Goal: Task Accomplishment & Management: Manage account settings

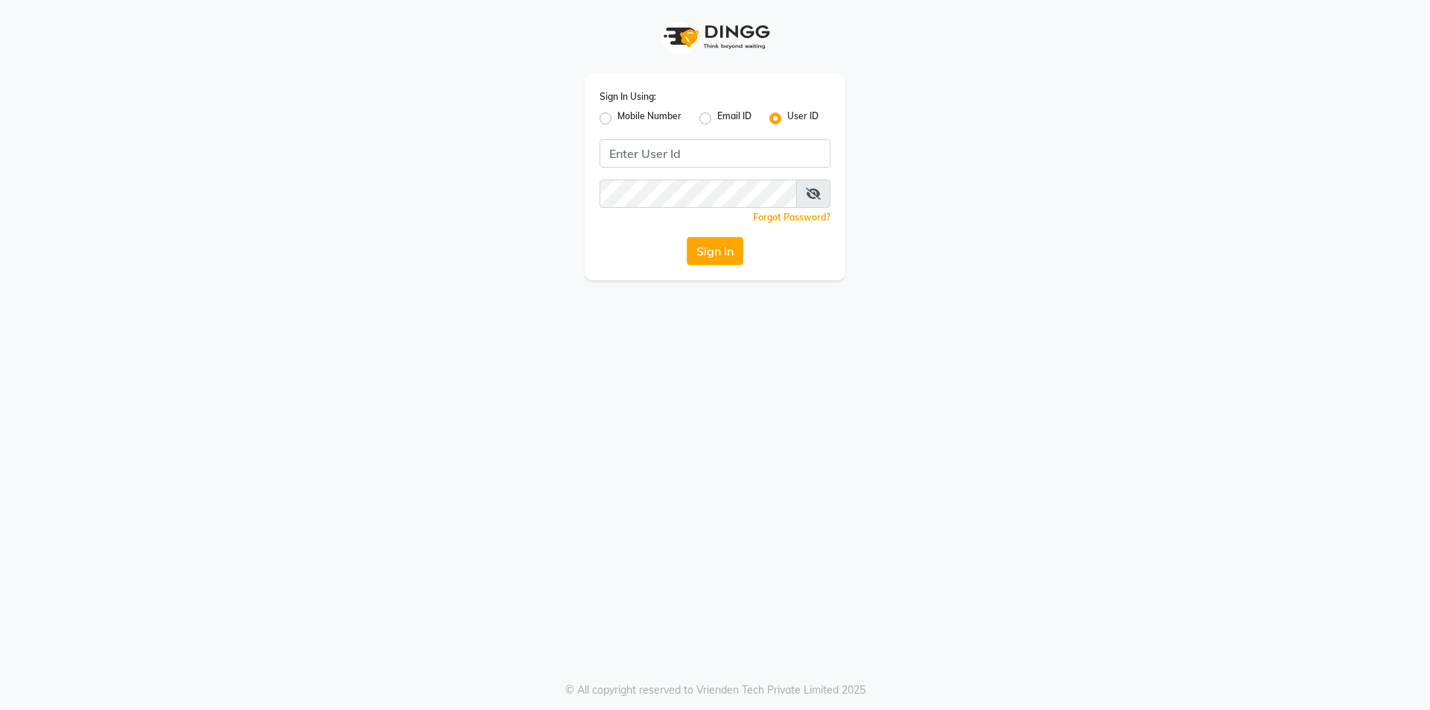
click at [618, 119] on label "Mobile Number" at bounding box center [650, 119] width 64 height 18
click at [618, 119] on input "Mobile Number" at bounding box center [623, 115] width 10 height 10
radio input "true"
radio input "false"
click at [738, 150] on input "Username" at bounding box center [740, 153] width 181 height 28
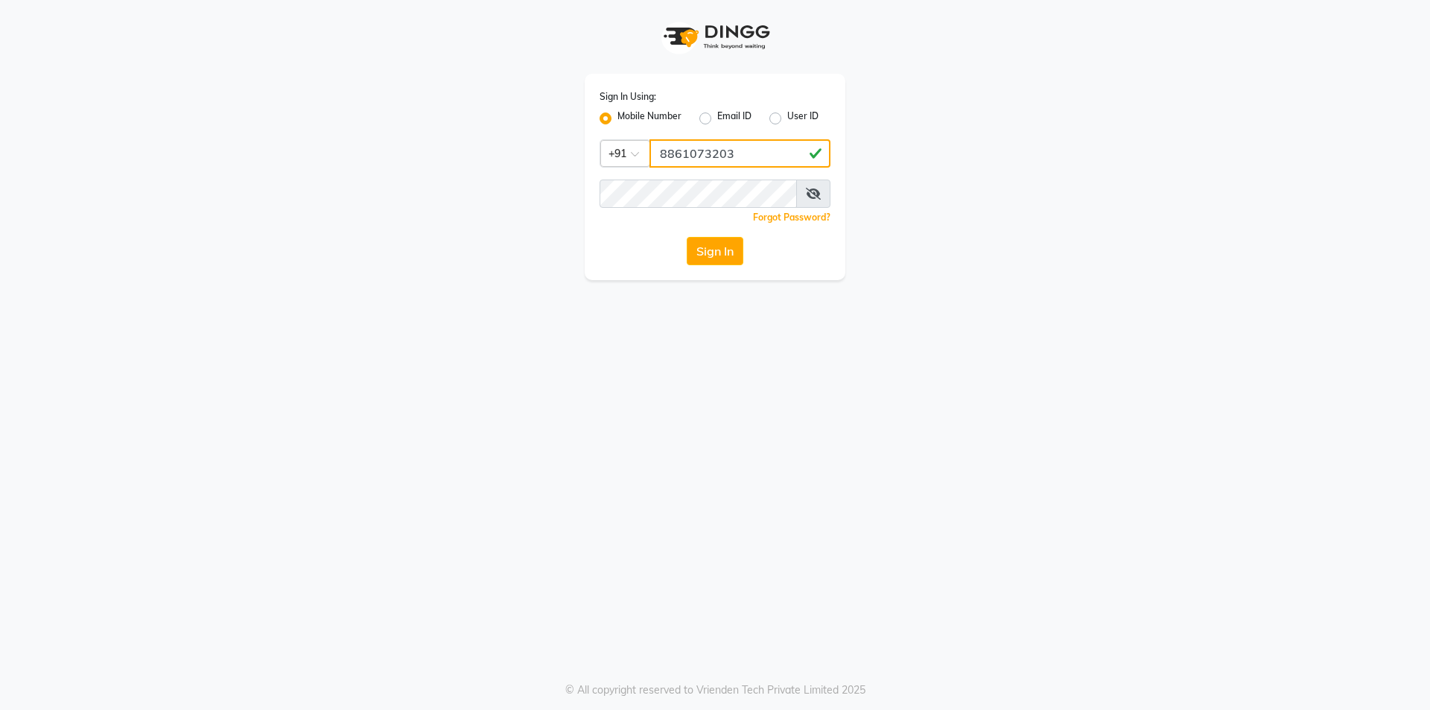
type input "8861073203"
click at [687, 237] on button "Sign In" at bounding box center [715, 251] width 57 height 28
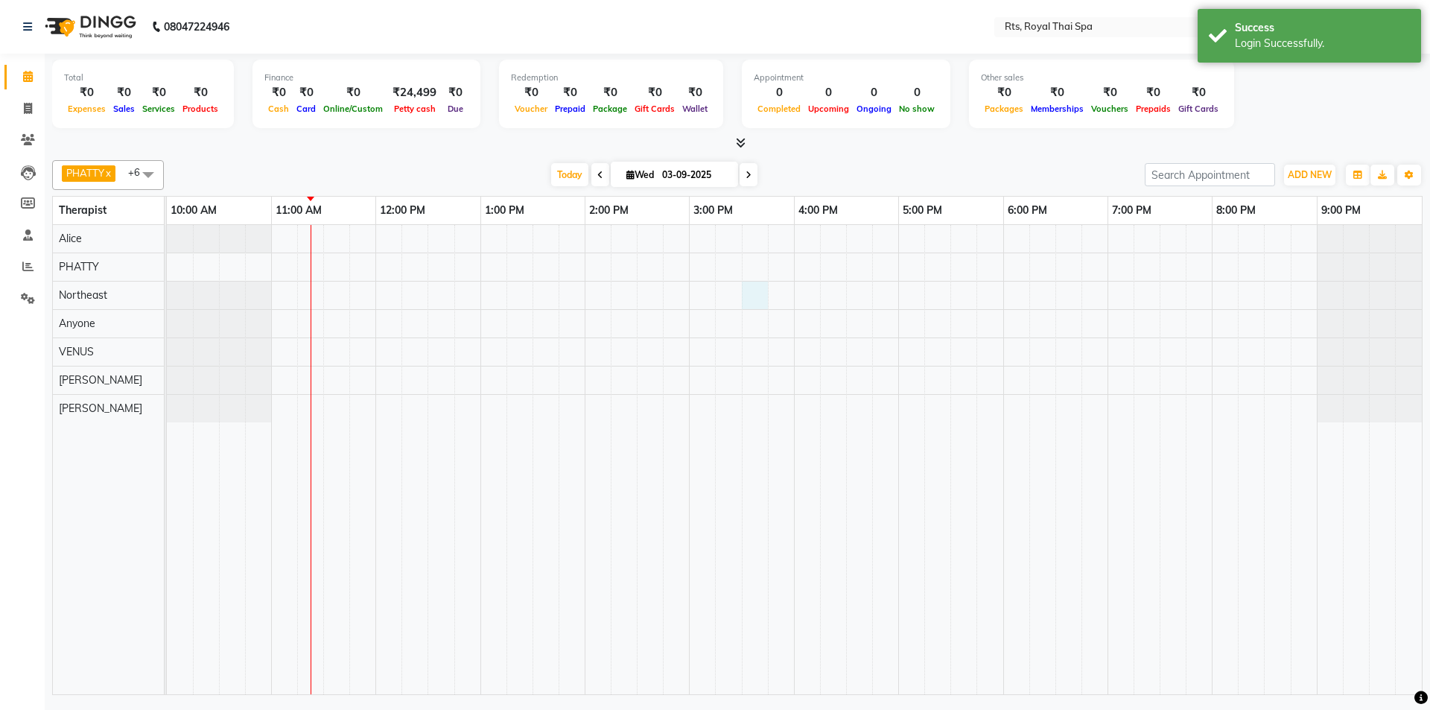
click at [746, 300] on div at bounding box center [794, 459] width 1255 height 469
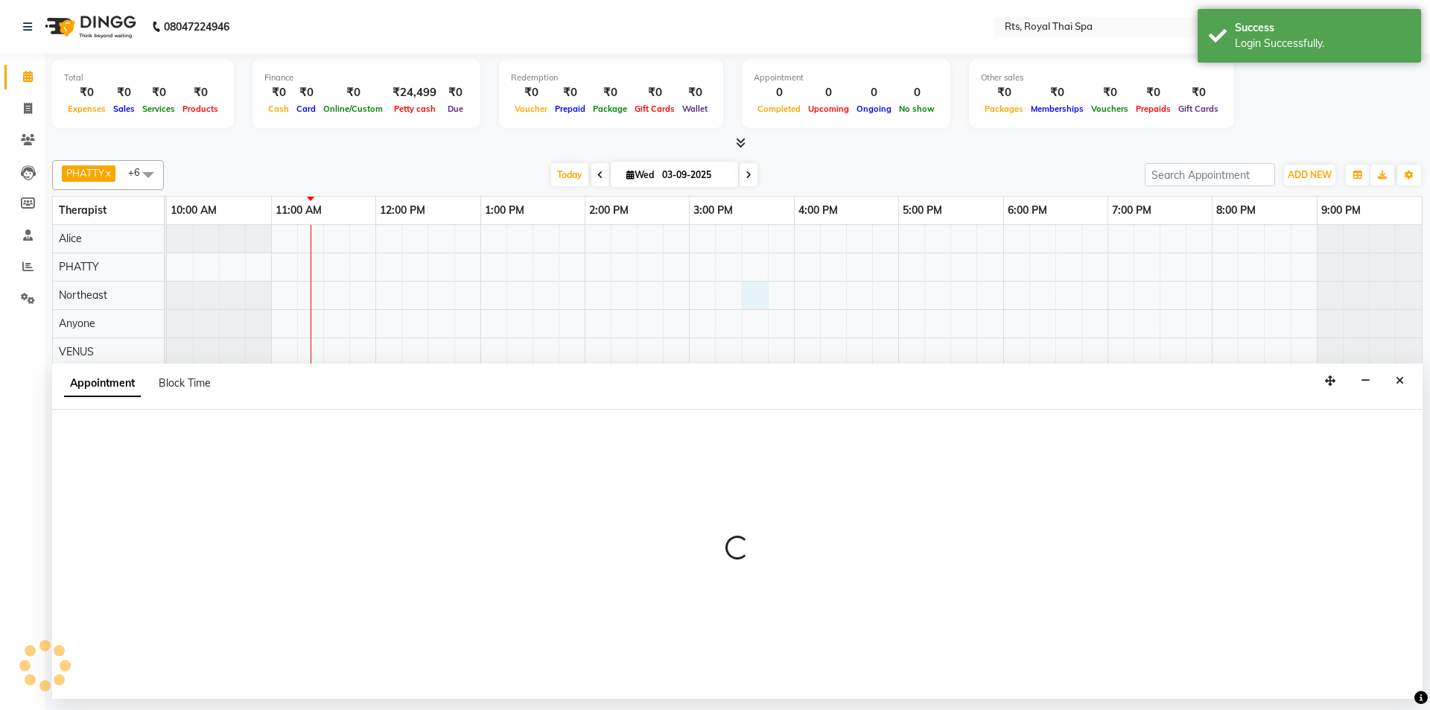
select select "39977"
select select "930"
select select "tentative"
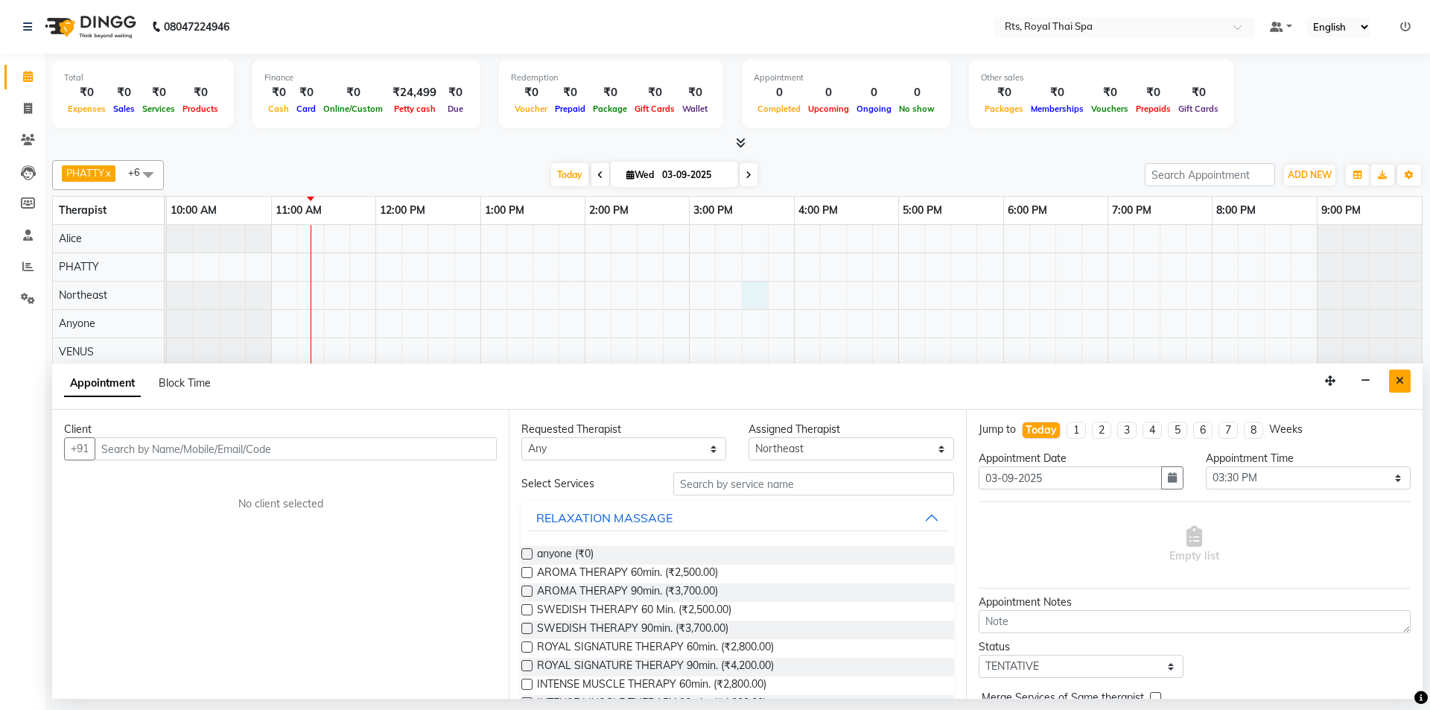
click at [1397, 387] on button "Close" at bounding box center [1400, 380] width 22 height 23
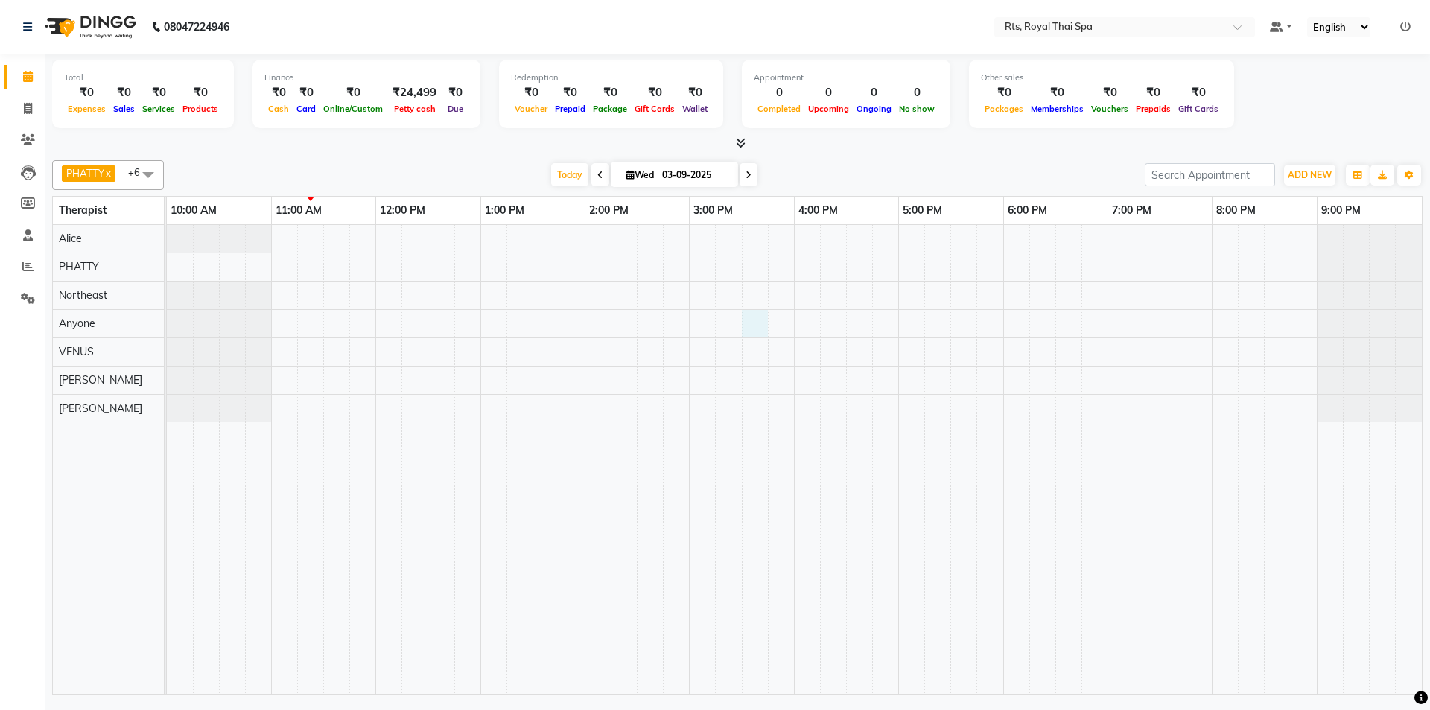
click at [747, 328] on div at bounding box center [794, 459] width 1255 height 469
select select "39979"
select select "tentative"
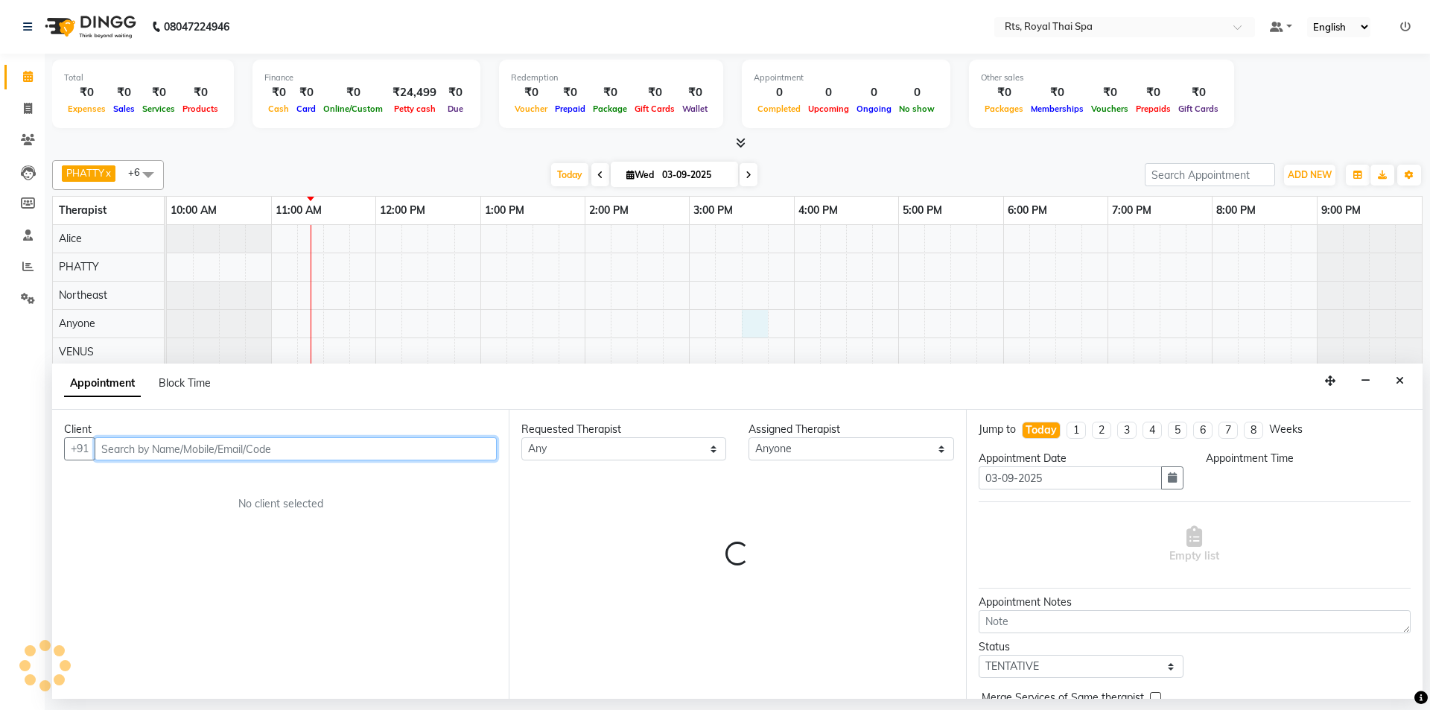
select select "930"
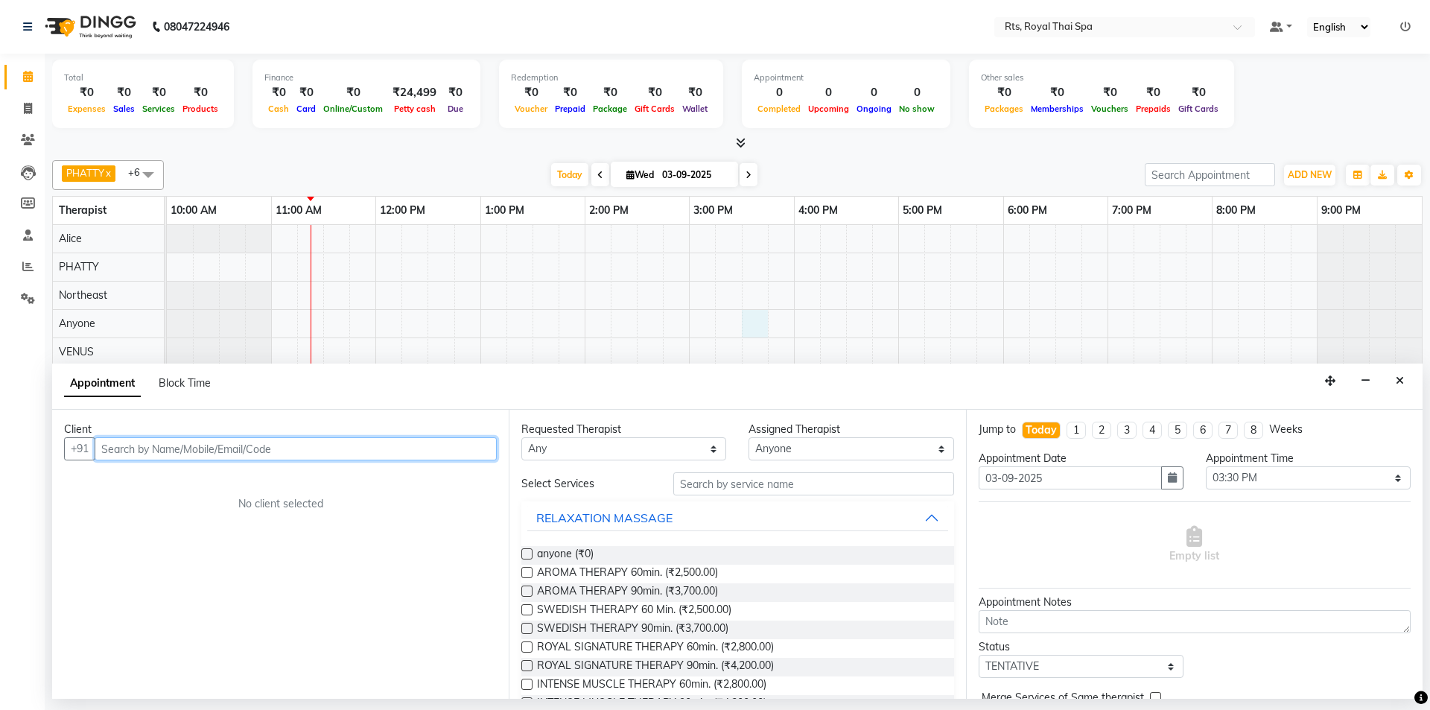
click at [357, 442] on input "text" at bounding box center [296, 448] width 402 height 23
click at [128, 443] on input "text" at bounding box center [296, 448] width 402 height 23
click at [174, 484] on span "98863394" at bounding box center [192, 480] width 60 height 15
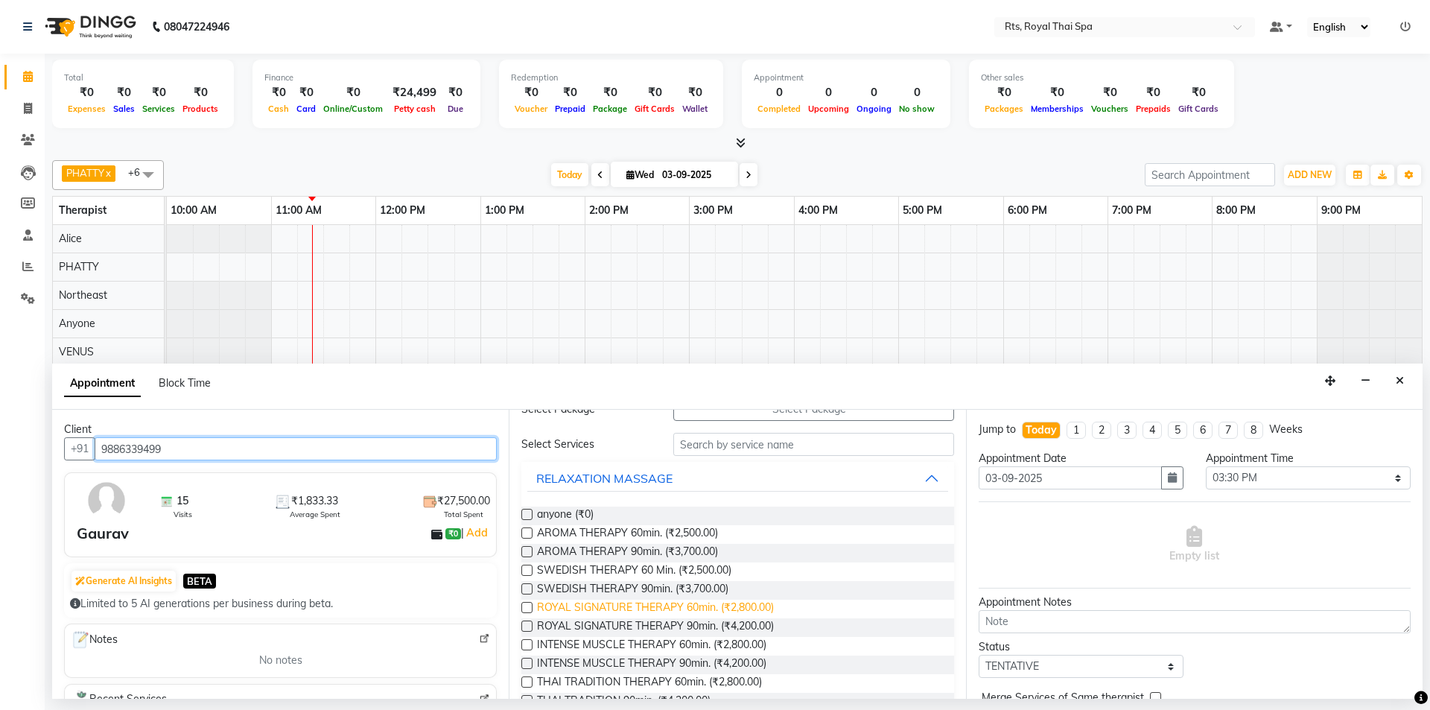
scroll to position [149, 0]
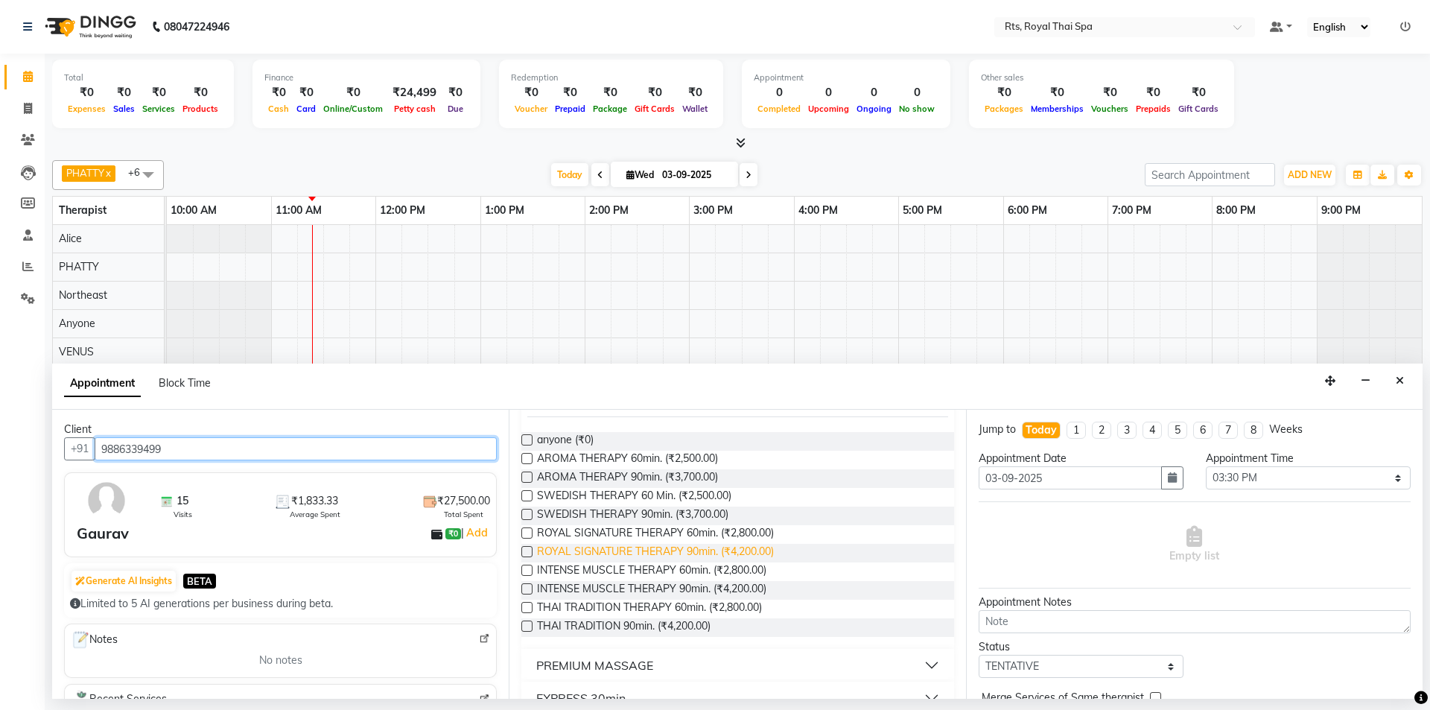
type input "9886339499"
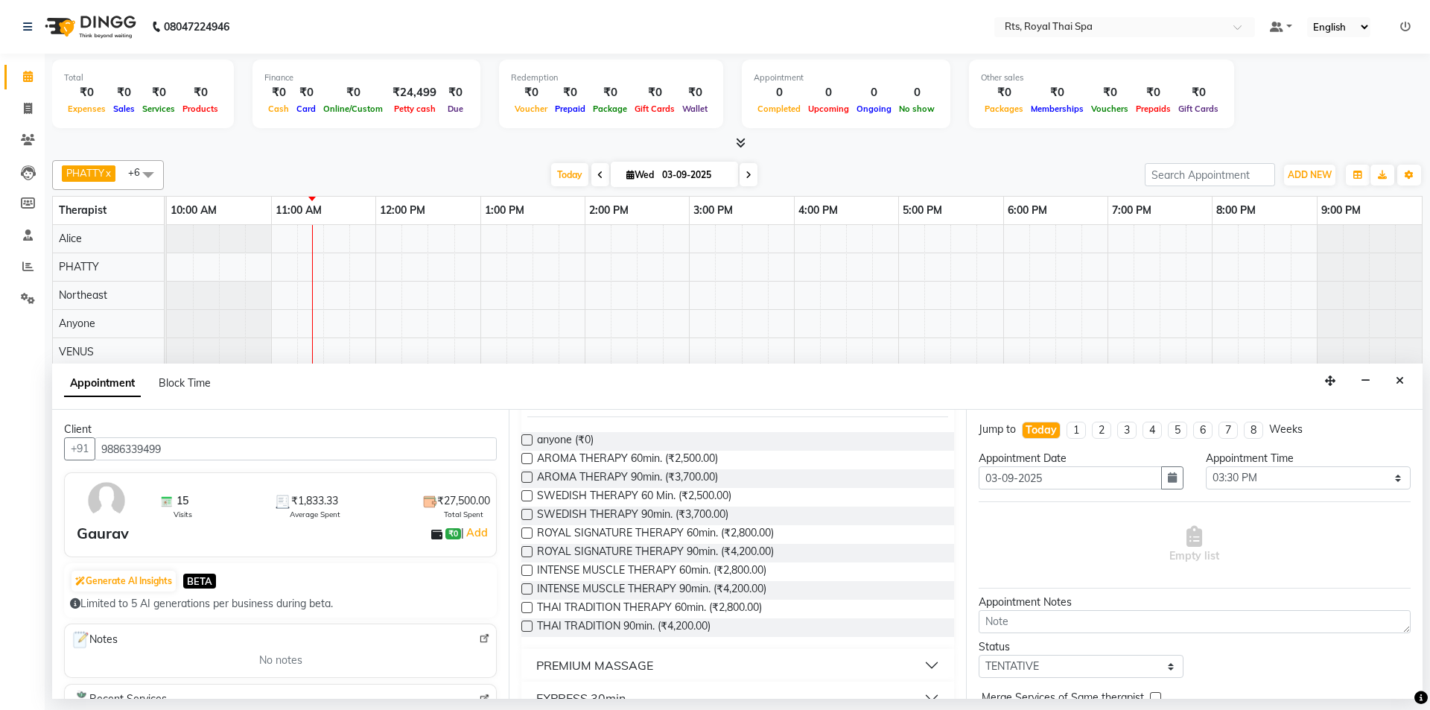
drag, startPoint x: 757, startPoint y: 557, endPoint x: 806, endPoint y: 554, distance: 49.3
click at [758, 557] on span "ROYAL SIGNATURE THERAPY 90min. (₹4,200.00)" at bounding box center [655, 553] width 237 height 19
checkbox input "false"
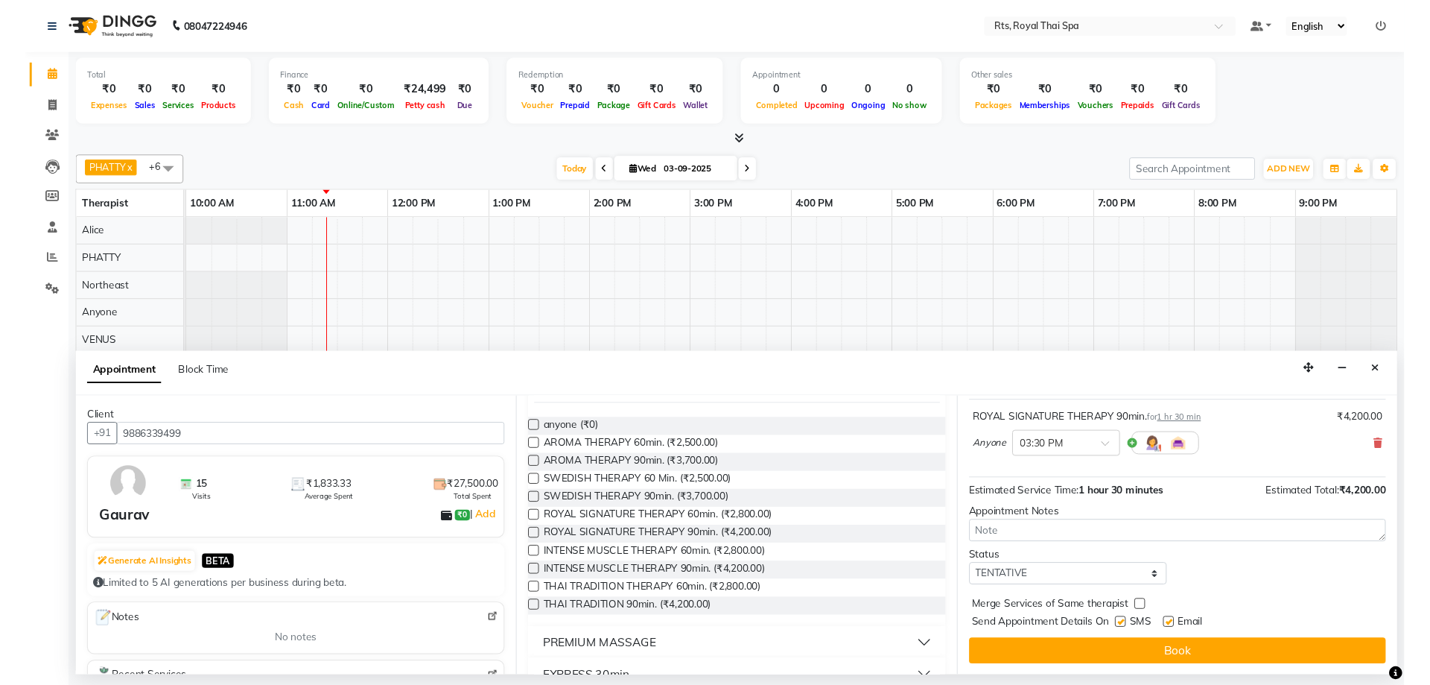
scroll to position [89, 0]
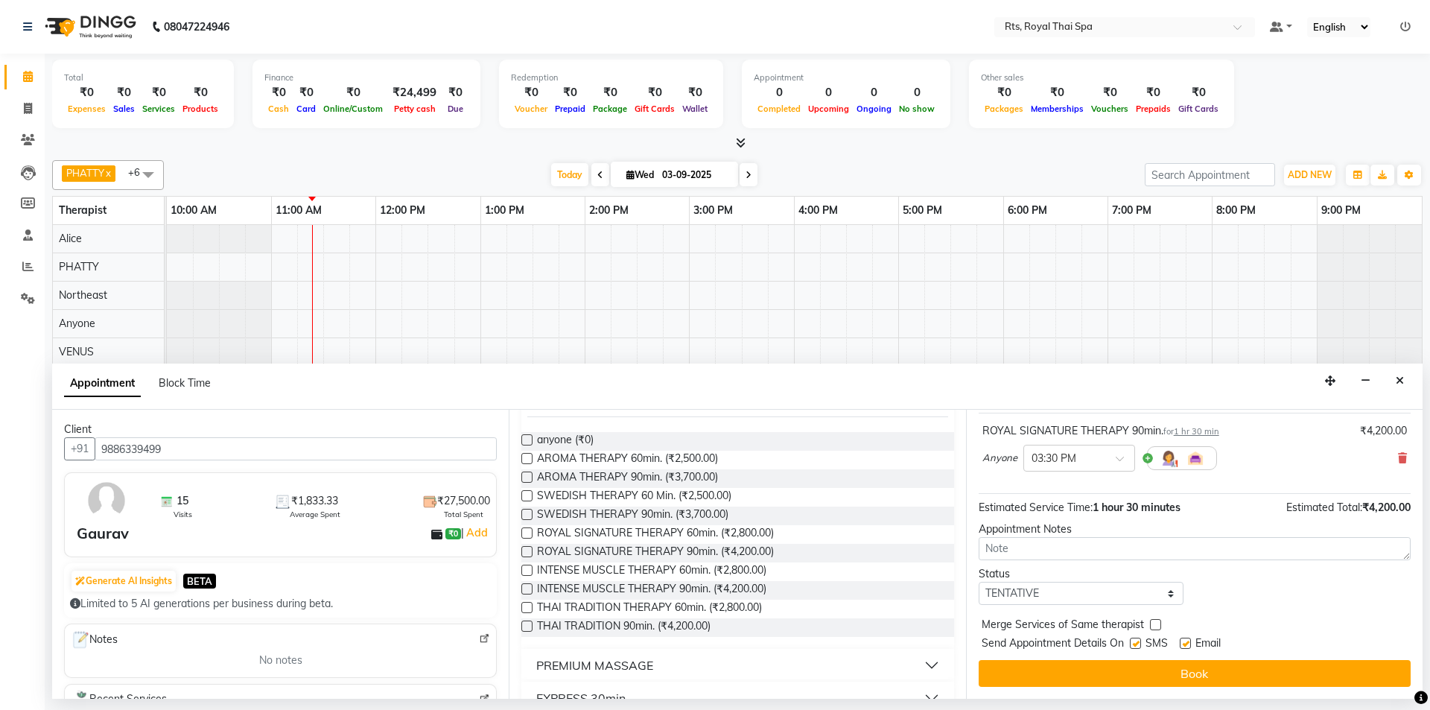
drag, startPoint x: 1138, startPoint y: 645, endPoint x: 1143, endPoint y: 651, distance: 7.9
click at [1138, 644] on label at bounding box center [1135, 643] width 11 height 11
click at [1138, 644] on input "checkbox" at bounding box center [1135, 645] width 10 height 10
checkbox input "false"
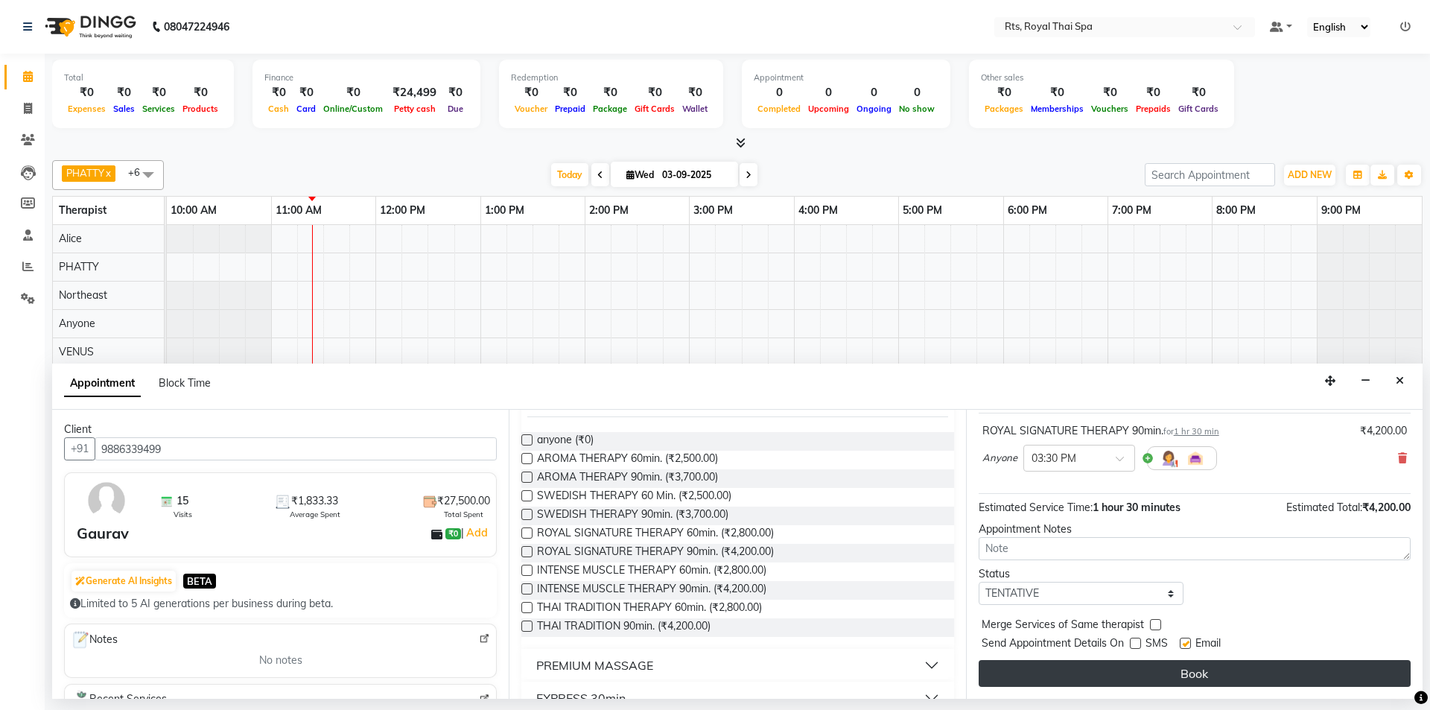
drag, startPoint x: 1147, startPoint y: 670, endPoint x: 1140, endPoint y: 675, distance: 8.1
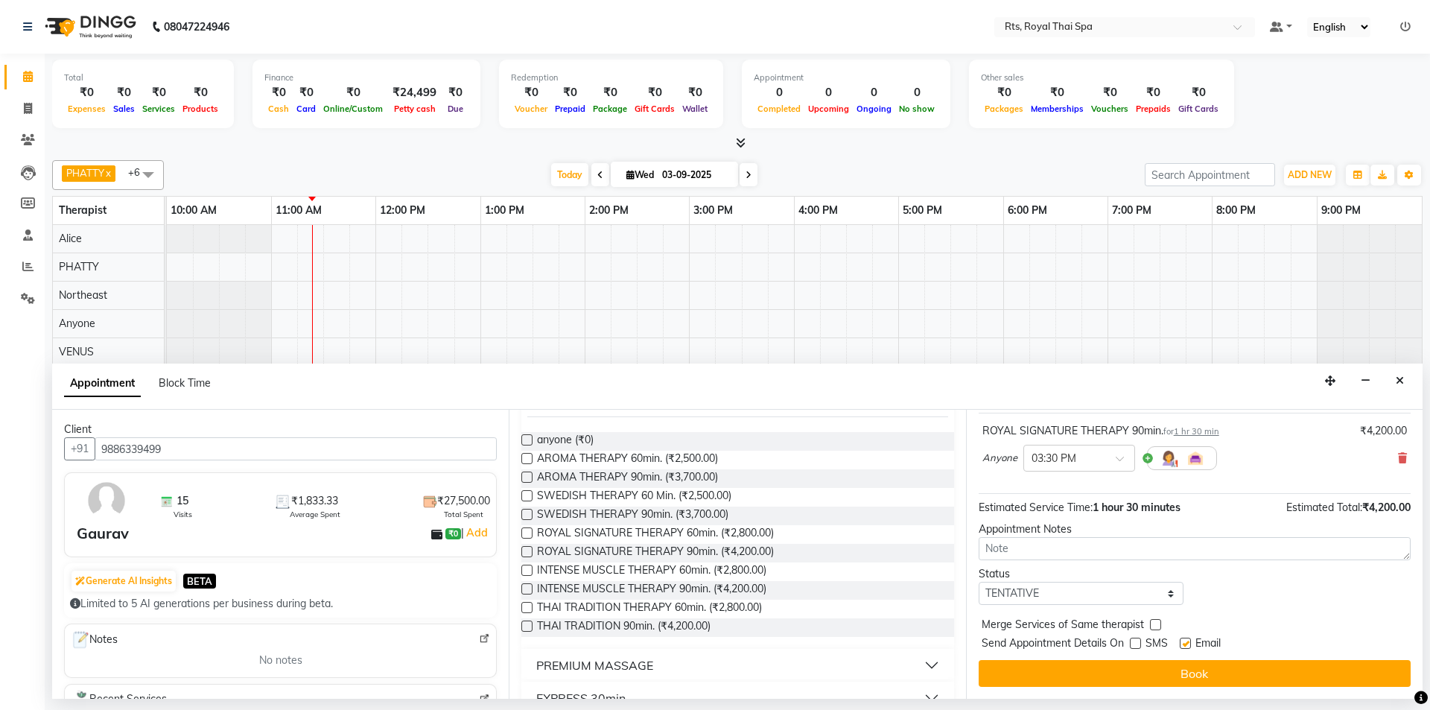
click at [1146, 670] on button "Book" at bounding box center [1195, 673] width 432 height 27
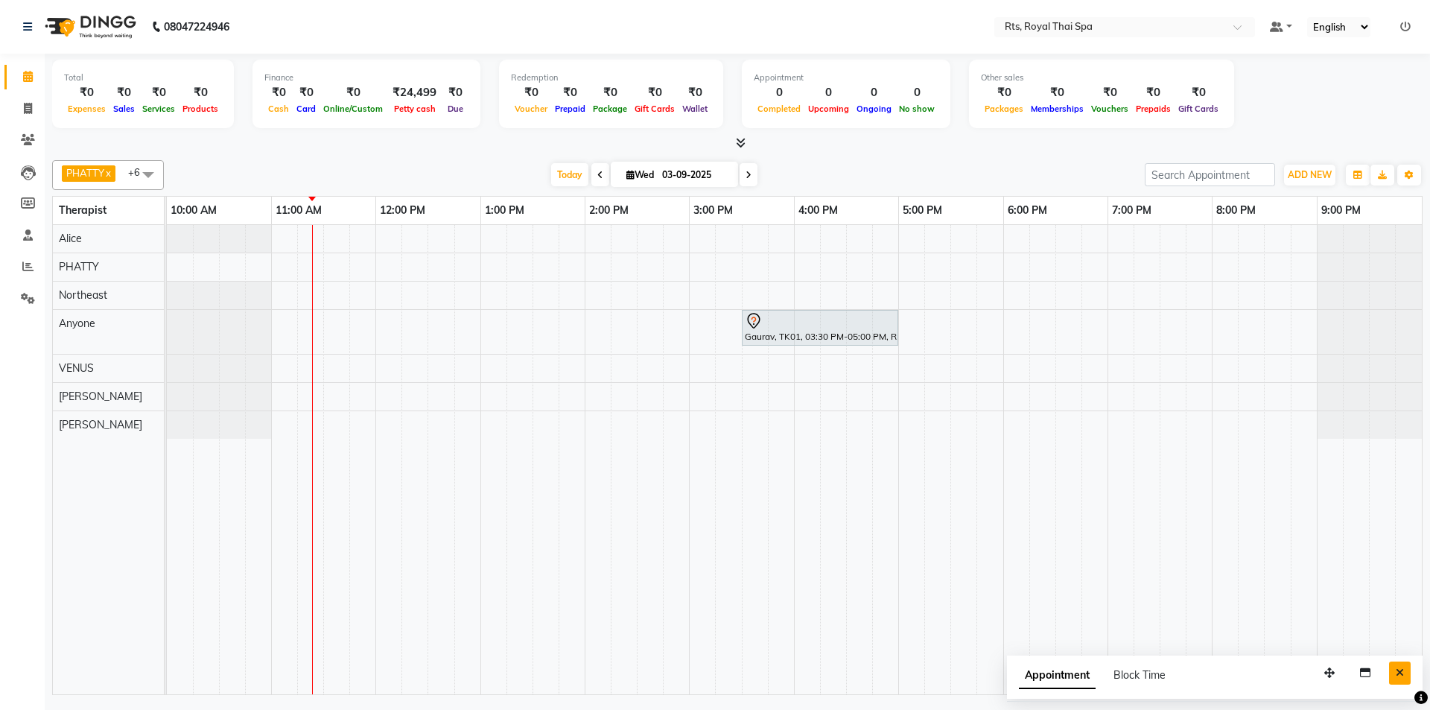
click at [1401, 667] on icon "Close" at bounding box center [1400, 672] width 8 height 10
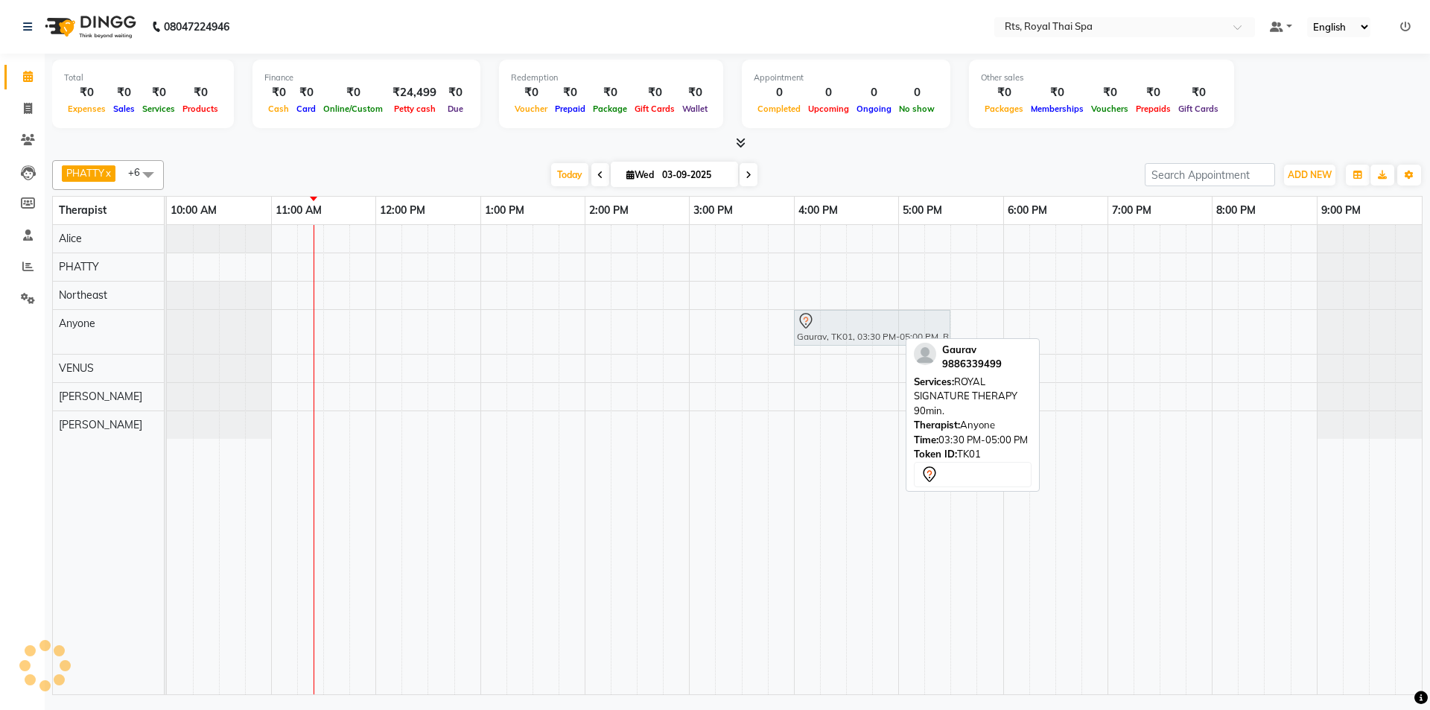
drag, startPoint x: 764, startPoint y: 327, endPoint x: 825, endPoint y: 323, distance: 62.0
click at [167, 323] on div "Gaurav, TK01, 03:30 PM-05:00 PM, ROYAL SIGNATURE THERAPY 90min. Gaurav, TK01, 0…" at bounding box center [167, 332] width 0 height 44
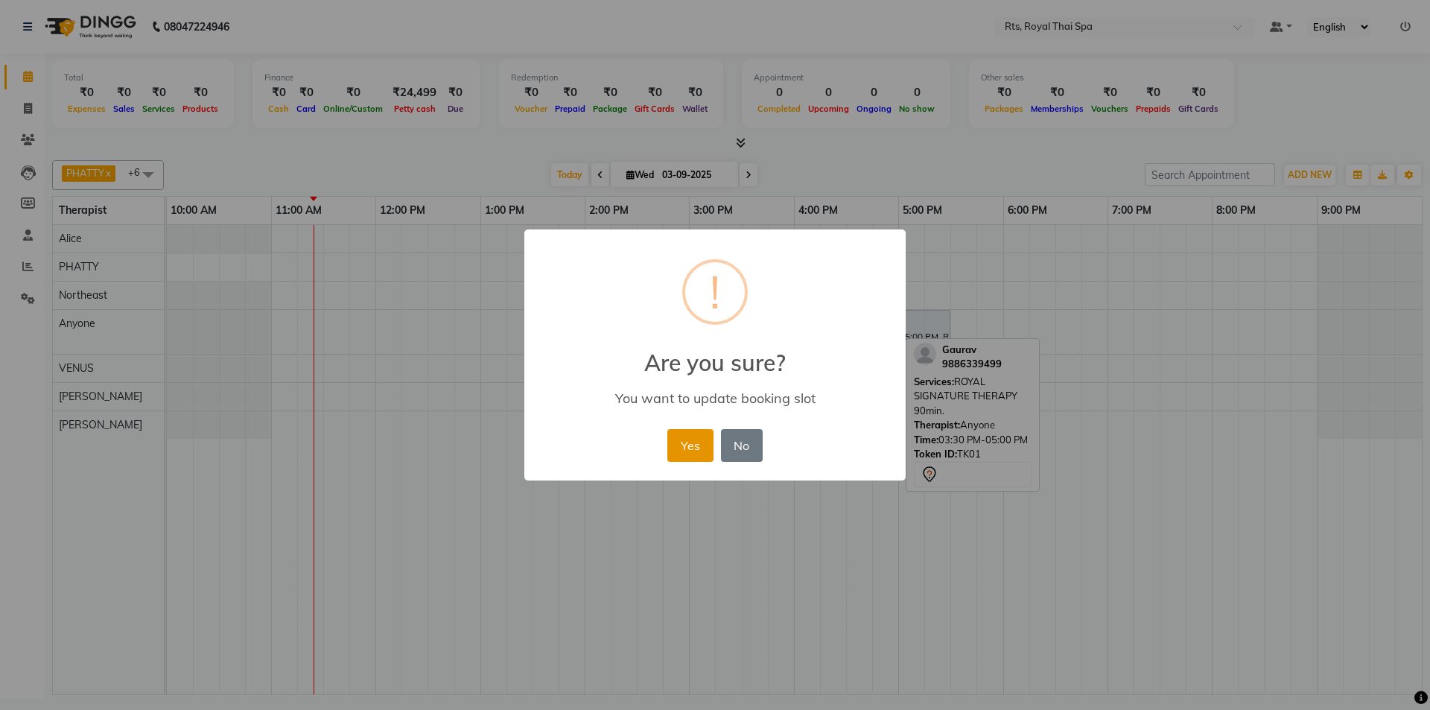
click at [686, 440] on button "Yes" at bounding box center [689, 445] width 45 height 33
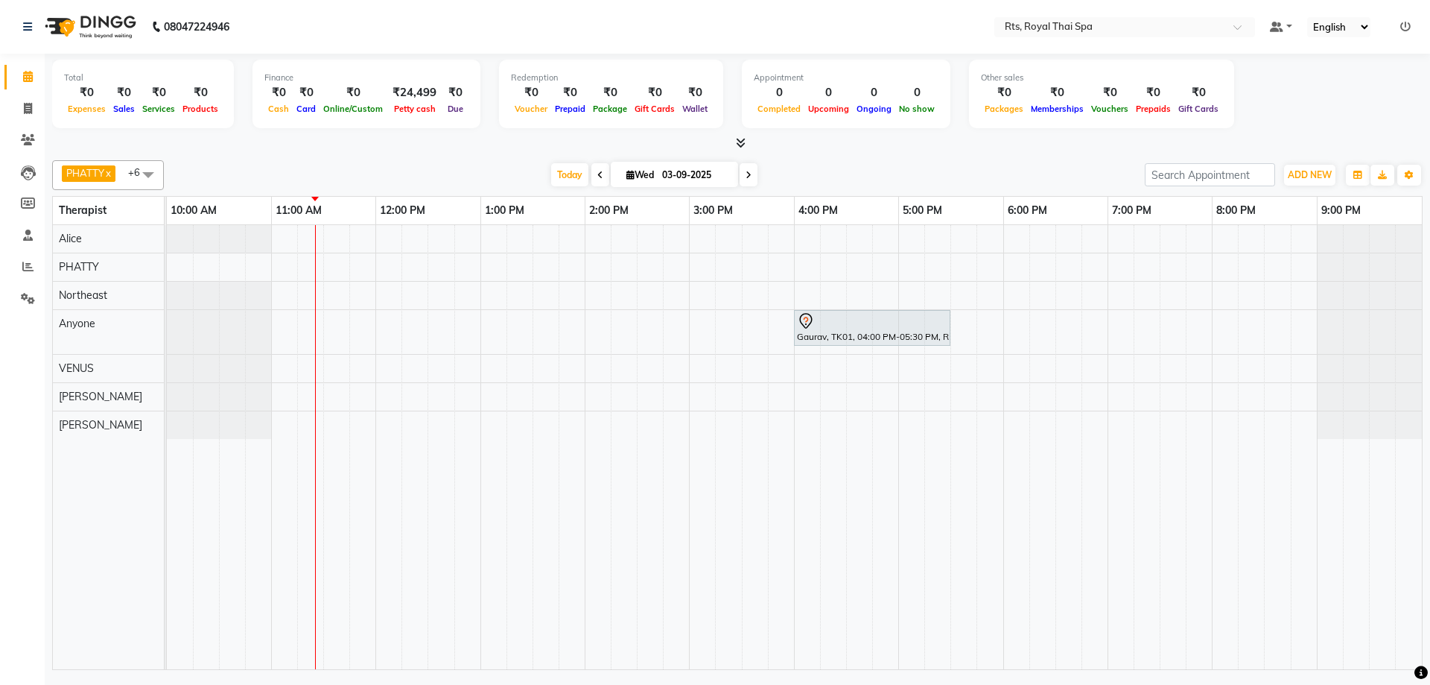
click at [750, 337] on div "Gaurav, TK01, 04:00 PM-05:30 PM, ROYAL SIGNATURE THERAPY 90min." at bounding box center [794, 447] width 1255 height 444
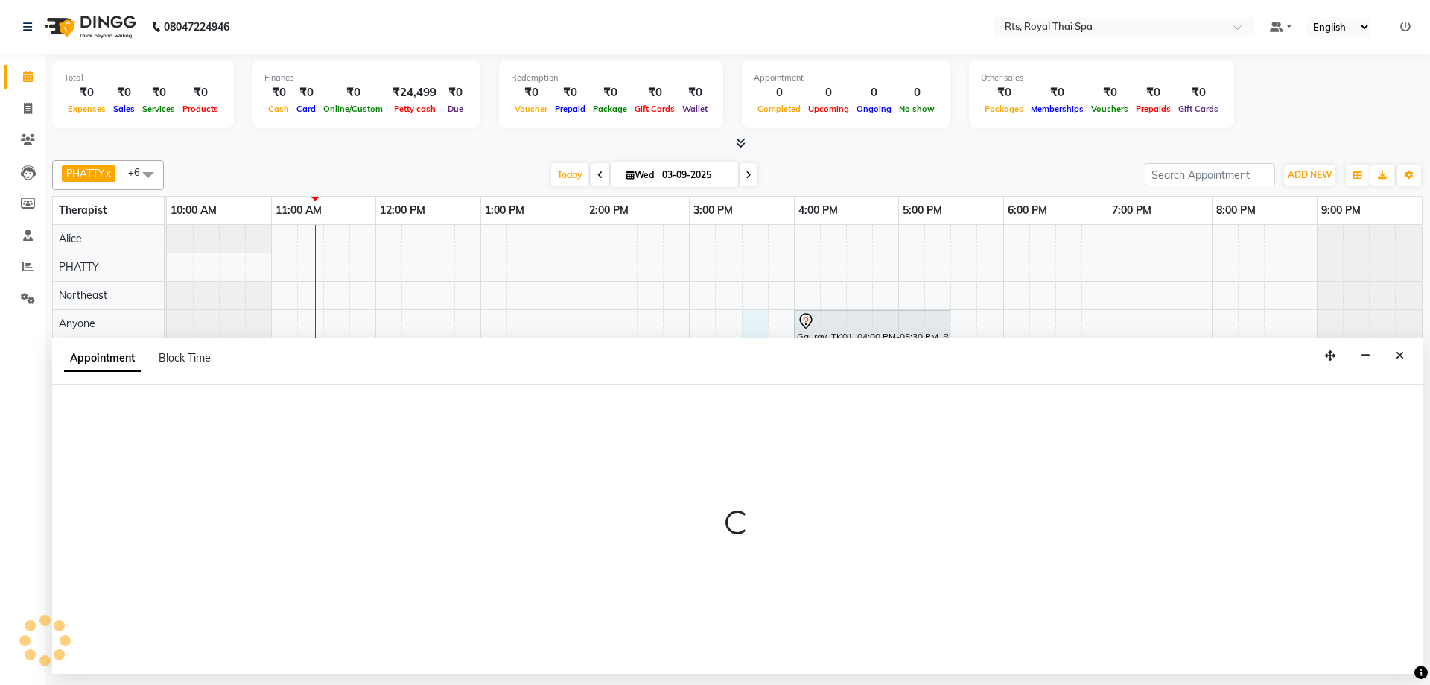
select select "39979"
select select "930"
select select "tentative"
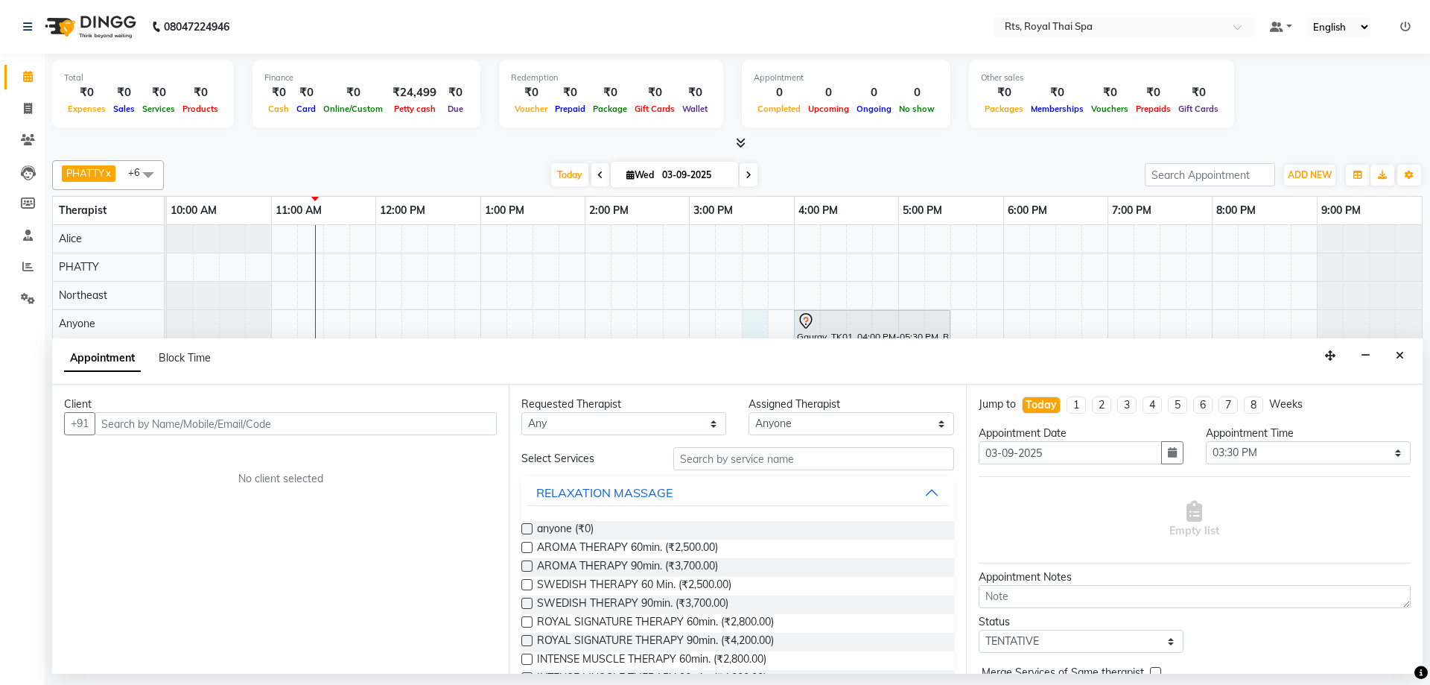
click at [333, 426] on input "text" at bounding box center [296, 423] width 402 height 23
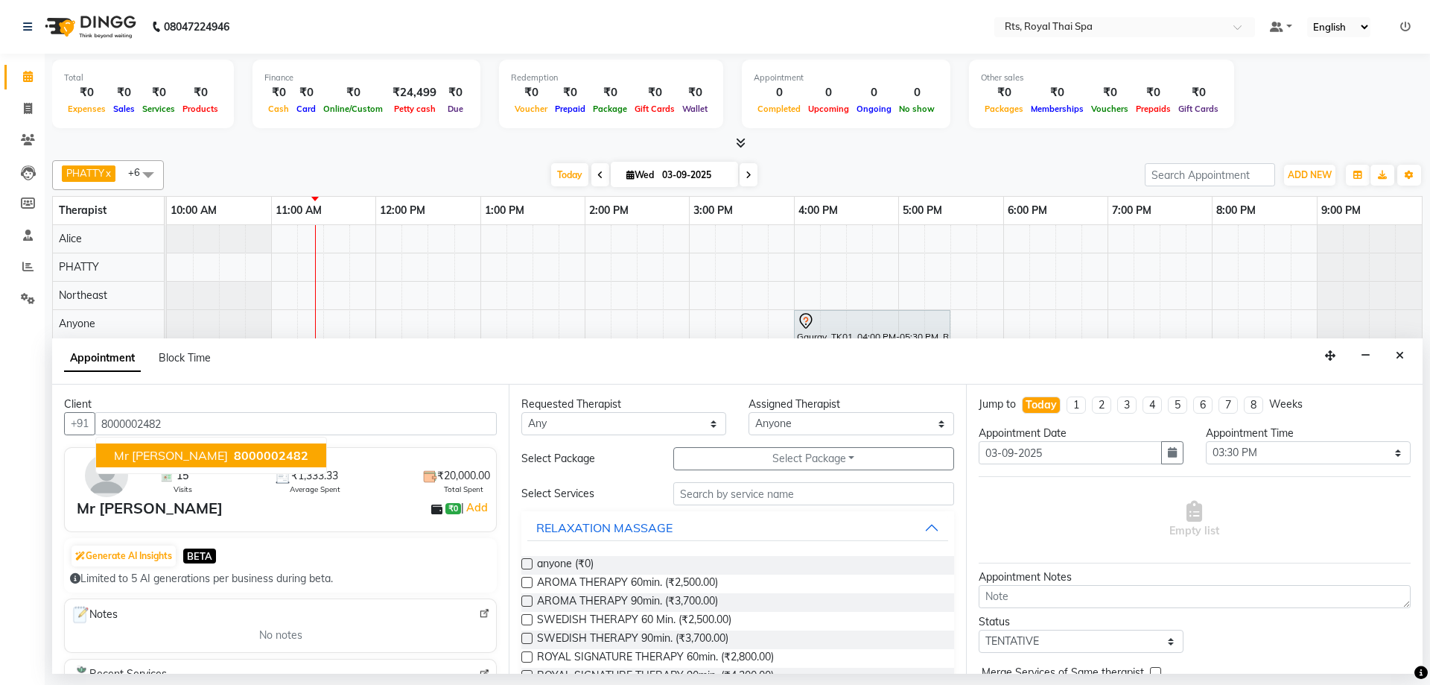
click at [234, 458] on span "8000002482" at bounding box center [271, 455] width 74 height 15
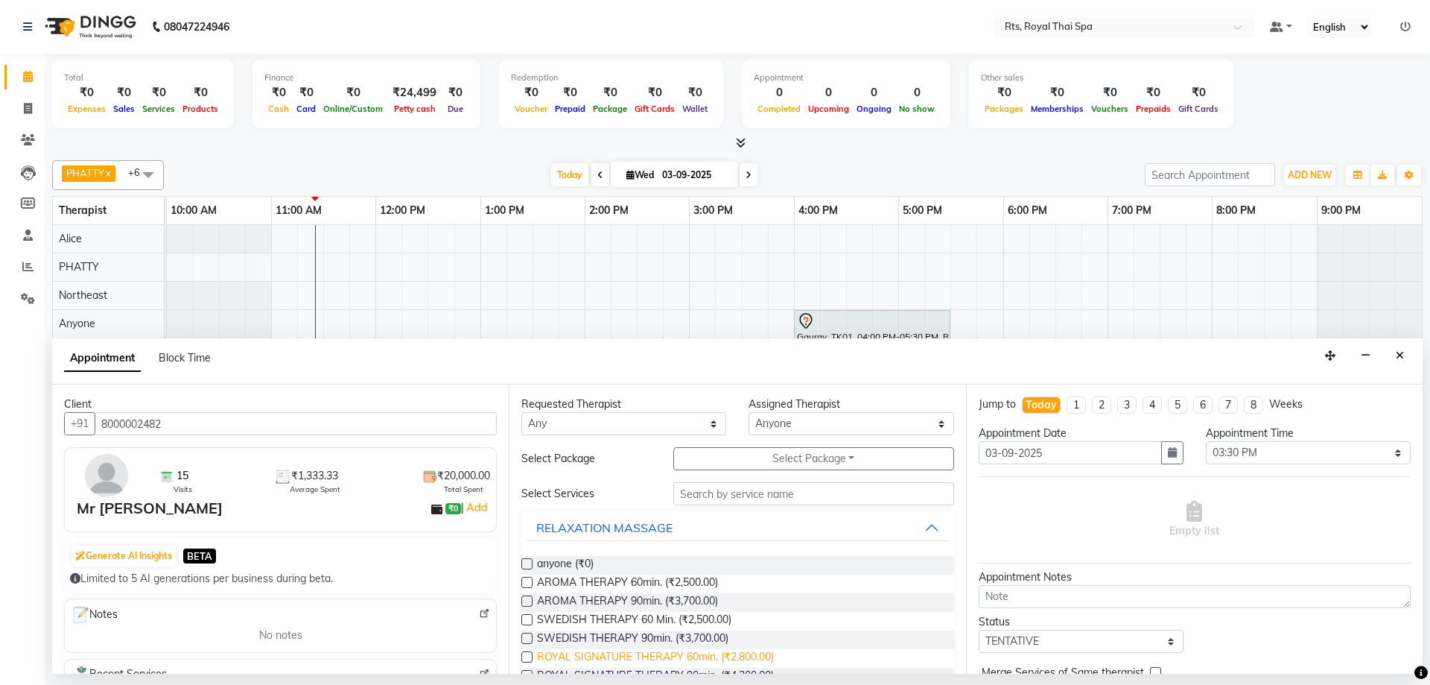
type input "8000002482"
click at [688, 655] on span "ROYAL SIGNATURE THERAPY 60min. (₹2,800.00)" at bounding box center [655, 658] width 237 height 19
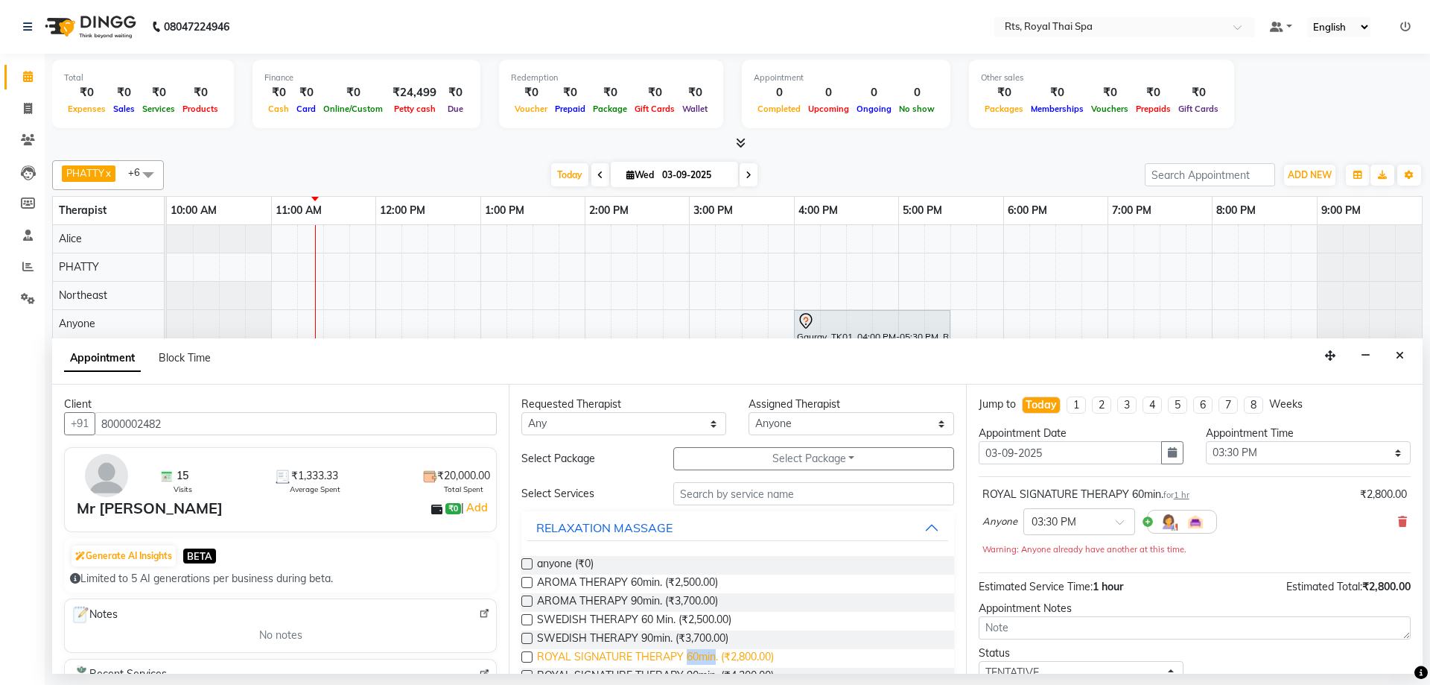
click at [689, 653] on span "ROYAL SIGNATURE THERAPY 60min. (₹2,800.00)" at bounding box center [655, 658] width 237 height 19
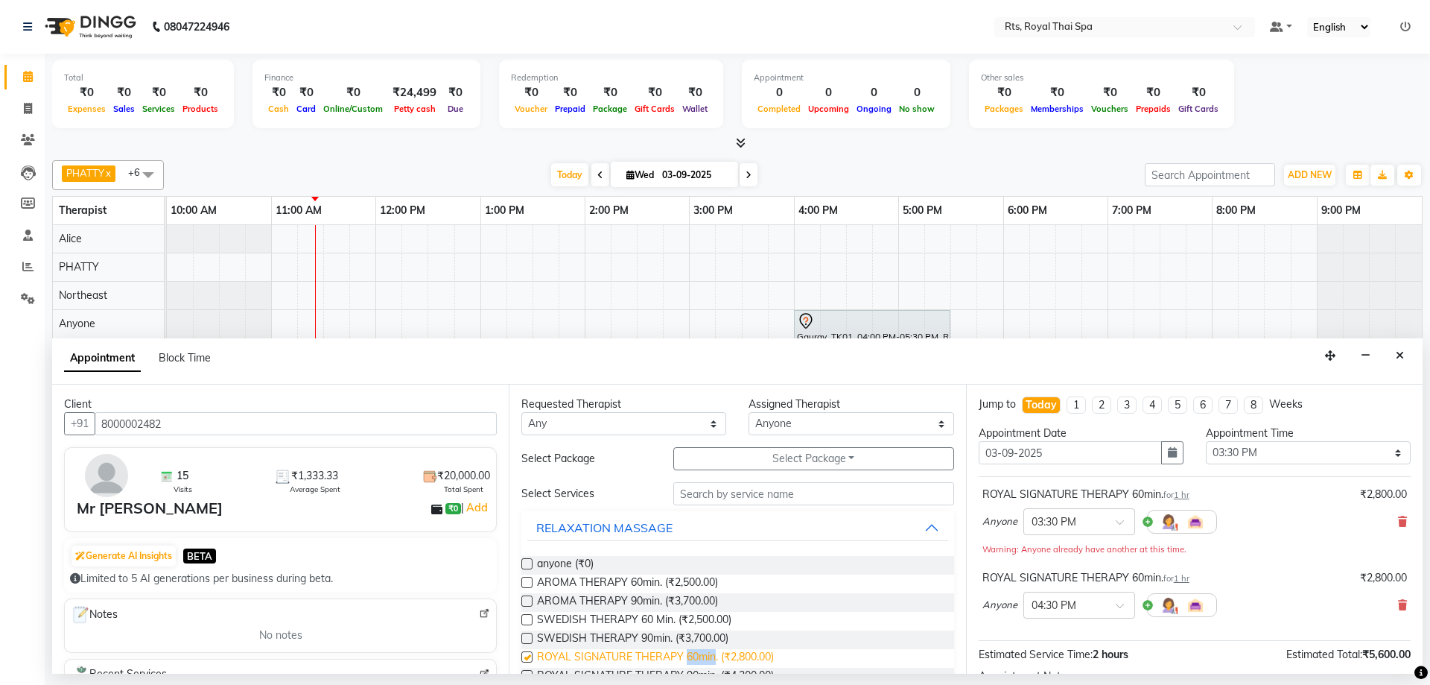
checkbox input "false"
click at [1075, 601] on input "text" at bounding box center [1065, 604] width 66 height 16
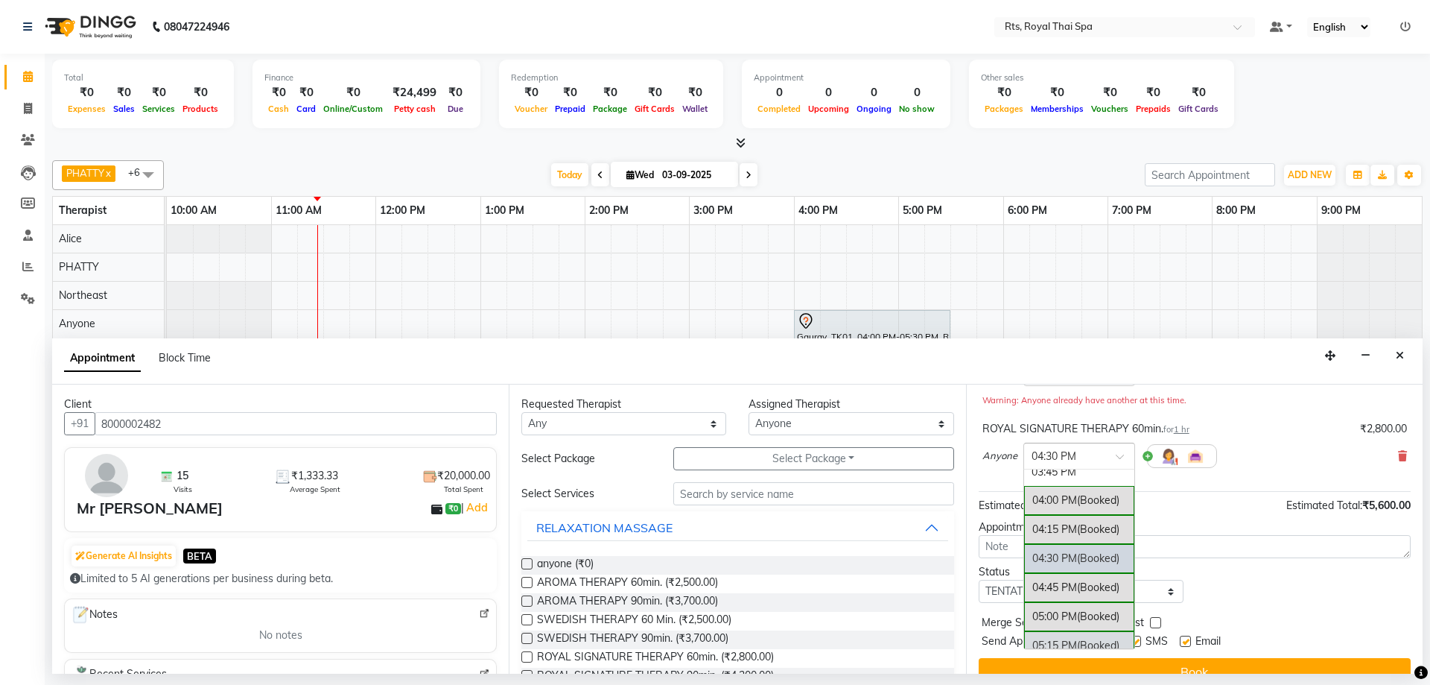
scroll to position [460, 0]
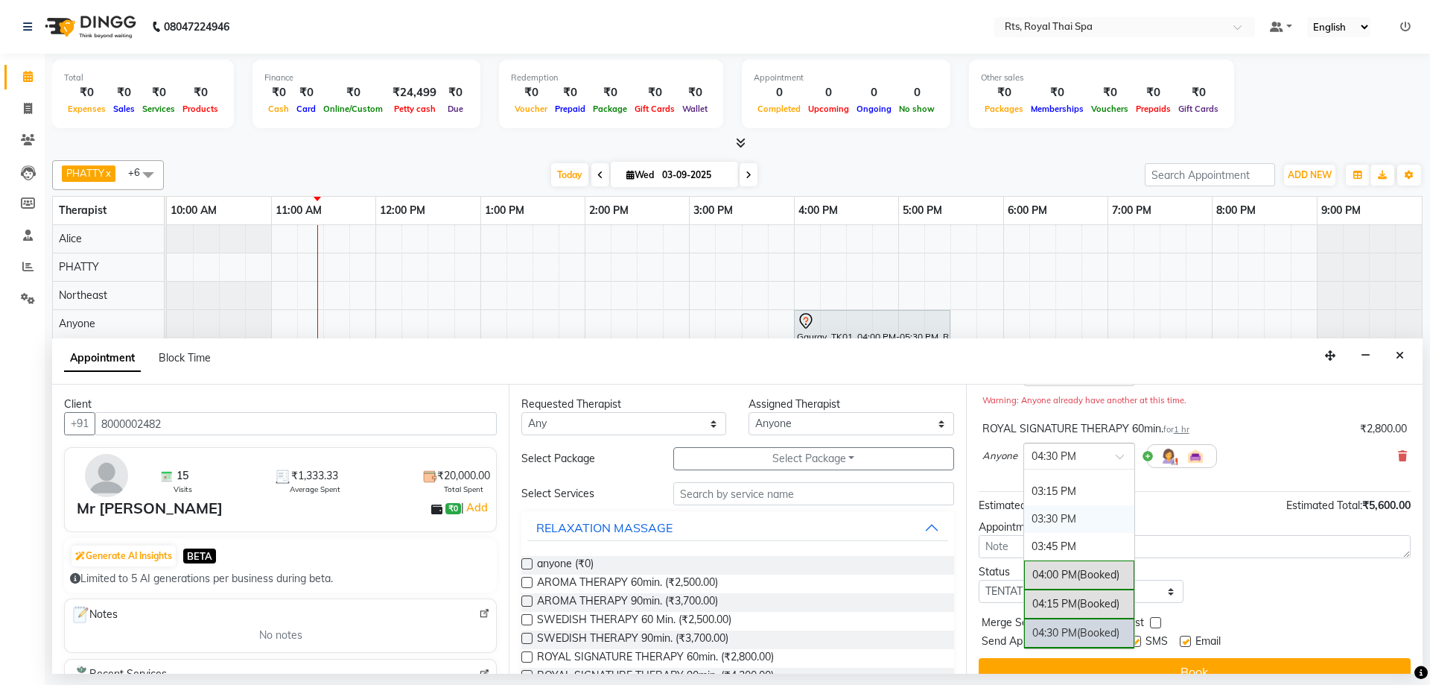
click at [1050, 521] on div "03:30 PM" at bounding box center [1079, 519] width 110 height 28
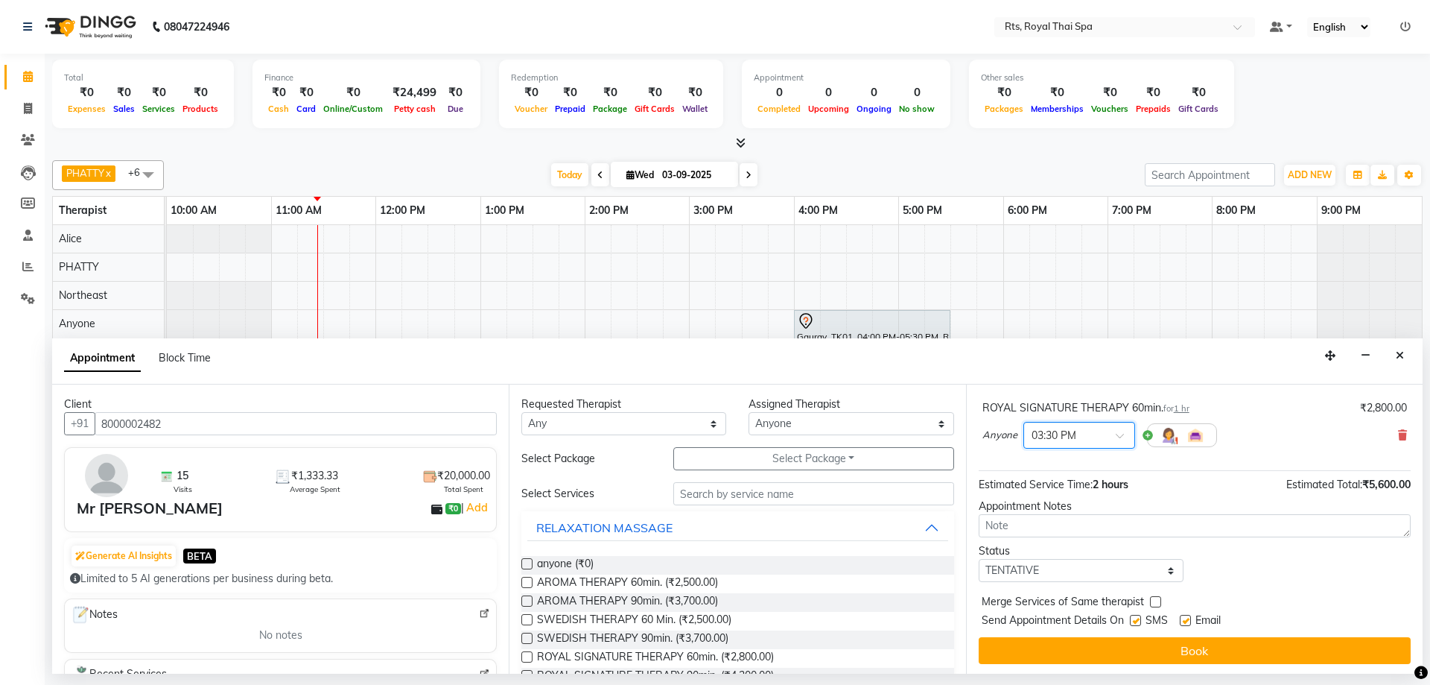
scroll to position [172, 0]
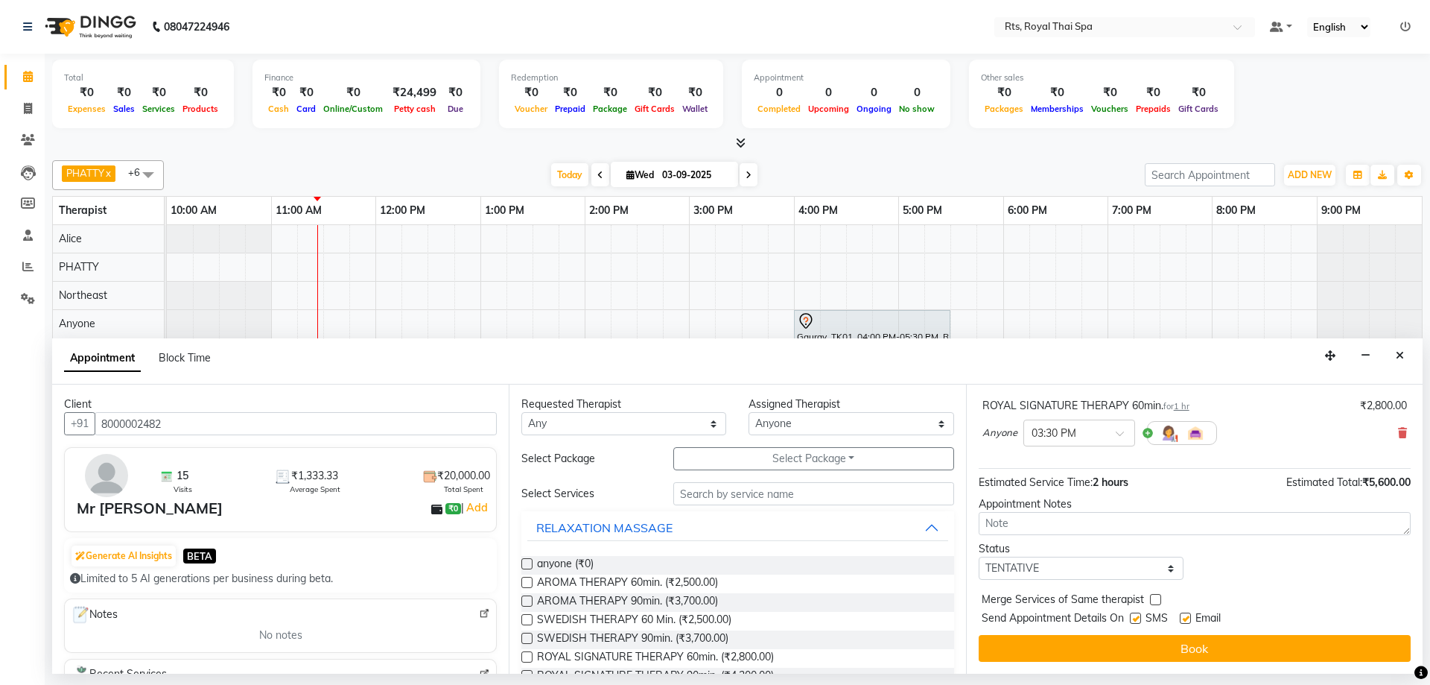
click at [1136, 621] on label at bounding box center [1135, 617] width 11 height 11
click at [1136, 621] on input "checkbox" at bounding box center [1135, 620] width 10 height 10
checkbox input "false"
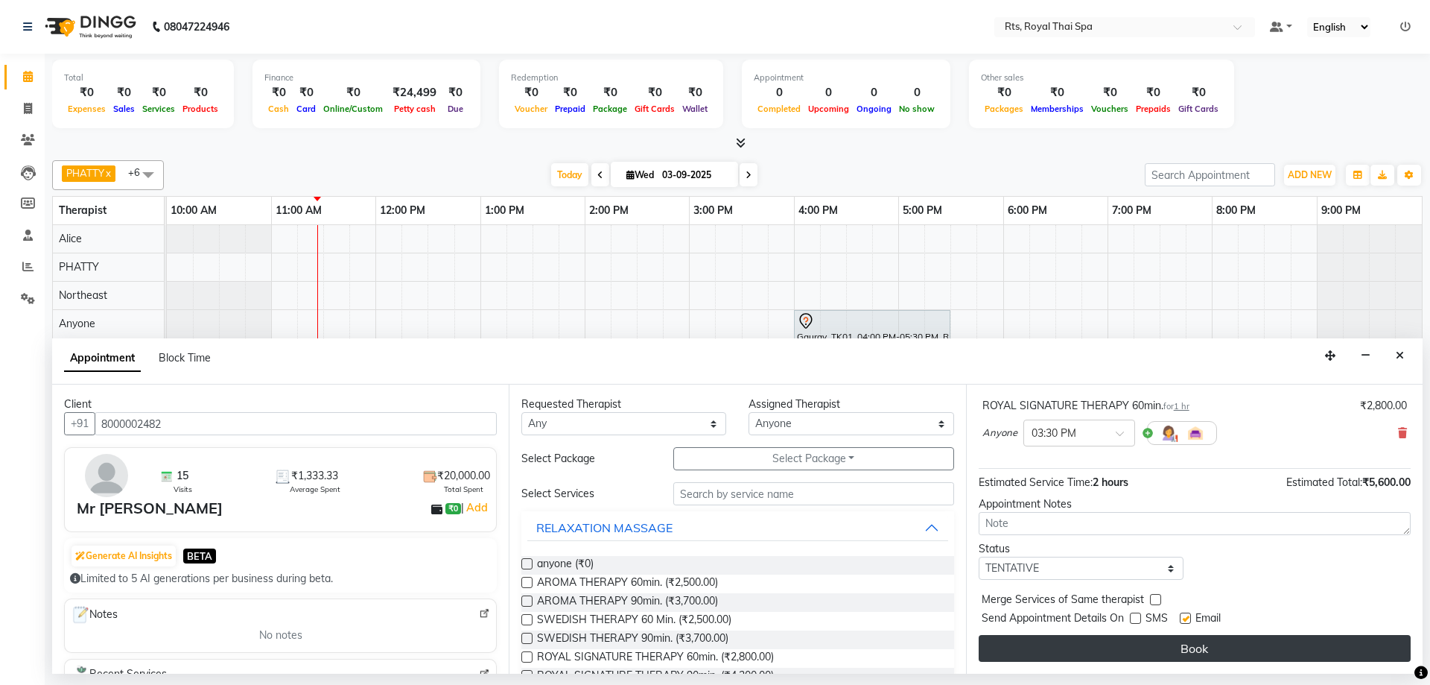
click at [1133, 648] on button "Book" at bounding box center [1195, 648] width 432 height 27
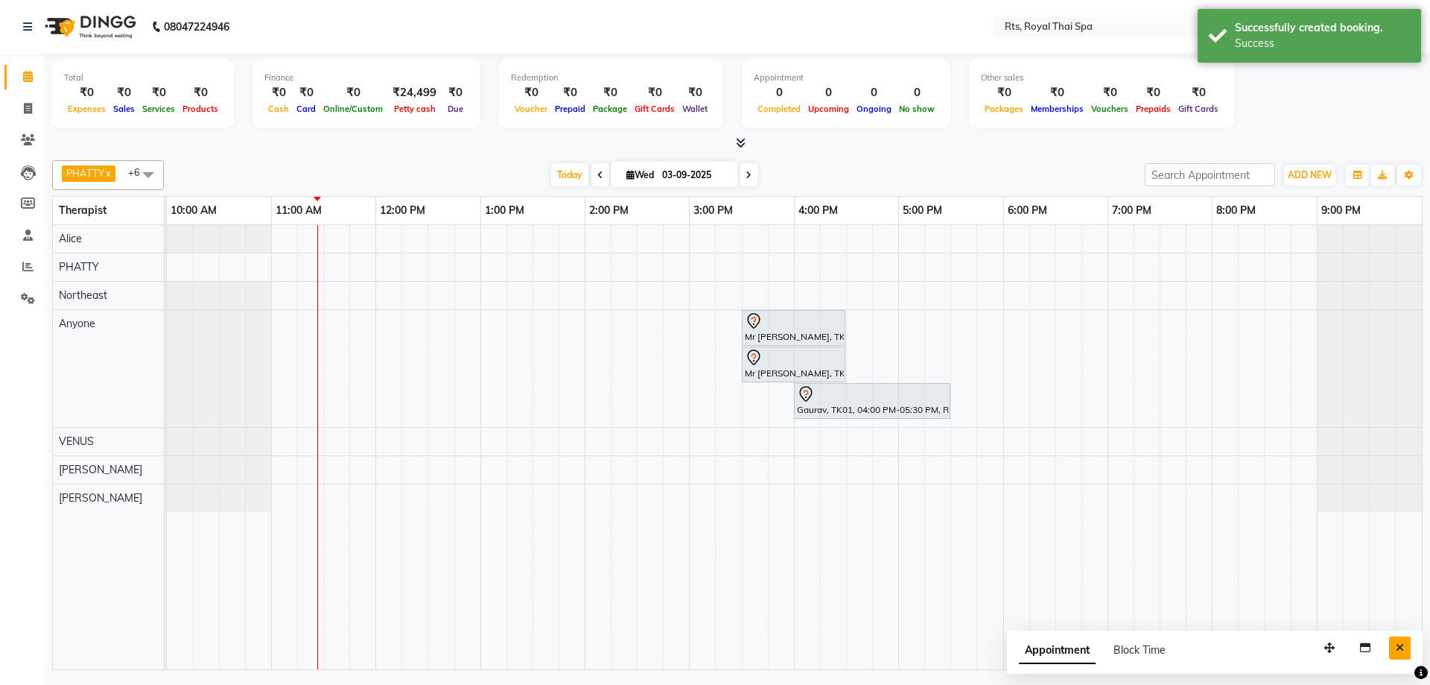
click at [1402, 641] on button "Close" at bounding box center [1400, 647] width 22 height 23
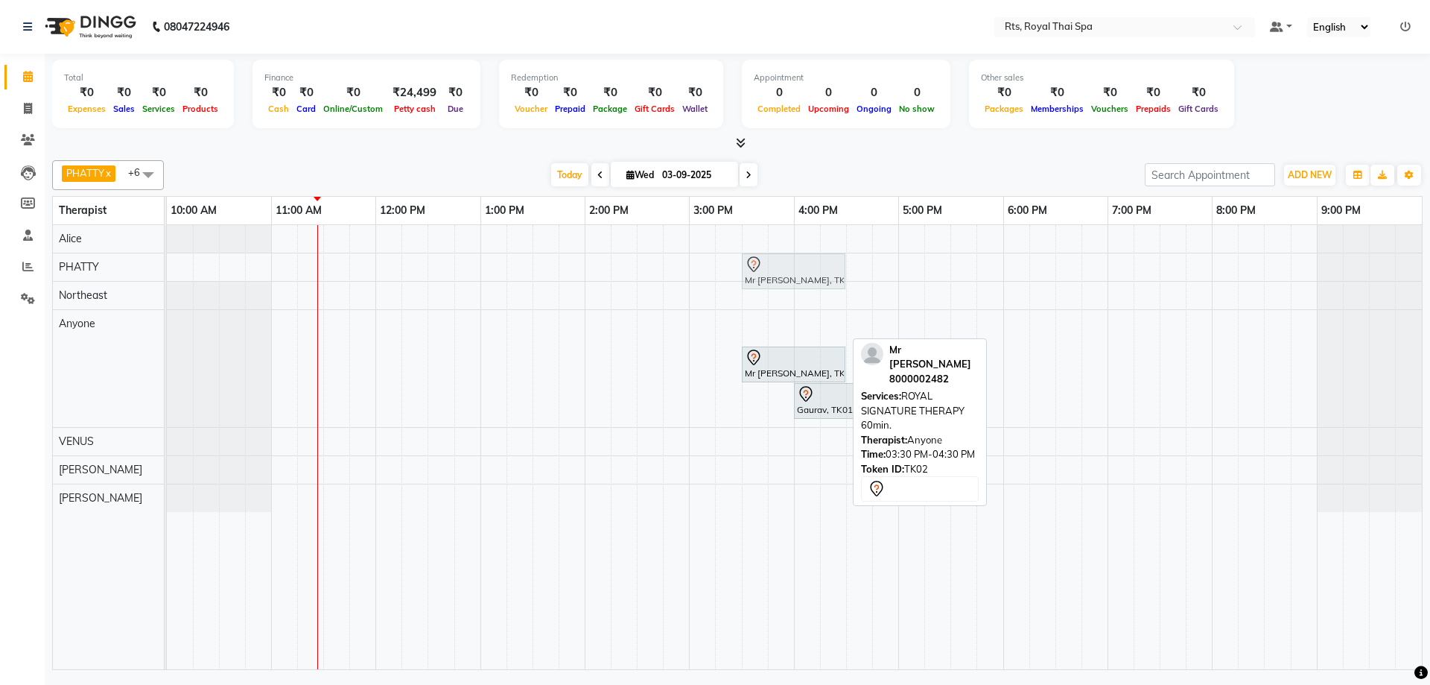
drag, startPoint x: 761, startPoint y: 323, endPoint x: 758, endPoint y: 264, distance: 58.2
click at [758, 264] on tbody "Mr [PERSON_NAME], TK02, 03:30 PM-04:30 PM, ROYAL SIGNATURE THERAPY 60min. Mr [P…" at bounding box center [794, 368] width 1255 height 287
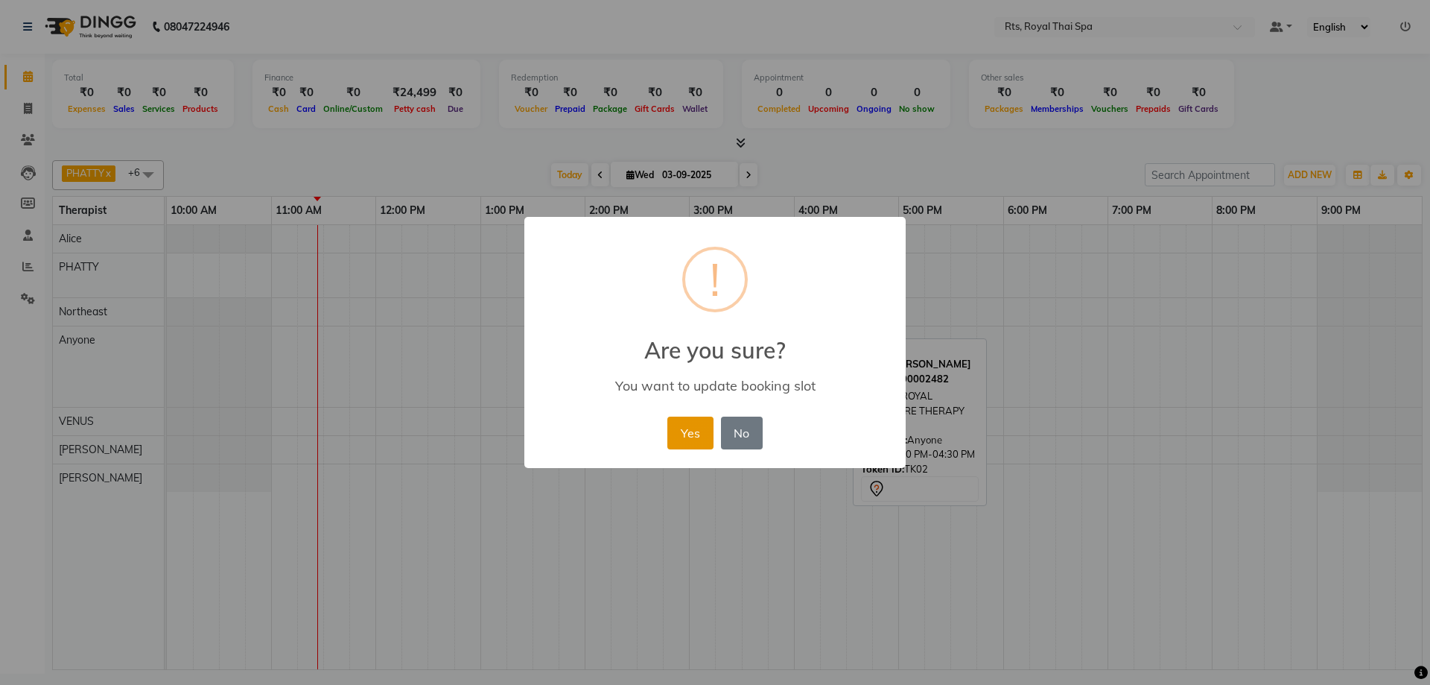
click at [691, 435] on button "Yes" at bounding box center [689, 432] width 45 height 33
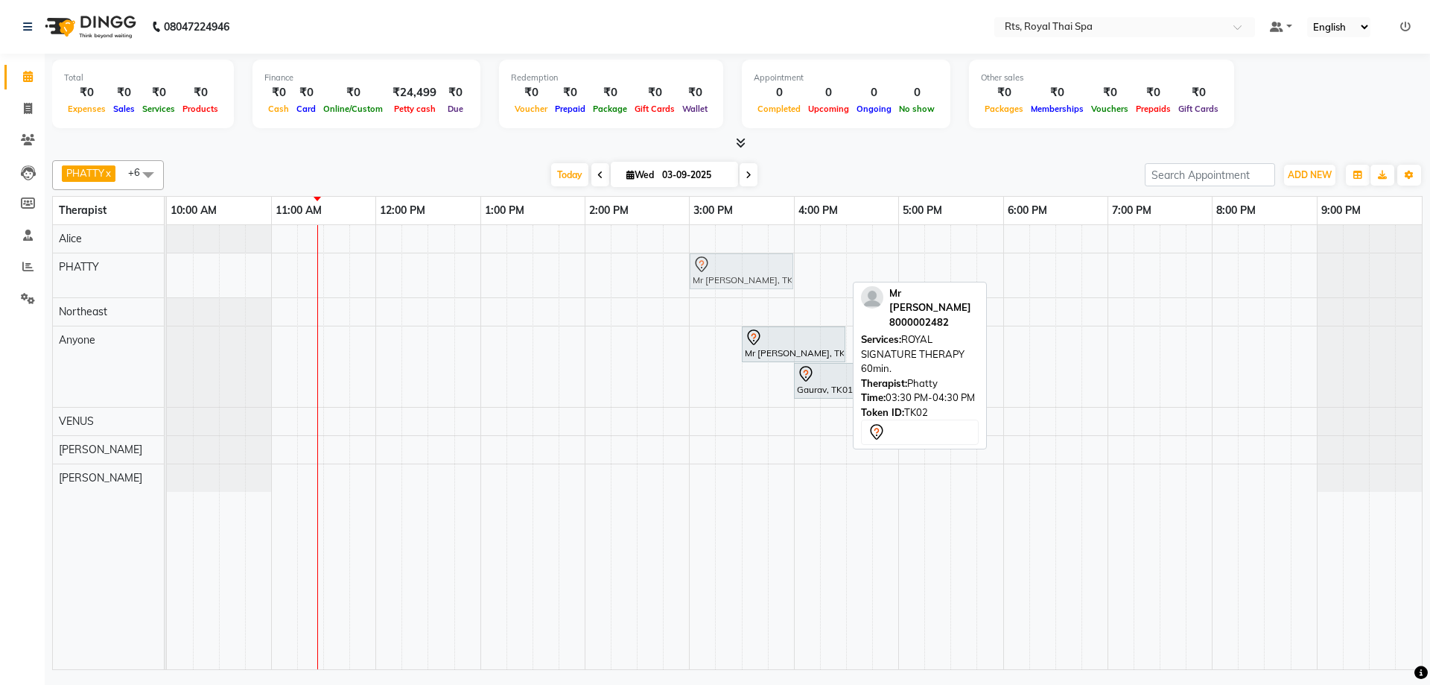
drag, startPoint x: 761, startPoint y: 268, endPoint x: 715, endPoint y: 270, distance: 45.5
click at [167, 270] on div "Mr [PERSON_NAME], TK02, 03:30 PM-04:30 PM, ROYAL SIGNATURE THERAPY 60min. Mr [P…" at bounding box center [167, 275] width 0 height 44
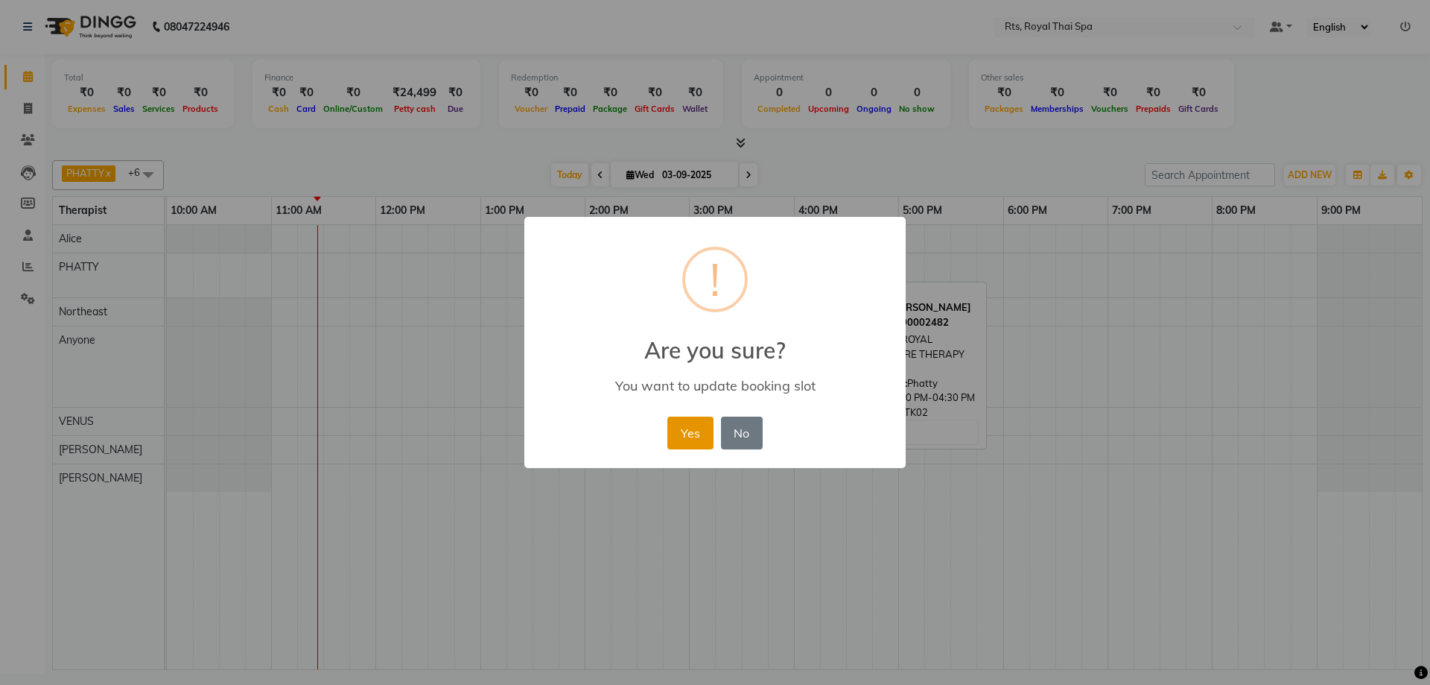
click at [689, 431] on button "Yes" at bounding box center [689, 432] width 45 height 33
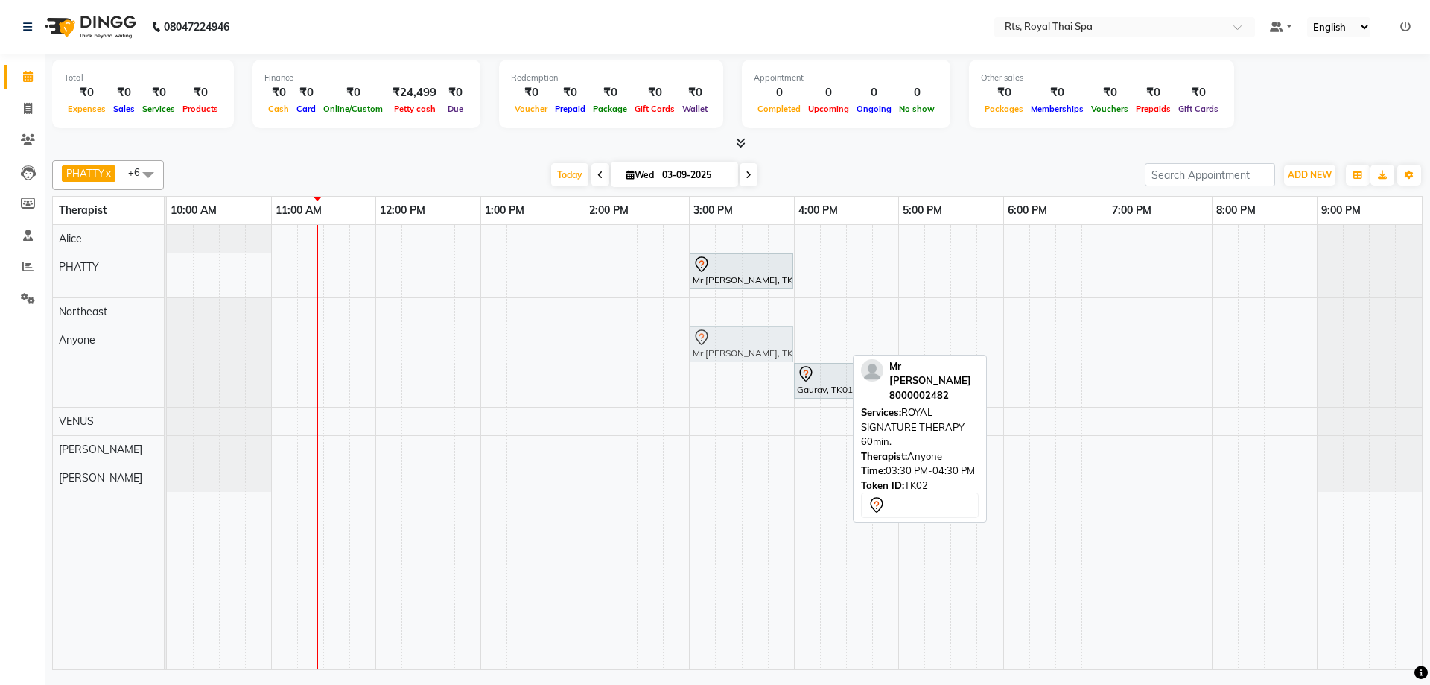
drag, startPoint x: 765, startPoint y: 349, endPoint x: 723, endPoint y: 387, distance: 56.9
click at [723, 387] on div "Mr [PERSON_NAME], TK02, 03:00 PM-04:00 PM, ROYAL SIGNATURE THERAPY 60min. Mr [P…" at bounding box center [794, 447] width 1255 height 444
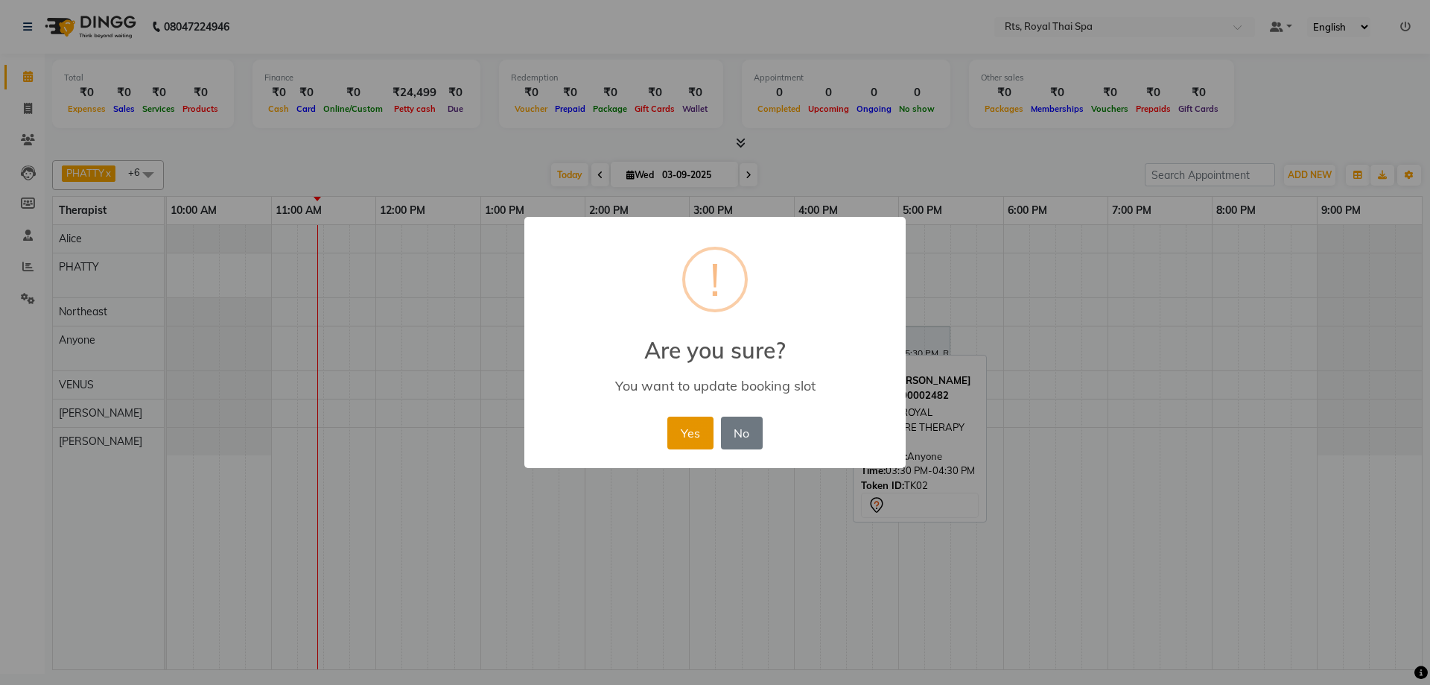
click at [699, 424] on button "Yes" at bounding box center [689, 432] width 45 height 33
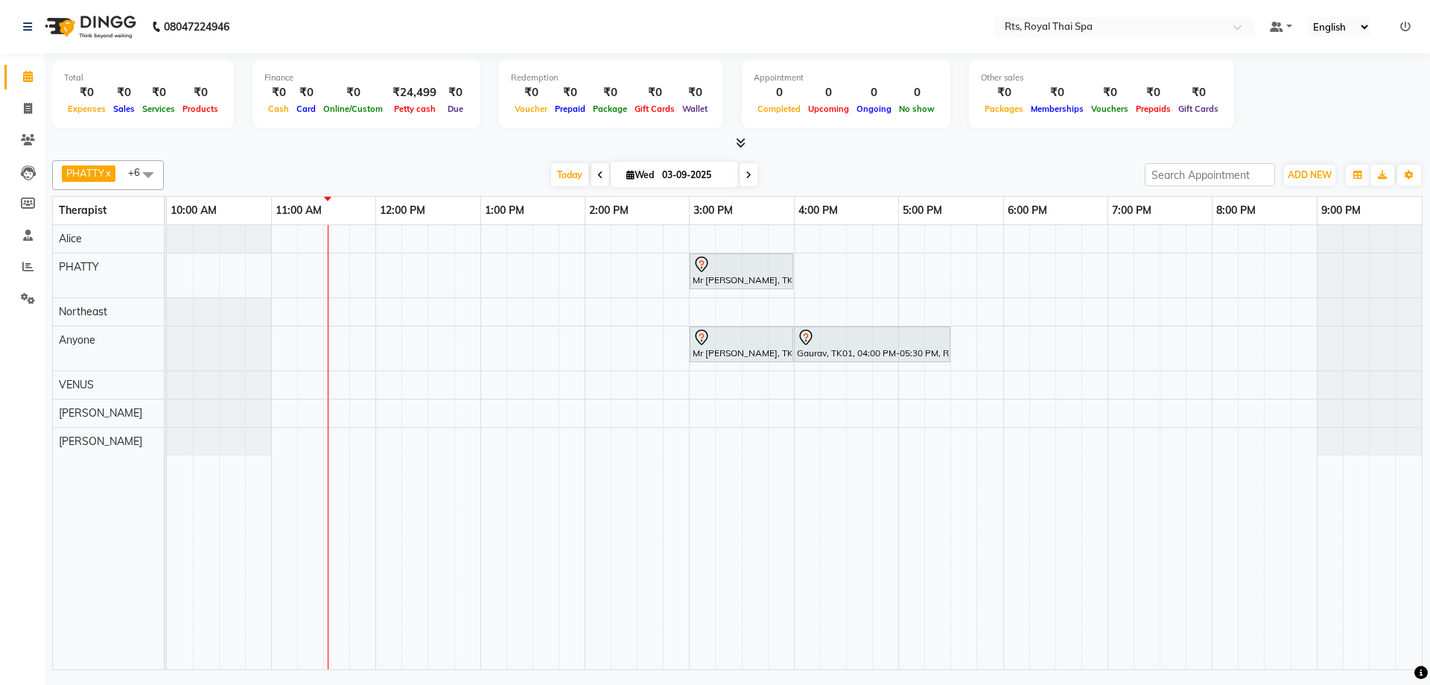
click at [362, 311] on div "Mr [PERSON_NAME], TK02, 03:00 PM-04:00 PM, ROYAL SIGNATURE THERAPY 60min. Mr VP…" at bounding box center [794, 447] width 1255 height 444
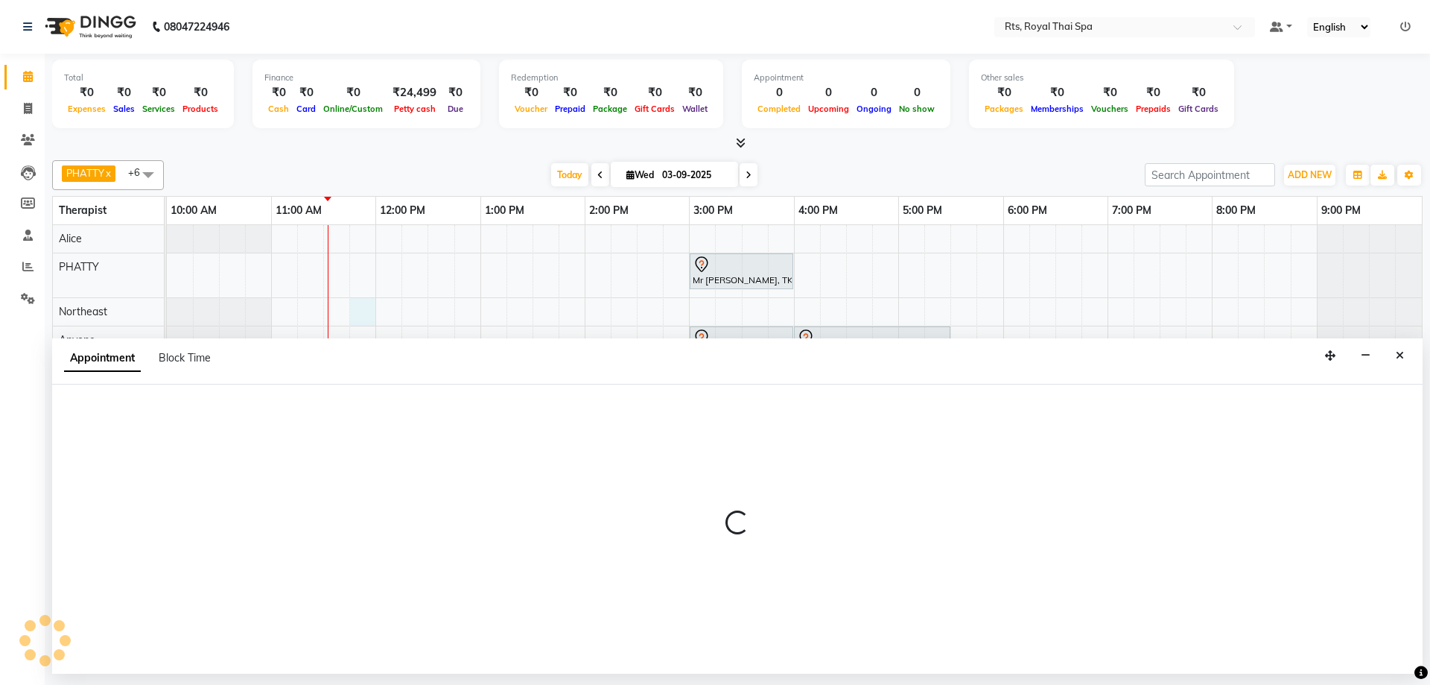
select select "39977"
select select "705"
select select "tentative"
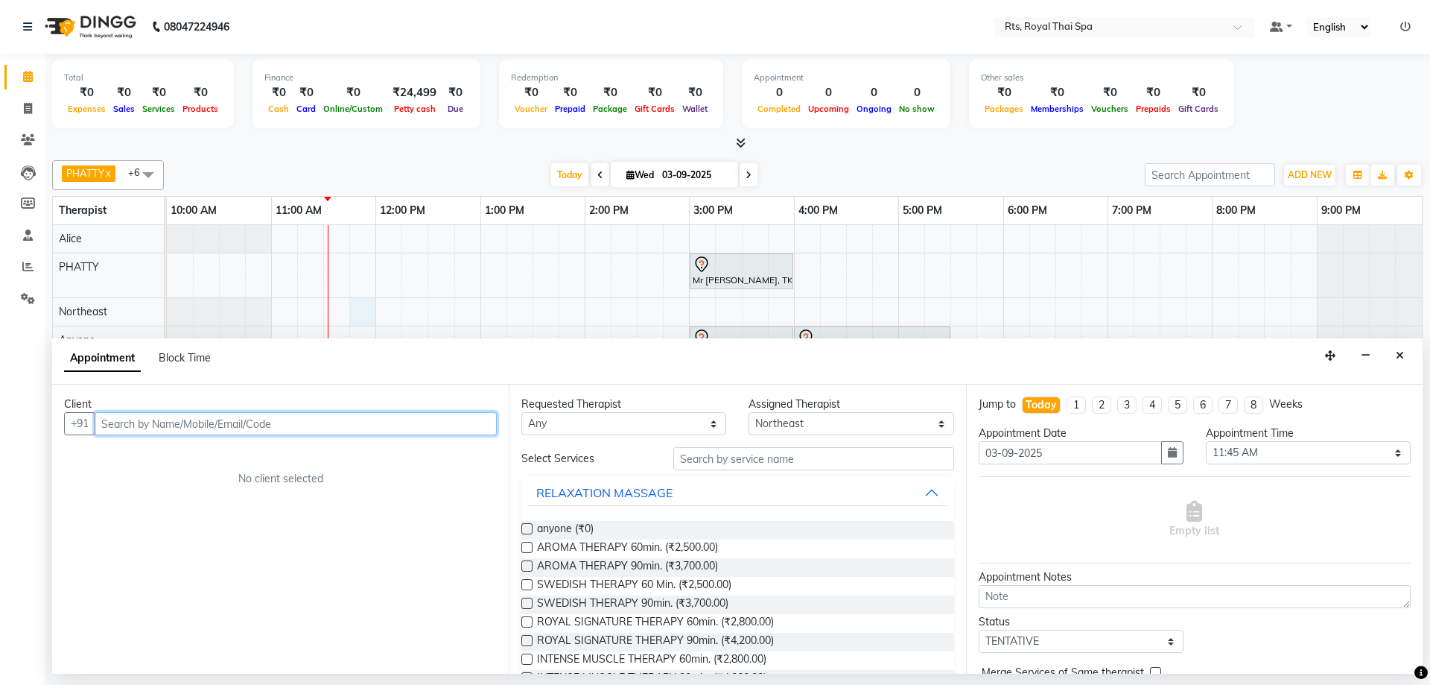
drag, startPoint x: 266, startPoint y: 422, endPoint x: 284, endPoint y: 423, distance: 17.9
click at [283, 422] on input "text" at bounding box center [296, 423] width 402 height 23
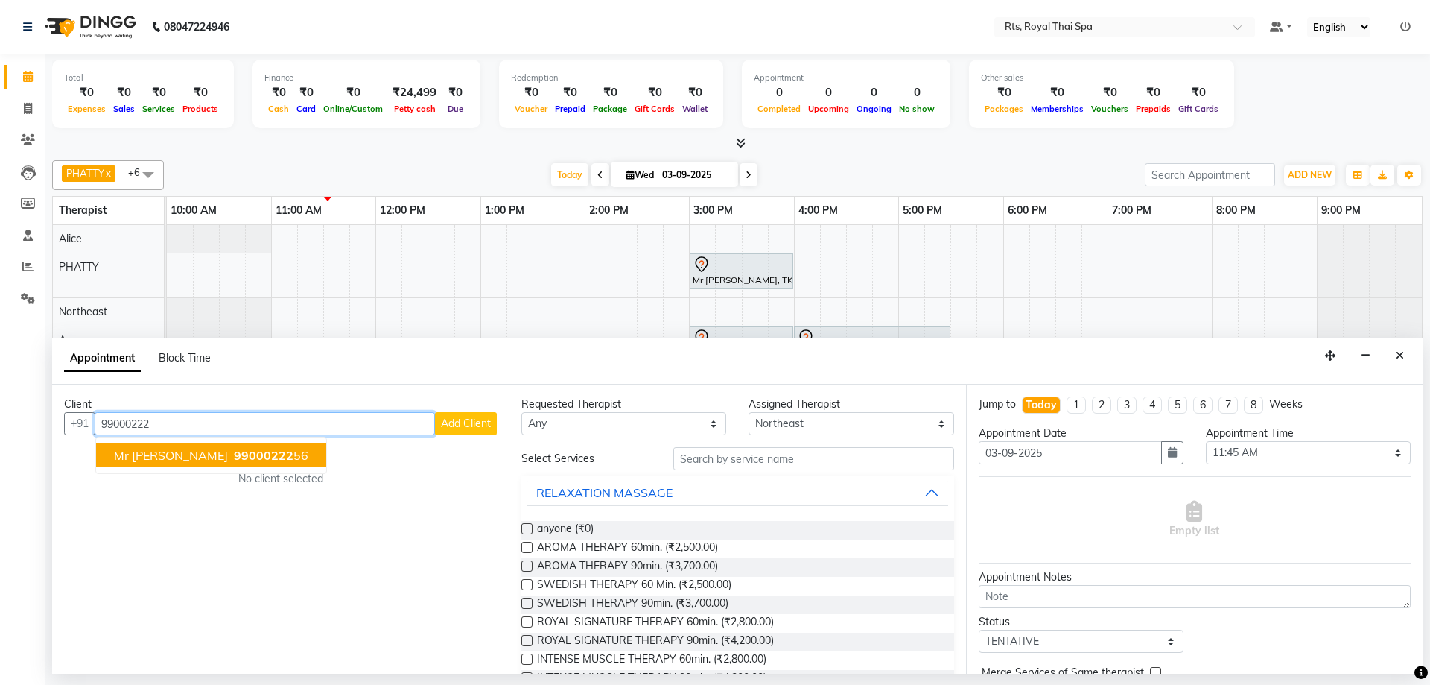
click at [235, 460] on ngb-highlight "99000222 56" at bounding box center [269, 455] width 77 height 15
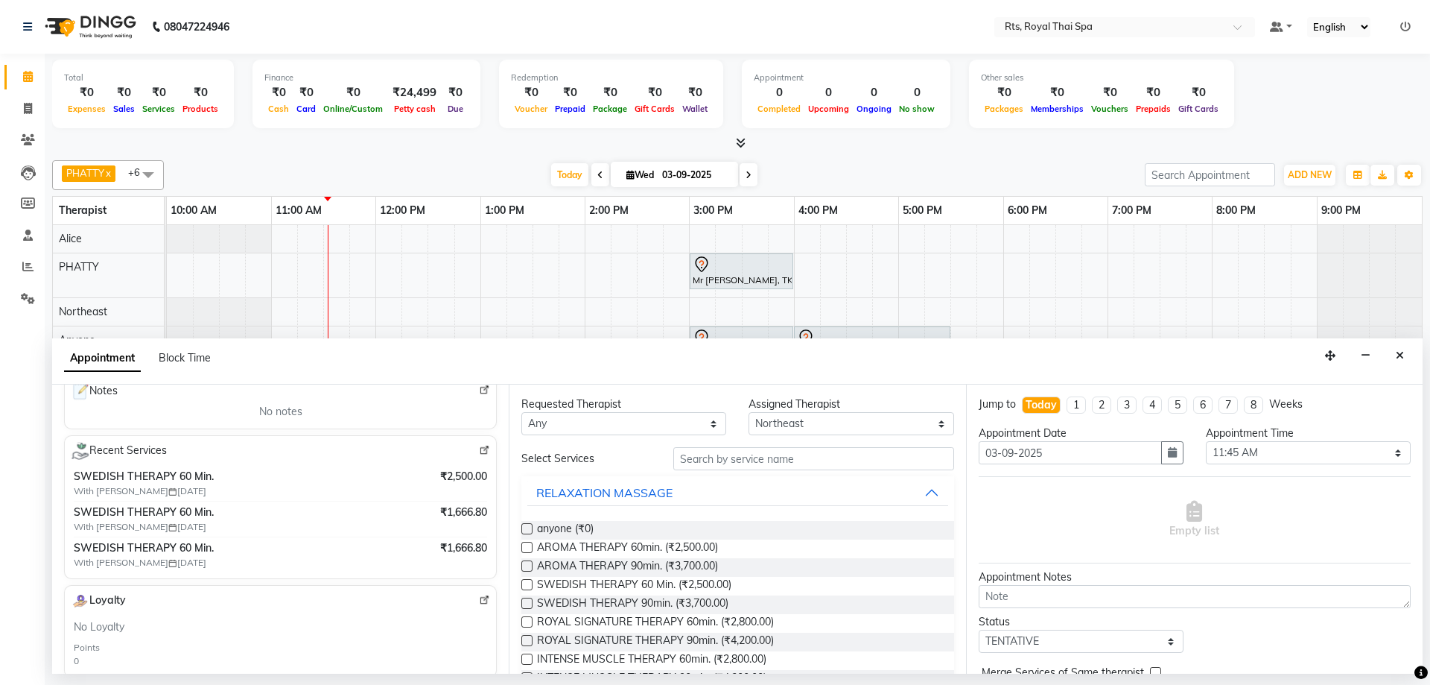
scroll to position [149, 0]
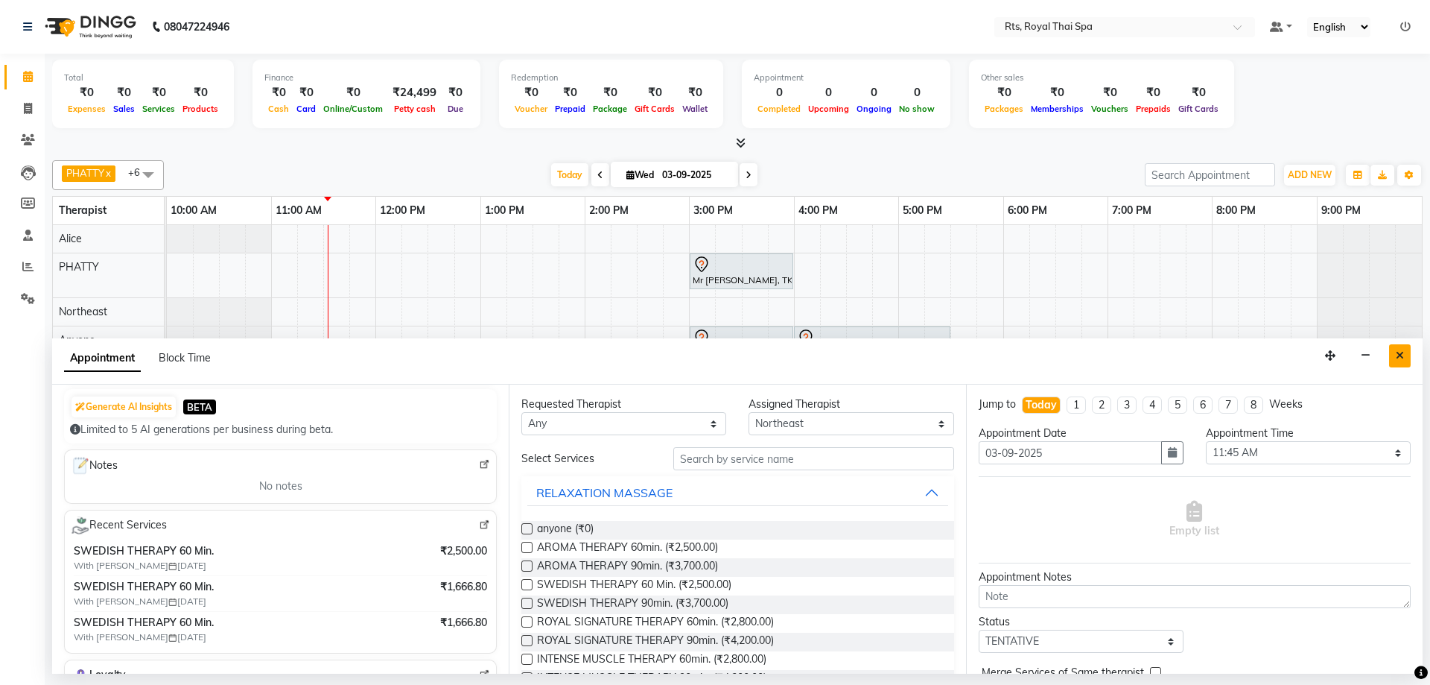
type input "9900022256"
click at [1399, 353] on icon "Close" at bounding box center [1400, 355] width 8 height 10
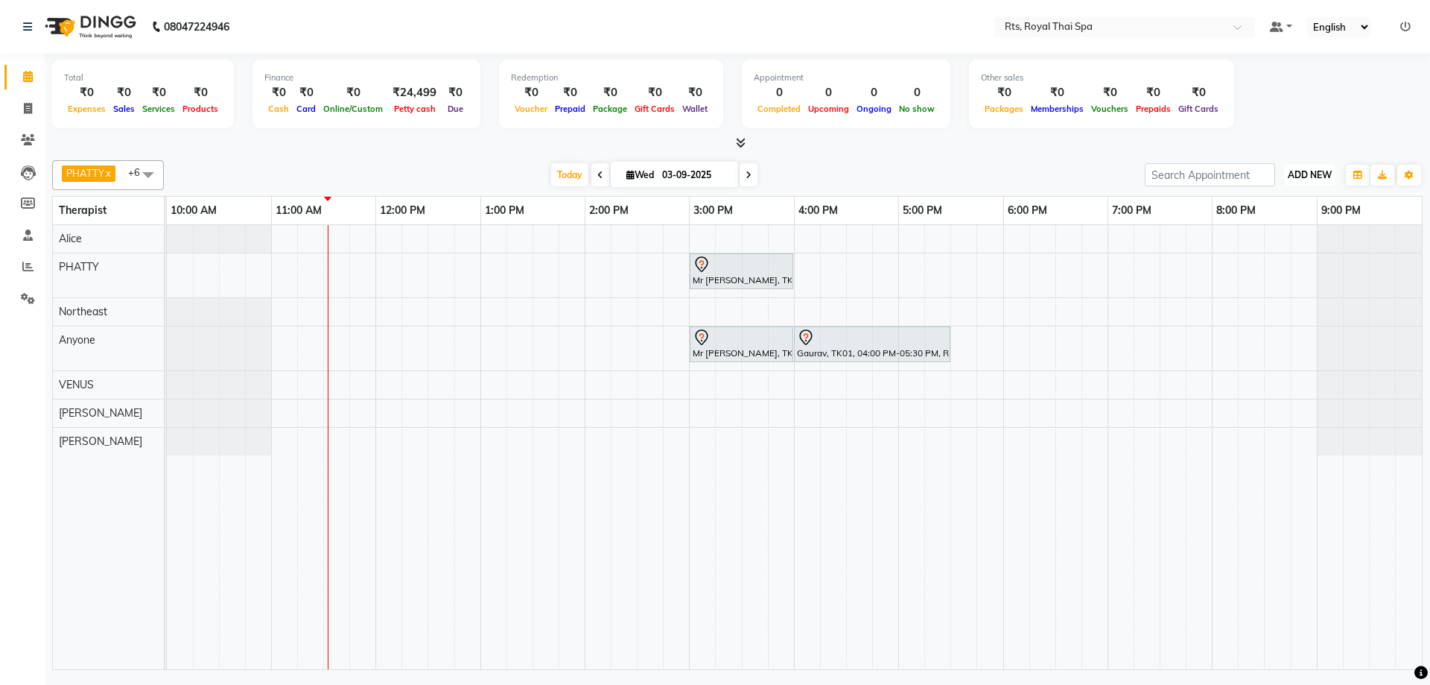
click at [1302, 174] on span "ADD NEW" at bounding box center [1310, 174] width 44 height 11
click at [1277, 265] on link "Add Attendance" at bounding box center [1276, 261] width 118 height 19
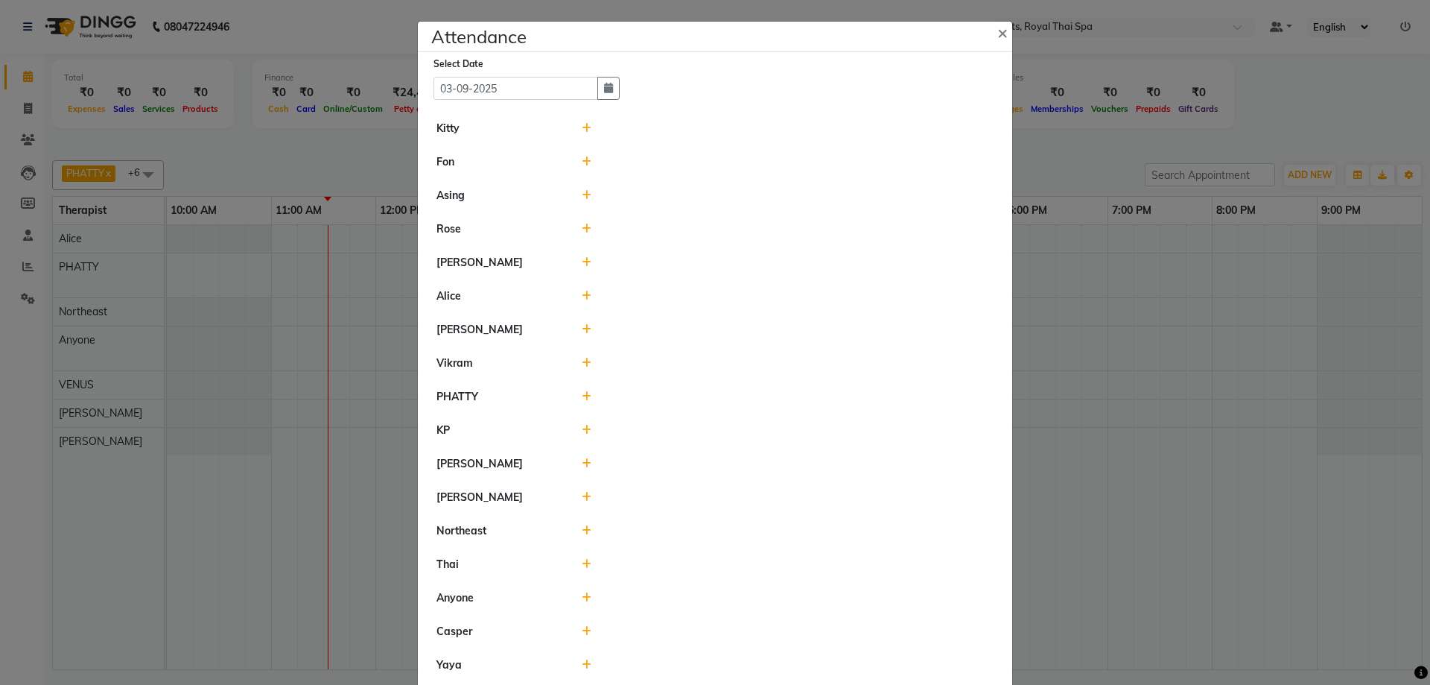
click at [582, 194] on icon at bounding box center [587, 195] width 10 height 10
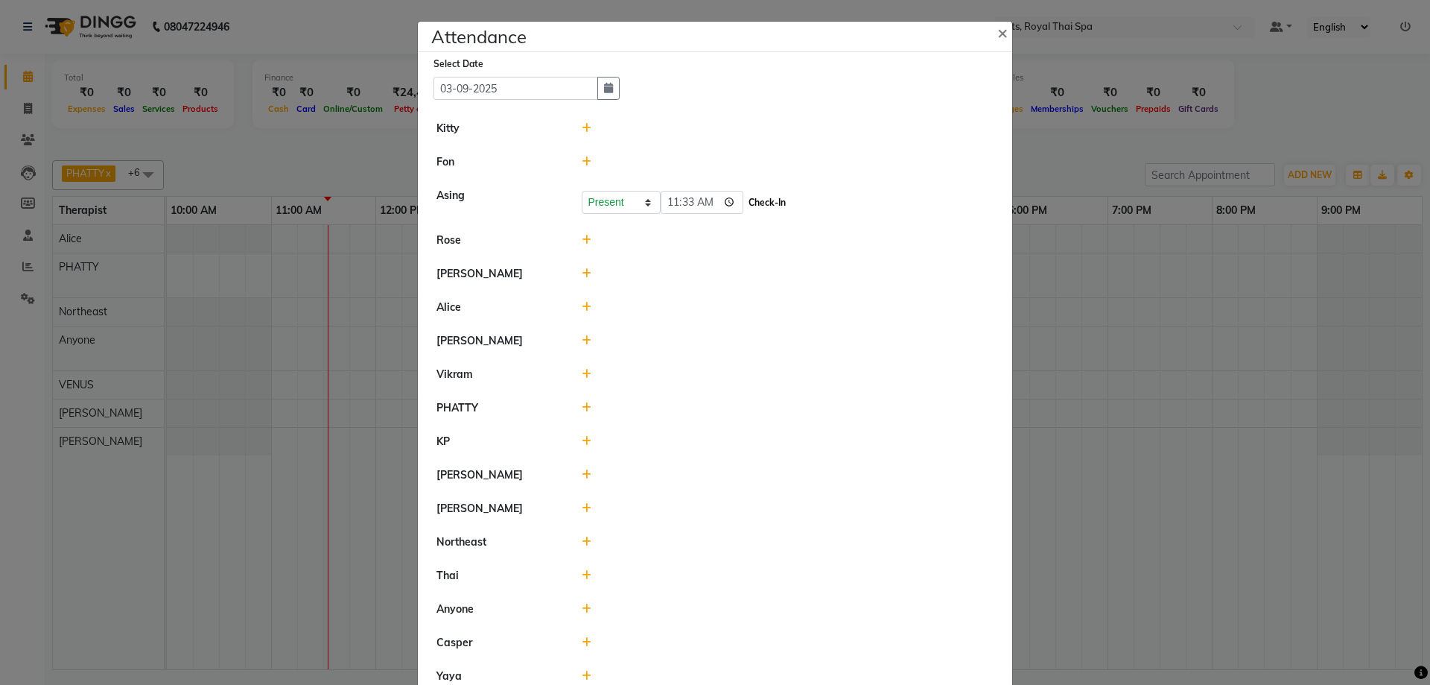
drag, startPoint x: 753, startPoint y: 196, endPoint x: 754, endPoint y: 206, distance: 10.5
click at [754, 196] on button "Check-In" at bounding box center [767, 202] width 45 height 21
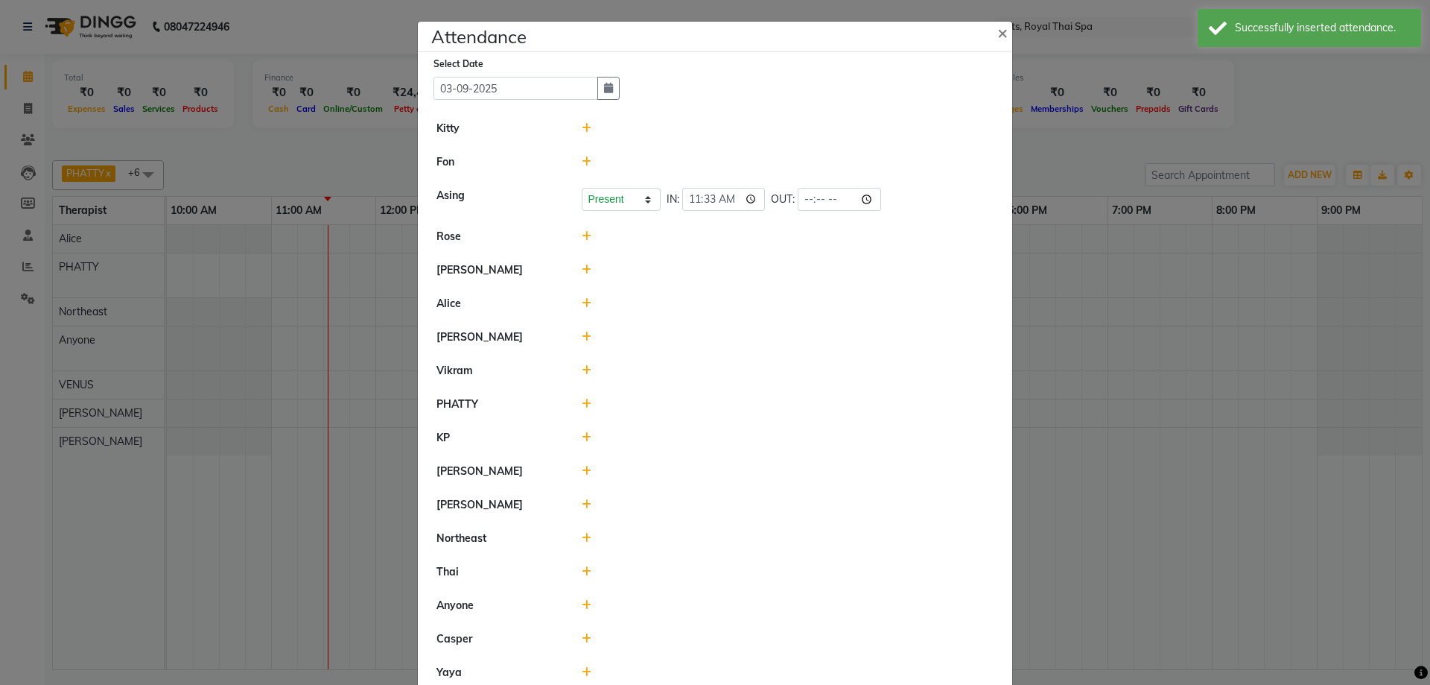
click at [582, 372] on icon at bounding box center [587, 370] width 10 height 10
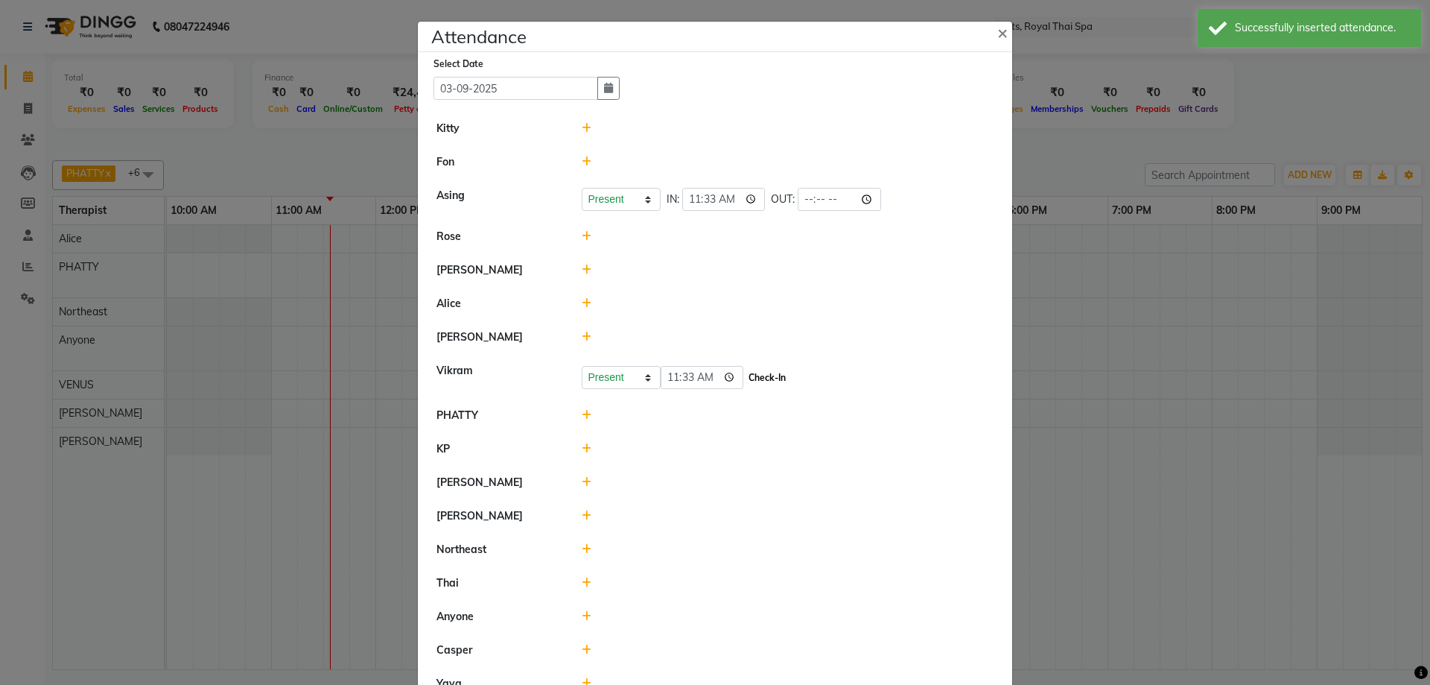
click at [751, 380] on button "Check-In" at bounding box center [767, 377] width 45 height 21
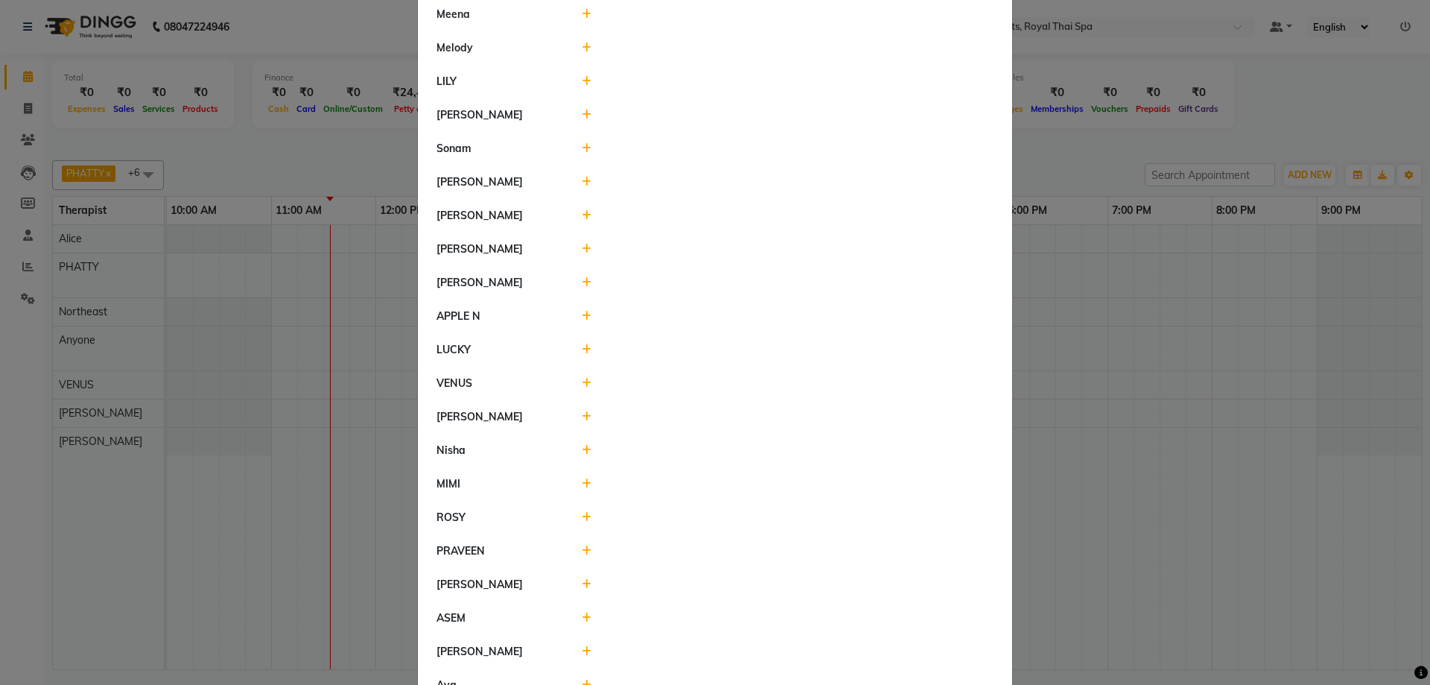
scroll to position [819, 0]
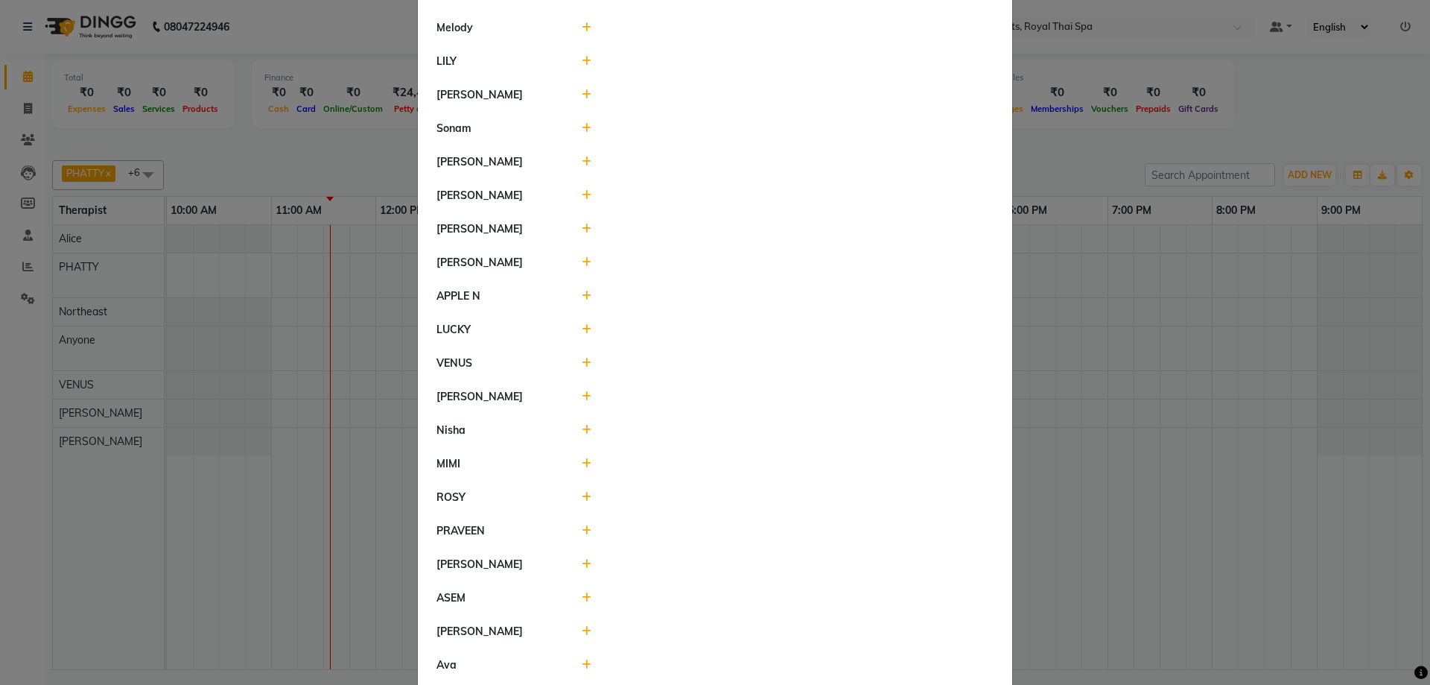
click at [582, 564] on icon at bounding box center [587, 564] width 10 height 10
click at [745, 571] on button "Check-In" at bounding box center [767, 571] width 45 height 21
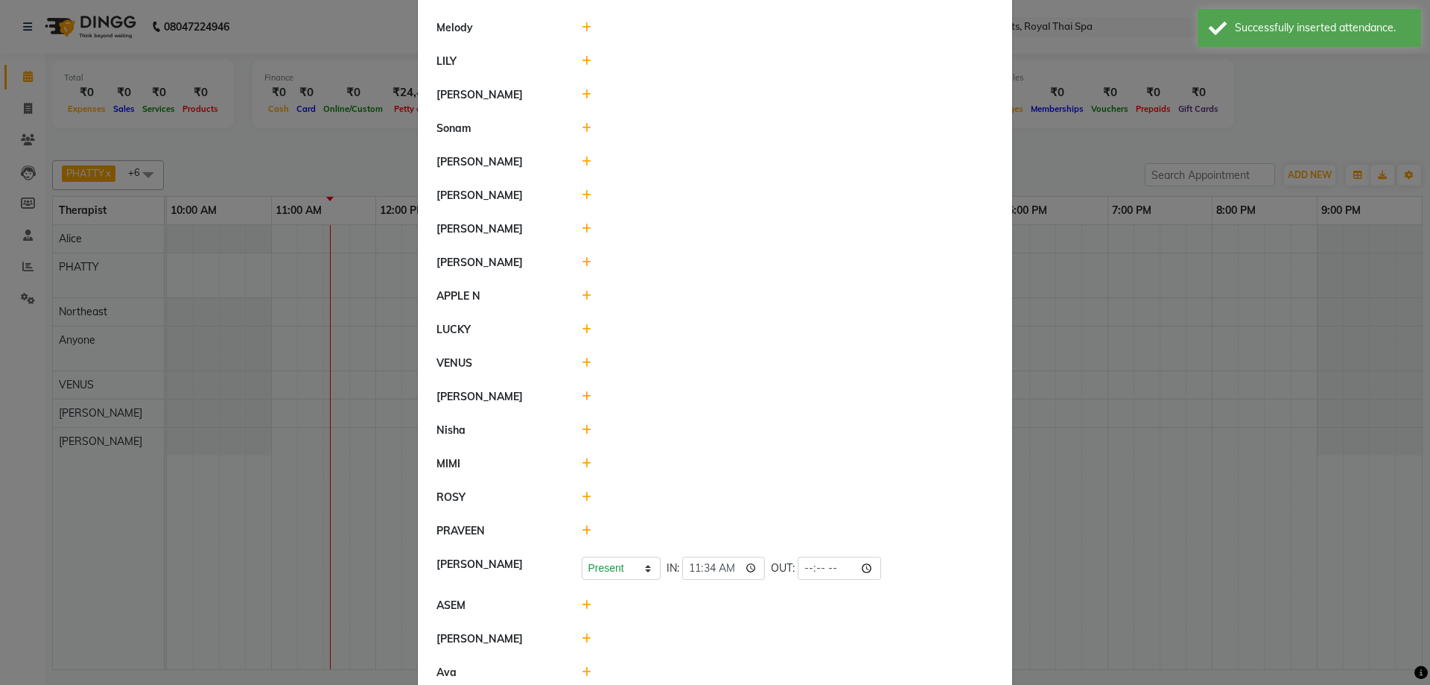
click at [582, 609] on icon at bounding box center [587, 605] width 10 height 10
click at [745, 621] on button "Check-In" at bounding box center [767, 612] width 45 height 21
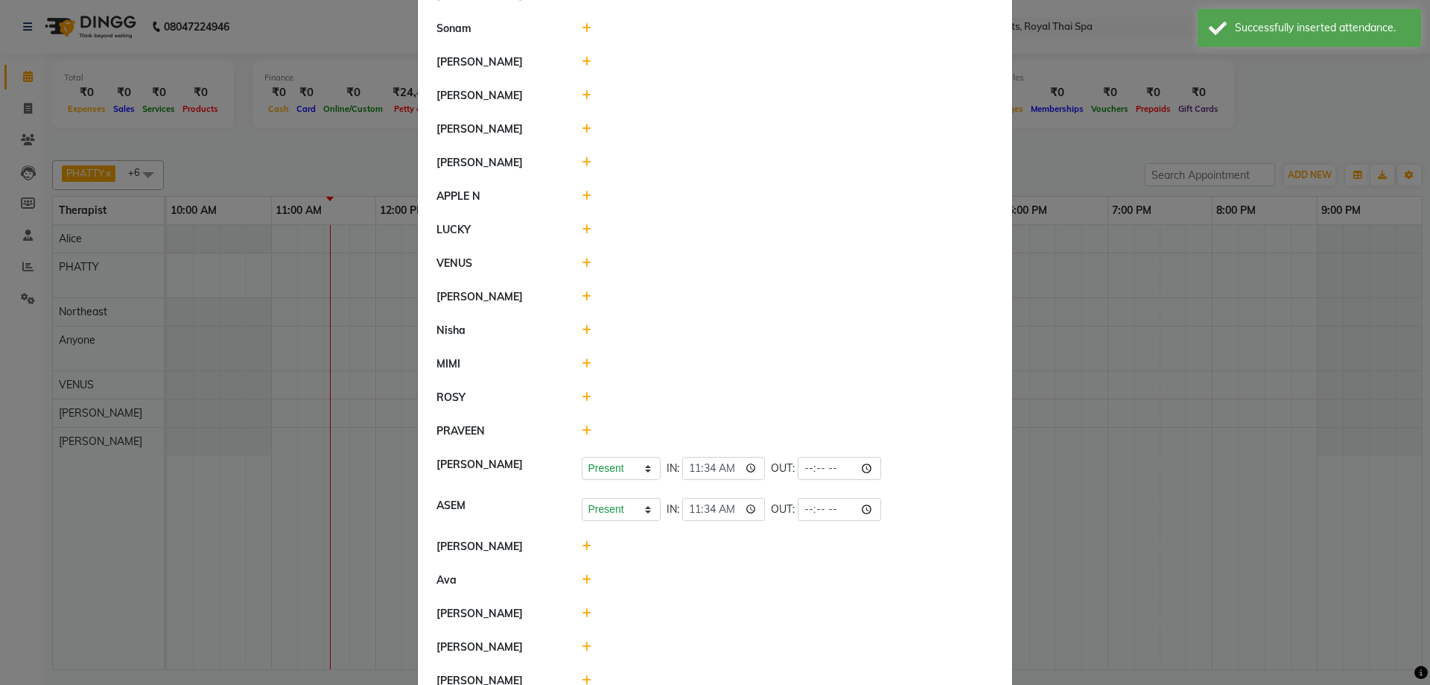
scroll to position [1024, 0]
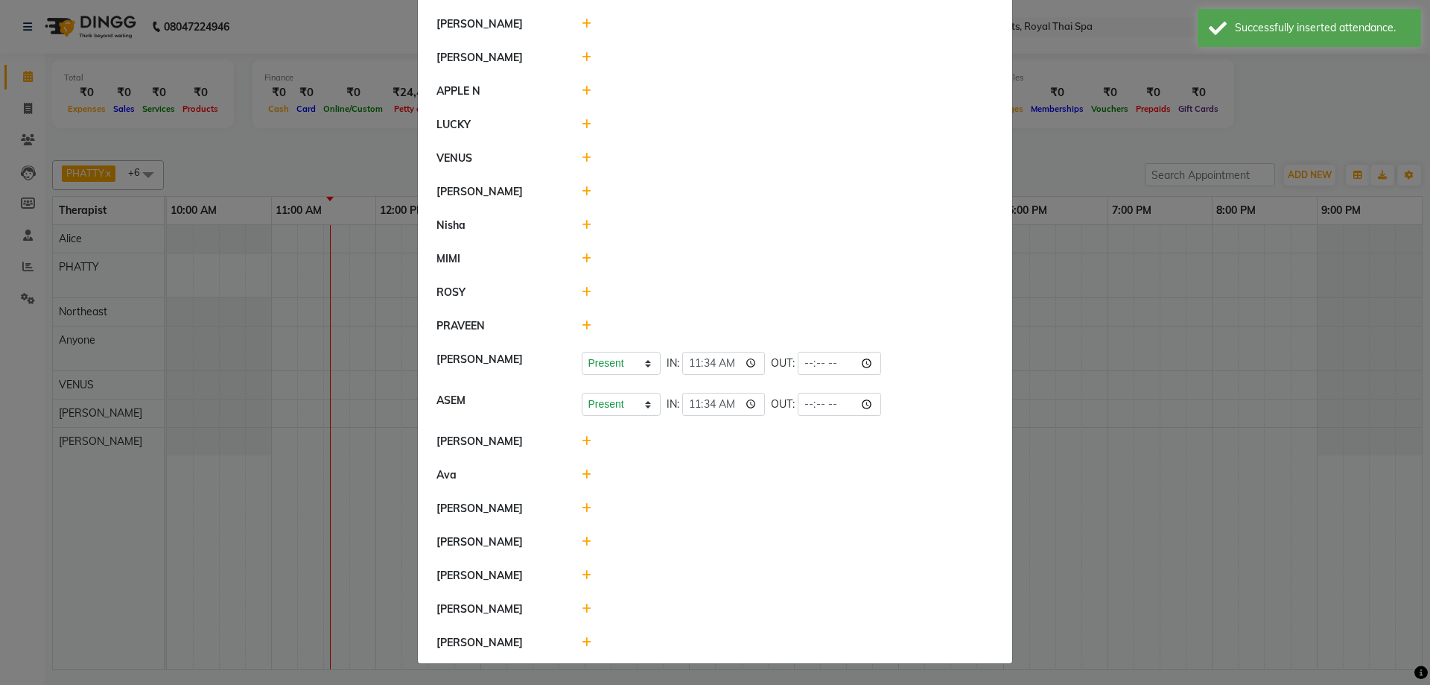
click at [582, 576] on icon at bounding box center [587, 575] width 10 height 10
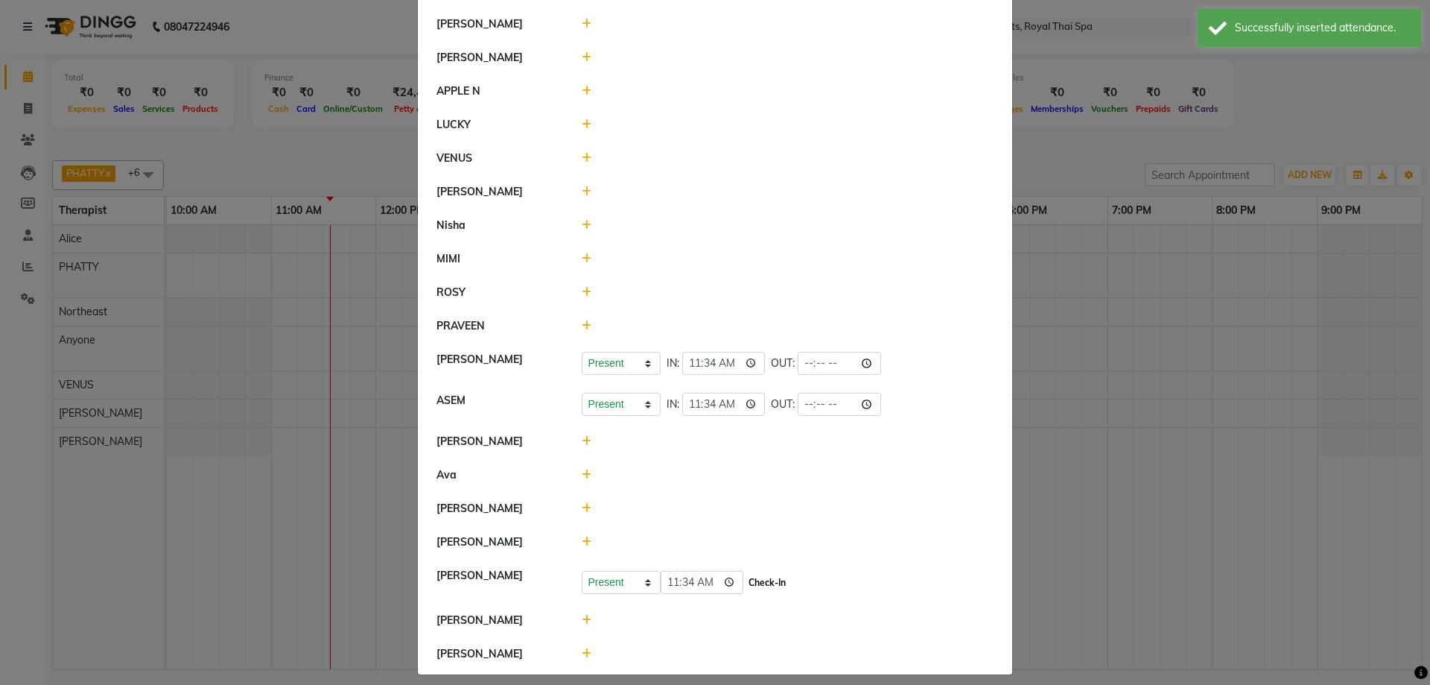
click at [745, 582] on button "Check-In" at bounding box center [767, 582] width 45 height 21
click at [1161, 474] on ngb-modal-window "Attendance × Select Date [DATE] Kitty [PERSON_NAME] Present Absent Late Half Da…" at bounding box center [715, 342] width 1430 height 685
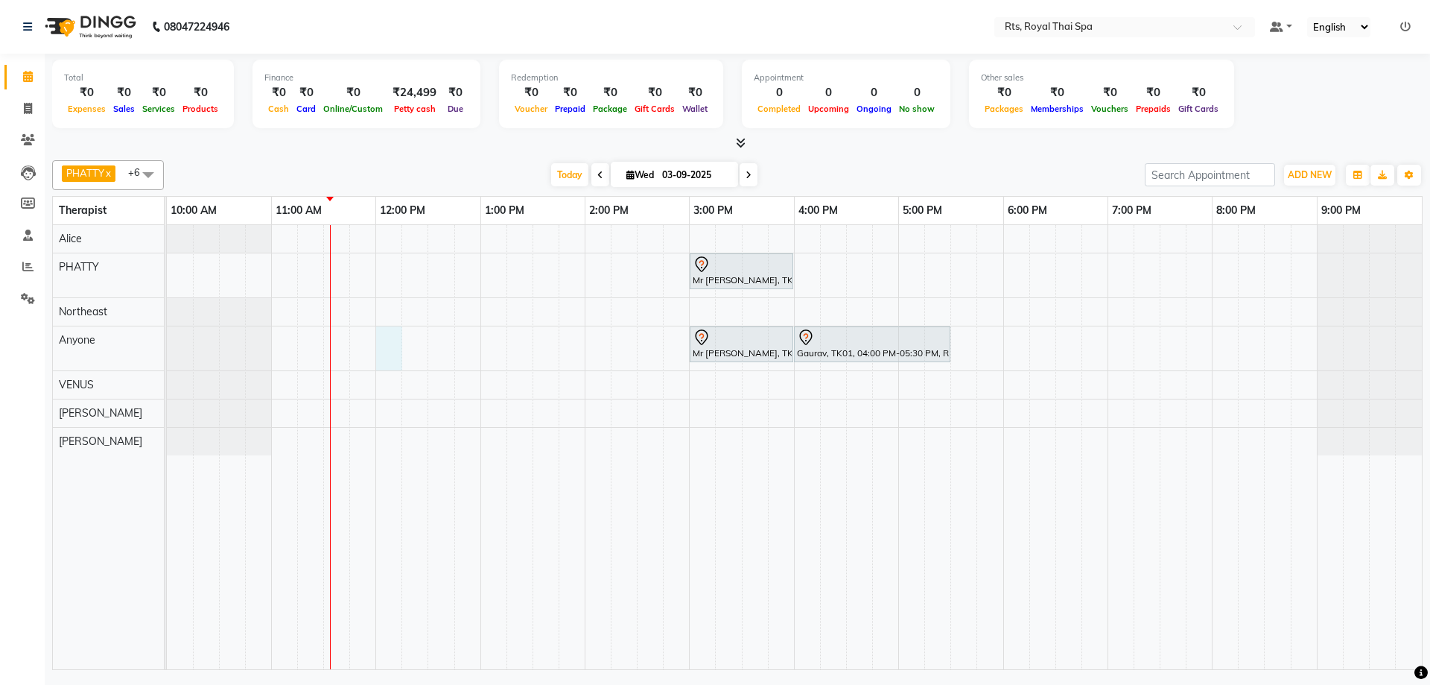
click at [382, 343] on div "Mr [PERSON_NAME], TK02, 03:00 PM-04:00 PM, ROYAL SIGNATURE THERAPY 60min. Mr VP…" at bounding box center [794, 447] width 1255 height 444
select select "39979"
select select "720"
select select "tentative"
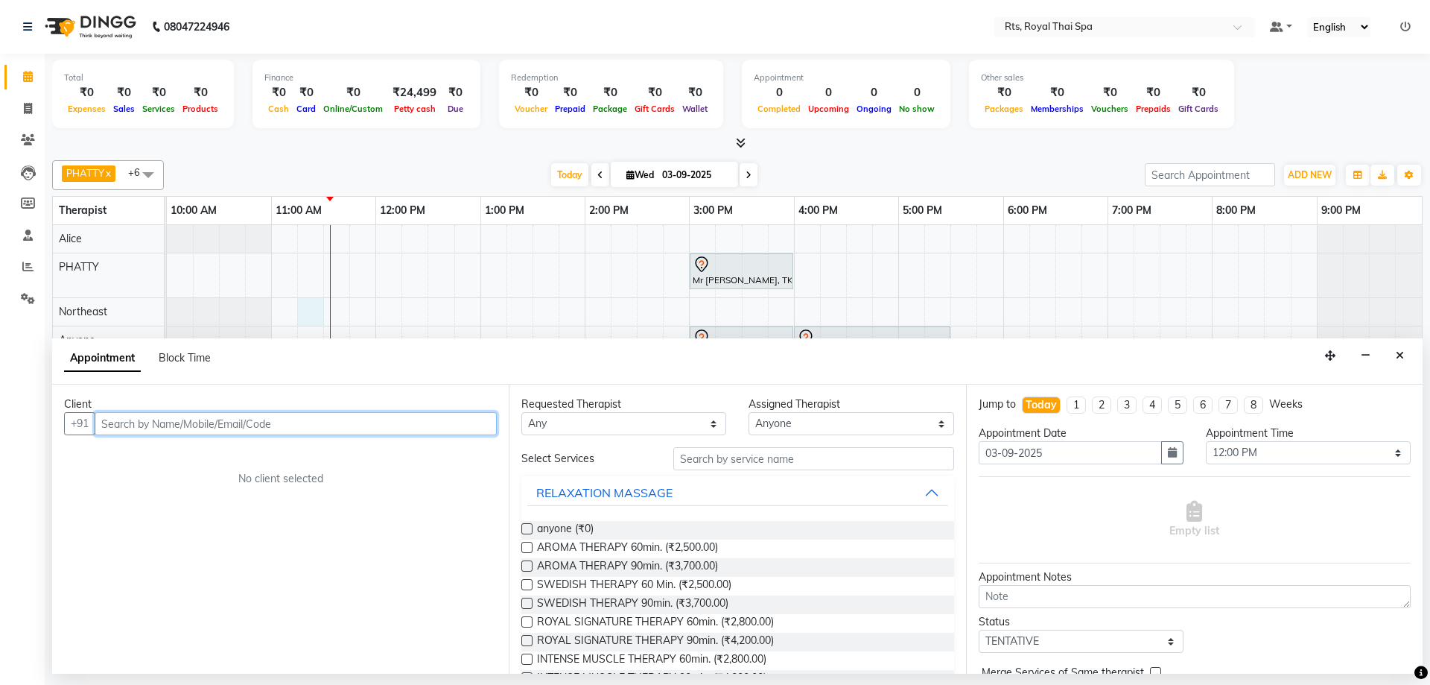
click at [302, 317] on div "Mr [PERSON_NAME], TK02, 03:00 PM-04:00 PM, ROYAL SIGNATURE THERAPY 60min. Mr VP…" at bounding box center [794, 447] width 1255 height 444
click at [363, 317] on div "Mr [PERSON_NAME], TK02, 03:00 PM-04:00 PM, ROYAL SIGNATURE THERAPY 60min. Mr VP…" at bounding box center [794, 447] width 1255 height 444
click at [381, 317] on div "Mr [PERSON_NAME], TK02, 03:00 PM-04:00 PM, ROYAL SIGNATURE THERAPY 60min. Mr VP…" at bounding box center [794, 447] width 1255 height 444
click at [1395, 357] on button "Close" at bounding box center [1400, 355] width 22 height 23
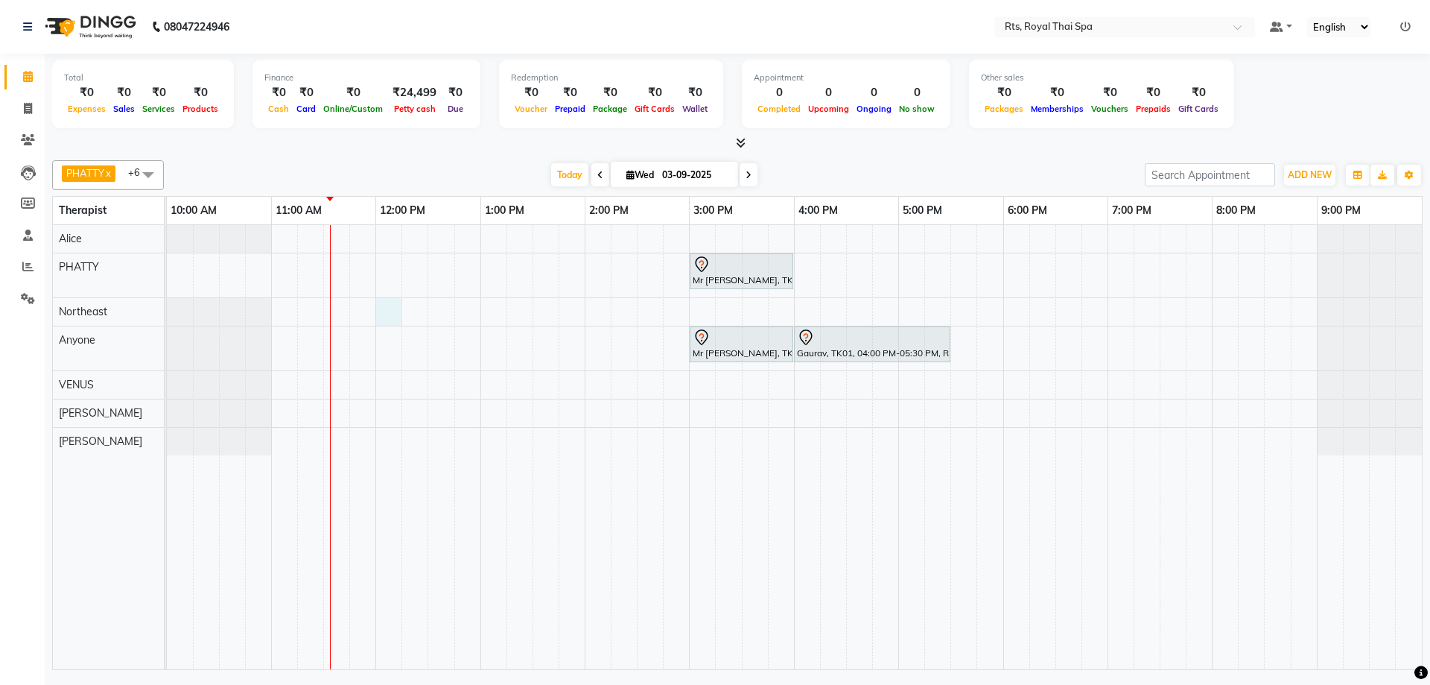
click at [384, 317] on div "Mr [PERSON_NAME], TK02, 03:00 PM-04:00 PM, ROYAL SIGNATURE THERAPY 60min. Mr VP…" at bounding box center [794, 447] width 1255 height 444
select select "39977"
select select "720"
select select "tentative"
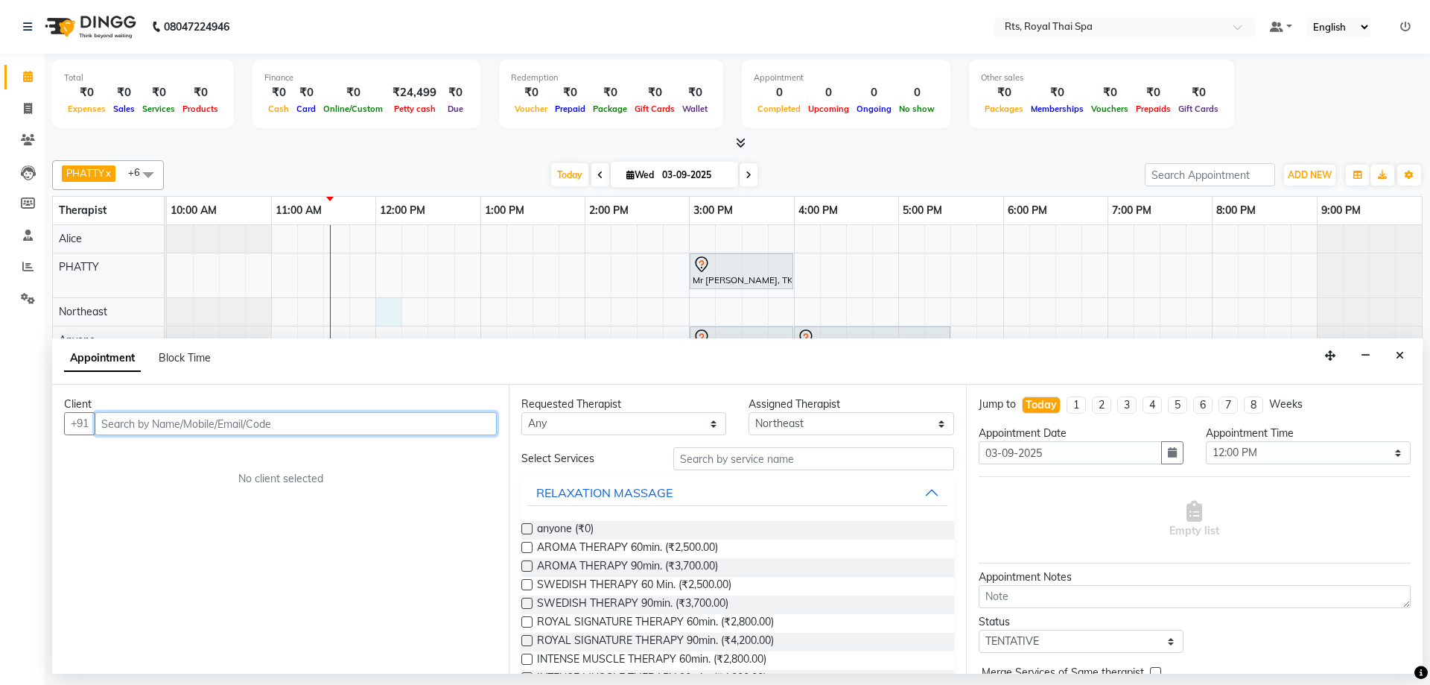
click at [384, 334] on div "Mr [PERSON_NAME], TK02, 03:00 PM-04:00 PM, ROYAL SIGNATURE THERAPY 60min. Mr VP…" at bounding box center [794, 447] width 1255 height 444
click at [282, 422] on input "text" at bounding box center [296, 423] width 402 height 23
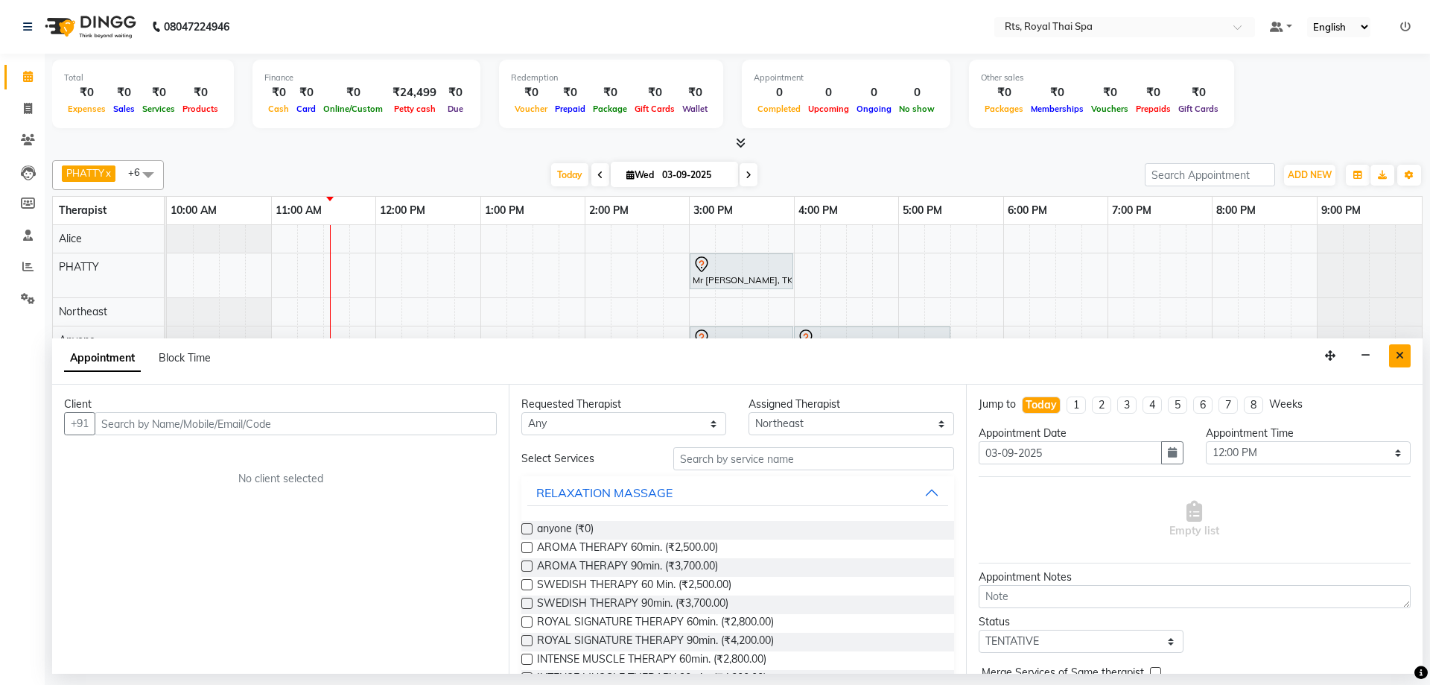
click at [1405, 361] on button "Close" at bounding box center [1400, 355] width 22 height 23
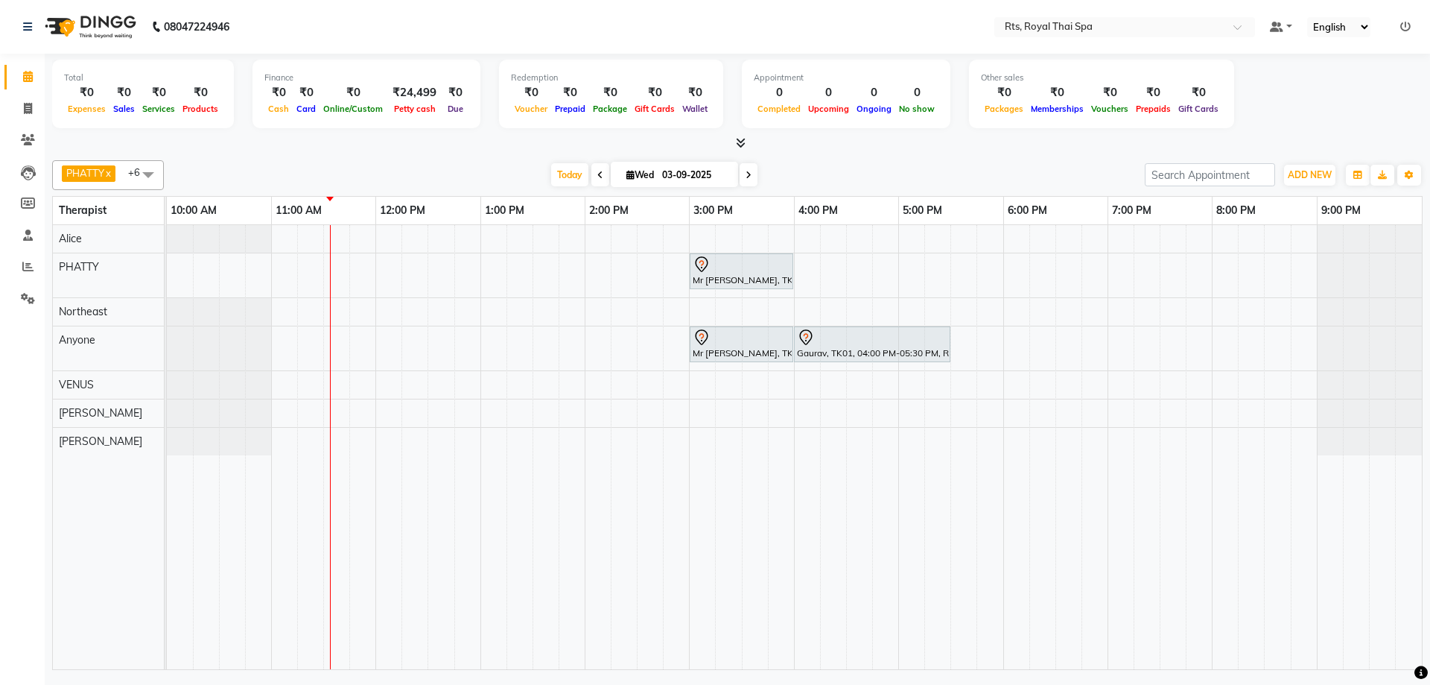
click at [382, 350] on div "Mr [PERSON_NAME], TK02, 03:00 PM-04:00 PM, ROYAL SIGNATURE THERAPY 60min. Mr VP…" at bounding box center [794, 447] width 1255 height 444
select select "39979"
select select "tentative"
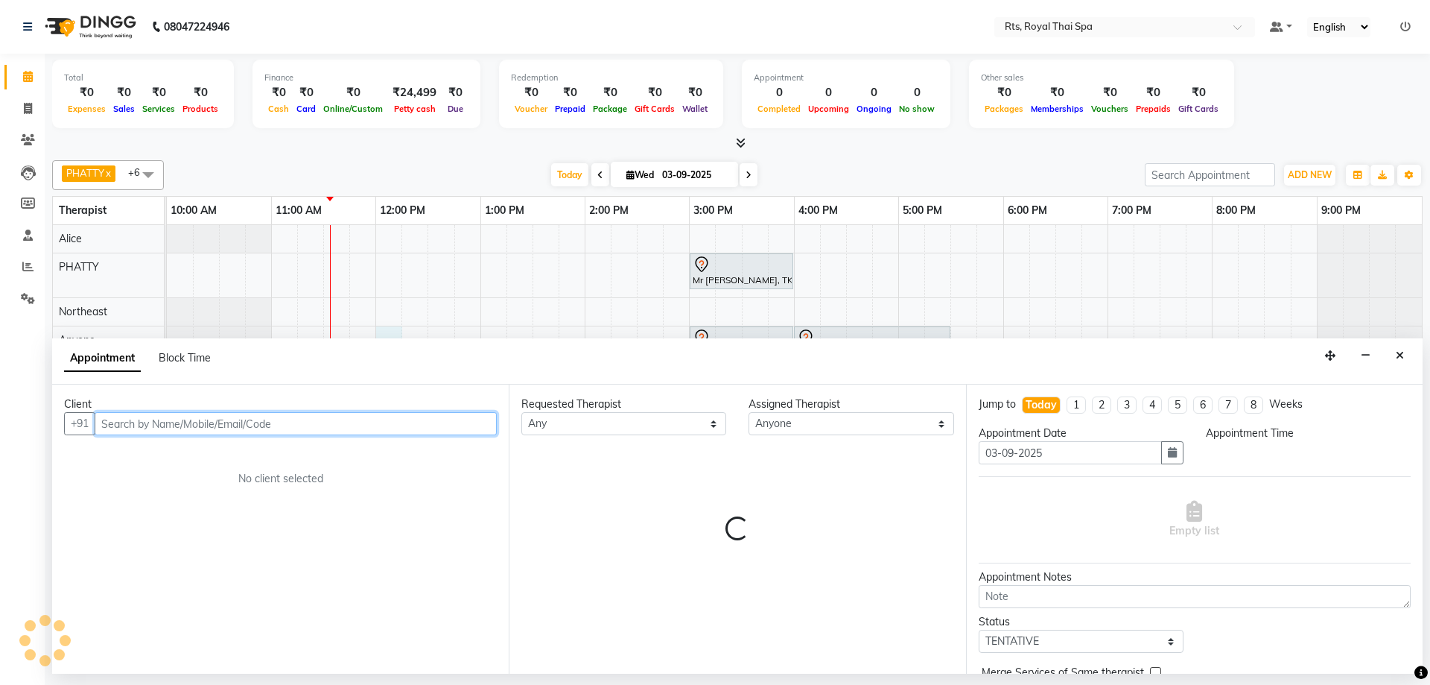
select select "720"
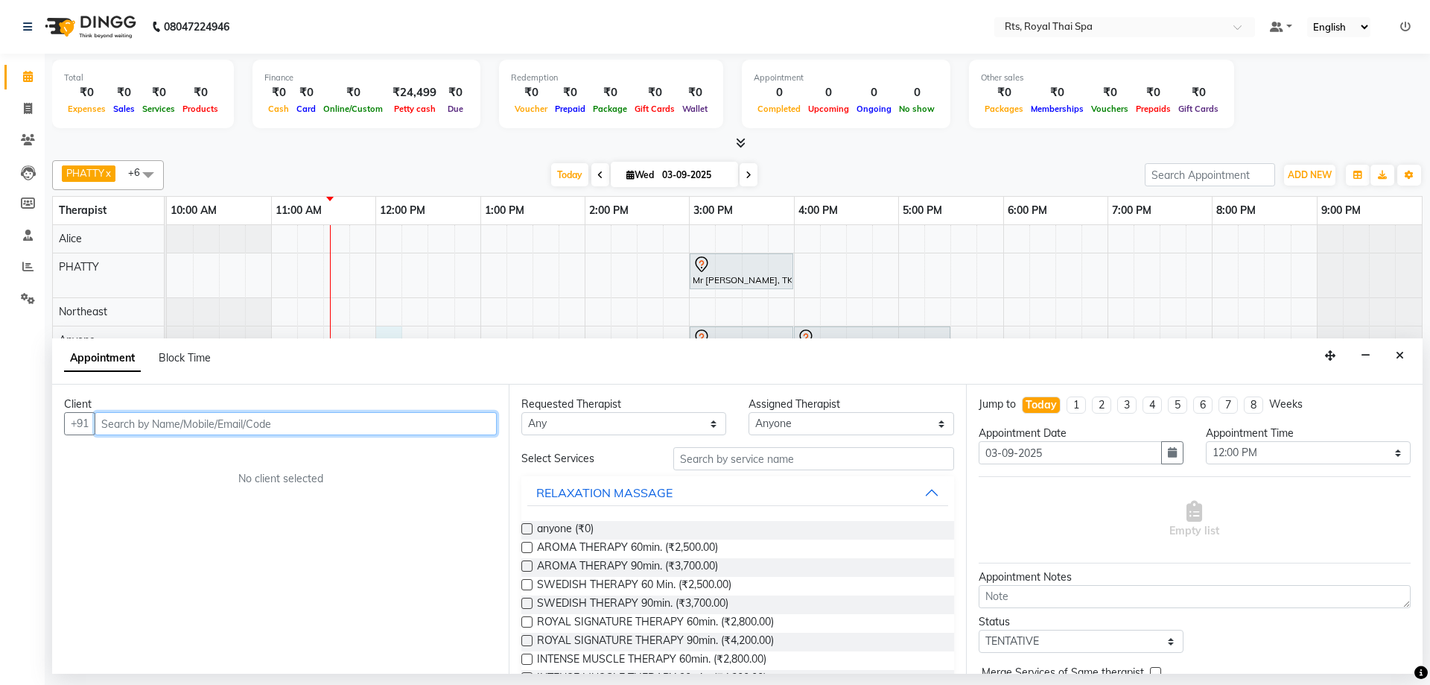
click at [220, 422] on input "text" at bounding box center [296, 423] width 402 height 23
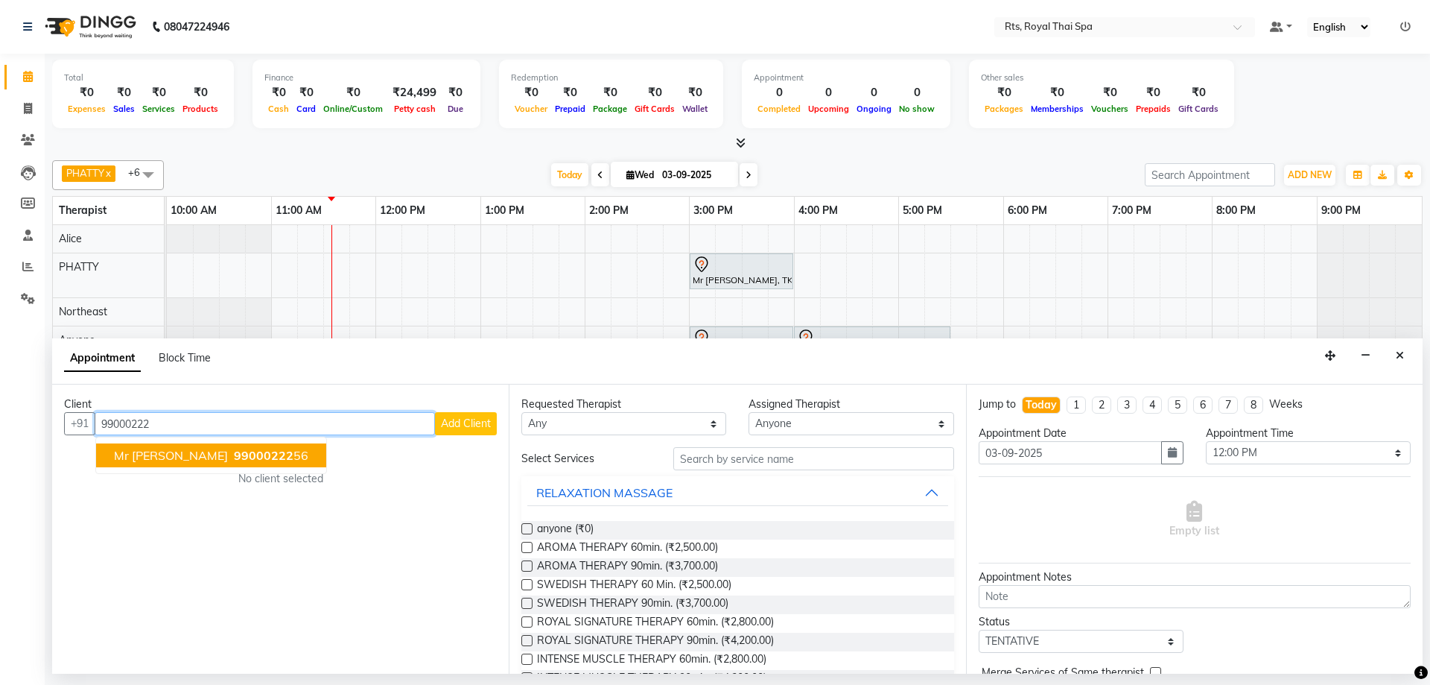
click at [234, 454] on span "99000222" at bounding box center [264, 455] width 60 height 15
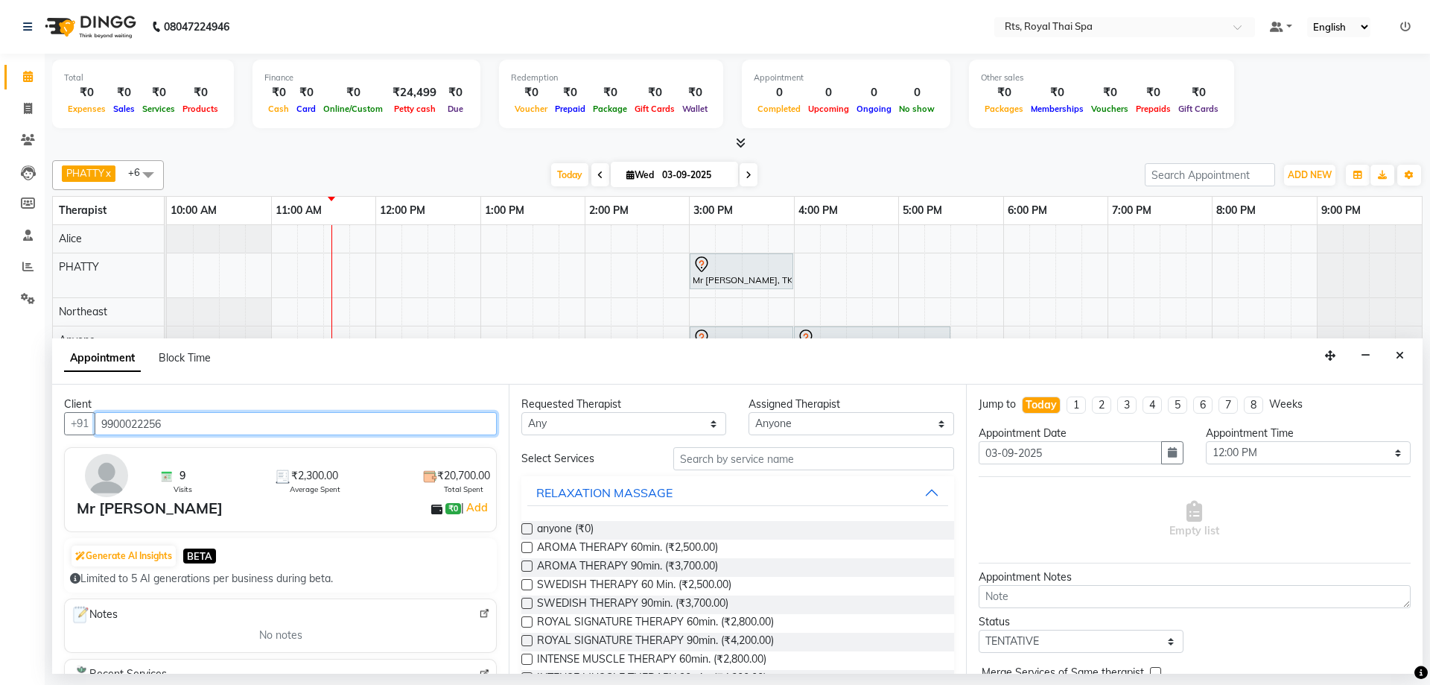
scroll to position [223, 0]
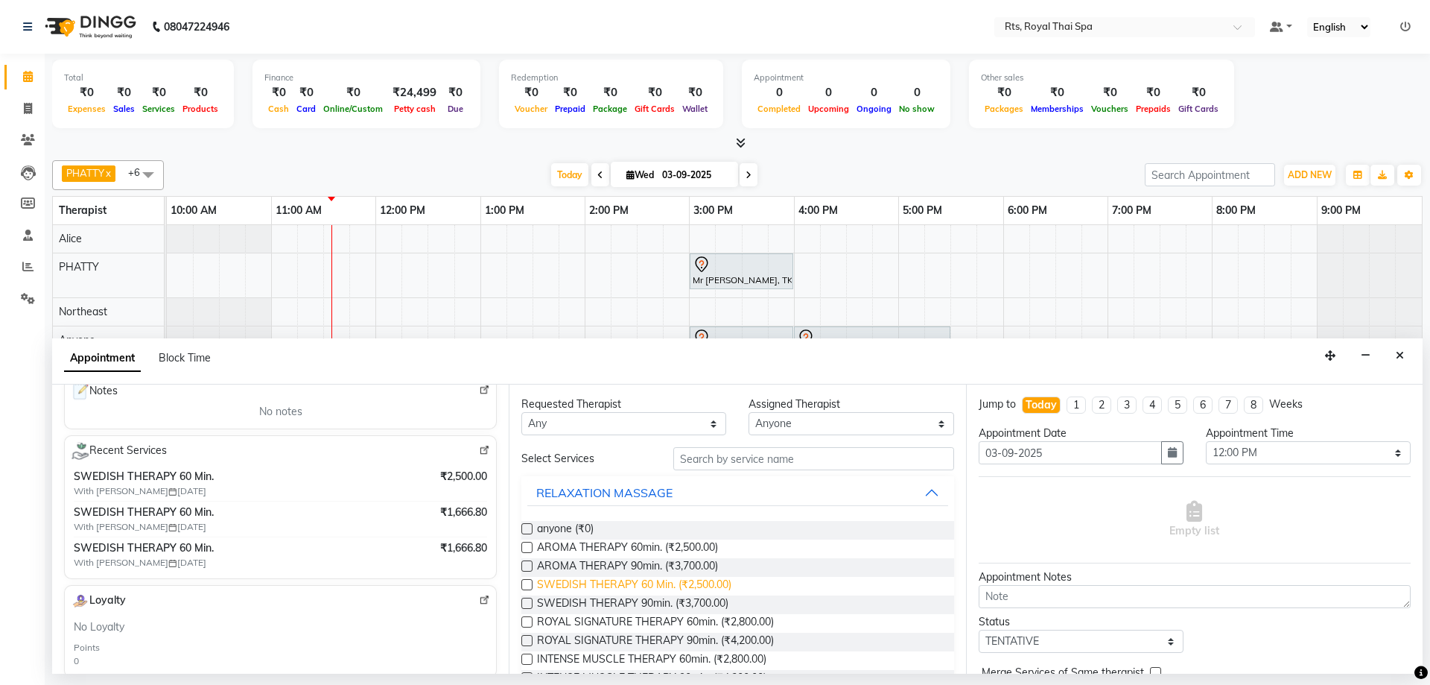
type input "9900022256"
click at [714, 588] on span "SWEDISH THERAPY 60 Min. (₹2,500.00)" at bounding box center [634, 586] width 194 height 19
checkbox input "false"
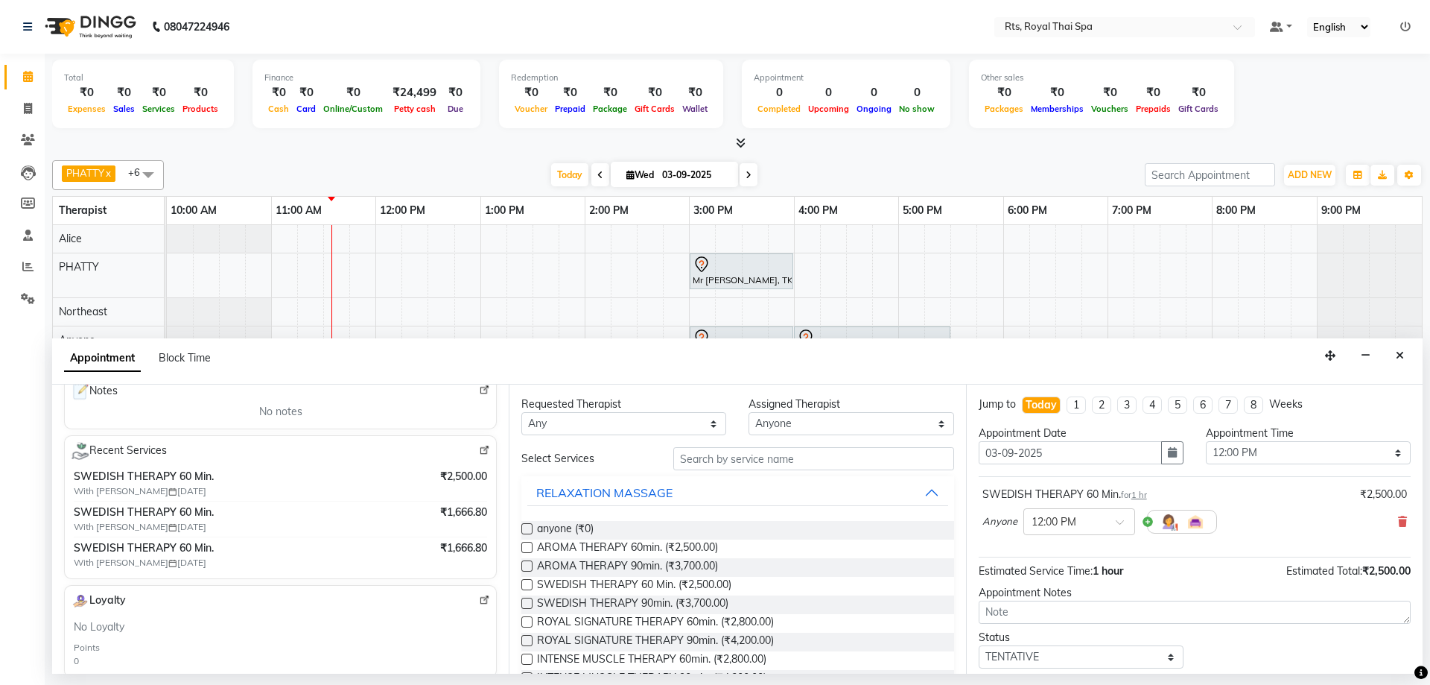
scroll to position [89, 0]
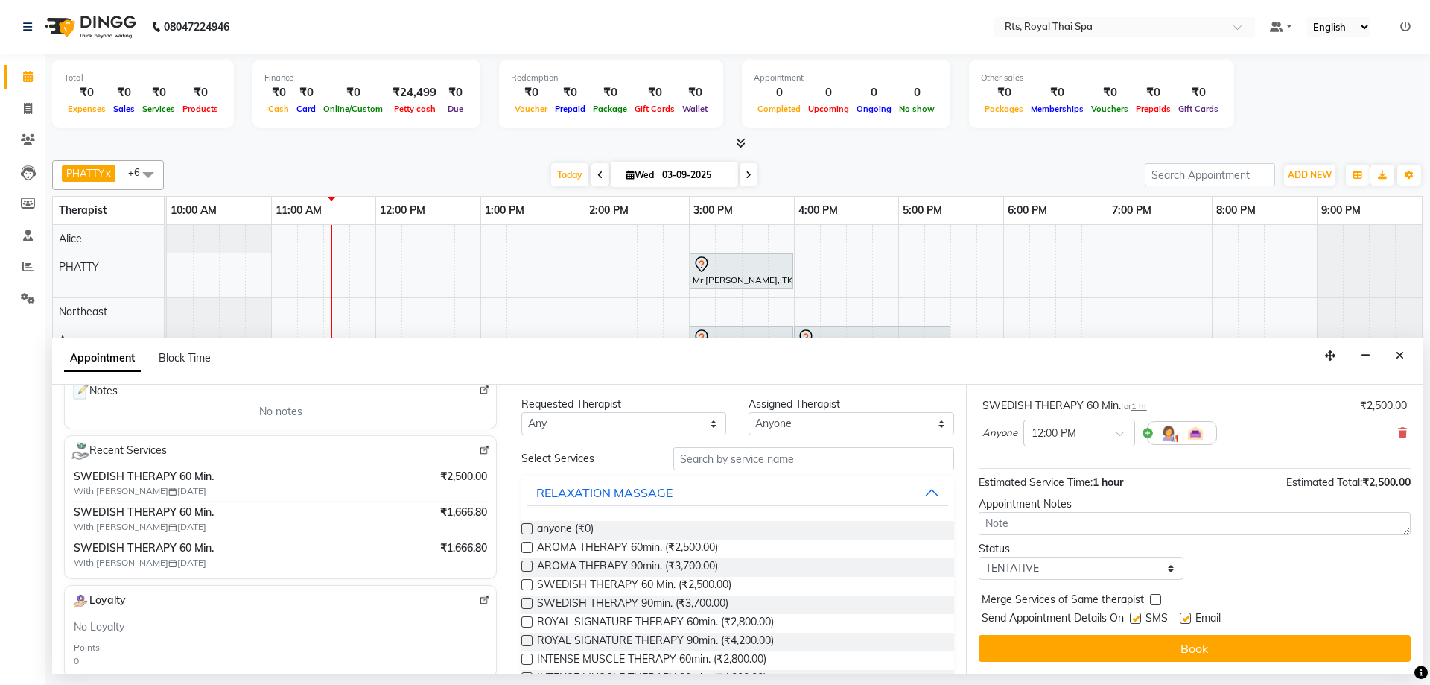
click at [1139, 621] on label at bounding box center [1135, 617] width 11 height 11
click at [1139, 621] on input "checkbox" at bounding box center [1135, 620] width 10 height 10
checkbox input "false"
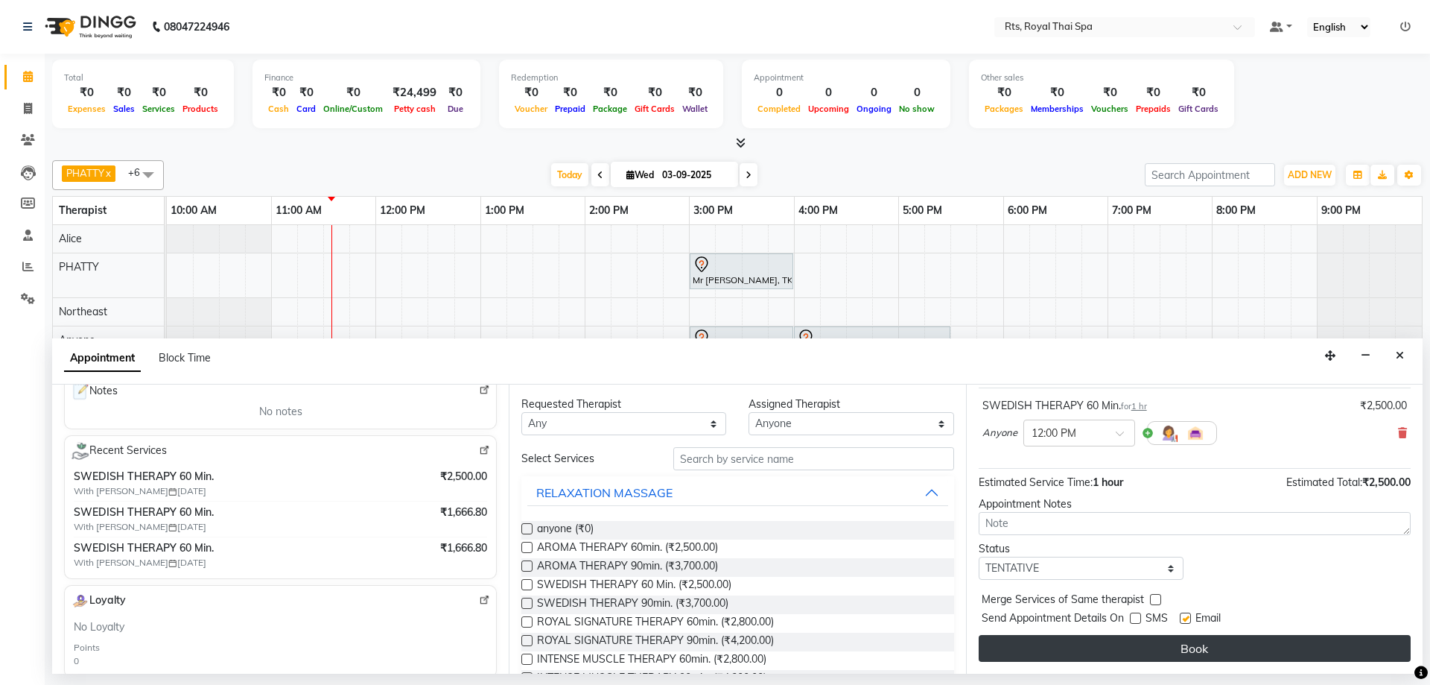
click at [1148, 644] on button "Book" at bounding box center [1195, 648] width 432 height 27
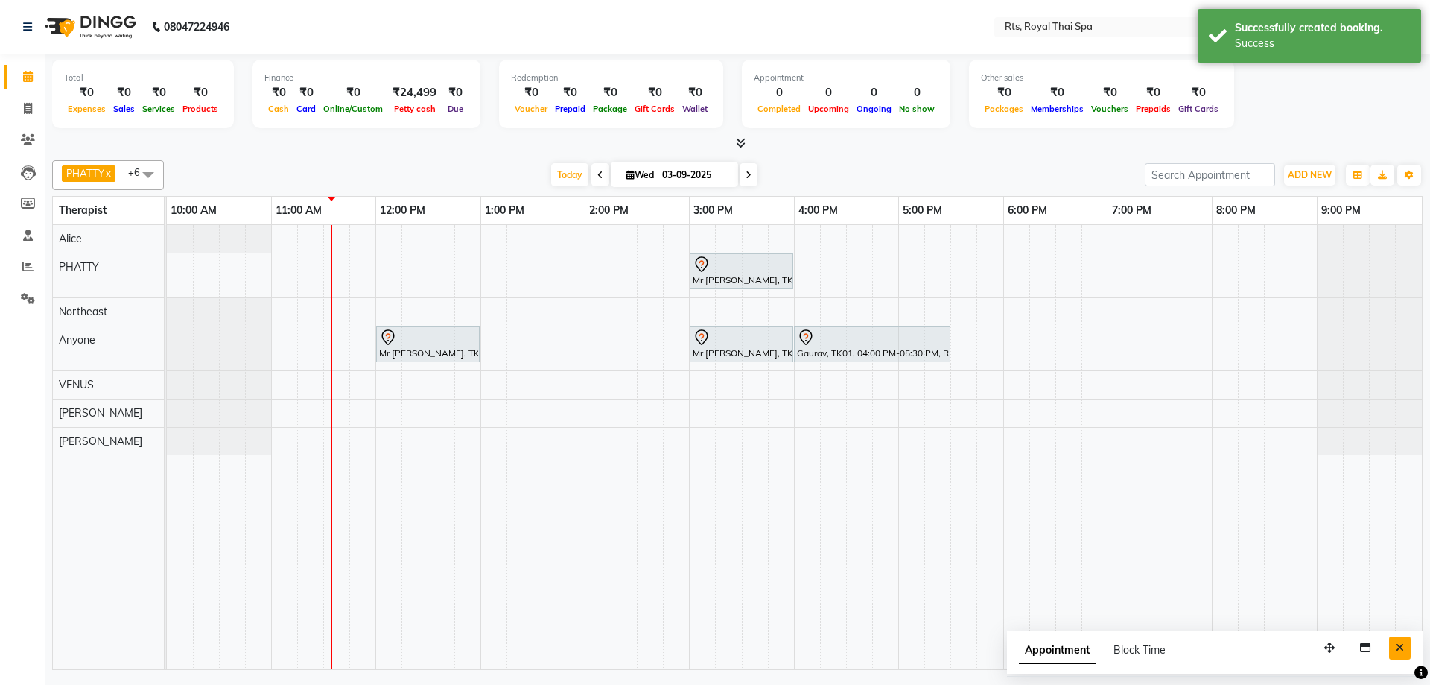
click at [1403, 647] on icon "Close" at bounding box center [1400, 647] width 8 height 10
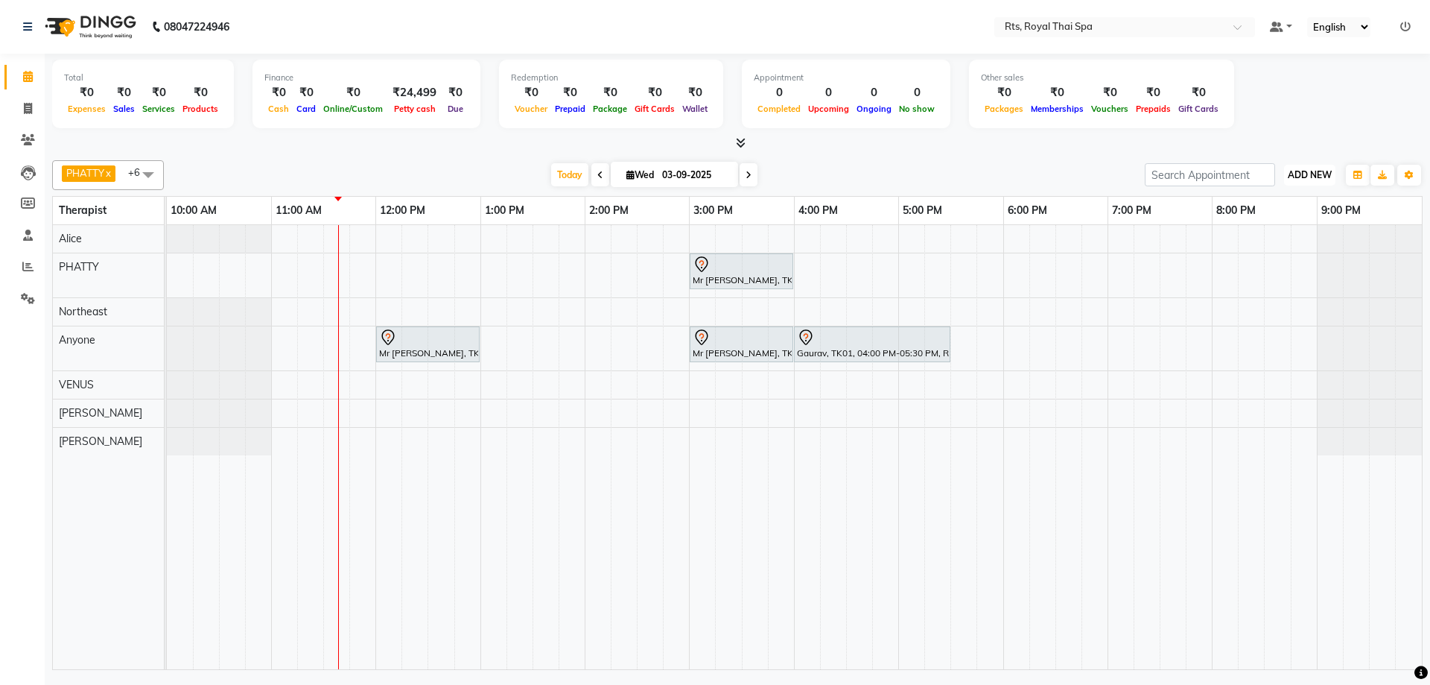
click at [1306, 175] on span "ADD NEW" at bounding box center [1310, 174] width 44 height 11
click at [1280, 261] on link "Add Attendance" at bounding box center [1276, 261] width 118 height 19
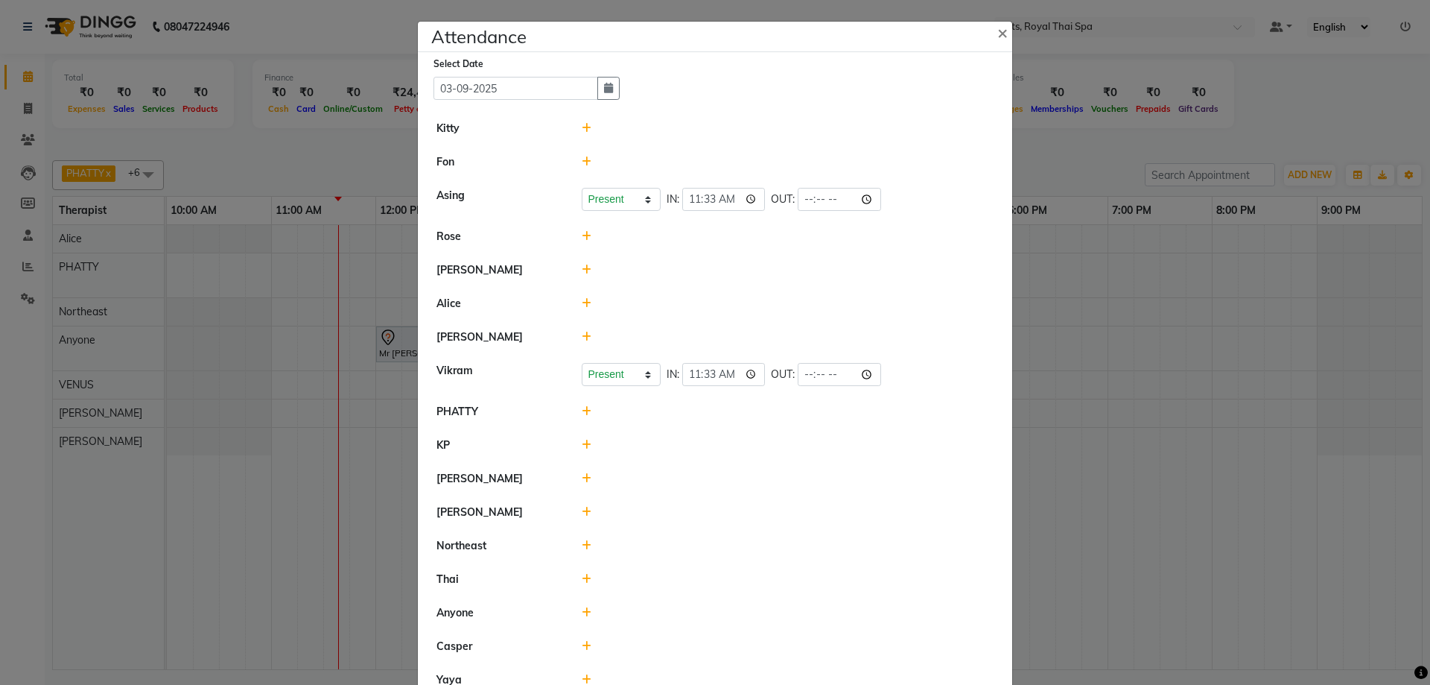
click at [582, 307] on icon at bounding box center [587, 303] width 10 height 10
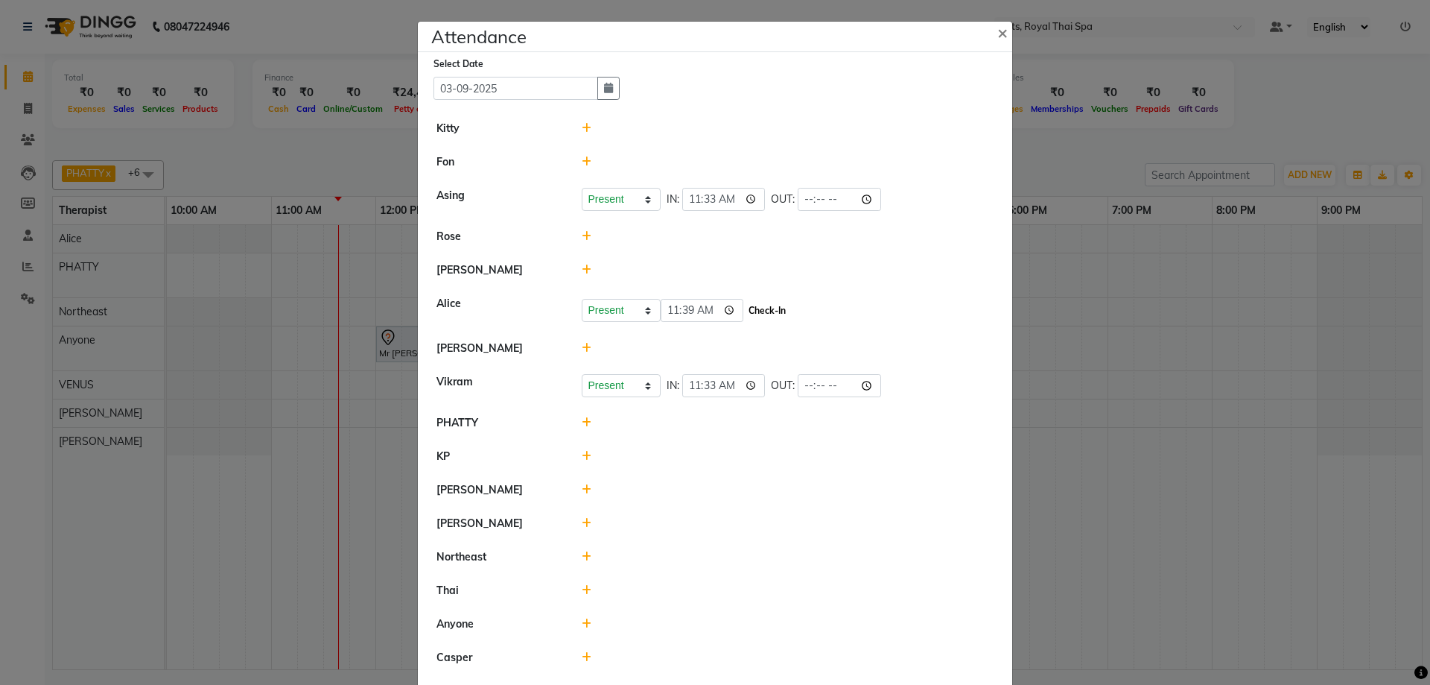
click at [745, 315] on button "Check-In" at bounding box center [767, 310] width 45 height 21
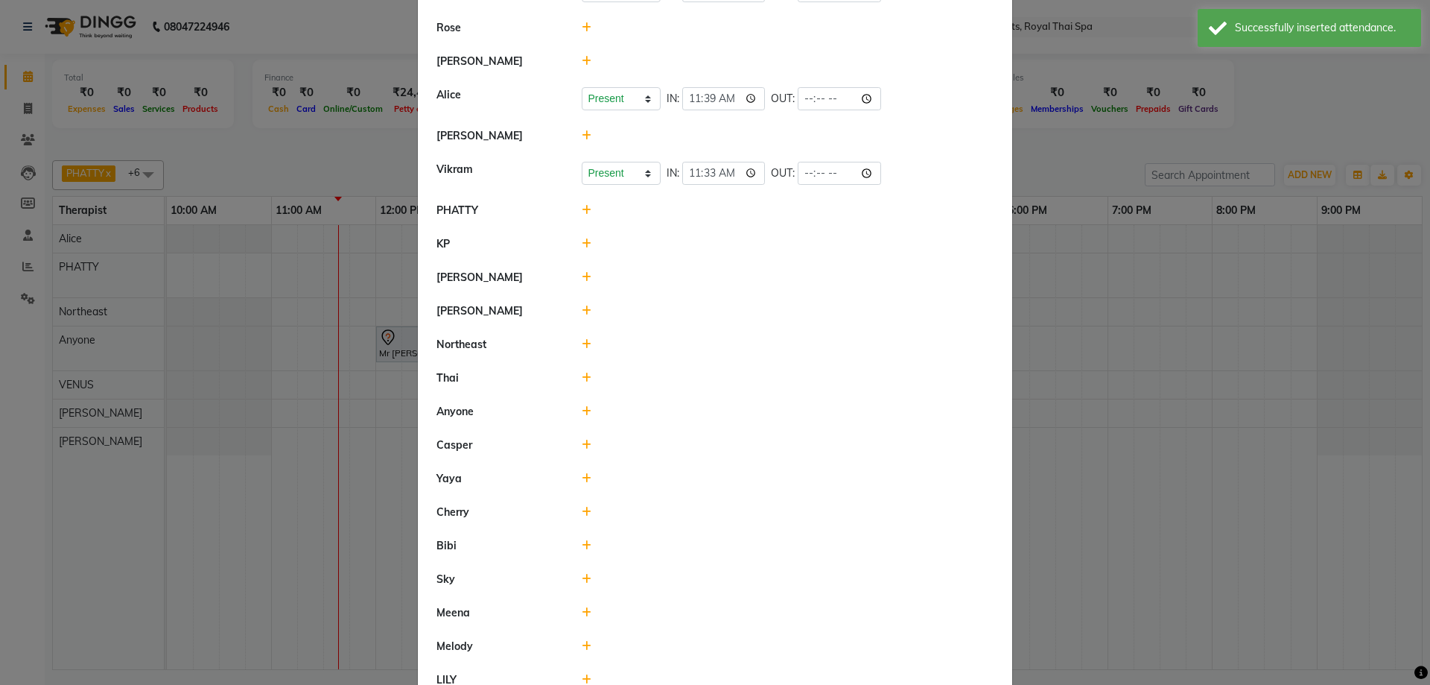
scroll to position [223, 0]
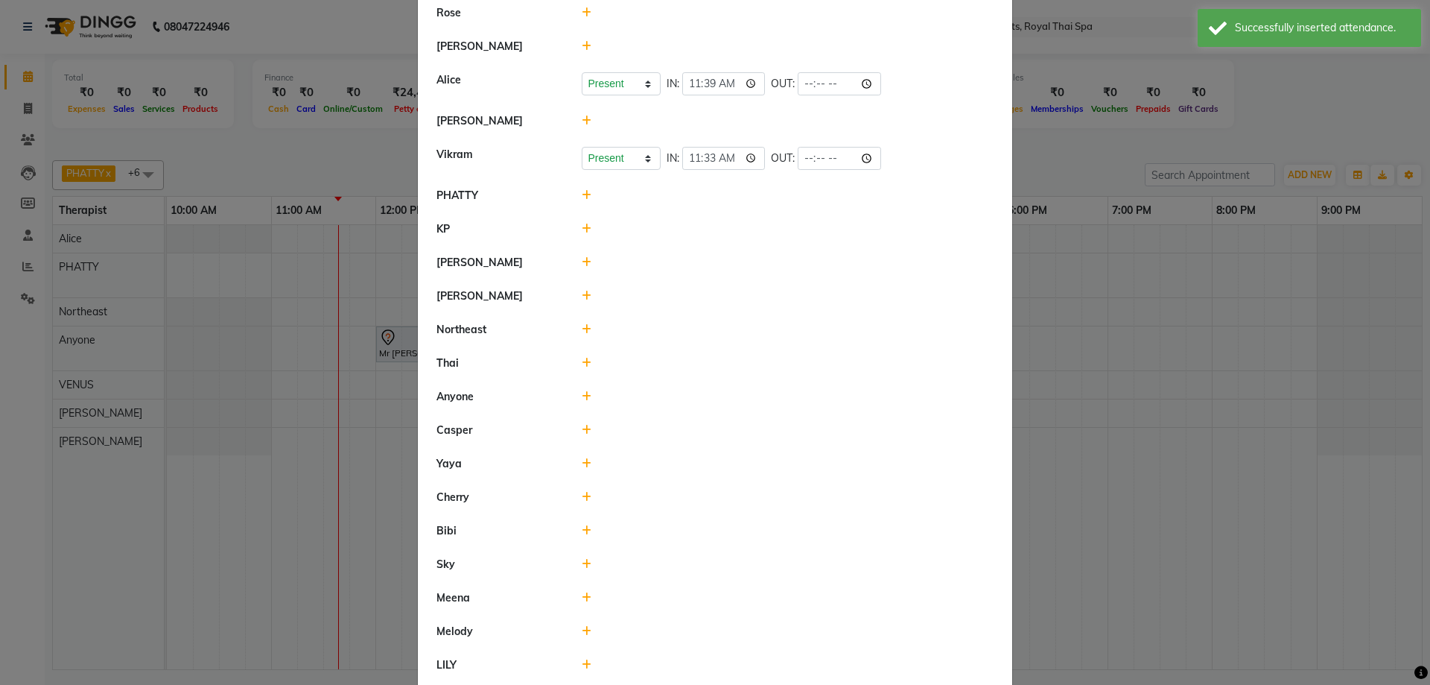
click at [1077, 407] on ngb-modal-window "Attendance × Select Date [DATE] Kitty [PERSON_NAME] Present Absent Late Half Da…" at bounding box center [715, 342] width 1430 height 685
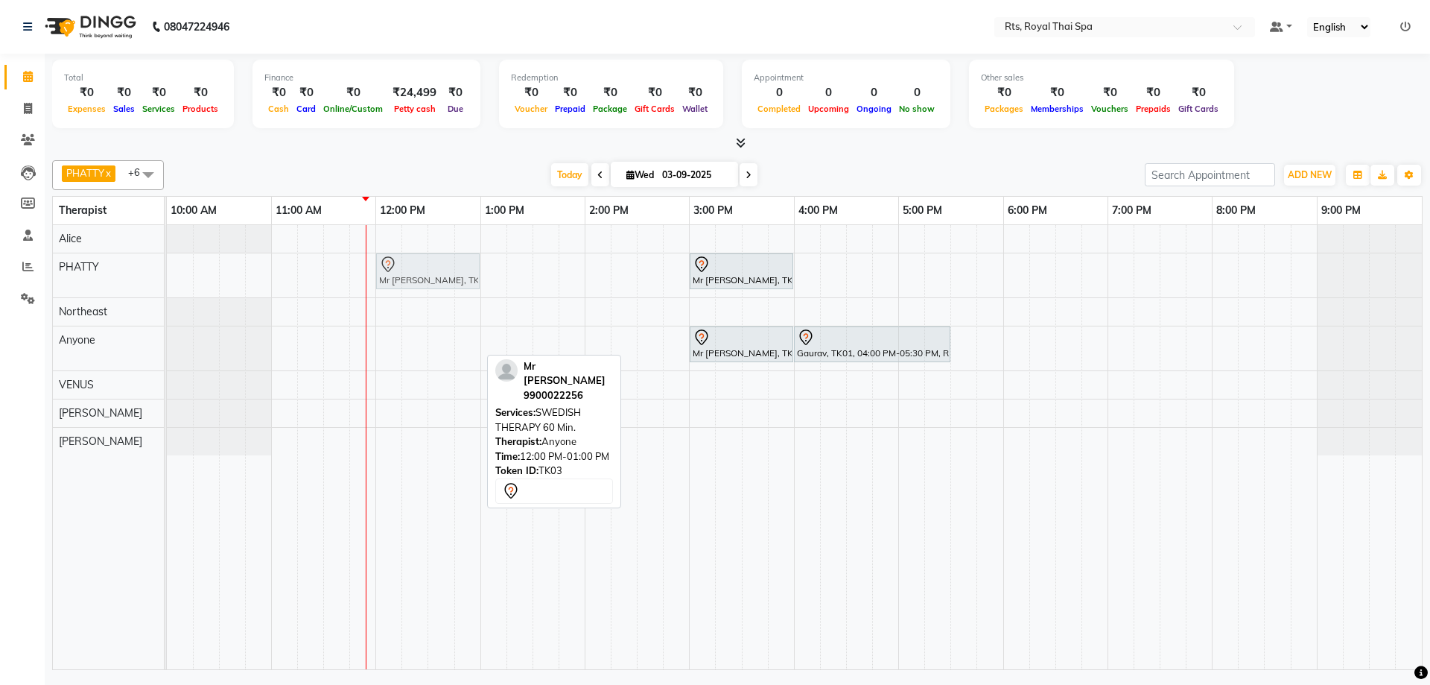
drag, startPoint x: 387, startPoint y: 340, endPoint x: 391, endPoint y: 291, distance: 49.3
click at [393, 273] on tbody "Mr [PERSON_NAME], TK02, 03:00 PM-04:00 PM, ROYAL SIGNATURE THERAPY 60min. Mr [P…" at bounding box center [794, 340] width 1255 height 230
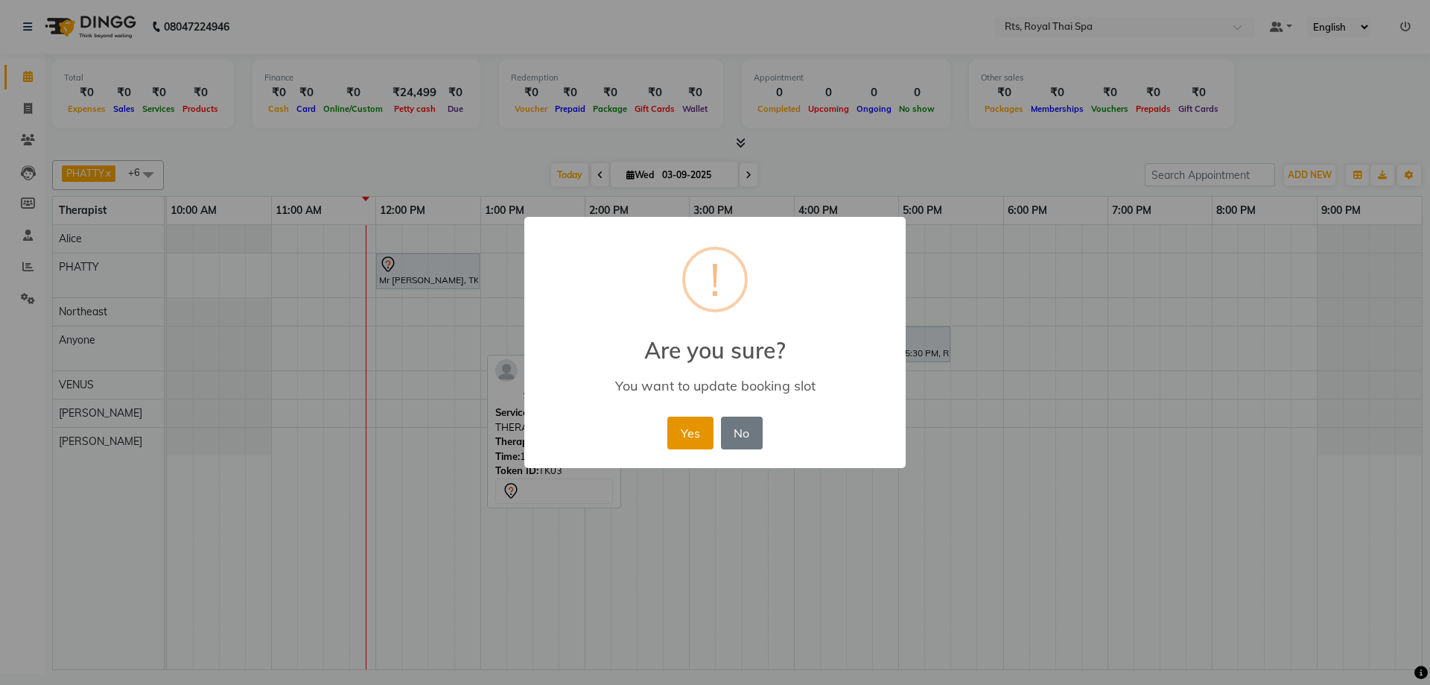
click at [706, 445] on button "Yes" at bounding box center [689, 432] width 45 height 33
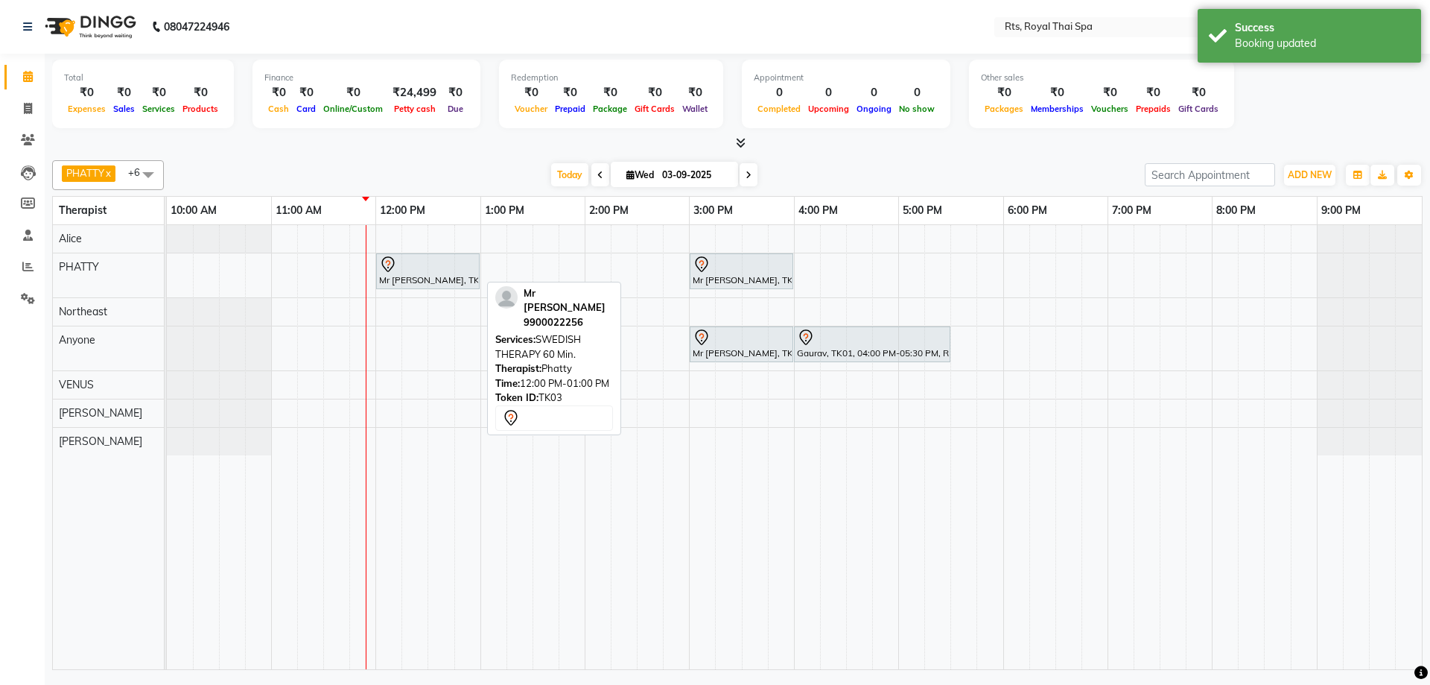
click at [427, 271] on div at bounding box center [428, 265] width 98 height 18
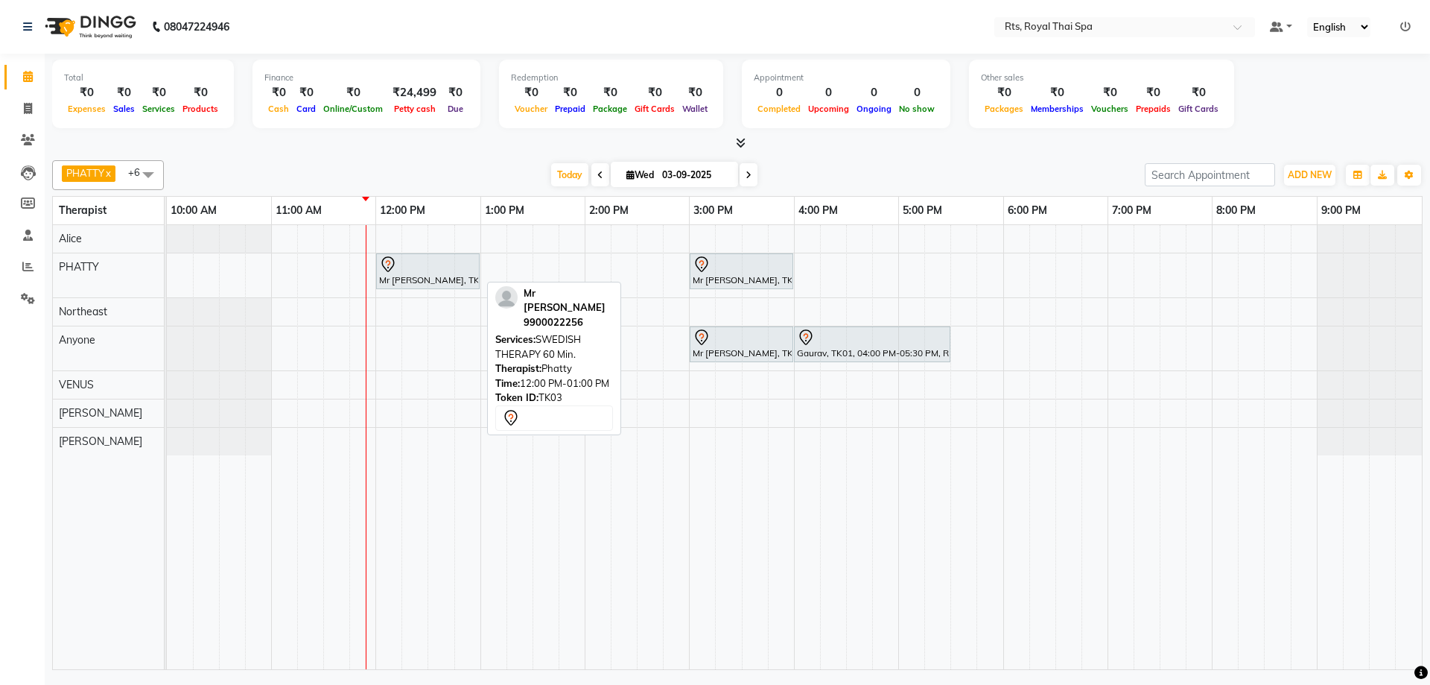
click at [427, 279] on div "Mr [PERSON_NAME], TK03, 12:00 PM-01:00 PM, SWEDISH THERAPY 60 Min." at bounding box center [428, 271] width 101 height 31
select select "7"
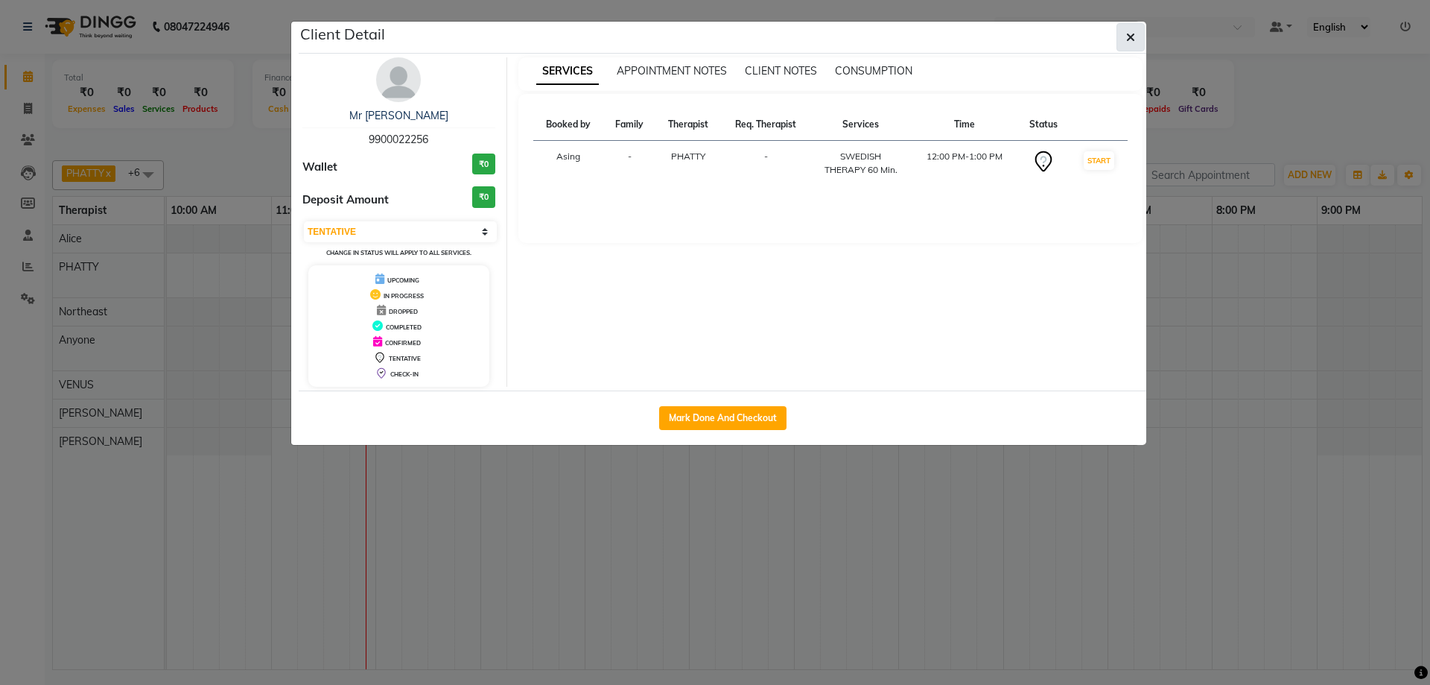
click at [1133, 34] on icon "button" at bounding box center [1130, 37] width 9 height 12
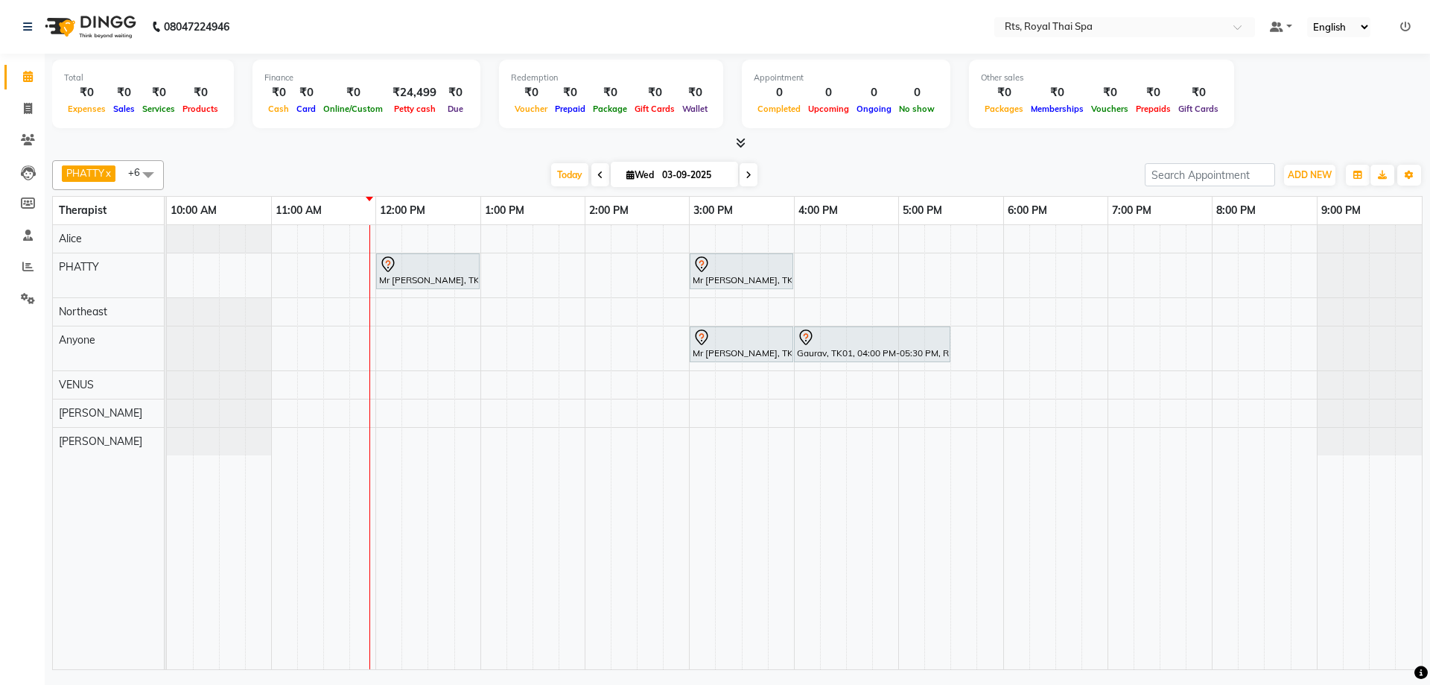
click at [383, 346] on div "Mr [PERSON_NAME], TK03, 12:00 PM-01:00 PM, SWEDISH THERAPY 60 Min. Mr VP, TK02,…" at bounding box center [794, 447] width 1255 height 444
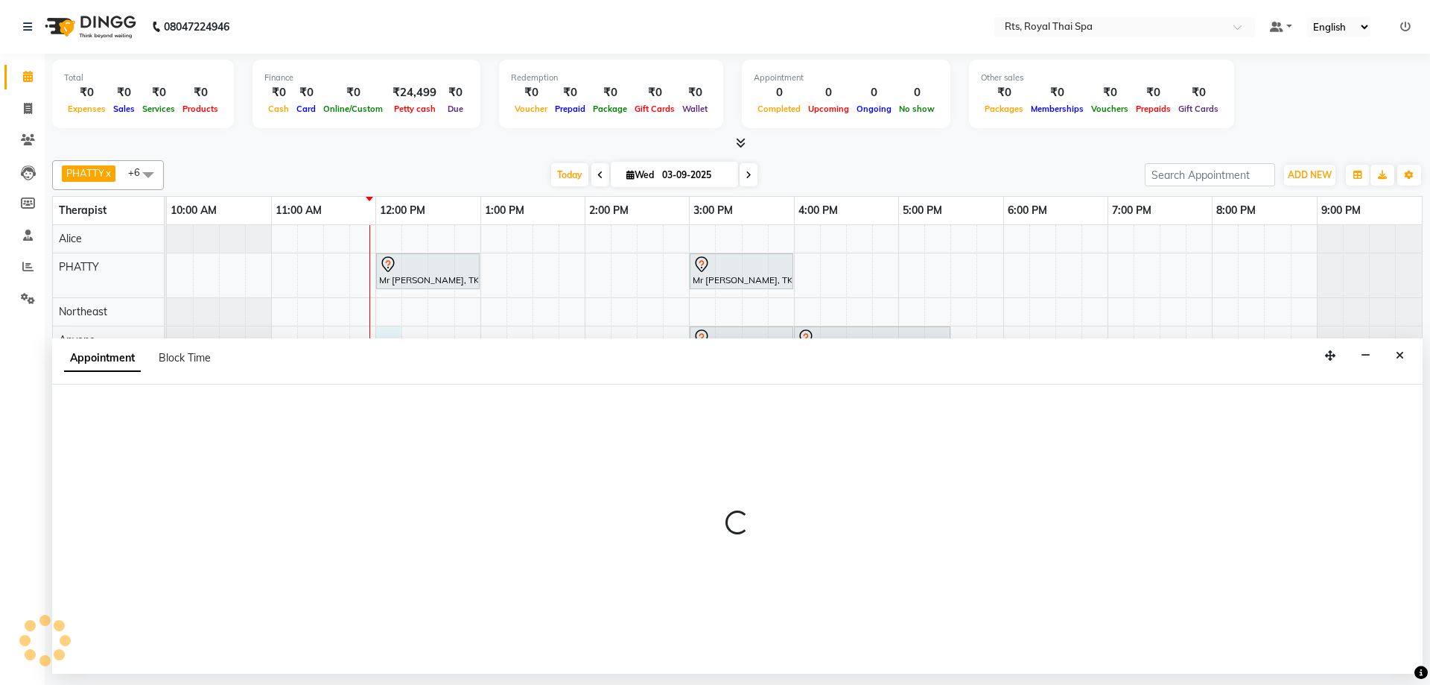
select select "39979"
select select "720"
select select "tentative"
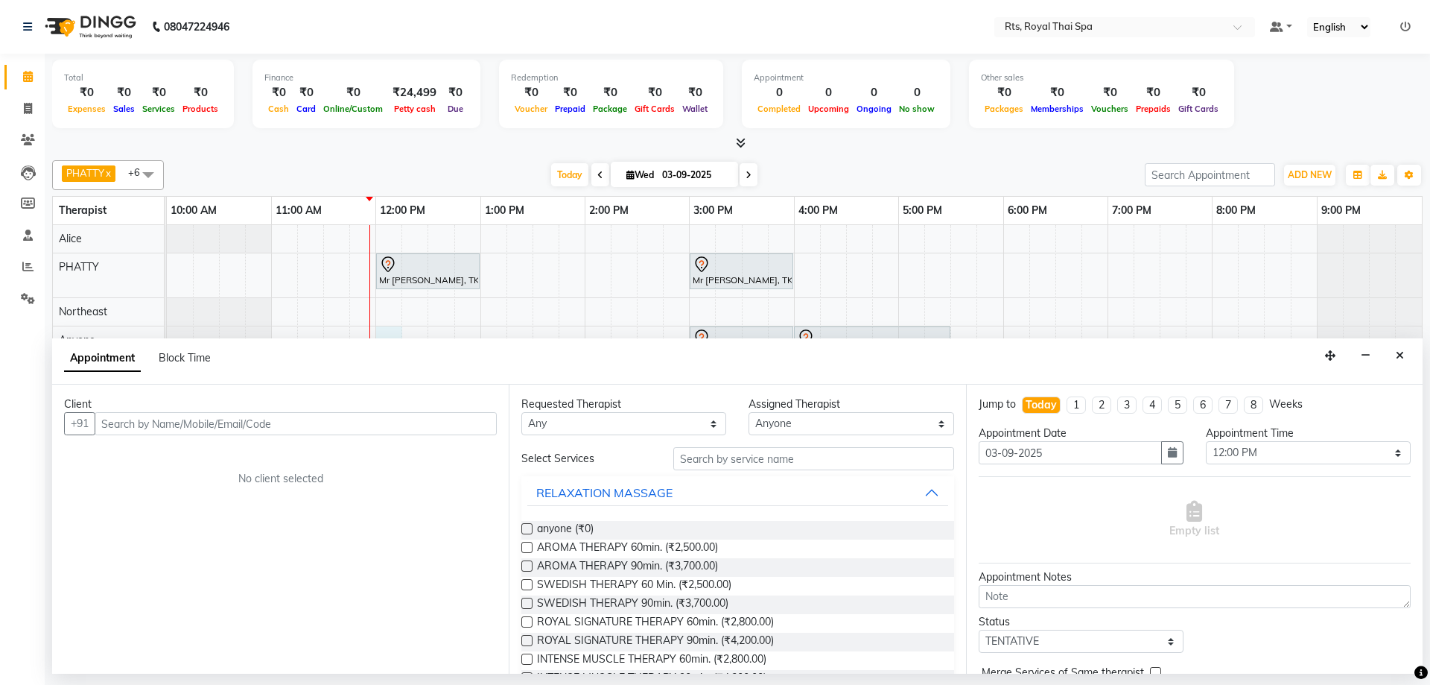
click at [244, 427] on input "text" at bounding box center [296, 423] width 402 height 23
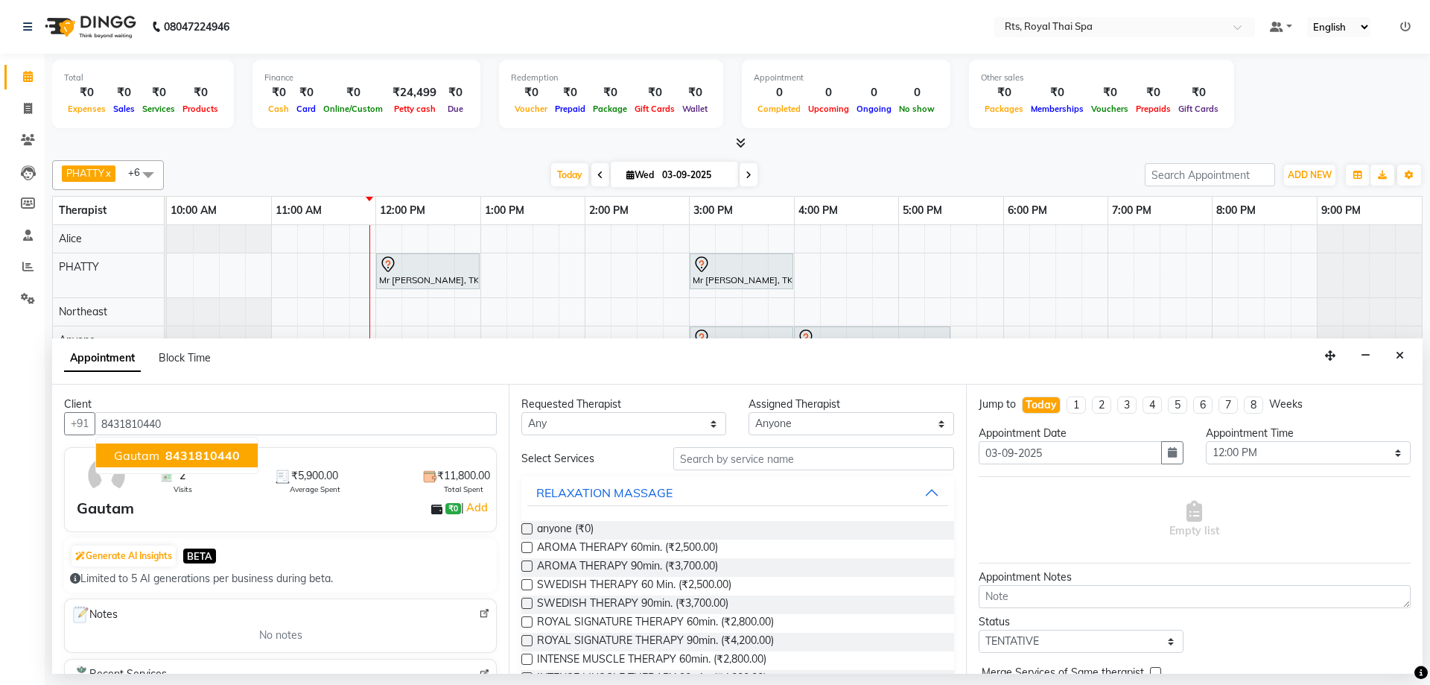
click at [201, 454] on span "8431810440" at bounding box center [202, 455] width 74 height 15
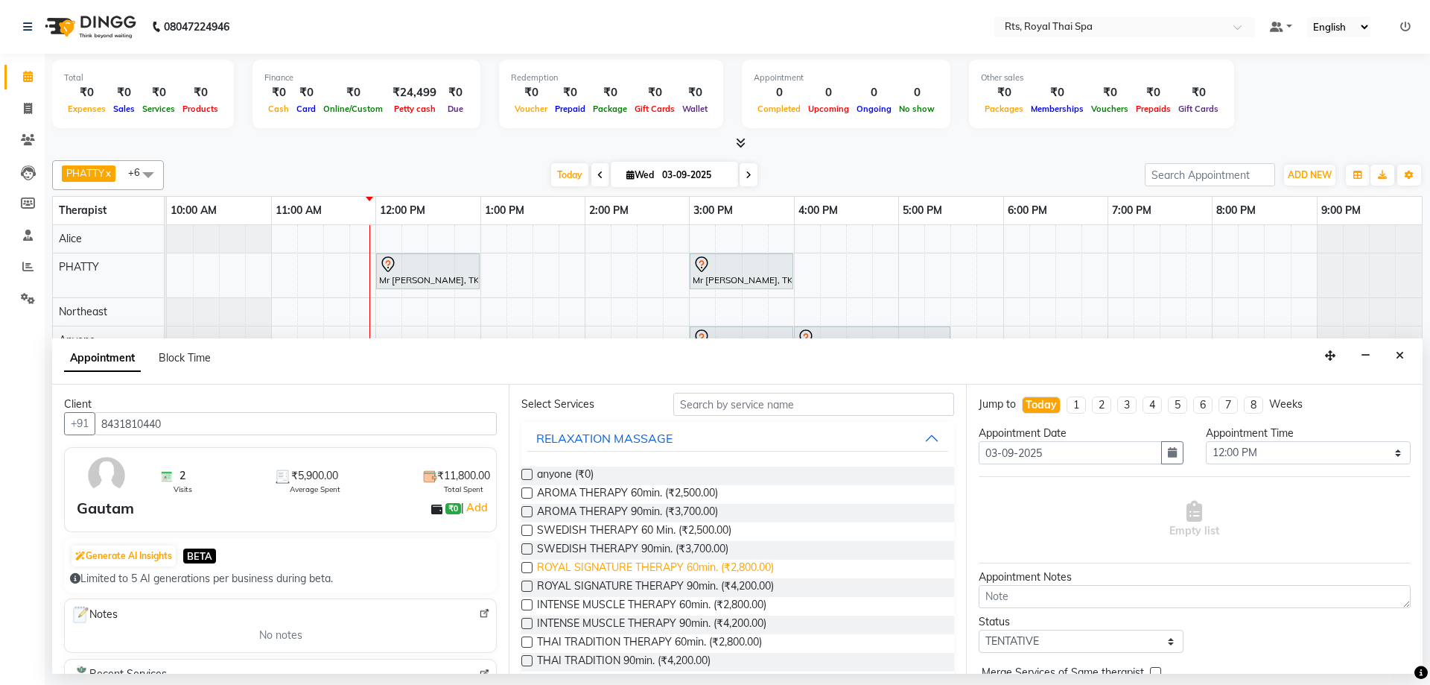
scroll to position [74, 0]
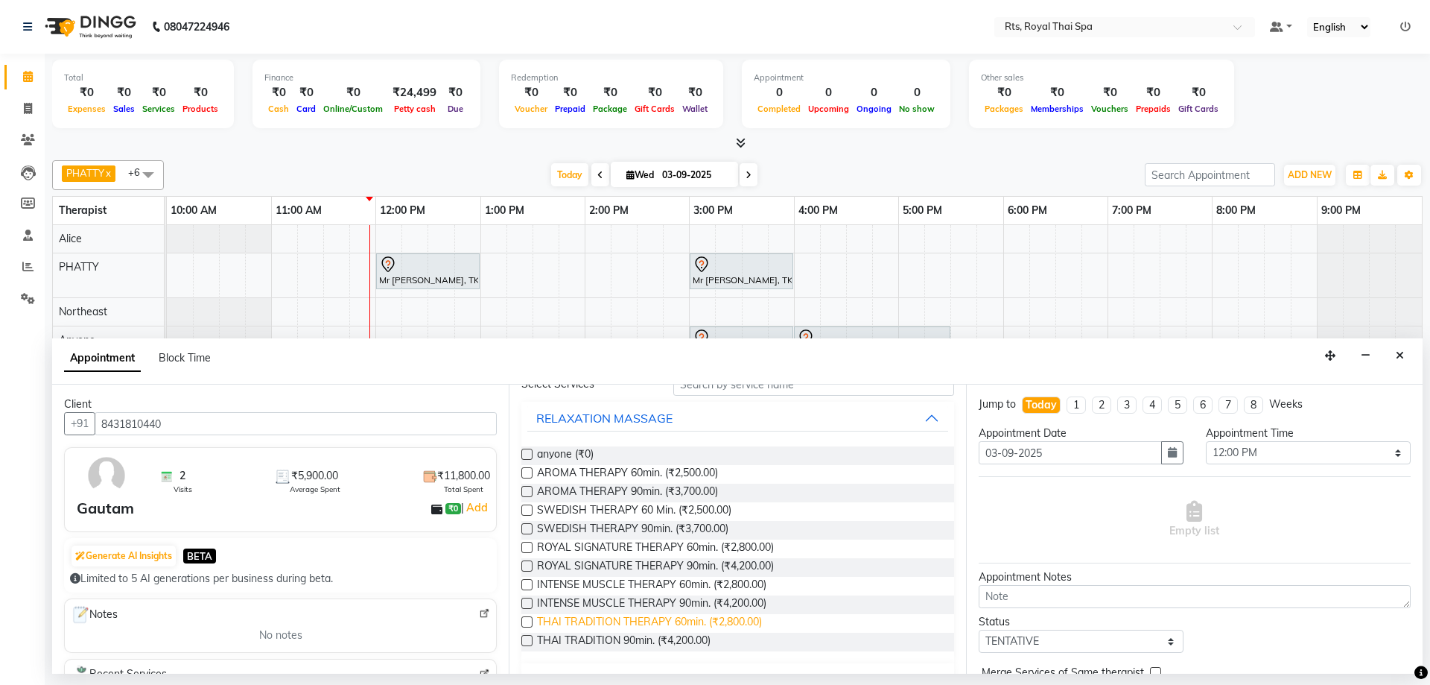
type input "8431810440"
click at [739, 621] on span "THAI TRADITION THERAPY 60min. (₹2,800.00)" at bounding box center [649, 623] width 225 height 19
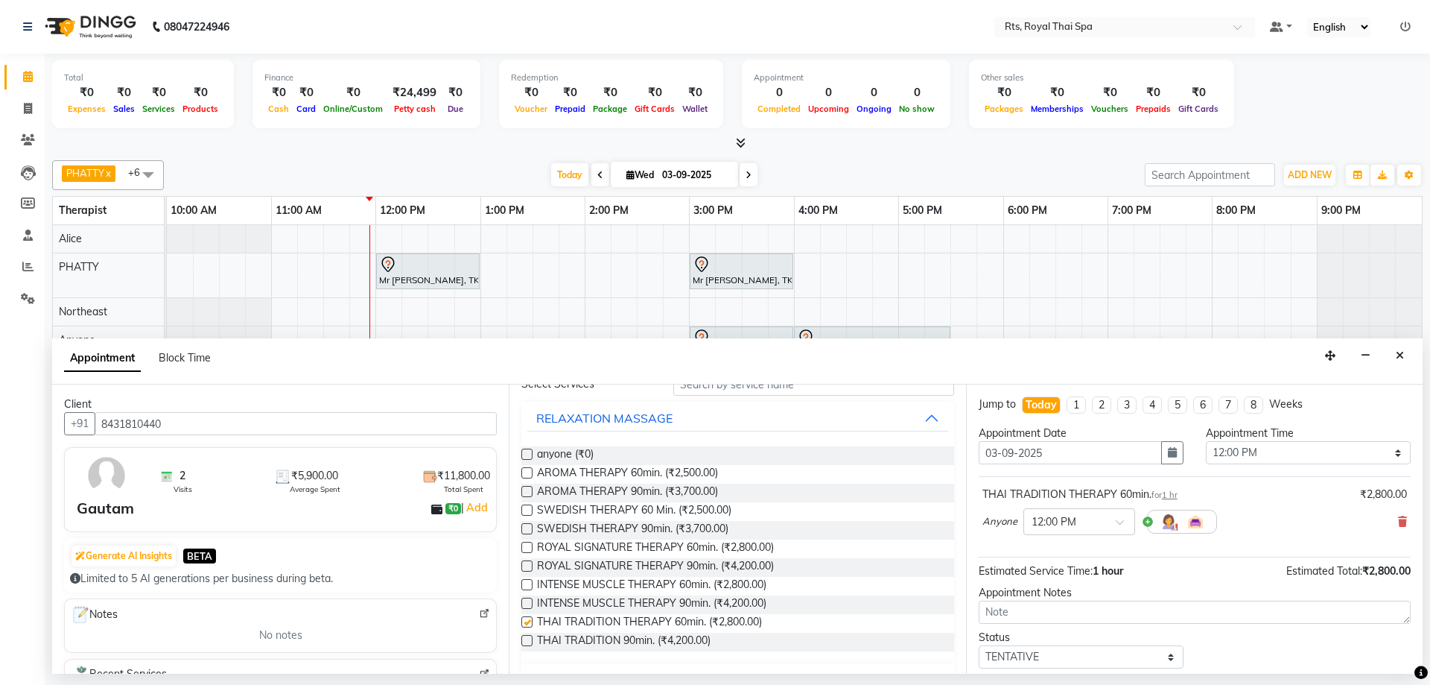
checkbox input "false"
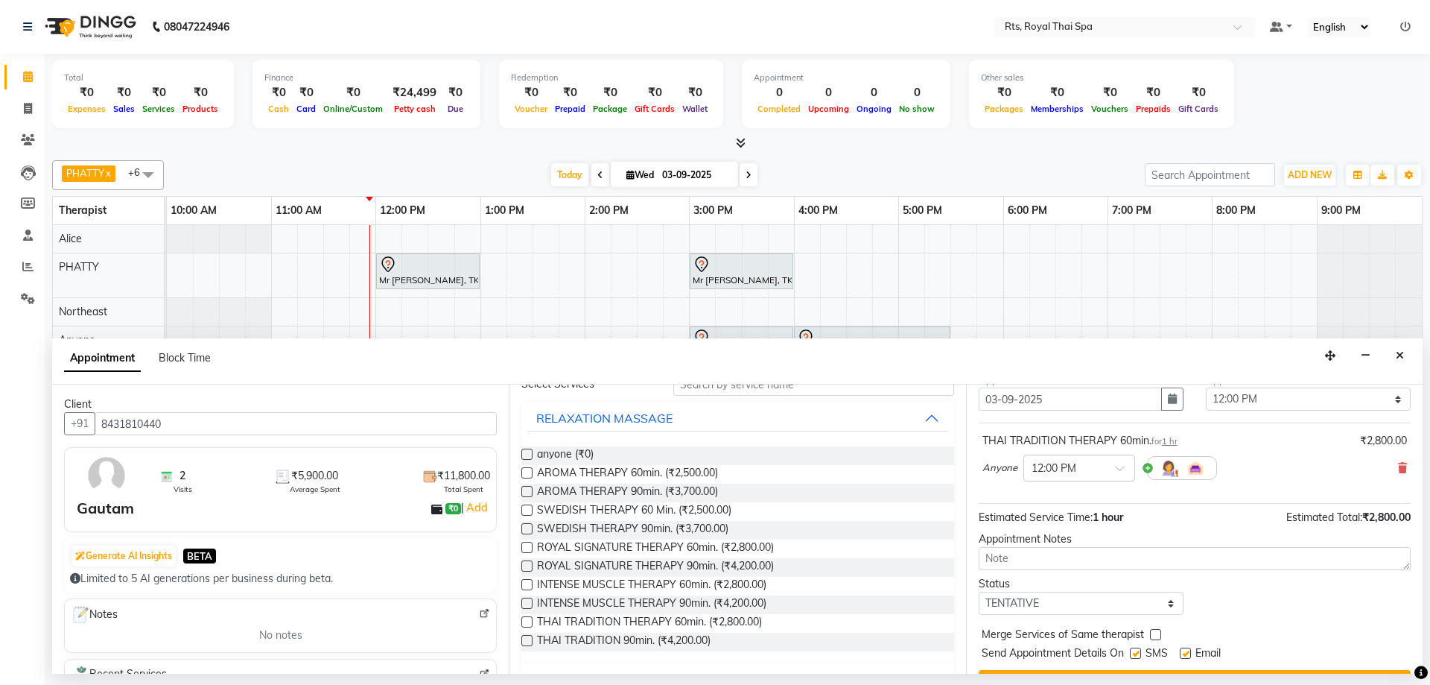
scroll to position [89, 0]
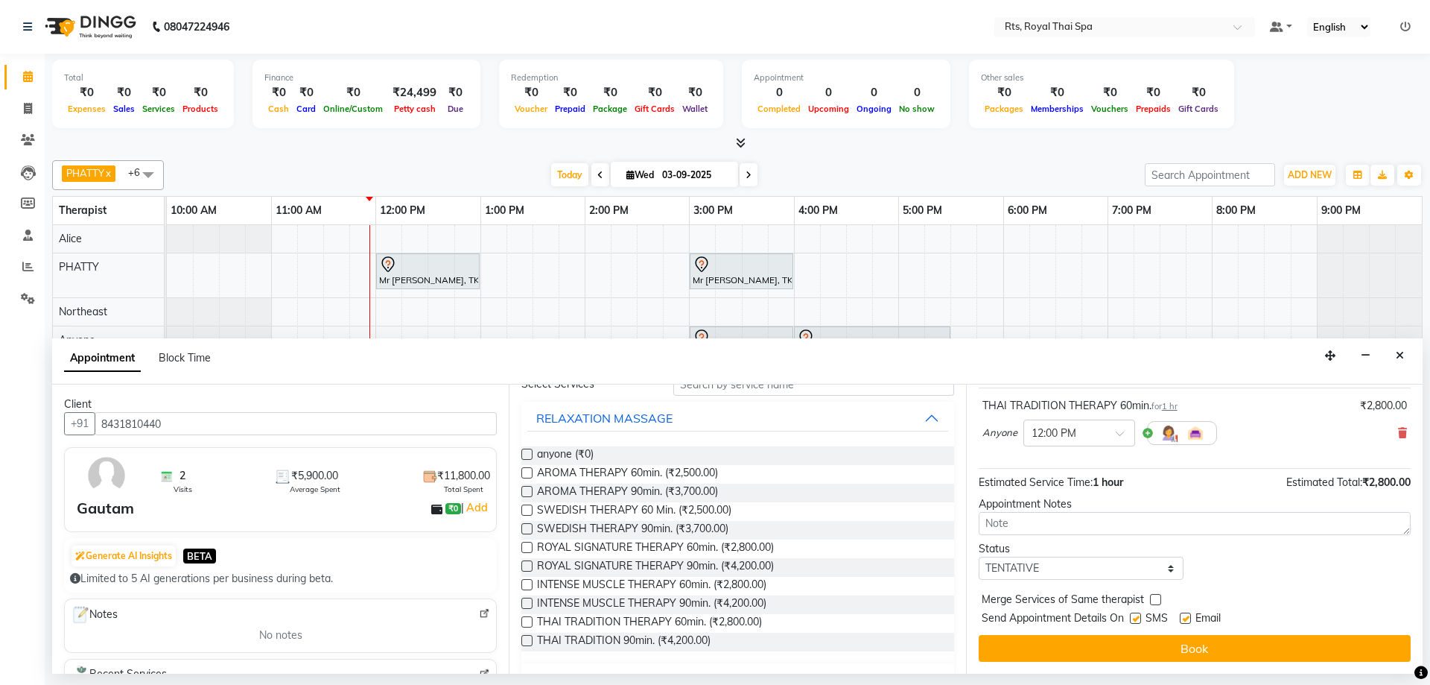
click at [1139, 614] on label at bounding box center [1135, 617] width 11 height 11
click at [1139, 615] on input "checkbox" at bounding box center [1135, 620] width 10 height 10
checkbox input "false"
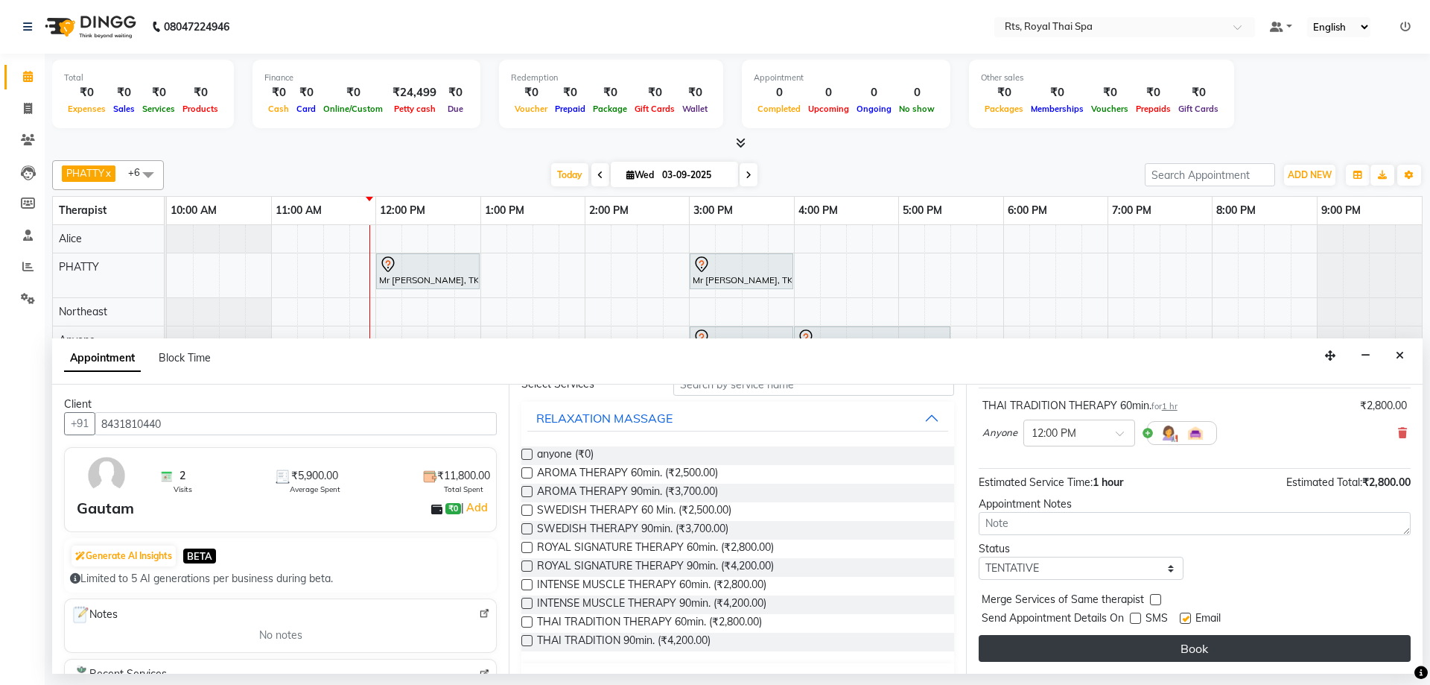
click at [1136, 640] on button "Book" at bounding box center [1195, 648] width 432 height 27
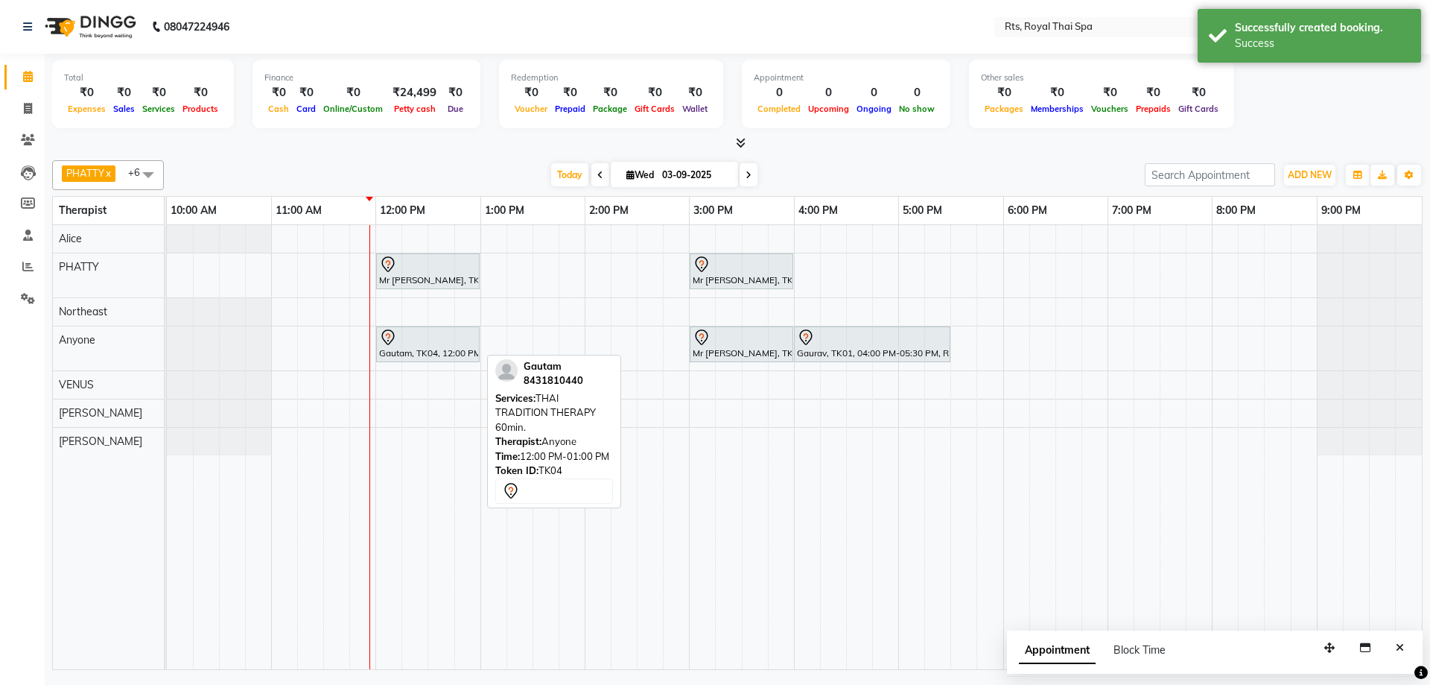
click at [413, 349] on div "Gautam, TK04, 12:00 PM-01:00 PM, THAI TRADITION THERAPY 60min." at bounding box center [428, 344] width 101 height 31
select select "7"
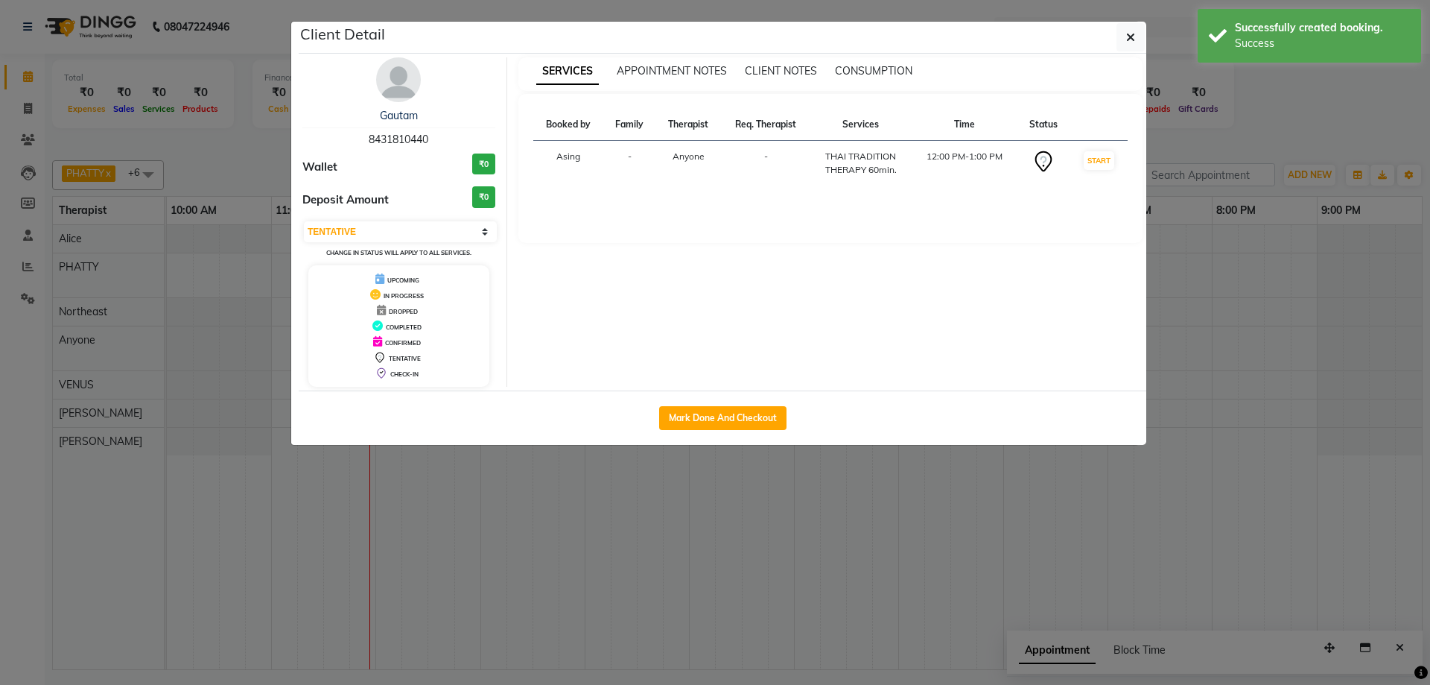
click at [401, 98] on img at bounding box center [398, 79] width 45 height 45
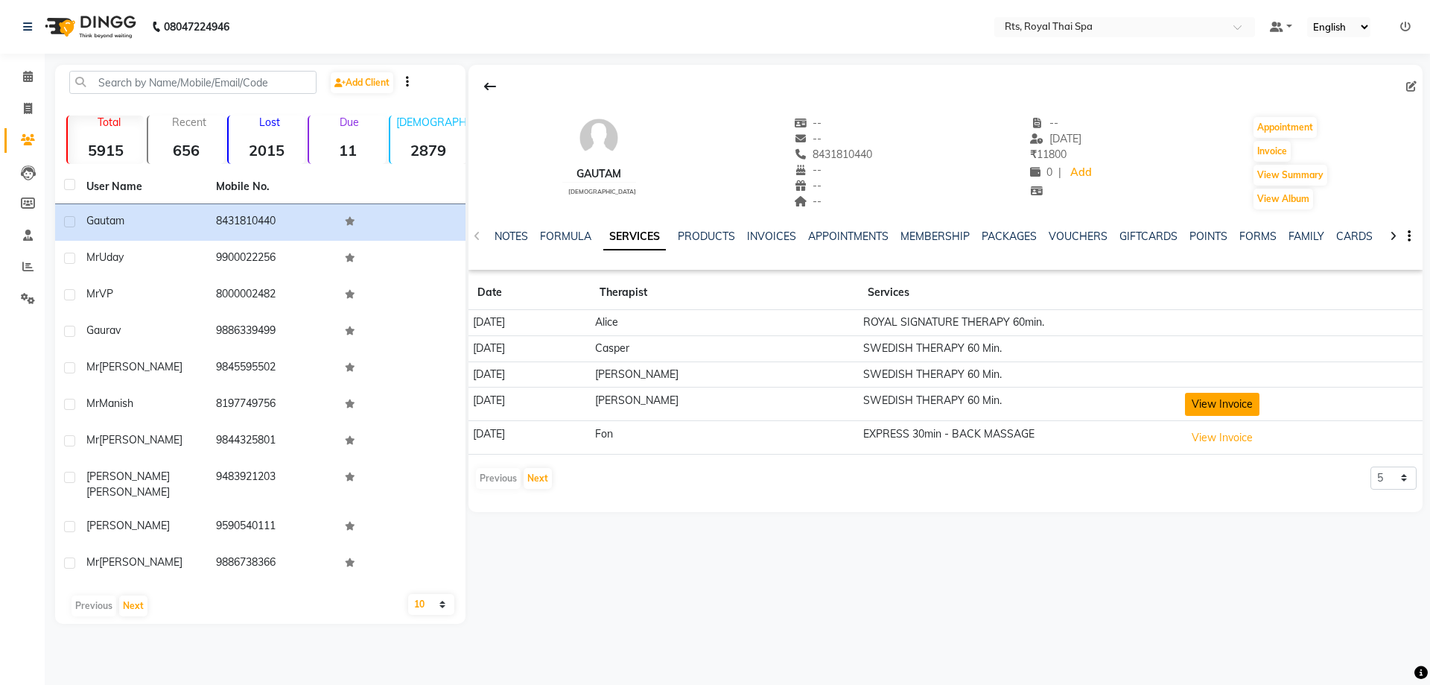
click at [1225, 406] on button "View Invoice" at bounding box center [1222, 404] width 74 height 23
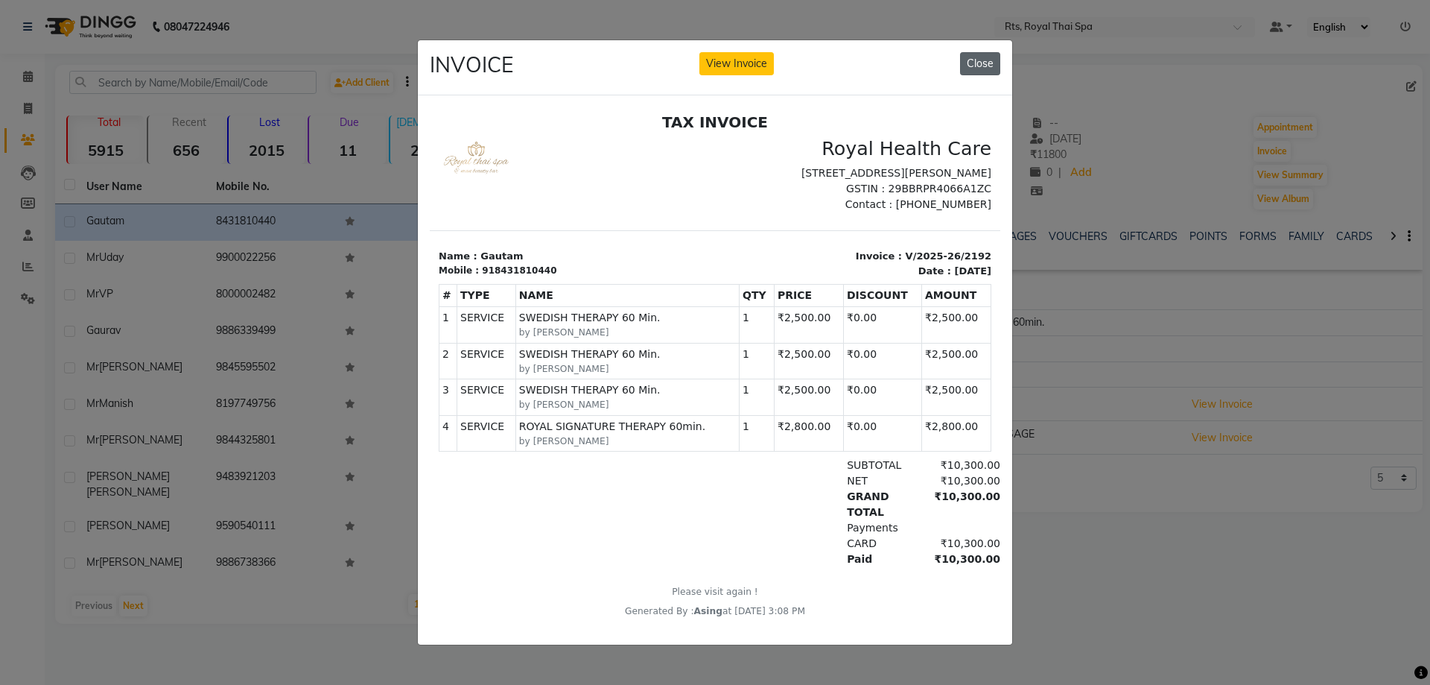
click at [991, 57] on button "Close" at bounding box center [980, 63] width 40 height 23
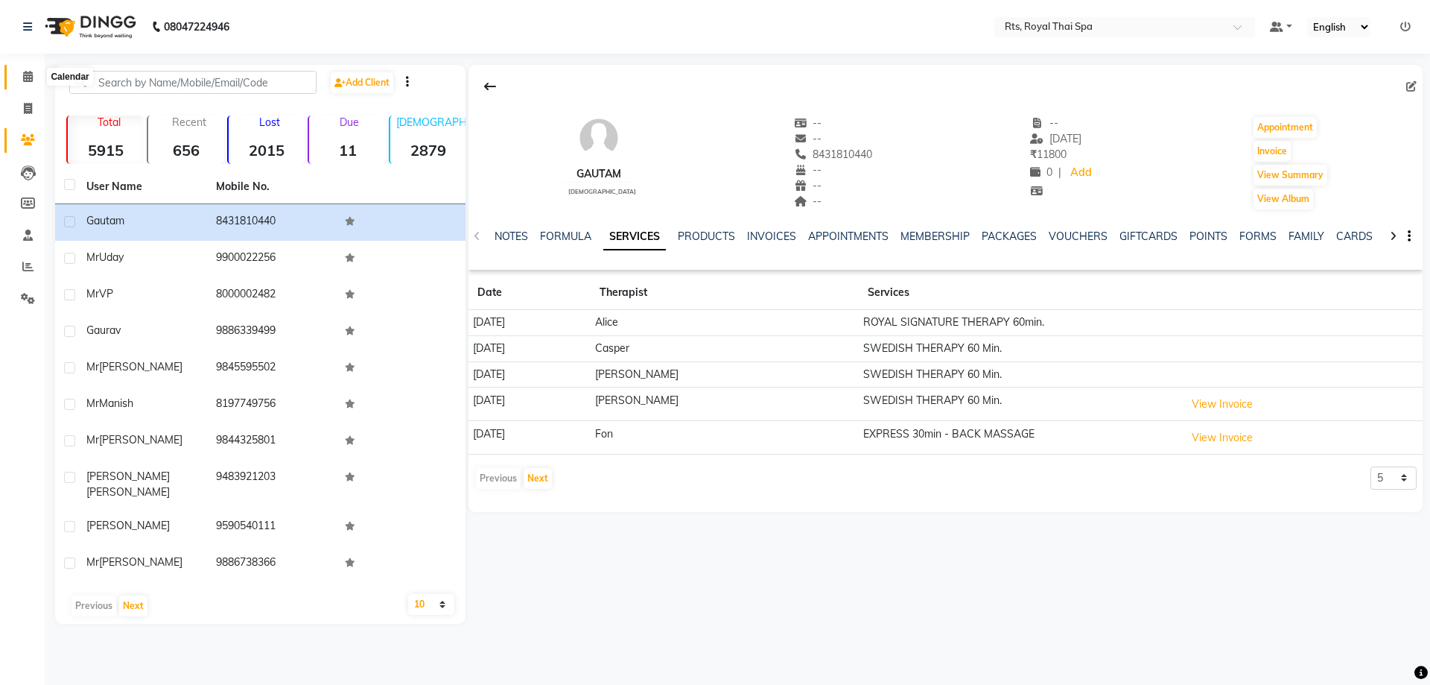
click at [31, 77] on icon at bounding box center [28, 76] width 10 height 11
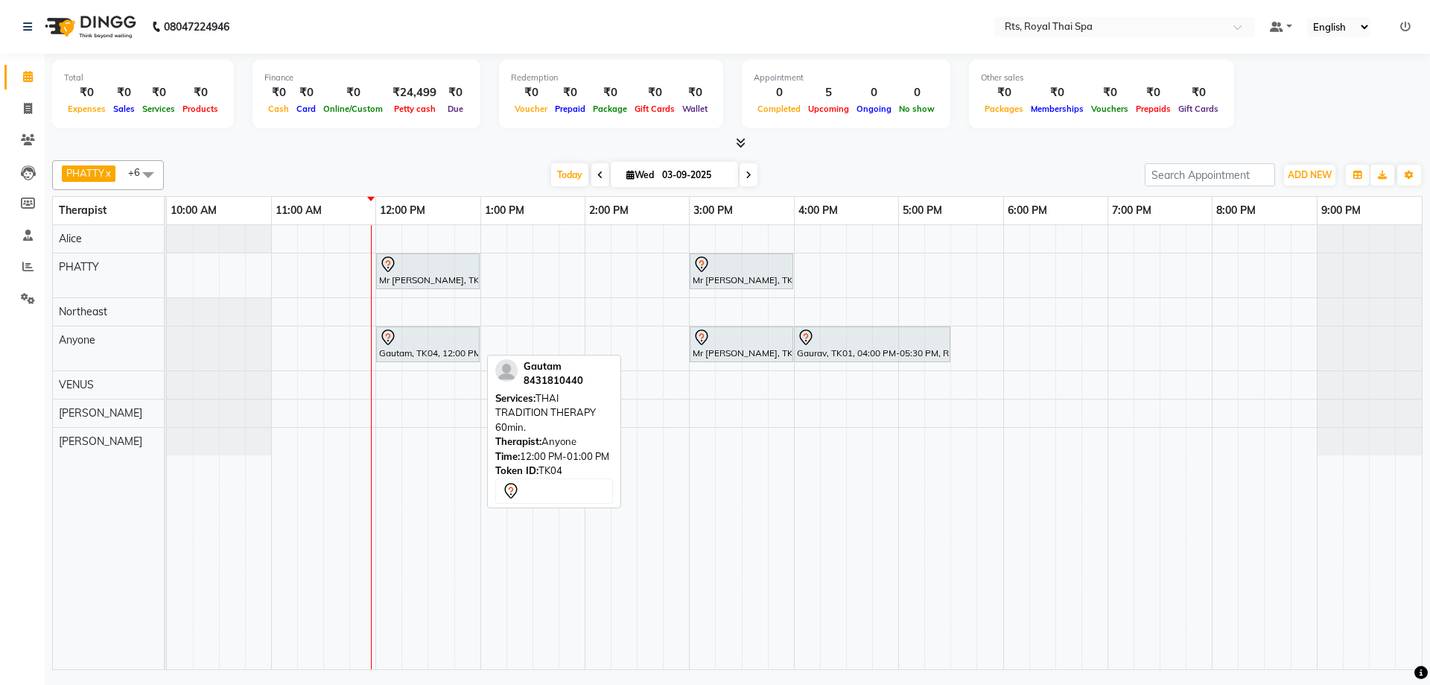
click at [442, 355] on div "Gautam, TK04, 12:00 PM-01:00 PM, THAI TRADITION THERAPY 60min." at bounding box center [428, 344] width 101 height 31
select select "7"
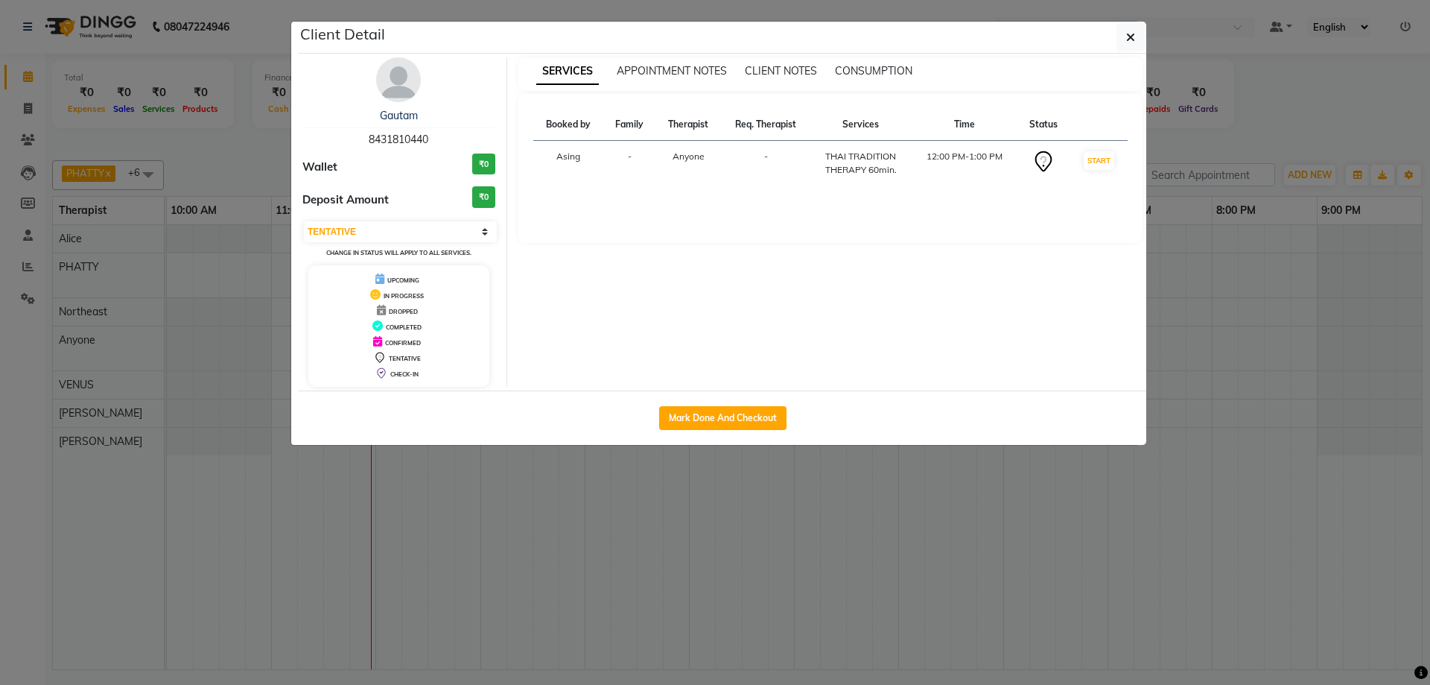
click at [400, 98] on img at bounding box center [398, 79] width 45 height 45
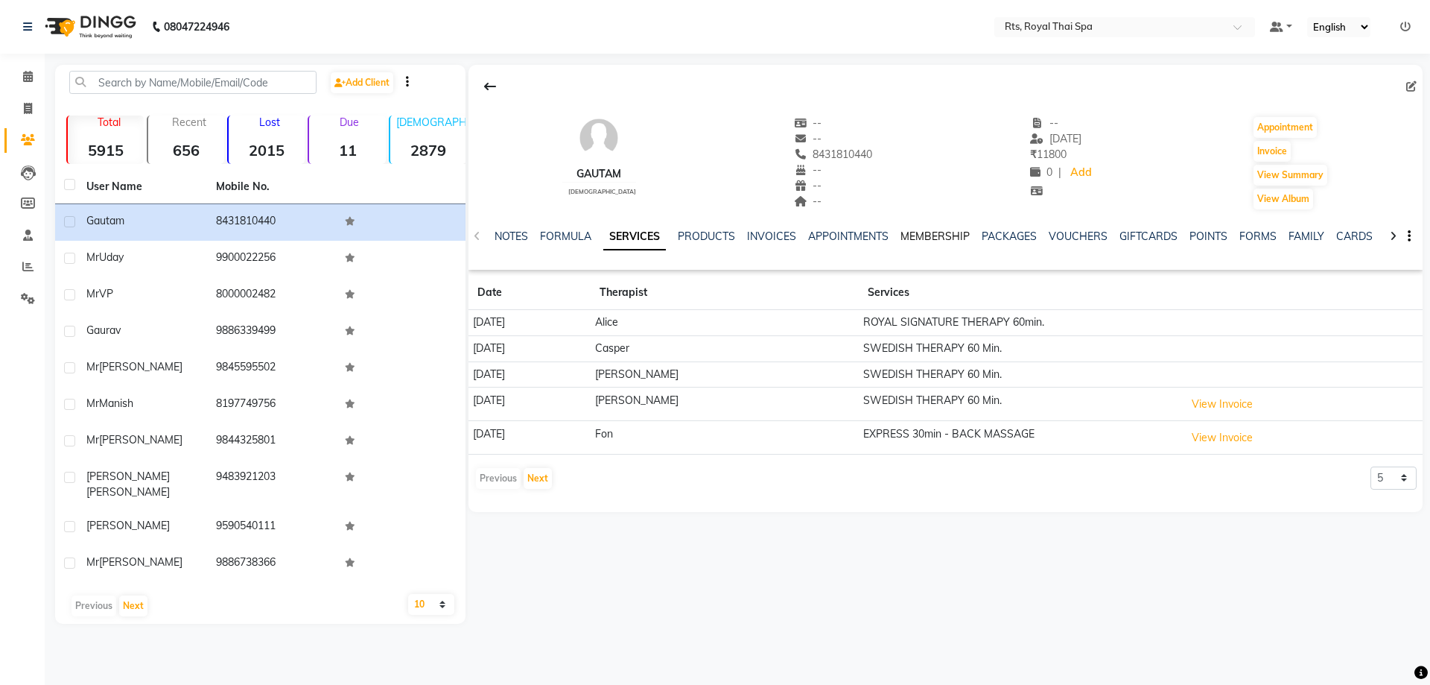
click at [944, 236] on link "MEMBERSHIP" at bounding box center [935, 235] width 69 height 13
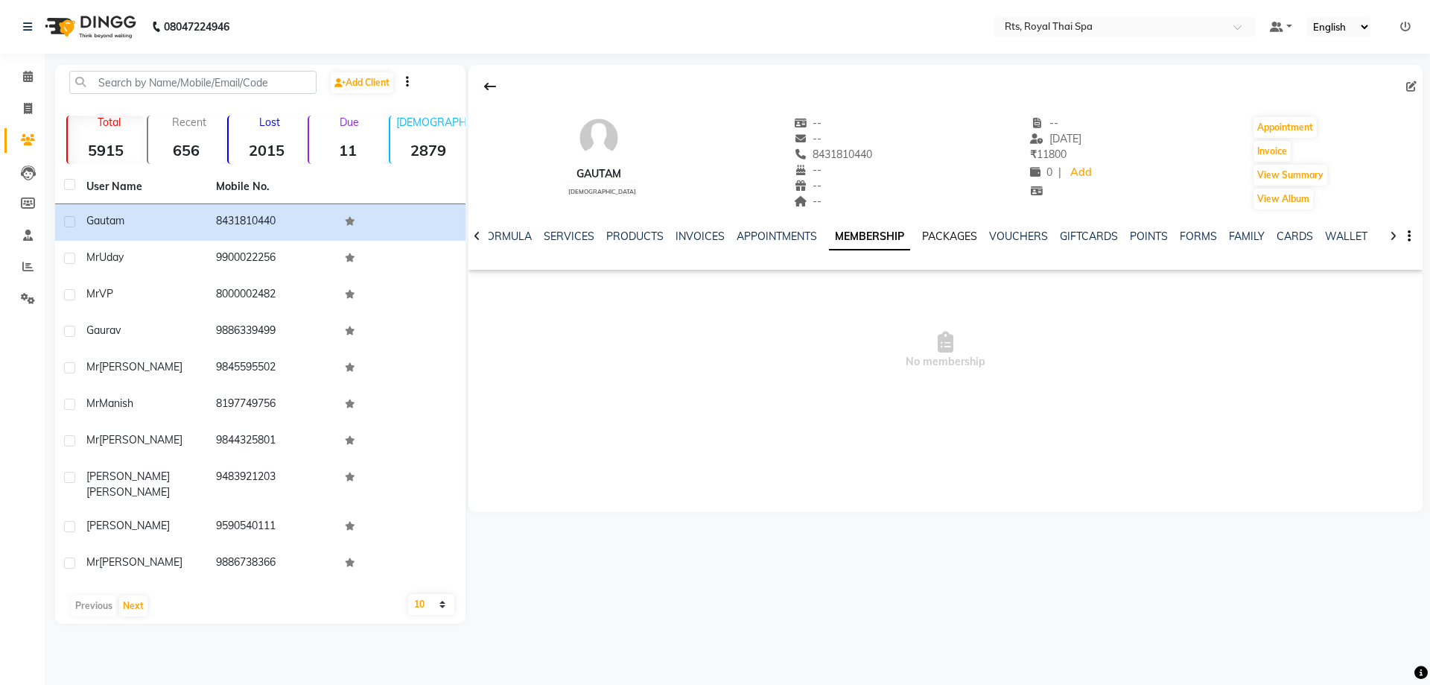
click at [934, 237] on link "PACKAGES" at bounding box center [949, 235] width 55 height 13
click at [31, 72] on icon at bounding box center [28, 76] width 10 height 11
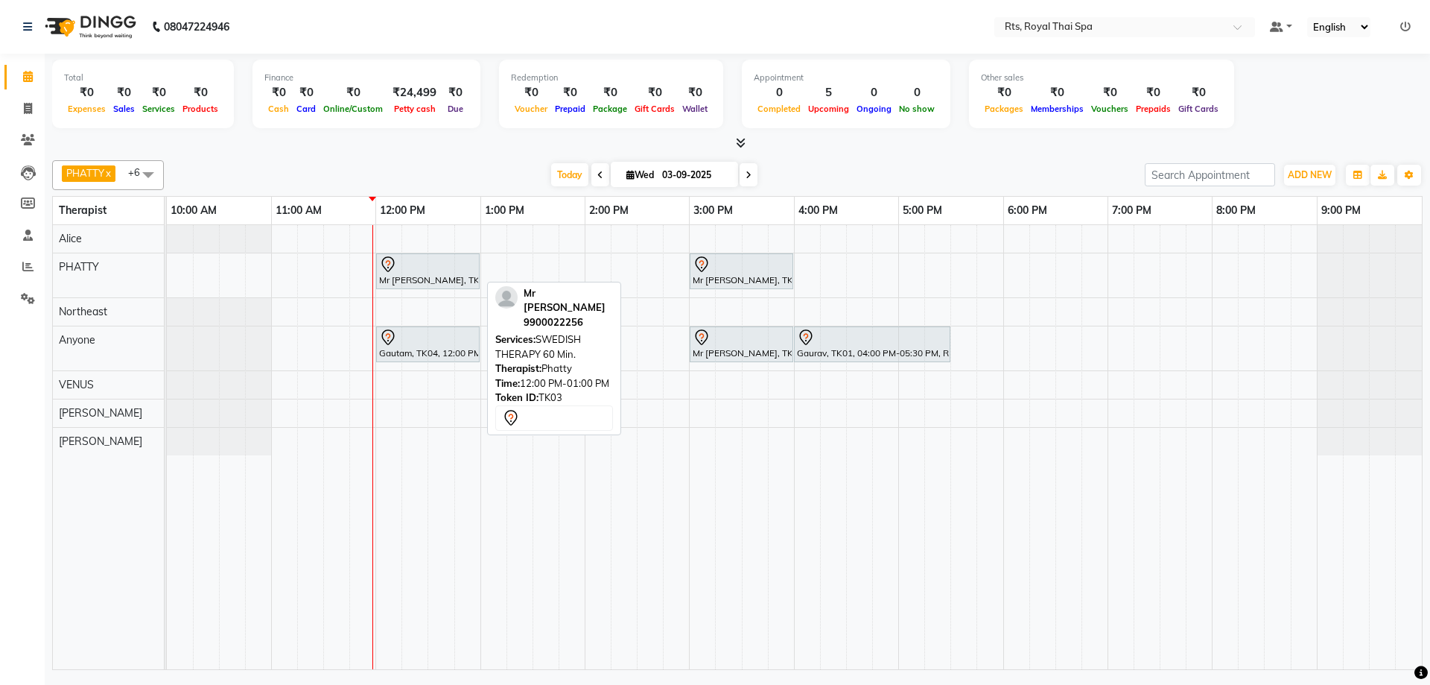
click at [408, 273] on div "Mr [PERSON_NAME], TK03, 12:00 PM-01:00 PM, SWEDISH THERAPY 60 Min." at bounding box center [428, 271] width 101 height 31
select select "7"
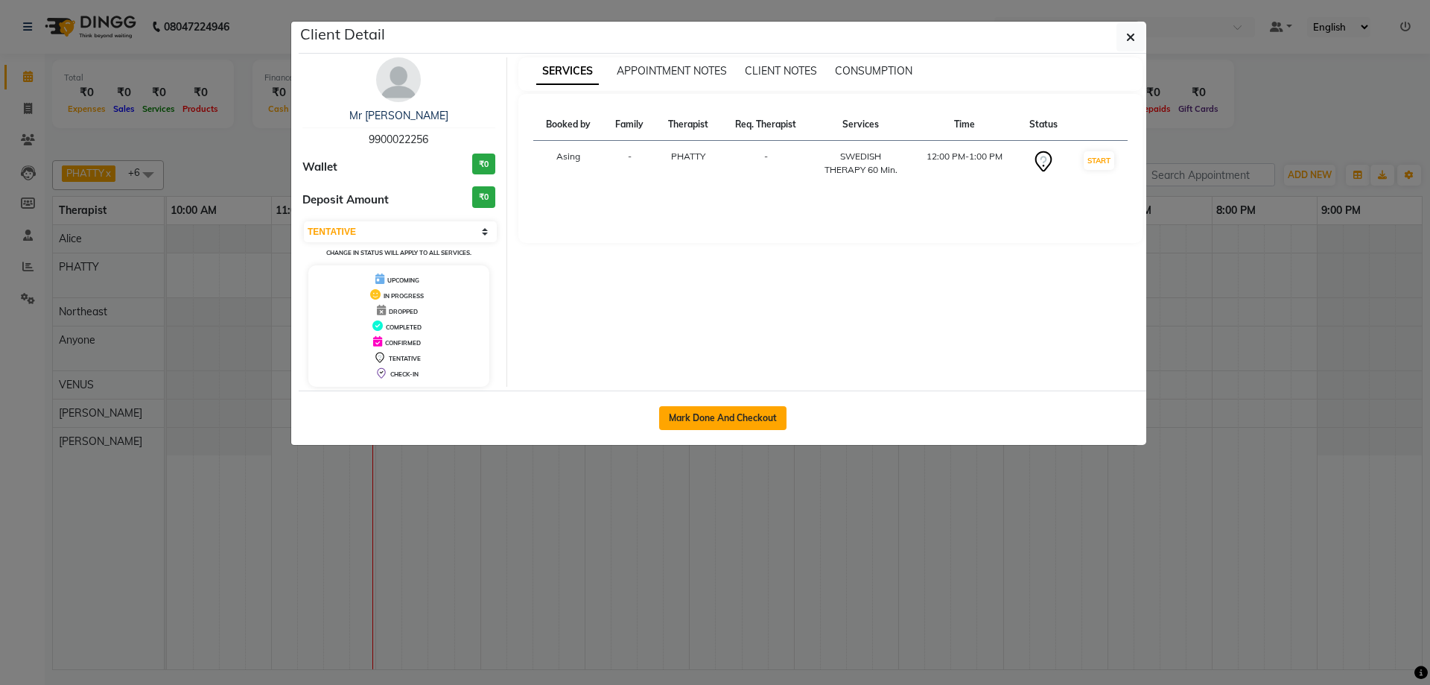
click at [761, 416] on button "Mark Done And Checkout" at bounding box center [722, 418] width 127 height 24
select select "service"
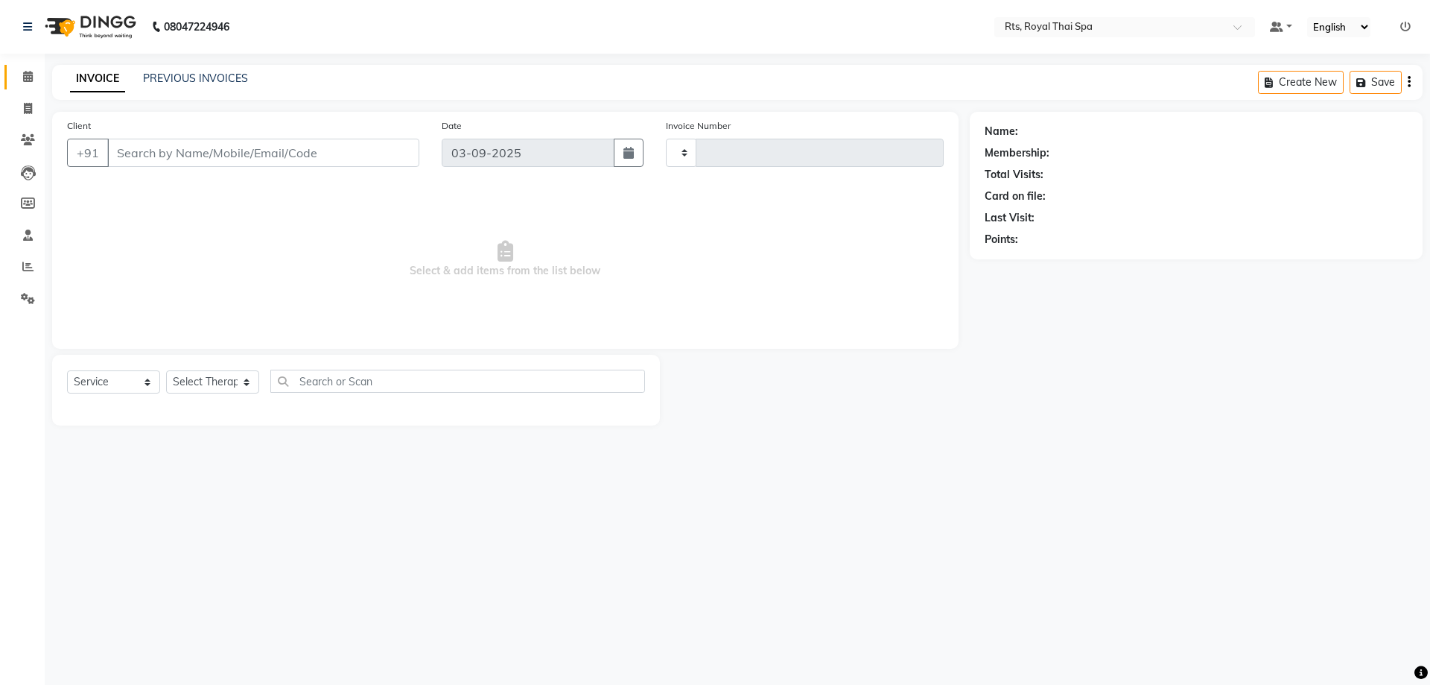
type input "3015"
select select "5288"
type input "9900022256"
select select "34835"
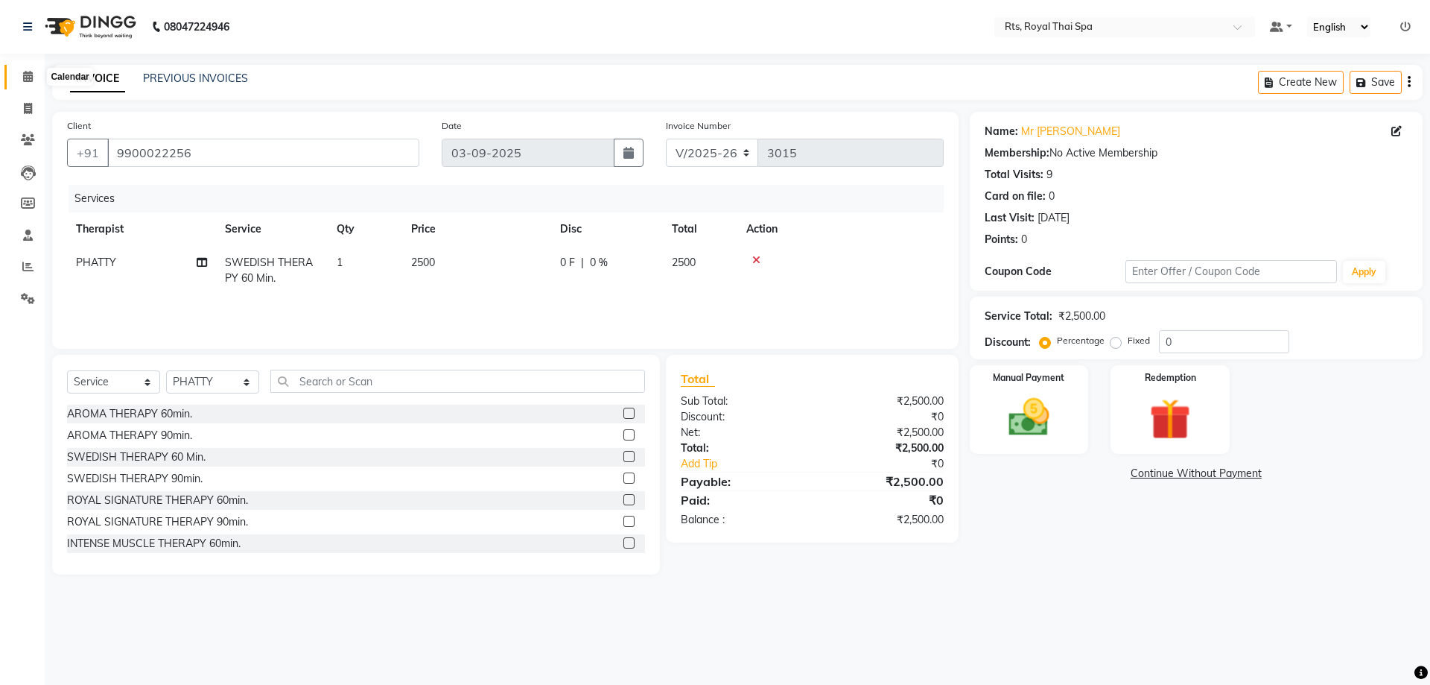
click at [36, 71] on span at bounding box center [28, 77] width 26 height 17
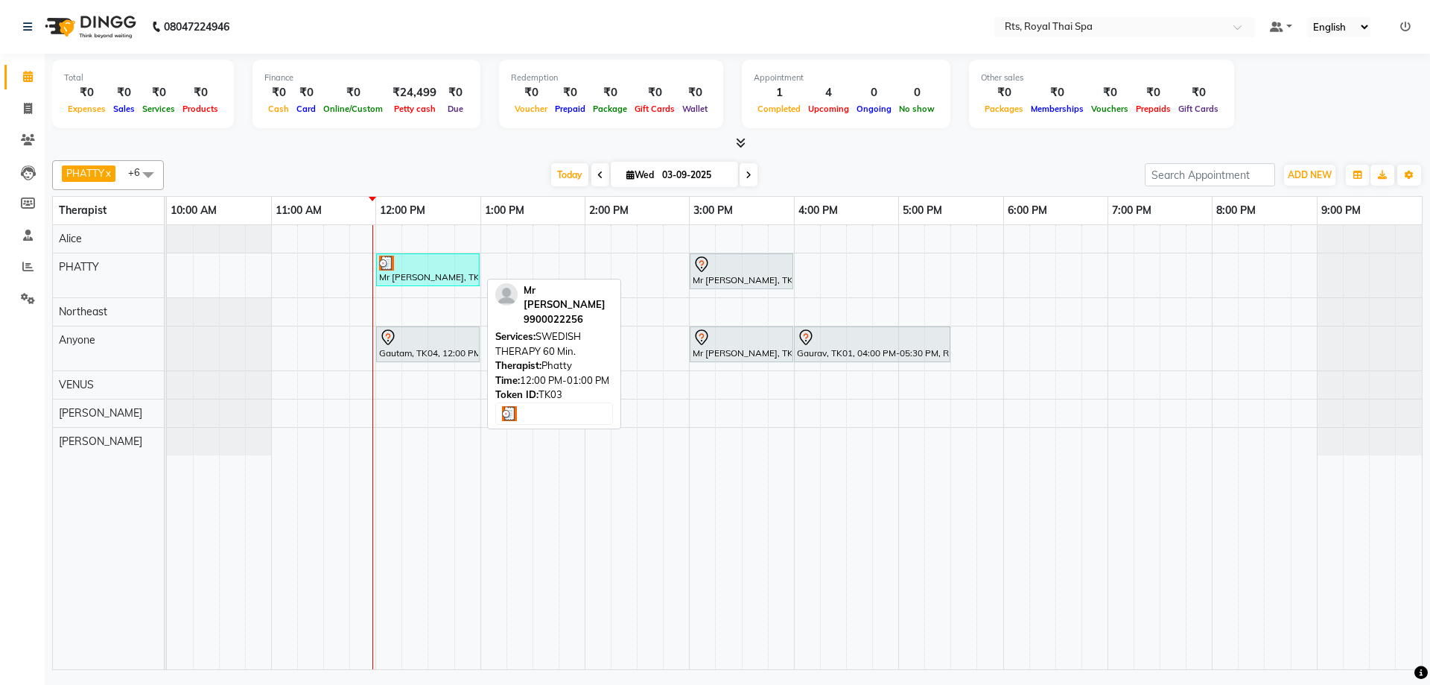
click at [405, 272] on div "Mr [PERSON_NAME], TK03, 12:00 PM-01:00 PM, SWEDISH THERAPY 60 Min." at bounding box center [428, 270] width 101 height 28
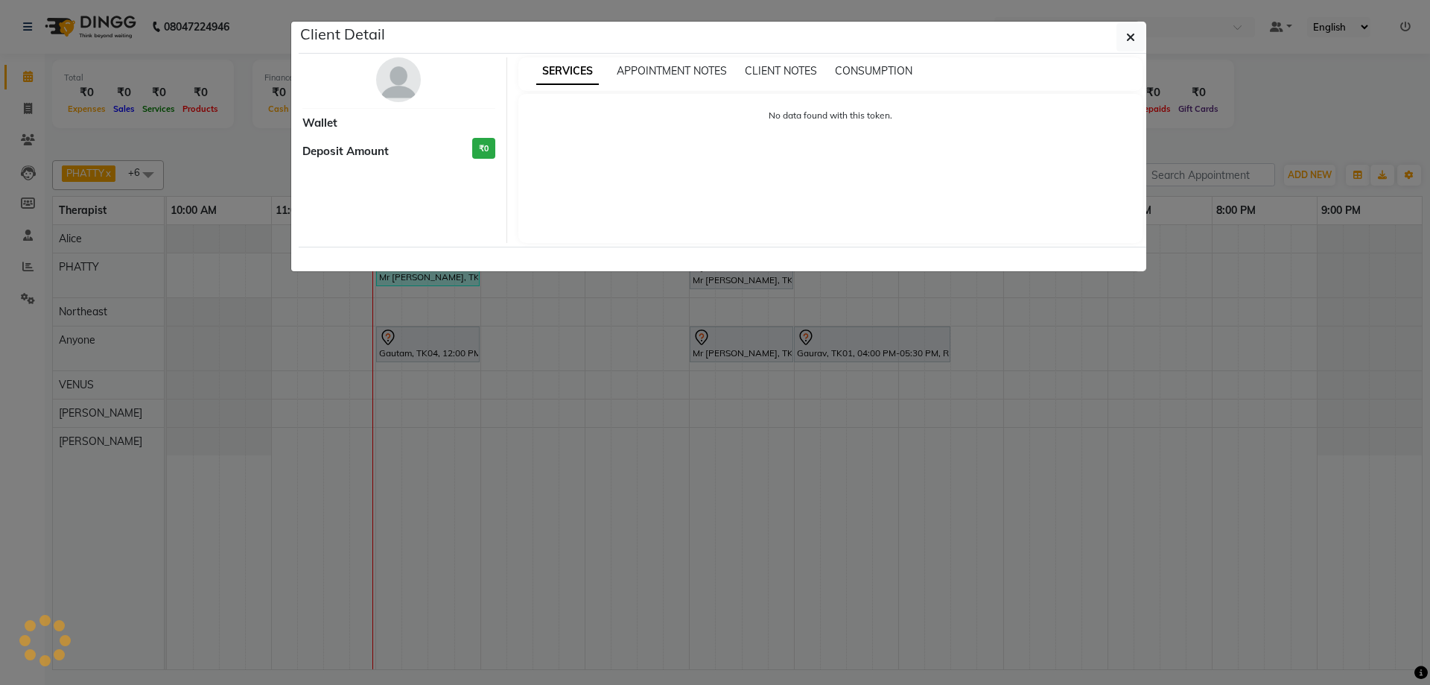
select select "3"
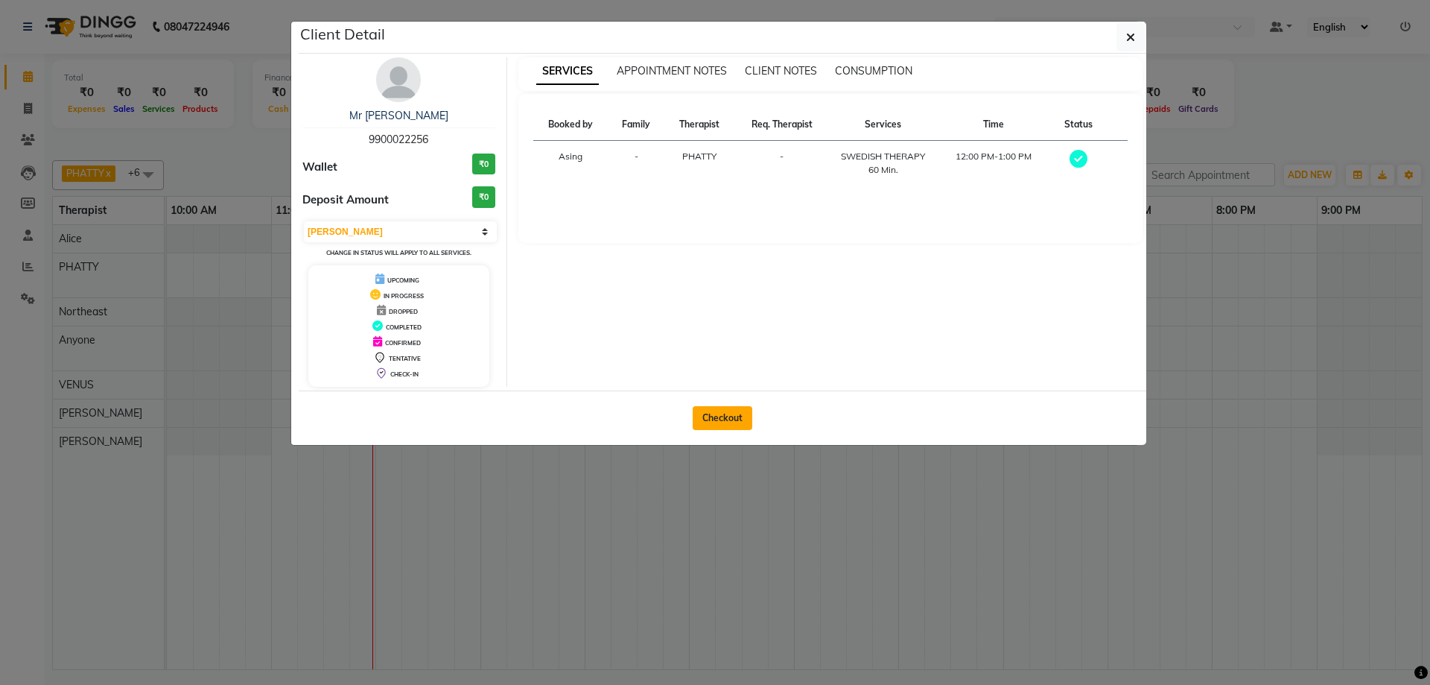
click at [724, 410] on button "Checkout" at bounding box center [723, 418] width 60 height 24
select select "5288"
select select "service"
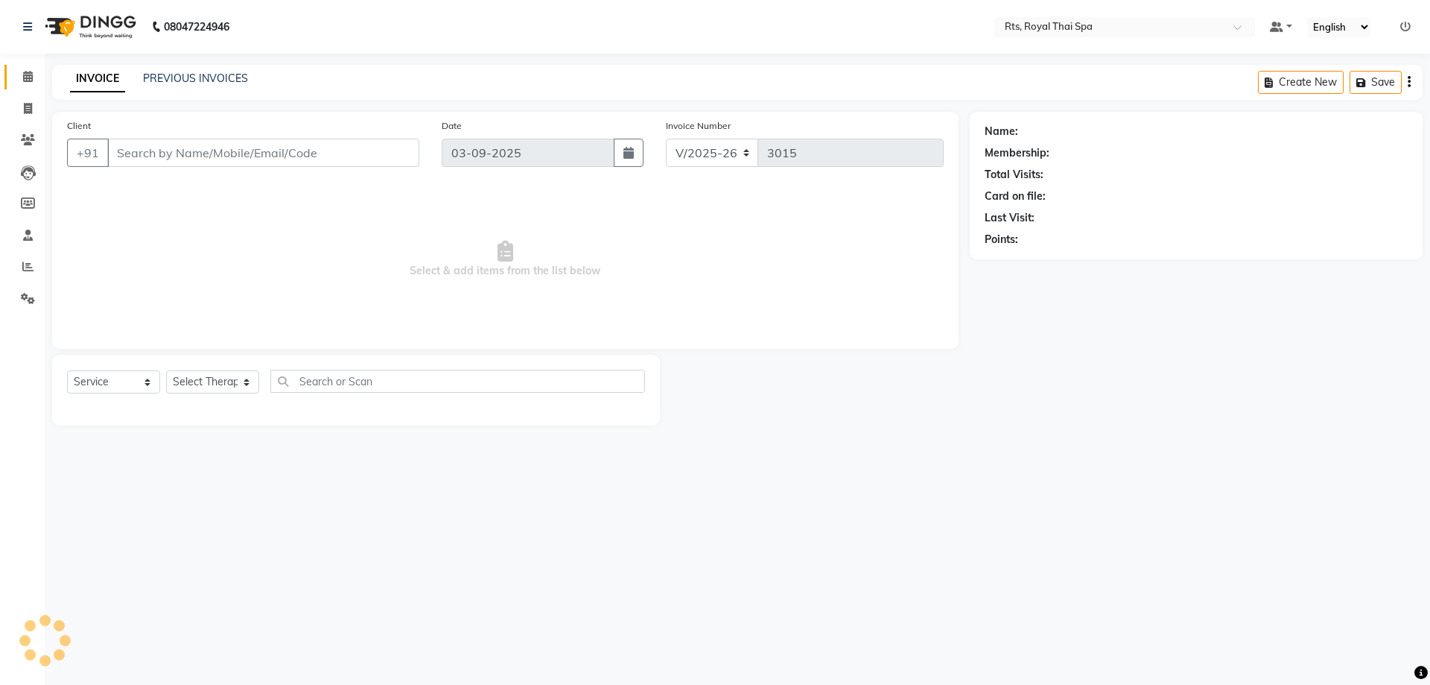
type input "9900022256"
select select "34835"
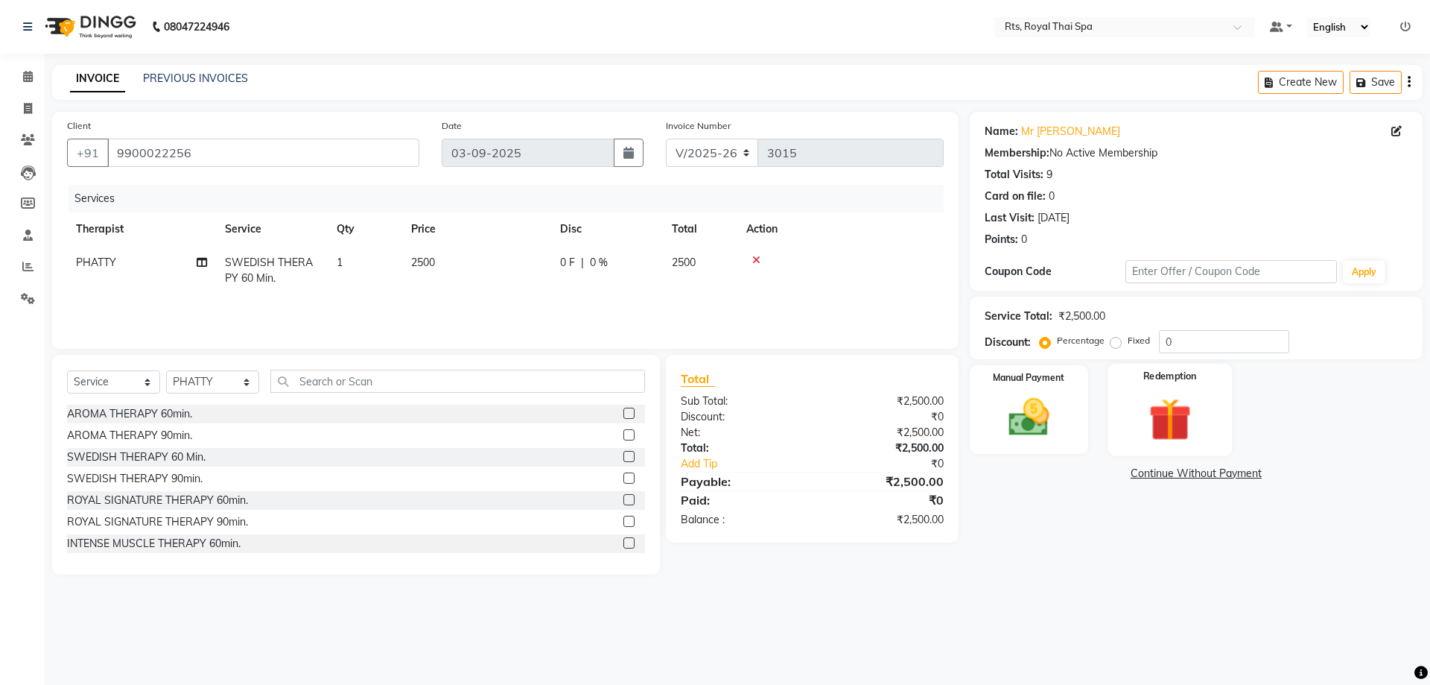
click at [1177, 396] on img at bounding box center [1169, 419] width 69 height 53
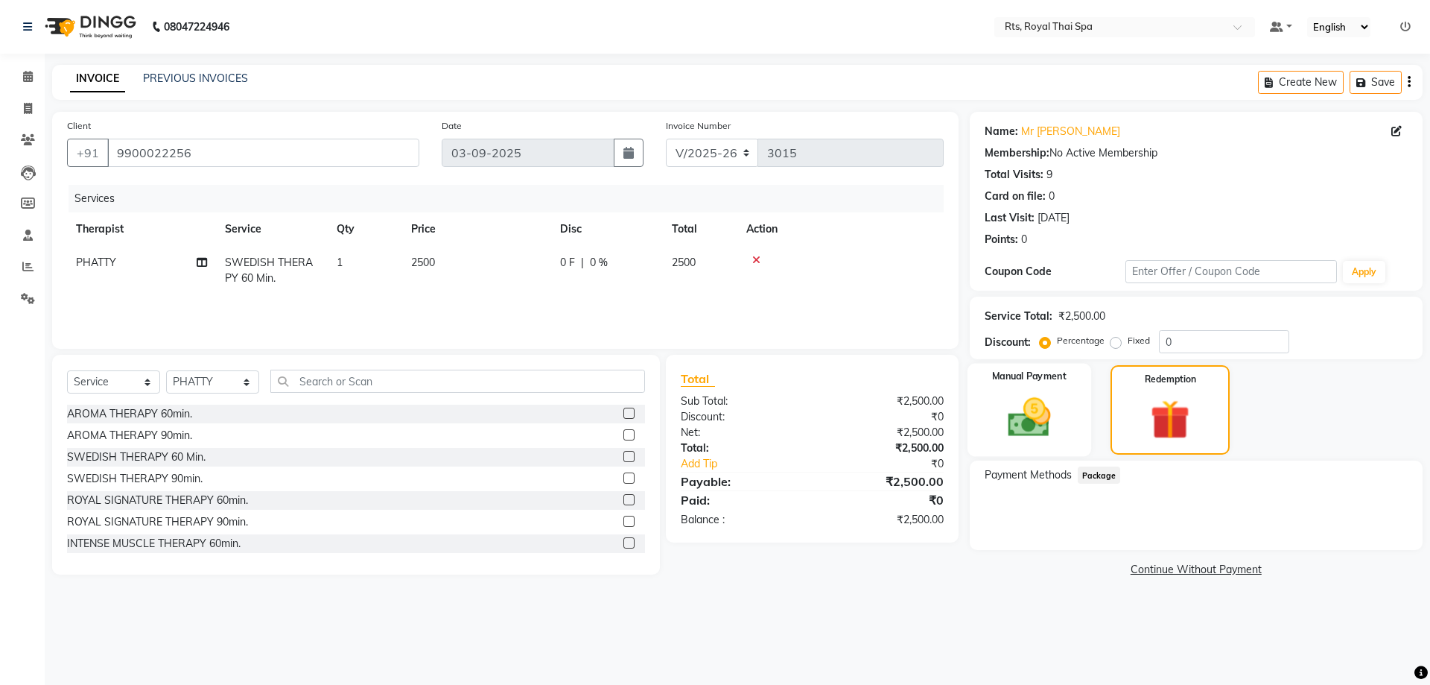
click at [1049, 421] on img at bounding box center [1028, 417] width 69 height 49
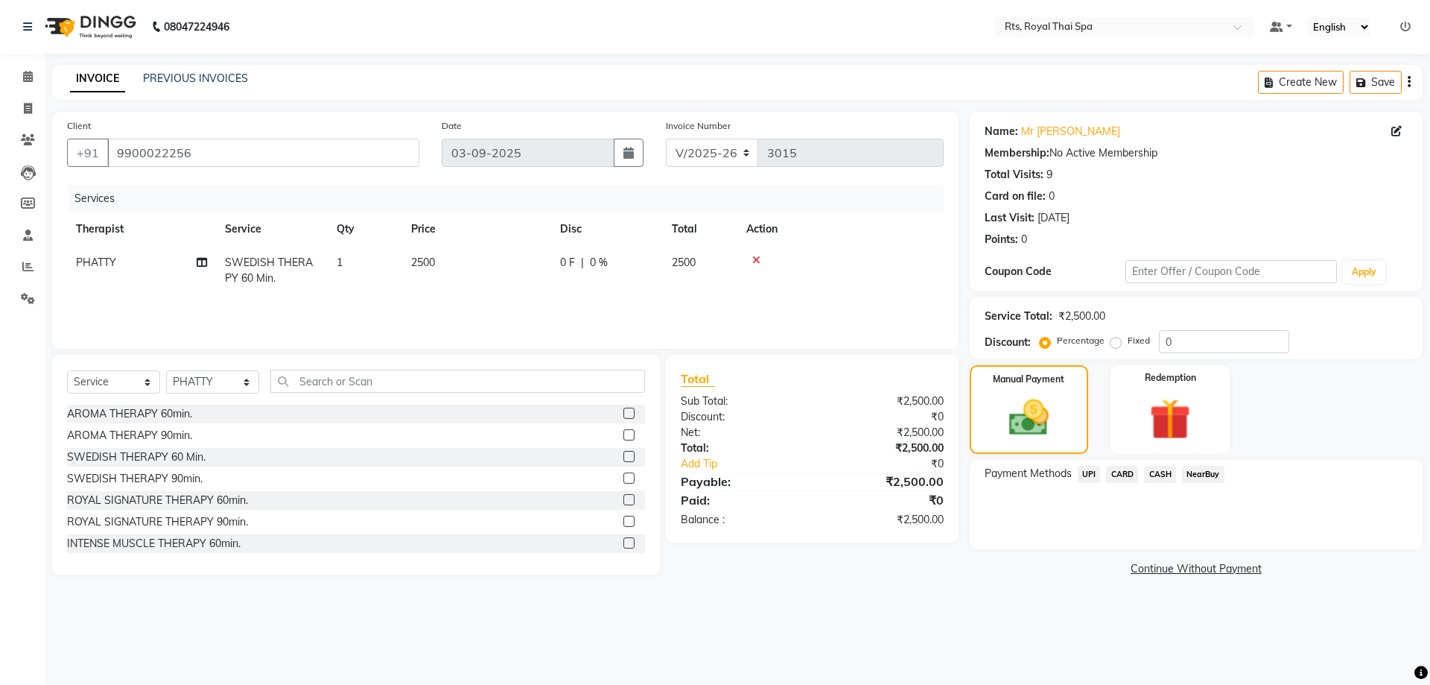
click at [1118, 474] on span "CARD" at bounding box center [1122, 474] width 32 height 17
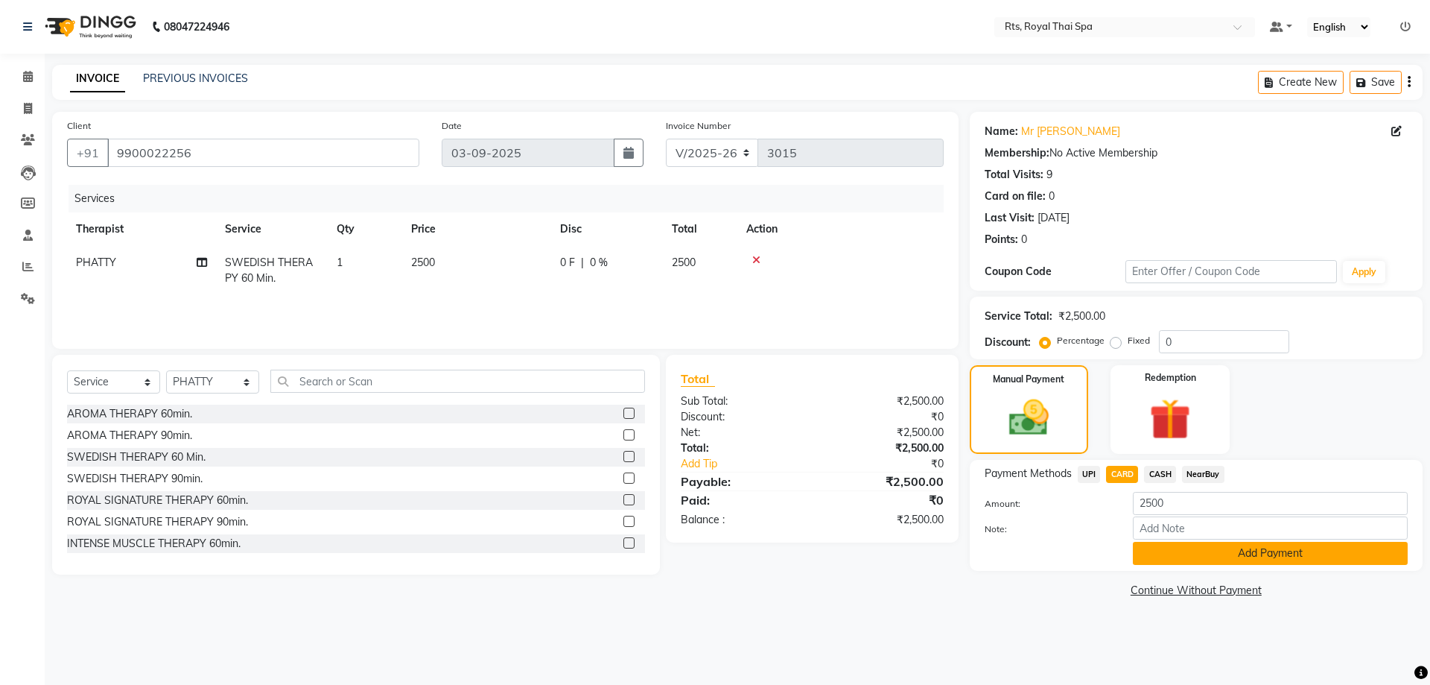
click at [1148, 557] on button "Add Payment" at bounding box center [1270, 553] width 275 height 23
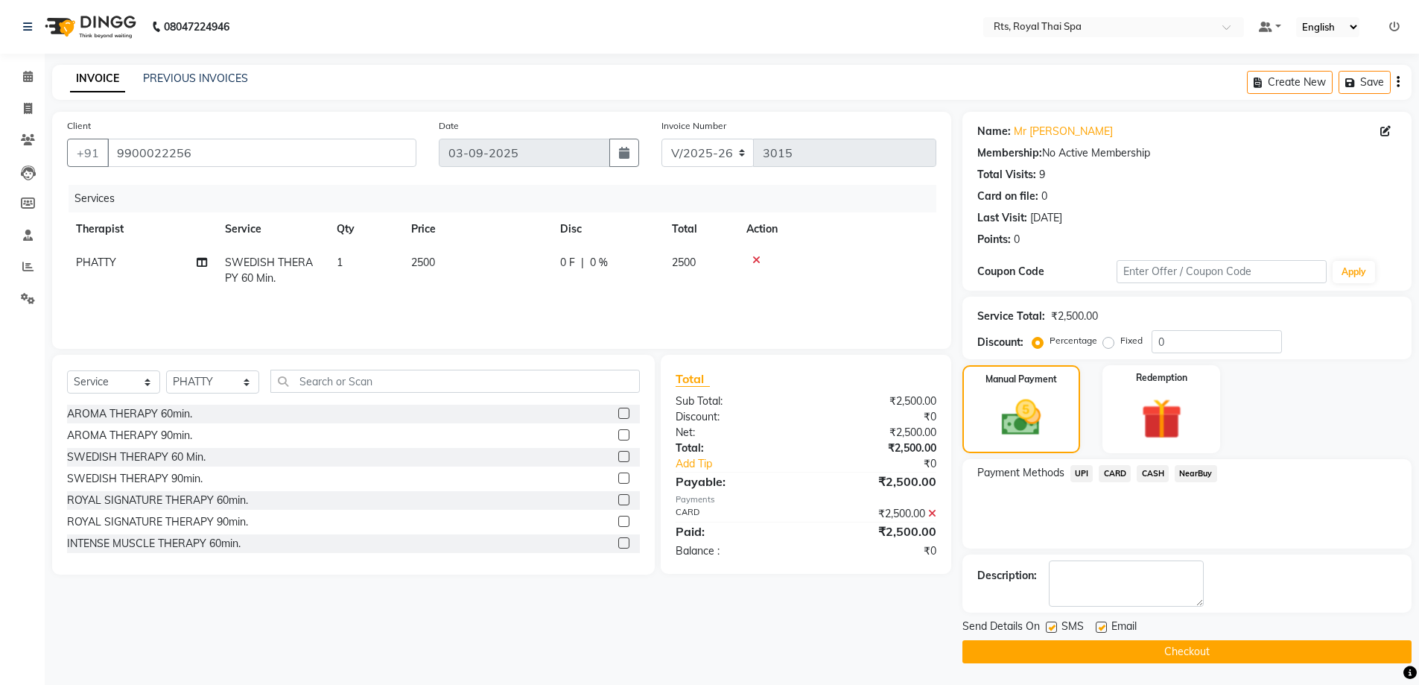
click at [1055, 624] on label at bounding box center [1051, 626] width 11 height 11
click at [1055, 624] on input "checkbox" at bounding box center [1051, 628] width 10 height 10
checkbox input "false"
click at [1059, 647] on button "Checkout" at bounding box center [1186, 651] width 449 height 23
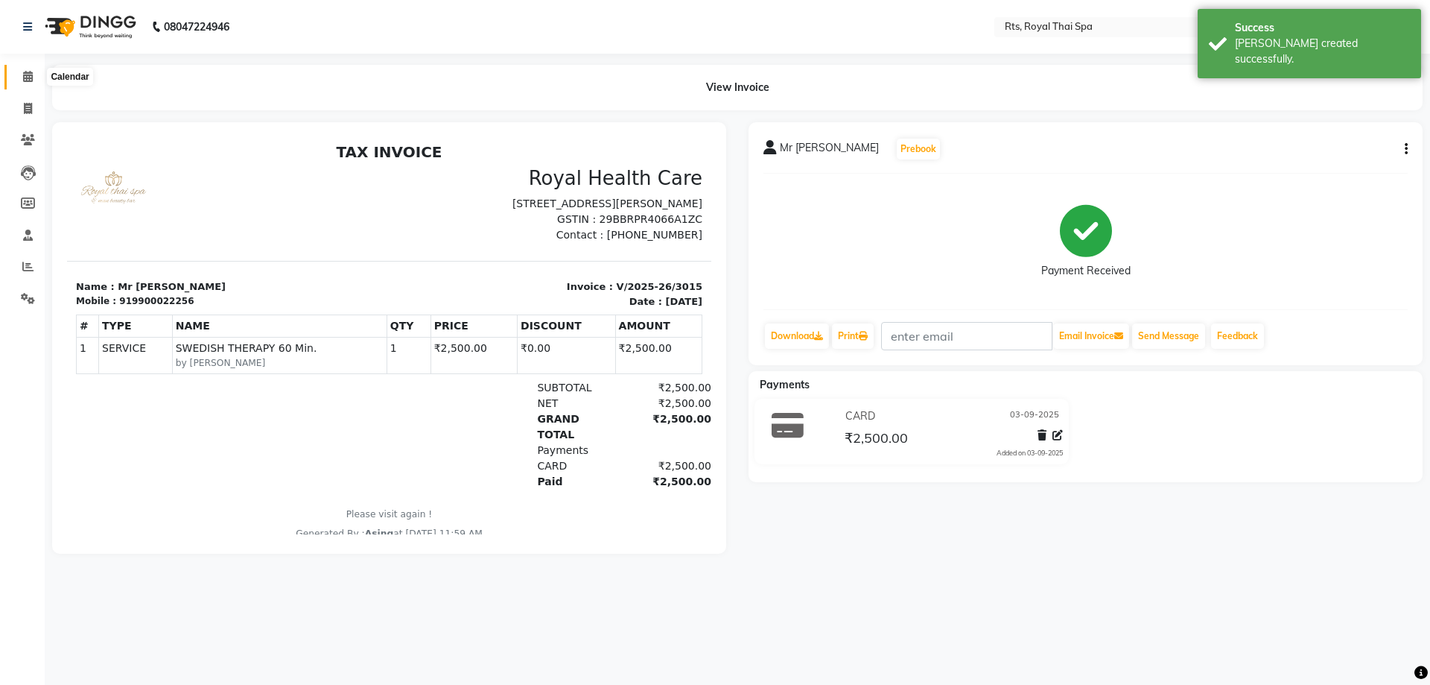
click at [22, 77] on span at bounding box center [28, 77] width 26 height 17
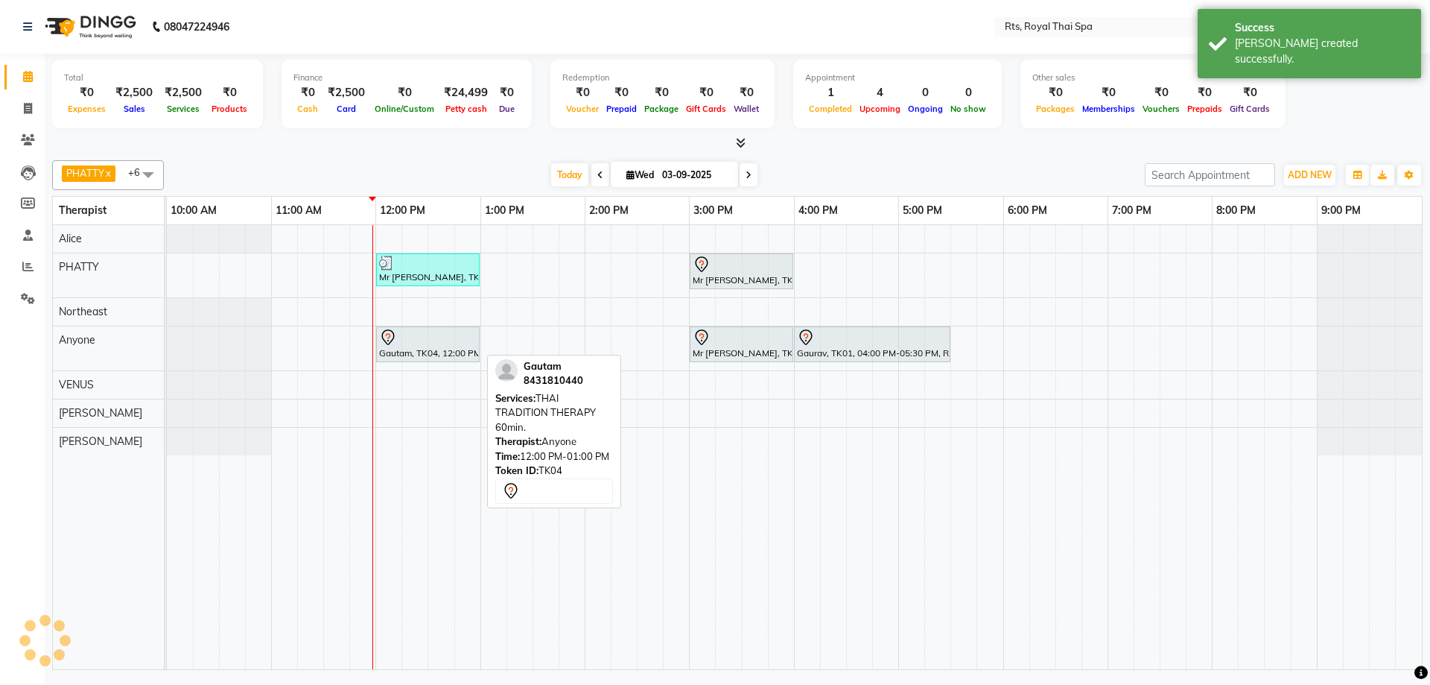
click at [413, 337] on div at bounding box center [428, 338] width 98 height 18
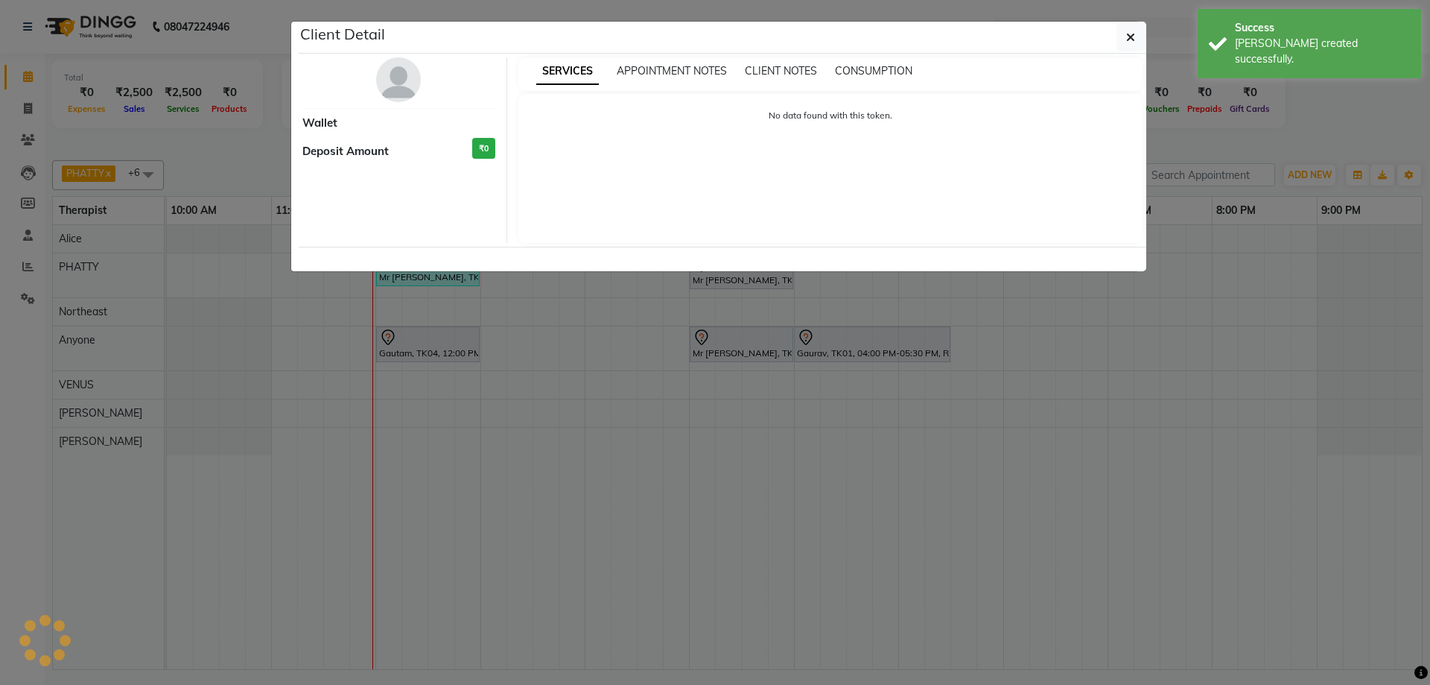
select select "7"
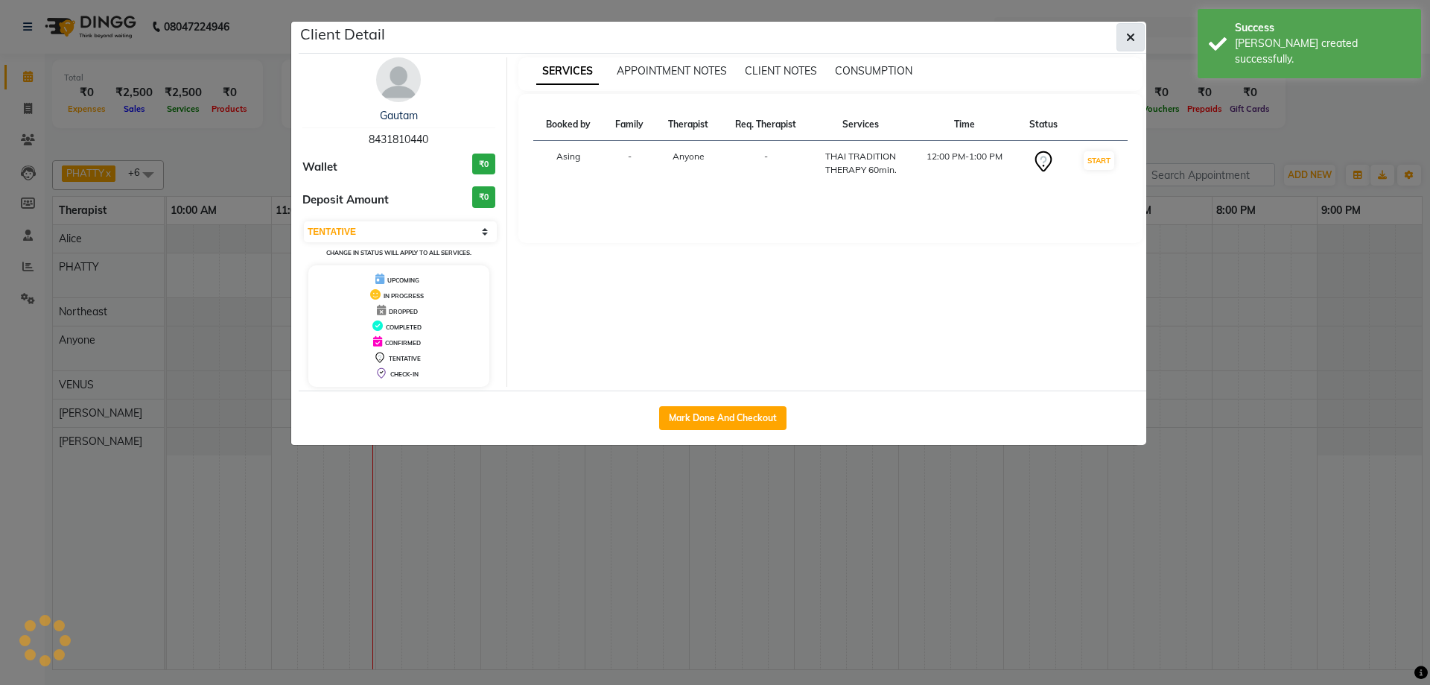
click at [1127, 38] on icon "button" at bounding box center [1130, 37] width 9 height 12
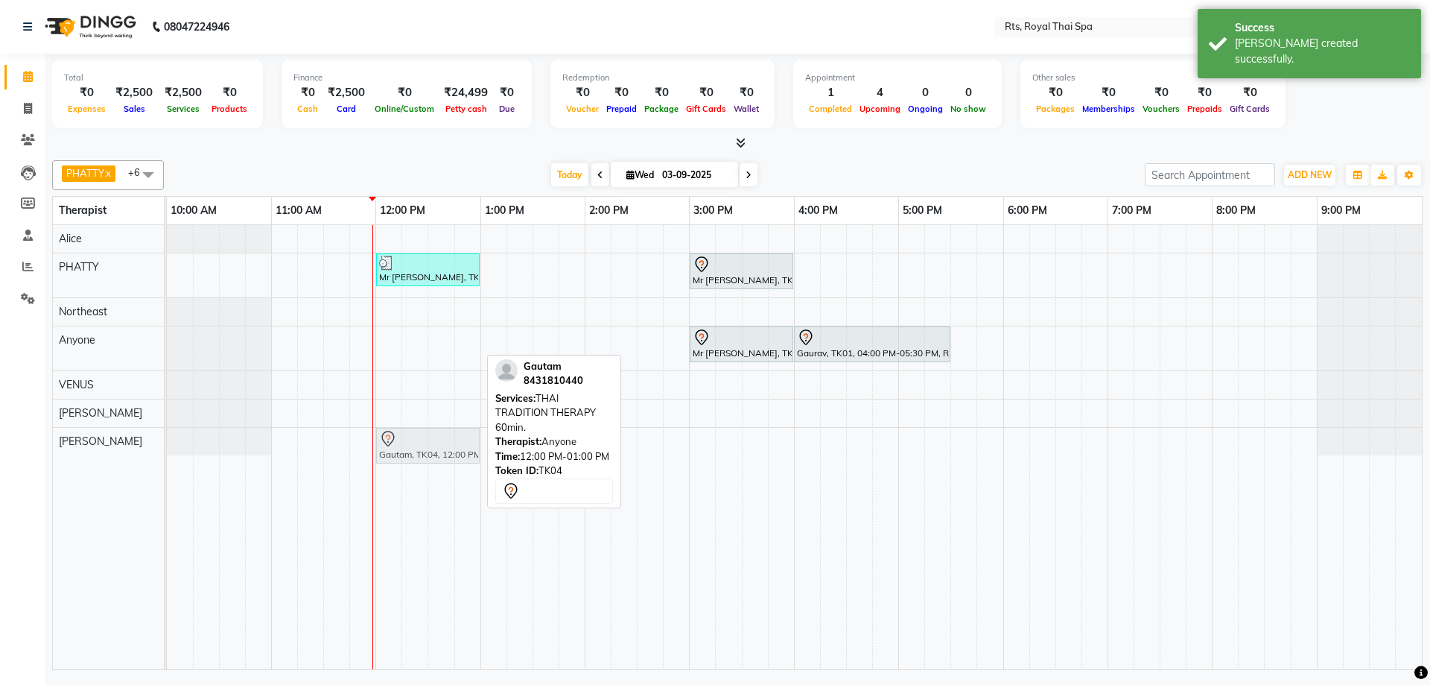
drag, startPoint x: 407, startPoint y: 346, endPoint x: 407, endPoint y: 433, distance: 87.2
click at [407, 447] on tbody "Mr [PERSON_NAME], TK03, 12:00 PM-01:00 PM, SWEDISH THERAPY 60 Min. Mr VP, TK02,…" at bounding box center [794, 340] width 1255 height 230
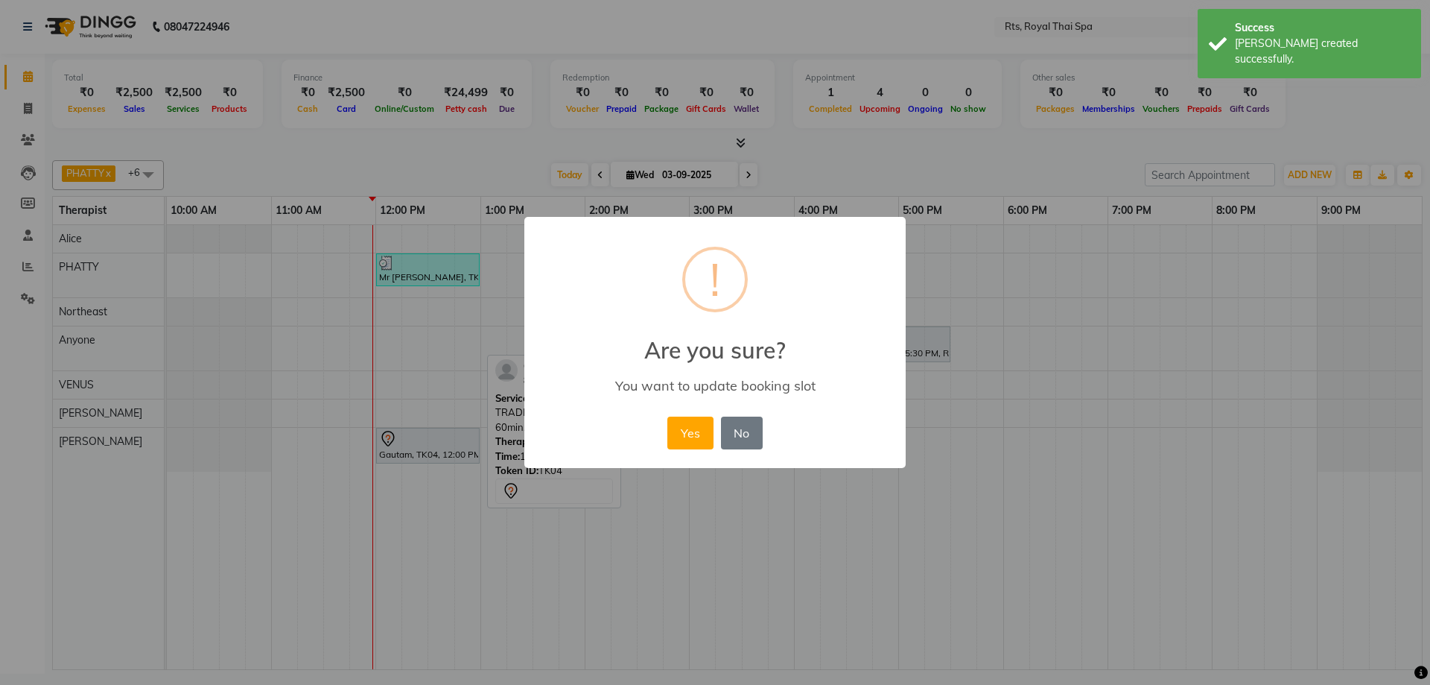
drag, startPoint x: 685, startPoint y: 445, endPoint x: 647, endPoint y: 438, distance: 38.7
click at [684, 443] on button "Yes" at bounding box center [689, 432] width 45 height 33
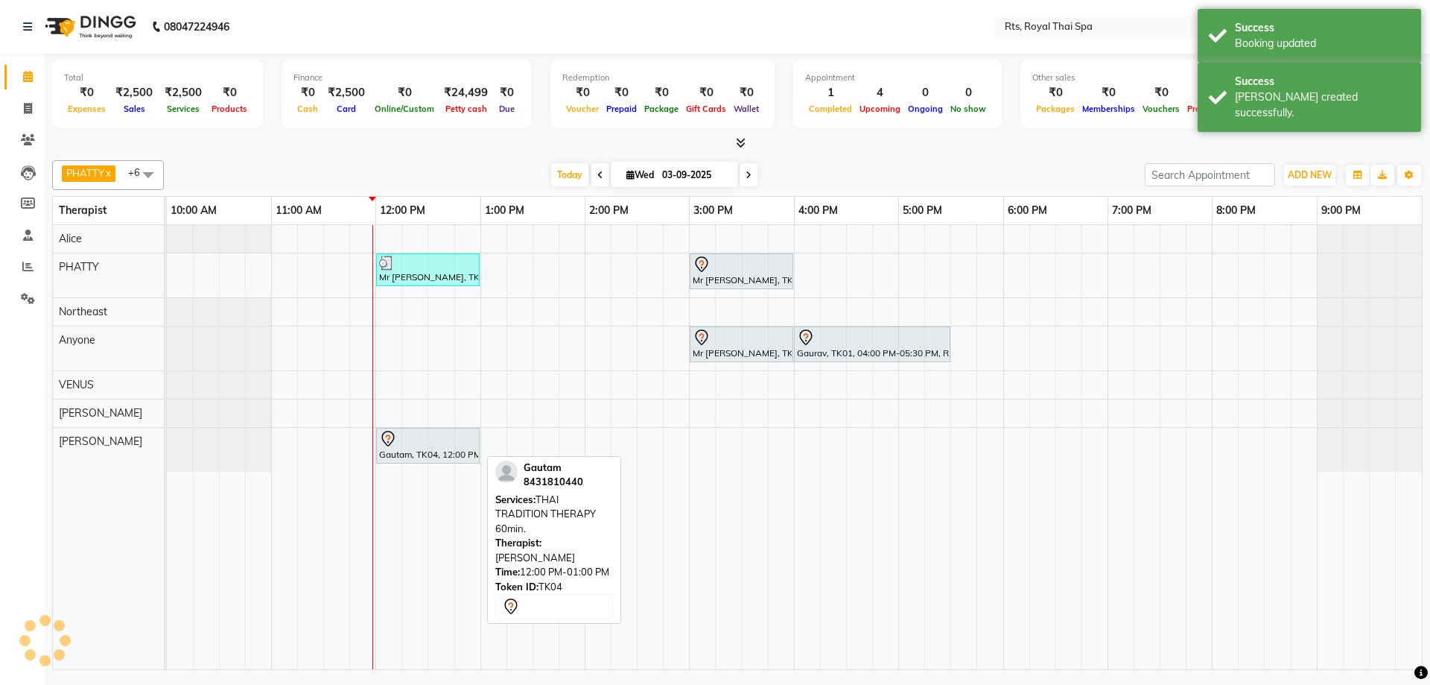
click at [446, 442] on div at bounding box center [428, 439] width 98 height 18
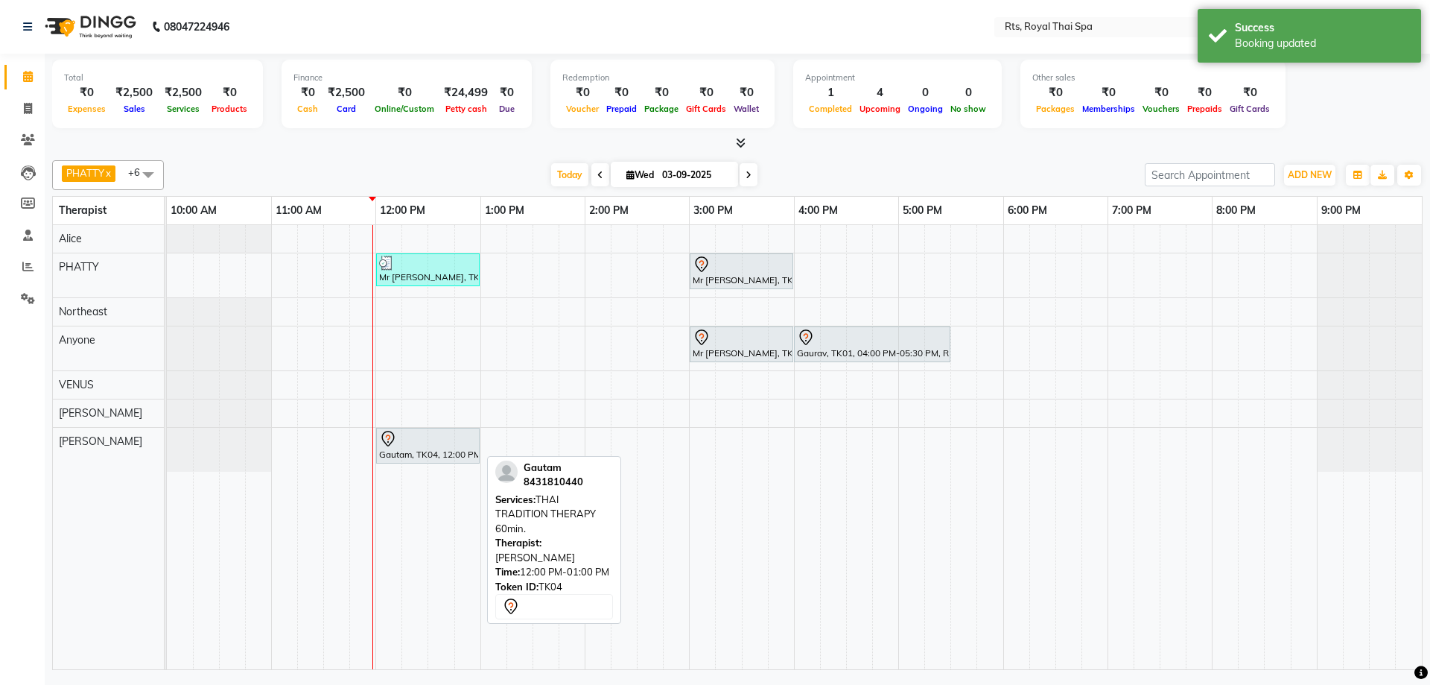
click at [446, 442] on div at bounding box center [428, 439] width 98 height 18
select select "7"
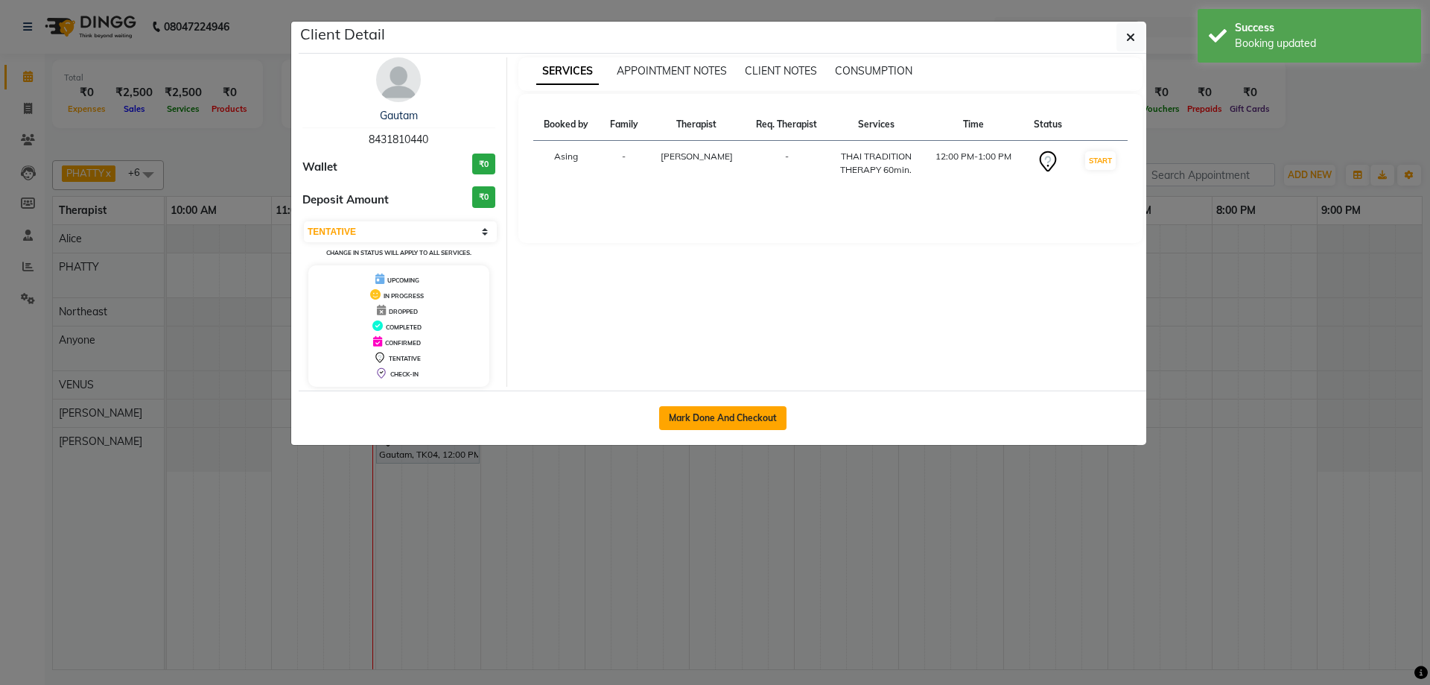
click at [722, 419] on button "Mark Done And Checkout" at bounding box center [722, 418] width 127 height 24
select select "5288"
select select "service"
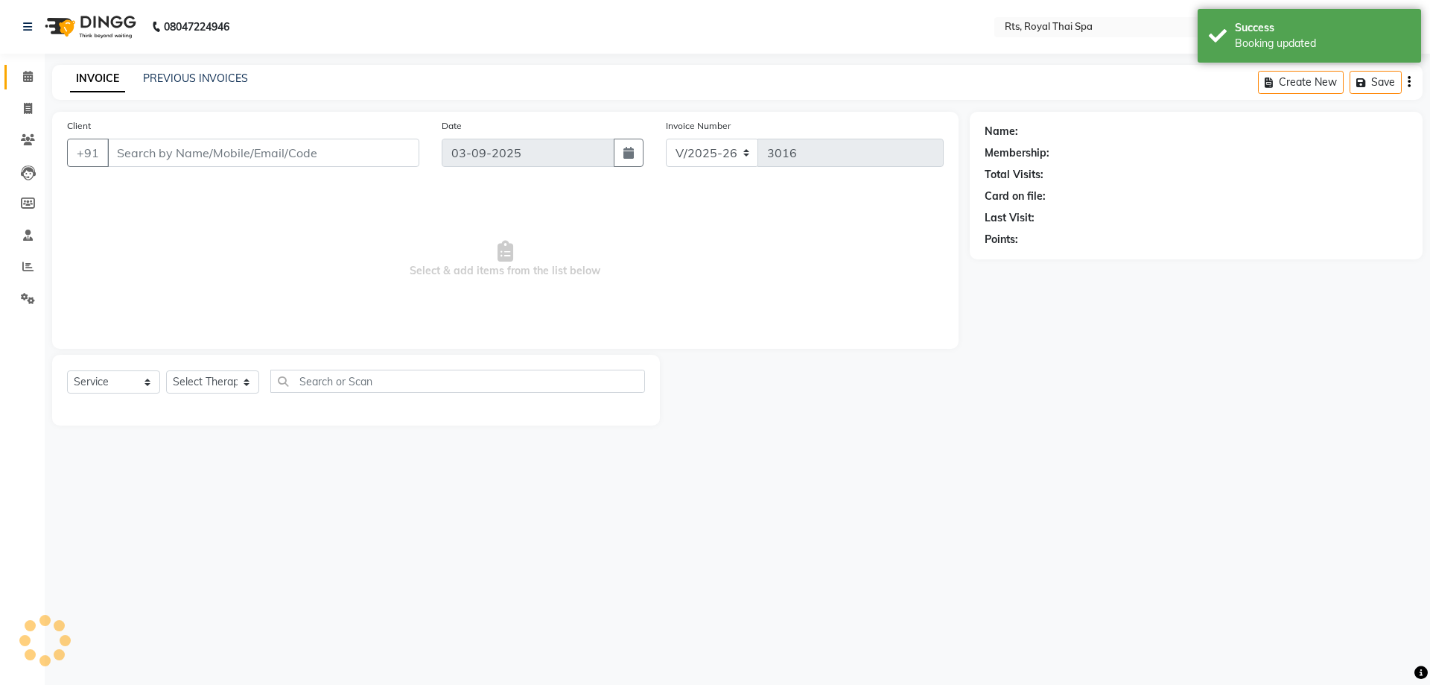
select select "3"
type input "8431810440"
select select "80881"
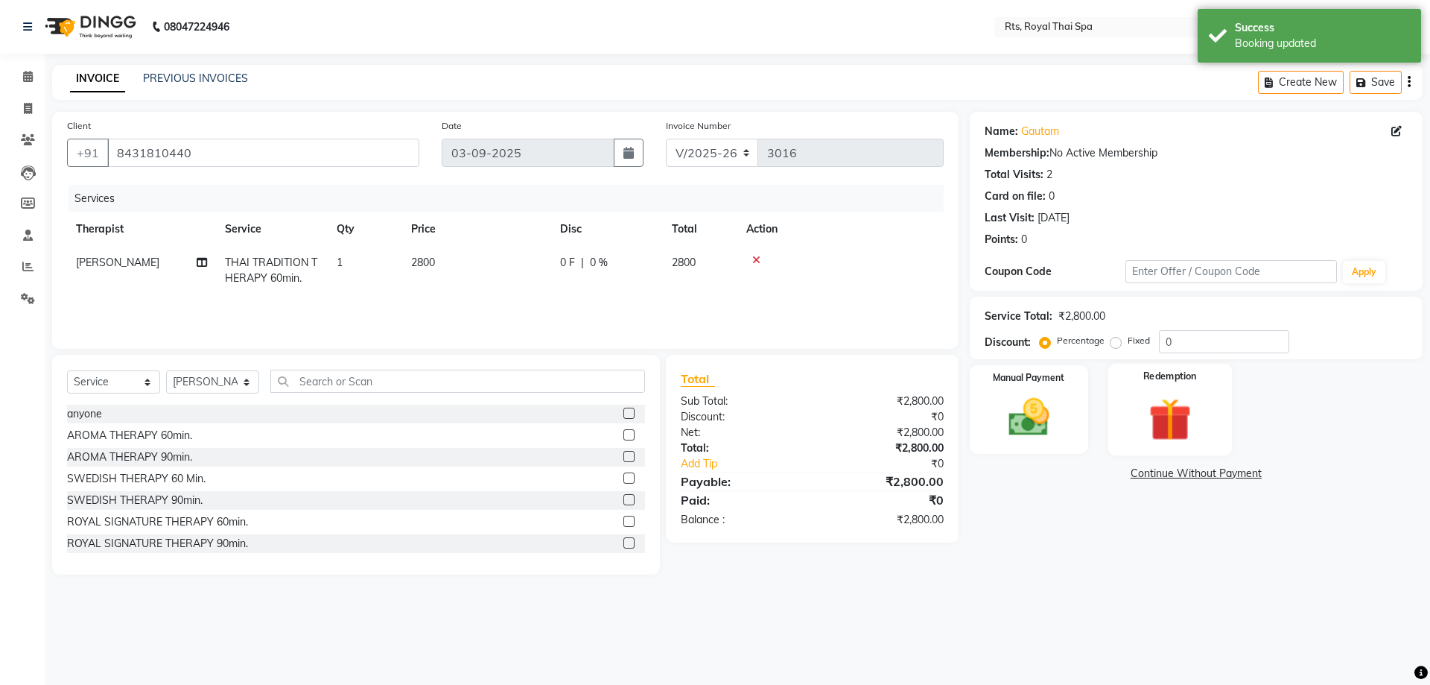
click at [1133, 441] on div "Redemption" at bounding box center [1170, 410] width 124 height 92
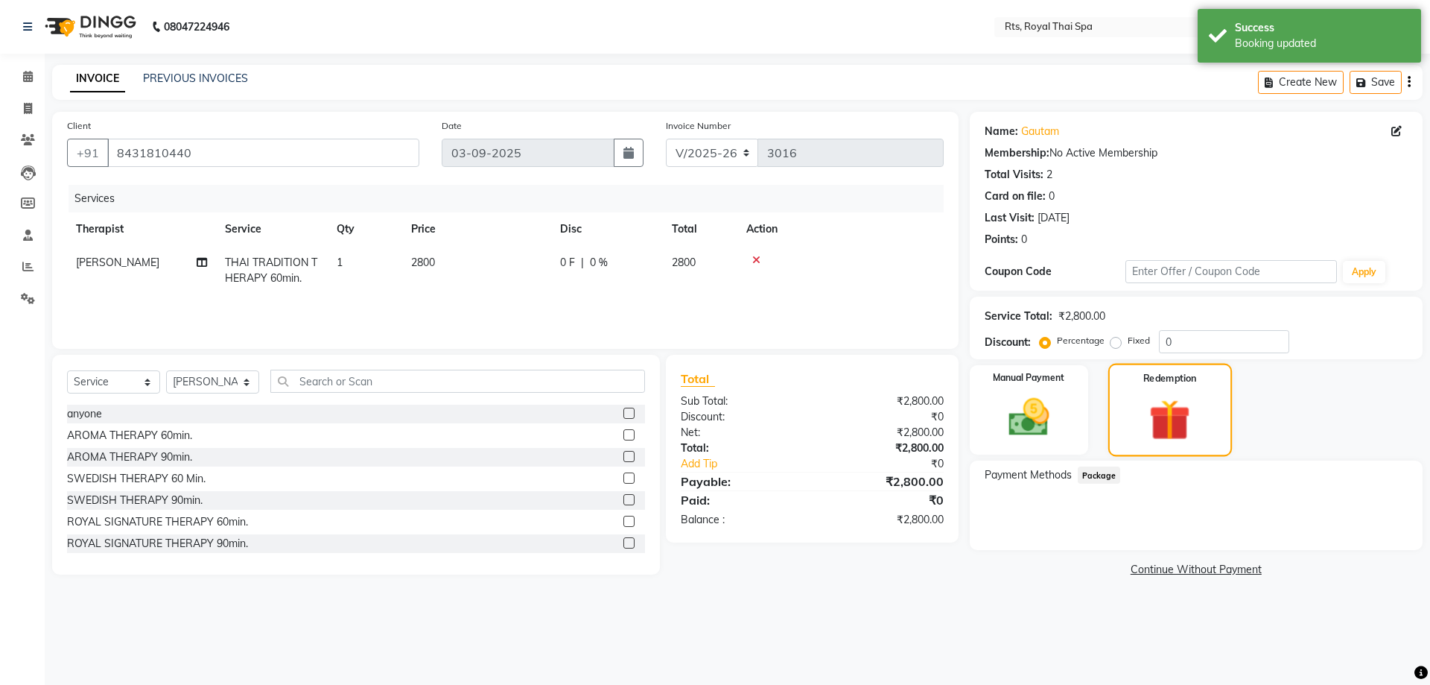
click at [1178, 410] on img at bounding box center [1170, 419] width 67 height 51
click at [1036, 413] on img at bounding box center [1028, 417] width 69 height 49
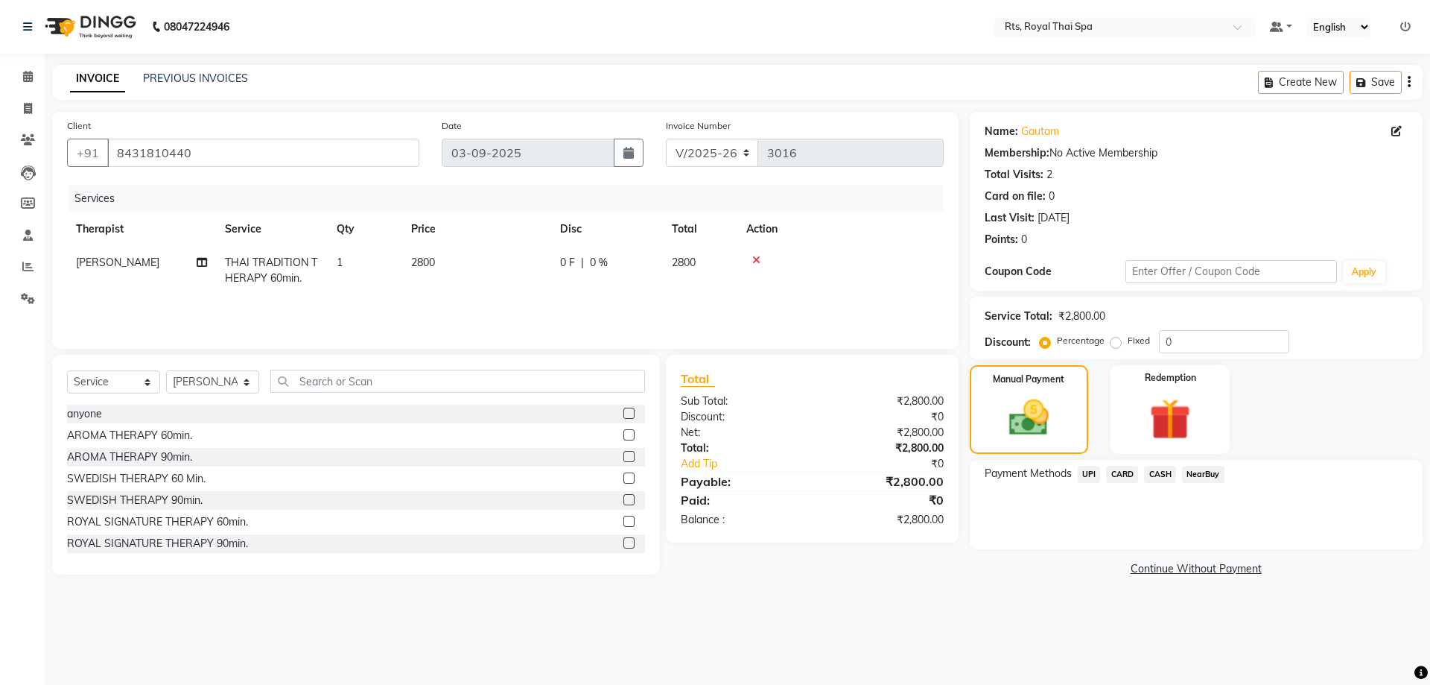
click at [1094, 473] on span "UPI" at bounding box center [1089, 474] width 23 height 17
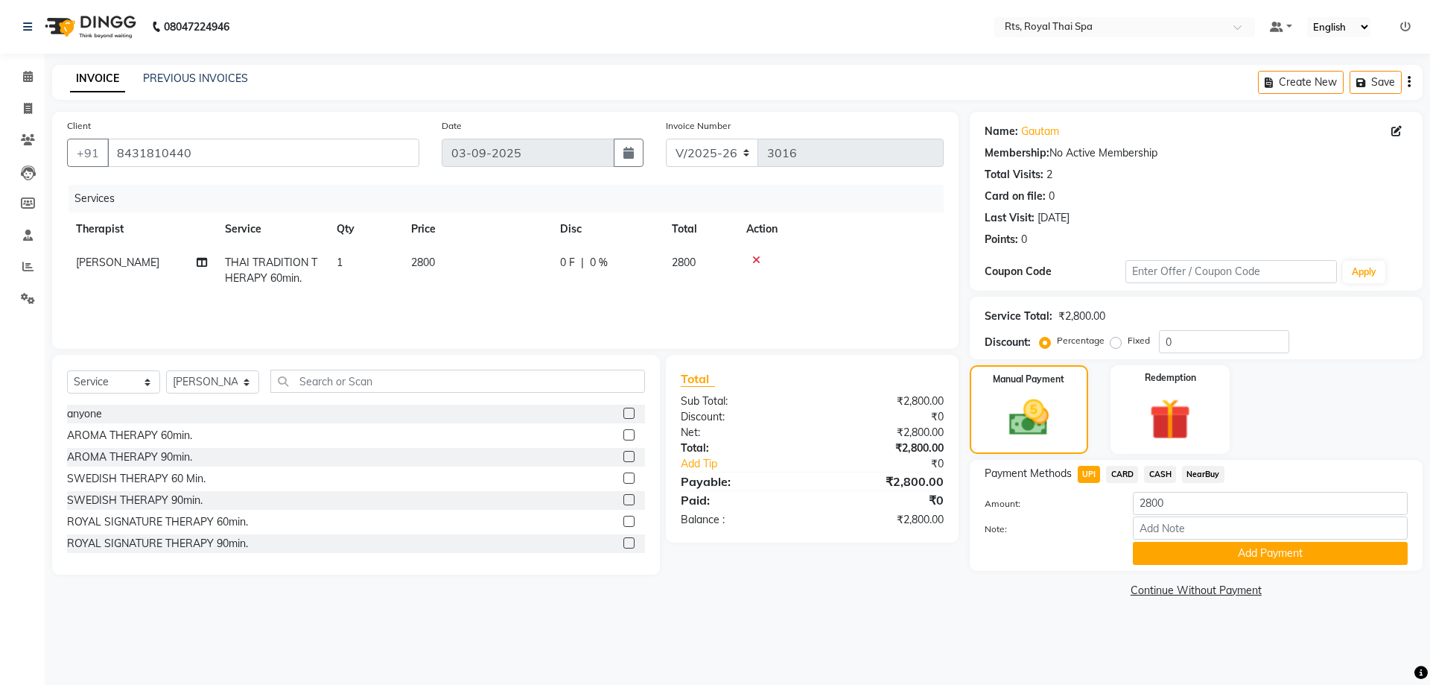
click at [1170, 549] on button "Add Payment" at bounding box center [1270, 553] width 275 height 23
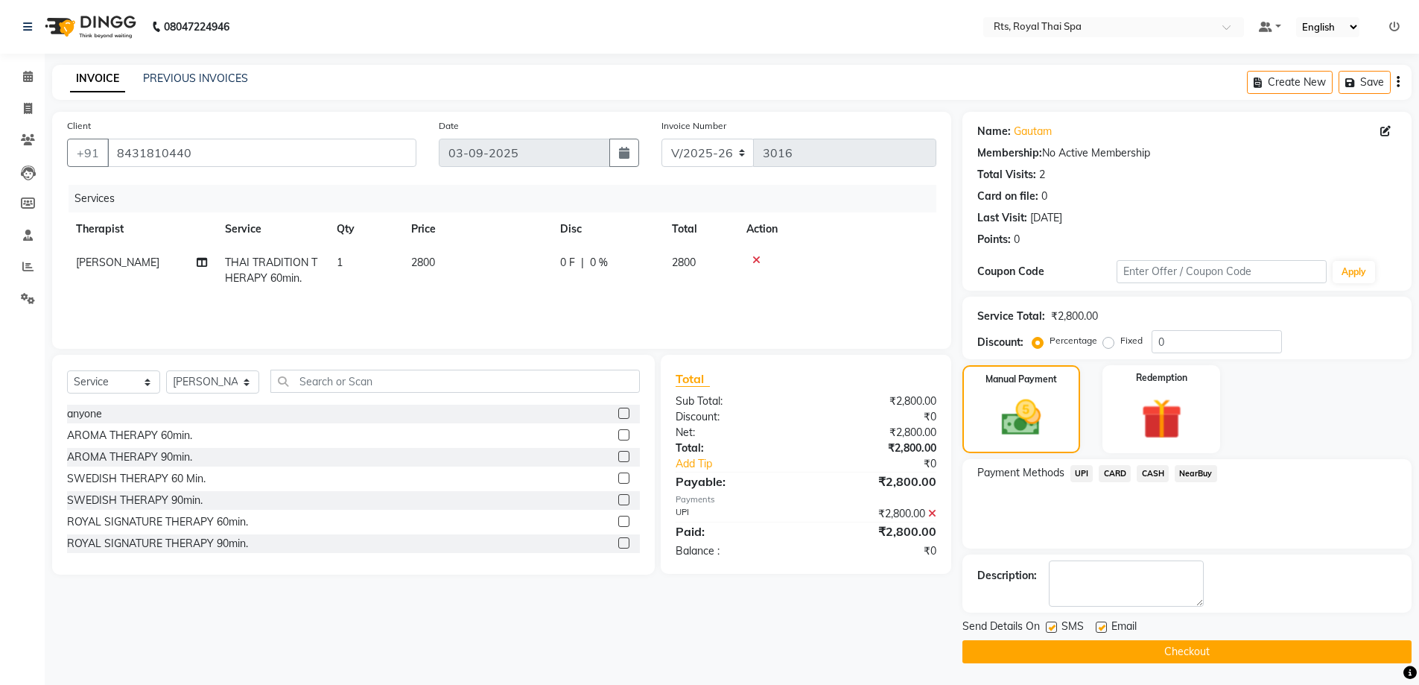
click at [1052, 626] on label at bounding box center [1051, 626] width 11 height 11
click at [1052, 626] on input "checkbox" at bounding box center [1051, 628] width 10 height 10
checkbox input "false"
click at [1067, 652] on button "Checkout" at bounding box center [1186, 651] width 449 height 23
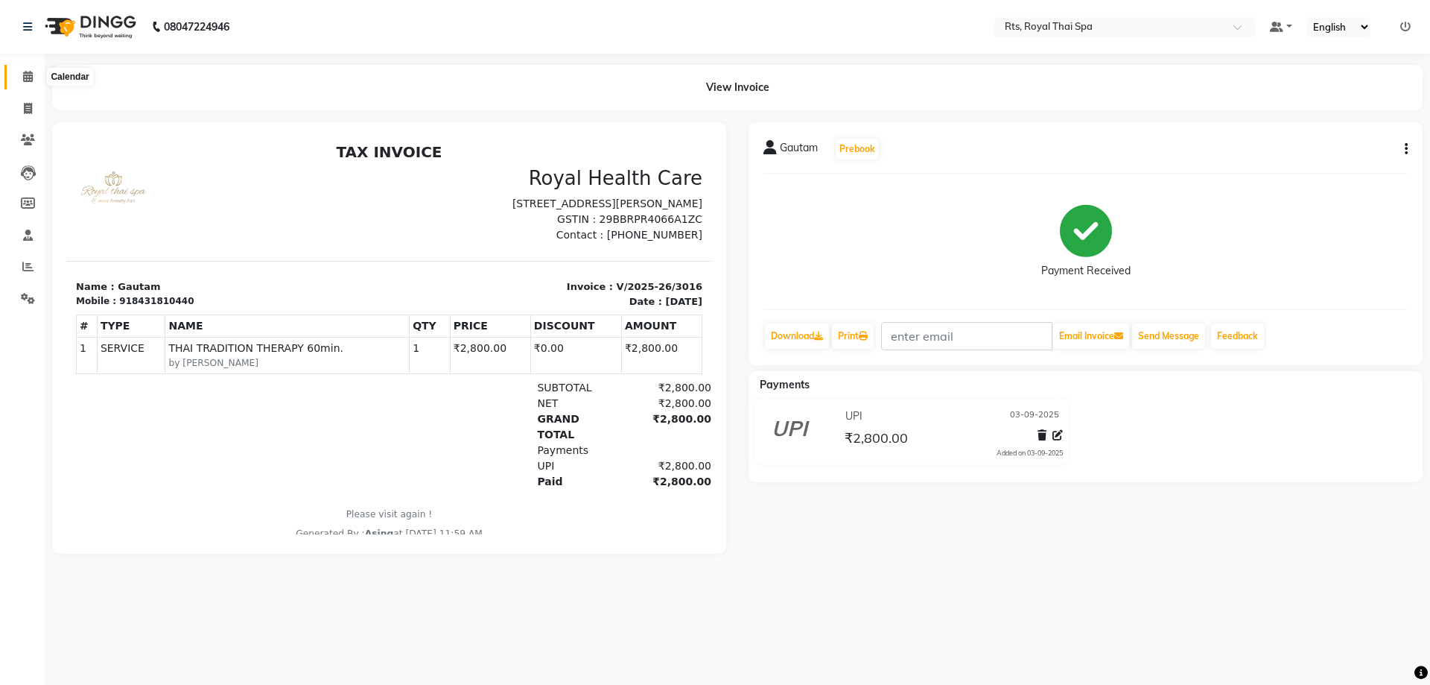
click at [20, 75] on span at bounding box center [28, 77] width 26 height 17
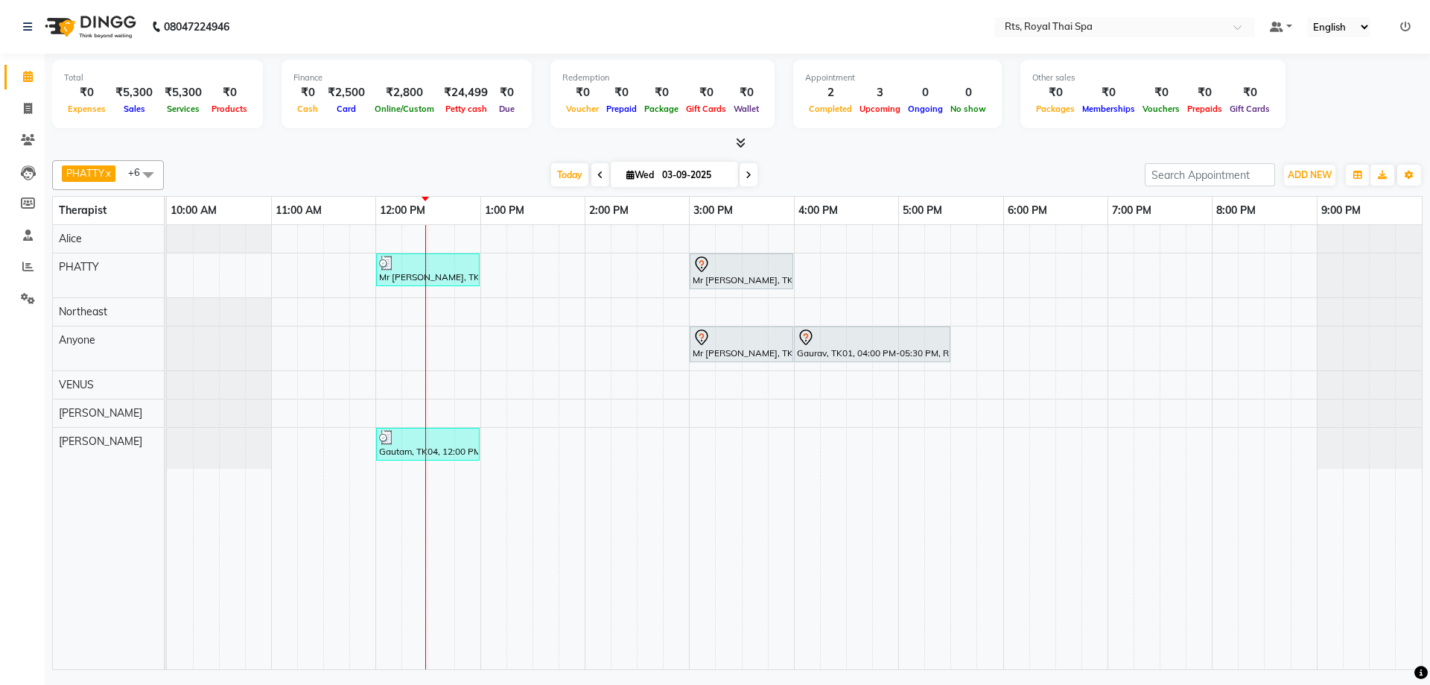
click at [435, 413] on div "Mr [PERSON_NAME], TK03, 12:00 PM-01:00 PM, SWEDISH THERAPY 60 Min. Mr VP, TK02,…" at bounding box center [794, 447] width 1255 height 444
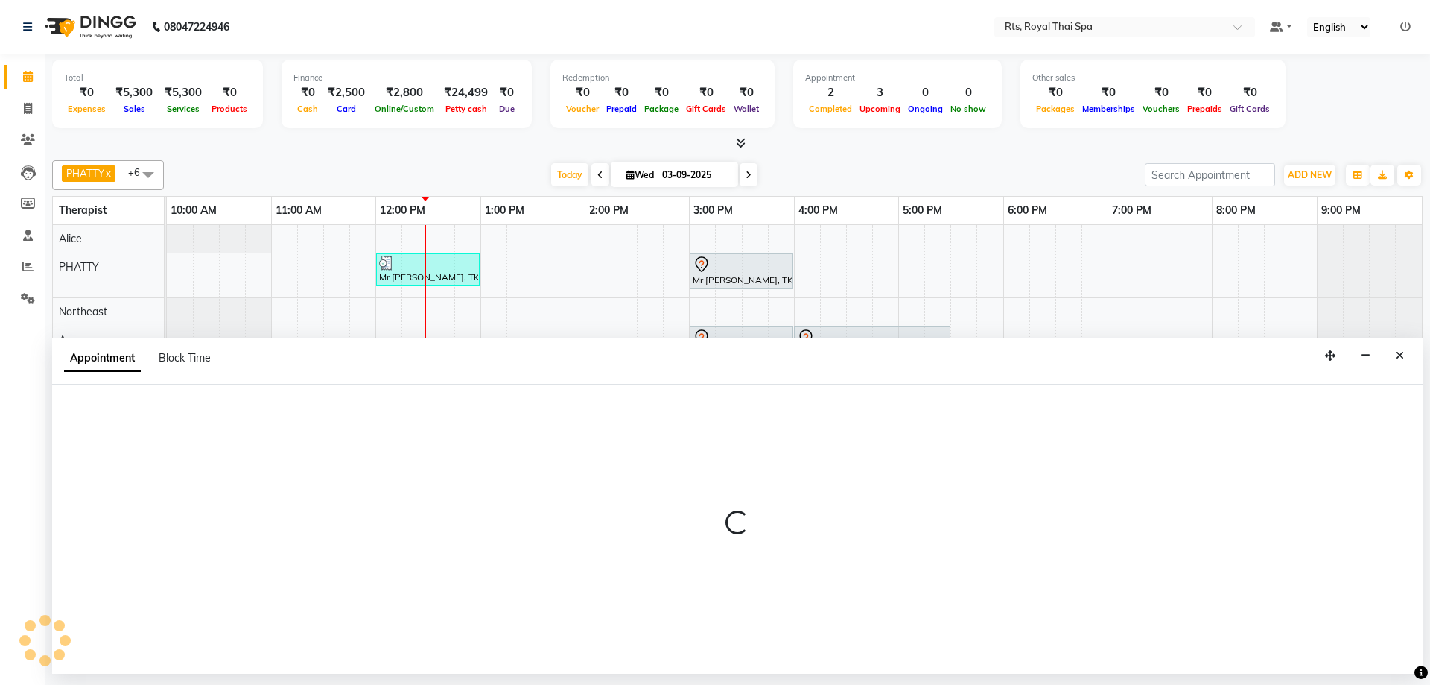
select select "65624"
select select "750"
select select "tentative"
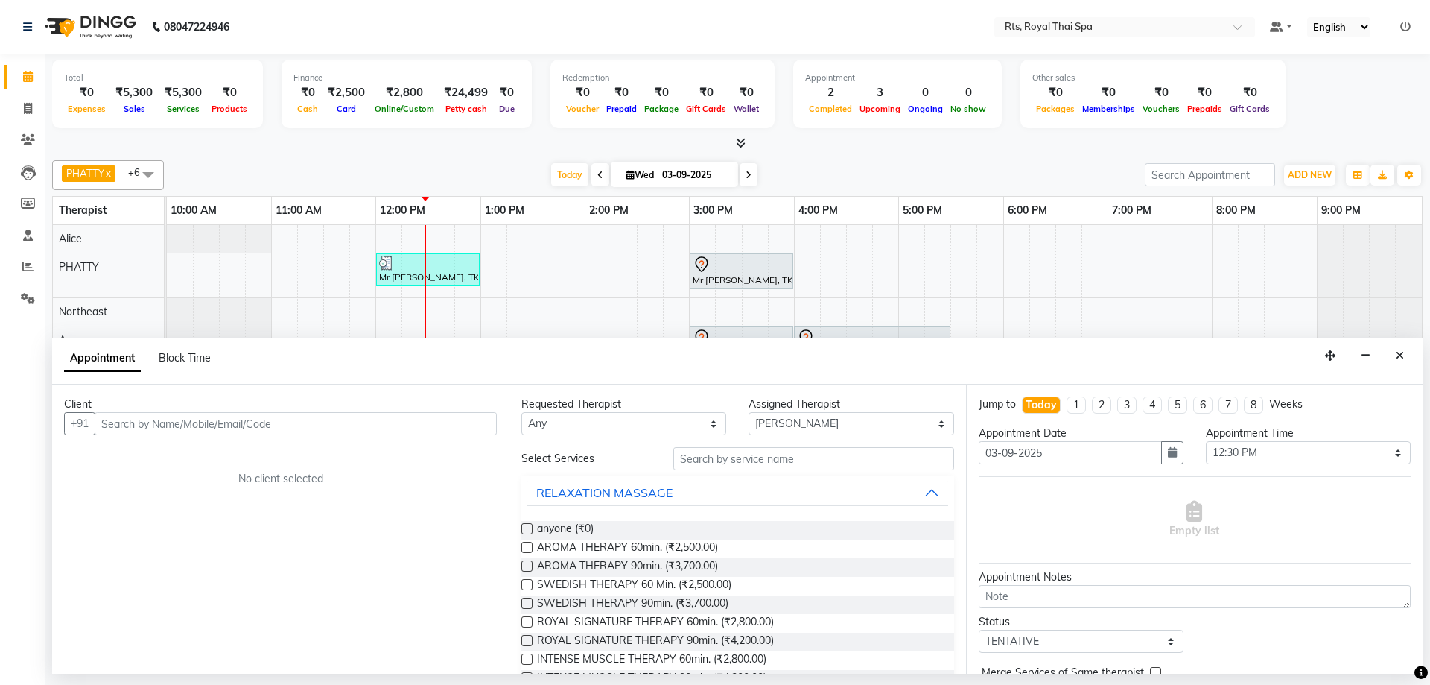
click at [288, 422] on input "text" at bounding box center [296, 423] width 402 height 23
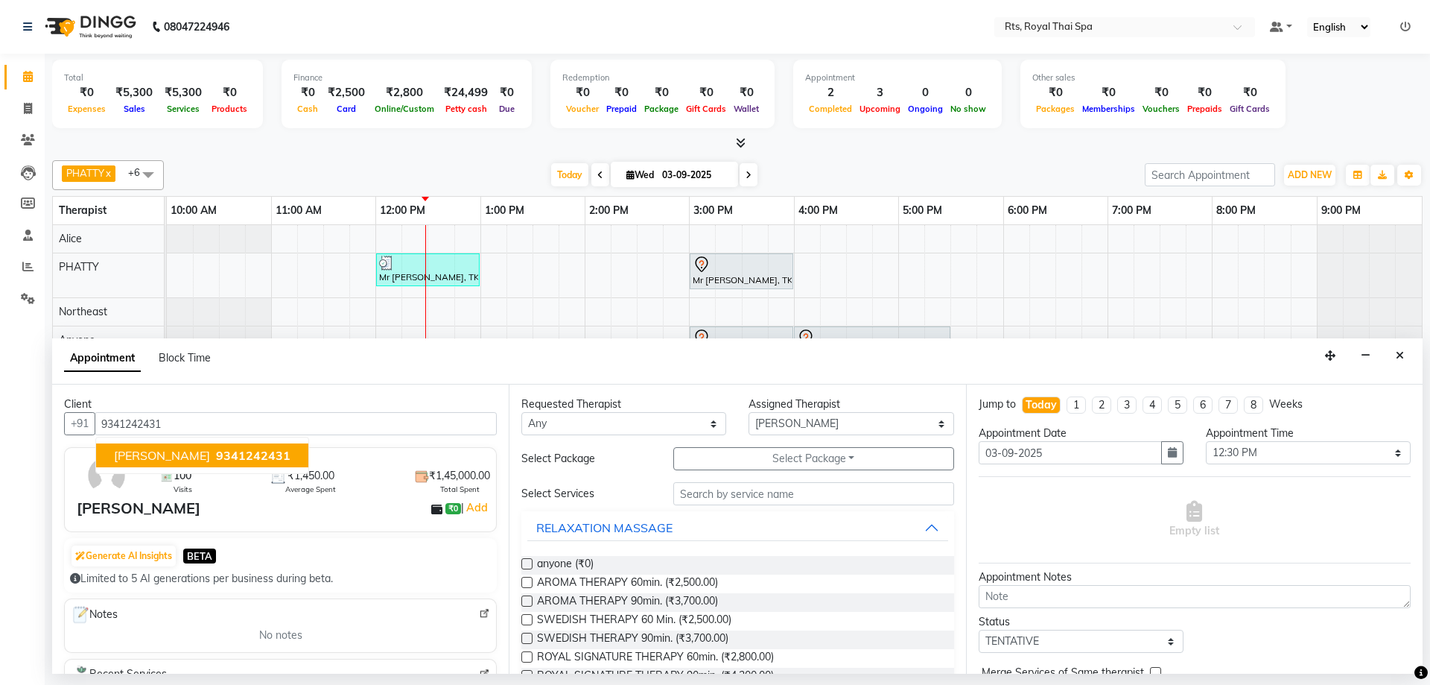
click at [169, 454] on button "[PERSON_NAME] 9341242431" at bounding box center [202, 455] width 212 height 24
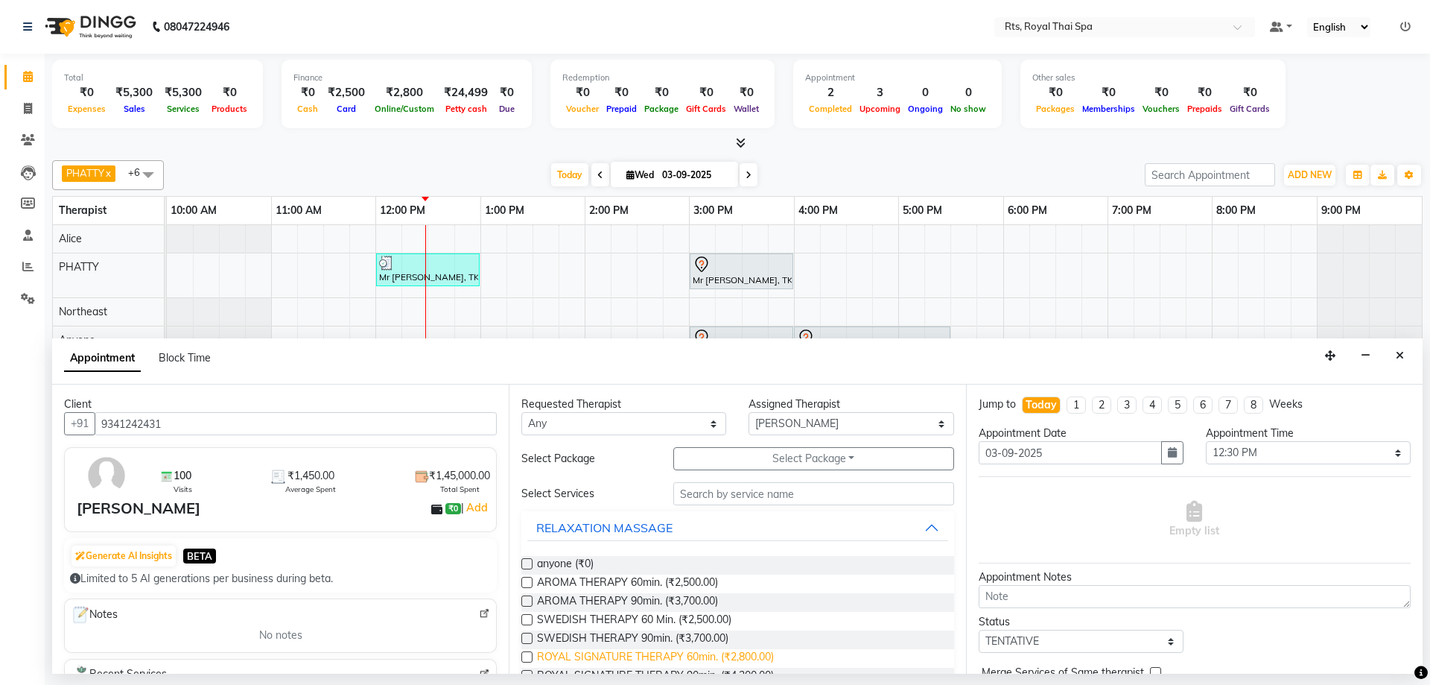
type input "9341242431"
drag, startPoint x: 685, startPoint y: 656, endPoint x: 709, endPoint y: 652, distance: 24.1
click at [691, 656] on span "ROYAL SIGNATURE THERAPY 60min. (₹2,800.00)" at bounding box center [655, 658] width 237 height 19
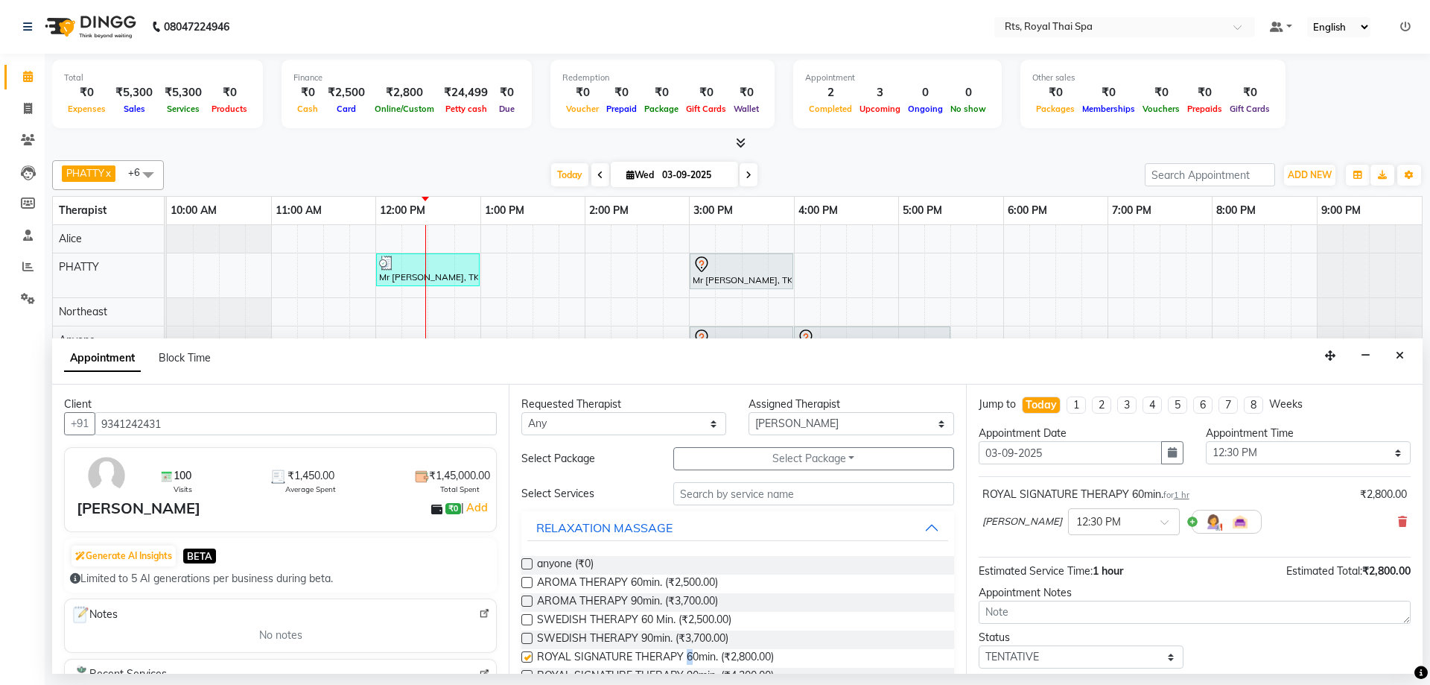
checkbox input "false"
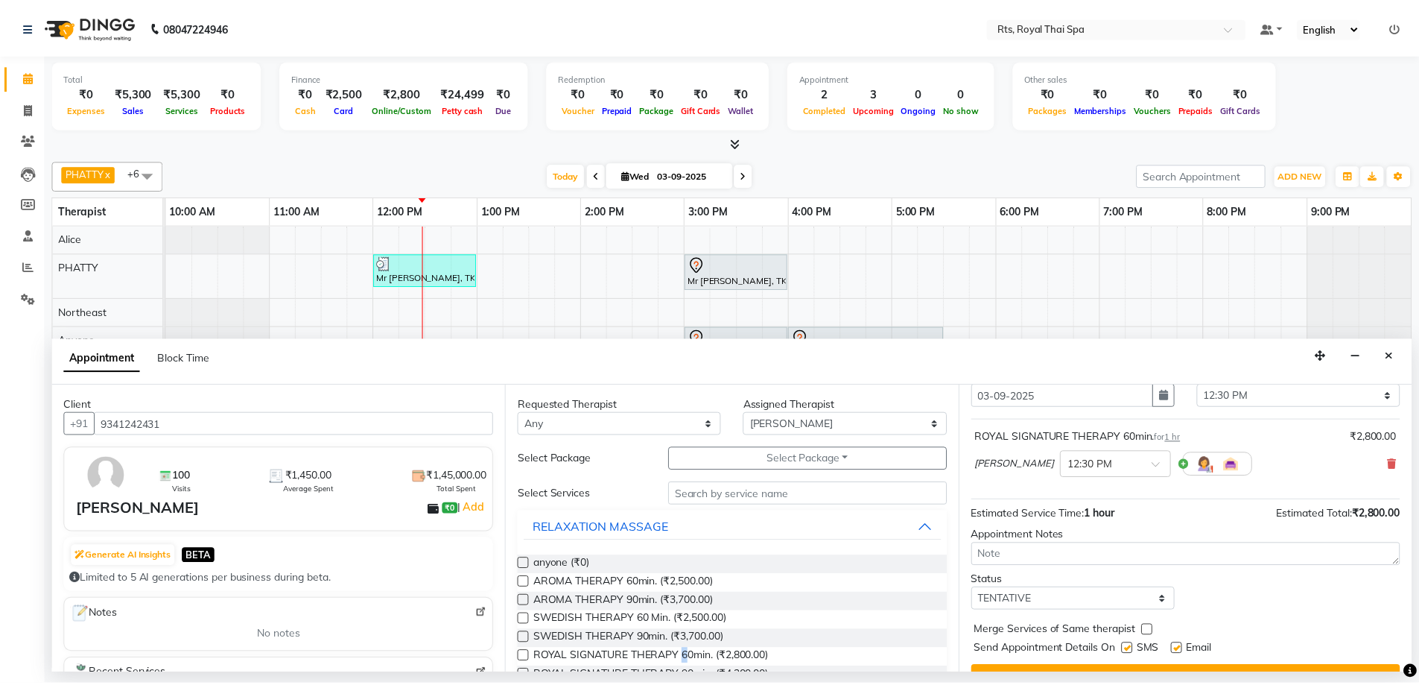
scroll to position [89, 0]
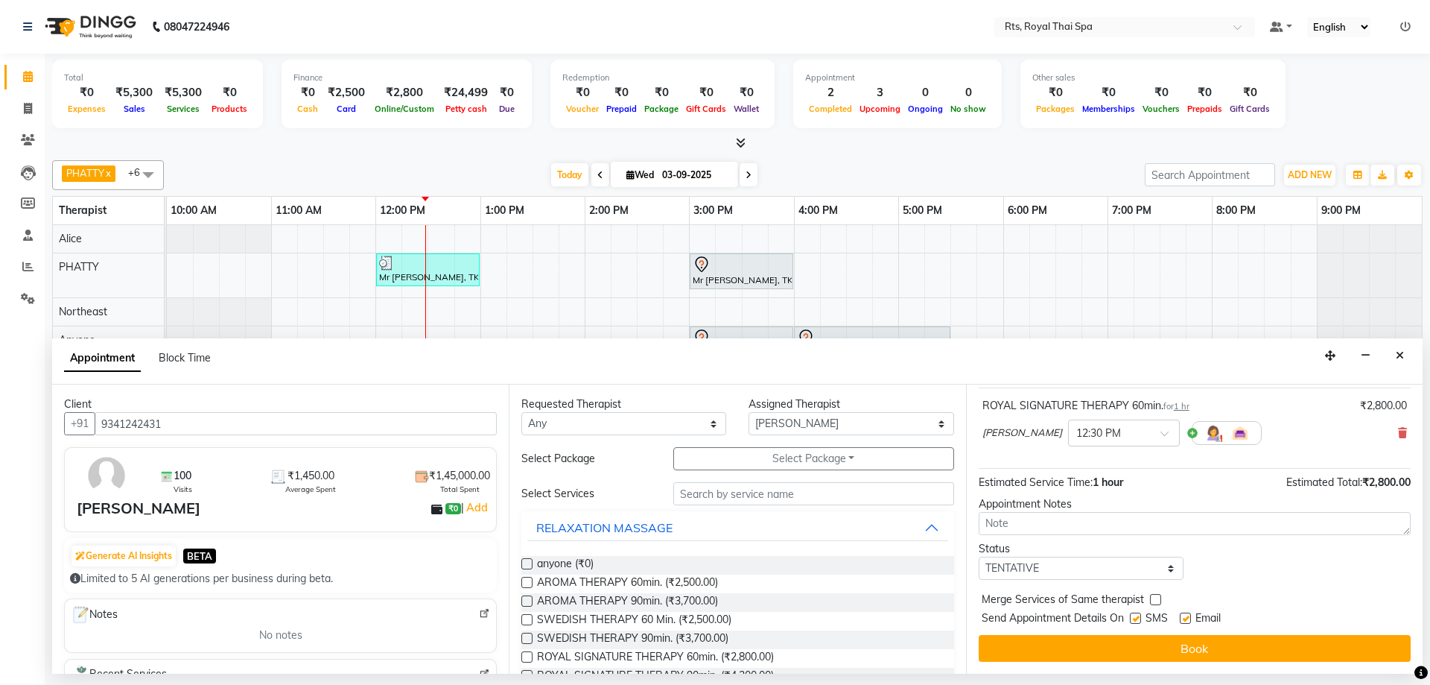
click at [1134, 619] on label at bounding box center [1135, 617] width 11 height 11
click at [1134, 619] on input "checkbox" at bounding box center [1135, 620] width 10 height 10
checkbox input "false"
click at [1136, 647] on button "Book" at bounding box center [1195, 648] width 432 height 27
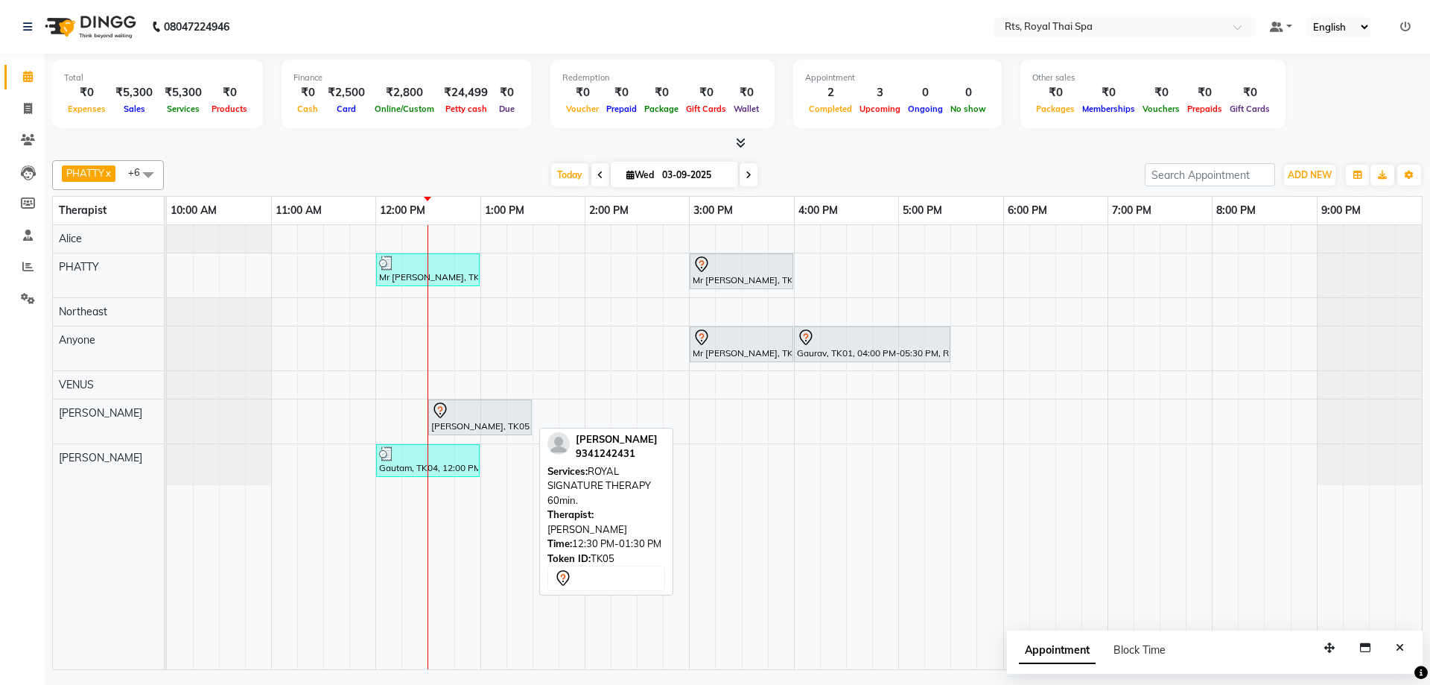
click at [454, 418] on div at bounding box center [480, 411] width 98 height 18
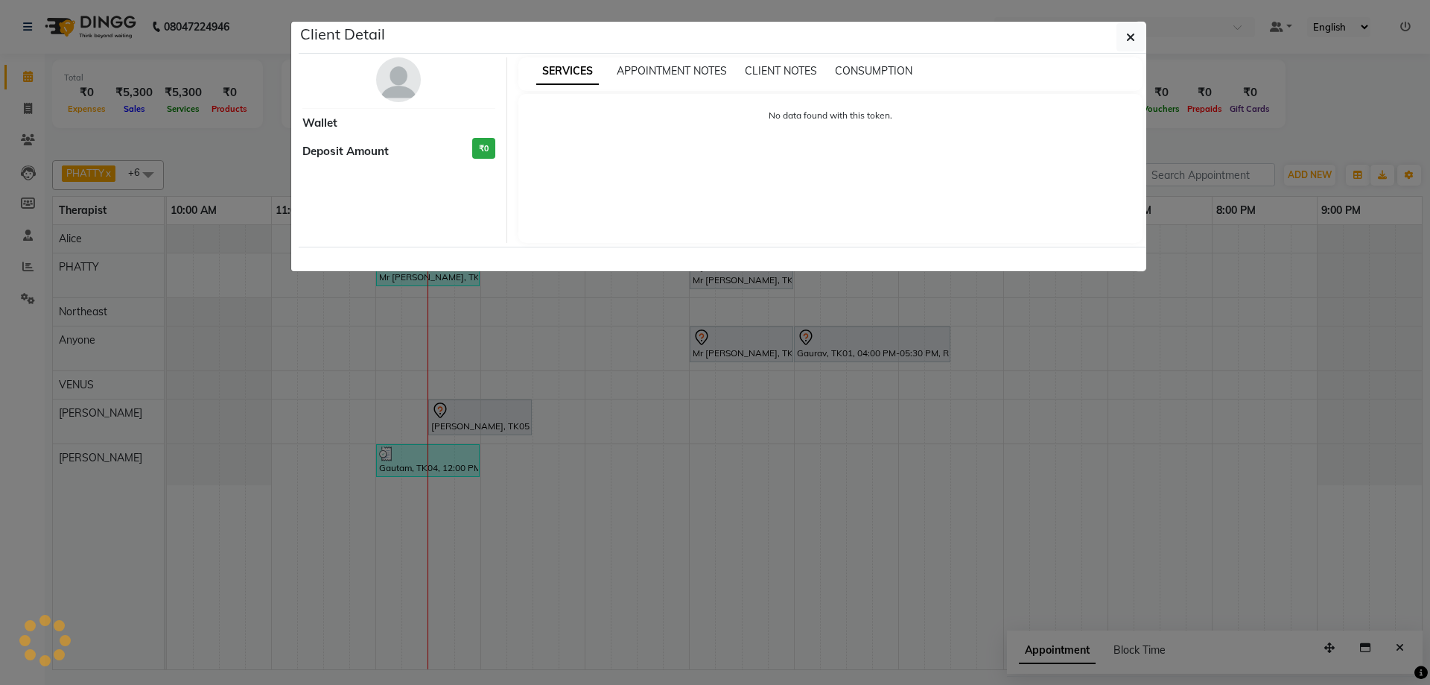
select select "7"
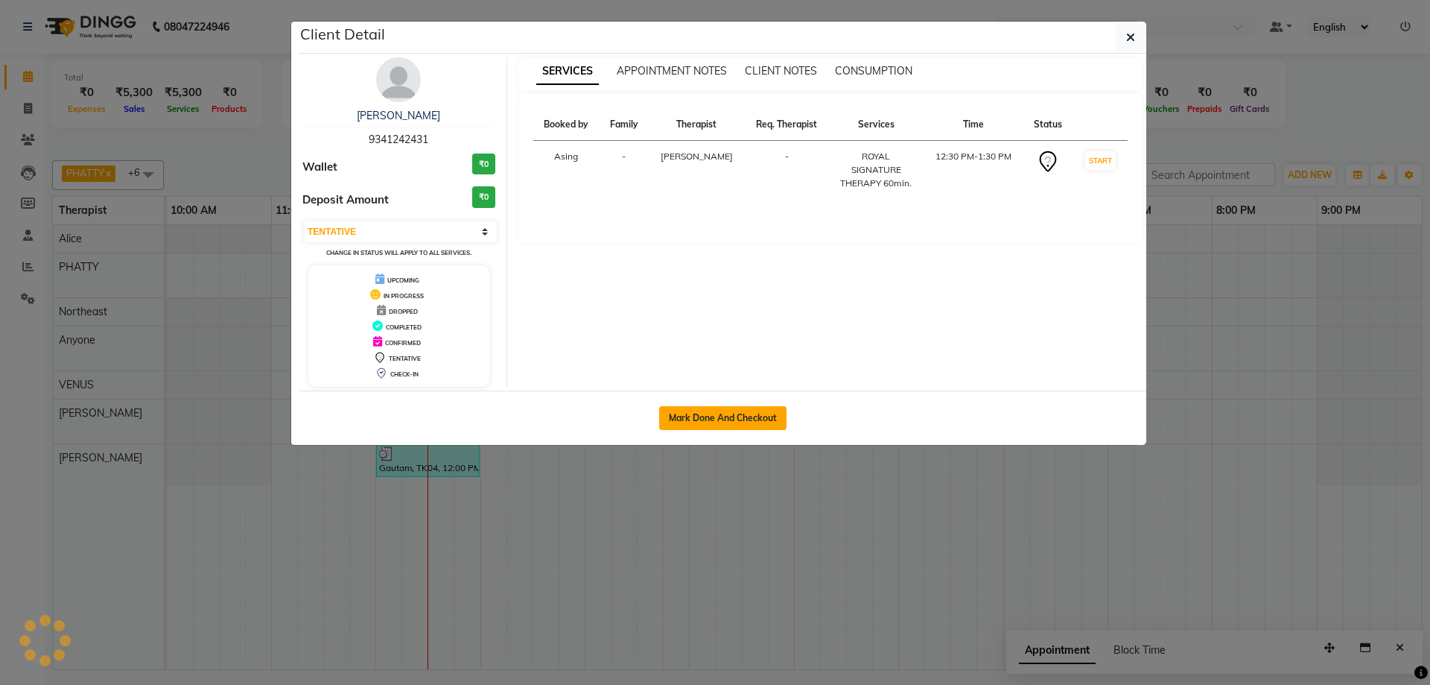
click at [726, 422] on button "Mark Done And Checkout" at bounding box center [722, 418] width 127 height 24
select select "5288"
select select "service"
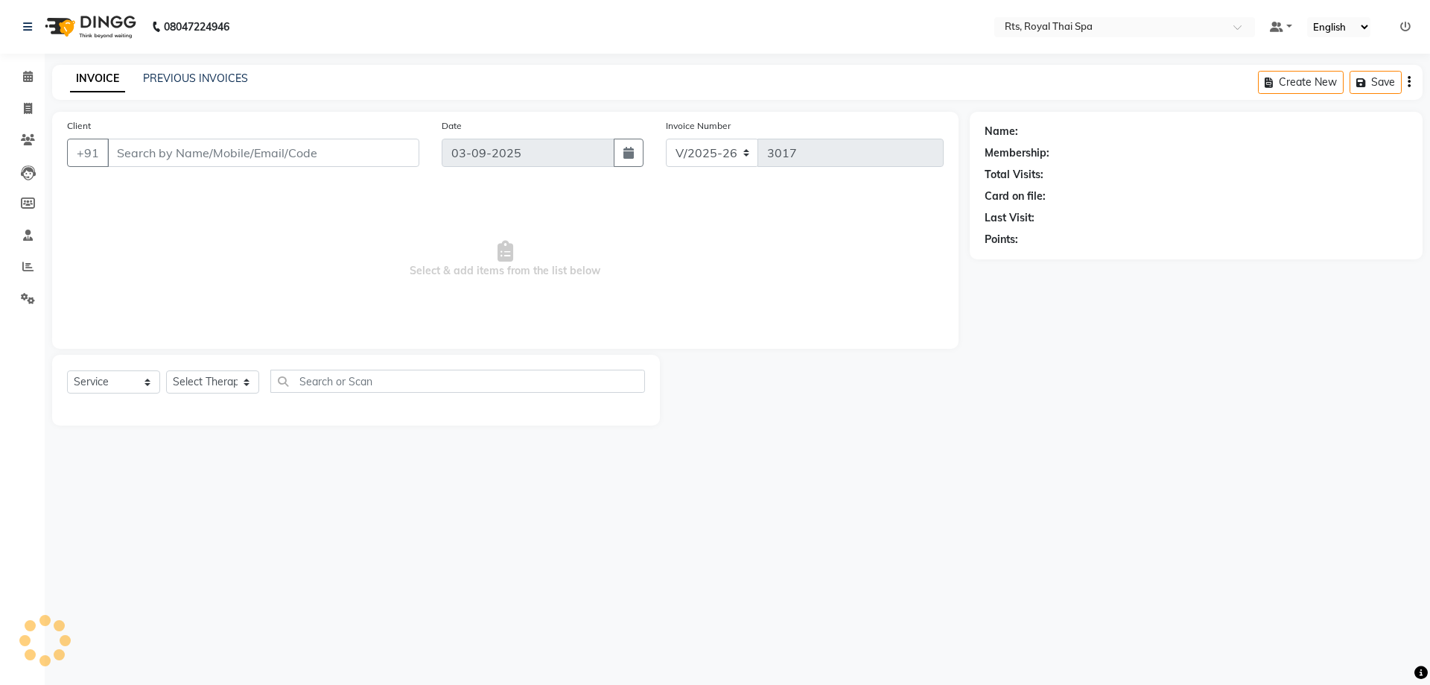
type input "9341242431"
select select "65624"
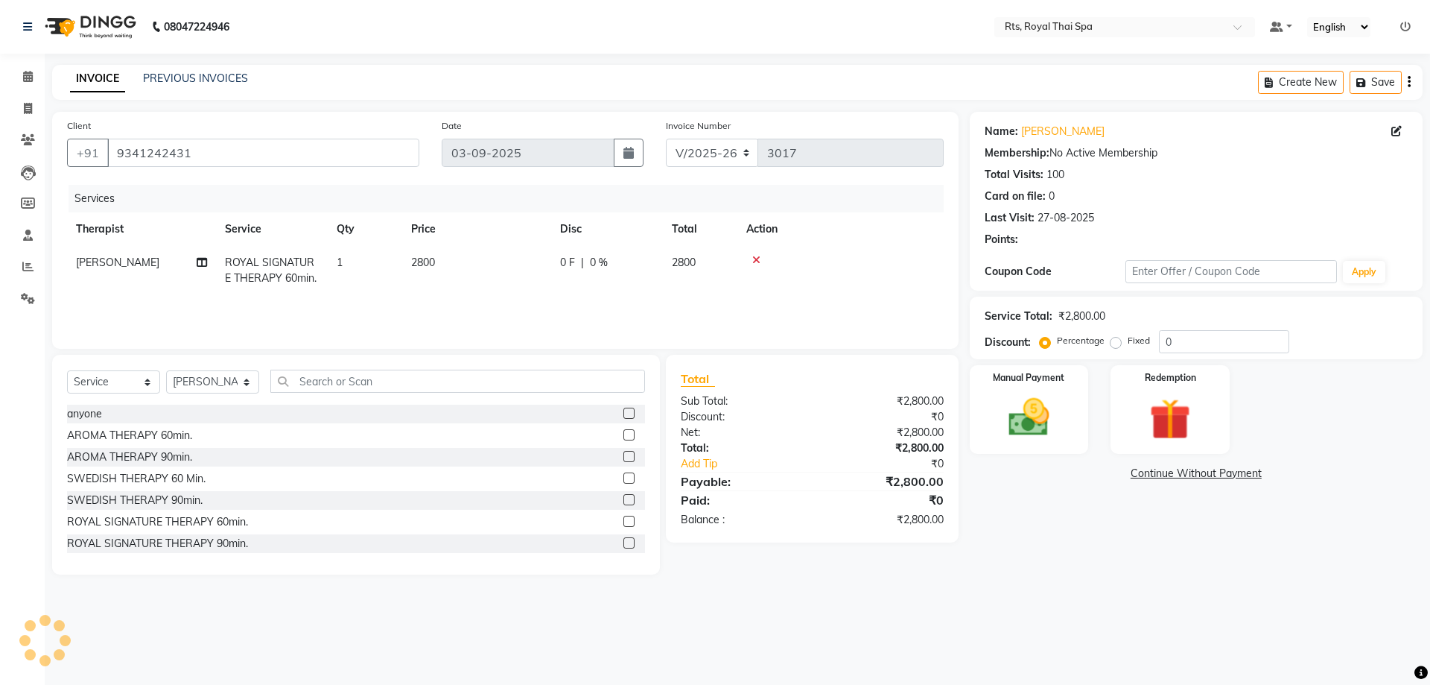
click at [755, 258] on icon at bounding box center [756, 260] width 8 height 10
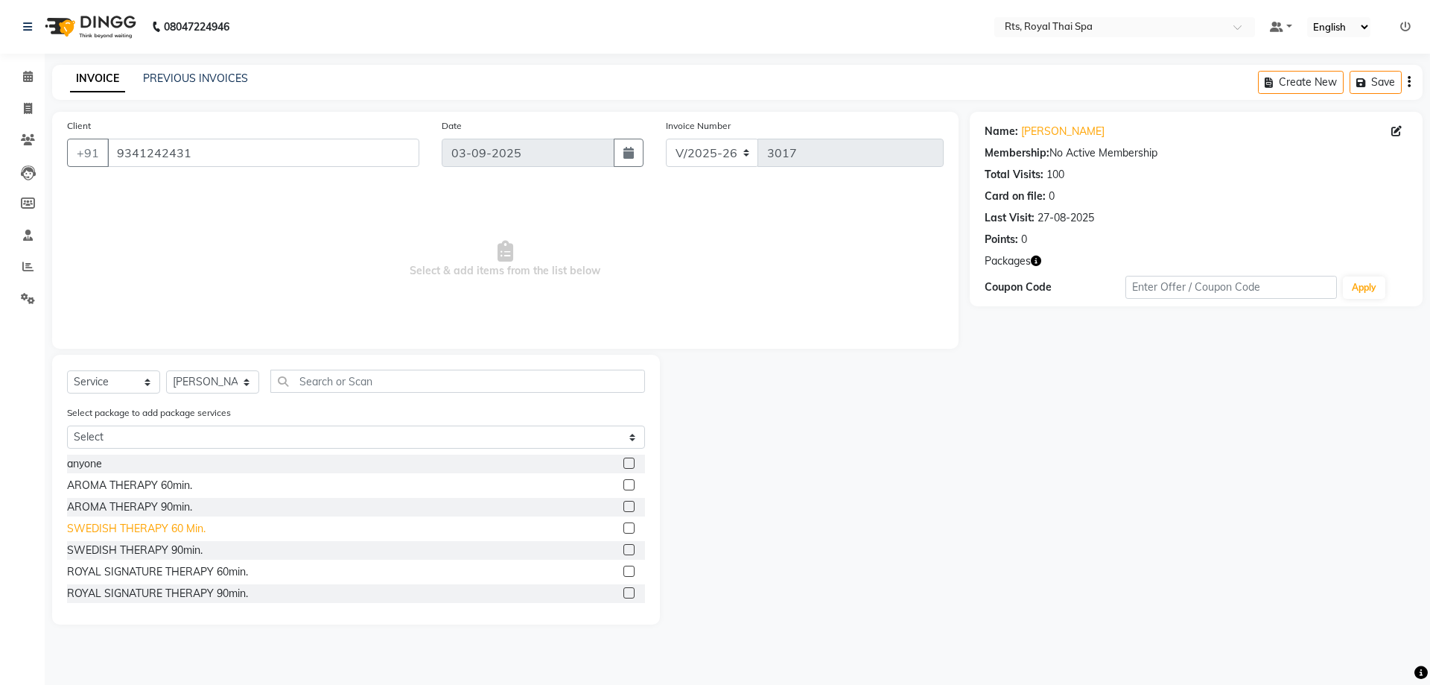
click at [168, 524] on div "SWEDISH THERAPY 60 Min." at bounding box center [136, 529] width 139 height 16
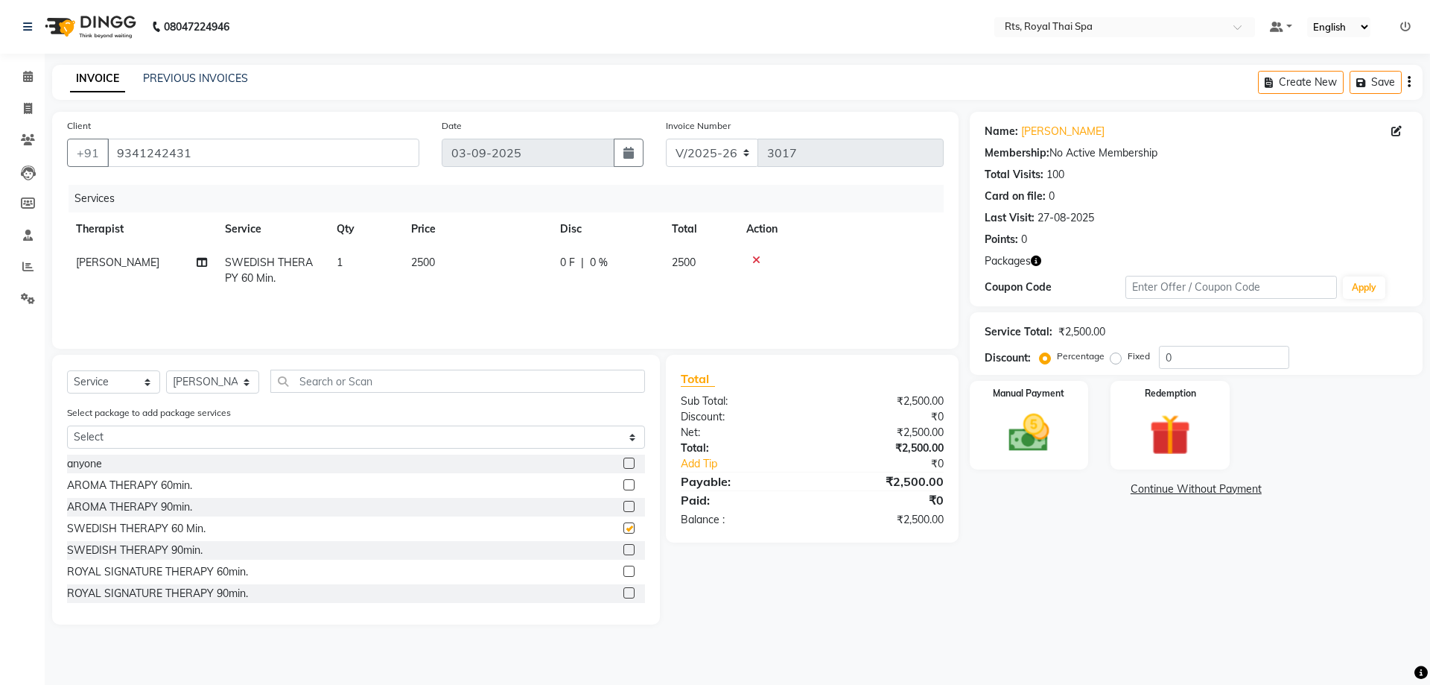
checkbox input "false"
click at [1049, 450] on img at bounding box center [1028, 432] width 69 height 49
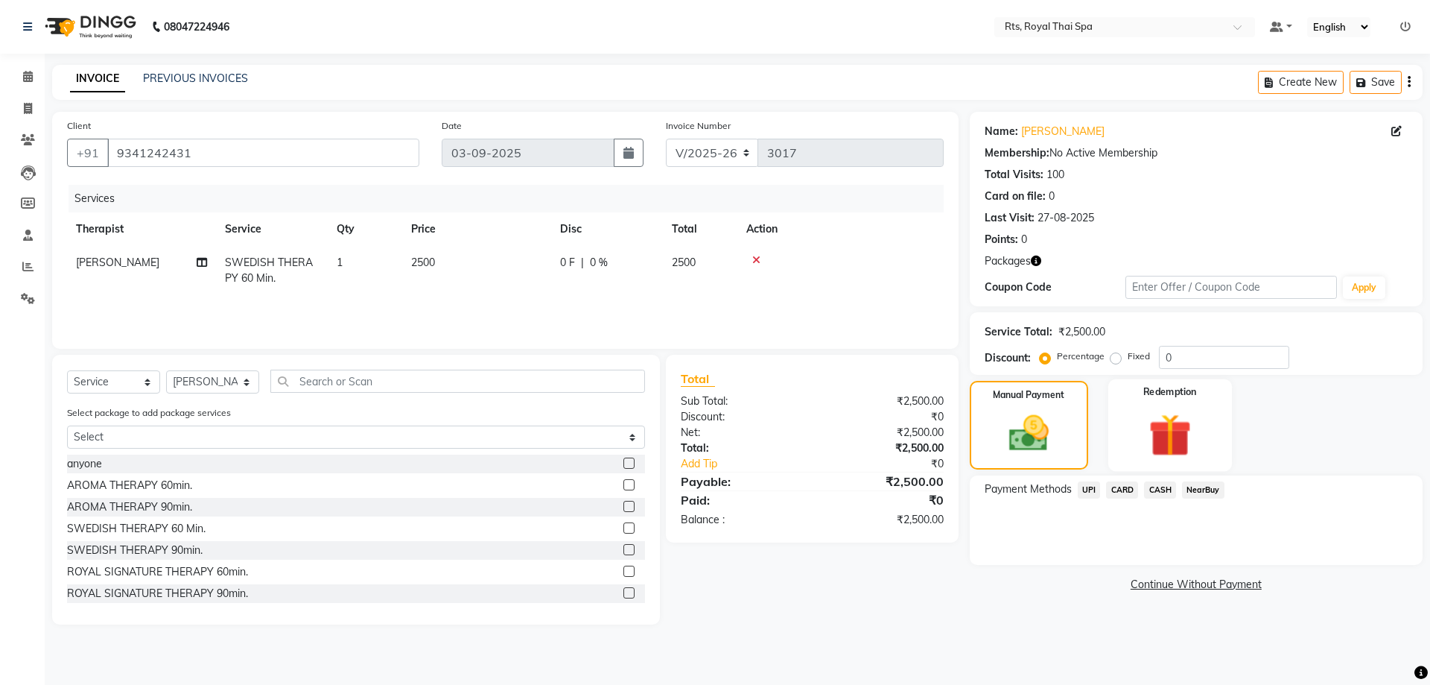
click at [1134, 456] on div "Redemption" at bounding box center [1170, 425] width 124 height 92
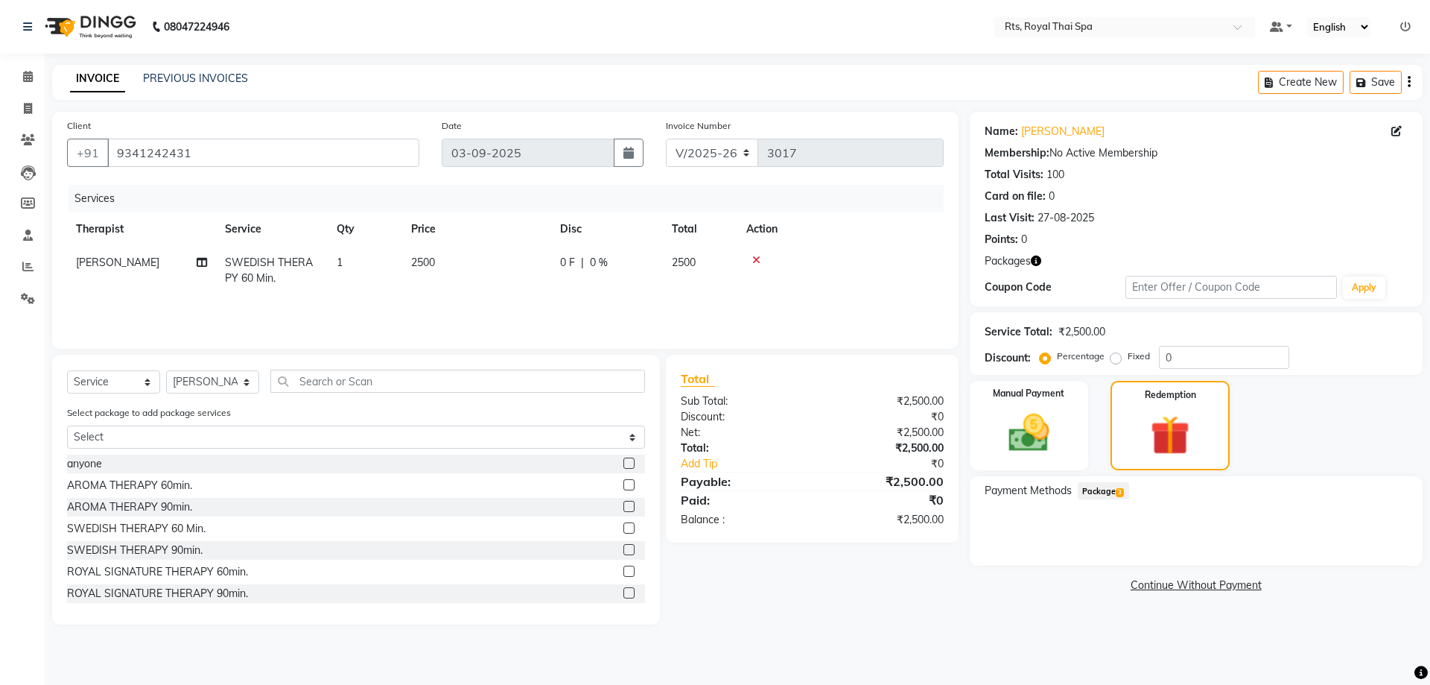
click at [1110, 492] on span "Package 3" at bounding box center [1103, 490] width 51 height 17
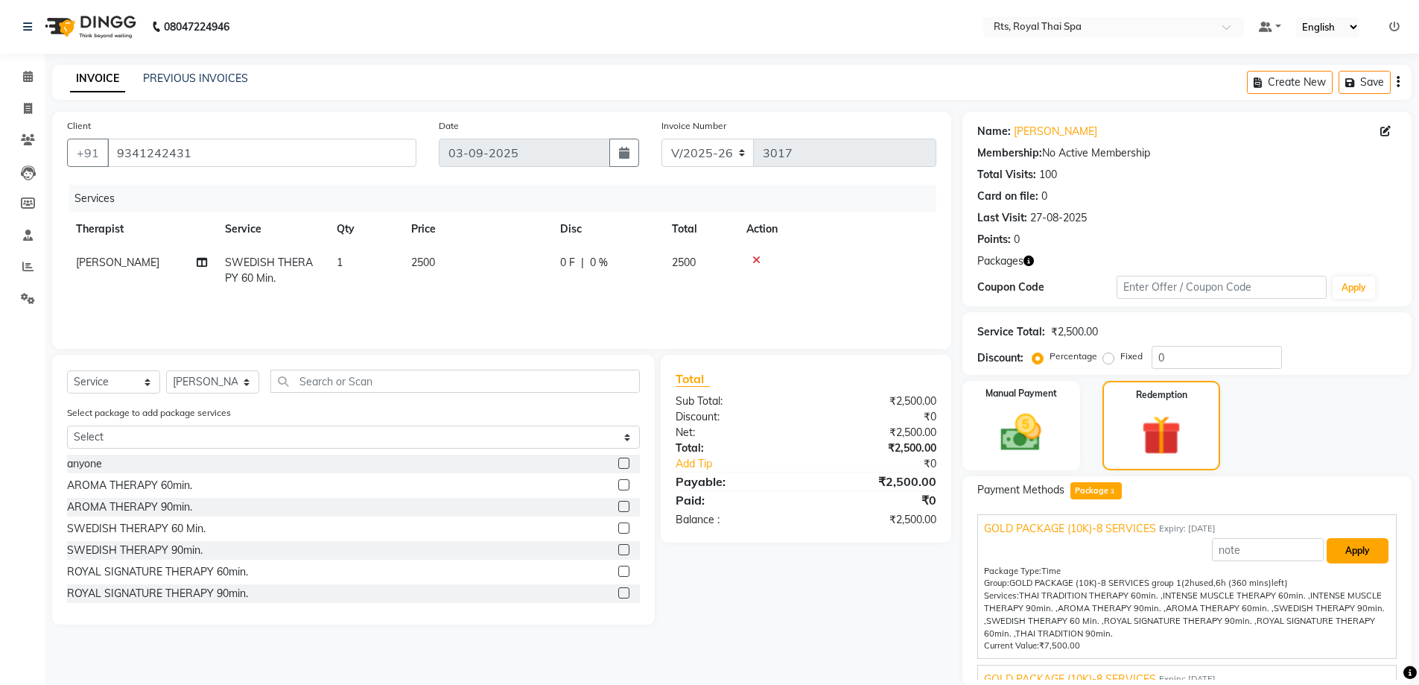
click at [1351, 547] on button "Apply" at bounding box center [1358, 550] width 62 height 25
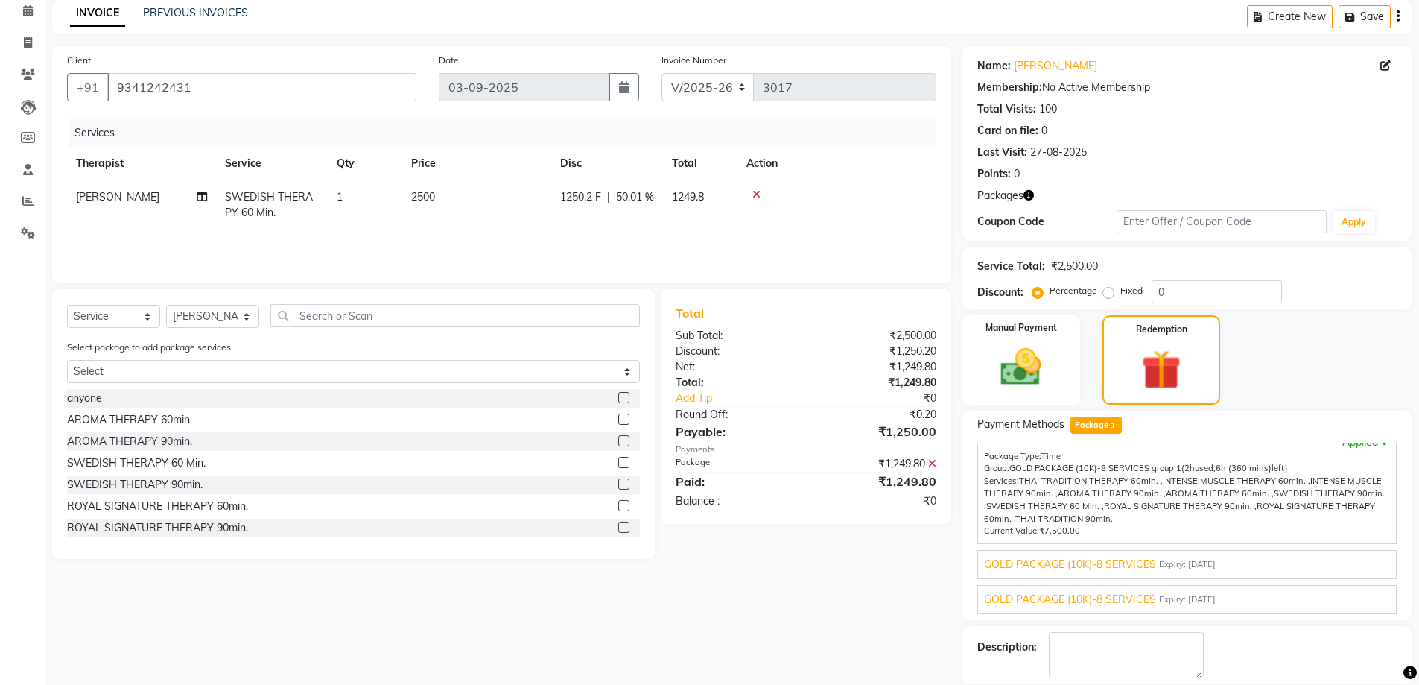
scroll to position [138, 0]
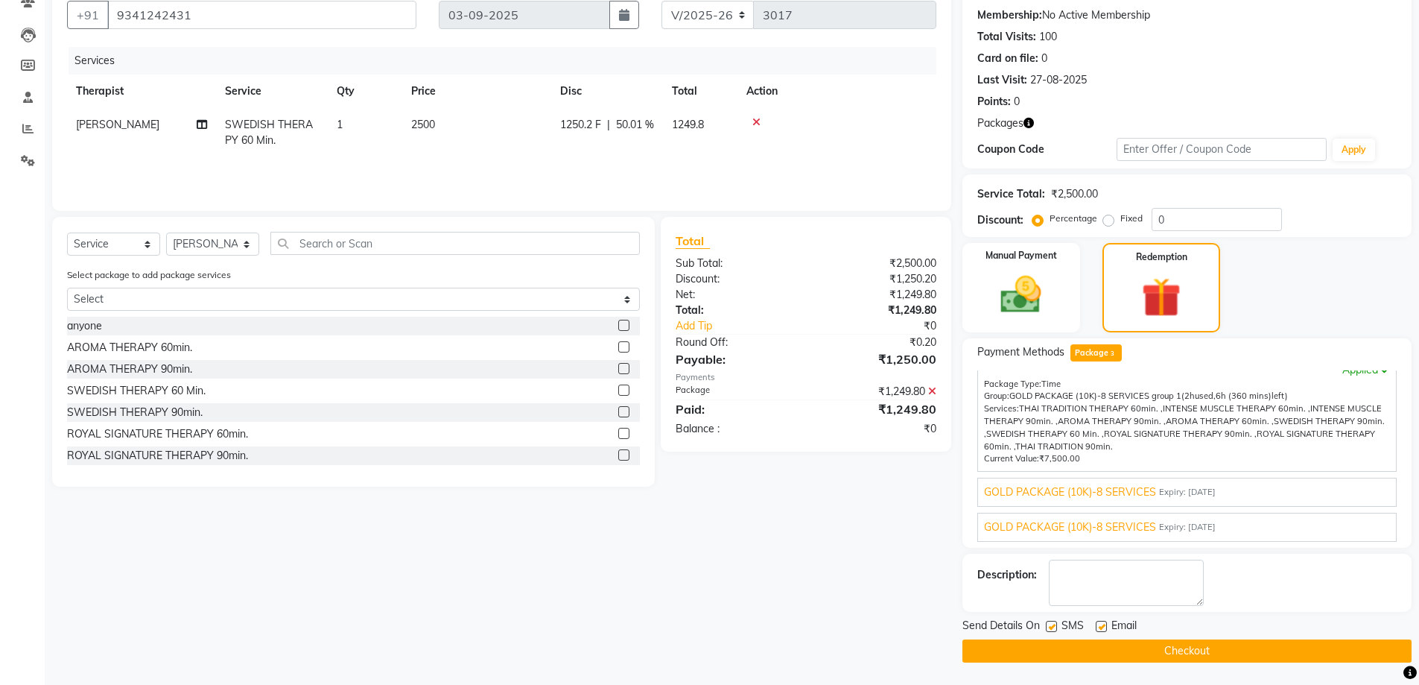
click at [1052, 626] on label at bounding box center [1051, 626] width 11 height 11
click at [1052, 626] on input "checkbox" at bounding box center [1051, 627] width 10 height 10
checkbox input "false"
click at [1050, 645] on button "Checkout" at bounding box center [1186, 650] width 449 height 23
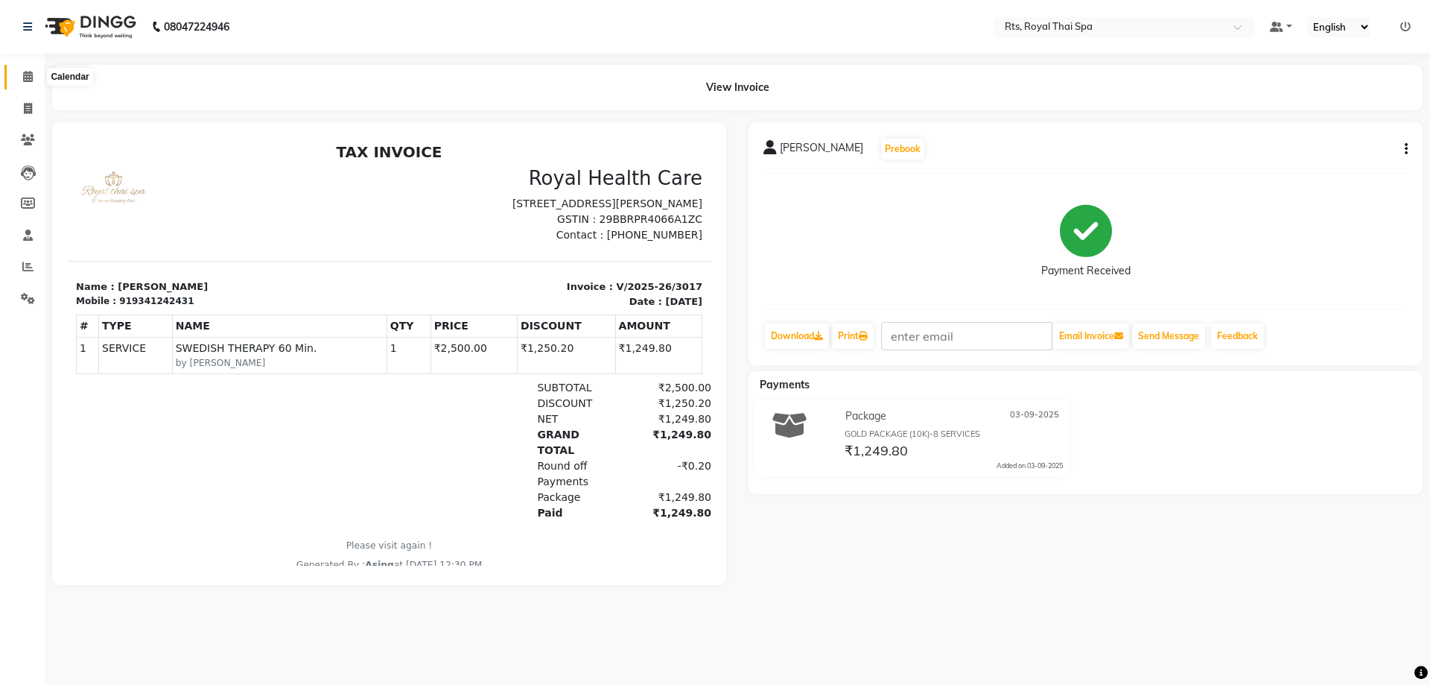
click at [22, 72] on span at bounding box center [28, 77] width 26 height 17
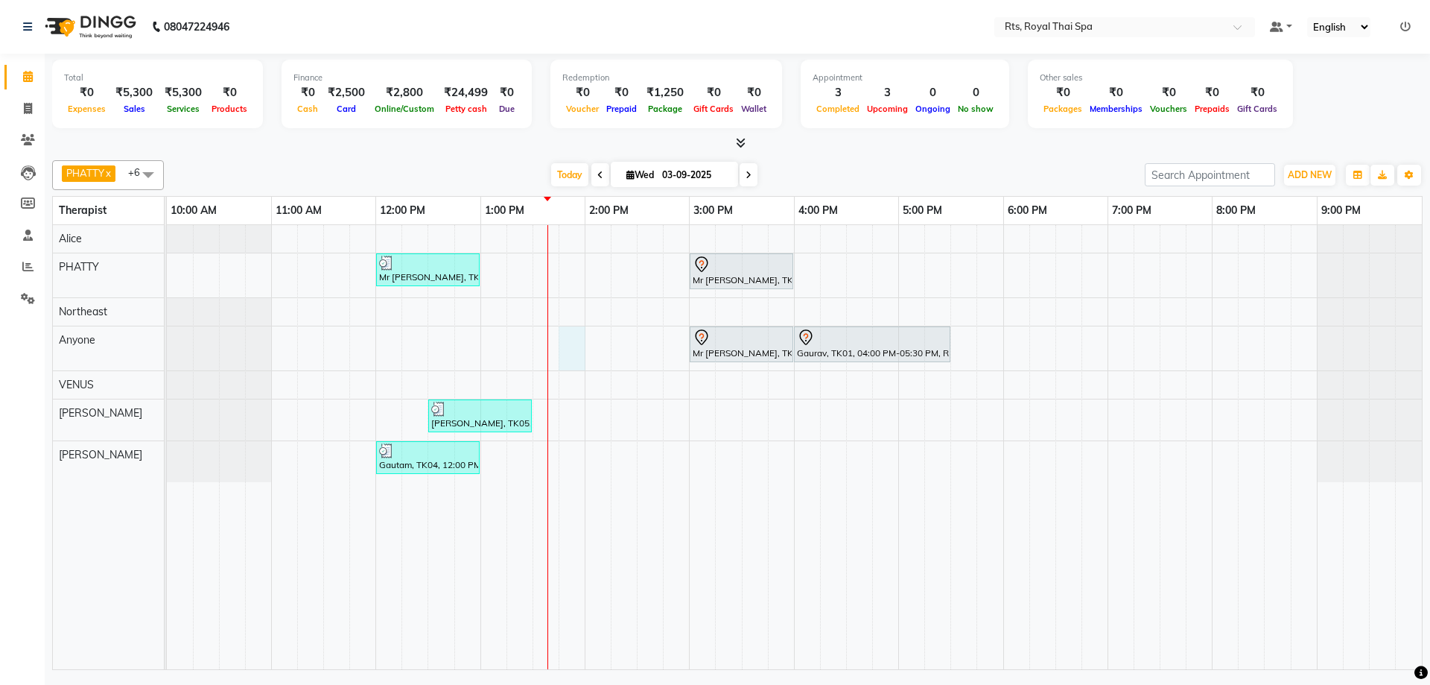
click at [575, 344] on div "Mr [PERSON_NAME], TK03, 12:00 PM-01:00 PM, SWEDISH THERAPY 60 Min. Mr VP, TK02,…" at bounding box center [794, 447] width 1255 height 444
select select "39979"
select select "tentative"
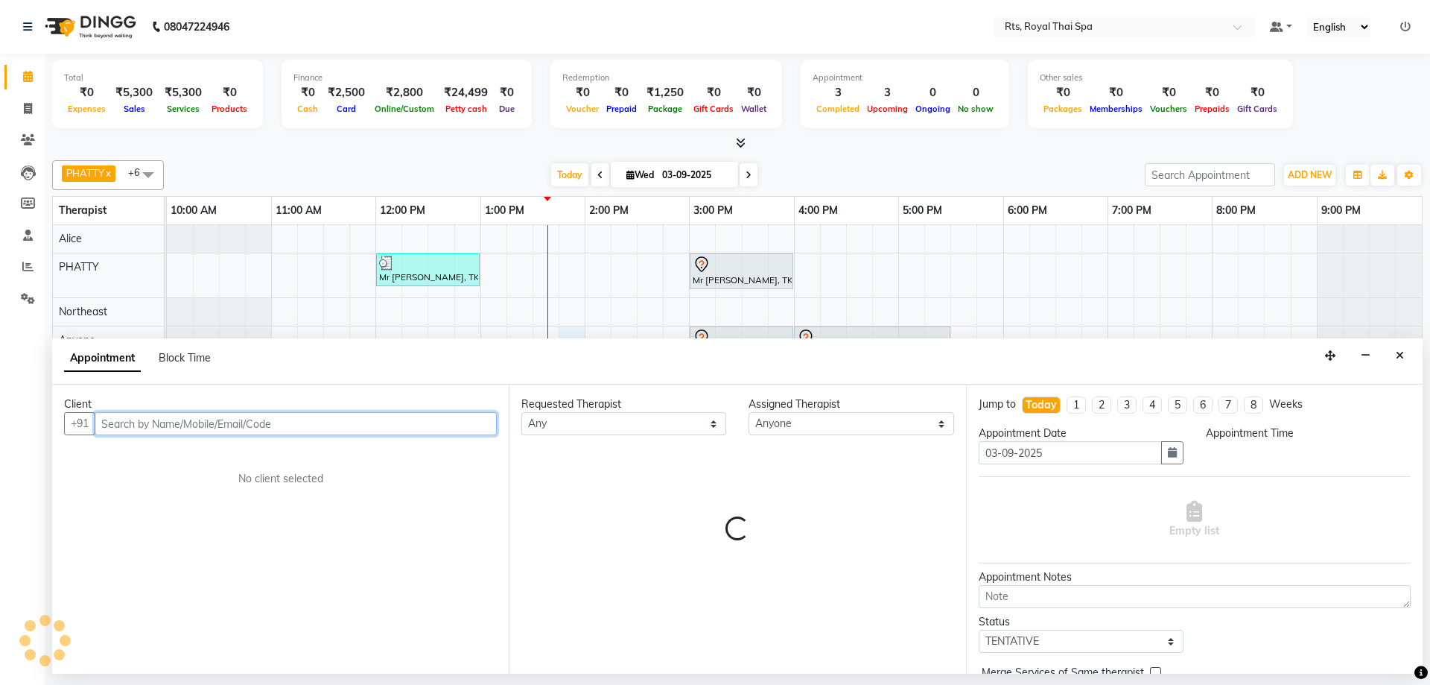
select select "825"
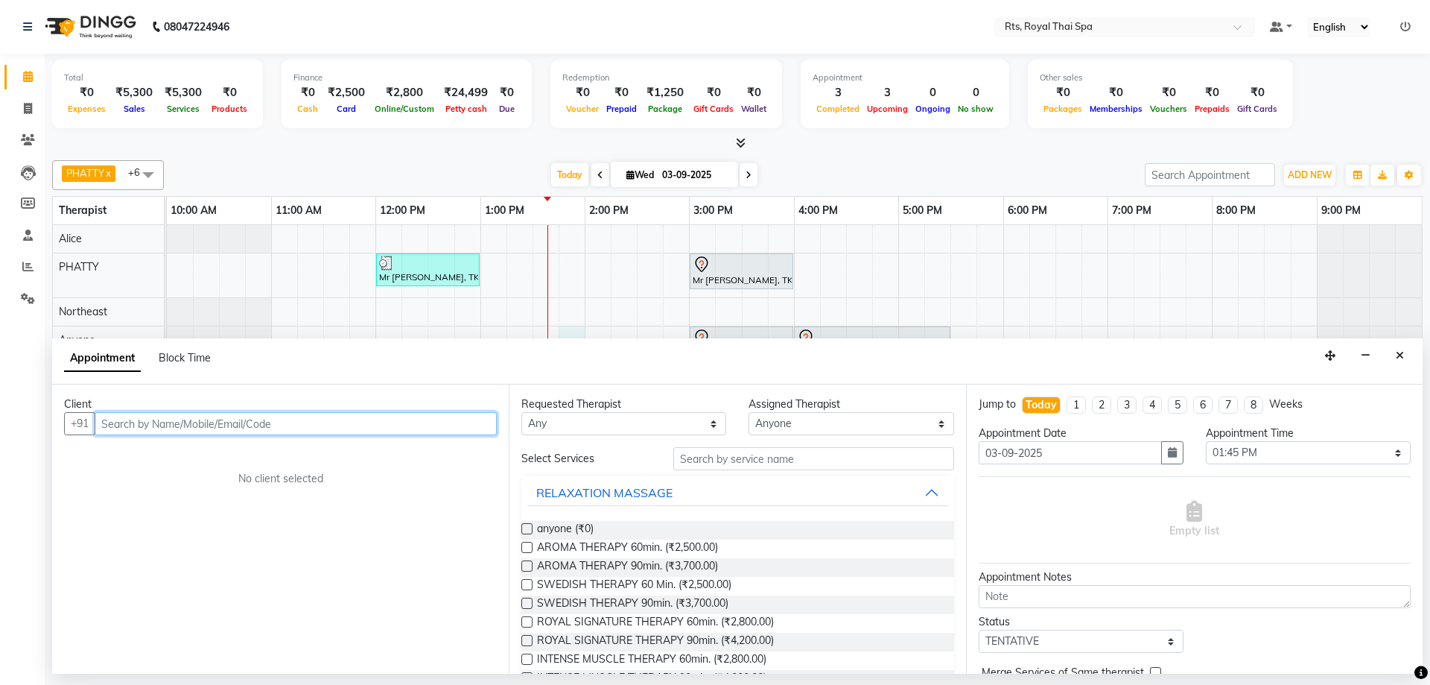
click at [376, 417] on input "text" at bounding box center [296, 423] width 402 height 23
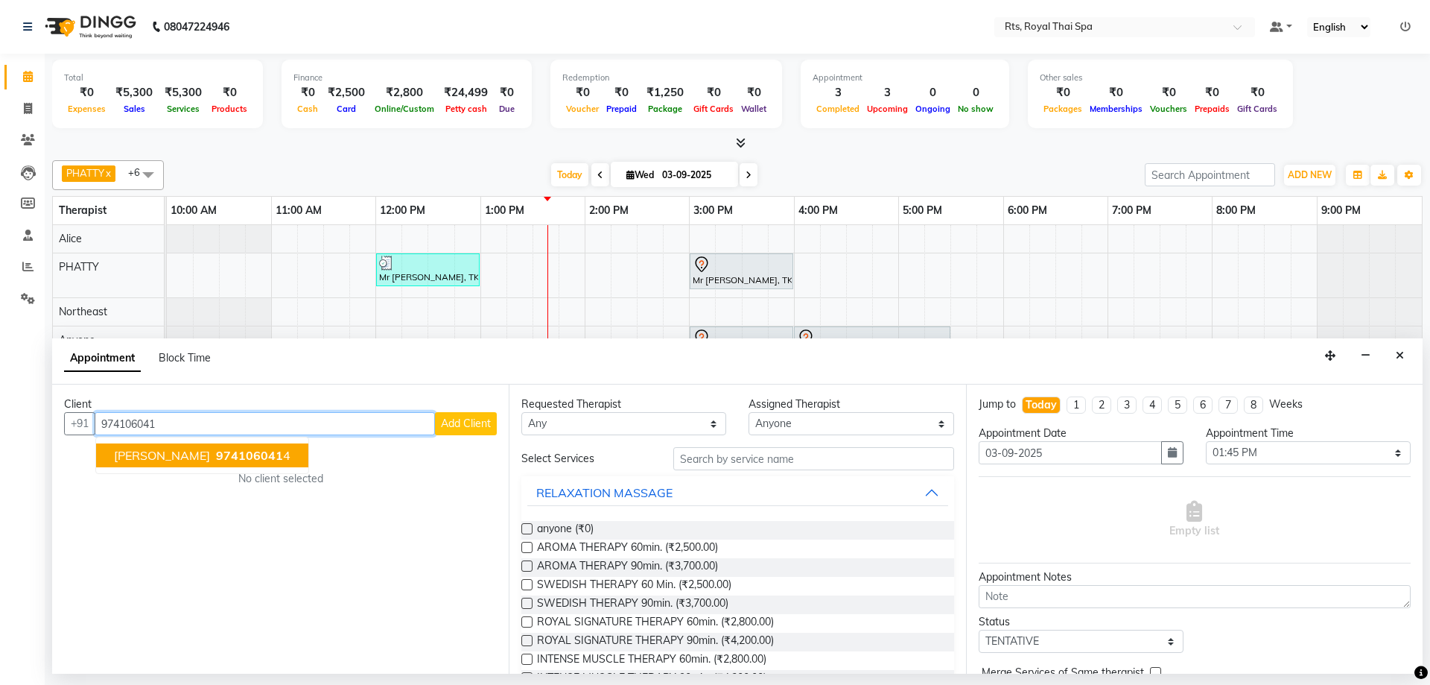
drag, startPoint x: 193, startPoint y: 463, endPoint x: 209, endPoint y: 454, distance: 18.7
click at [194, 463] on button "[PERSON_NAME] 974106041 4" at bounding box center [202, 455] width 212 height 24
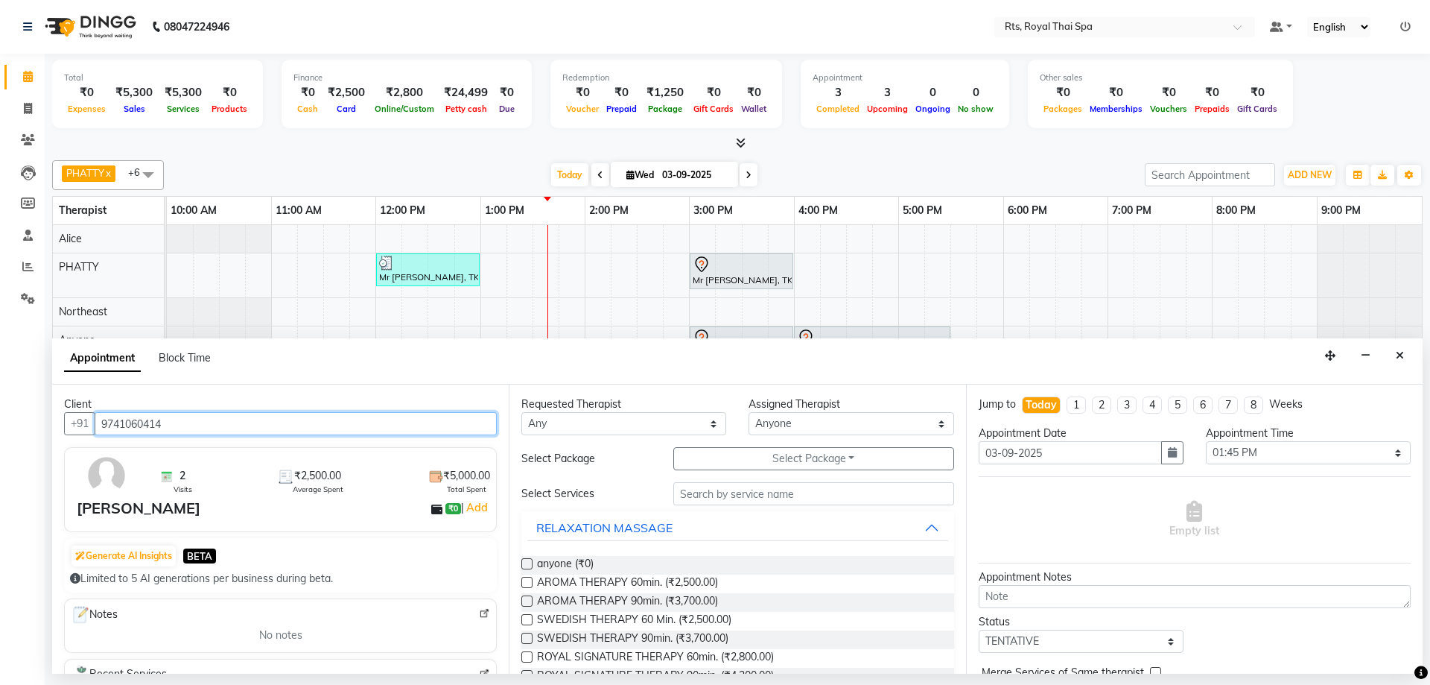
drag, startPoint x: 211, startPoint y: 420, endPoint x: 64, endPoint y: 384, distance: 151.0
click at [64, 384] on div "Client +91 9741060414 2 Visits ₹2,500.00 Average Spent ₹5,000.00 Total Spent [P…" at bounding box center [280, 528] width 457 height 289
type input "9741060414"
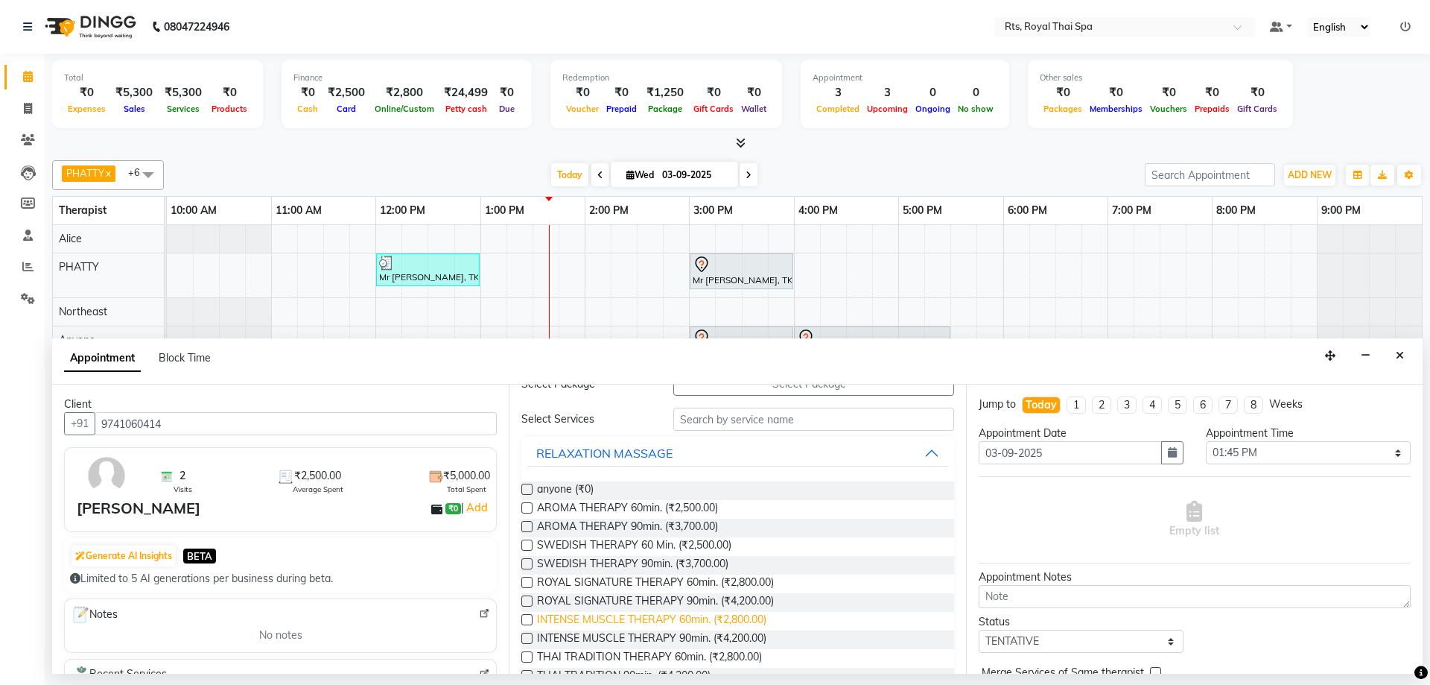
click at [724, 624] on span "INTENSE MUSCLE THERAPY 60min. (₹2,800.00)" at bounding box center [651, 621] width 229 height 19
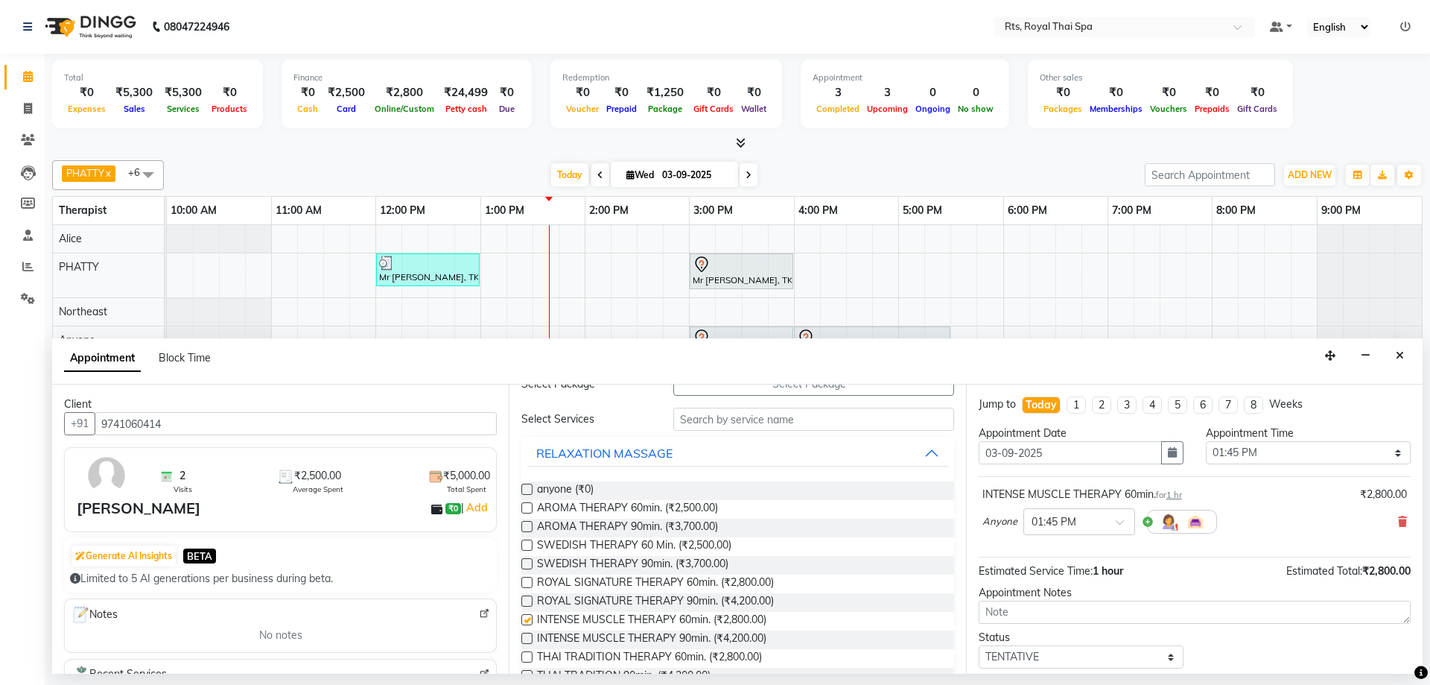
checkbox input "false"
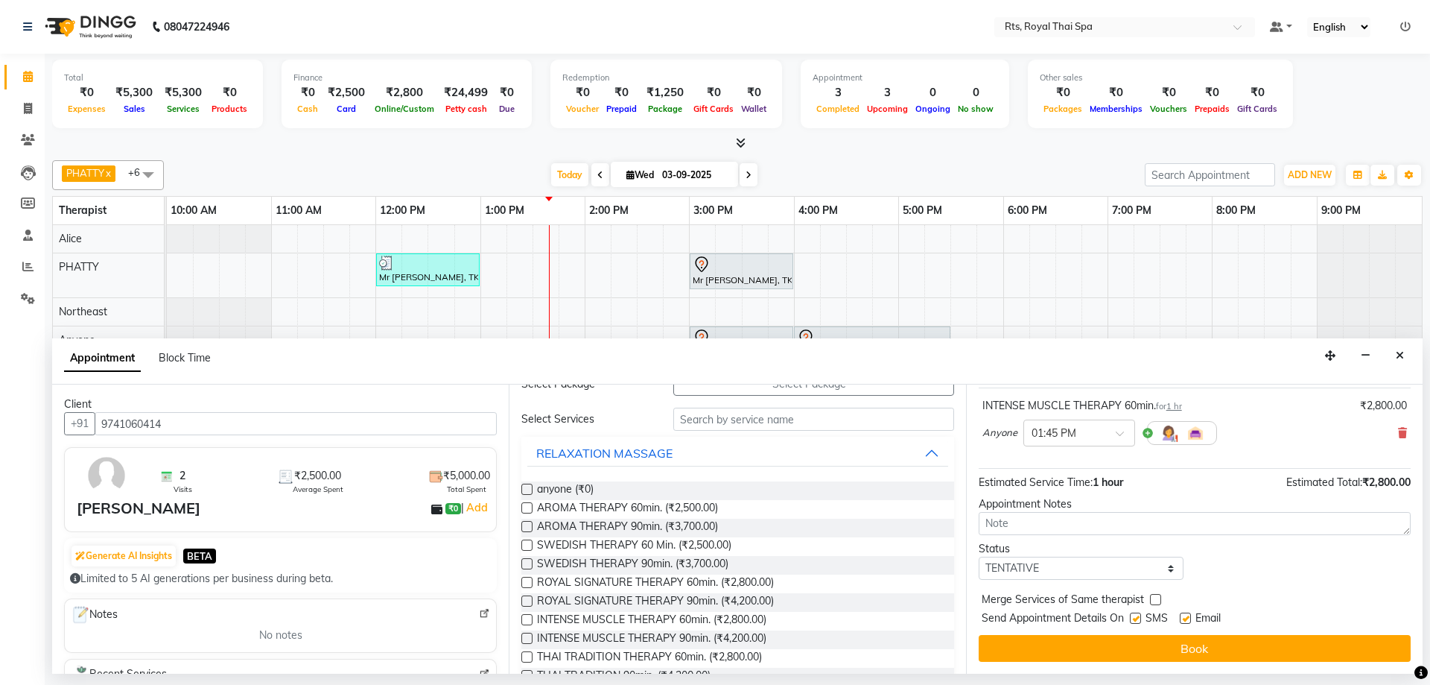
click at [1138, 617] on label at bounding box center [1135, 617] width 11 height 11
click at [1138, 617] on input "checkbox" at bounding box center [1135, 620] width 10 height 10
checkbox input "false"
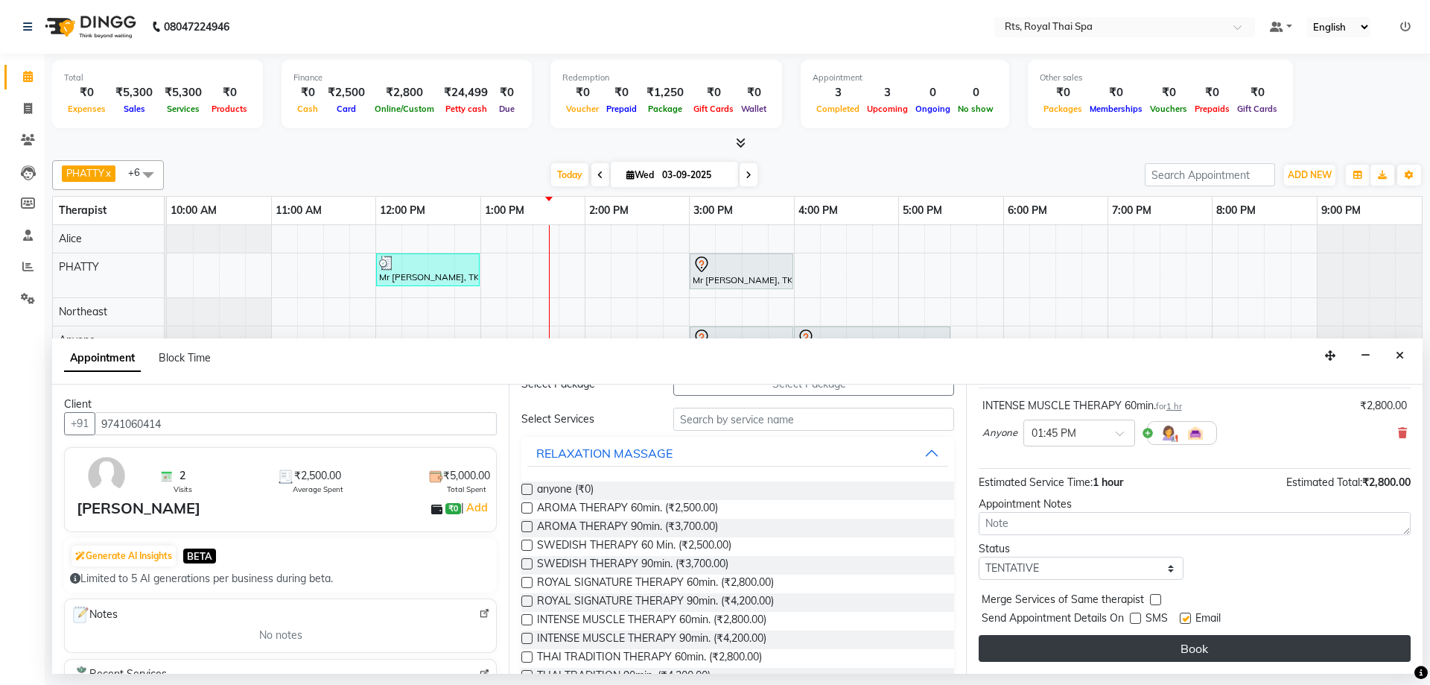
click at [1138, 643] on button "Book" at bounding box center [1195, 648] width 432 height 27
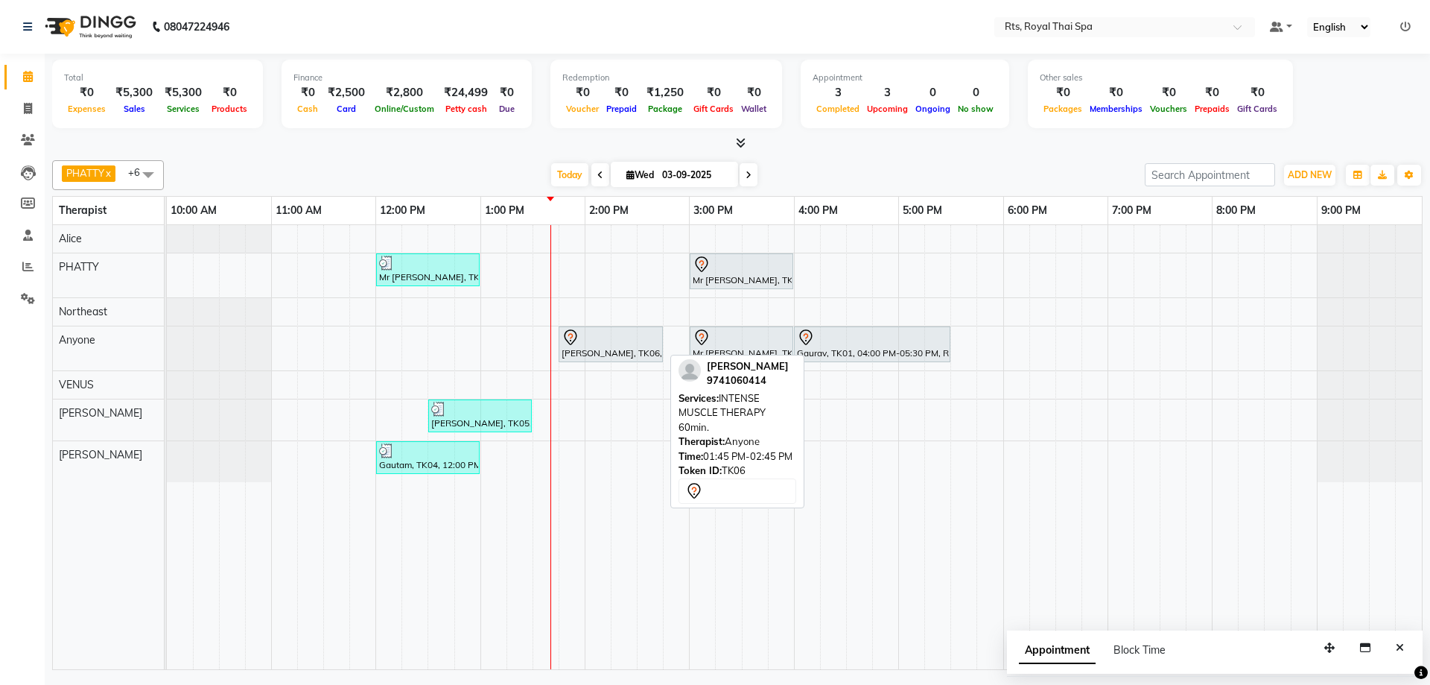
click at [607, 344] on div at bounding box center [611, 338] width 98 height 18
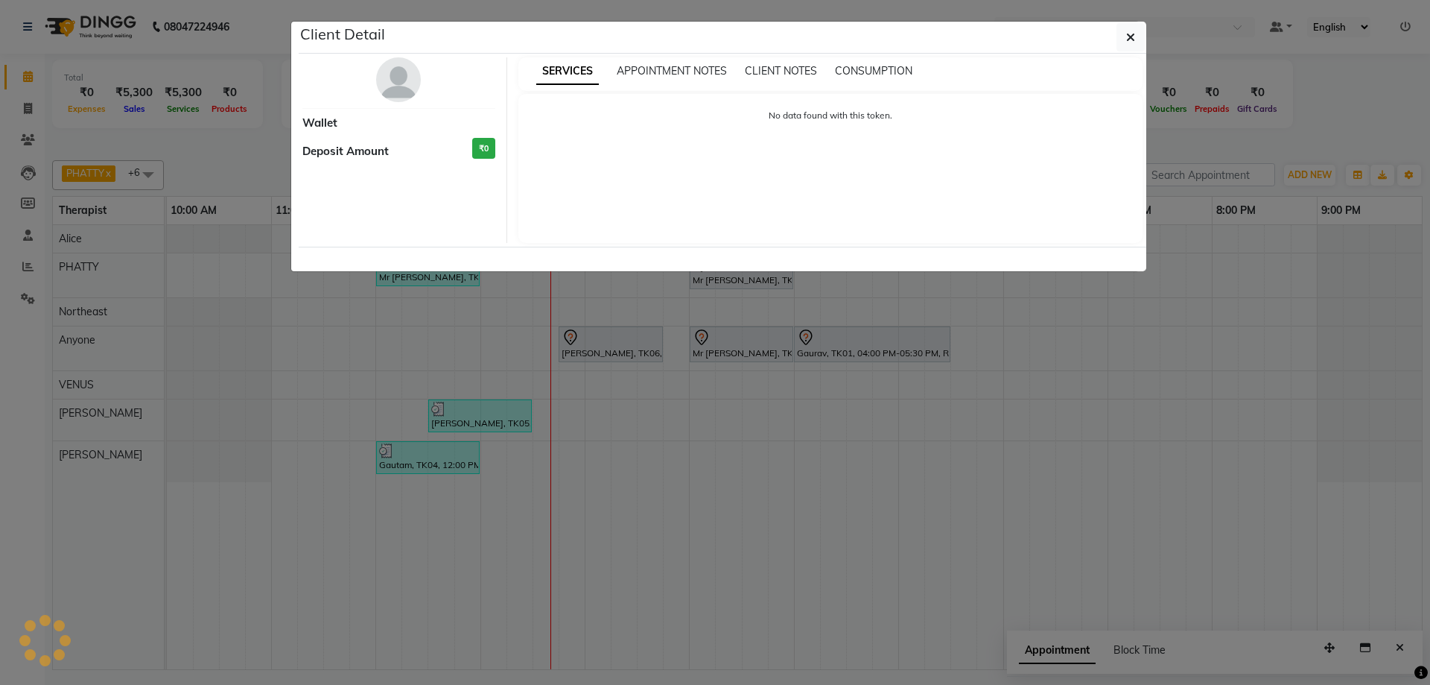
select select "7"
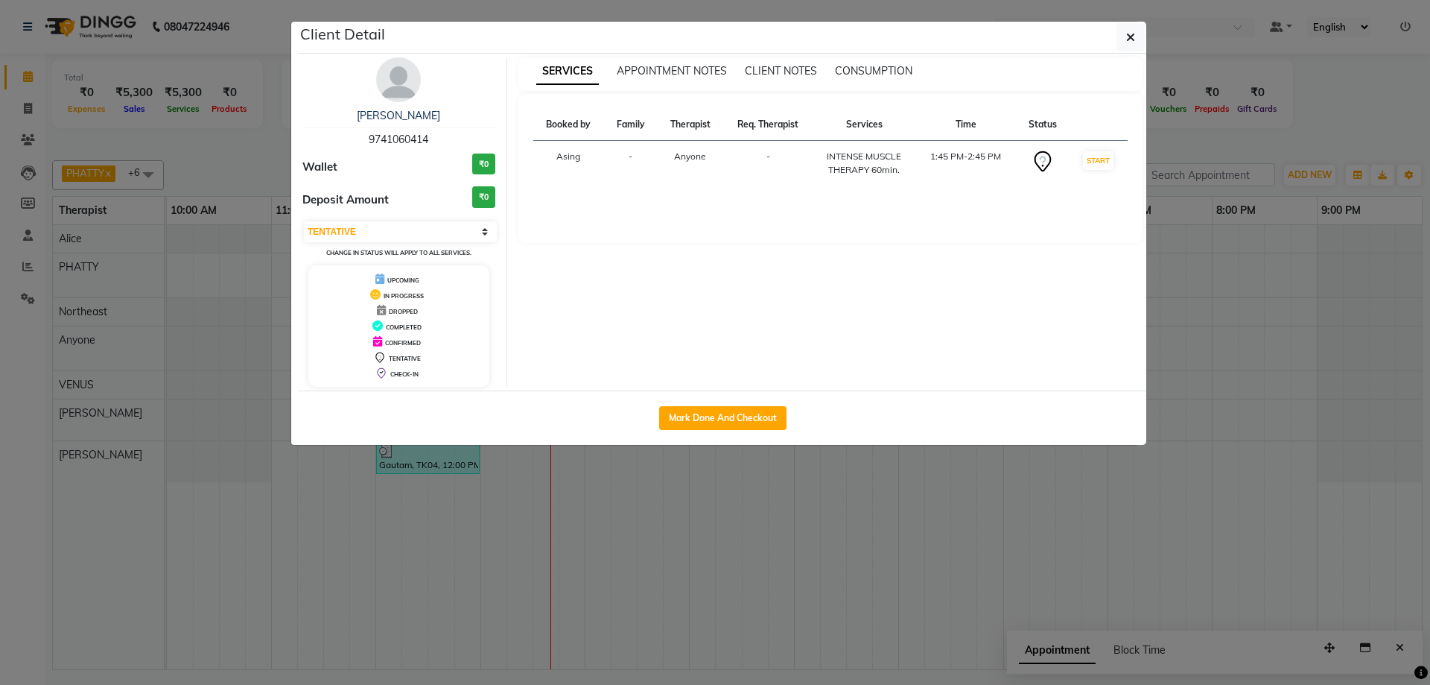
click at [400, 72] on img at bounding box center [398, 79] width 45 height 45
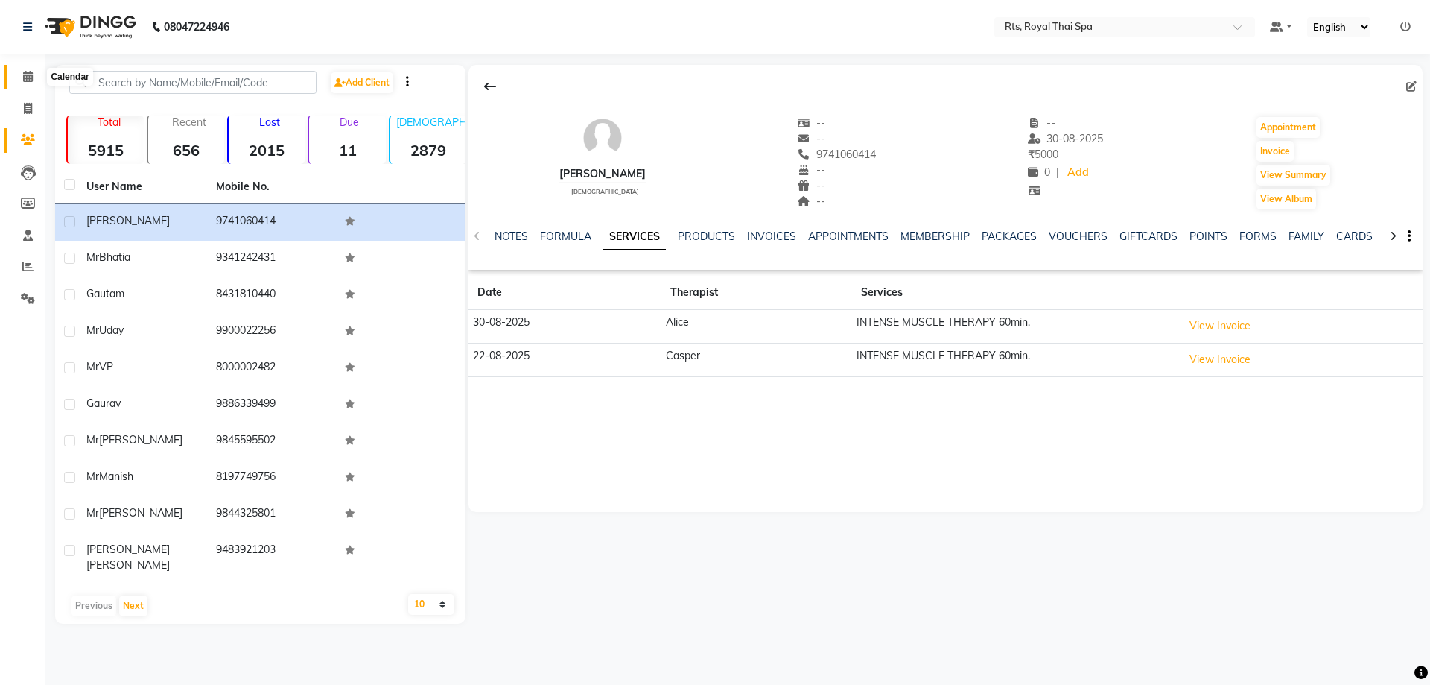
click at [25, 78] on icon at bounding box center [28, 76] width 10 height 11
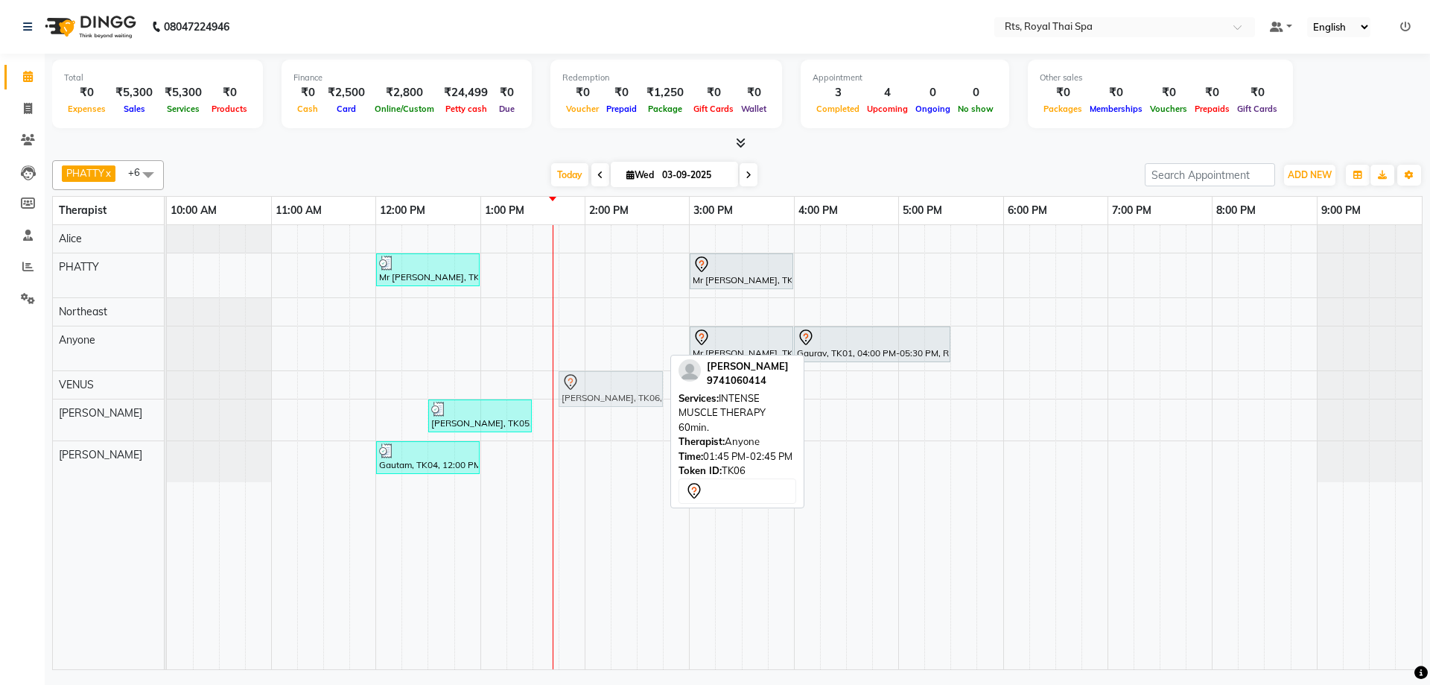
drag, startPoint x: 570, startPoint y: 348, endPoint x: 571, endPoint y: 376, distance: 28.3
click at [571, 379] on tbody "Mr [PERSON_NAME], TK03, 12:00 PM-01:00 PM, SWEDISH THERAPY 60 Min. Mr VP, TK02,…" at bounding box center [794, 353] width 1255 height 257
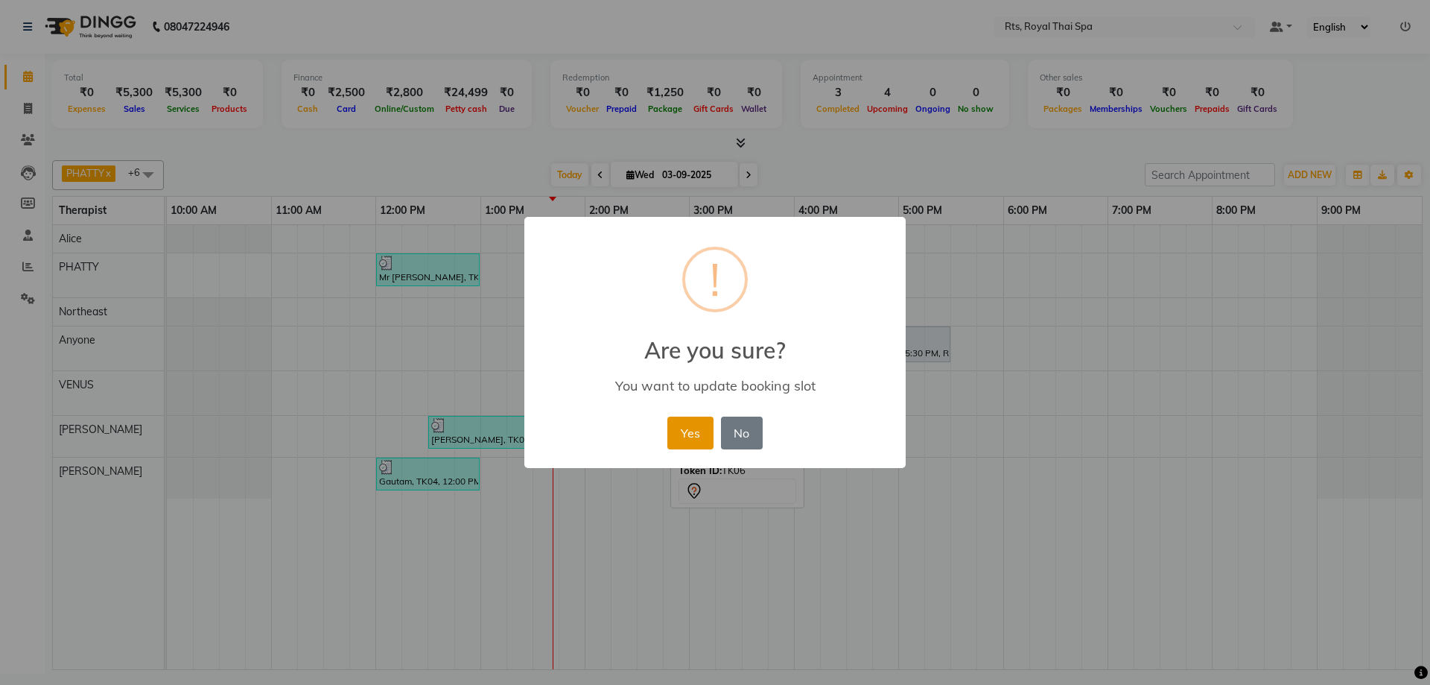
click at [675, 435] on button "Yes" at bounding box center [689, 432] width 45 height 33
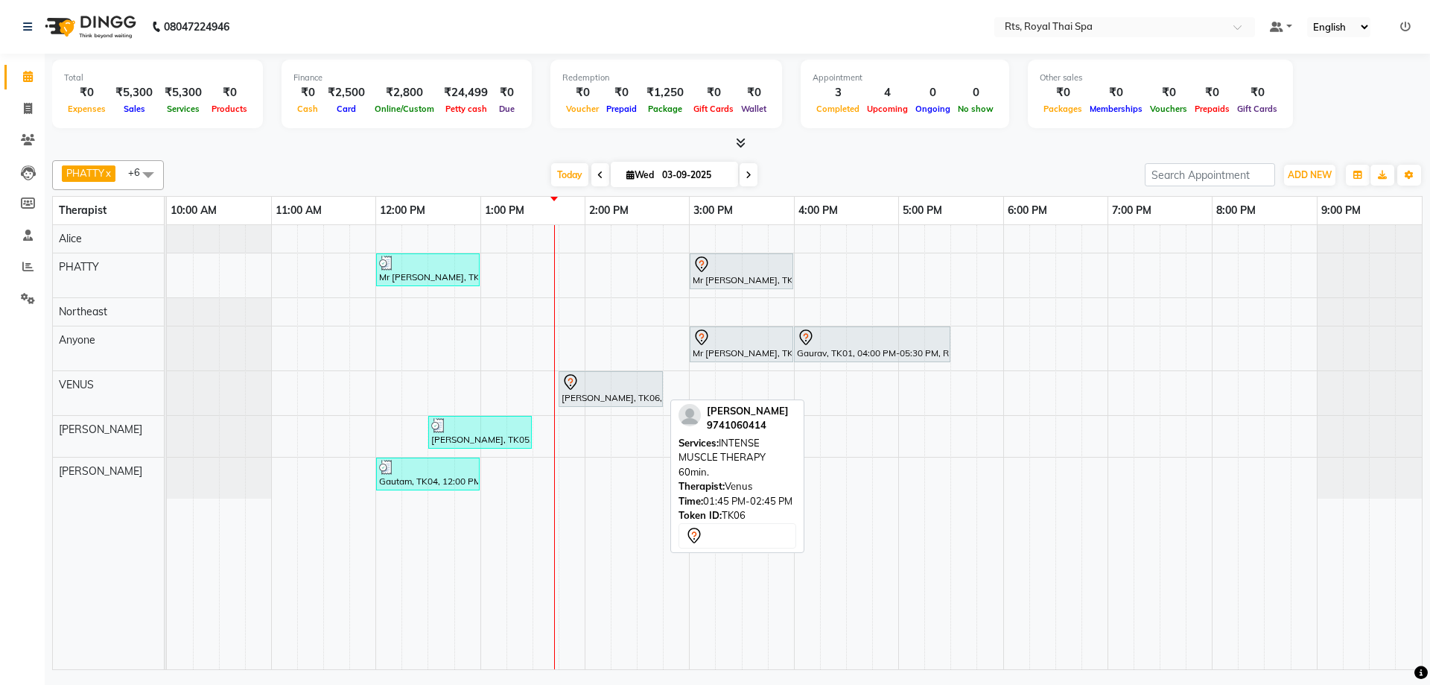
click at [591, 398] on div "[PERSON_NAME], TK06, 01:45 PM-02:45 PM, INTENSE MUSCLE THERAPY 60min." at bounding box center [610, 388] width 101 height 31
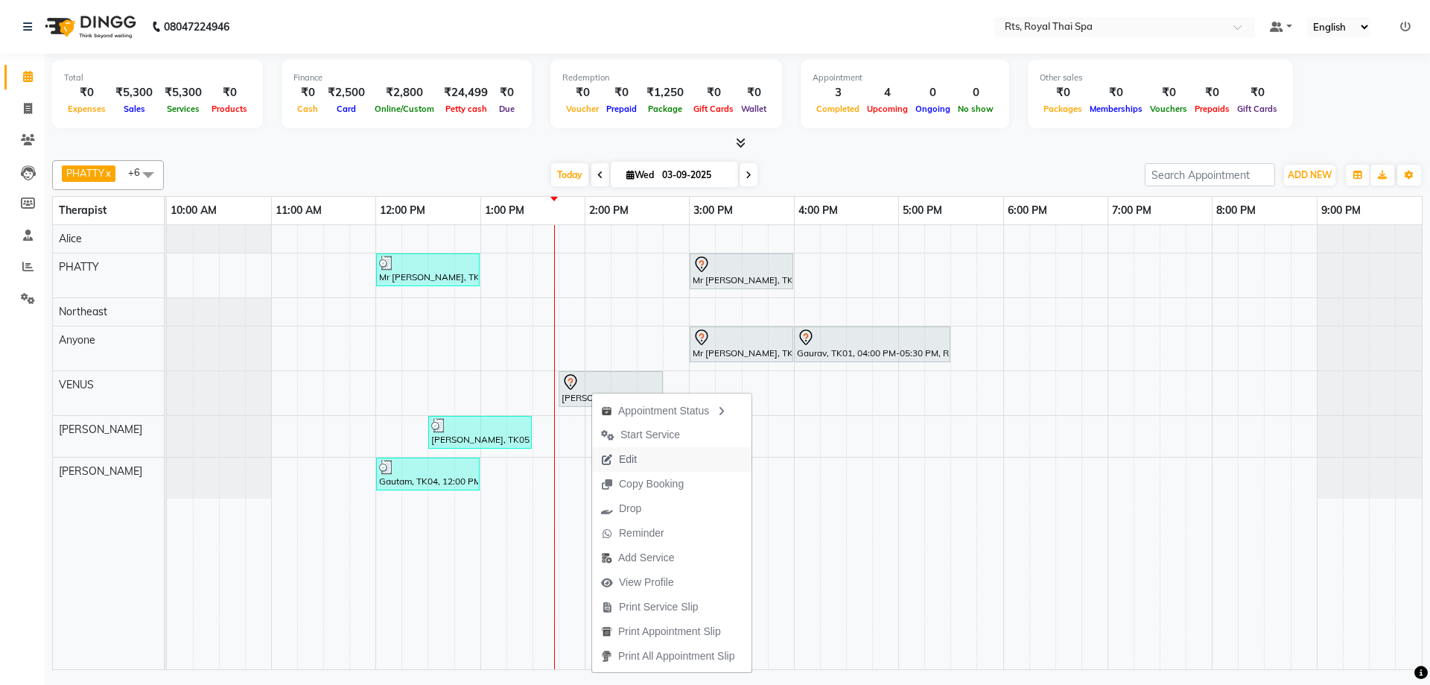
click at [627, 460] on span "Edit" at bounding box center [628, 459] width 18 height 16
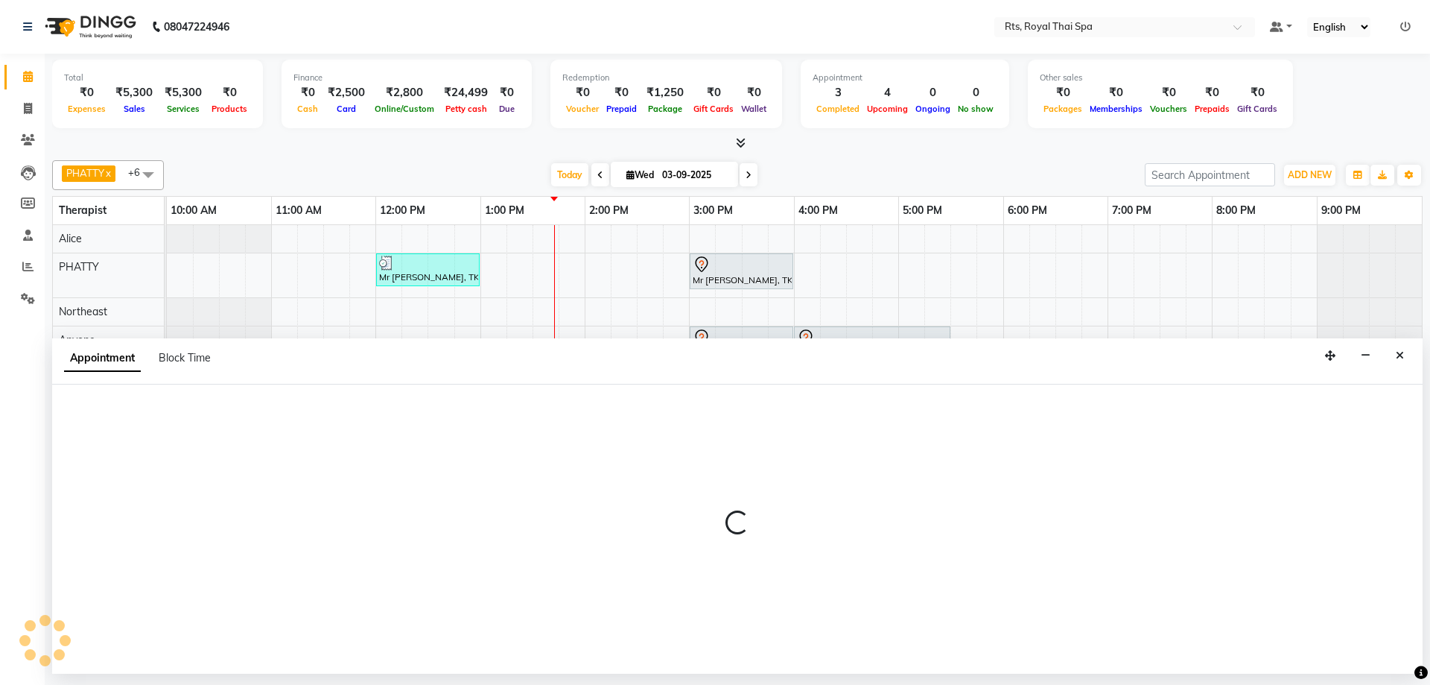
select select "tentative"
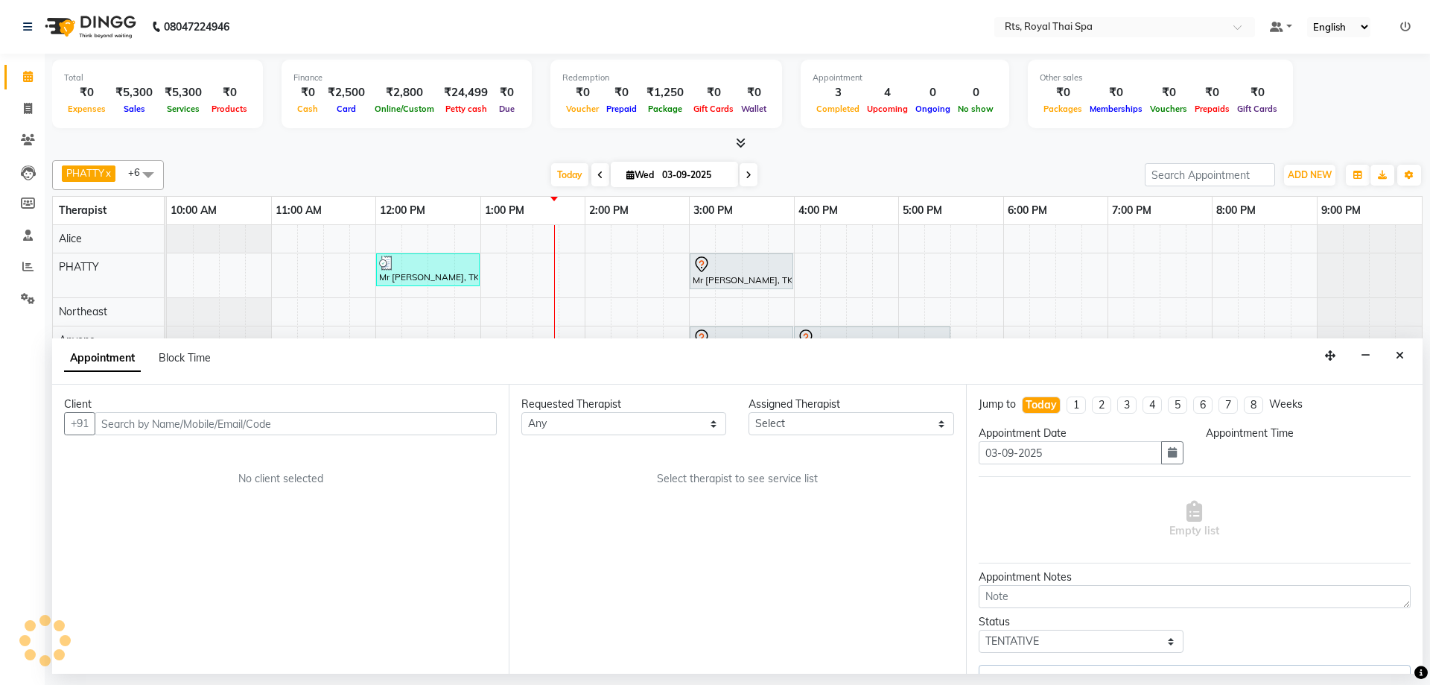
select select "59124"
select select "825"
select select "2397"
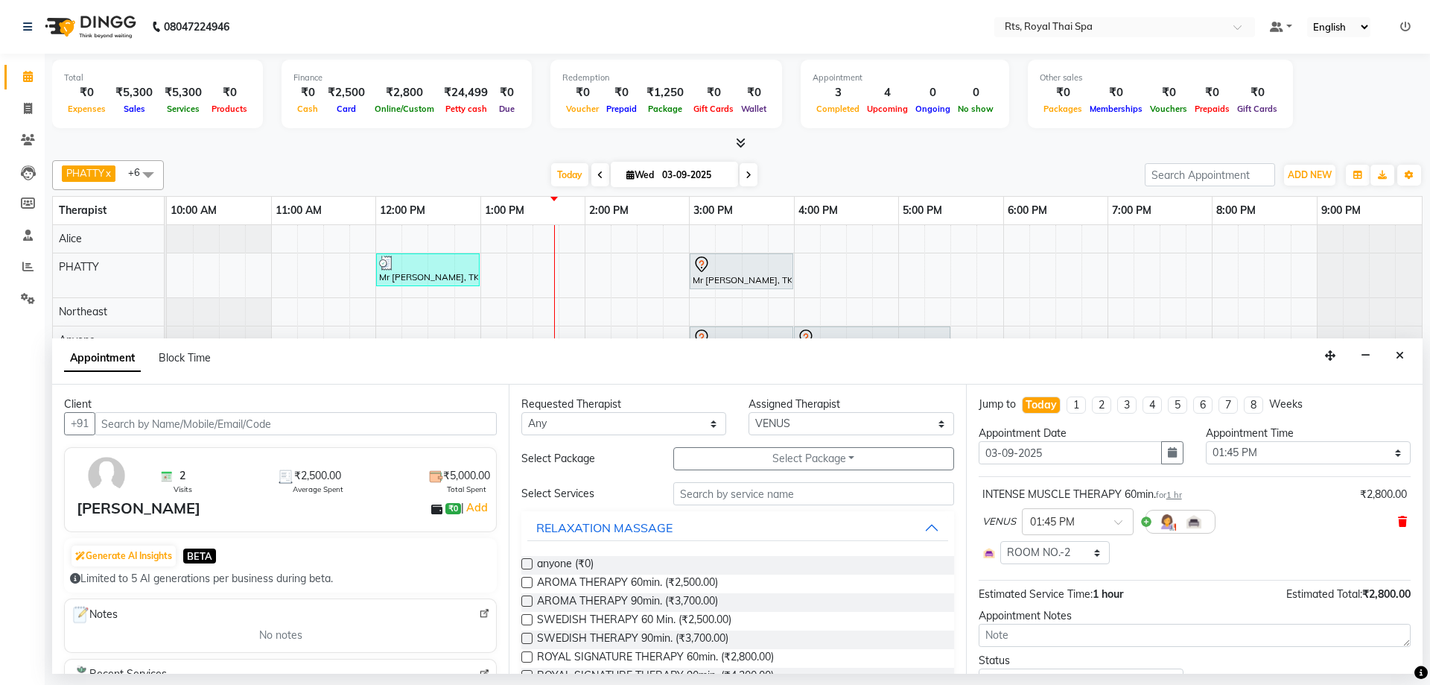
click at [1398, 521] on icon at bounding box center [1402, 521] width 9 height 10
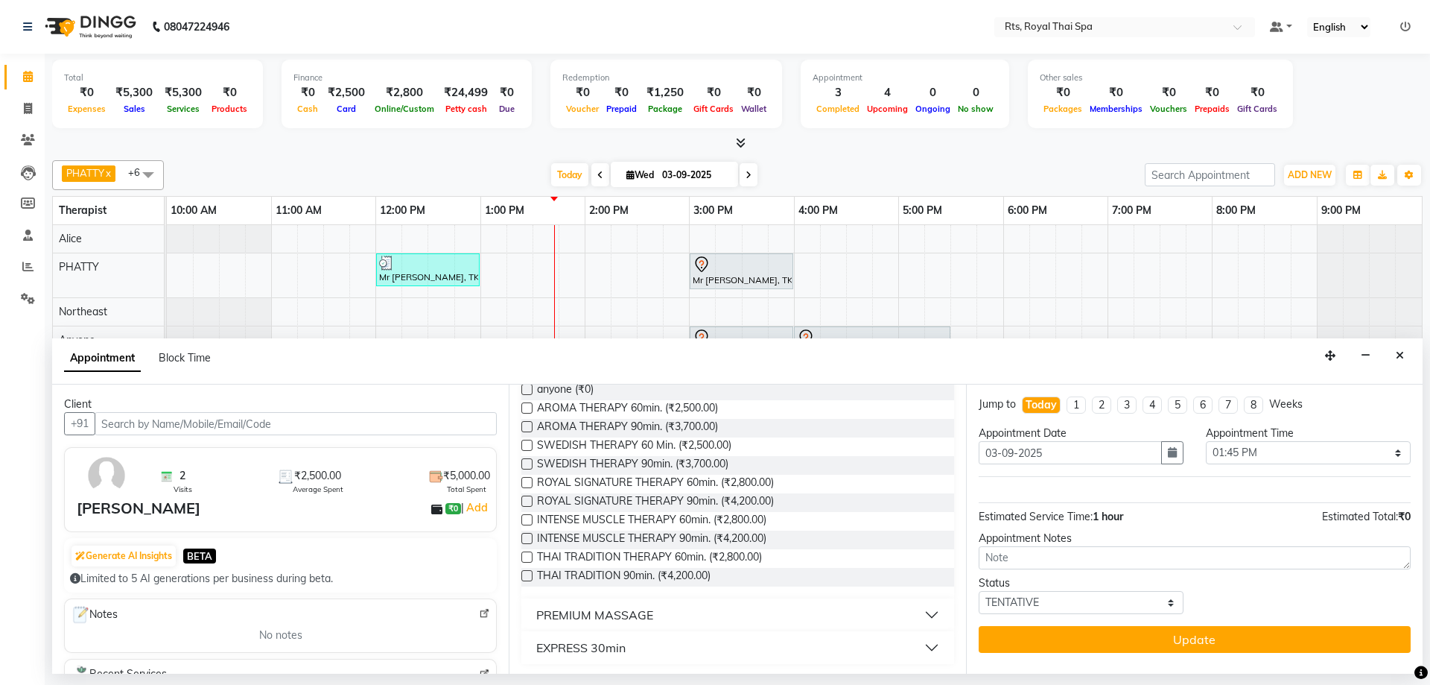
scroll to position [177, 0]
click at [628, 615] on div "PREMIUM MASSAGE" at bounding box center [594, 612] width 117 height 18
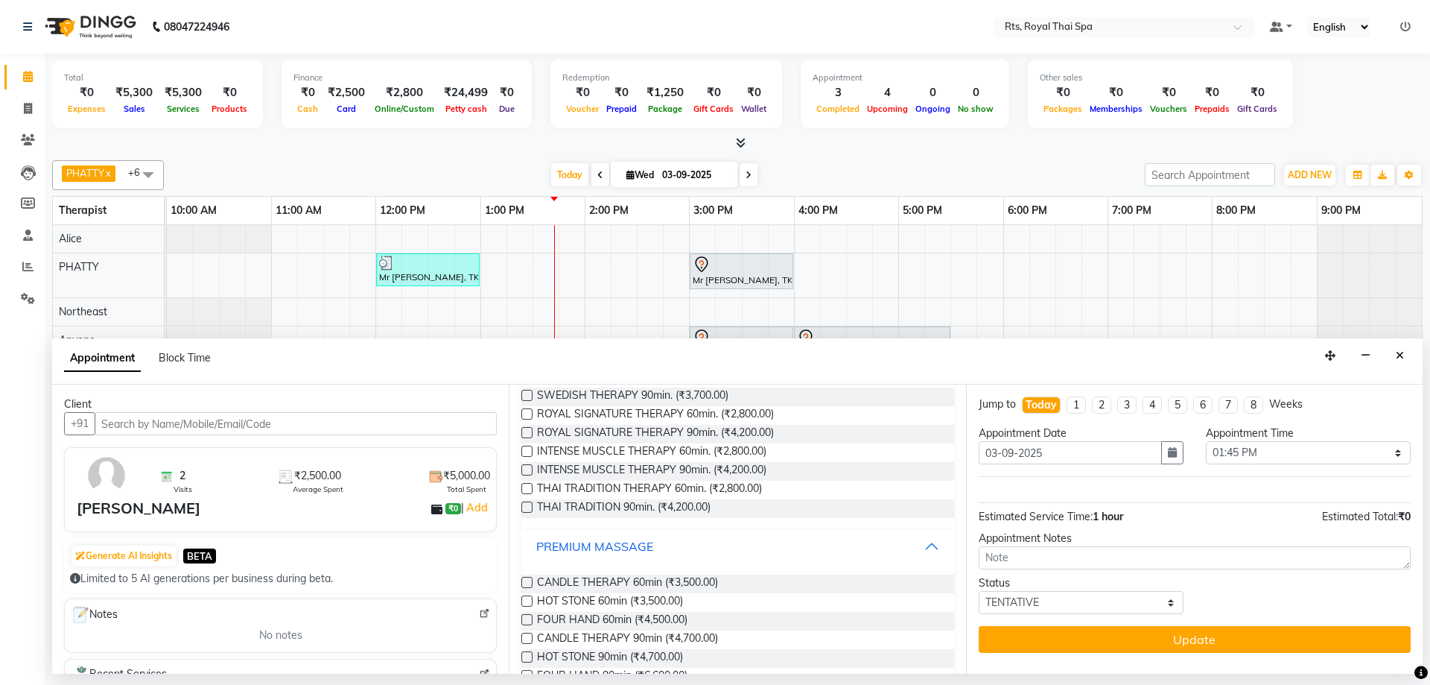
scroll to position [349, 0]
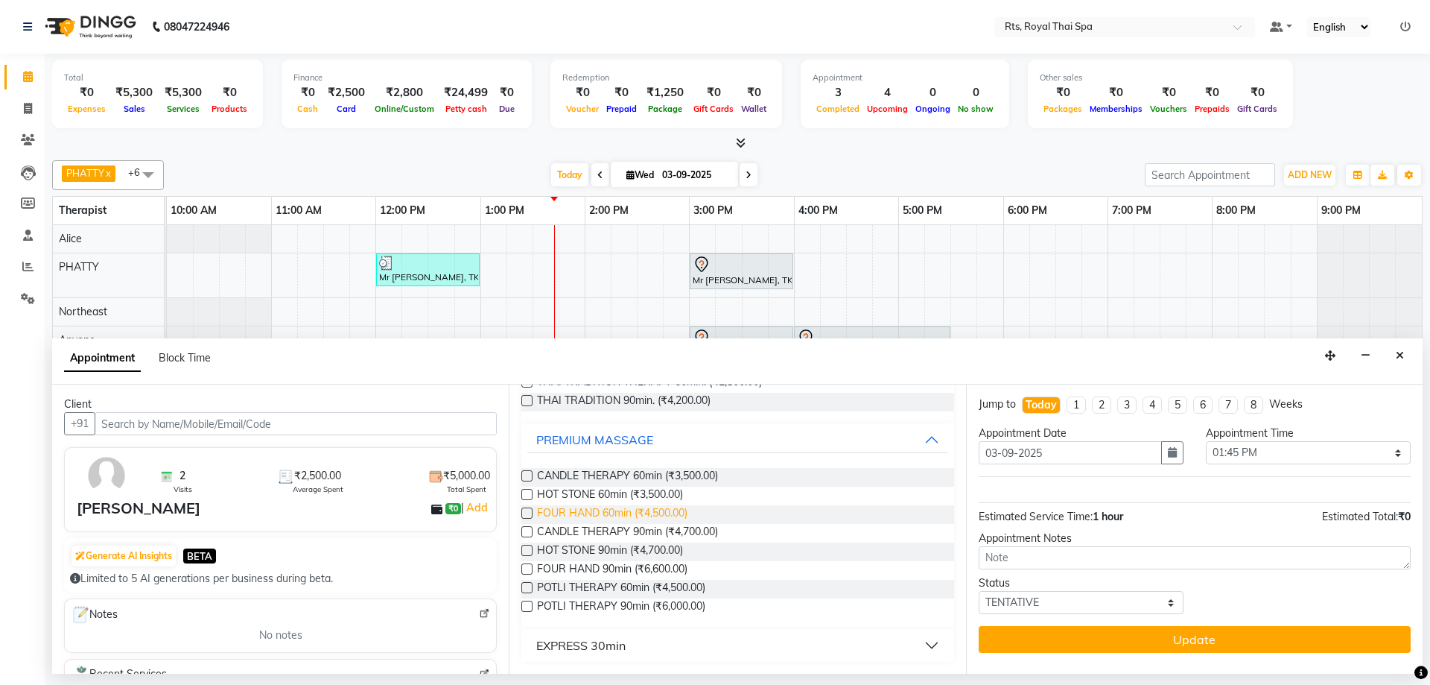
click at [612, 513] on span "FOUR HAND 60min (₹4,500.00)" at bounding box center [612, 514] width 150 height 19
checkbox input "false"
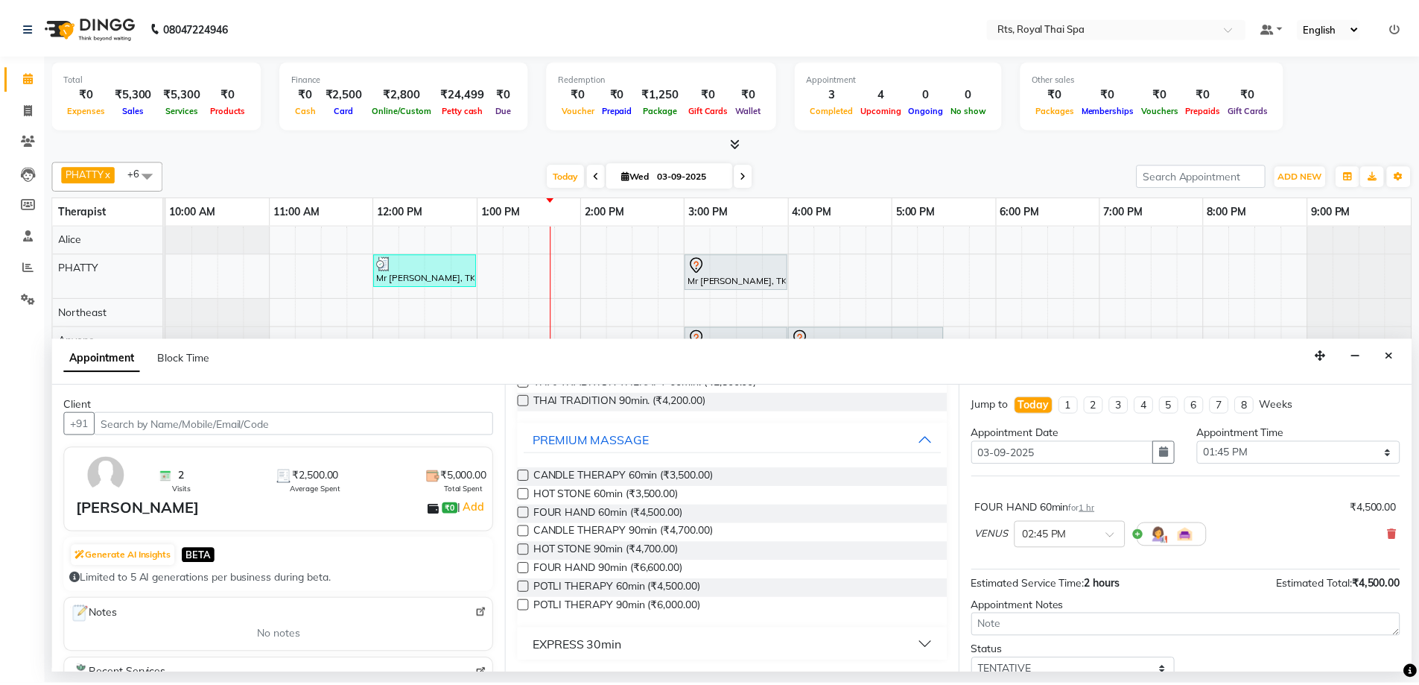
scroll to position [59, 0]
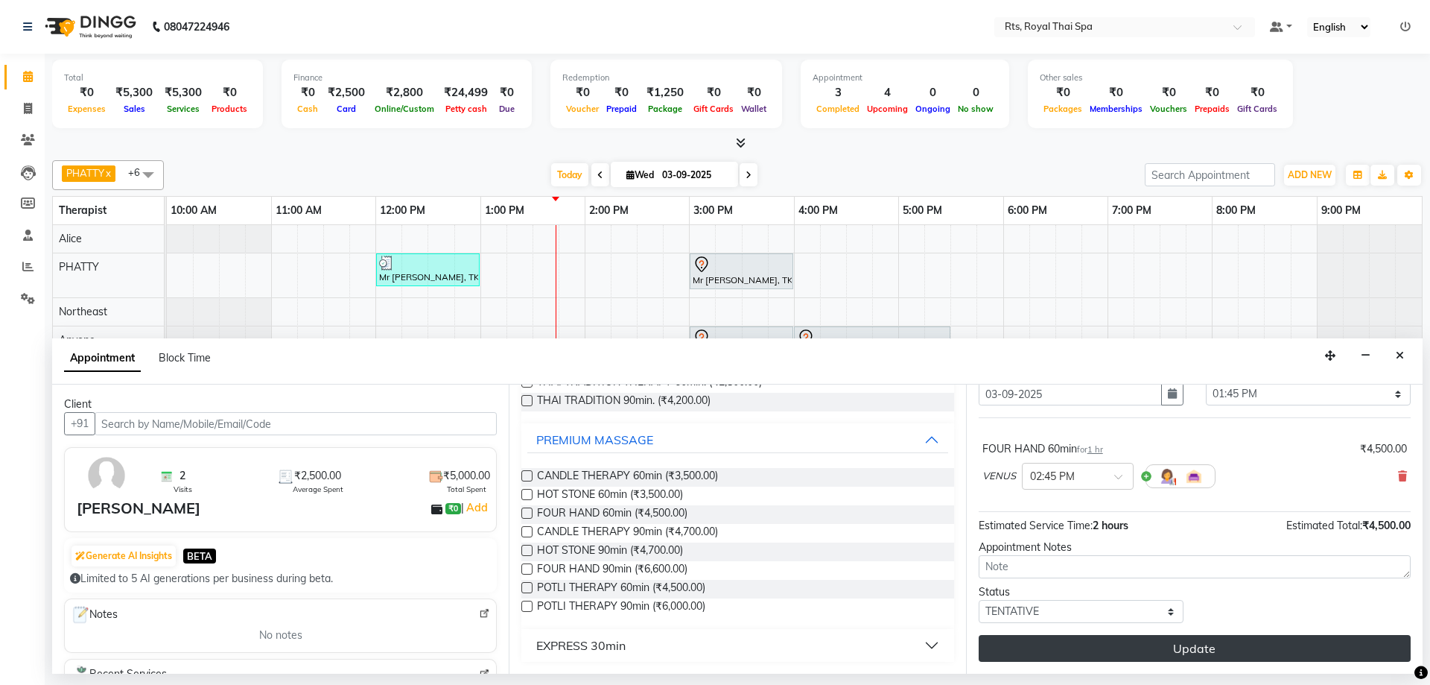
click at [1081, 651] on button "Update" at bounding box center [1195, 648] width 432 height 27
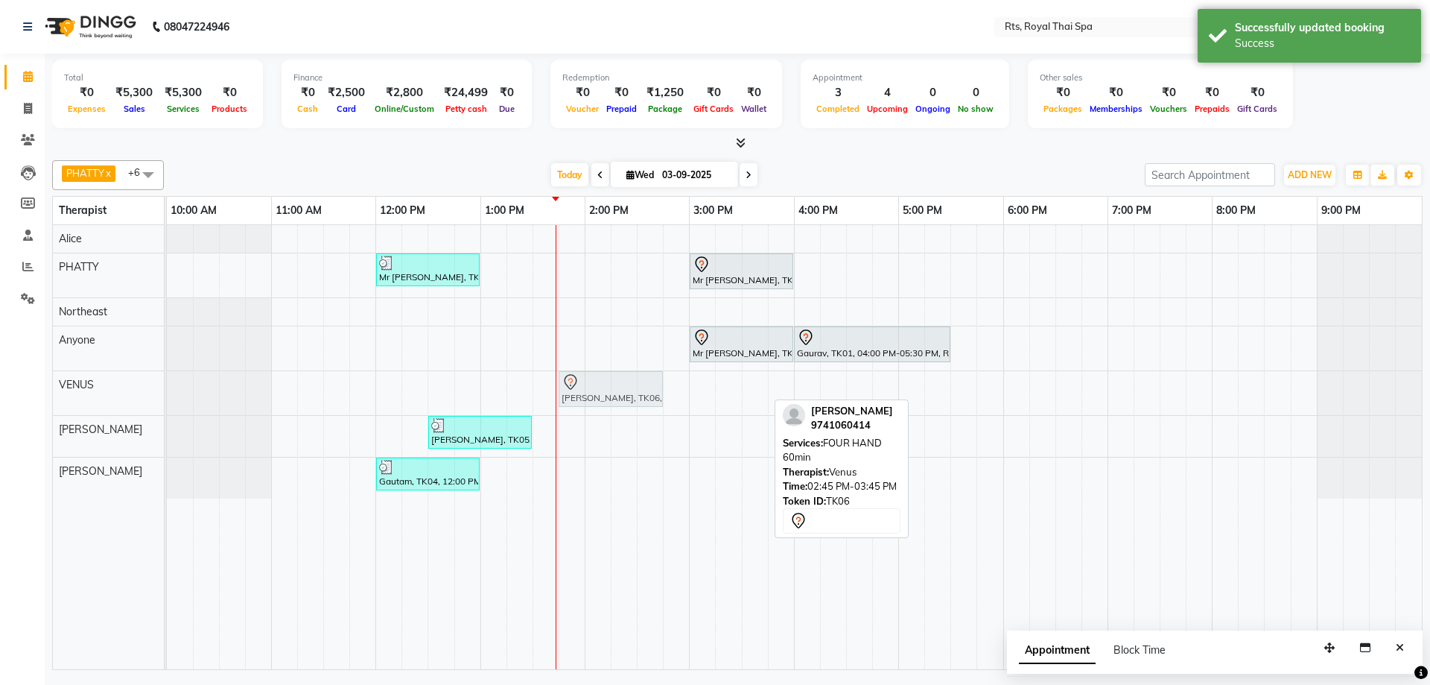
drag, startPoint x: 702, startPoint y: 395, endPoint x: 603, endPoint y: 401, distance: 99.3
click at [167, 401] on div "[PERSON_NAME], TK06, 02:45 PM-03:45 PM, FOUR HAND 60min [PERSON_NAME], TK06, 02…" at bounding box center [167, 393] width 0 height 44
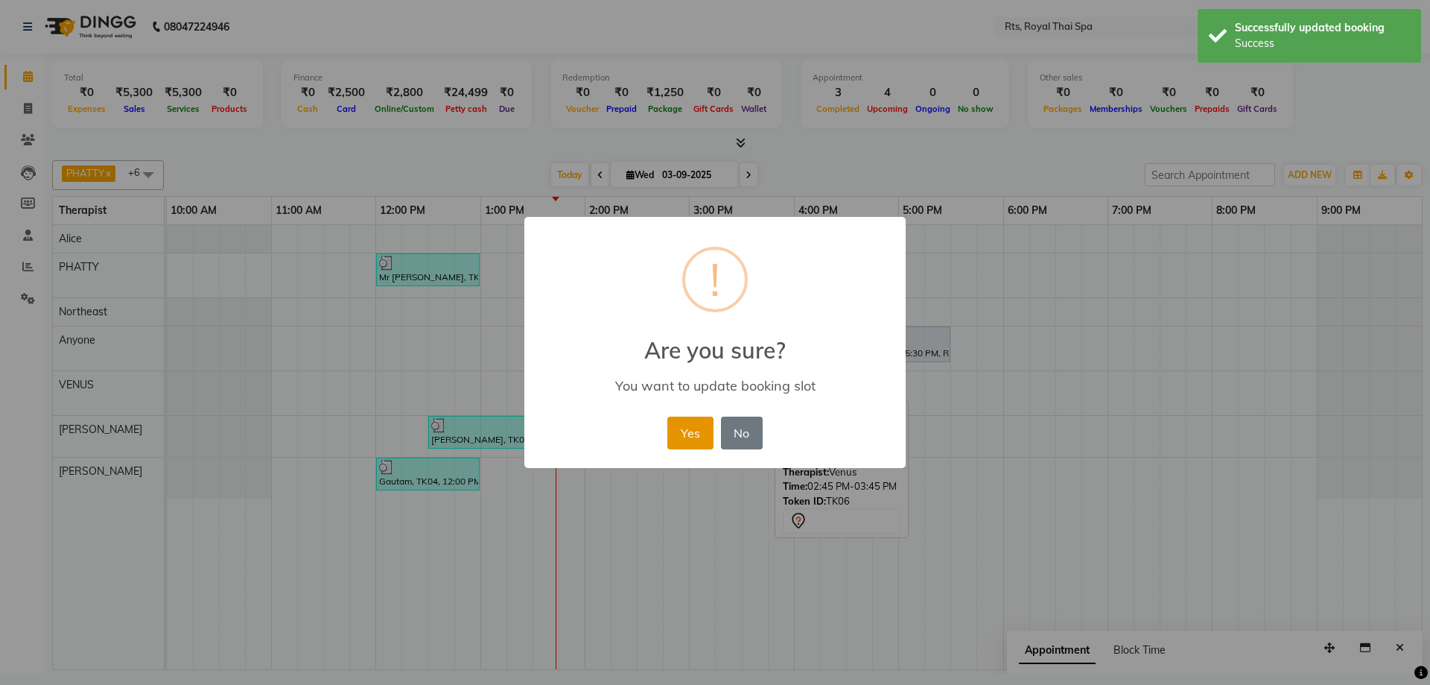
click at [685, 427] on button "Yes" at bounding box center [689, 432] width 45 height 33
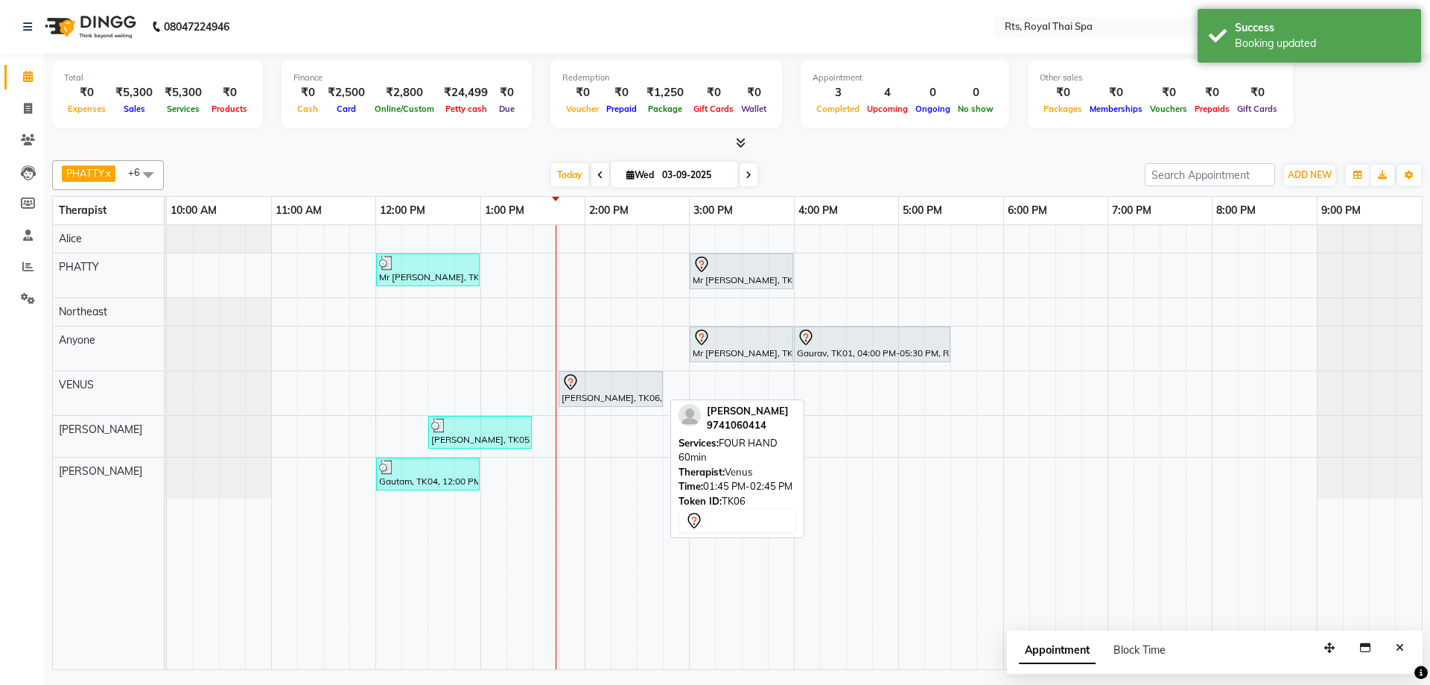
click at [593, 387] on div at bounding box center [611, 382] width 98 height 18
select select "7"
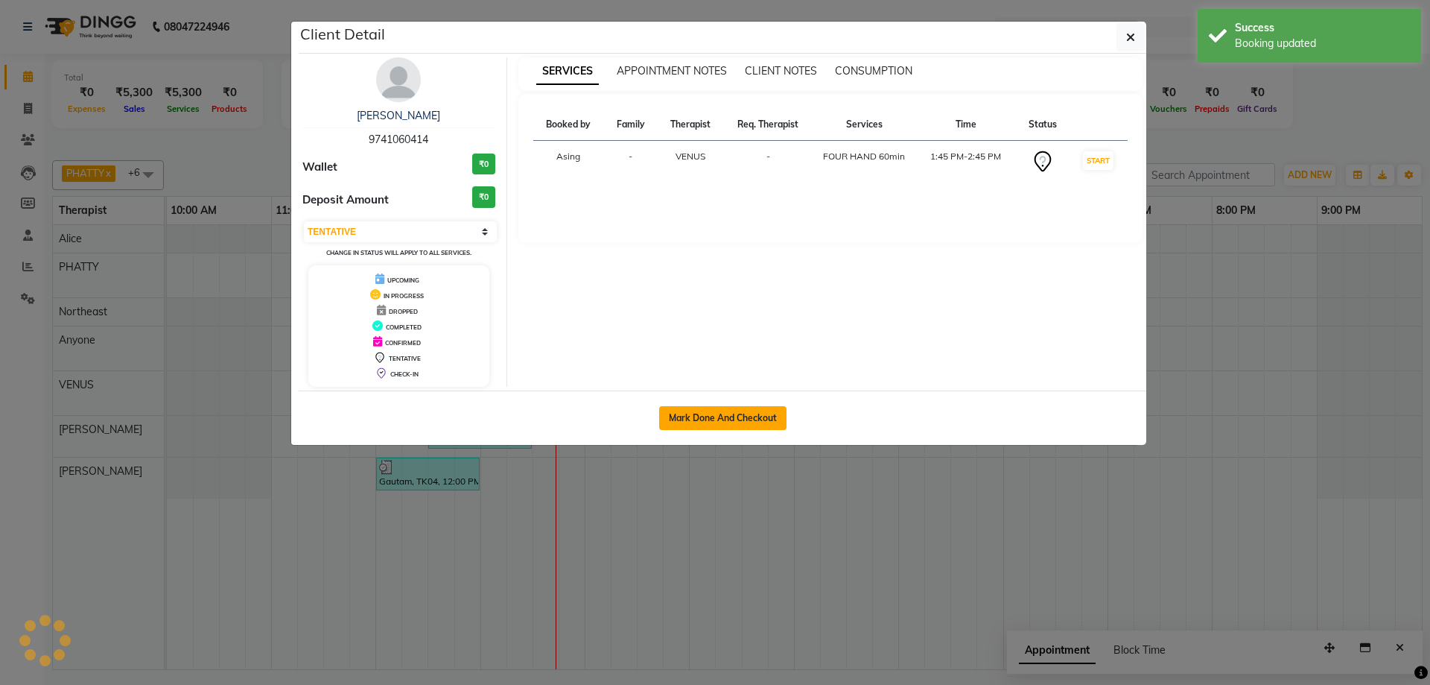
click at [726, 408] on button "Mark Done And Checkout" at bounding box center [722, 418] width 127 height 24
select select "service"
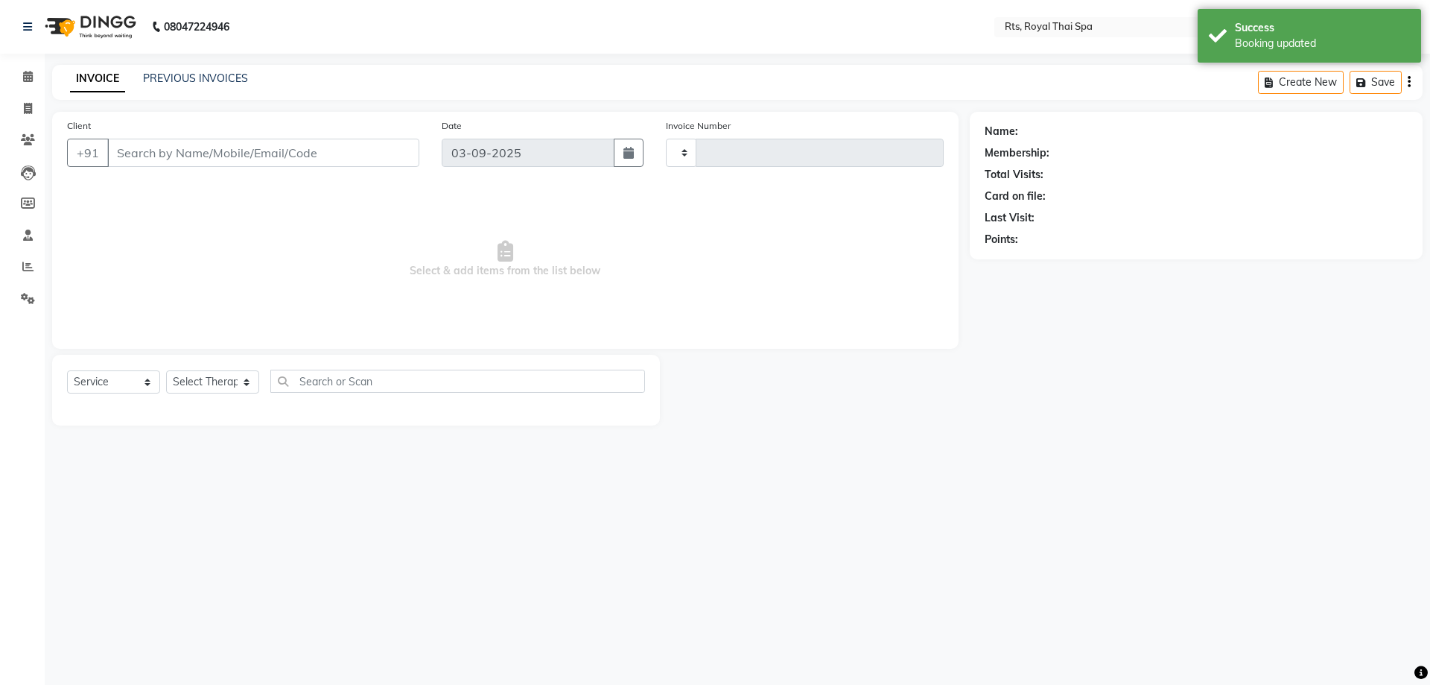
select select "3"
type input "3018"
select select "5288"
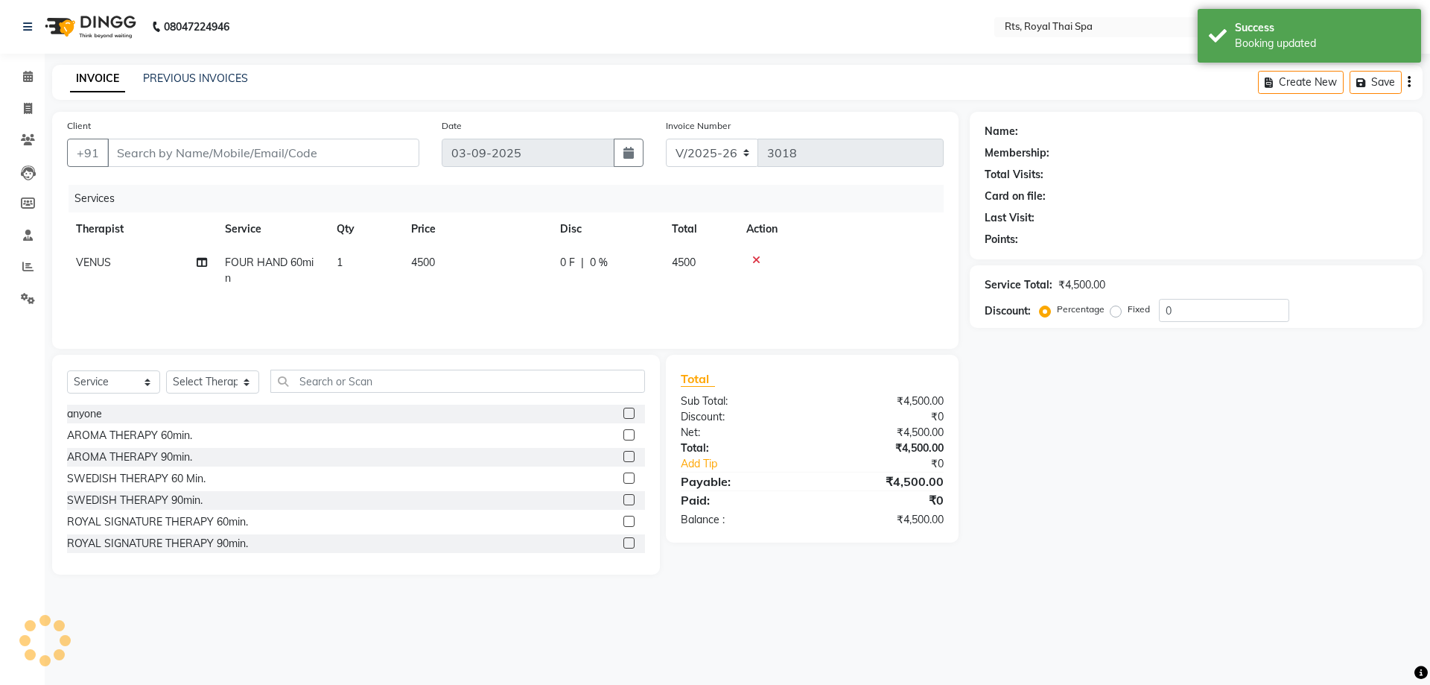
type input "9741060414"
select select "59124"
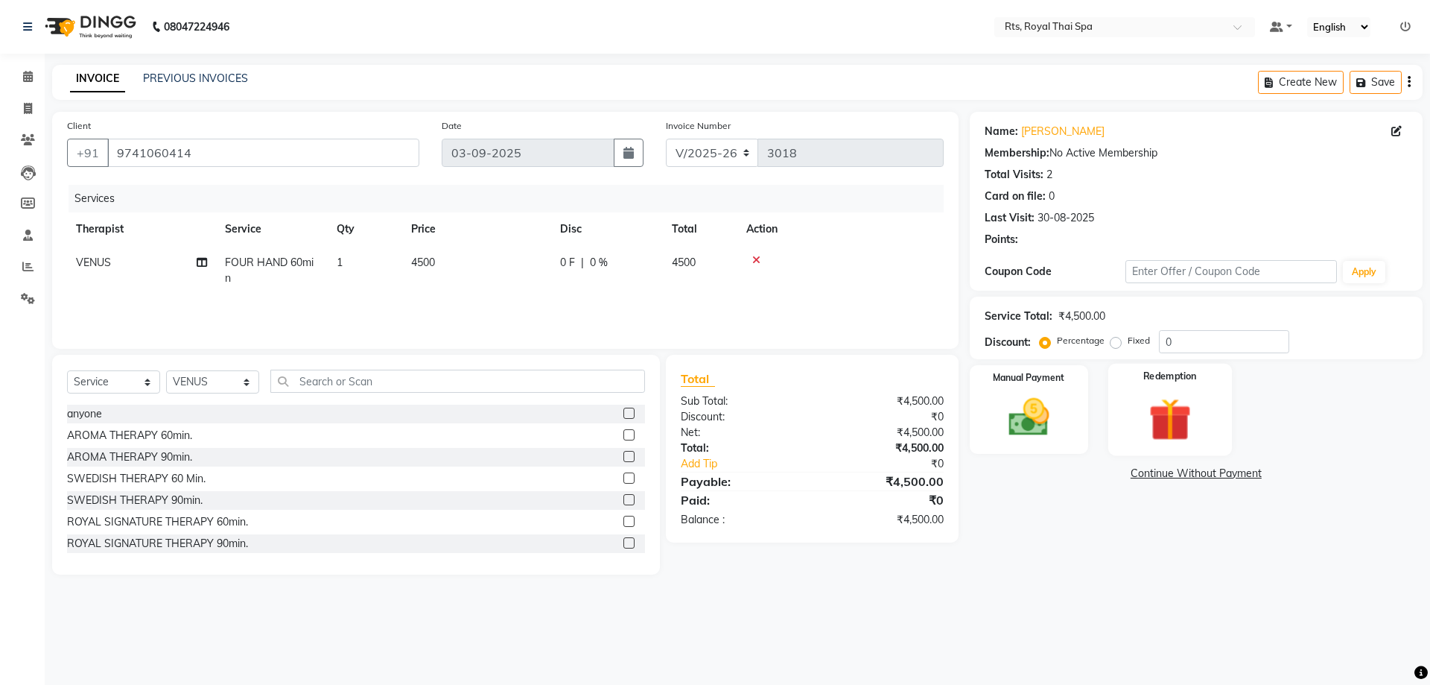
click at [1167, 423] on img at bounding box center [1169, 419] width 69 height 53
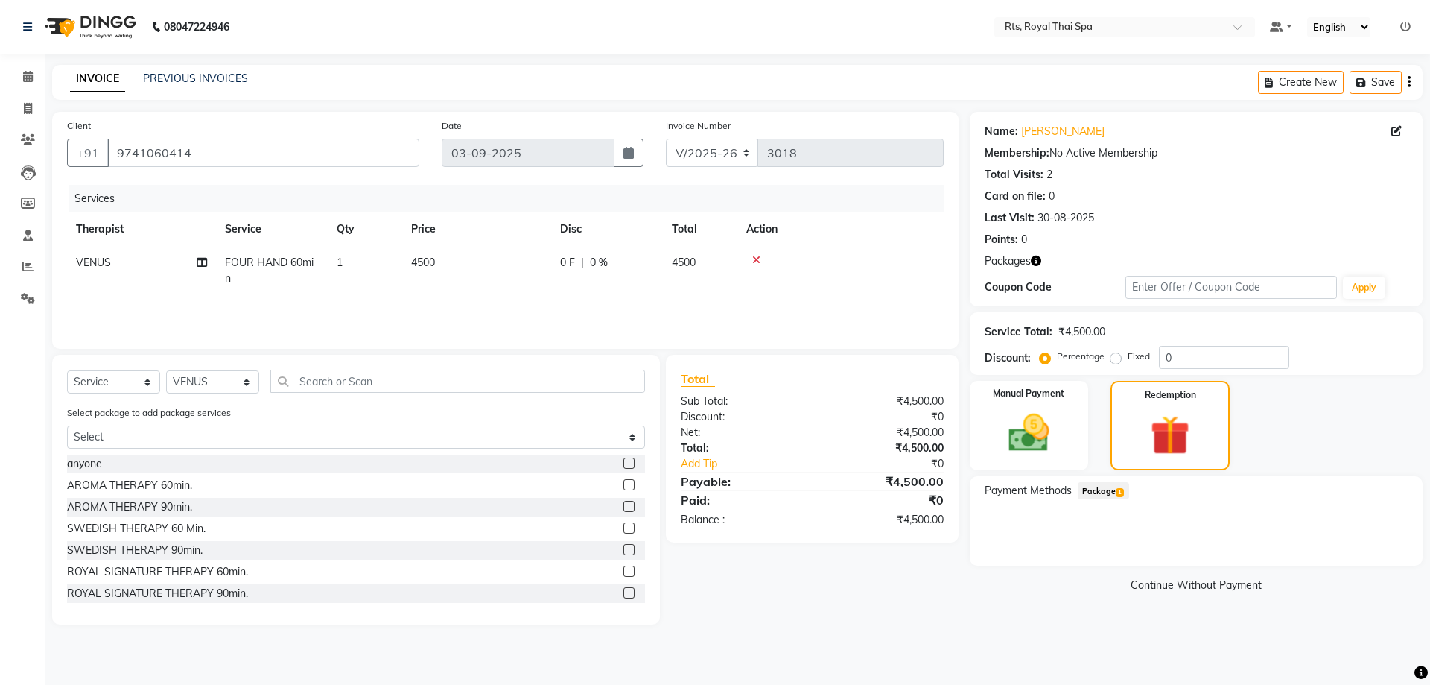
click at [1100, 495] on span "Package 1" at bounding box center [1103, 490] width 51 height 17
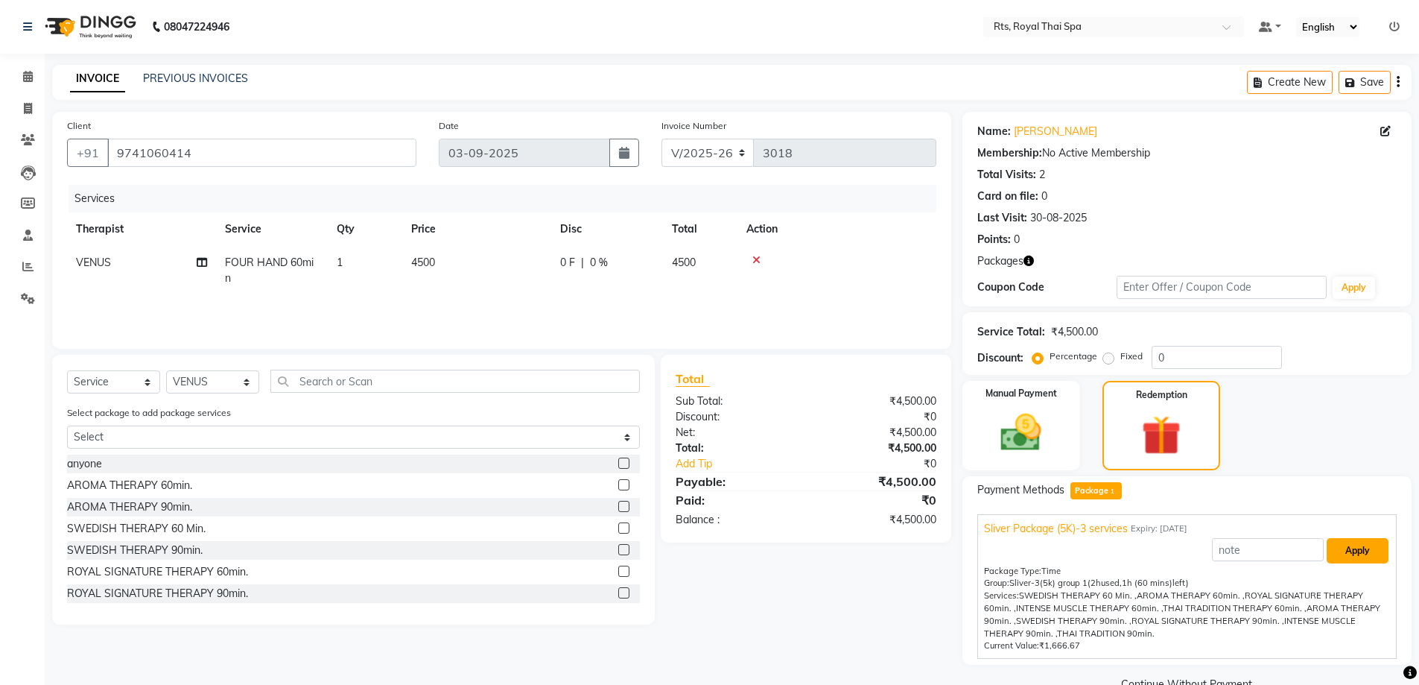
click at [1357, 542] on button "Apply" at bounding box center [1358, 550] width 62 height 25
type input "Sliver Package (5K)-3 services"
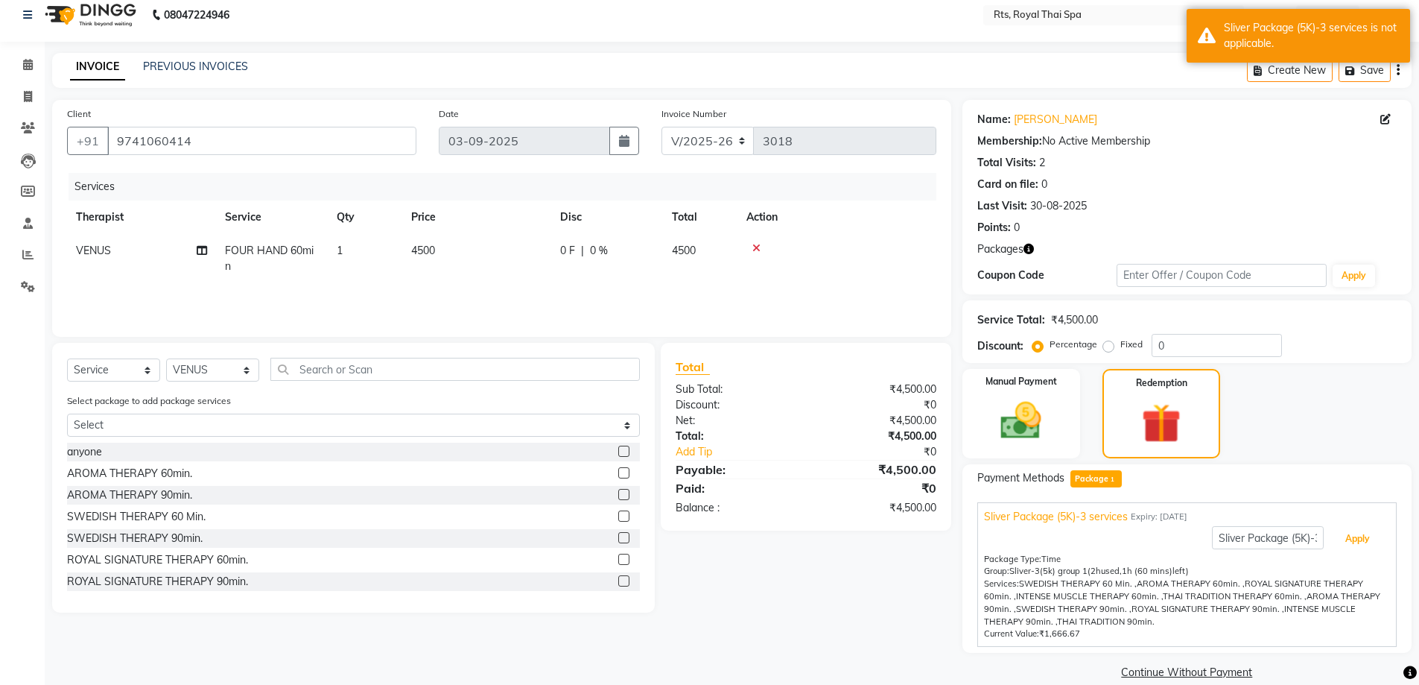
scroll to position [33, 0]
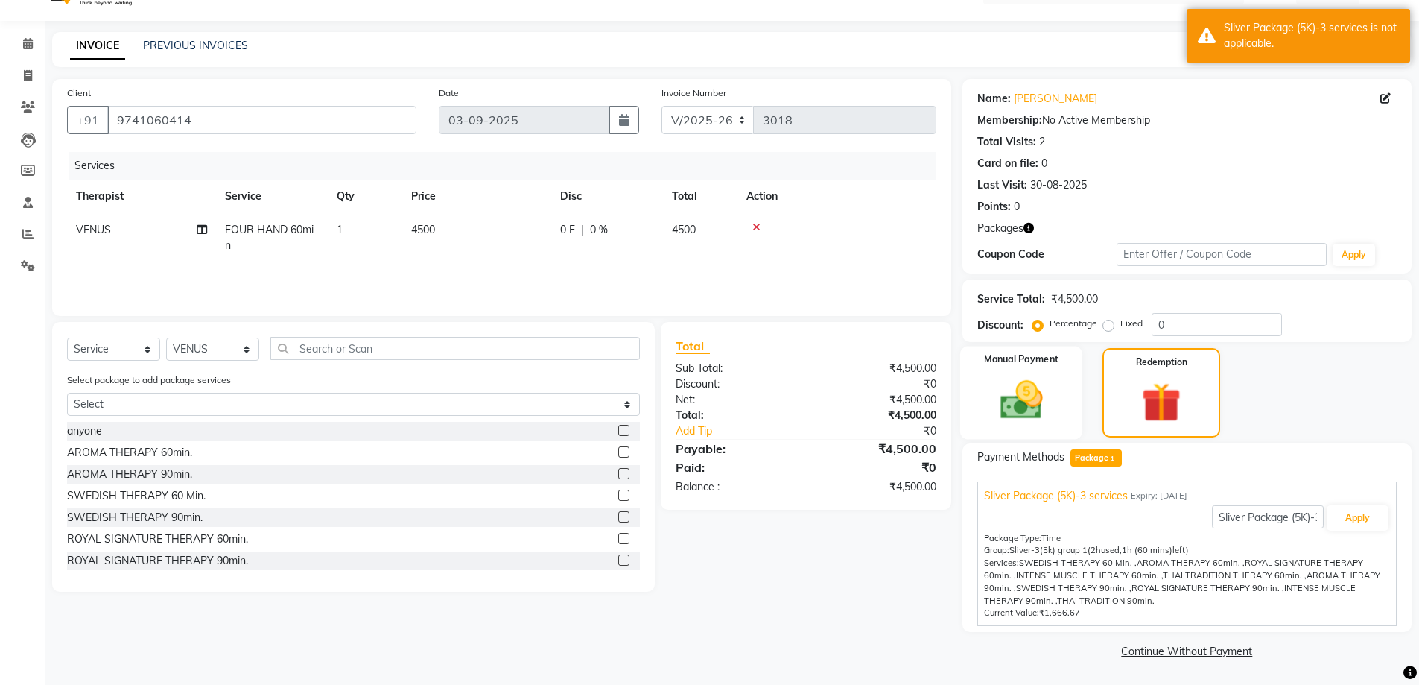
click at [1001, 390] on img at bounding box center [1021, 399] width 69 height 48
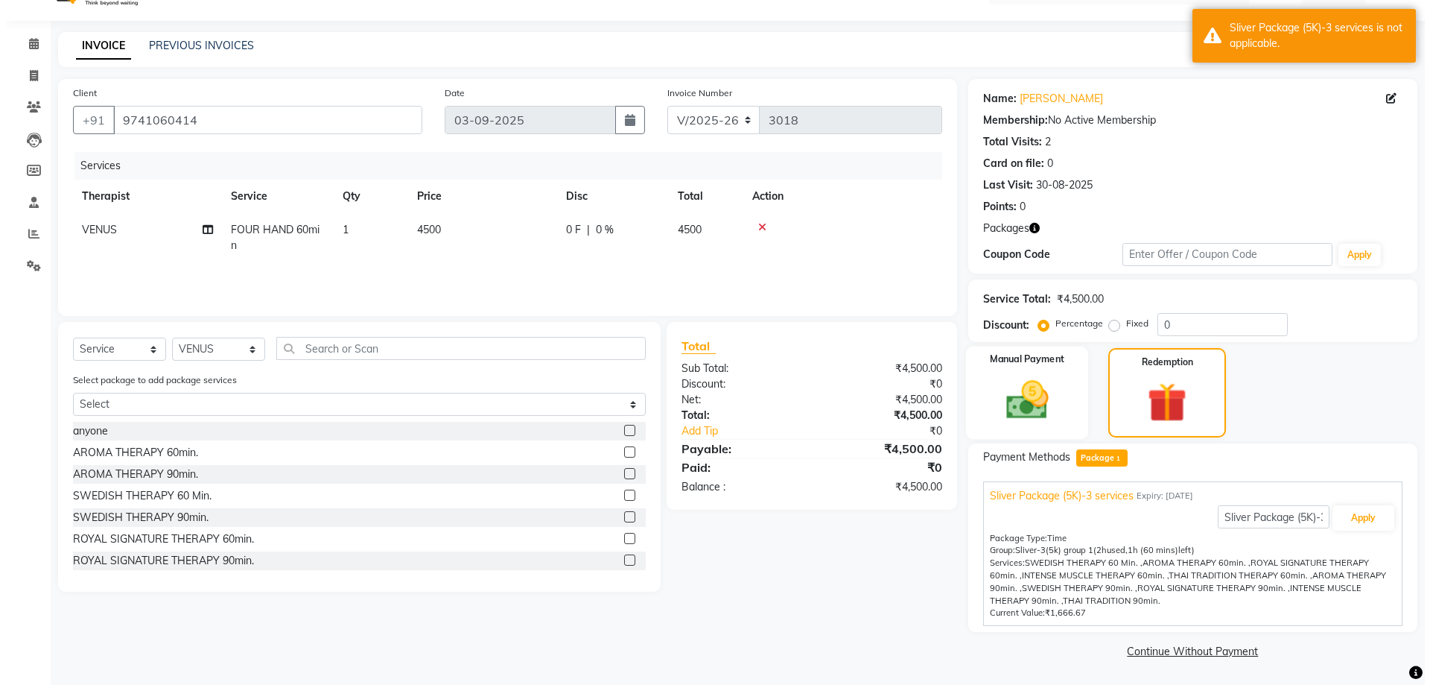
scroll to position [0, 0]
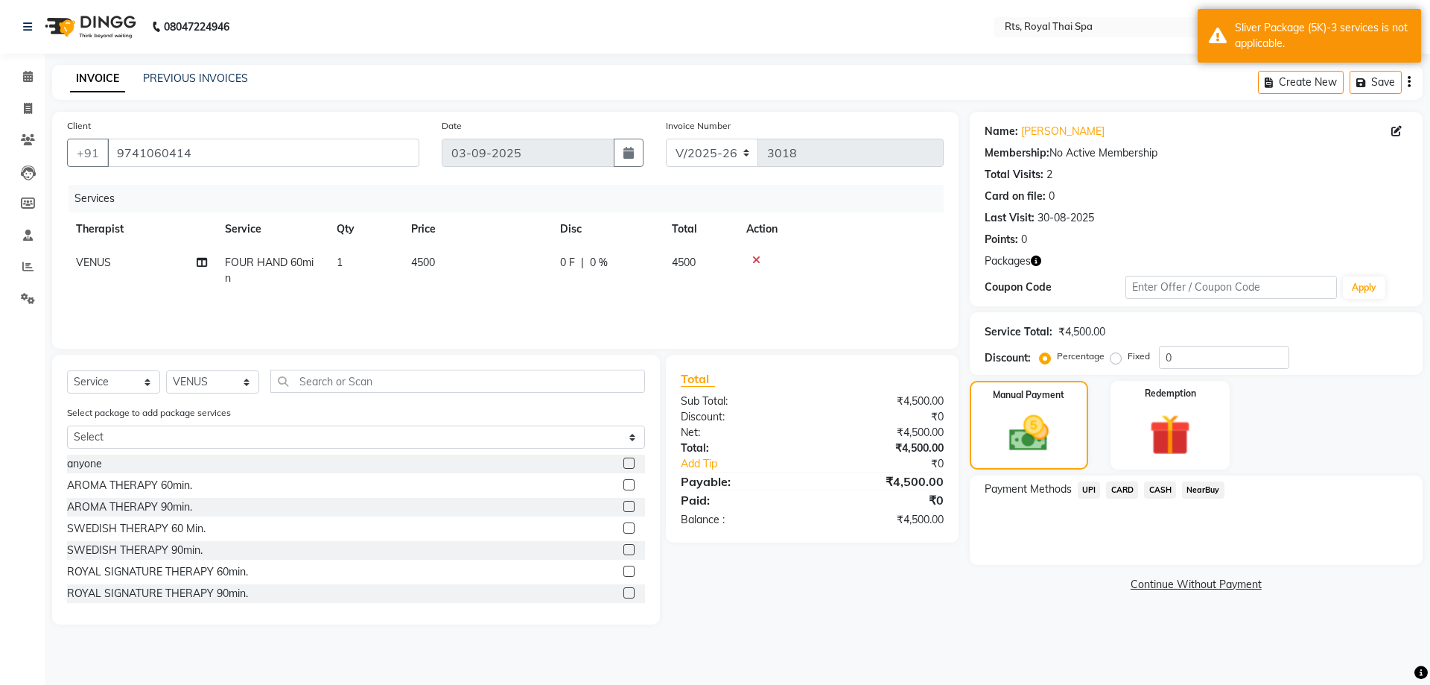
click at [1093, 489] on span "UPI" at bounding box center [1089, 489] width 23 height 17
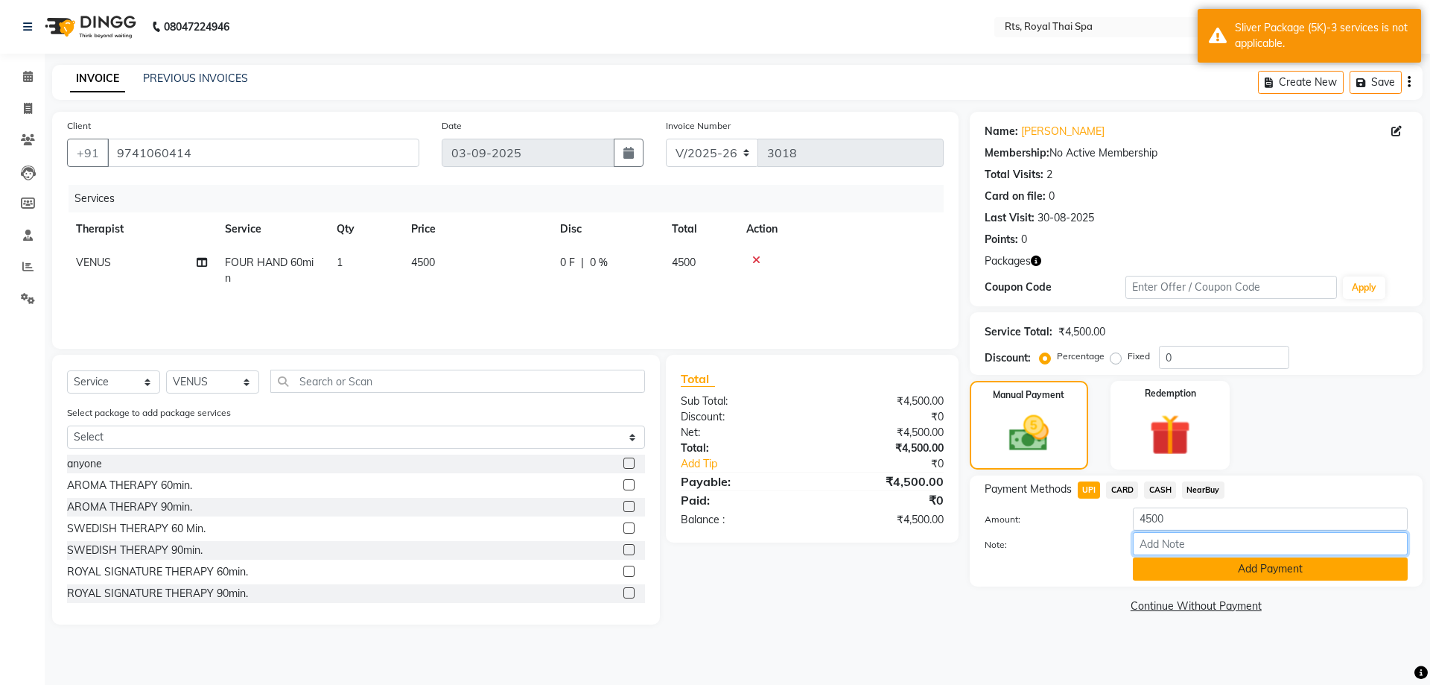
click at [1158, 556] on div "Amount: 4500 Note: Add Payment" at bounding box center [1196, 543] width 423 height 73
click at [1146, 578] on button "Add Payment" at bounding box center [1270, 568] width 275 height 23
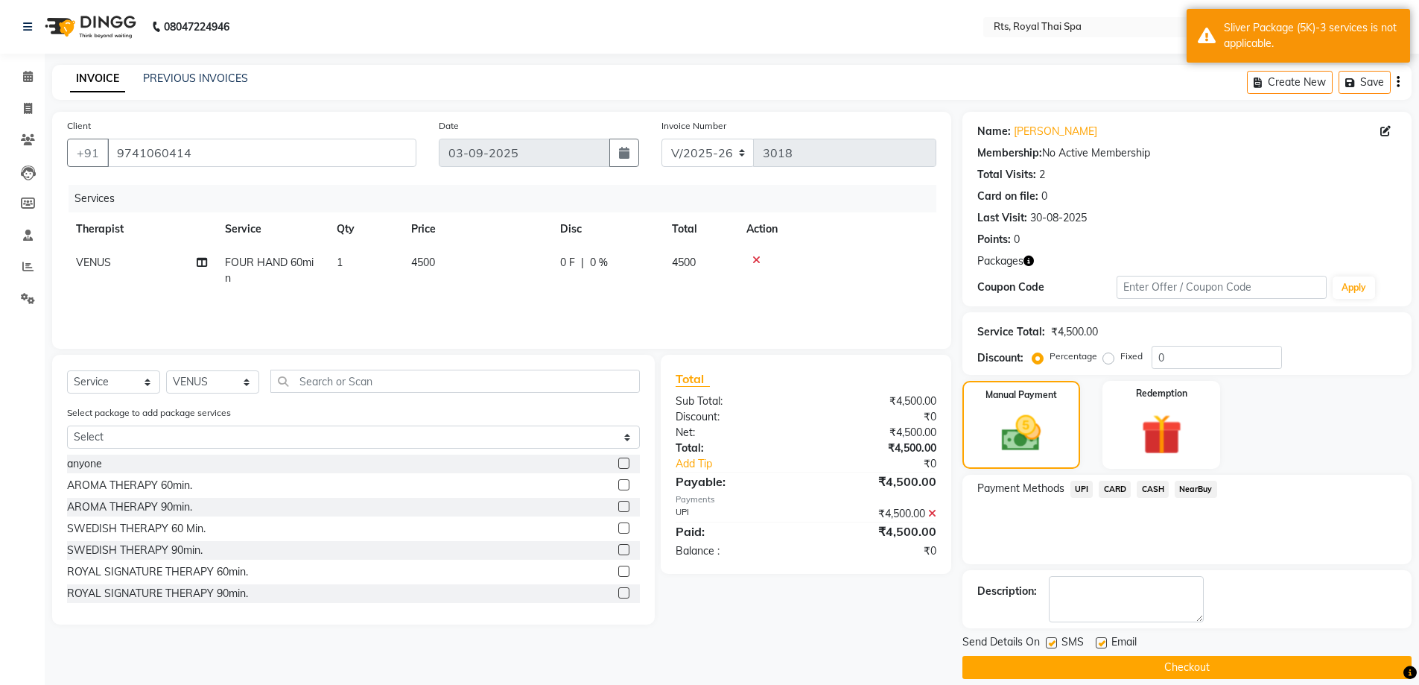
click at [1047, 643] on label at bounding box center [1051, 642] width 11 height 11
click at [1047, 643] on input "checkbox" at bounding box center [1051, 643] width 10 height 10
checkbox input "false"
click at [1050, 659] on button "Checkout" at bounding box center [1186, 667] width 449 height 23
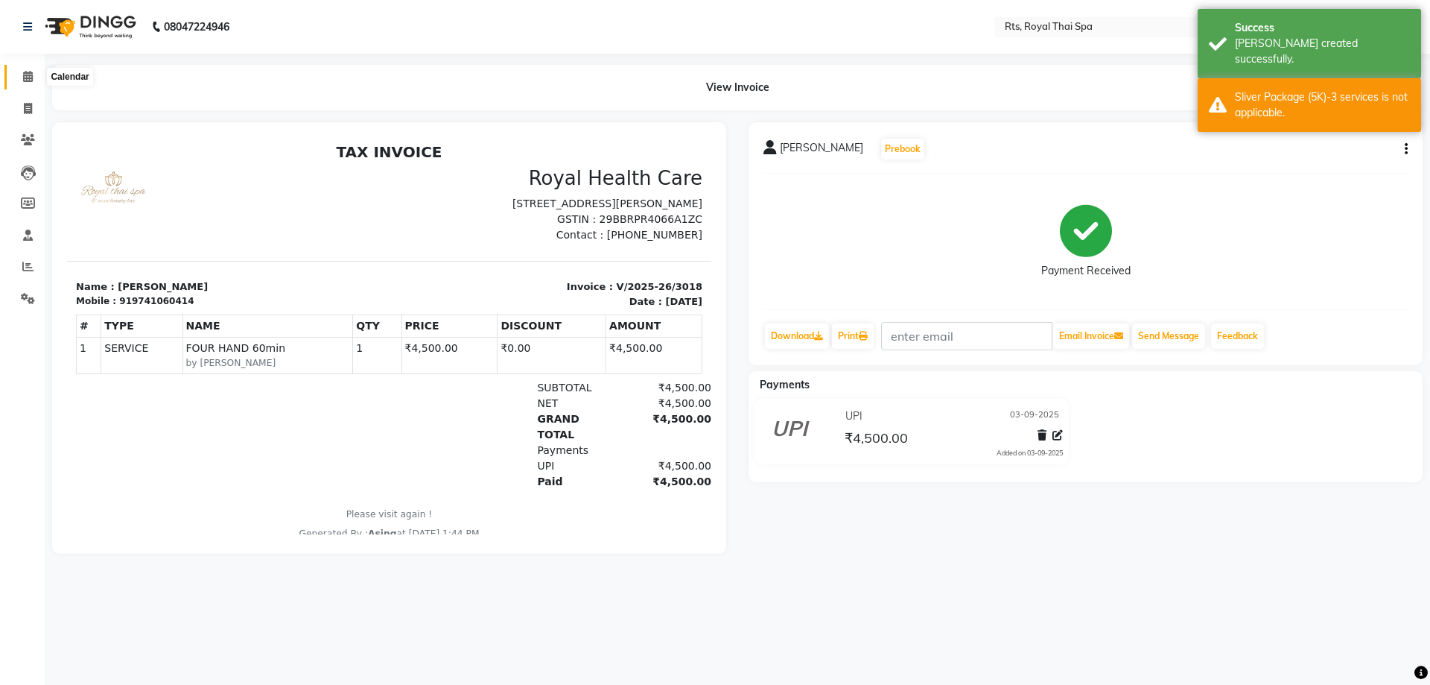
click at [32, 82] on span at bounding box center [28, 77] width 26 height 17
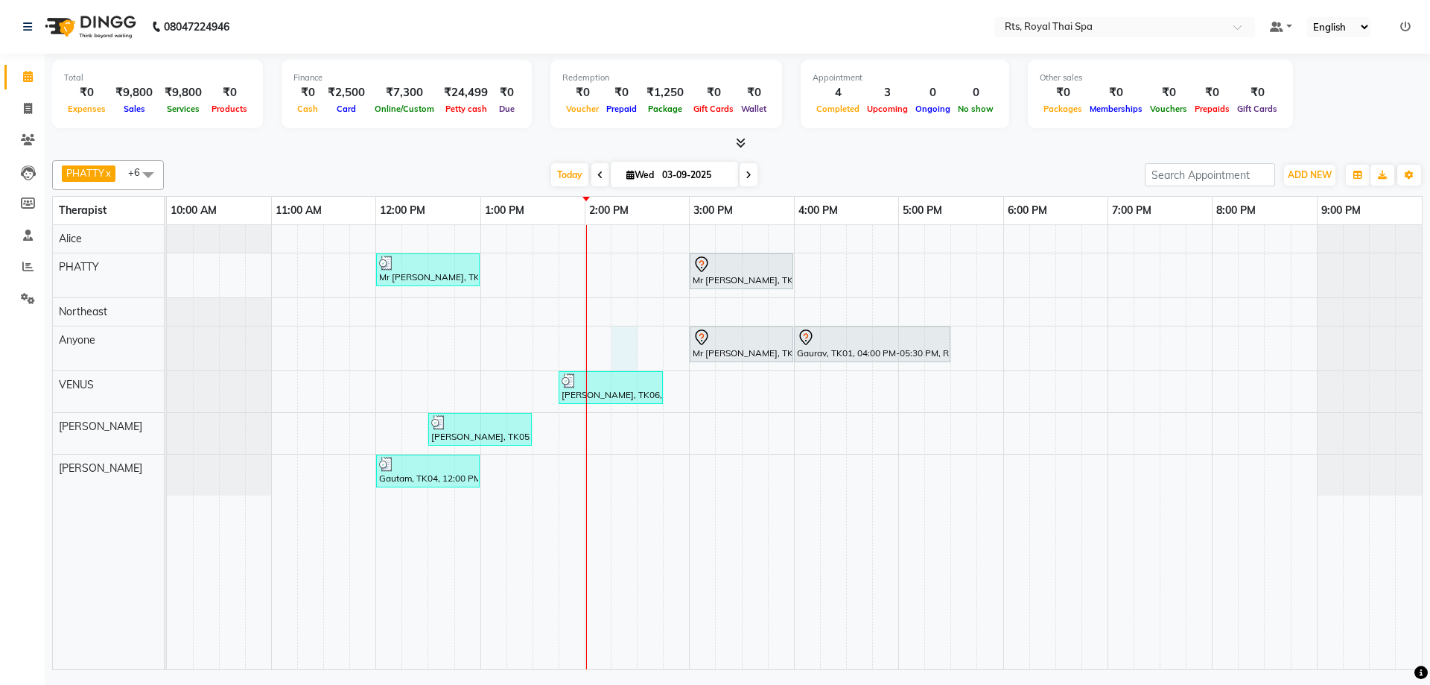
click at [624, 353] on div "Mr [PERSON_NAME], TK03, 12:00 PM-01:00 PM, SWEDISH THERAPY 60 Min. Mr VP, TK02,…" at bounding box center [794, 447] width 1255 height 444
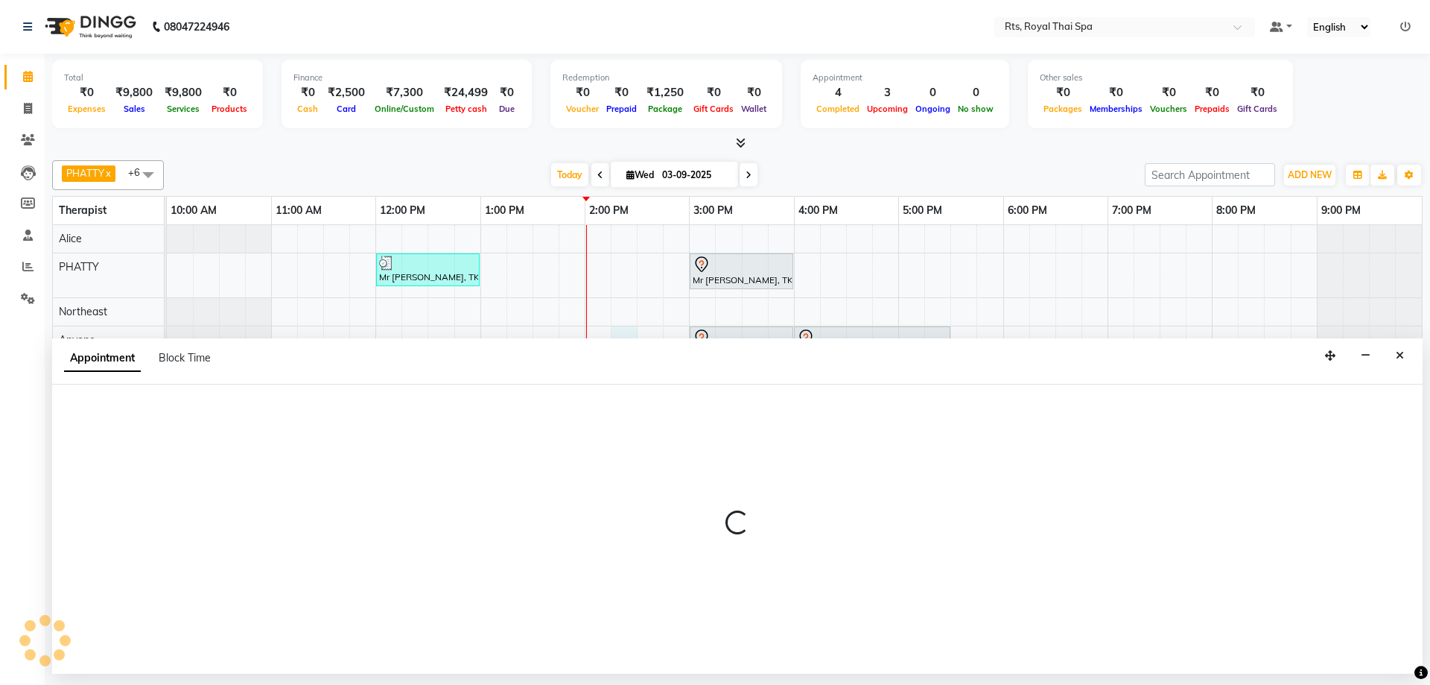
select select "39979"
select select "855"
select select "tentative"
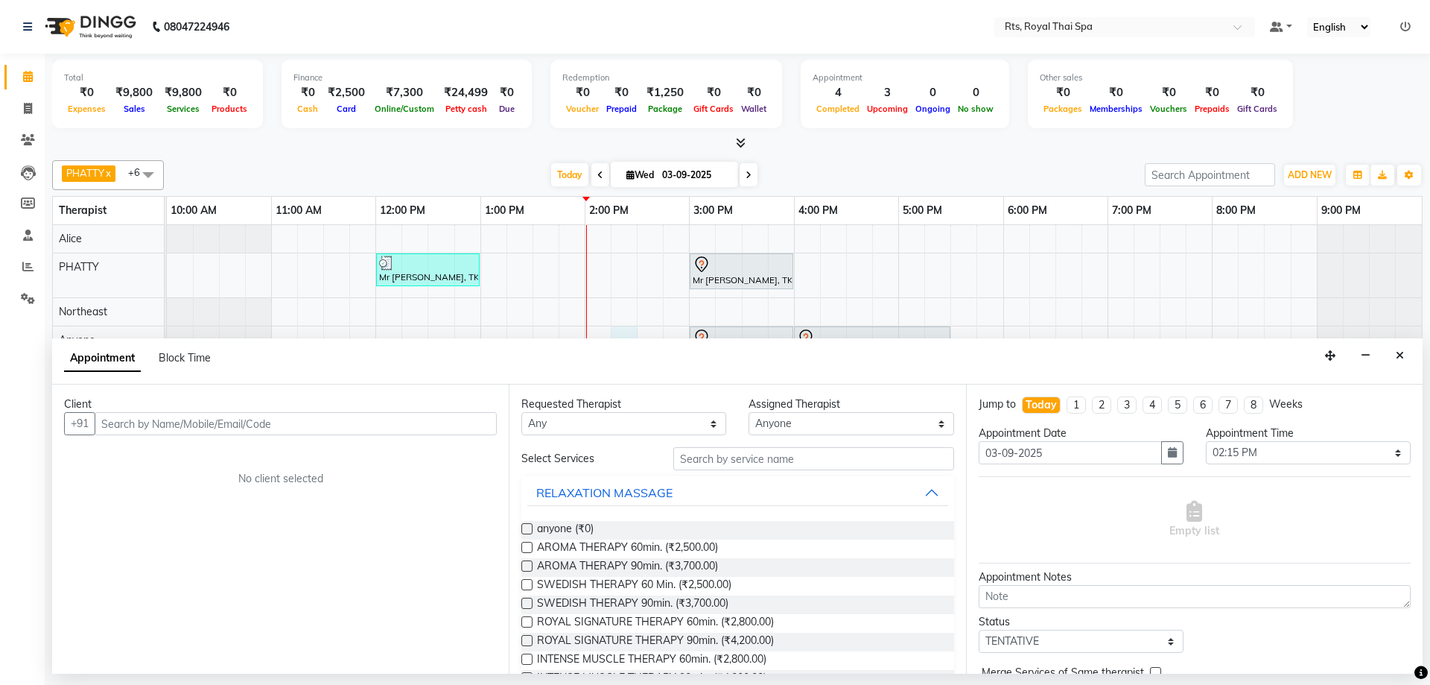
click at [371, 419] on input "text" at bounding box center [296, 423] width 402 height 23
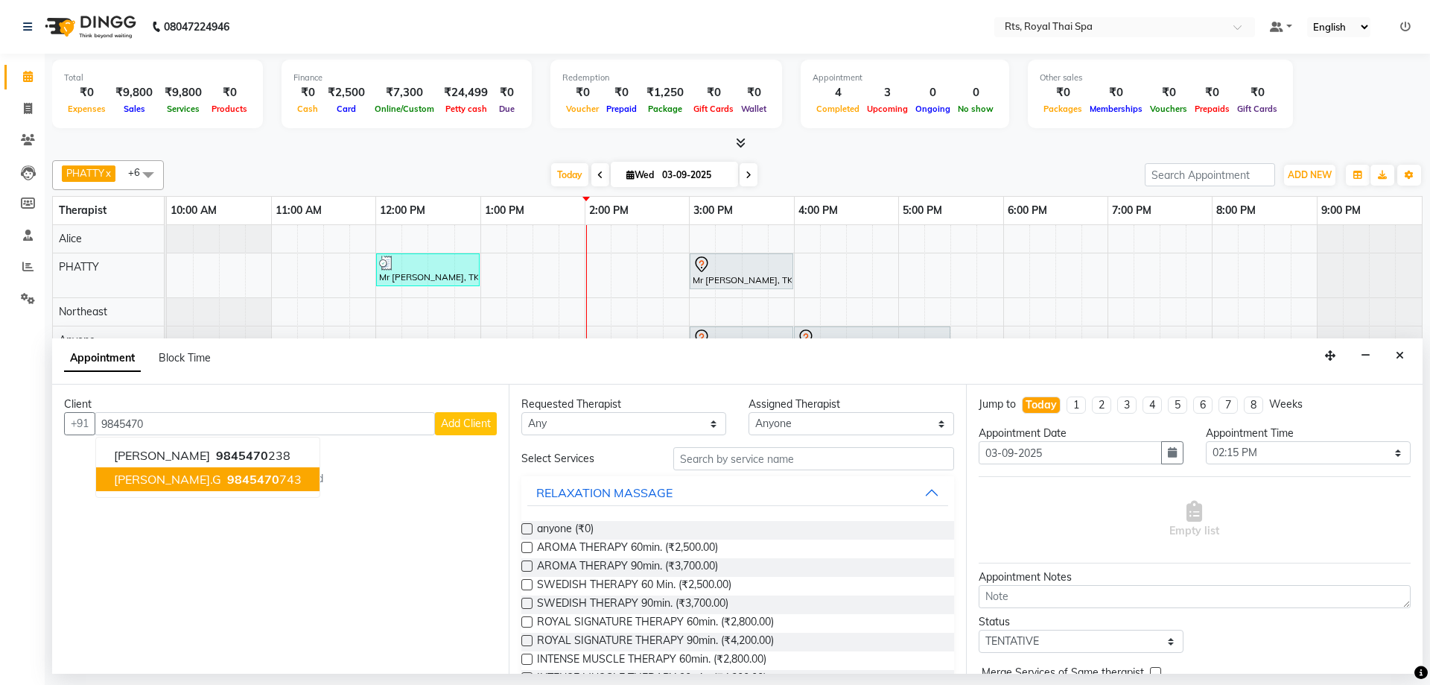
click at [227, 482] on span "9845470" at bounding box center [253, 479] width 52 height 15
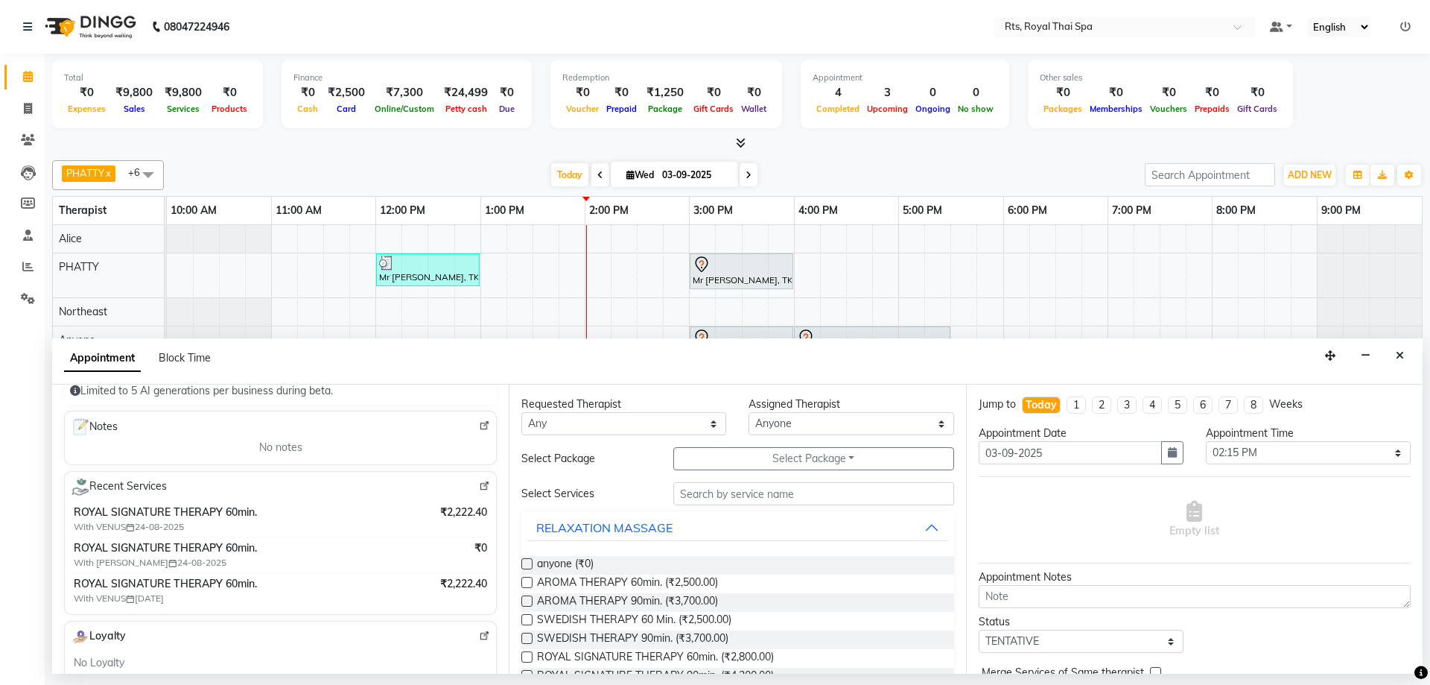
scroll to position [372, 0]
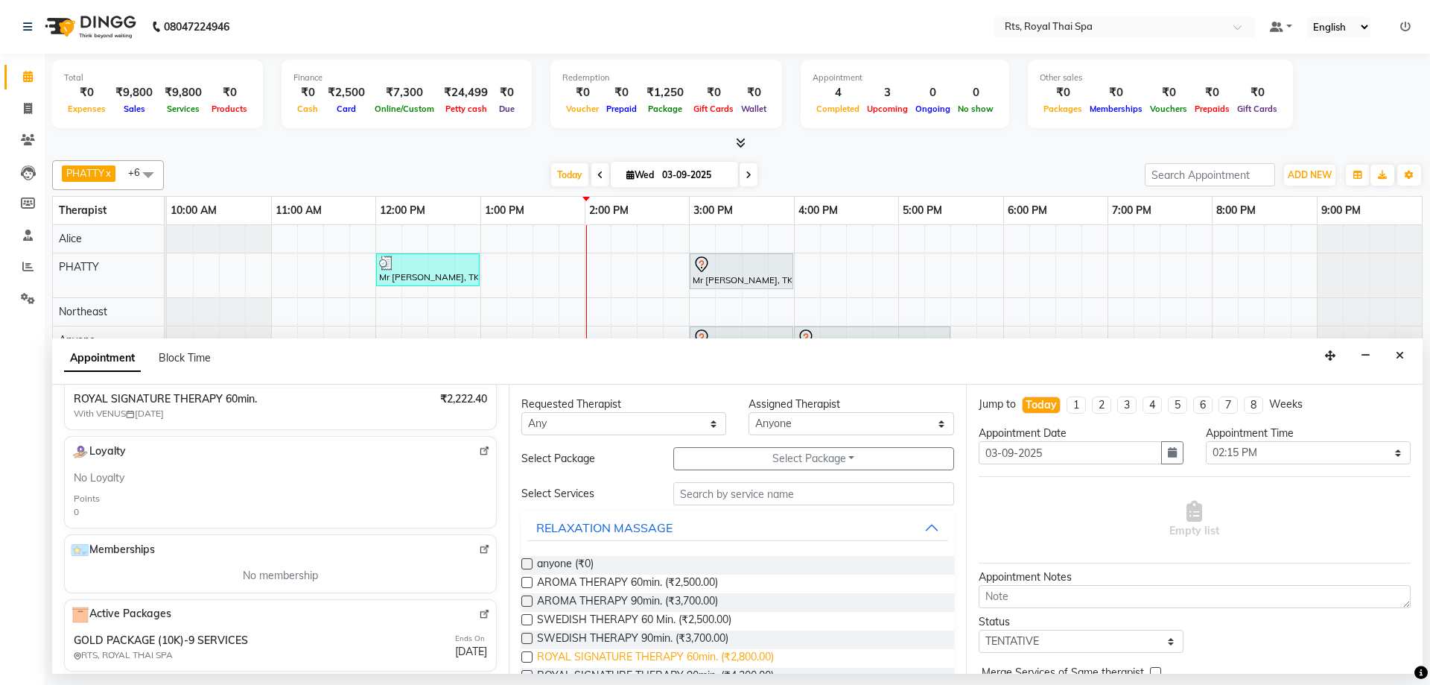
type input "9845470743"
click at [737, 660] on span "ROYAL SIGNATURE THERAPY 60min. (₹2,800.00)" at bounding box center [655, 658] width 237 height 19
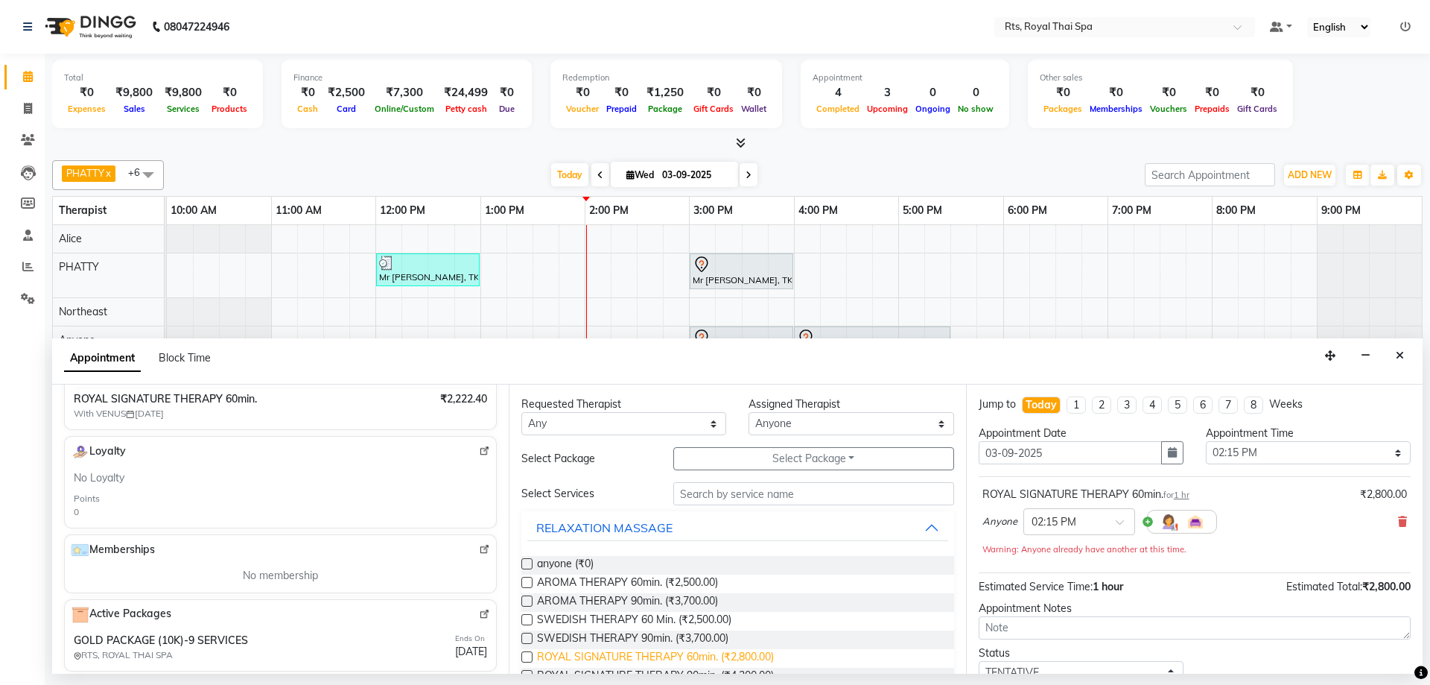
click at [737, 660] on span "ROYAL SIGNATURE THERAPY 60min. (₹2,800.00)" at bounding box center [655, 658] width 237 height 19
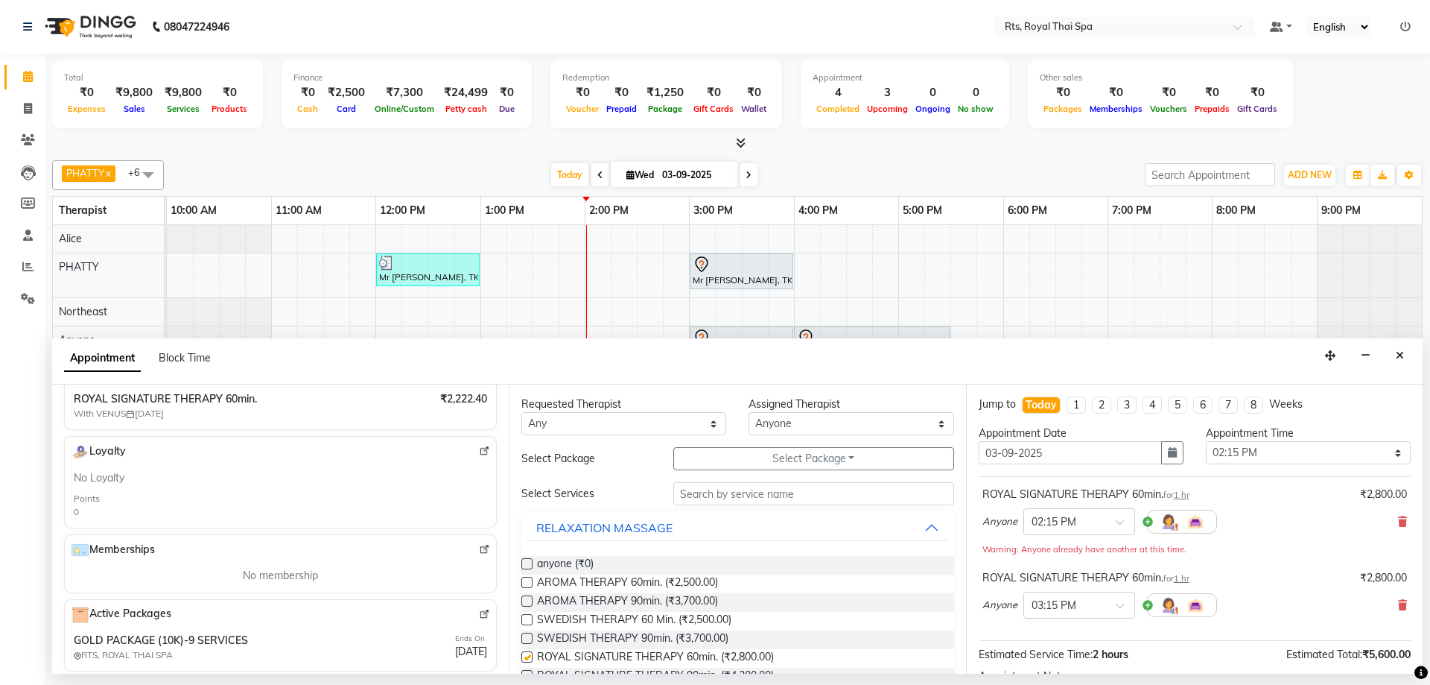
checkbox input "false"
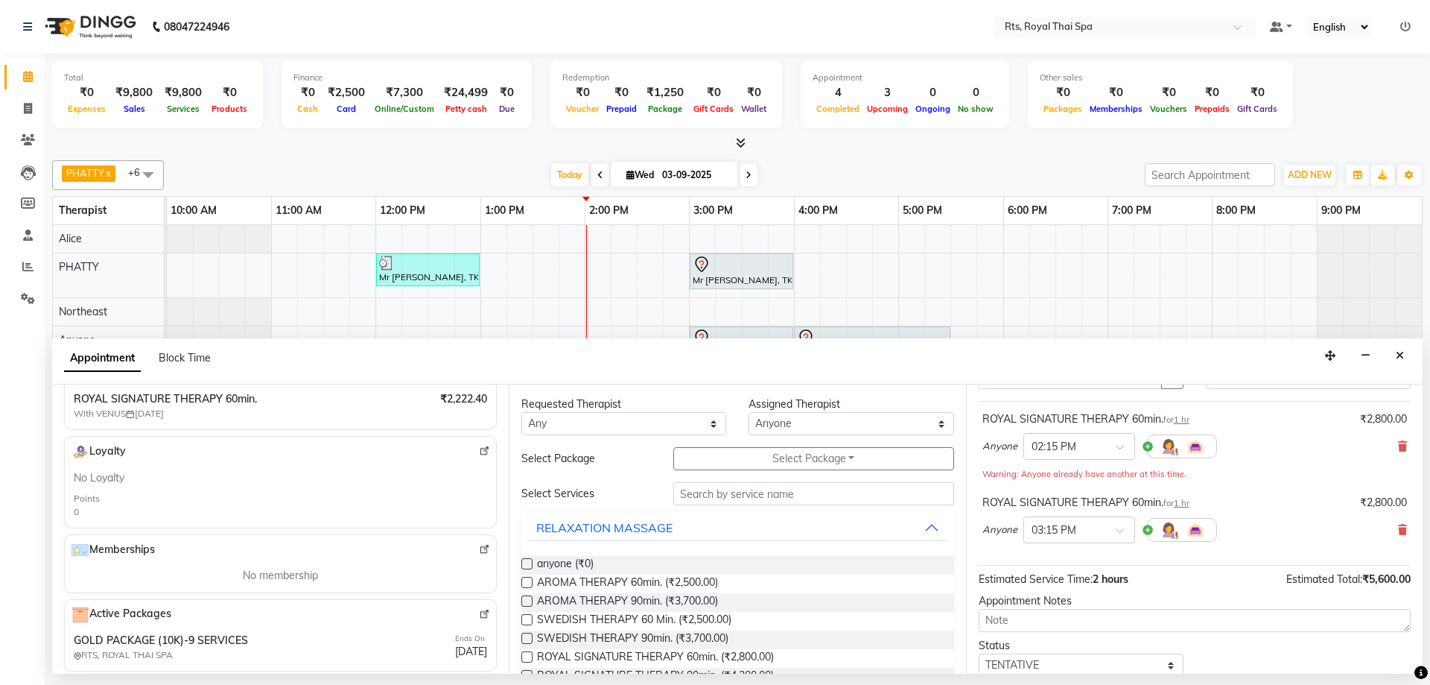
scroll to position [172, 0]
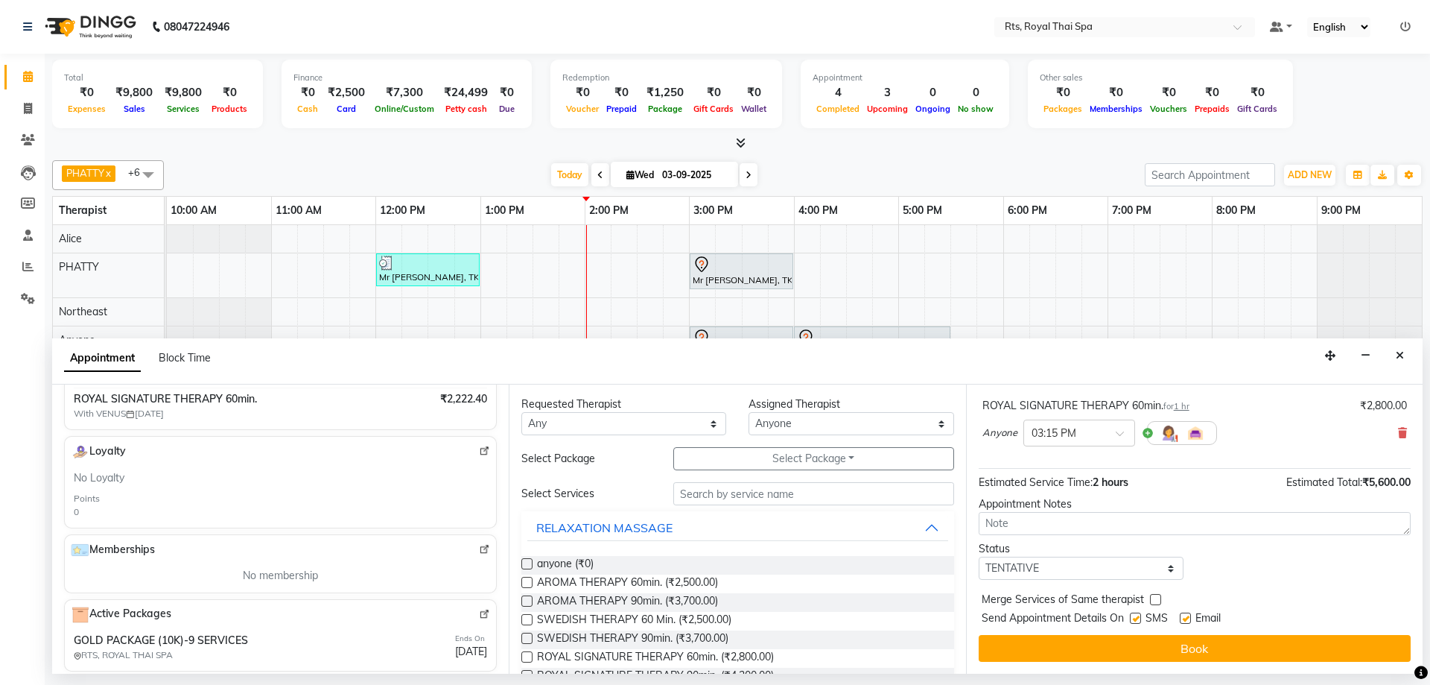
click at [1133, 622] on label at bounding box center [1135, 617] width 11 height 11
click at [1133, 622] on input "checkbox" at bounding box center [1135, 620] width 10 height 10
checkbox input "false"
click at [1126, 641] on button "Book" at bounding box center [1195, 648] width 432 height 27
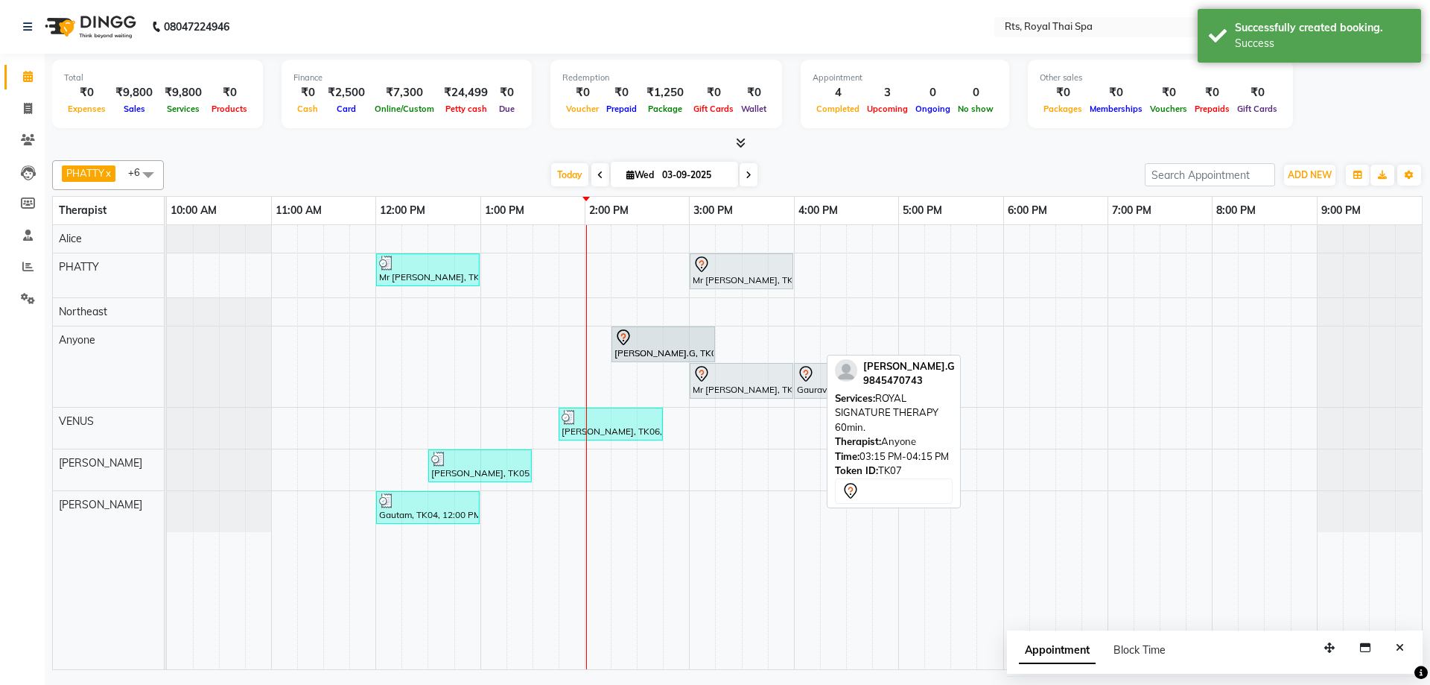
drag, startPoint x: 757, startPoint y: 348, endPoint x: 644, endPoint y: 352, distance: 112.6
click at [167, 352] on div "[PERSON_NAME].G, TK07, 02:15 PM-03:15 PM, ROYAL SIGNATURE THERAPY 60min. [PERSO…" at bounding box center [167, 366] width 0 height 80
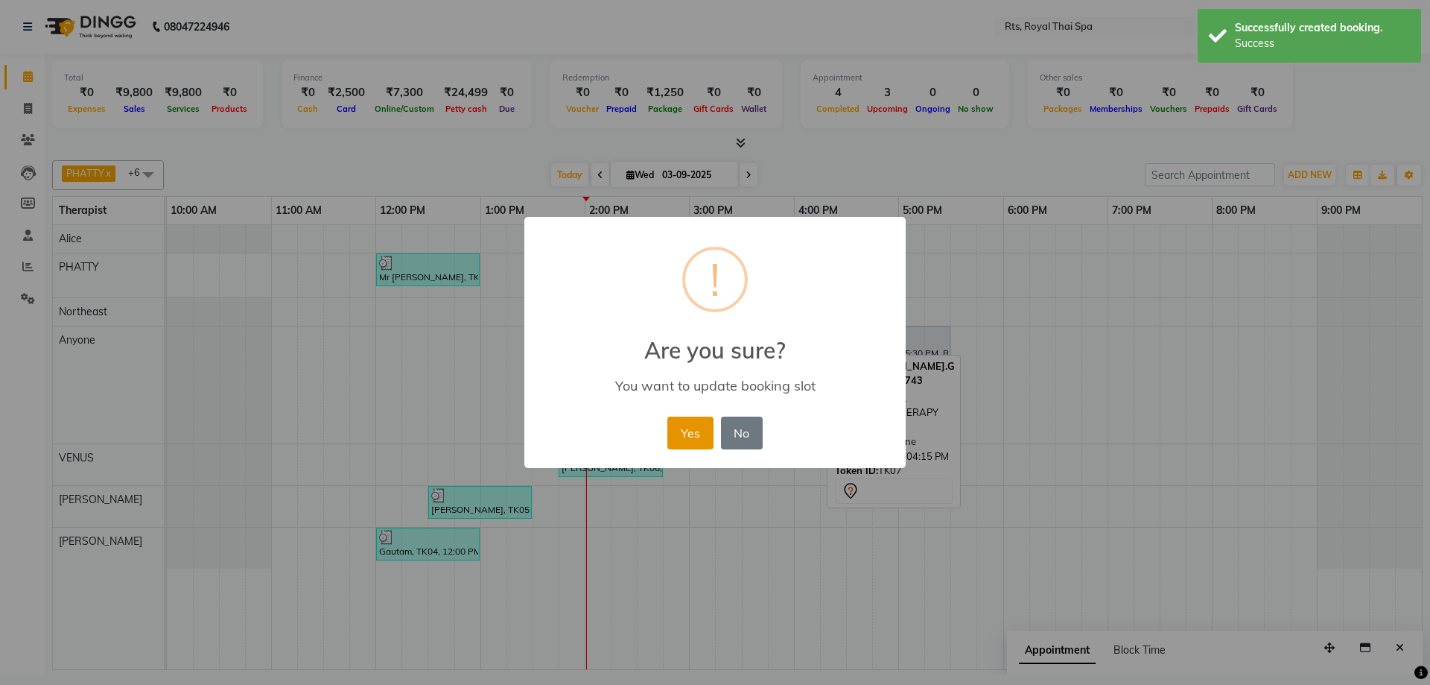
click at [684, 425] on button "Yes" at bounding box center [689, 432] width 45 height 33
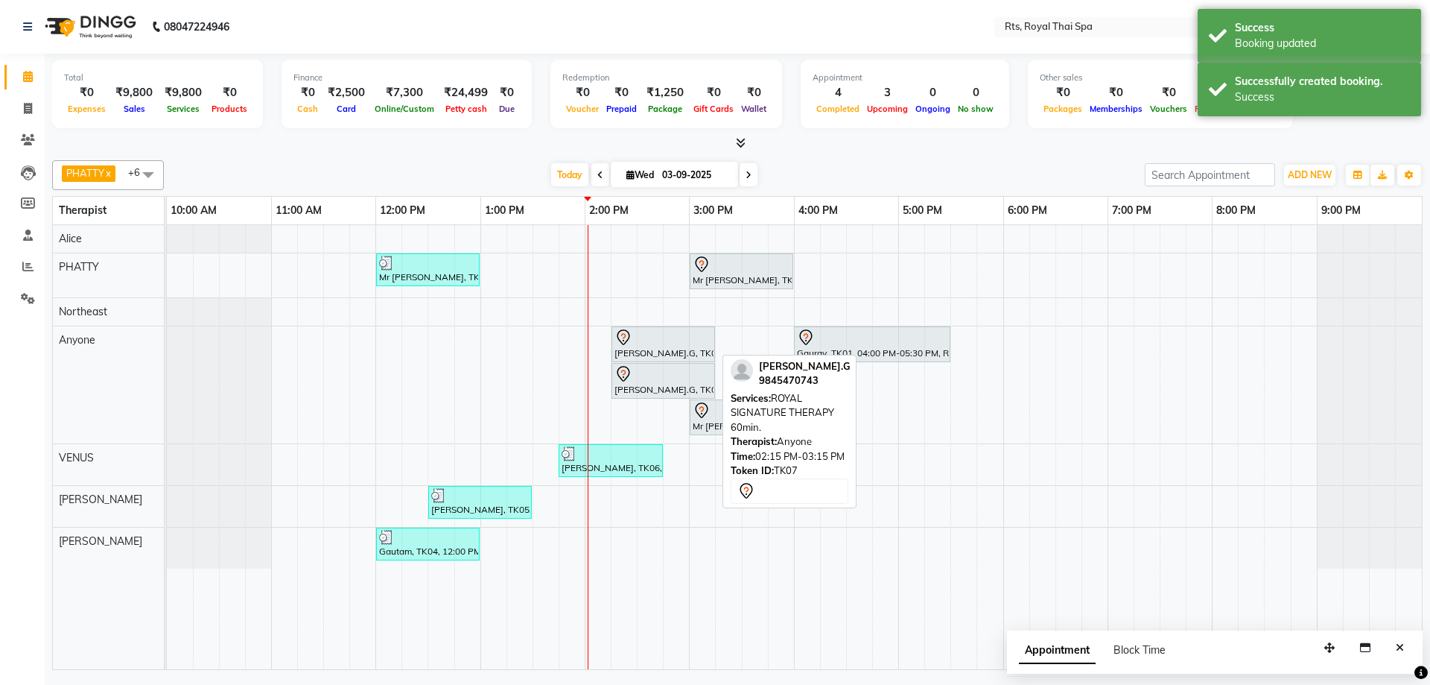
click at [657, 337] on div at bounding box center [664, 338] width 98 height 18
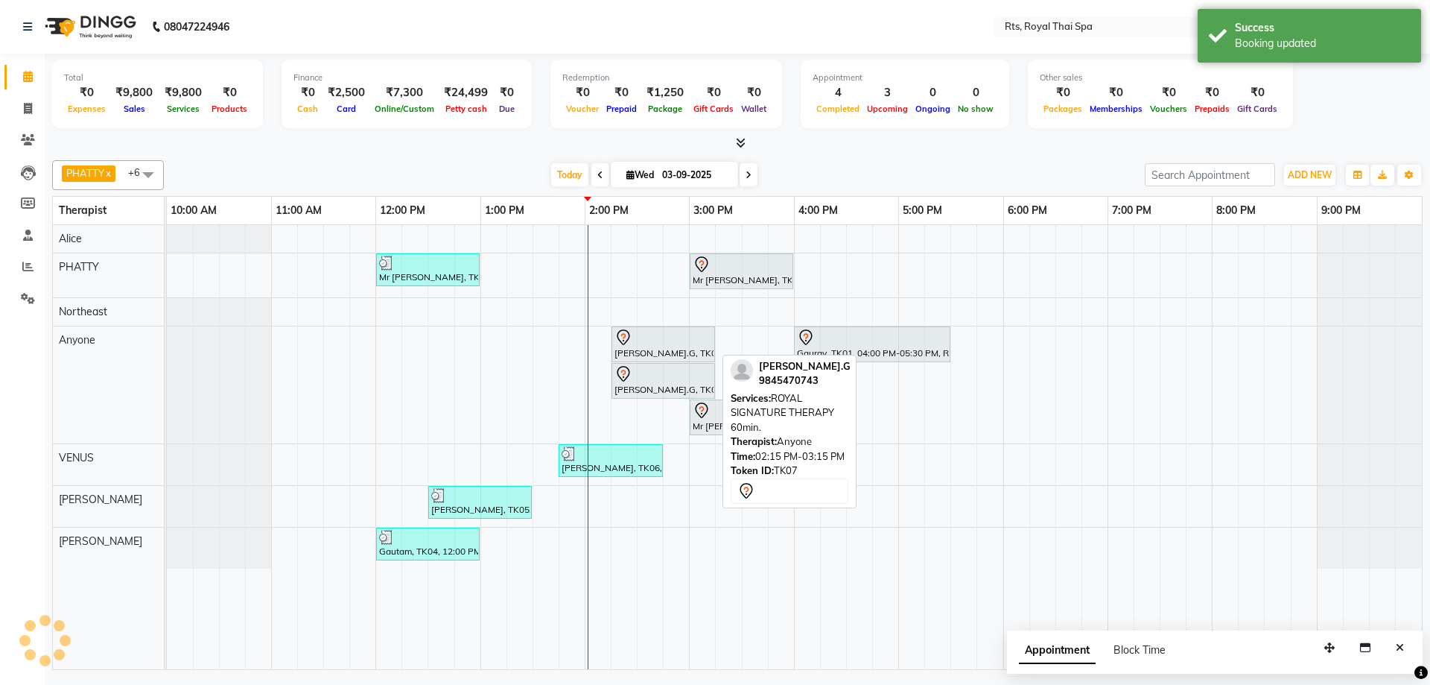
click at [656, 337] on div at bounding box center [664, 338] width 98 height 18
select select "7"
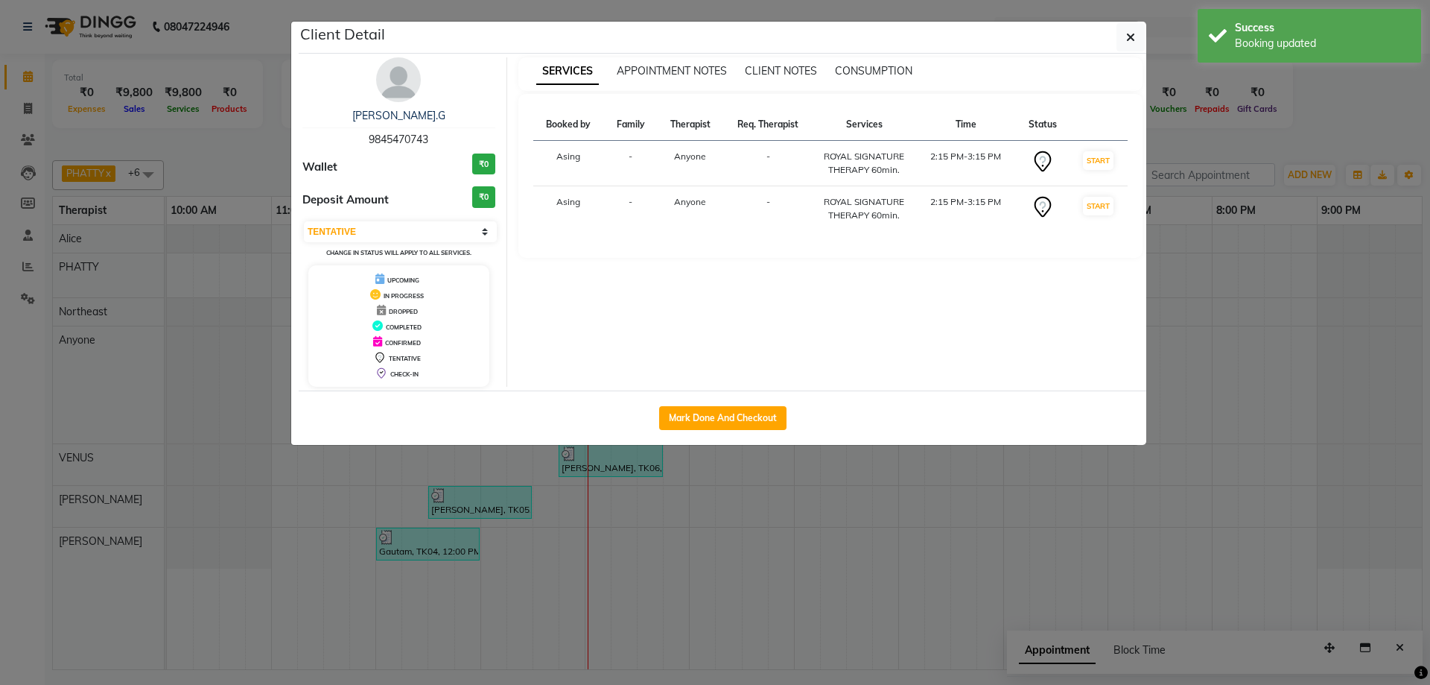
drag, startPoint x: 367, startPoint y: 137, endPoint x: 468, endPoint y: 137, distance: 100.6
click at [469, 137] on div "[PERSON_NAME].G 9845470743" at bounding box center [398, 127] width 193 height 39
copy span "9845470743"
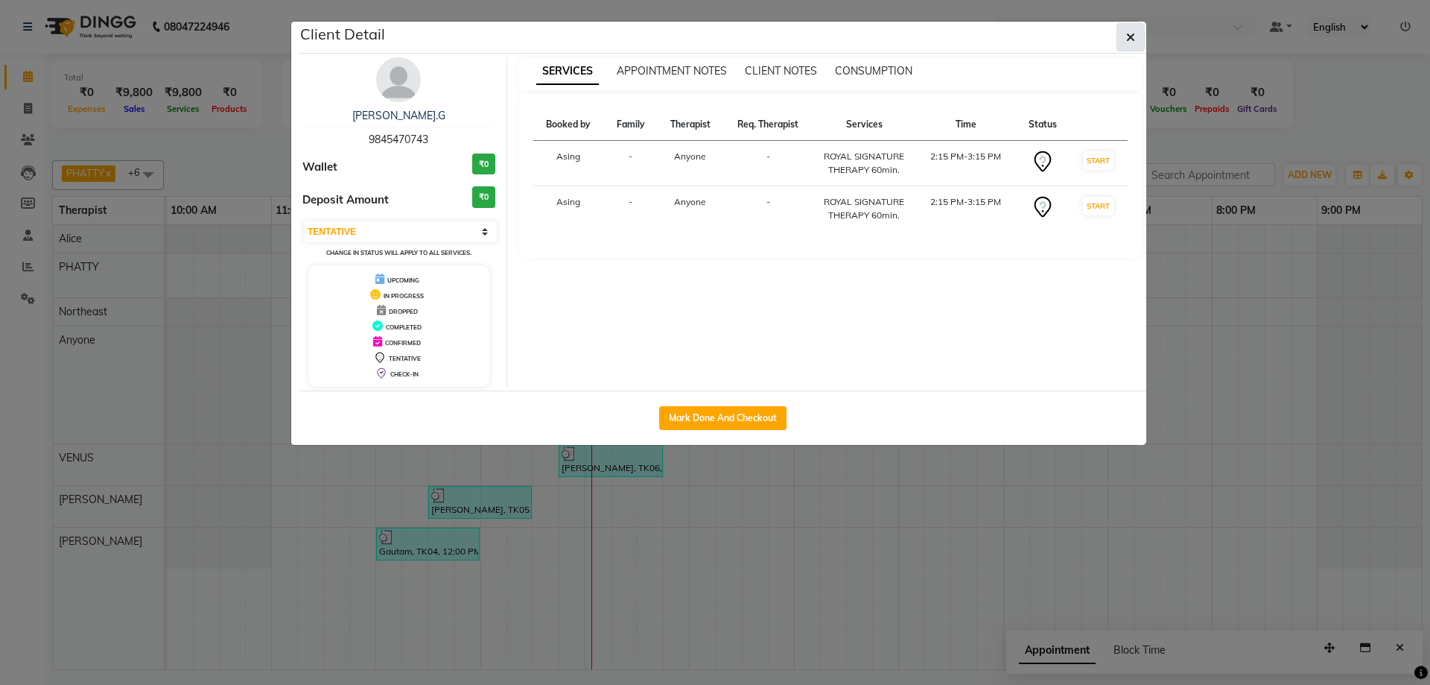
click at [1129, 42] on icon "button" at bounding box center [1130, 37] width 9 height 12
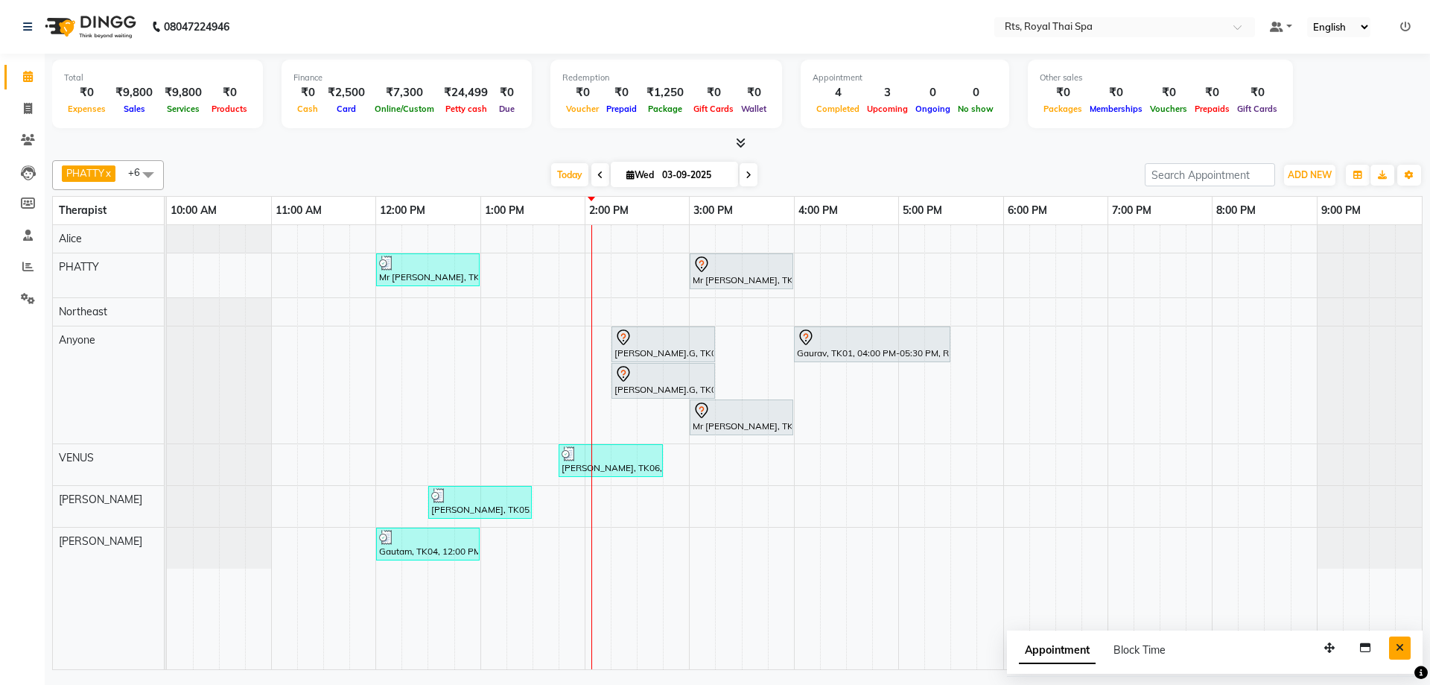
click at [1404, 652] on button "Close" at bounding box center [1400, 647] width 22 height 23
click at [1041, 358] on div "Mr [PERSON_NAME], TK03, 12:00 PM-01:00 PM, SWEDISH THERAPY 60 Min. Mr VP, TK02,…" at bounding box center [794, 447] width 1255 height 444
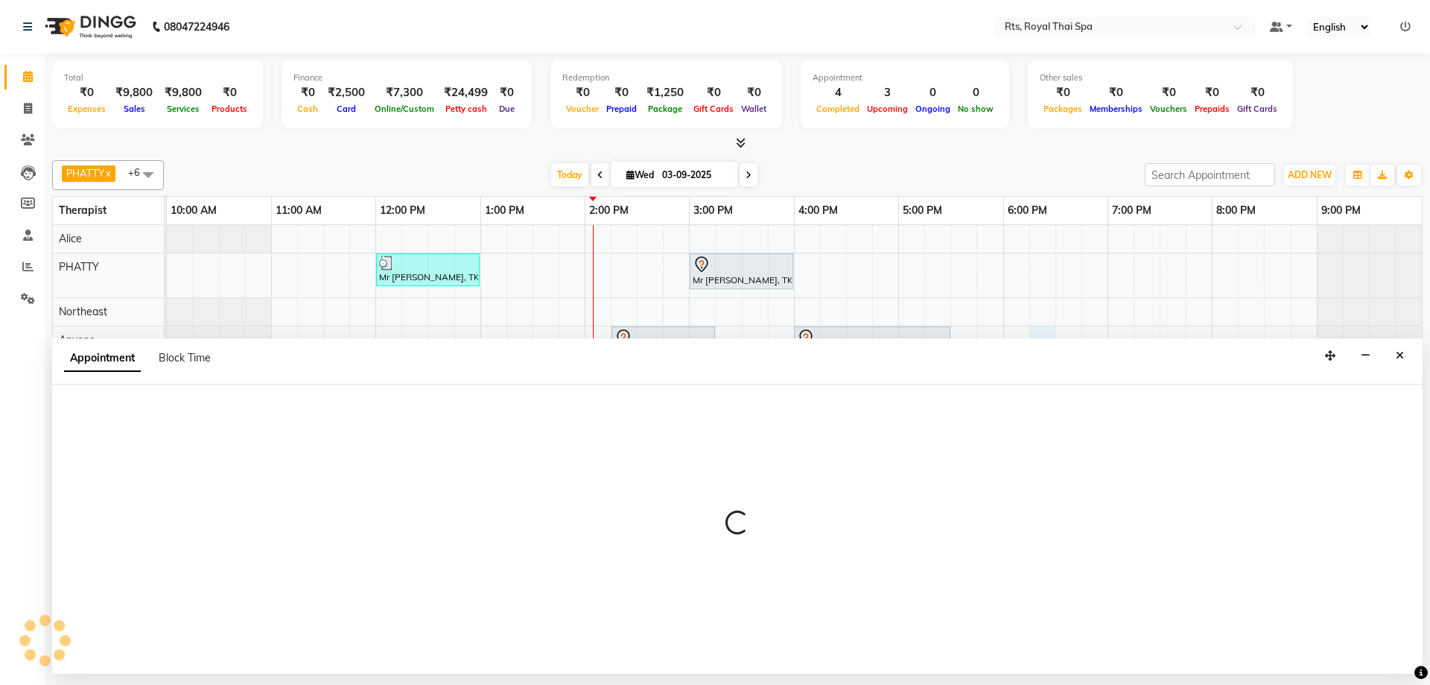
select select "39979"
select select "1095"
select select "tentative"
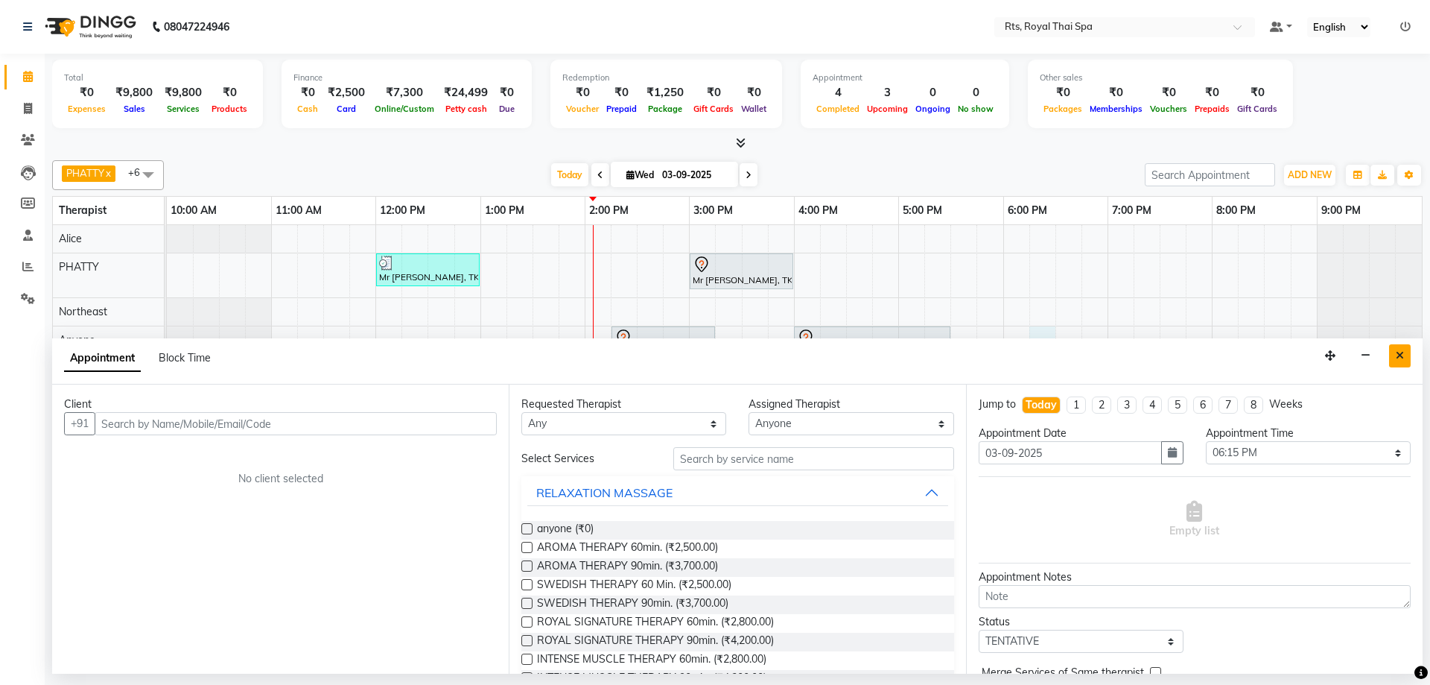
click at [1403, 355] on icon "Close" at bounding box center [1400, 355] width 8 height 10
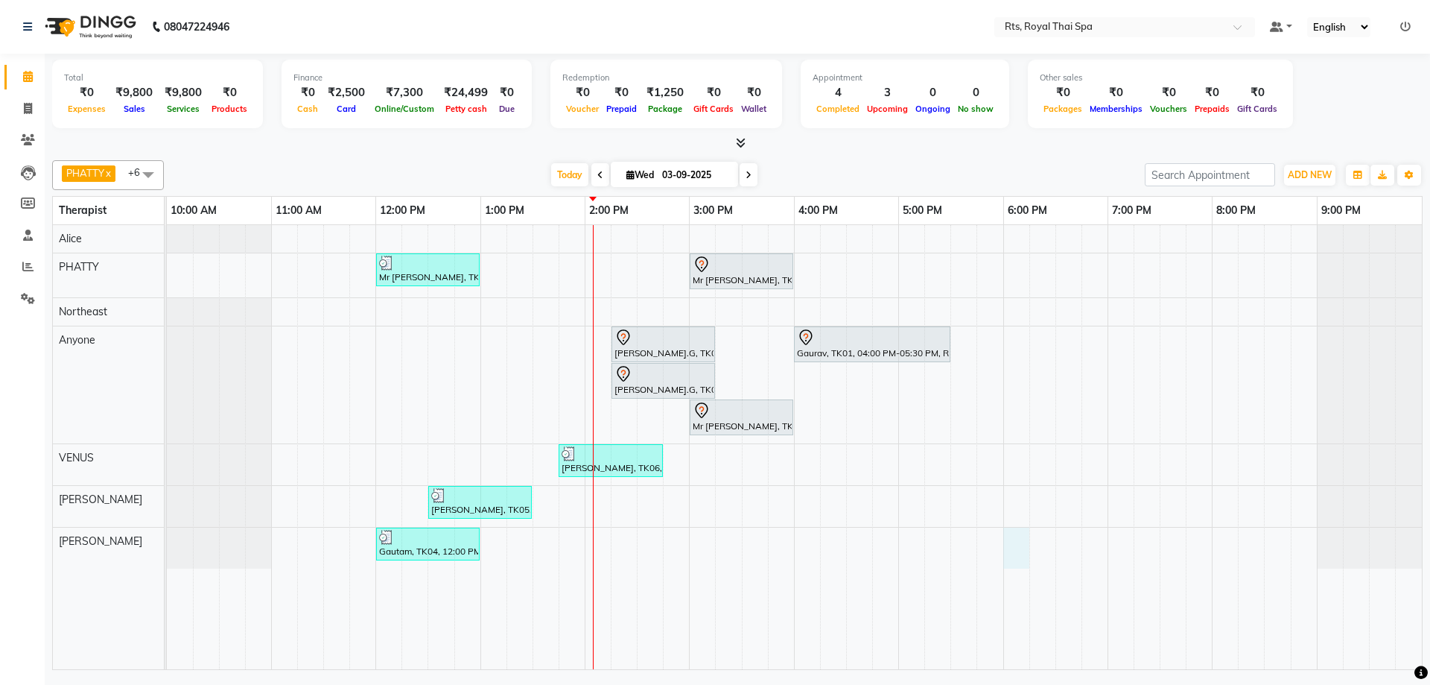
click at [1012, 558] on div "Mr [PERSON_NAME], TK03, 12:00 PM-01:00 PM, SWEDISH THERAPY 60 Min. Mr VP, TK02,…" at bounding box center [794, 447] width 1255 height 444
select select "80881"
select select "1080"
select select "tentative"
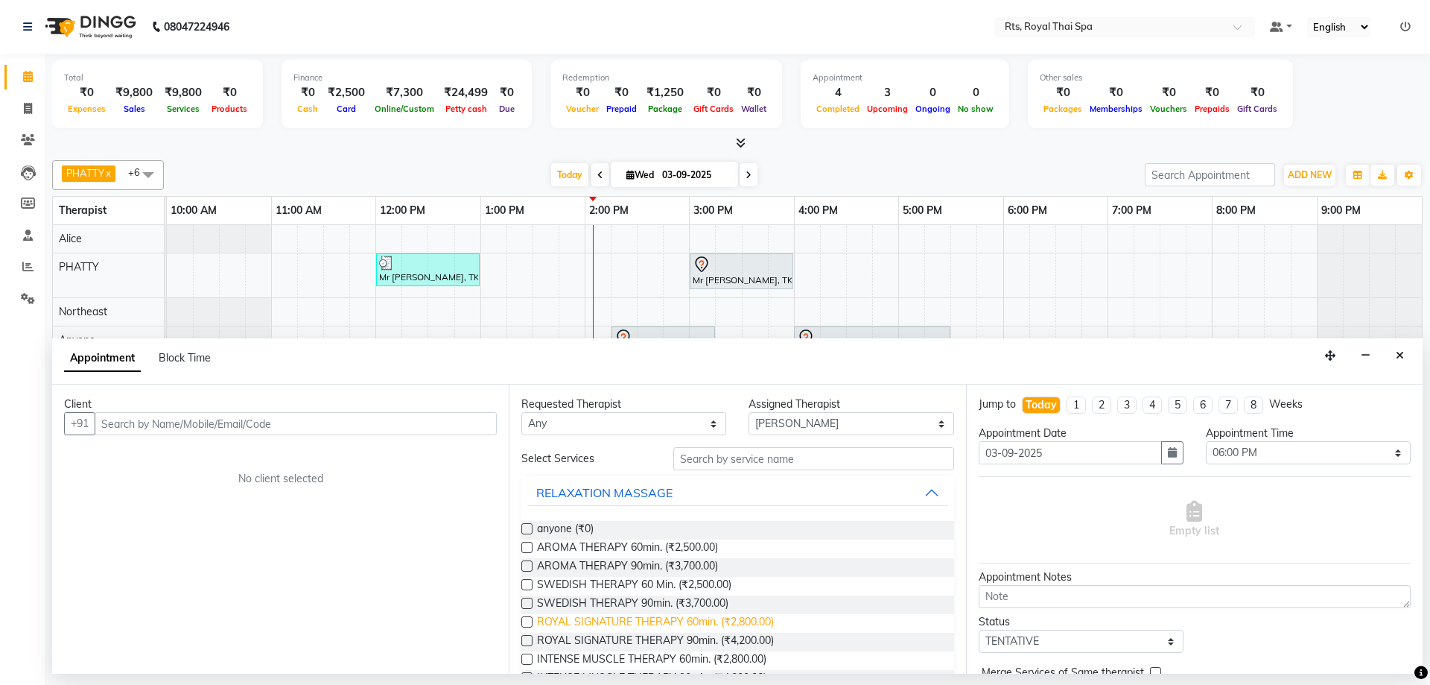
click at [735, 624] on span "ROYAL SIGNATURE THERAPY 60min. (₹2,800.00)" at bounding box center [655, 623] width 237 height 19
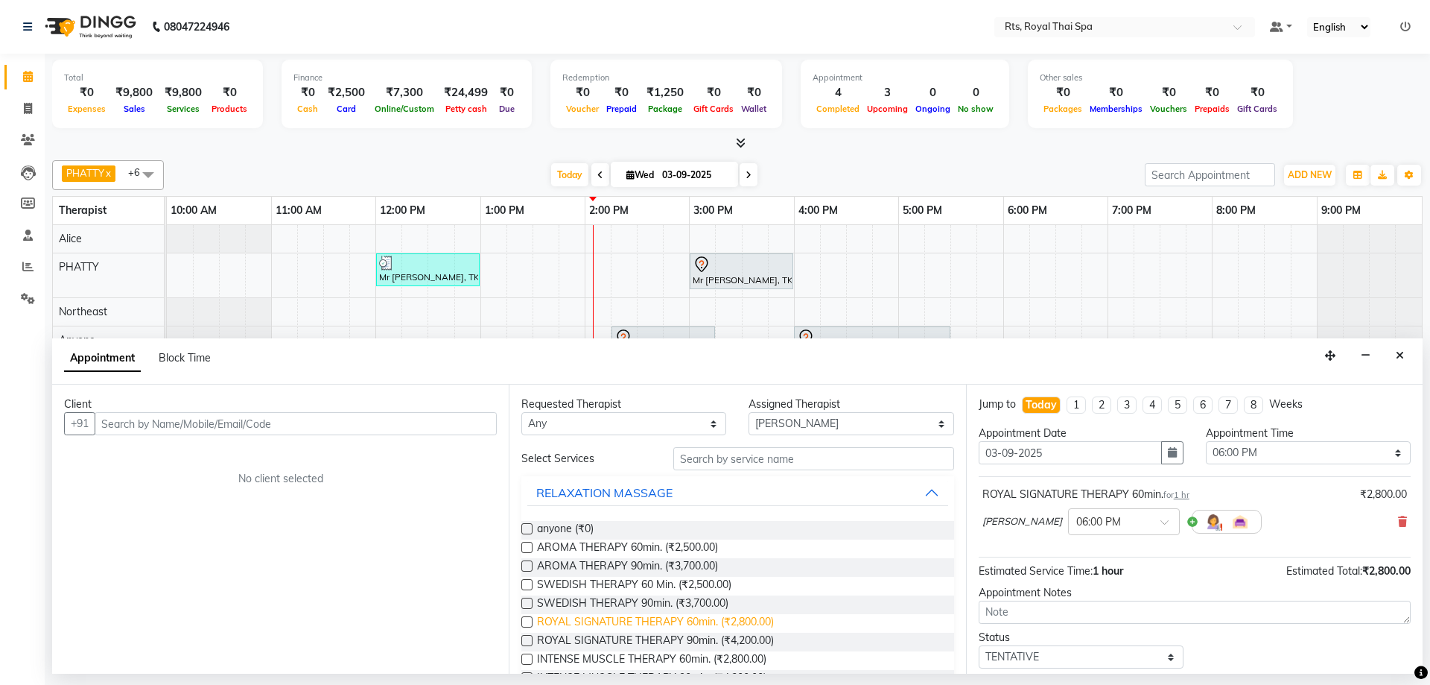
click at [651, 624] on span "ROYAL SIGNATURE THERAPY 60min. (₹2,800.00)" at bounding box center [655, 623] width 237 height 19
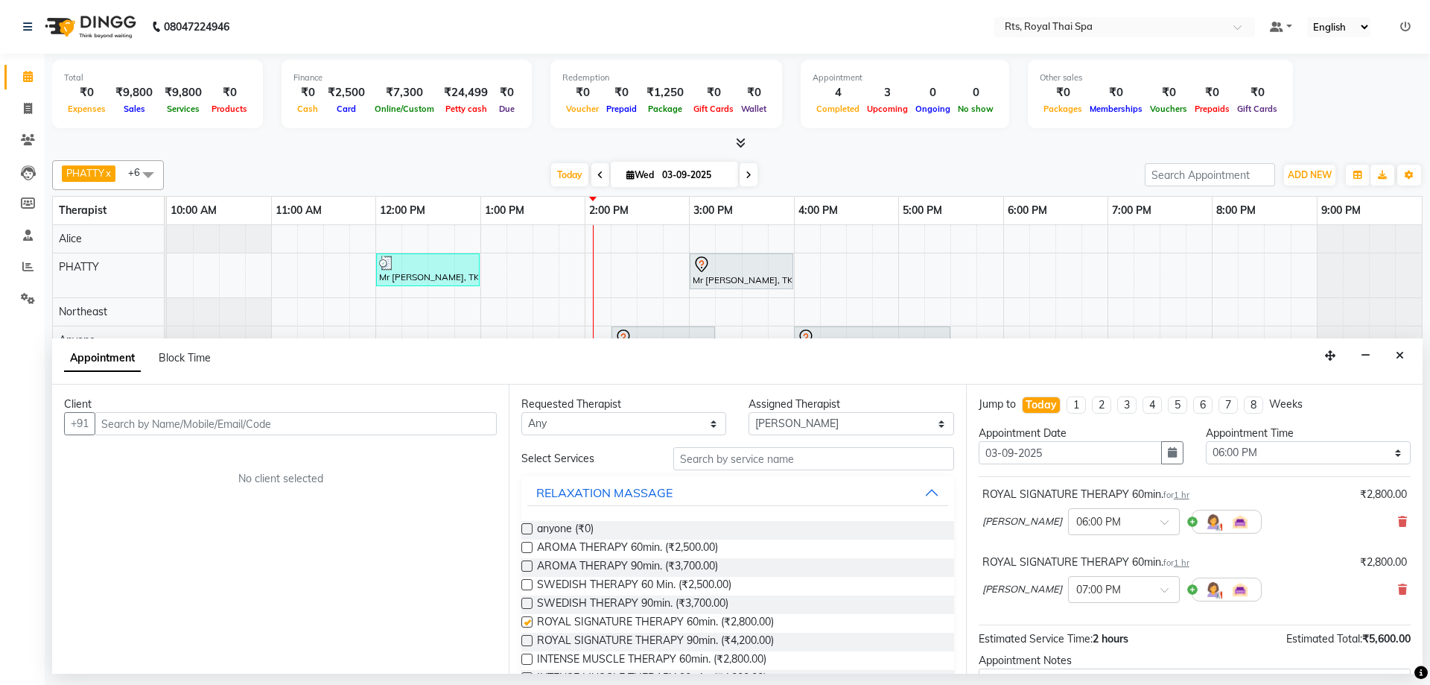
checkbox input "false"
click at [293, 426] on input "text" at bounding box center [296, 423] width 402 height 23
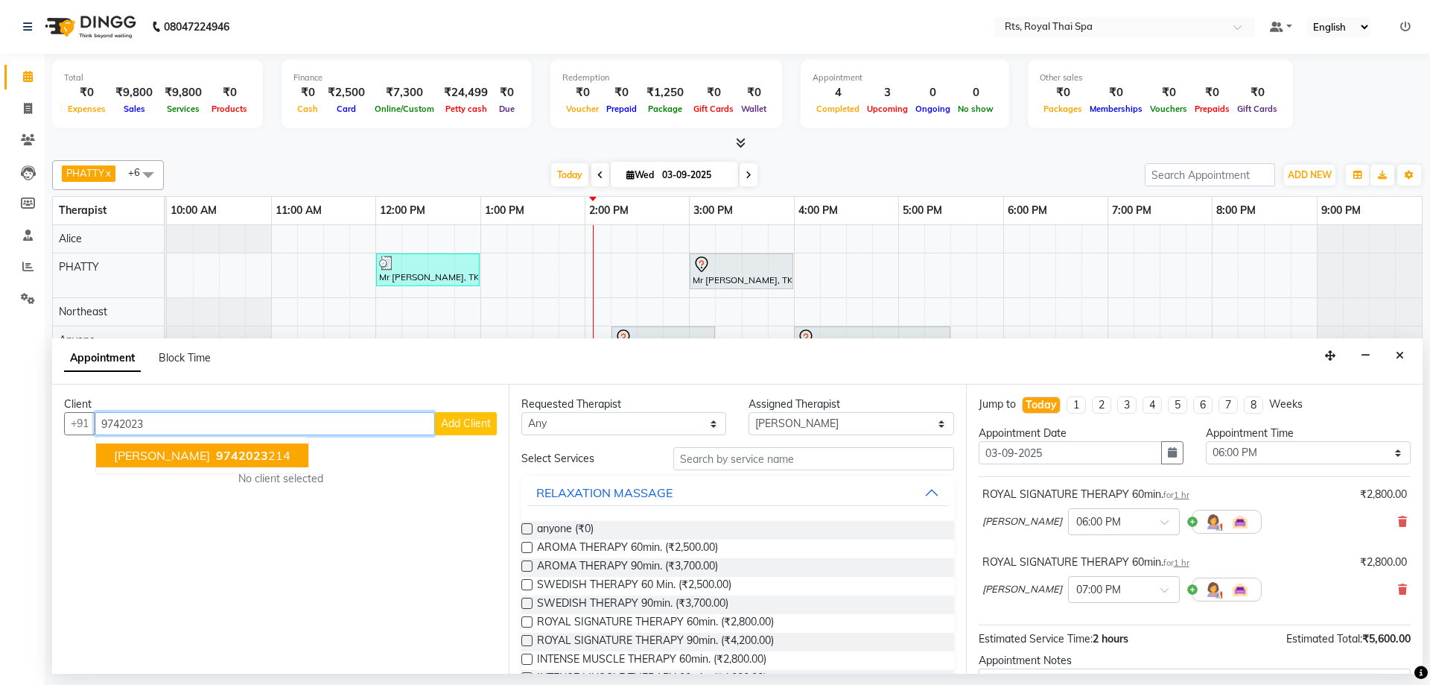
click at [216, 453] on ngb-highlight "9742023 214" at bounding box center [251, 455] width 77 height 15
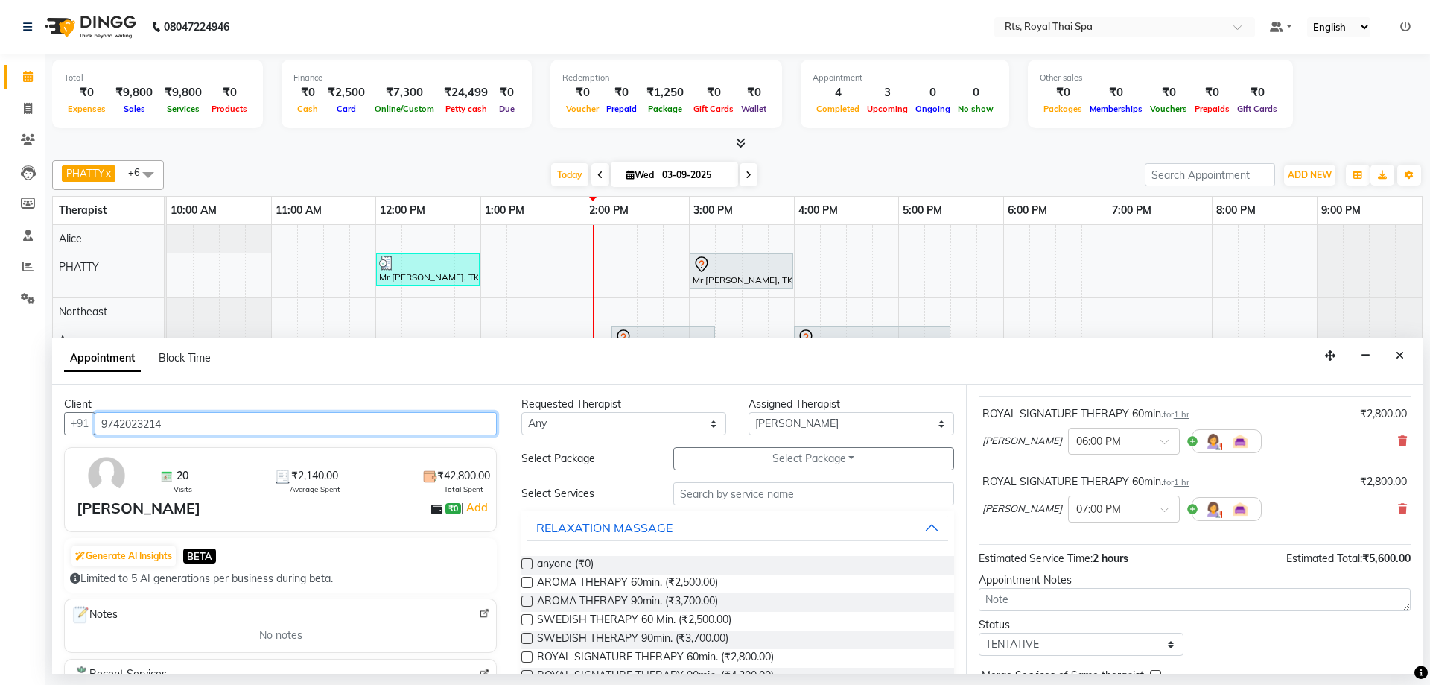
scroll to position [156, 0]
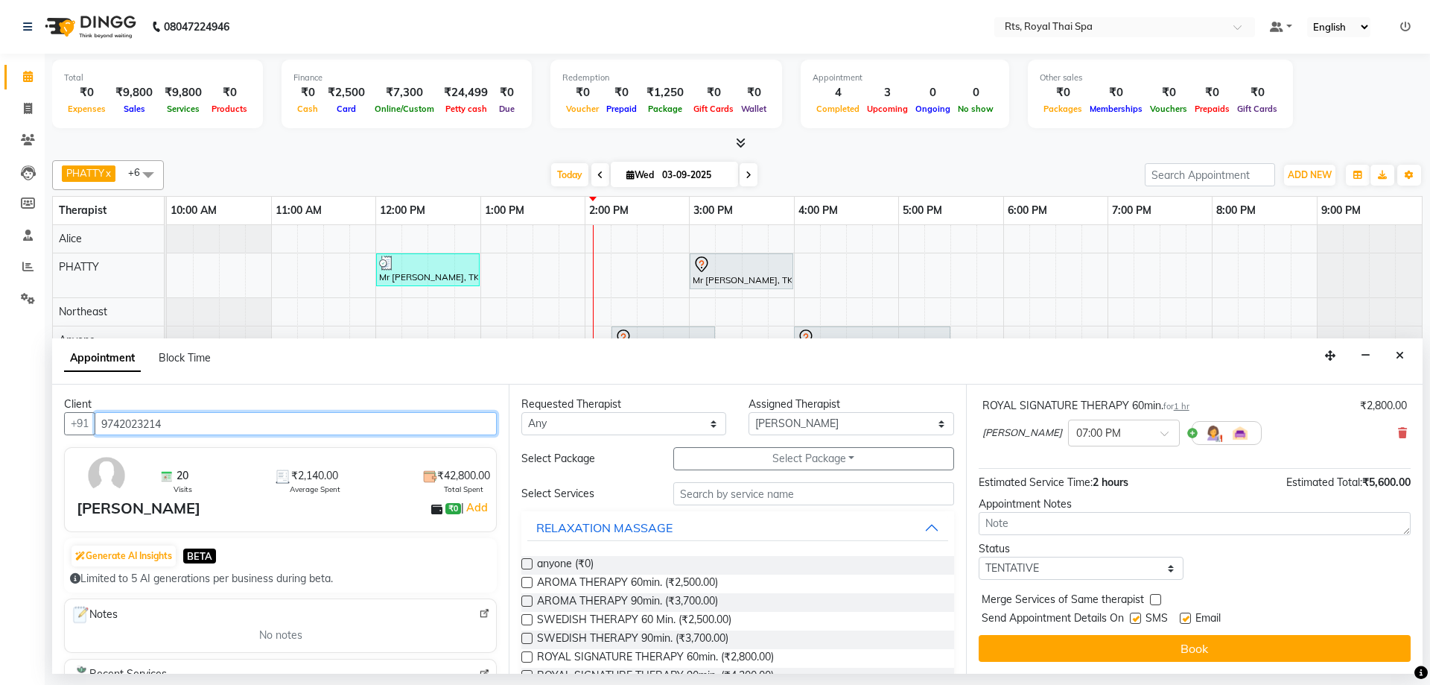
type input "9742023214"
click at [1136, 622] on label at bounding box center [1135, 617] width 11 height 11
click at [1136, 622] on input "checkbox" at bounding box center [1135, 620] width 10 height 10
checkbox input "false"
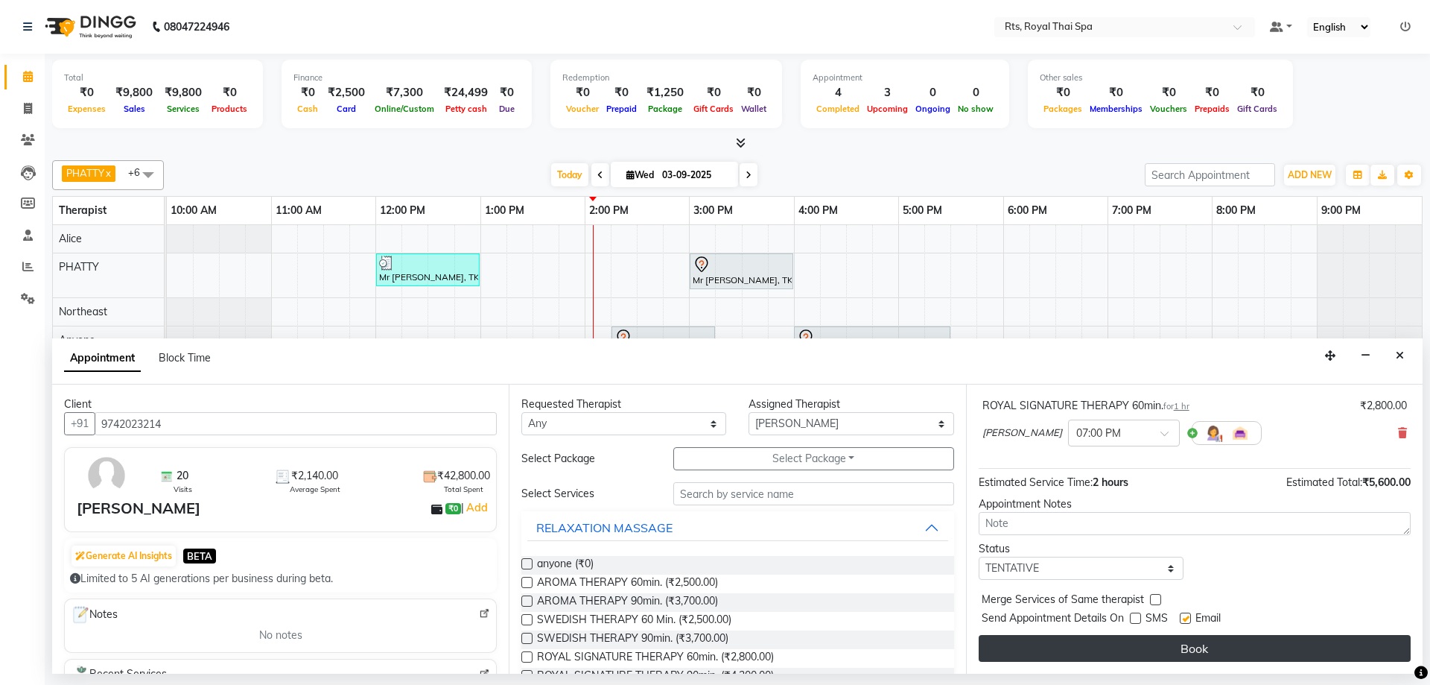
click at [1136, 644] on button "Book" at bounding box center [1195, 648] width 432 height 27
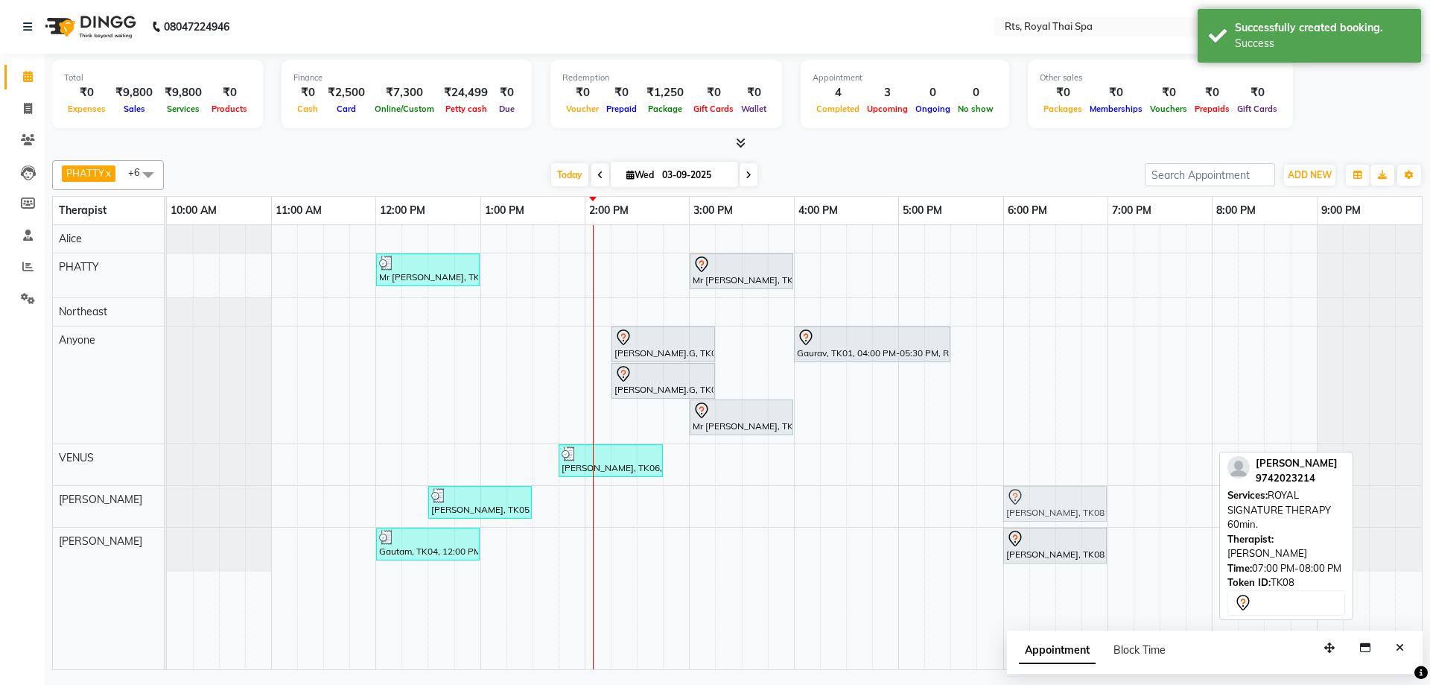
drag, startPoint x: 1127, startPoint y: 548, endPoint x: 1027, endPoint y: 508, distance: 108.3
click at [1027, 508] on tbody "Mr [PERSON_NAME], TK03, 12:00 PM-01:00 PM, SWEDISH THERAPY 60 Min. Mr VP, TK02,…" at bounding box center [794, 398] width 1255 height 346
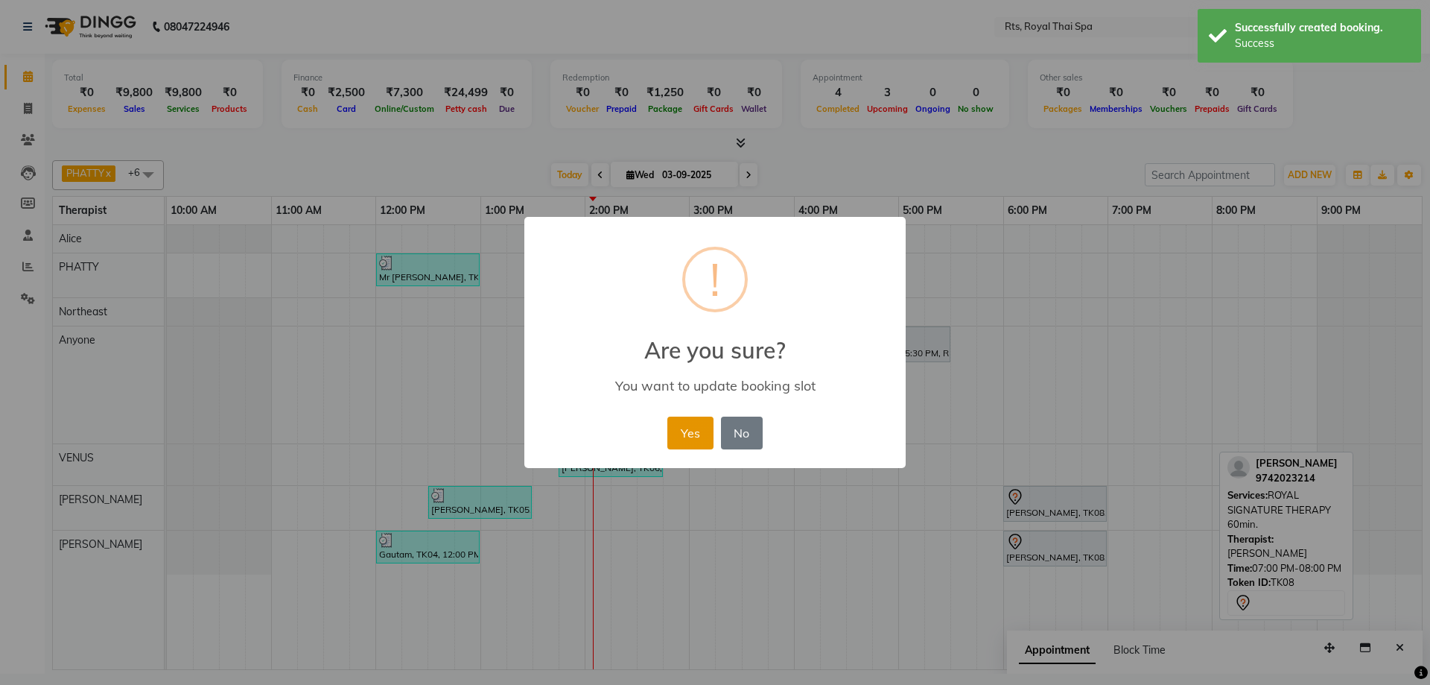
click at [703, 438] on button "Yes" at bounding box center [689, 432] width 45 height 33
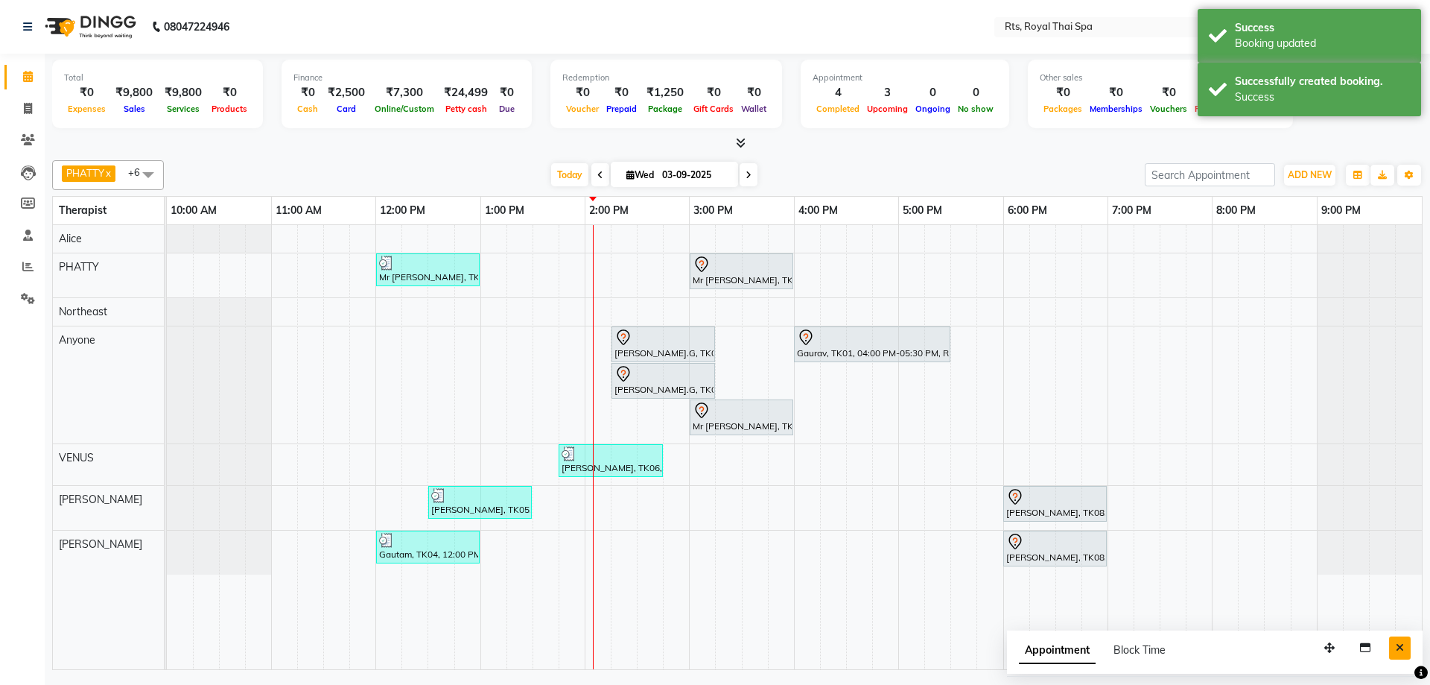
click at [1403, 652] on icon "Close" at bounding box center [1400, 647] width 8 height 10
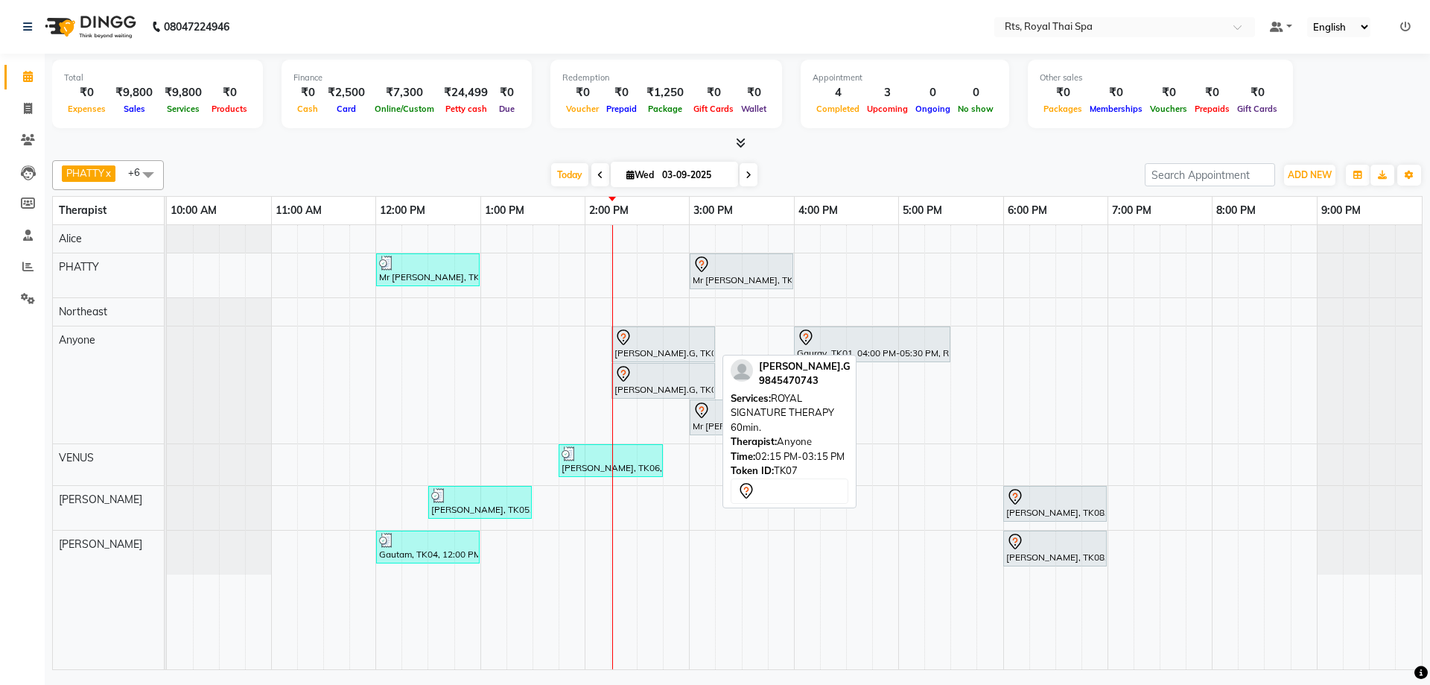
click at [641, 337] on div at bounding box center [664, 338] width 98 height 18
click at [638, 339] on div at bounding box center [664, 338] width 98 height 18
select select "7"
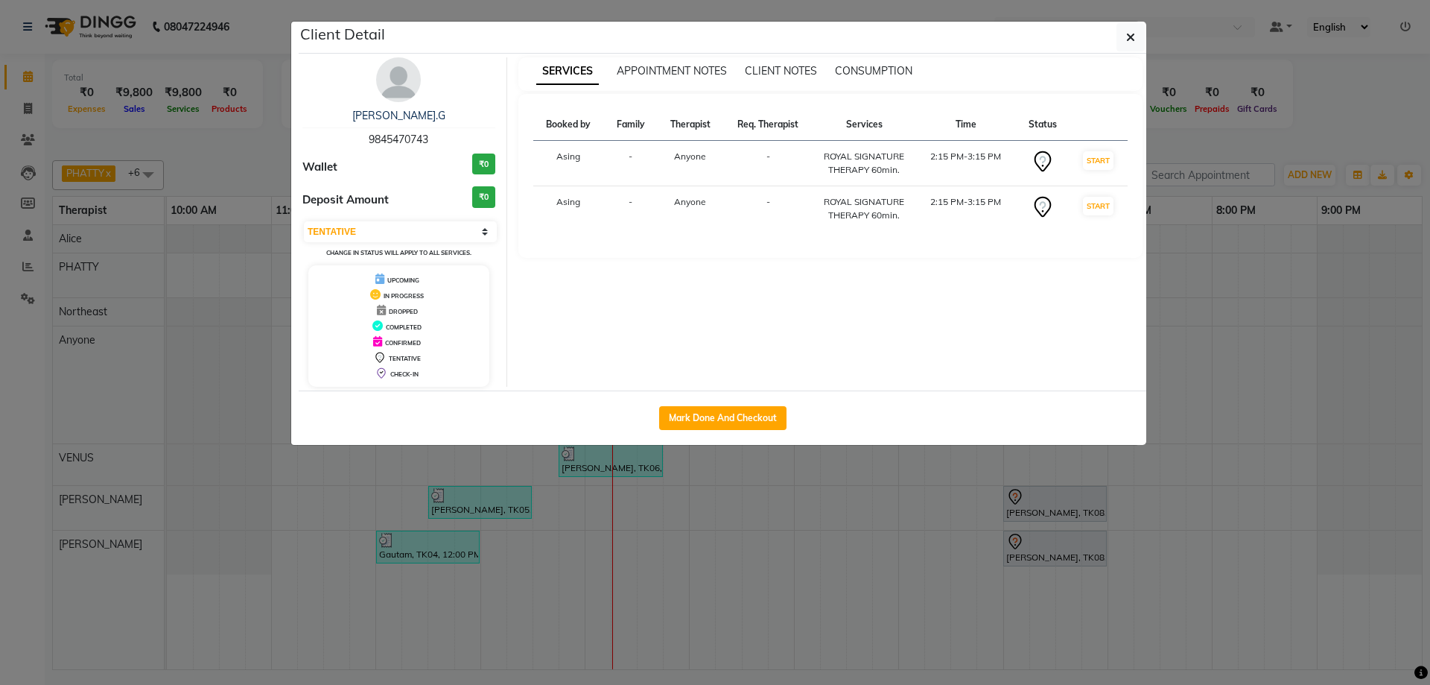
drag, startPoint x: 363, startPoint y: 138, endPoint x: 441, endPoint y: 139, distance: 78.2
click at [441, 139] on div "[PERSON_NAME].G 9845470743" at bounding box center [398, 127] width 193 height 39
copy span "9845470743"
click at [1133, 42] on icon "button" at bounding box center [1130, 37] width 9 height 12
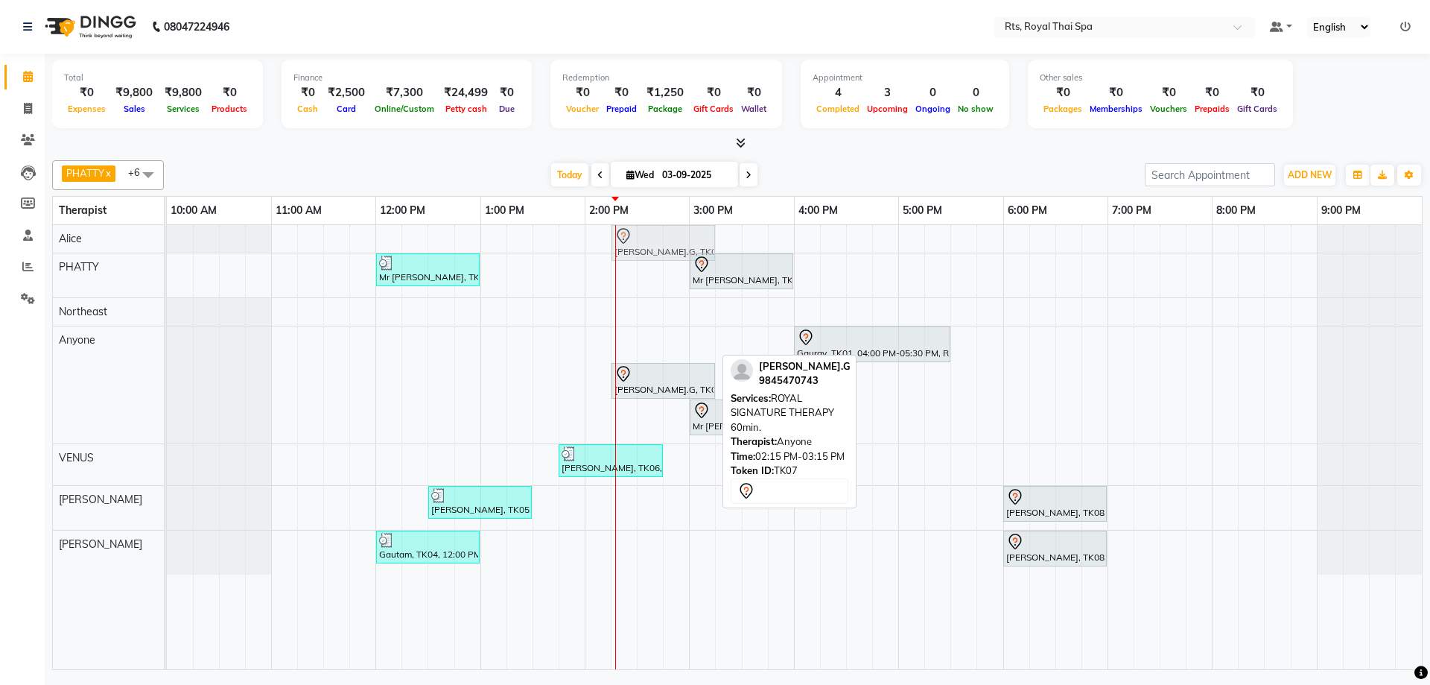
drag, startPoint x: 633, startPoint y: 341, endPoint x: 644, endPoint y: 249, distance: 93.0
click at [643, 247] on tbody "[PERSON_NAME].G, TK07, 02:15 PM-03:15 PM, ROYAL SIGNATURE THERAPY 60min. Mr [PE…" at bounding box center [794, 399] width 1255 height 349
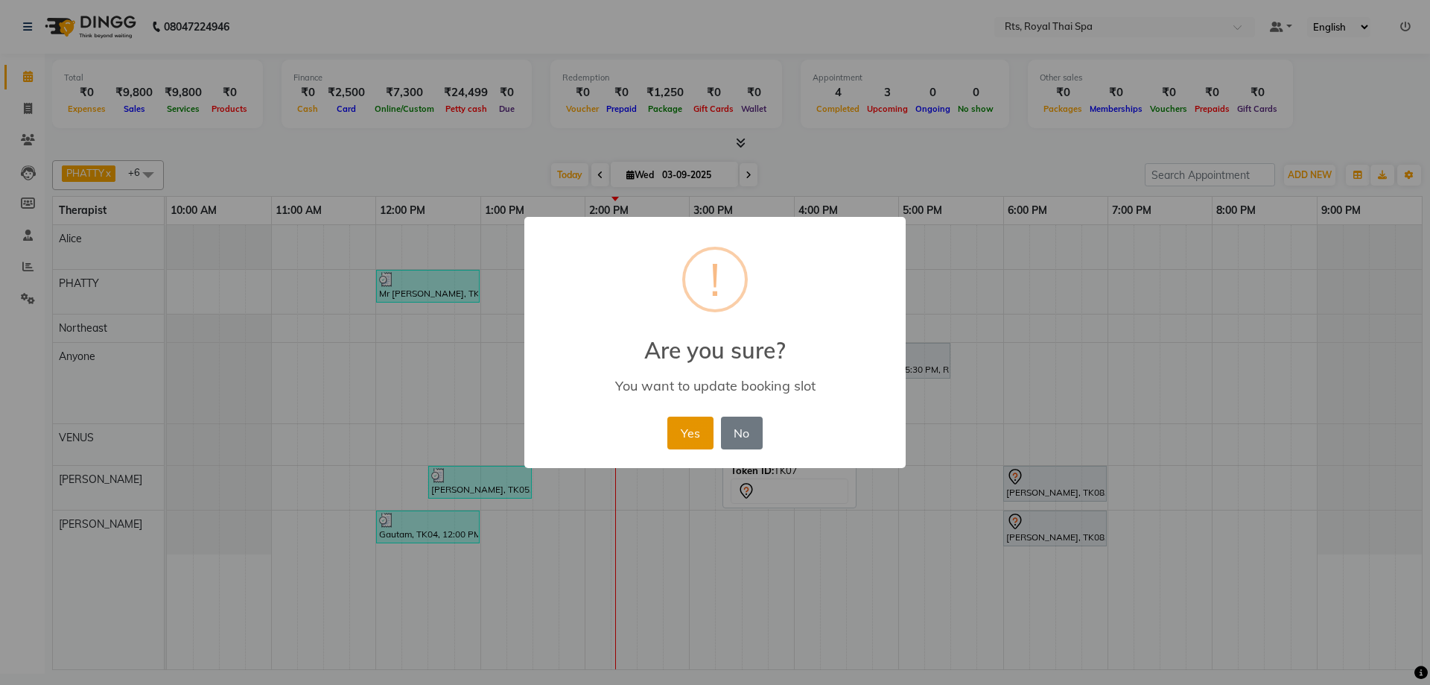
click at [682, 426] on button "Yes" at bounding box center [689, 432] width 45 height 33
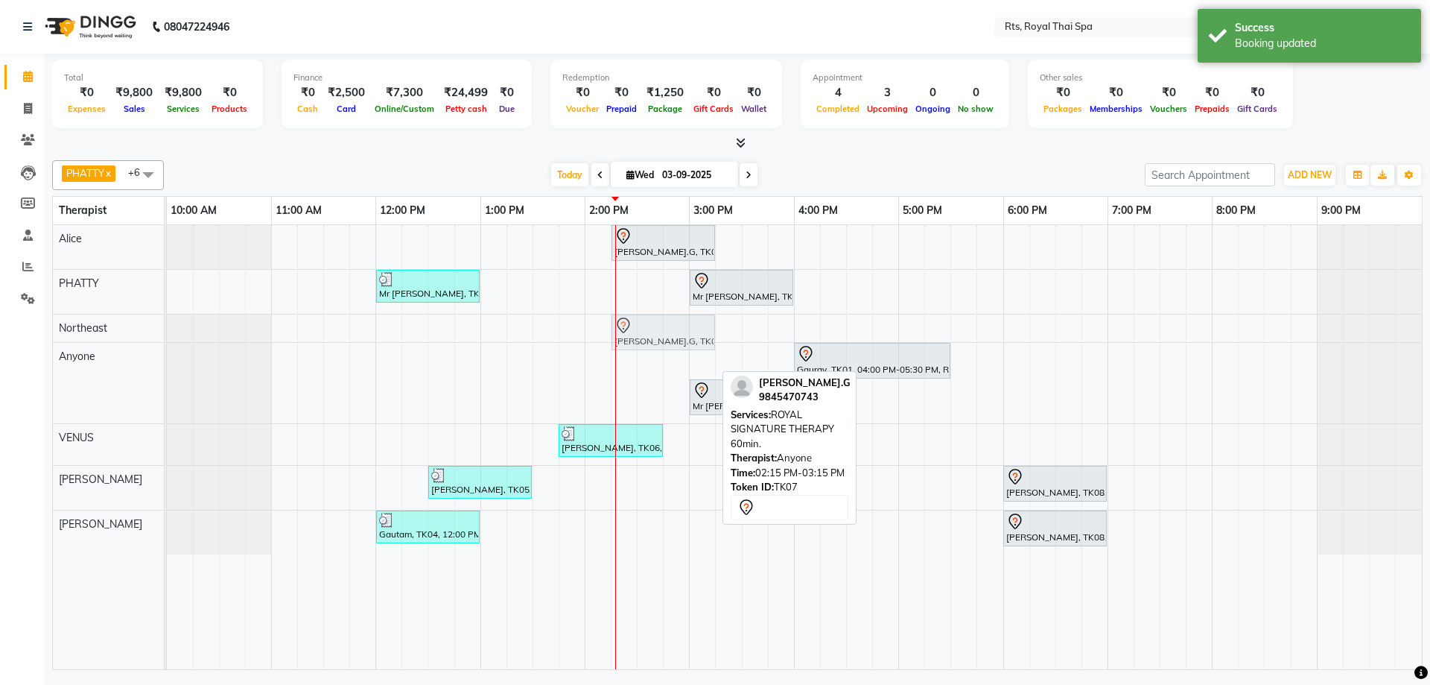
drag, startPoint x: 631, startPoint y: 364, endPoint x: 637, endPoint y: 343, distance: 21.7
click at [637, 343] on tbody "[PERSON_NAME].G, TK07, 02:15 PM-03:15 PM, ROYAL SIGNATURE THERAPY 60min. Mr [PE…" at bounding box center [794, 389] width 1255 height 329
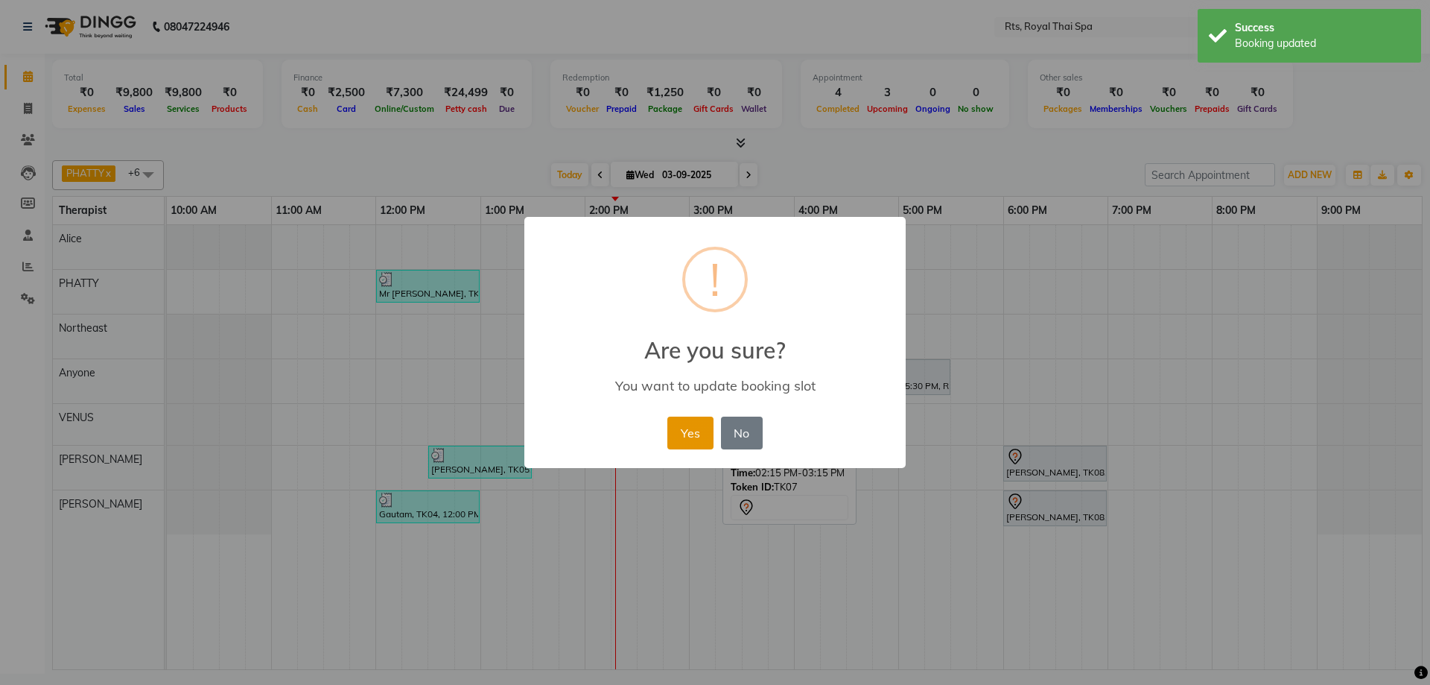
click at [682, 431] on button "Yes" at bounding box center [689, 432] width 45 height 33
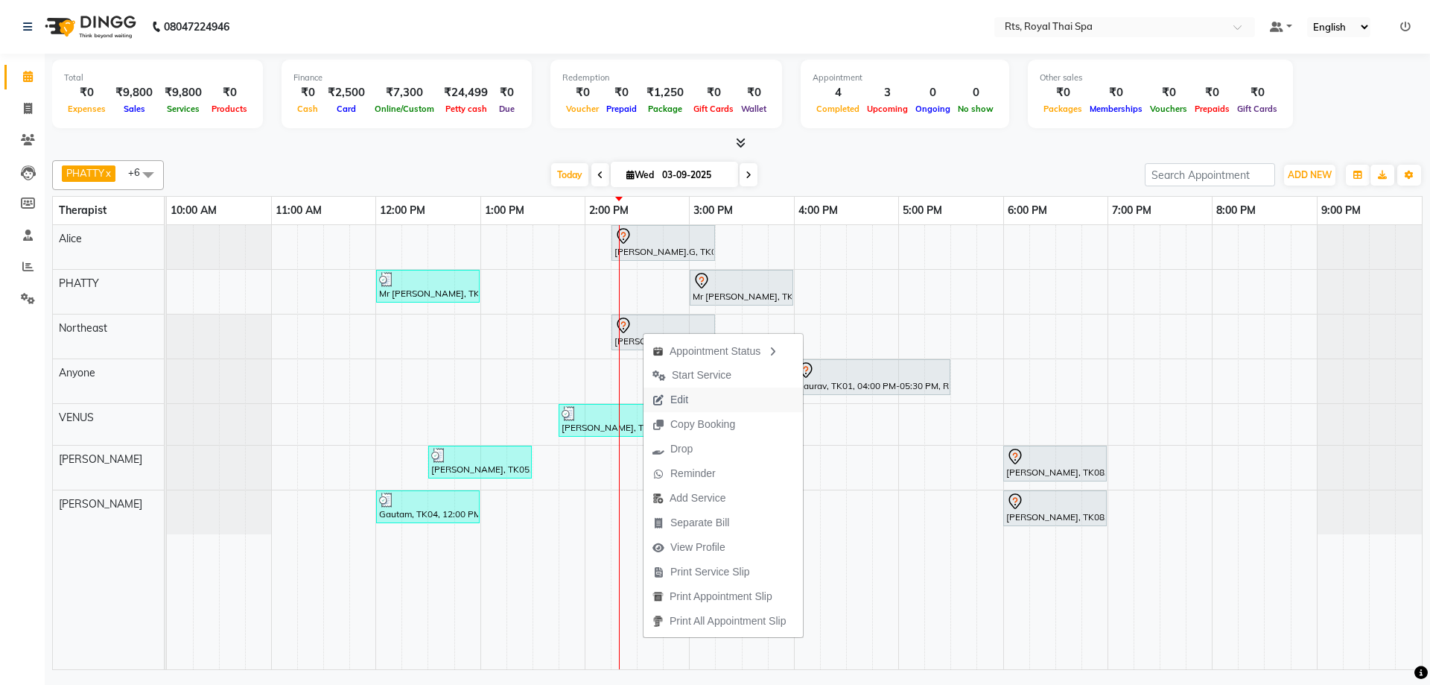
click at [681, 402] on span "Edit" at bounding box center [679, 400] width 18 height 16
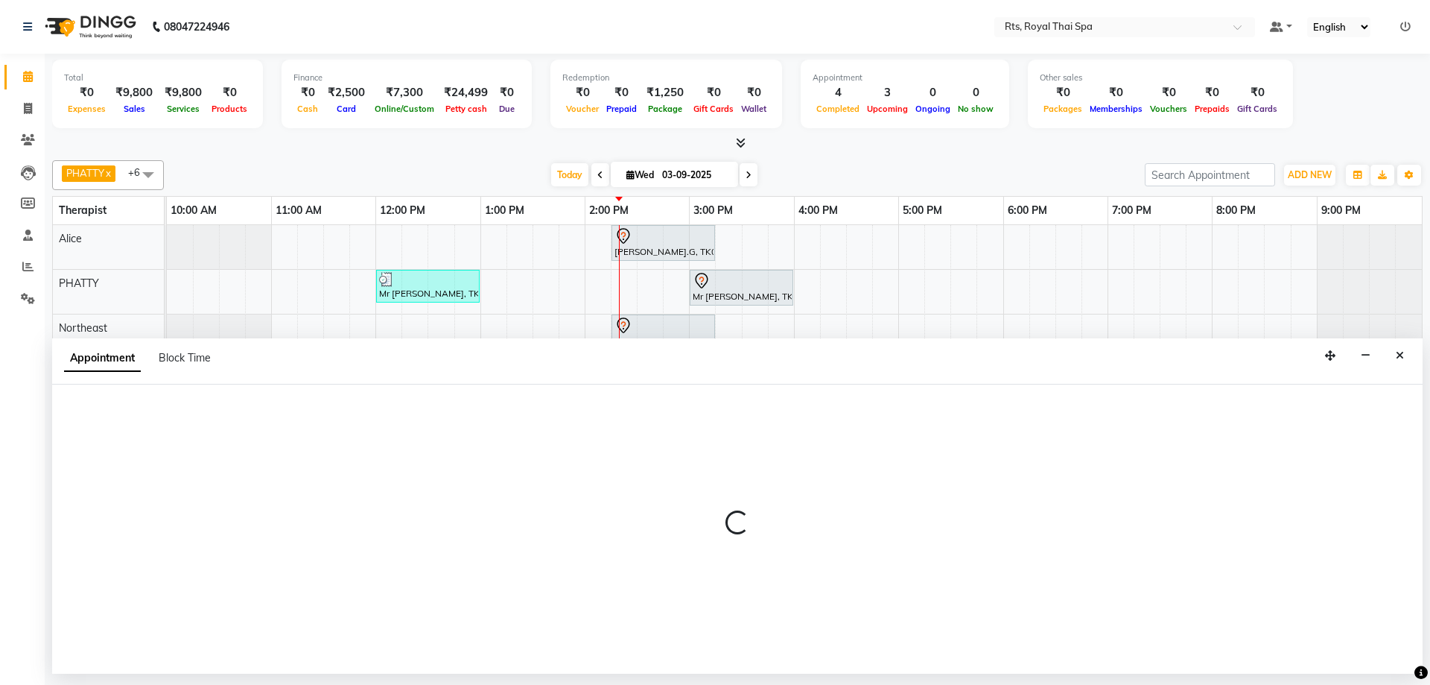
select select "855"
select select "tentative"
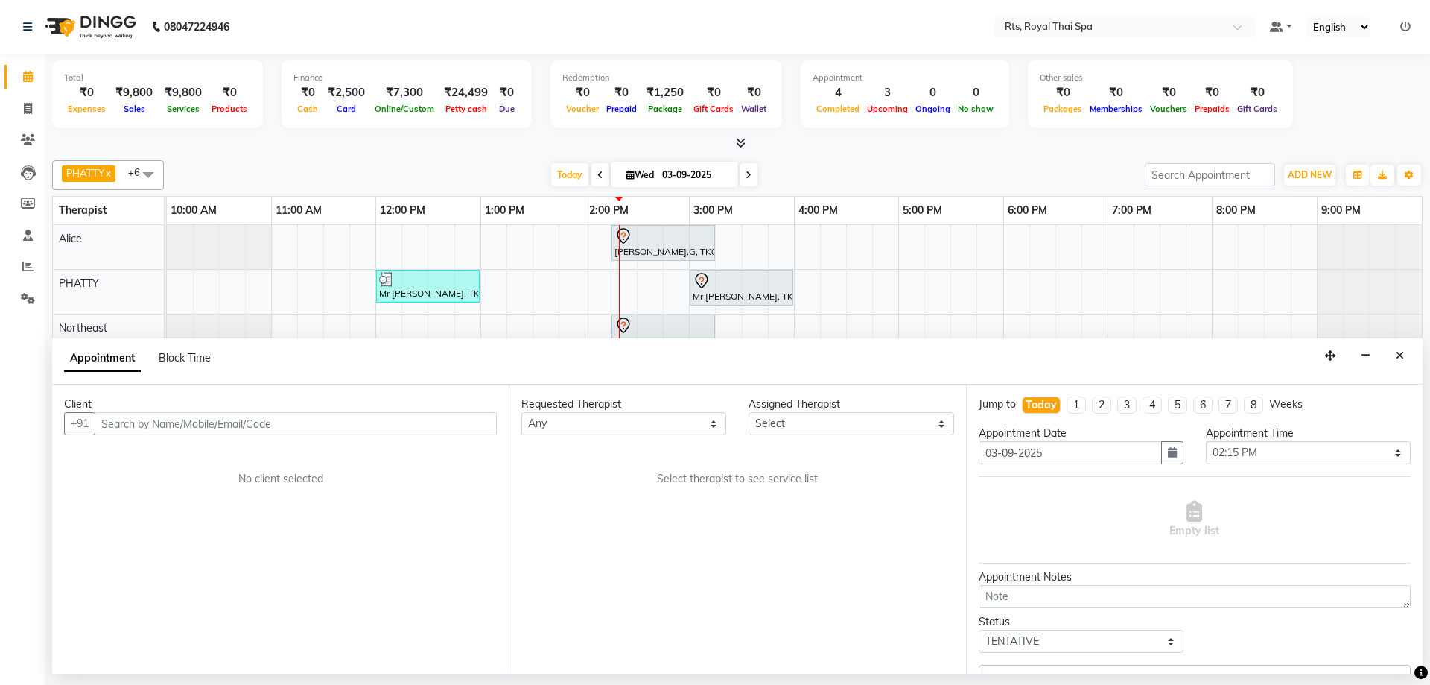
select select "39977"
select select "2395"
select select "2407"
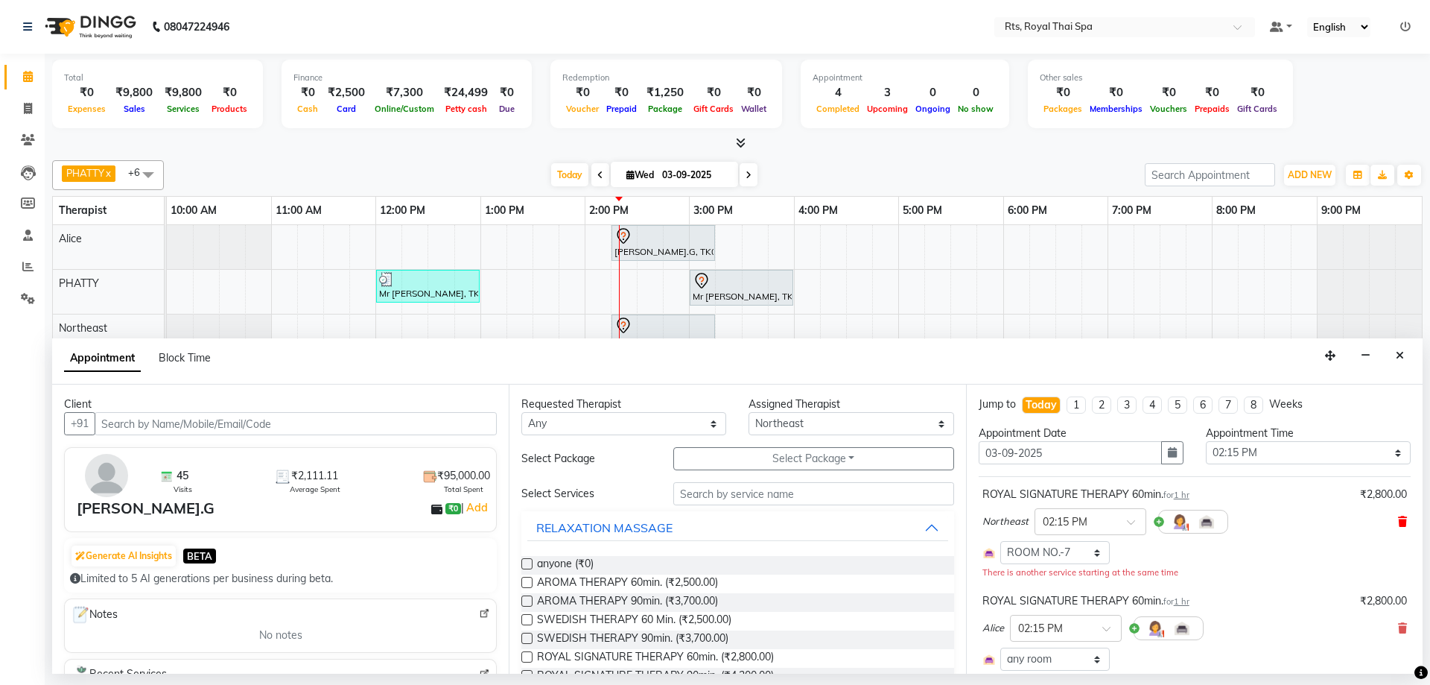
click at [1398, 522] on icon at bounding box center [1402, 521] width 9 height 10
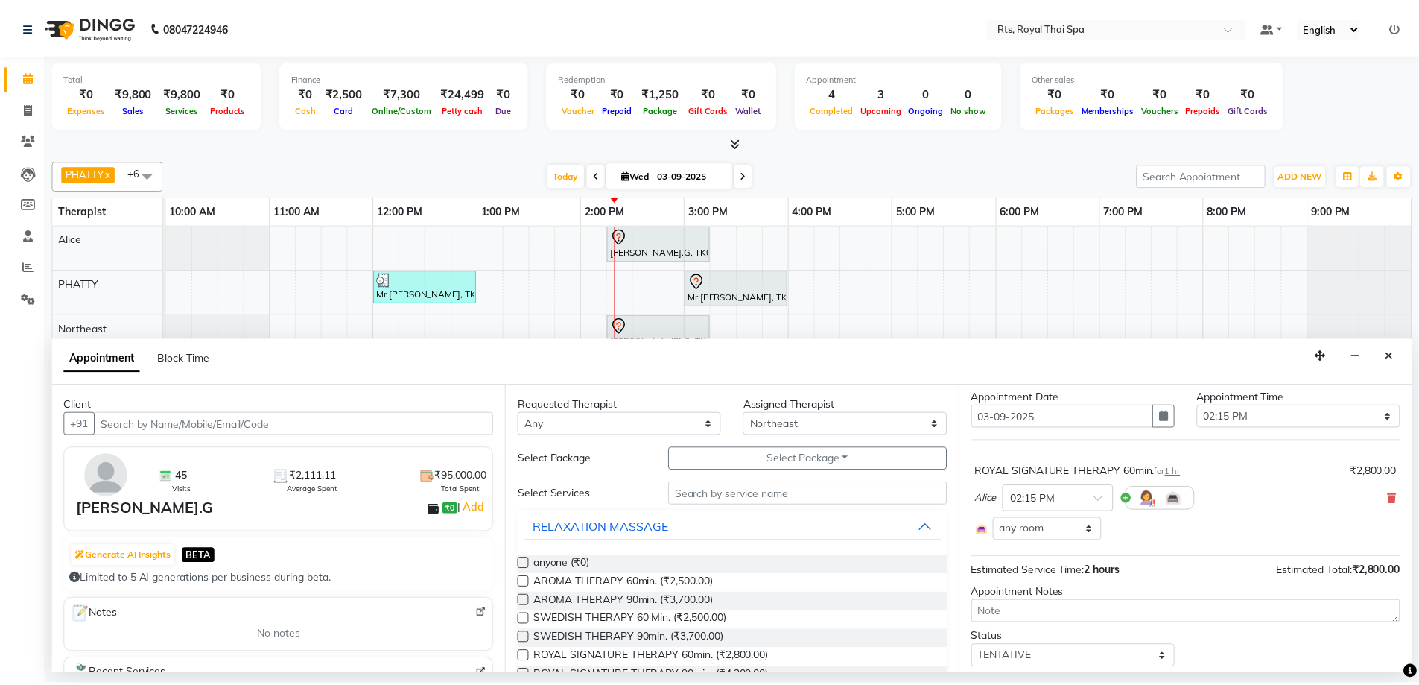
scroll to position [82, 0]
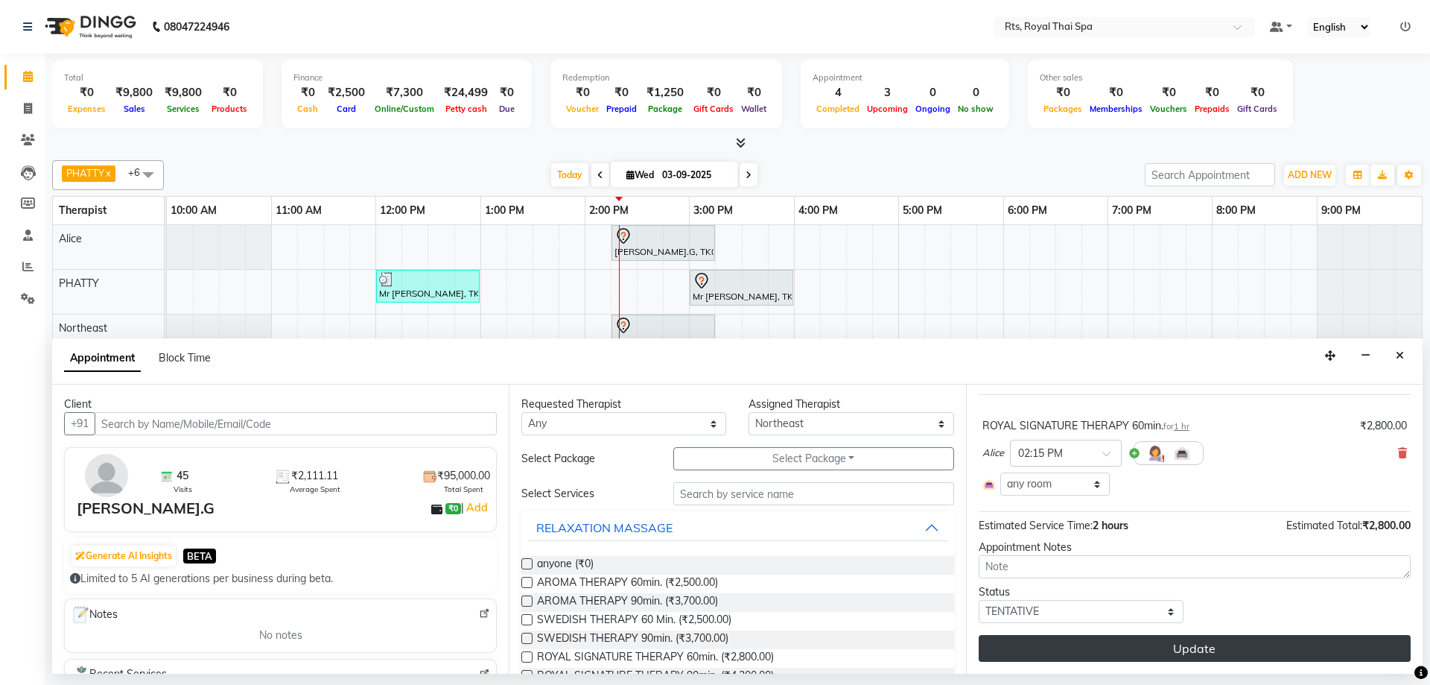
click at [1200, 647] on button "Update" at bounding box center [1195, 648] width 432 height 27
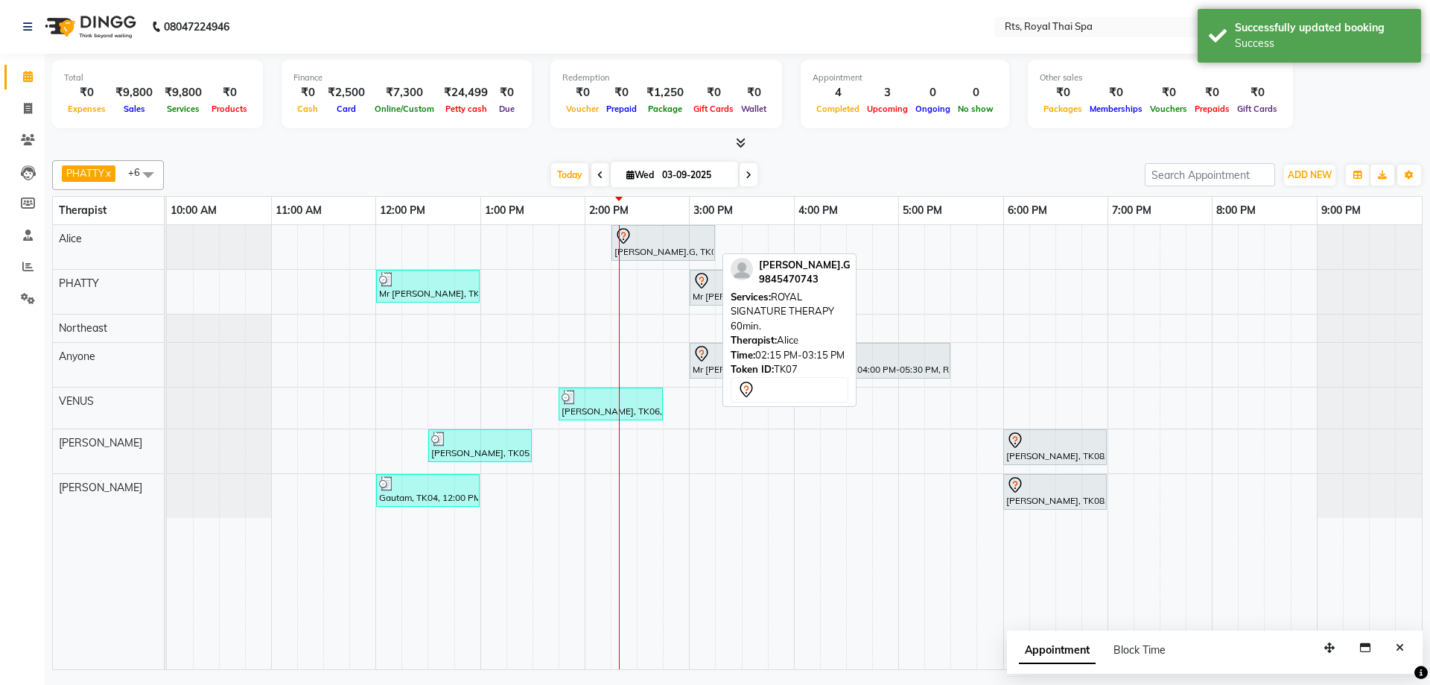
click at [628, 242] on icon at bounding box center [624, 236] width 18 height 18
click at [627, 242] on icon at bounding box center [624, 236] width 18 height 18
select select "7"
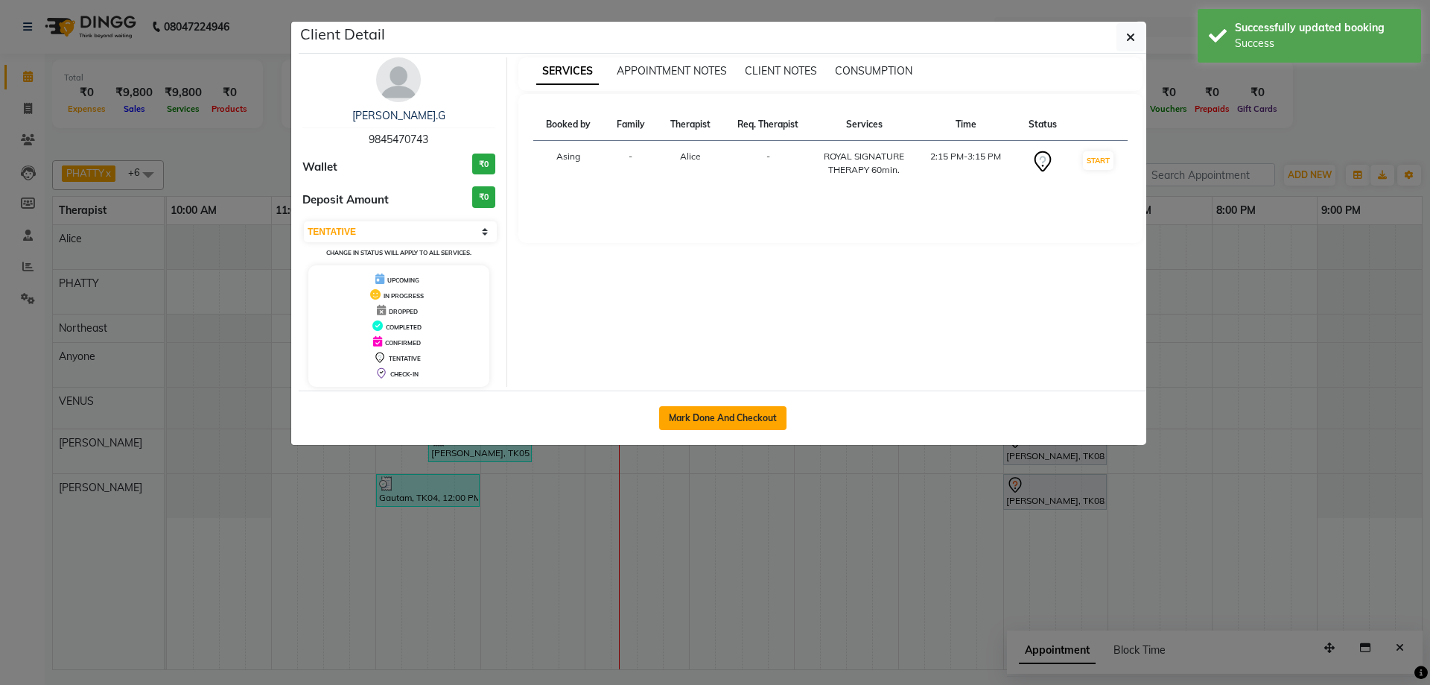
click at [685, 414] on button "Mark Done And Checkout" at bounding box center [722, 418] width 127 height 24
select select "5288"
select select "service"
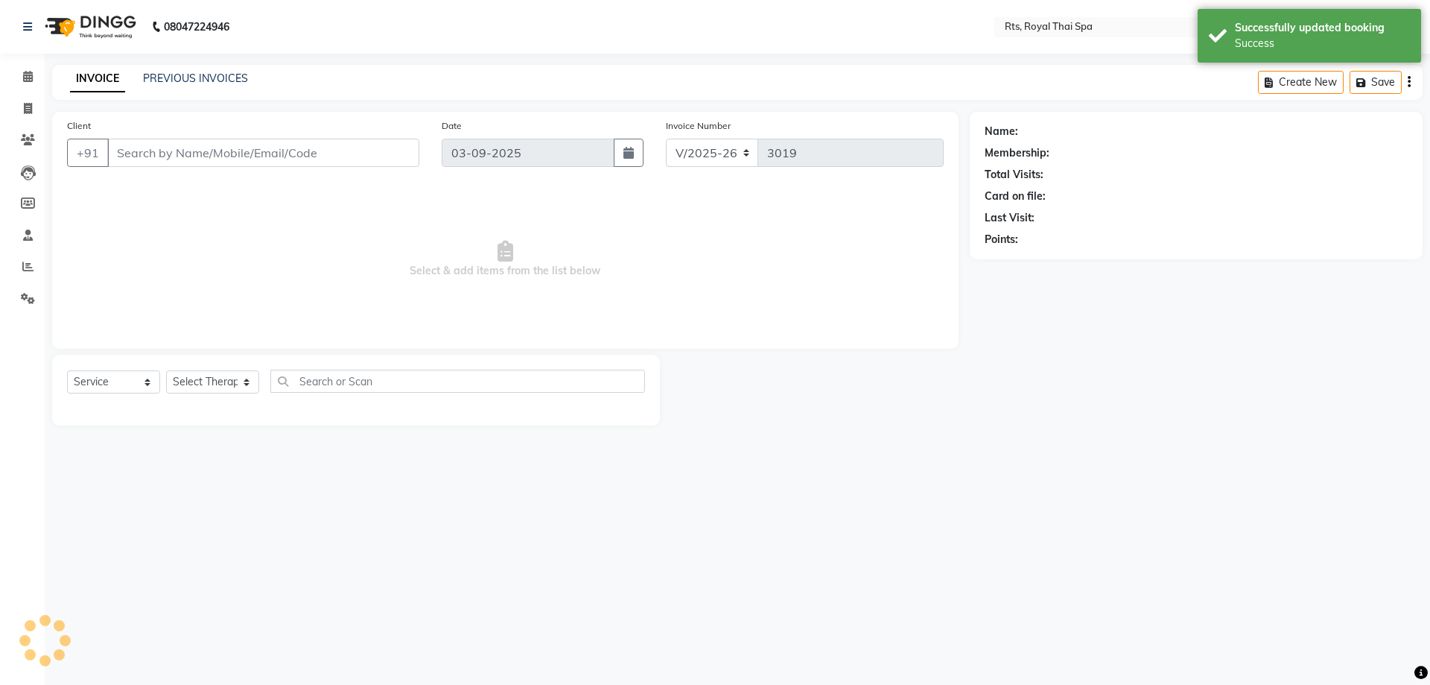
select select "3"
type input "9845470743"
select select "34830"
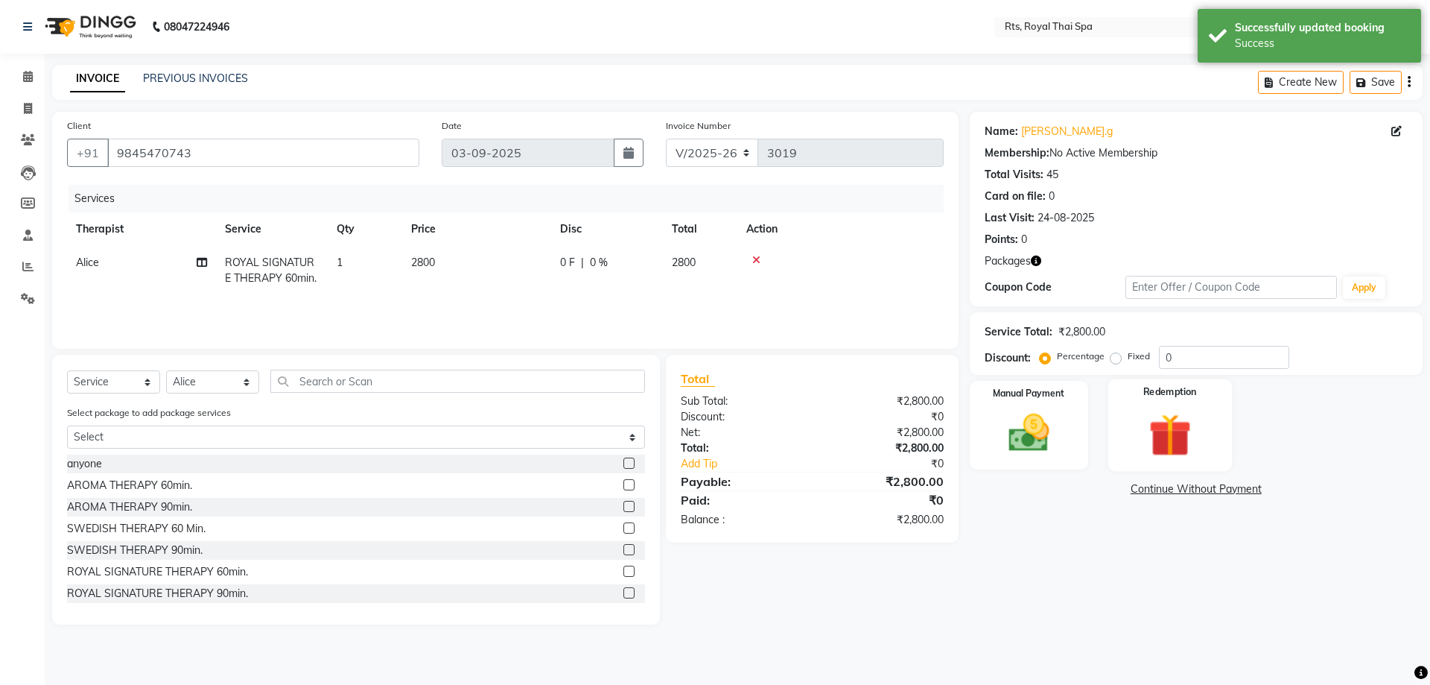
click at [1173, 436] on img at bounding box center [1169, 434] width 69 height 53
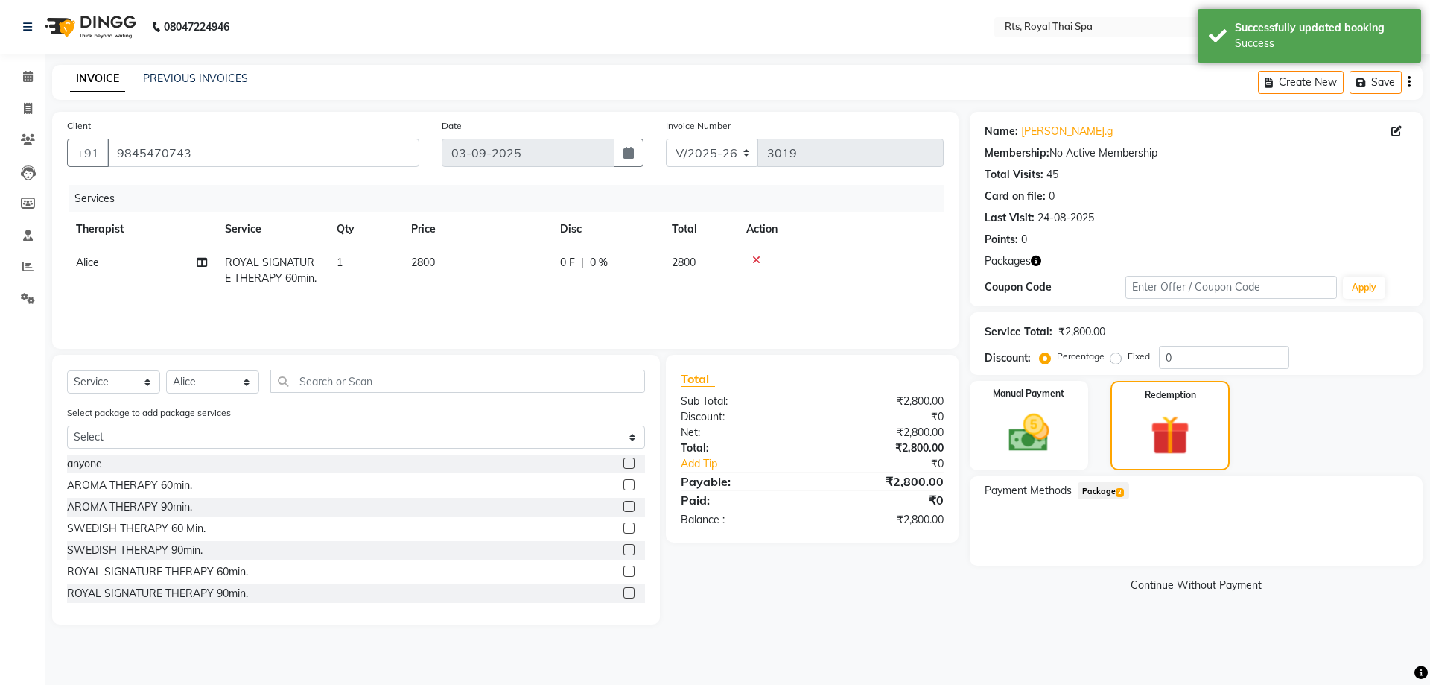
click at [1116, 491] on span "Package 3" at bounding box center [1103, 490] width 51 height 17
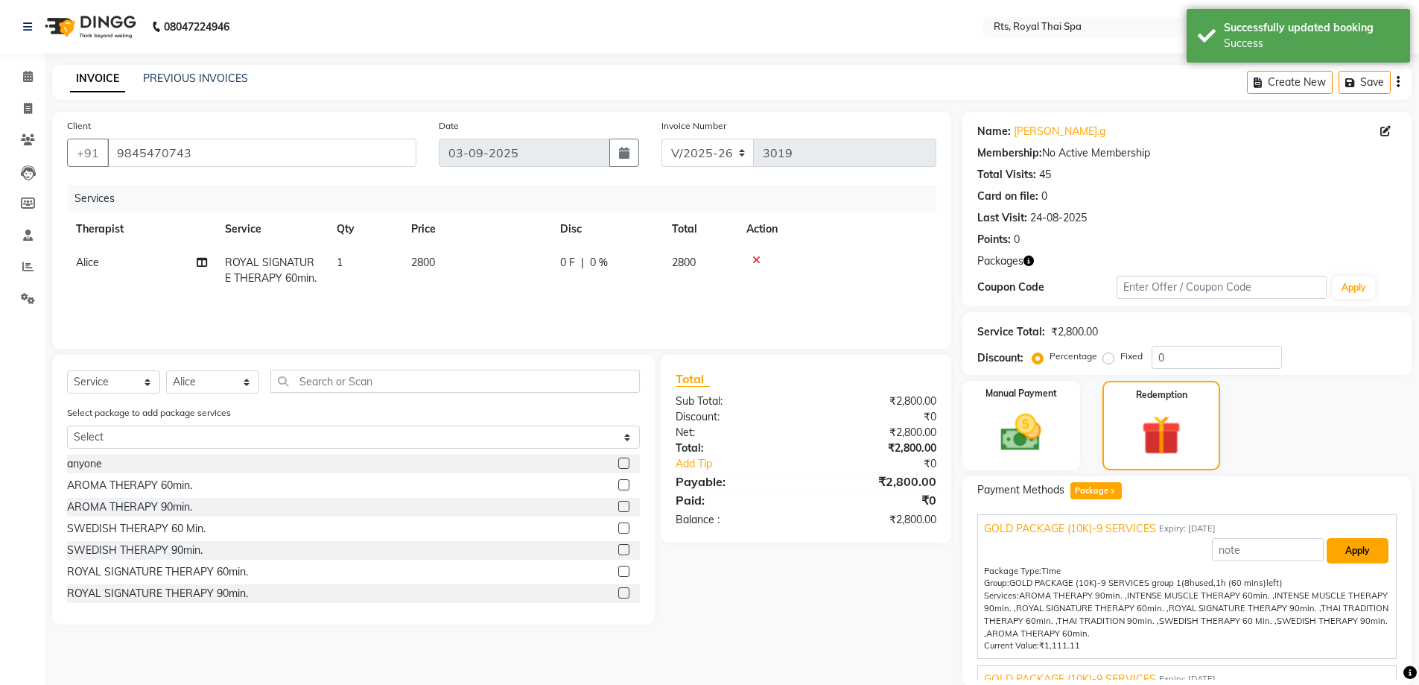
click at [1327, 542] on button "Apply" at bounding box center [1358, 550] width 62 height 25
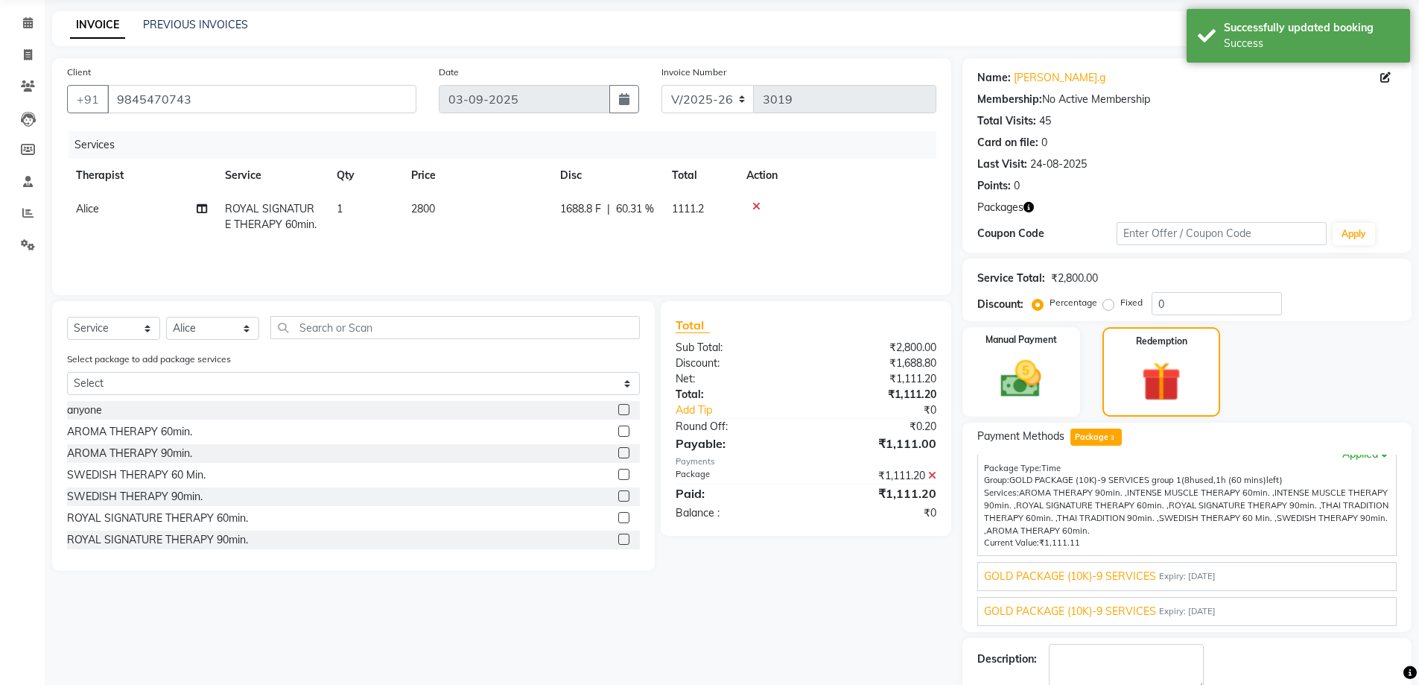
scroll to position [138, 0]
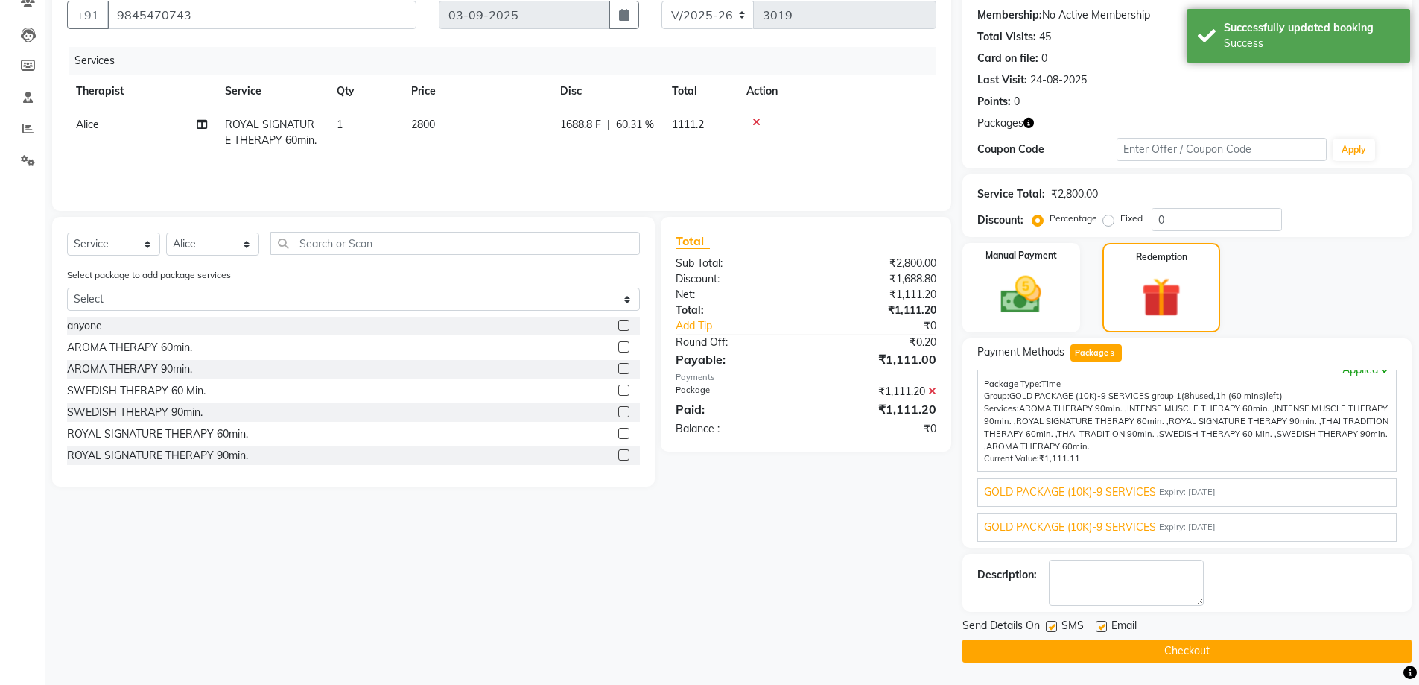
click at [1050, 623] on label at bounding box center [1051, 626] width 11 height 11
click at [1050, 623] on input "checkbox" at bounding box center [1051, 627] width 10 height 10
checkbox input "false"
drag, startPoint x: 1058, startPoint y: 646, endPoint x: 1084, endPoint y: 654, distance: 27.3
click at [1058, 647] on button "Checkout" at bounding box center [1186, 650] width 449 height 23
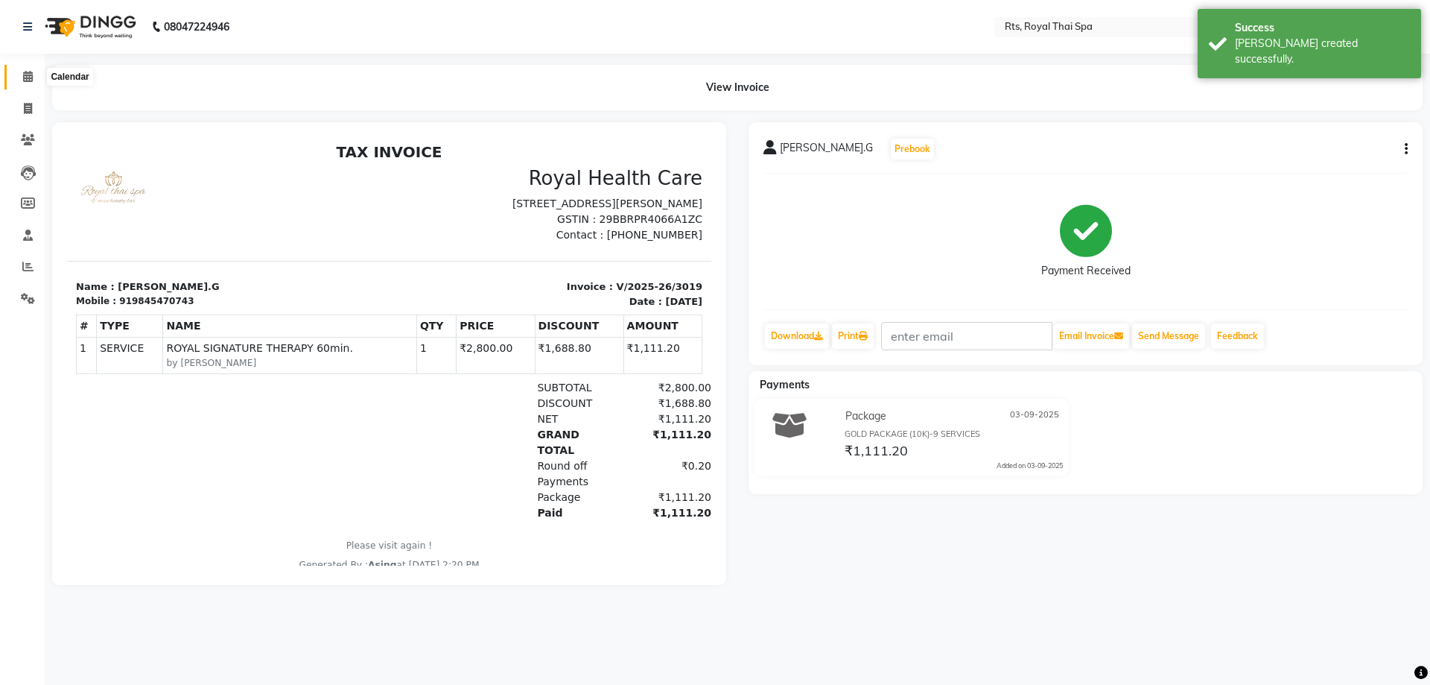
click at [28, 80] on icon at bounding box center [28, 76] width 10 height 11
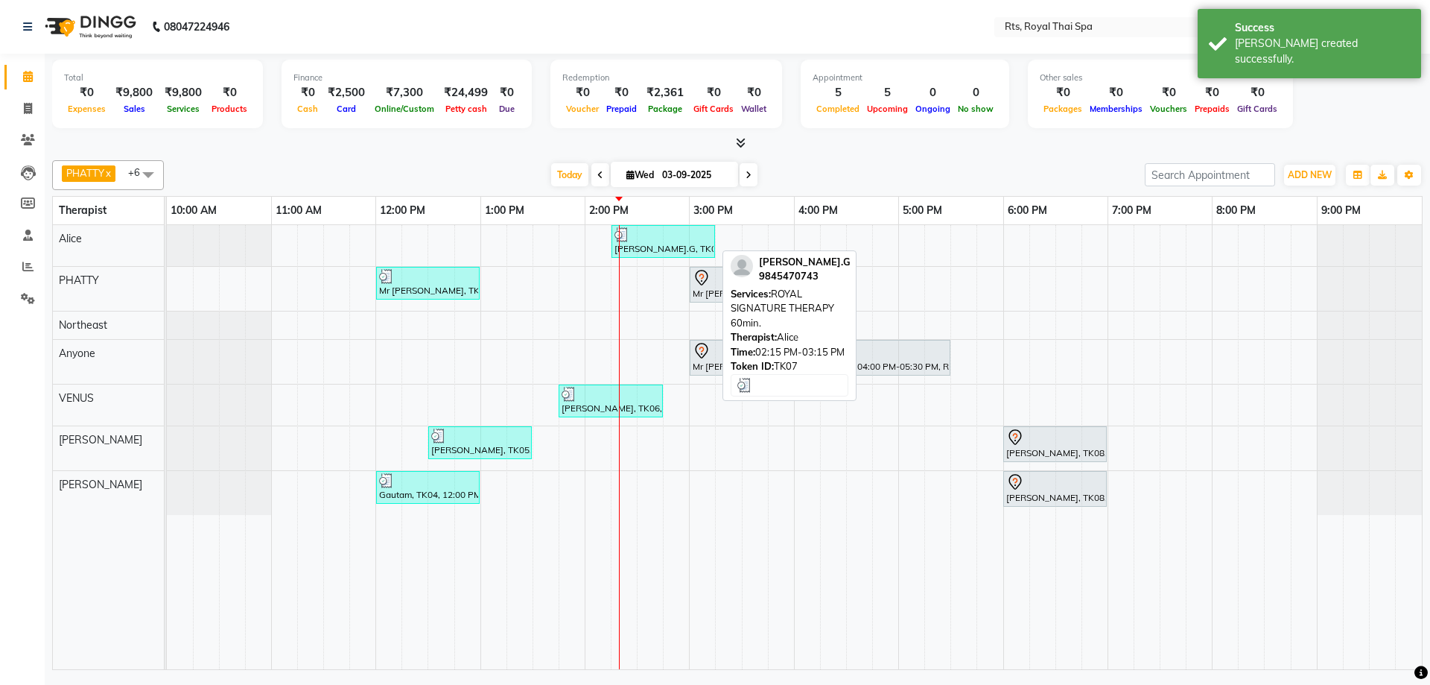
click at [632, 245] on div "[PERSON_NAME].G, TK07, 02:15 PM-03:15 PM, ROYAL SIGNATURE THERAPY 60min." at bounding box center [663, 241] width 101 height 28
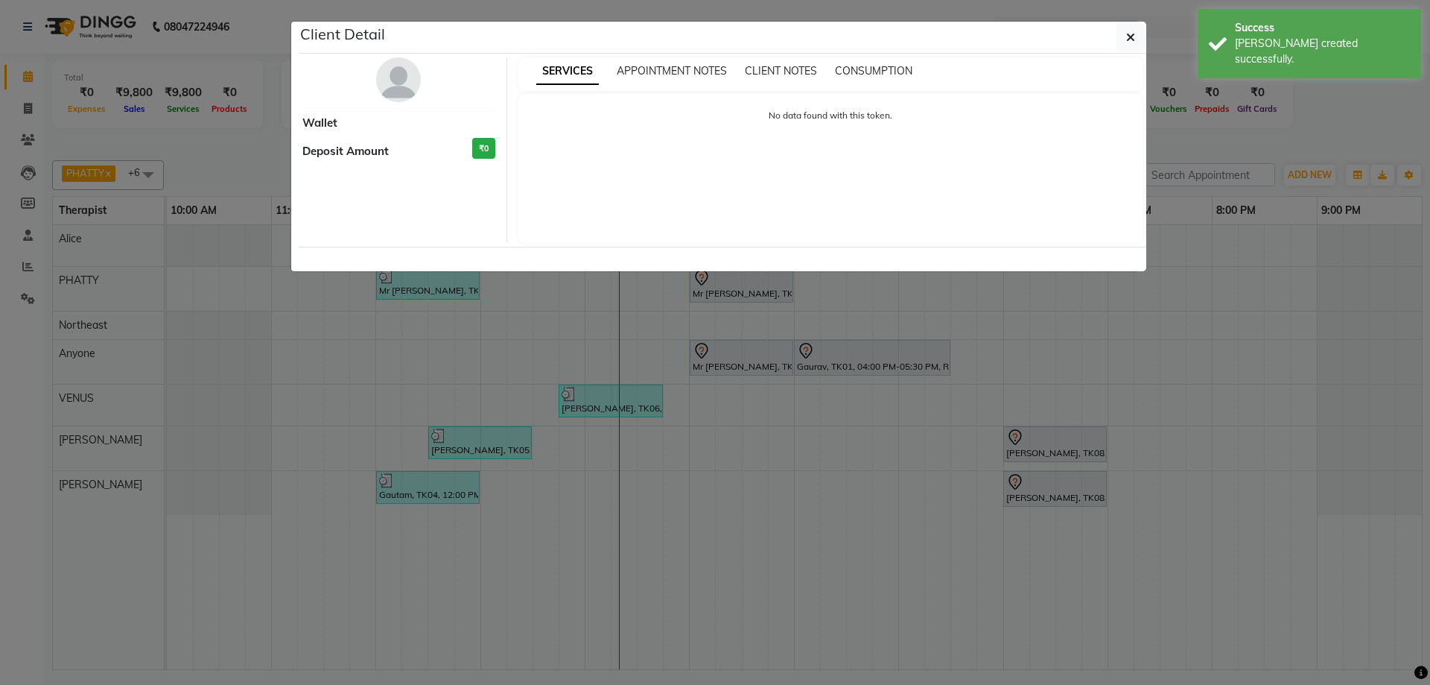
select select "3"
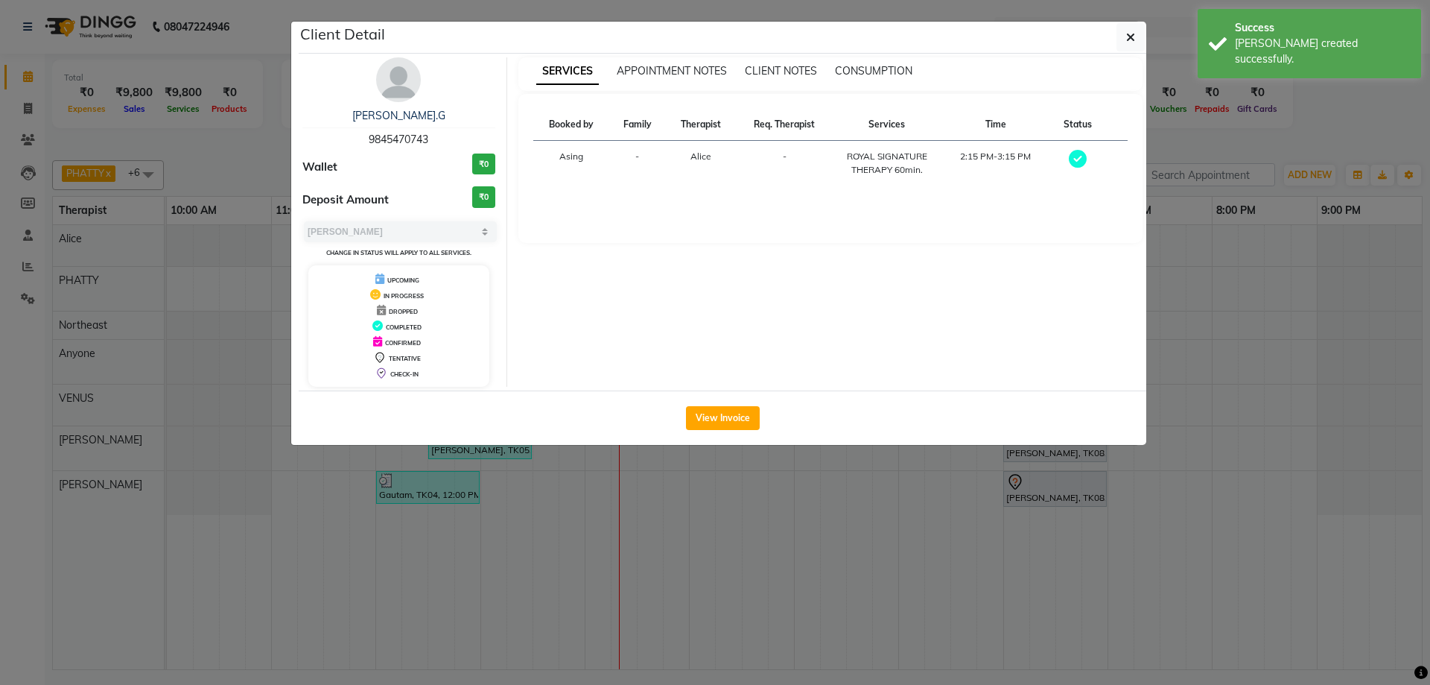
drag, startPoint x: 335, startPoint y: 139, endPoint x: 447, endPoint y: 139, distance: 111.7
click at [447, 139] on div "[PERSON_NAME].G 9845470743" at bounding box center [398, 127] width 193 height 39
copy span "9845470743"
click at [1128, 45] on button "button" at bounding box center [1131, 37] width 28 height 28
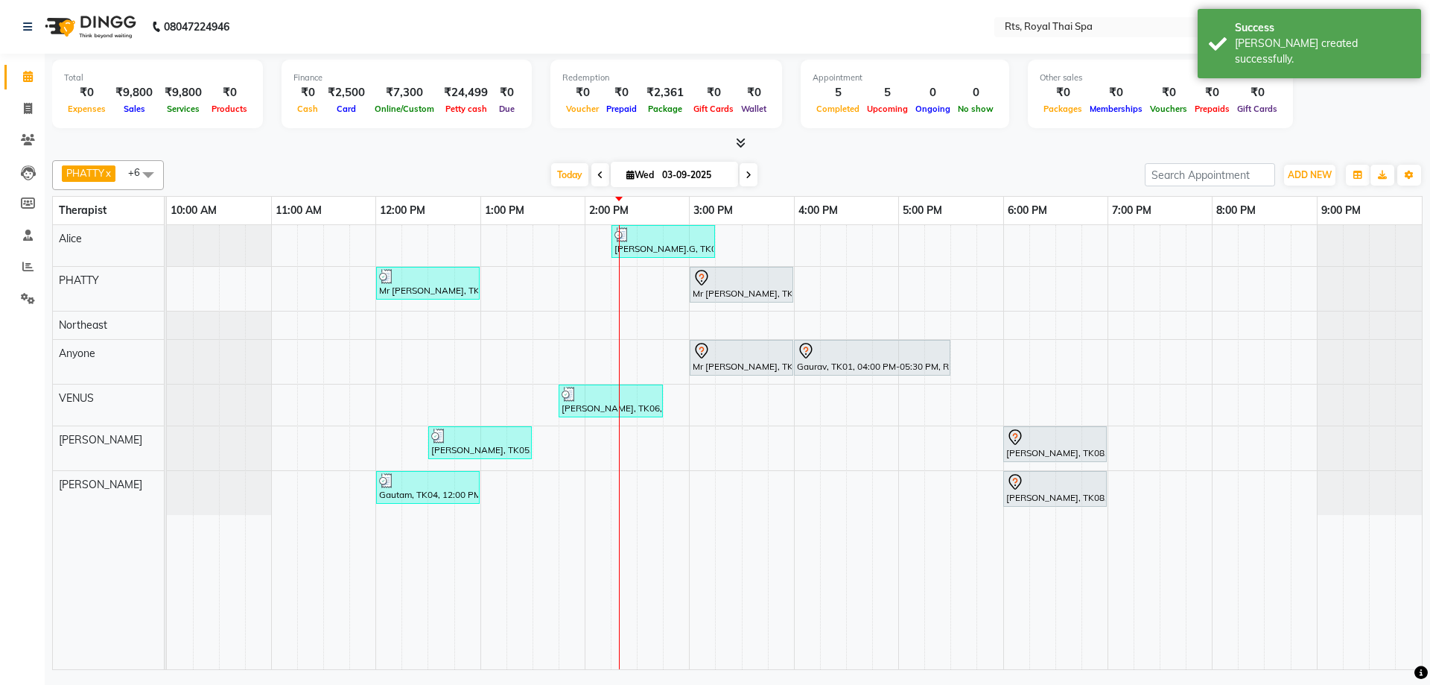
click at [630, 328] on div "[PERSON_NAME].G, TK07, 02:15 PM-03:15 PM, ROYAL SIGNATURE THERAPY 60min. Mr [PE…" at bounding box center [794, 447] width 1255 height 444
select select "39977"
select select "tentative"
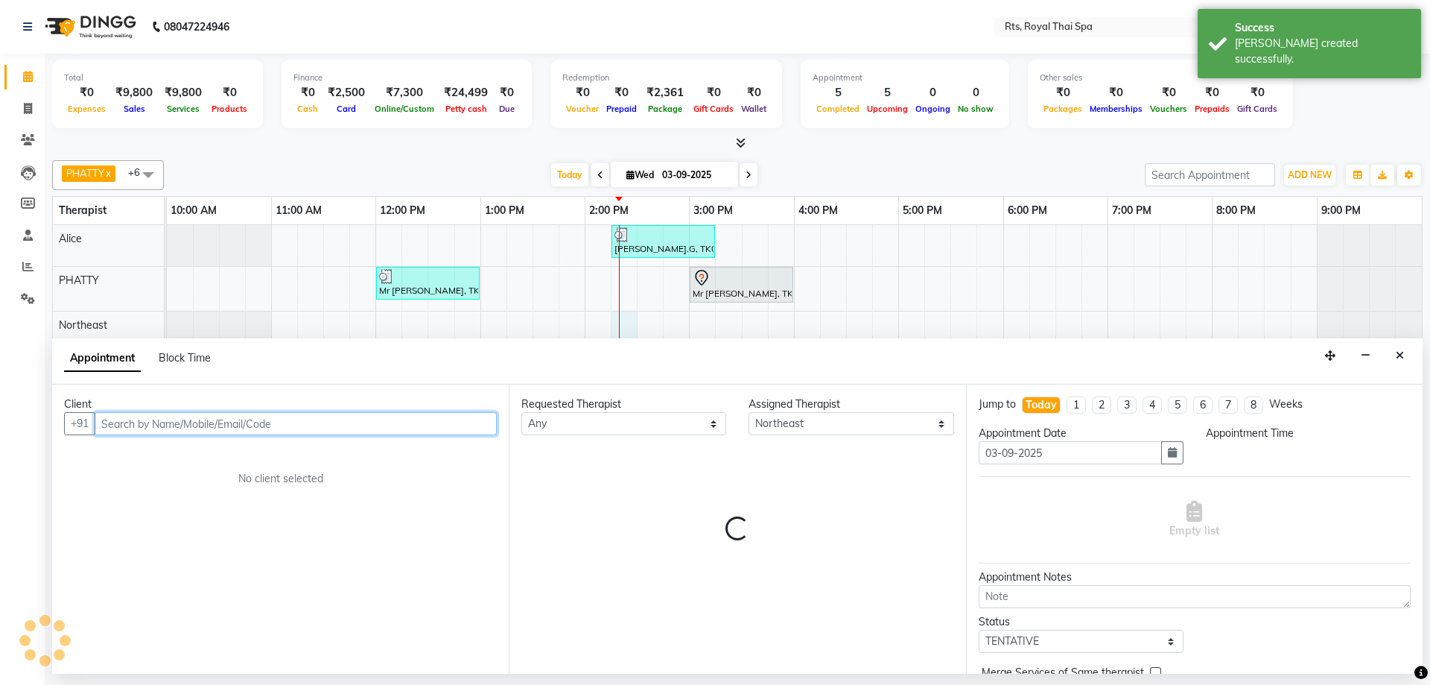
select select "855"
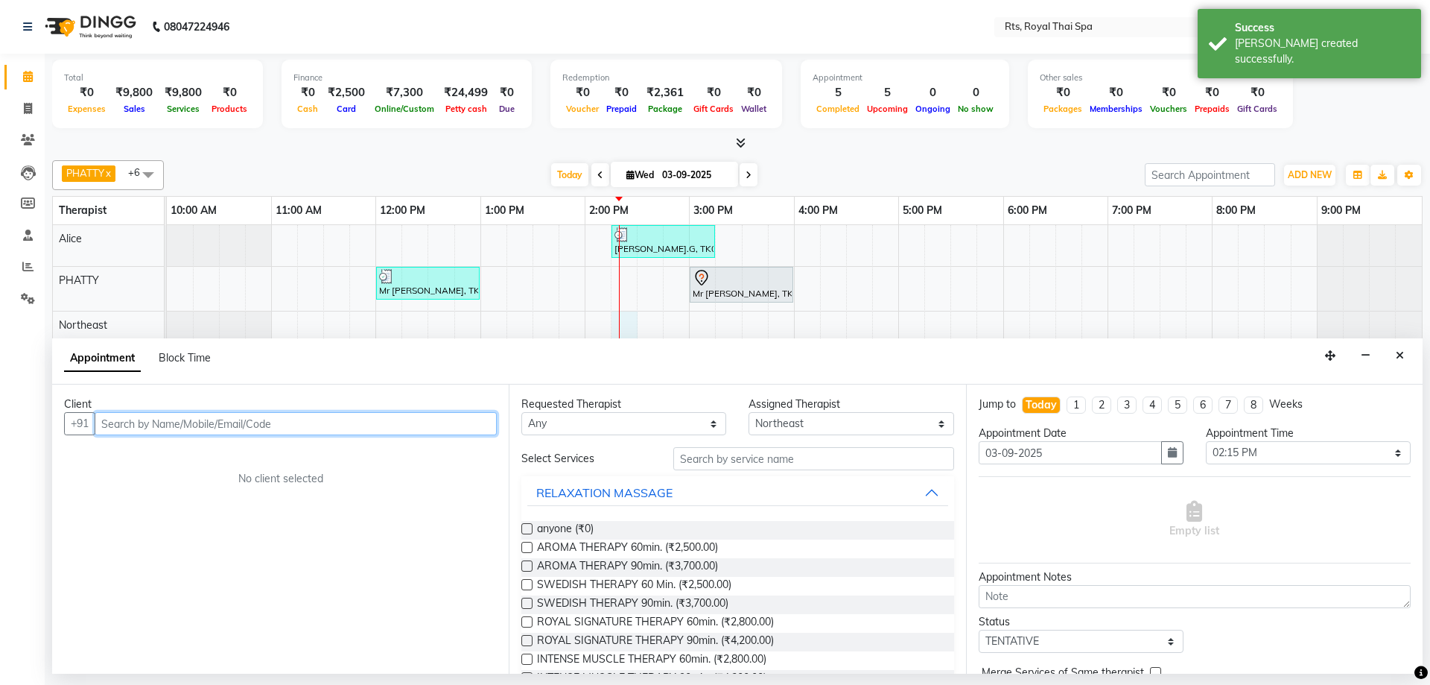
click at [358, 426] on input "text" at bounding box center [296, 423] width 402 height 23
paste input "9845470743"
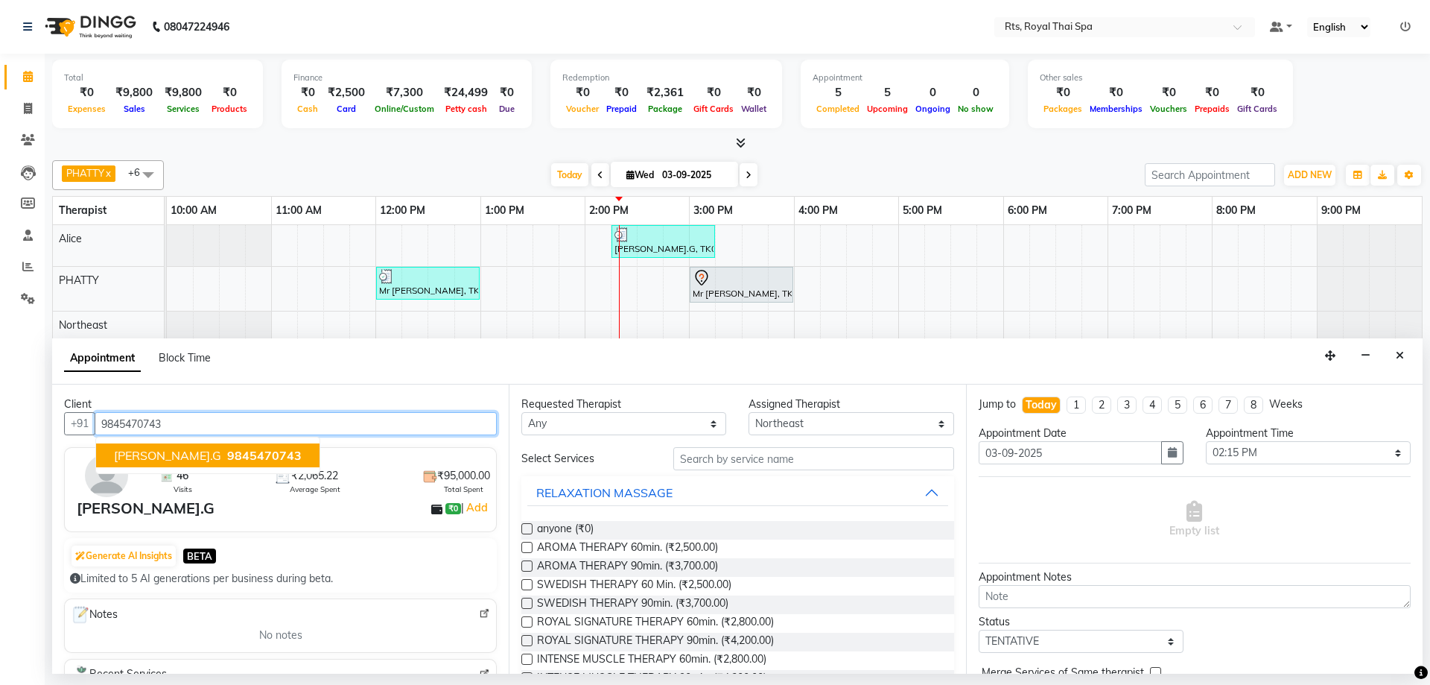
click at [227, 454] on span "9845470743" at bounding box center [264, 455] width 74 height 15
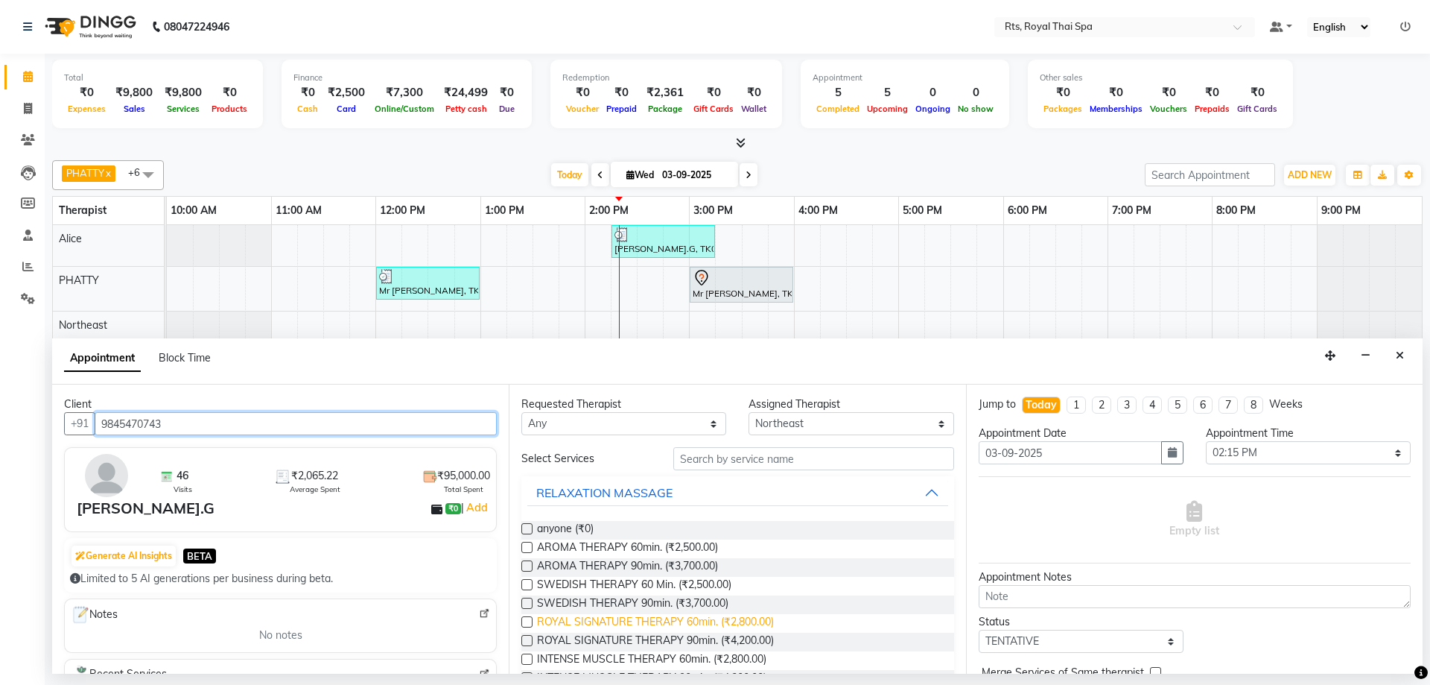
type input "9845470743"
click at [743, 625] on span "ROYAL SIGNATURE THERAPY 60min. (₹2,800.00)" at bounding box center [655, 623] width 237 height 19
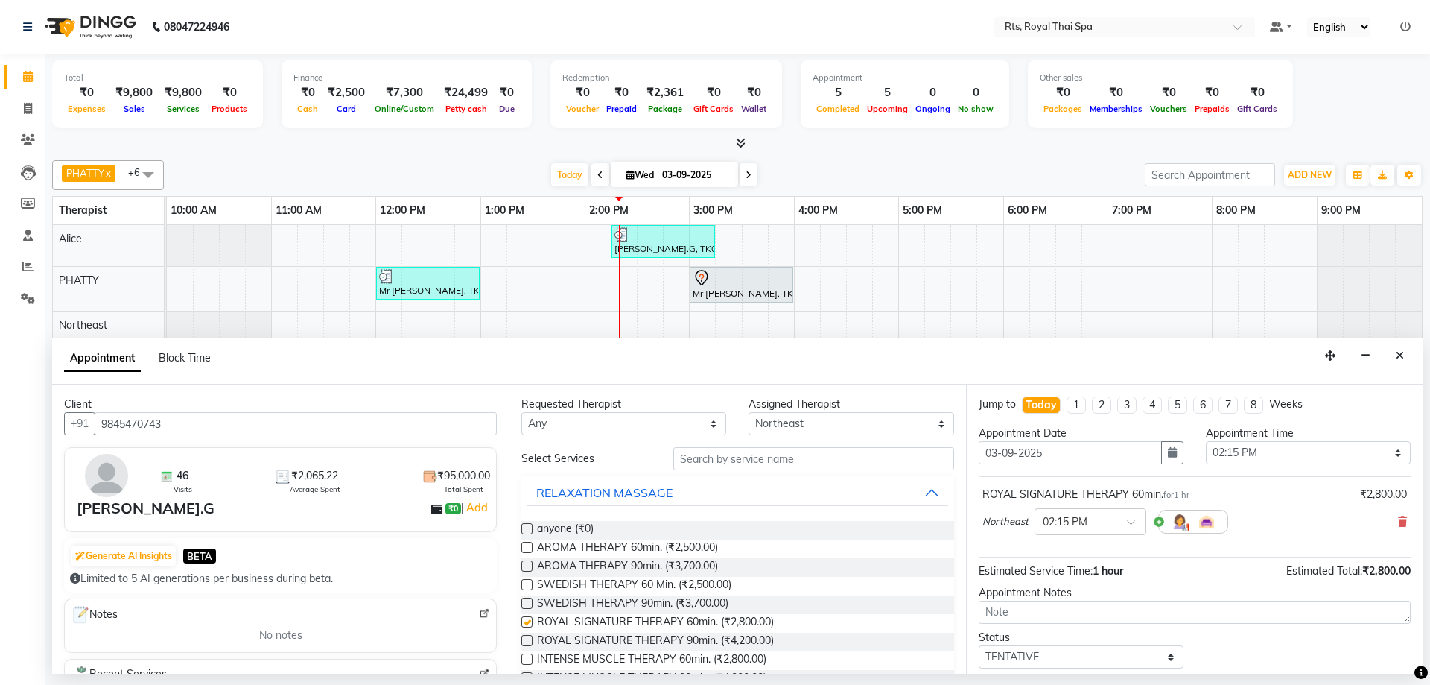
checkbox input "false"
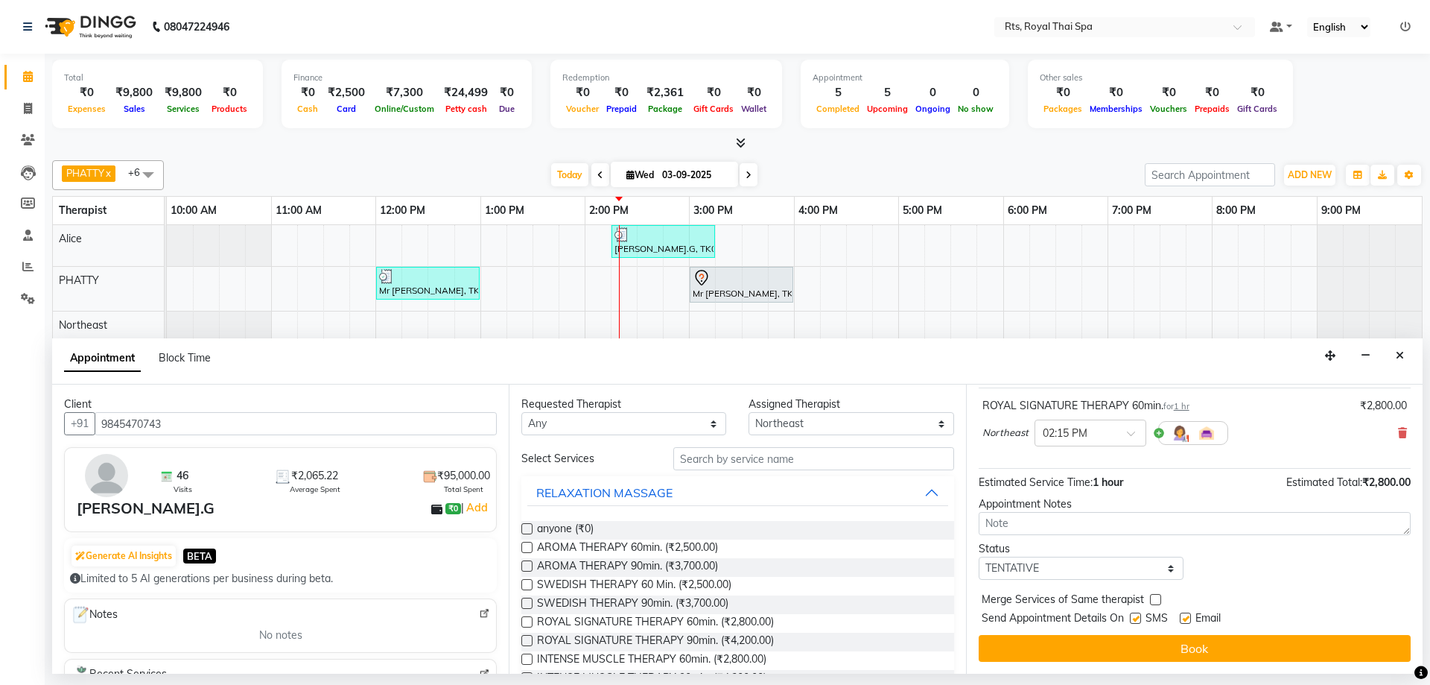
click at [1136, 620] on label at bounding box center [1135, 617] width 11 height 11
click at [1136, 620] on input "checkbox" at bounding box center [1135, 620] width 10 height 10
checkbox input "false"
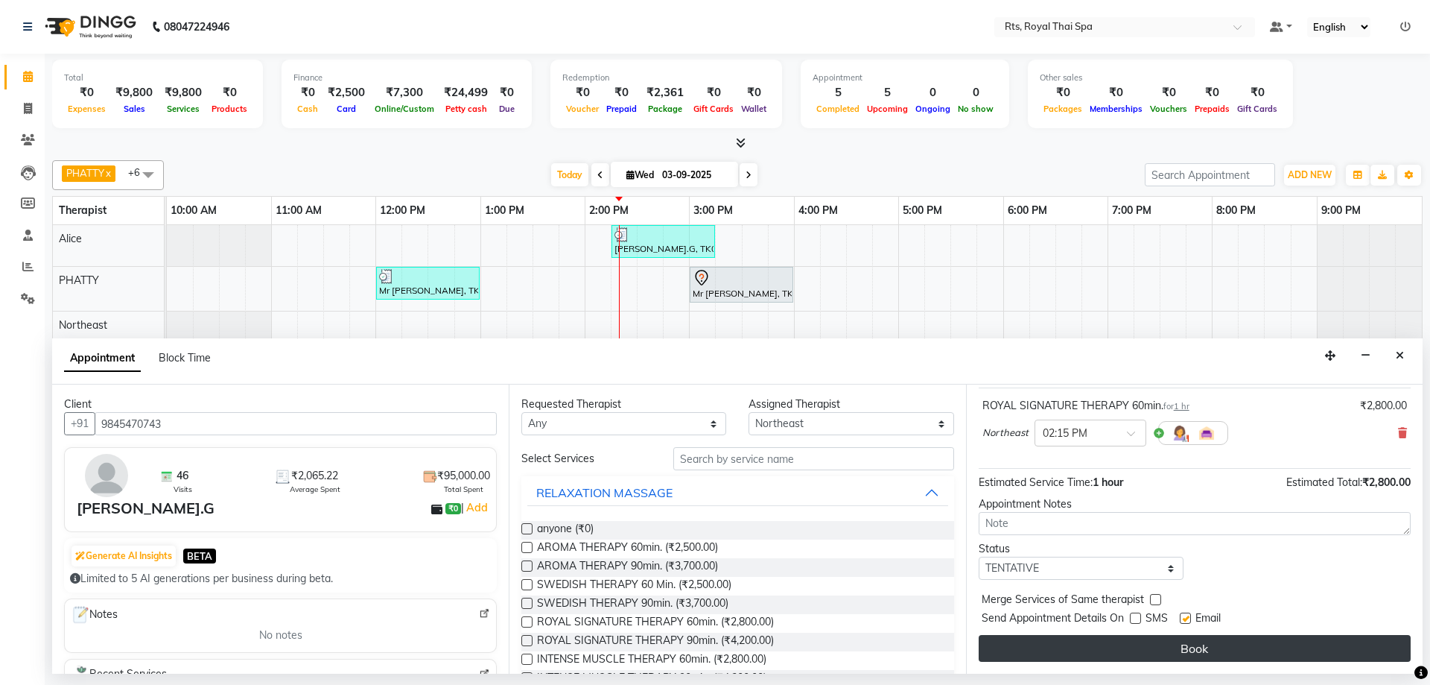
drag, startPoint x: 1144, startPoint y: 644, endPoint x: 1102, endPoint y: 629, distance: 44.3
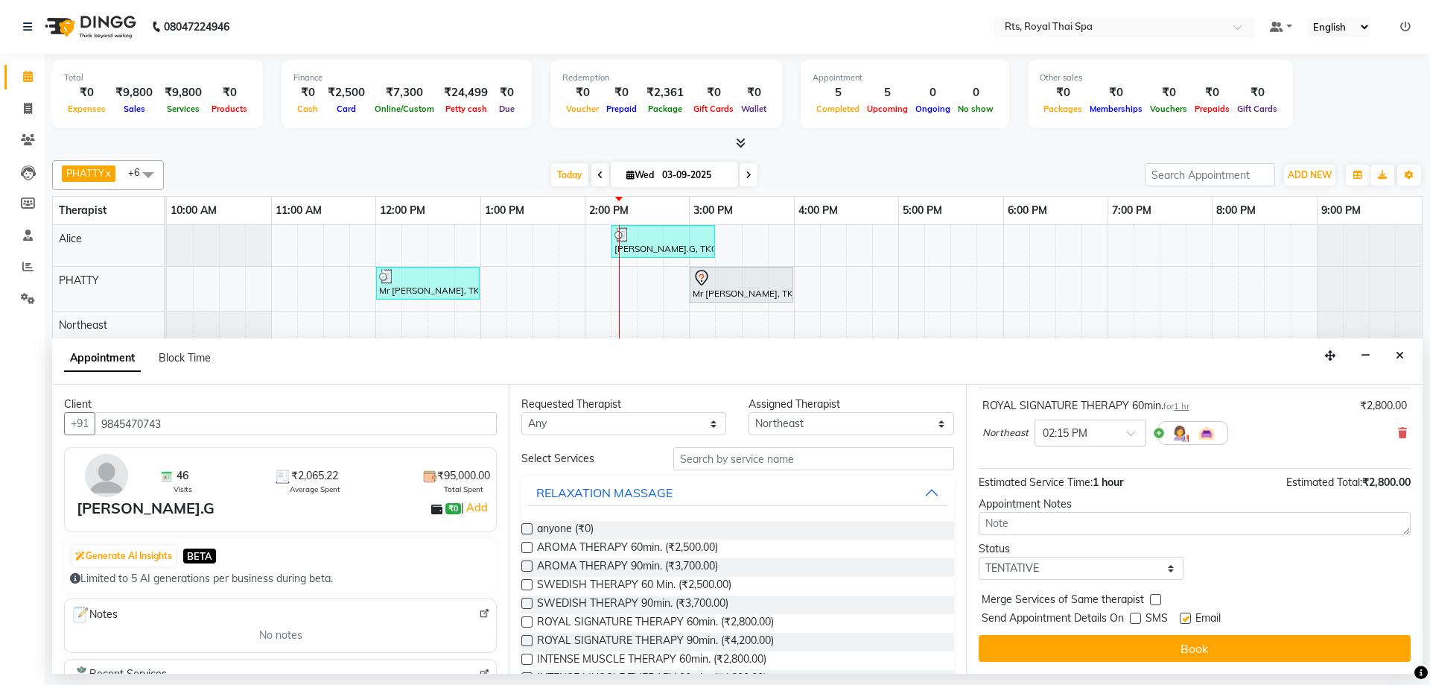
click at [1144, 644] on button "Book" at bounding box center [1195, 648] width 432 height 27
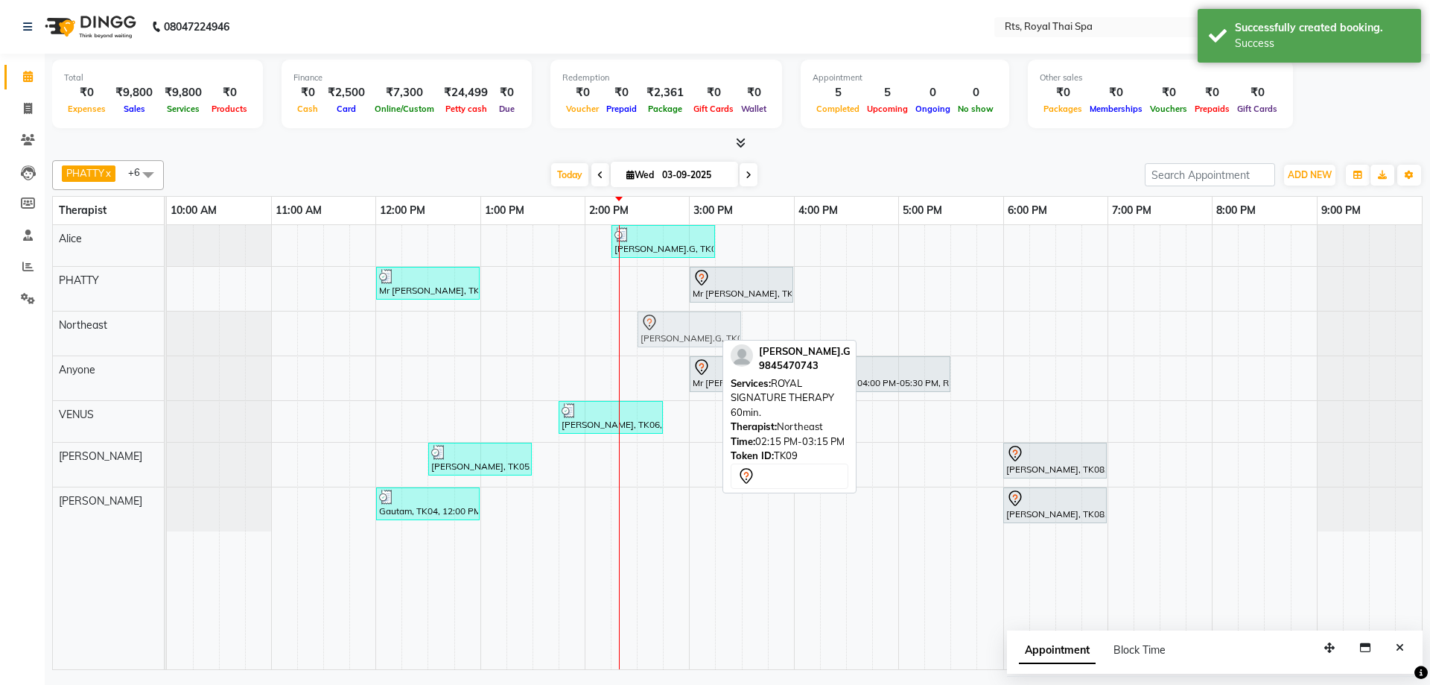
drag, startPoint x: 639, startPoint y: 325, endPoint x: 658, endPoint y: 325, distance: 18.6
click at [167, 325] on div "[PERSON_NAME].G, TK09, 02:15 PM-03:15 PM, ROYAL SIGNATURE THERAPY 60min. [PERSO…" at bounding box center [167, 333] width 0 height 44
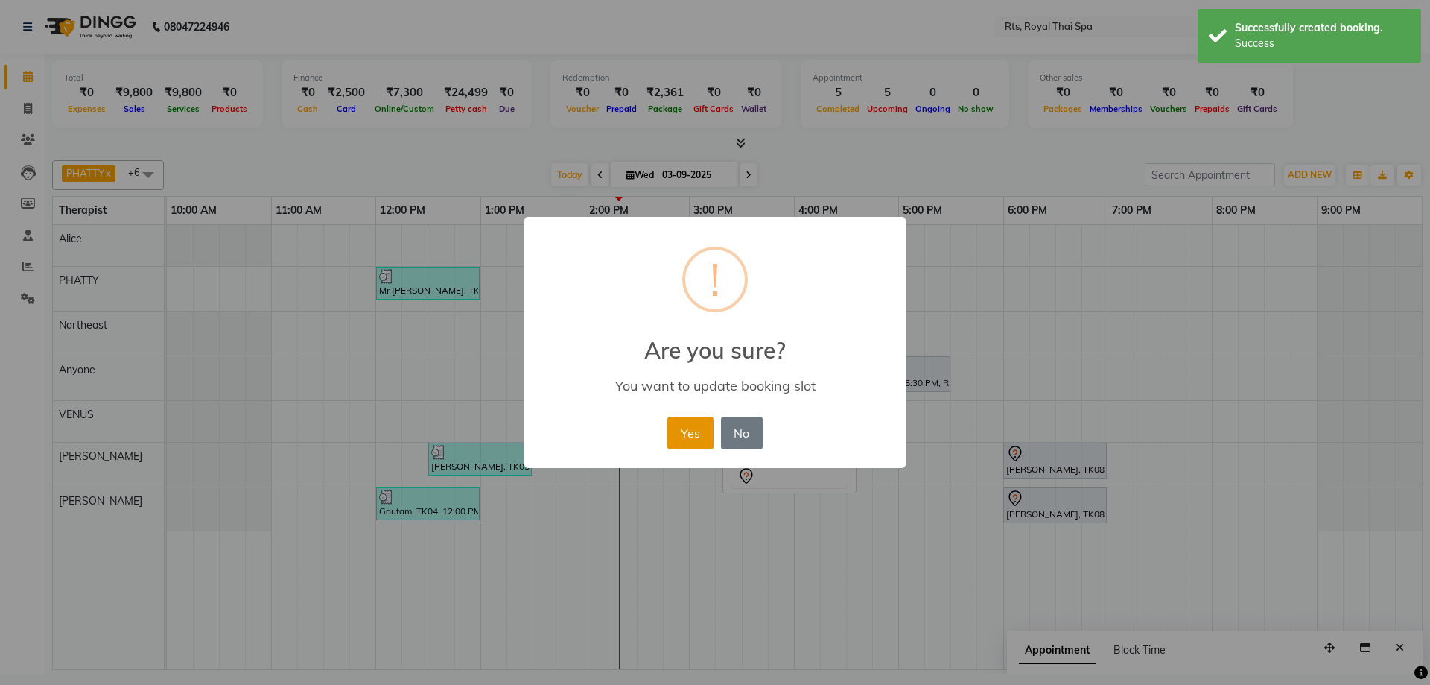
click at [695, 446] on button "Yes" at bounding box center [689, 432] width 45 height 33
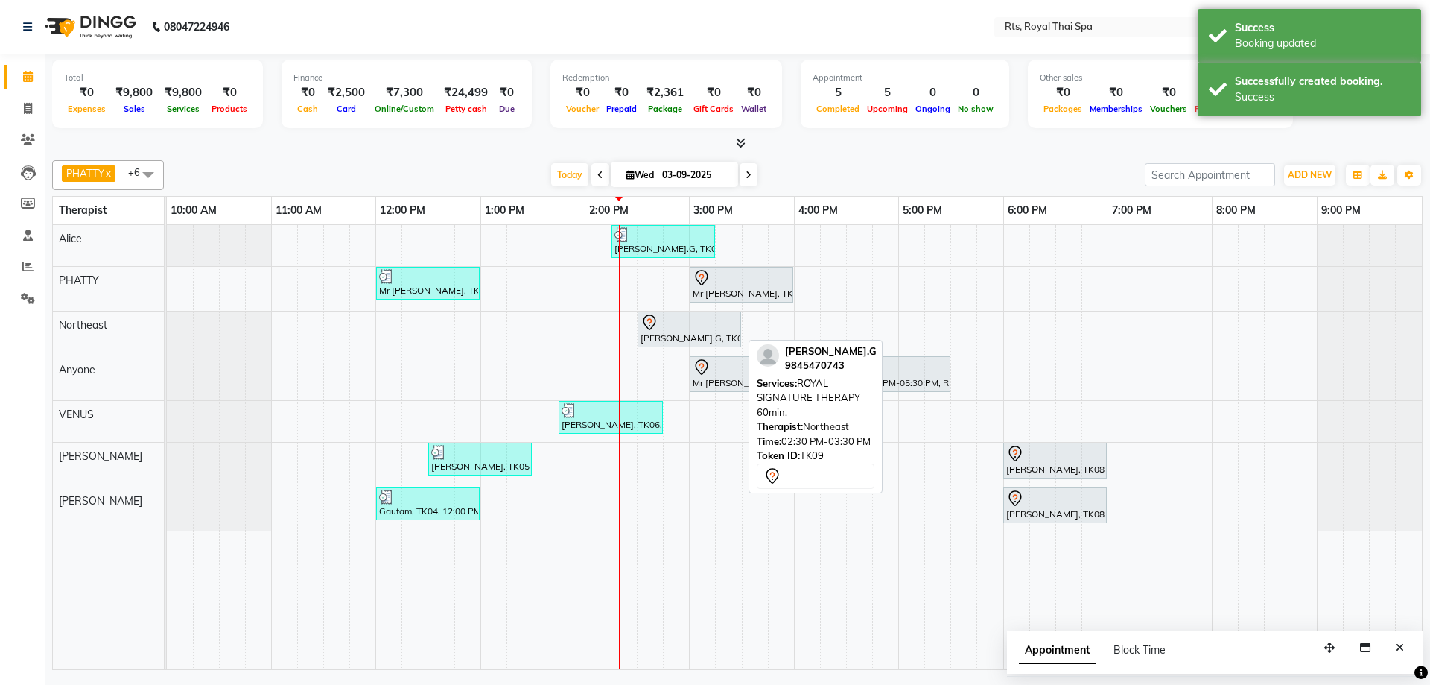
click at [655, 334] on div "[PERSON_NAME].G, TK09, 02:30 PM-03:30 PM, ROYAL SIGNATURE THERAPY 60min." at bounding box center [689, 329] width 101 height 31
select select "7"
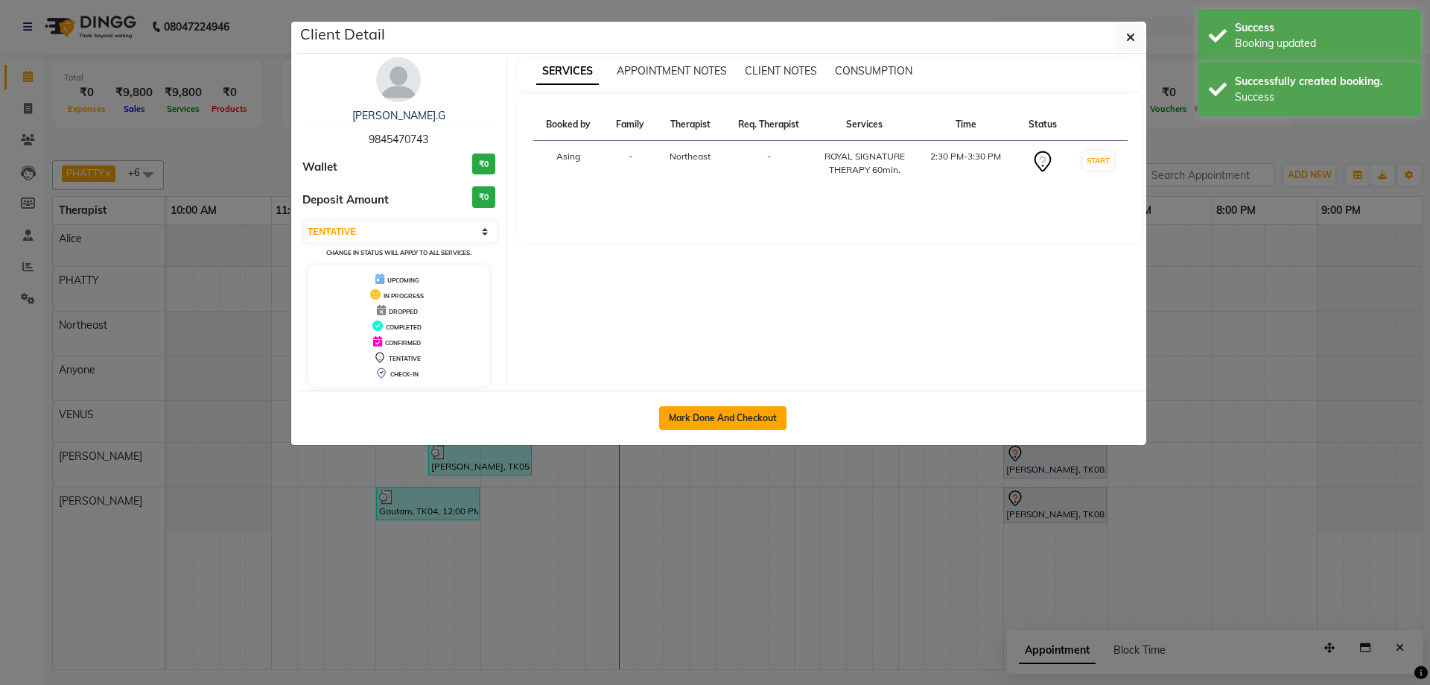
click at [742, 410] on button "Mark Done And Checkout" at bounding box center [722, 418] width 127 height 24
select select "5288"
select select "service"
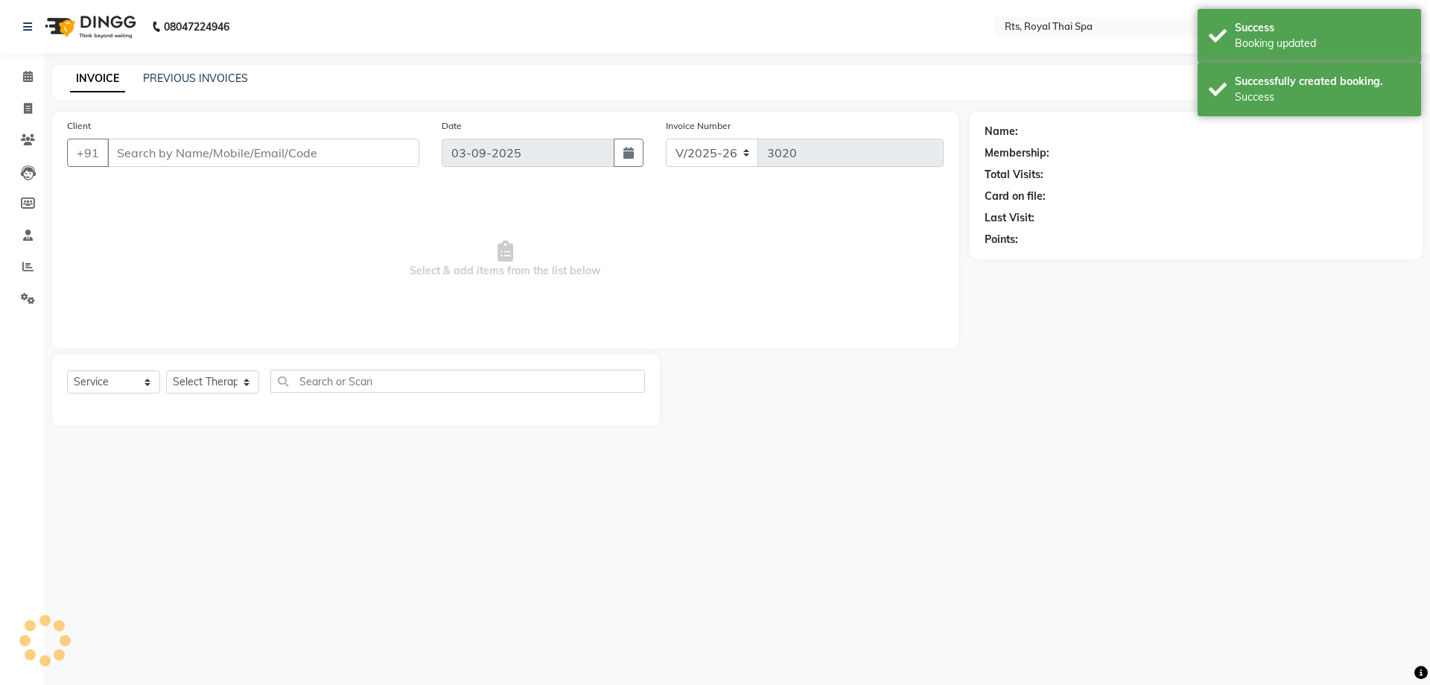
type input "9845470743"
select select "39977"
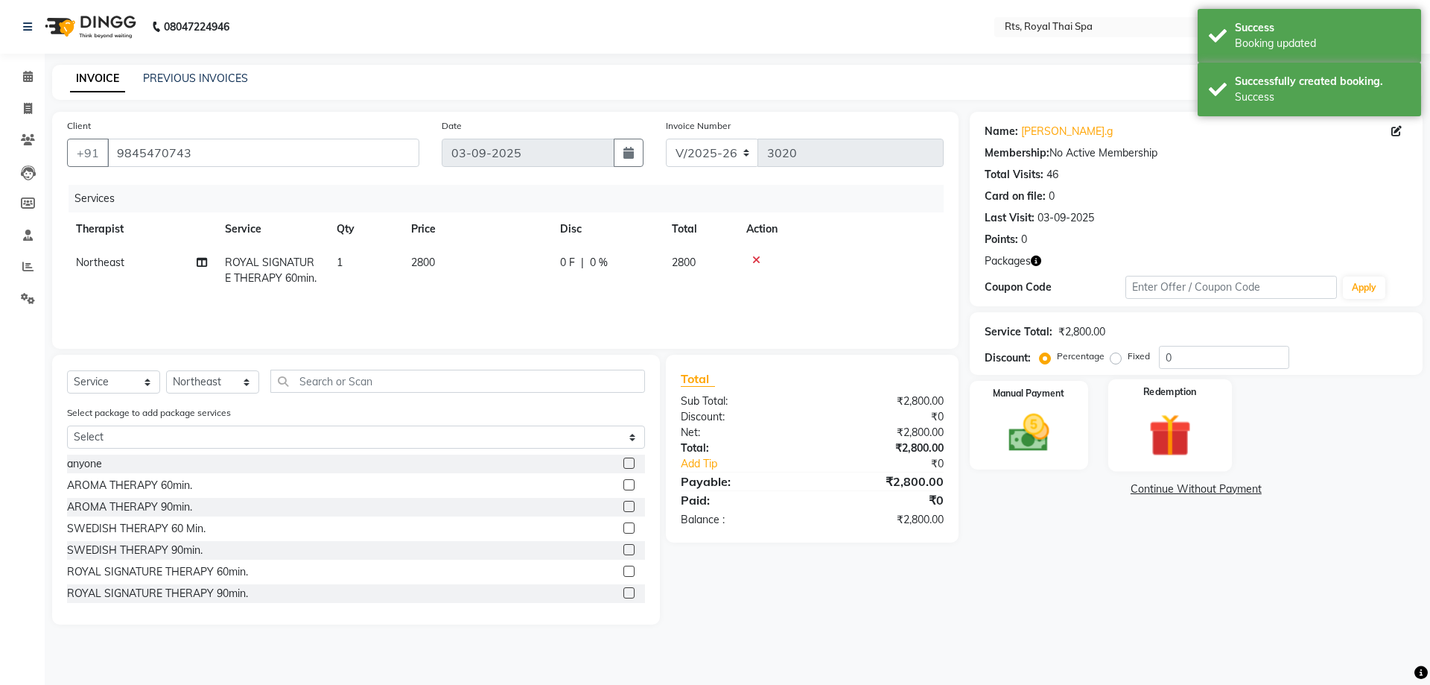
click at [1158, 427] on img at bounding box center [1169, 434] width 69 height 53
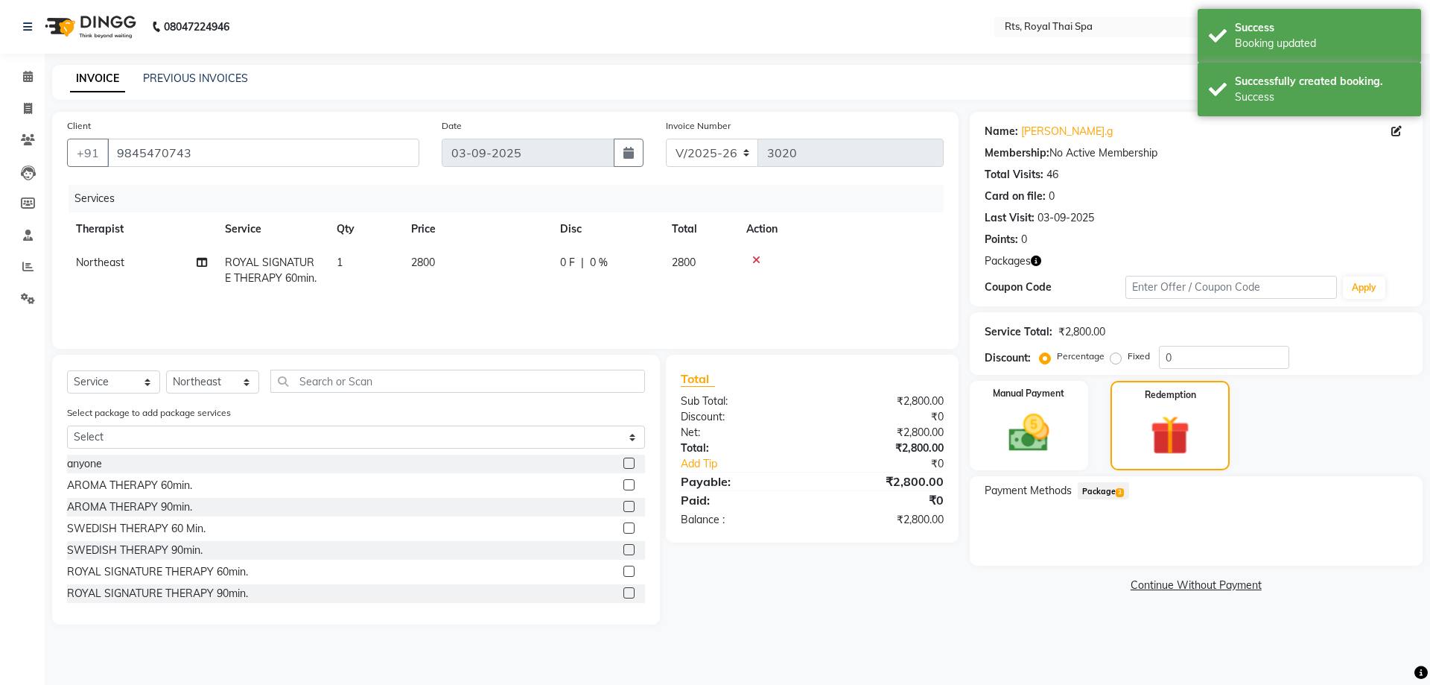
click at [1105, 493] on span "Package 3" at bounding box center [1103, 490] width 51 height 17
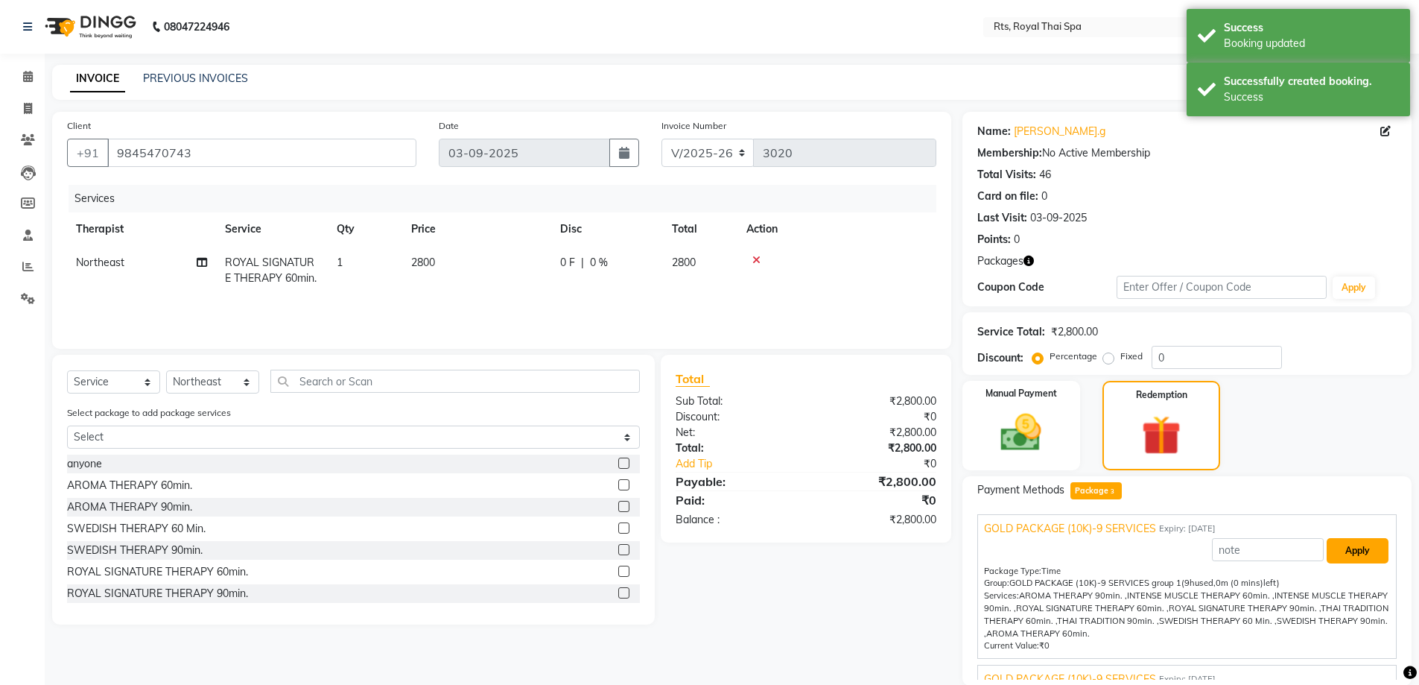
click at [1336, 545] on button "Apply" at bounding box center [1358, 550] width 62 height 25
type input "GOLD PACKAGE (10K)-9 SERVICES"
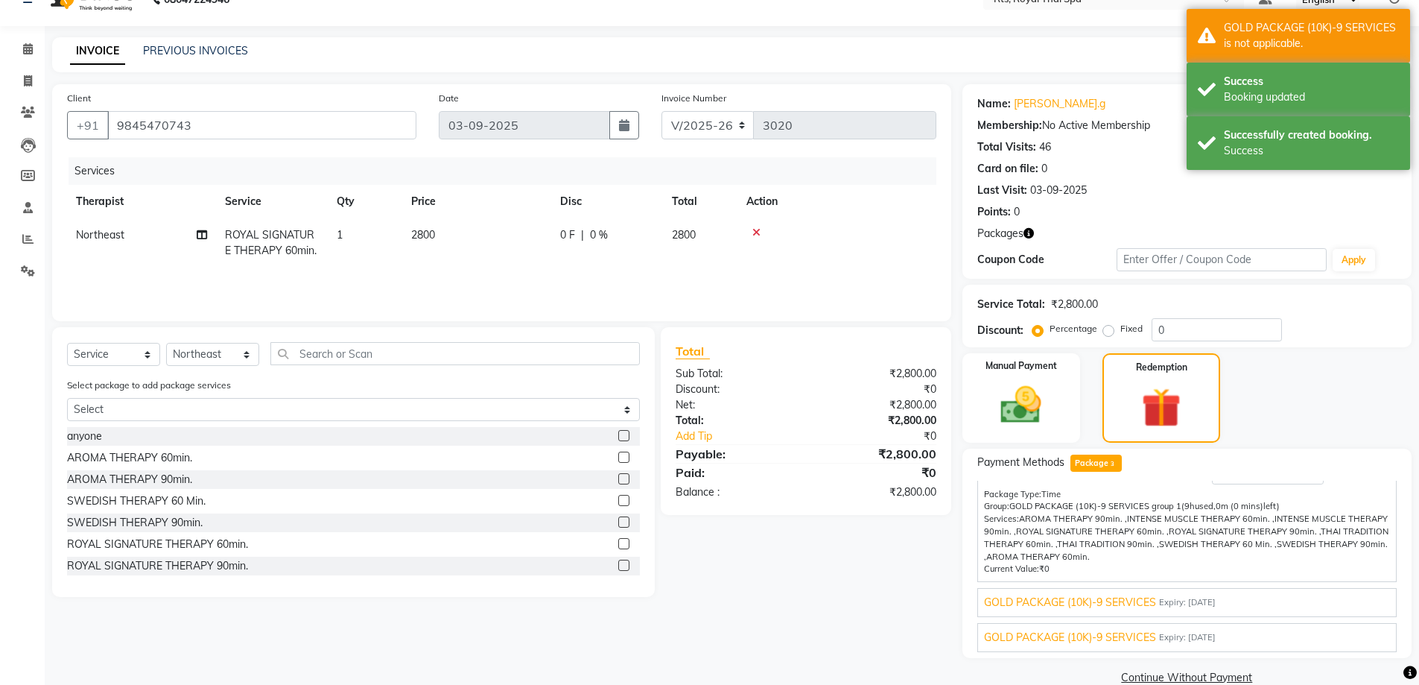
scroll to position [54, 0]
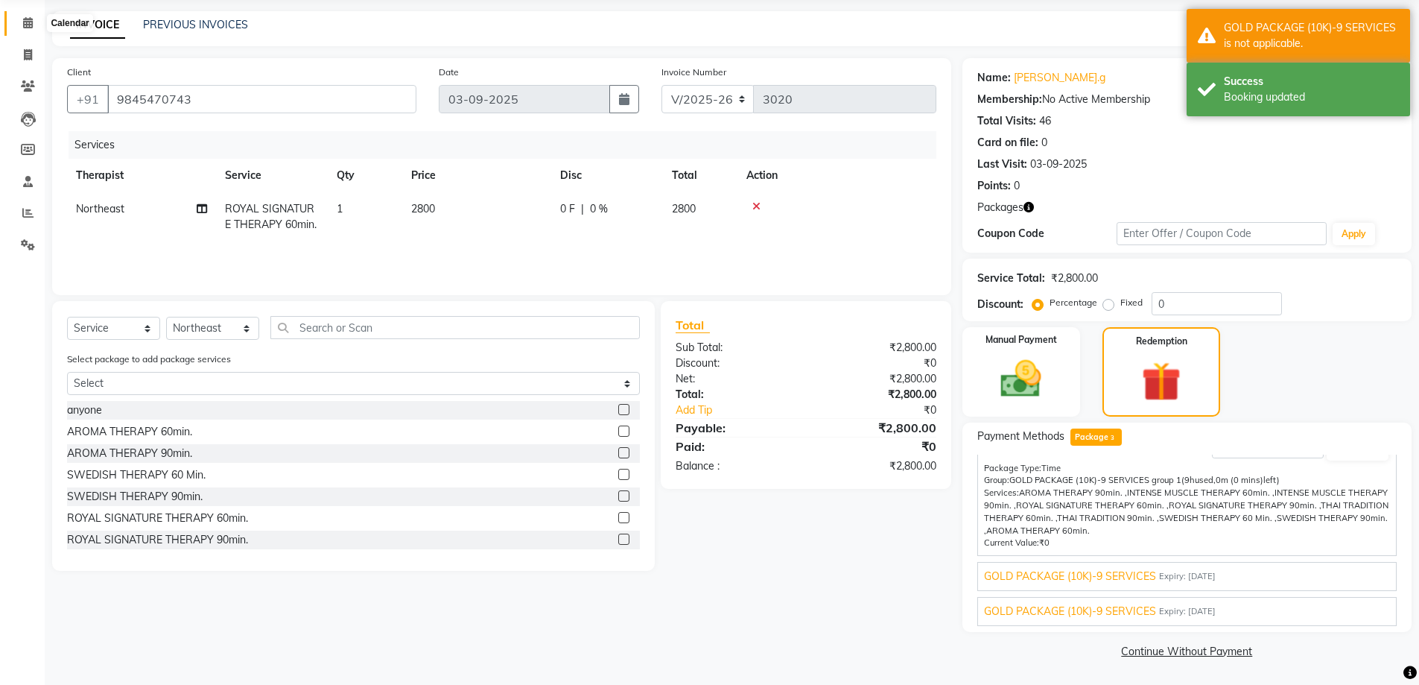
click at [26, 16] on span at bounding box center [28, 23] width 26 height 17
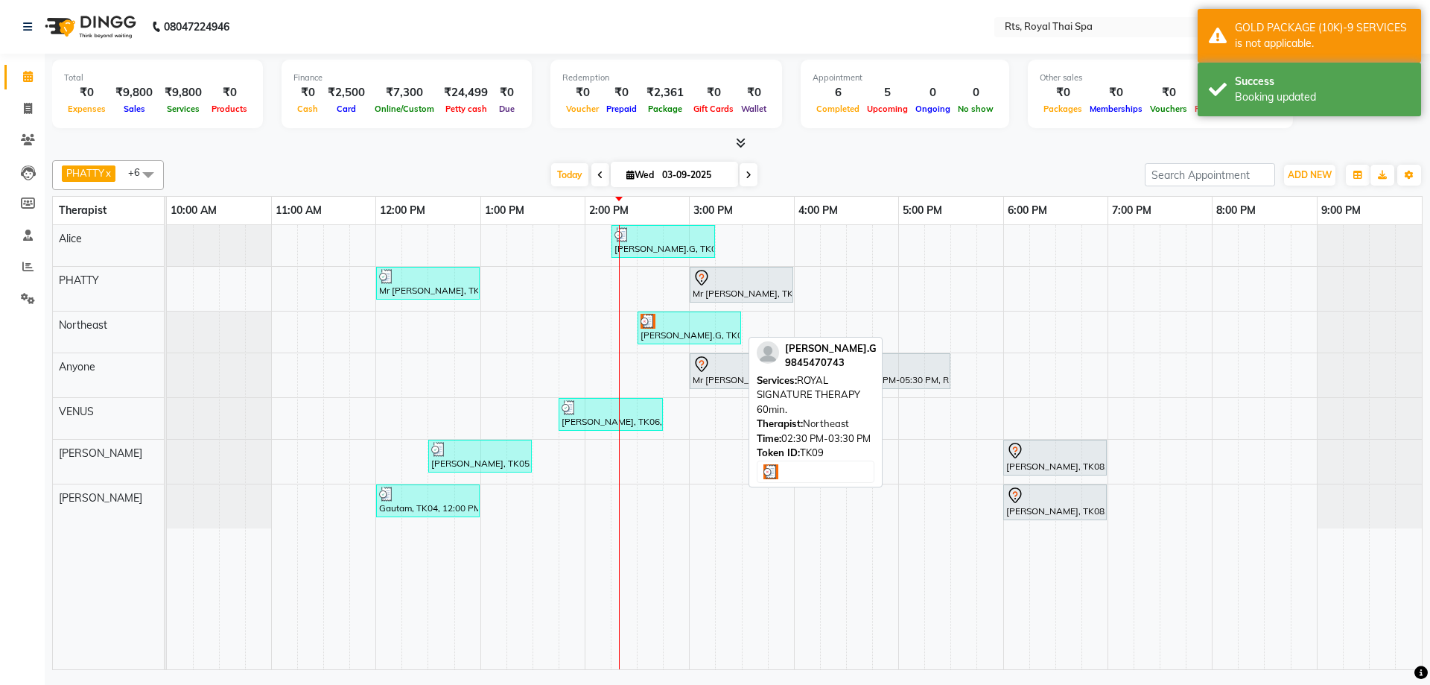
click at [681, 323] on div at bounding box center [690, 321] width 98 height 15
select select "3"
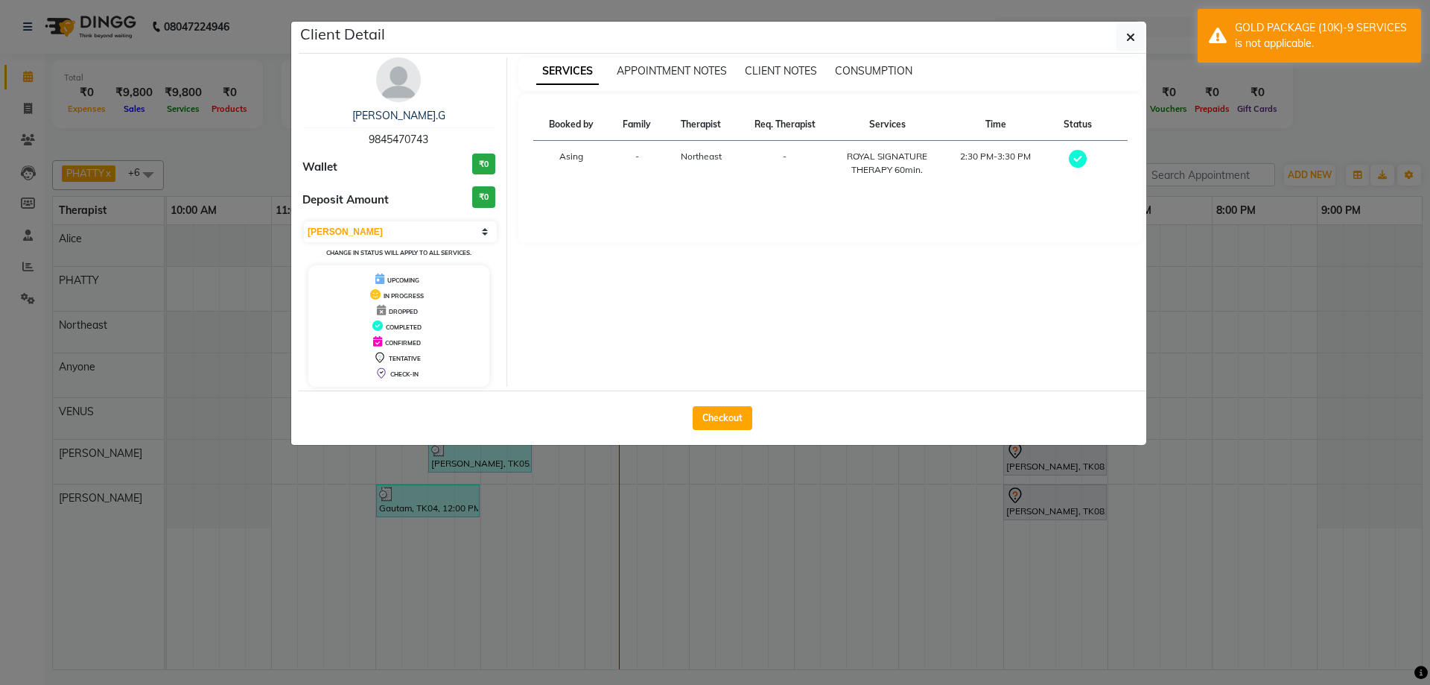
drag, startPoint x: 360, startPoint y: 136, endPoint x: 445, endPoint y: 137, distance: 84.9
click at [445, 137] on div "[PERSON_NAME].G 9845470743" at bounding box center [398, 127] width 193 height 39
copy span "9845470743"
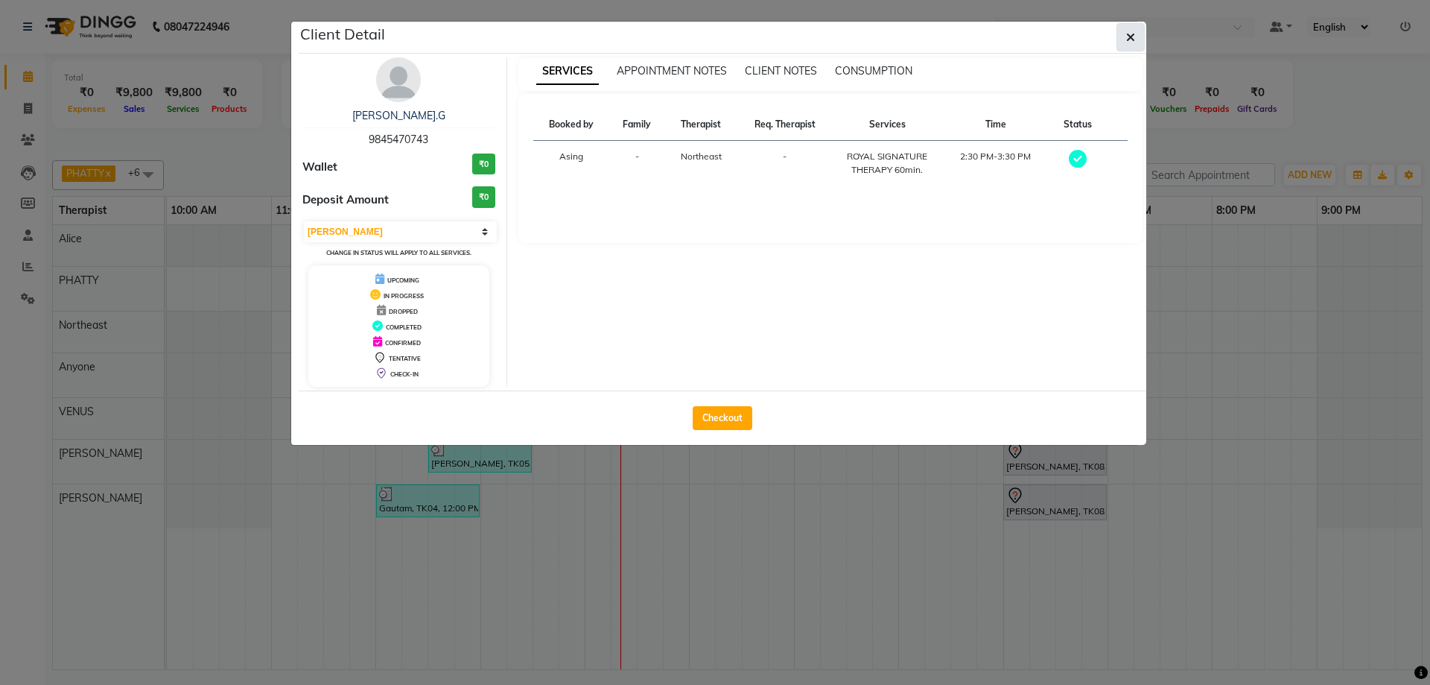
click at [1139, 41] on button "button" at bounding box center [1131, 37] width 28 height 28
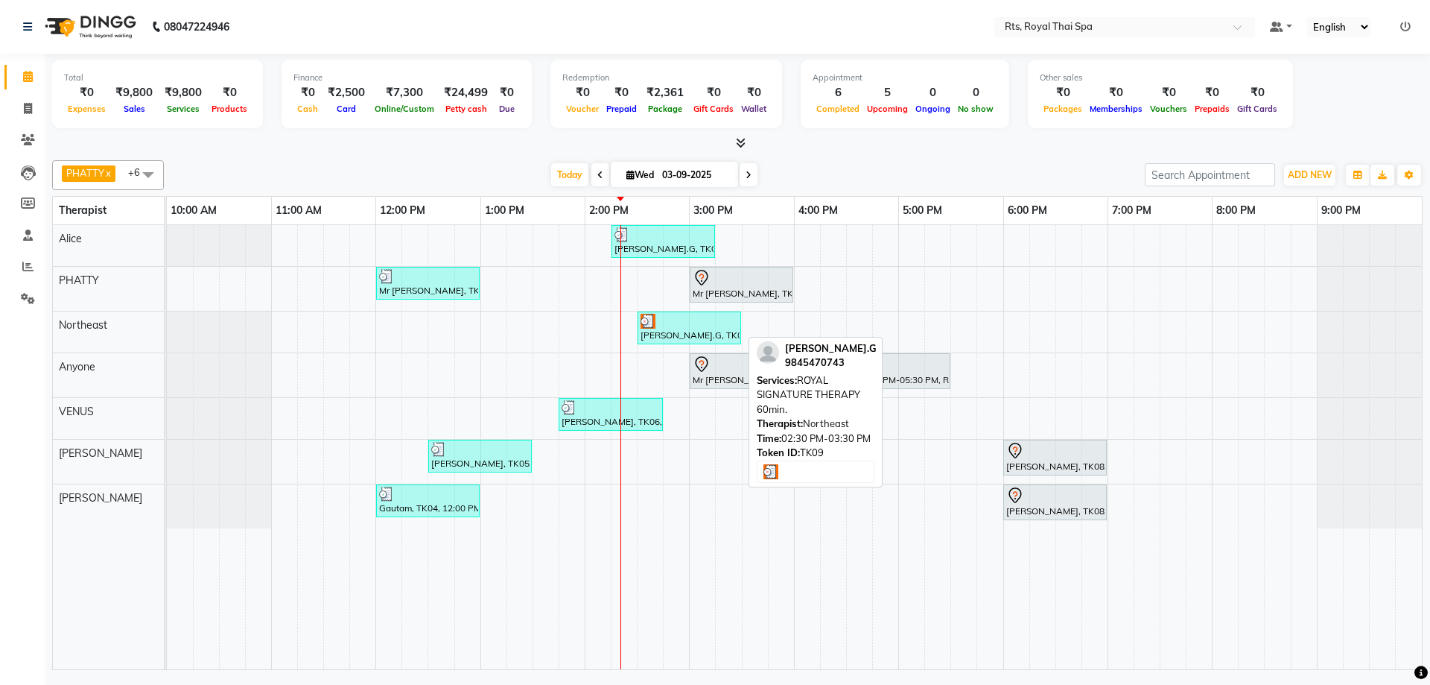
click at [694, 326] on div at bounding box center [690, 321] width 98 height 15
select select "3"
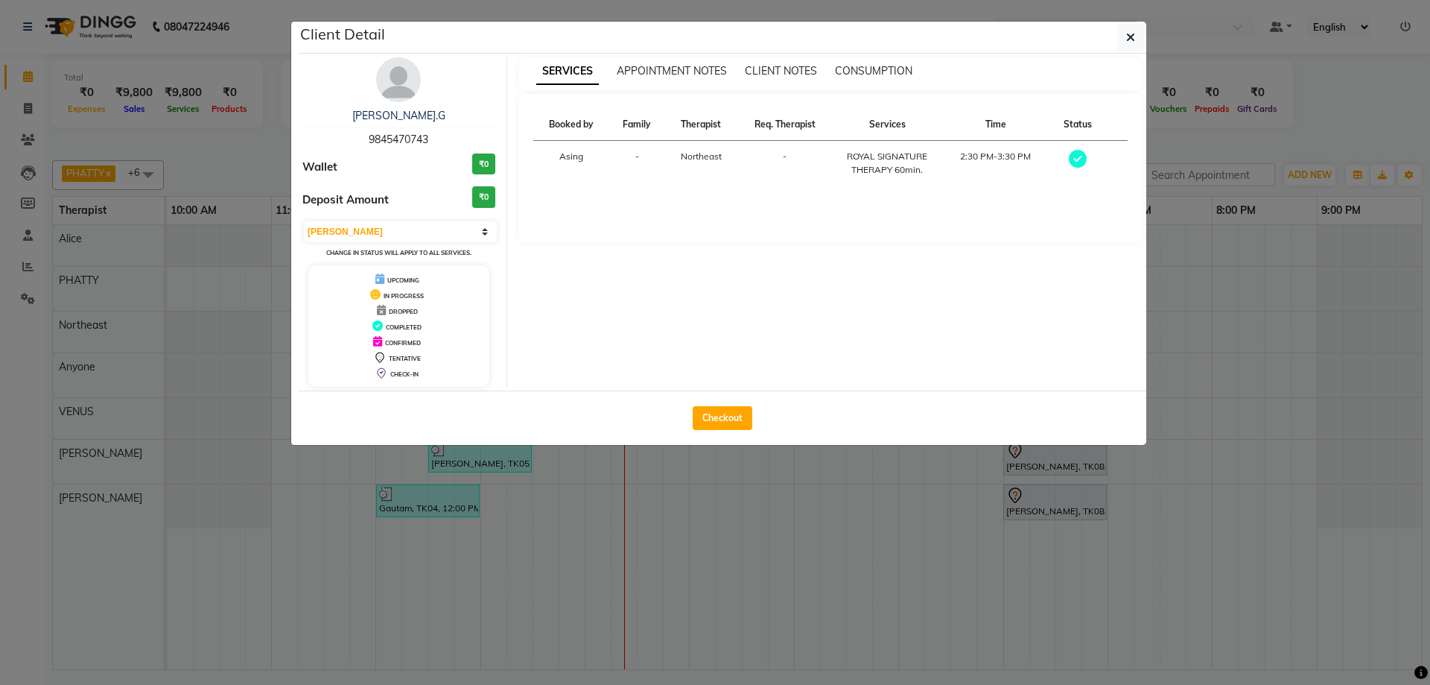
click at [30, 106] on ngb-modal-window "Client Detail [PERSON_NAME].G 9845470743 Wallet ₹0 Deposit Amount ₹0 Select MAR…" at bounding box center [715, 342] width 1430 height 685
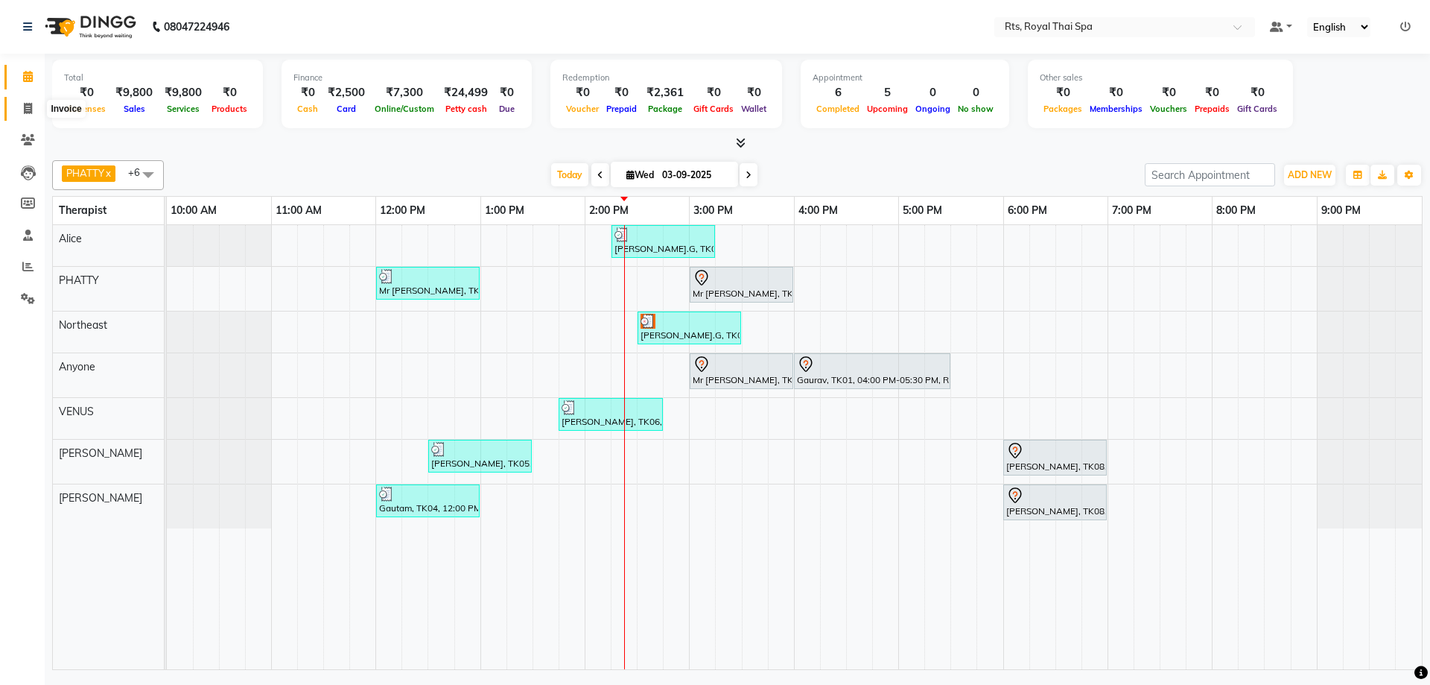
click at [30, 106] on icon at bounding box center [28, 108] width 8 height 11
select select "service"
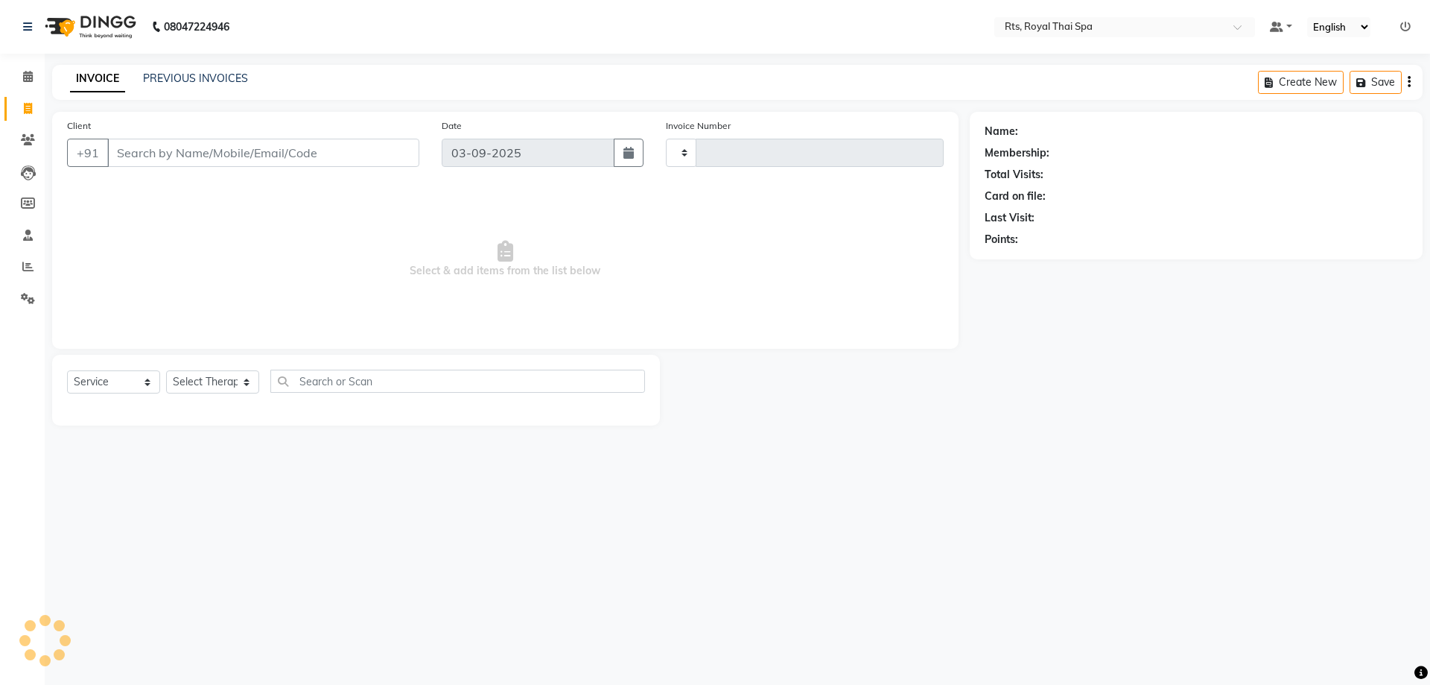
type input "3020"
select select "5288"
click at [154, 159] on input "Client" at bounding box center [263, 153] width 312 height 28
type input "9845470743"
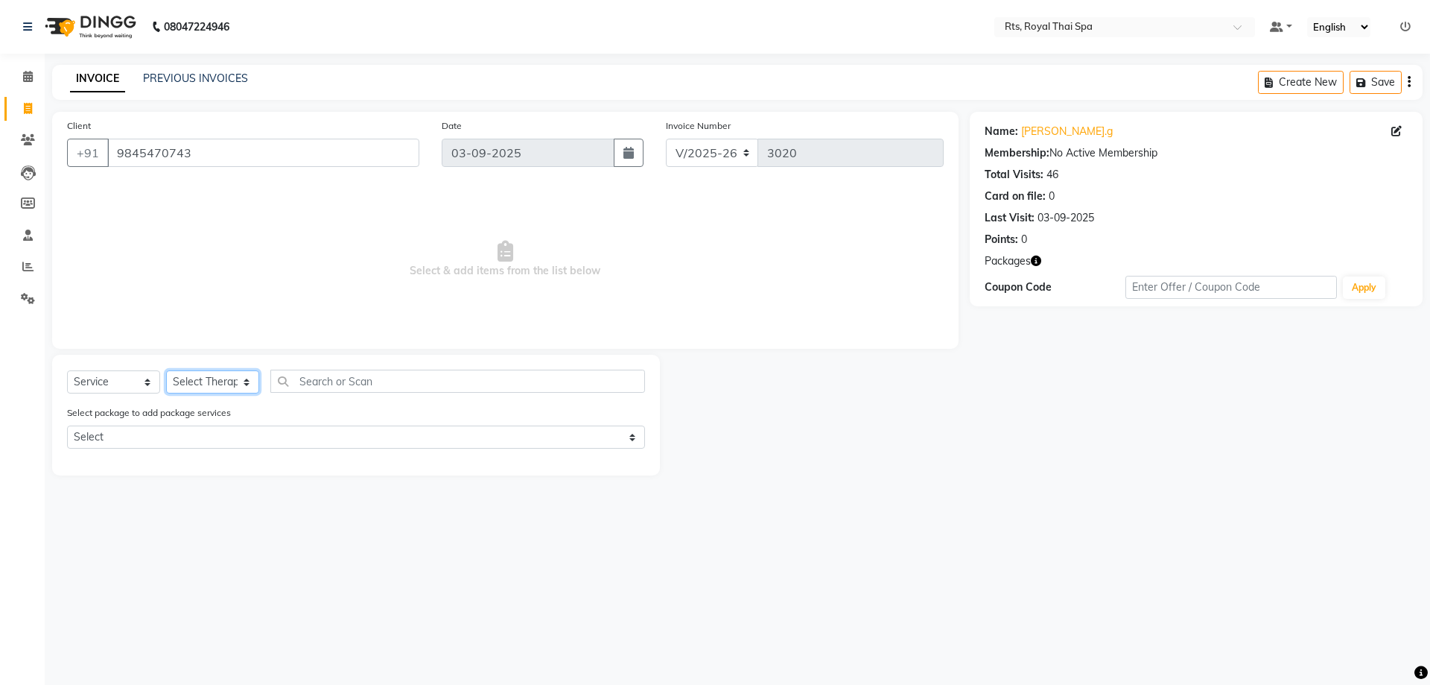
click at [194, 381] on select "Select Therapist [PERSON_NAME] APPLE N ASEM [PERSON_NAME] [PERSON_NAME] [PERSON…" at bounding box center [212, 381] width 93 height 23
select select "34825"
click at [166, 370] on select "Select Therapist [PERSON_NAME] APPLE N ASEM [PERSON_NAME] [PERSON_NAME] [PERSON…" at bounding box center [212, 381] width 93 height 23
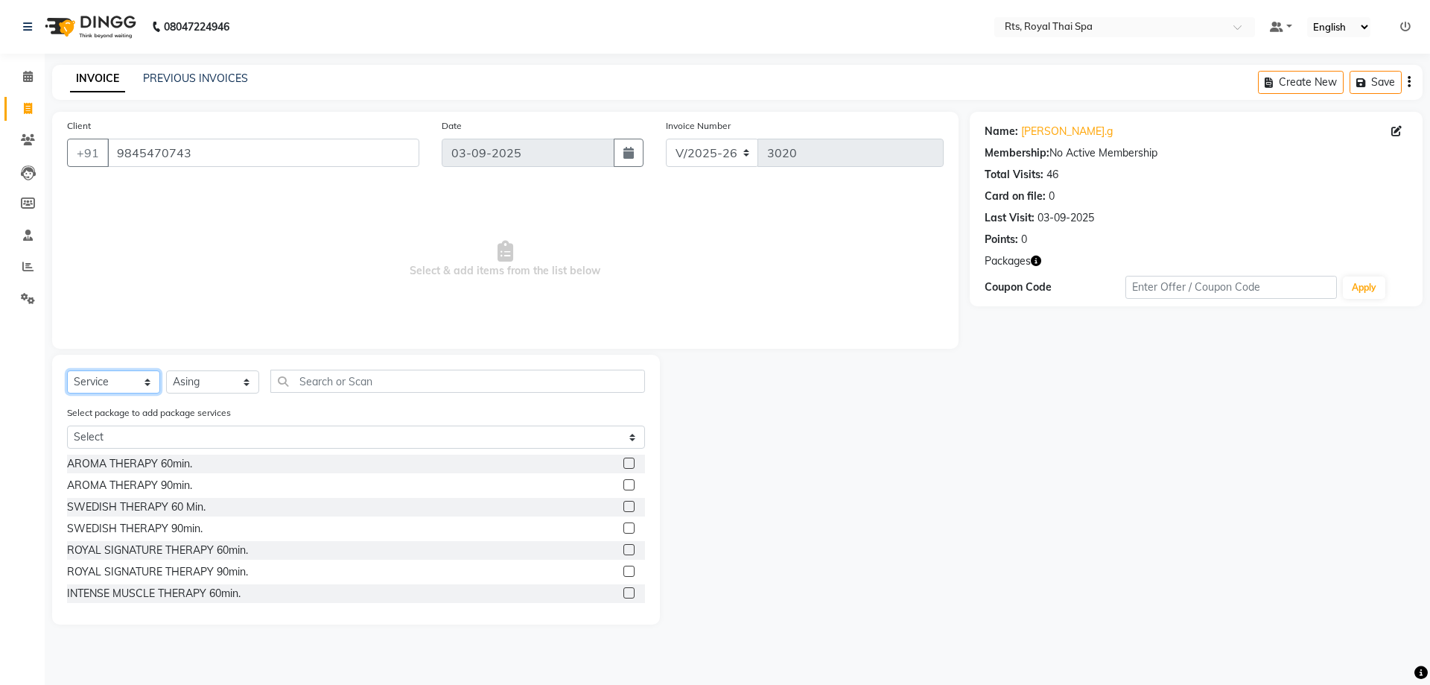
click at [133, 377] on select "Select Service Product Membership Package Voucher Prepaid Gift Card" at bounding box center [113, 381] width 93 height 23
select select "package"
click at [67, 370] on select "Select Service Product Membership Package Voucher Prepaid Gift Card" at bounding box center [113, 381] width 93 height 23
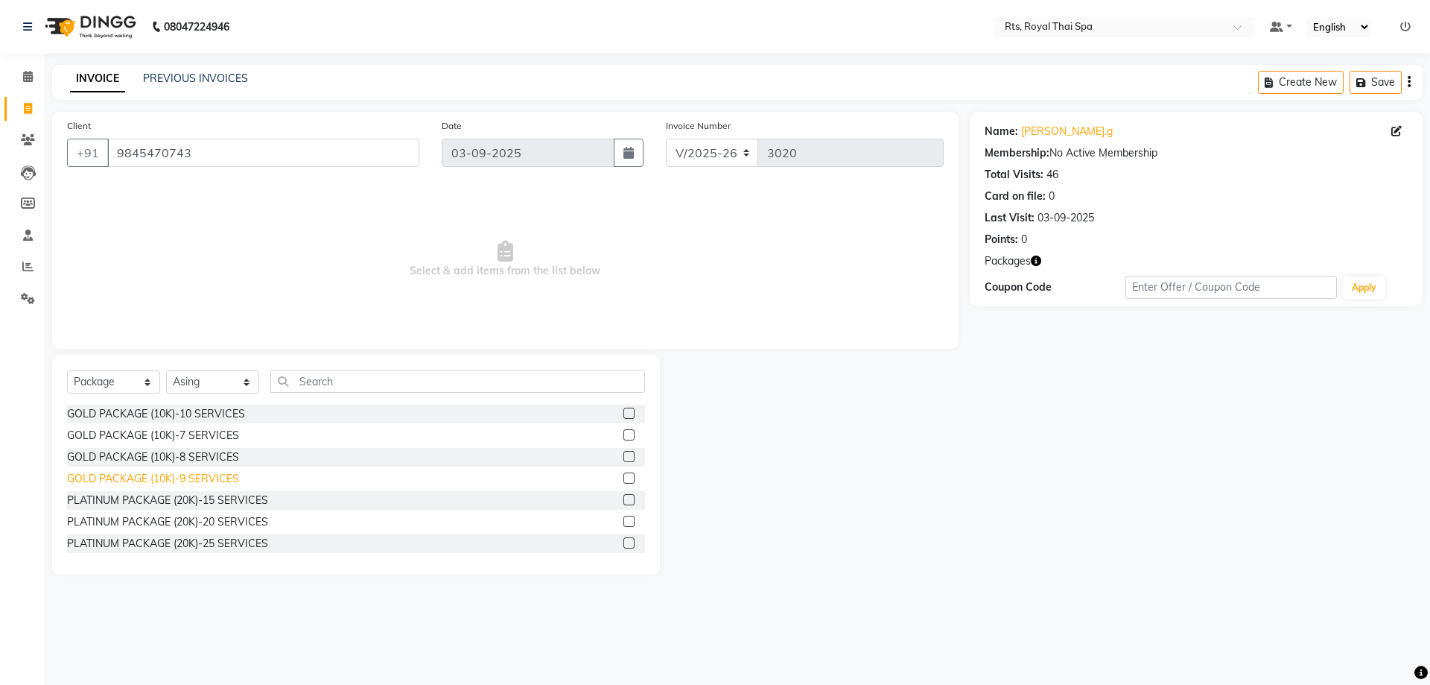
click at [210, 477] on div "GOLD PACKAGE (10K)-9 SERVICES" at bounding box center [153, 479] width 172 height 16
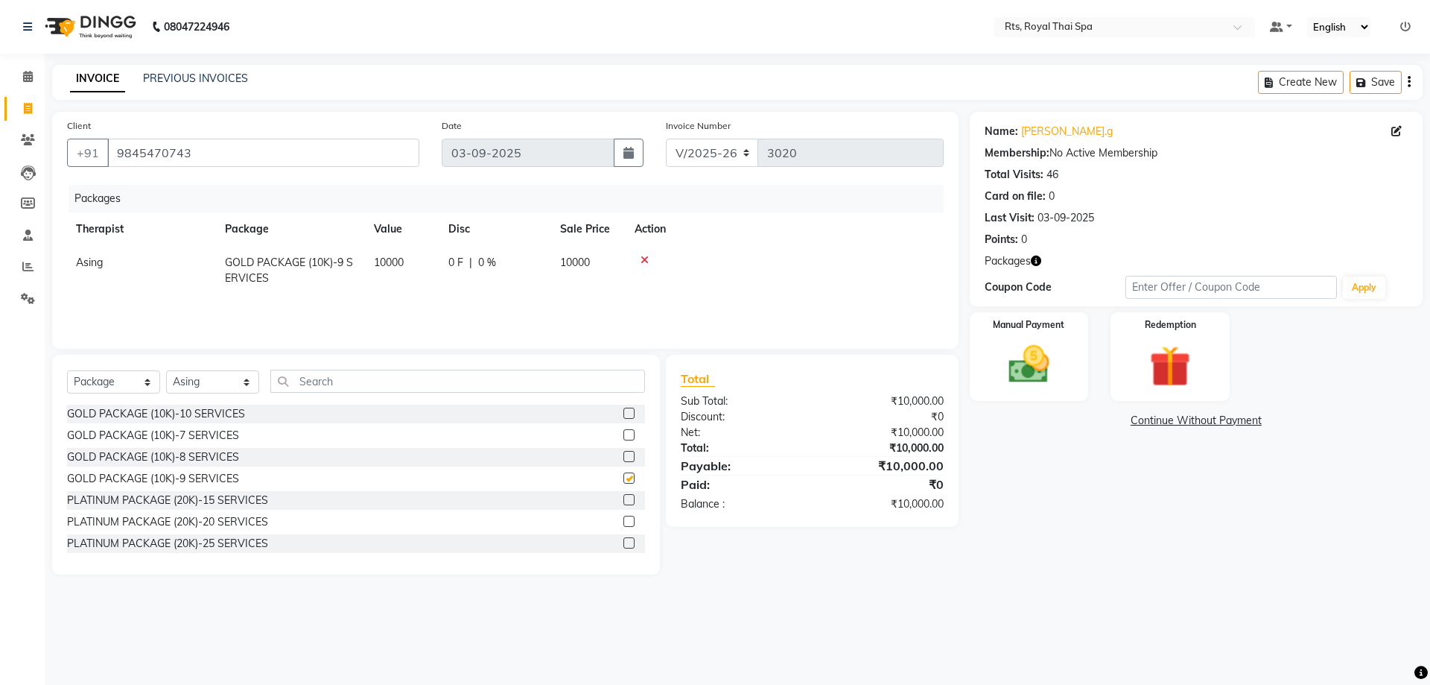
checkbox input "false"
click at [1069, 380] on div "Manual Payment" at bounding box center [1029, 357] width 124 height 92
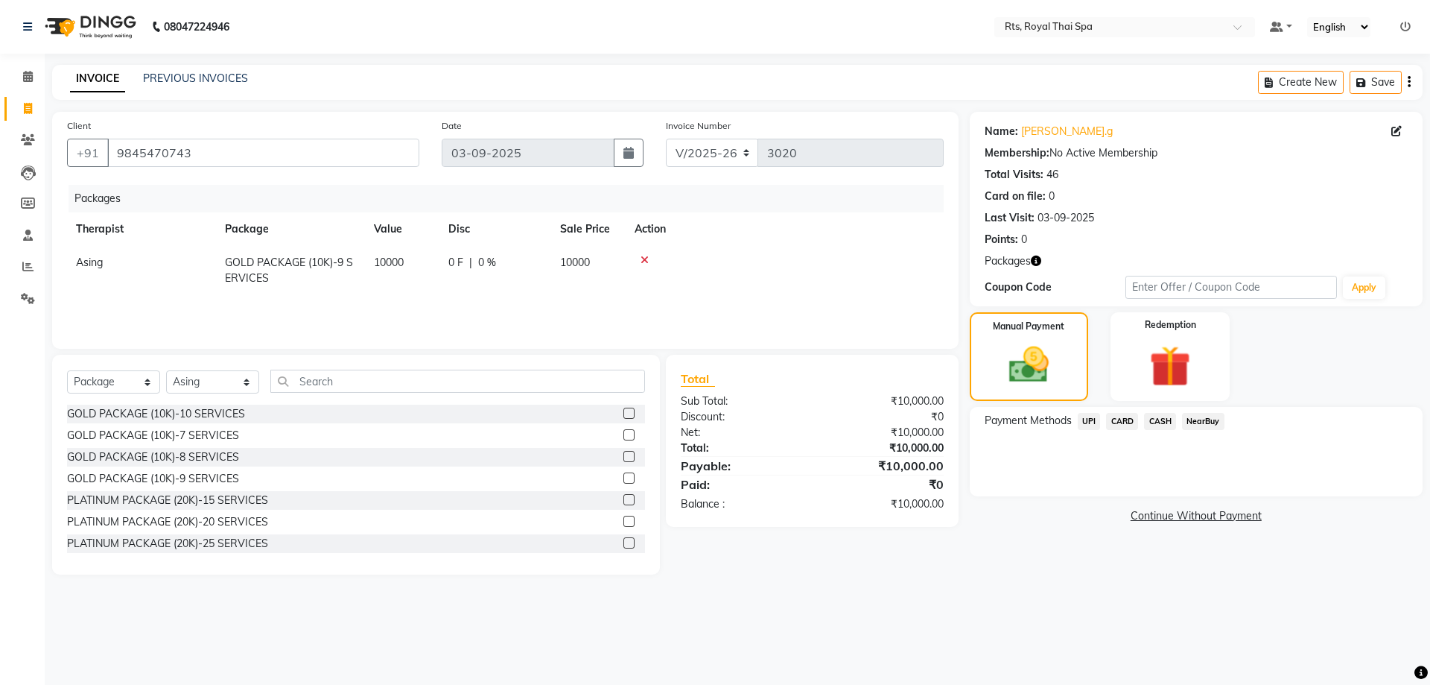
click at [1092, 423] on span "UPI" at bounding box center [1089, 421] width 23 height 17
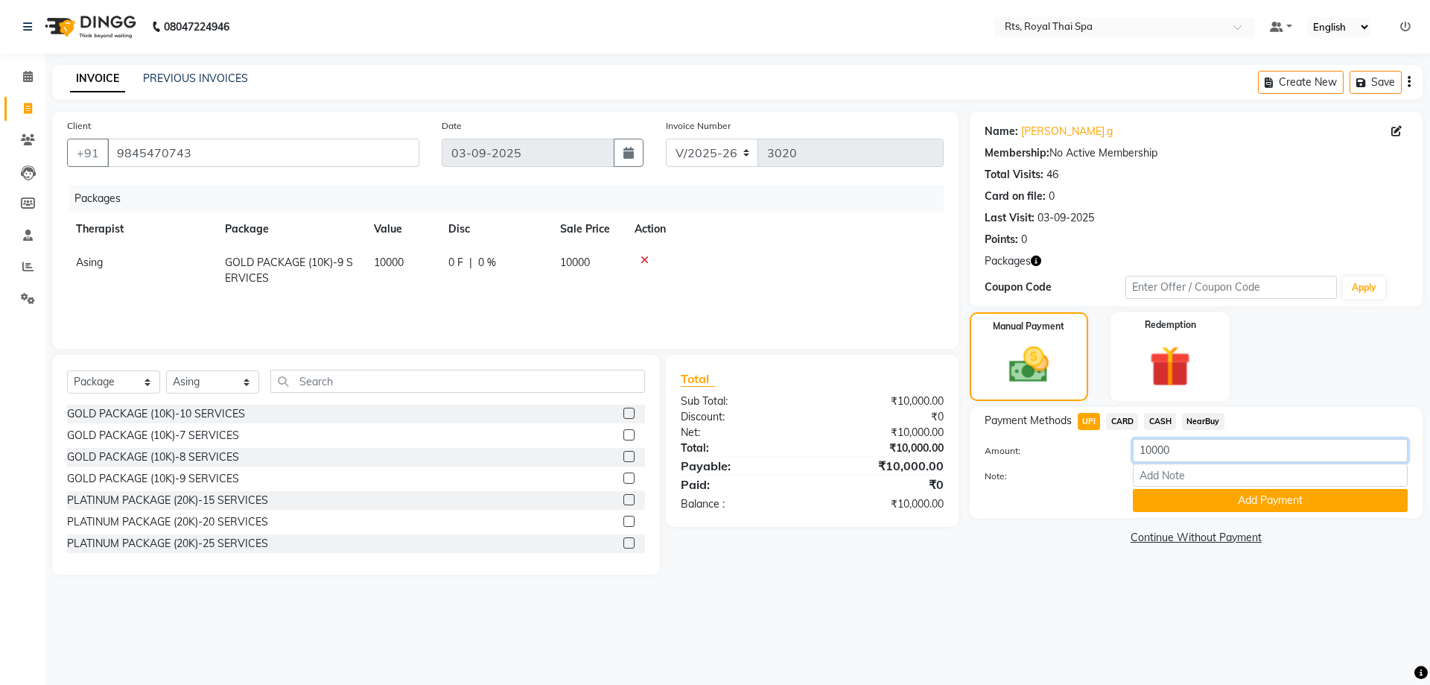
drag, startPoint x: 1203, startPoint y: 451, endPoint x: 911, endPoint y: 443, distance: 292.1
click at [911, 443] on div "Client [PHONE_NUMBER] Date [DATE] Invoice Number V/2025 V/[PHONE_NUMBER] Packag…" at bounding box center [737, 343] width 1393 height 463
type input "5000"
click at [1146, 504] on button "Add Payment" at bounding box center [1270, 500] width 275 height 23
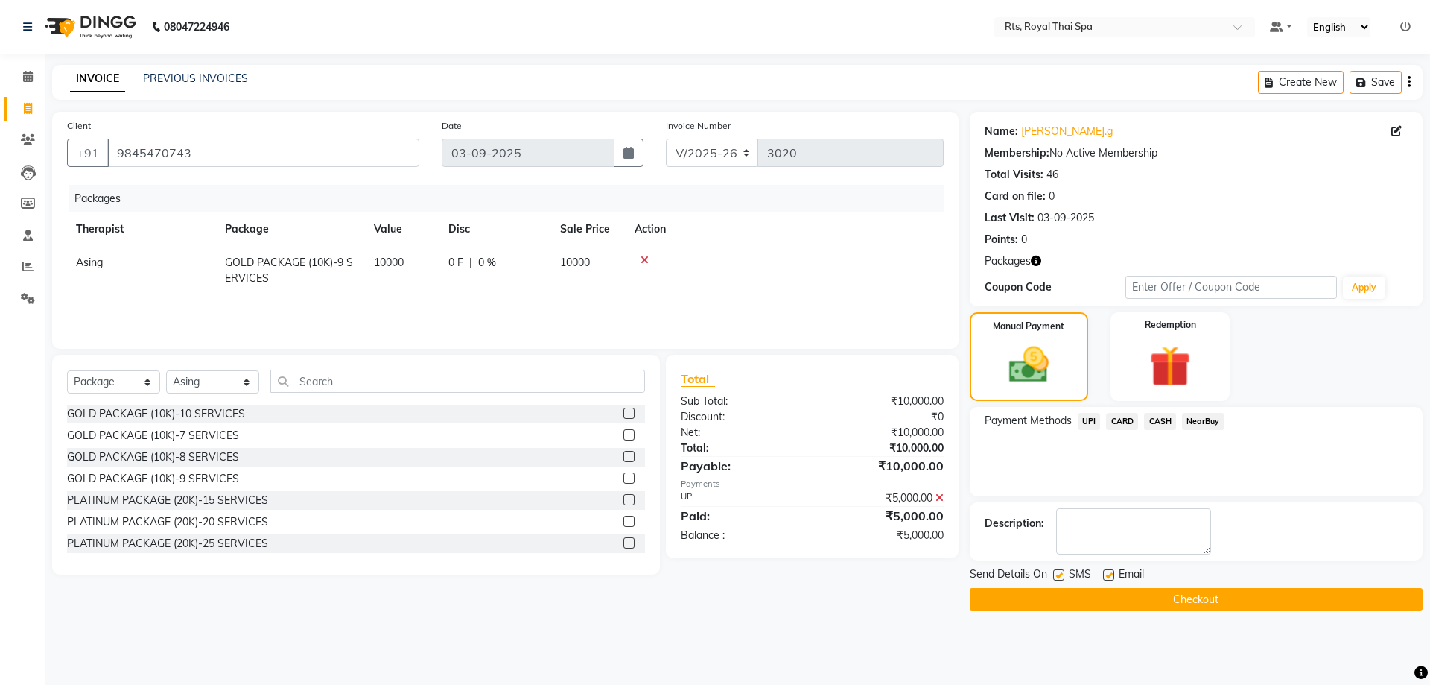
click at [1056, 572] on label at bounding box center [1058, 574] width 11 height 11
click at [1056, 572] on input "checkbox" at bounding box center [1058, 576] width 10 height 10
checkbox input "false"
click at [1056, 591] on button "Checkout" at bounding box center [1196, 599] width 453 height 23
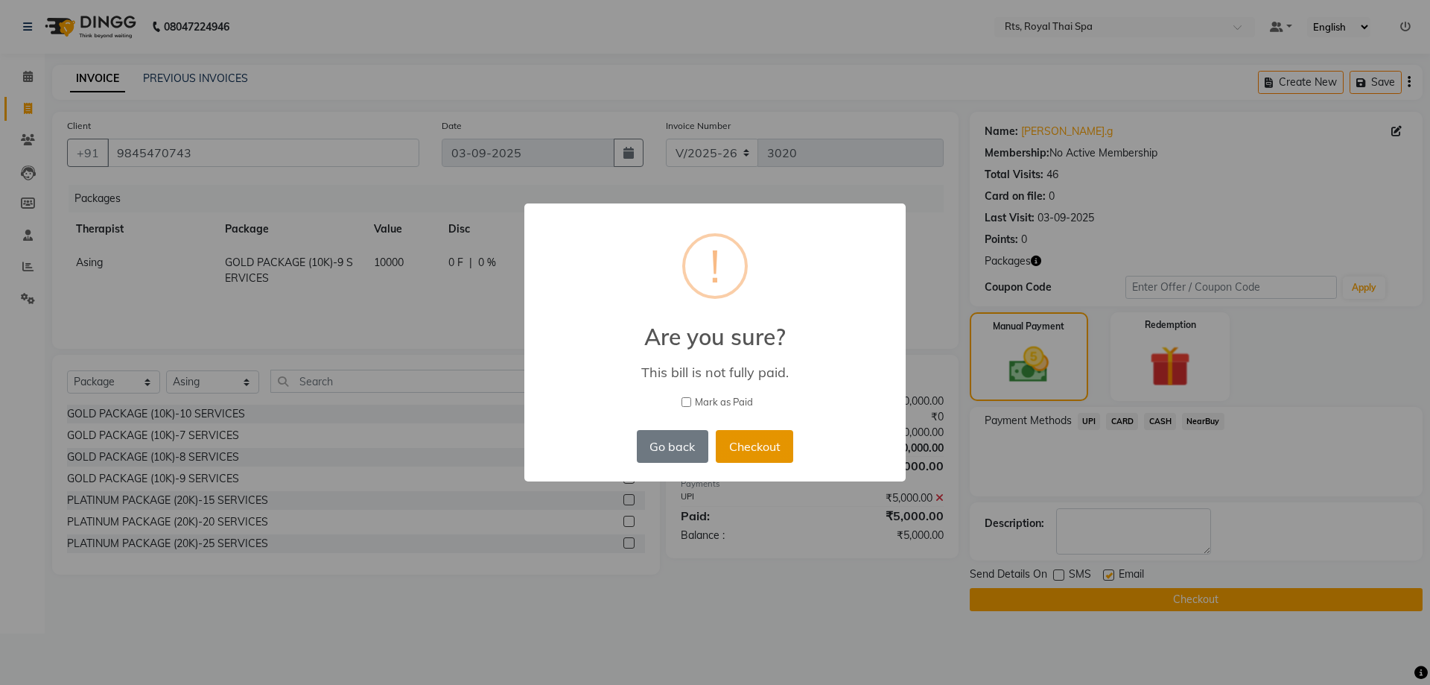
click at [749, 453] on button "Checkout" at bounding box center [754, 446] width 77 height 33
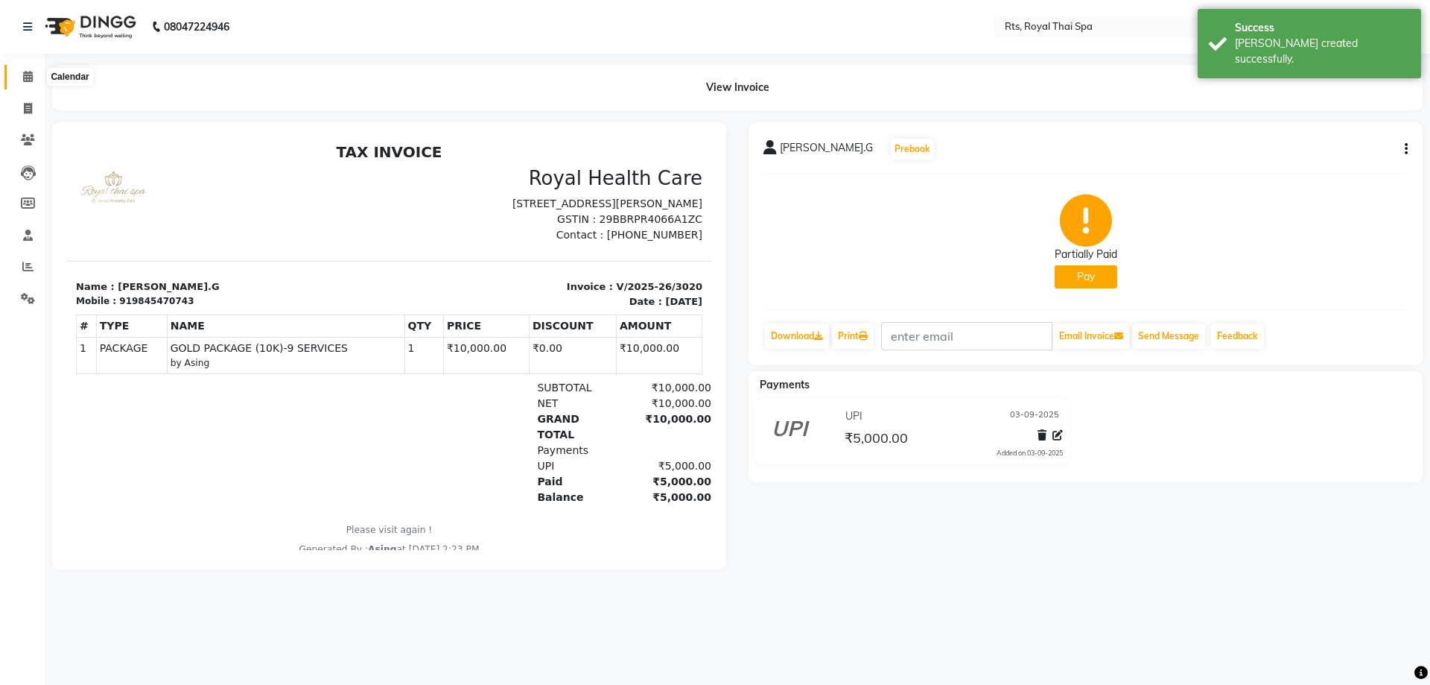
click at [28, 76] on icon at bounding box center [28, 76] width 10 height 11
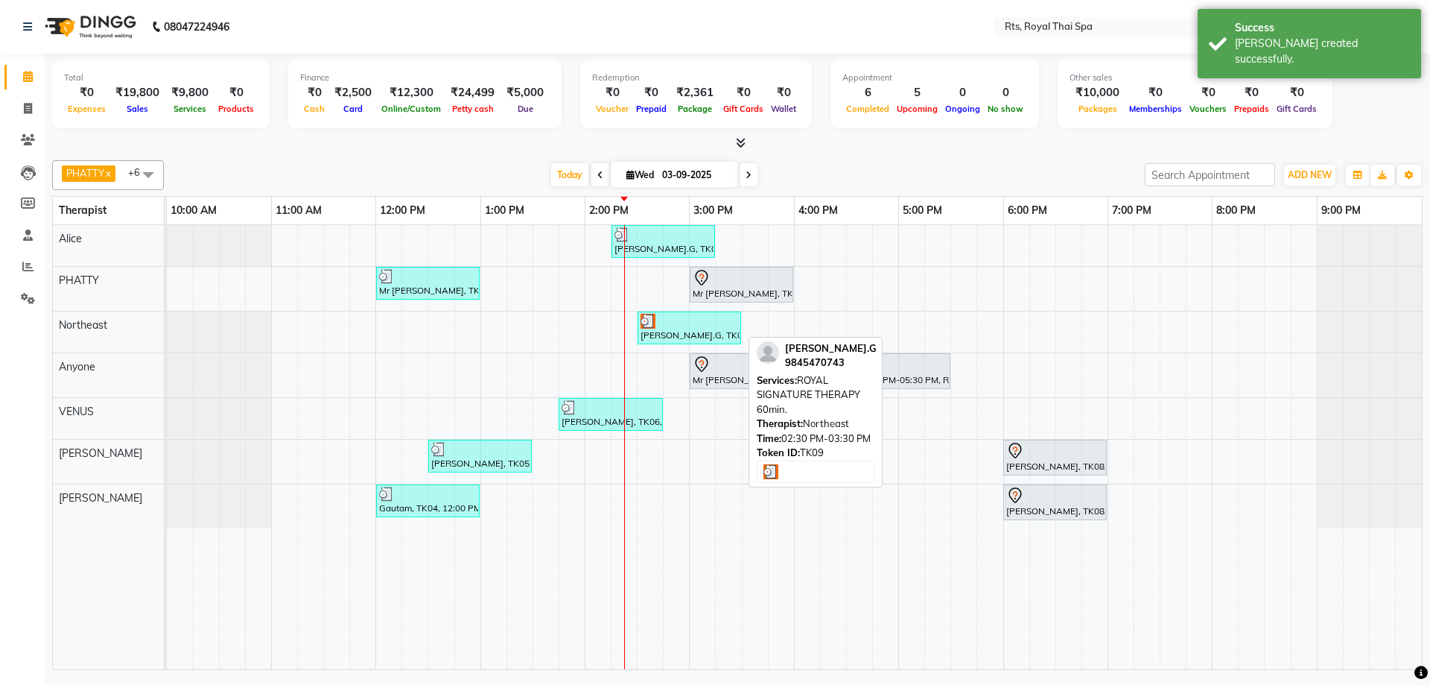
click at [670, 331] on div "[PERSON_NAME].G, TK09, 02:30 PM-03:30 PM, ROYAL SIGNATURE THERAPY 60min." at bounding box center [689, 328] width 101 height 28
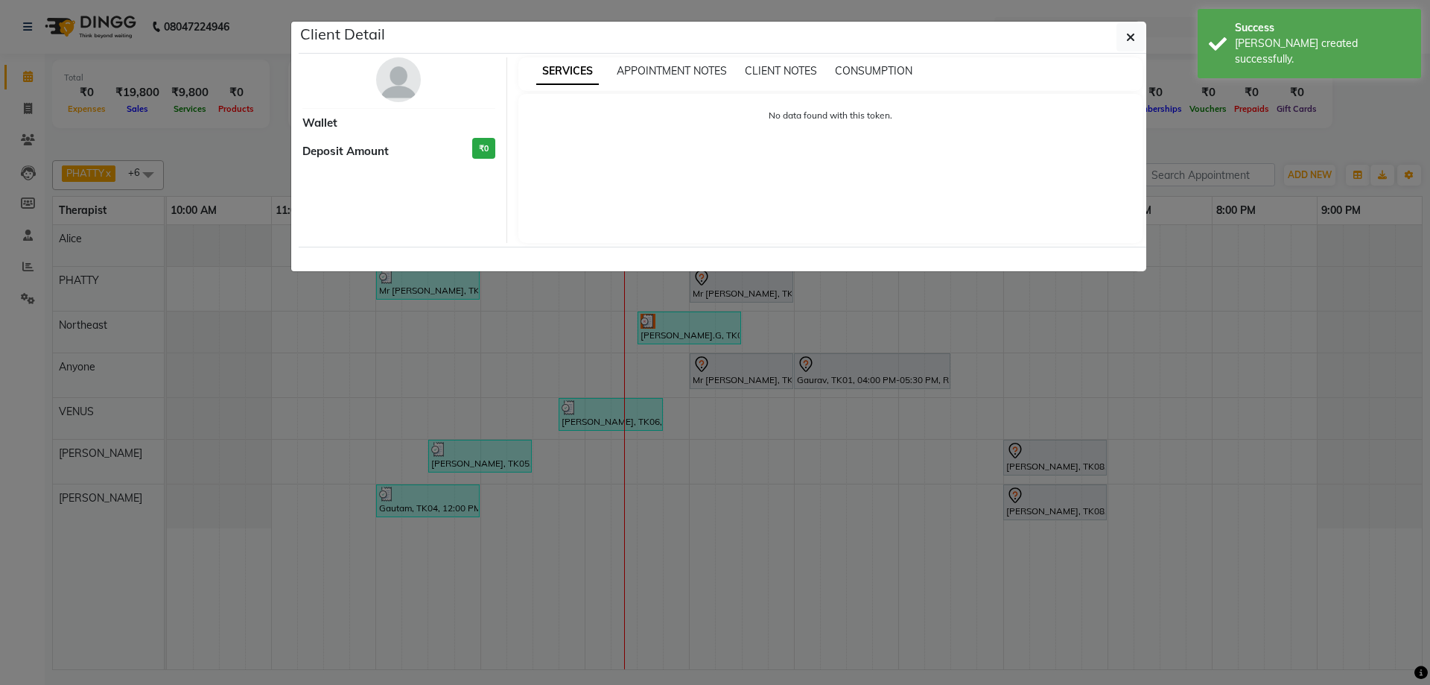
select select "3"
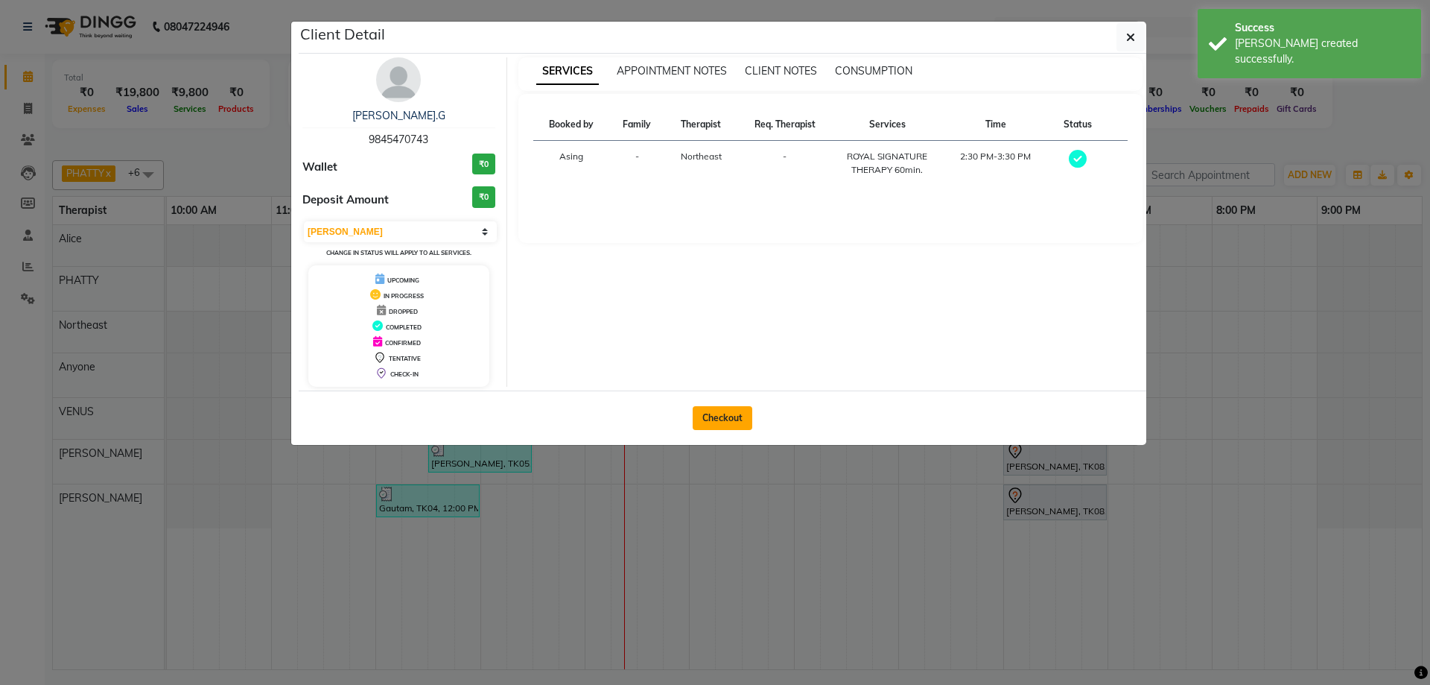
click at [746, 412] on button "Checkout" at bounding box center [723, 418] width 60 height 24
select select "5288"
select select "service"
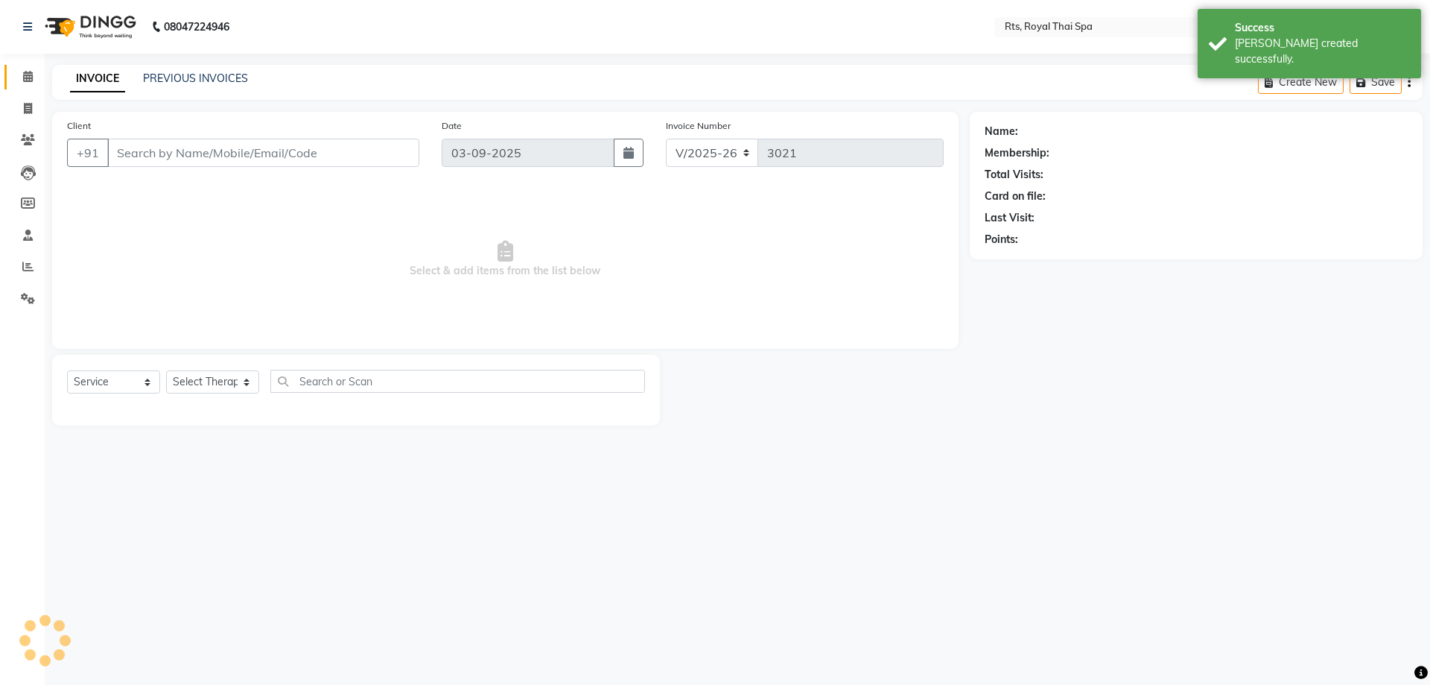
type input "9845470743"
select select "39977"
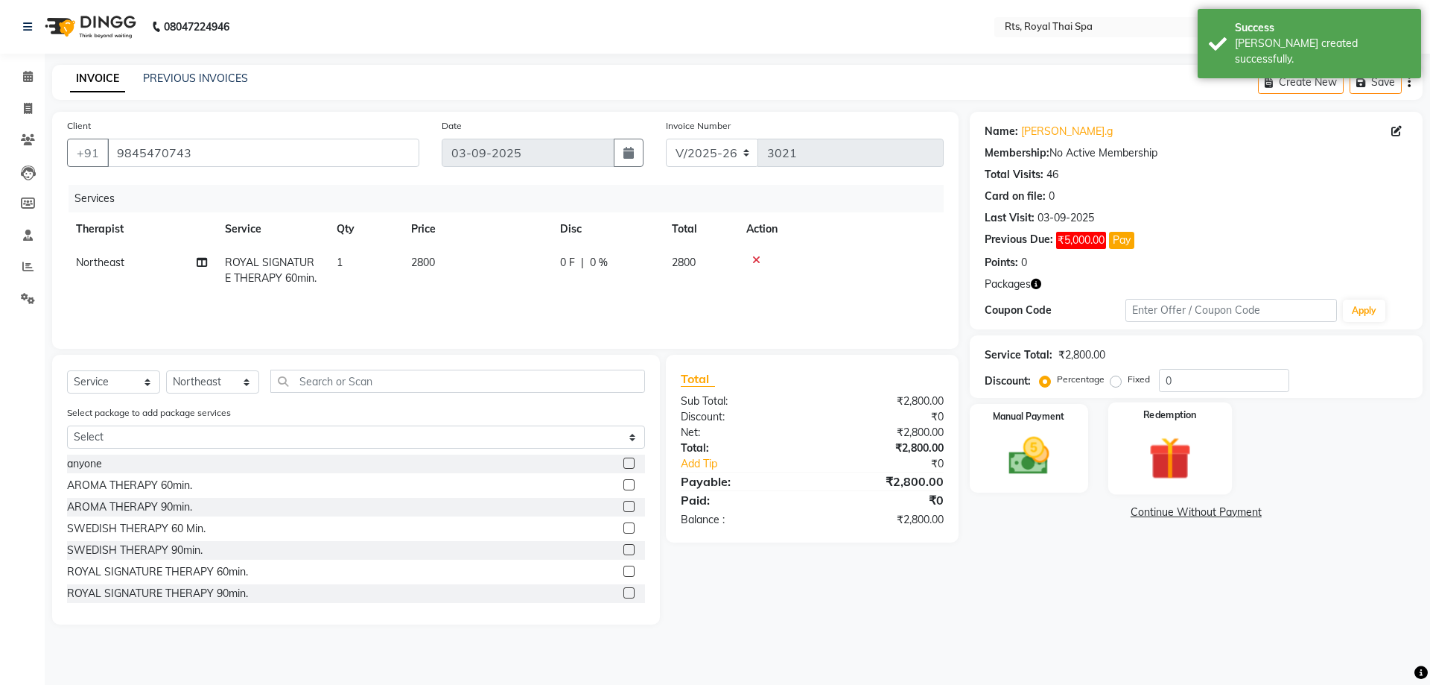
click at [1175, 442] on img at bounding box center [1169, 457] width 69 height 53
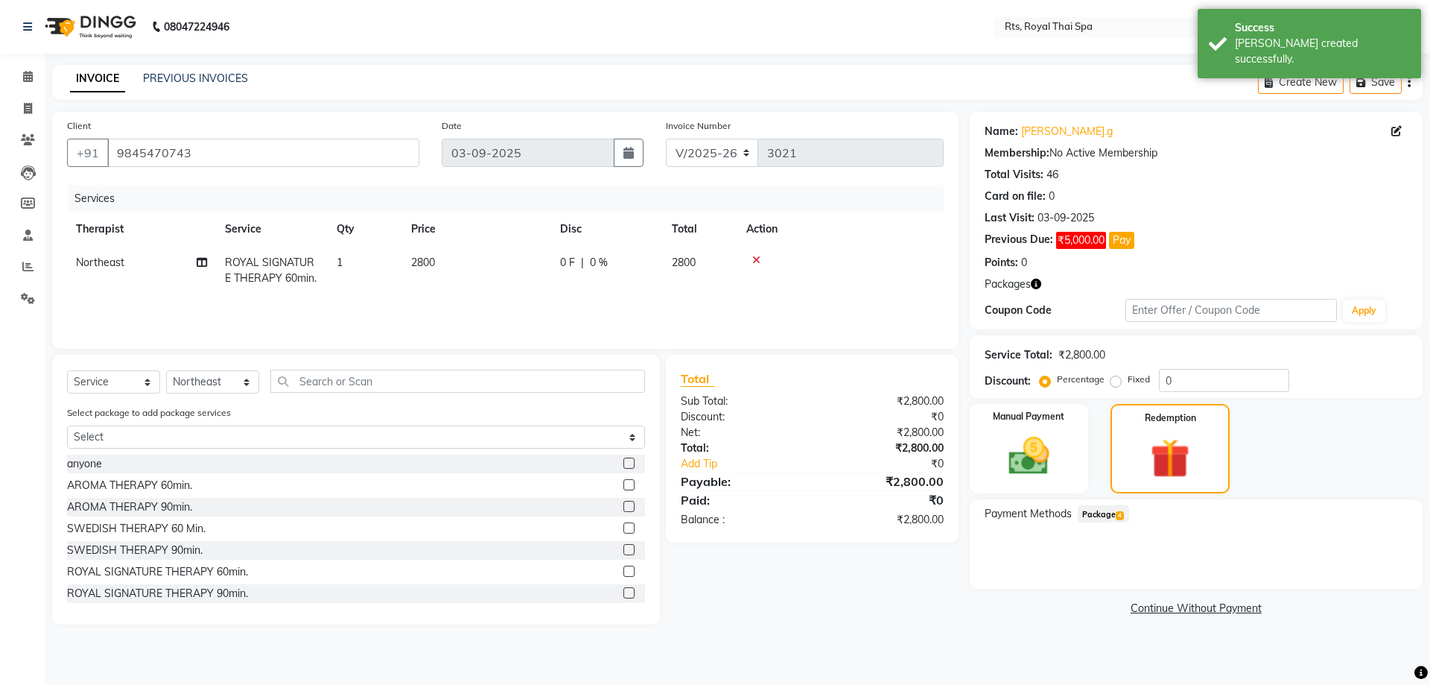
click at [1122, 509] on span "Package 4" at bounding box center [1103, 513] width 51 height 17
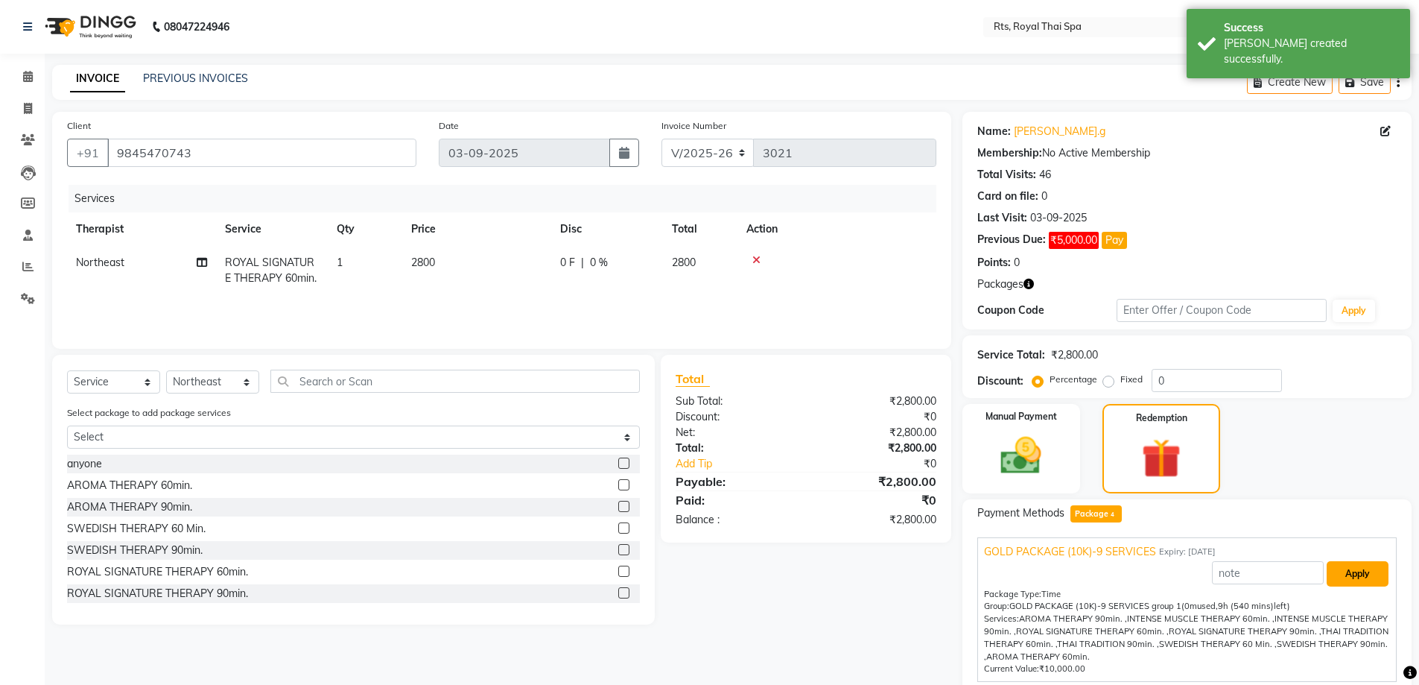
click at [1373, 571] on button "Apply" at bounding box center [1358, 573] width 62 height 25
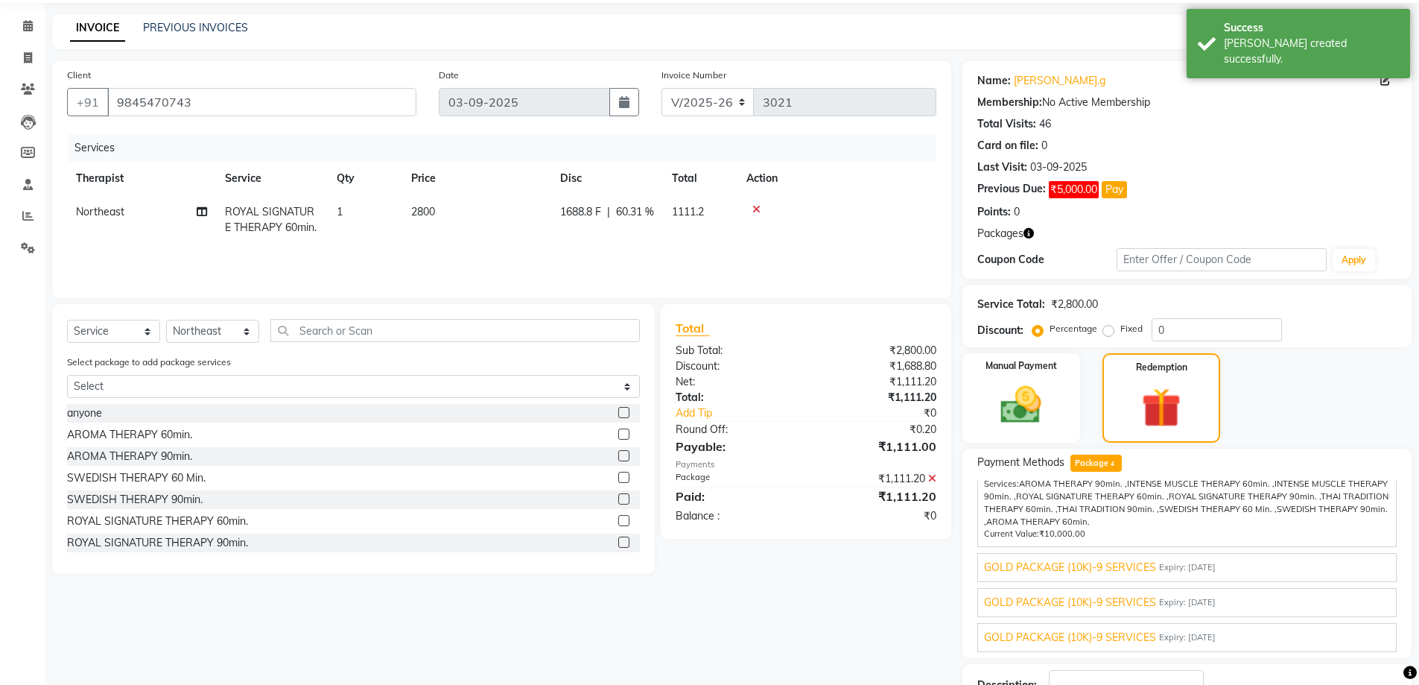
scroll to position [161, 0]
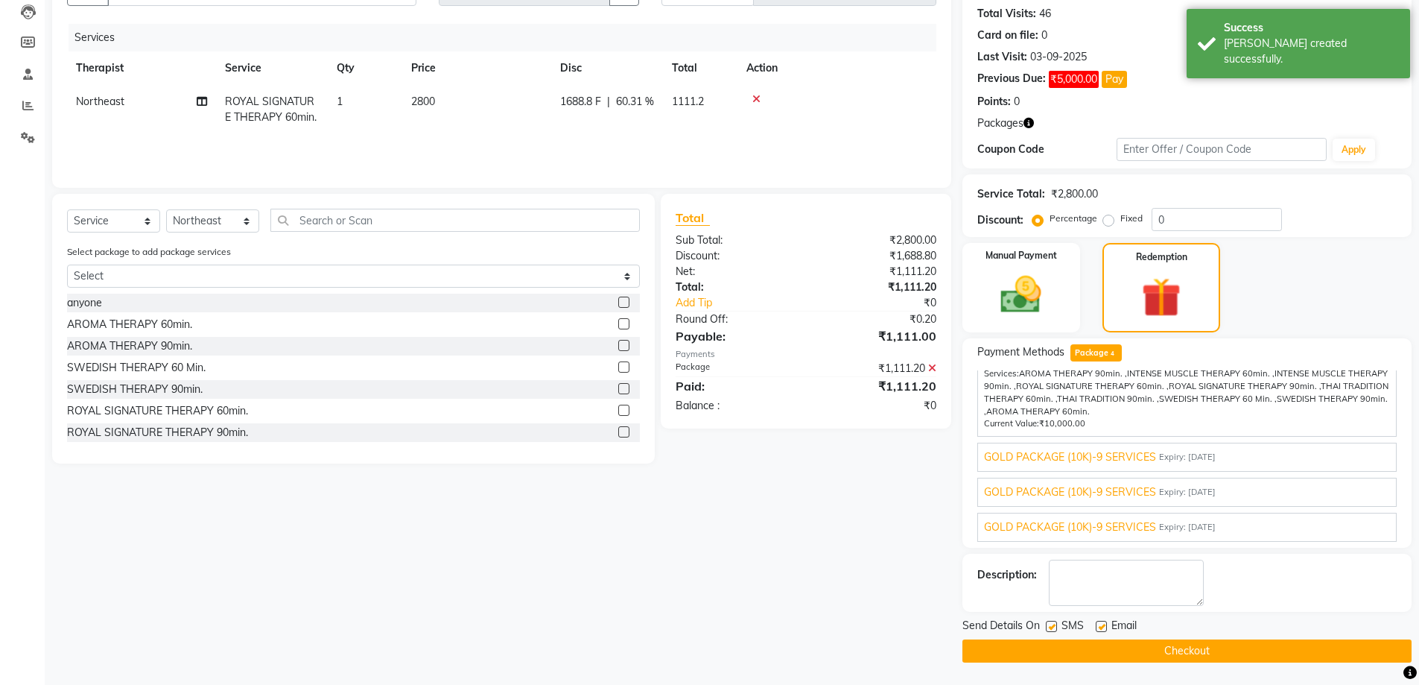
click at [1052, 630] on label at bounding box center [1051, 626] width 11 height 11
click at [1052, 630] on input "checkbox" at bounding box center [1051, 627] width 10 height 10
checkbox input "false"
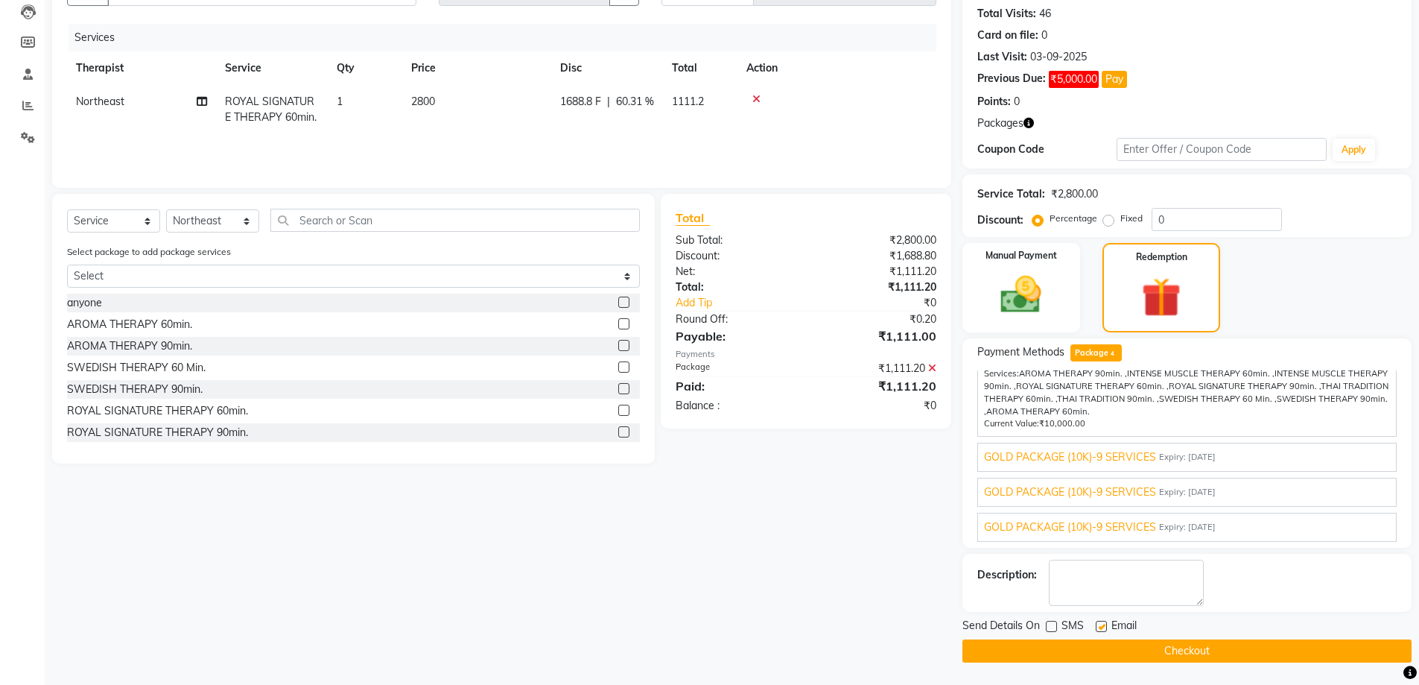
click at [1064, 653] on button "Checkout" at bounding box center [1186, 650] width 449 height 23
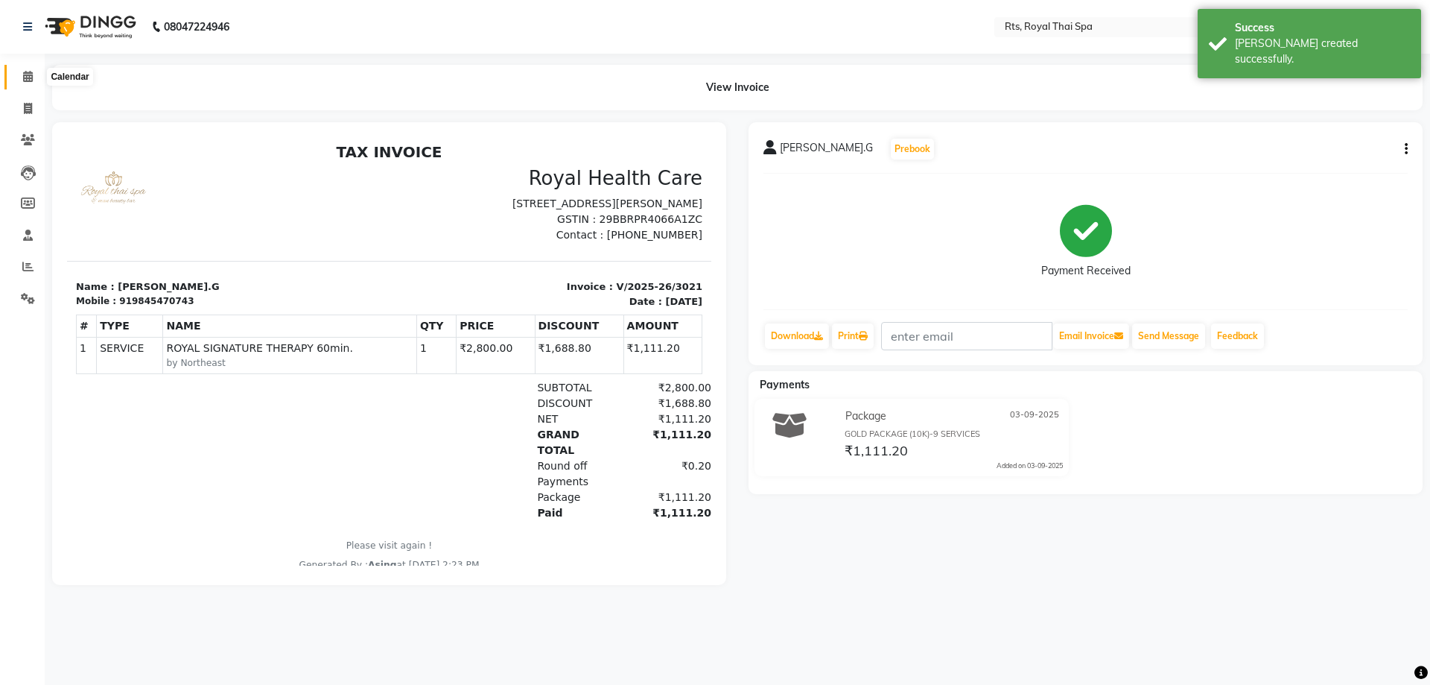
click at [25, 76] on icon at bounding box center [28, 76] width 10 height 11
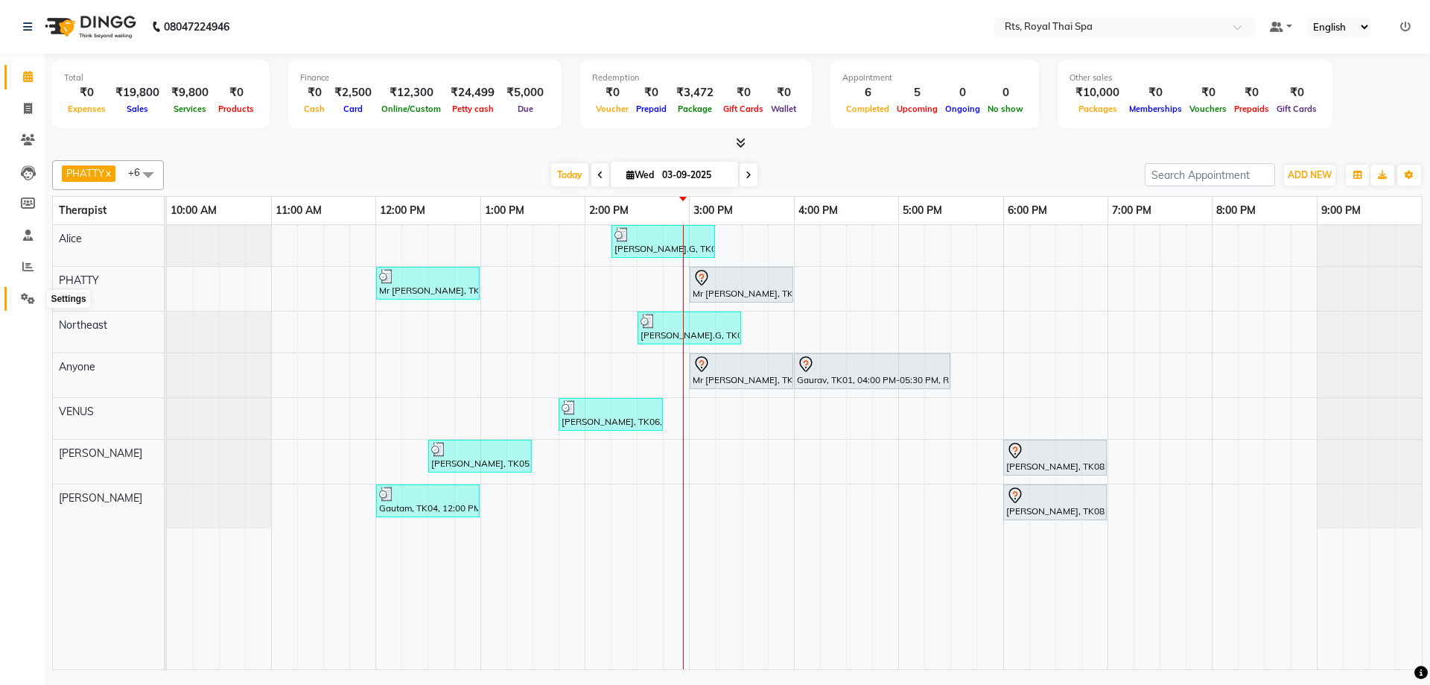
click at [25, 296] on icon at bounding box center [28, 298] width 14 height 11
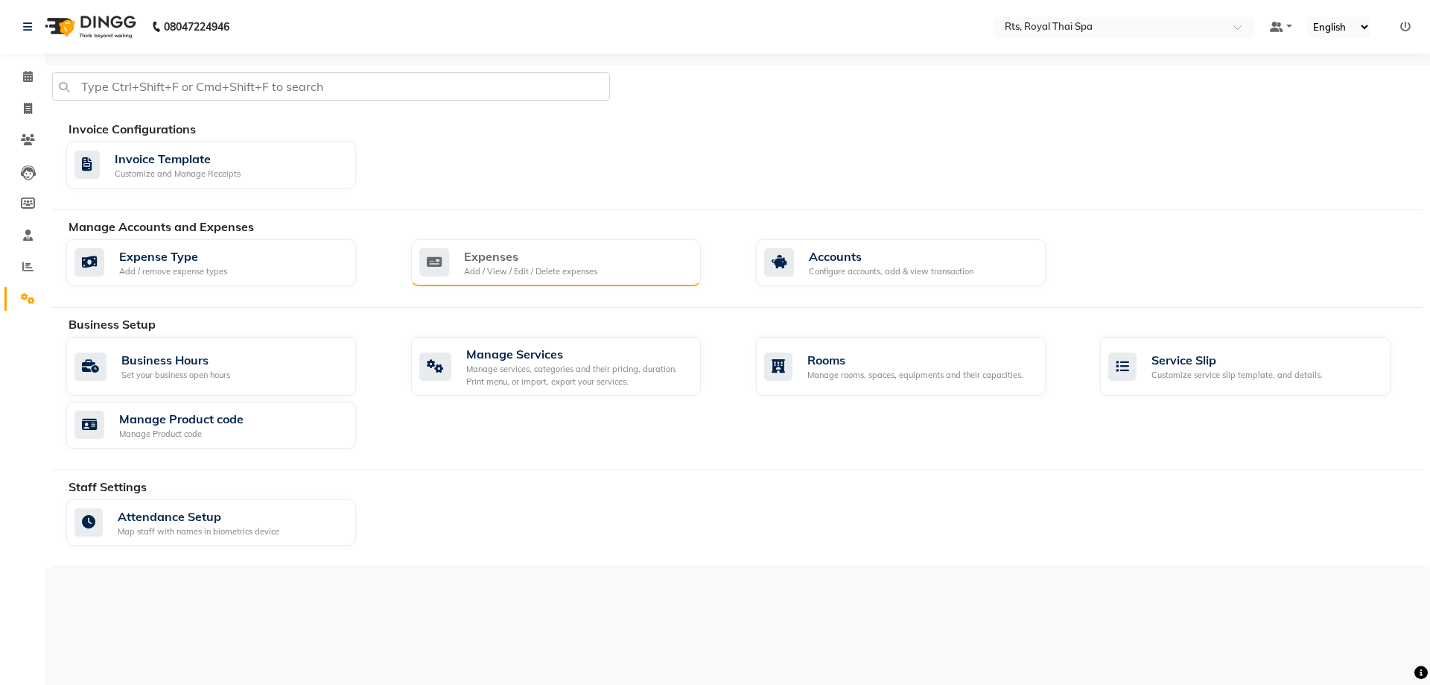
click at [565, 252] on div "Expenses" at bounding box center [530, 256] width 133 height 18
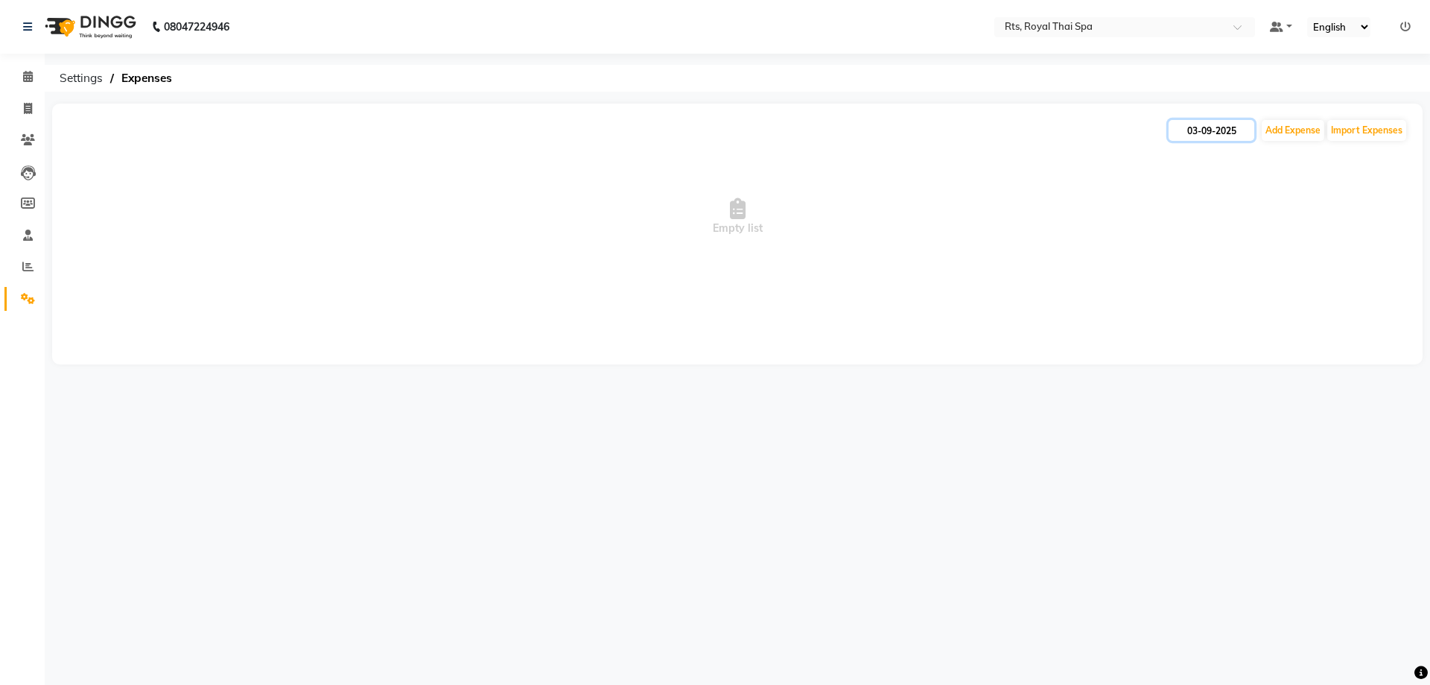
click at [1216, 127] on input "03-09-2025" at bounding box center [1212, 130] width 86 height 21
select select "9"
select select "2025"
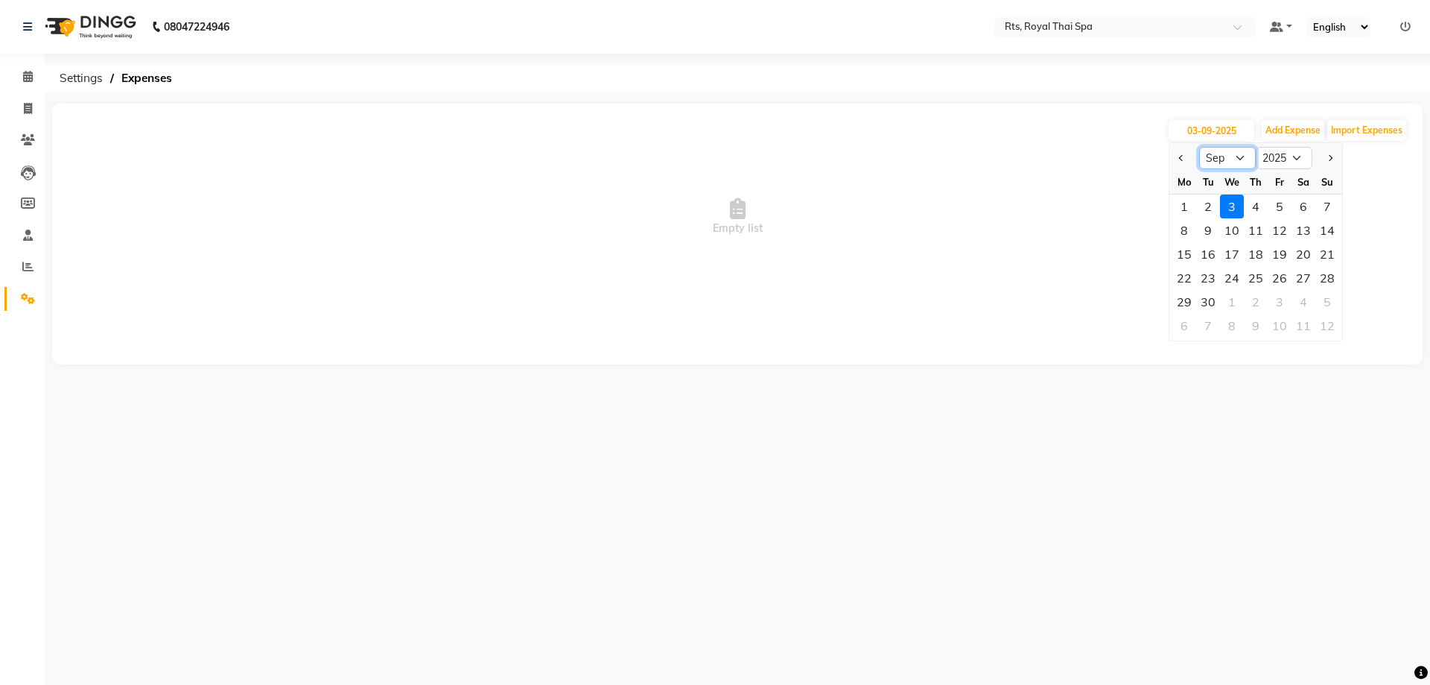
click at [1229, 153] on select "Jan Feb Mar Apr May Jun [DATE] Aug Sep Oct Nov Dec" at bounding box center [1227, 158] width 57 height 22
select select "8"
click at [1199, 147] on select "Jan Feb Mar Apr May Jun [DATE] Aug Sep Oct Nov Dec" at bounding box center [1227, 158] width 57 height 22
click at [1184, 299] on div "25" at bounding box center [1185, 302] width 24 height 24
type input "25-08-2025"
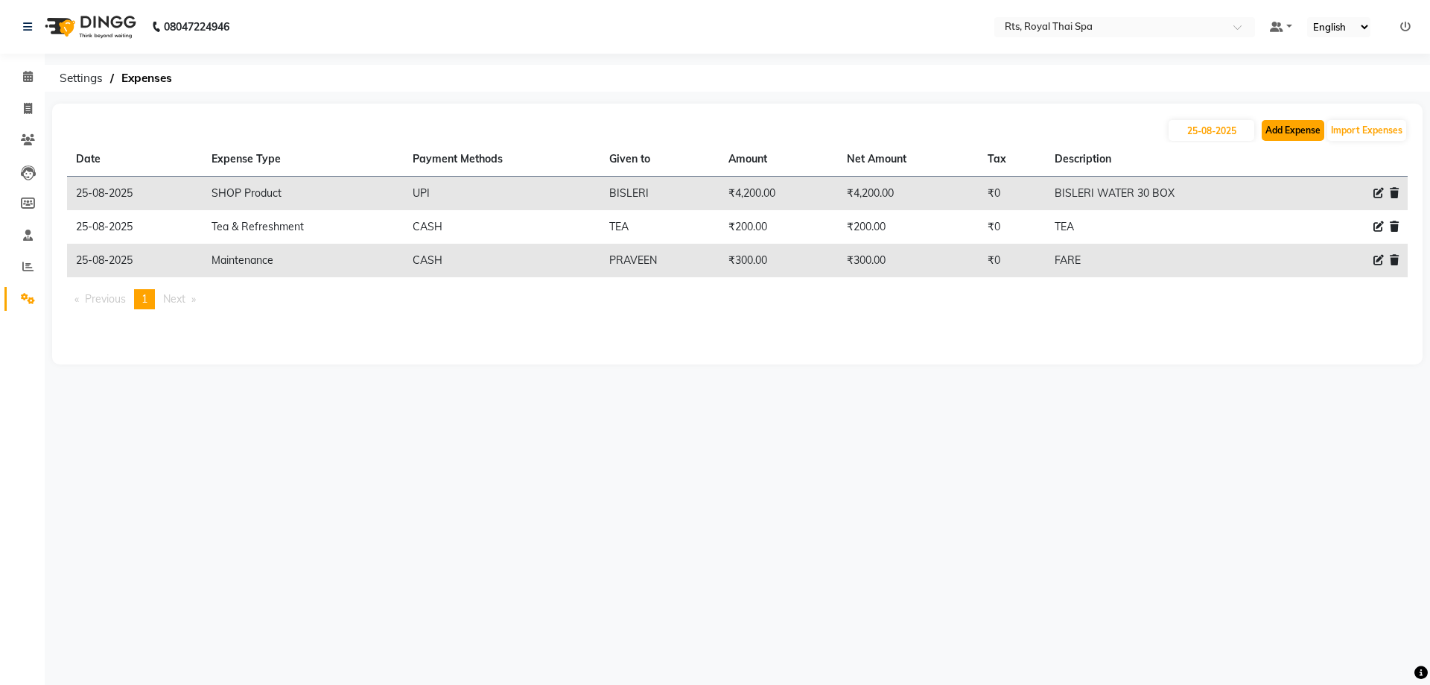
click at [1306, 129] on button "Add Expense" at bounding box center [1293, 130] width 63 height 21
select select "1"
select select "4201"
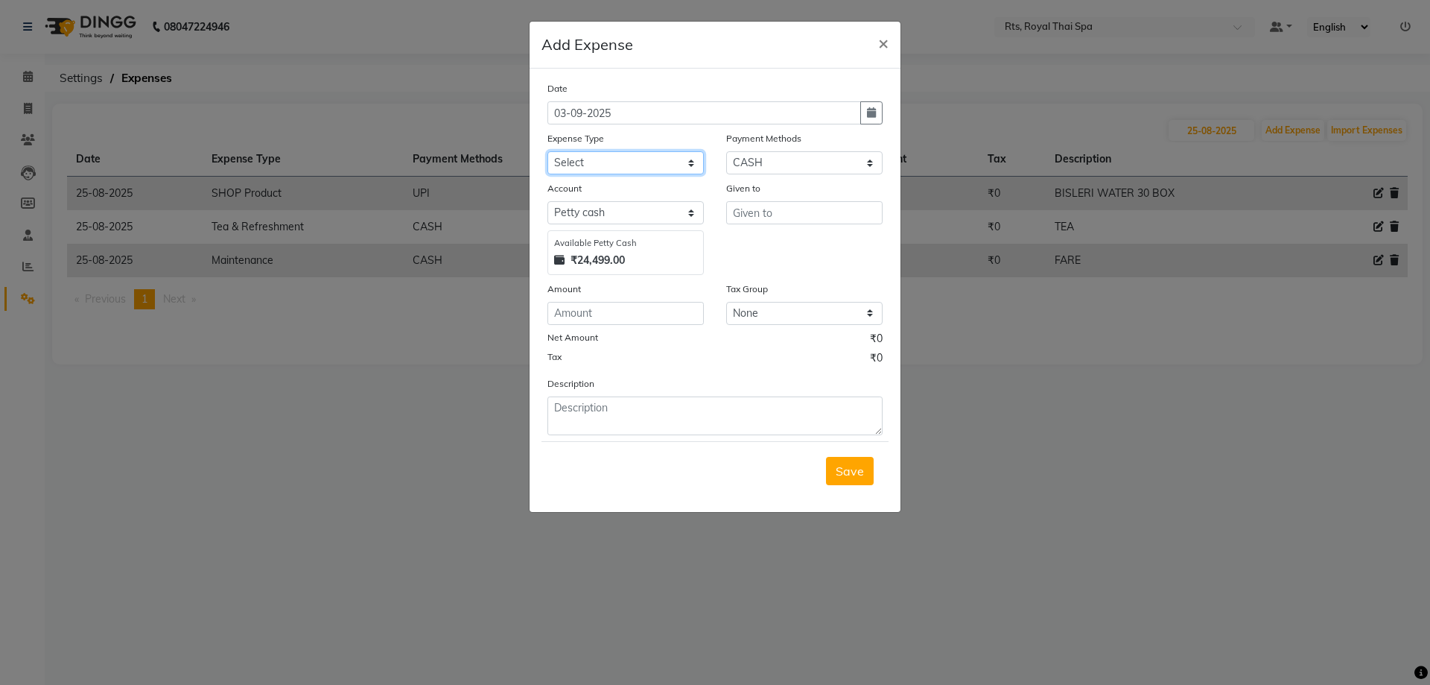
click at [627, 162] on select "Select Bank charges Cleaning and products Donation Electric and water charge In…" at bounding box center [626, 162] width 156 height 23
select select "10829"
click at [548, 151] on select "Select Bank charges Cleaning and products Donation Electric and water charge In…" at bounding box center [626, 162] width 156 height 23
click at [615, 317] on input "number" at bounding box center [626, 313] width 156 height 23
type input "2500"
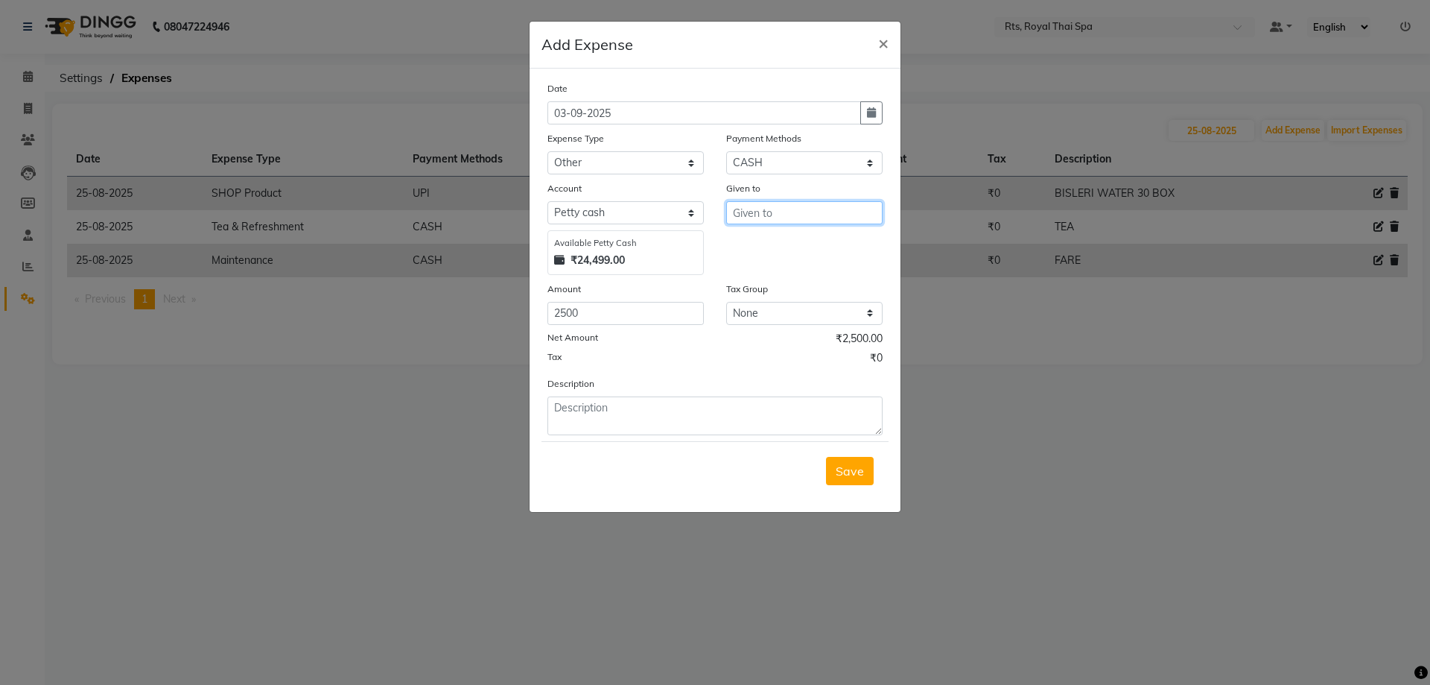
click at [758, 218] on input "text" at bounding box center [804, 212] width 156 height 23
type input "Refund"
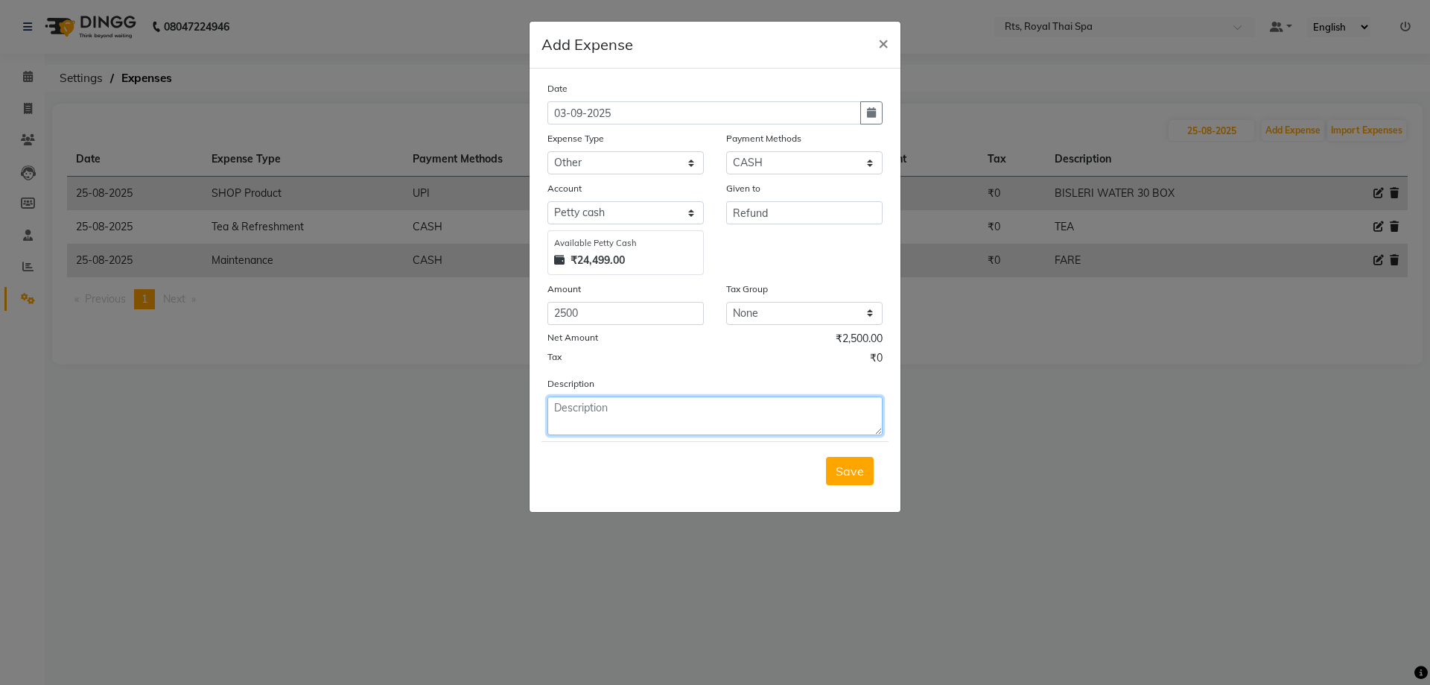
click at [595, 419] on textarea at bounding box center [715, 415] width 335 height 39
type textarea "refunded to customer"
click at [859, 475] on span "Save" at bounding box center [850, 470] width 28 height 15
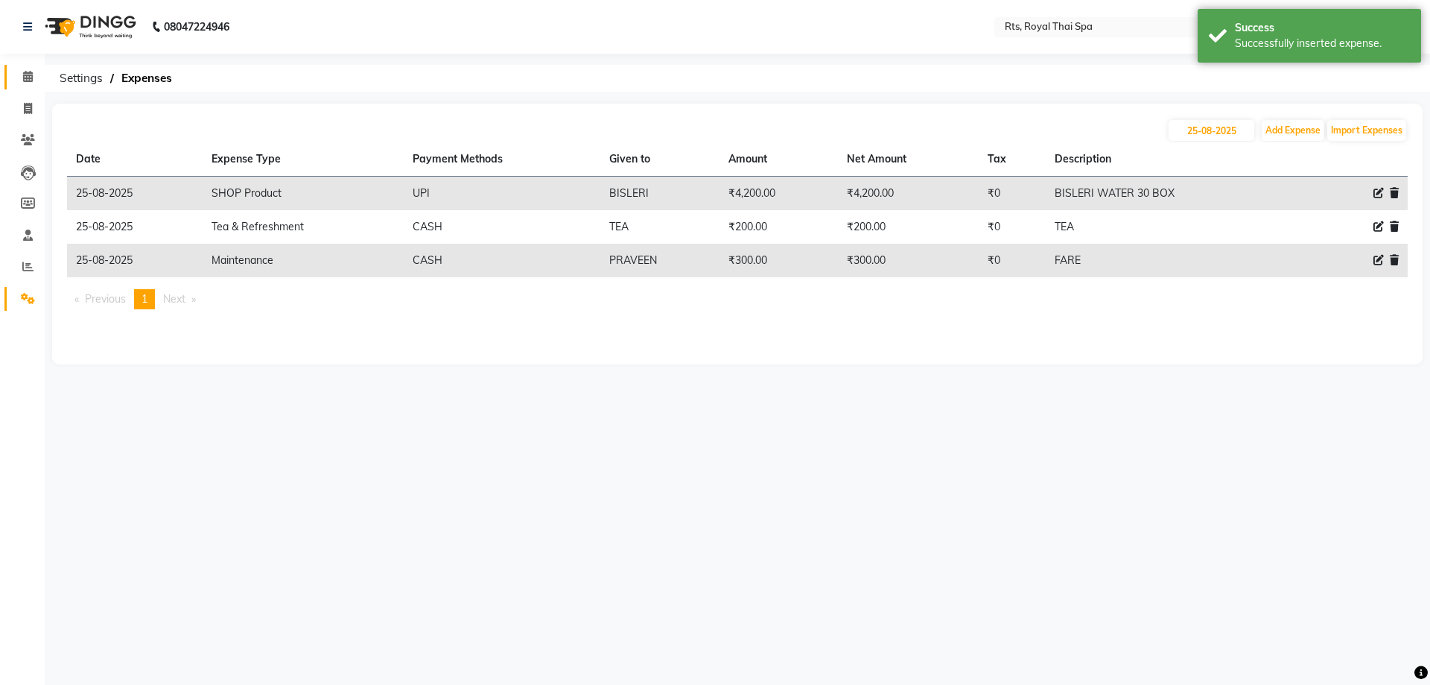
click at [26, 74] on icon at bounding box center [28, 76] width 10 height 11
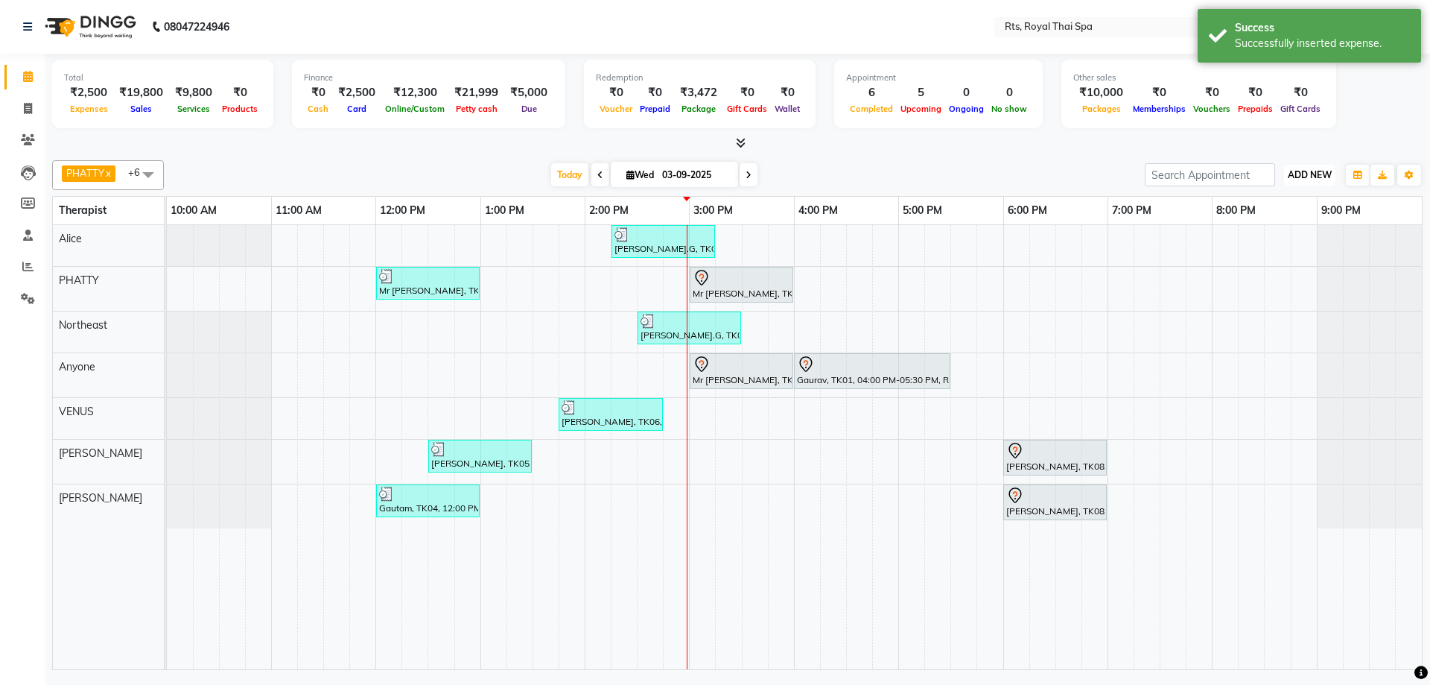
click at [1310, 165] on button "ADD NEW Toggle Dropdown" at bounding box center [1309, 175] width 51 height 21
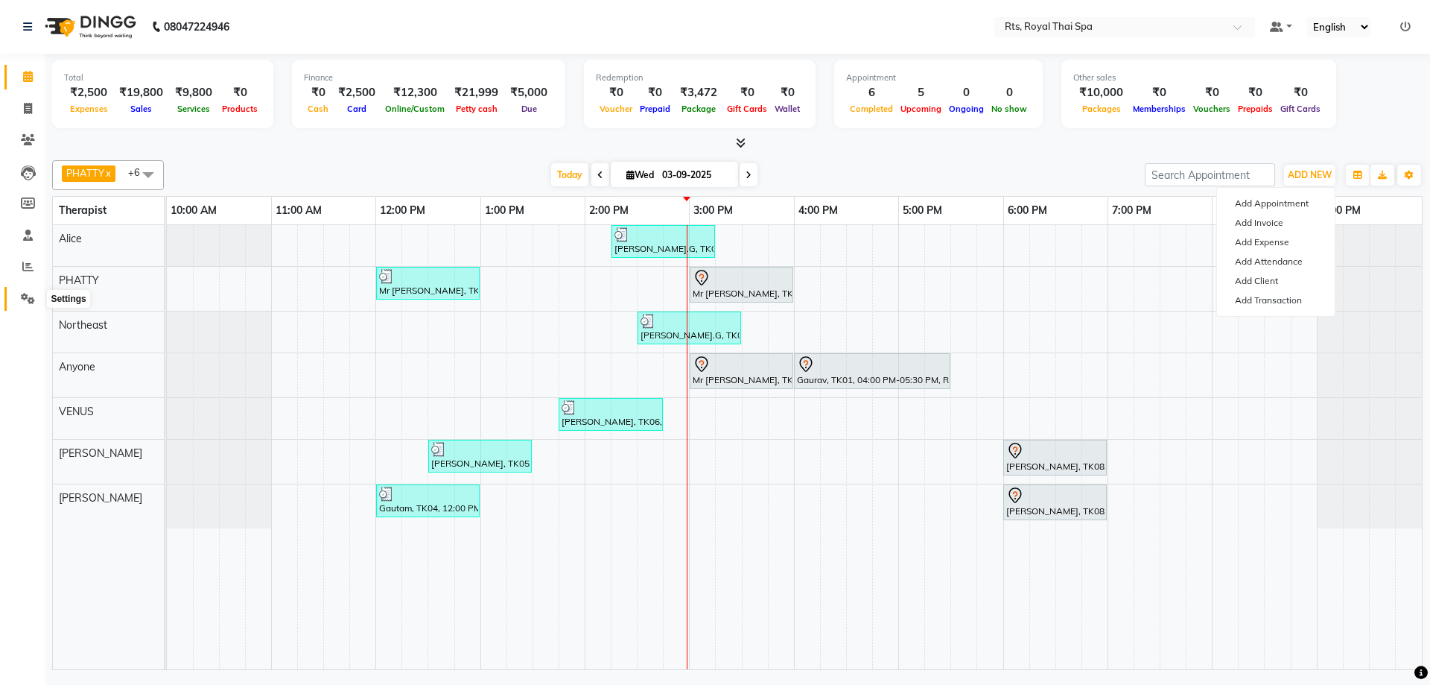
click at [24, 295] on icon at bounding box center [28, 298] width 14 height 11
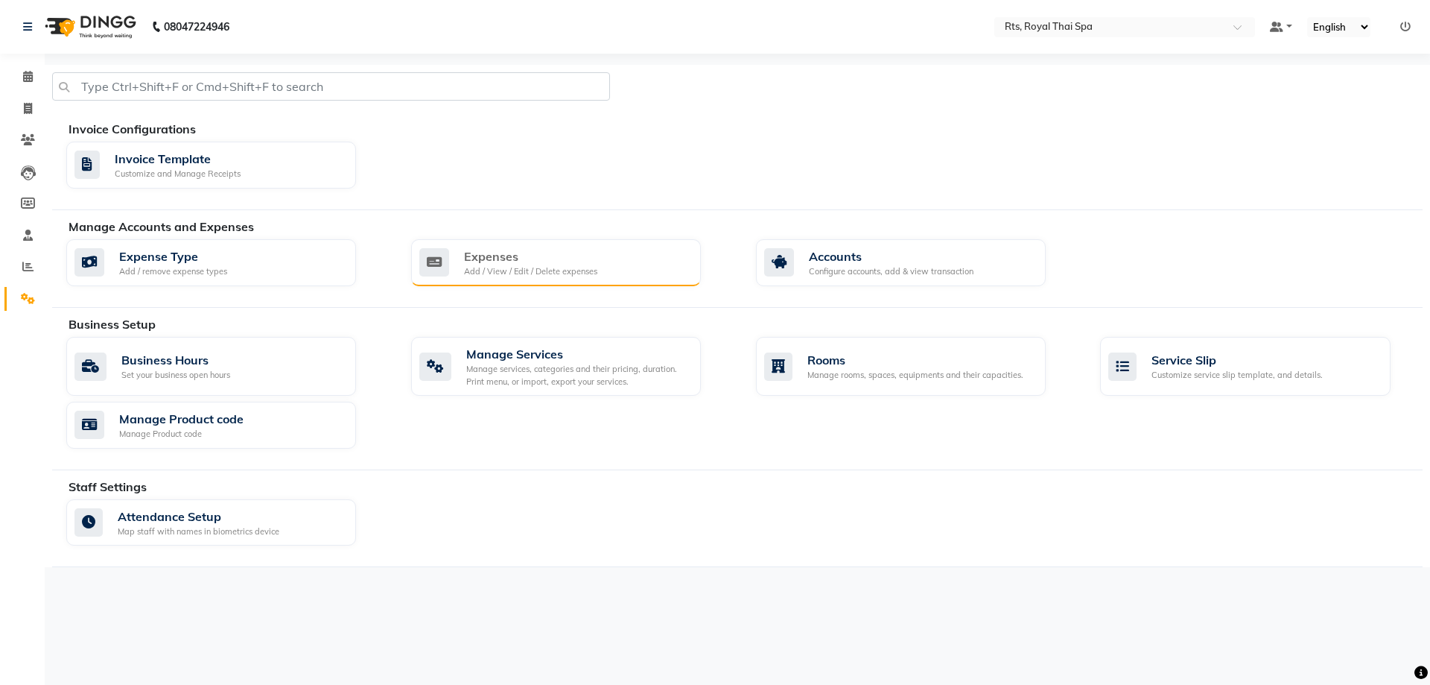
click at [486, 265] on div "Add / View / Edit / Delete expenses" at bounding box center [530, 271] width 133 height 13
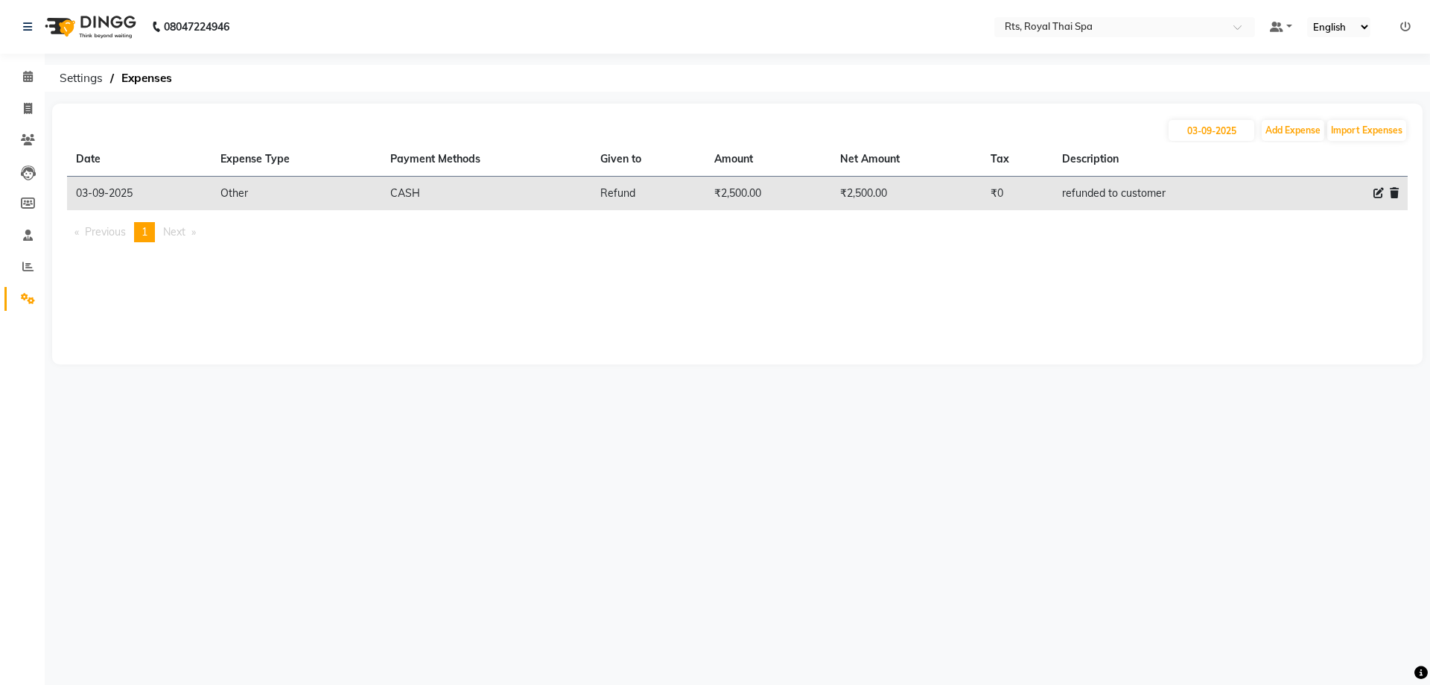
click at [1383, 192] on icon at bounding box center [1379, 193] width 10 height 10
select select "10829"
select select "1"
select select "4201"
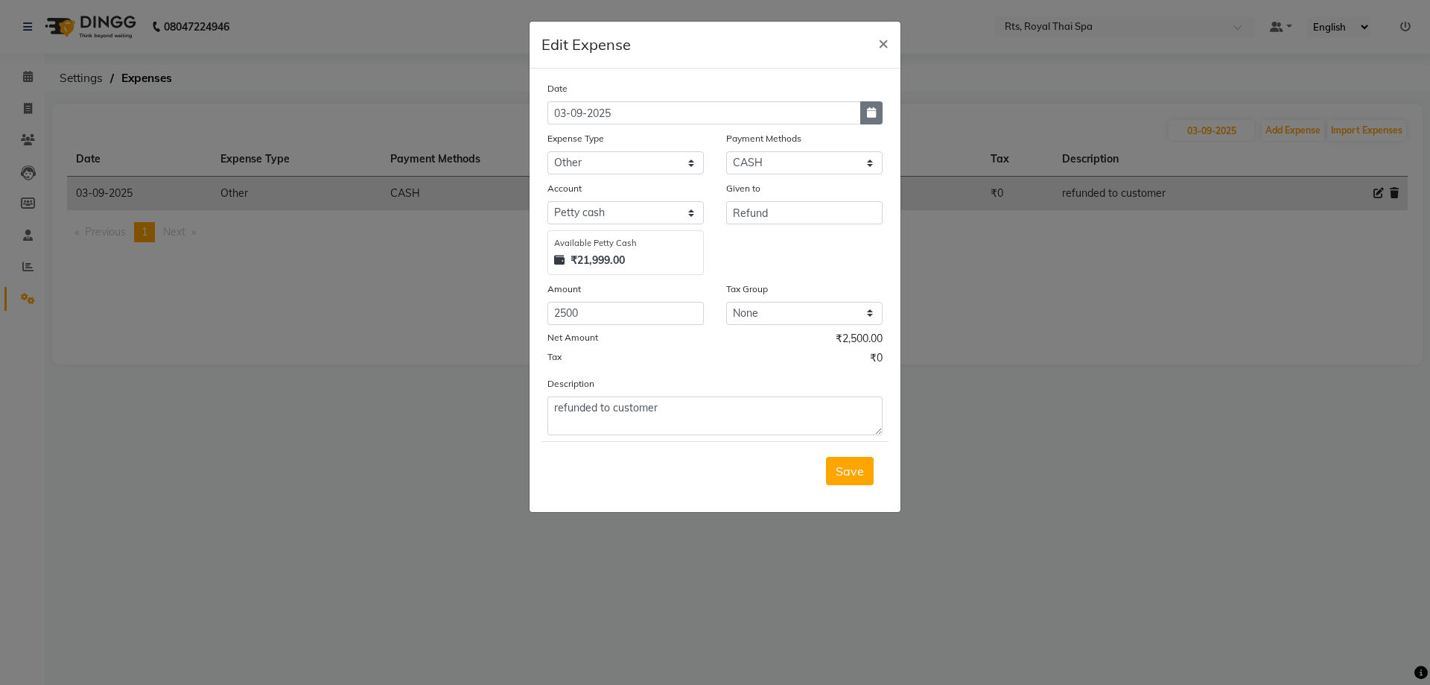
click at [866, 112] on button "button" at bounding box center [871, 112] width 22 height 23
select select "9"
select select "2025"
click at [553, 138] on div at bounding box center [563, 142] width 30 height 24
click at [560, 139] on span "Previous month" at bounding box center [561, 142] width 6 height 6
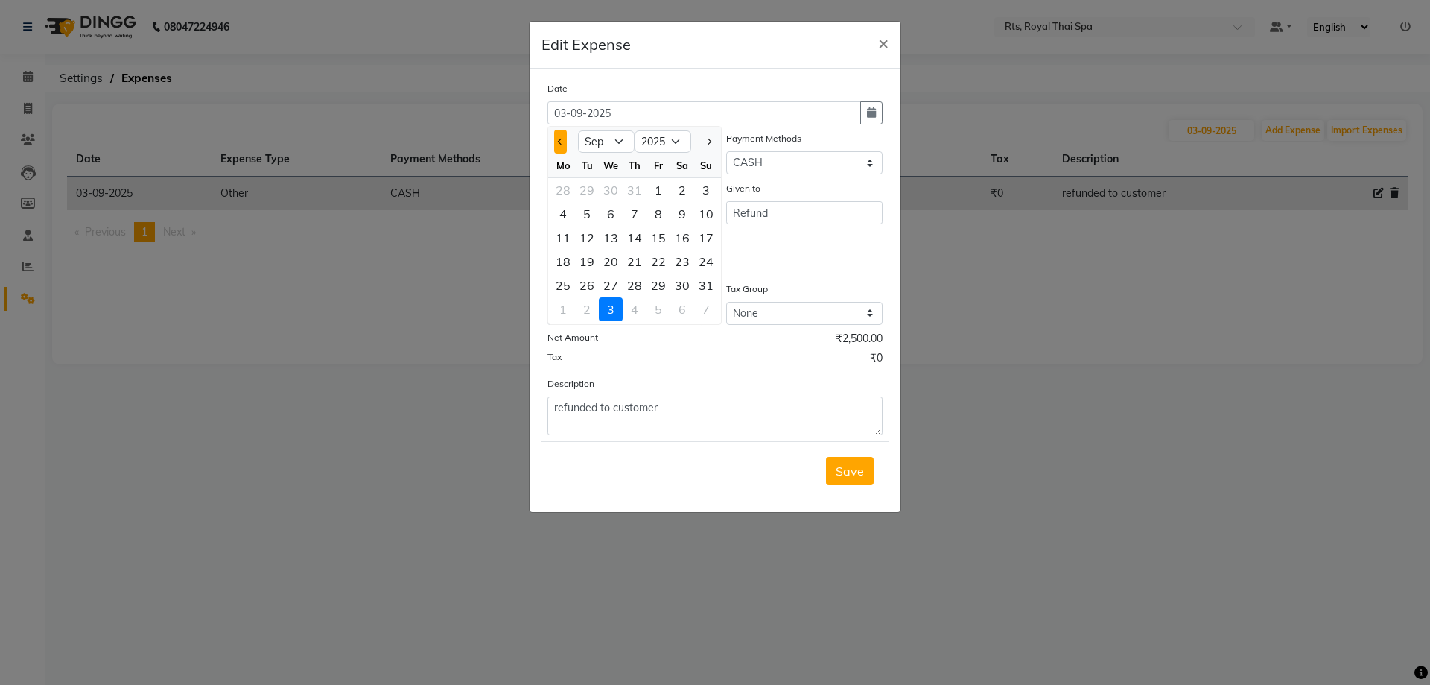
select select "8"
click at [568, 285] on div "25" at bounding box center [563, 285] width 24 height 24
type input "25-08-2025"
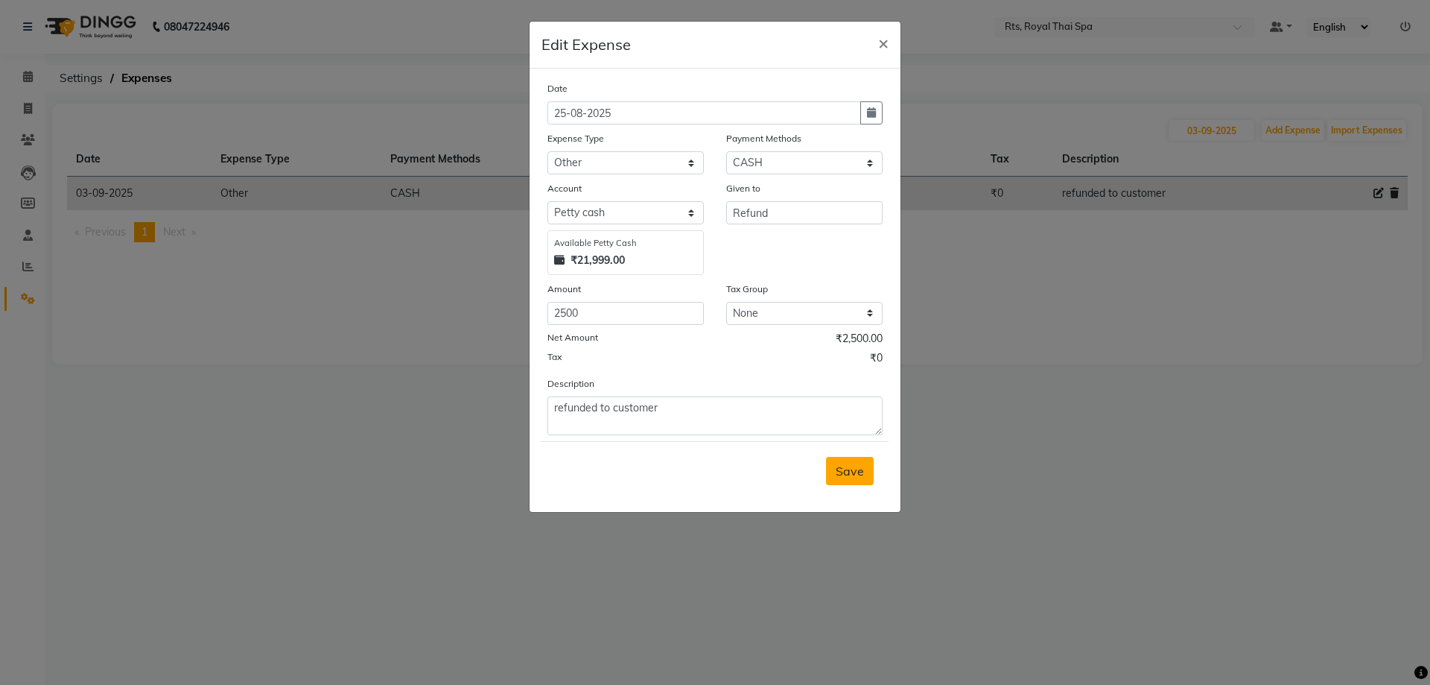
click at [845, 470] on span "Save" at bounding box center [850, 470] width 28 height 15
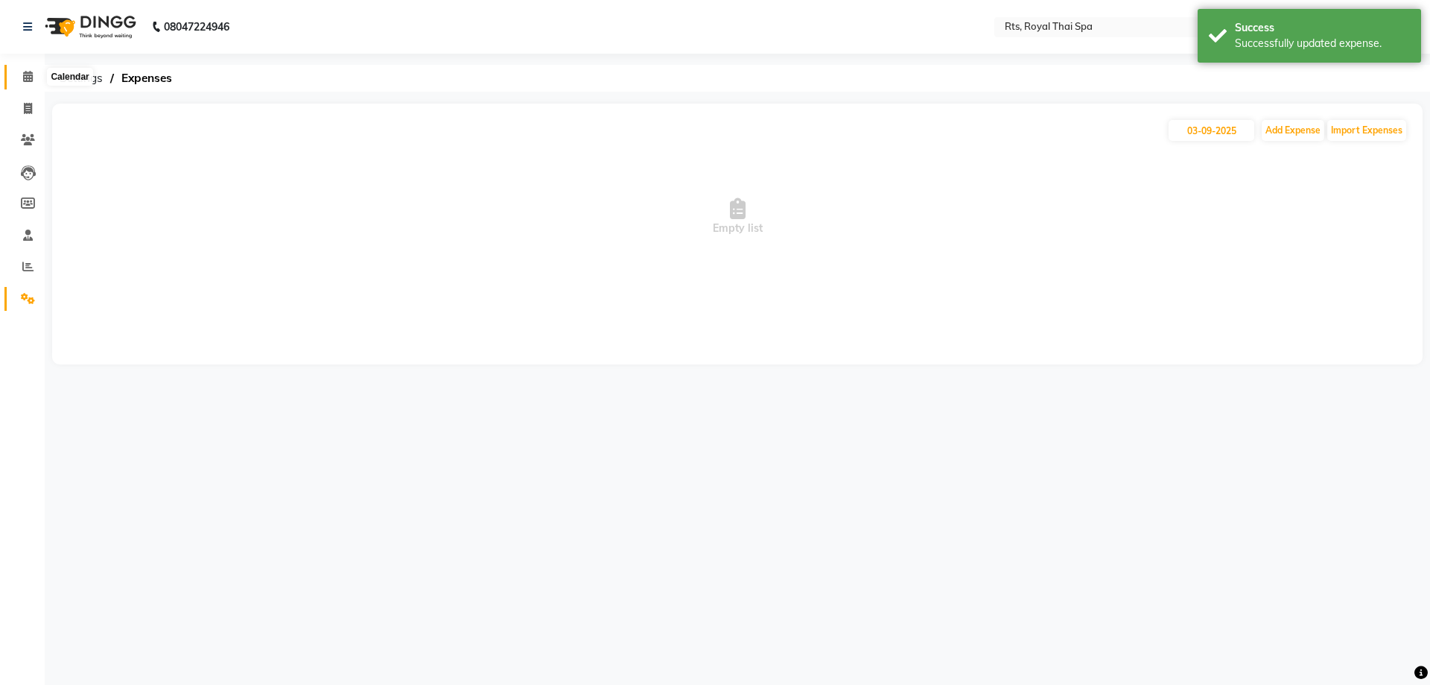
click at [30, 77] on icon at bounding box center [28, 76] width 10 height 11
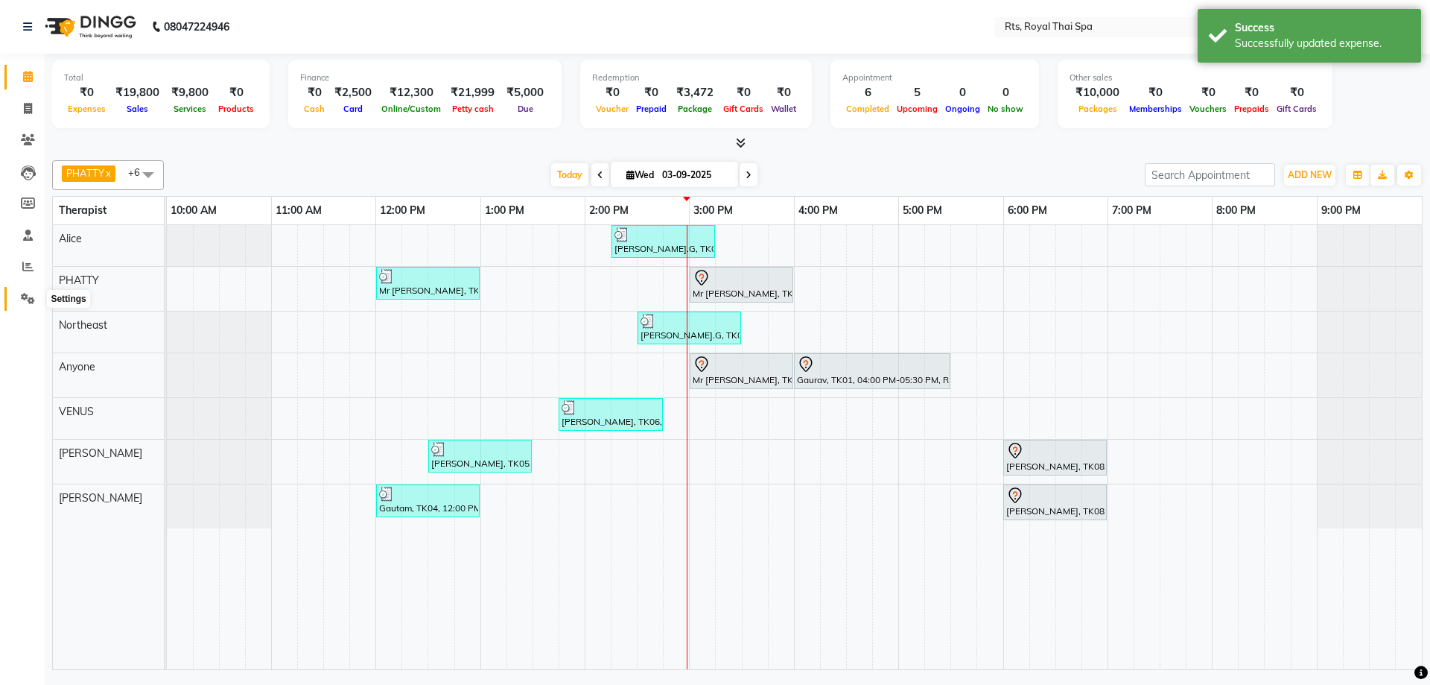
click at [34, 304] on span at bounding box center [28, 299] width 26 height 17
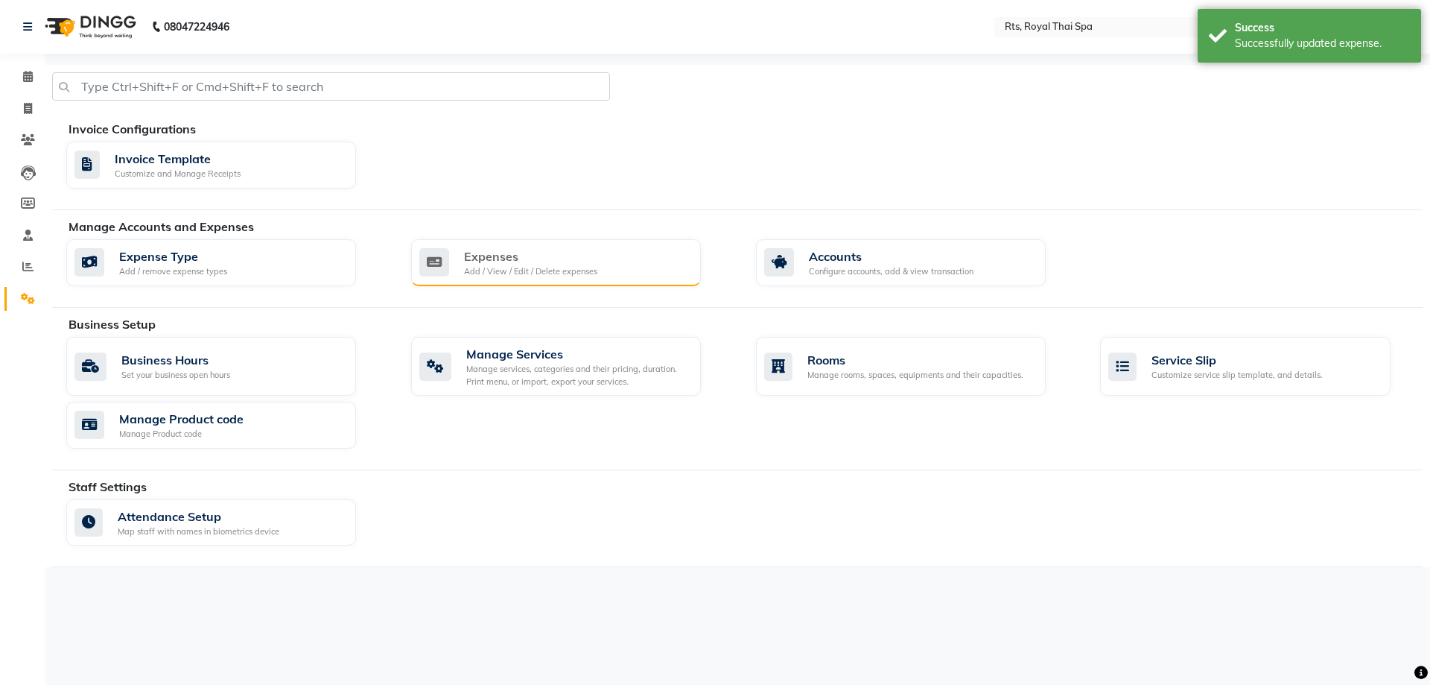
click at [518, 276] on div "Add / View / Edit / Delete expenses" at bounding box center [530, 271] width 133 height 13
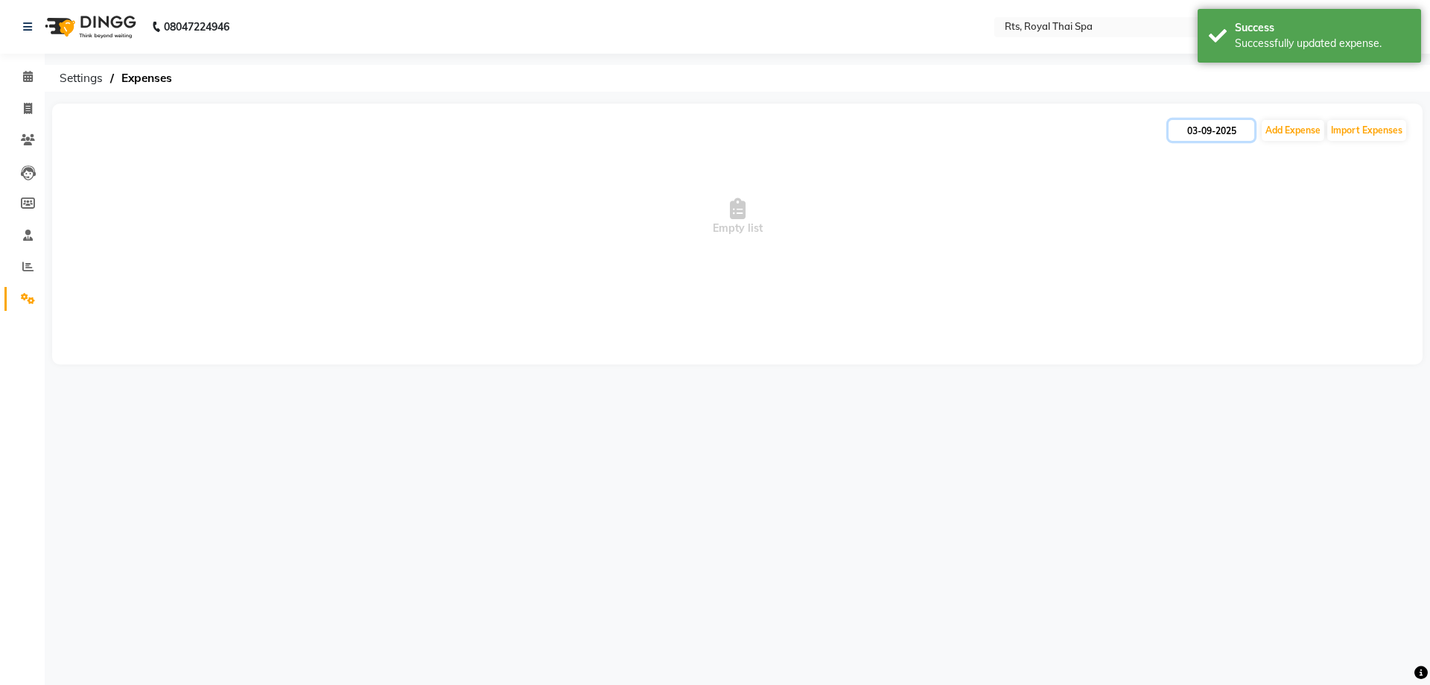
click at [1208, 133] on input "03-09-2025" at bounding box center [1212, 130] width 86 height 21
select select "9"
select select "2025"
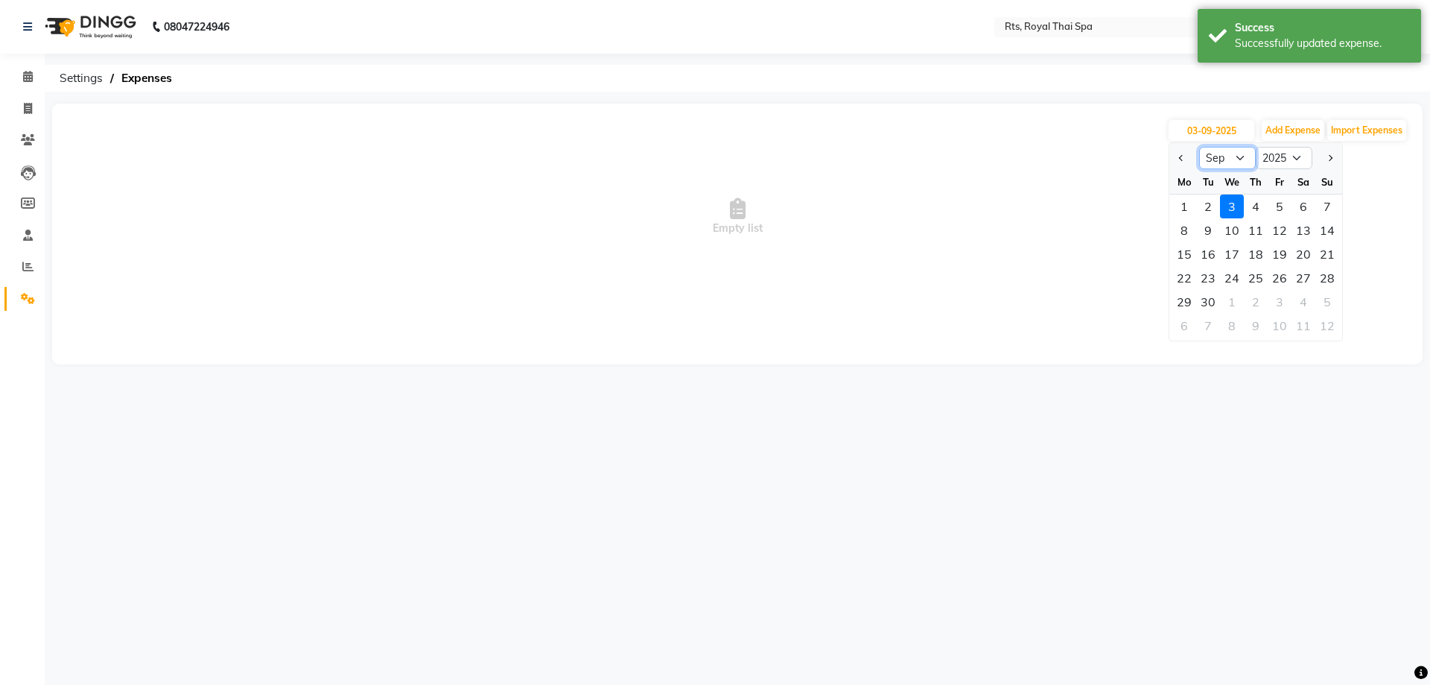
click at [1230, 159] on select "Jan Feb Mar Apr May Jun [DATE] Aug Sep Oct Nov Dec" at bounding box center [1227, 158] width 57 height 22
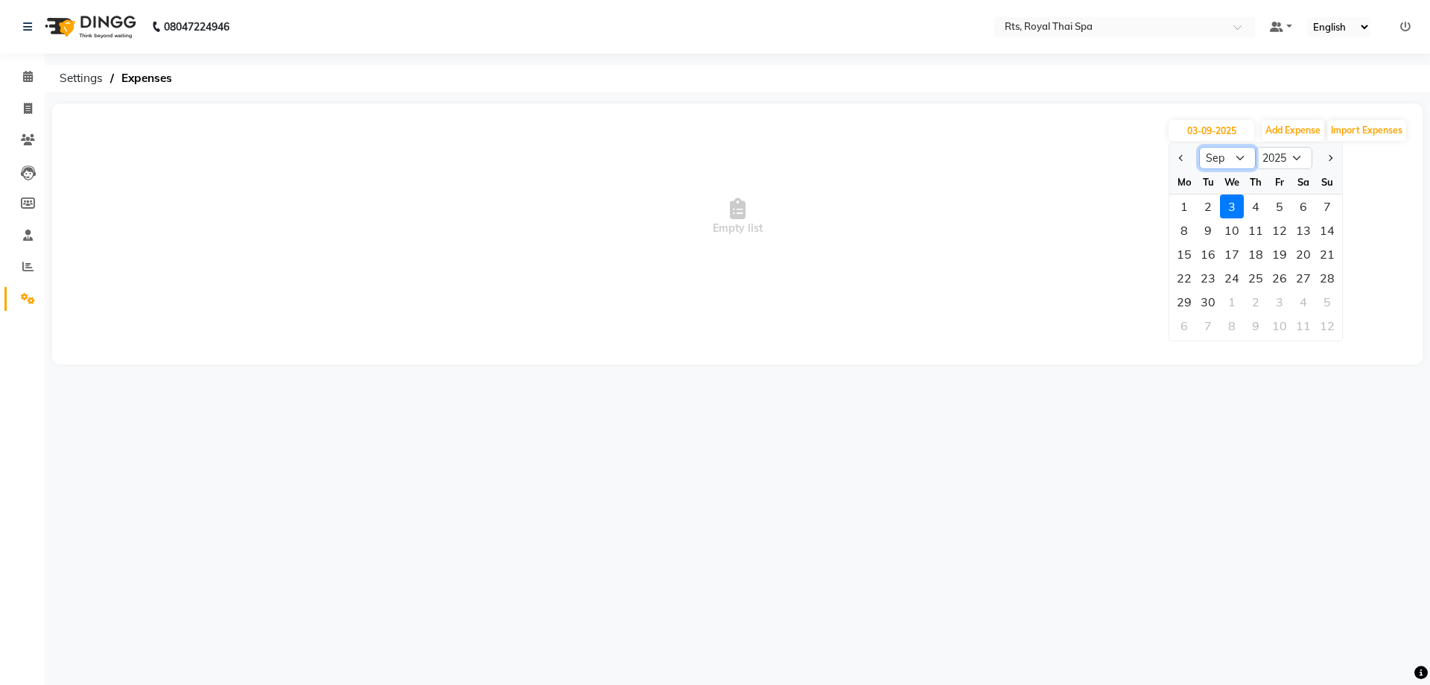
select select "8"
click at [1199, 147] on select "Jan Feb Mar Apr May Jun [DATE] Aug Sep Oct Nov Dec" at bounding box center [1227, 158] width 57 height 22
click at [1187, 305] on div "25" at bounding box center [1185, 302] width 24 height 24
type input "25-08-2025"
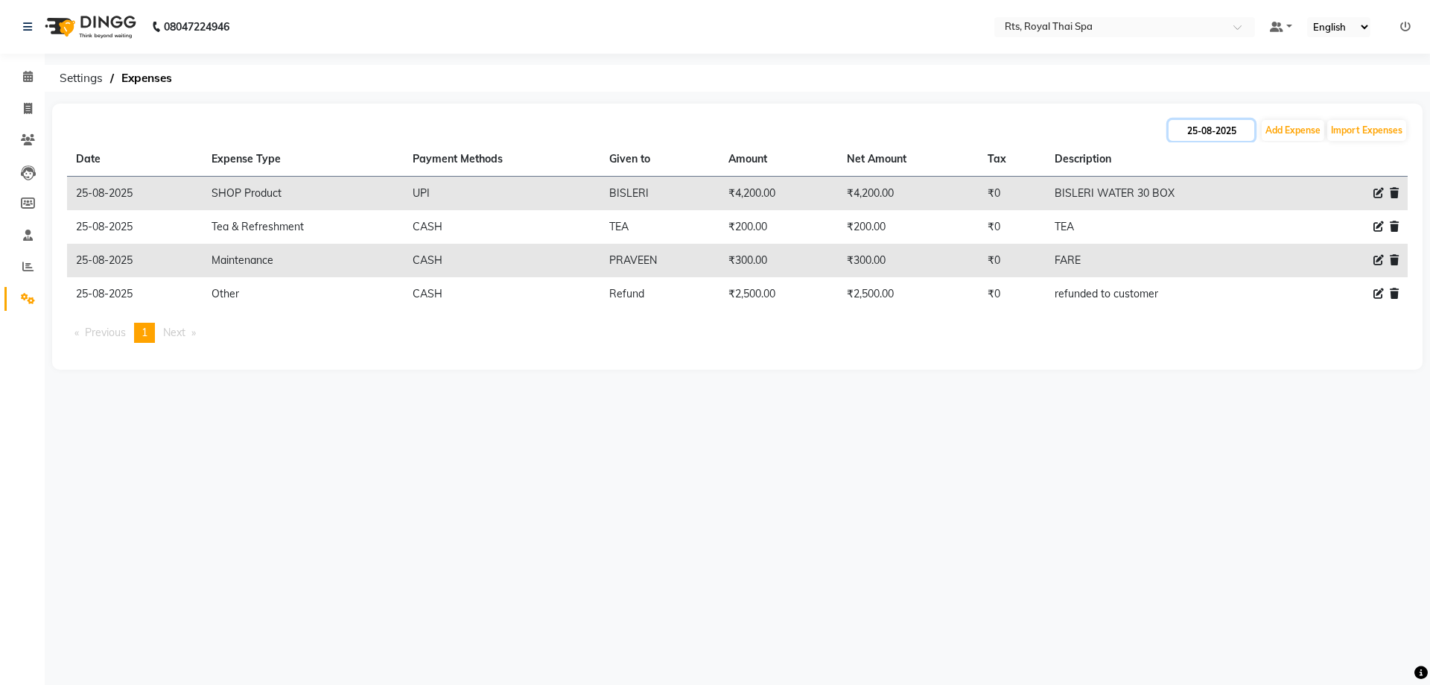
click at [1230, 134] on input "25-08-2025" at bounding box center [1212, 130] width 86 height 21
select select "8"
select select "2025"
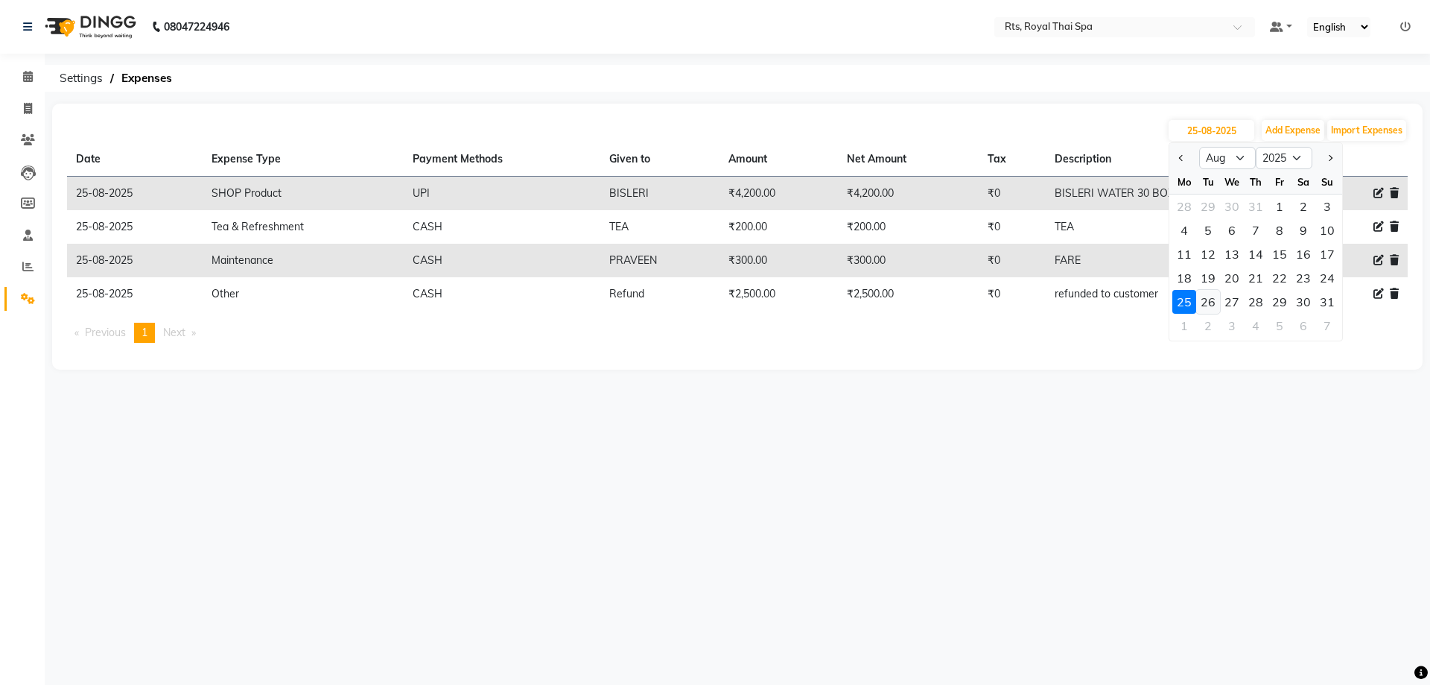
click at [1211, 302] on div "26" at bounding box center [1208, 302] width 24 height 24
type input "26-08-2025"
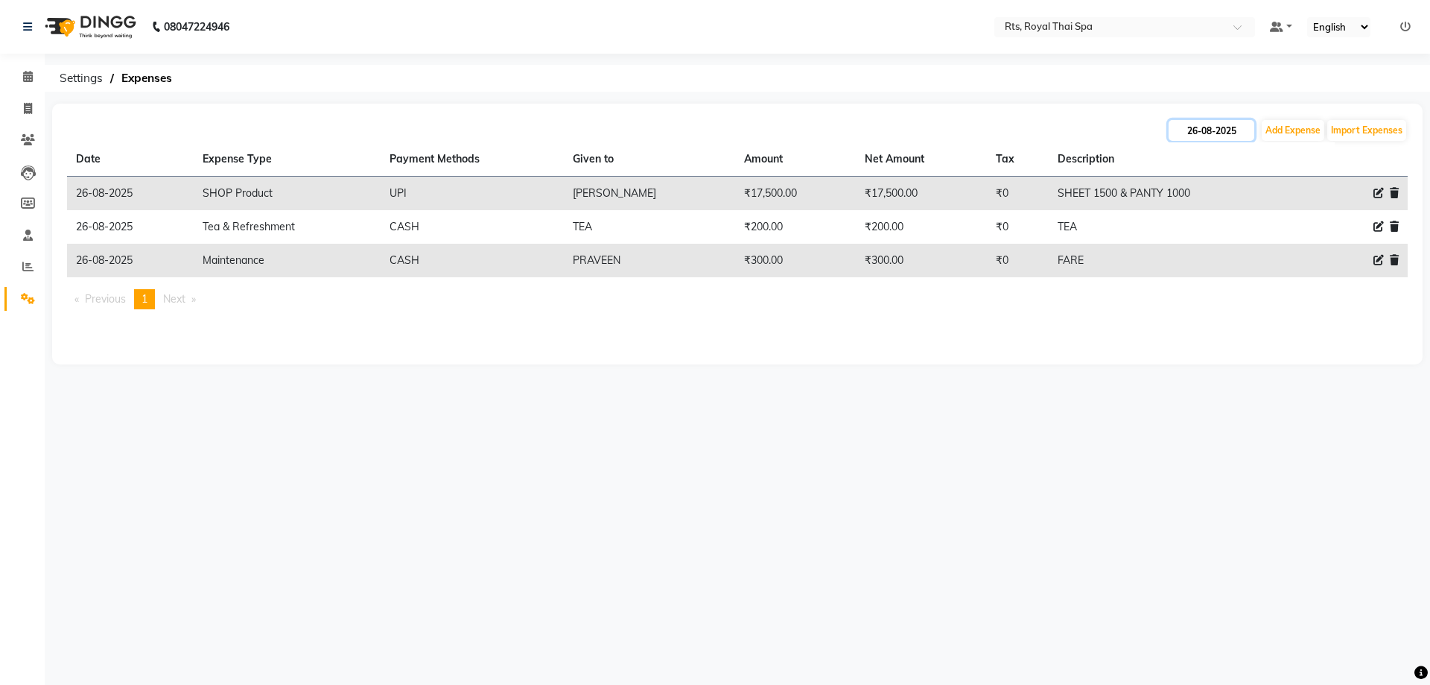
click at [1210, 131] on input "26-08-2025" at bounding box center [1212, 130] width 86 height 21
select select "8"
select select "2025"
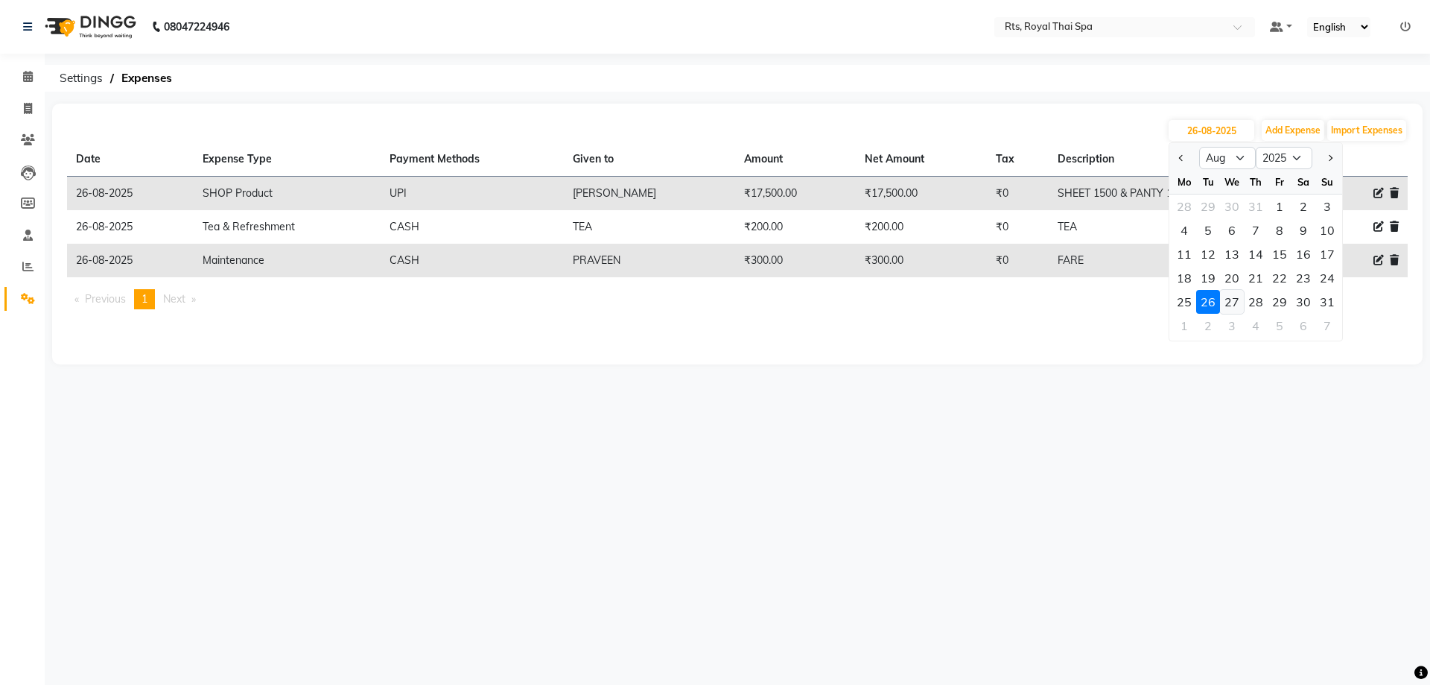
click at [1229, 299] on div "27" at bounding box center [1232, 302] width 24 height 24
type input "27-08-2025"
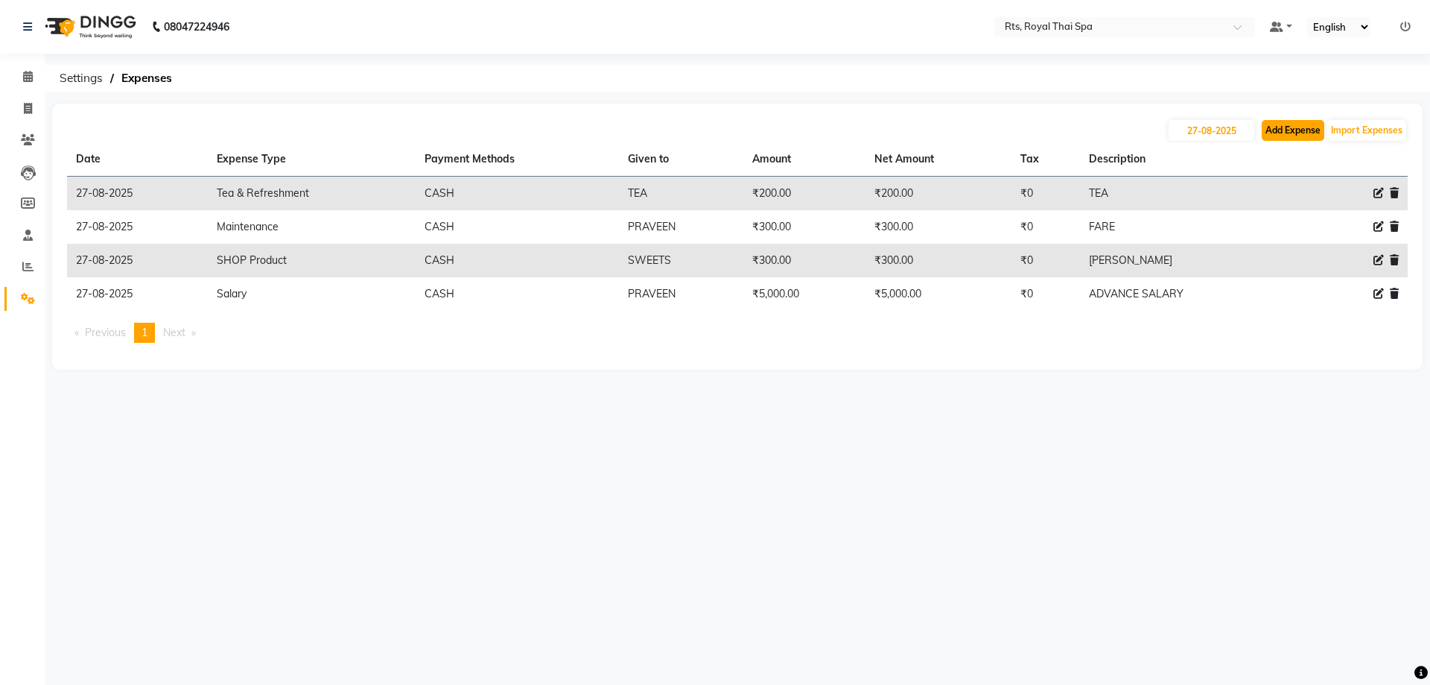
click at [1298, 124] on button "Add Expense" at bounding box center [1293, 130] width 63 height 21
select select "1"
select select "4201"
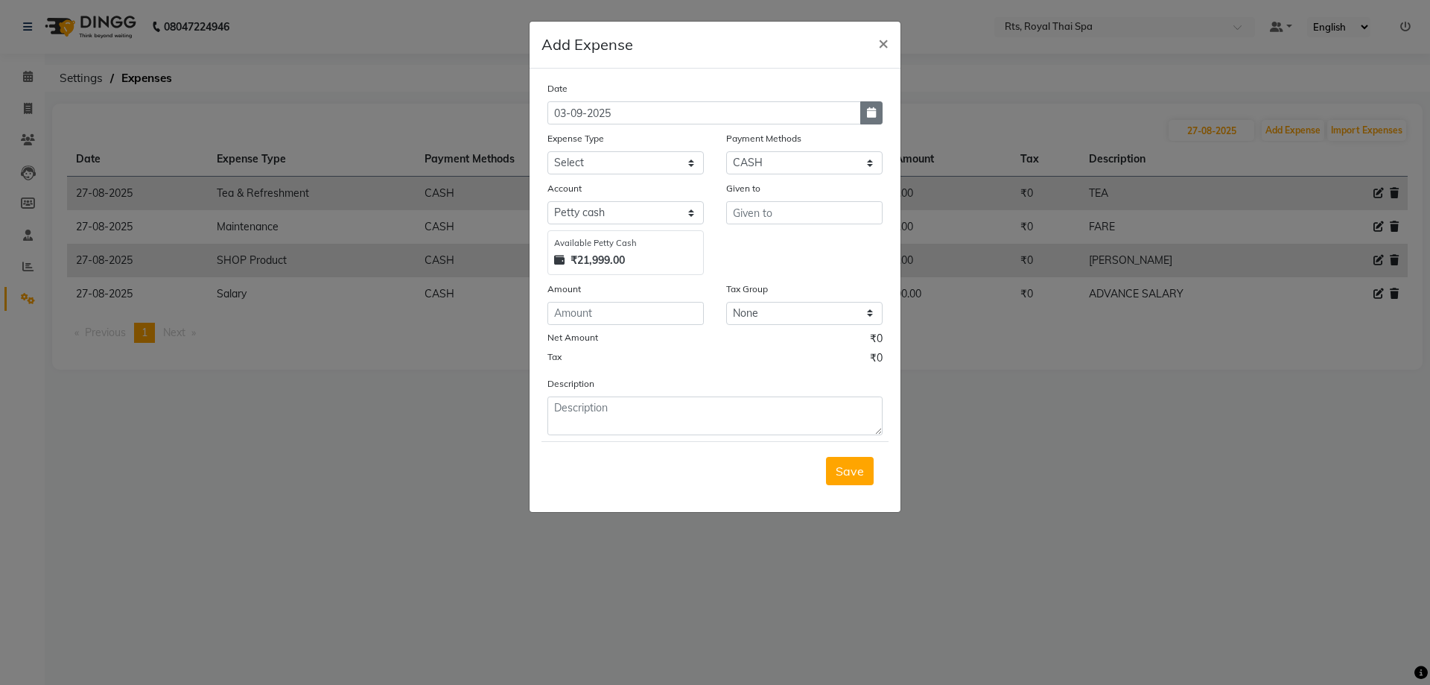
click at [871, 114] on icon "button" at bounding box center [871, 112] width 9 height 10
select select "9"
select select "2025"
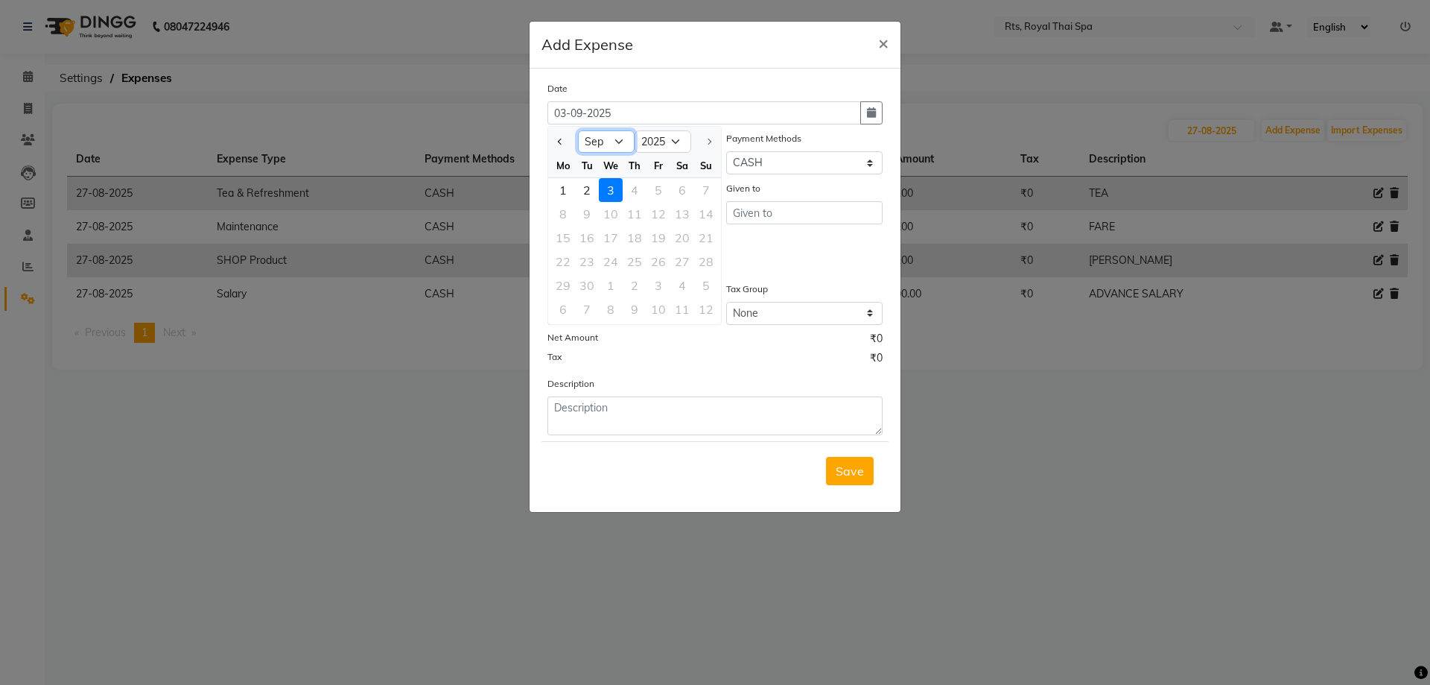
click at [604, 135] on select "Jan Feb Mar Apr May Jun [DATE] Aug Sep" at bounding box center [606, 141] width 57 height 22
select select "8"
click at [578, 130] on select "Jan Feb Mar Apr May Jun [DATE] Aug Sep" at bounding box center [606, 141] width 57 height 22
click at [613, 285] on div "27" at bounding box center [611, 285] width 24 height 24
type input "27-08-2025"
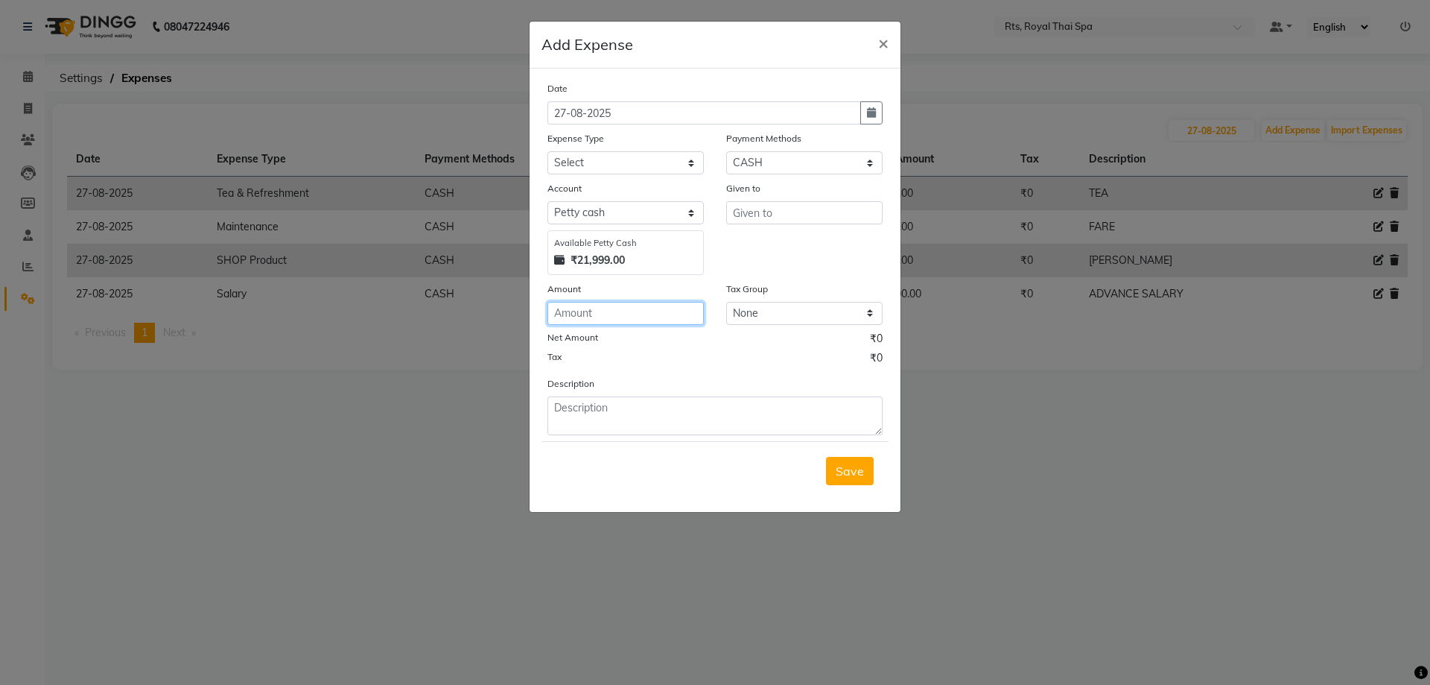
click at [621, 314] on input "number" at bounding box center [626, 313] width 156 height 23
type input "100"
click at [762, 216] on input "text" at bounding box center [804, 212] width 156 height 23
drag, startPoint x: 809, startPoint y: 214, endPoint x: 617, endPoint y: 205, distance: 192.4
click at [617, 204] on div "Account Select [PERSON_NAME] cash Default account Handover Available [PERSON_NA…" at bounding box center [715, 227] width 358 height 95
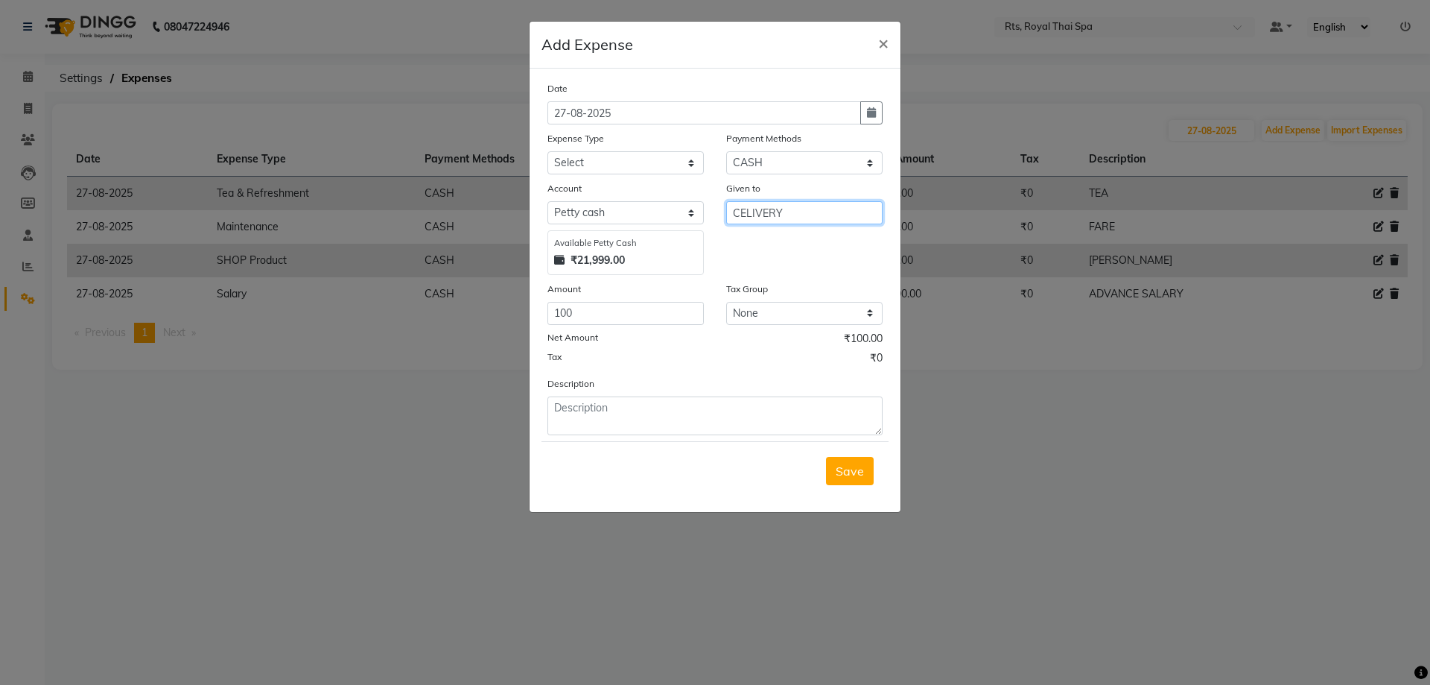
click at [737, 211] on input "CELIVERY" at bounding box center [804, 212] width 156 height 23
click at [737, 212] on input "CELIVERY" at bounding box center [804, 212] width 156 height 23
click at [738, 212] on input "dELIVERY" at bounding box center [804, 212] width 156 height 23
type input "DELIVERY"
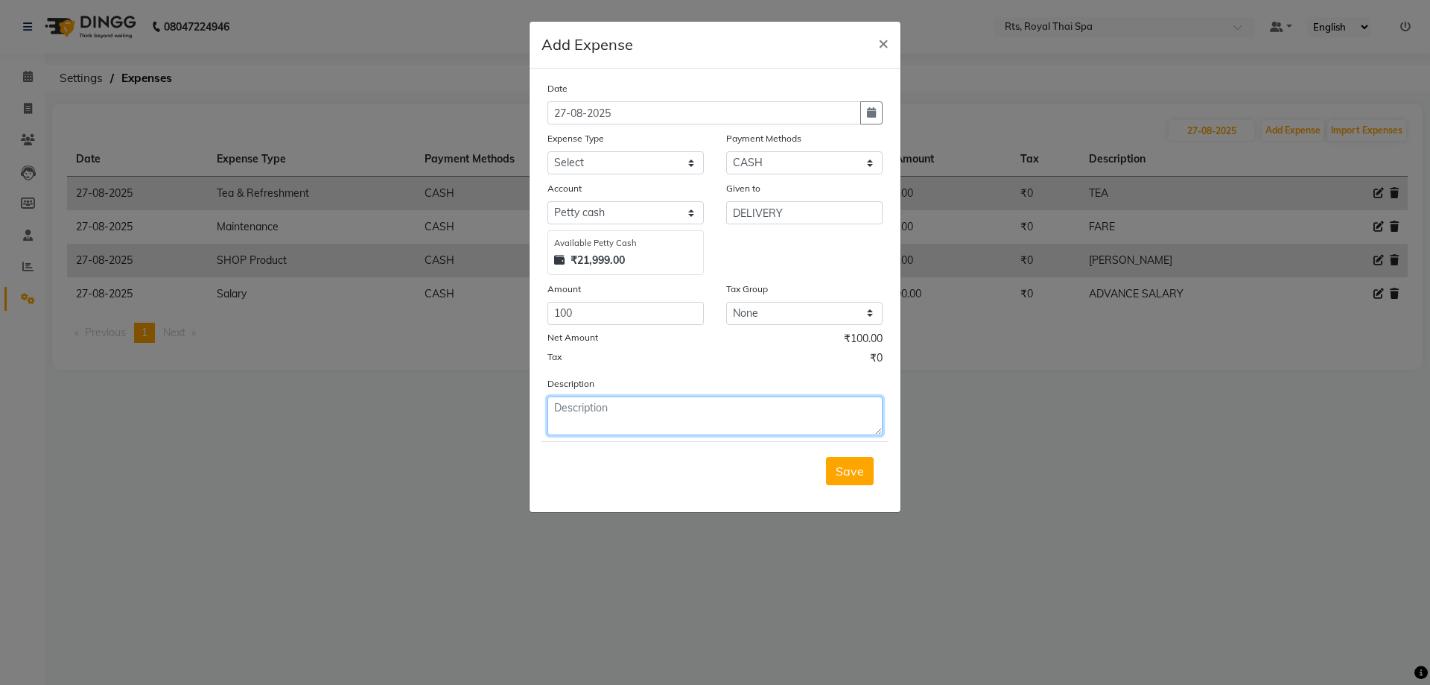
click at [621, 425] on textarea at bounding box center [715, 415] width 335 height 39
type textarea "C"
type textarea "CCTV PART"
drag, startPoint x: 864, startPoint y: 471, endPoint x: 851, endPoint y: 174, distance: 297.5
click at [851, 174] on form "Date [DATE] Expense Type Select Bank charges Cleaning and products Donation Ele…" at bounding box center [715, 289] width 347 height 419
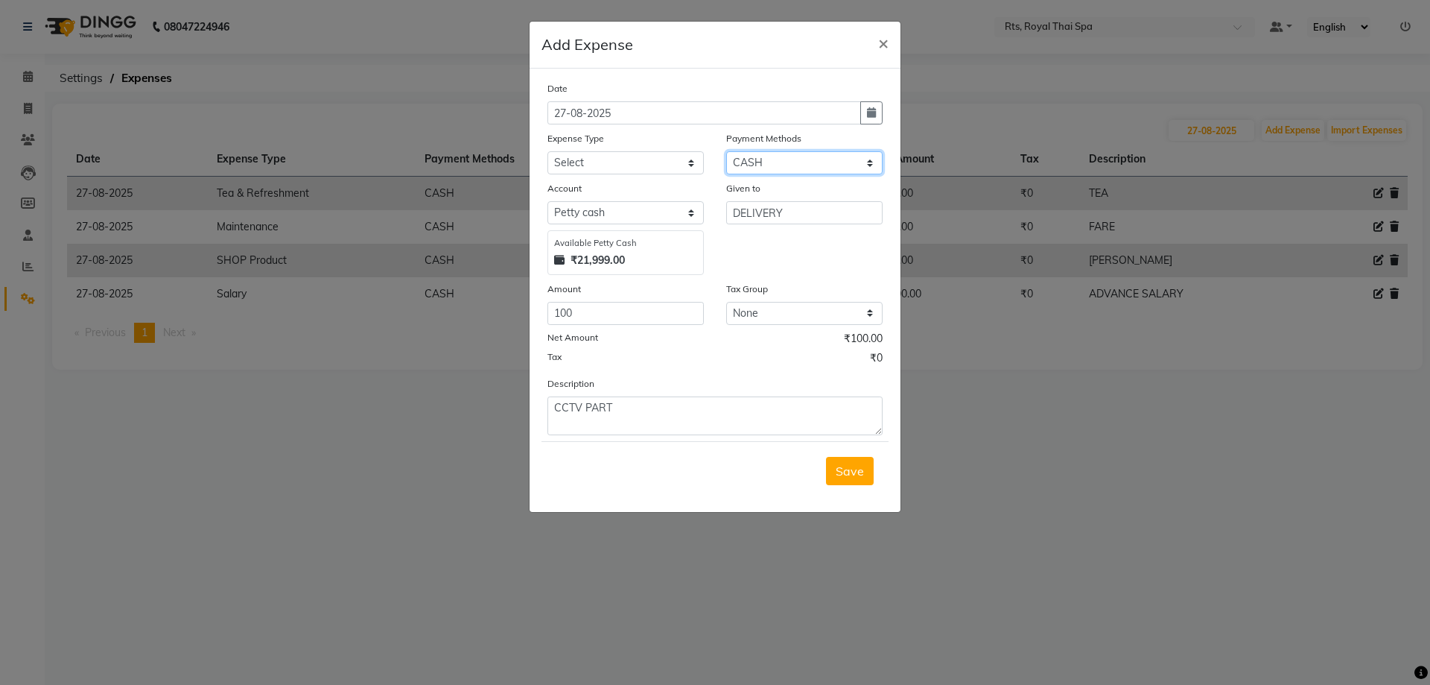
click at [852, 169] on select "Select UPI CARD CASH Package NearBuy" at bounding box center [804, 162] width 156 height 23
select select "8"
click at [726, 151] on select "Select UPI CARD CASH Package NearBuy" at bounding box center [804, 162] width 156 height 23
select select "4202"
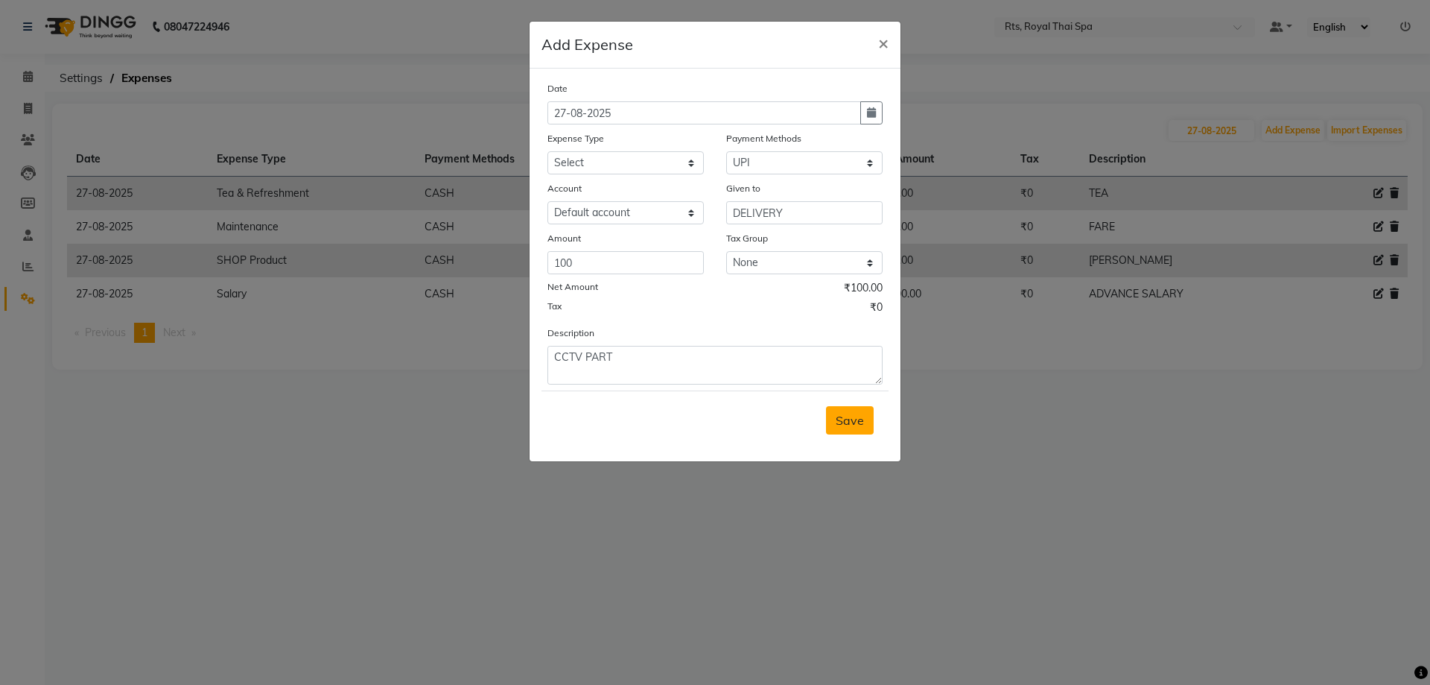
click at [848, 423] on span "Save" at bounding box center [850, 420] width 28 height 15
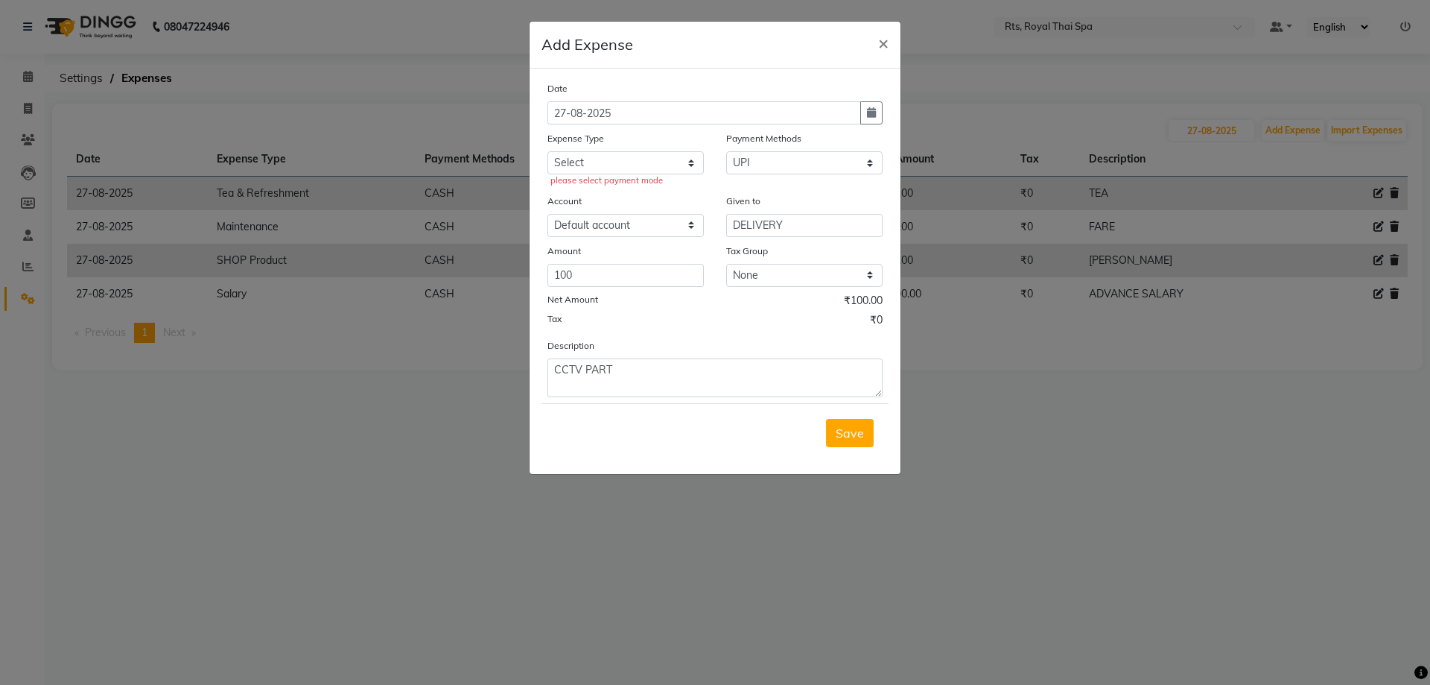
click at [659, 150] on div "Expense Type" at bounding box center [626, 140] width 156 height 21
click at [659, 160] on select "Select Bank charges Cleaning and products Donation Electric and water charge In…" at bounding box center [626, 162] width 156 height 23
select select "10985"
click at [548, 151] on select "Select Bank charges Cleaning and products Donation Electric and water charge In…" at bounding box center [626, 162] width 156 height 23
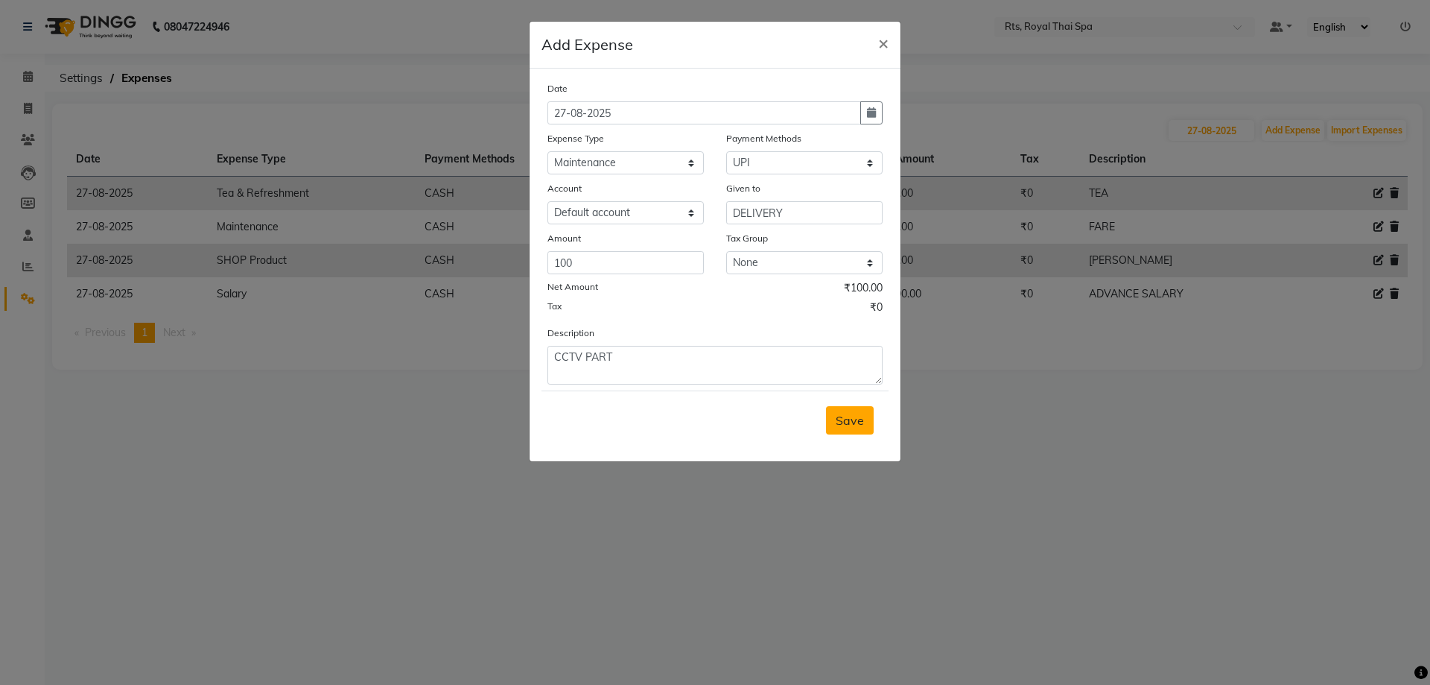
click at [850, 413] on span "Save" at bounding box center [850, 420] width 28 height 15
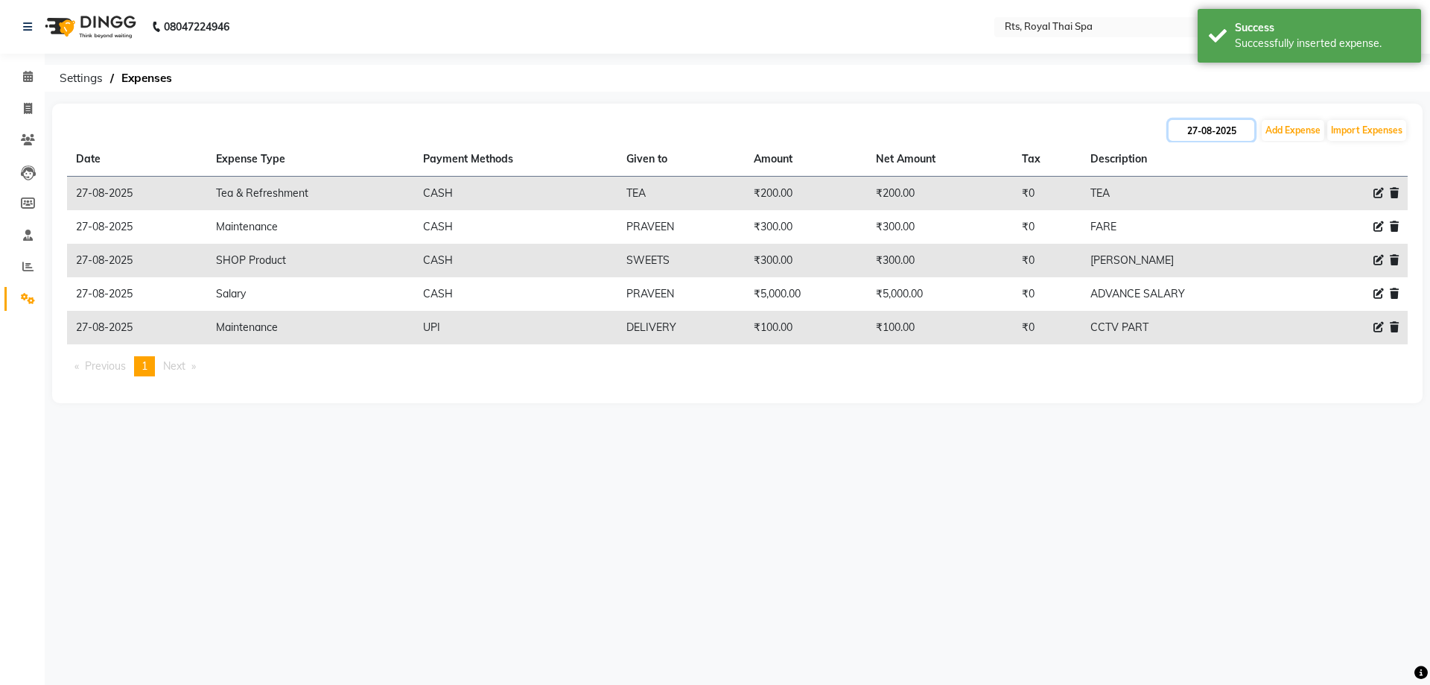
click at [1214, 136] on input "27-08-2025" at bounding box center [1212, 130] width 86 height 21
select select "8"
select select "2025"
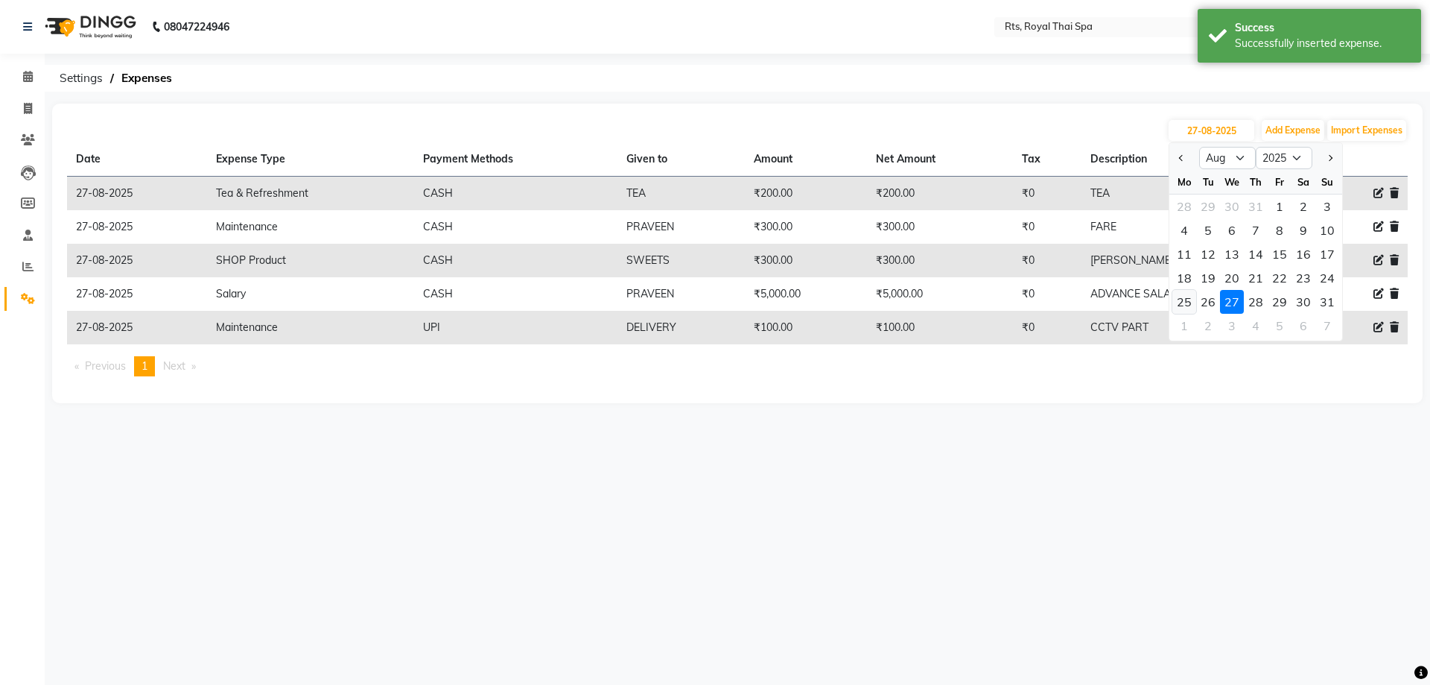
click at [1187, 305] on div "25" at bounding box center [1185, 302] width 24 height 24
type input "25-08-2025"
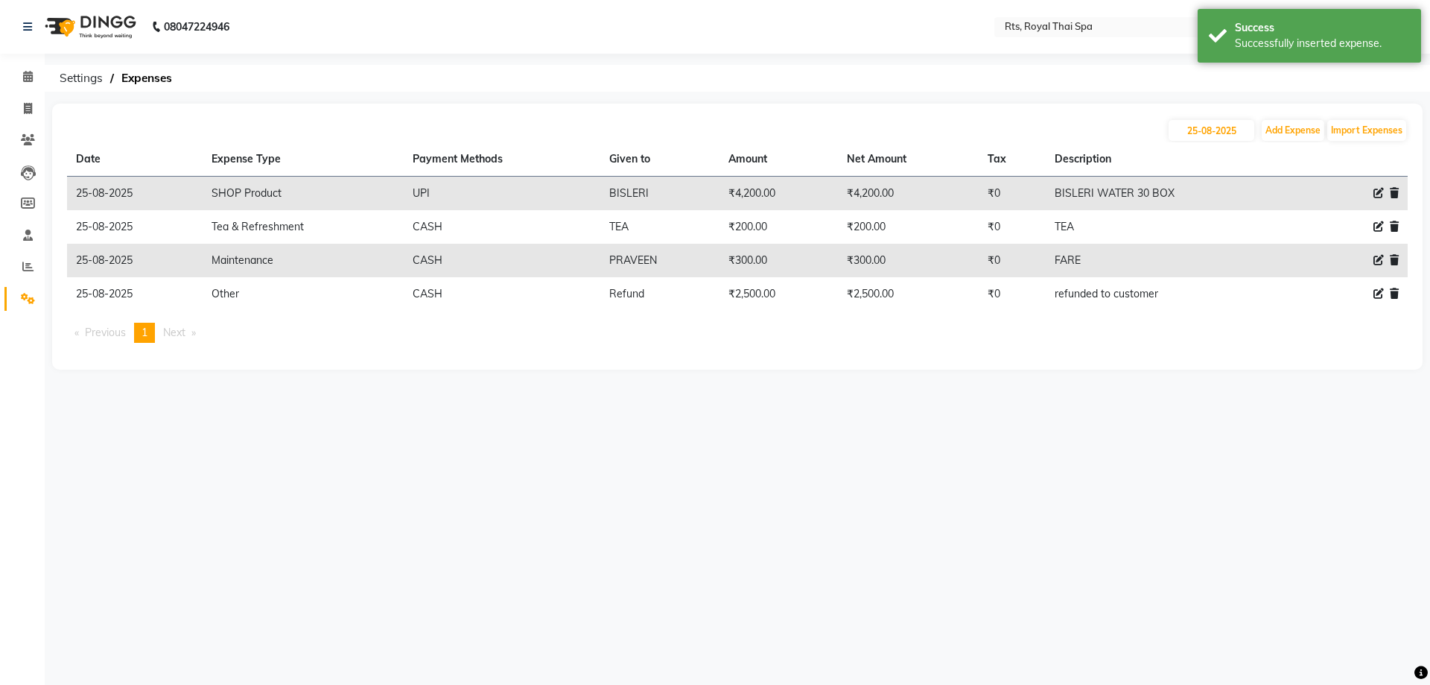
click at [1380, 296] on icon at bounding box center [1379, 293] width 10 height 10
select select "10829"
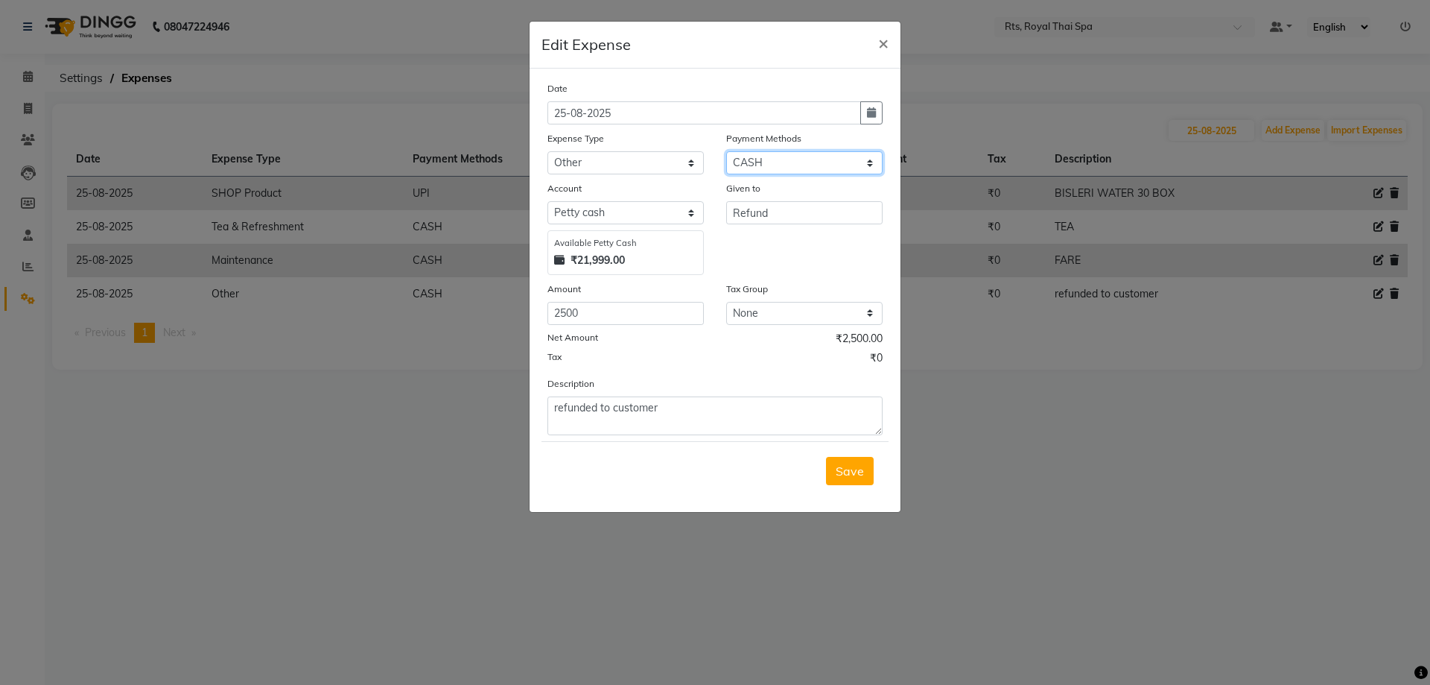
click at [817, 163] on select "Select UPI CARD CASH Package NearBuy" at bounding box center [804, 162] width 156 height 23
click at [726, 151] on select "Select UPI CARD CASH Package NearBuy" at bounding box center [804, 162] width 156 height 23
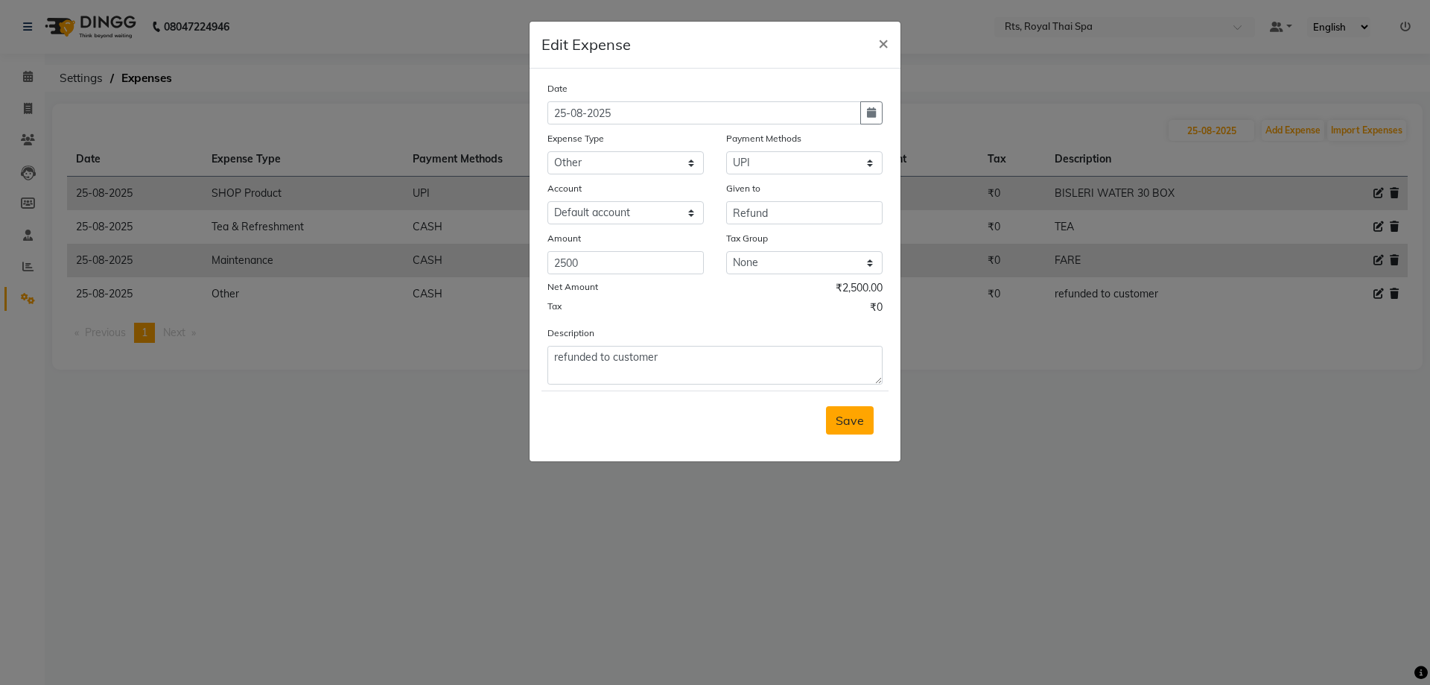
click at [841, 413] on span "Save" at bounding box center [850, 420] width 28 height 15
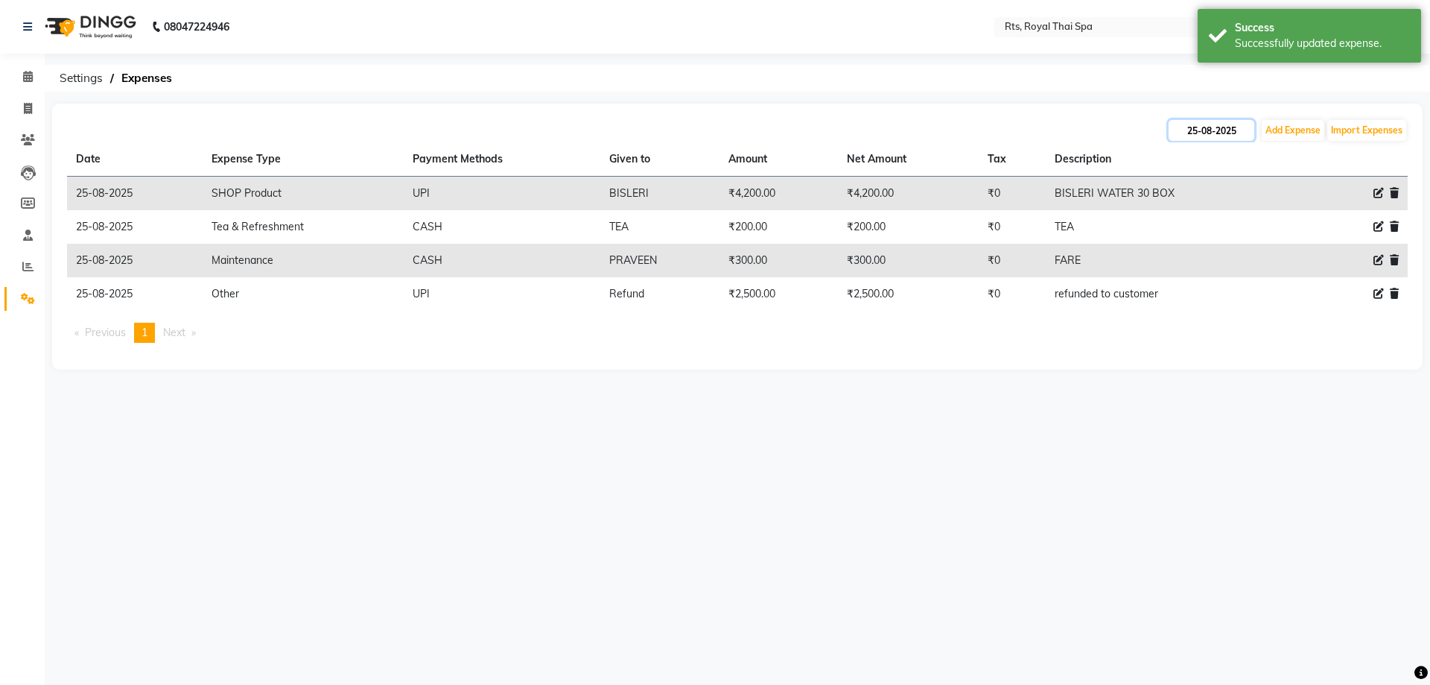
click at [1227, 133] on input "25-08-2025" at bounding box center [1212, 130] width 86 height 21
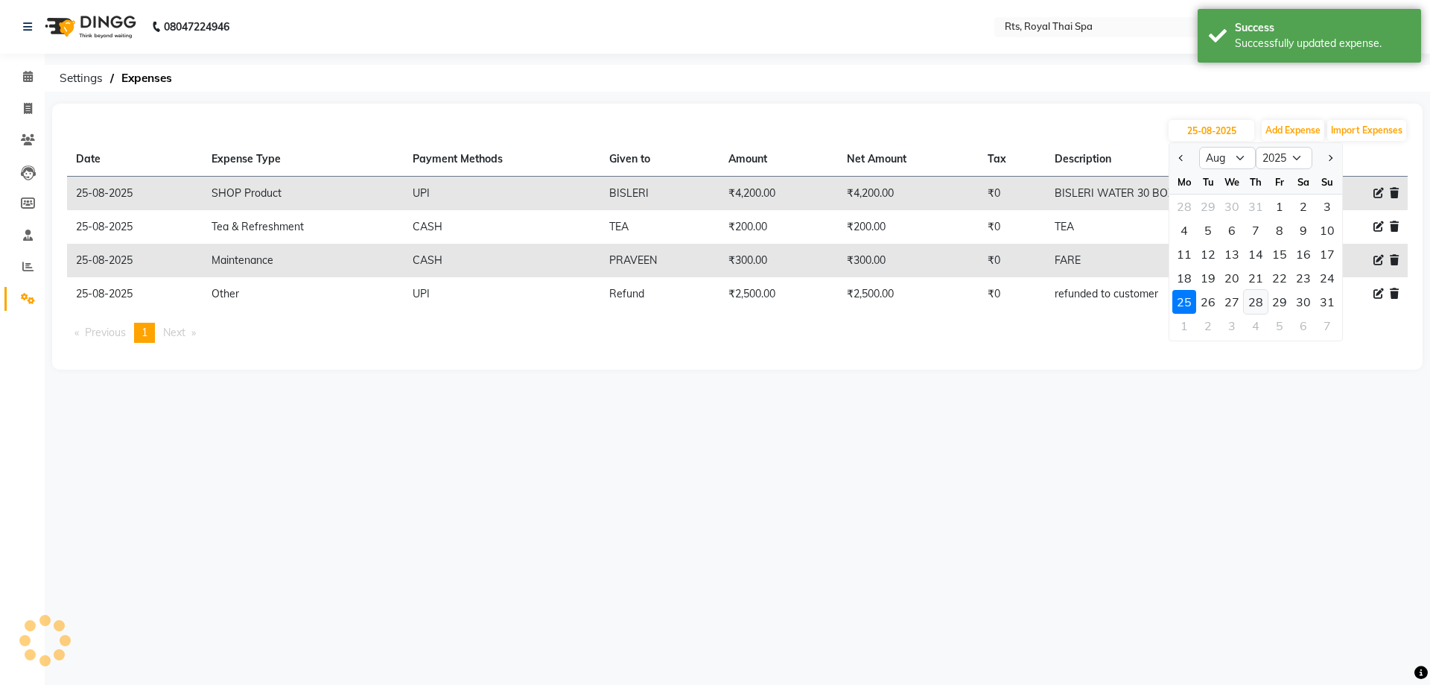
click at [1256, 305] on div "28" at bounding box center [1256, 302] width 24 height 24
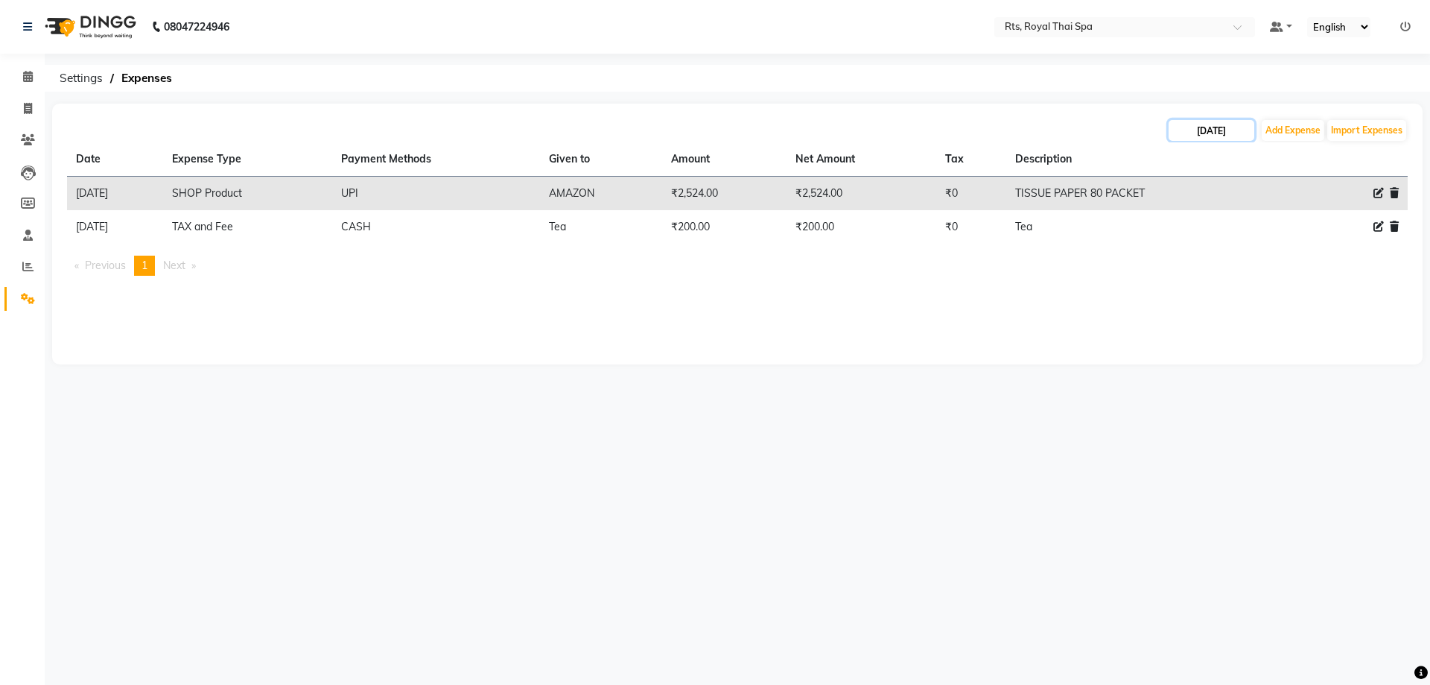
click at [1217, 133] on input "[DATE]" at bounding box center [1212, 130] width 86 height 21
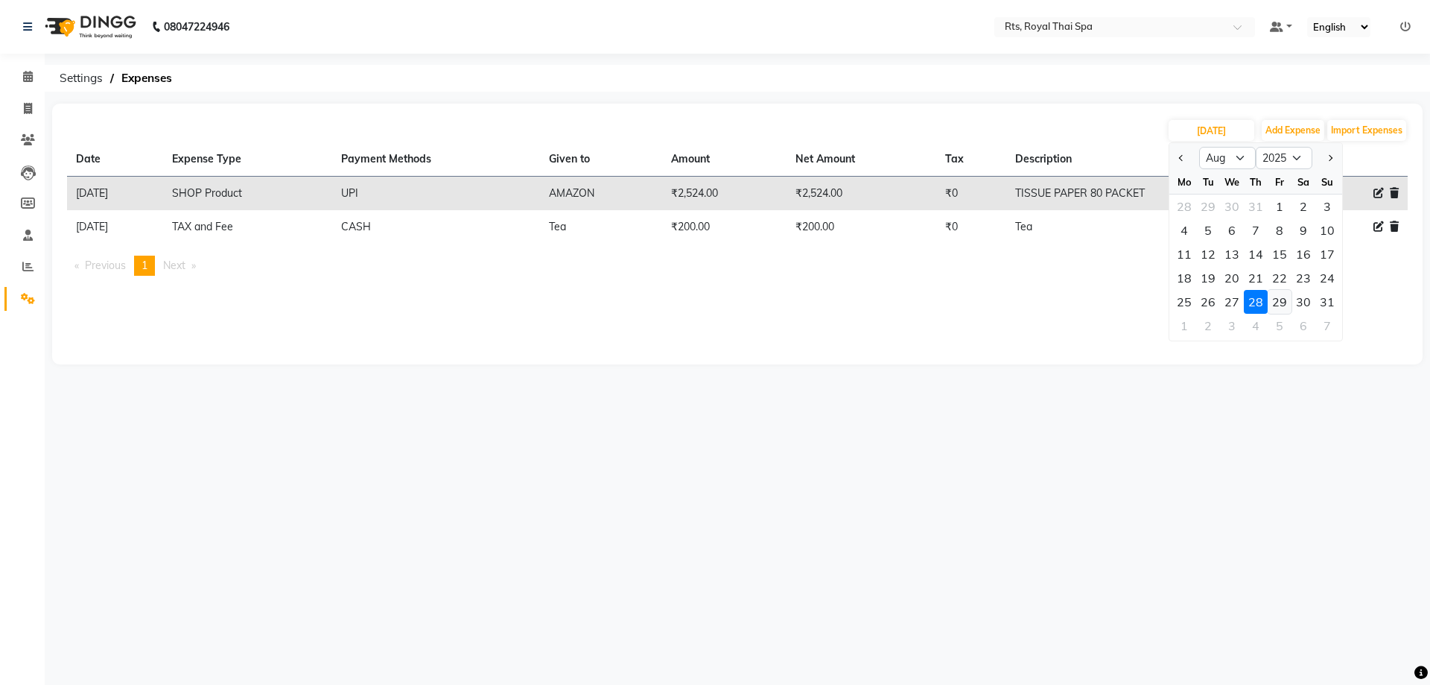
click at [1281, 302] on div "29" at bounding box center [1280, 302] width 24 height 24
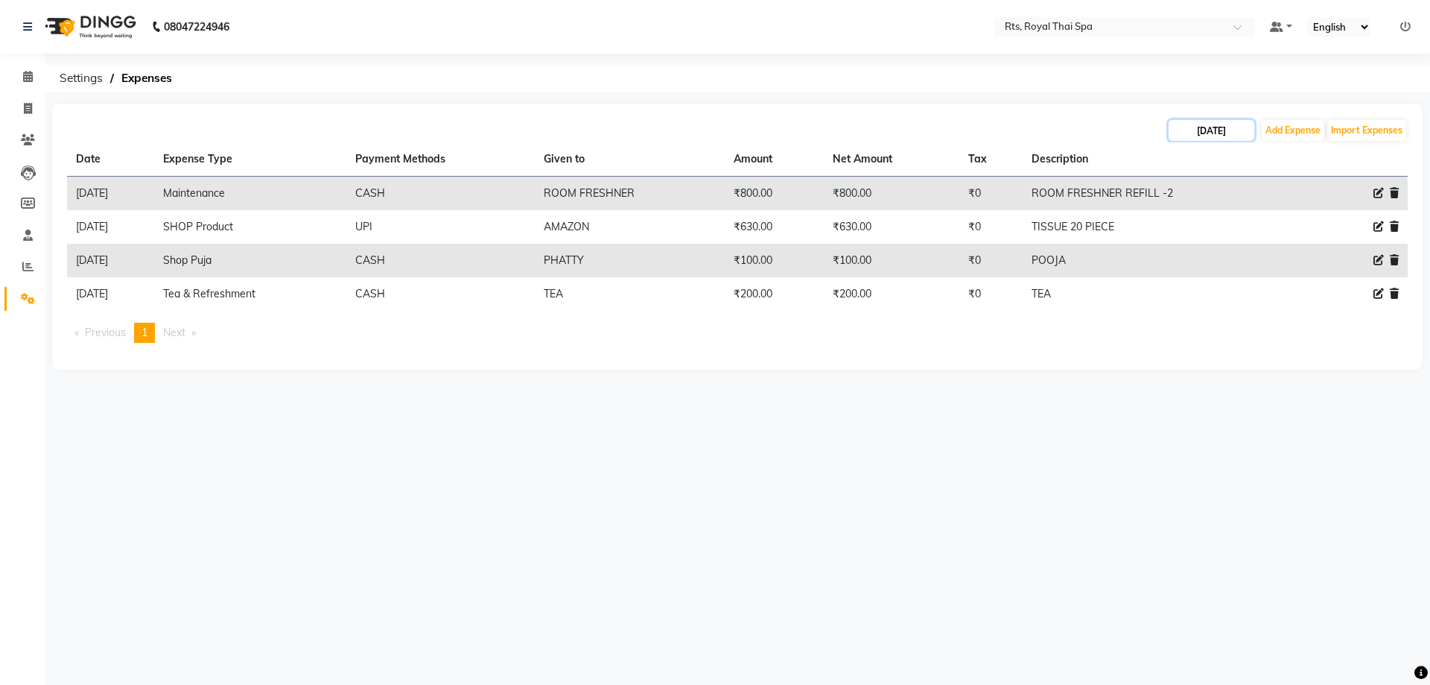
click at [1213, 130] on input "[DATE]" at bounding box center [1212, 130] width 86 height 21
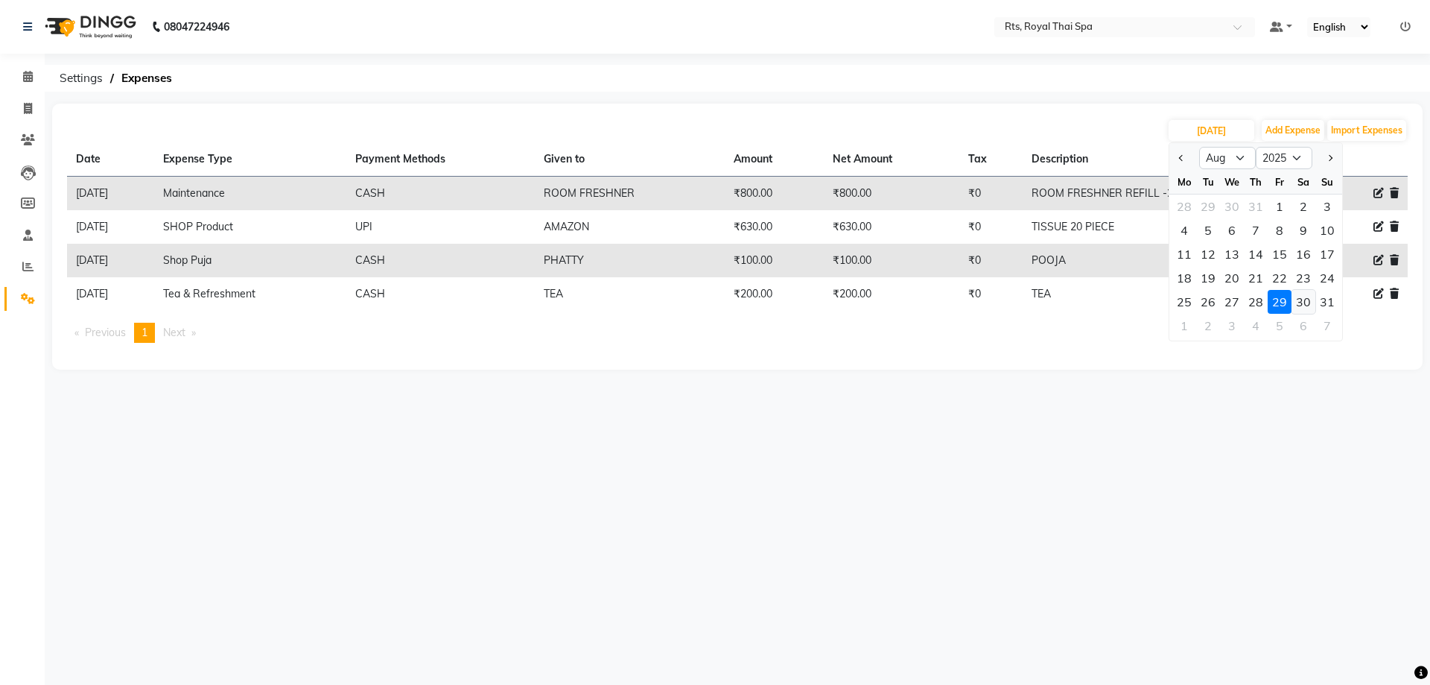
click at [1310, 305] on div "30" at bounding box center [1304, 302] width 24 height 24
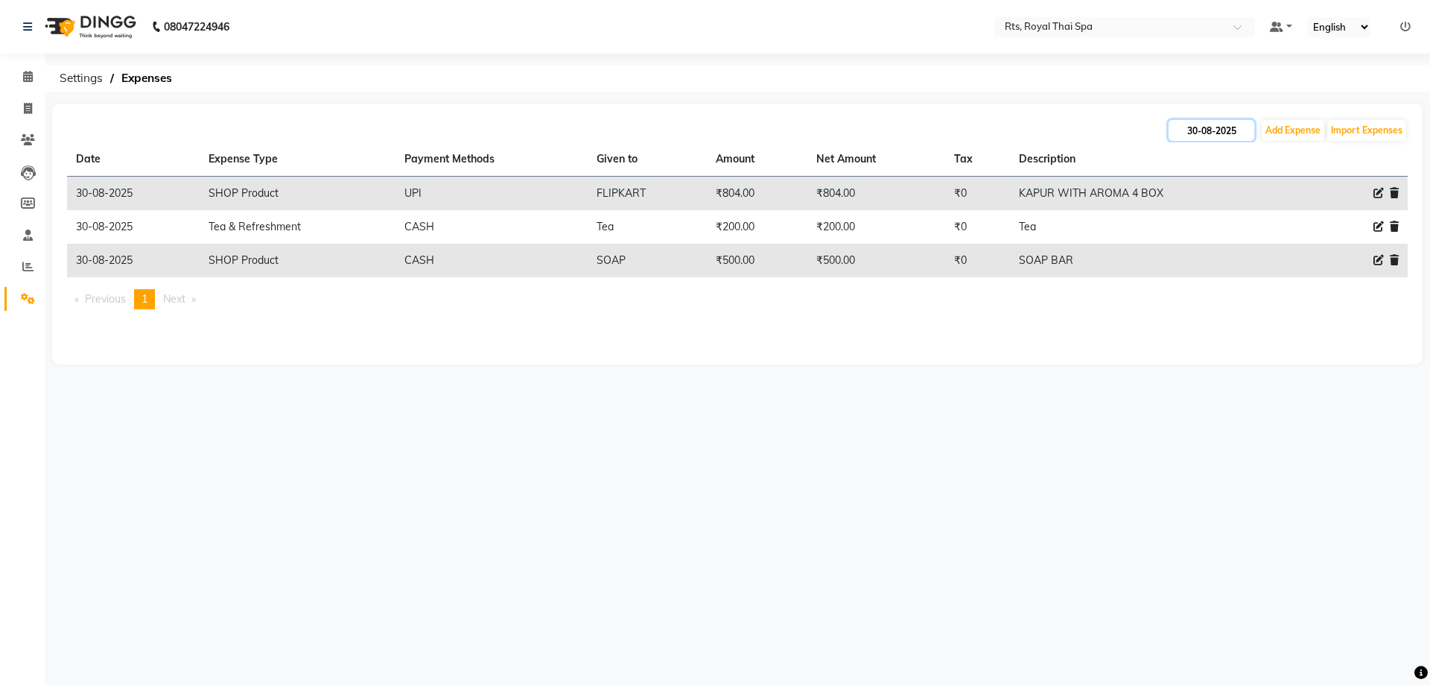
click at [1234, 135] on input "30-08-2025" at bounding box center [1212, 130] width 86 height 21
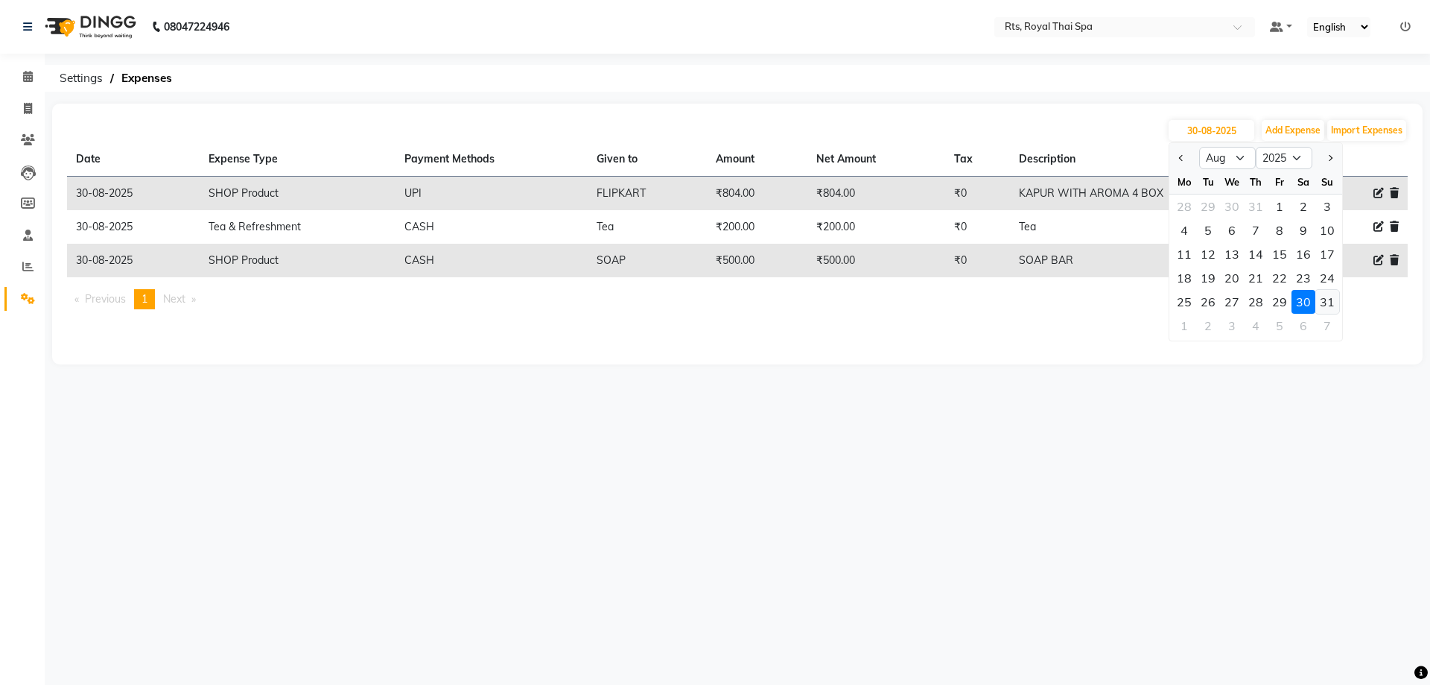
click at [1326, 299] on div "31" at bounding box center [1328, 302] width 24 height 24
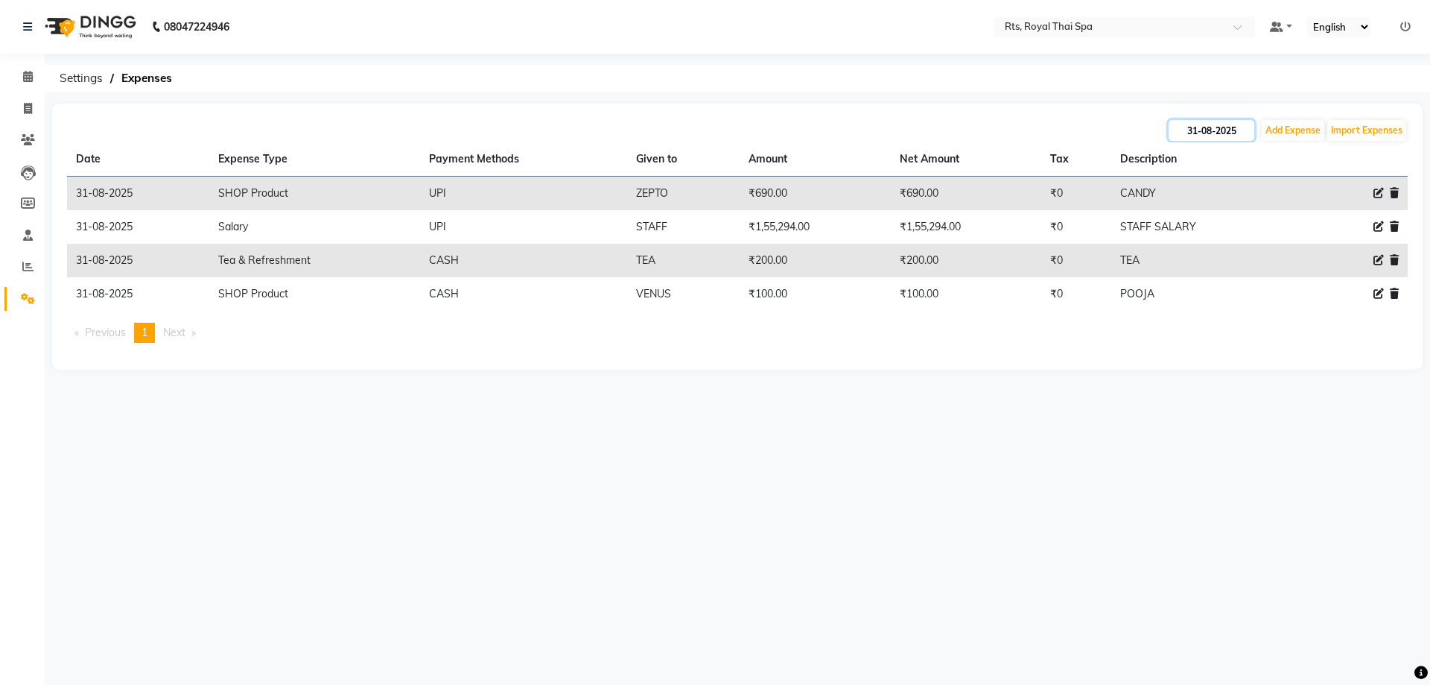
click at [1252, 131] on input "31-08-2025" at bounding box center [1212, 130] width 86 height 21
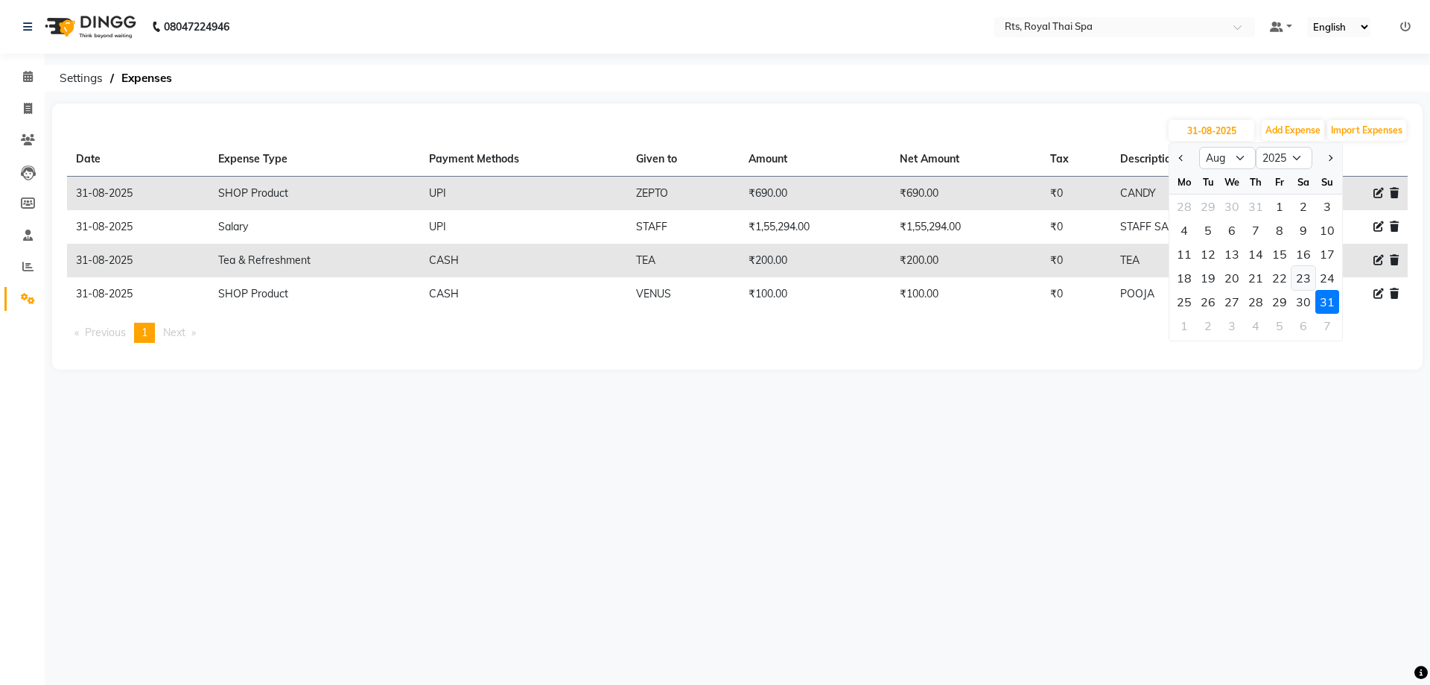
click at [1313, 282] on div "23" at bounding box center [1304, 278] width 24 height 24
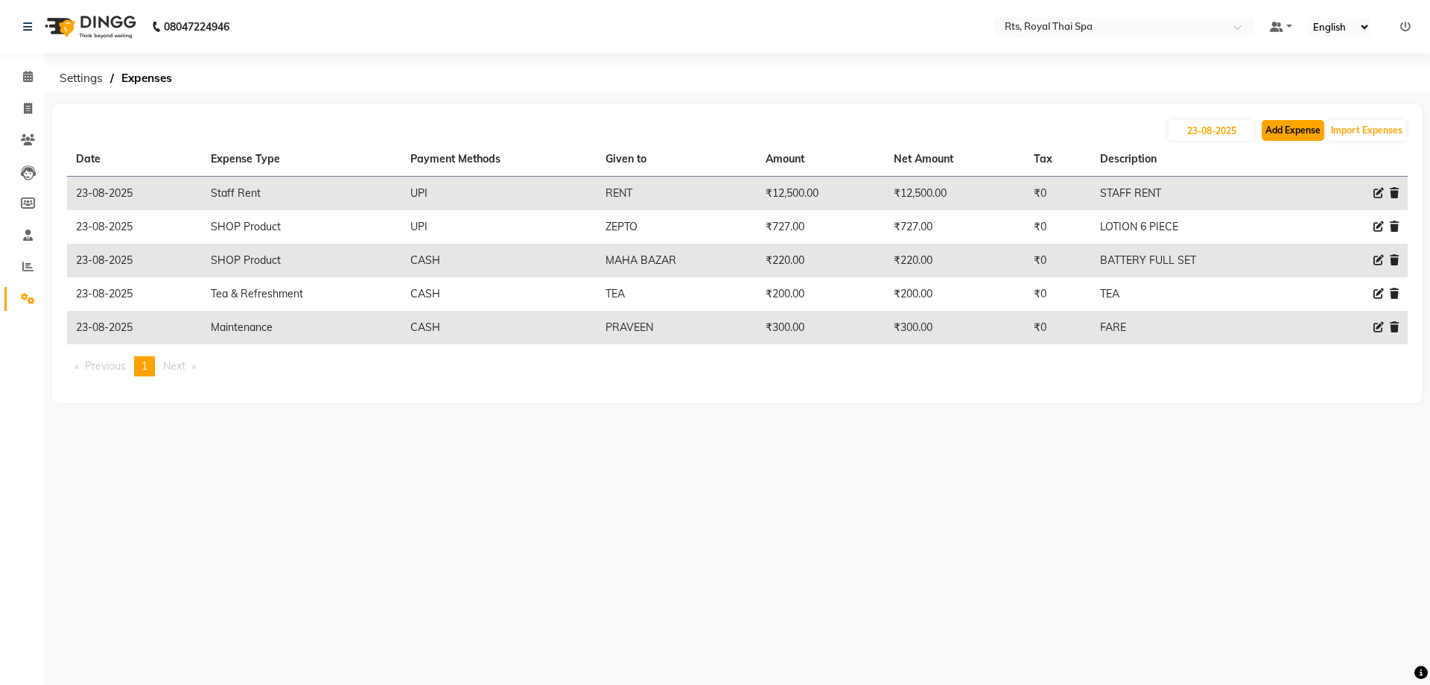
click at [1298, 128] on button "Add Expense" at bounding box center [1293, 130] width 63 height 21
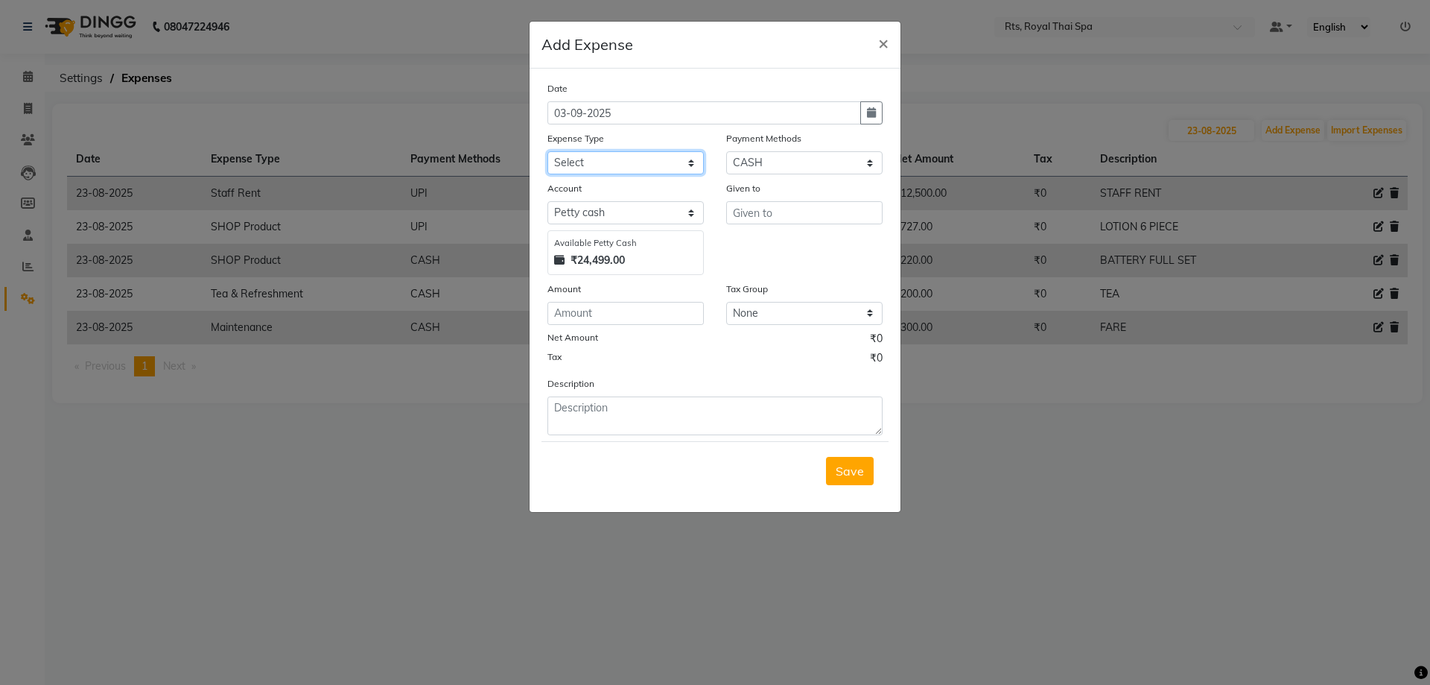
click at [649, 157] on select "Select Bank charges Cleaning and products Donation Electric and water charge In…" at bounding box center [626, 162] width 156 height 23
click at [756, 165] on select "Select UPI CARD CASH Package NearBuy" at bounding box center [804, 162] width 156 height 23
click at [726, 151] on select "Select UPI CARD CASH Package NearBuy" at bounding box center [804, 162] width 156 height 23
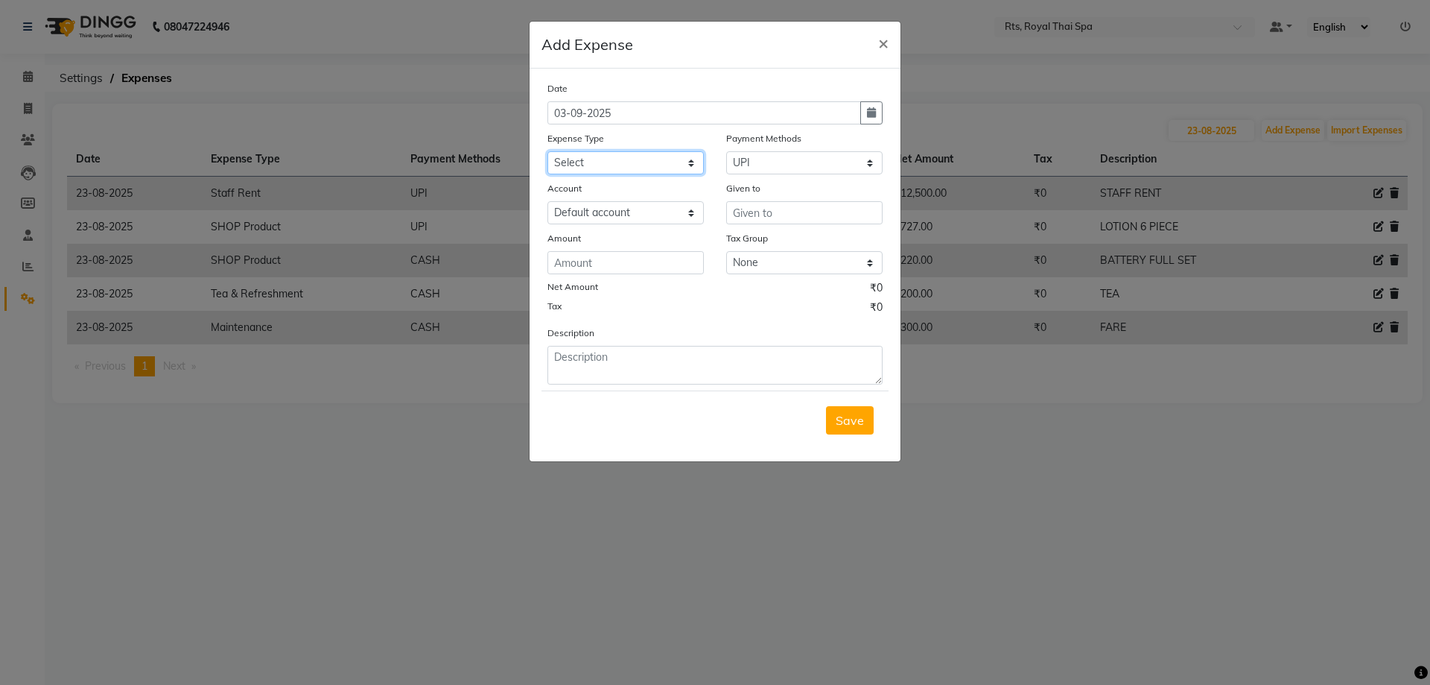
click at [570, 151] on select "Select Bank charges Cleaning and products Donation Electric and water charge In…" at bounding box center [626, 162] width 156 height 23
click at [548, 151] on select "Select Bank charges Cleaning and products Donation Electric and water charge In…" at bounding box center [626, 162] width 156 height 23
click at [618, 261] on input "number" at bounding box center [626, 262] width 156 height 23
click at [769, 215] on input "text" at bounding box center [804, 212] width 156 height 23
click at [660, 364] on textarea at bounding box center [715, 365] width 335 height 39
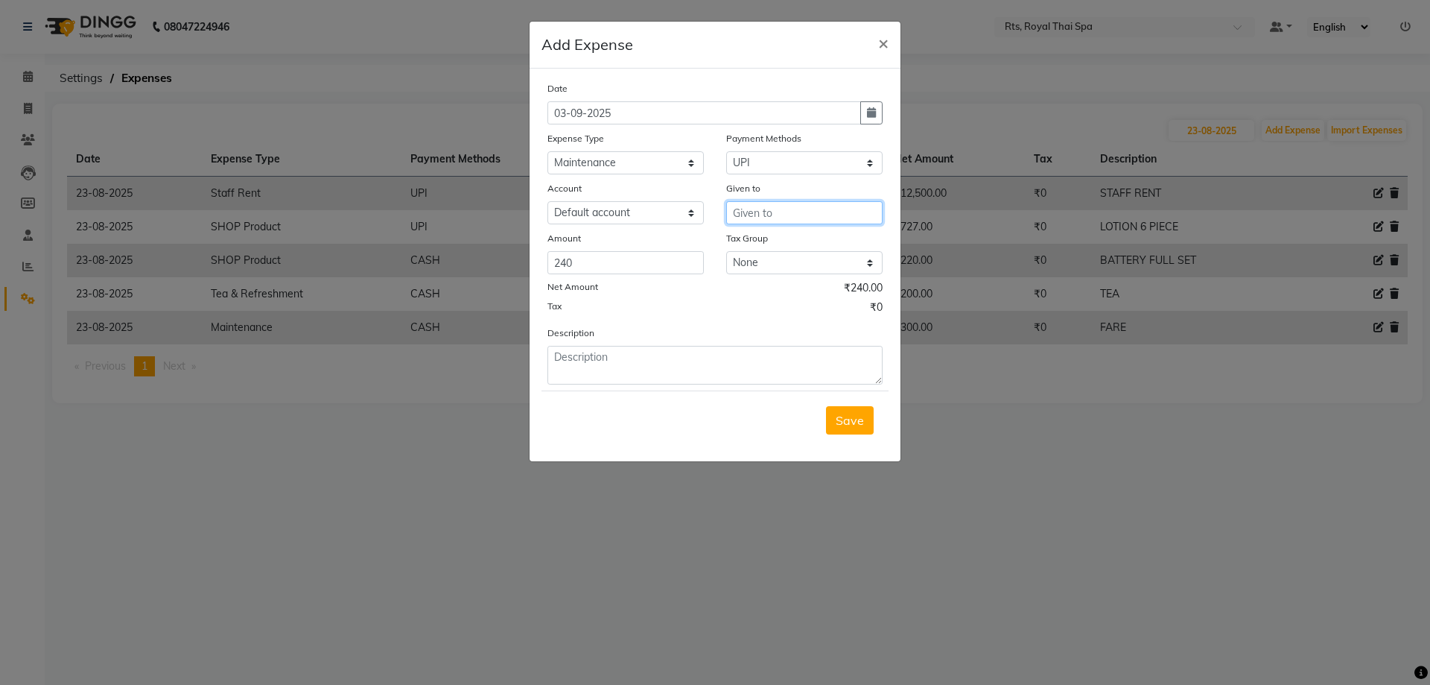
click at [767, 214] on input "text" at bounding box center [804, 212] width 156 height 23
click at [655, 364] on textarea at bounding box center [715, 365] width 335 height 39
click at [559, 359] on textarea "VANDY" at bounding box center [715, 365] width 335 height 39
drag, startPoint x: 863, startPoint y: 413, endPoint x: 869, endPoint y: 110, distance: 302.5
click at [869, 110] on form "Date [DATE] Expense Type Select Bank charges Cleaning and products Donation Ele…" at bounding box center [715, 264] width 347 height 369
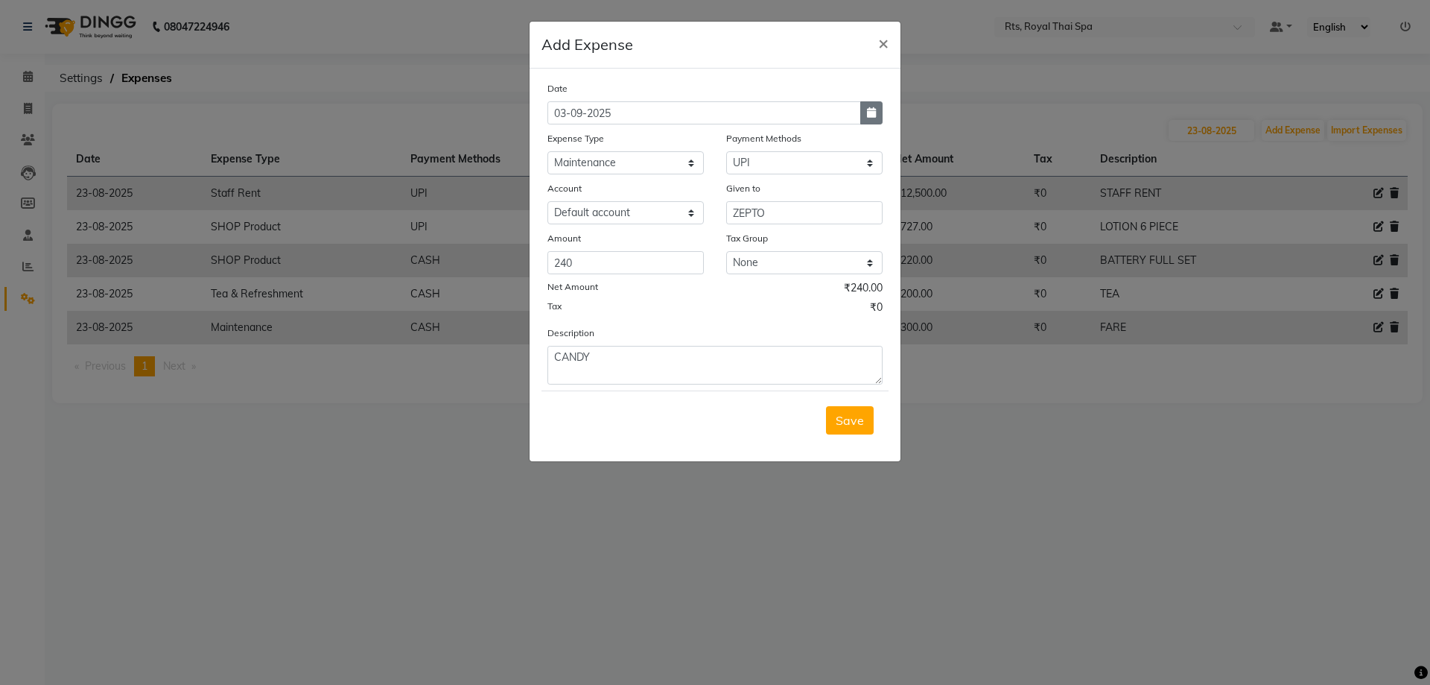
click at [869, 110] on icon "button" at bounding box center [871, 112] width 9 height 10
click at [562, 144] on button "Previous month" at bounding box center [560, 142] width 13 height 24
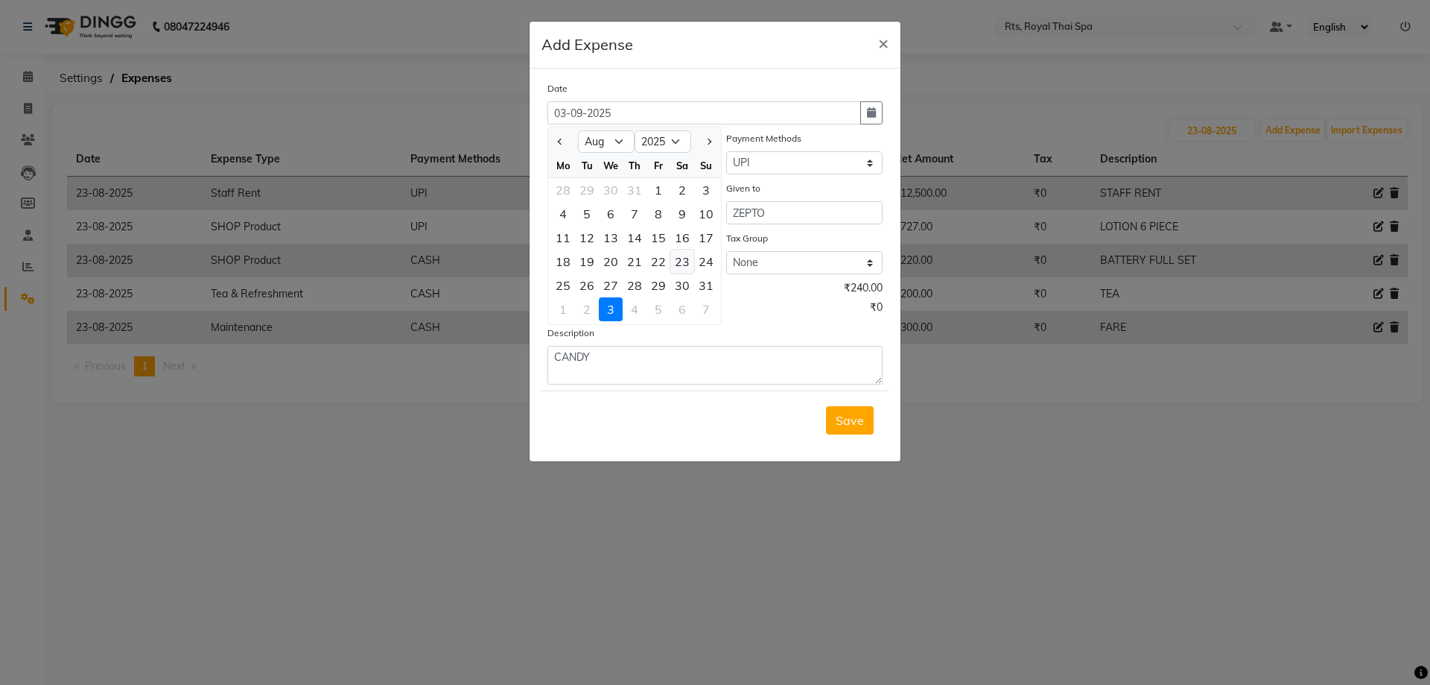
click at [685, 265] on div "23" at bounding box center [682, 262] width 24 height 24
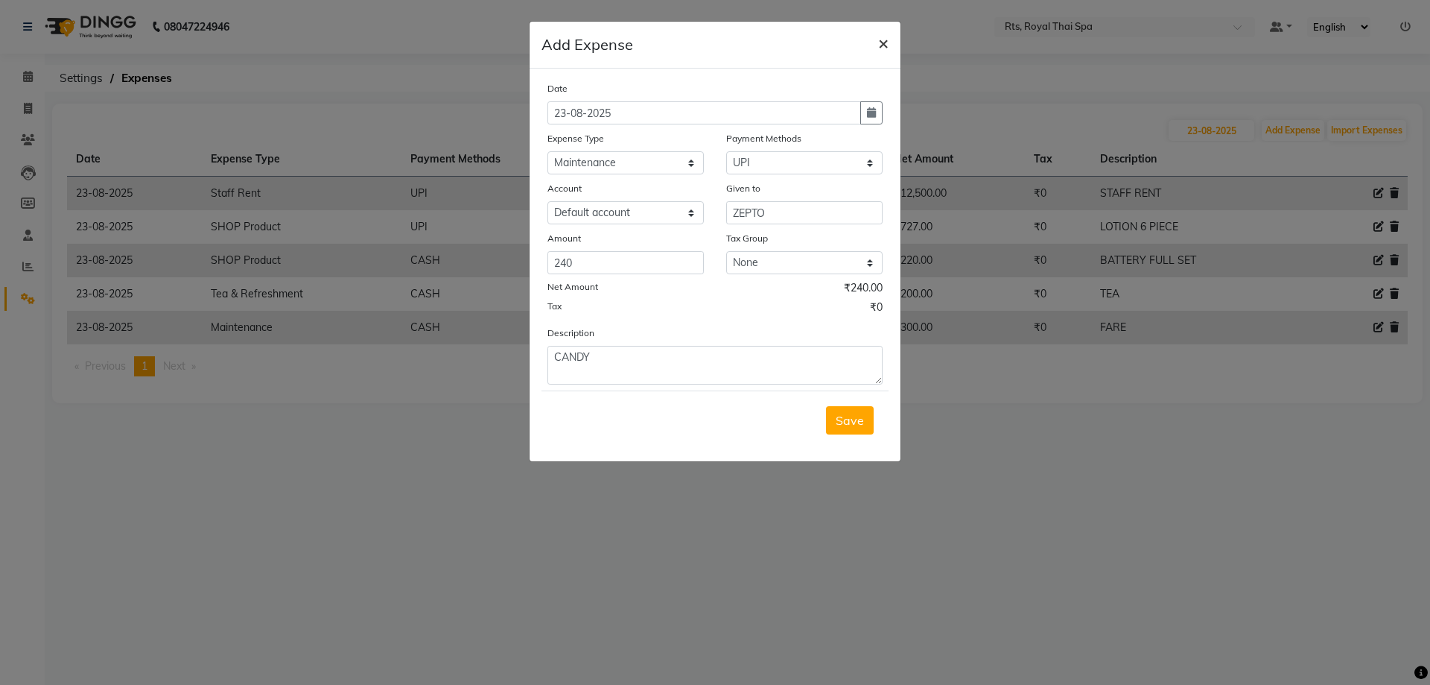
click at [883, 42] on span "×" at bounding box center [883, 42] width 10 height 22
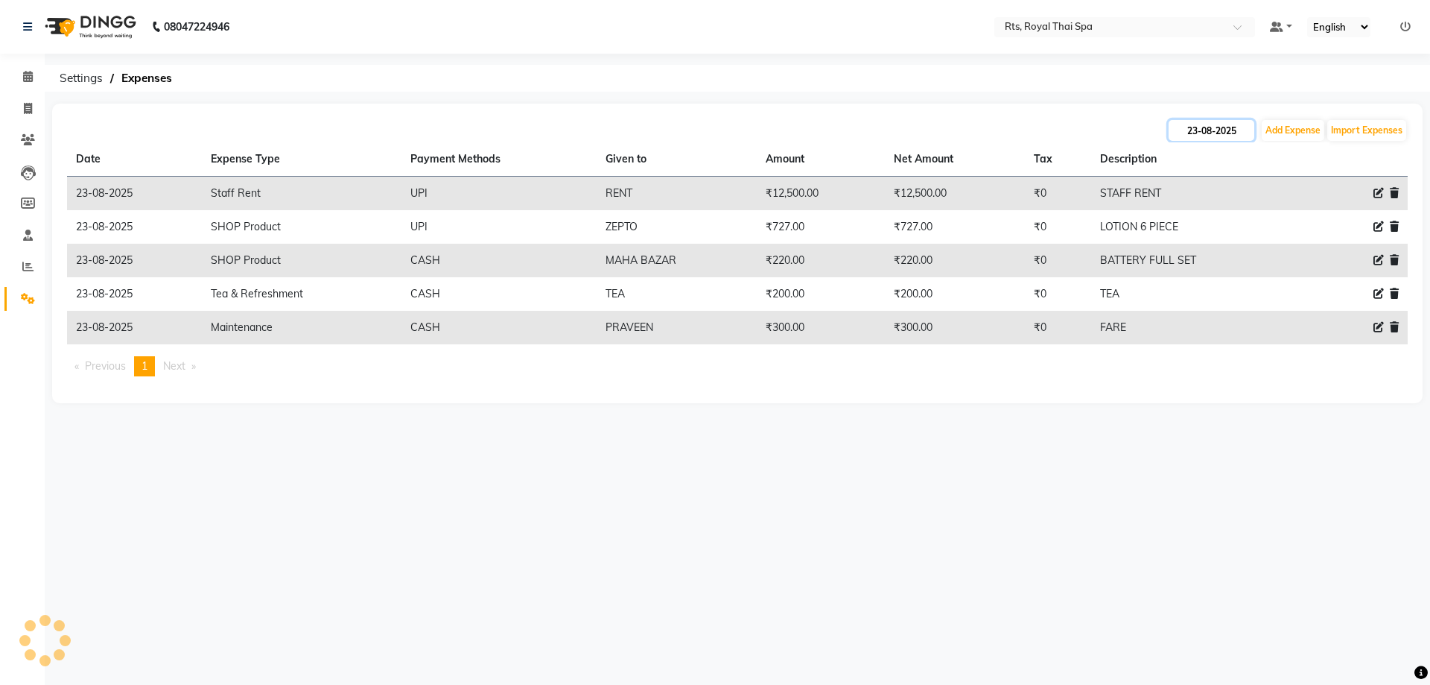
click at [1211, 129] on input "23-08-2025" at bounding box center [1212, 130] width 86 height 21
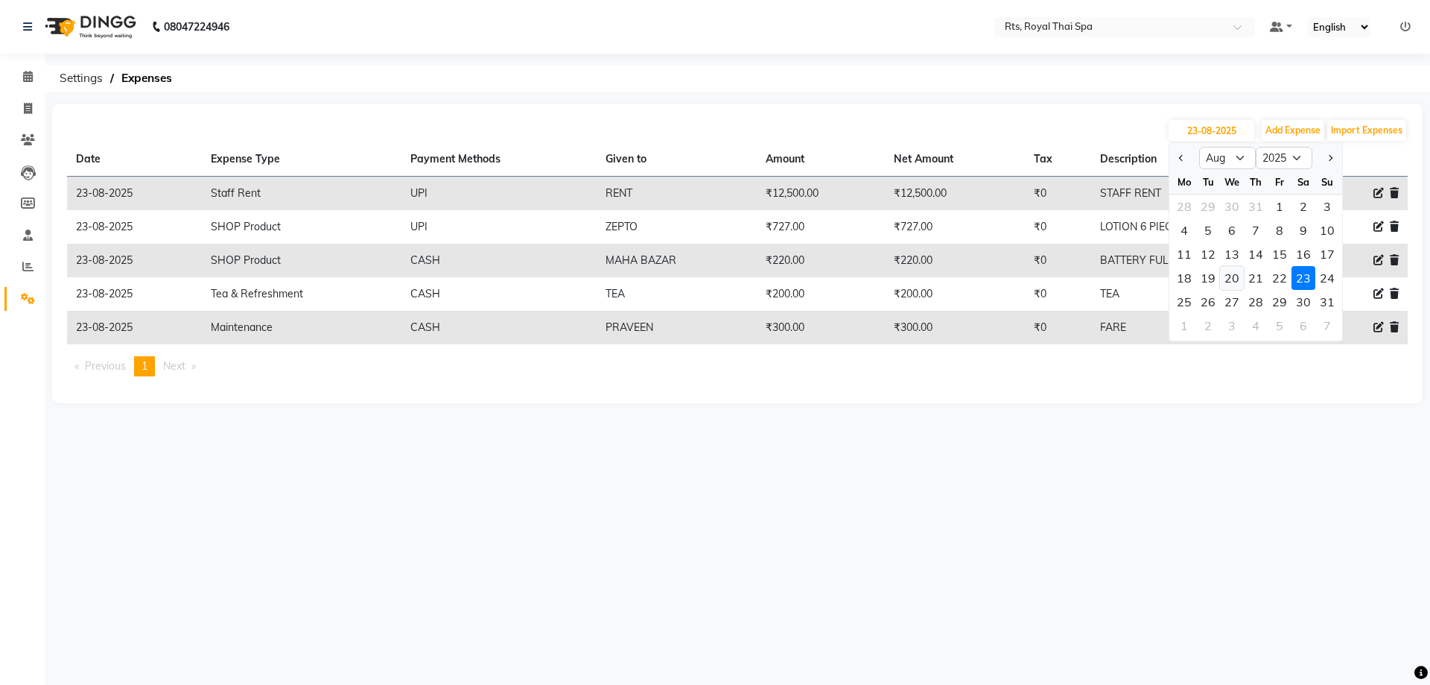
click at [1231, 282] on div "20" at bounding box center [1232, 278] width 24 height 24
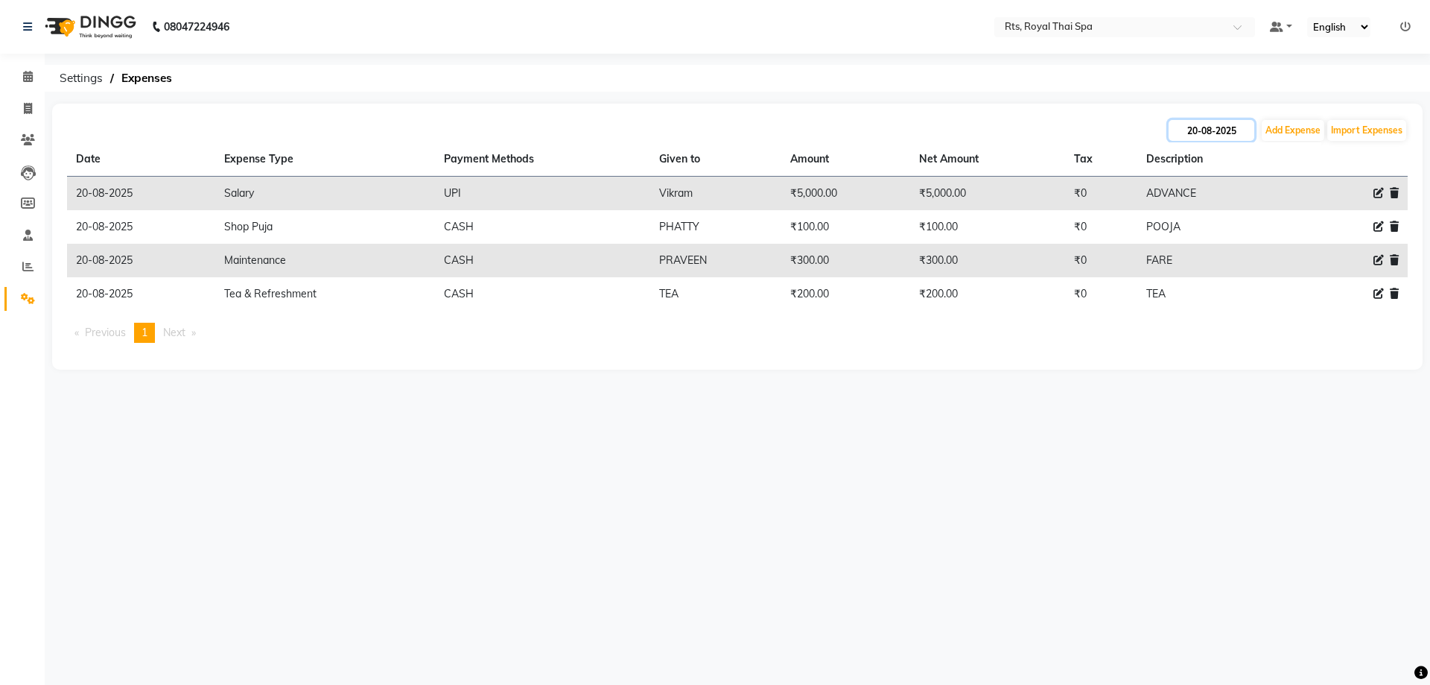
click at [1222, 124] on input "20-08-2025" at bounding box center [1212, 130] width 86 height 21
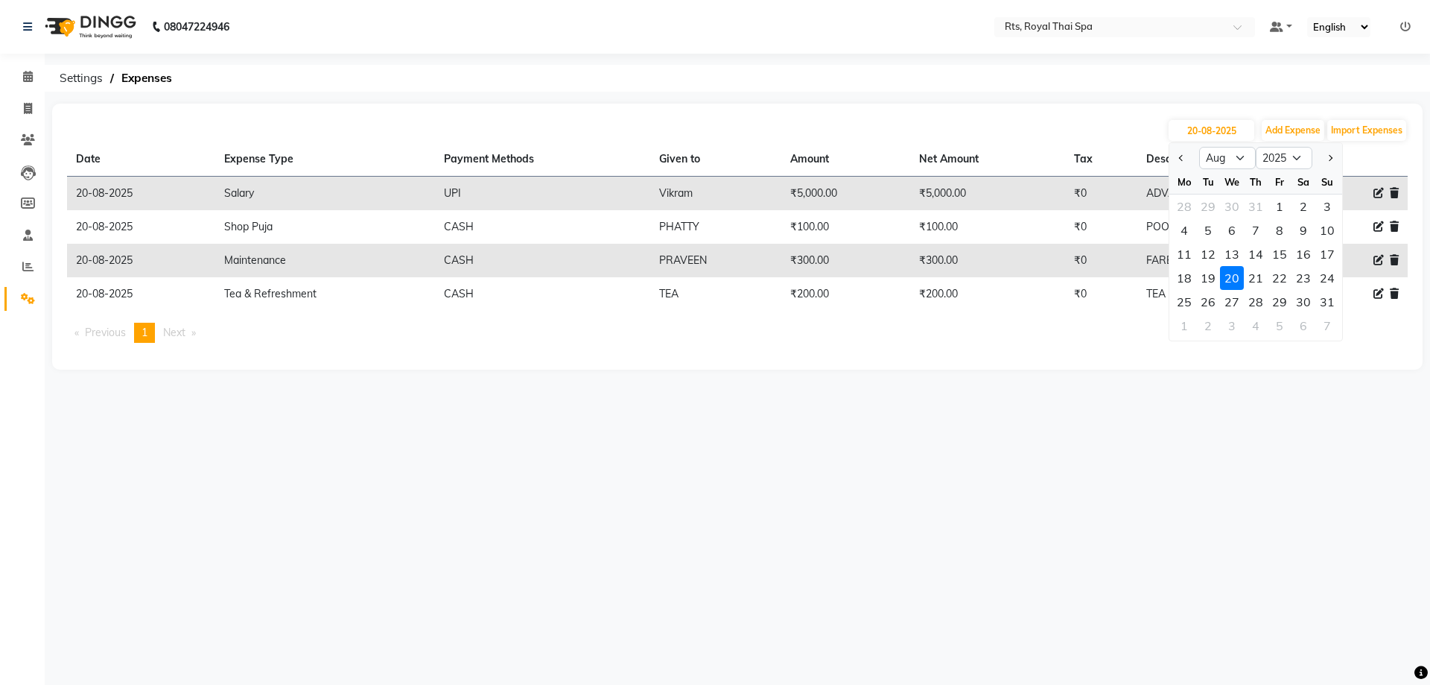
click at [1205, 280] on div "19" at bounding box center [1208, 278] width 24 height 24
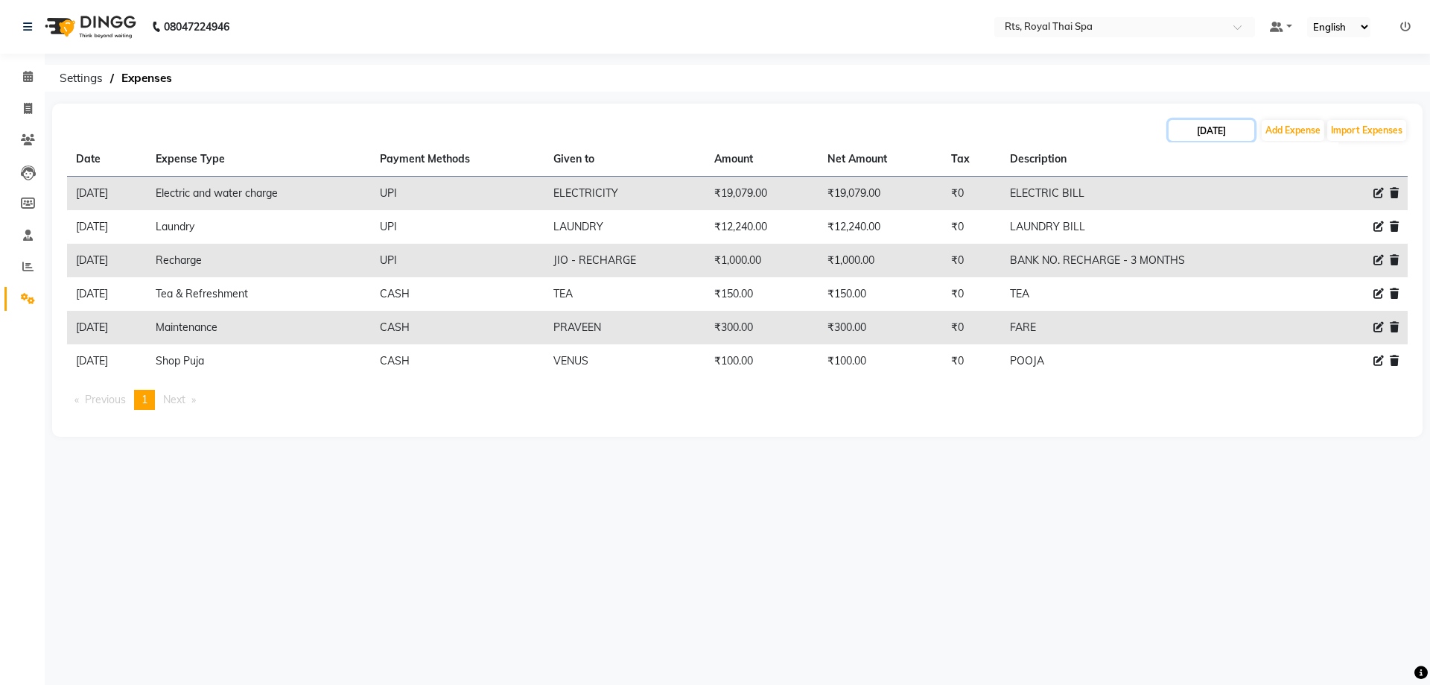
click at [1216, 138] on input "[DATE]" at bounding box center [1212, 130] width 86 height 21
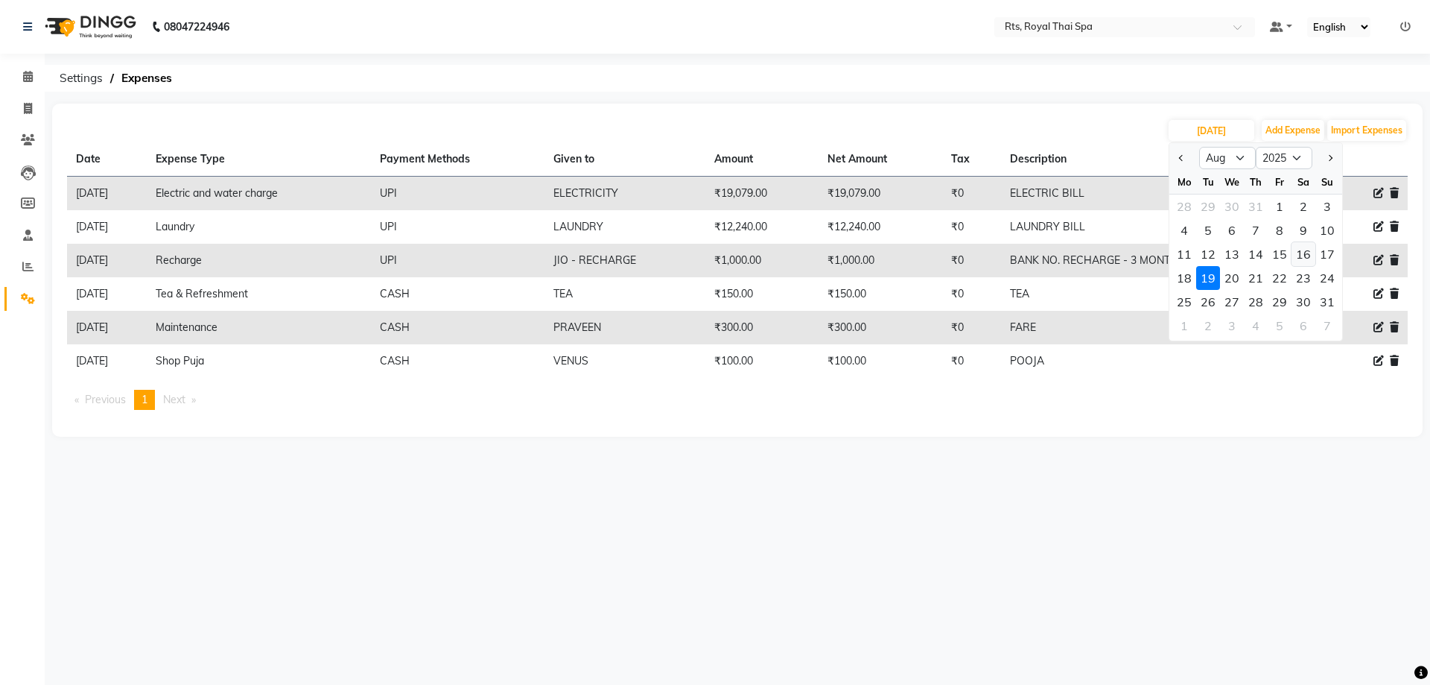
click at [1307, 256] on div "16" at bounding box center [1304, 254] width 24 height 24
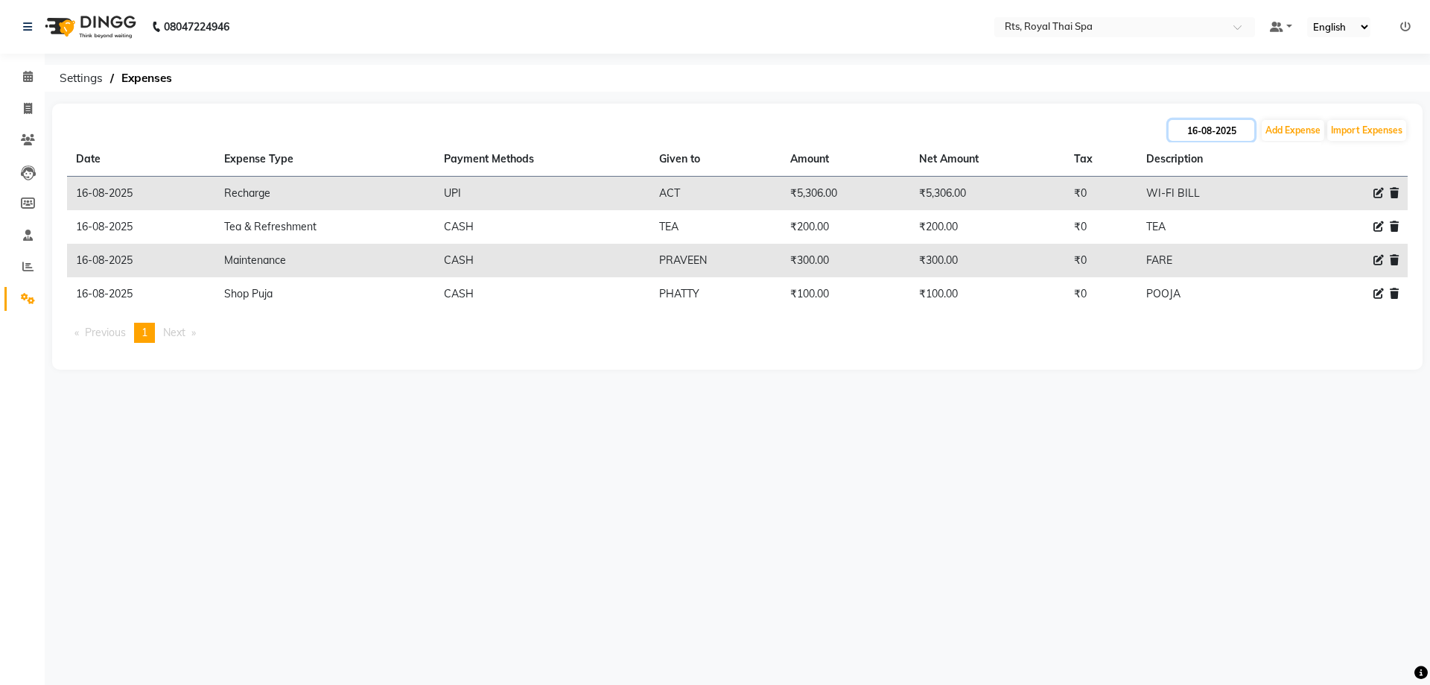
click at [1225, 125] on input "16-08-2025" at bounding box center [1212, 130] width 86 height 21
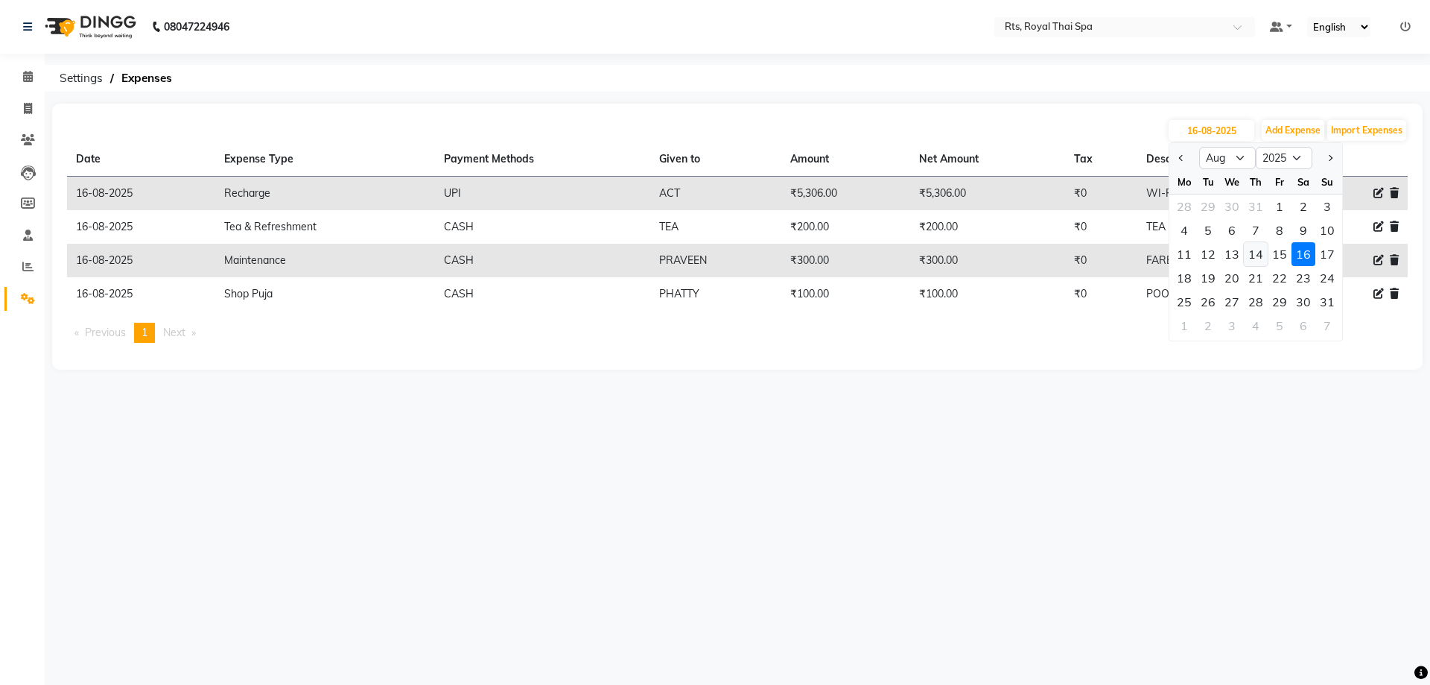
click at [1251, 256] on div "14" at bounding box center [1256, 254] width 24 height 24
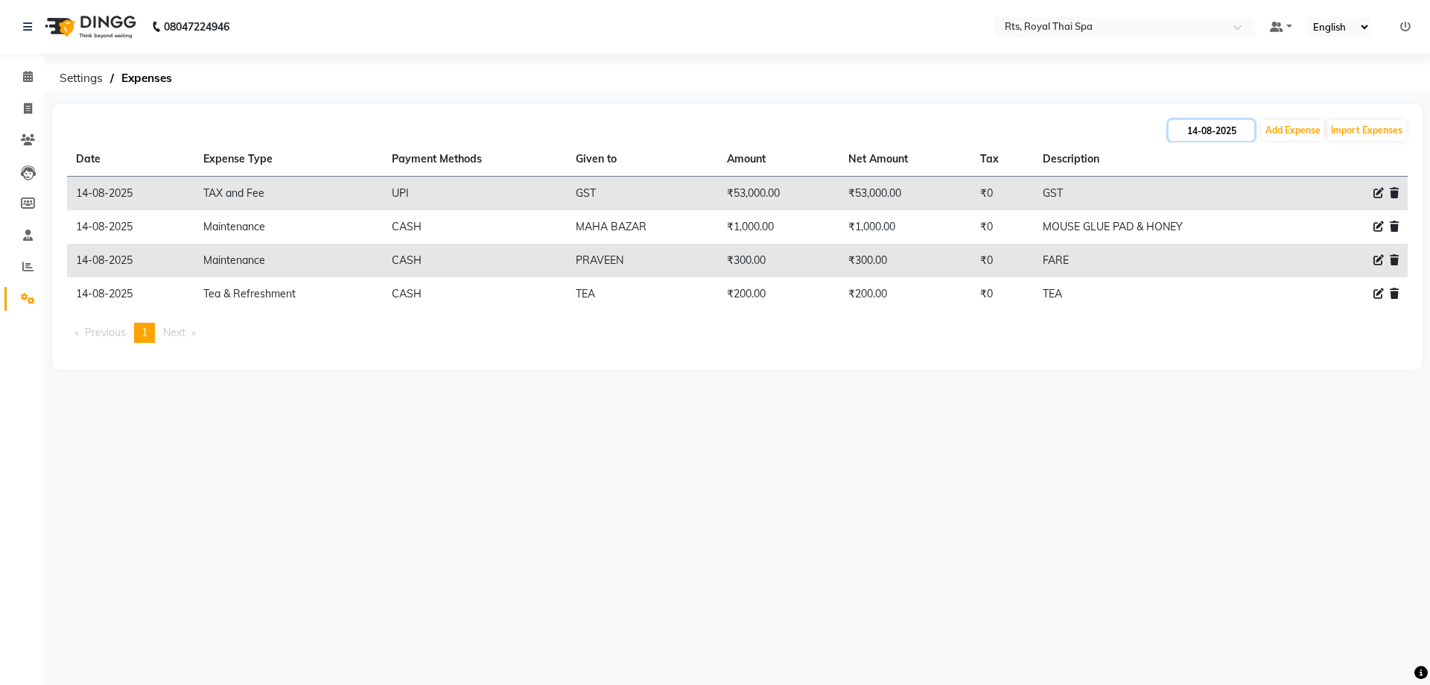
click at [1213, 125] on input "14-08-2025" at bounding box center [1212, 130] width 86 height 21
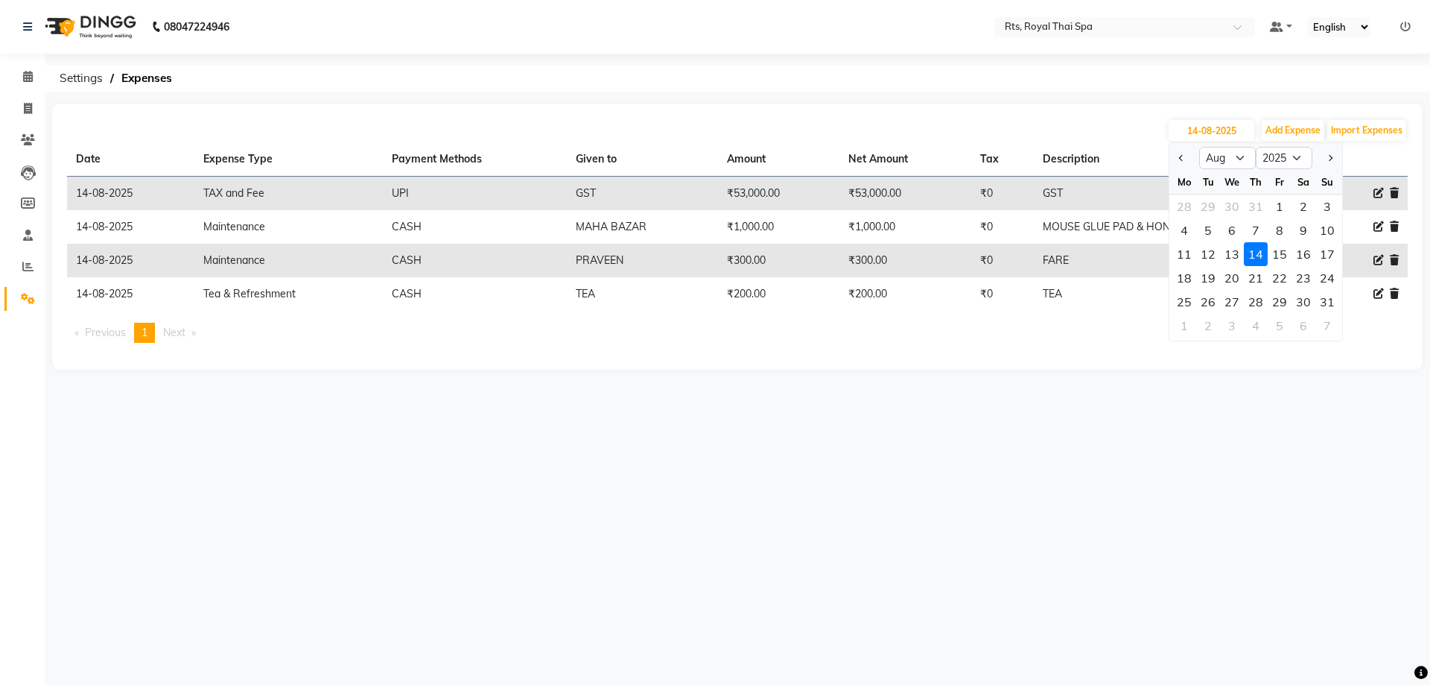
click at [1043, 431] on div "08047224946 Select Location × Rts, Royal Thai Spa Default Panel My Panel Englis…" at bounding box center [715, 342] width 1430 height 685
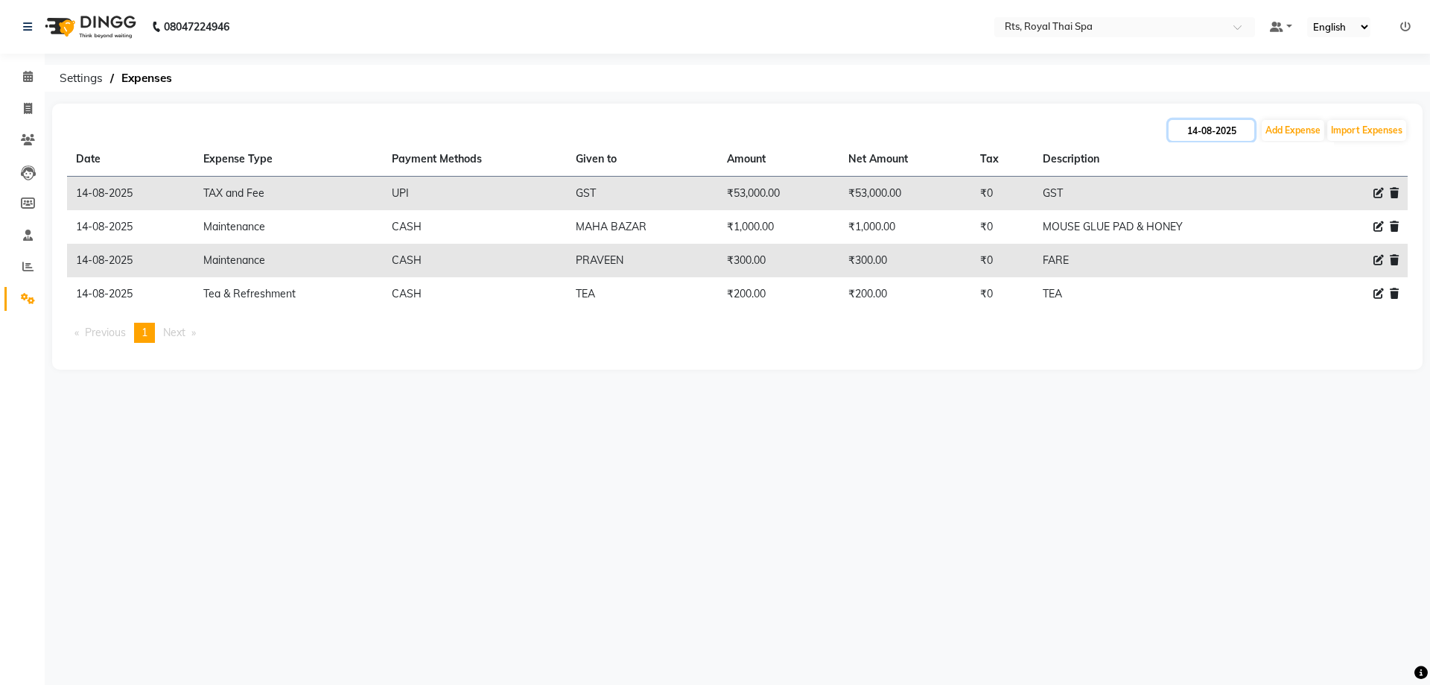
click at [1222, 128] on input "14-08-2025" at bounding box center [1212, 130] width 86 height 21
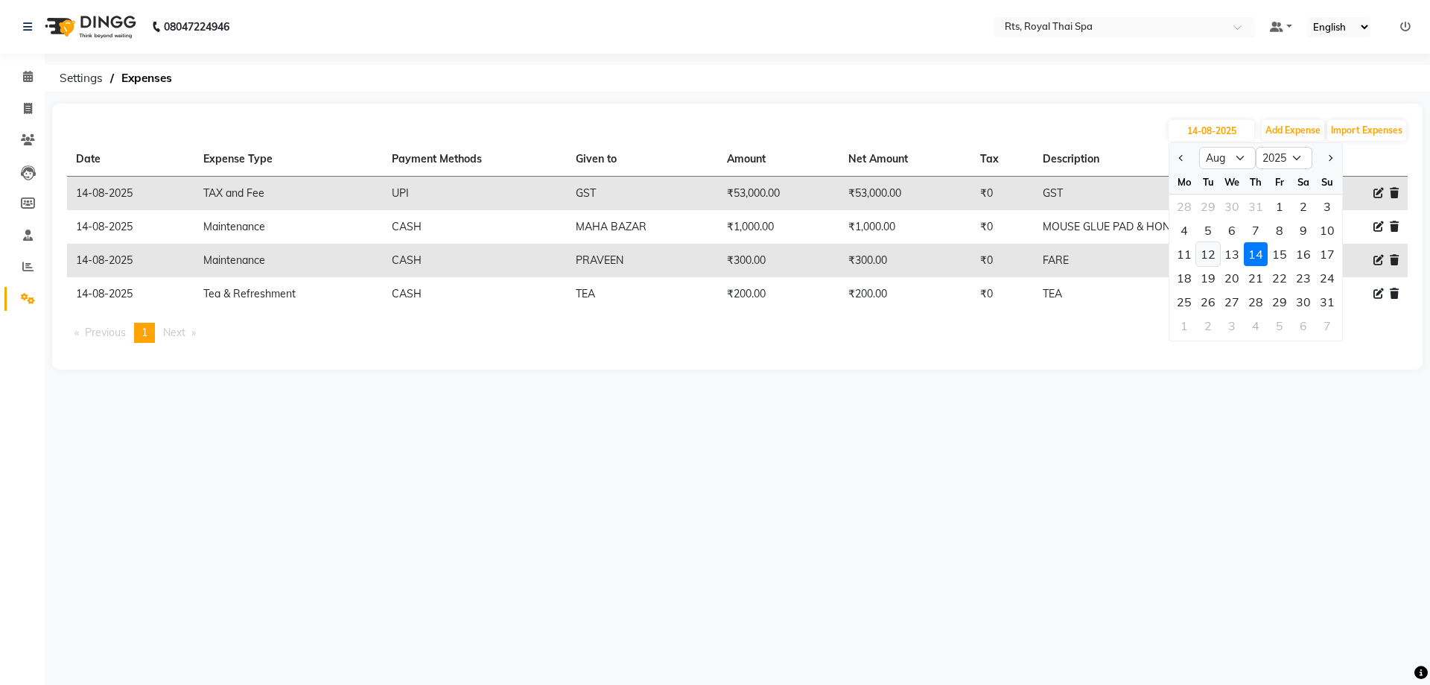
click at [1214, 258] on div "12" at bounding box center [1208, 254] width 24 height 24
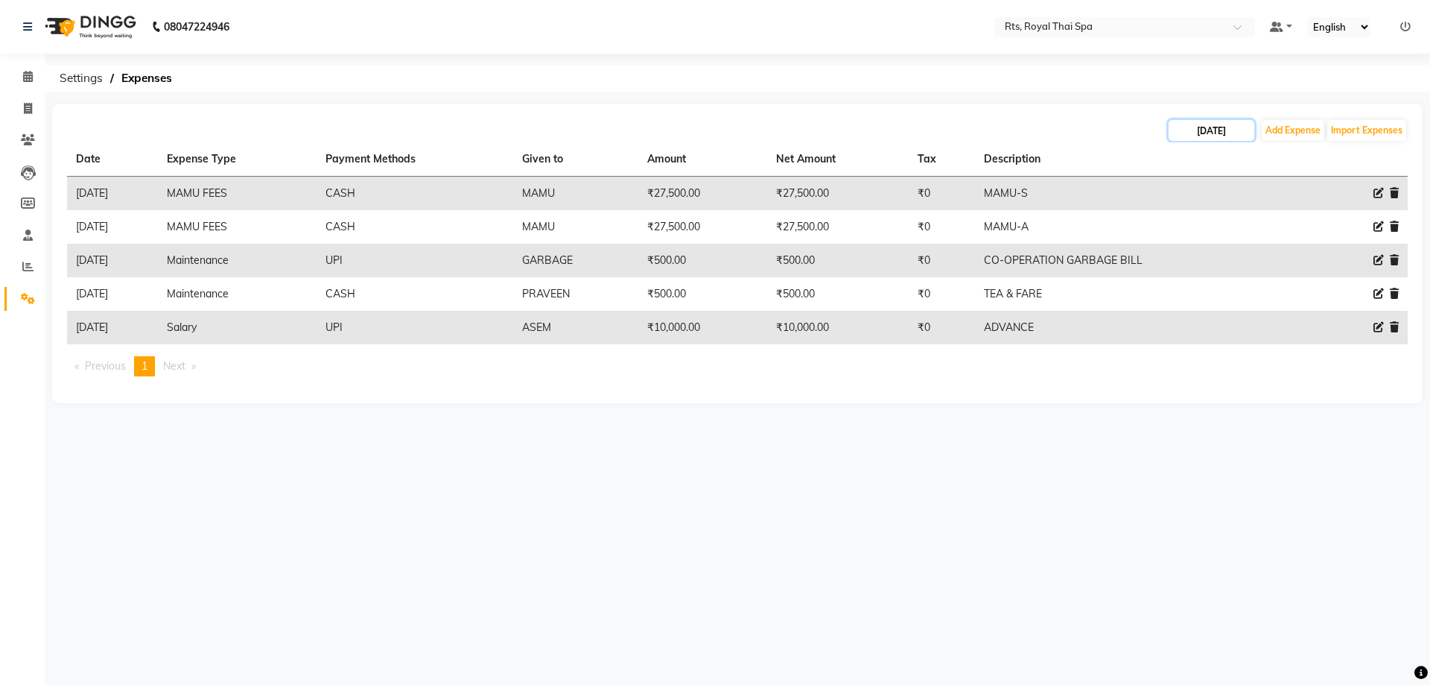
click at [1212, 129] on input "[DATE]" at bounding box center [1212, 130] width 86 height 21
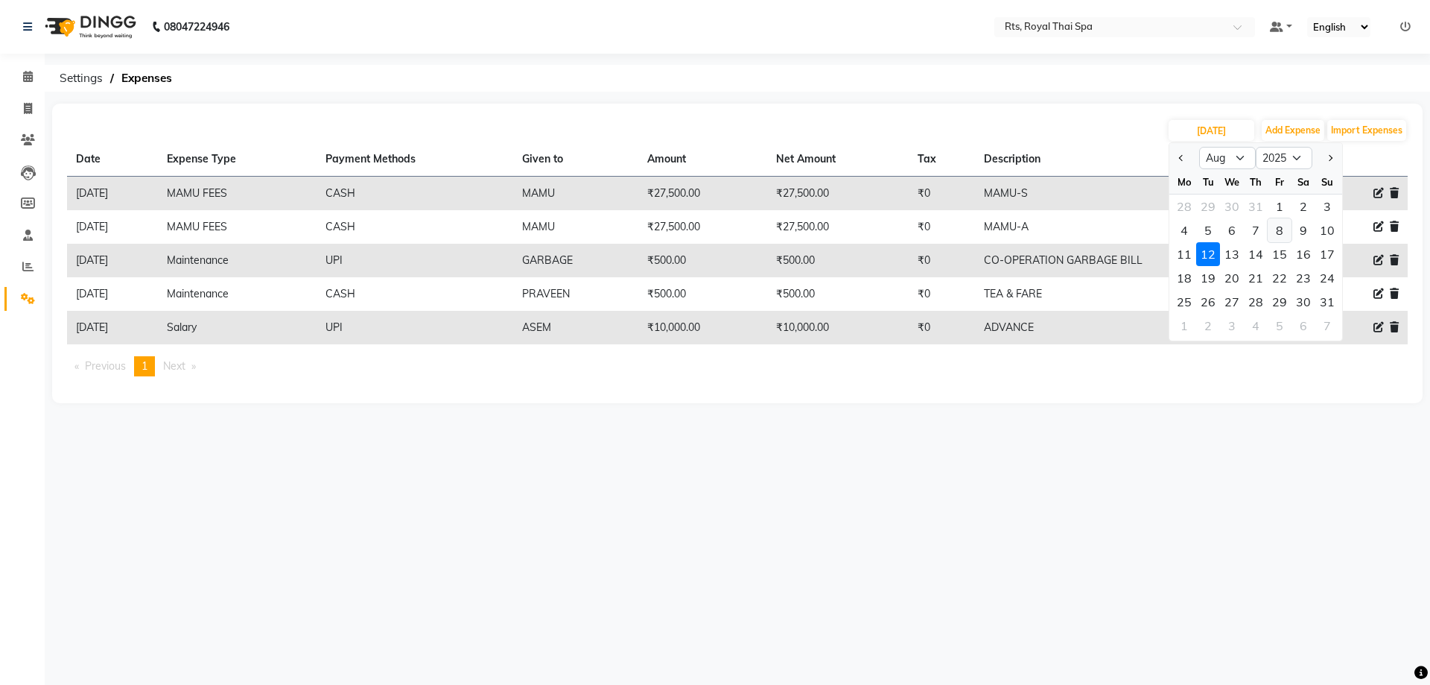
click at [1280, 232] on div "8" at bounding box center [1280, 230] width 24 height 24
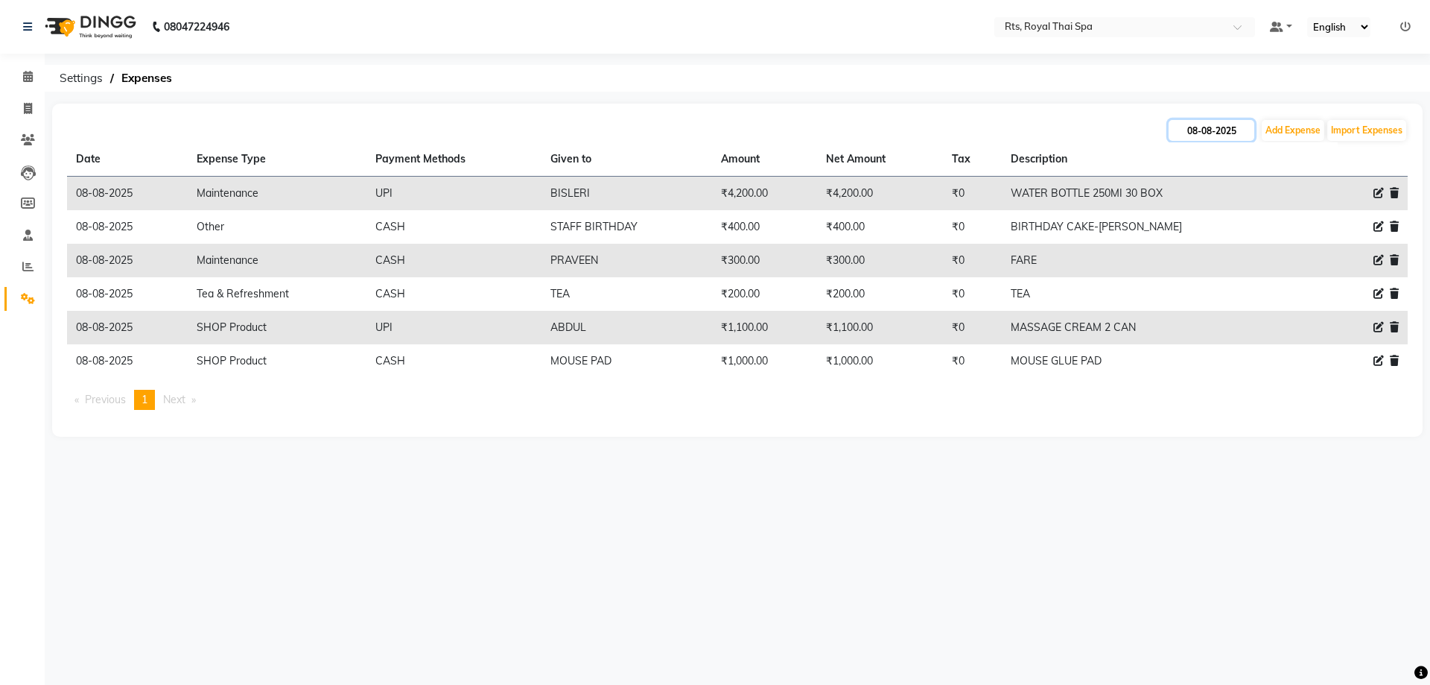
click at [1191, 130] on input "08-08-2025" at bounding box center [1212, 130] width 86 height 21
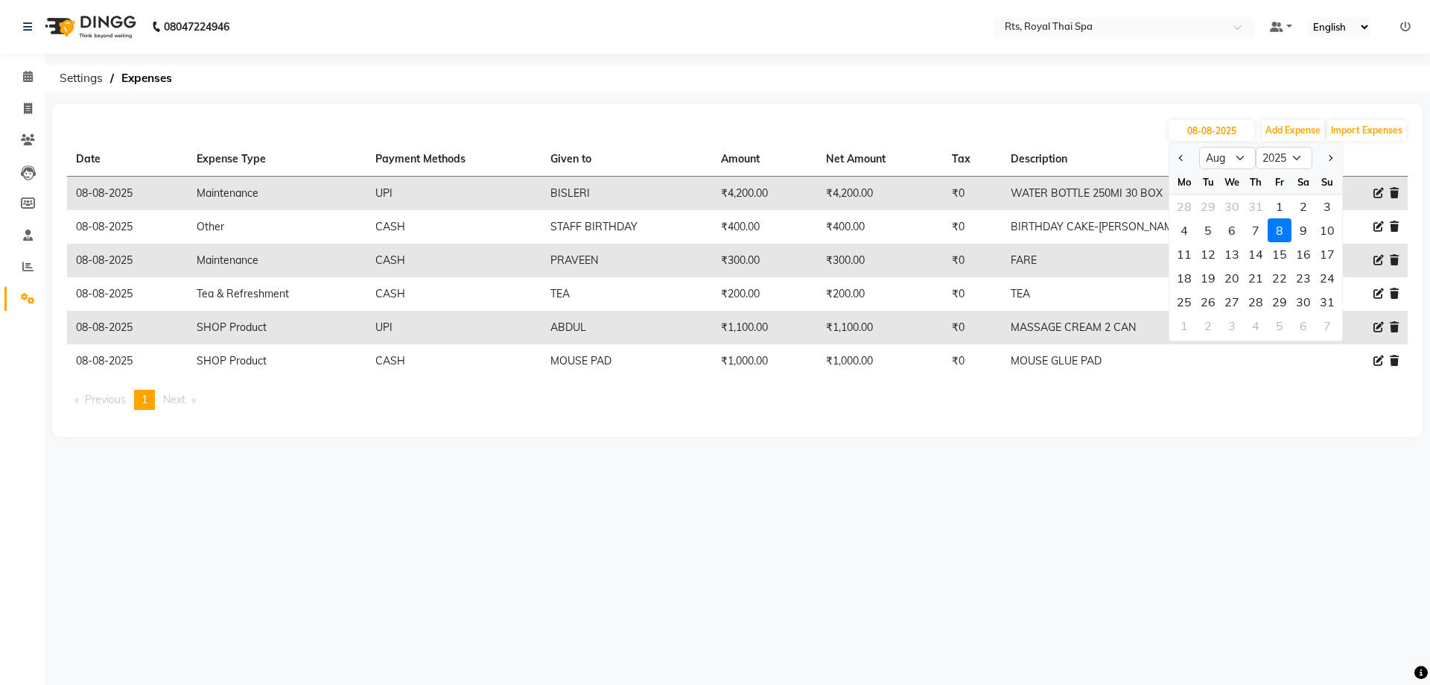
click at [1254, 227] on div "7" at bounding box center [1256, 230] width 24 height 24
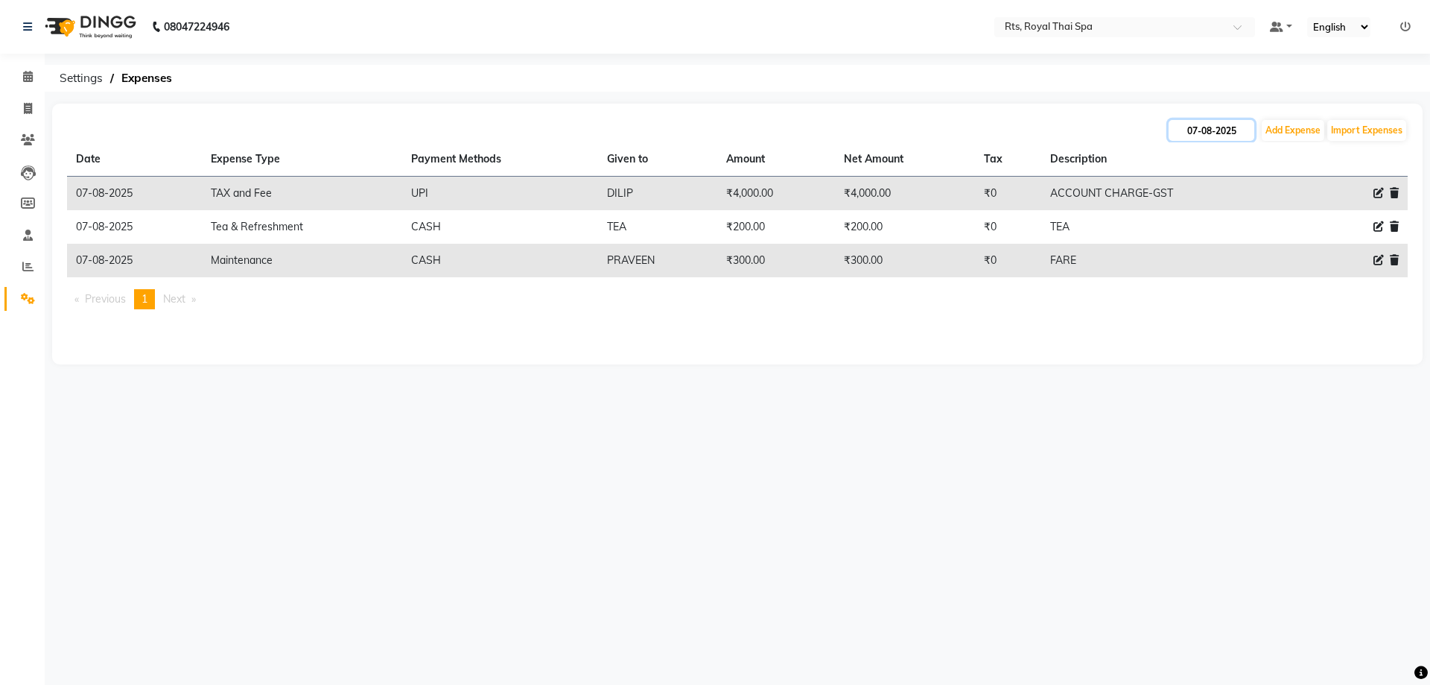
click at [1215, 134] on input "07-08-2025" at bounding box center [1212, 130] width 86 height 21
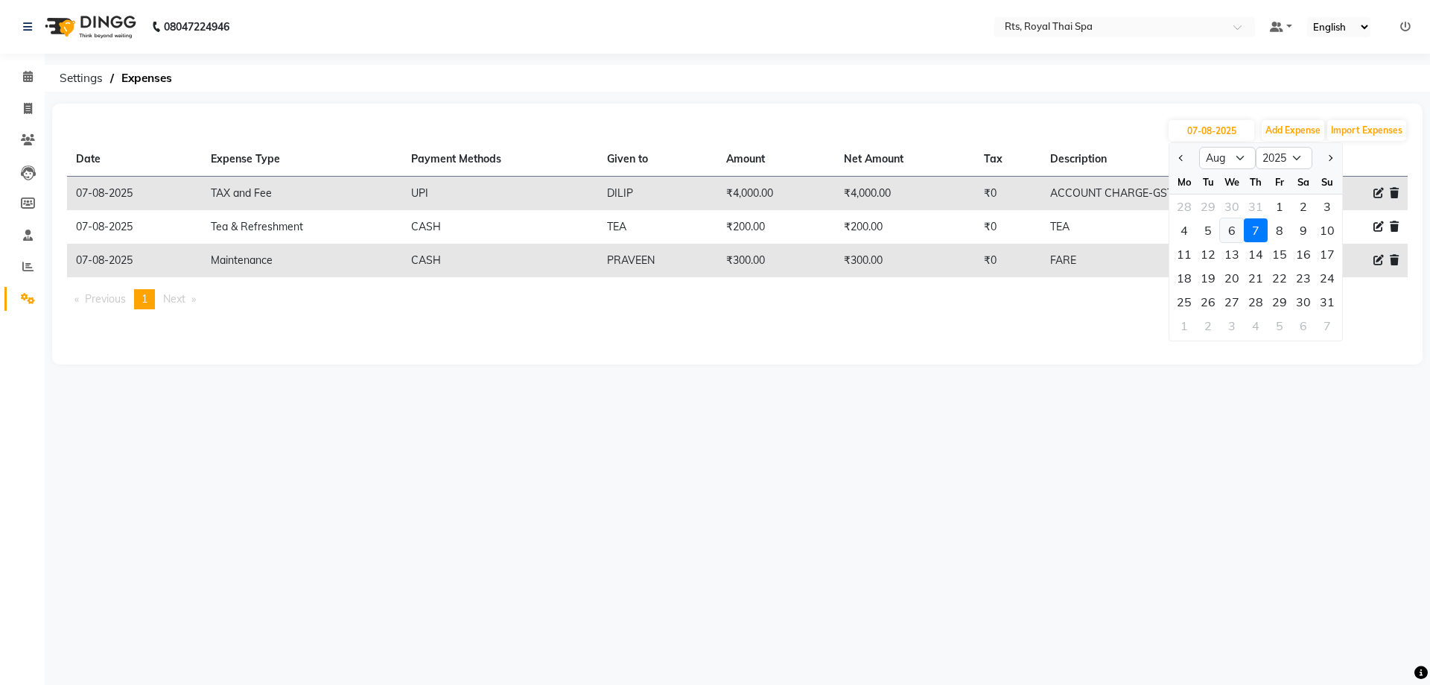
click at [1233, 235] on div "6" at bounding box center [1232, 230] width 24 height 24
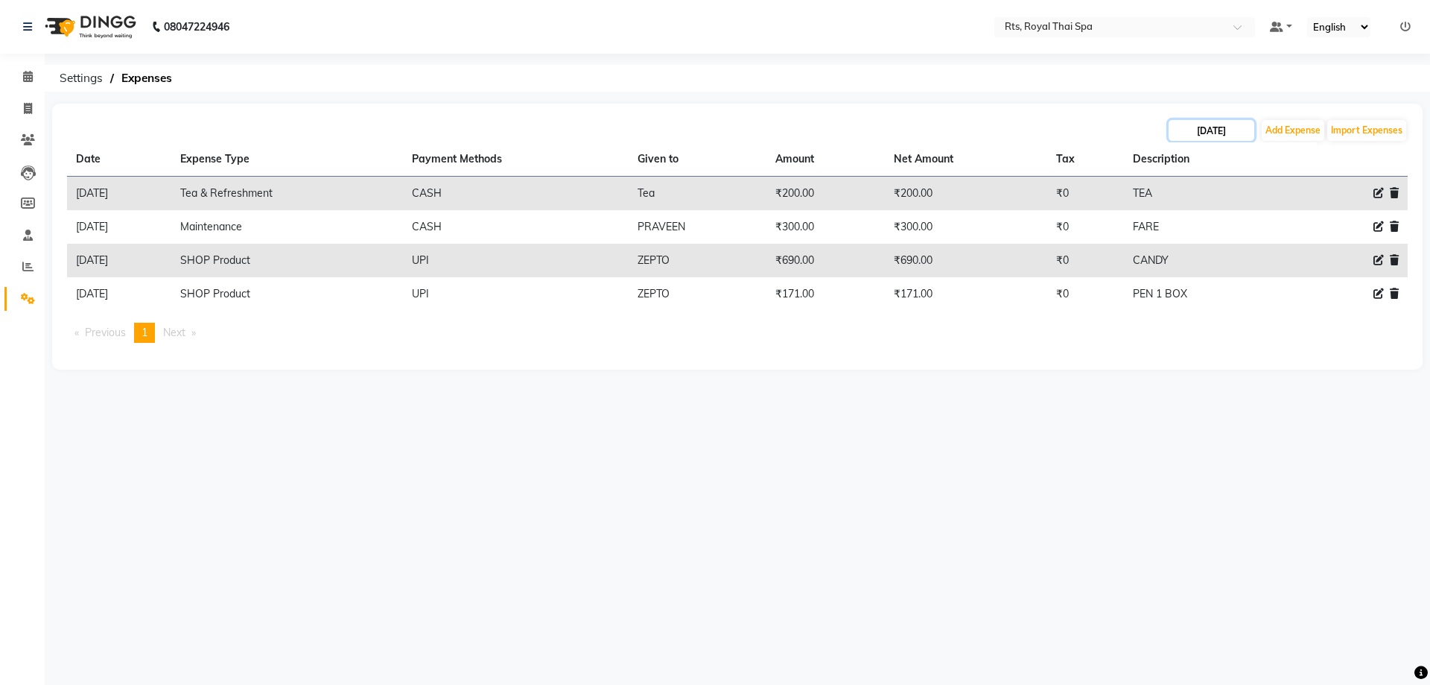
click at [1203, 121] on input "[DATE]" at bounding box center [1212, 130] width 86 height 21
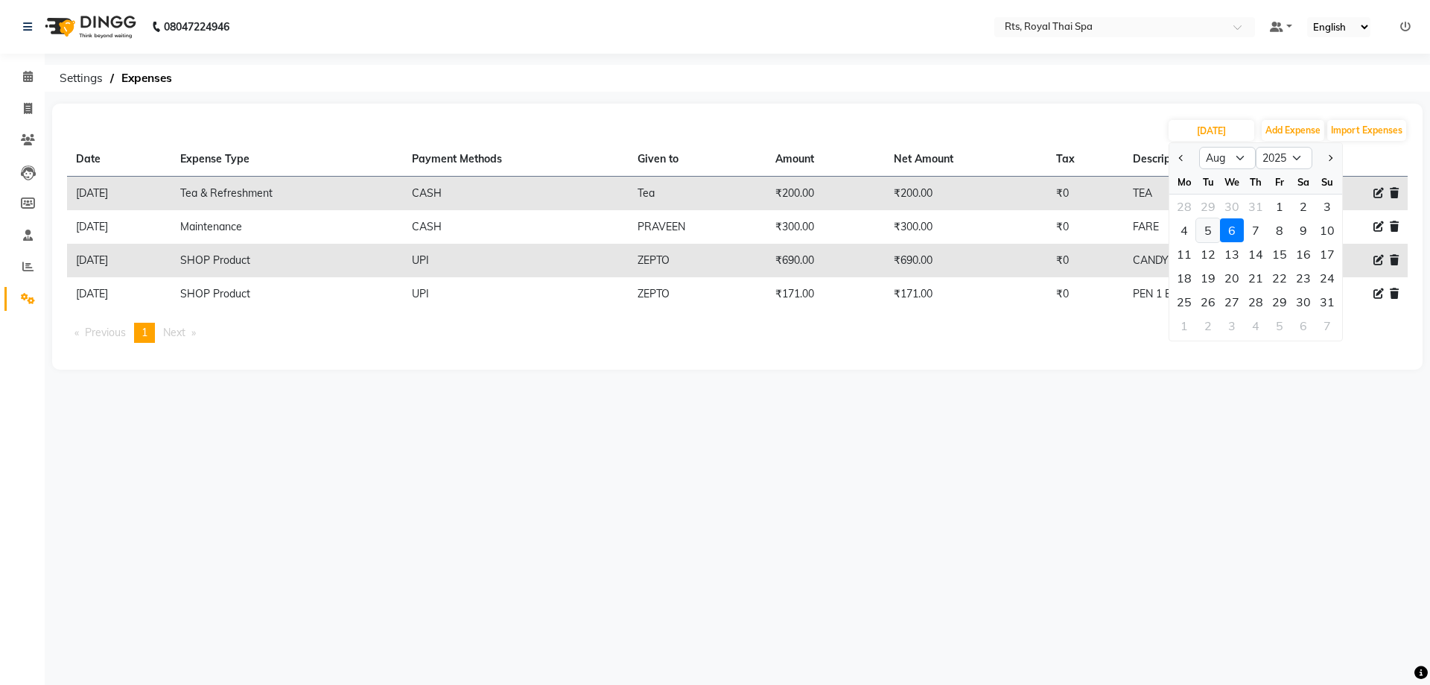
click at [1210, 229] on div "5" at bounding box center [1208, 230] width 24 height 24
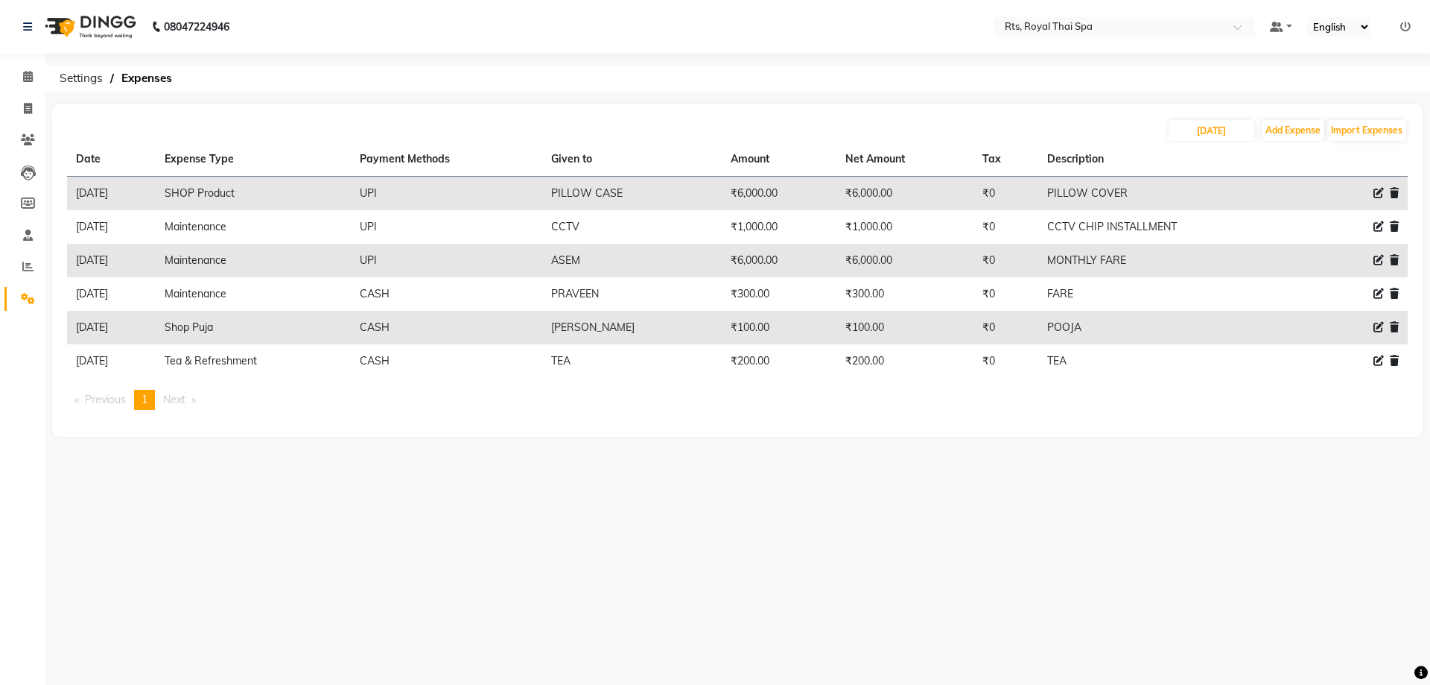
click at [1377, 195] on icon at bounding box center [1379, 193] width 10 height 10
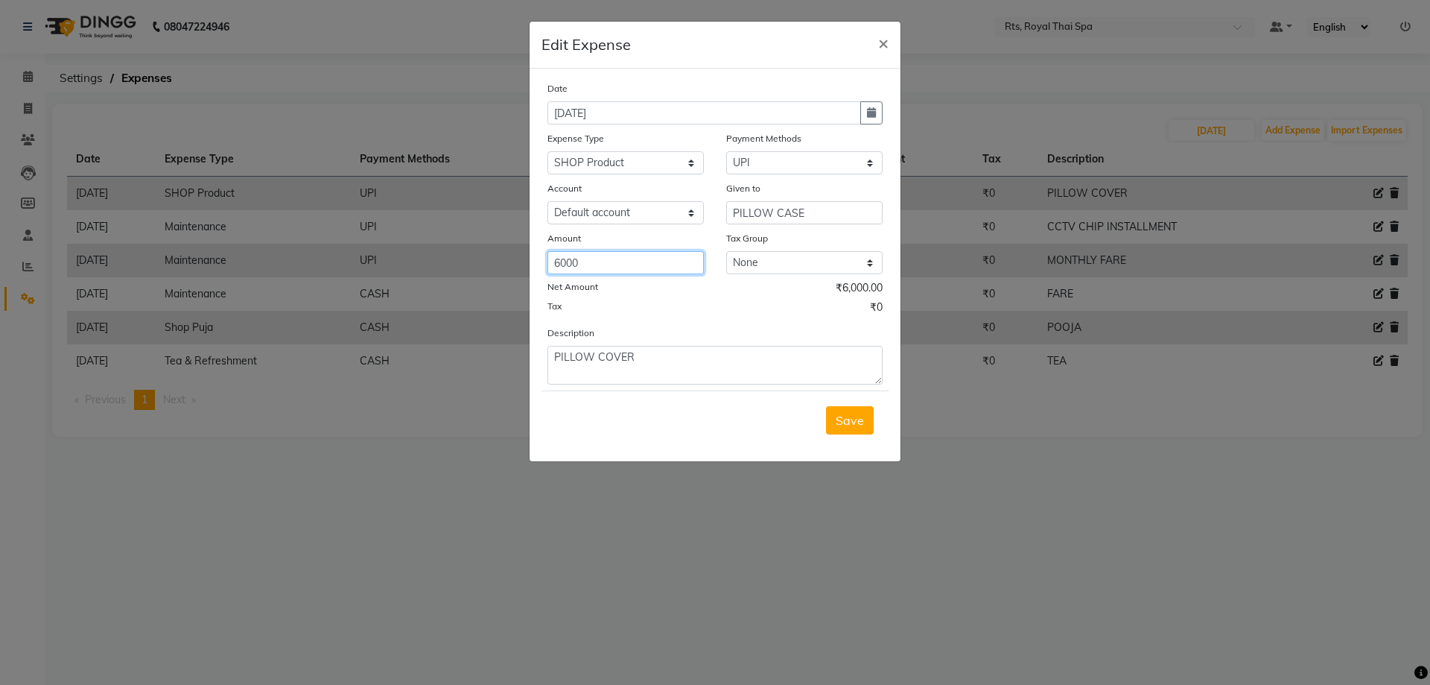
drag, startPoint x: 583, startPoint y: 256, endPoint x: 475, endPoint y: 241, distance: 109.1
click at [477, 242] on ngb-modal-window "Edit Expense × Date [DATE] Expense Type Select Bank charges Cleaning and produc…" at bounding box center [715, 342] width 1430 height 685
click at [860, 419] on span "Save" at bounding box center [850, 420] width 28 height 15
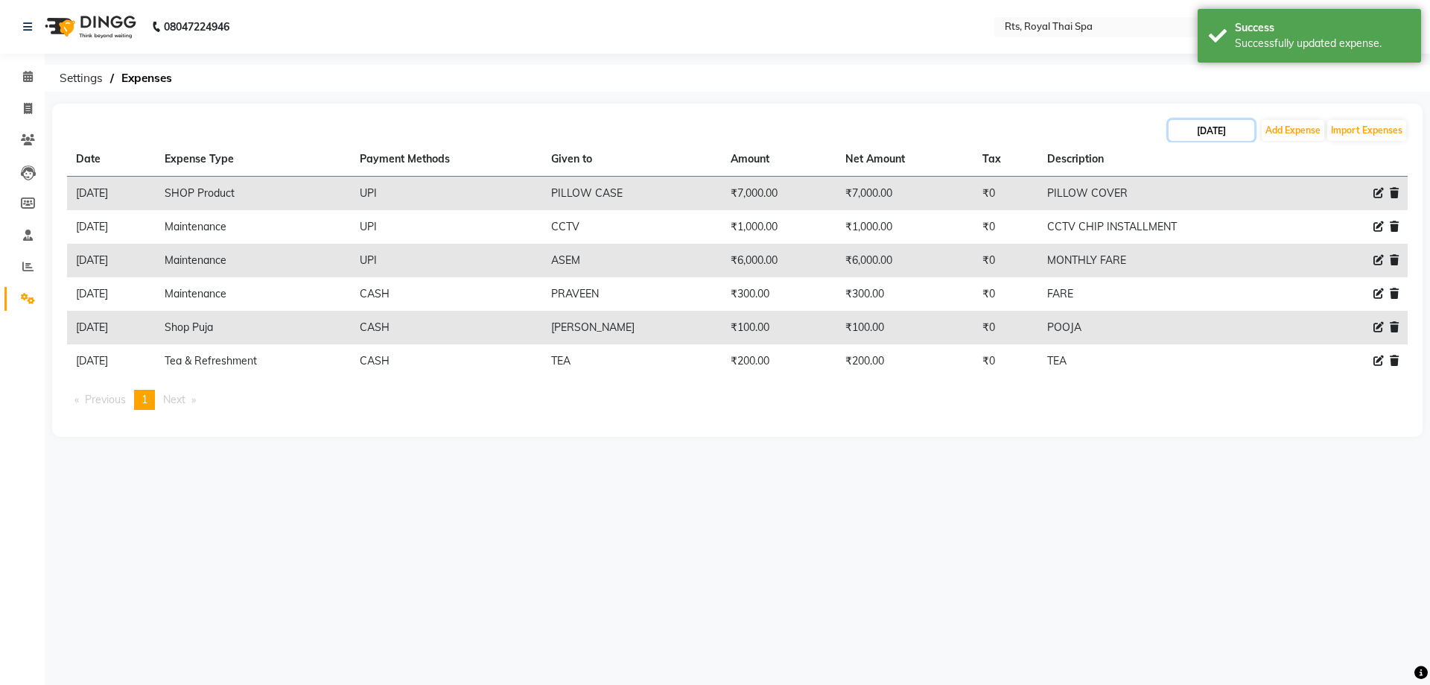
click at [1189, 135] on input "[DATE]" at bounding box center [1212, 130] width 86 height 21
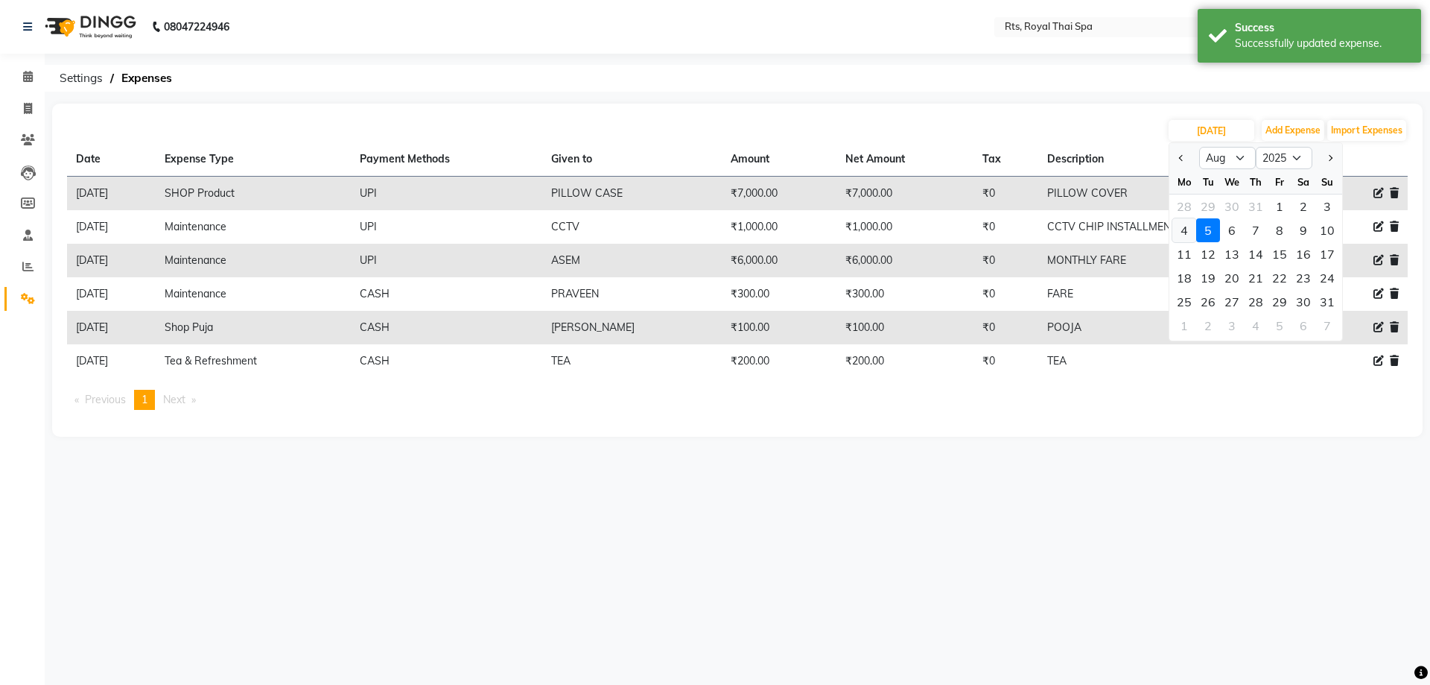
click at [1184, 228] on div "4" at bounding box center [1185, 230] width 24 height 24
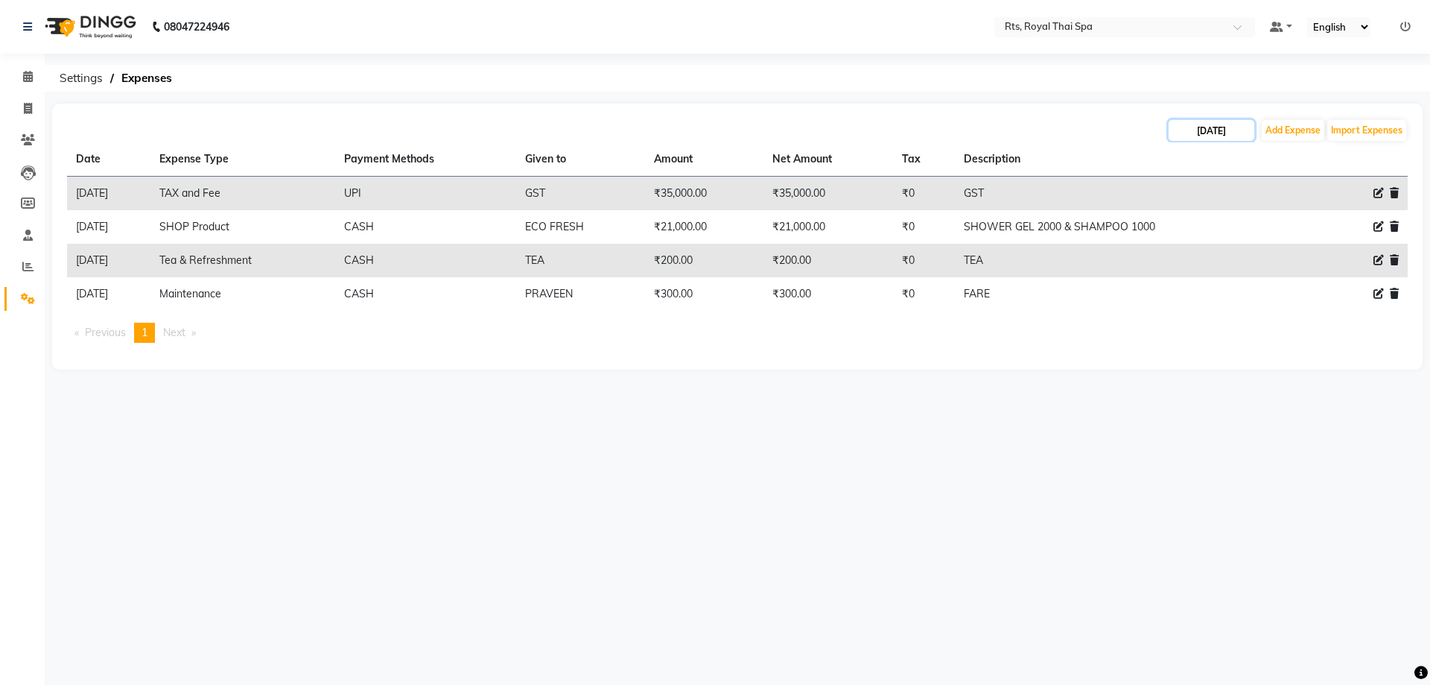
click at [1240, 129] on input "[DATE]" at bounding box center [1212, 130] width 86 height 21
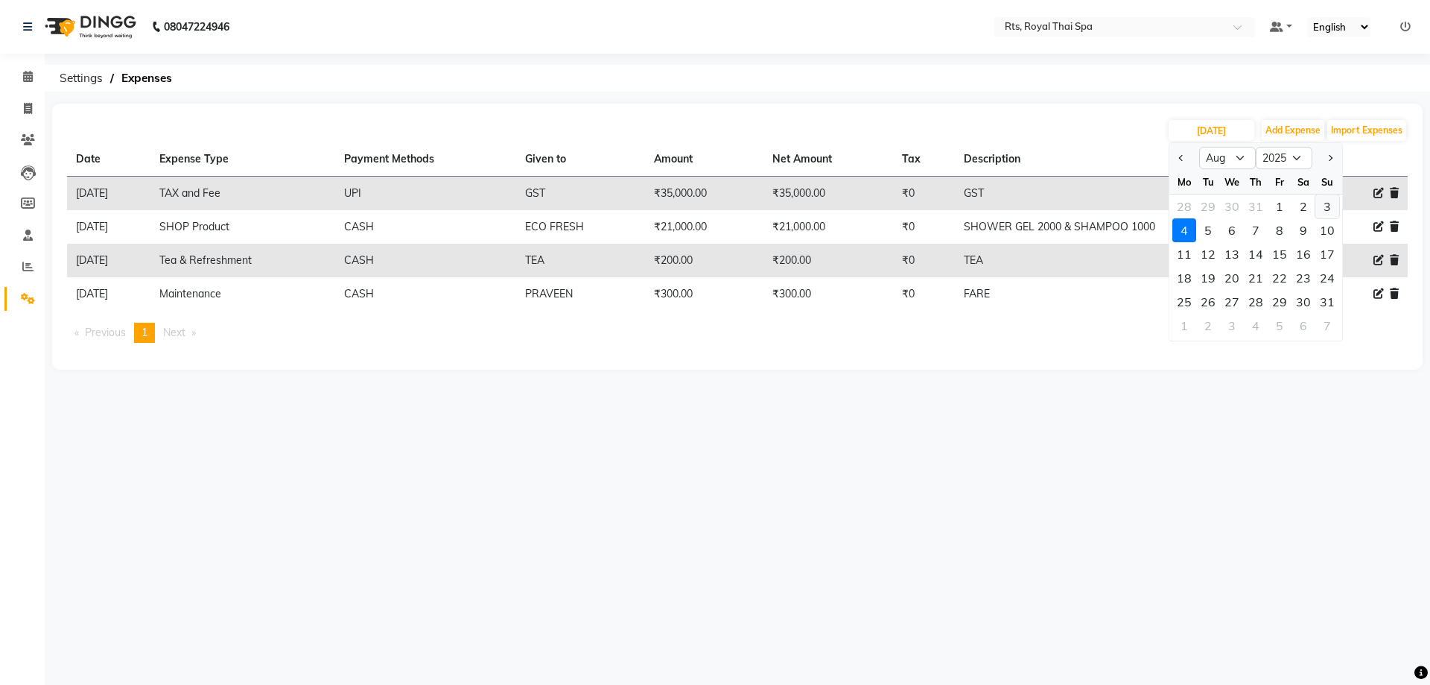
click at [1319, 207] on div "3" at bounding box center [1328, 206] width 24 height 24
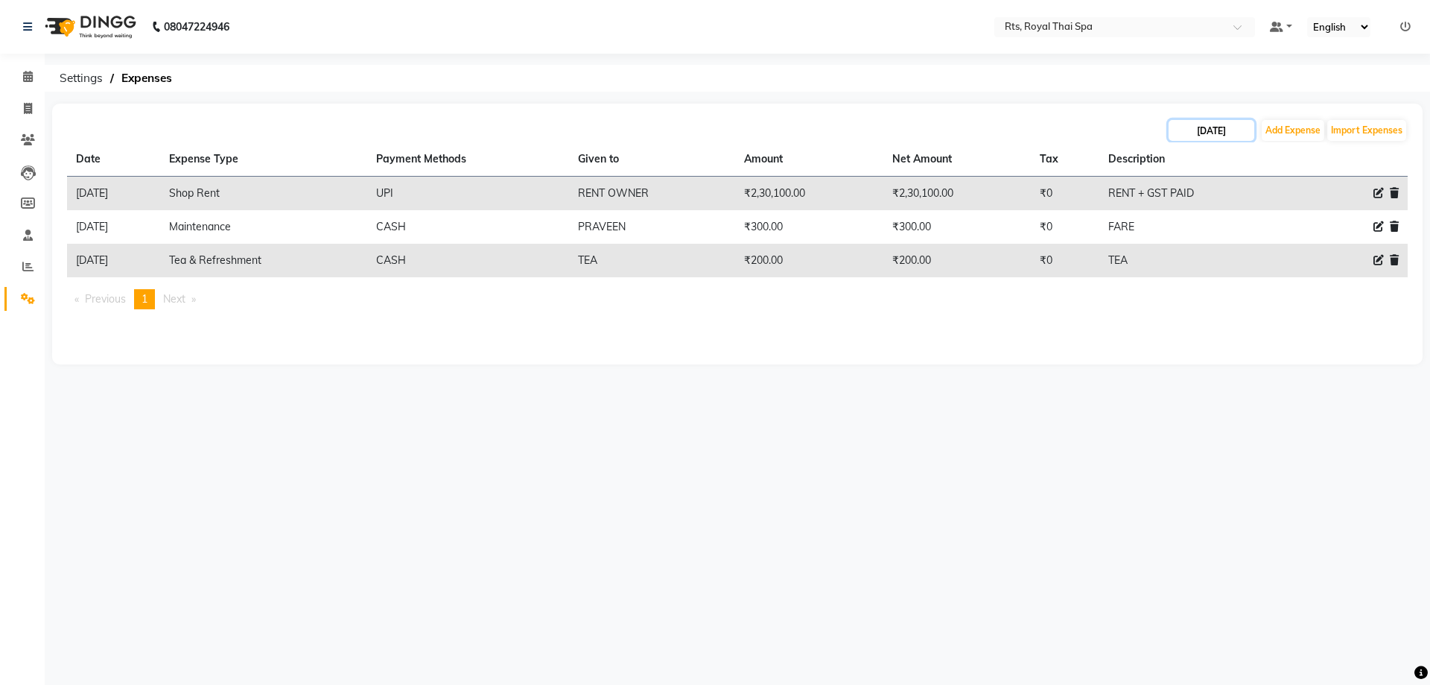
click at [1199, 120] on input "[DATE]" at bounding box center [1212, 130] width 86 height 21
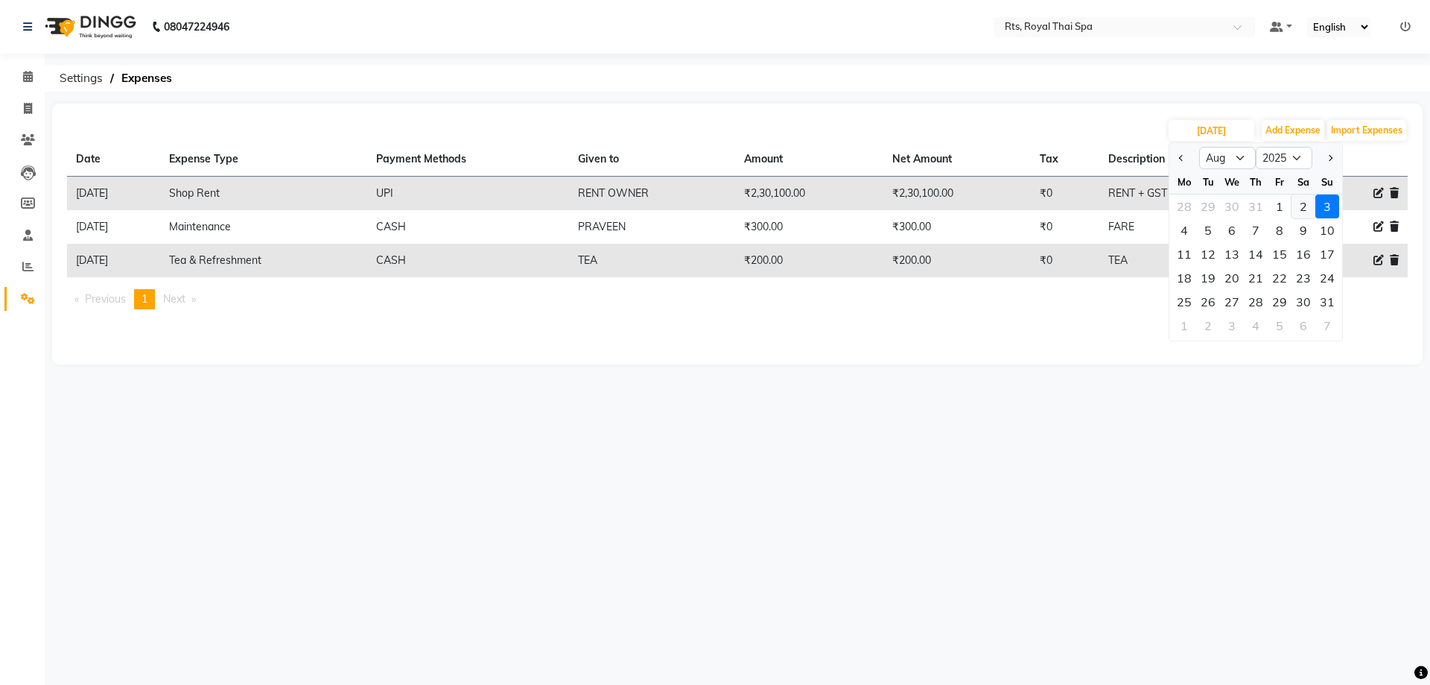
click at [1301, 206] on div "2" at bounding box center [1304, 206] width 24 height 24
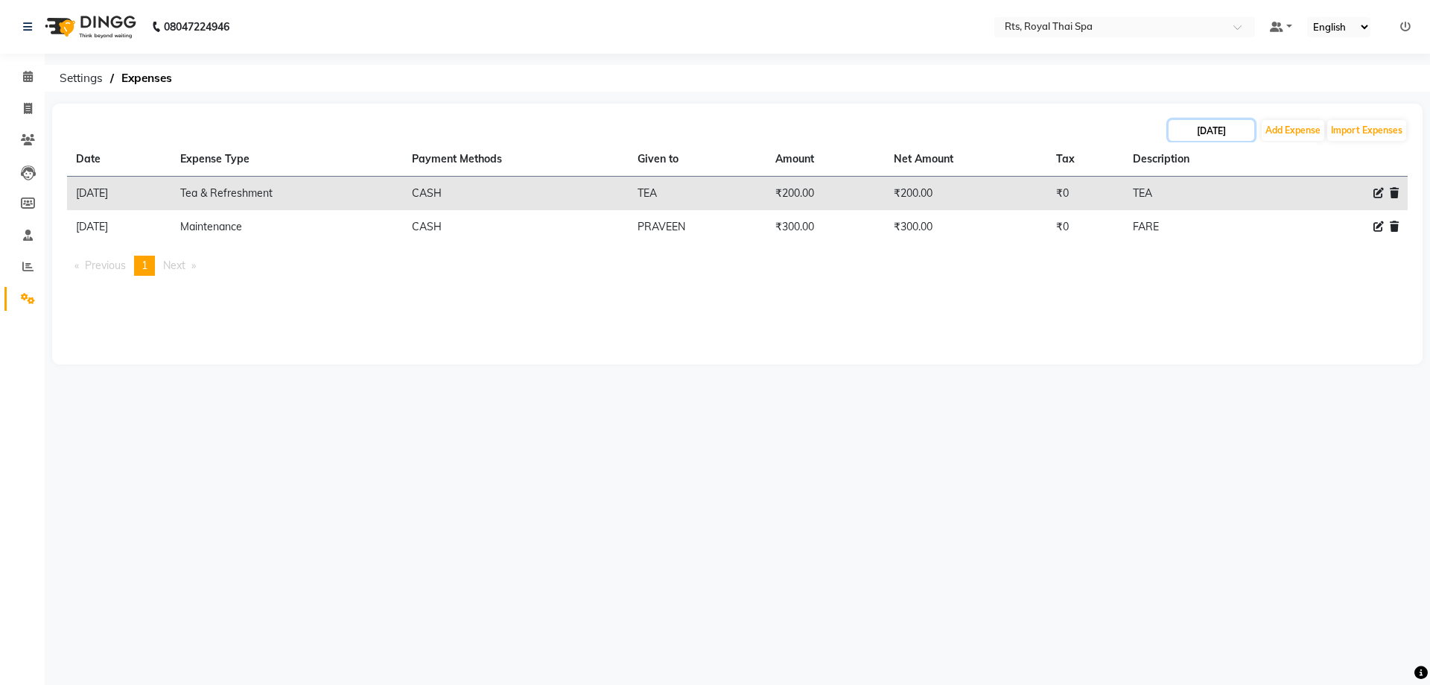
click at [1204, 133] on input "[DATE]" at bounding box center [1212, 130] width 86 height 21
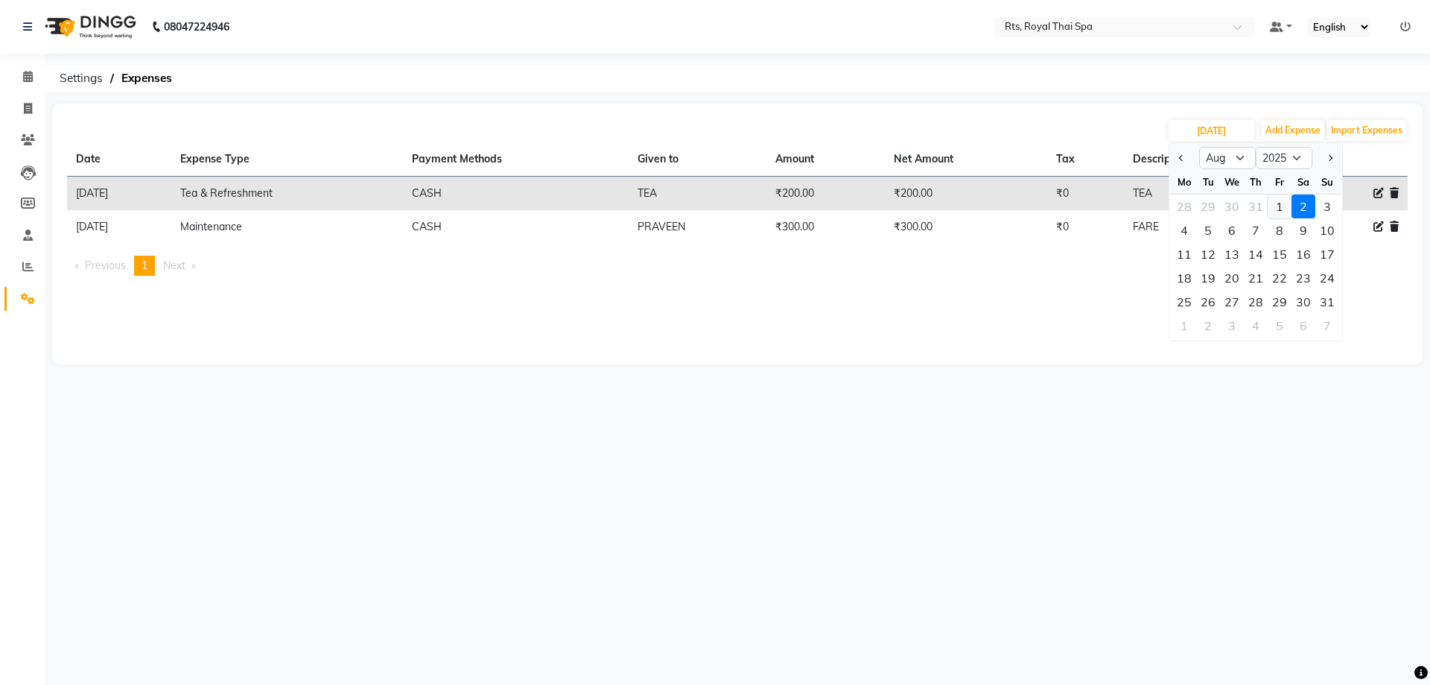
click at [1281, 210] on div "1" at bounding box center [1280, 206] width 24 height 24
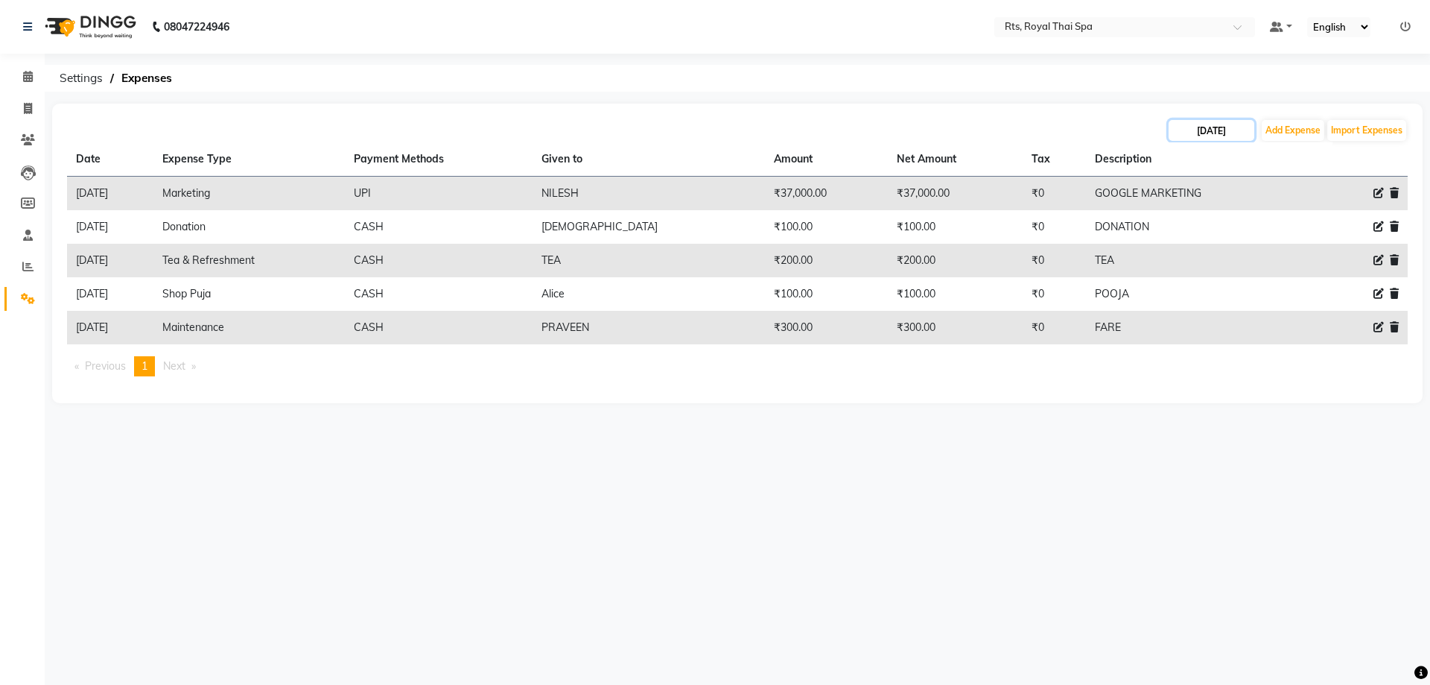
click at [1222, 127] on input "[DATE]" at bounding box center [1212, 130] width 86 height 21
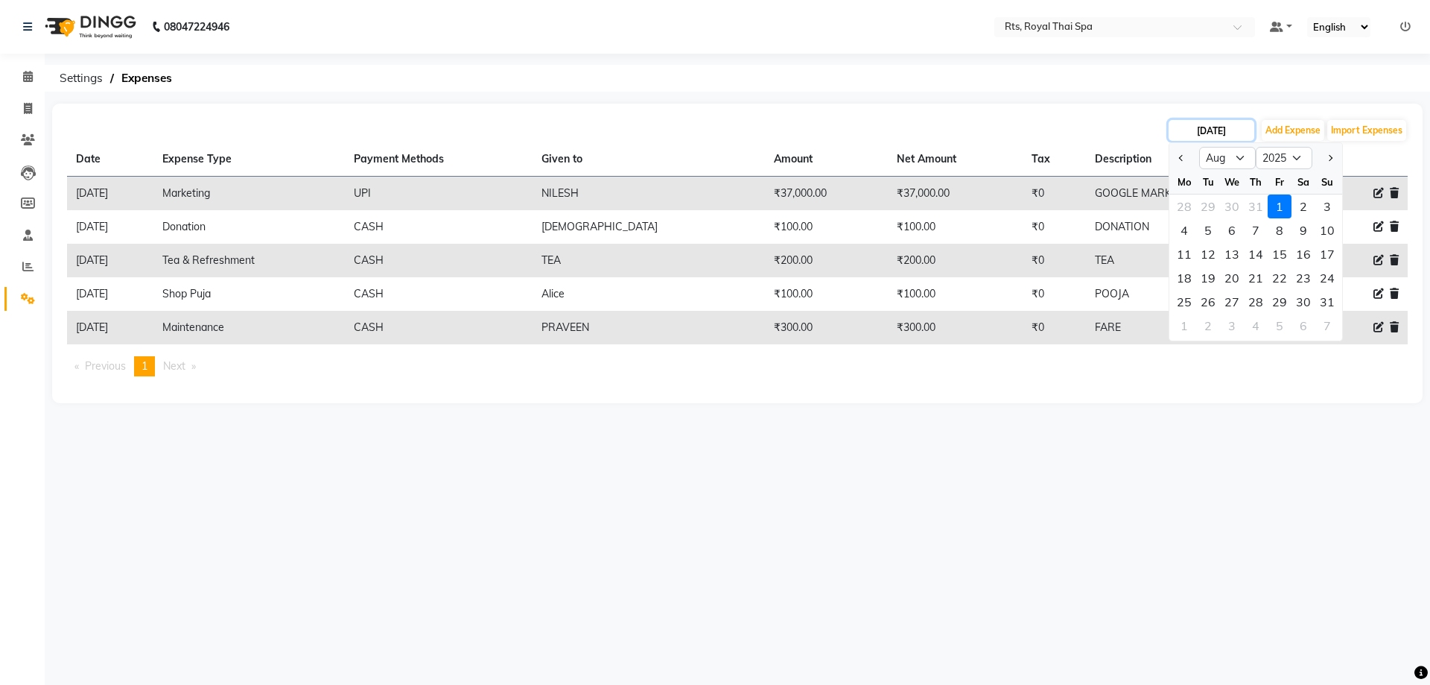
click at [1234, 132] on input "[DATE]" at bounding box center [1212, 130] width 86 height 21
click at [1036, 428] on div "08047224946 Select Location × Rts, Royal Thai Spa Default Panel My Panel Englis…" at bounding box center [715, 342] width 1430 height 685
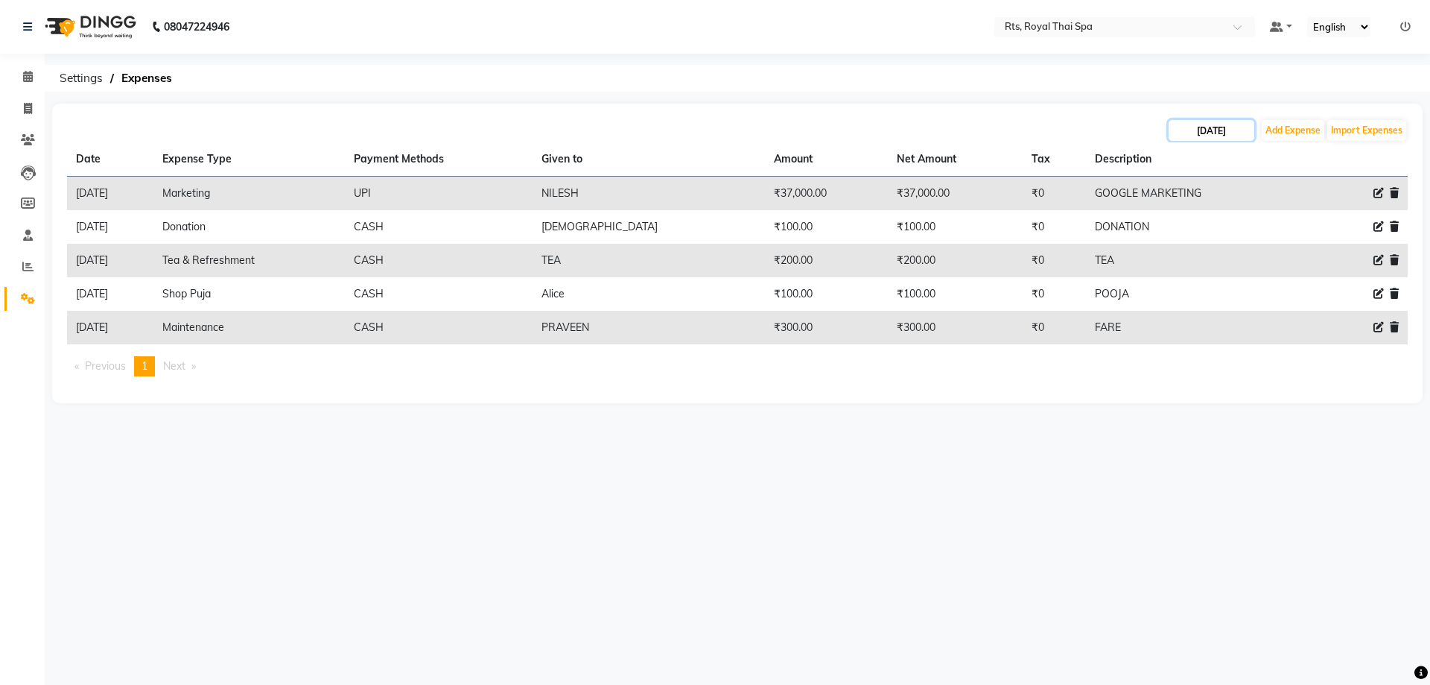
click at [1229, 130] on input "[DATE]" at bounding box center [1212, 130] width 86 height 21
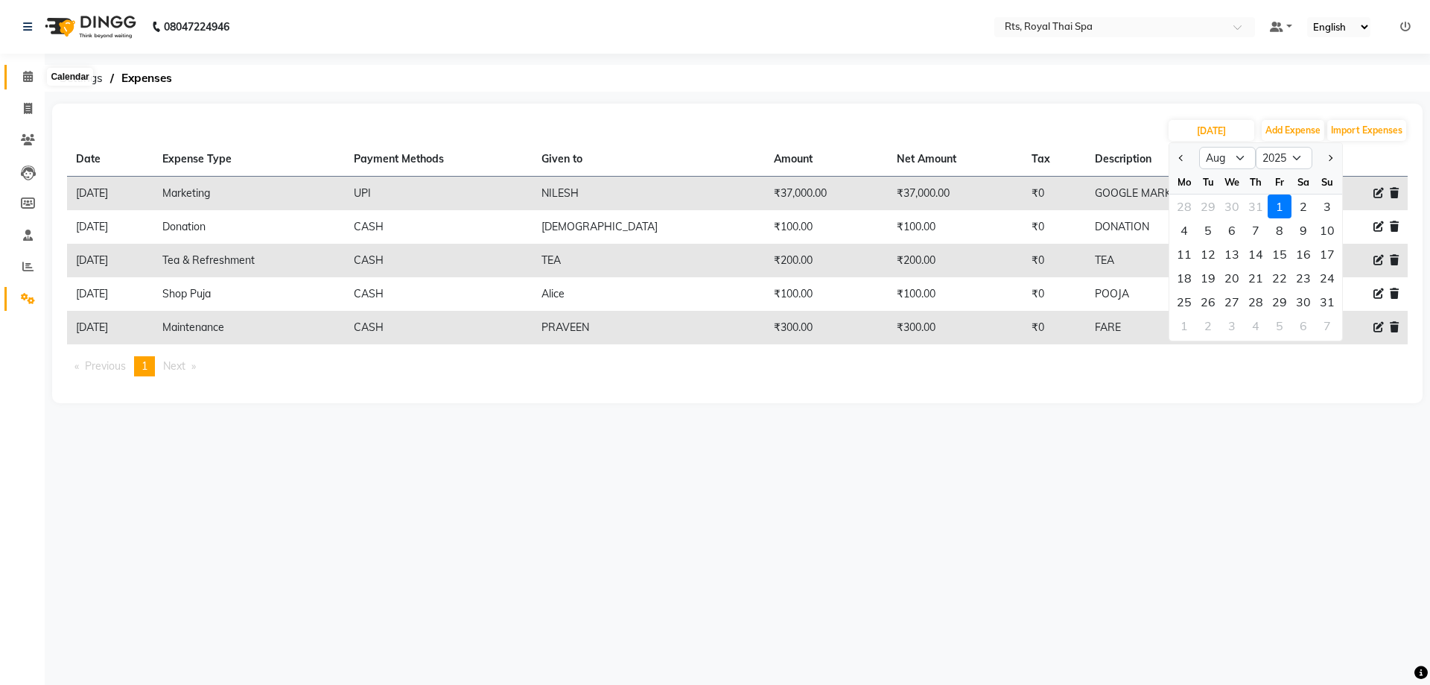
click at [26, 74] on icon at bounding box center [28, 76] width 10 height 11
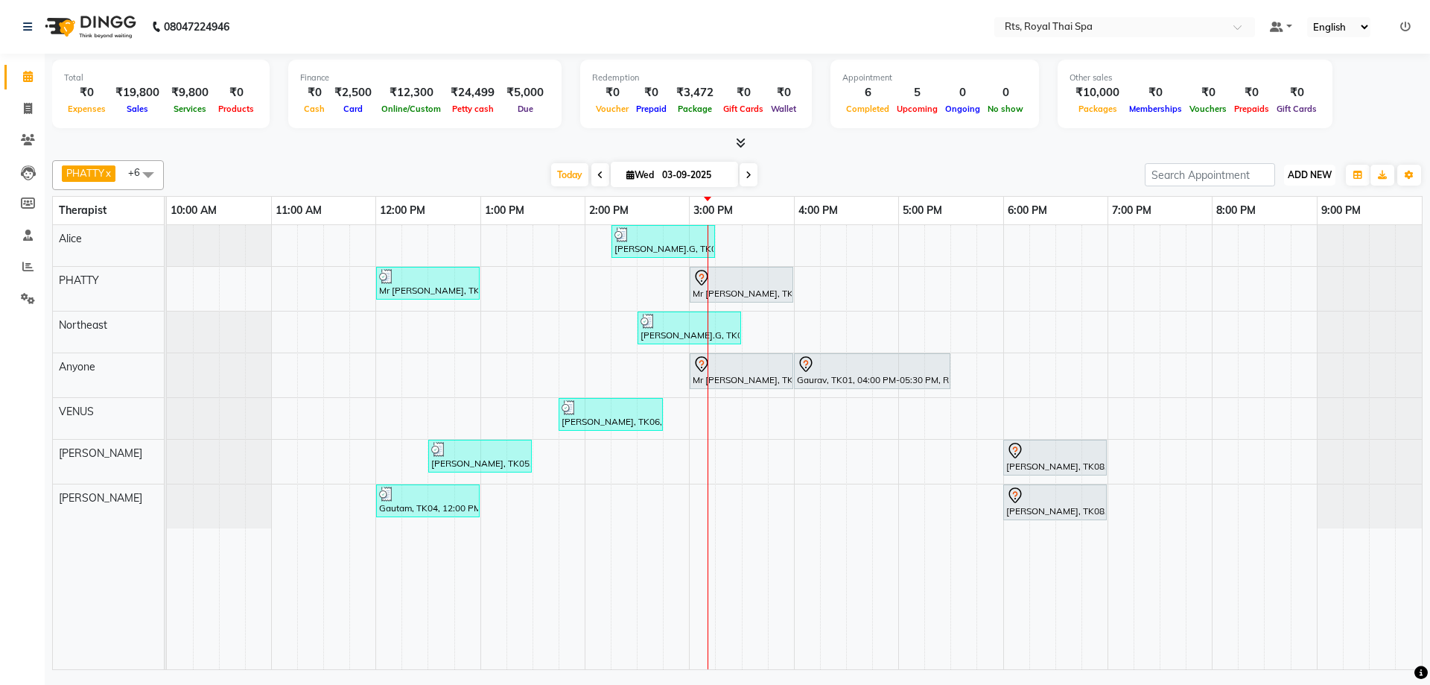
click at [1319, 177] on span "ADD NEW" at bounding box center [1310, 174] width 44 height 11
click at [1270, 241] on link "Add Expense" at bounding box center [1276, 241] width 118 height 19
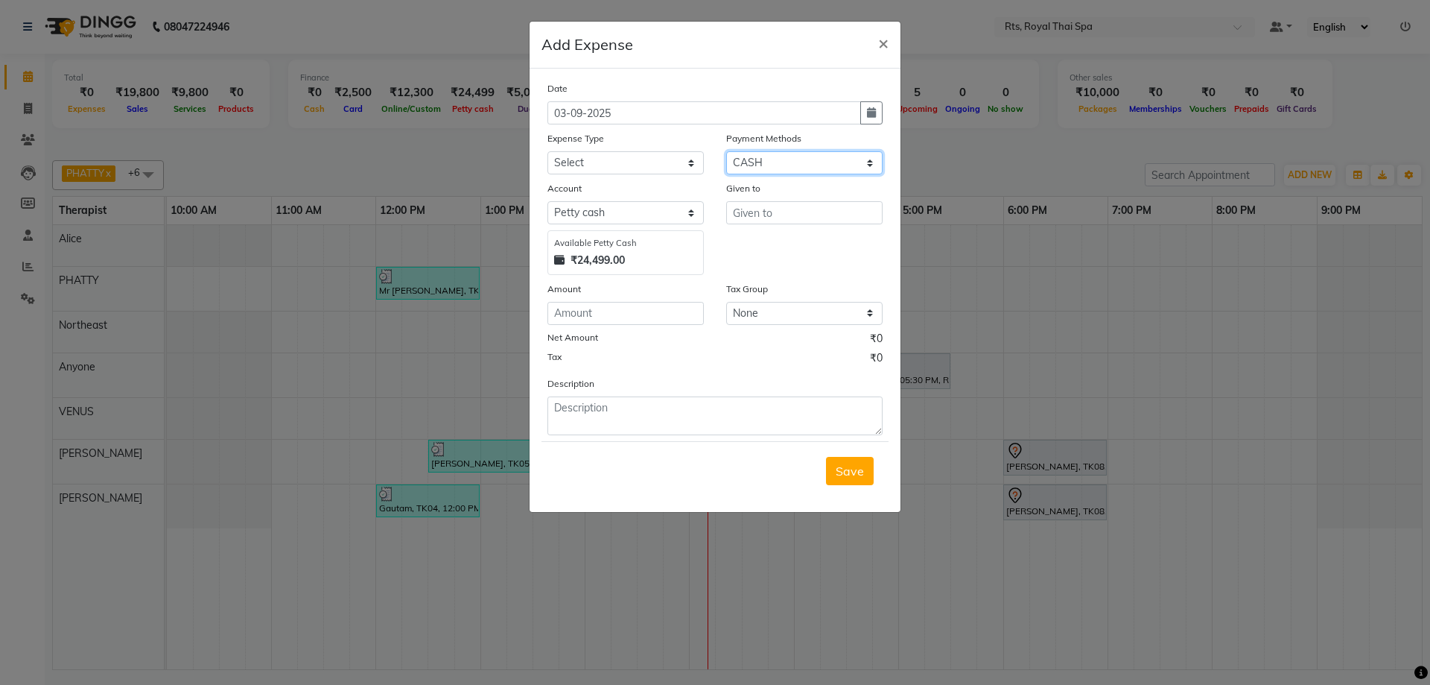
click at [741, 159] on select "Select UPI CARD CASH Package NearBuy" at bounding box center [804, 162] width 156 height 23
click at [726, 151] on select "Select UPI CARD CASH Package NearBuy" at bounding box center [804, 162] width 156 height 23
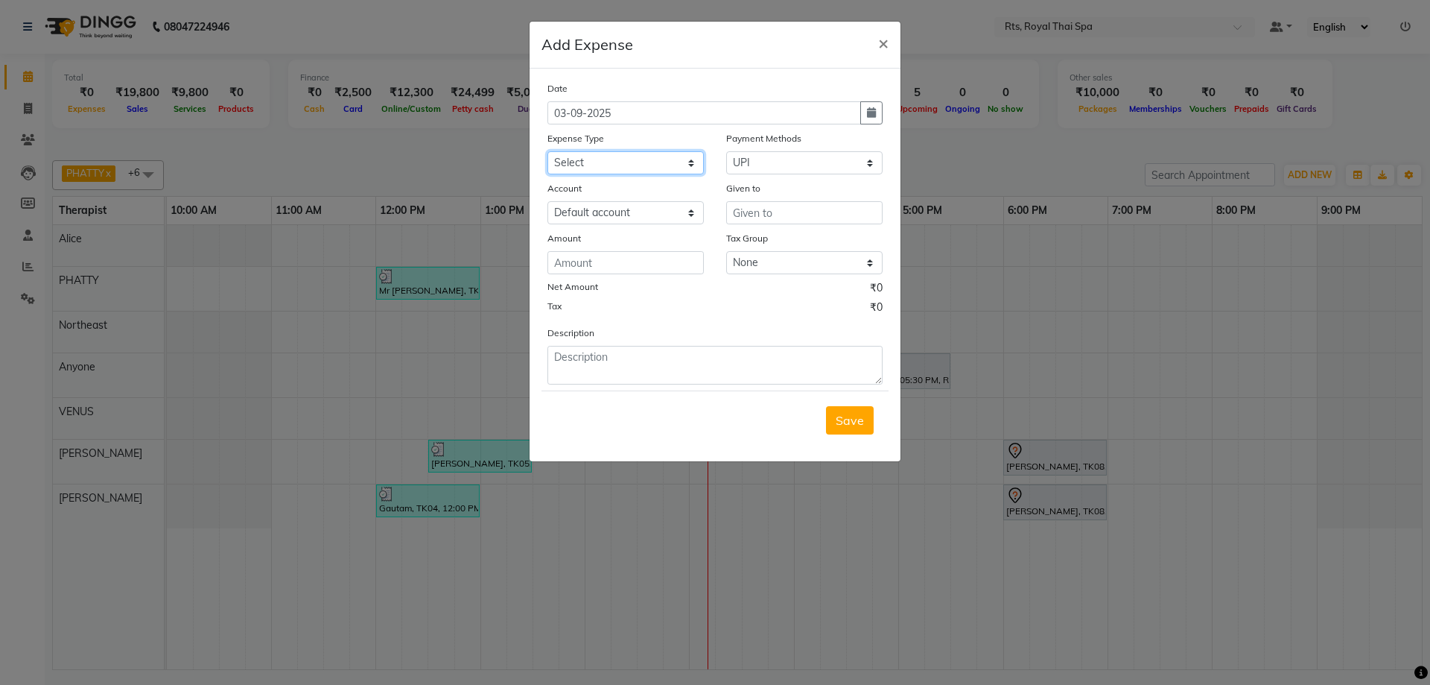
click at [638, 158] on select "Select Bank charges Cleaning and products Donation Electric and water charge In…" at bounding box center [626, 162] width 156 height 23
click at [548, 151] on select "Select Bank charges Cleaning and products Donation Electric and water charge In…" at bounding box center [626, 162] width 156 height 23
click at [651, 266] on input "number" at bounding box center [626, 262] width 156 height 23
click at [766, 209] on input "text" at bounding box center [804, 212] width 156 height 23
drag, startPoint x: 768, startPoint y: 209, endPoint x: 651, endPoint y: 206, distance: 117.0
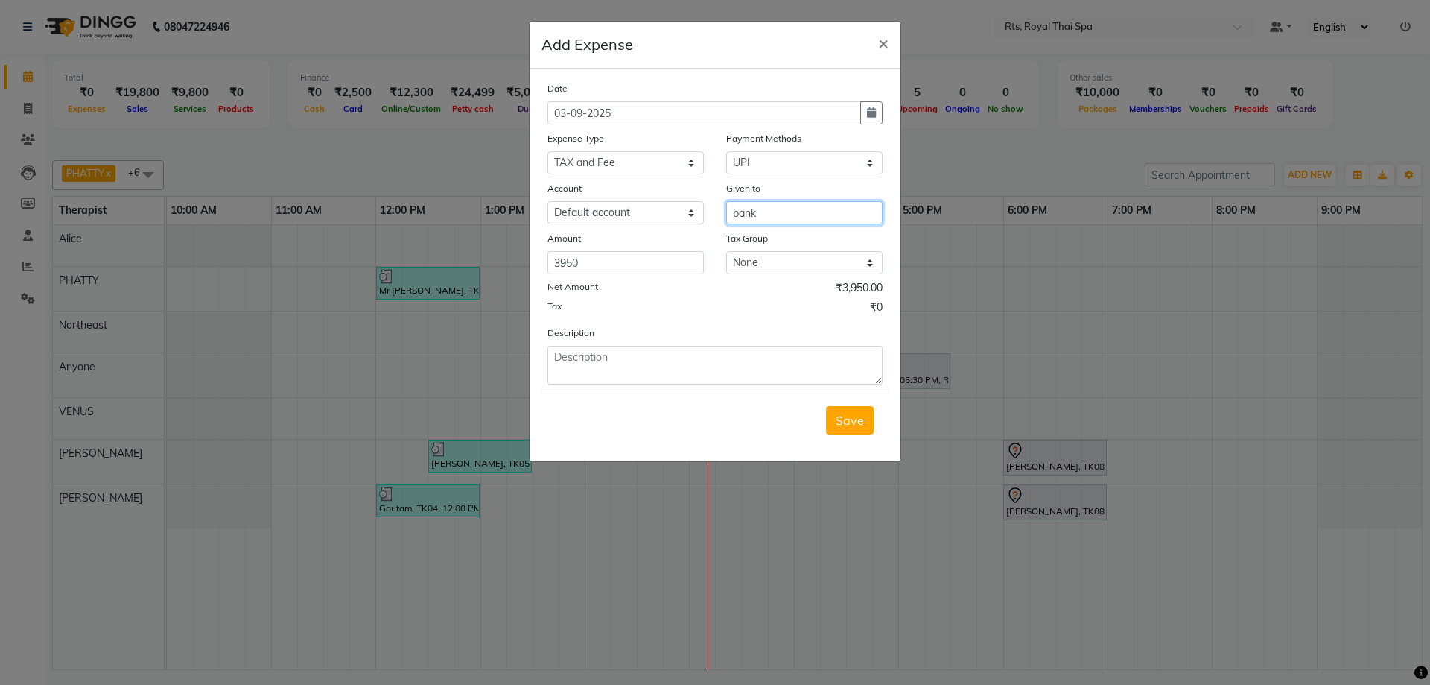
click at [651, 206] on div "Account Select Default account Handover Given to bank" at bounding box center [715, 202] width 358 height 44
click at [627, 361] on textarea at bounding box center [715, 365] width 335 height 39
click at [874, 110] on icon "button" at bounding box center [871, 112] width 9 height 10
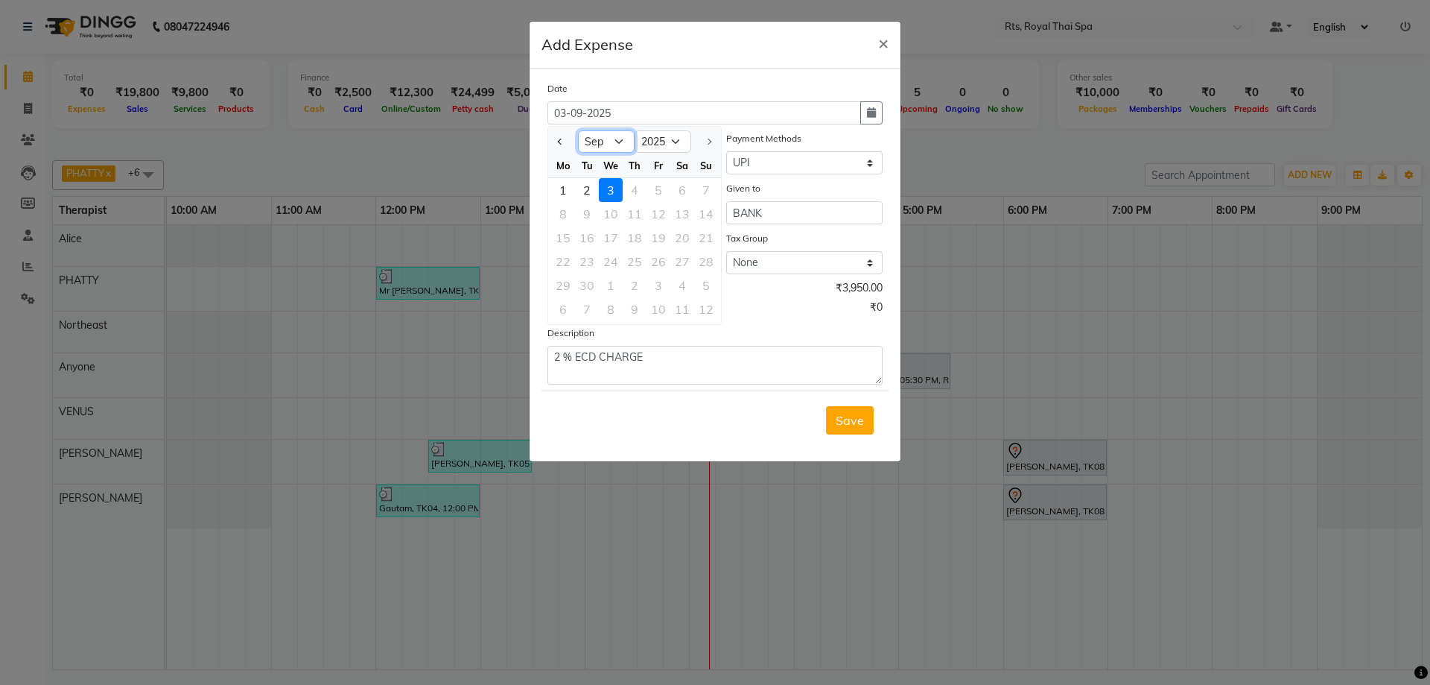
click at [600, 140] on select "Jan Feb Mar Apr May Jun [DATE] Aug Sep" at bounding box center [606, 141] width 57 height 22
click at [578, 130] on select "Jan Feb Mar Apr May Jun [DATE] Aug Sep" at bounding box center [606, 141] width 57 height 22
click at [702, 289] on div "31" at bounding box center [706, 285] width 24 height 24
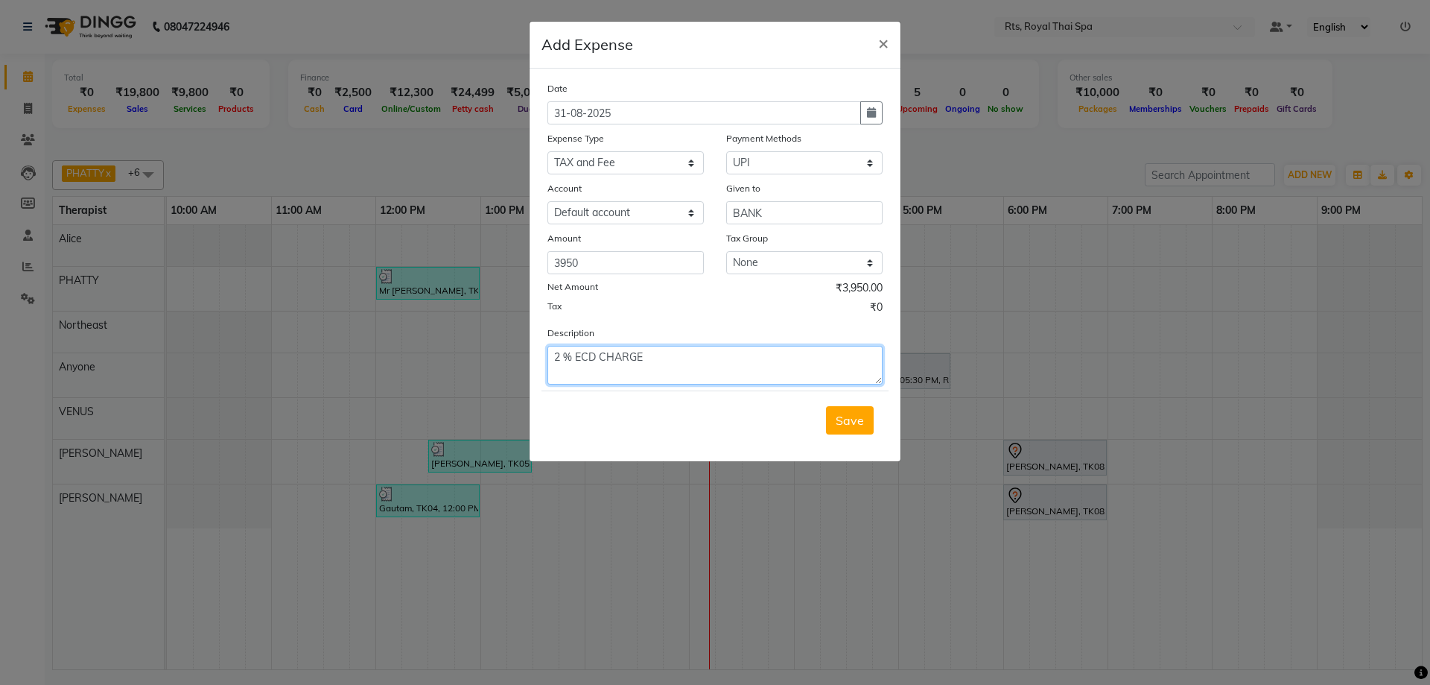
click at [565, 355] on textarea "2 % ECD CHARGE" at bounding box center [715, 365] width 335 height 39
click at [572, 357] on textarea "2% ECD CHARGE" at bounding box center [715, 365] width 335 height 39
click at [855, 416] on span "Save" at bounding box center [850, 420] width 28 height 15
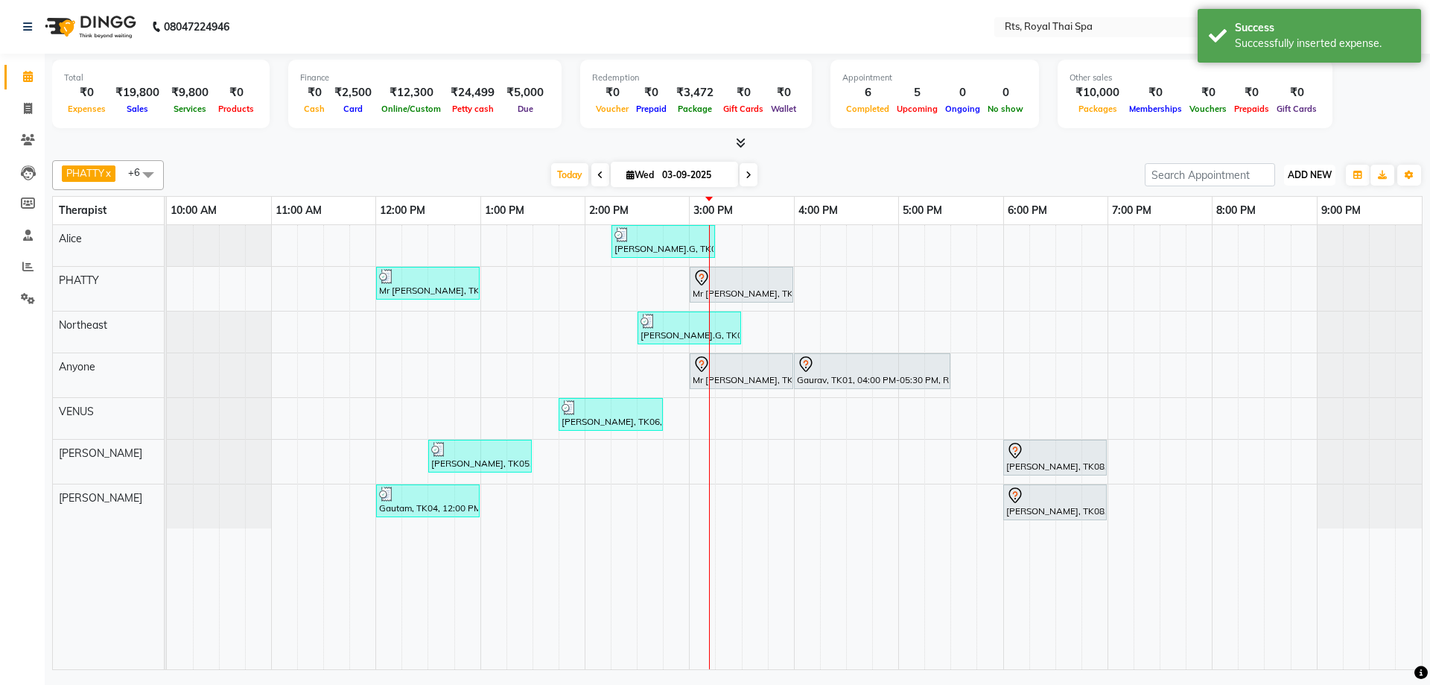
click at [1313, 174] on span "ADD NEW" at bounding box center [1310, 174] width 44 height 11
click at [1269, 243] on link "Add Expense" at bounding box center [1276, 241] width 118 height 19
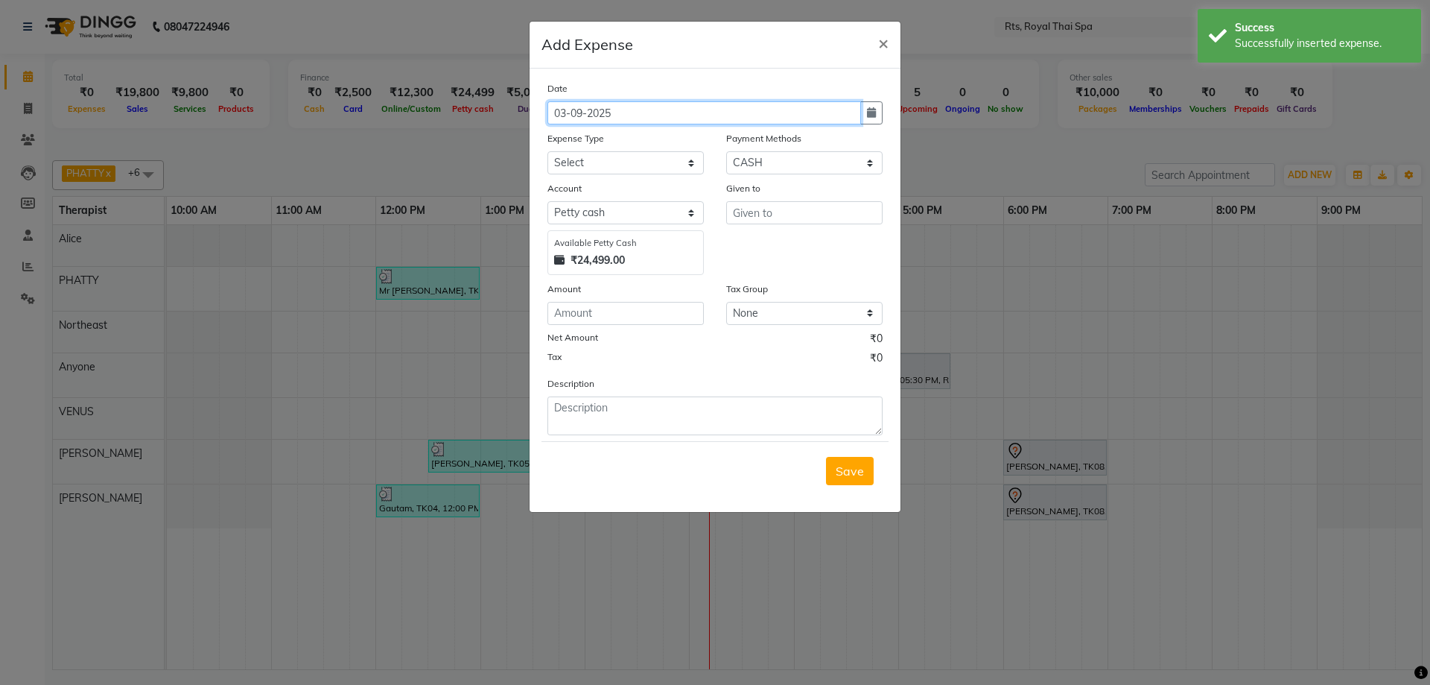
click at [604, 115] on input "03-09-2025" at bounding box center [705, 112] width 314 height 23
click at [867, 112] on button "button" at bounding box center [871, 112] width 22 height 23
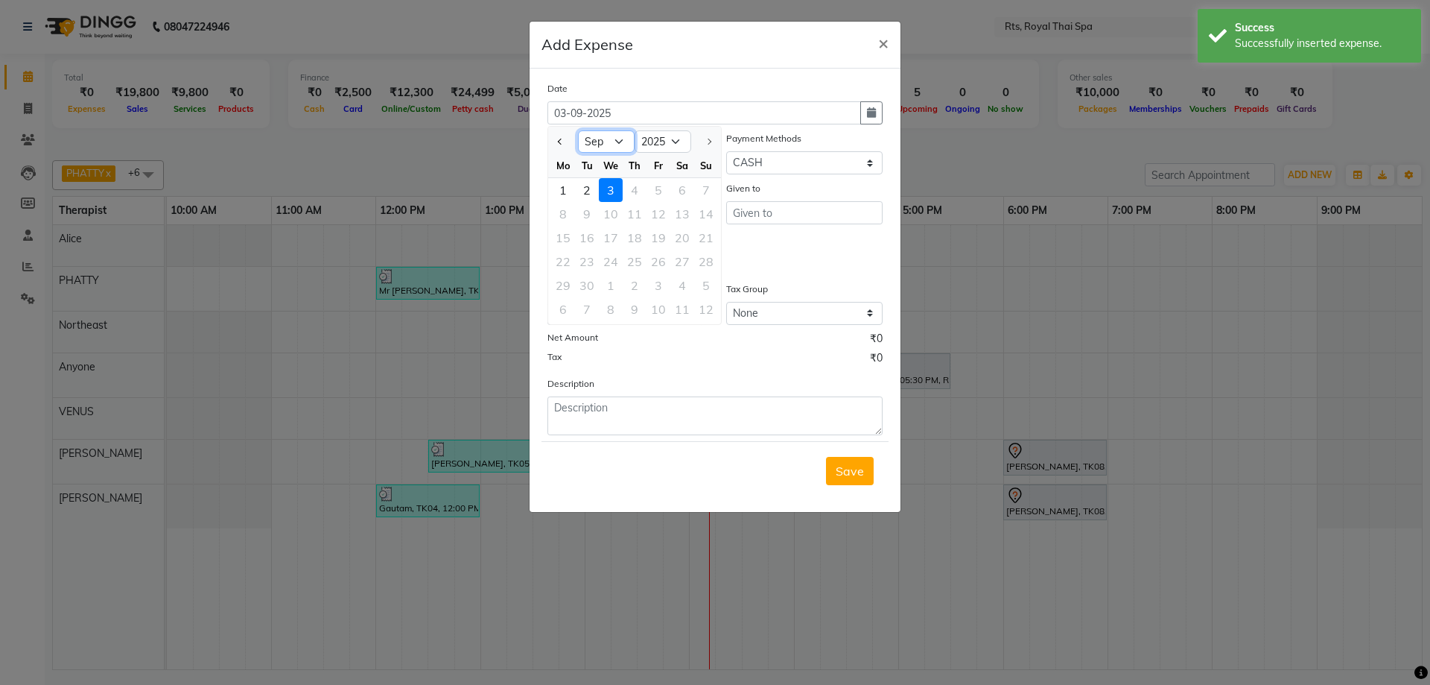
click at [588, 145] on select "Jan Feb Mar Apr May Jun [DATE] Aug Sep" at bounding box center [606, 141] width 57 height 22
click at [578, 130] on select "Jan Feb Mar Apr May Jun [DATE] Aug Sep" at bounding box center [606, 141] width 57 height 22
click at [711, 282] on div "31" at bounding box center [706, 285] width 24 height 24
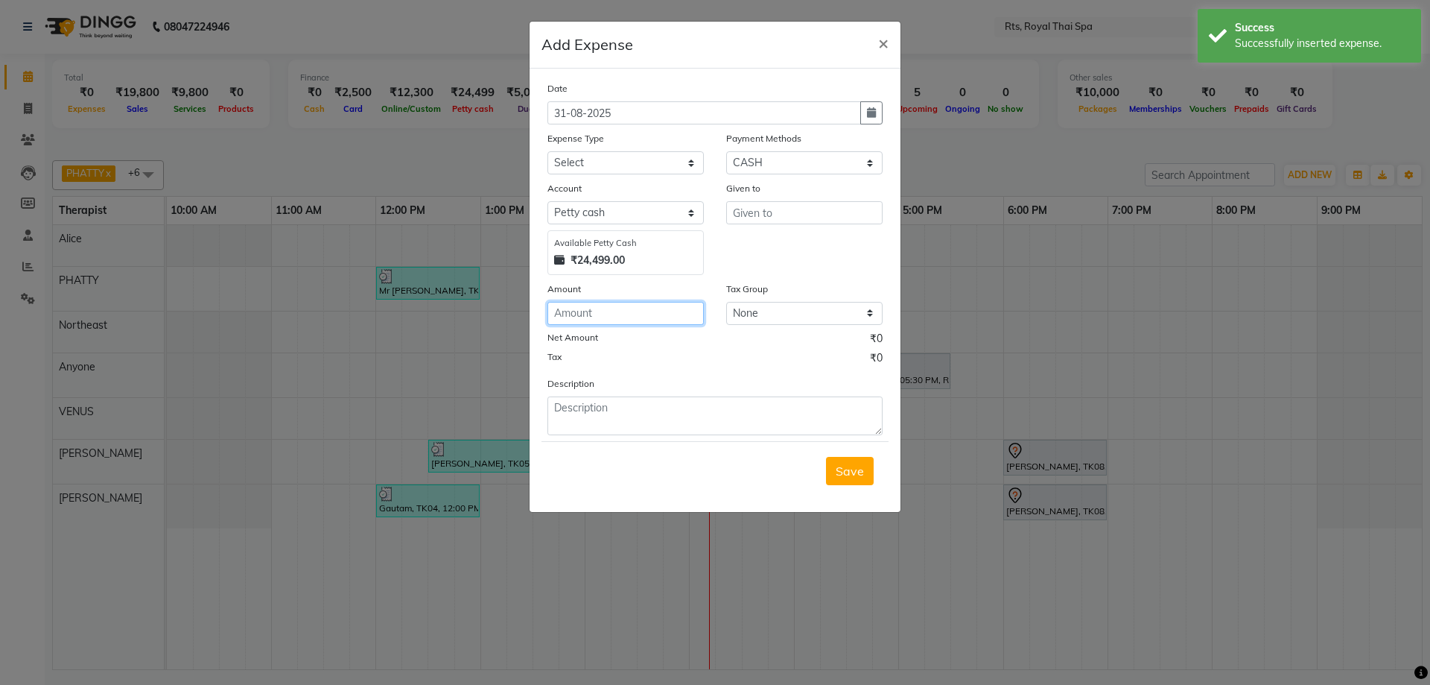
click at [627, 320] on input "number" at bounding box center [626, 313] width 156 height 23
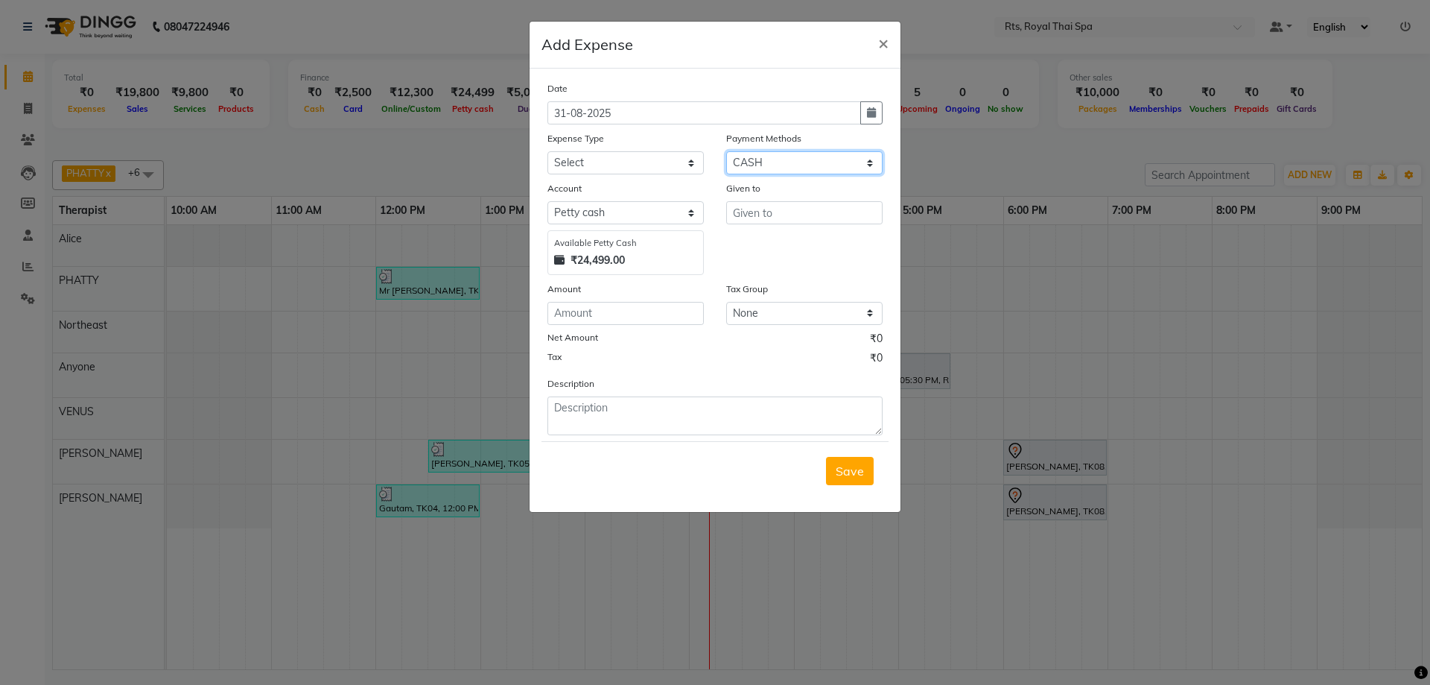
click at [773, 165] on select "Select UPI CARD CASH Package NearBuy" at bounding box center [804, 162] width 156 height 23
click at [726, 151] on select "Select UPI CARD CASH Package NearBuy" at bounding box center [804, 162] width 156 height 23
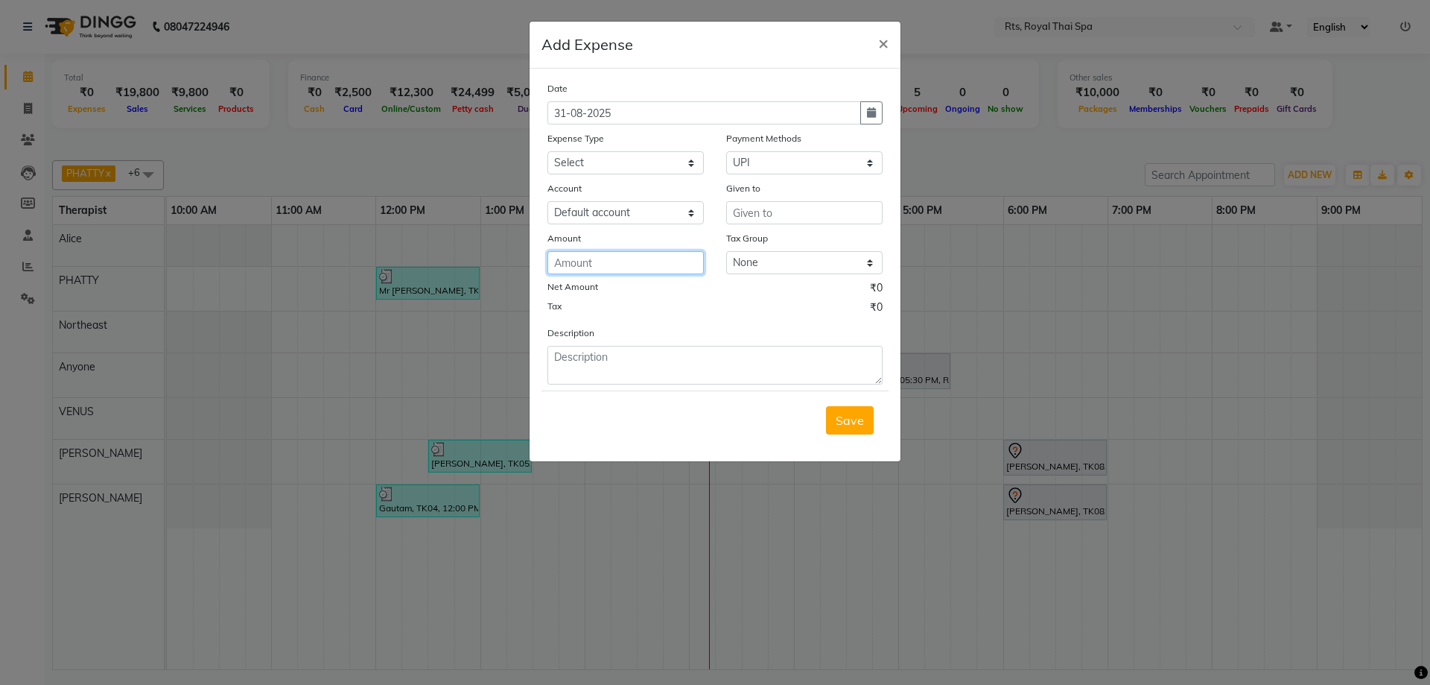
click at [635, 261] on input "number" at bounding box center [626, 262] width 156 height 23
click at [767, 216] on input "text" at bounding box center [804, 212] width 156 height 23
click at [647, 366] on textarea at bounding box center [715, 365] width 335 height 39
click at [875, 424] on div "Save" at bounding box center [715, 419] width 347 height 59
click at [866, 423] on button "Save" at bounding box center [850, 420] width 48 height 28
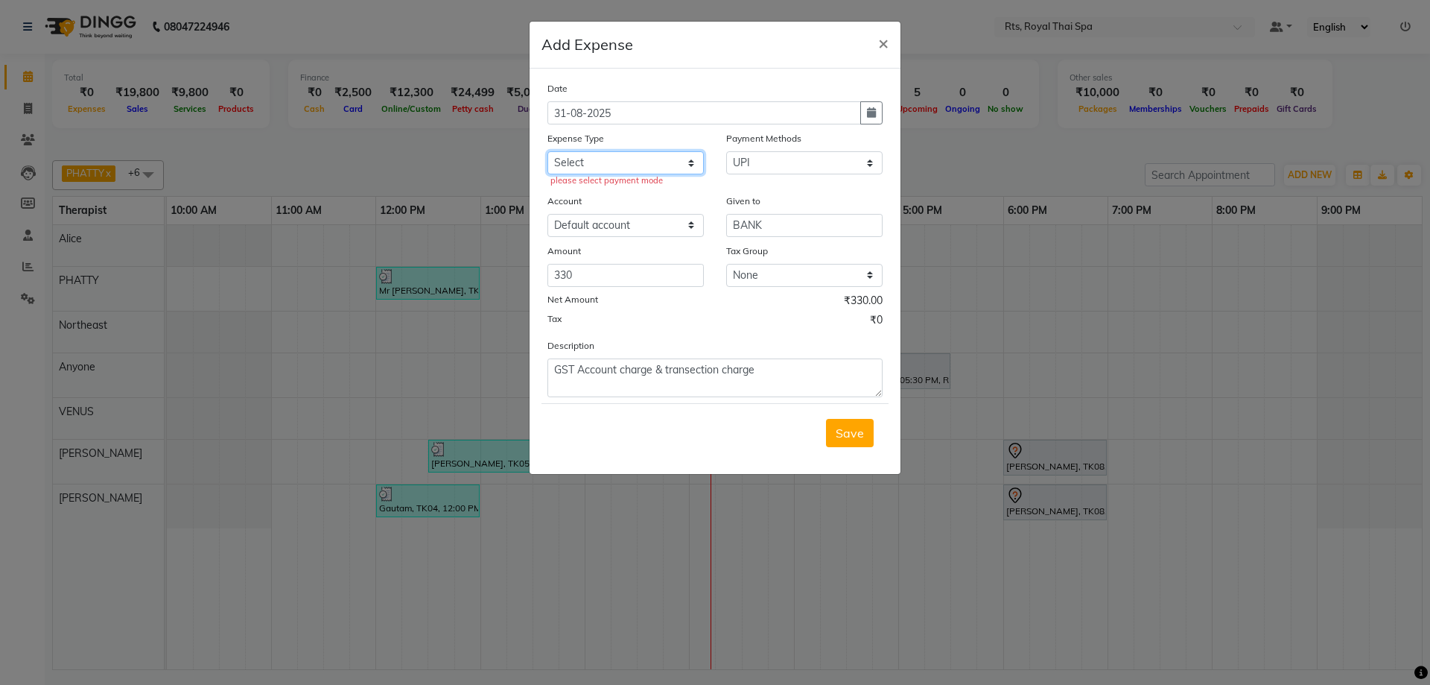
click at [681, 165] on select "Select Bank charges Cleaning and products Donation Electric and water charge In…" at bounding box center [626, 162] width 156 height 23
click at [548, 151] on select "Select Bank charges Cleaning and products Donation Electric and water charge In…" at bounding box center [626, 162] width 156 height 23
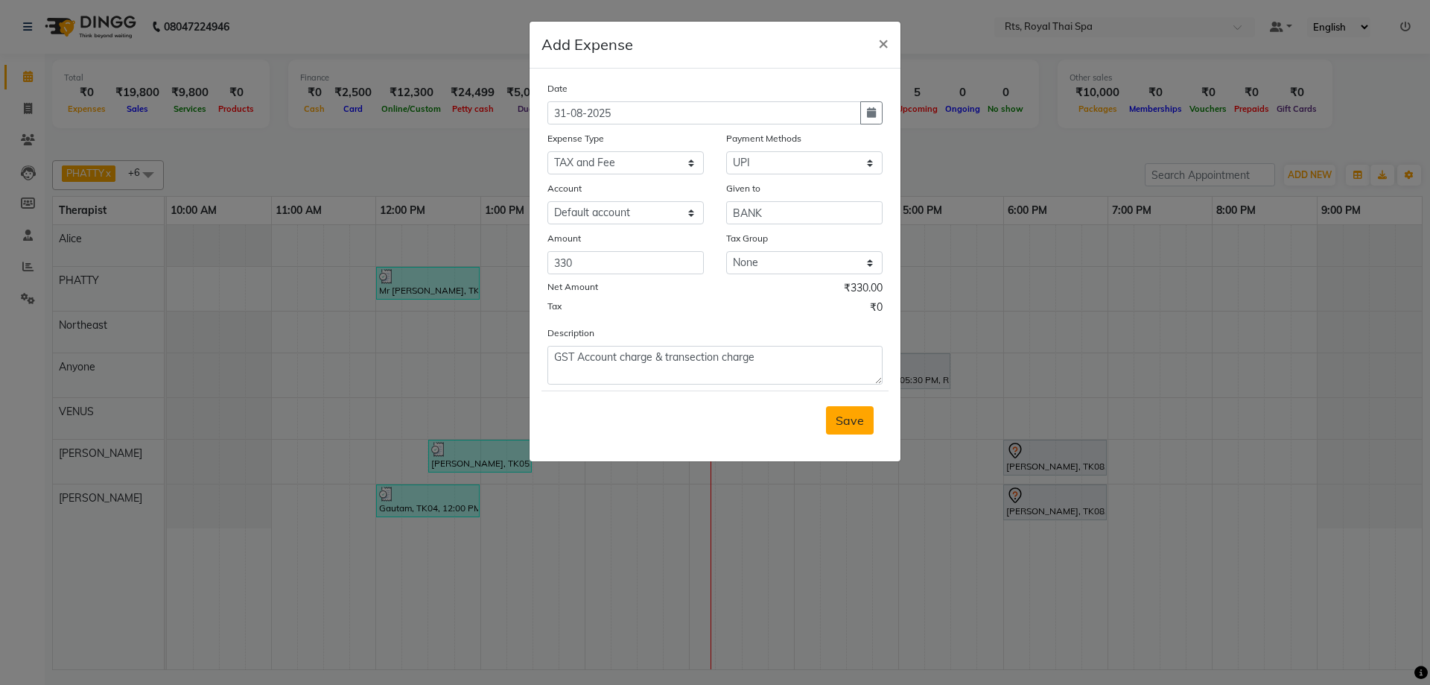
click at [843, 416] on span "Save" at bounding box center [850, 420] width 28 height 15
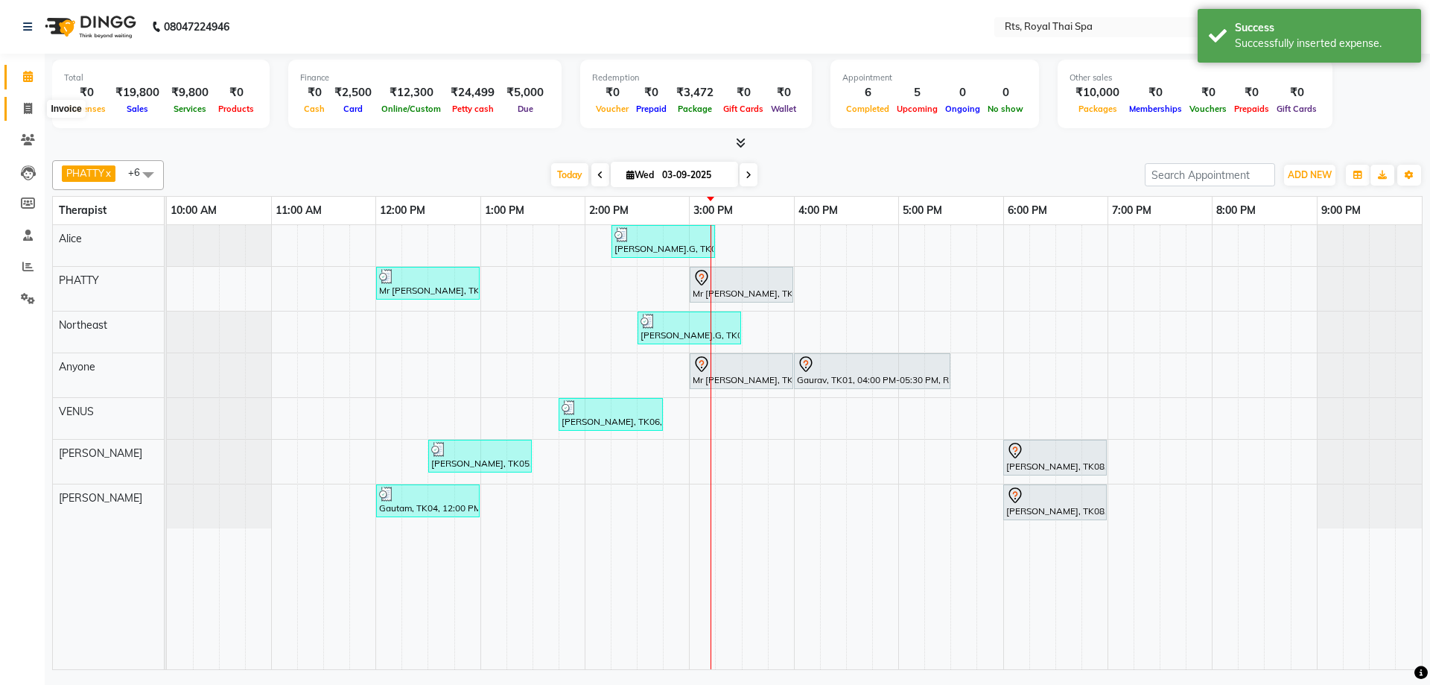
click at [32, 107] on icon at bounding box center [28, 108] width 8 height 11
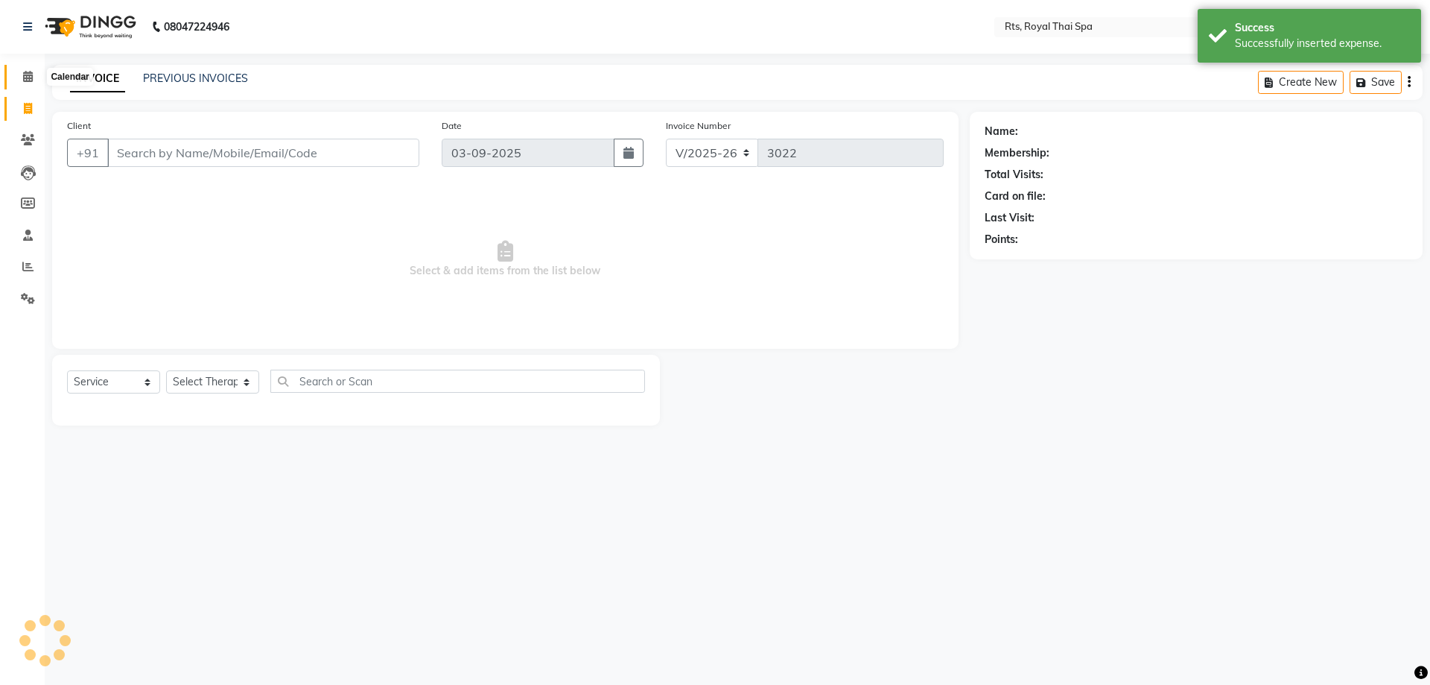
click at [31, 75] on icon at bounding box center [28, 76] width 10 height 11
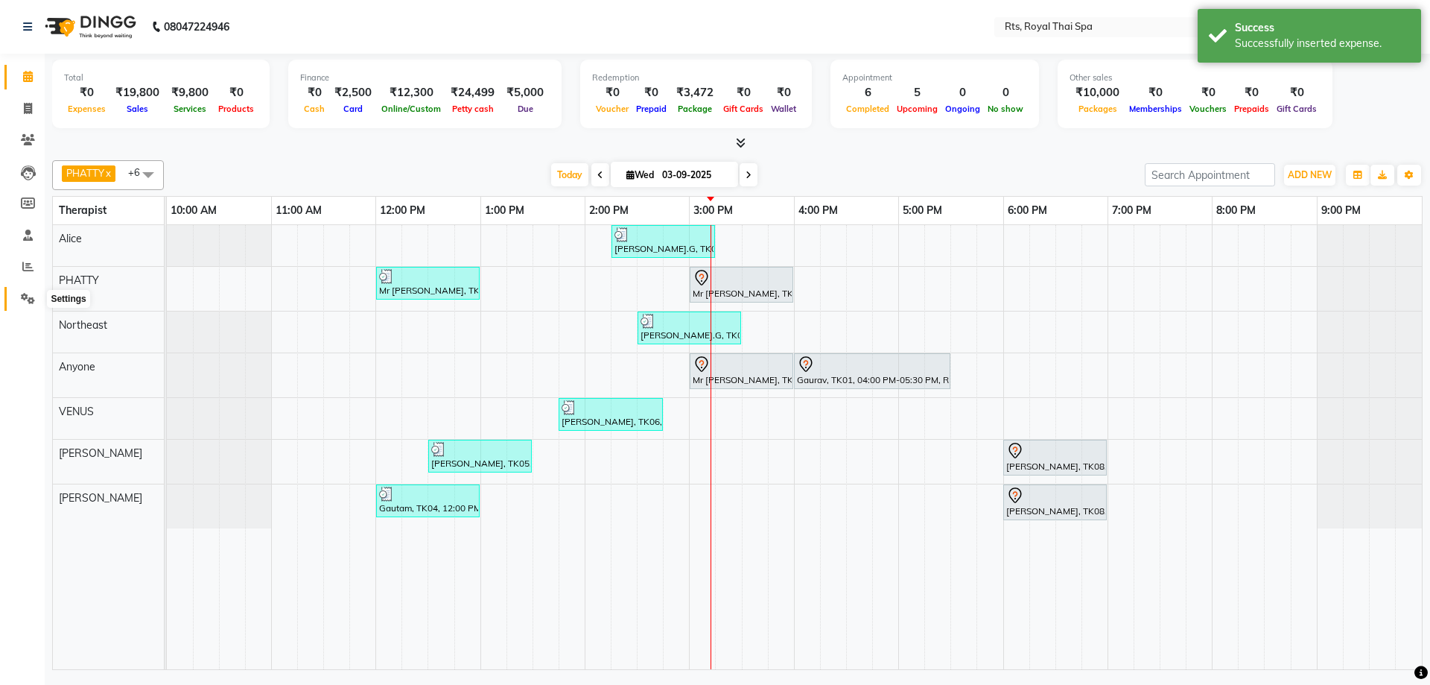
click at [37, 306] on span at bounding box center [28, 299] width 26 height 17
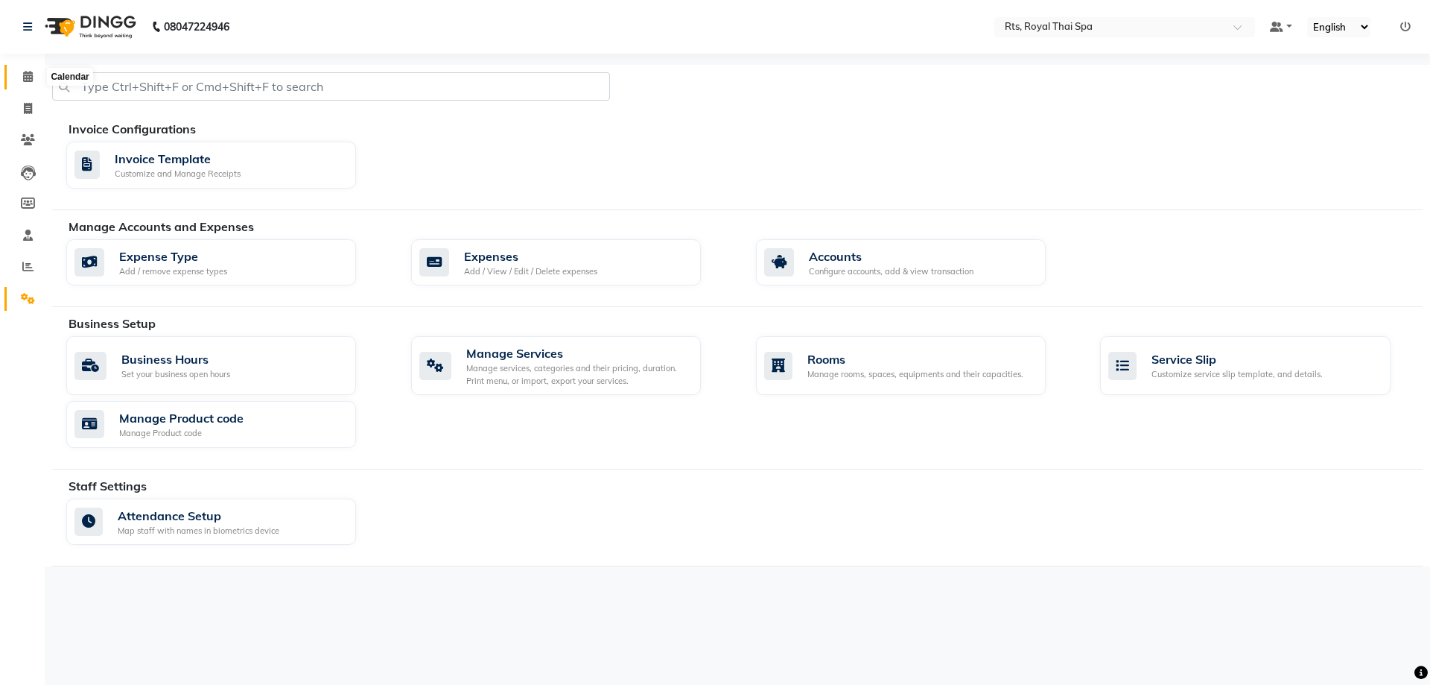
click at [31, 77] on icon at bounding box center [28, 76] width 10 height 11
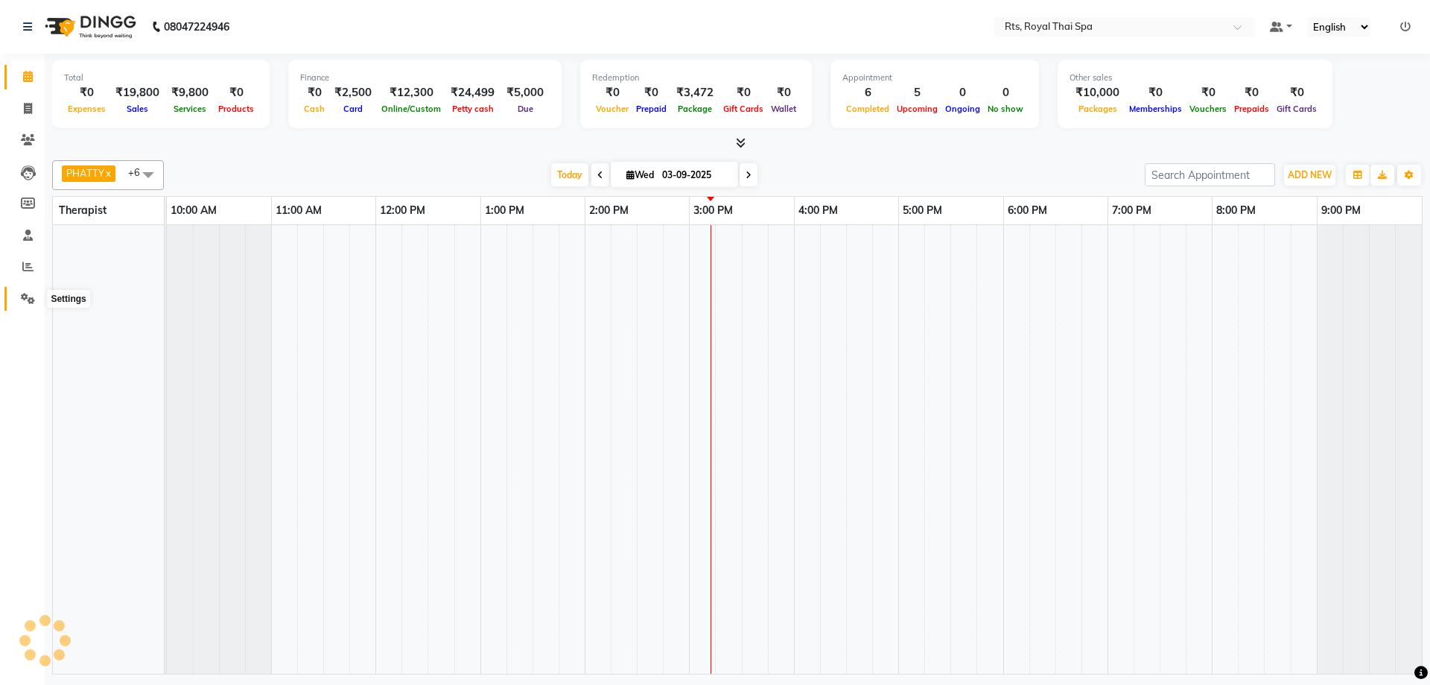
click at [30, 305] on span at bounding box center [28, 299] width 26 height 17
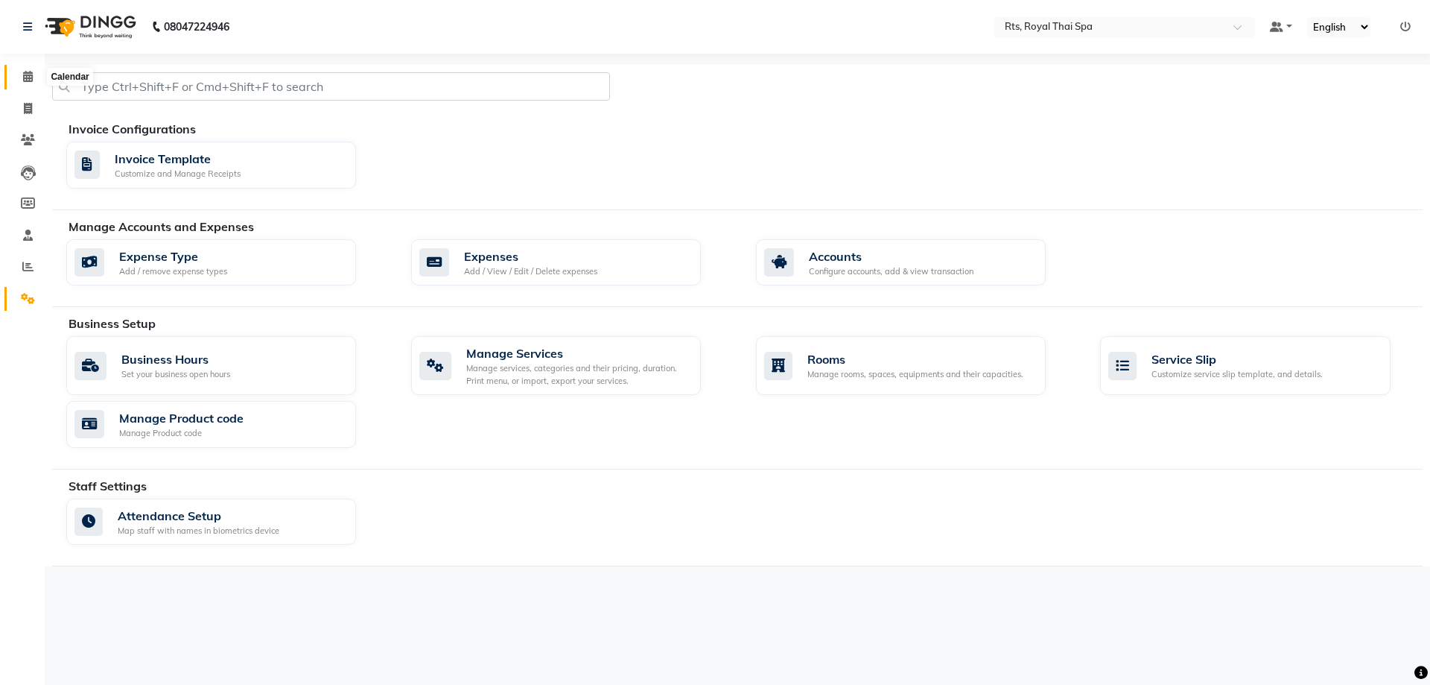
click at [28, 78] on icon at bounding box center [28, 76] width 10 height 11
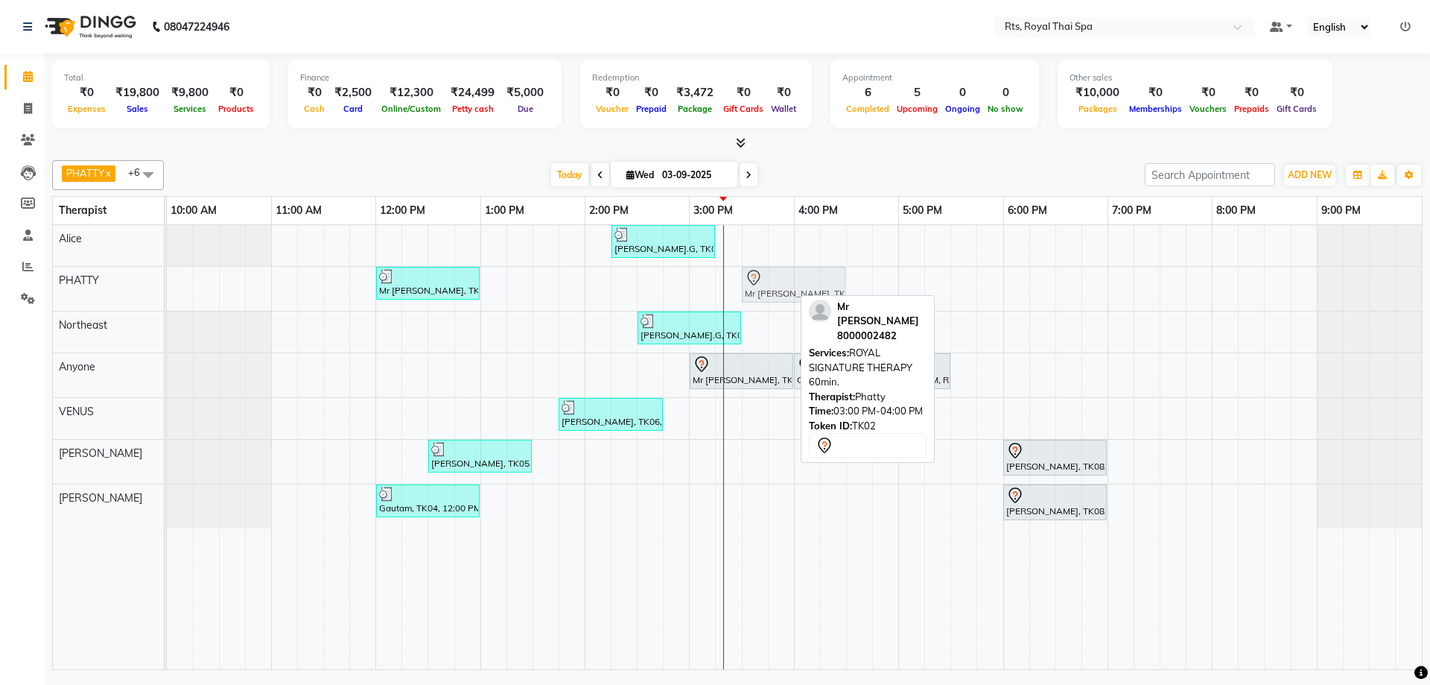
drag, startPoint x: 712, startPoint y: 285, endPoint x: 754, endPoint y: 284, distance: 41.7
click at [167, 284] on div "Mr [PERSON_NAME], TK03, 12:00 PM-01:00 PM, SWEDISH THERAPY 60 Min. Mr VP, TK02,…" at bounding box center [167, 289] width 0 height 44
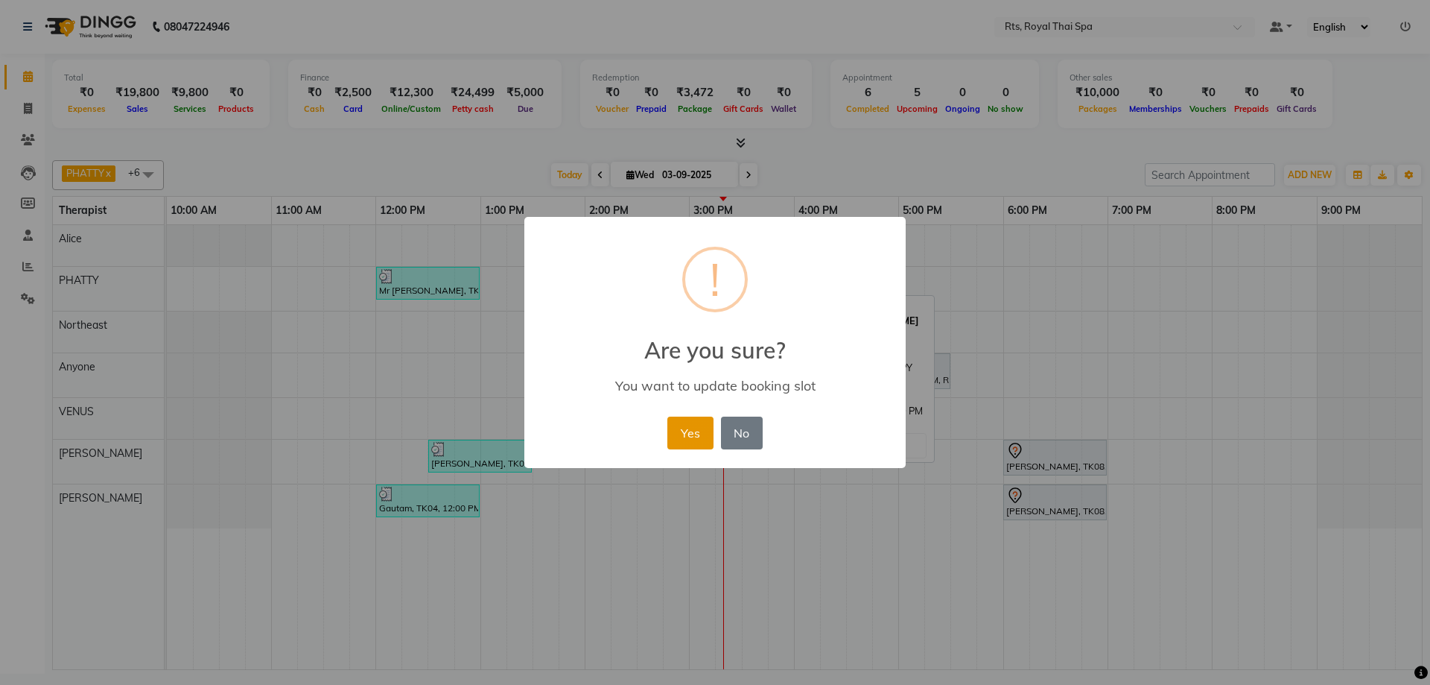
click at [681, 440] on button "Yes" at bounding box center [689, 432] width 45 height 33
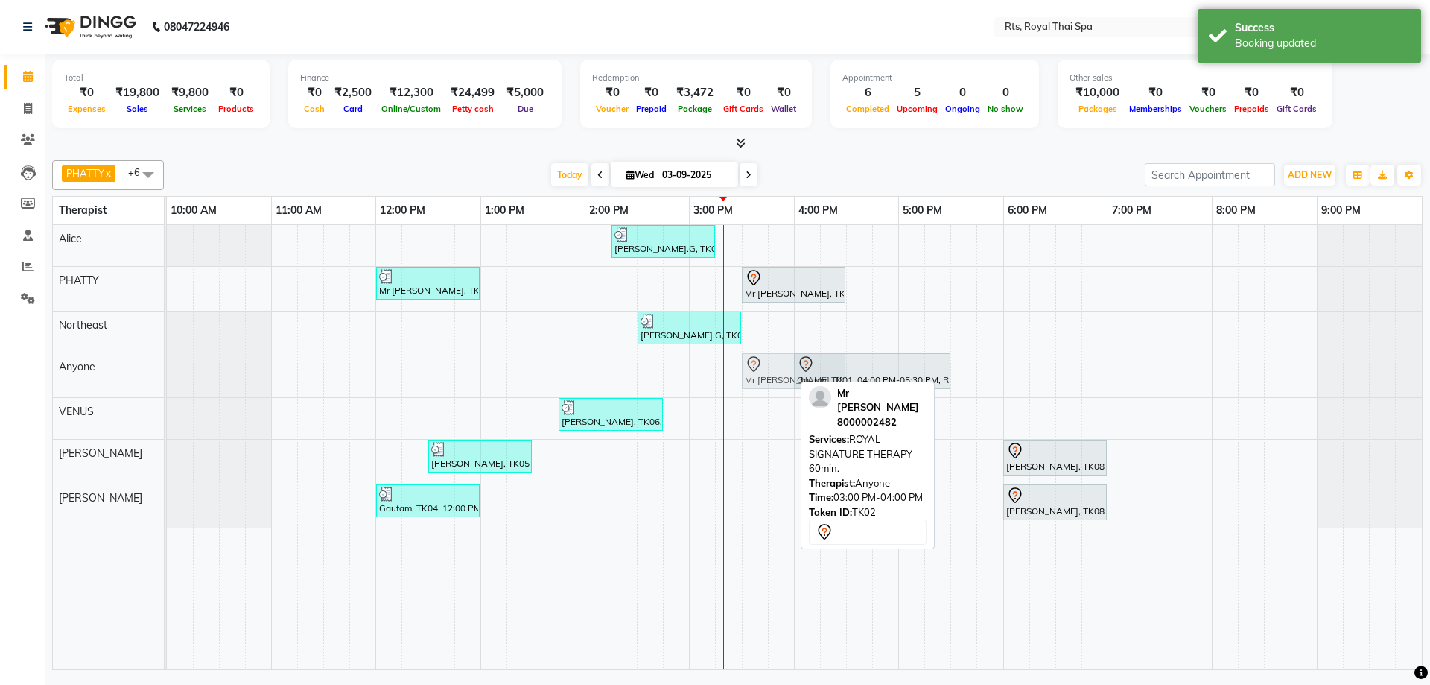
drag, startPoint x: 702, startPoint y: 368, endPoint x: 763, endPoint y: 371, distance: 61.2
click at [167, 371] on div "Mr [PERSON_NAME], TK02, 03:00 PM-04:00 PM, ROYAL SIGNATURE THERAPY 60min. [PERS…" at bounding box center [167, 375] width 0 height 44
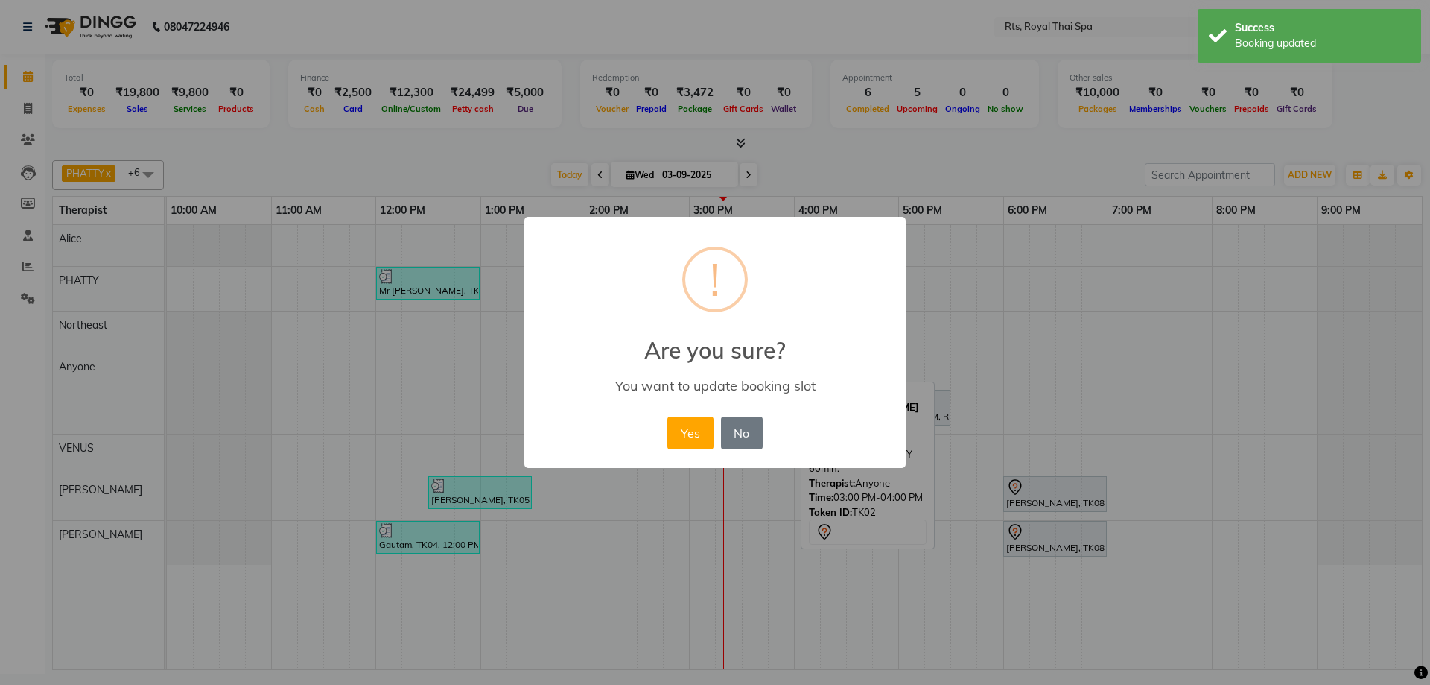
click at [695, 433] on button "Yes" at bounding box center [689, 432] width 45 height 33
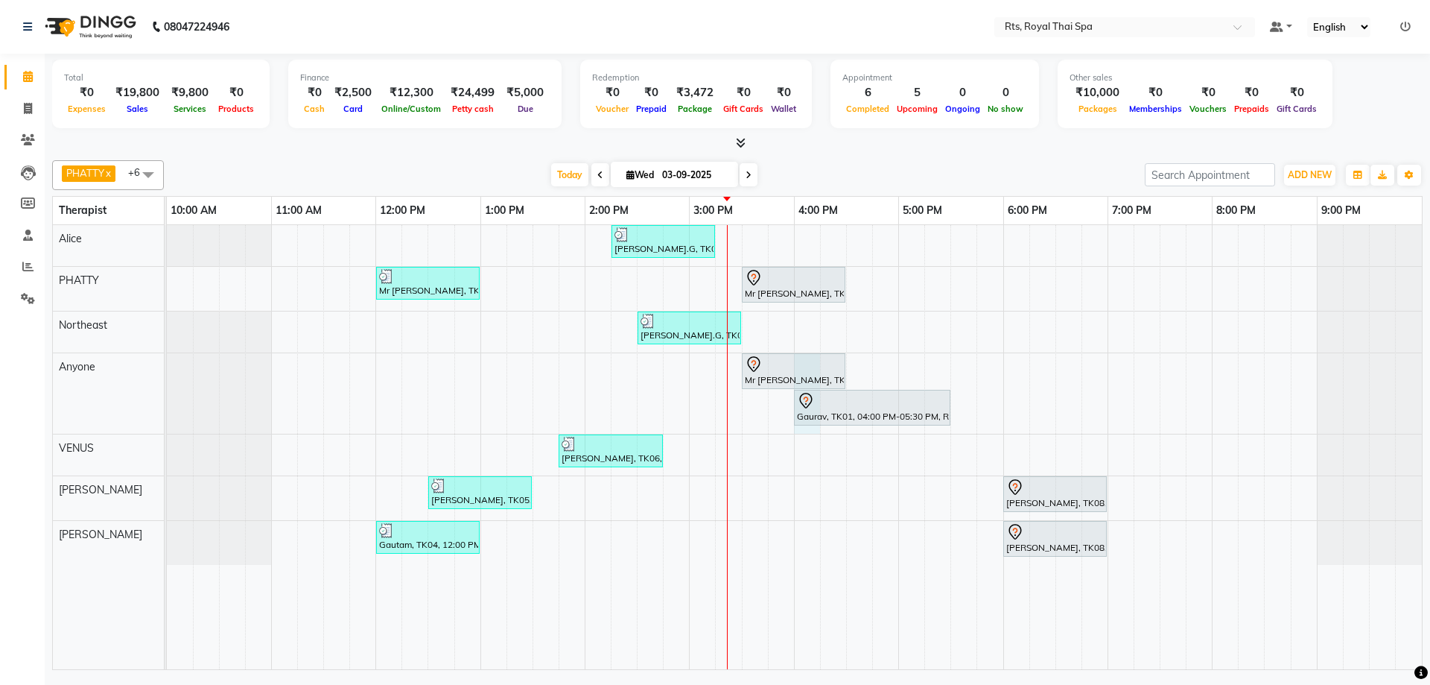
click at [804, 431] on div "[PERSON_NAME].G, TK07, 02:15 PM-03:15 PM, ROYAL SIGNATURE THERAPY 60min. Mr [PE…" at bounding box center [794, 447] width 1255 height 444
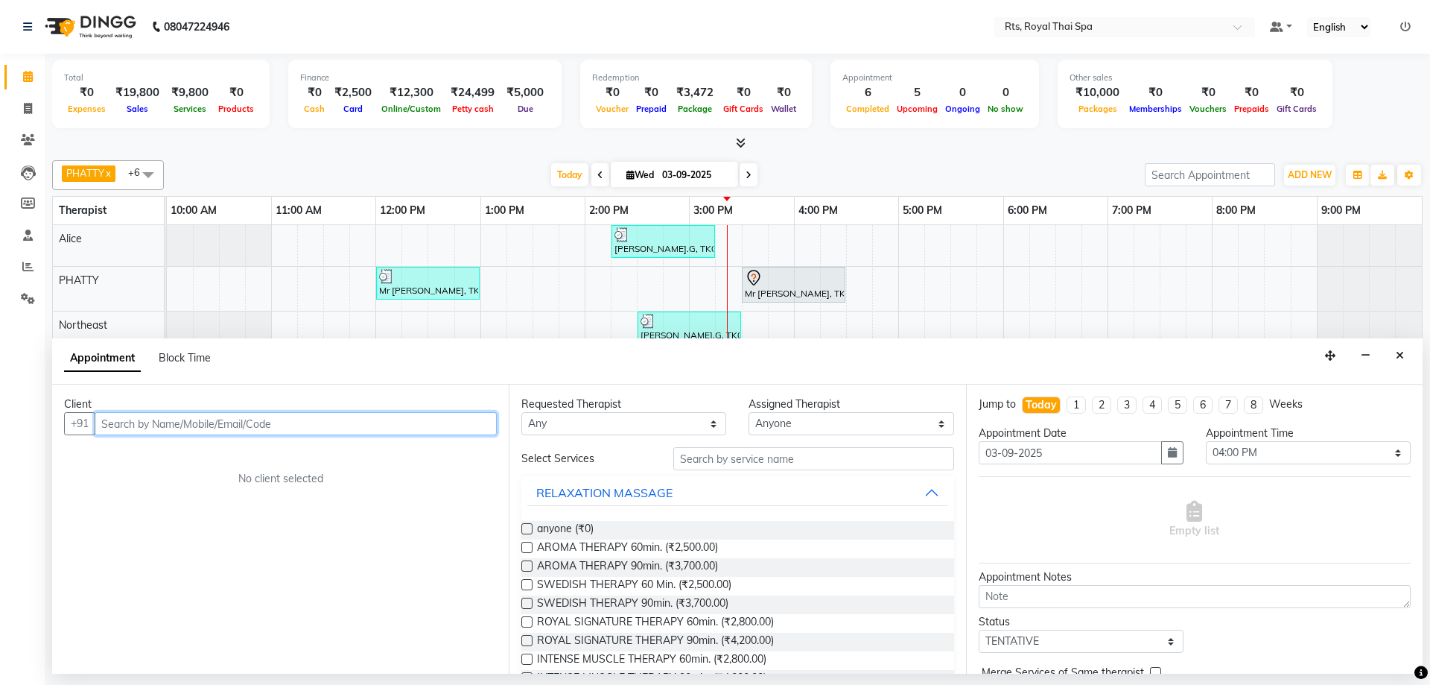
drag, startPoint x: 464, startPoint y: 425, endPoint x: 463, endPoint y: 416, distance: 9.0
click at [464, 417] on input "text" at bounding box center [296, 423] width 402 height 23
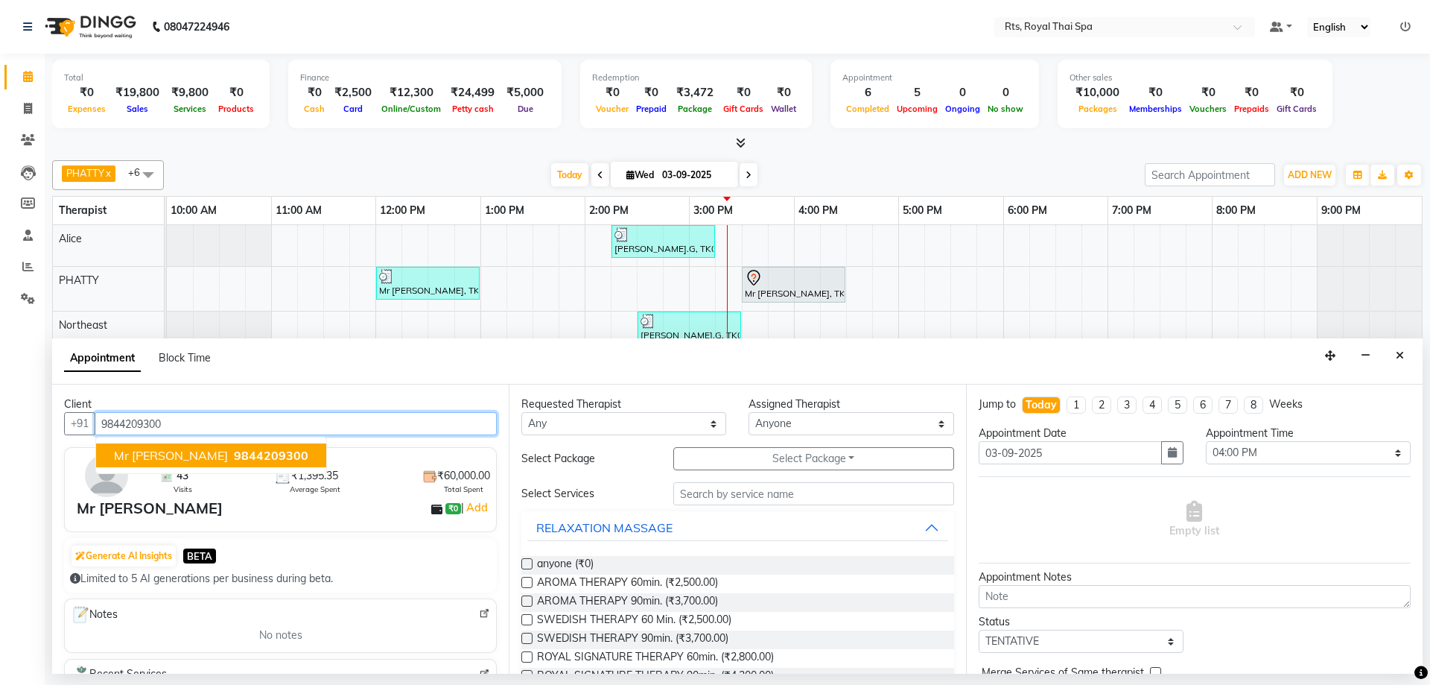
click at [234, 449] on span "9844209300" at bounding box center [271, 455] width 74 height 15
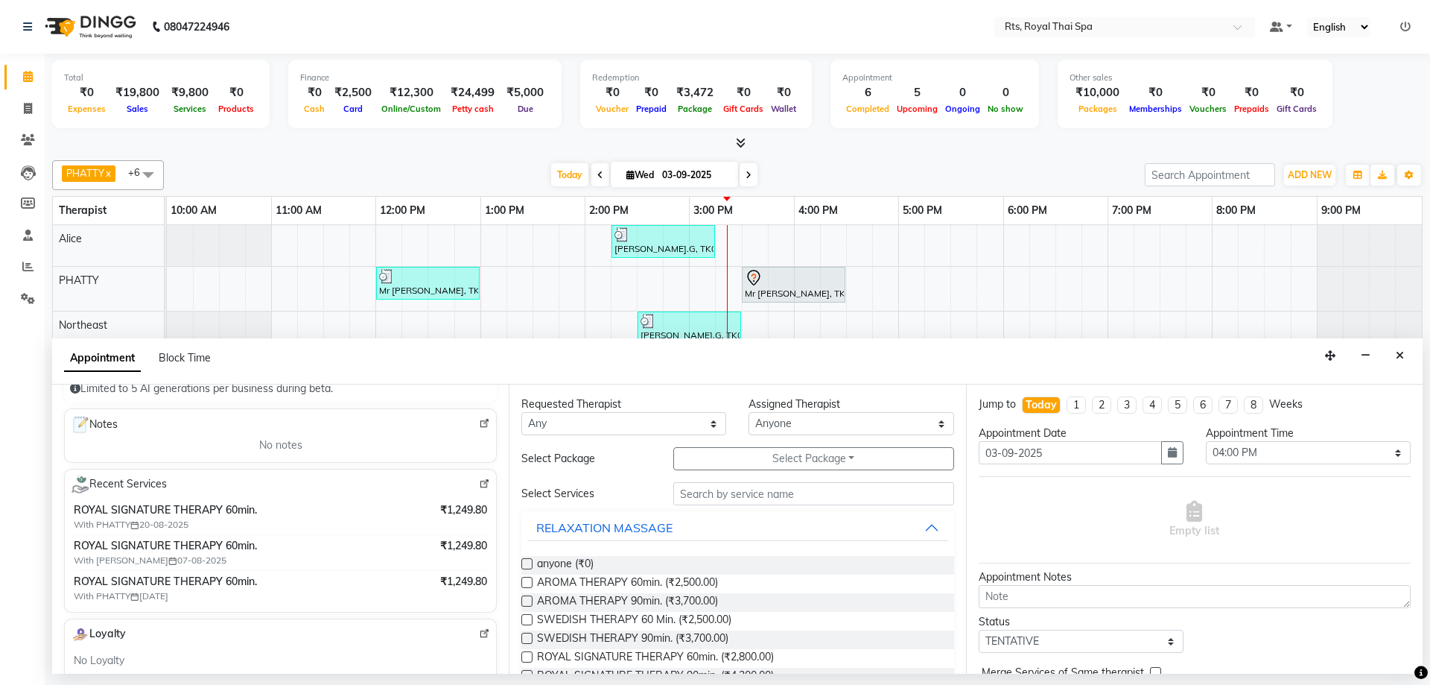
scroll to position [223, 0]
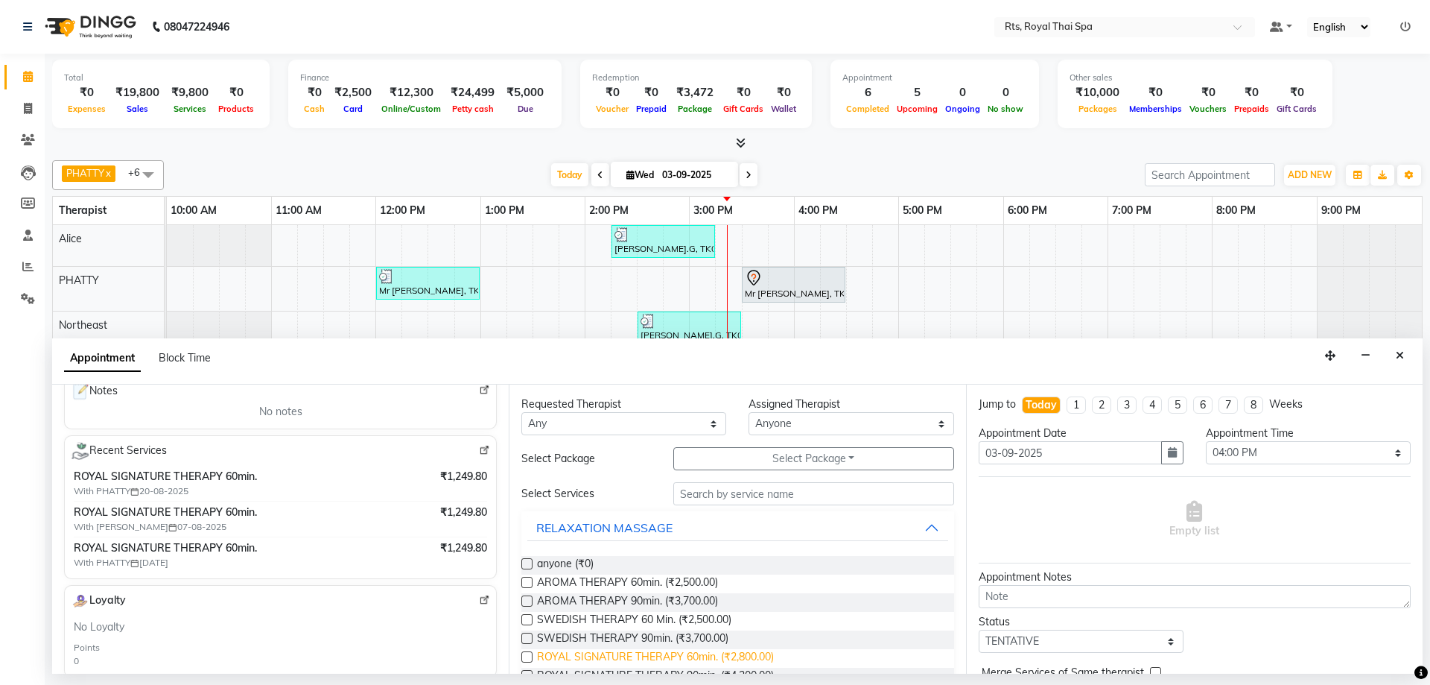
click at [753, 660] on span "ROYAL SIGNATURE THERAPY 60min. (₹2,800.00)" at bounding box center [655, 658] width 237 height 19
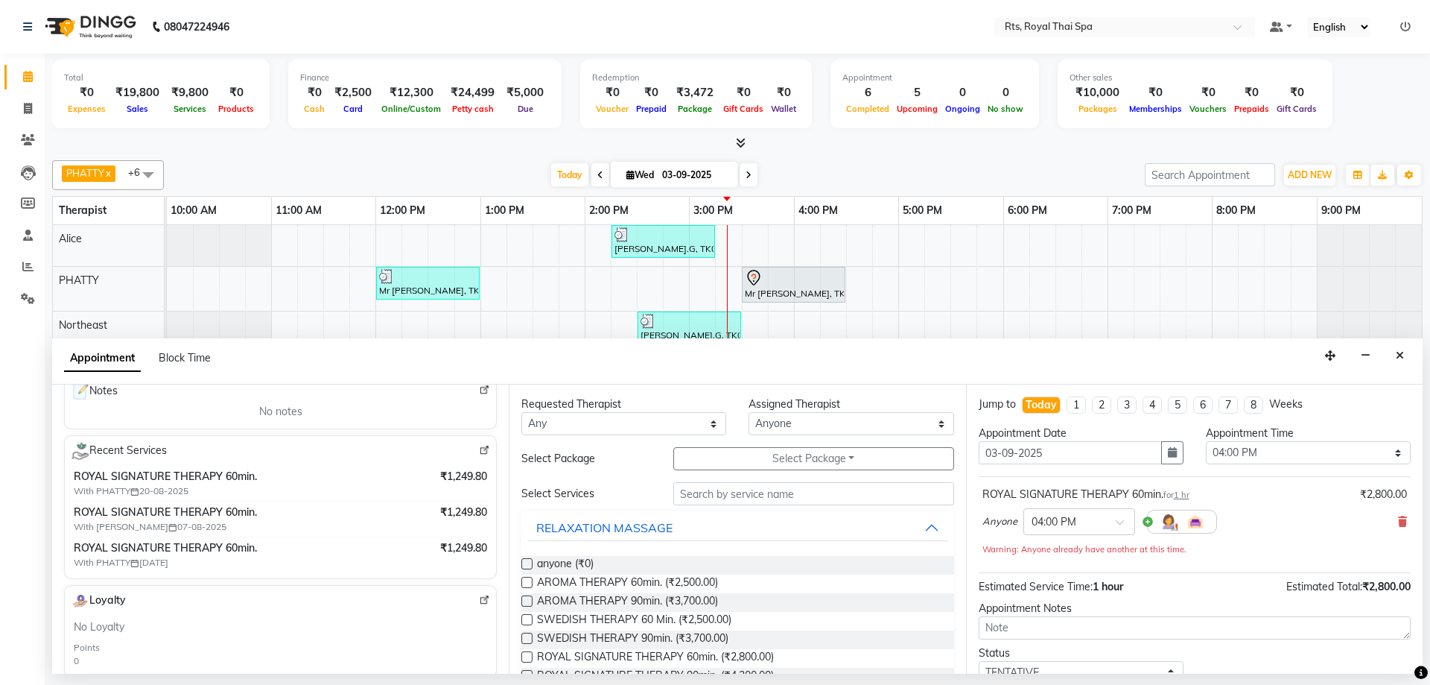
scroll to position [104, 0]
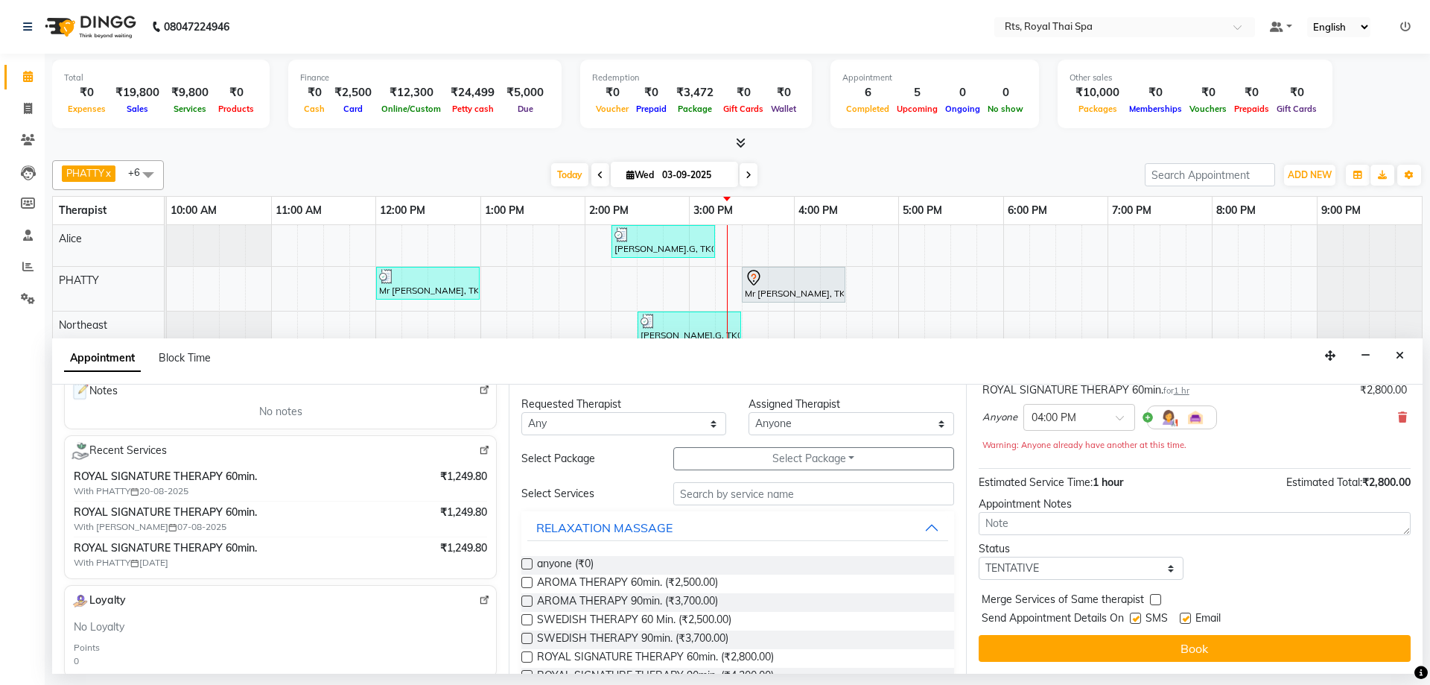
click at [1138, 618] on label at bounding box center [1135, 617] width 11 height 11
click at [1138, 618] on input "checkbox" at bounding box center [1135, 620] width 10 height 10
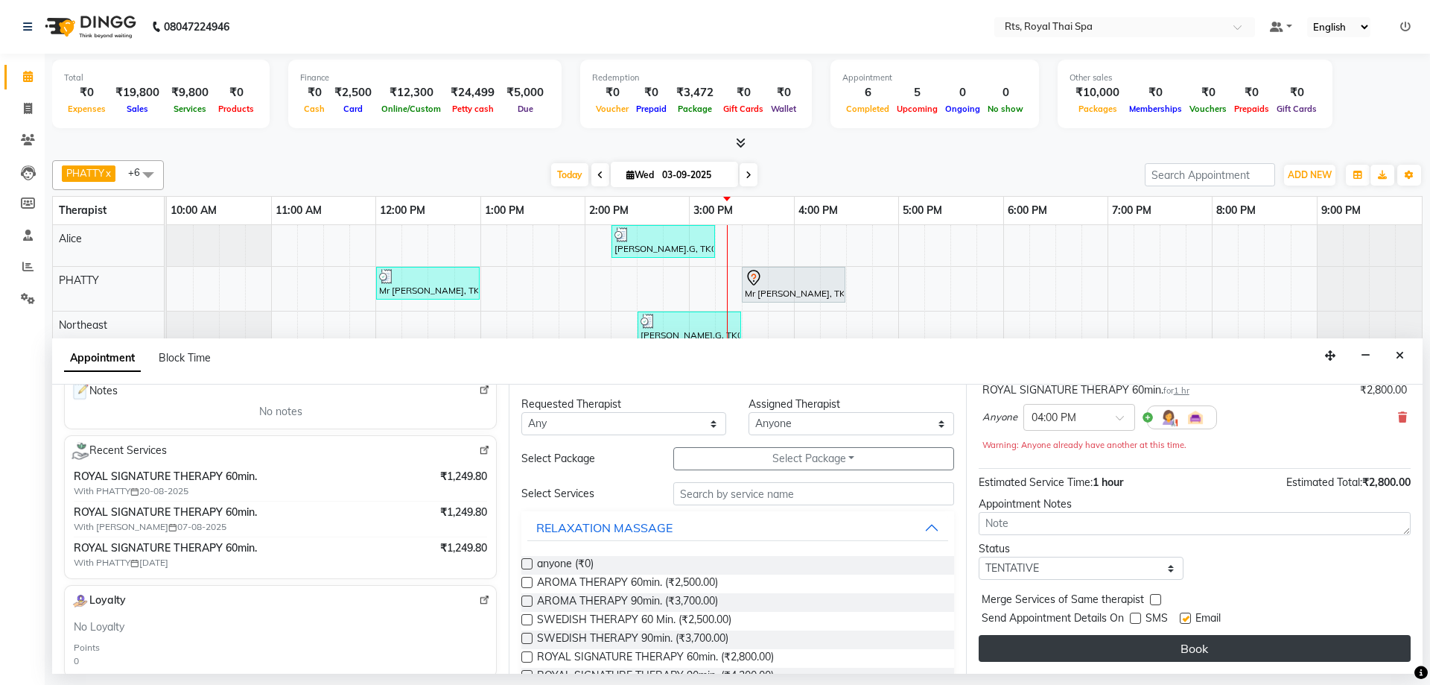
click at [1161, 639] on button "Book" at bounding box center [1195, 648] width 432 height 27
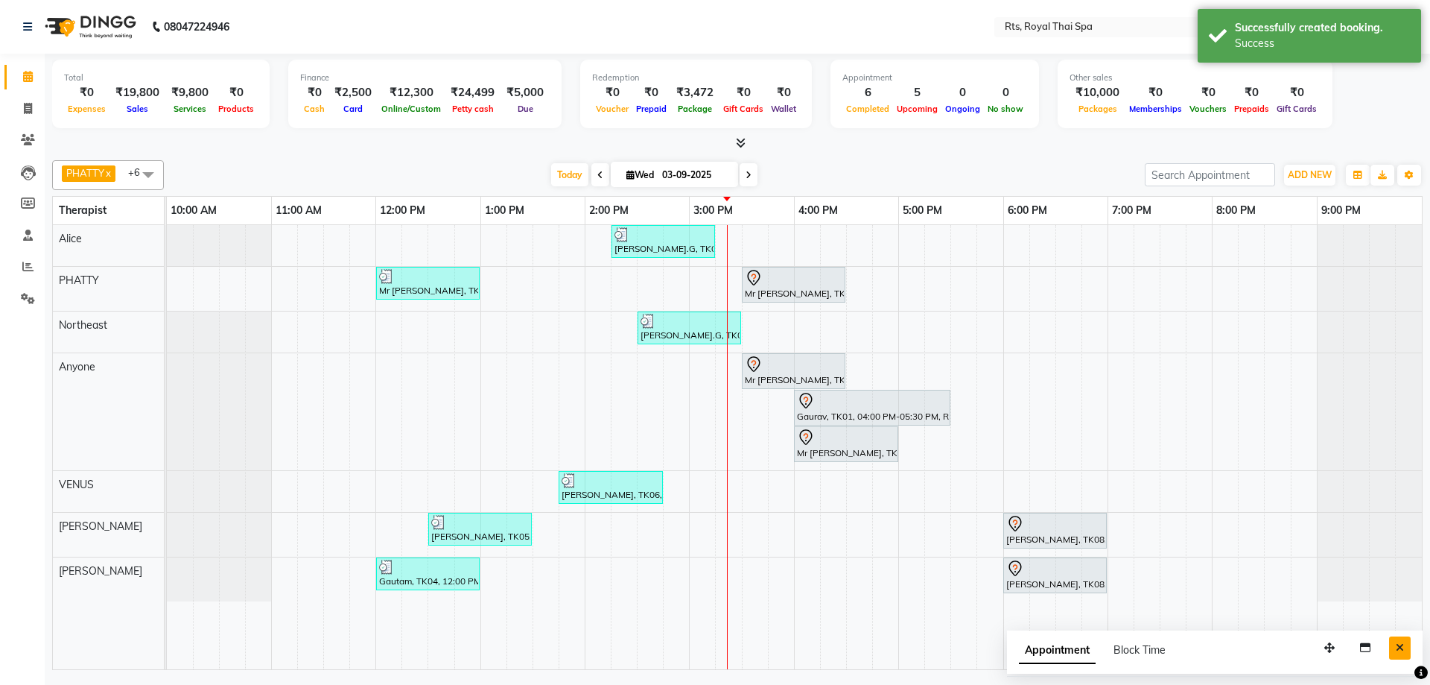
click at [1403, 648] on icon "Close" at bounding box center [1400, 647] width 8 height 10
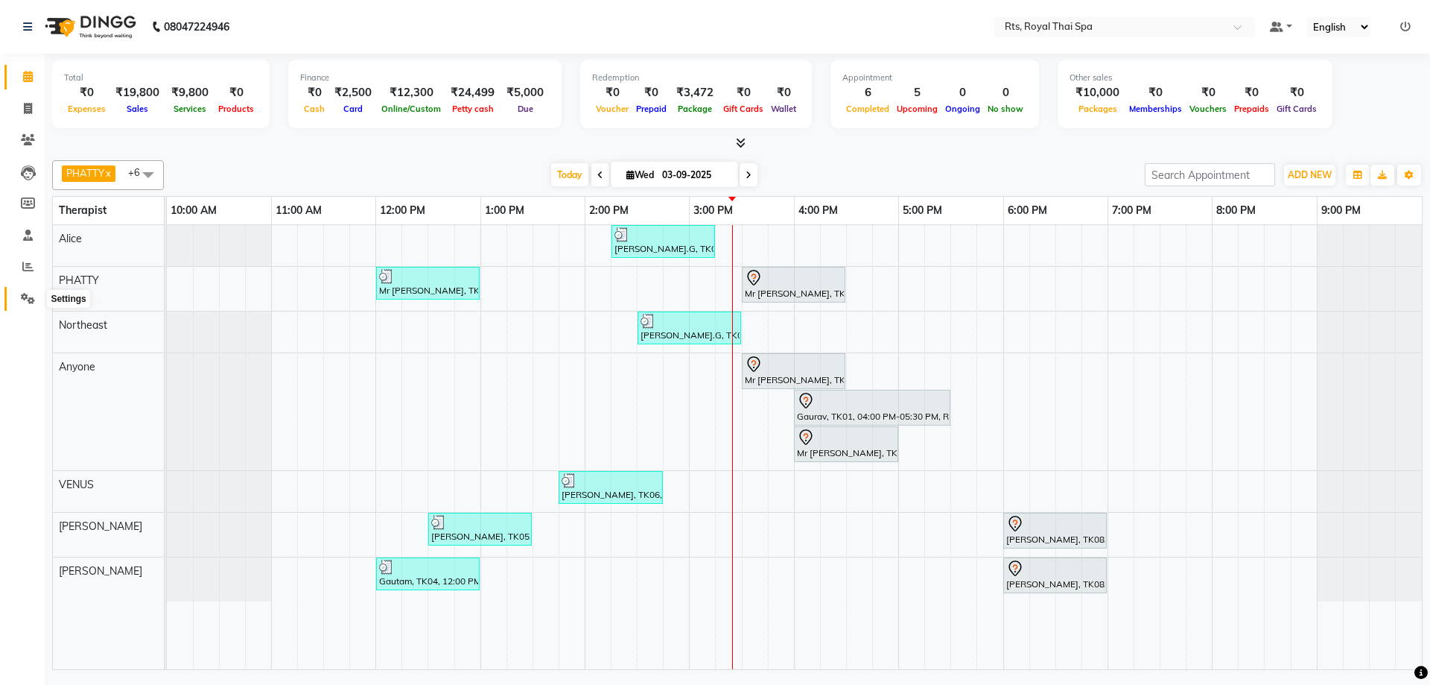
click at [26, 296] on icon at bounding box center [28, 298] width 14 height 11
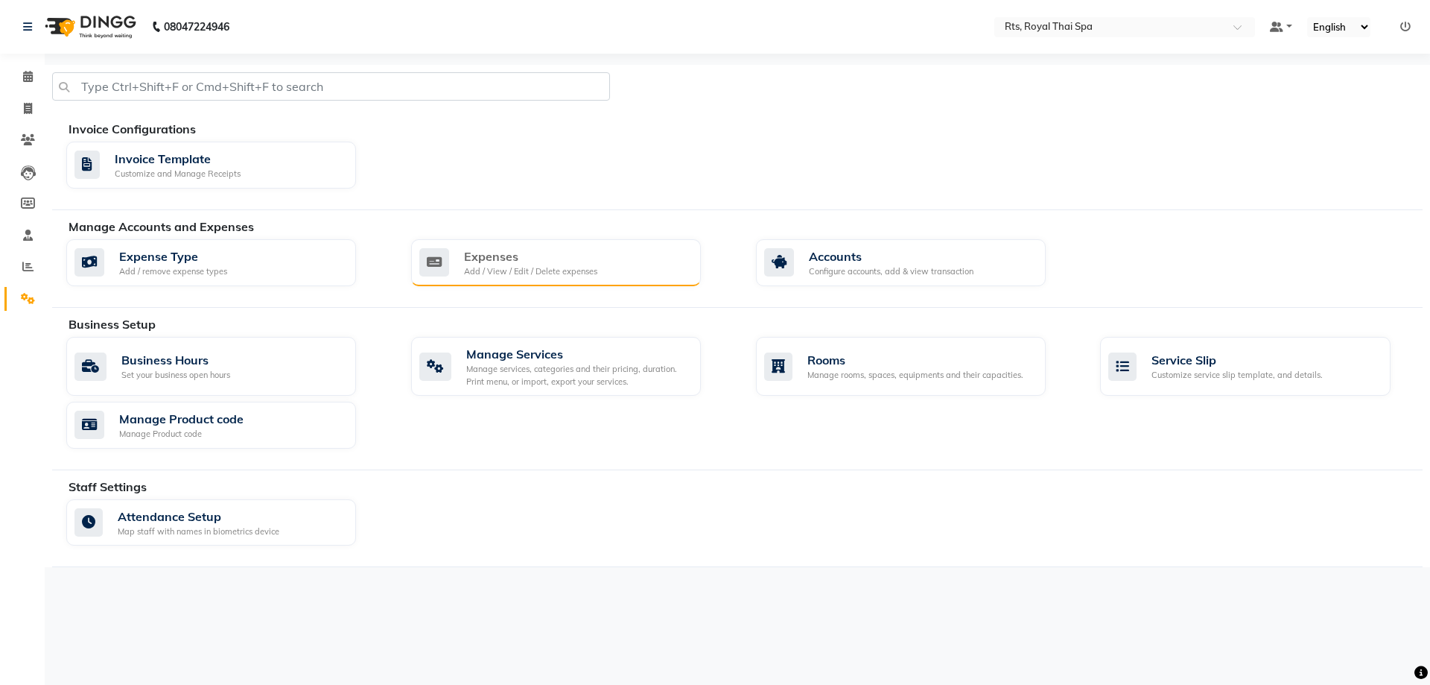
click at [606, 274] on div "Expenses Add / View / Edit / Delete expenses" at bounding box center [554, 262] width 270 height 31
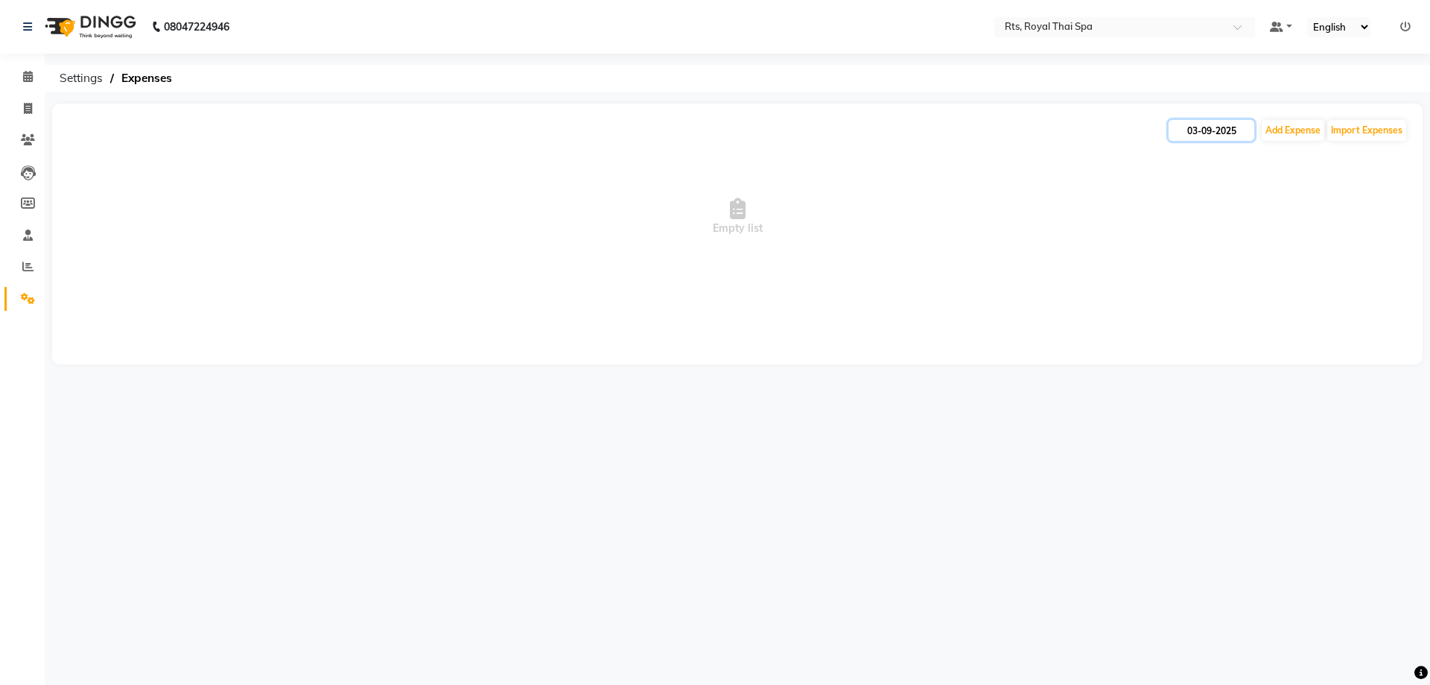
click at [1227, 127] on input "03-09-2025" at bounding box center [1212, 130] width 86 height 21
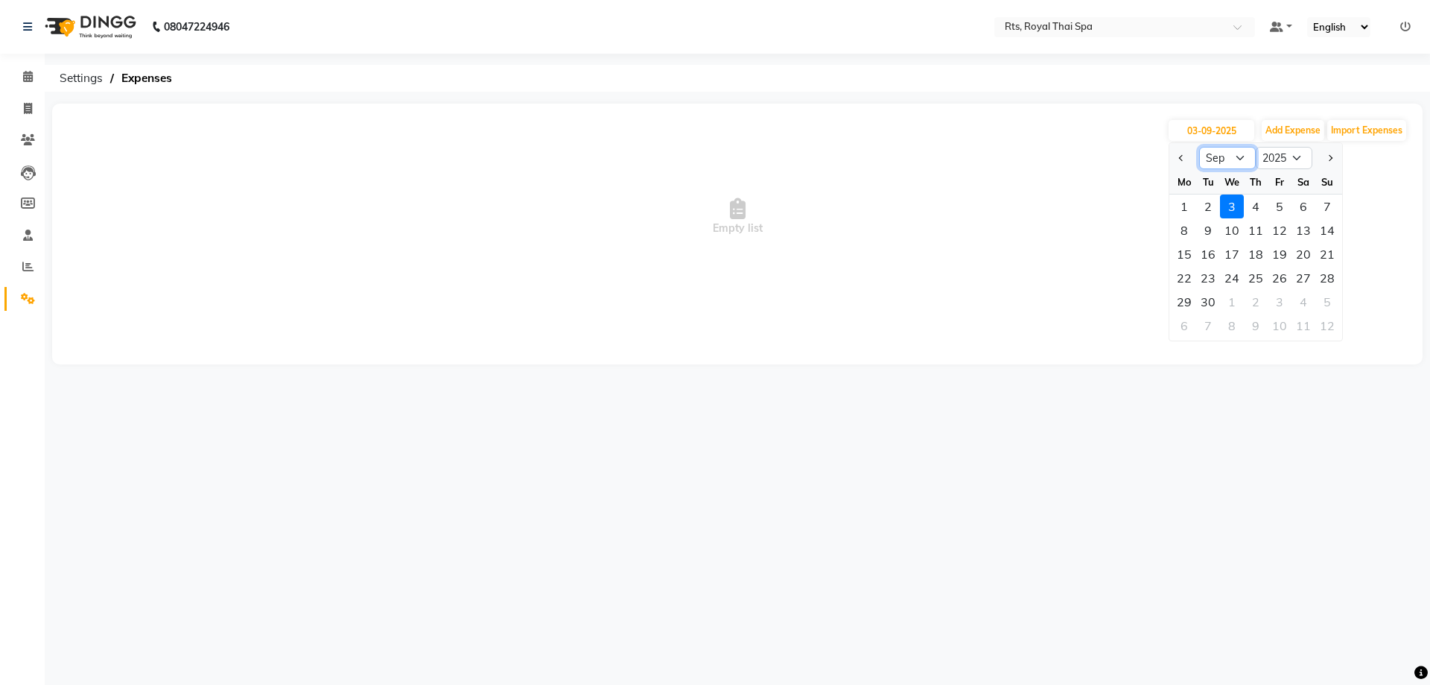
click at [1224, 156] on select "Jan Feb Mar Apr May Jun [DATE] Aug Sep Oct Nov Dec" at bounding box center [1227, 158] width 57 height 22
click at [1199, 147] on select "Jan Feb Mar Apr May Jun [DATE] Aug Sep Oct Nov Dec" at bounding box center [1227, 158] width 57 height 22
click at [1324, 304] on div "31" at bounding box center [1328, 302] width 24 height 24
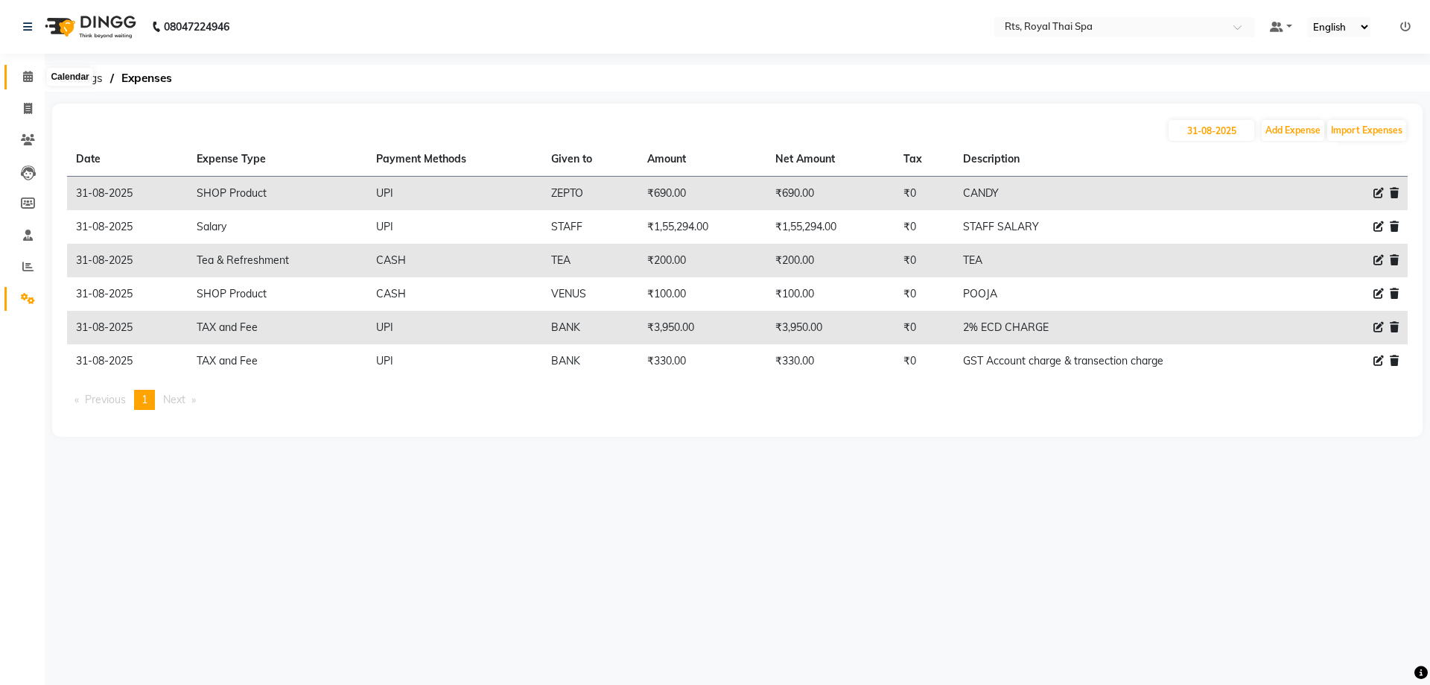
click at [23, 73] on icon at bounding box center [28, 76] width 10 height 11
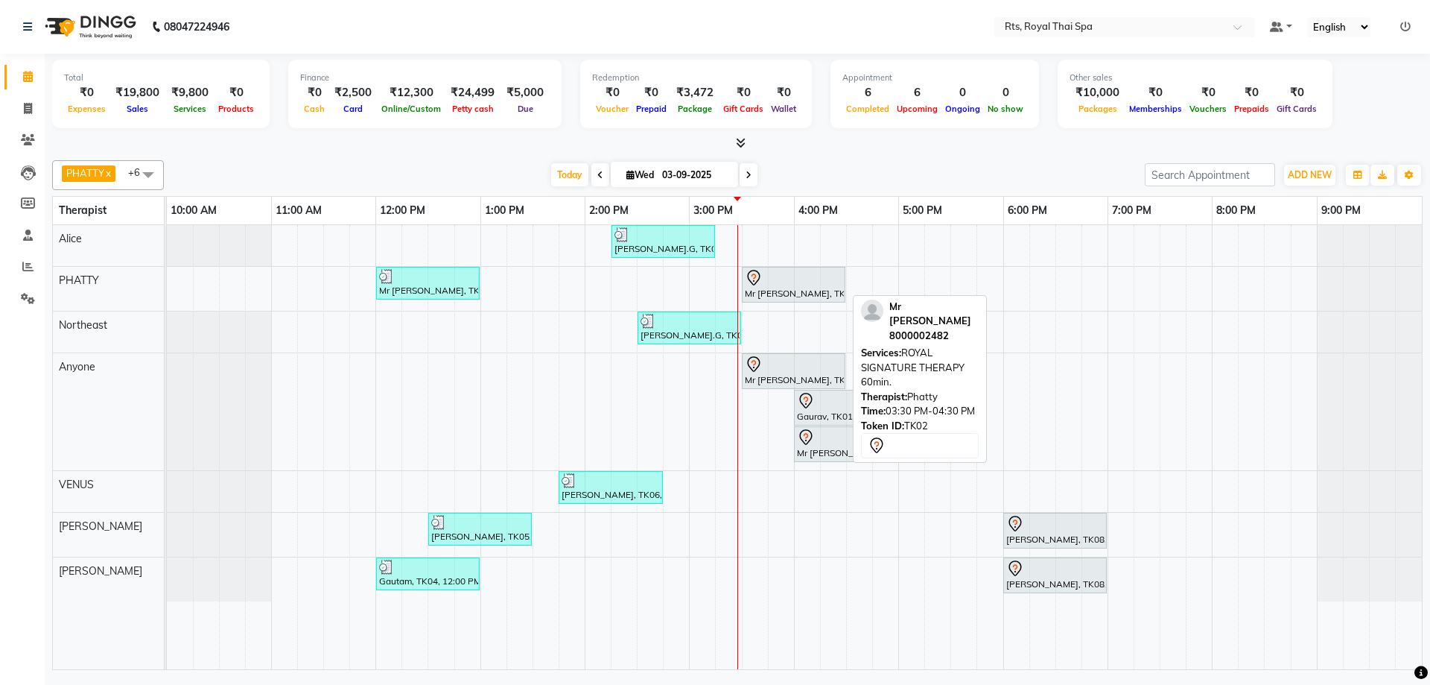
click at [798, 293] on div "Mr [PERSON_NAME], TK02, 03:30 PM-04:30 PM, ROYAL SIGNATURE THERAPY 60min." at bounding box center [793, 284] width 101 height 31
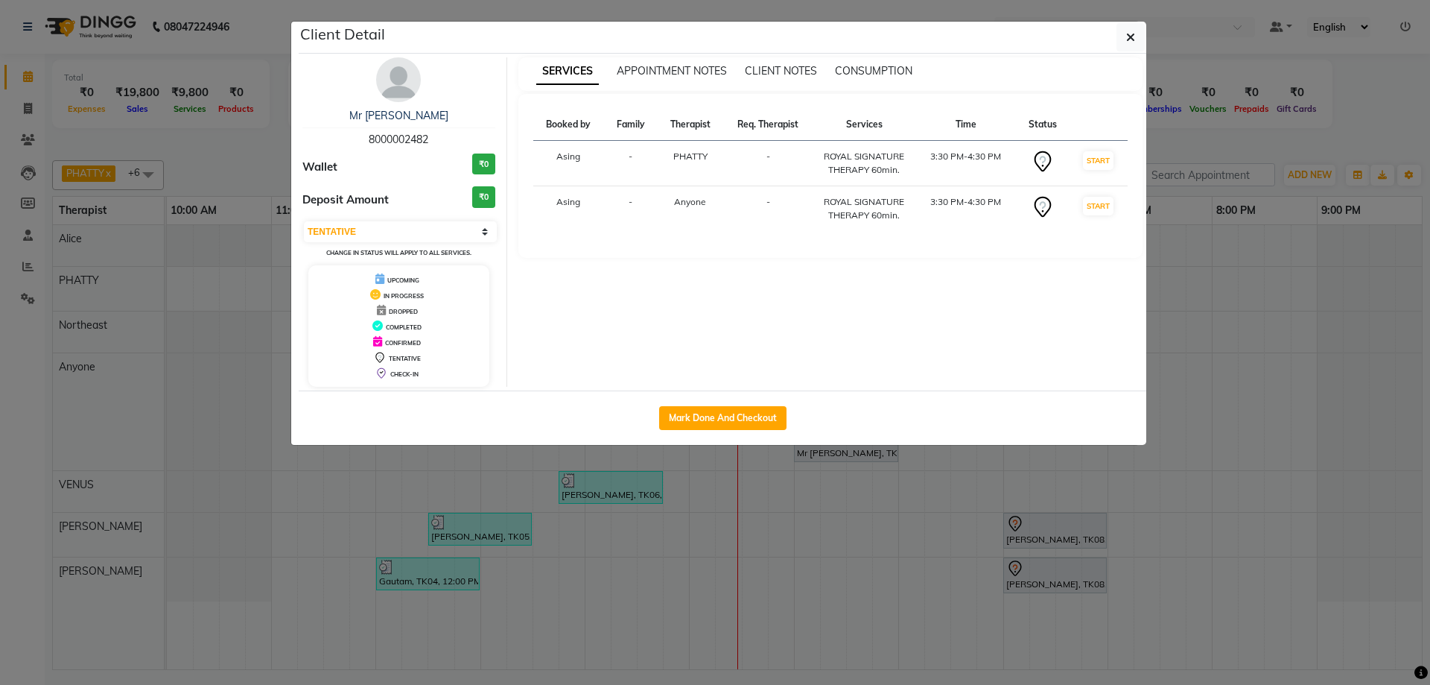
drag, startPoint x: 352, startPoint y: 144, endPoint x: 454, endPoint y: 143, distance: 101.3
click at [454, 143] on div "Mr VP 8000002482" at bounding box center [398, 127] width 193 height 39
copy span "8000002482"
click at [1133, 39] on icon "button" at bounding box center [1130, 37] width 9 height 12
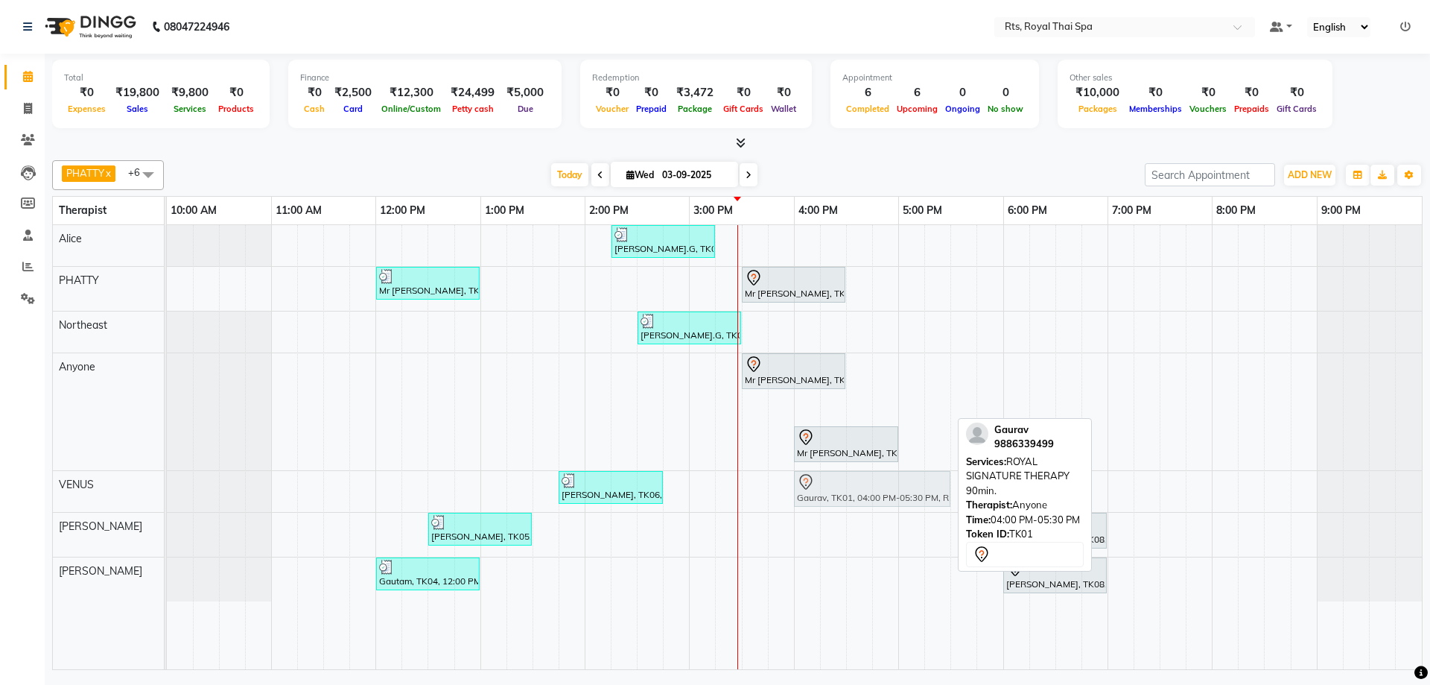
drag, startPoint x: 820, startPoint y: 413, endPoint x: 817, endPoint y: 484, distance: 71.6
click at [816, 505] on tbody "[PERSON_NAME].G, TK07, 02:15 PM-03:15 PM, ROYAL SIGNATURE THERAPY 60min. Mr [PE…" at bounding box center [794, 413] width 1255 height 376
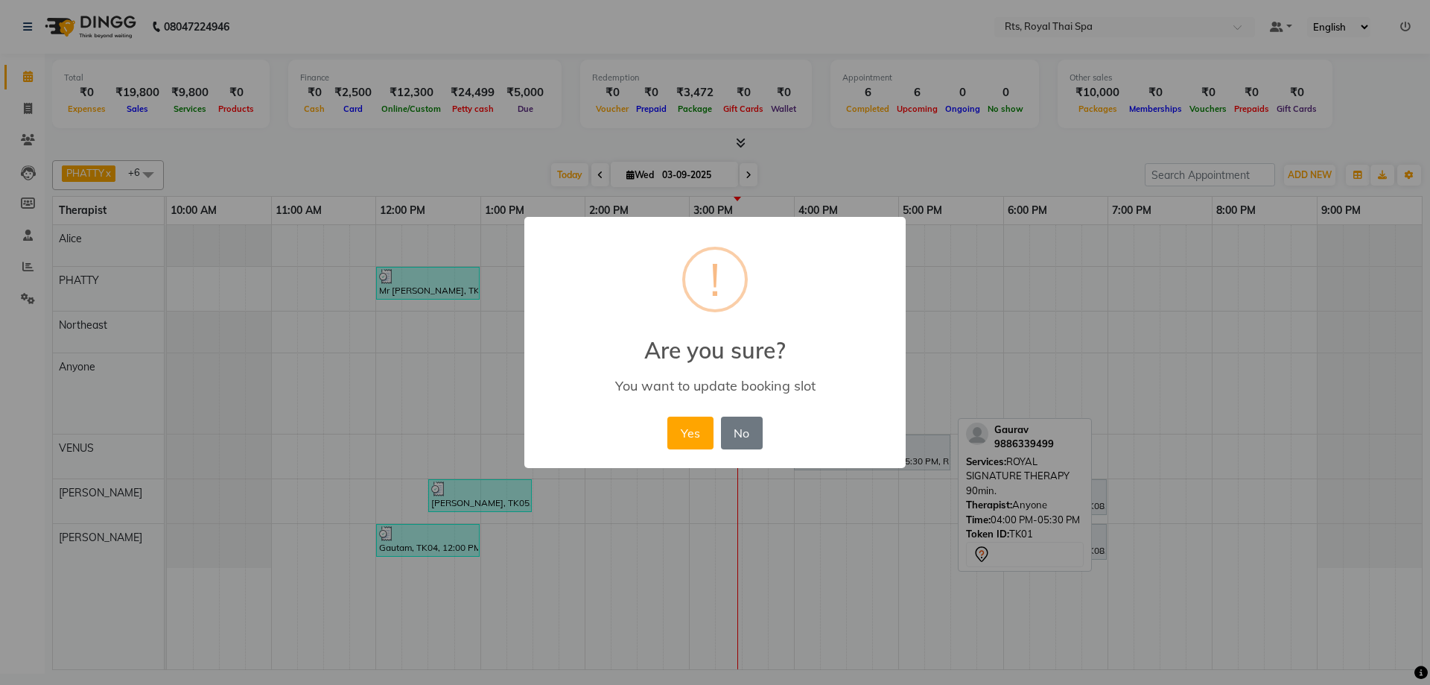
click at [661, 425] on div "× ! Are you sure? You want to update booking slot Yes No No" at bounding box center [714, 343] width 381 height 252
click at [678, 434] on button "Yes" at bounding box center [689, 432] width 45 height 33
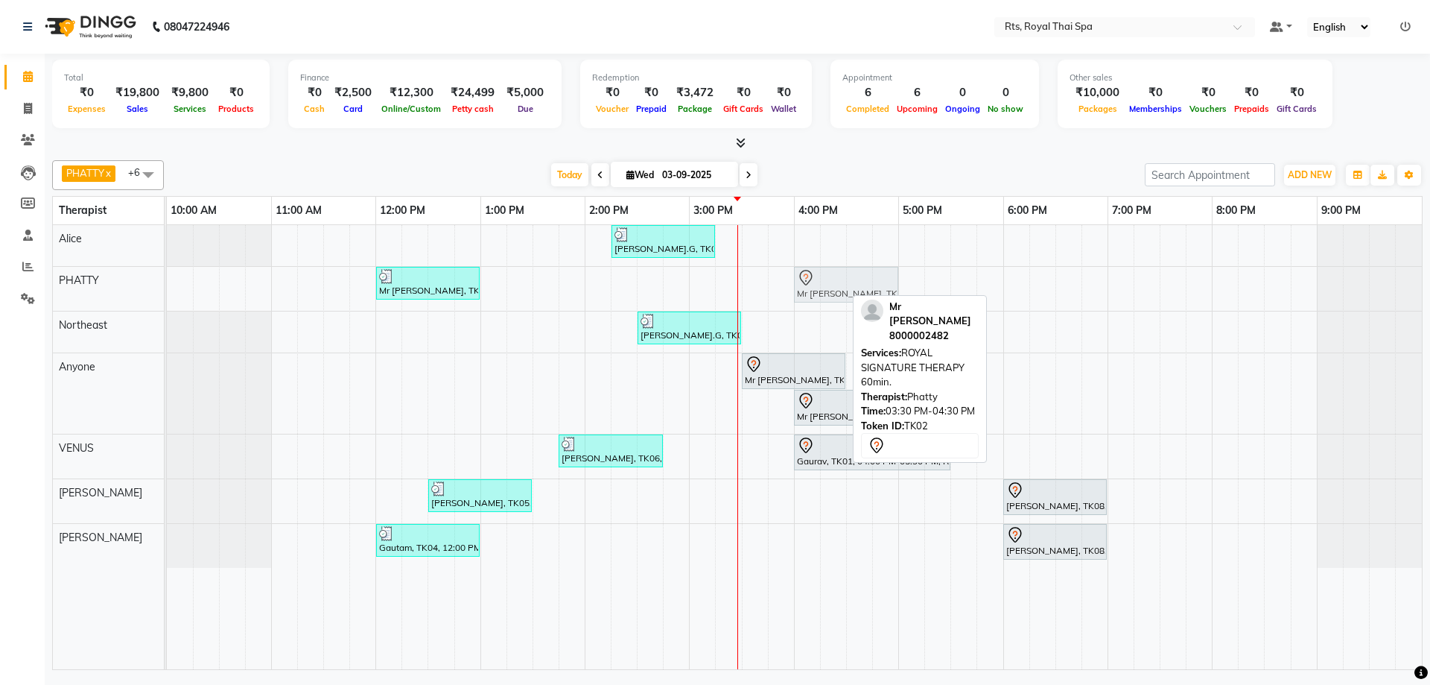
drag, startPoint x: 764, startPoint y: 285, endPoint x: 807, endPoint y: 287, distance: 43.2
click at [167, 287] on div "Mr [PERSON_NAME], TK03, 12:00 PM-01:00 PM, SWEDISH THERAPY 60 Min. Mr [PERSON_N…" at bounding box center [167, 289] width 0 height 44
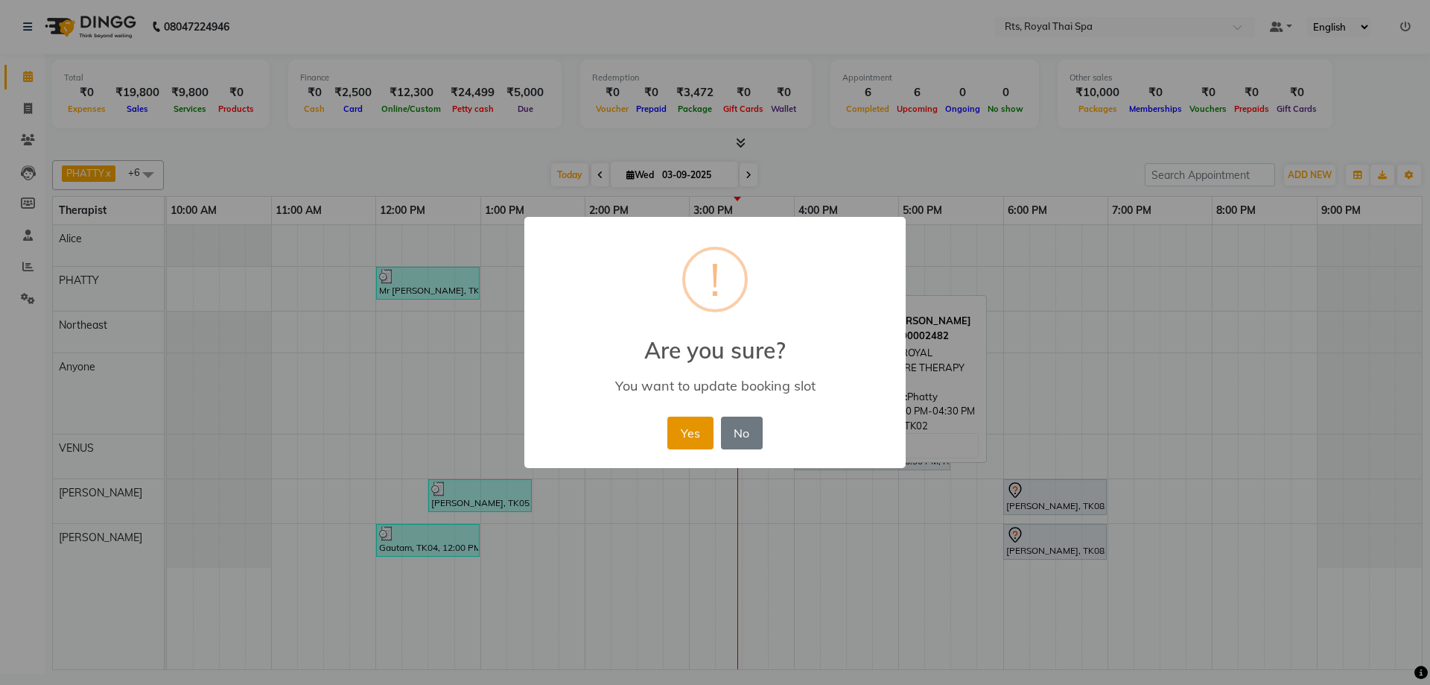
click at [697, 437] on button "Yes" at bounding box center [689, 432] width 45 height 33
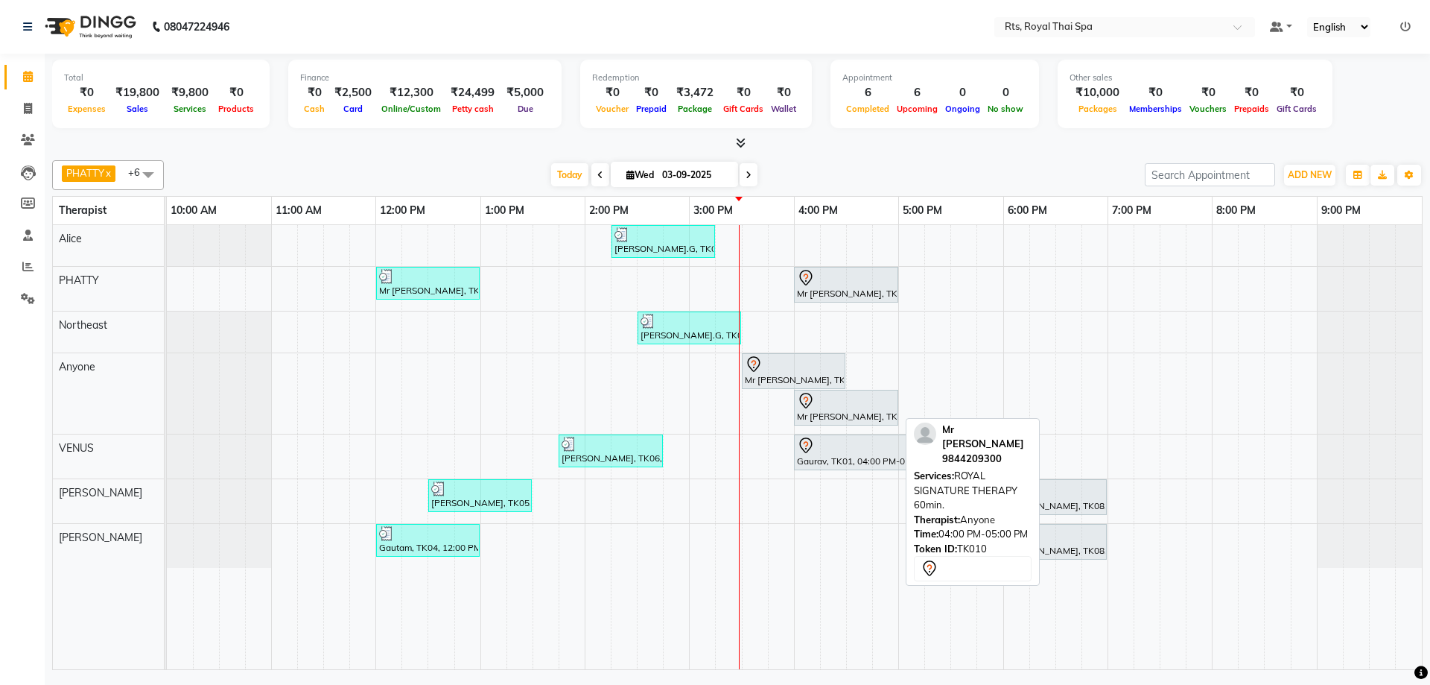
click at [843, 407] on div at bounding box center [846, 401] width 98 height 18
click at [842, 407] on div at bounding box center [846, 401] width 98 height 18
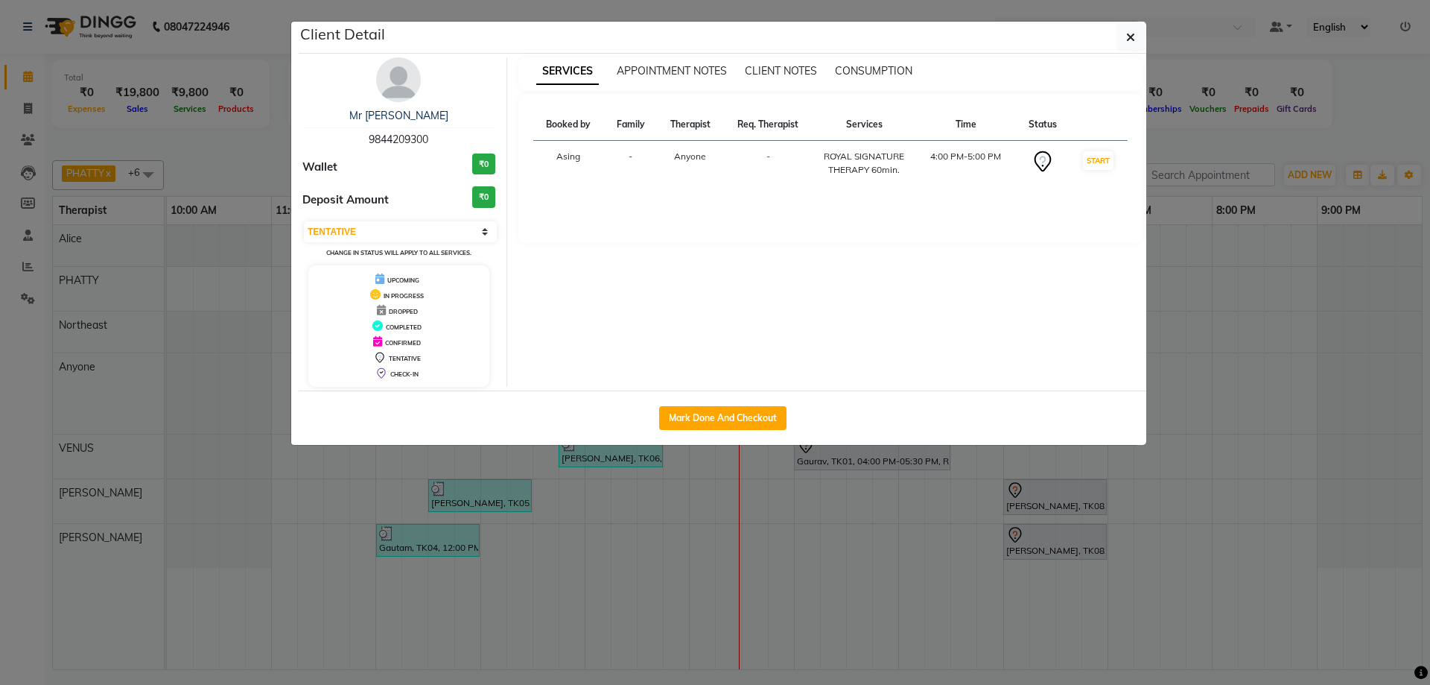
click at [393, 84] on img at bounding box center [398, 79] width 45 height 45
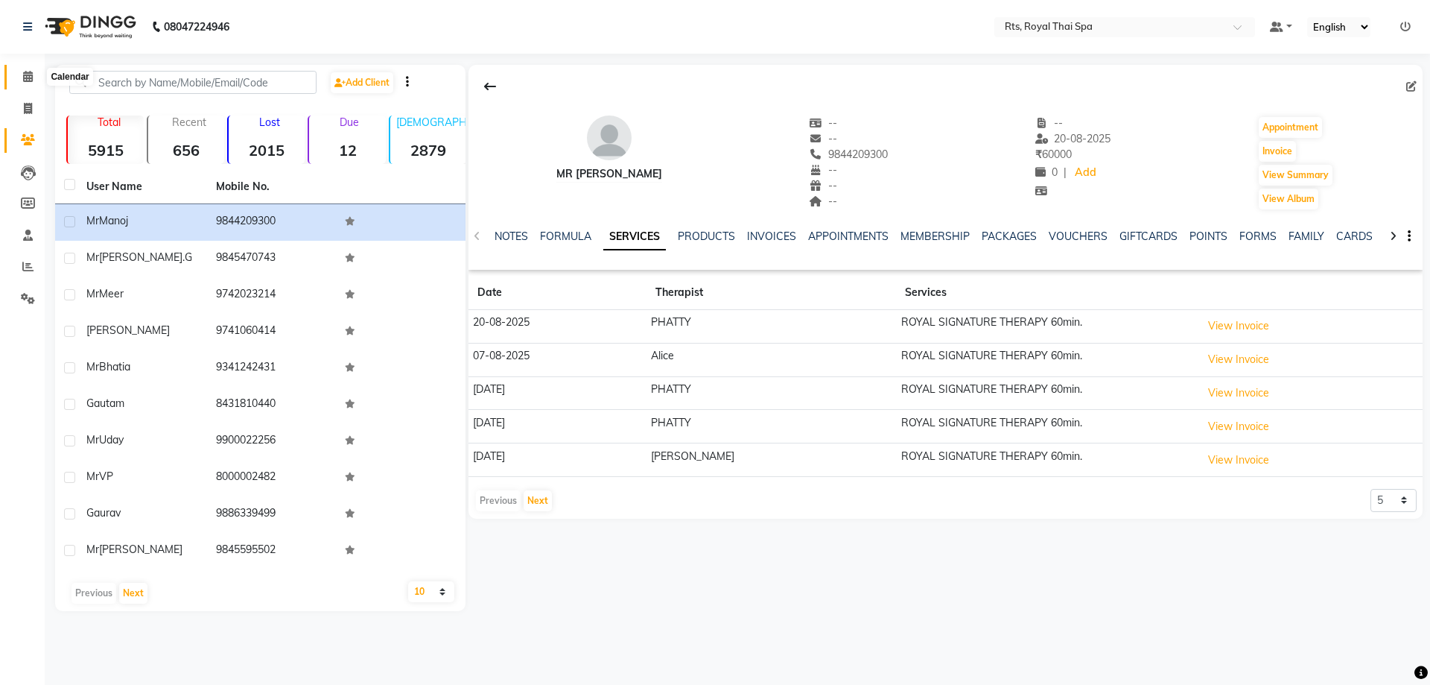
drag, startPoint x: 37, startPoint y: 83, endPoint x: 42, endPoint y: 77, distance: 7.9
click at [35, 83] on span at bounding box center [28, 77] width 26 height 17
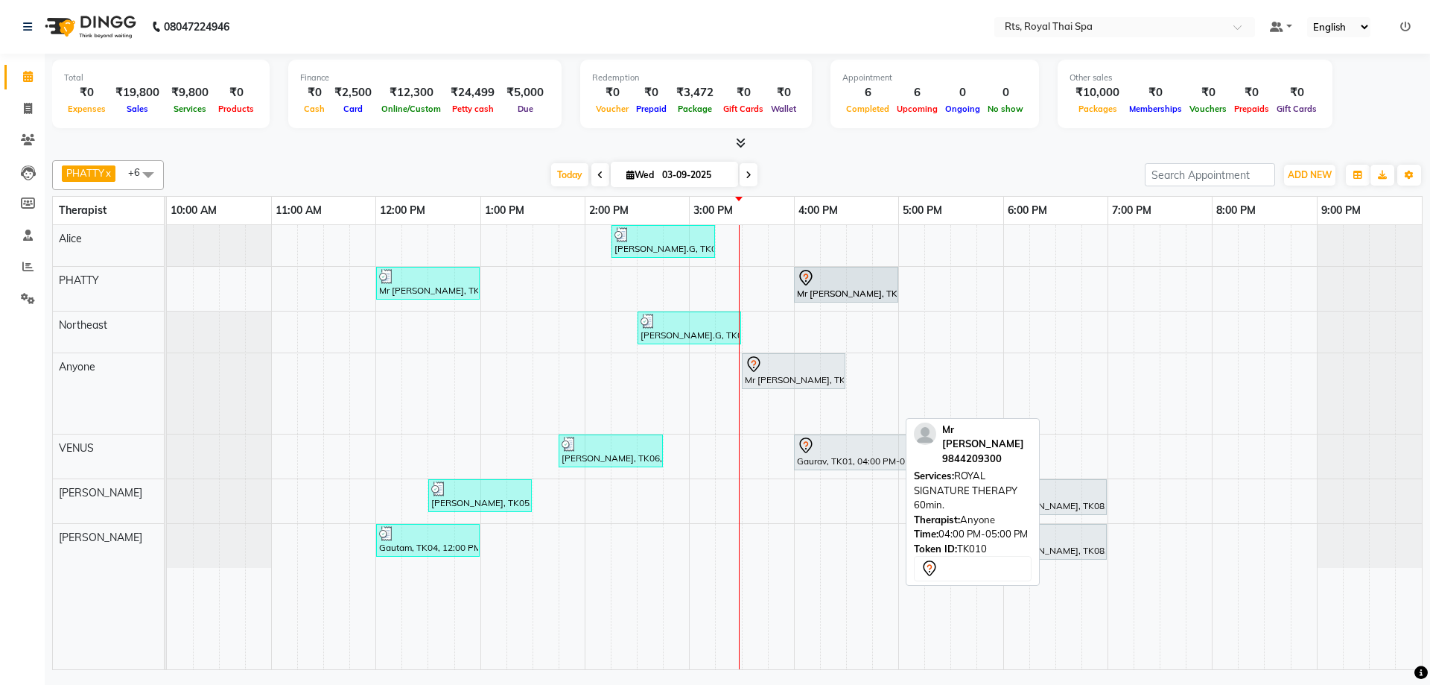
drag, startPoint x: 813, startPoint y: 412, endPoint x: 823, endPoint y: 306, distance: 106.2
click at [825, 295] on tbody "[PERSON_NAME].G, TK07, 02:15 PM-03:15 PM, ROYAL SIGNATURE THERAPY 60min. Mr [PE…" at bounding box center [794, 396] width 1255 height 343
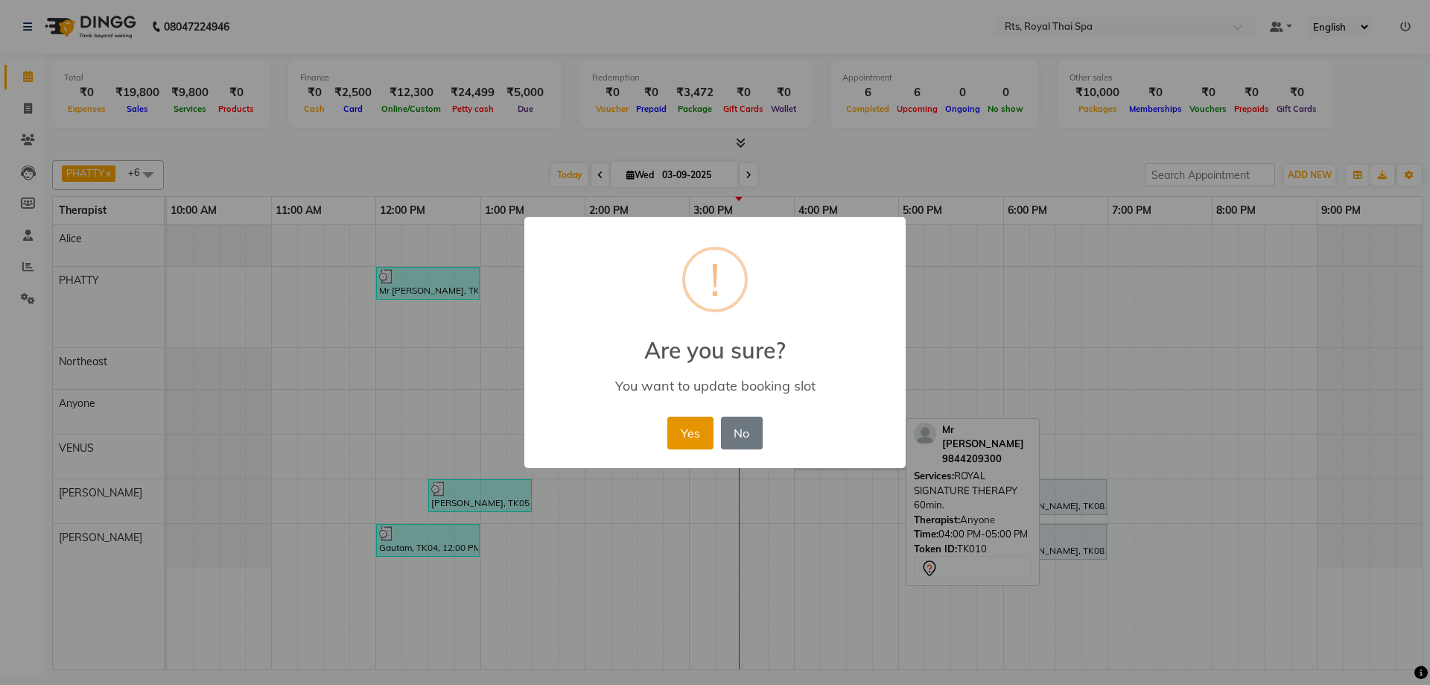
click at [696, 440] on button "Yes" at bounding box center [689, 432] width 45 height 33
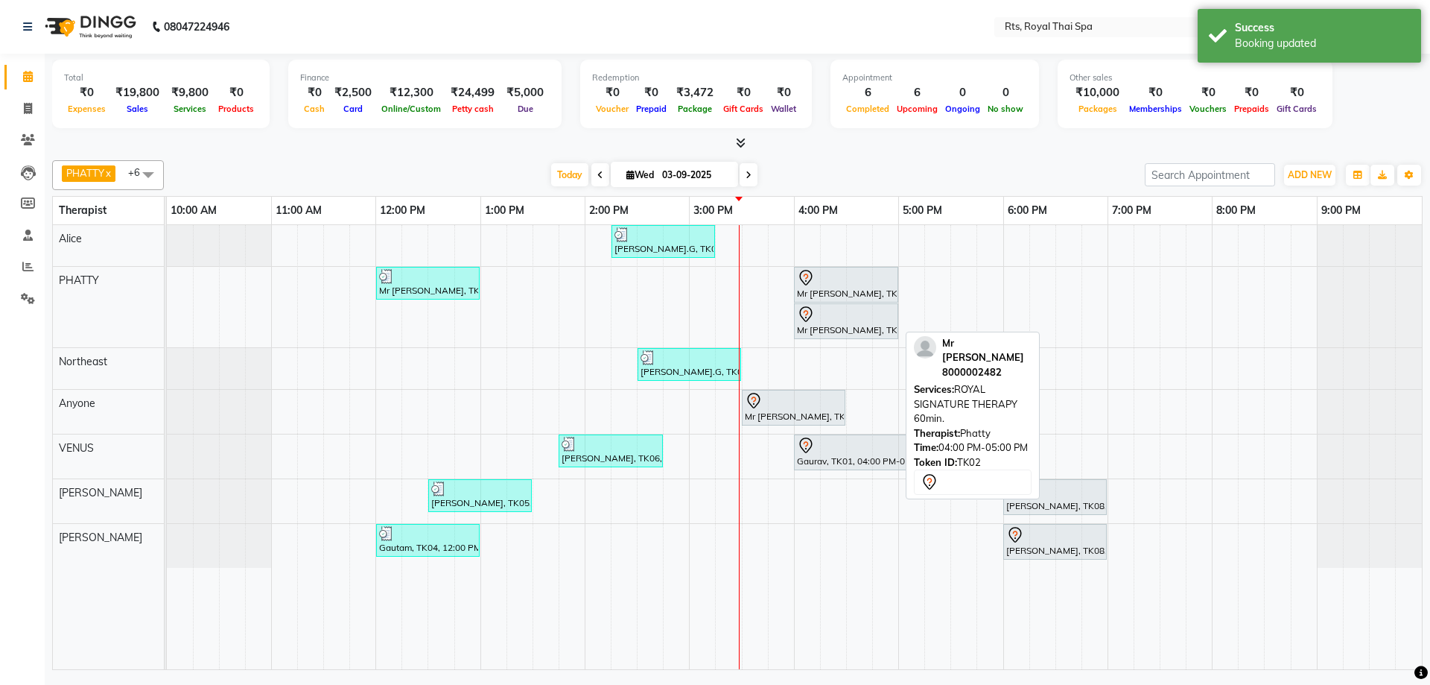
click at [819, 325] on div "Mr [PERSON_NAME], TK02, 04:00 PM-05:00 PM, ROYAL SIGNATURE THERAPY 60min." at bounding box center [846, 320] width 101 height 31
drag, startPoint x: 813, startPoint y: 323, endPoint x: 807, endPoint y: 361, distance: 39.3
click at [807, 361] on tbody "[PERSON_NAME].G, TK07, 02:15 PM-03:15 PM, ROYAL SIGNATURE THERAPY 60min. Mr [PE…" at bounding box center [794, 396] width 1255 height 343
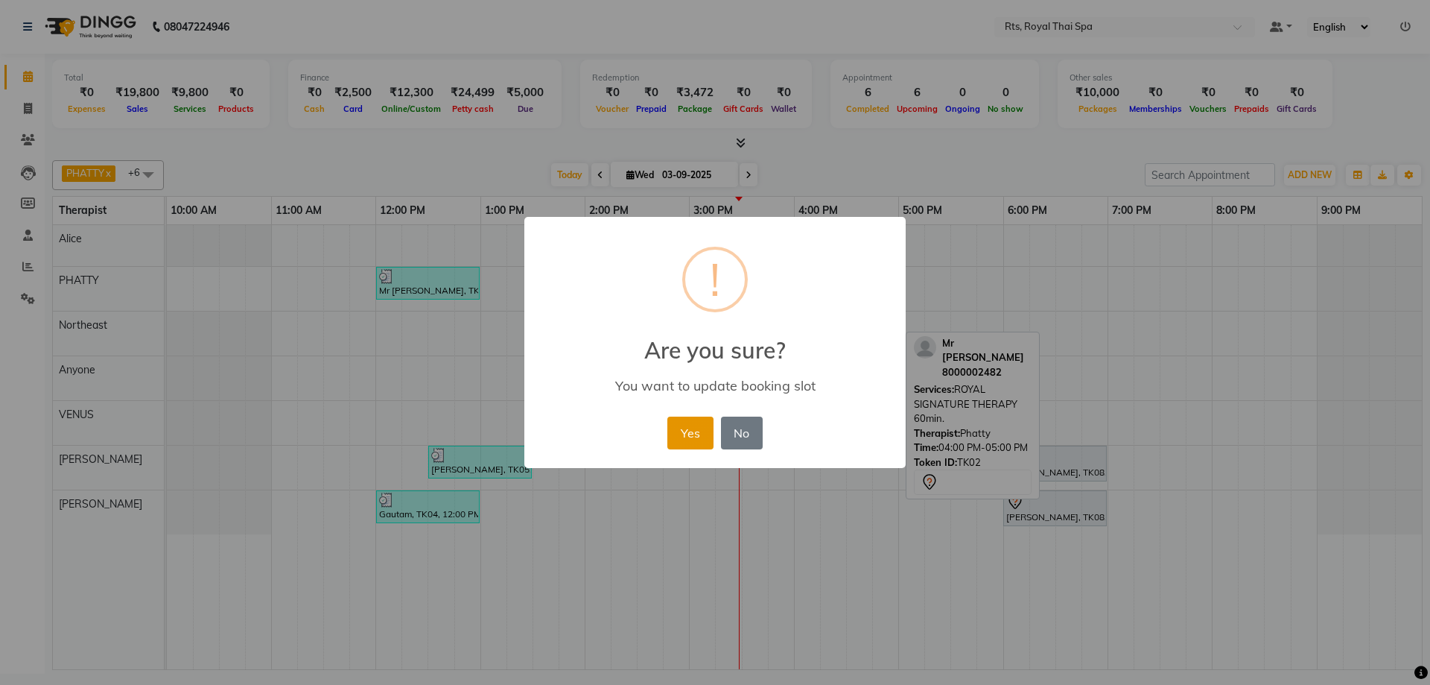
click at [682, 428] on button "Yes" at bounding box center [689, 432] width 45 height 33
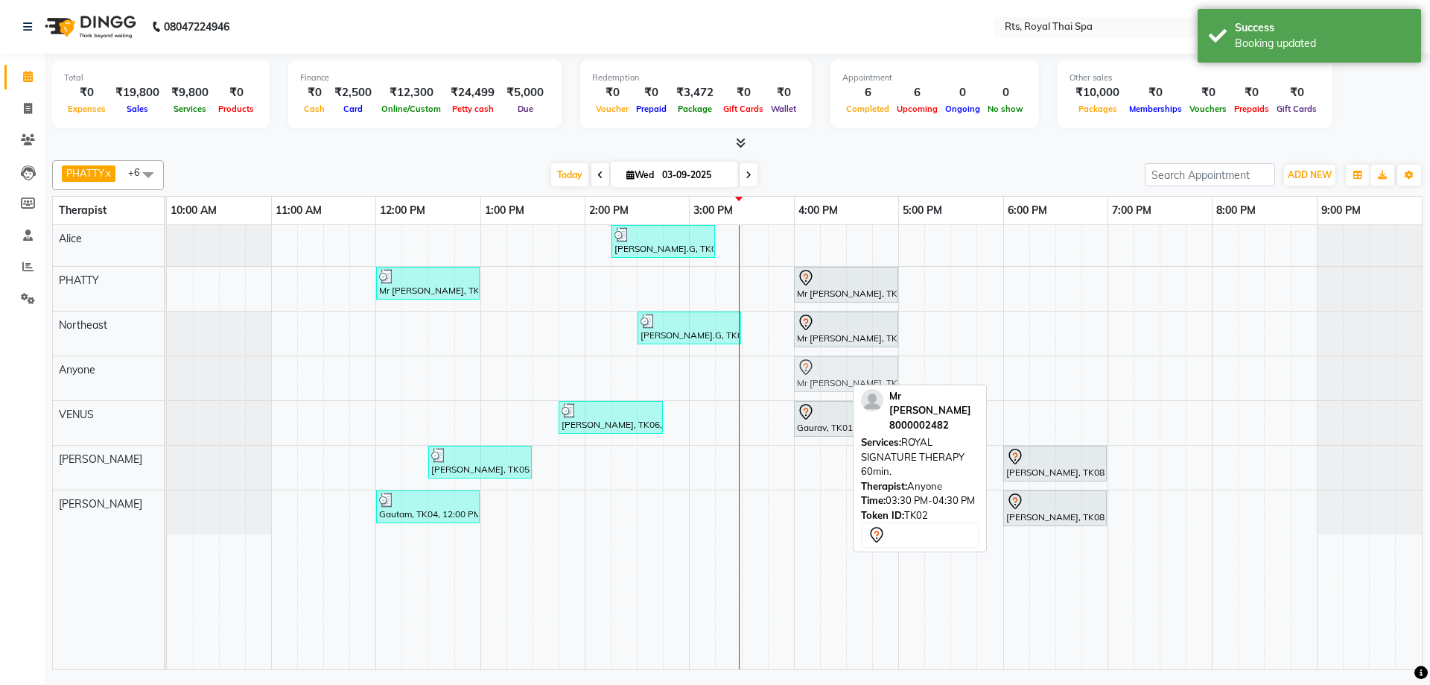
drag, startPoint x: 760, startPoint y: 375, endPoint x: 820, endPoint y: 374, distance: 60.3
click at [167, 374] on div "Mr [PERSON_NAME], TK02, 03:30 PM-04:30 PM, ROYAL SIGNATURE THERAPY 60min. Mr [P…" at bounding box center [167, 378] width 0 height 44
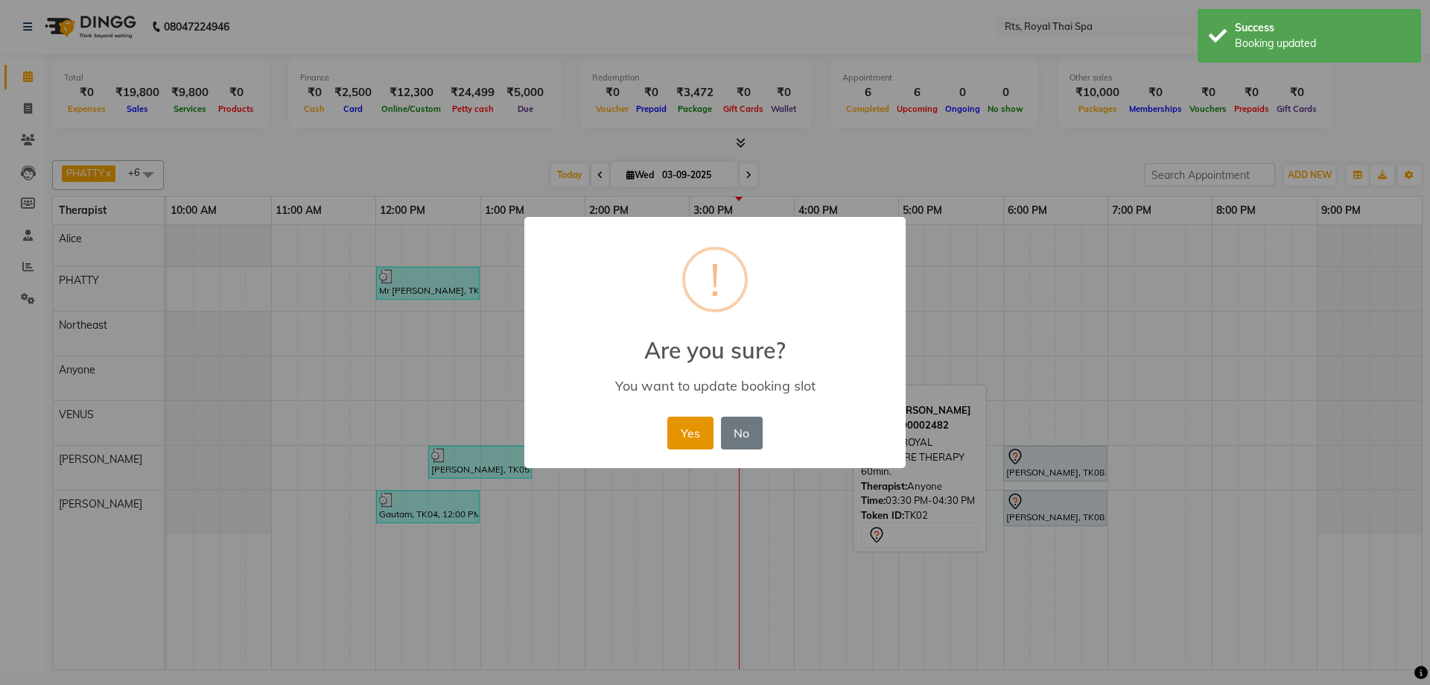
click at [690, 439] on button "Yes" at bounding box center [689, 432] width 45 height 33
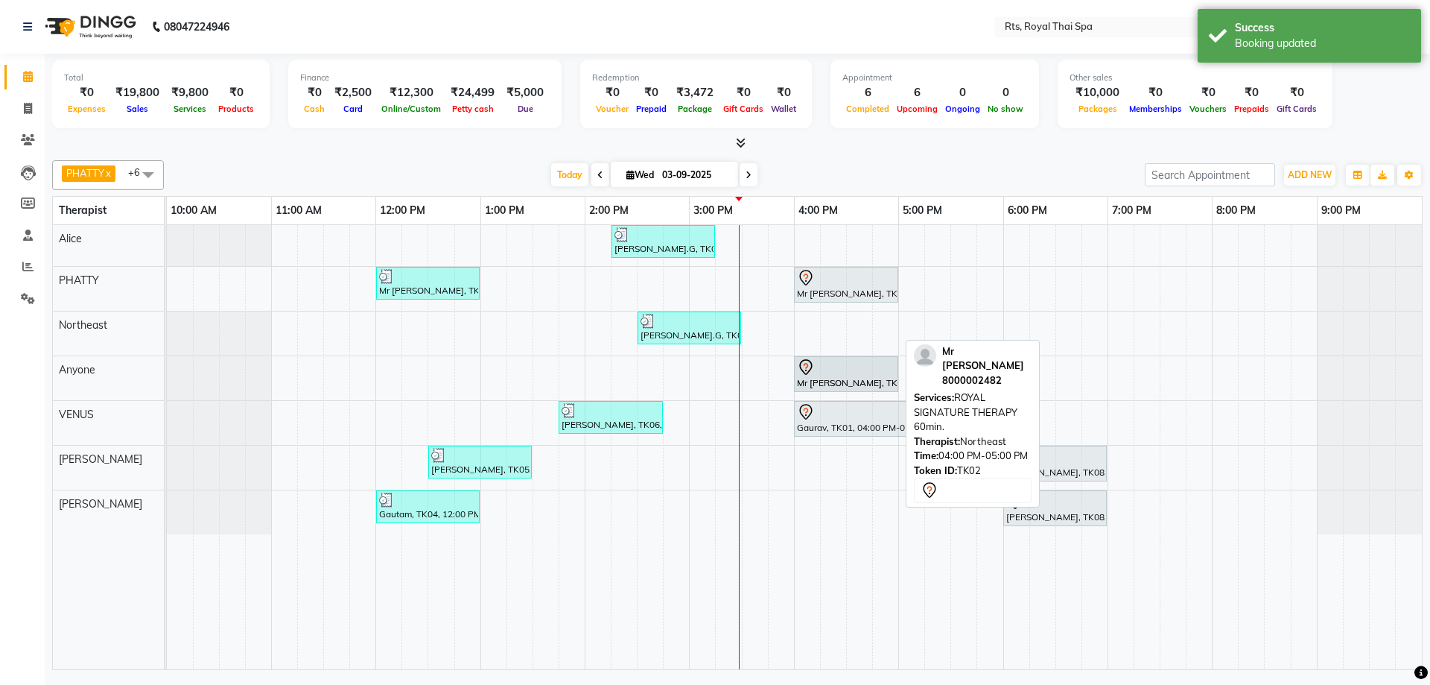
drag, startPoint x: 810, startPoint y: 331, endPoint x: 812, endPoint y: 390, distance: 59.6
click at [812, 390] on tbody "[PERSON_NAME].G, TK07, 02:15 PM-03:15 PM, ROYAL SIGNATURE THERAPY 60min. Mr [PE…" at bounding box center [794, 379] width 1255 height 309
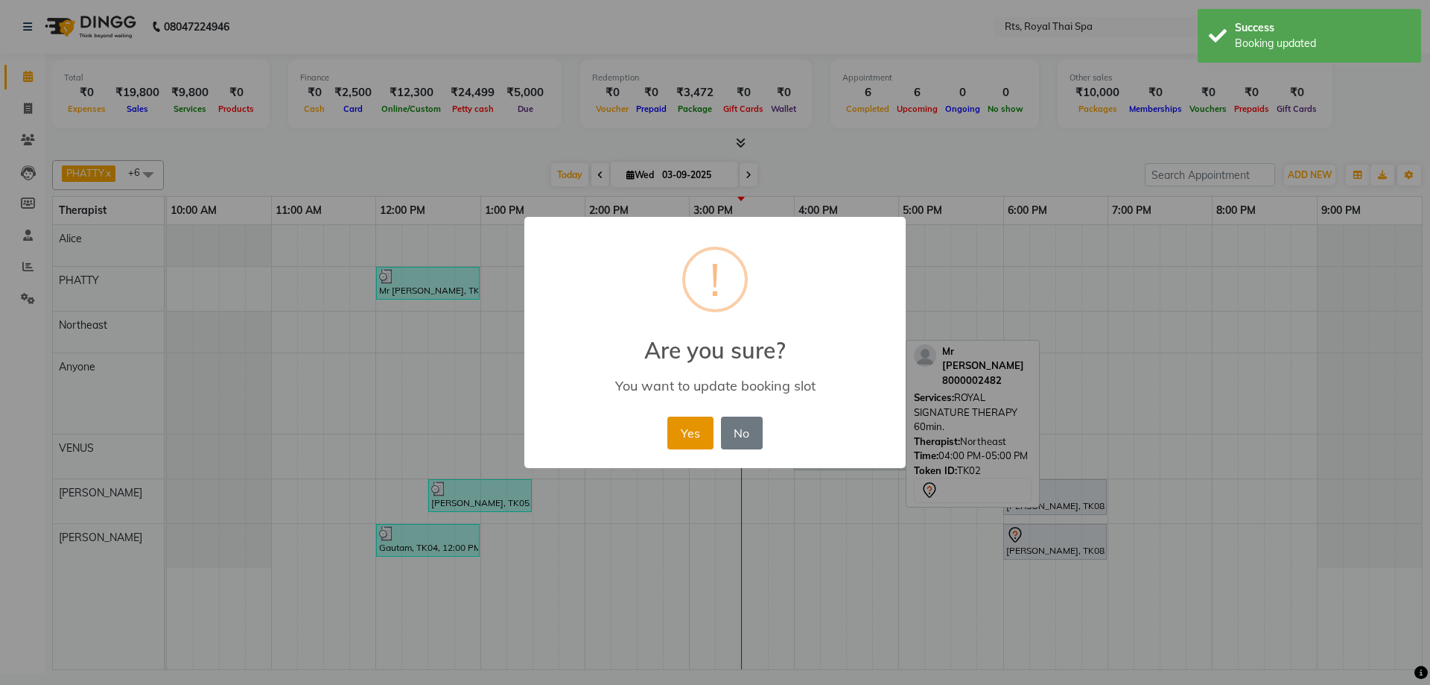
click at [700, 438] on button "Yes" at bounding box center [689, 432] width 45 height 33
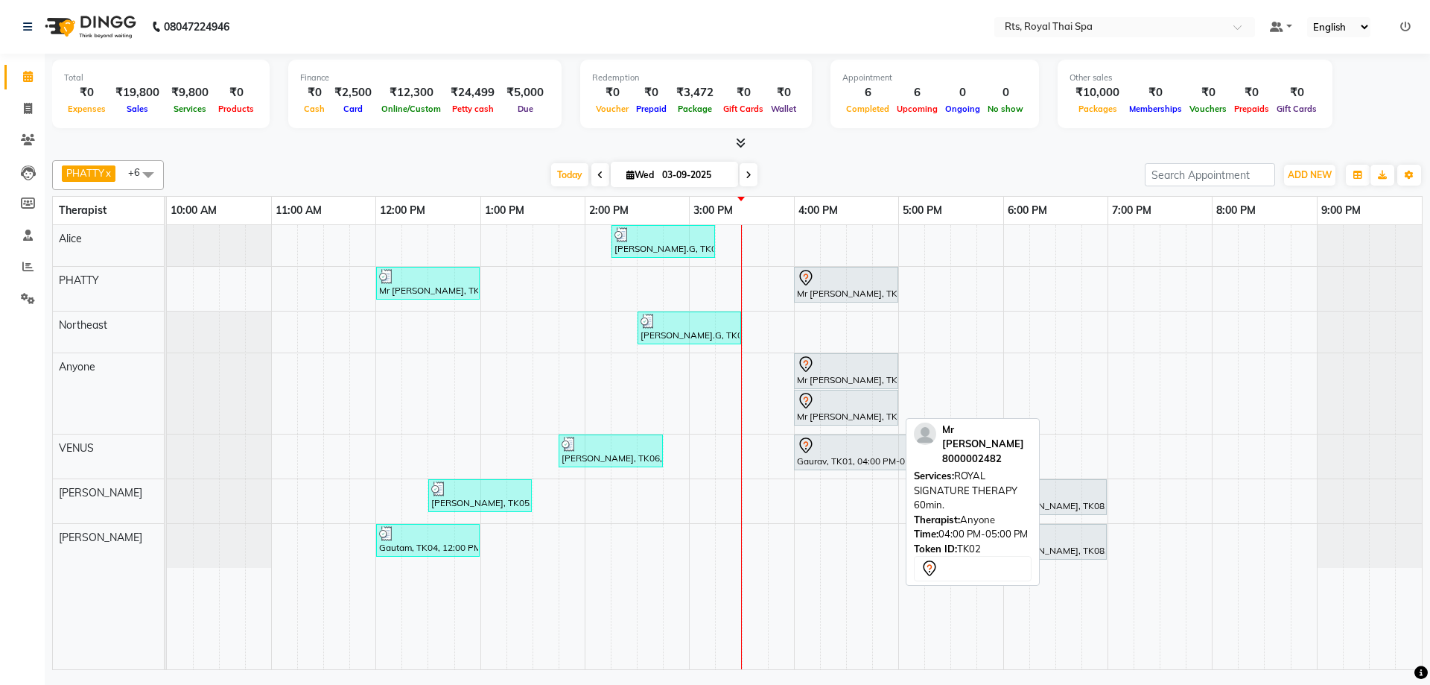
click at [843, 402] on div at bounding box center [846, 401] width 98 height 18
click at [854, 400] on div at bounding box center [846, 401] width 98 height 18
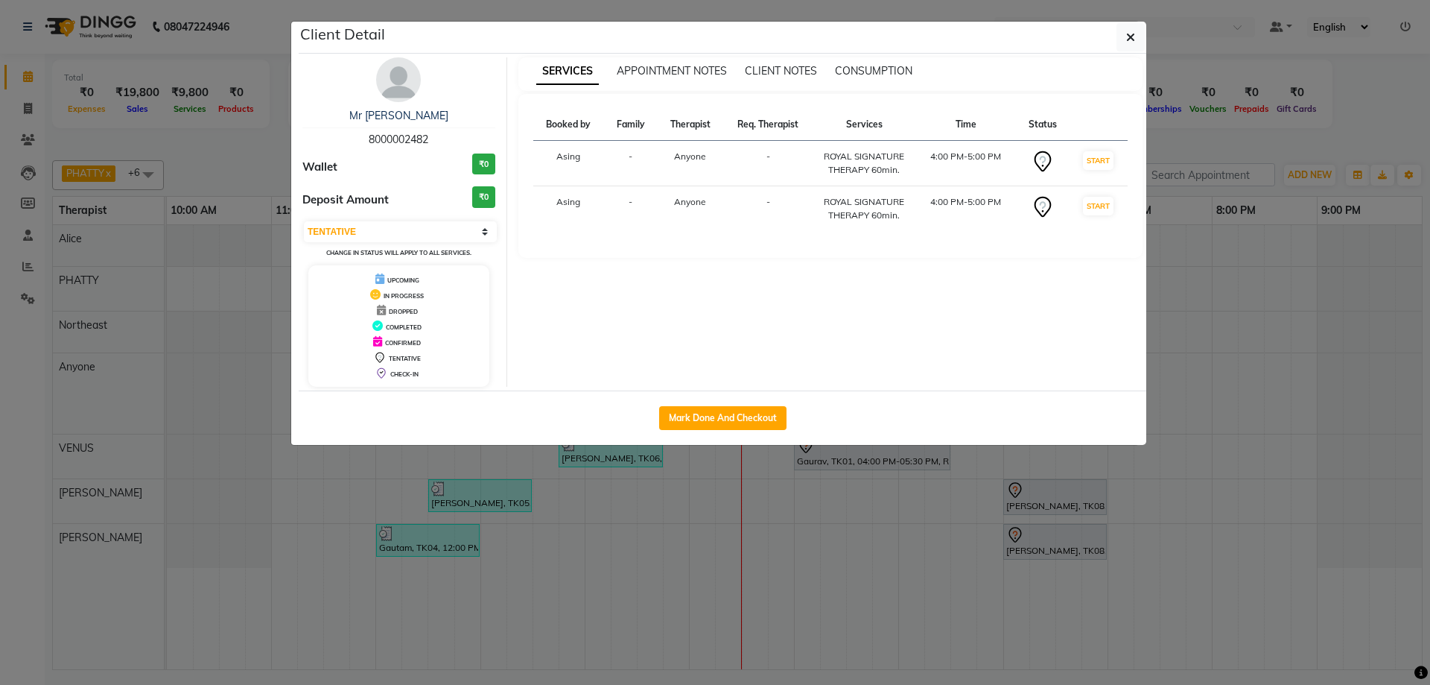
click at [403, 74] on img at bounding box center [398, 79] width 45 height 45
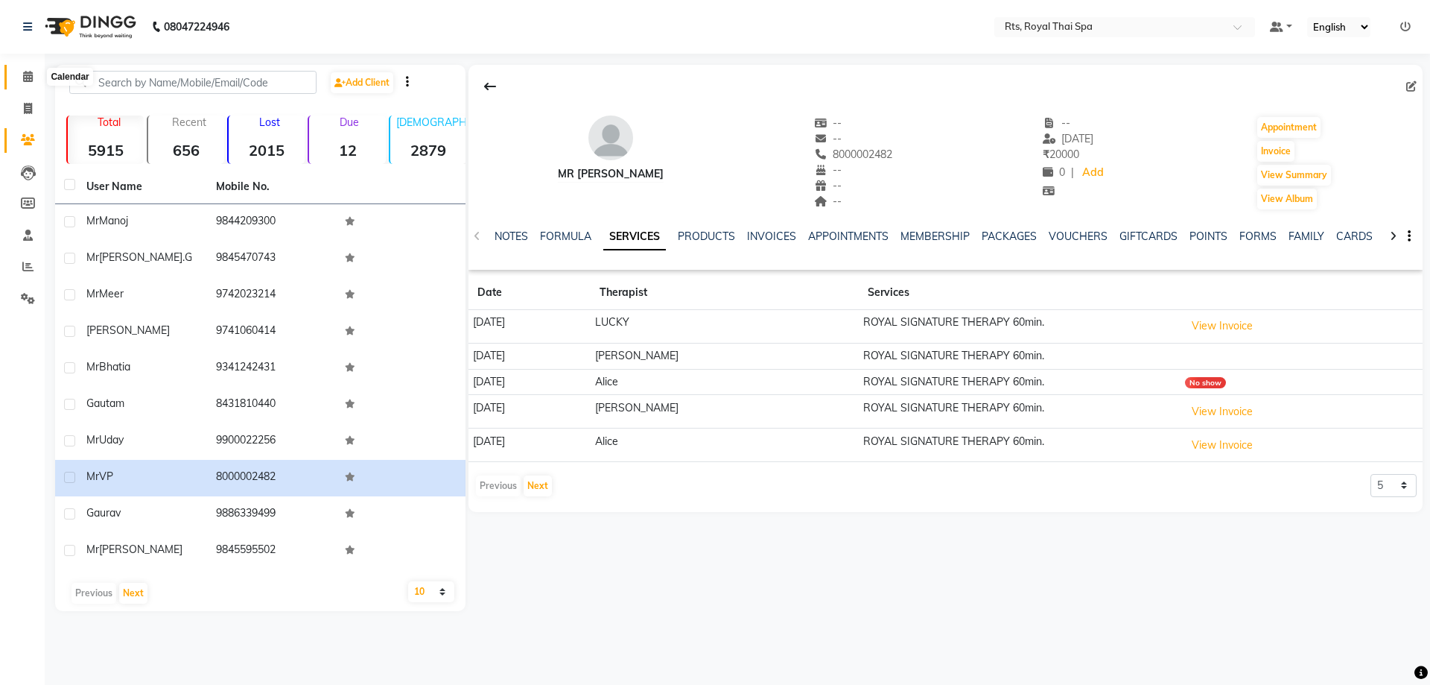
click at [34, 80] on span at bounding box center [28, 77] width 26 height 17
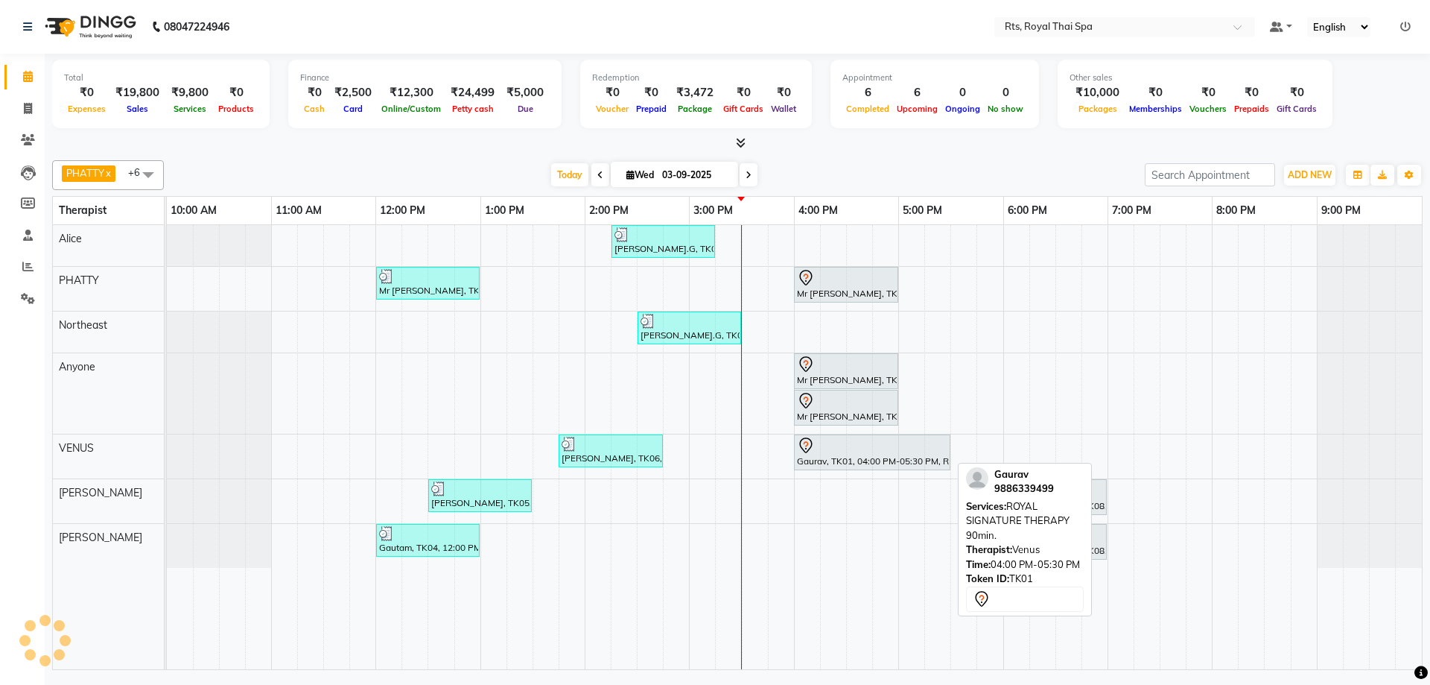
click at [869, 449] on div at bounding box center [872, 446] width 150 height 18
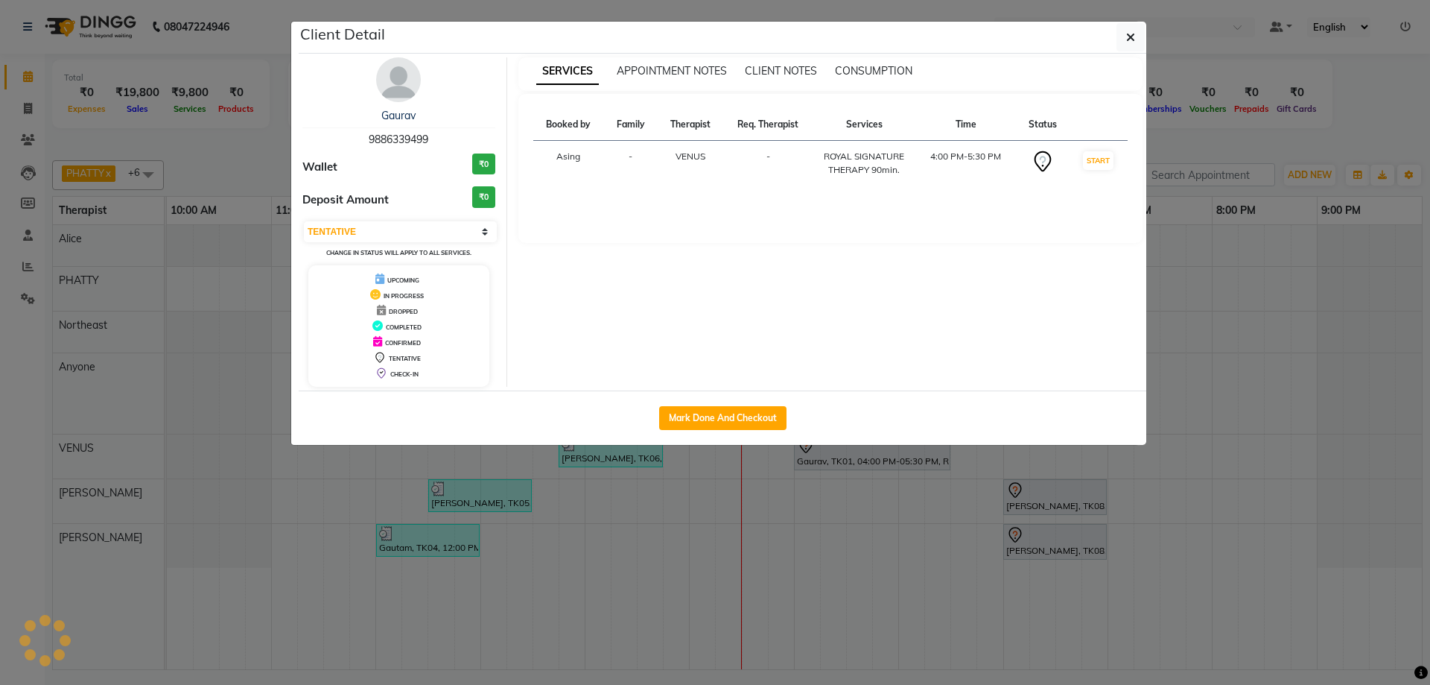
drag, startPoint x: 344, startPoint y: 144, endPoint x: 440, endPoint y: 140, distance: 95.4
click at [440, 140] on div "Gaurav 9886339499" at bounding box center [398, 127] width 193 height 39
copy span "9886339499"
click at [401, 78] on img at bounding box center [398, 79] width 45 height 45
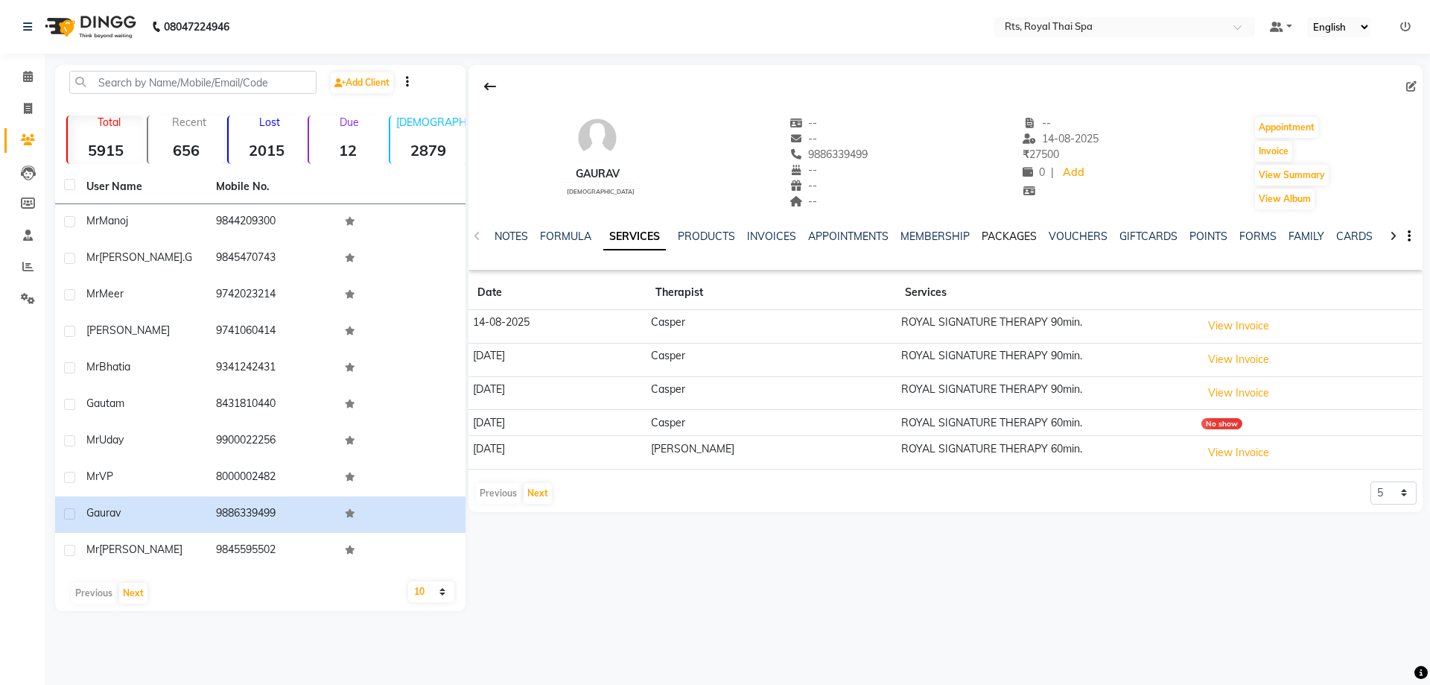
click at [1017, 235] on link "PACKAGES" at bounding box center [1009, 235] width 55 height 13
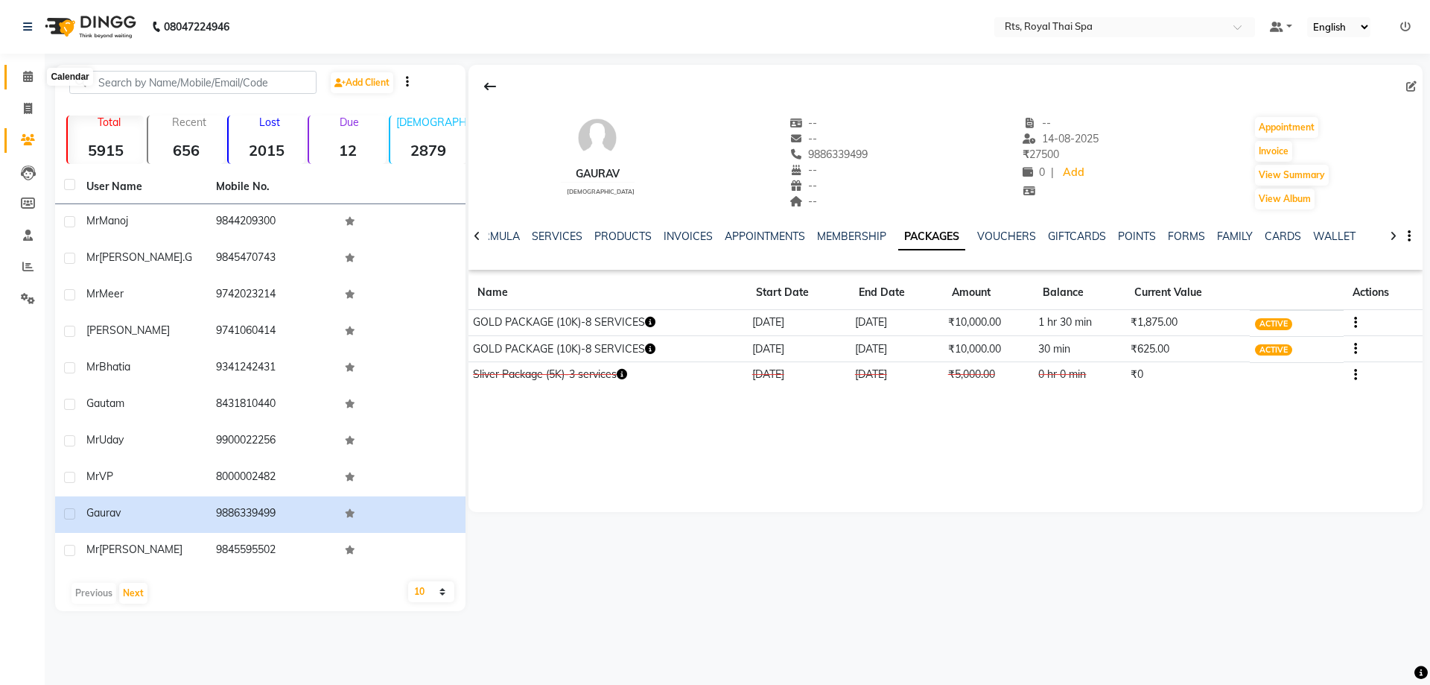
click at [25, 71] on icon at bounding box center [28, 76] width 10 height 11
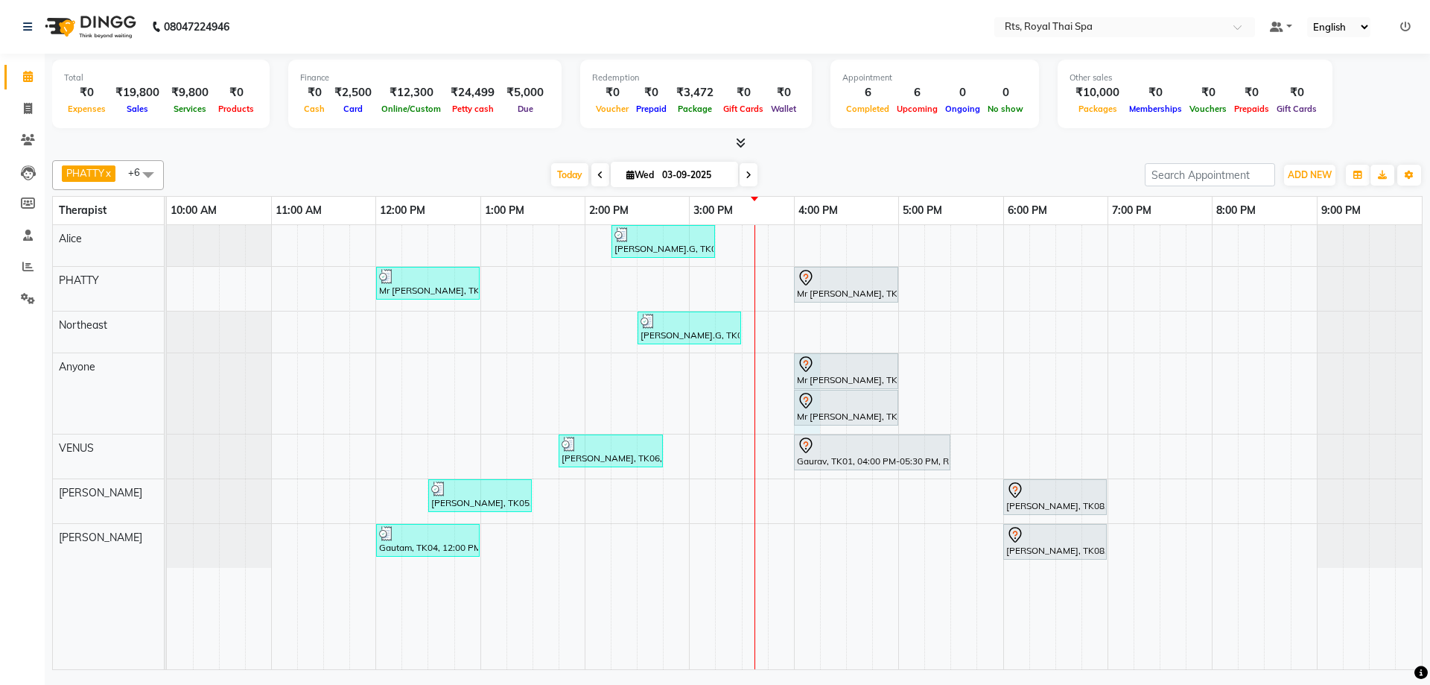
click at [808, 431] on div "[PERSON_NAME].G, TK07, 02:15 PM-03:15 PM, ROYAL SIGNATURE THERAPY 60min. Mr [PE…" at bounding box center [794, 447] width 1255 height 444
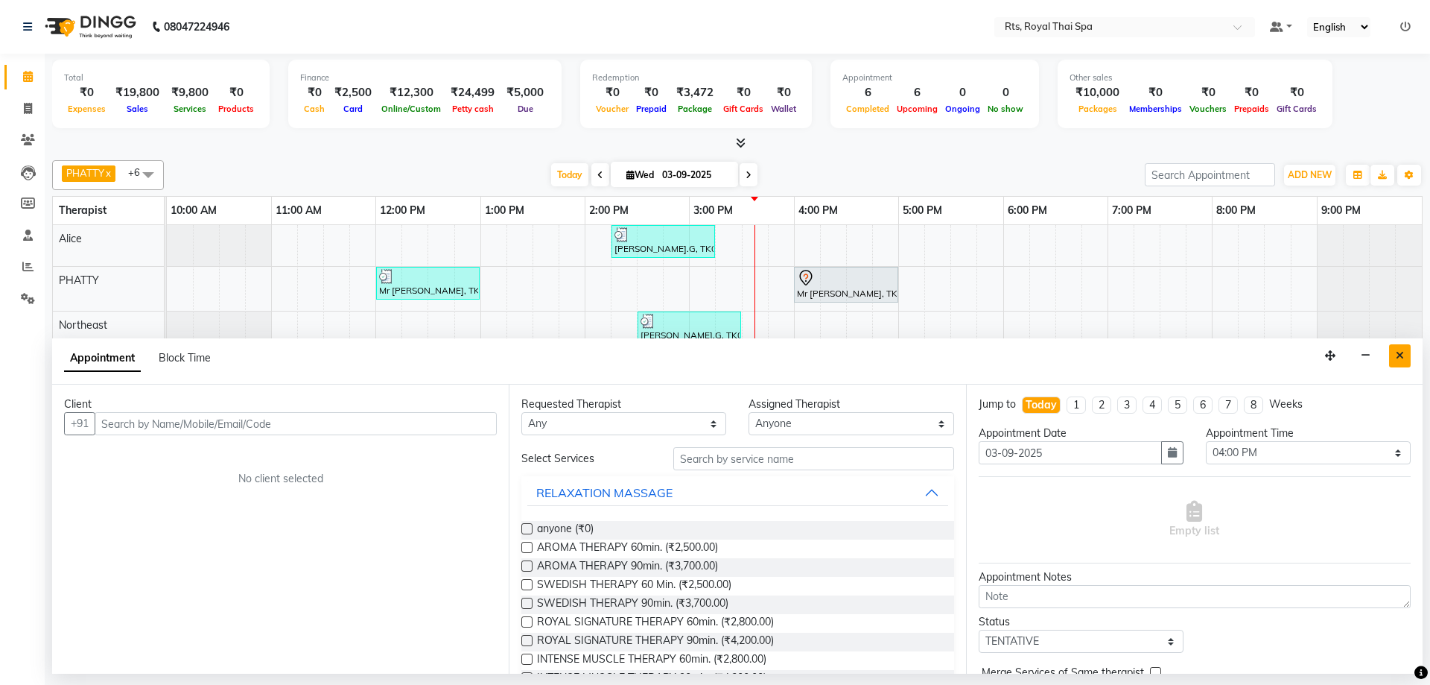
click at [1406, 363] on div "Appointment Block Time" at bounding box center [737, 361] width 1371 height 46
click at [1403, 358] on icon "Close" at bounding box center [1400, 355] width 8 height 10
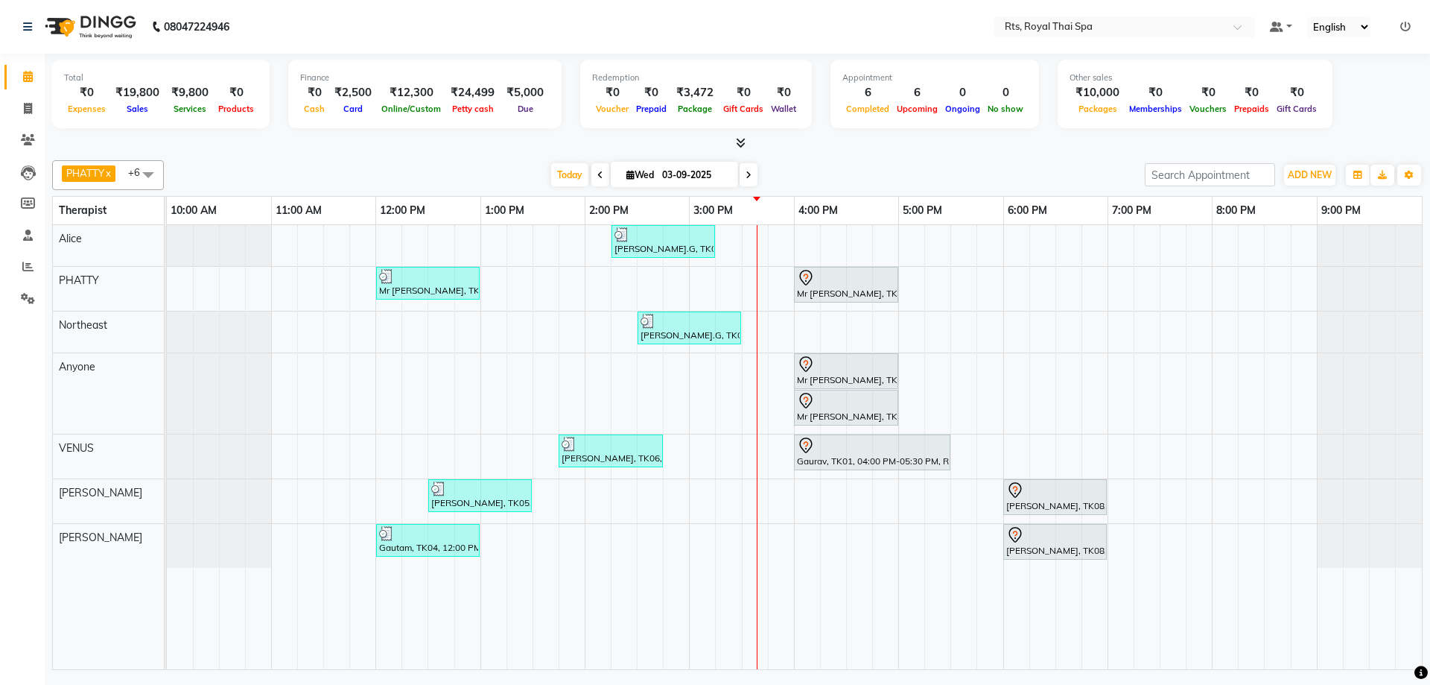
click at [803, 327] on div "[PERSON_NAME].G, TK07, 02:15 PM-03:15 PM, ROYAL SIGNATURE THERAPY 60min. Mr [PE…" at bounding box center [794, 447] width 1255 height 444
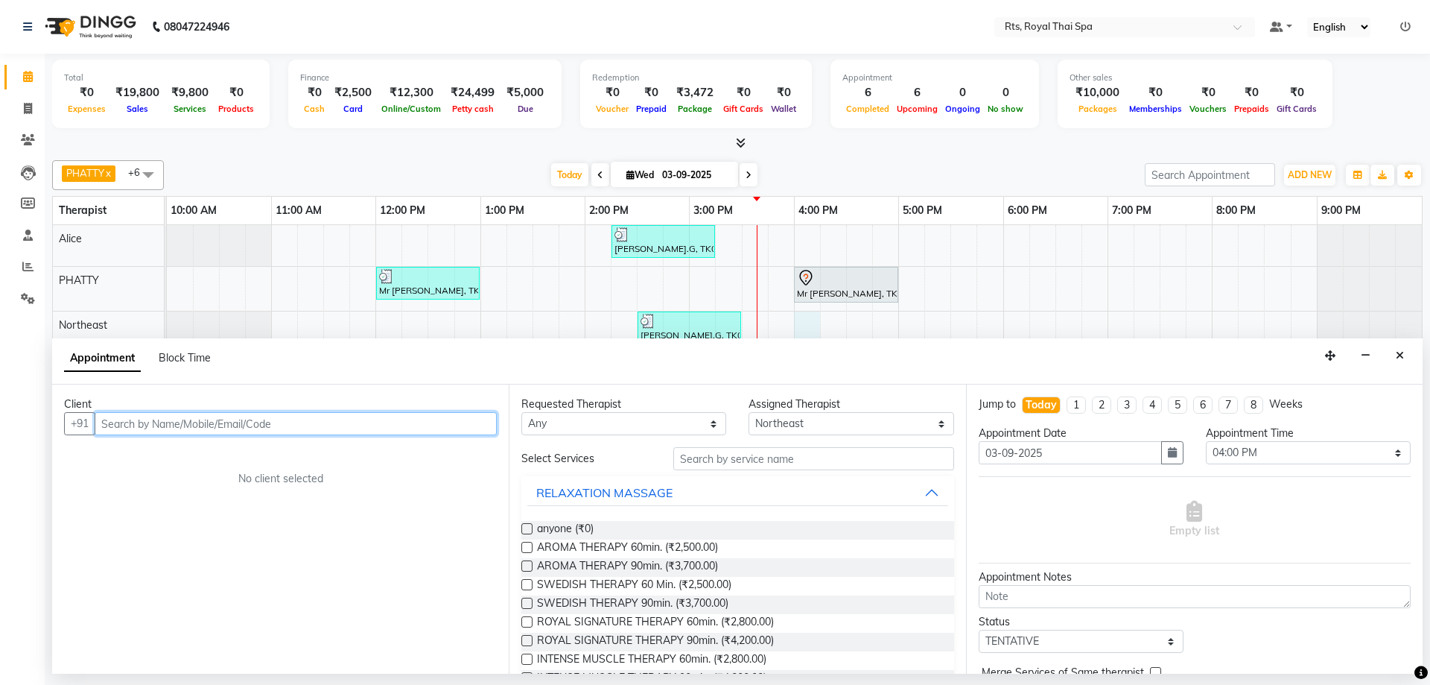
click at [354, 426] on input "text" at bounding box center [296, 423] width 402 height 23
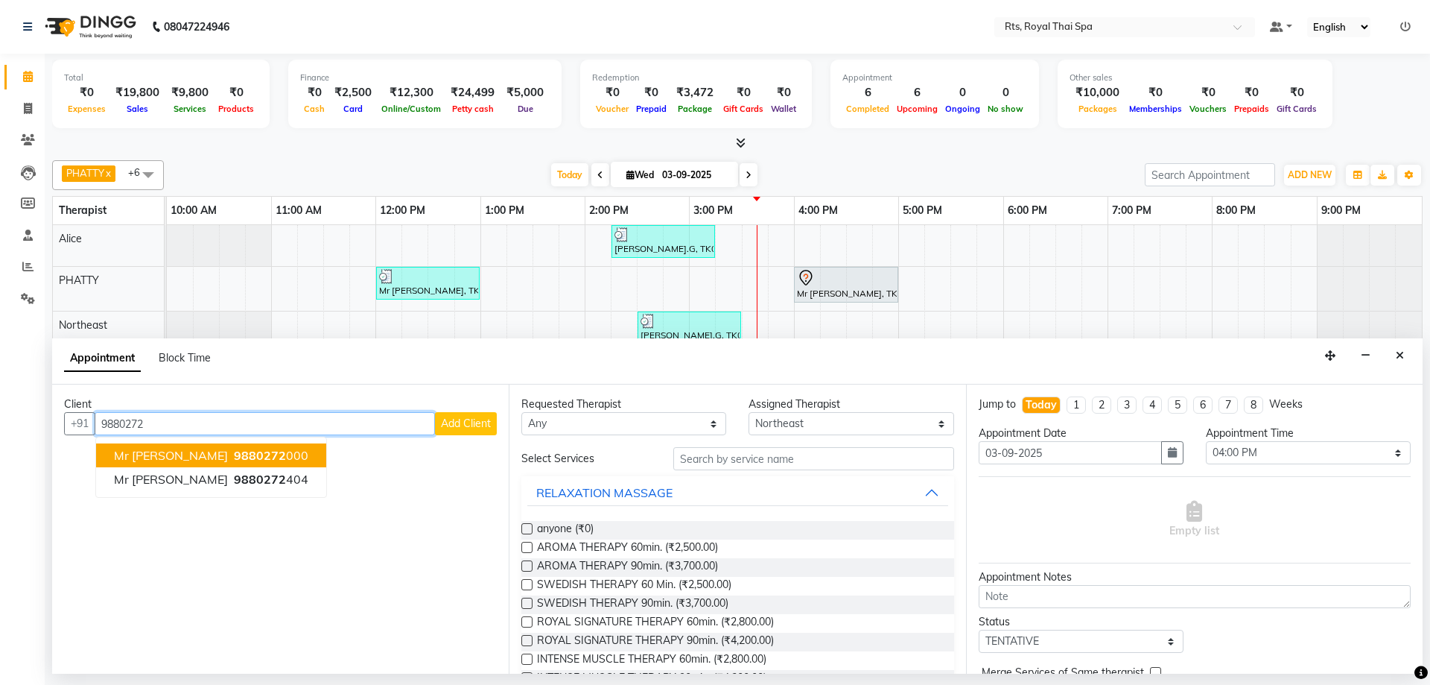
click at [206, 463] on button "Mr [PERSON_NAME] 9880272 000" at bounding box center [211, 455] width 230 height 24
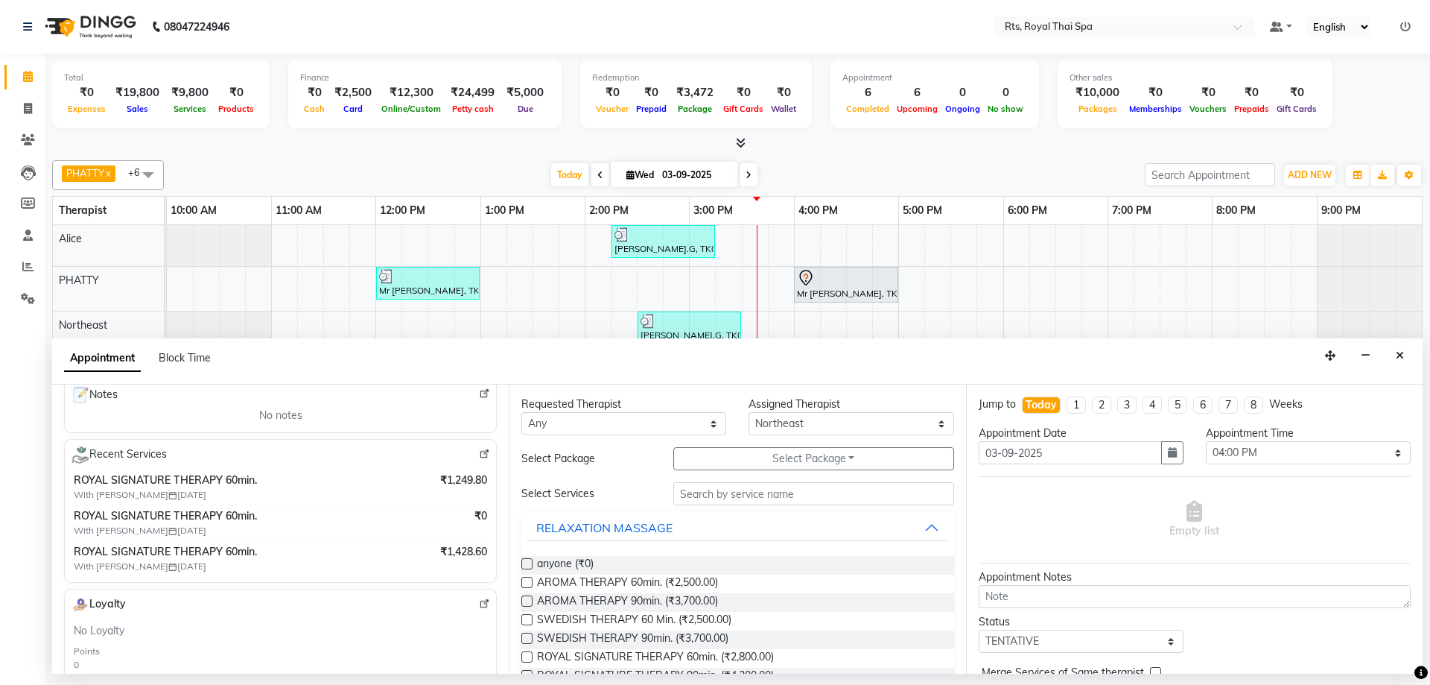
scroll to position [223, 0]
click at [749, 659] on span "ROYAL SIGNATURE THERAPY 60min. (₹2,800.00)" at bounding box center [655, 658] width 237 height 19
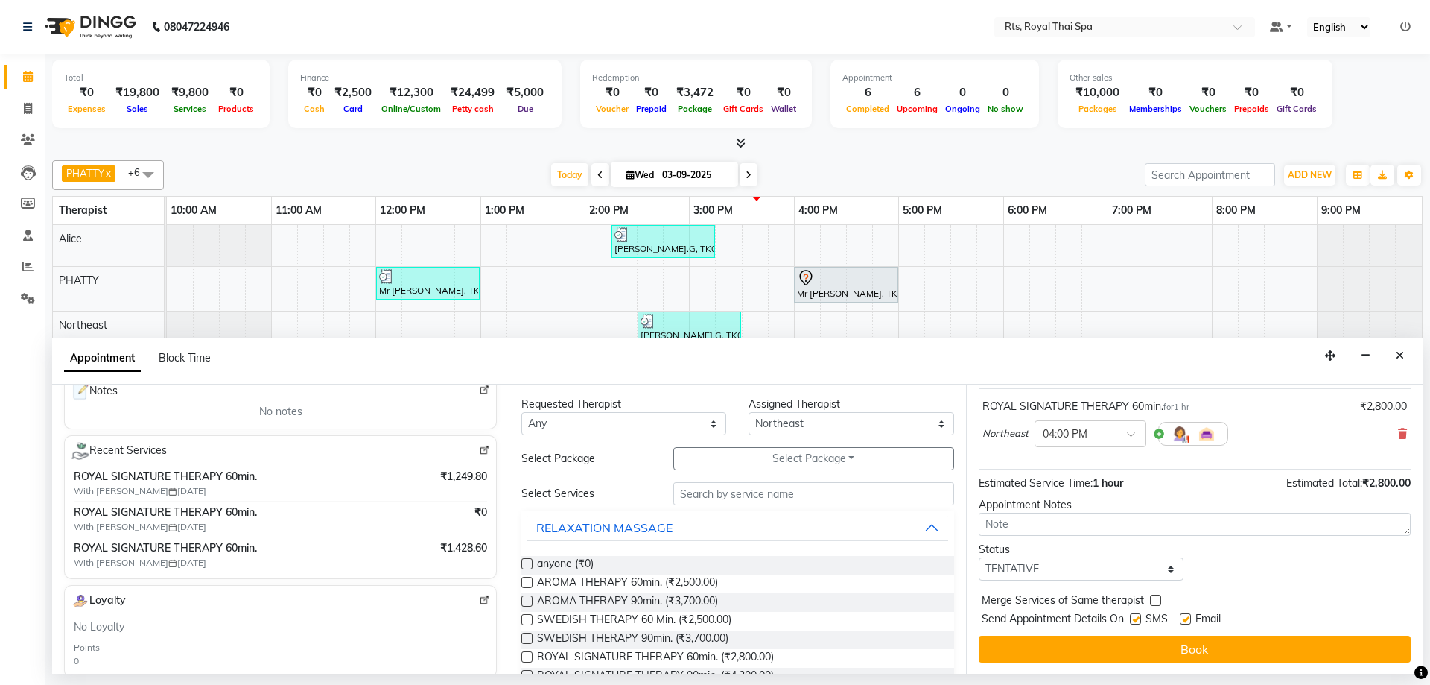
scroll to position [89, 0]
click at [1139, 616] on label at bounding box center [1135, 617] width 11 height 11
click at [1139, 616] on input "checkbox" at bounding box center [1135, 620] width 10 height 10
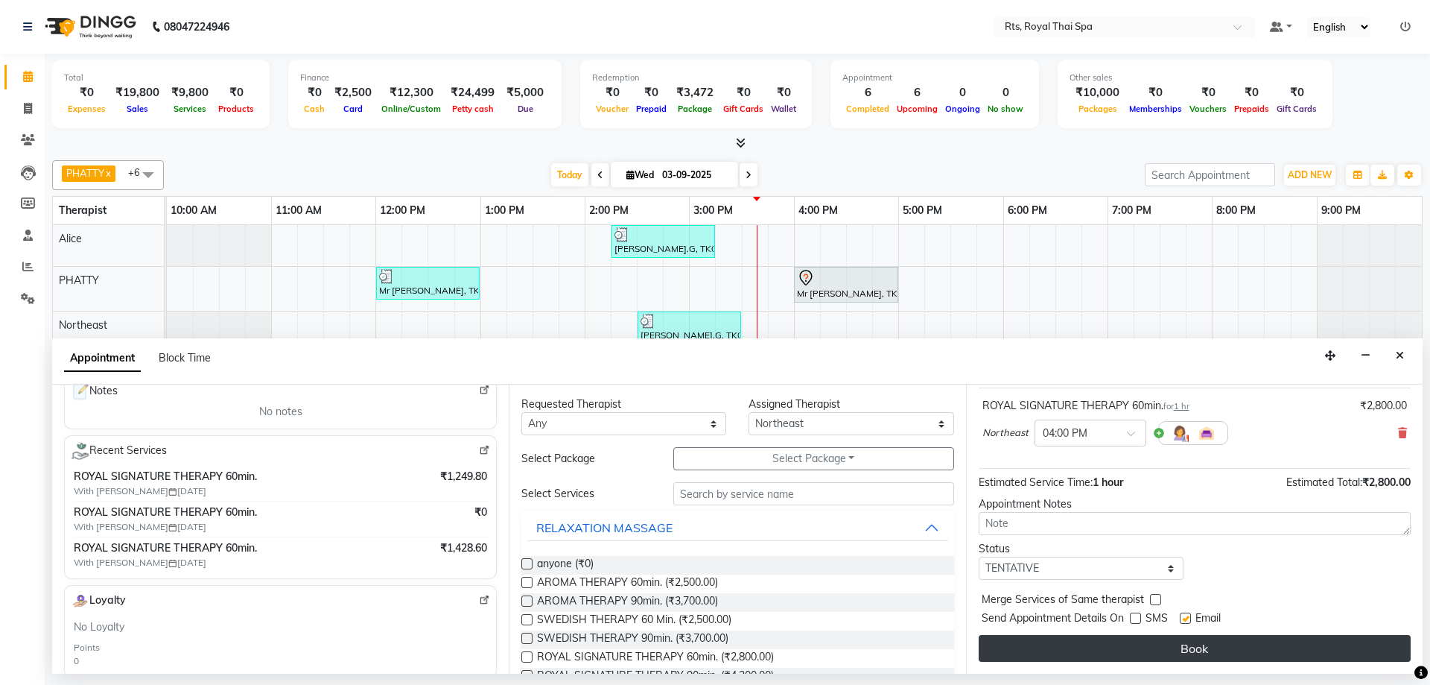
click at [1139, 648] on button "Book" at bounding box center [1195, 648] width 432 height 27
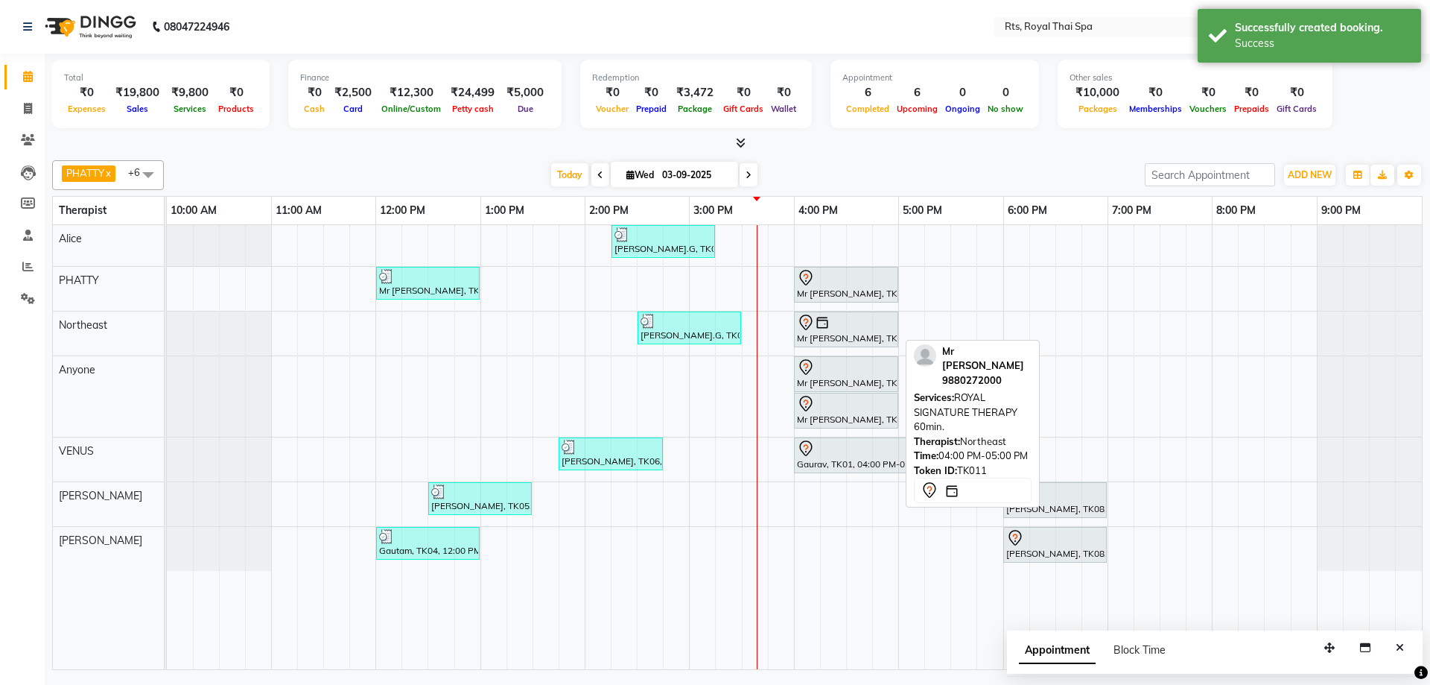
click at [838, 335] on div "Mr [PERSON_NAME], TK11, 04:00 PM-05:00 PM, ROYAL SIGNATURE THERAPY 60min." at bounding box center [846, 329] width 101 height 31
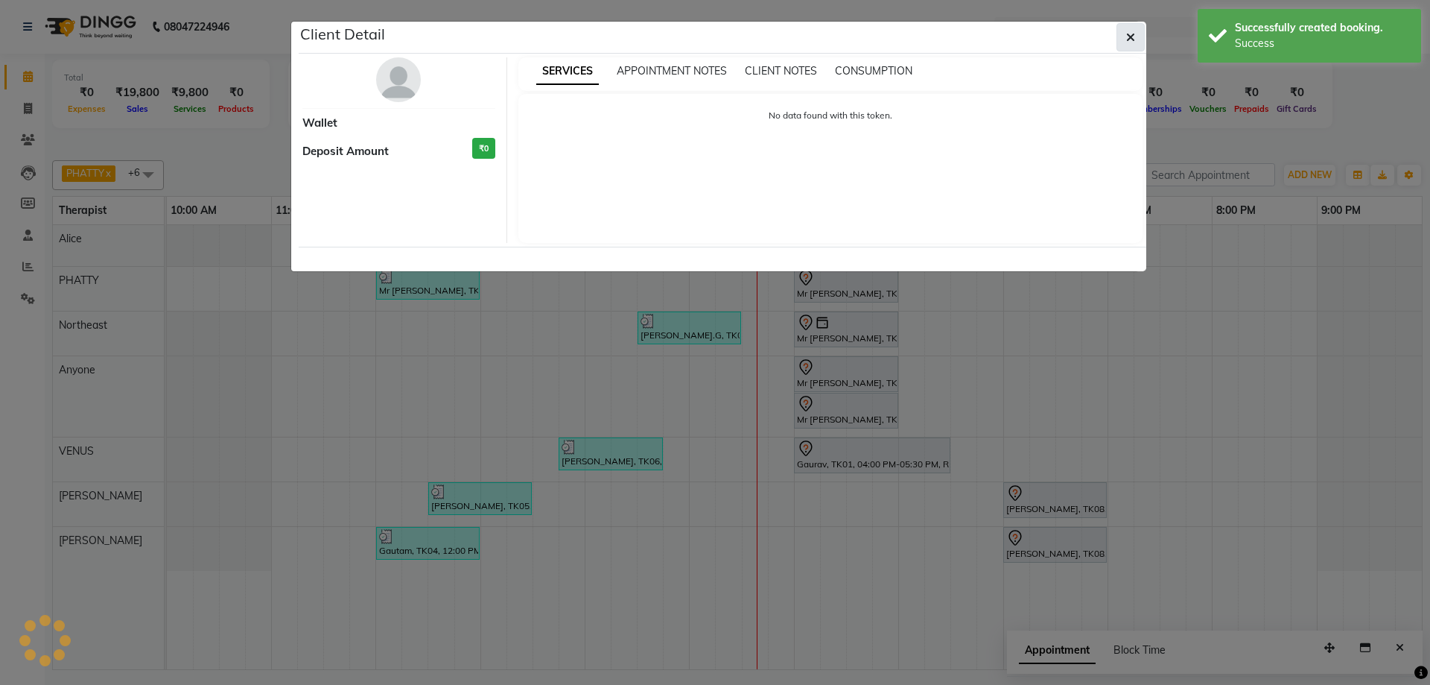
click at [1128, 40] on icon "button" at bounding box center [1130, 37] width 9 height 12
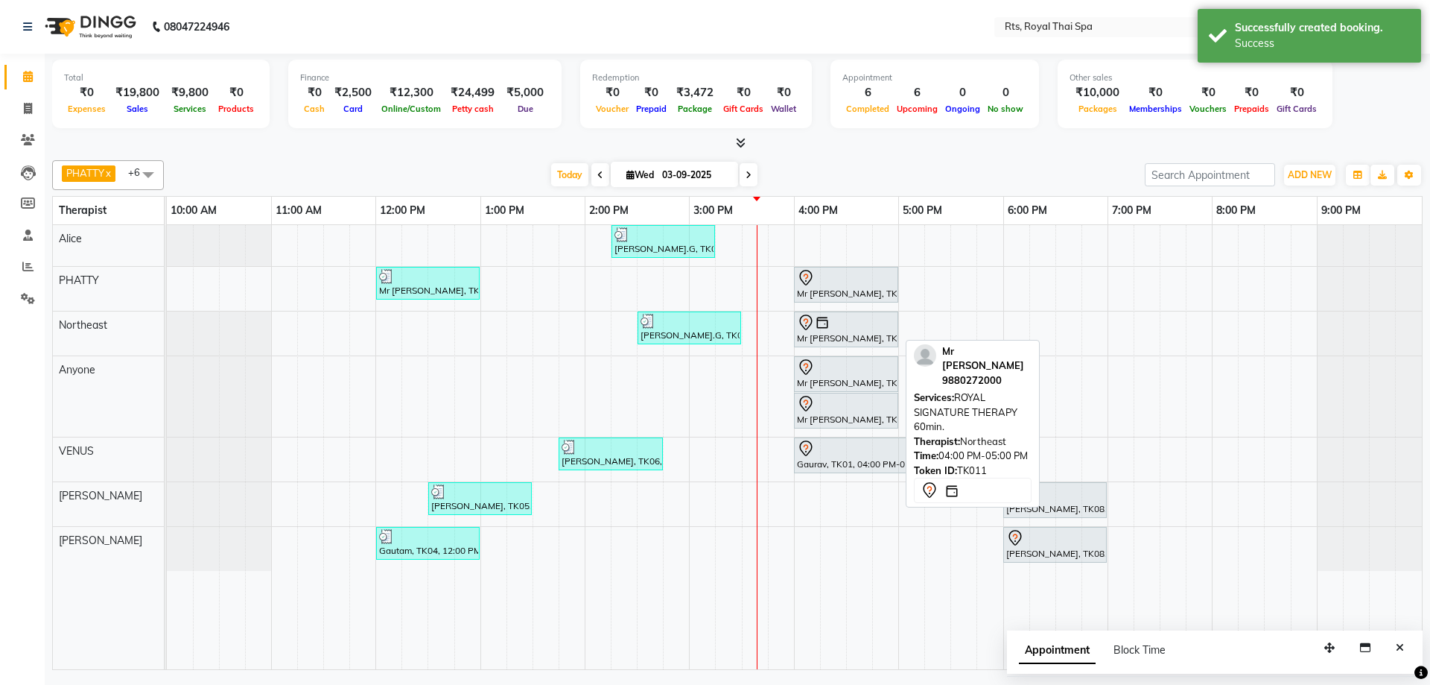
click at [813, 327] on icon at bounding box center [806, 323] width 18 height 18
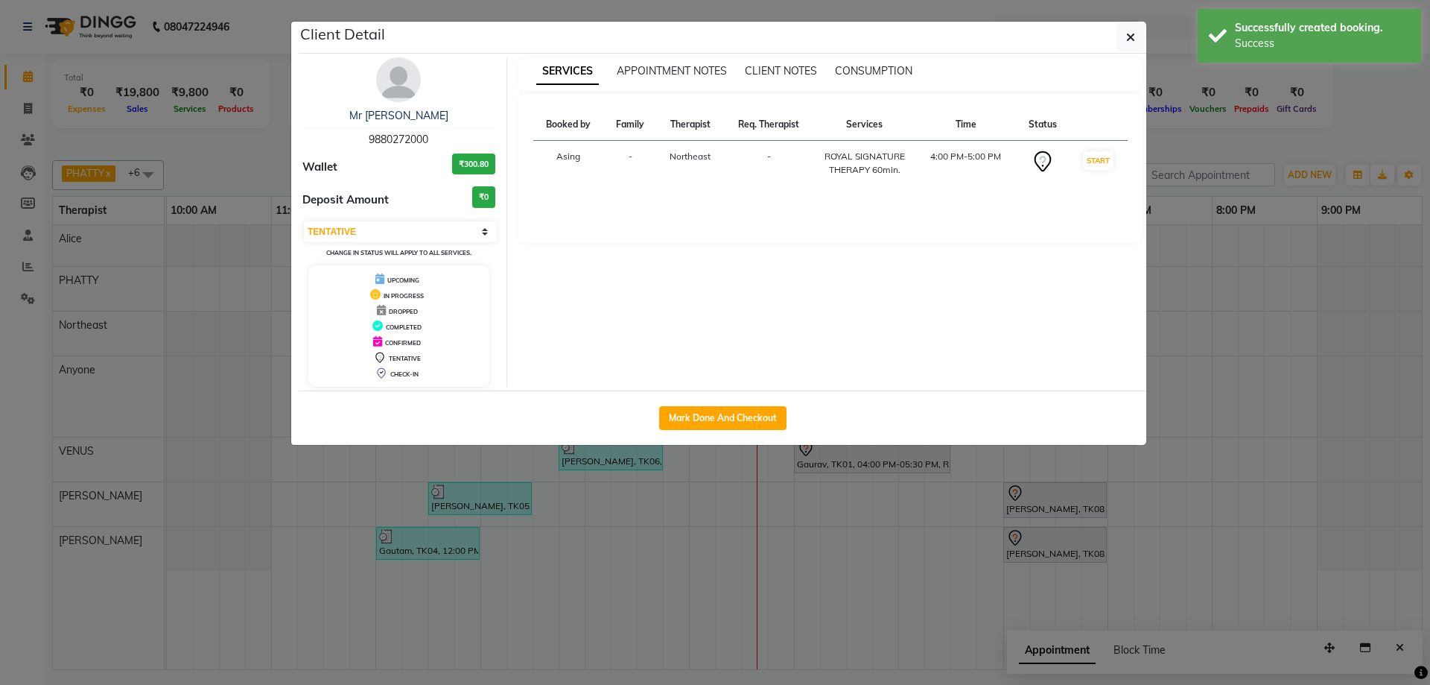
click at [1115, 35] on div "Client Detail" at bounding box center [723, 38] width 848 height 32
click at [1145, 37] on ngb-modal-window "Client Detail Mr [PERSON_NAME] 9880272000 Wallet ₹300.80 Deposit Amount ₹0 Sele…" at bounding box center [715, 342] width 1430 height 685
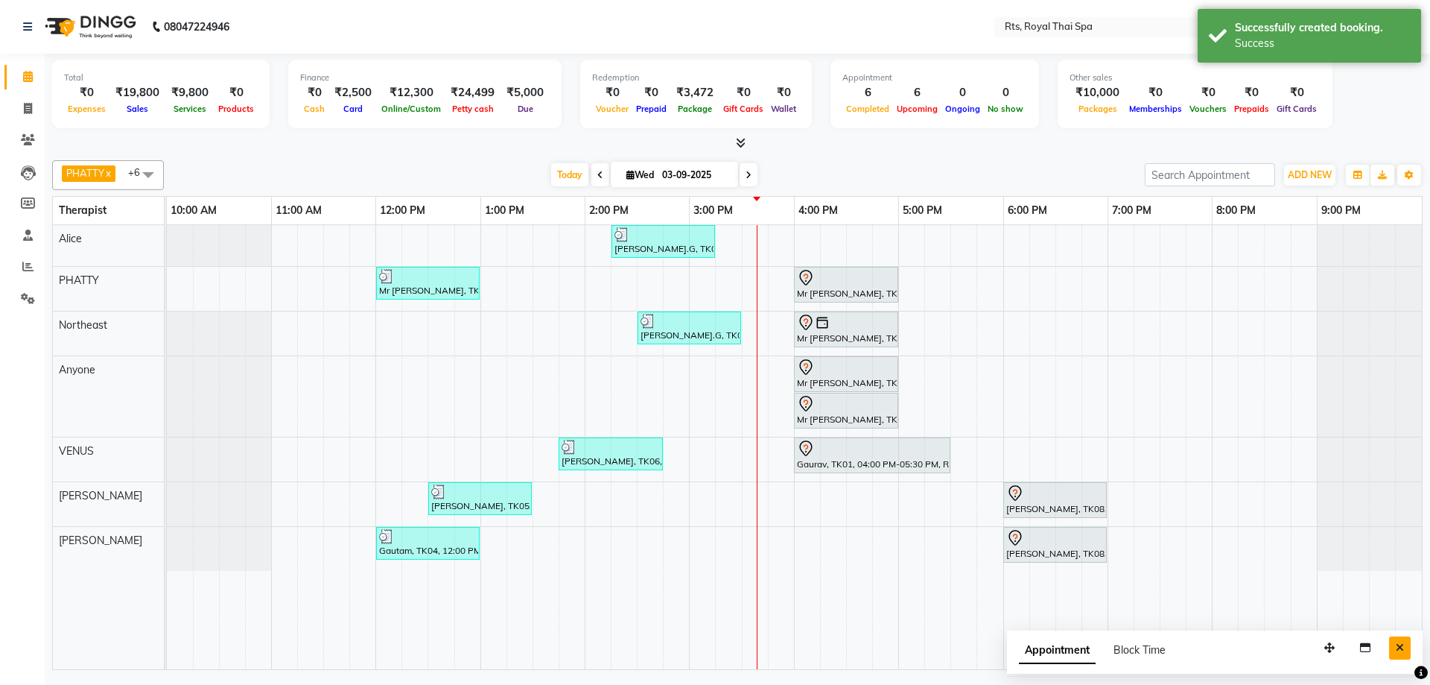
click at [1401, 651] on icon "Close" at bounding box center [1400, 647] width 8 height 10
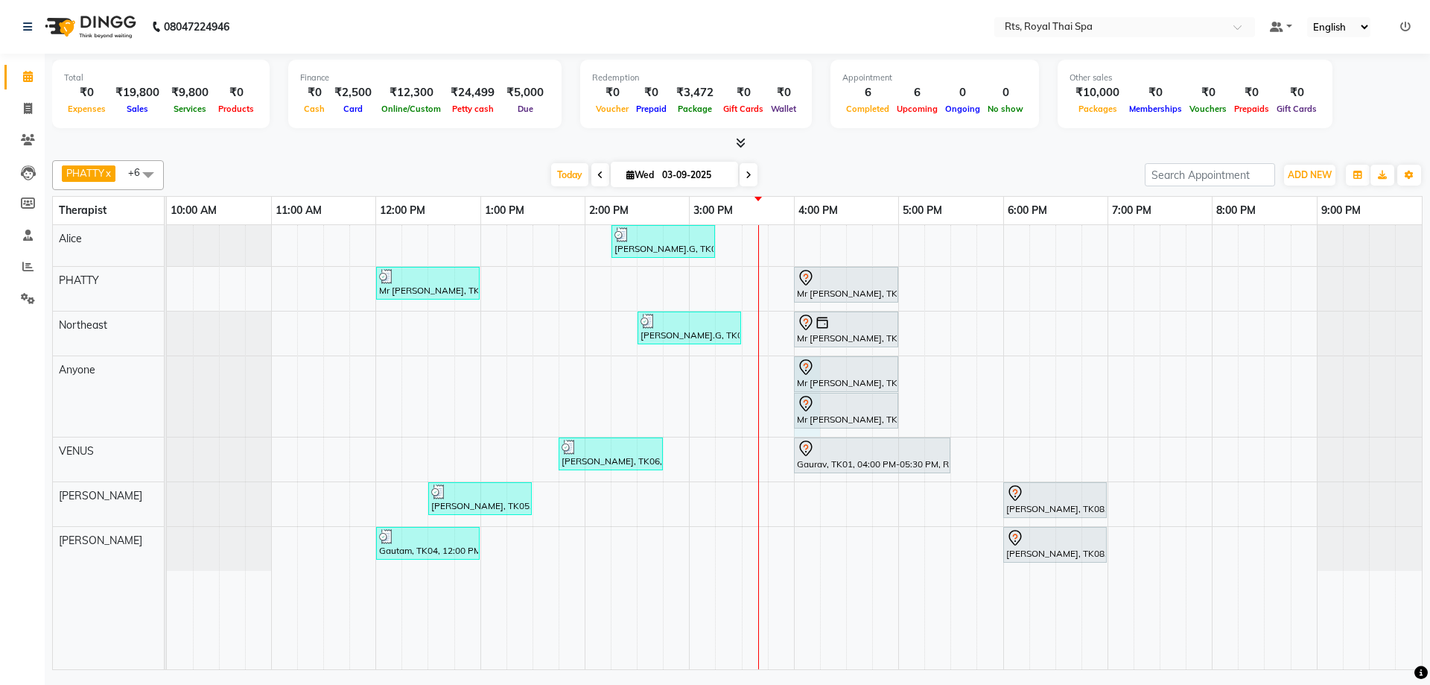
click at [812, 433] on div "[PERSON_NAME].G, TK07, 02:15 PM-03:15 PM, ROYAL SIGNATURE THERAPY 60min. Mr [PE…" at bounding box center [794, 447] width 1255 height 444
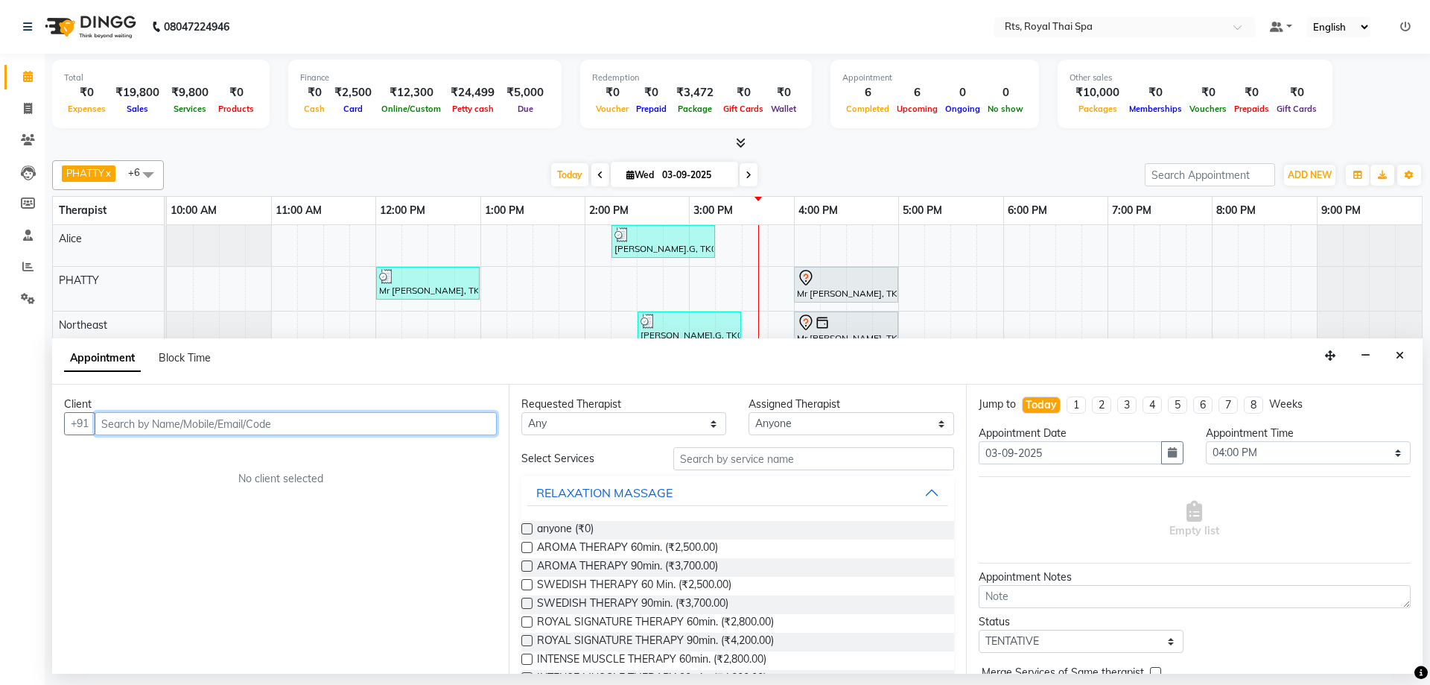
click at [224, 416] on input "text" at bounding box center [296, 423] width 402 height 23
click at [223, 454] on ngb-highlight "9632555 550" at bounding box center [190, 455] width 77 height 15
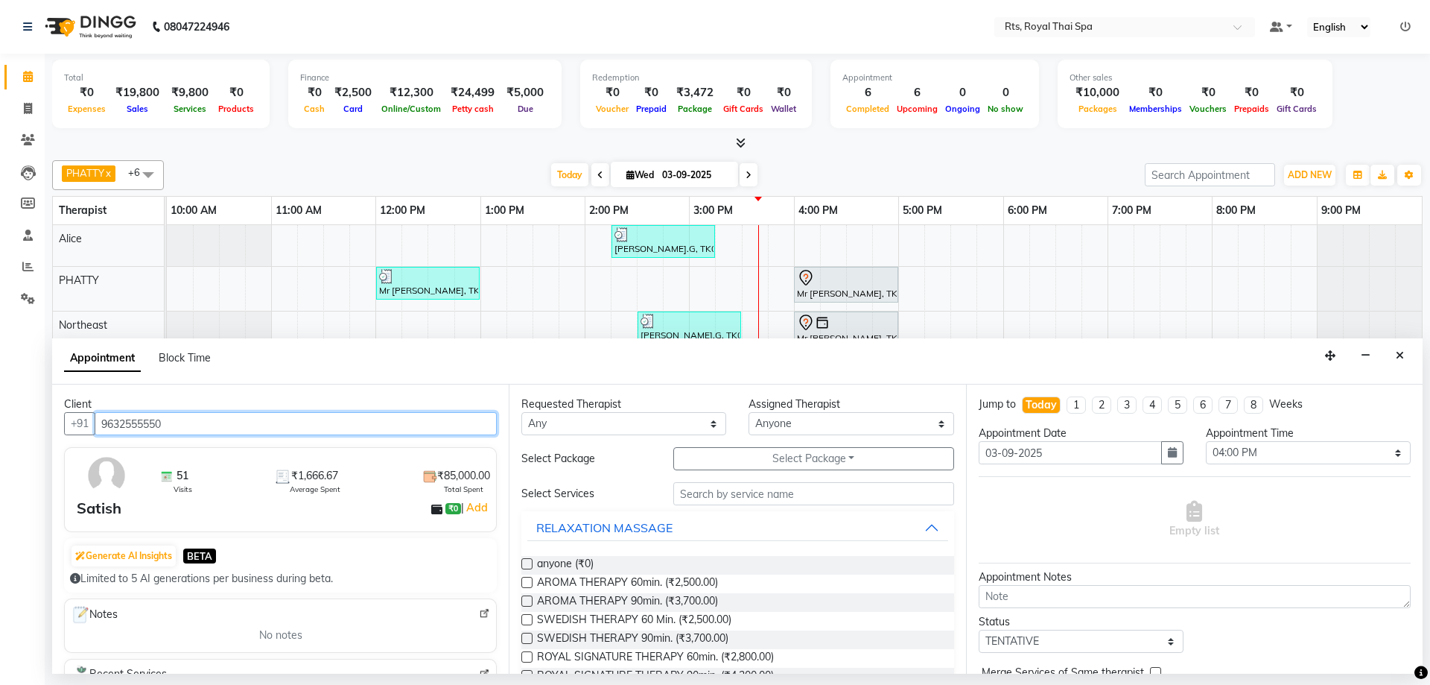
scroll to position [298, 0]
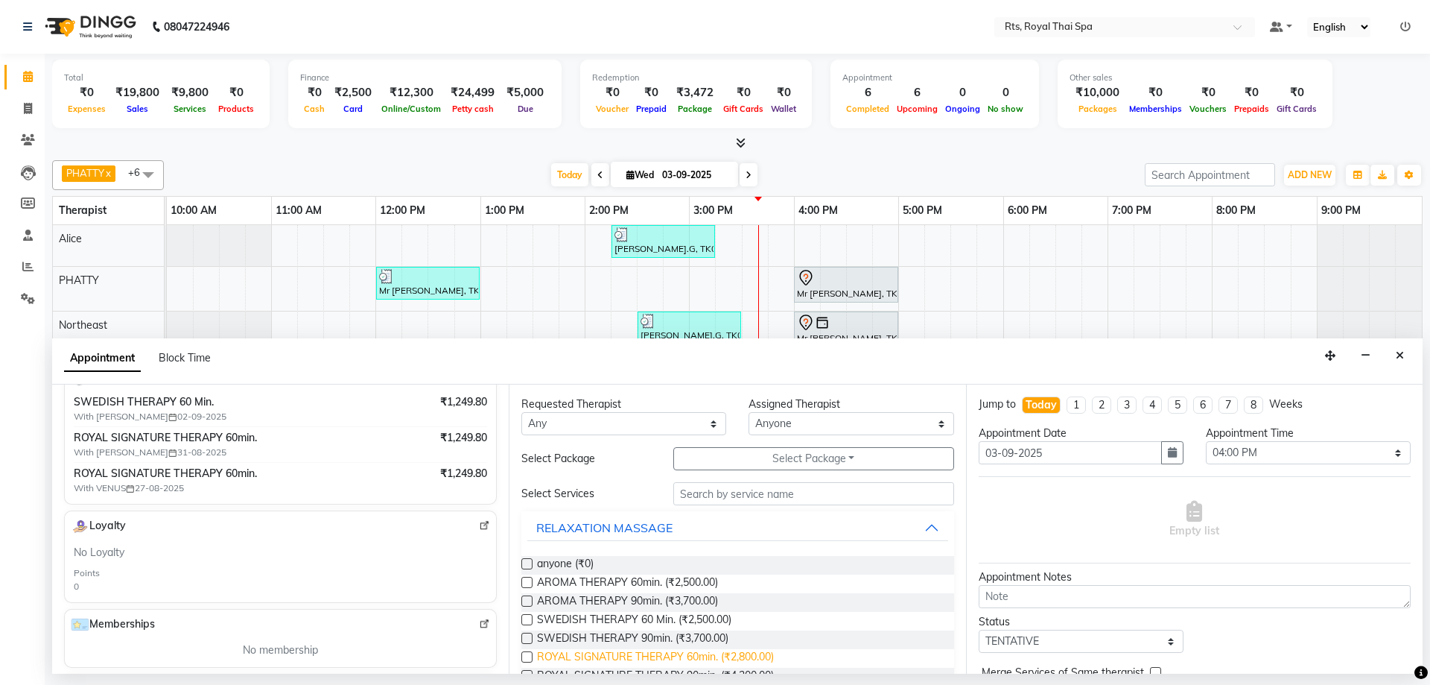
click at [717, 655] on span "ROYAL SIGNATURE THERAPY 60min. (₹2,800.00)" at bounding box center [655, 658] width 237 height 19
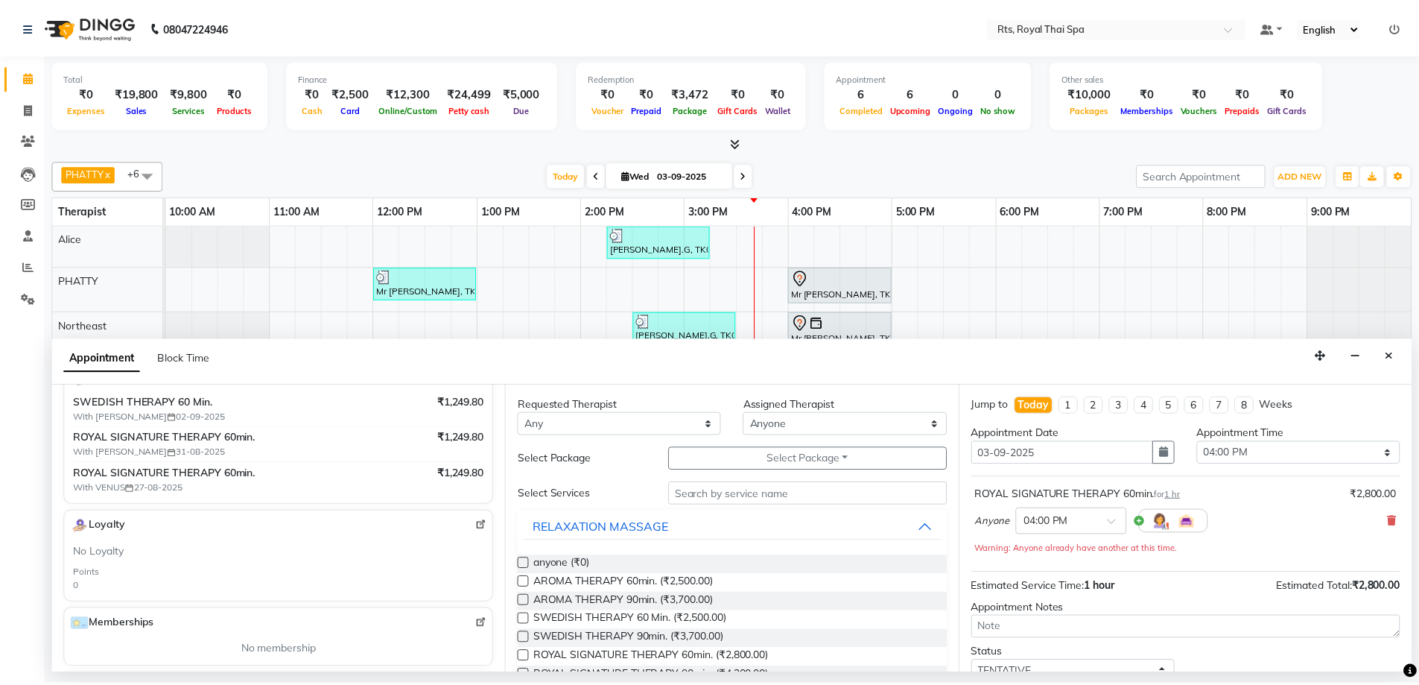
scroll to position [104, 0]
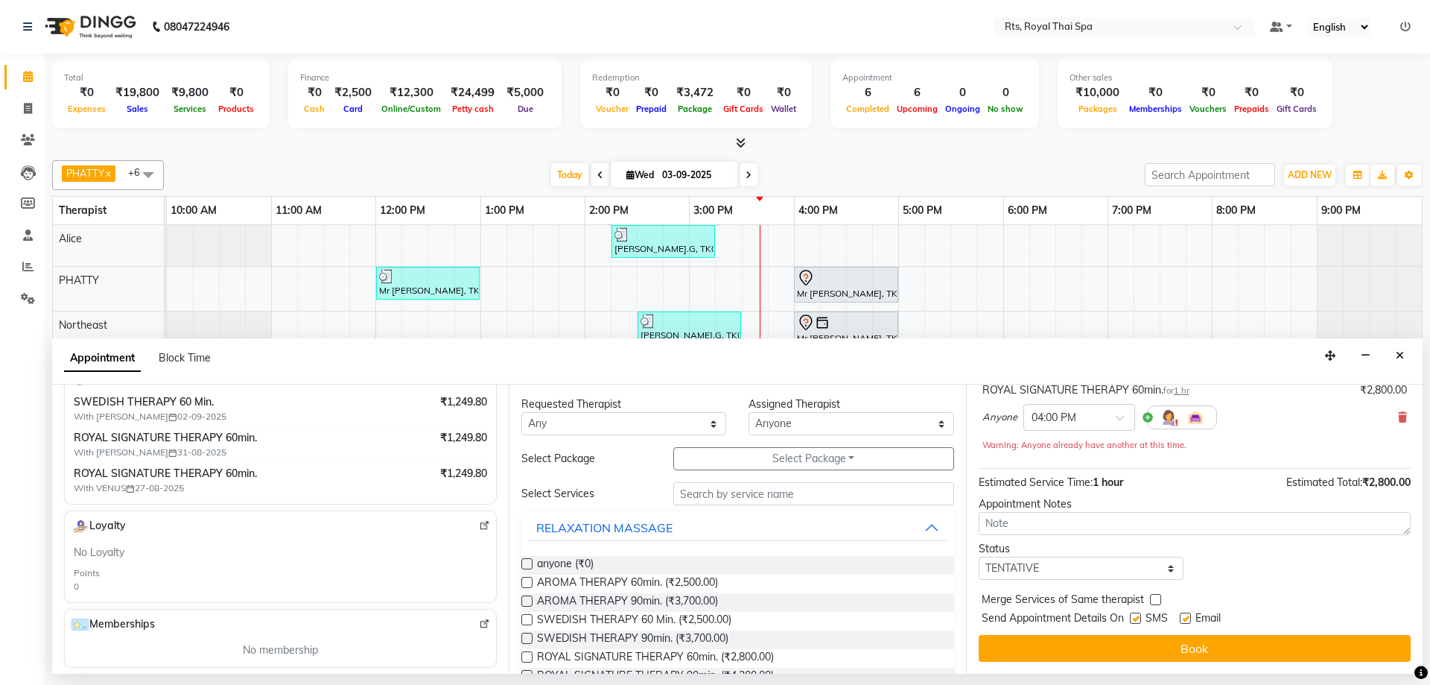
click at [1140, 620] on label at bounding box center [1135, 617] width 11 height 11
click at [1140, 620] on input "checkbox" at bounding box center [1135, 620] width 10 height 10
drag, startPoint x: 1142, startPoint y: 646, endPoint x: 1116, endPoint y: 647, distance: 26.1
click at [1140, 646] on button "Book" at bounding box center [1195, 648] width 432 height 27
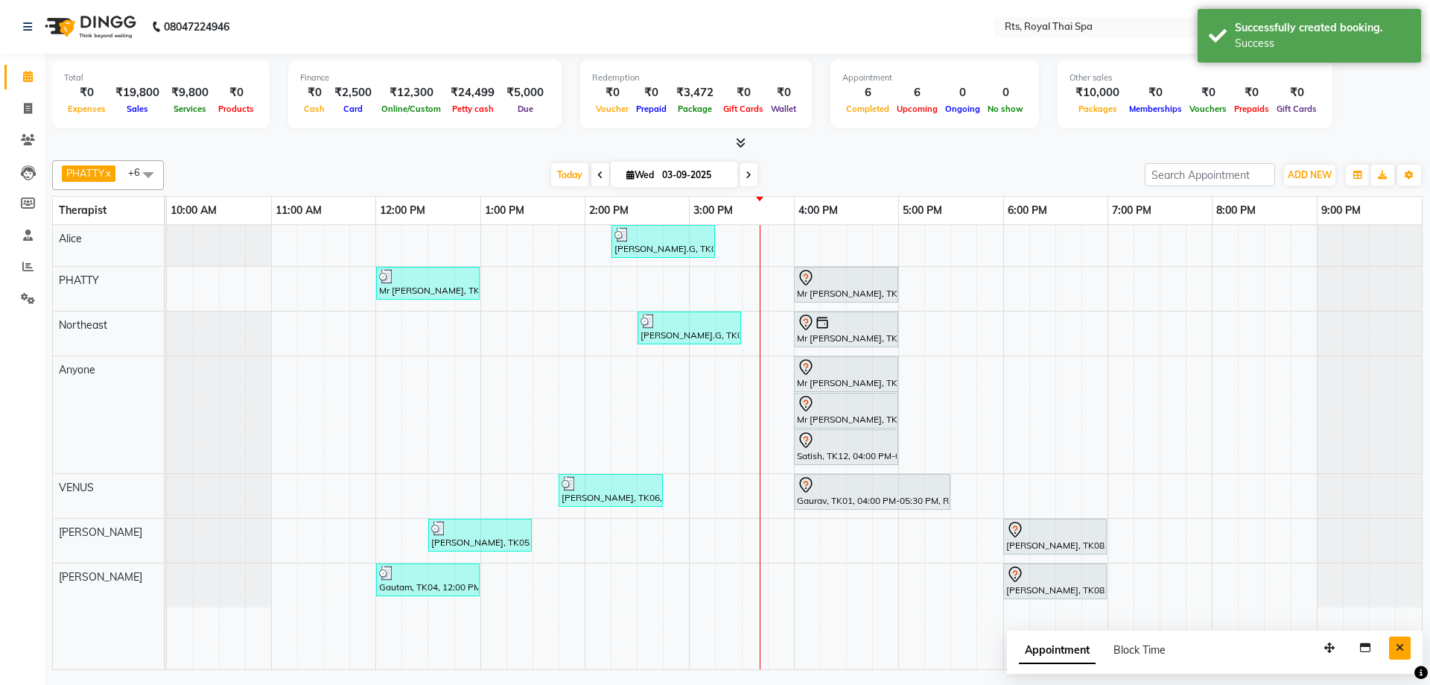
click at [1396, 647] on icon "Close" at bounding box center [1400, 647] width 8 height 10
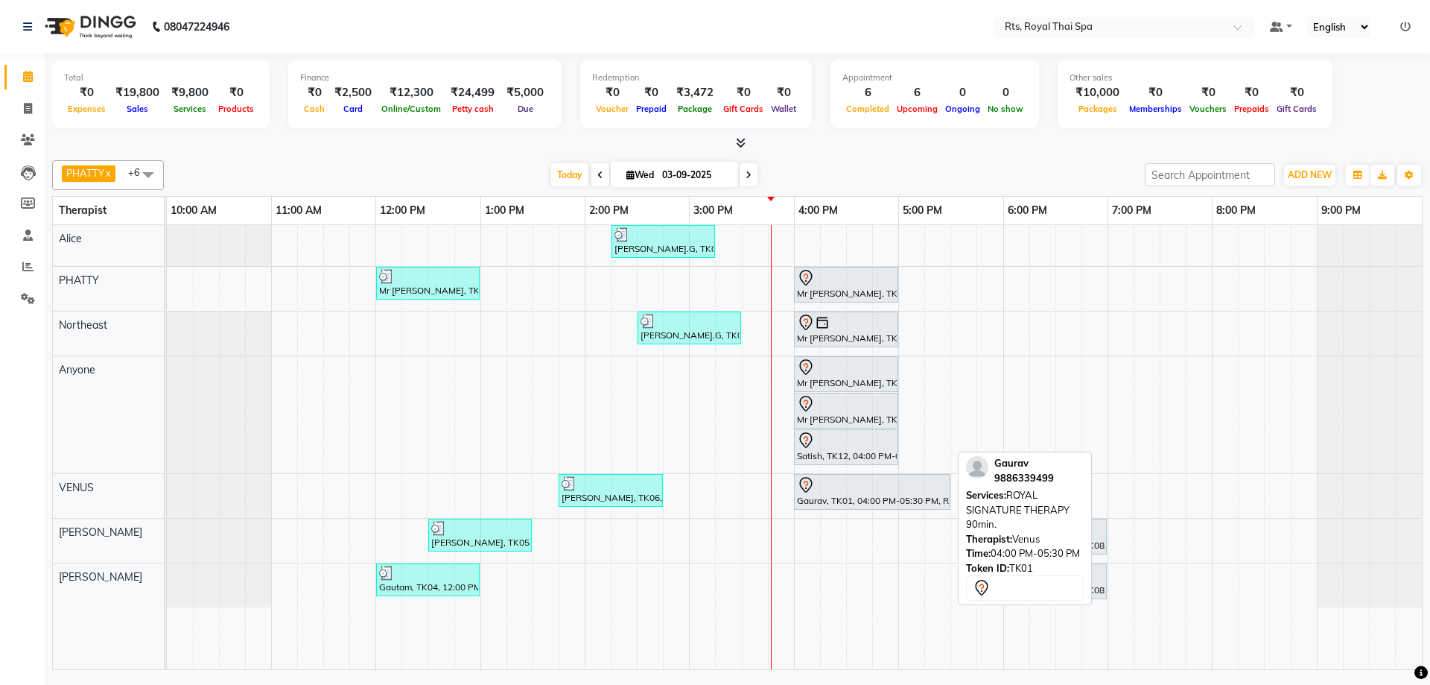
click at [834, 487] on div at bounding box center [872, 485] width 150 height 18
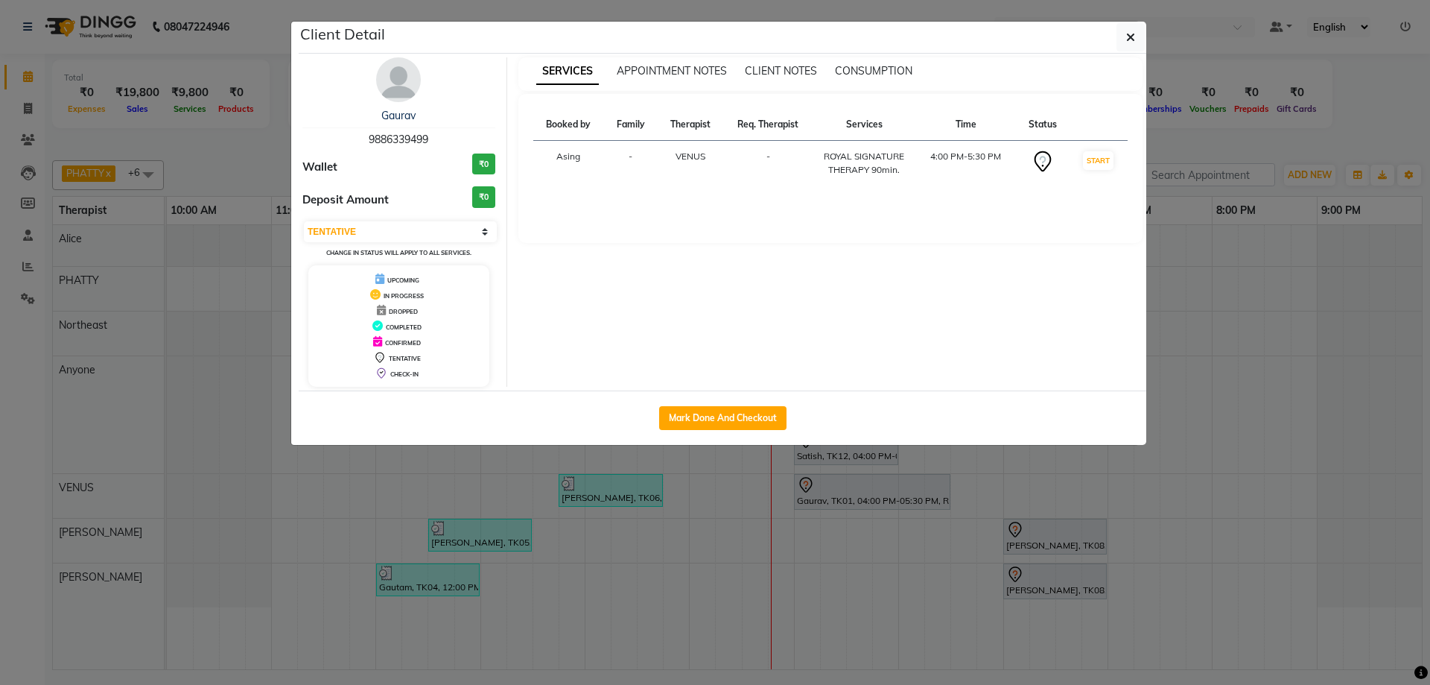
click at [422, 77] on div "Gaurav 9886339499 Wallet ₹0 Deposit Amount ₹0 Select IN SERVICE CONFIRMED TENTA…" at bounding box center [399, 221] width 216 height 329
click at [396, 77] on img at bounding box center [398, 79] width 45 height 45
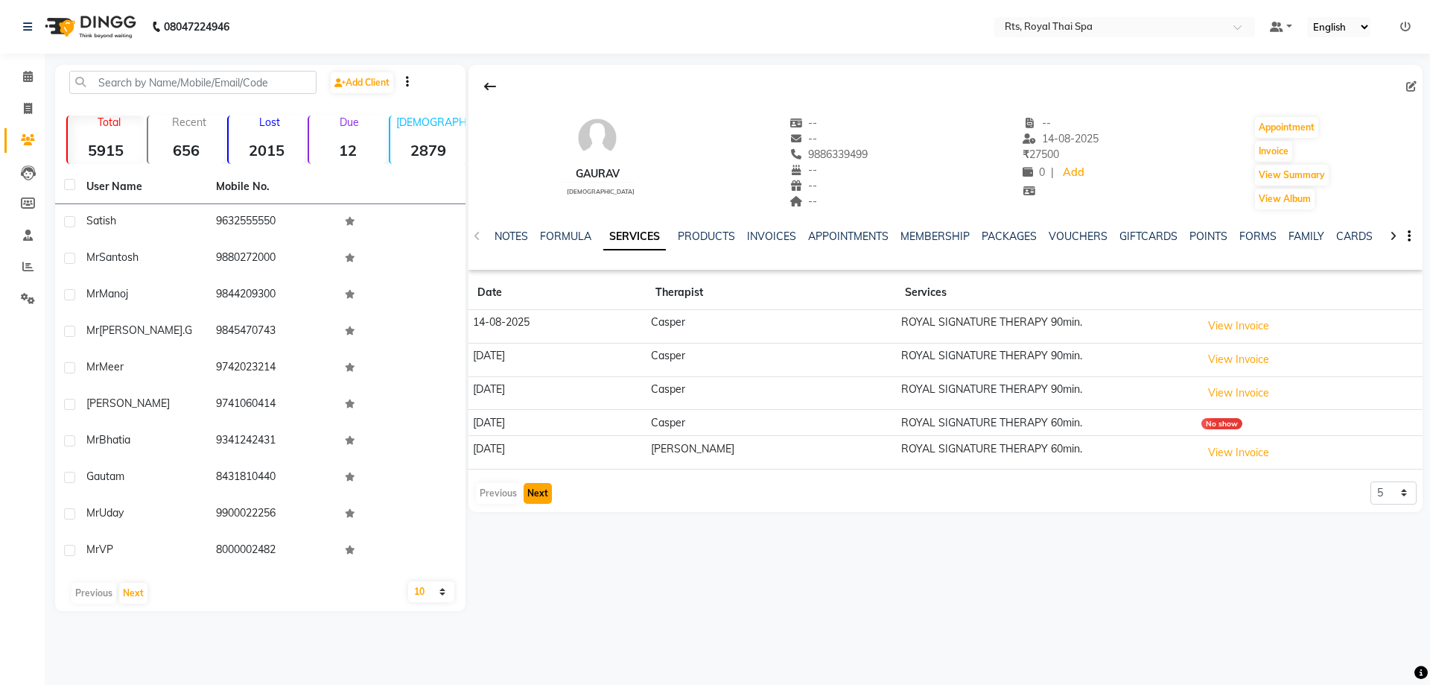
click at [539, 492] on button "Next" at bounding box center [538, 493] width 28 height 21
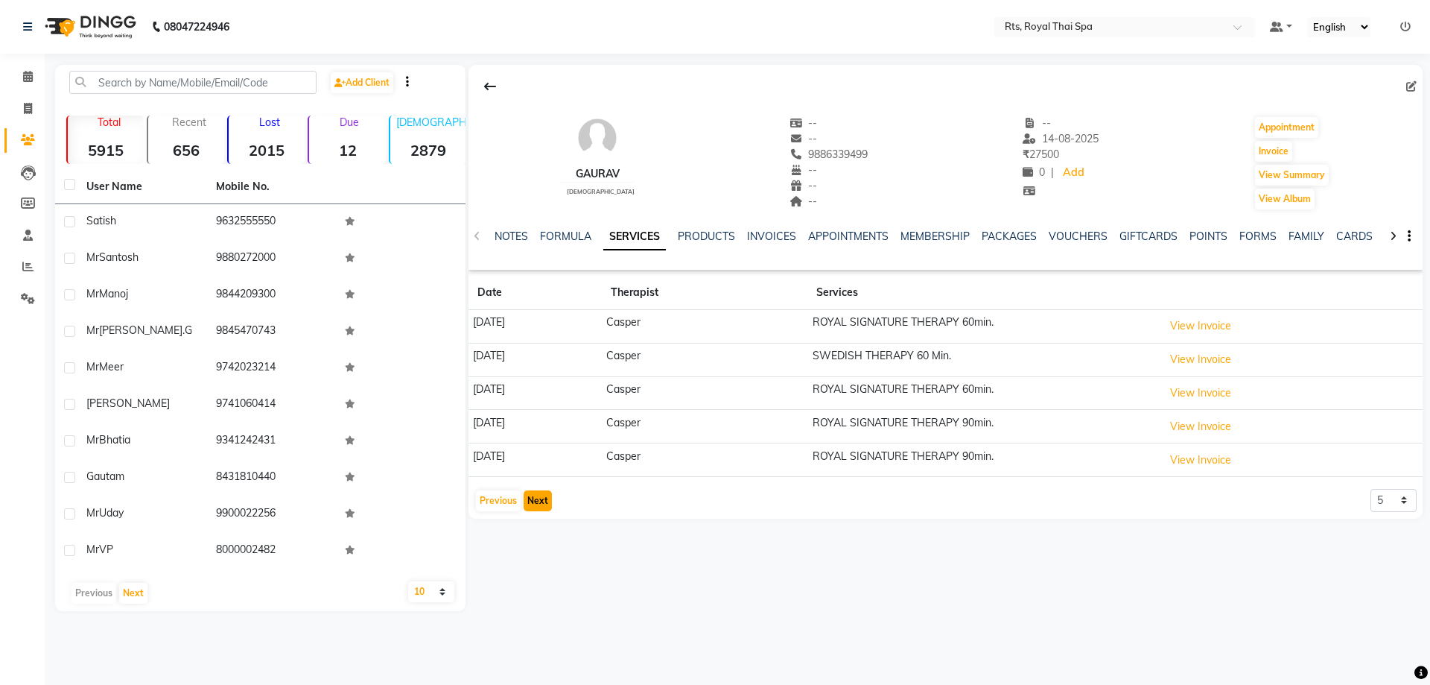
click at [536, 498] on button "Next" at bounding box center [538, 500] width 28 height 21
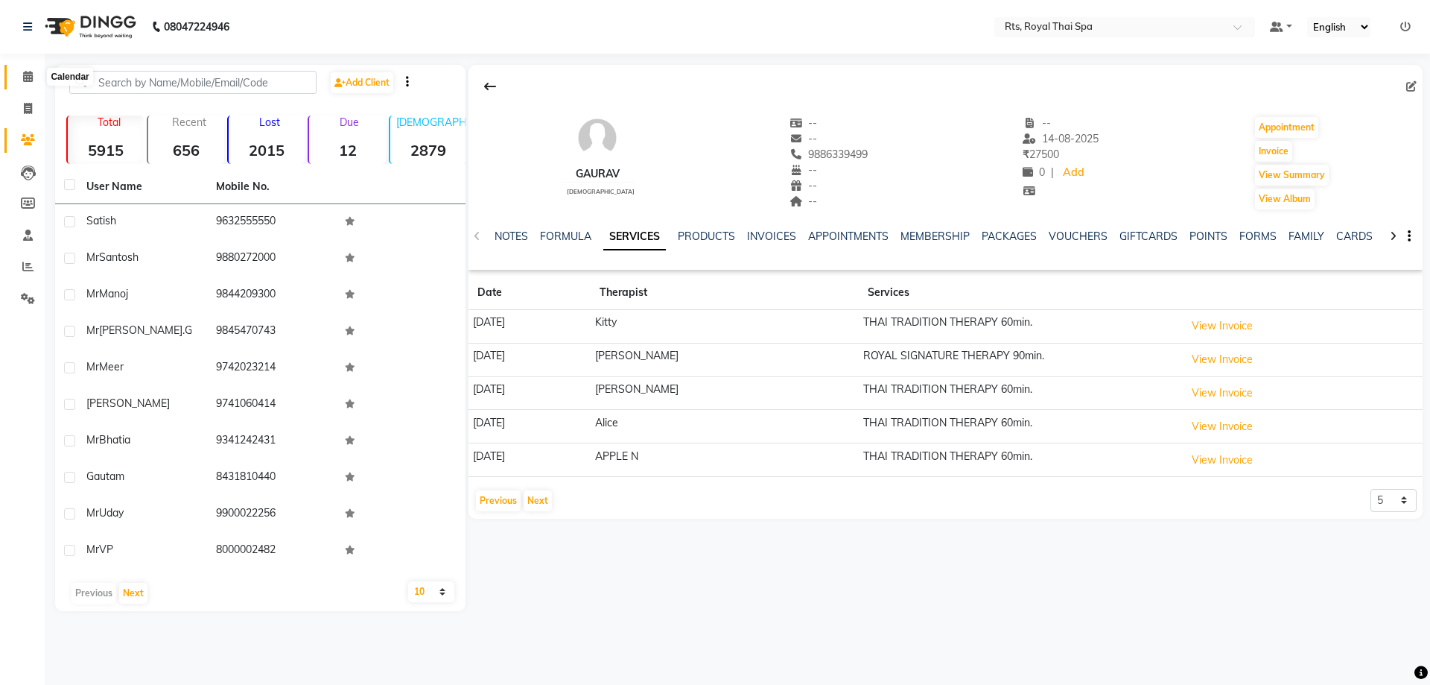
click at [32, 76] on icon at bounding box center [28, 76] width 10 height 11
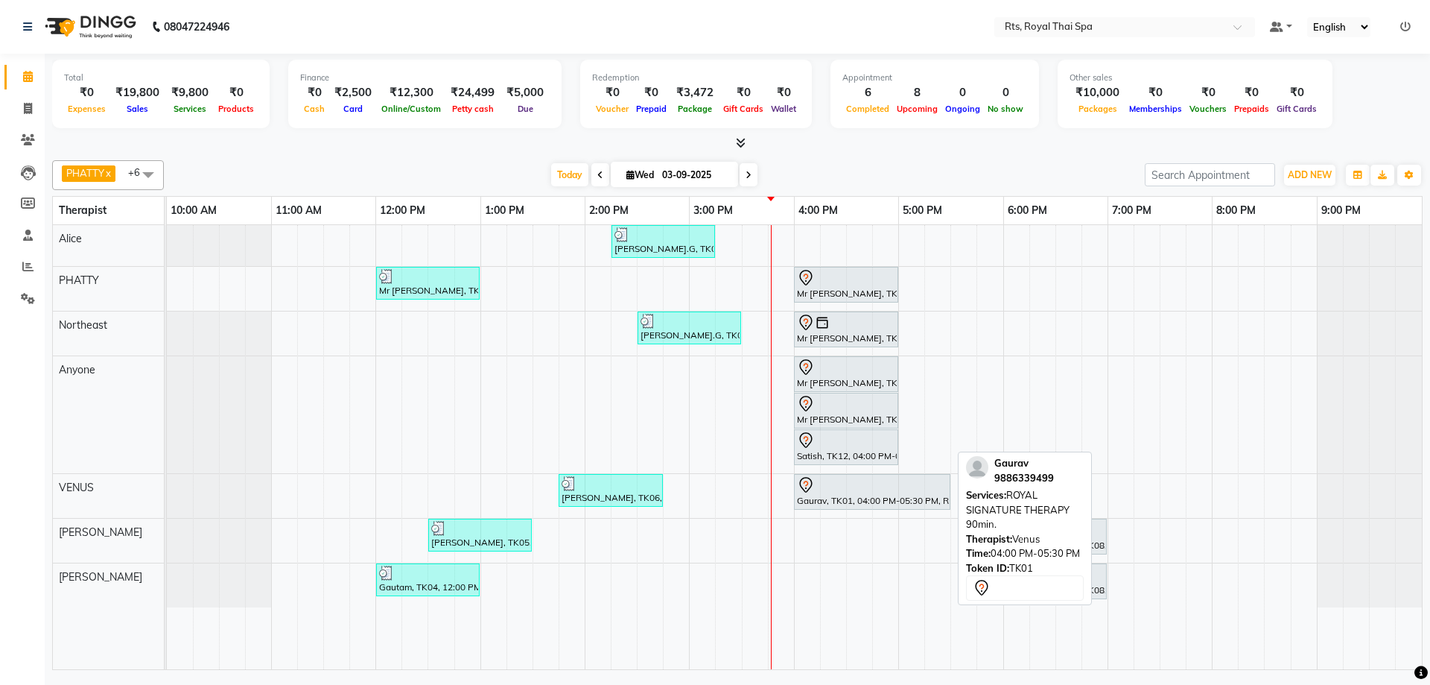
click at [825, 503] on div "Gaurav, TK01, 04:00 PM-05:30 PM, ROYAL SIGNATURE THERAPY 90min." at bounding box center [872, 491] width 153 height 31
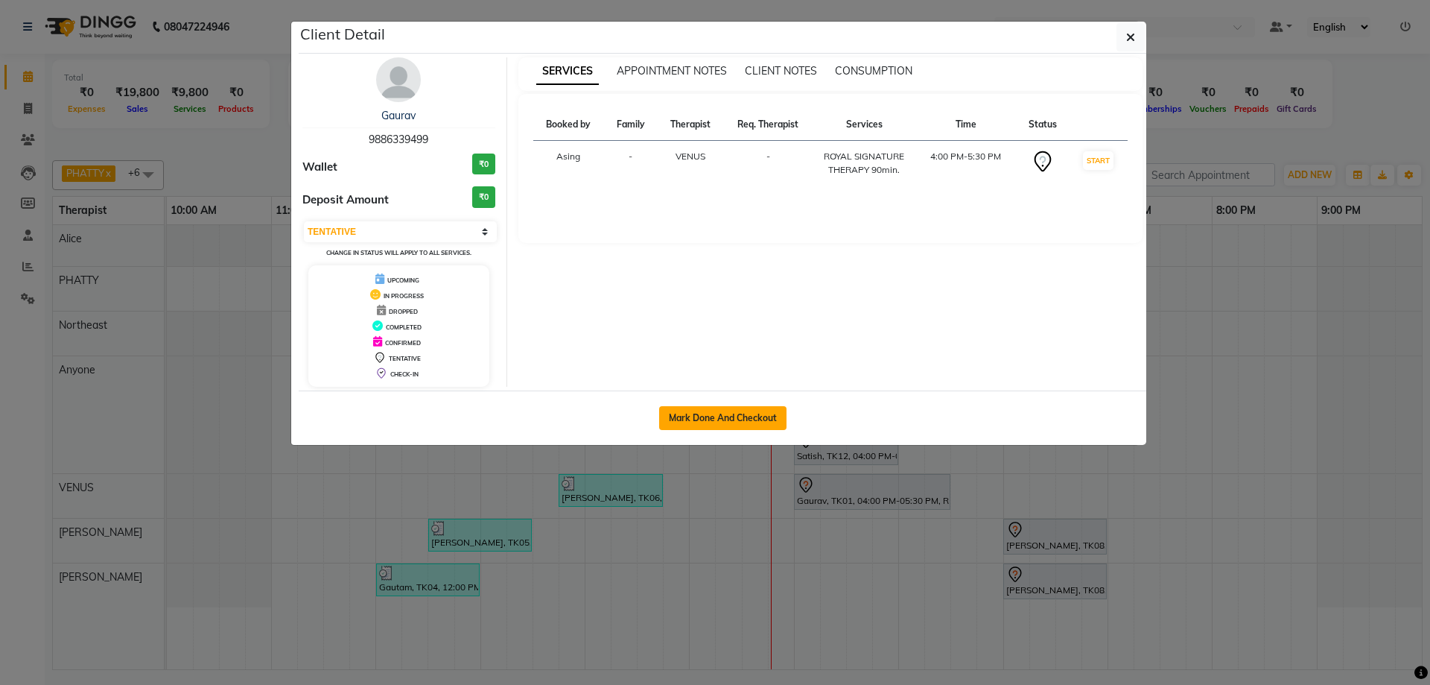
click at [746, 422] on button "Mark Done And Checkout" at bounding box center [722, 418] width 127 height 24
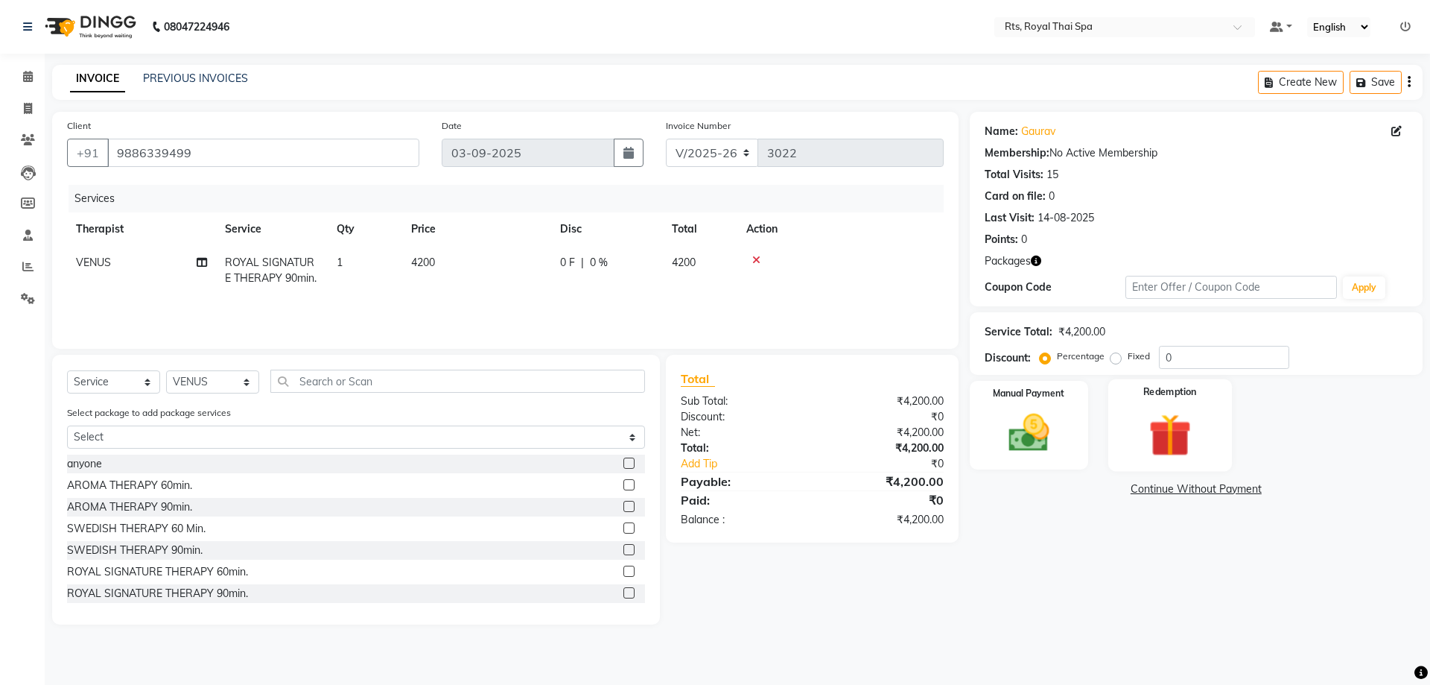
click at [1151, 415] on img at bounding box center [1169, 434] width 69 height 53
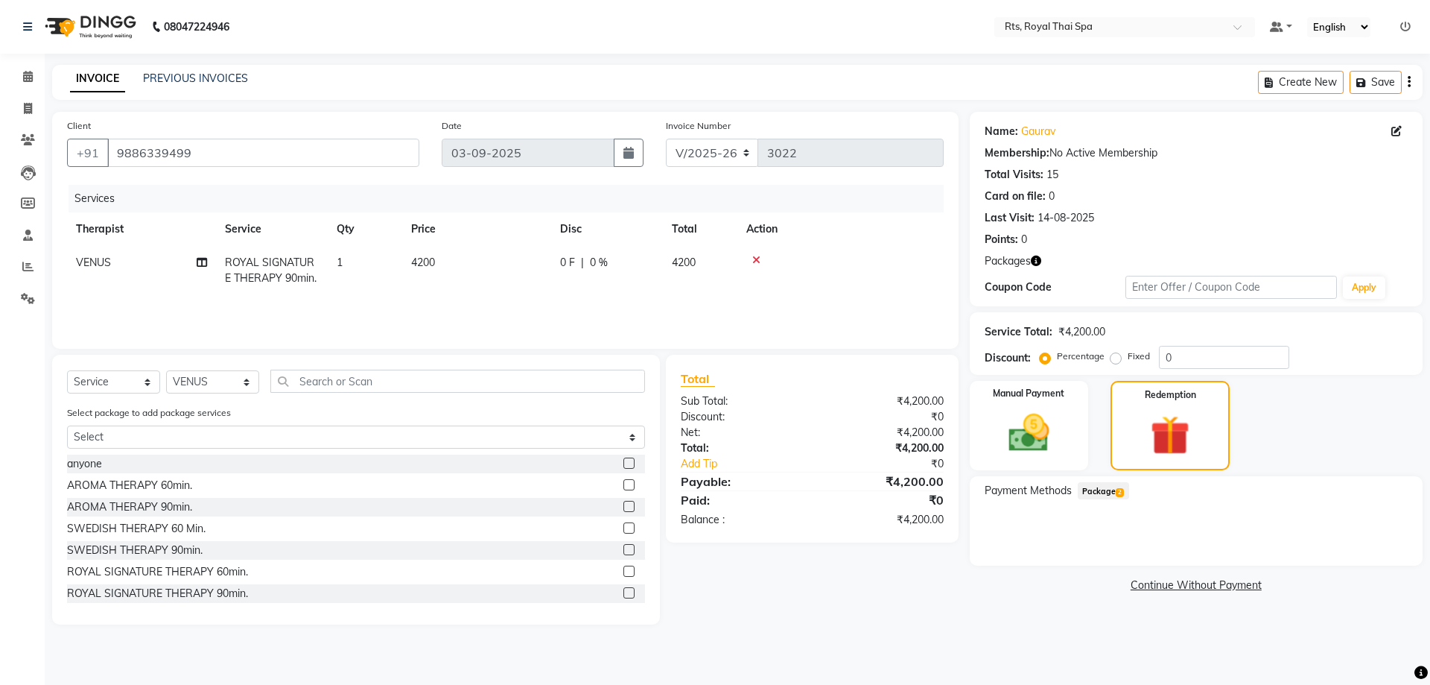
click at [1098, 486] on span "Package 2" at bounding box center [1103, 490] width 51 height 17
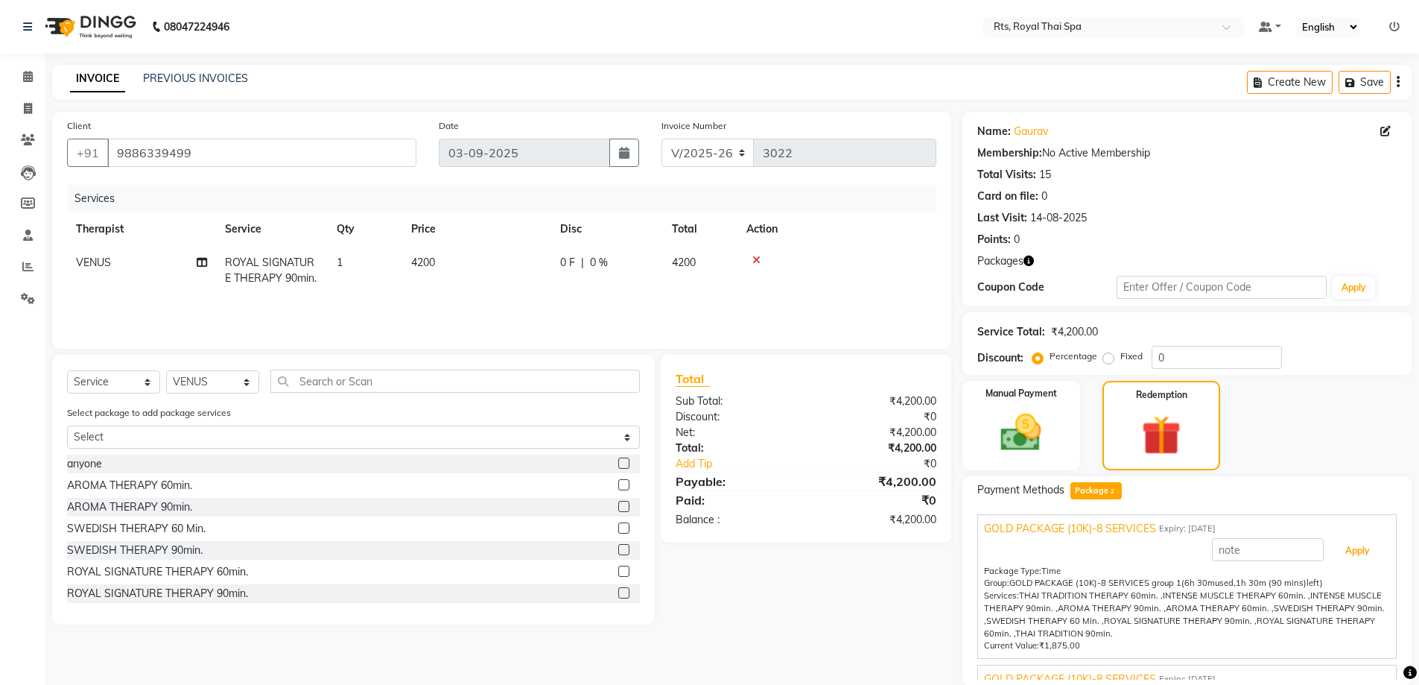
click at [1342, 551] on button "Apply" at bounding box center [1358, 550] width 62 height 25
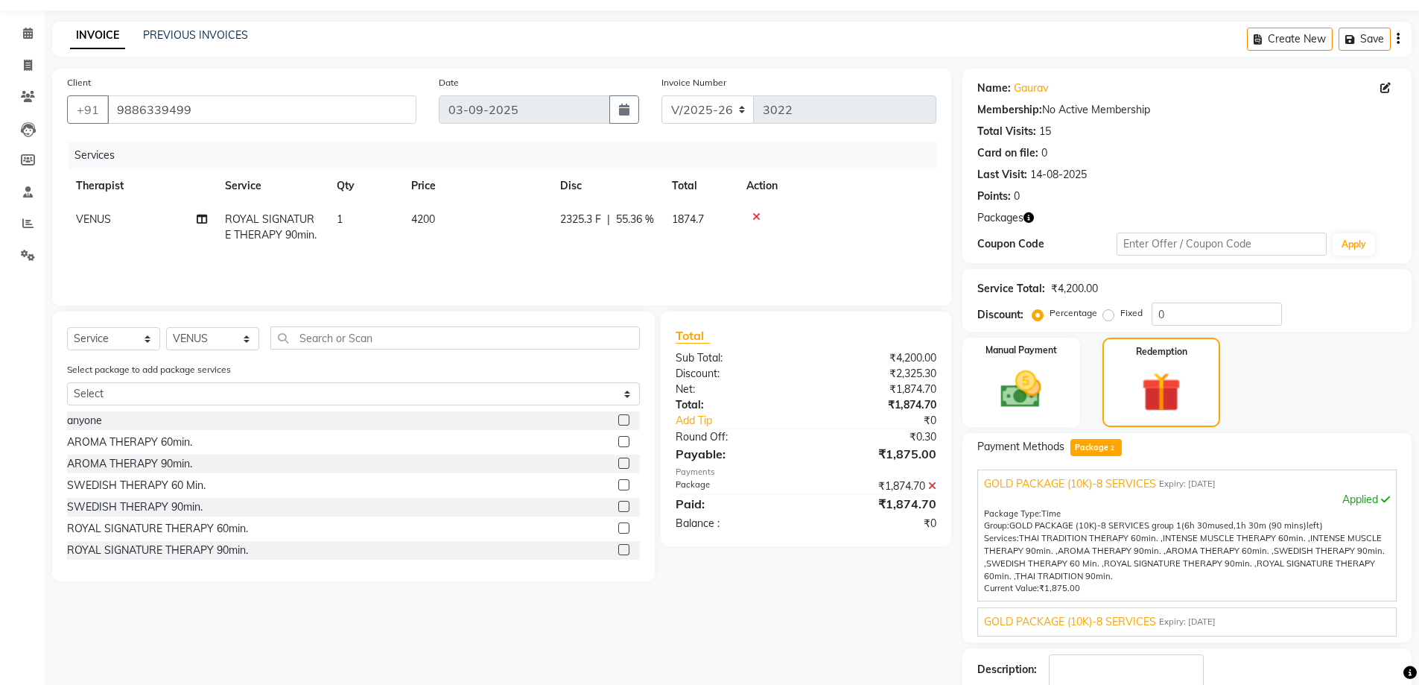
scroll to position [138, 0]
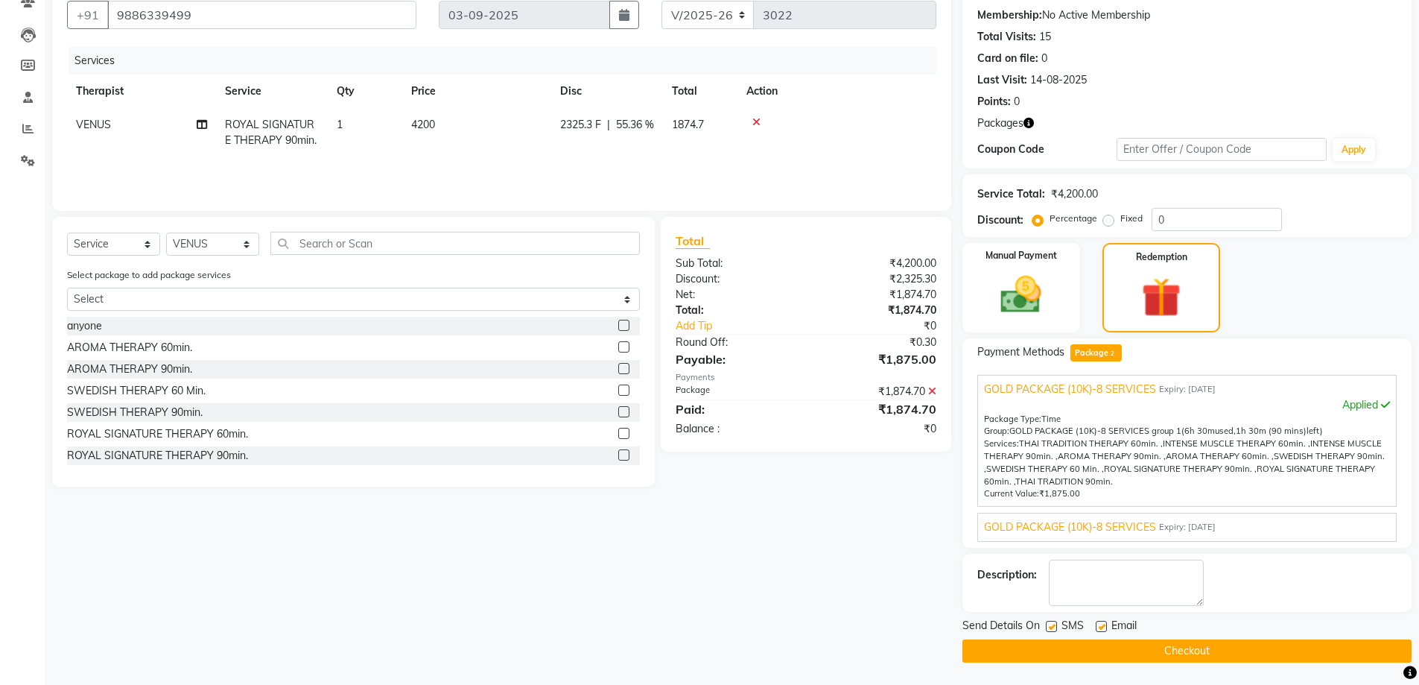
click at [1050, 623] on label at bounding box center [1051, 626] width 11 height 11
click at [1050, 623] on input "checkbox" at bounding box center [1051, 627] width 10 height 10
click at [1062, 644] on button "Checkout" at bounding box center [1186, 650] width 449 height 23
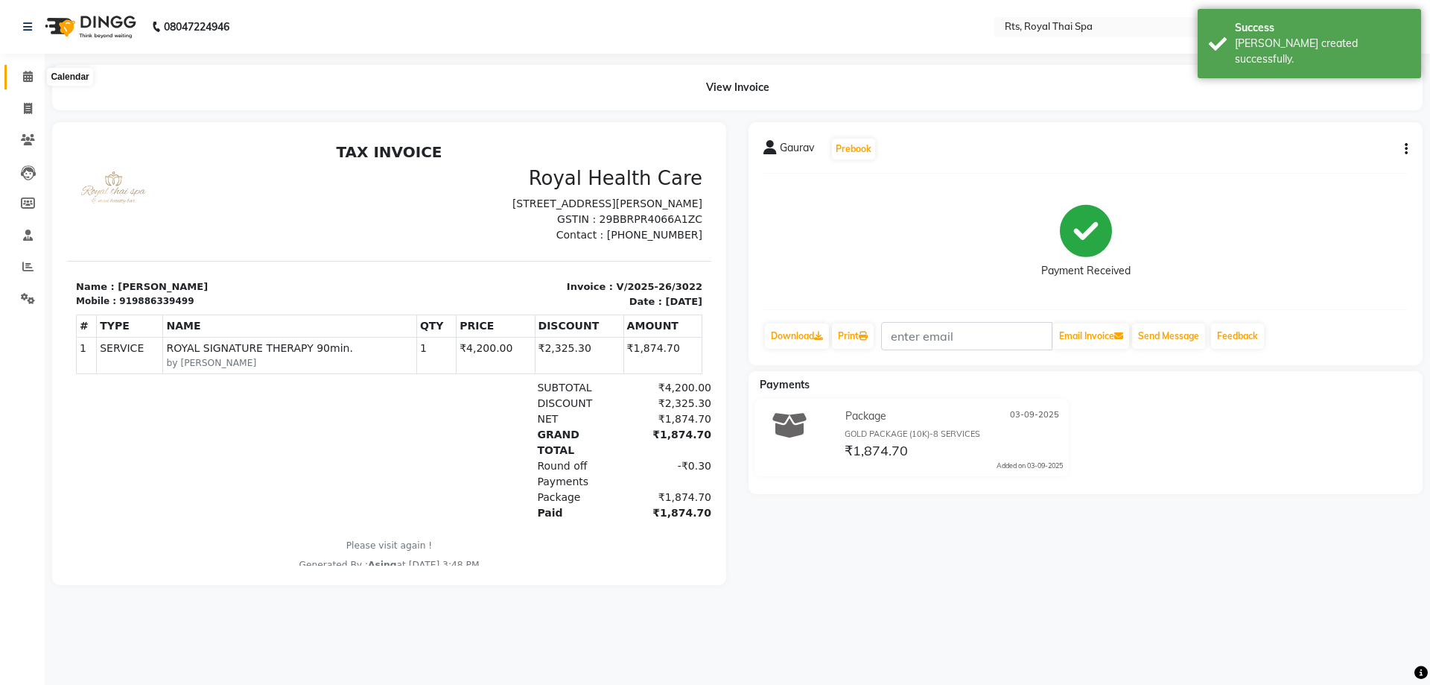
click at [31, 77] on icon at bounding box center [28, 76] width 10 height 11
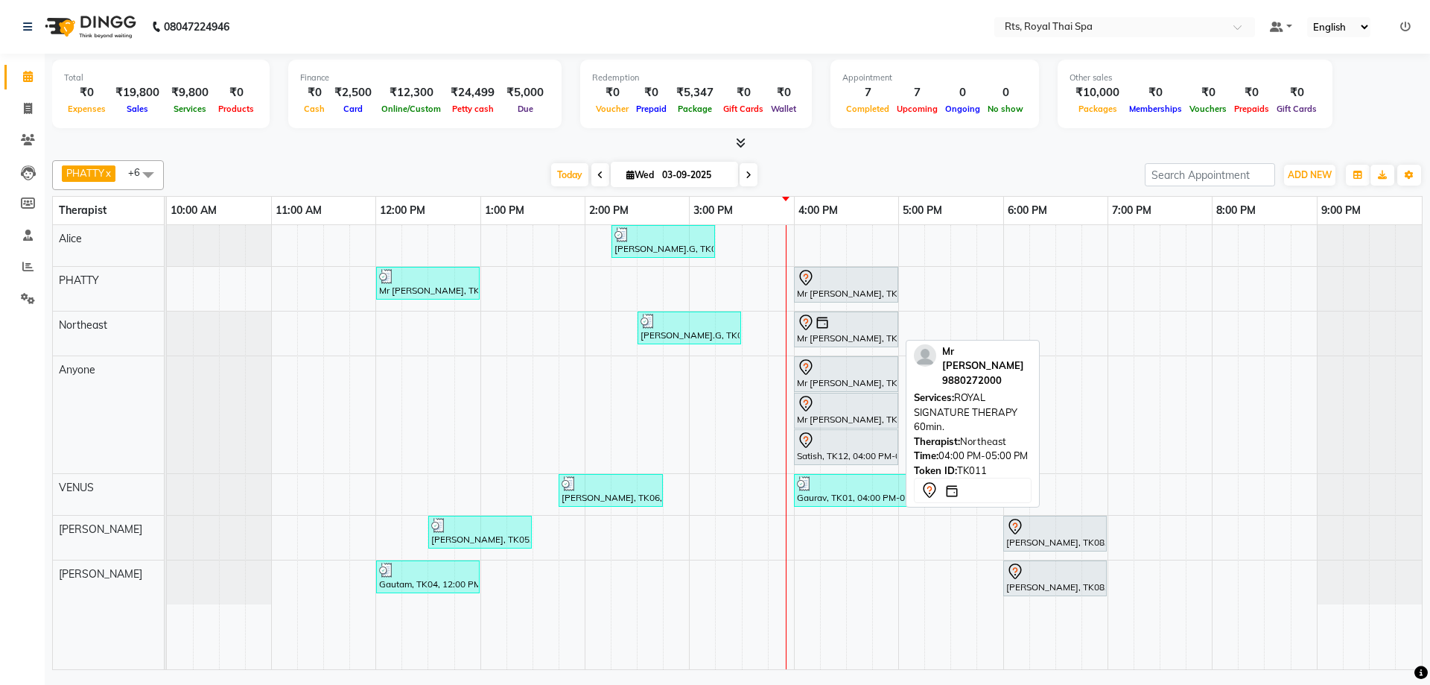
click at [829, 326] on img at bounding box center [822, 322] width 15 height 15
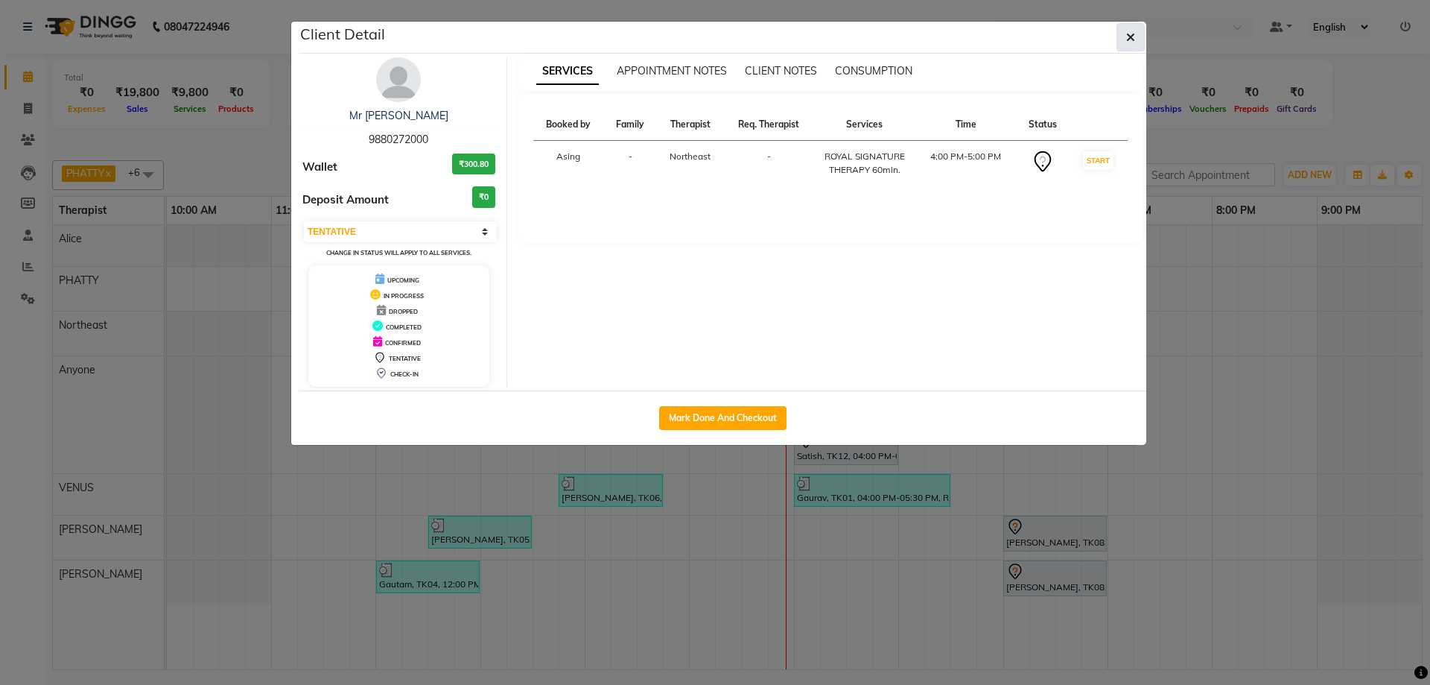
click at [1130, 34] on icon "button" at bounding box center [1130, 37] width 9 height 12
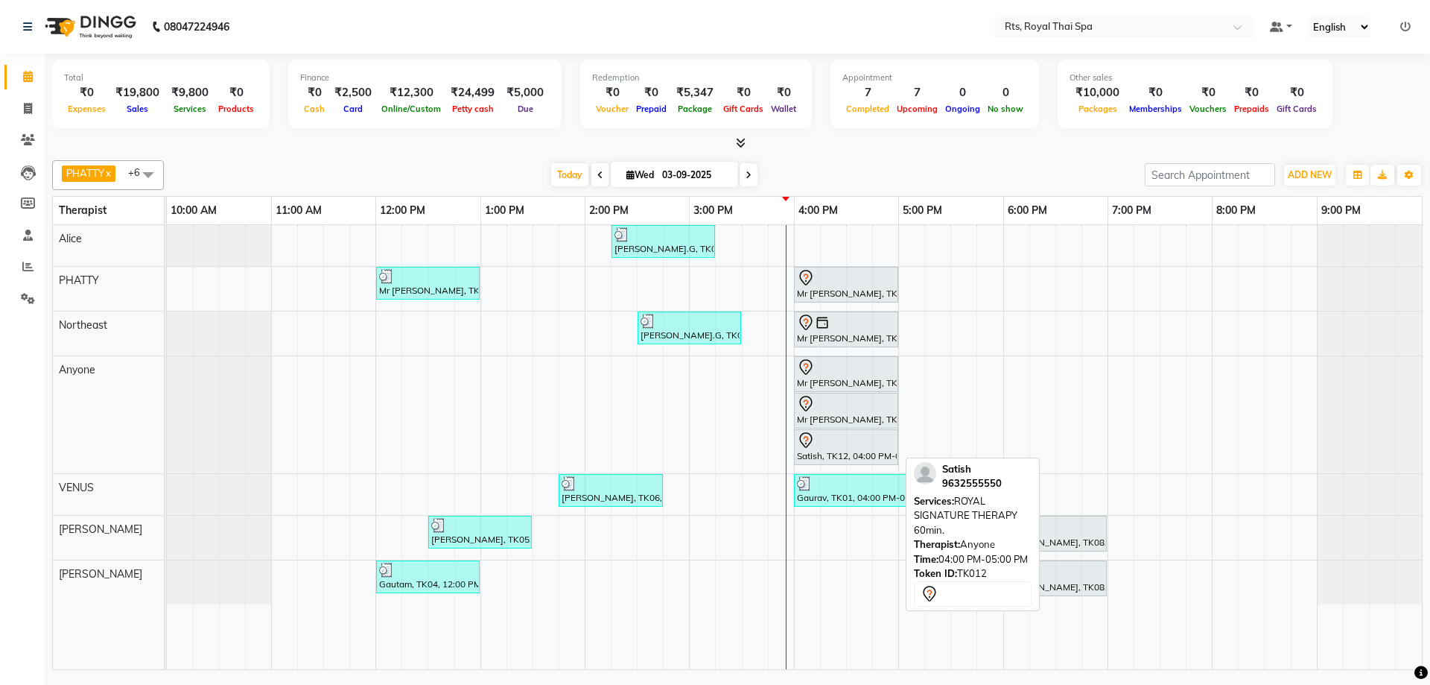
click at [840, 449] on div "Satish, TK12, 04:00 PM-05:00 PM, ROYAL SIGNATURE THERAPY 60min." at bounding box center [846, 446] width 101 height 31
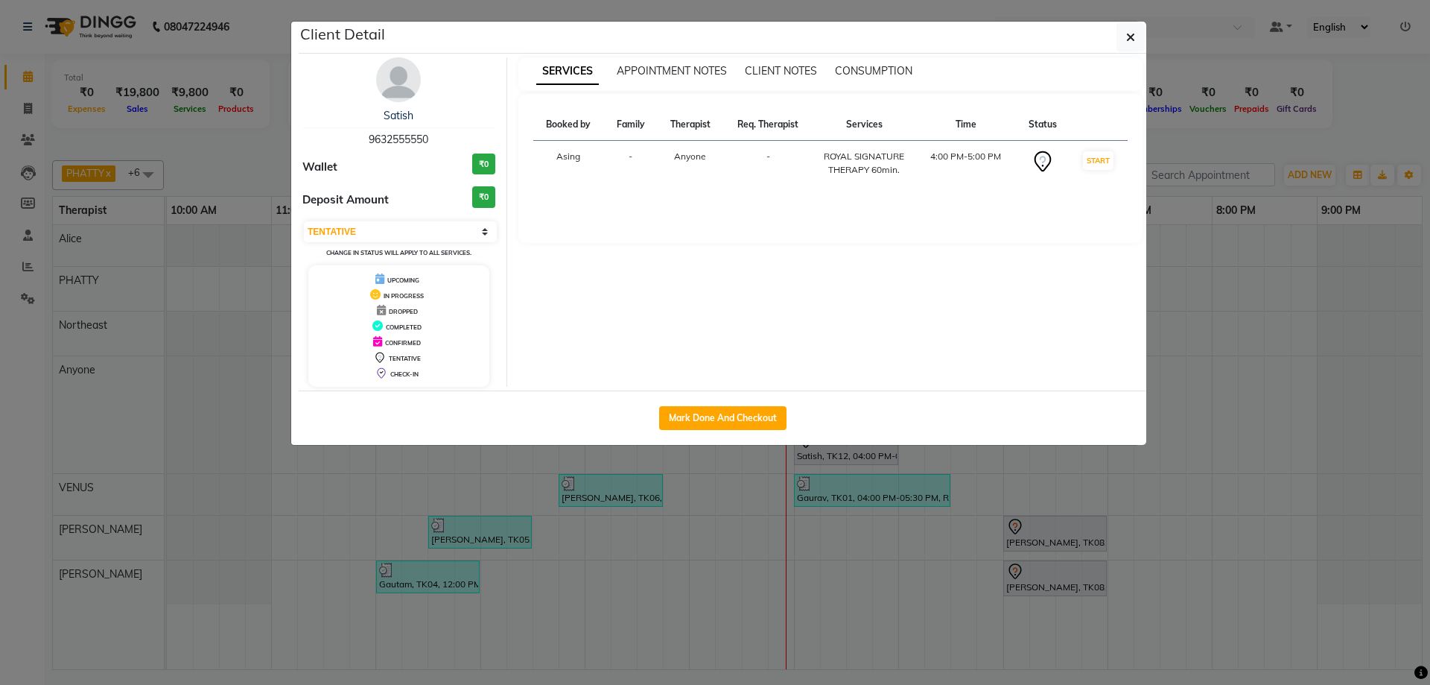
drag, startPoint x: 362, startPoint y: 140, endPoint x: 446, endPoint y: 137, distance: 84.2
click at [446, 137] on div "Satish 9632555550" at bounding box center [398, 127] width 193 height 39
copy span "9632555550"
click at [1138, 34] on button "button" at bounding box center [1131, 37] width 28 height 28
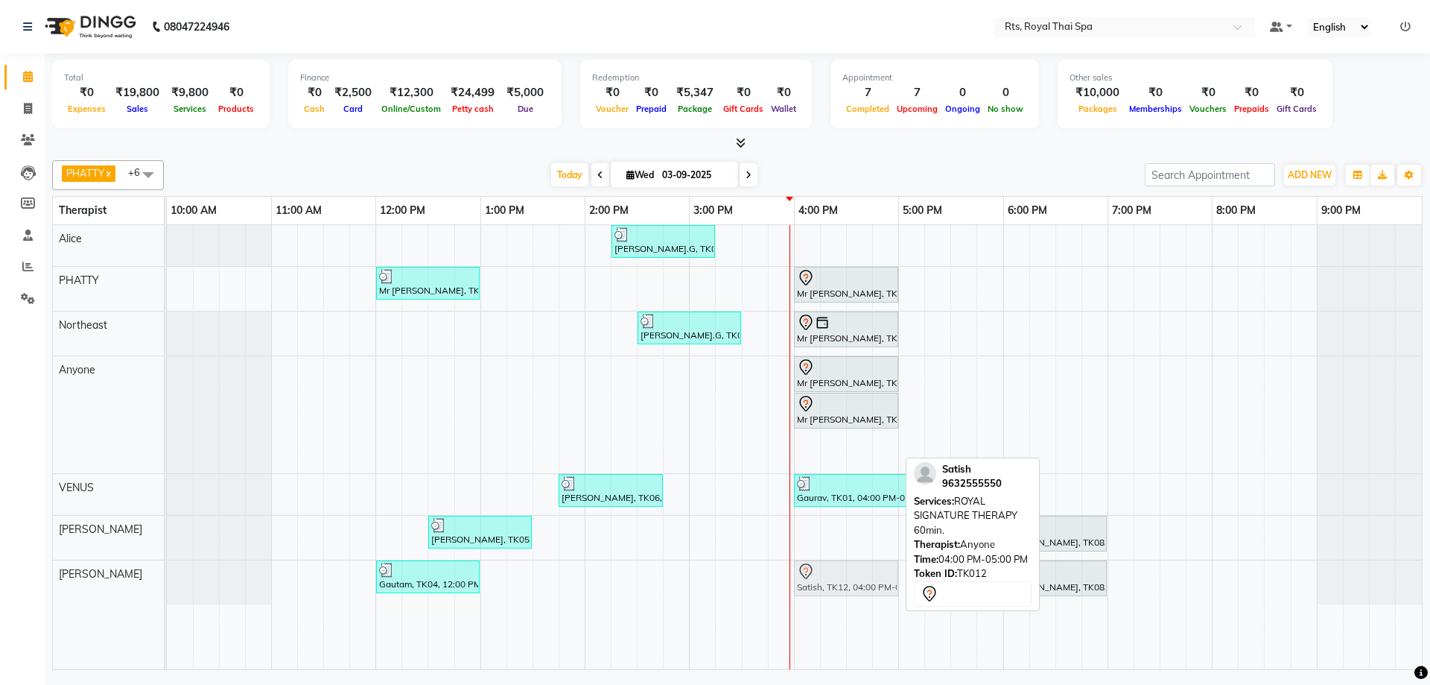
drag, startPoint x: 819, startPoint y: 452, endPoint x: 809, endPoint y: 576, distance: 124.1
click at [809, 576] on tbody "[PERSON_NAME].G, TK07, 02:15 PM-03:15 PM, ROYAL SIGNATURE THERAPY 60min. Mr [PE…" at bounding box center [794, 414] width 1255 height 379
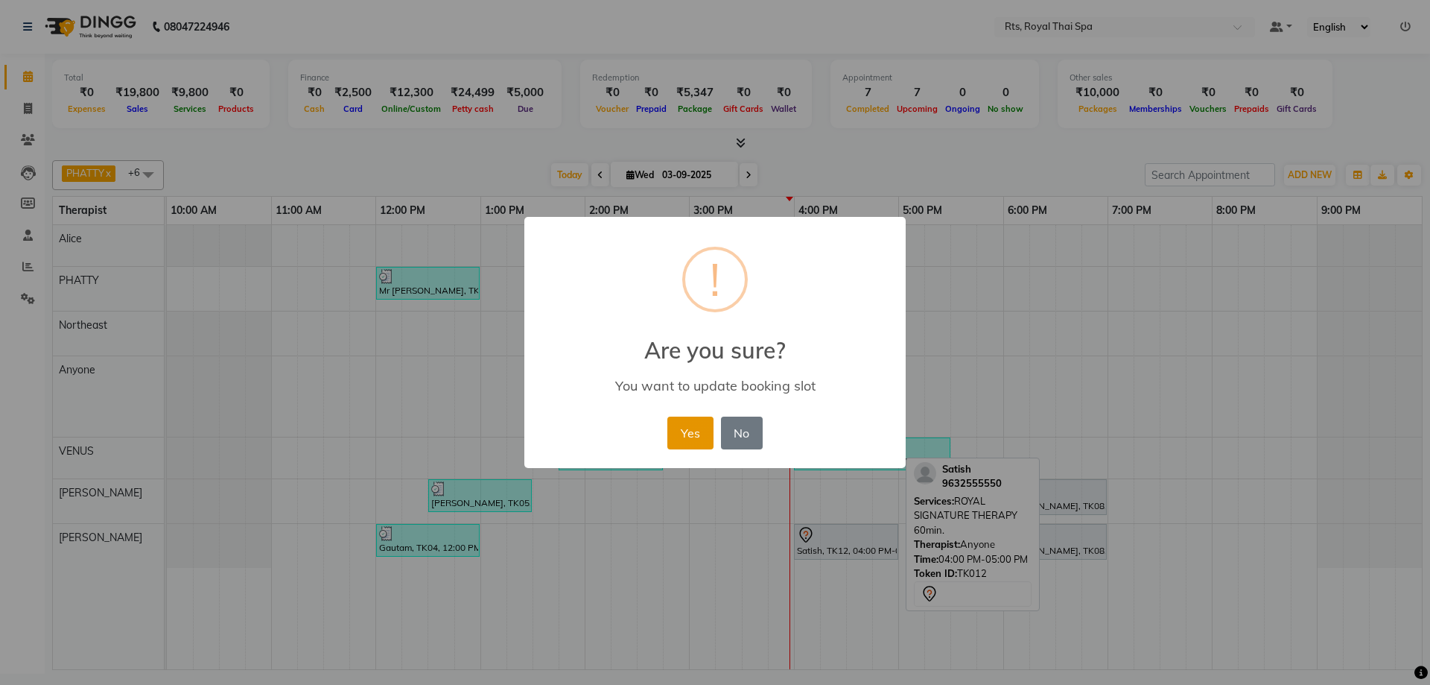
click at [707, 436] on button "Yes" at bounding box center [689, 432] width 45 height 33
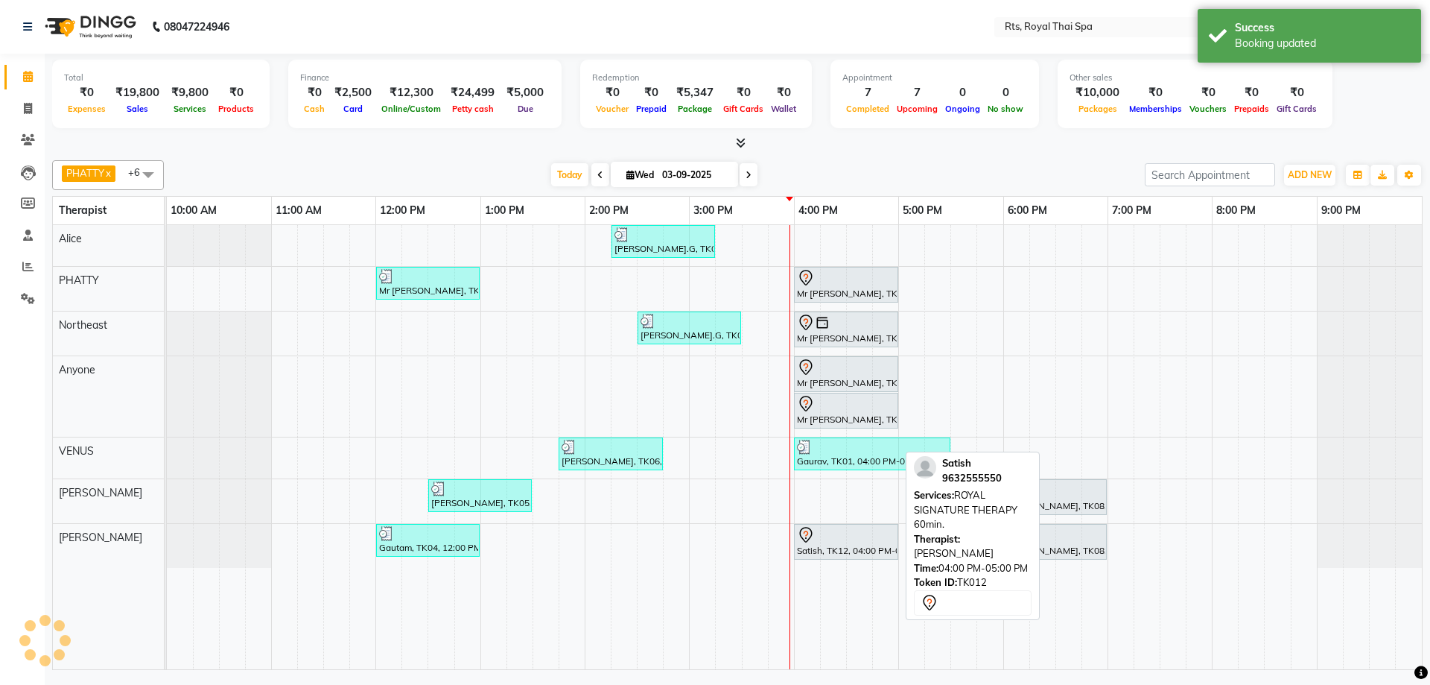
click at [840, 542] on div at bounding box center [846, 535] width 98 height 18
click at [840, 541] on div at bounding box center [846, 535] width 98 height 18
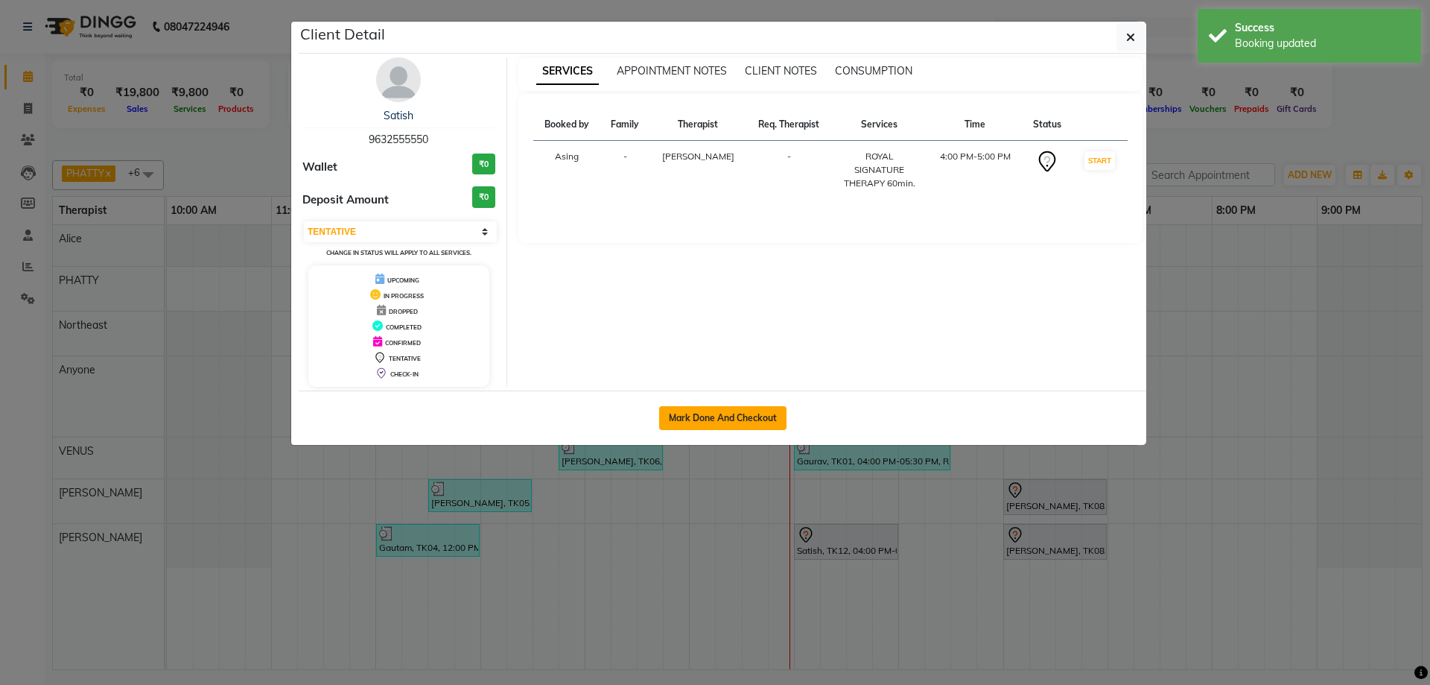
click at [736, 407] on button "Mark Done And Checkout" at bounding box center [722, 418] width 127 height 24
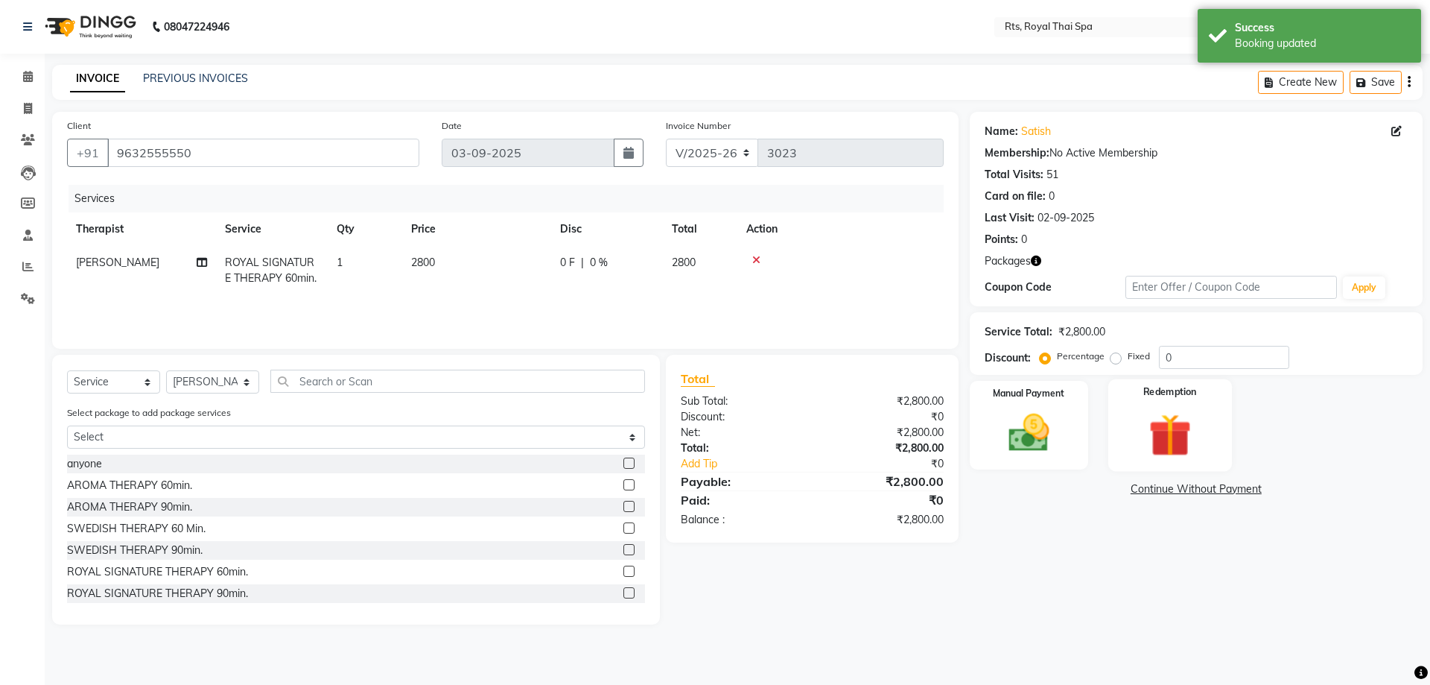
click at [1139, 413] on img at bounding box center [1169, 434] width 69 height 53
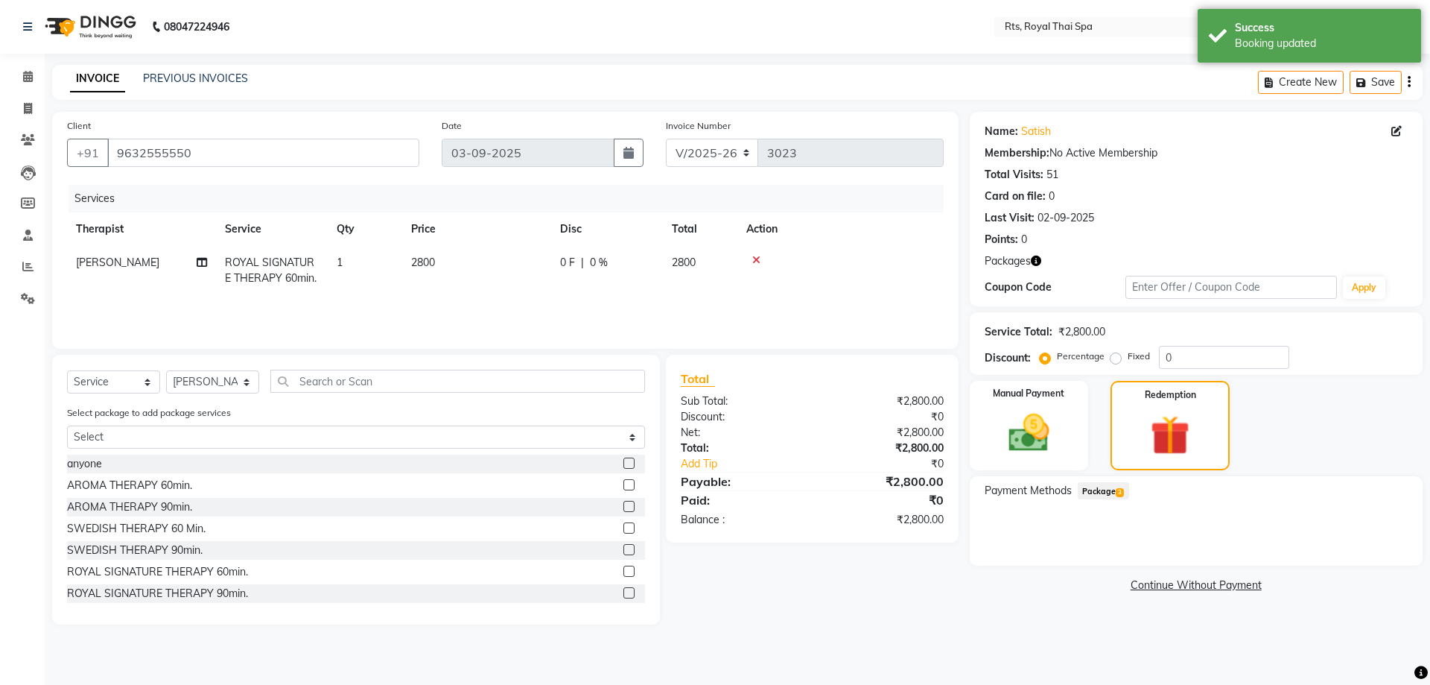
click at [1101, 490] on span "Package 3" at bounding box center [1103, 490] width 51 height 17
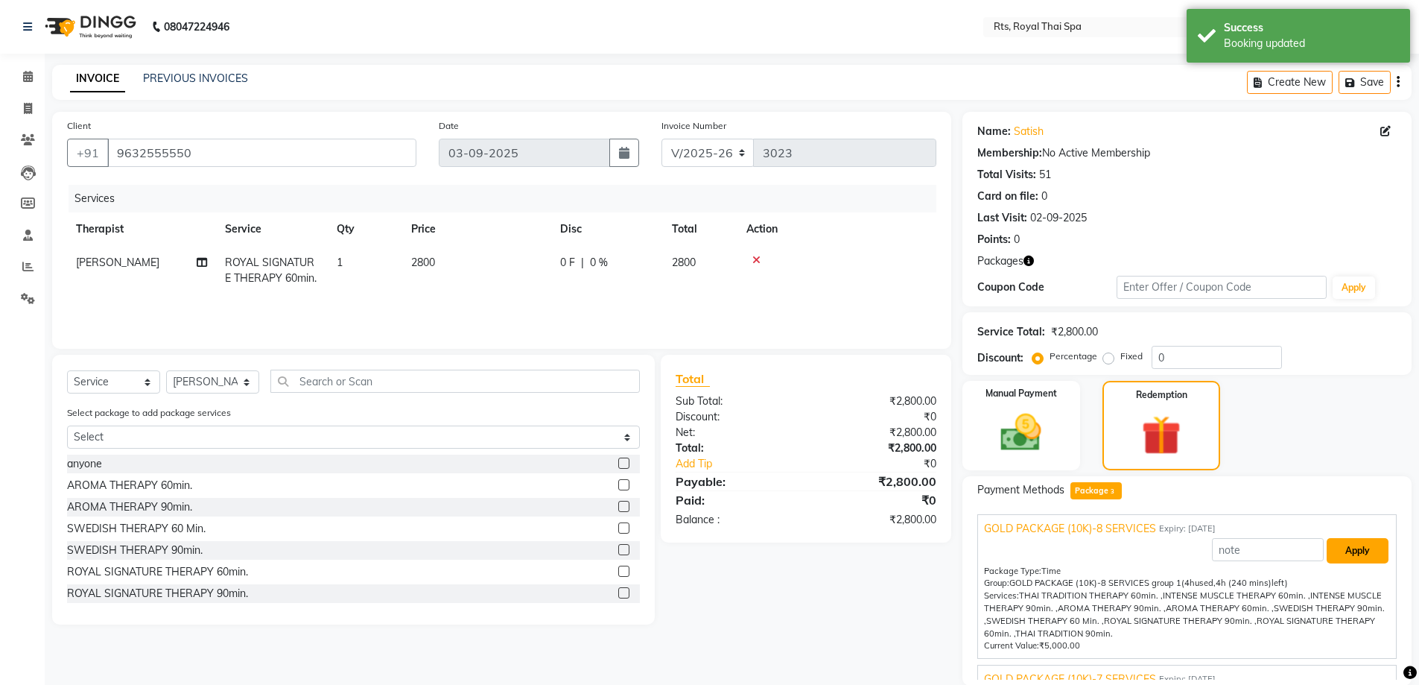
click at [1327, 553] on button "Apply" at bounding box center [1358, 550] width 62 height 25
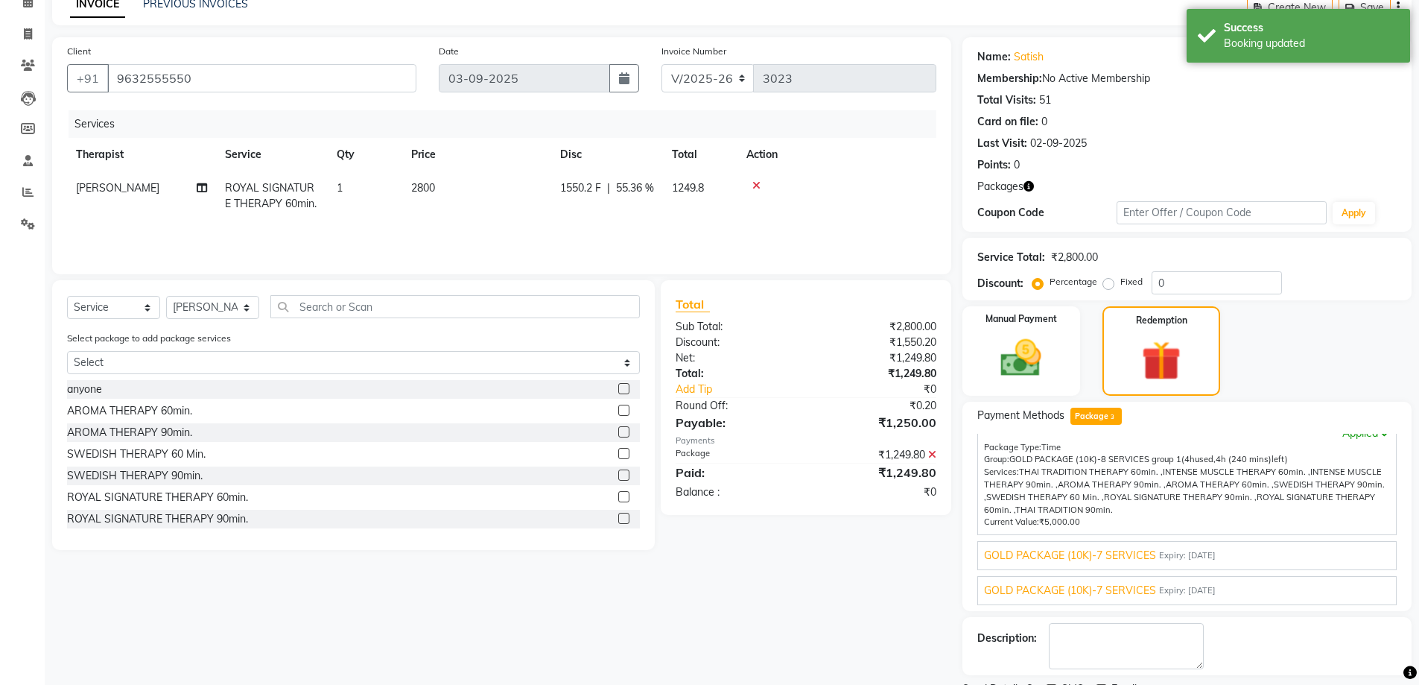
scroll to position [138, 0]
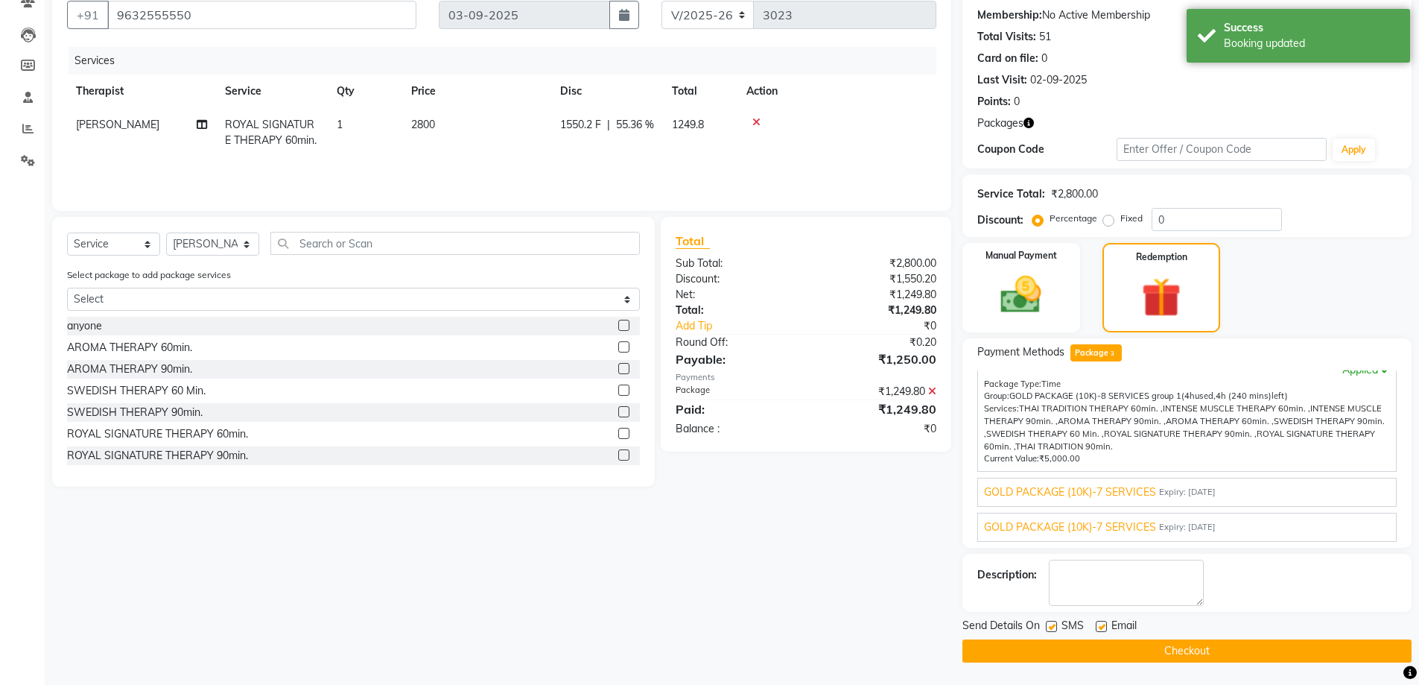
click at [1048, 629] on label at bounding box center [1051, 626] width 11 height 11
click at [1048, 629] on input "checkbox" at bounding box center [1051, 627] width 10 height 10
click at [1054, 646] on button "Checkout" at bounding box center [1186, 650] width 449 height 23
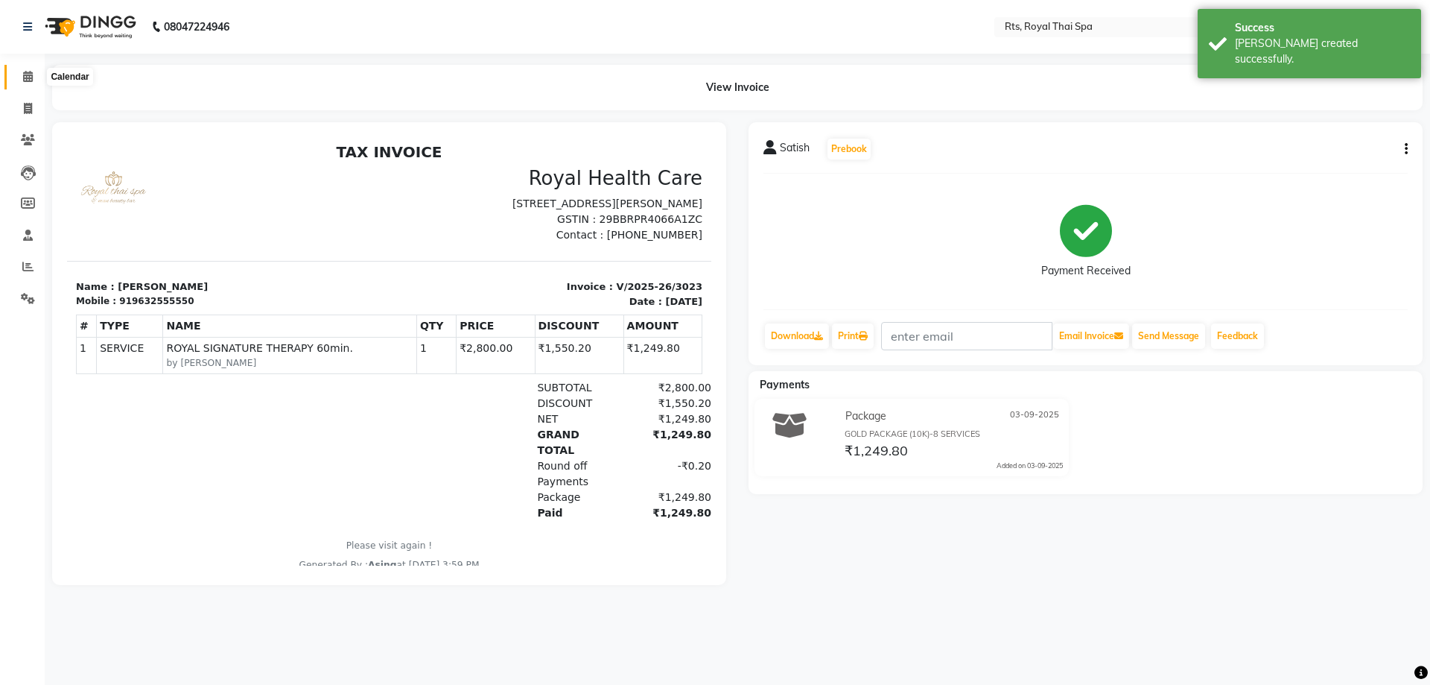
click at [26, 77] on icon at bounding box center [28, 76] width 10 height 11
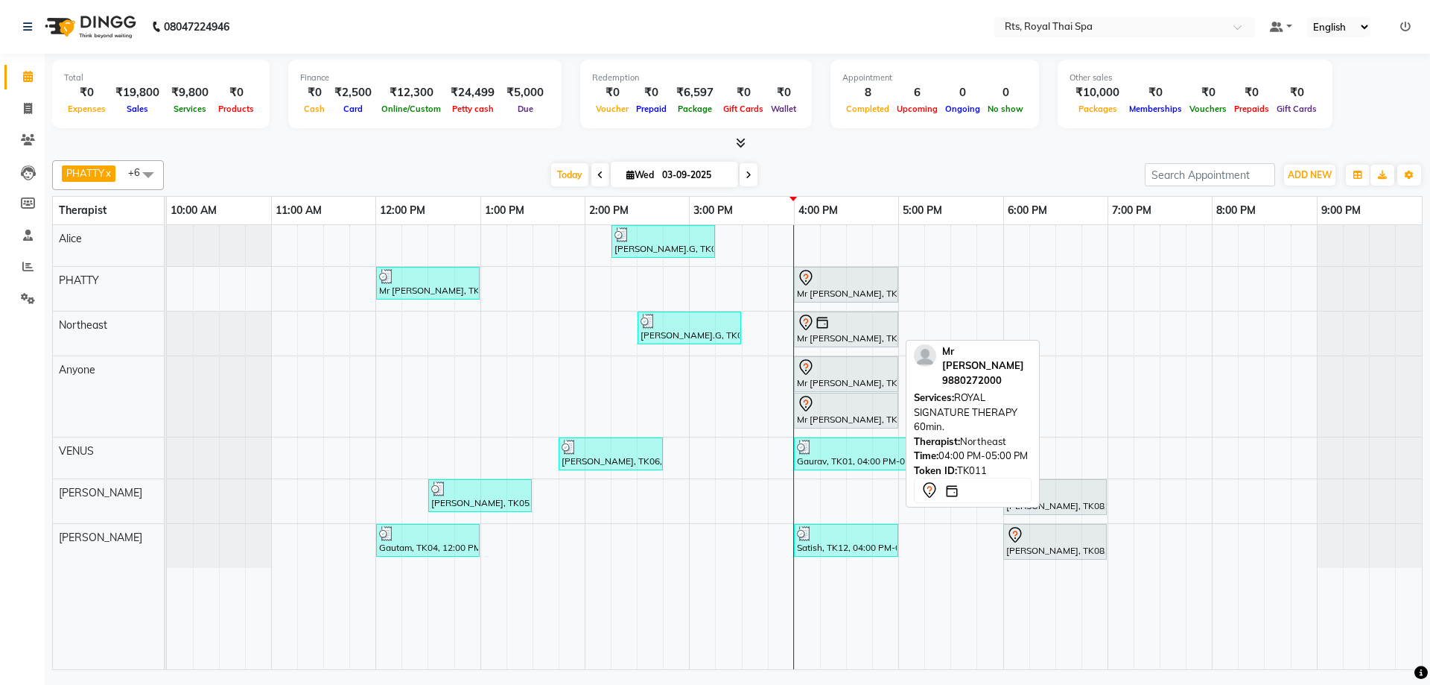
click at [841, 329] on div at bounding box center [846, 323] width 98 height 18
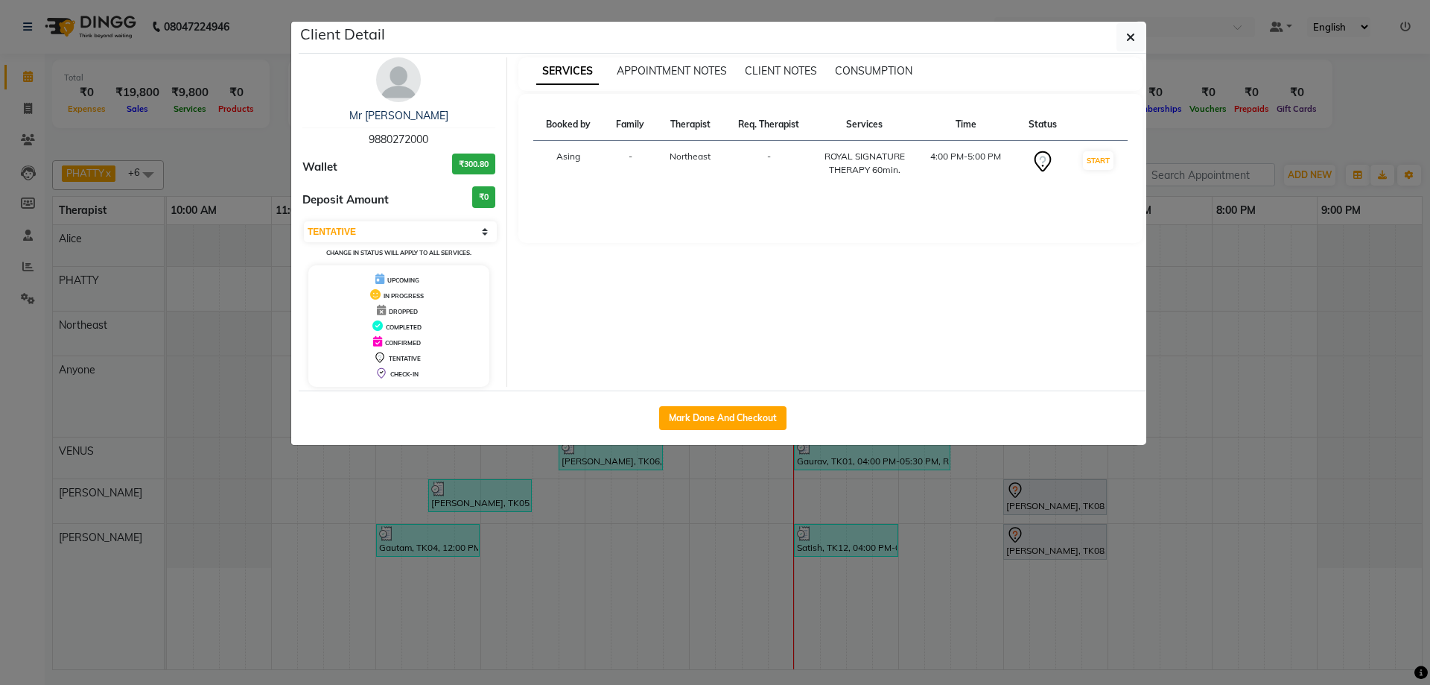
drag, startPoint x: 347, startPoint y: 142, endPoint x: 454, endPoint y: 134, distance: 106.8
click at [454, 134] on div "Mr [PERSON_NAME] 9880272000" at bounding box center [398, 127] width 193 height 39
copy span "9880272000"
click at [1128, 39] on icon "button" at bounding box center [1130, 37] width 9 height 12
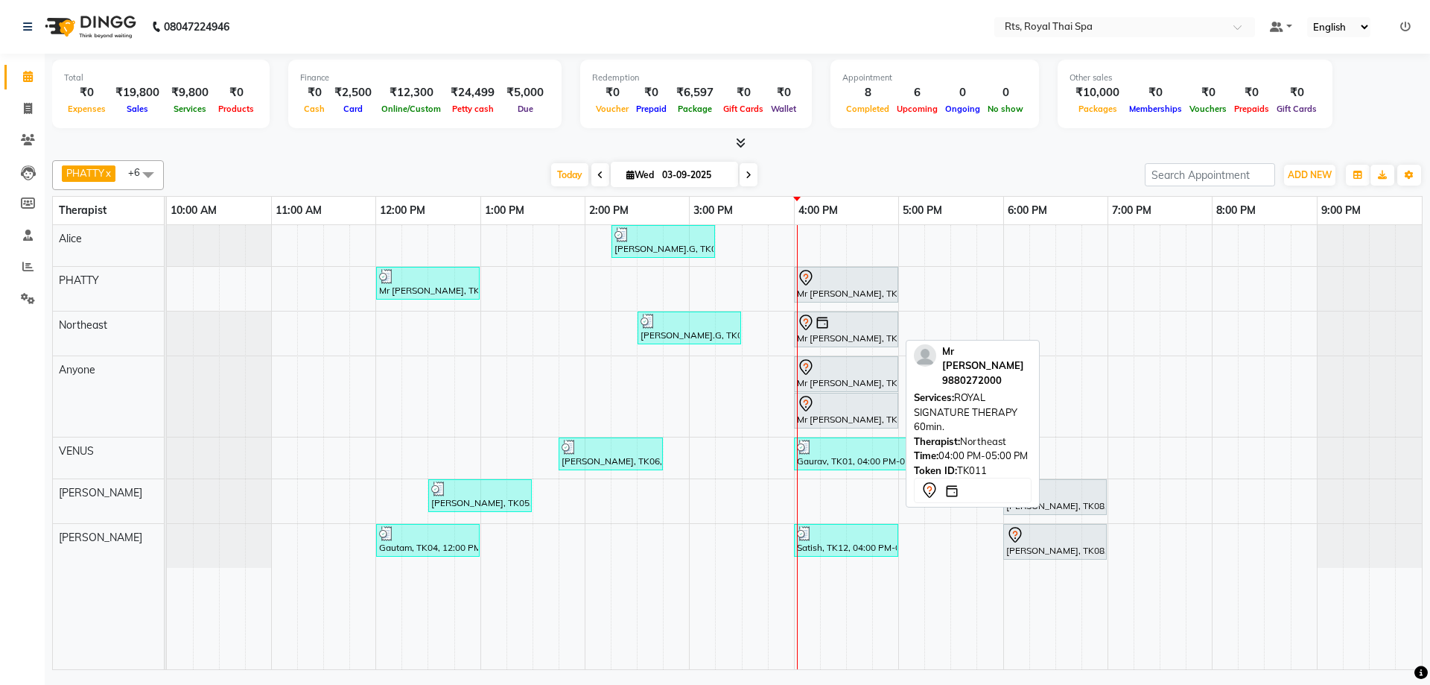
click at [813, 331] on div "Mr [PERSON_NAME], TK11, 04:00 PM-05:00 PM, ROYAL SIGNATURE THERAPY 60min." at bounding box center [846, 329] width 101 height 31
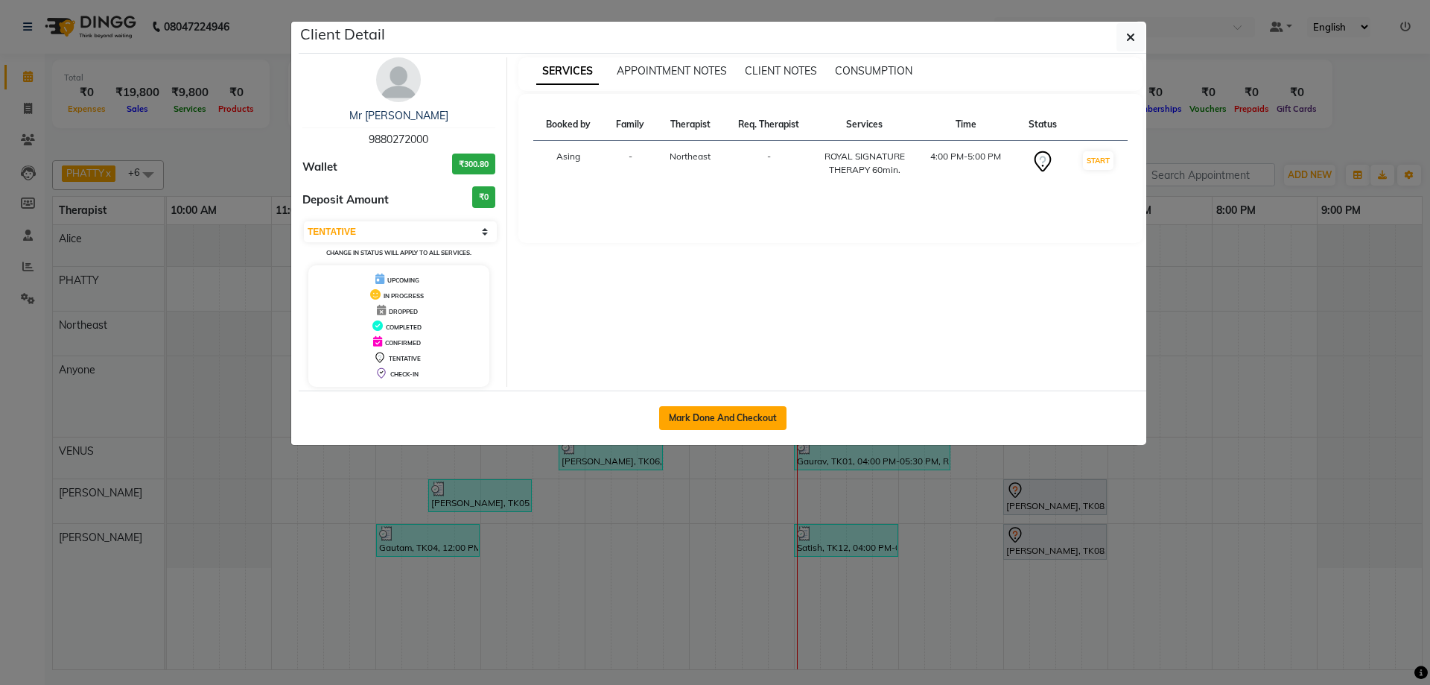
click at [748, 428] on button "Mark Done And Checkout" at bounding box center [722, 418] width 127 height 24
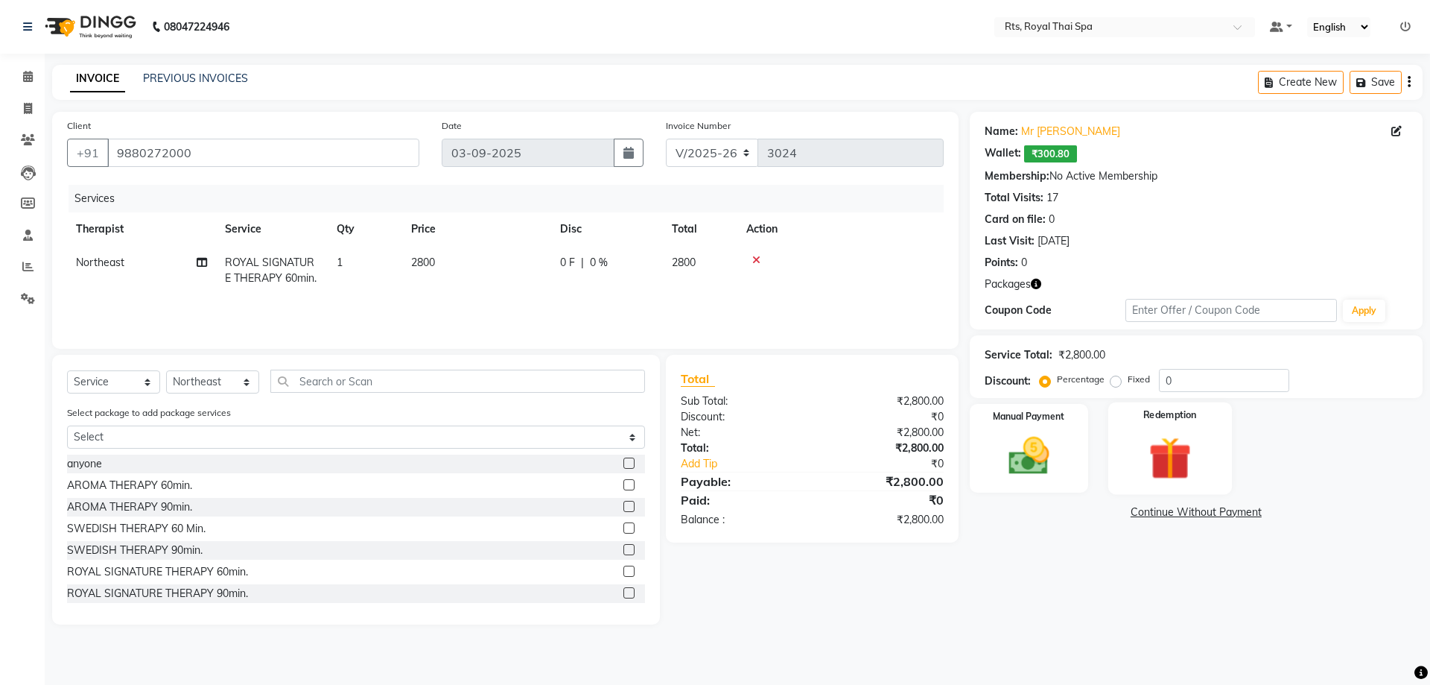
click at [1175, 435] on img at bounding box center [1169, 457] width 69 height 53
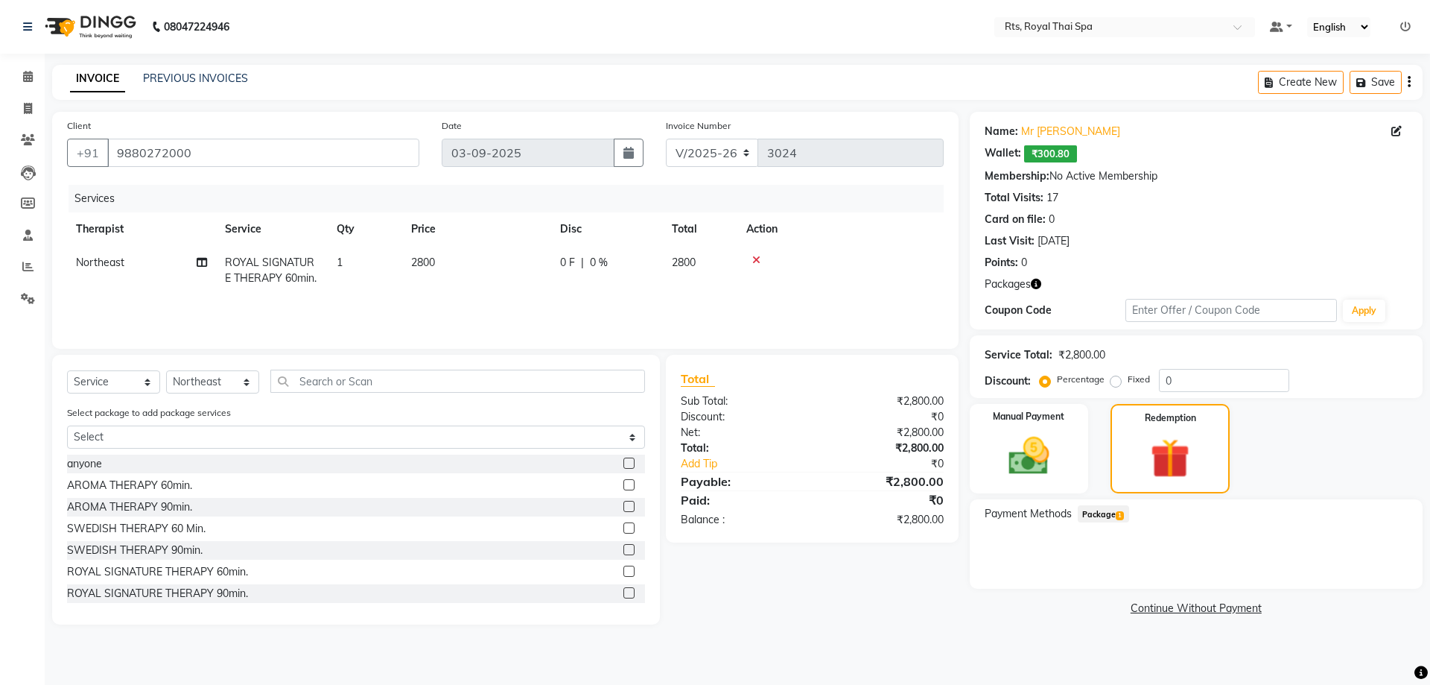
click at [1114, 522] on span "Package 1" at bounding box center [1103, 513] width 51 height 17
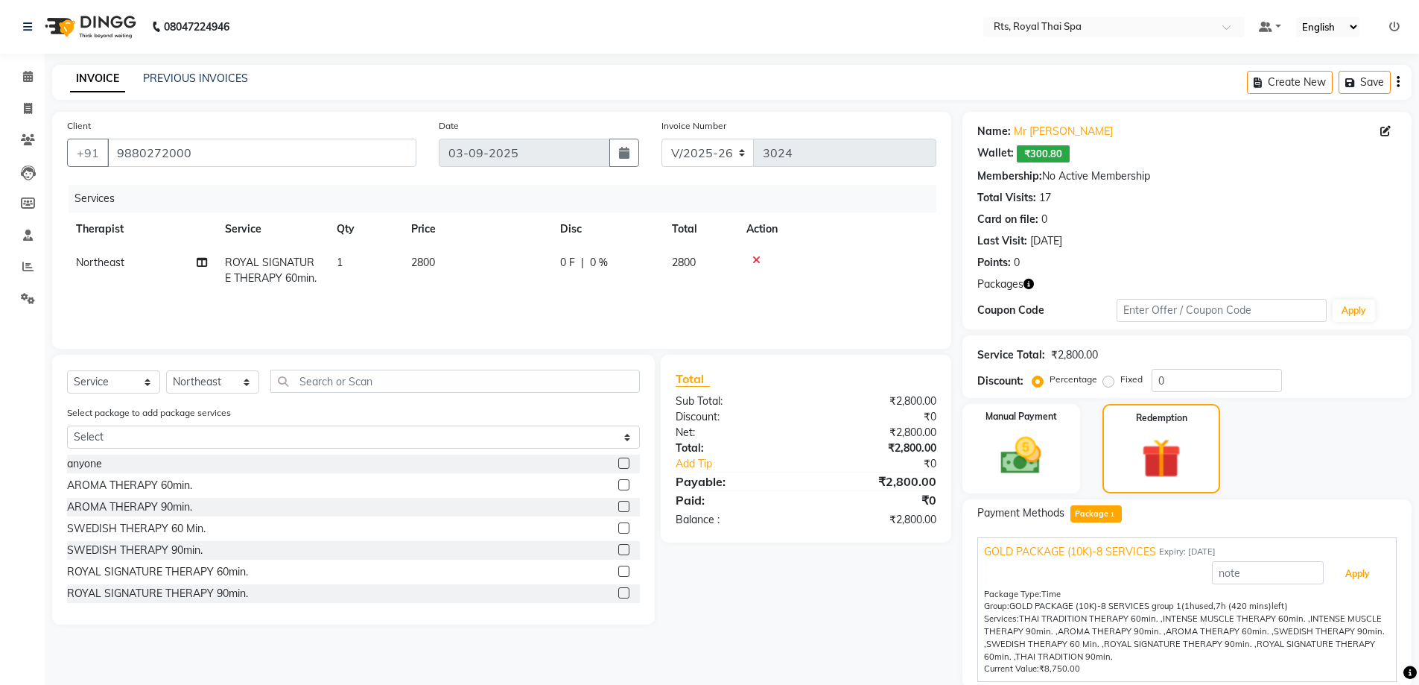
click at [1350, 578] on button "Apply" at bounding box center [1358, 573] width 62 height 25
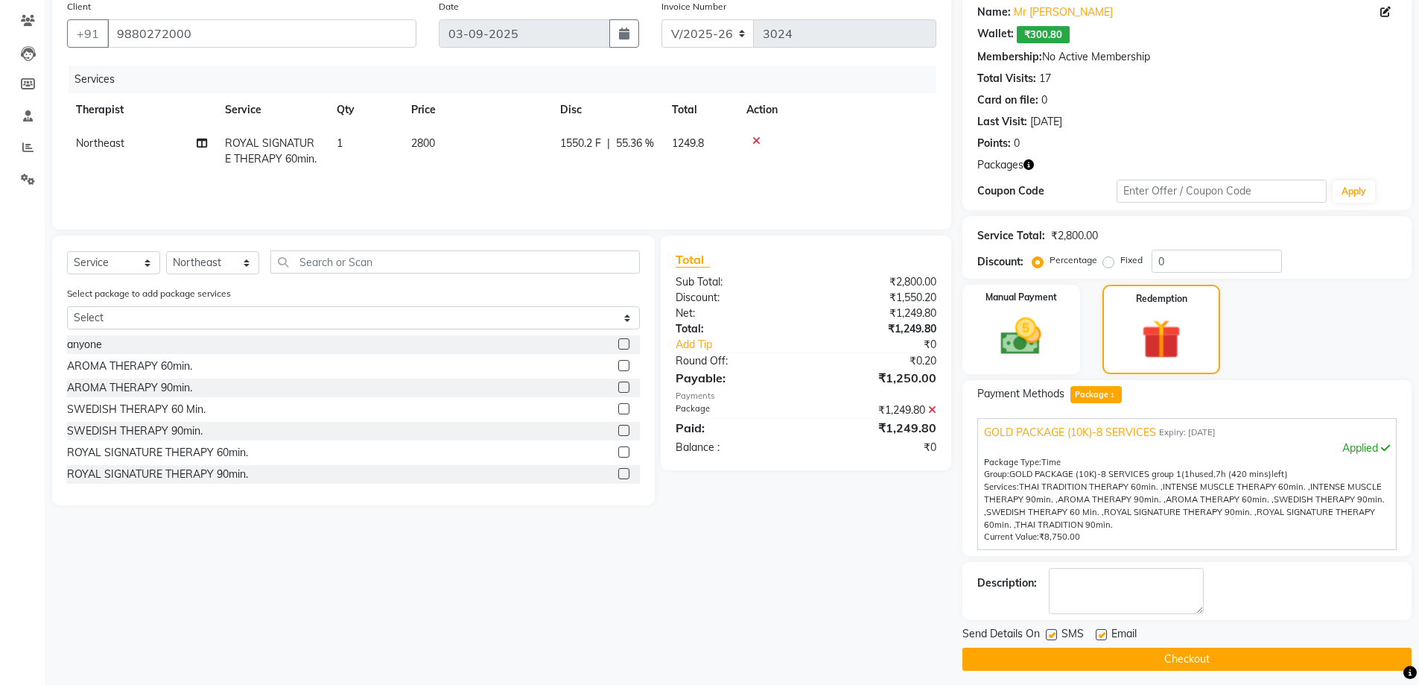
scroll to position [127, 0]
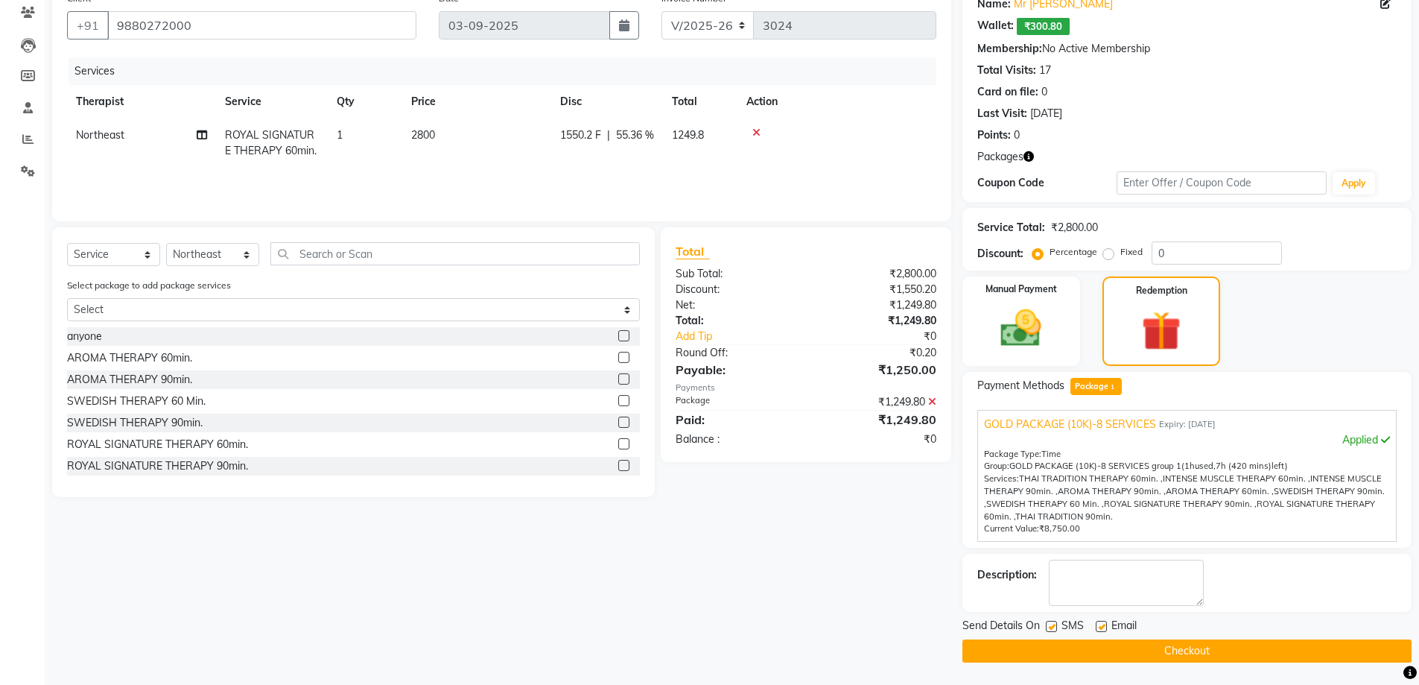
click at [1051, 627] on label at bounding box center [1051, 626] width 11 height 11
click at [1051, 627] on input "checkbox" at bounding box center [1051, 627] width 10 height 10
click at [1064, 644] on button "Checkout" at bounding box center [1186, 650] width 449 height 23
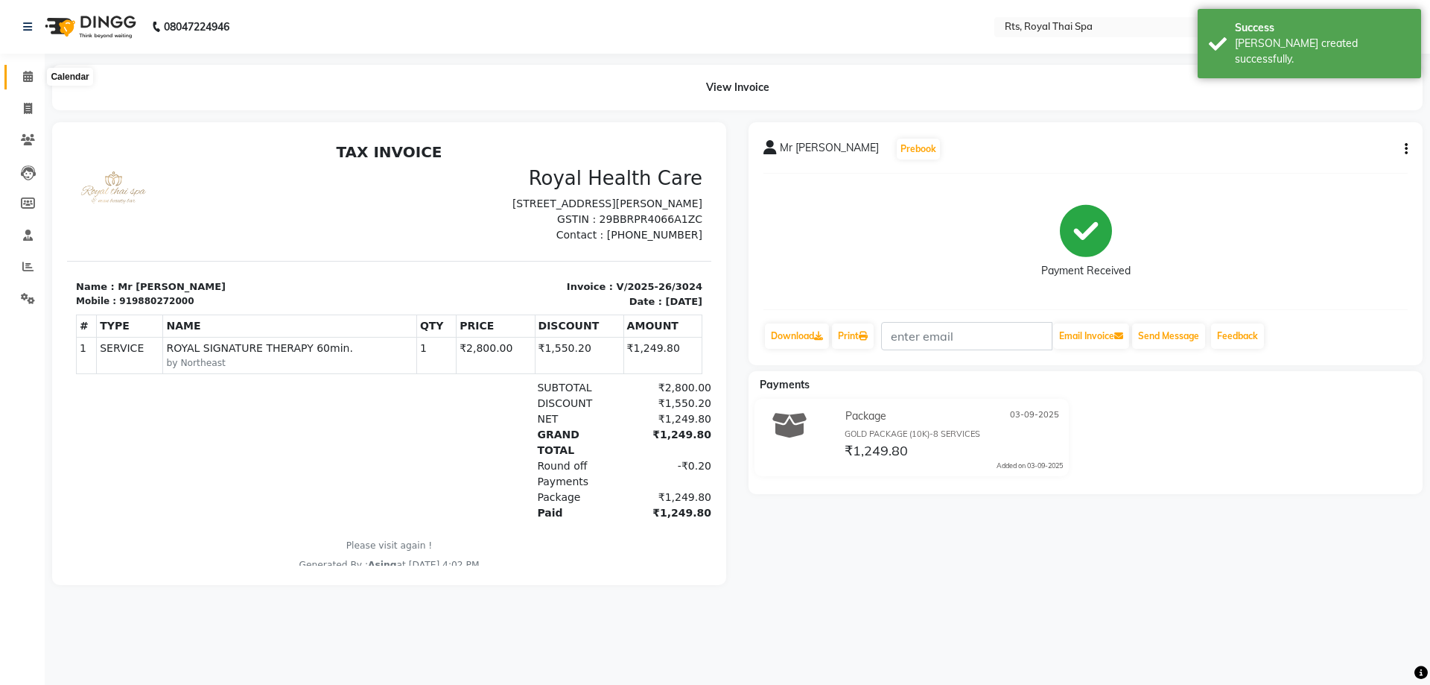
click at [21, 85] on span at bounding box center [28, 77] width 26 height 17
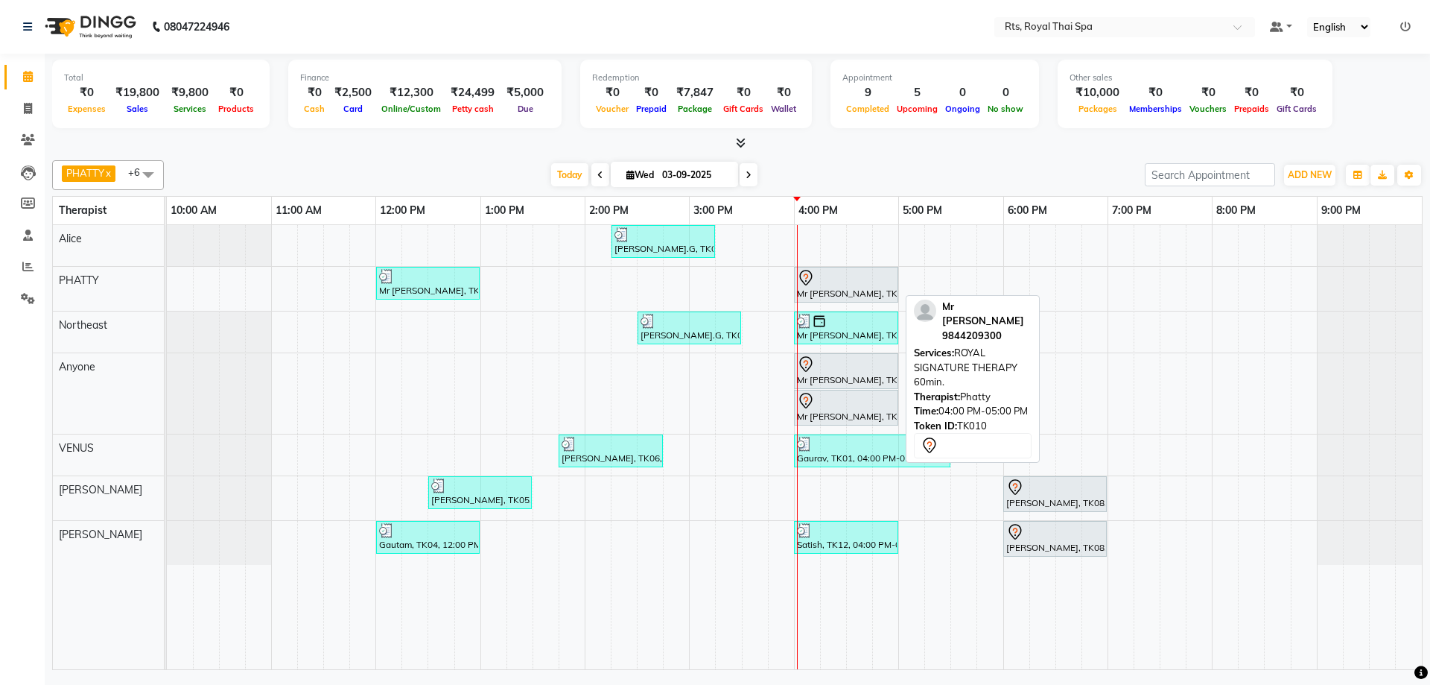
click at [856, 296] on div "Mr [PERSON_NAME], TK10, 04:00 PM-05:00 PM, ROYAL SIGNATURE THERAPY 60min." at bounding box center [846, 284] width 101 height 31
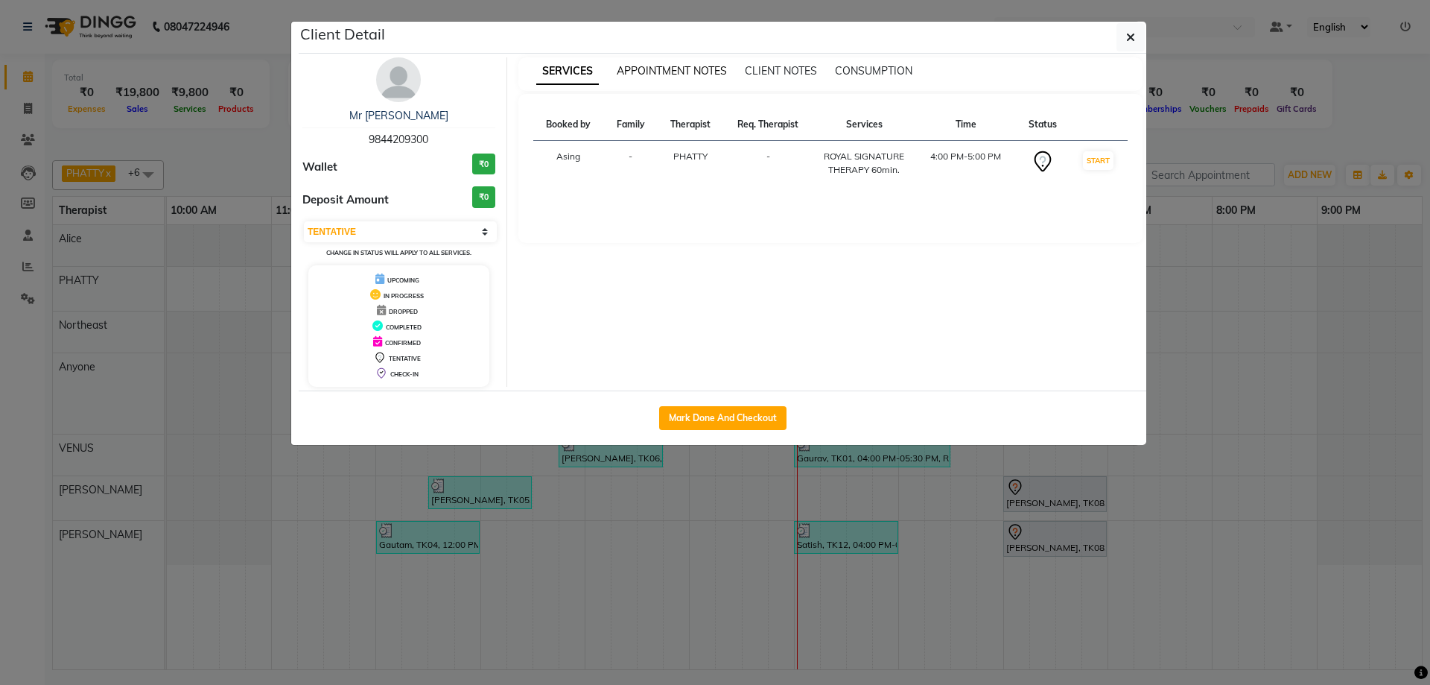
click at [714, 72] on span "APPOINTMENT NOTES" at bounding box center [672, 70] width 110 height 13
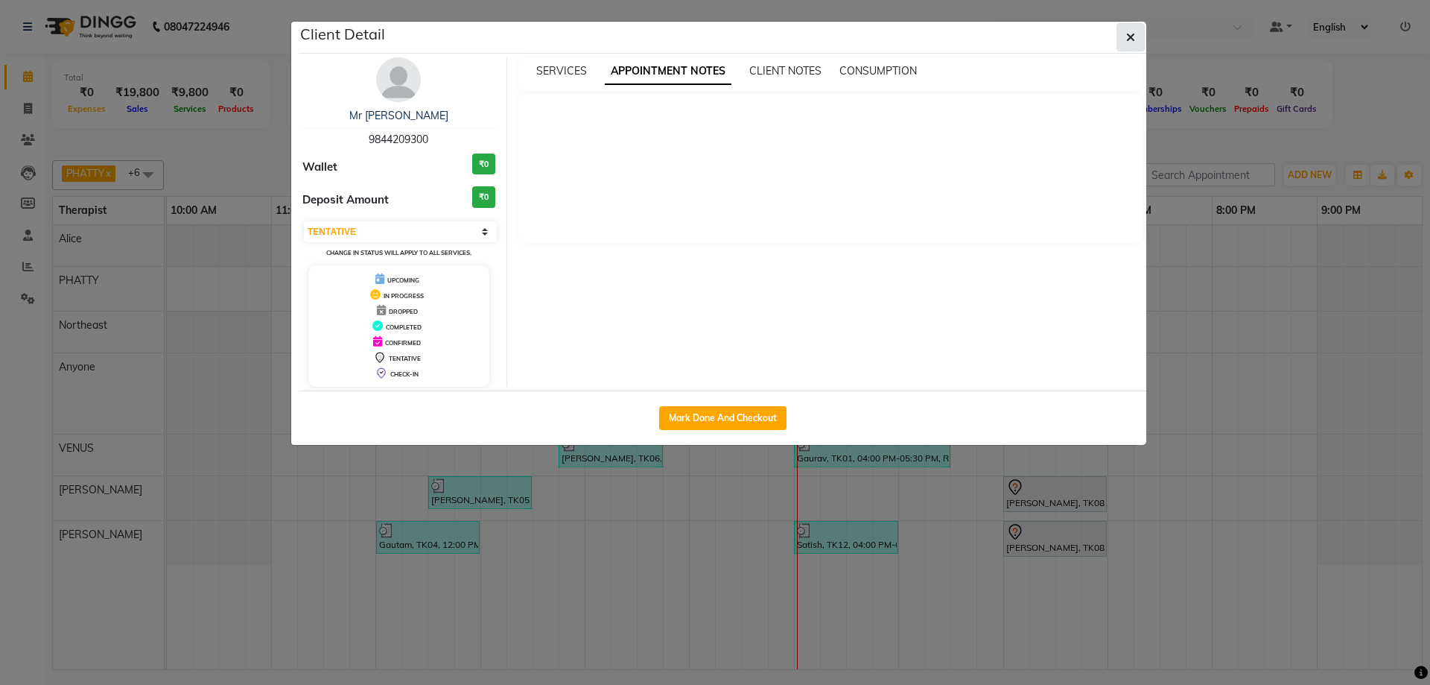
click at [1133, 39] on icon "button" at bounding box center [1130, 37] width 9 height 12
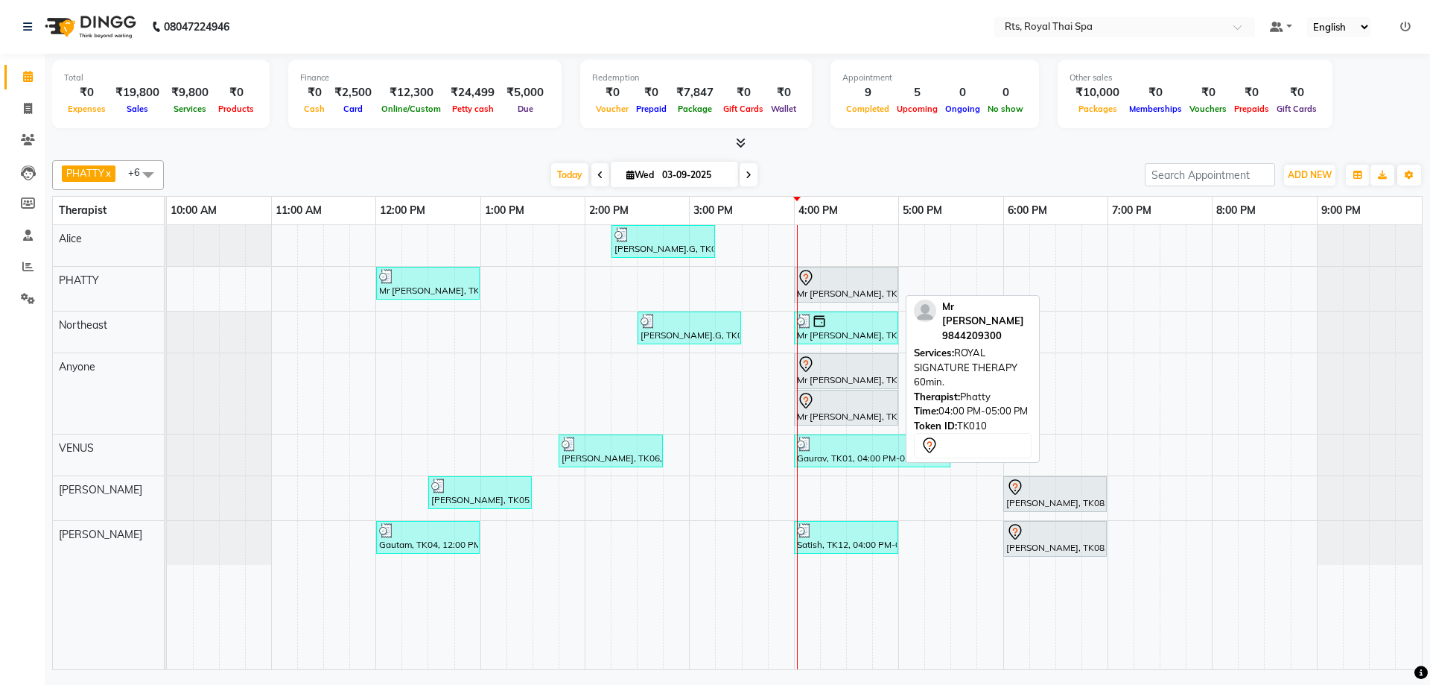
click at [835, 296] on div "Mr [PERSON_NAME], TK10, 04:00 PM-05:00 PM, ROYAL SIGNATURE THERAPY 60min." at bounding box center [846, 284] width 101 height 31
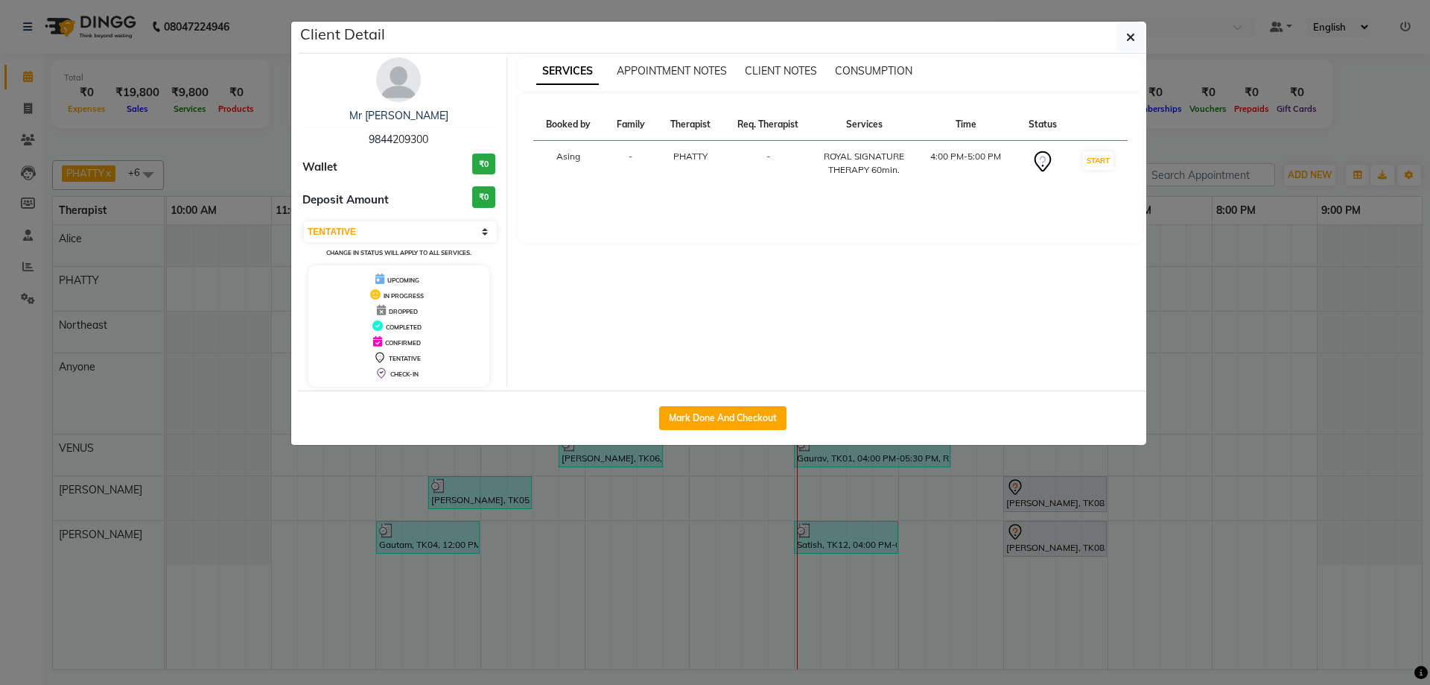
drag, startPoint x: 348, startPoint y: 133, endPoint x: 495, endPoint y: 136, distance: 146.8
click at [495, 136] on div "Mr [PERSON_NAME] 9844209300" at bounding box center [398, 127] width 193 height 39
copy span "9844209300"
click at [1132, 39] on icon "button" at bounding box center [1130, 37] width 9 height 12
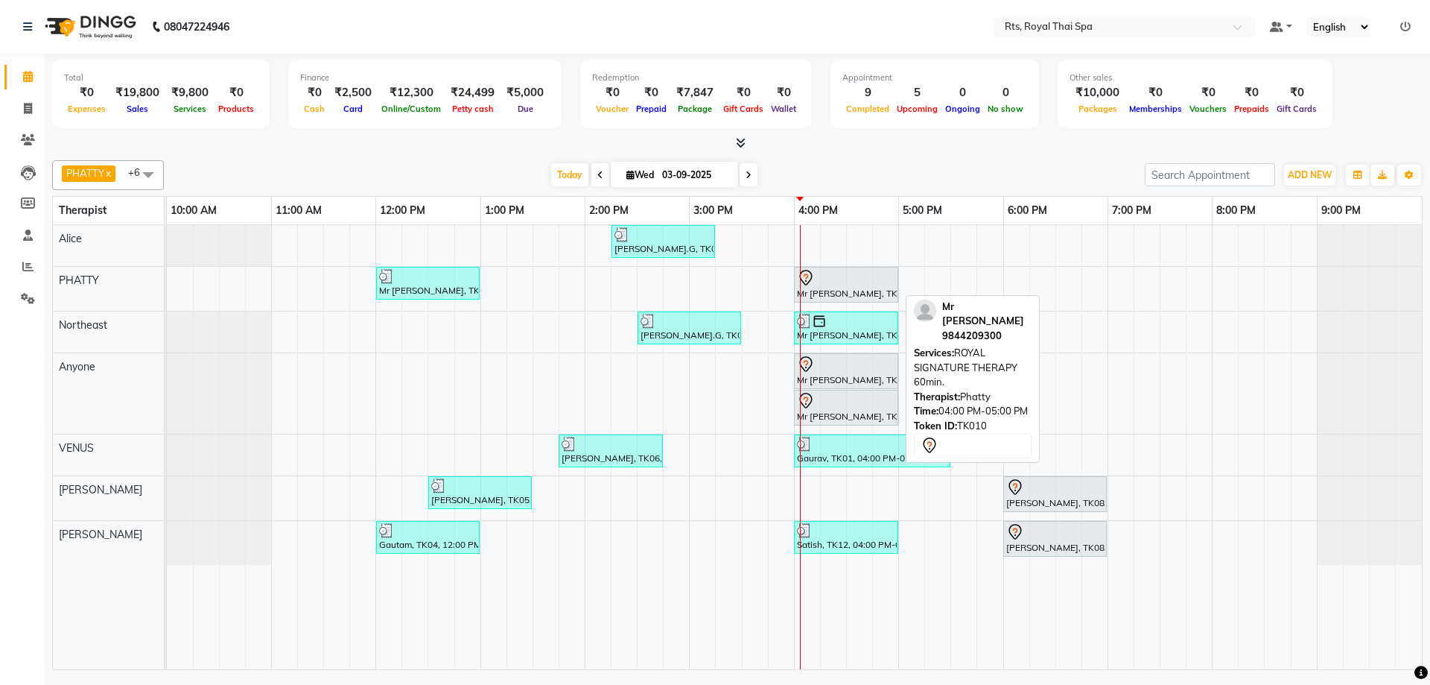
click at [822, 289] on div "Mr [PERSON_NAME], TK10, 04:00 PM-05:00 PM, ROYAL SIGNATURE THERAPY 60min." at bounding box center [846, 284] width 101 height 31
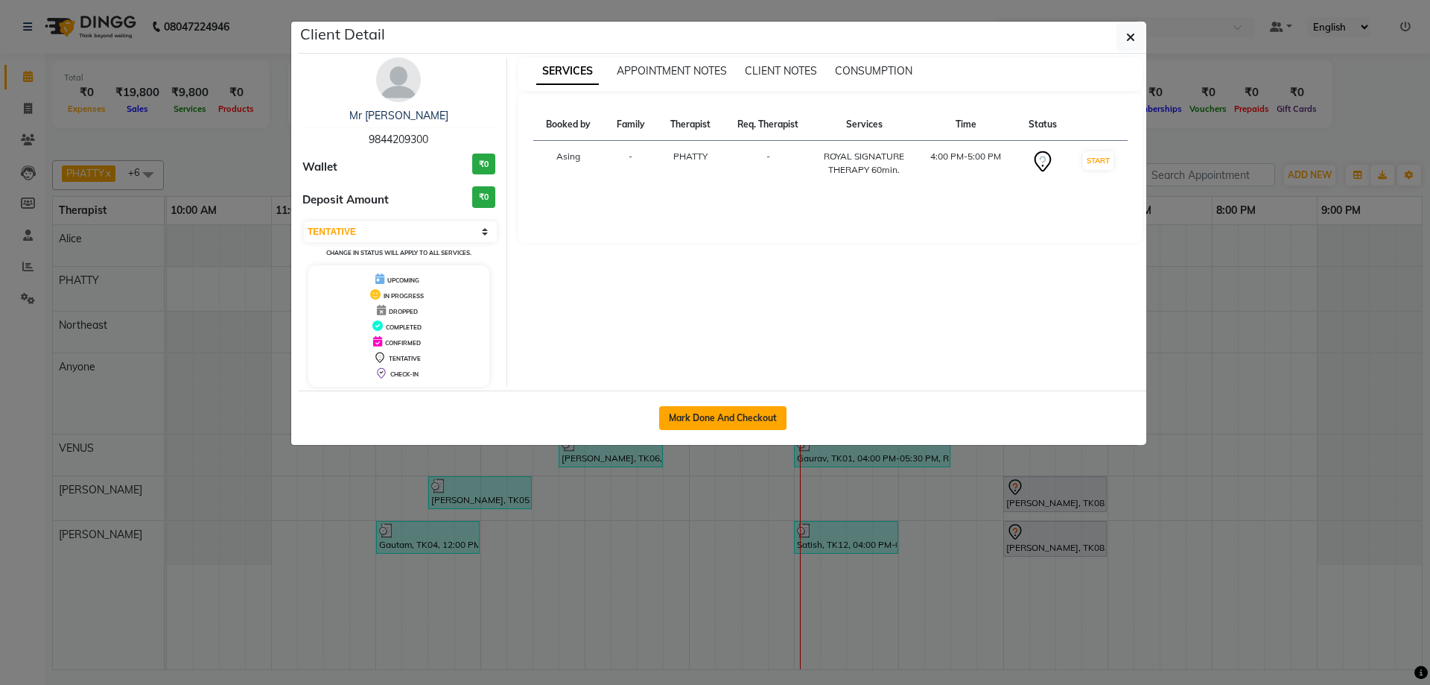
click at [699, 420] on button "Mark Done And Checkout" at bounding box center [722, 418] width 127 height 24
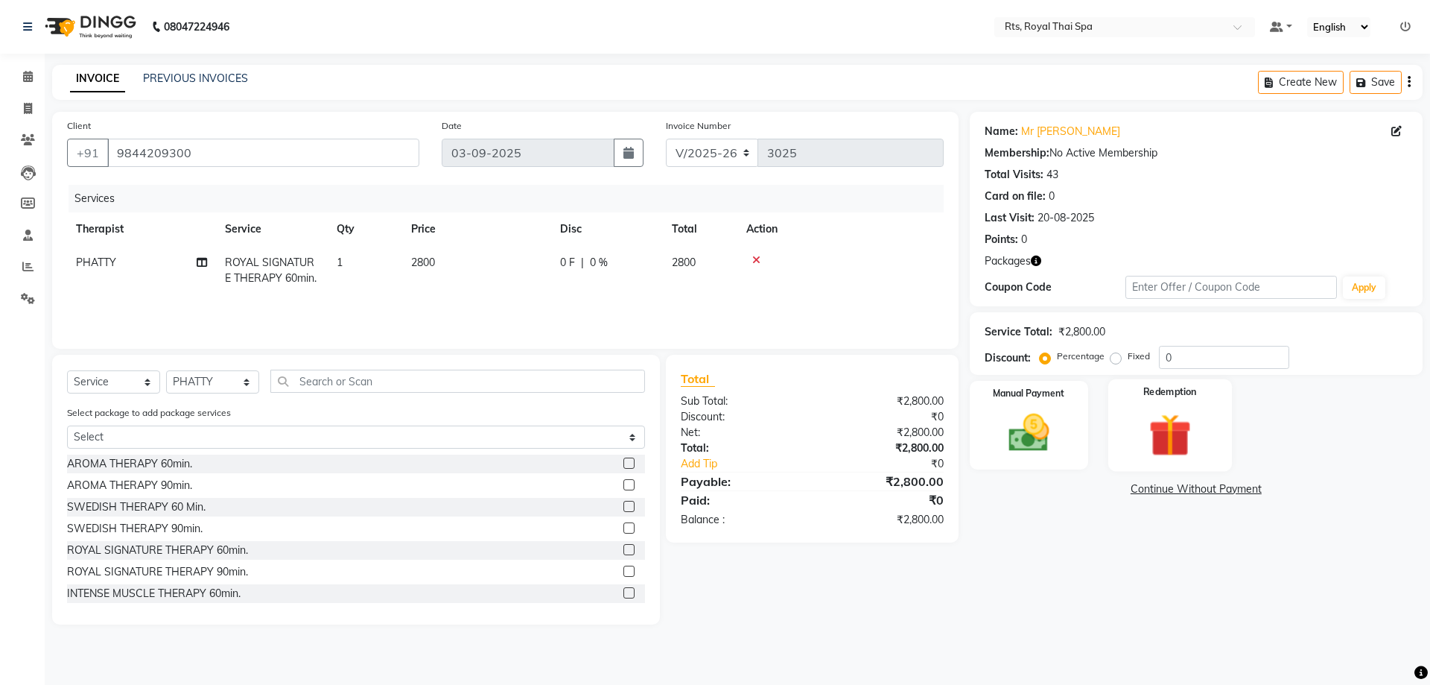
click at [1155, 425] on img at bounding box center [1169, 434] width 69 height 53
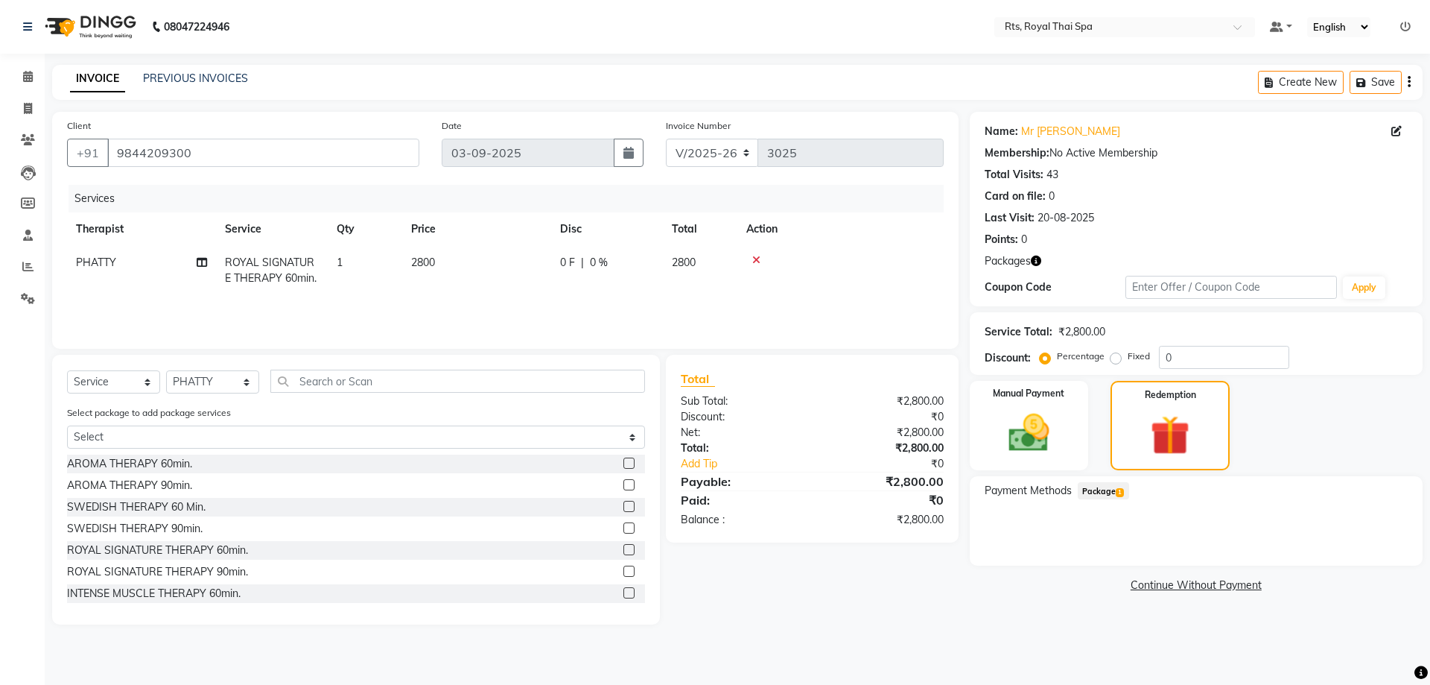
drag, startPoint x: 1112, startPoint y: 488, endPoint x: 1123, endPoint y: 492, distance: 12.0
click at [1111, 488] on span "Package 1" at bounding box center [1103, 490] width 51 height 17
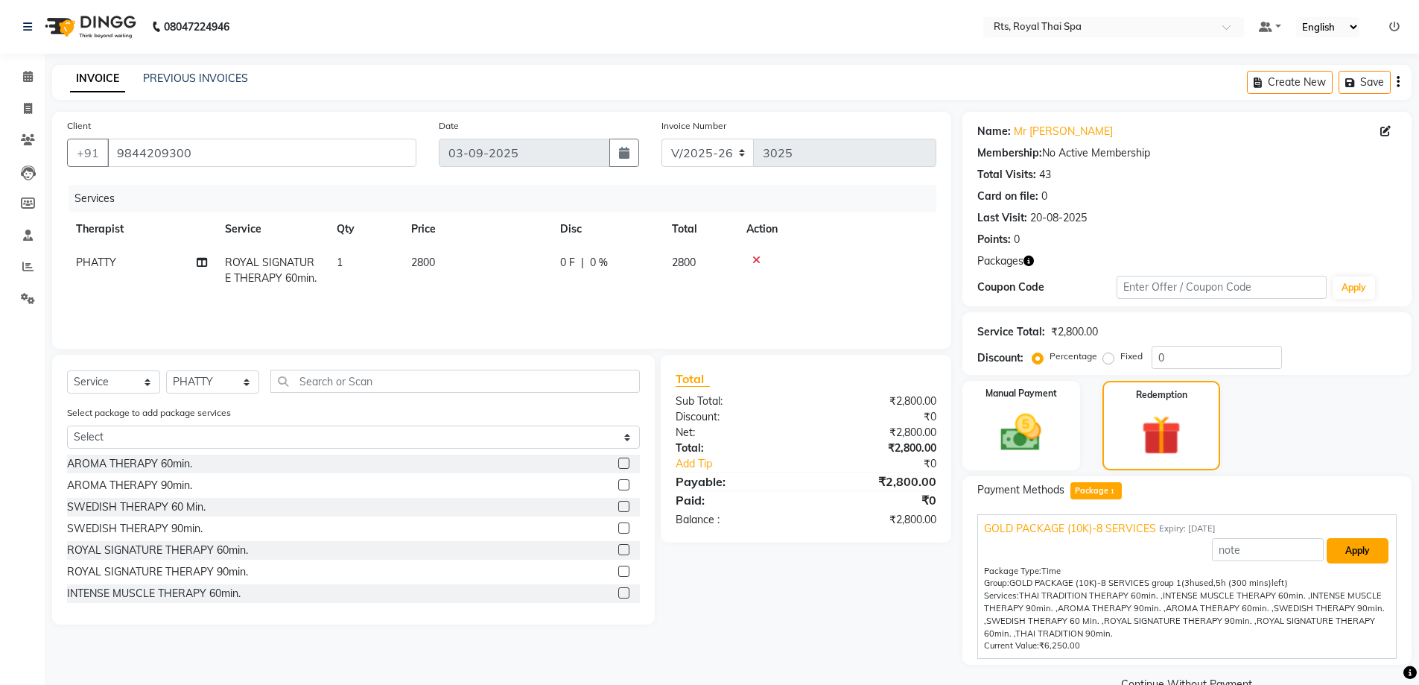
click at [1352, 556] on button "Apply" at bounding box center [1358, 550] width 62 height 25
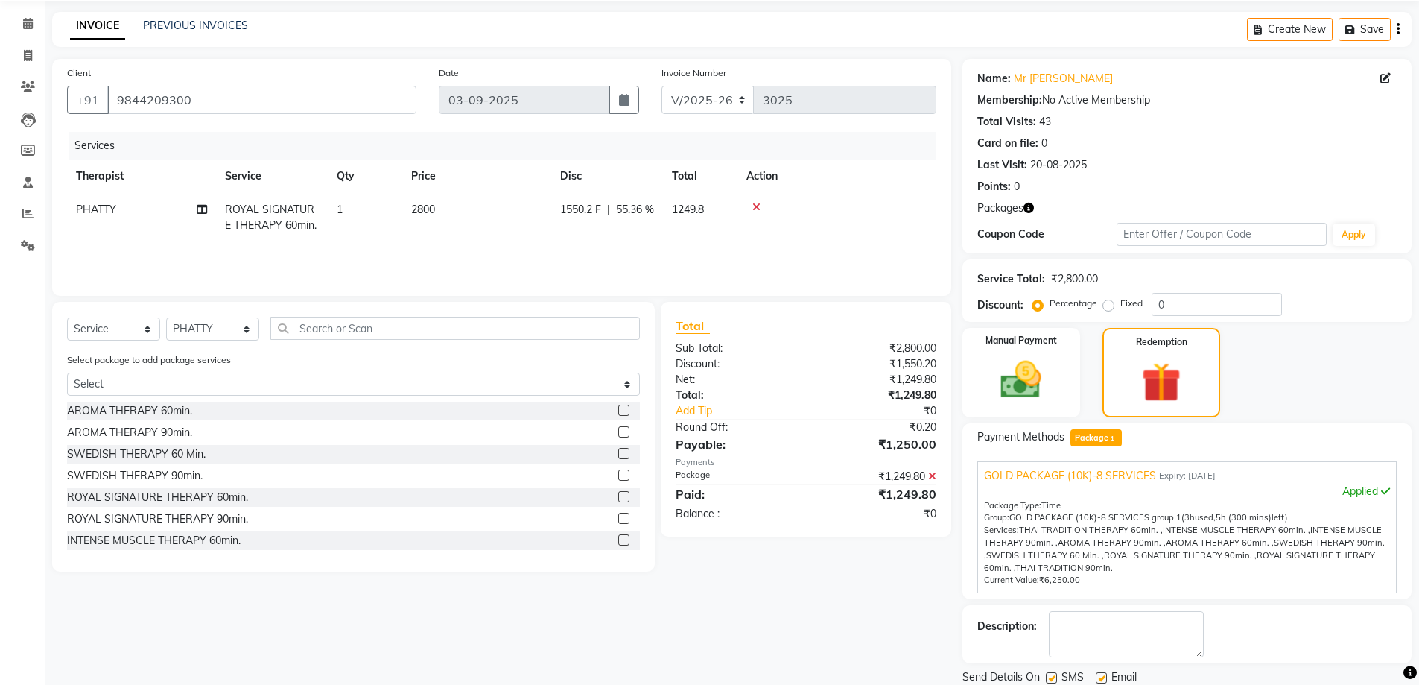
scroll to position [104, 0]
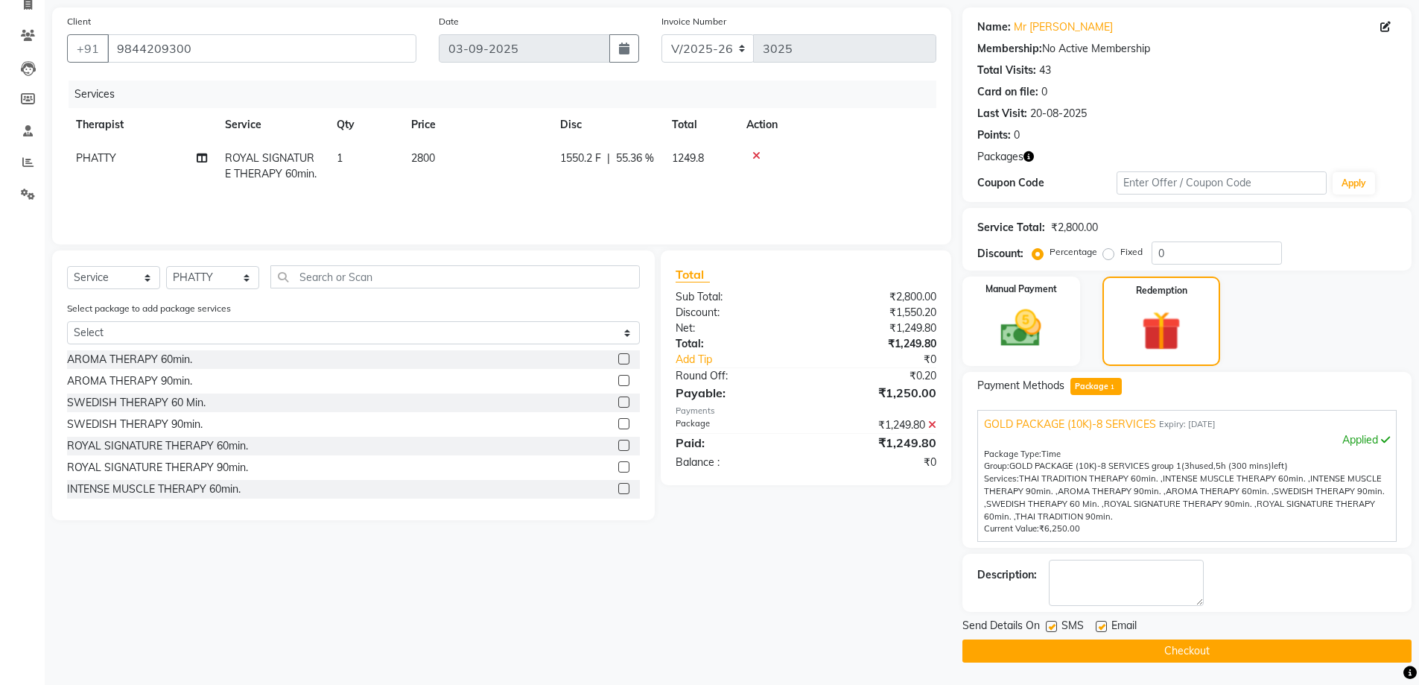
click at [1050, 628] on label at bounding box center [1051, 626] width 11 height 11
click at [1050, 628] on input "checkbox" at bounding box center [1051, 627] width 10 height 10
click at [1056, 651] on button "Checkout" at bounding box center [1186, 650] width 449 height 23
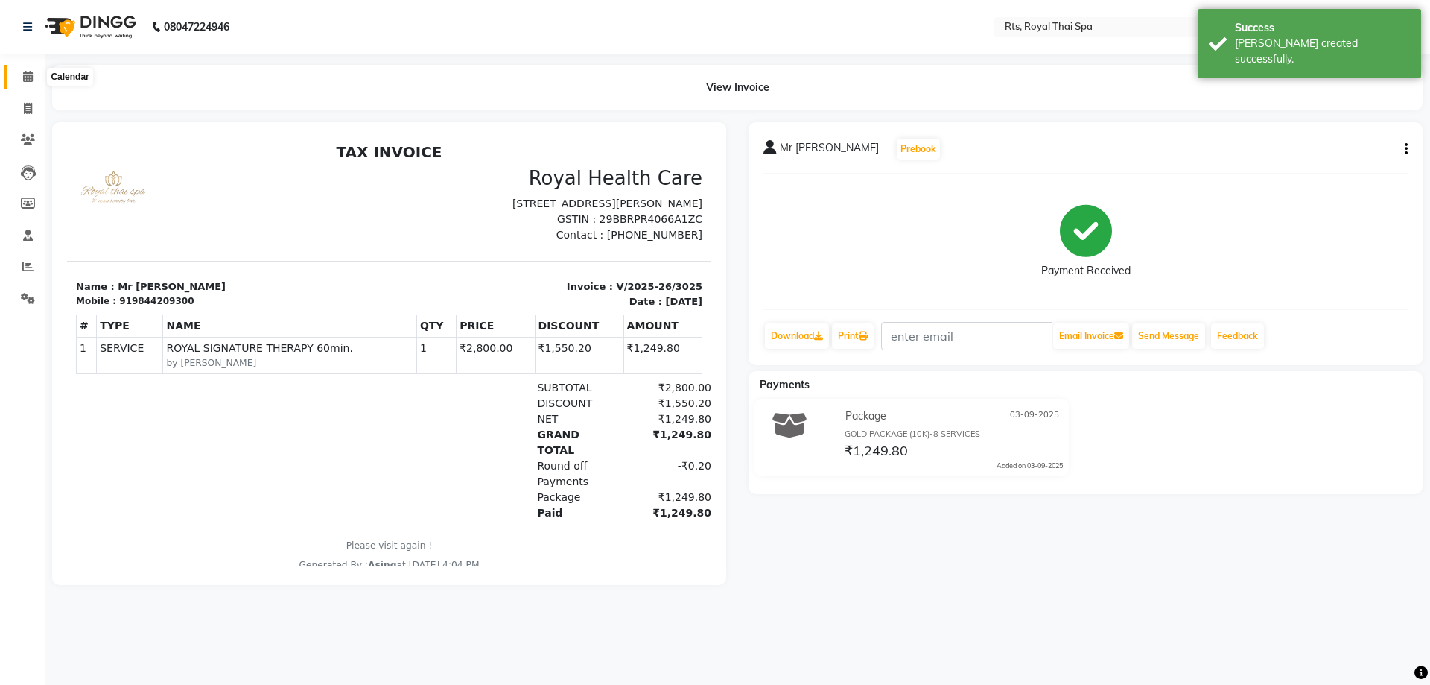
click at [22, 75] on span at bounding box center [28, 77] width 26 height 17
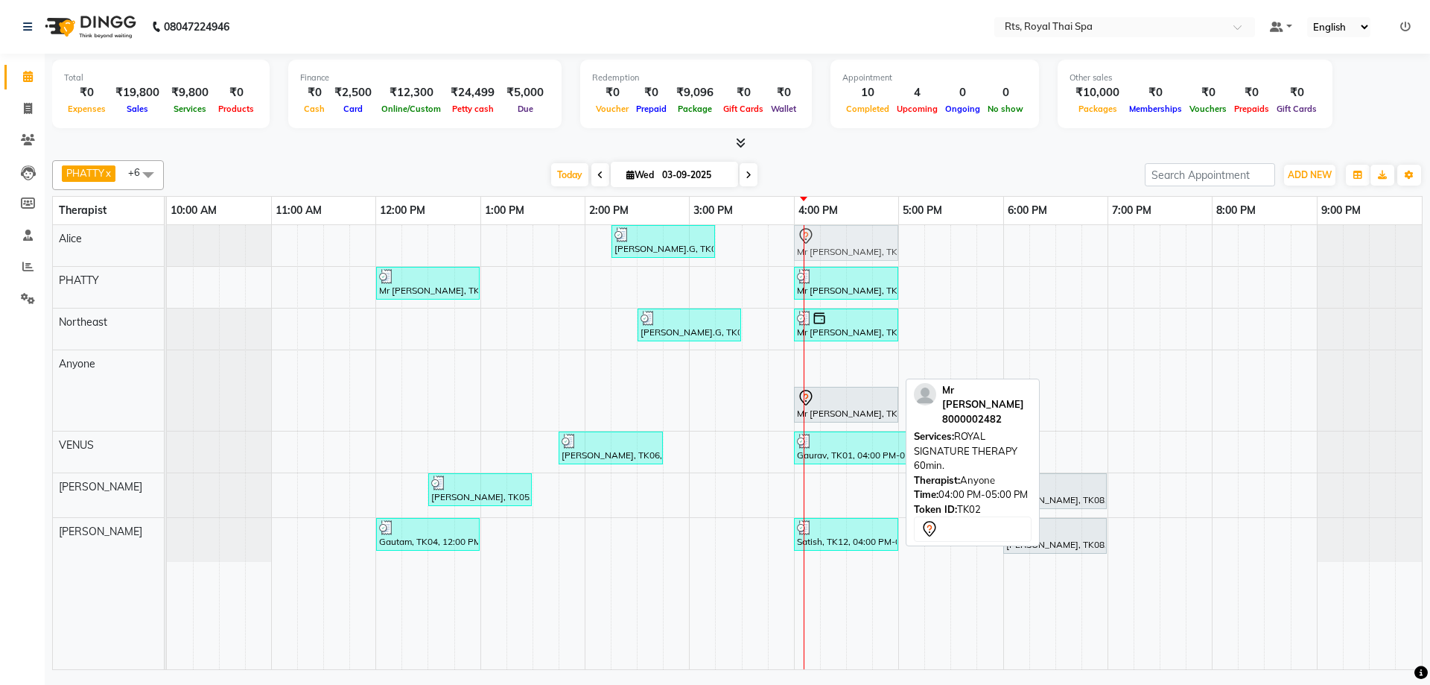
drag, startPoint x: 821, startPoint y: 373, endPoint x: 828, endPoint y: 255, distance: 118.7
click at [828, 255] on tbody "[PERSON_NAME].G, TK07, 02:15 PM-03:15 PM, ROYAL SIGNATURE THERAPY 60min. Mr VP,…" at bounding box center [794, 393] width 1255 height 337
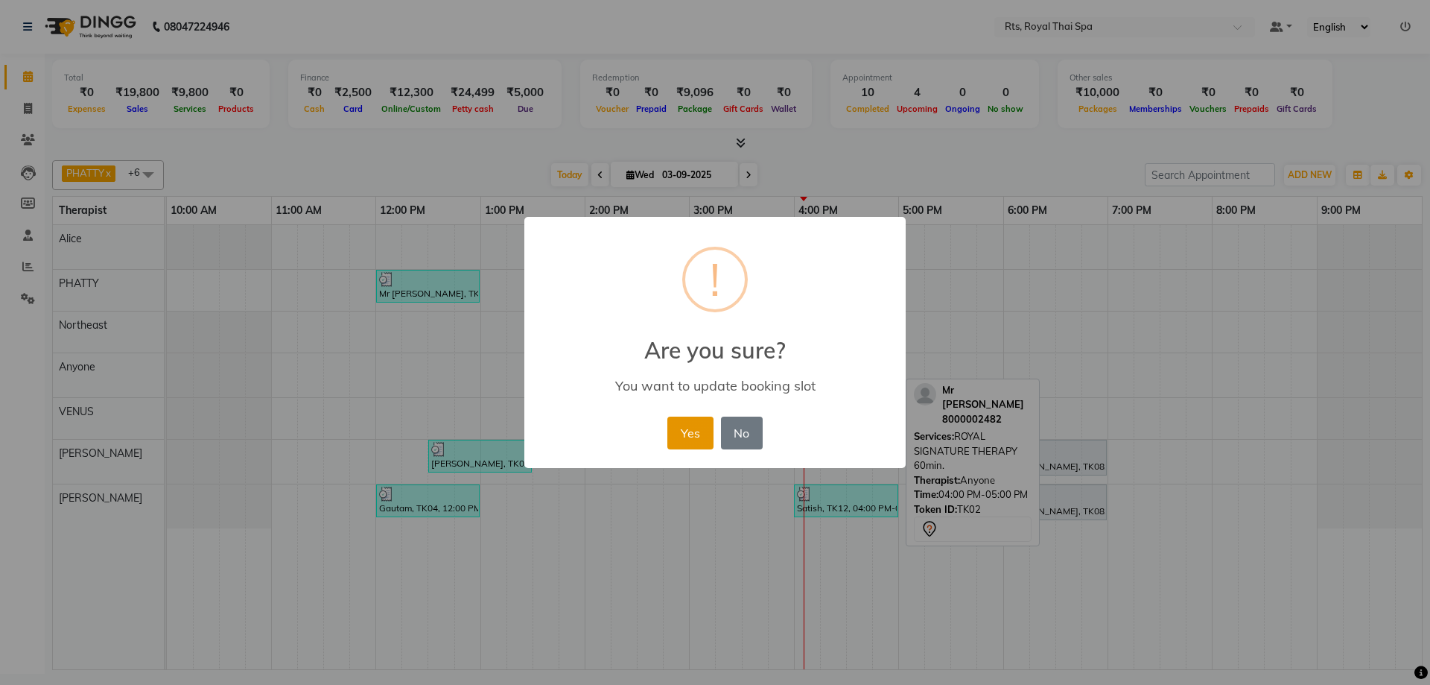
click at [682, 435] on button "Yes" at bounding box center [689, 432] width 45 height 33
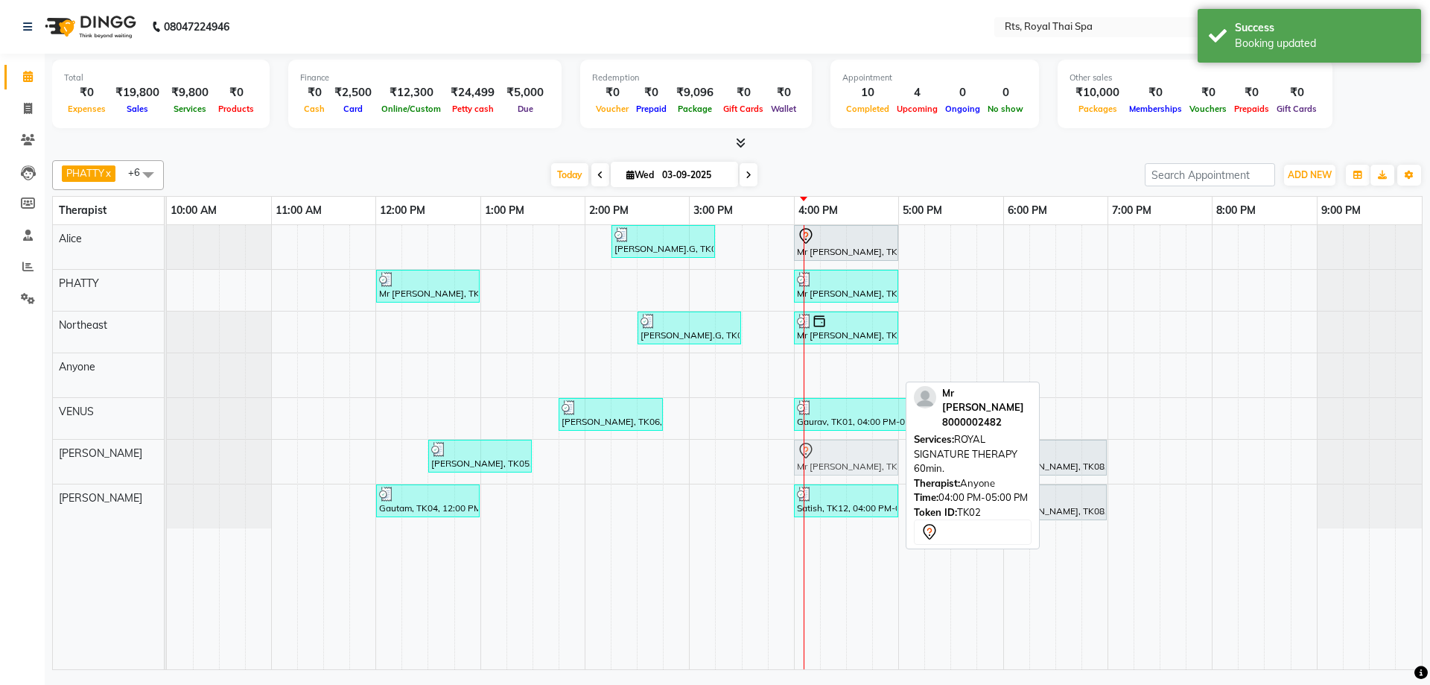
drag, startPoint x: 819, startPoint y: 367, endPoint x: 816, endPoint y: 453, distance: 85.7
click at [816, 453] on tbody "[PERSON_NAME].G, TK07, 02:15 PM-03:15 PM, ROYAL SIGNATURE THERAPY 60min. Mr VP,…" at bounding box center [794, 376] width 1255 height 303
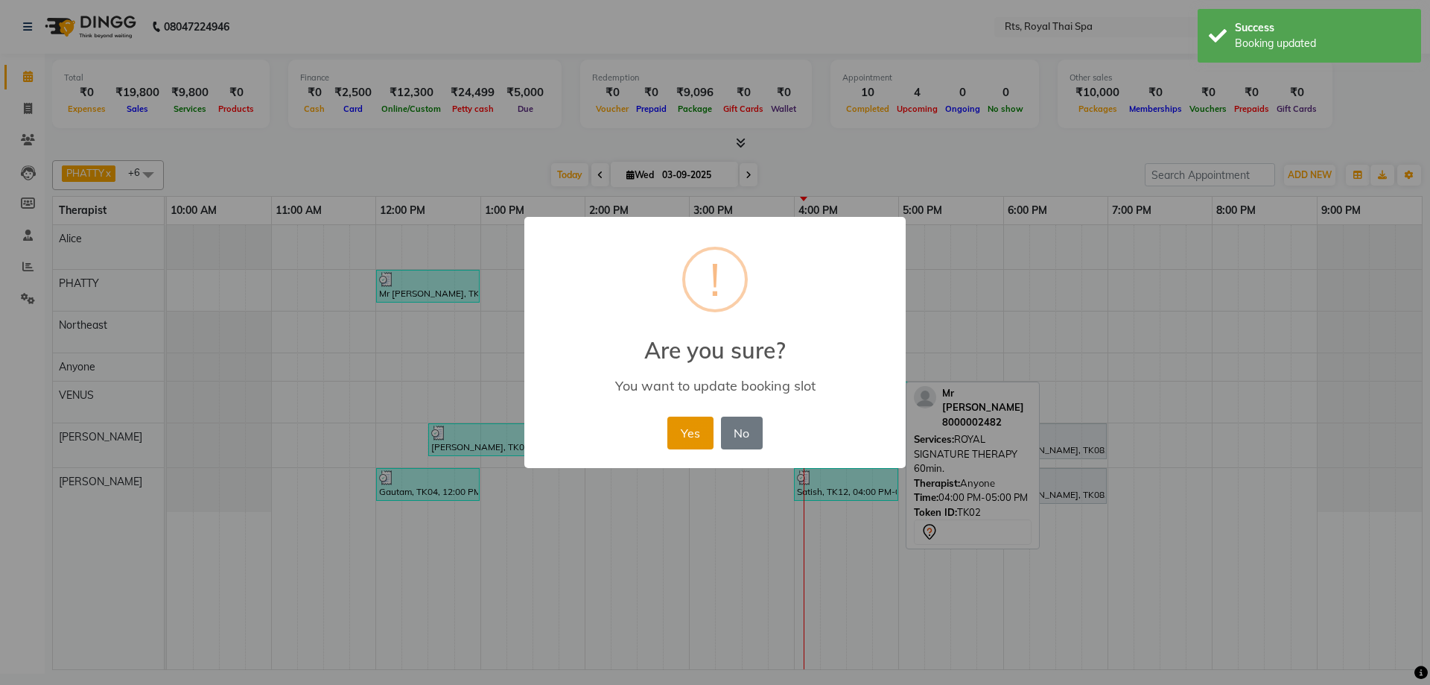
click at [705, 437] on button "Yes" at bounding box center [689, 432] width 45 height 33
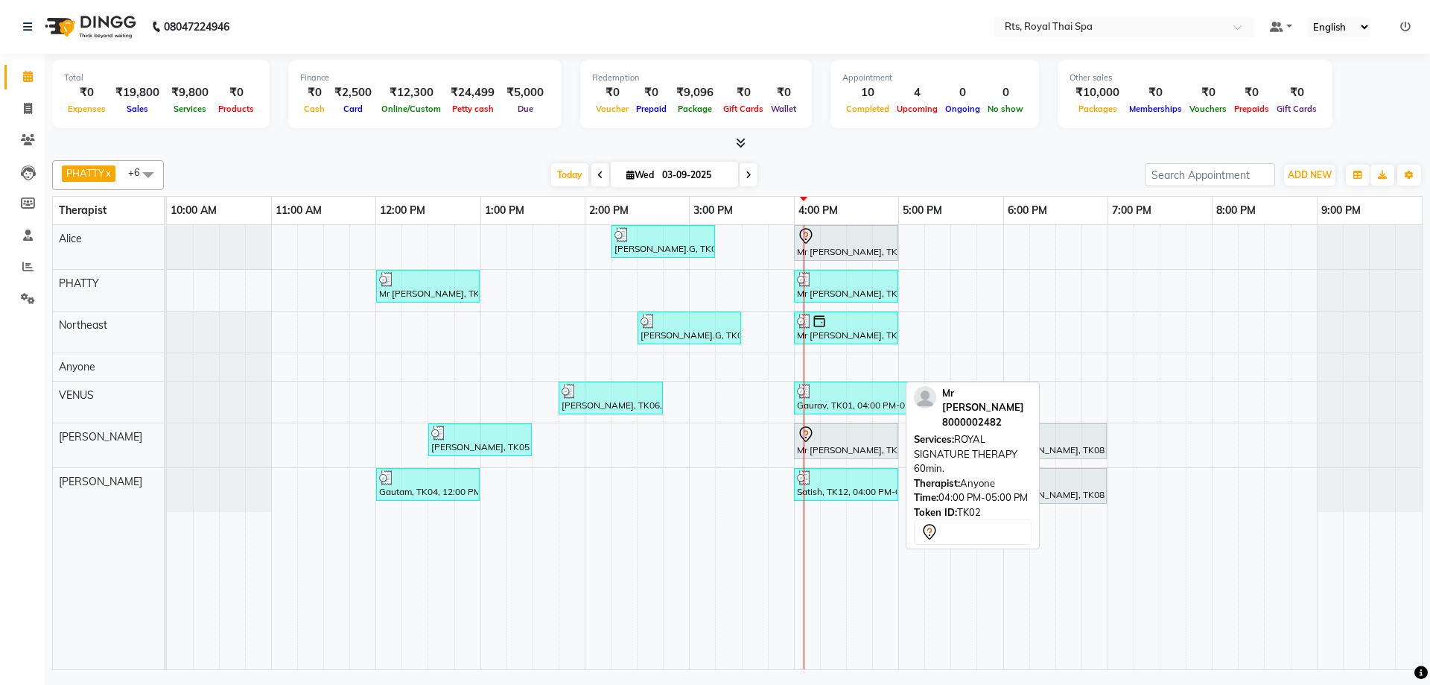
click at [1370, 413] on div at bounding box center [1369, 401] width 105 height 41
click at [36, 346] on div "Calendar Invoice Clients Leads Members Staff Reports Settings Completed InProgr…" at bounding box center [100, 352] width 201 height 620
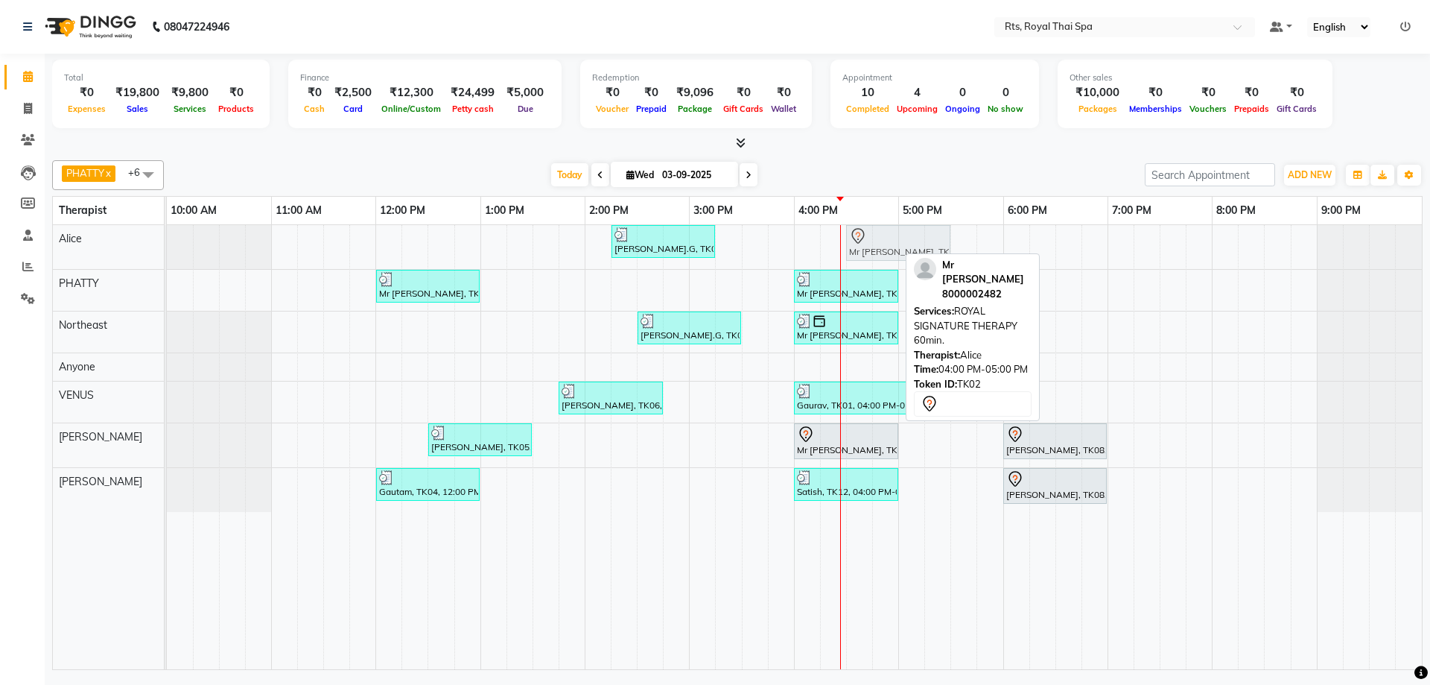
drag, startPoint x: 819, startPoint y: 244, endPoint x: 878, endPoint y: 247, distance: 58.9
click at [167, 247] on div "[PERSON_NAME].G, TK07, 02:15 PM-03:15 PM, ROYAL SIGNATURE THERAPY 60min. Mr VP,…" at bounding box center [167, 247] width 0 height 44
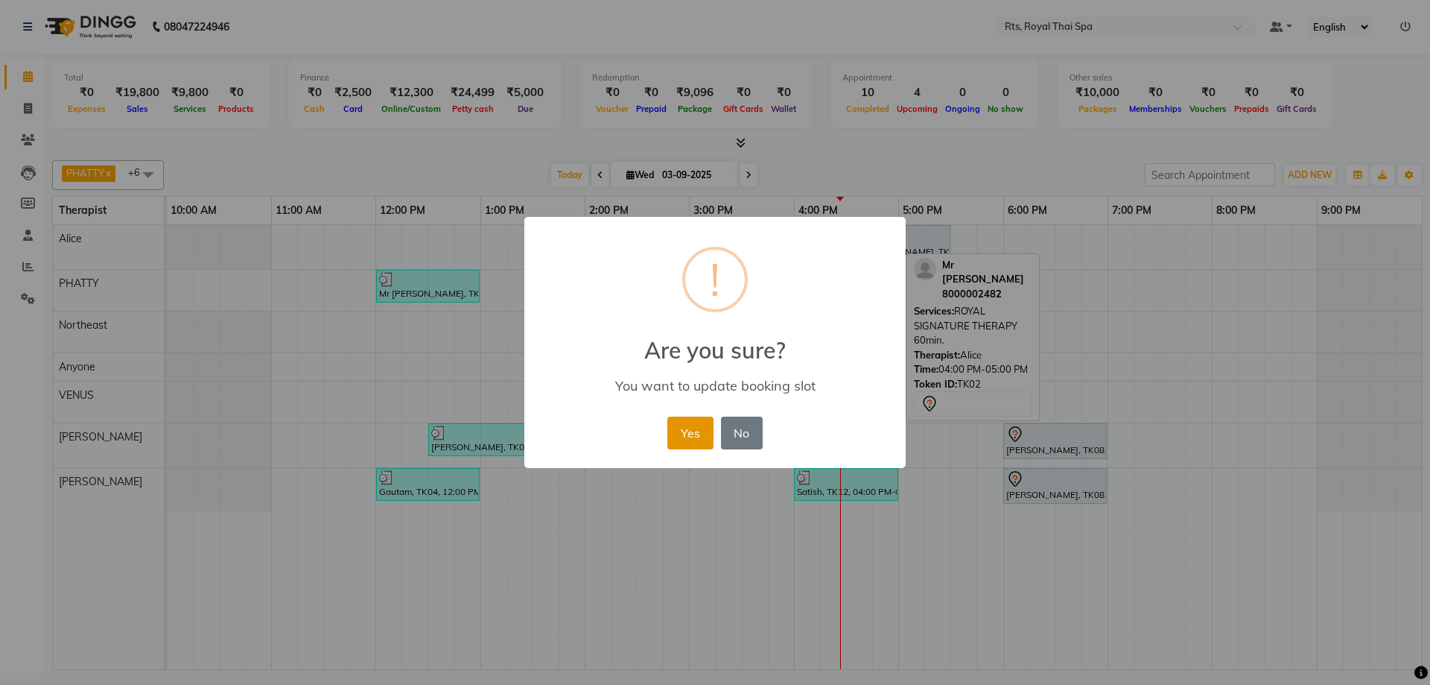
click at [692, 430] on button "Yes" at bounding box center [689, 432] width 45 height 33
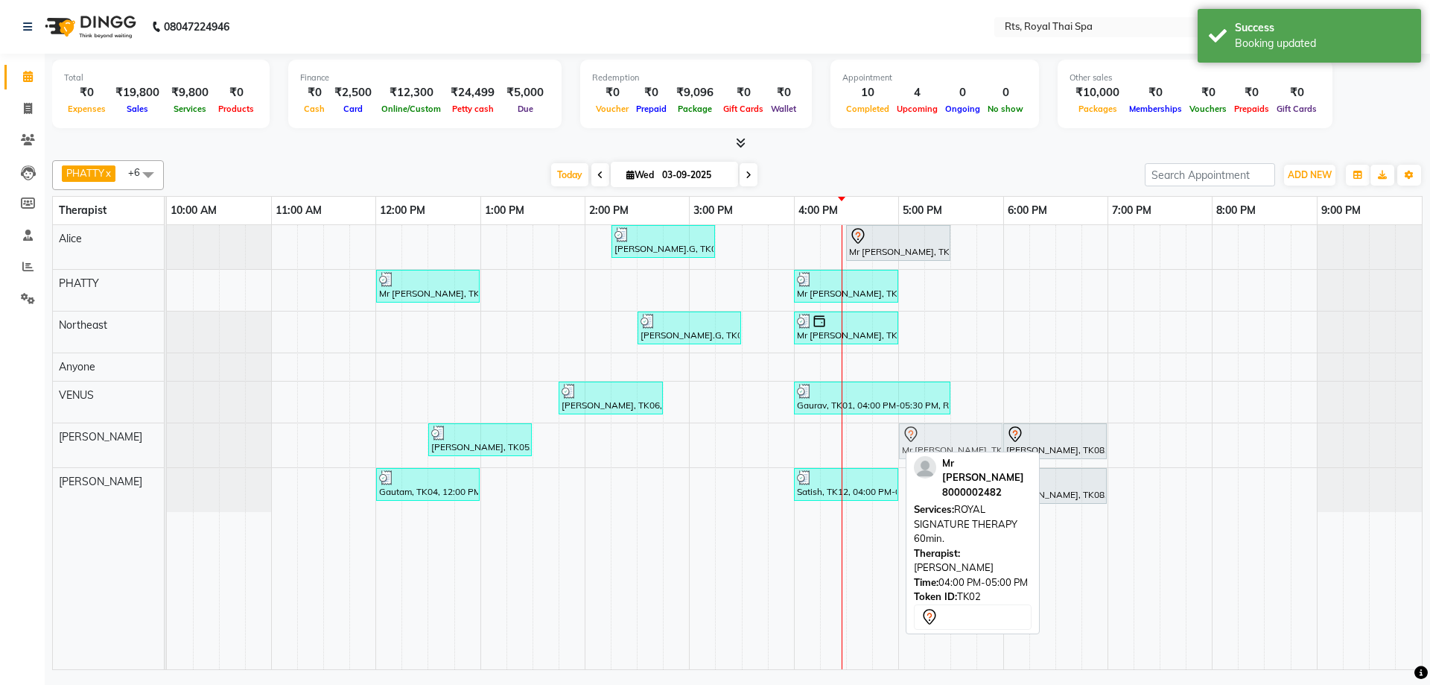
drag, startPoint x: 816, startPoint y: 445, endPoint x: 926, endPoint y: 436, distance: 109.9
click at [167, 436] on div "[PERSON_NAME], TK05, 12:30 PM-01:30 PM, SWEDISH THERAPY 60 Min. Mr VP, TK02, 04…" at bounding box center [167, 445] width 0 height 44
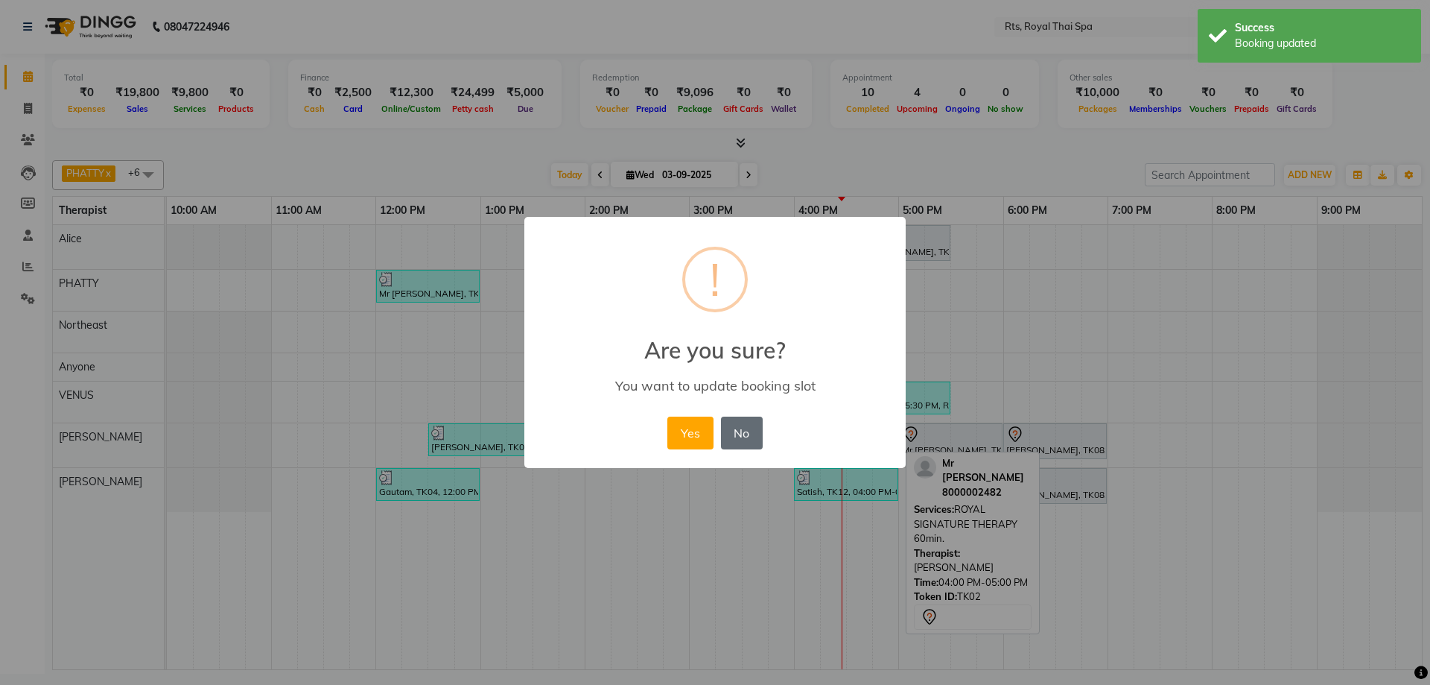
drag, startPoint x: 673, startPoint y: 432, endPoint x: 721, endPoint y: 390, distance: 63.8
click at [686, 425] on button "Yes" at bounding box center [689, 432] width 45 height 33
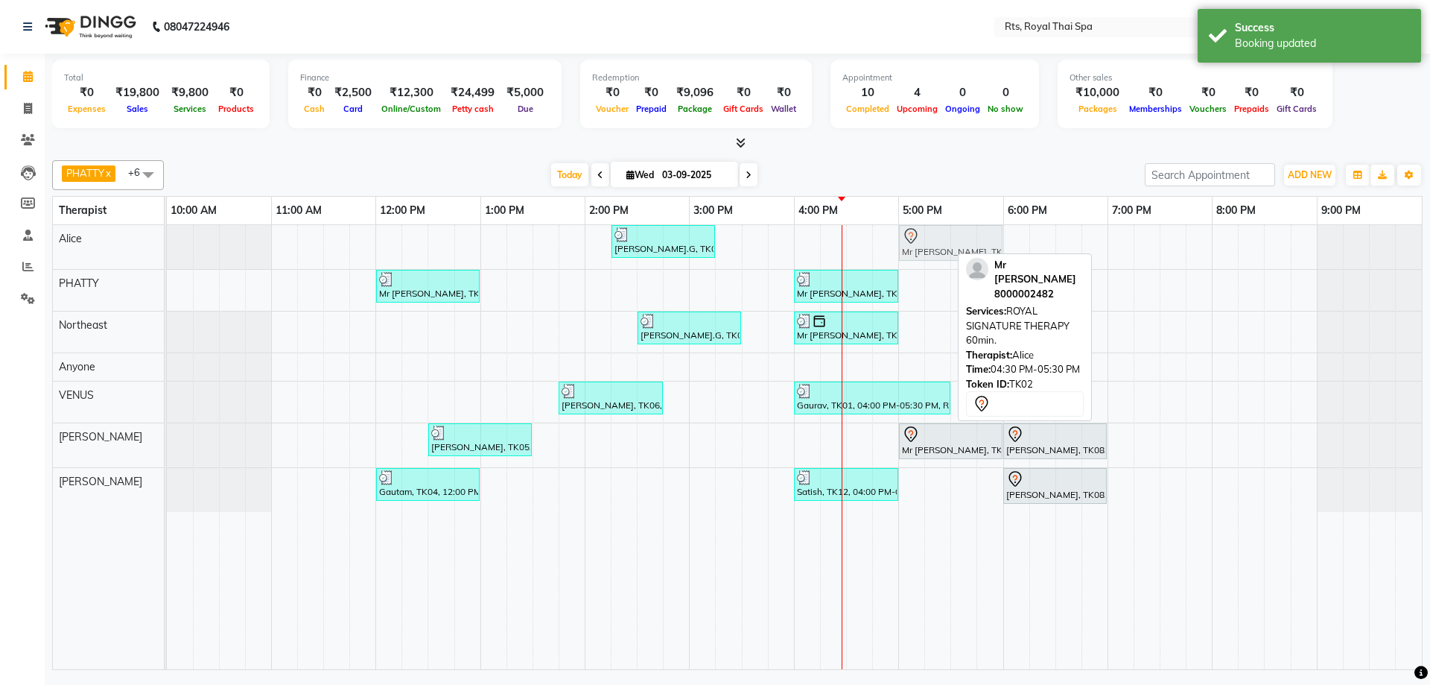
drag, startPoint x: 863, startPoint y: 250, endPoint x: 917, endPoint y: 253, distance: 53.7
click at [167, 253] on div "[PERSON_NAME].G, TK07, 02:15 PM-03:15 PM, ROYAL SIGNATURE THERAPY 60min. Mr VP,…" at bounding box center [167, 247] width 0 height 44
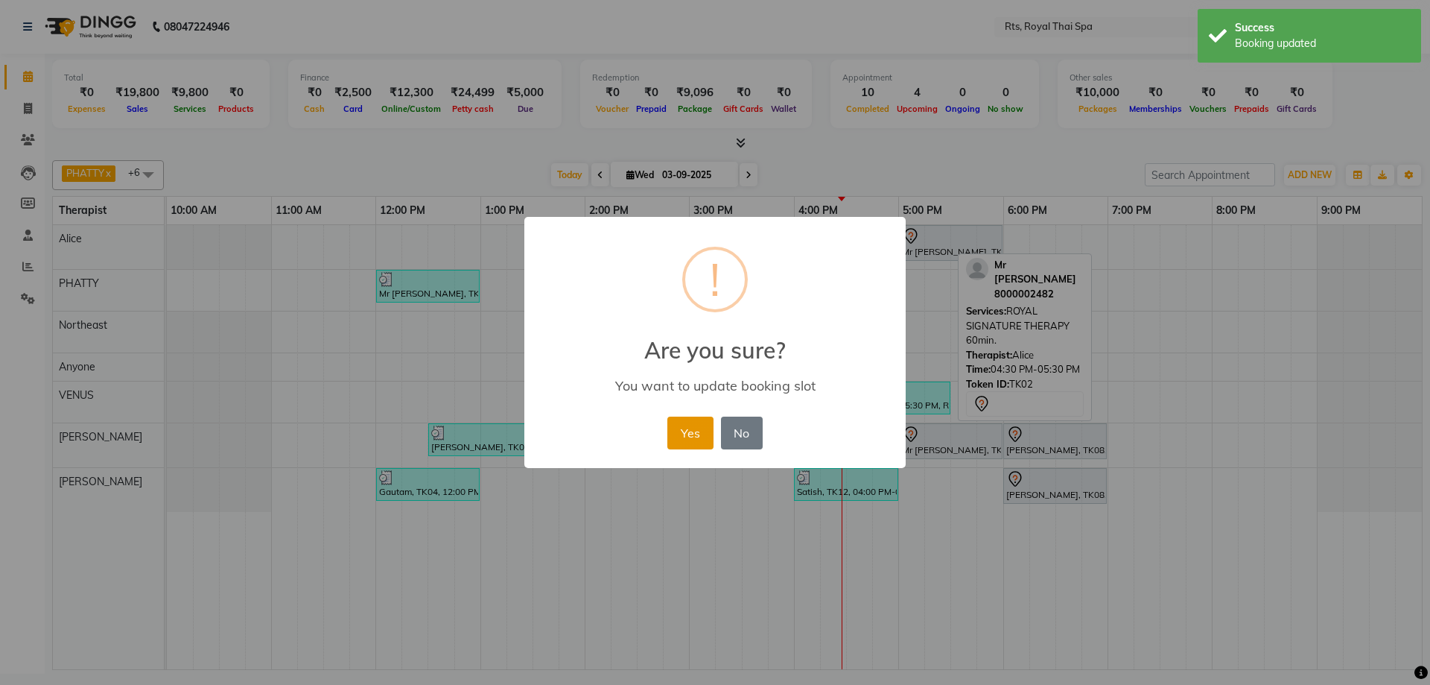
click at [702, 436] on button "Yes" at bounding box center [689, 432] width 45 height 33
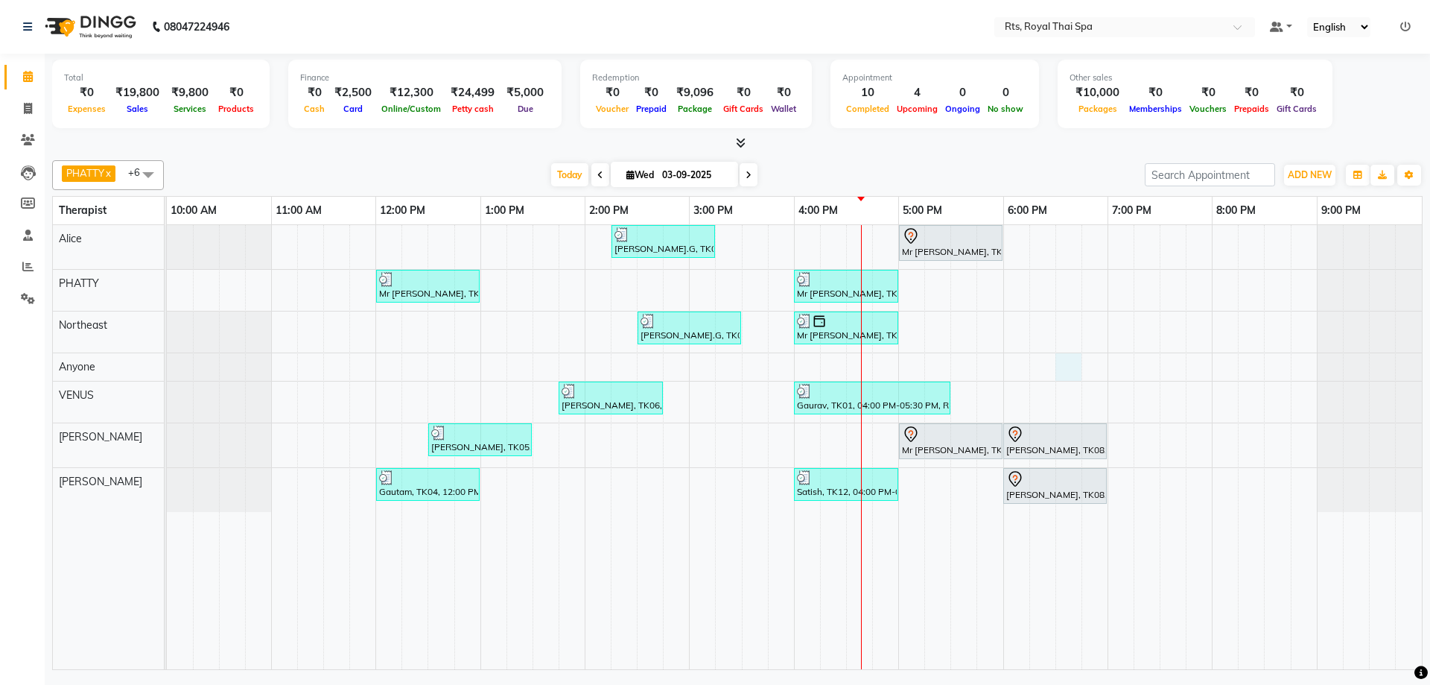
click at [1058, 369] on div "[PERSON_NAME].G, TK07, 02:15 PM-03:15 PM, ROYAL SIGNATURE THERAPY 60min. Mr VP,…" at bounding box center [794, 447] width 1255 height 444
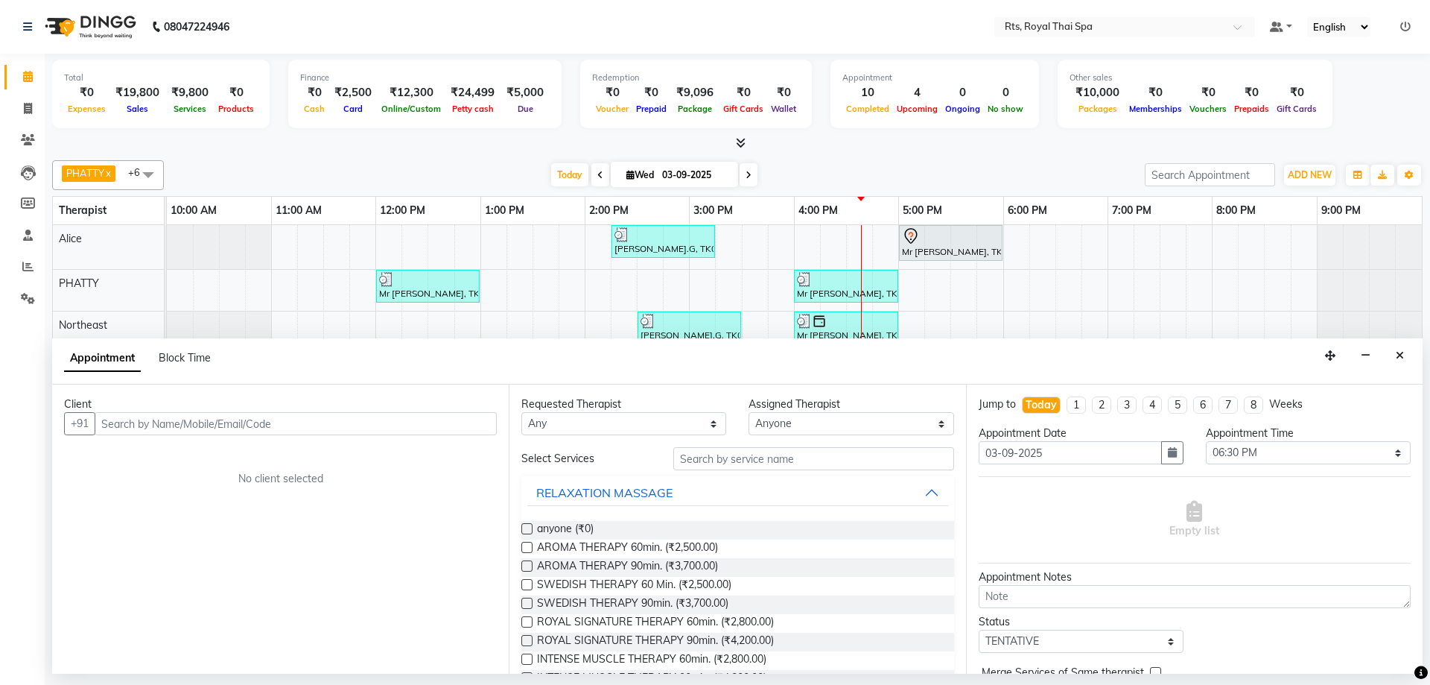
click at [442, 421] on input "text" at bounding box center [296, 423] width 402 height 23
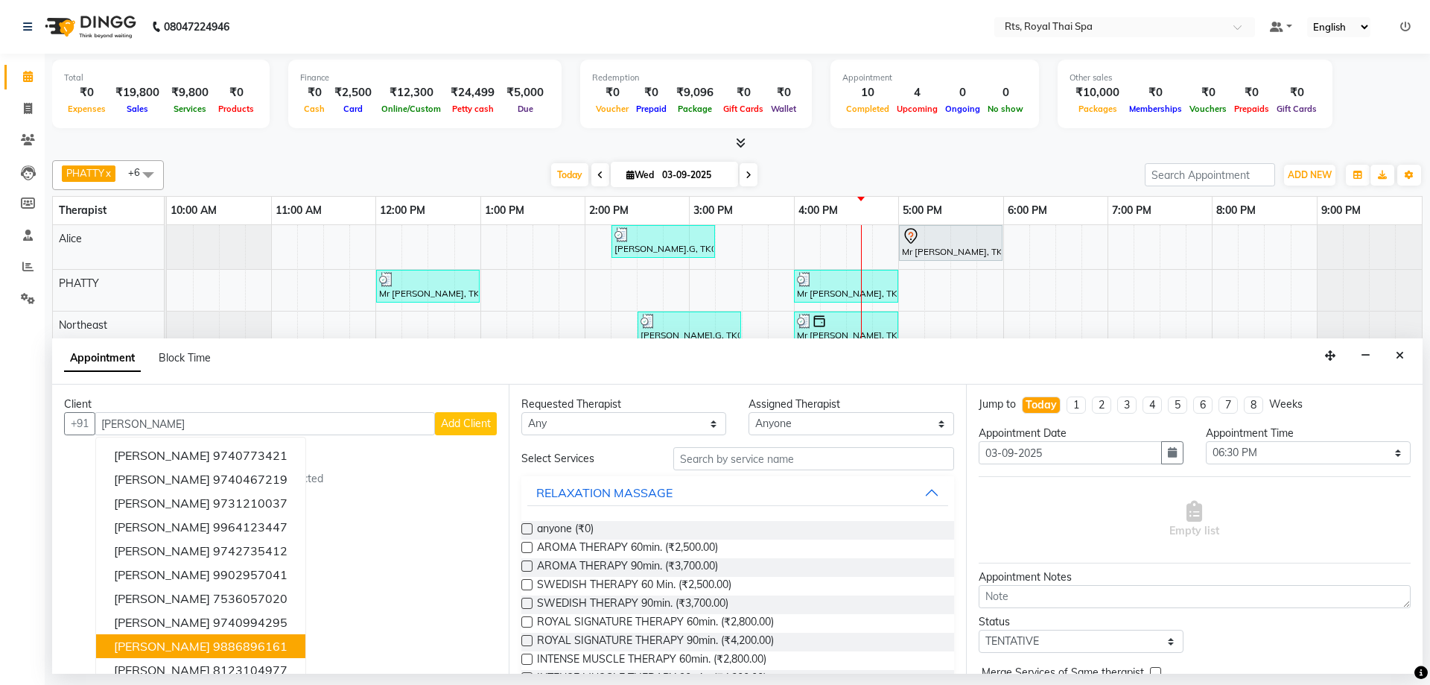
click at [235, 640] on ngb-highlight "9886896161" at bounding box center [250, 645] width 74 height 15
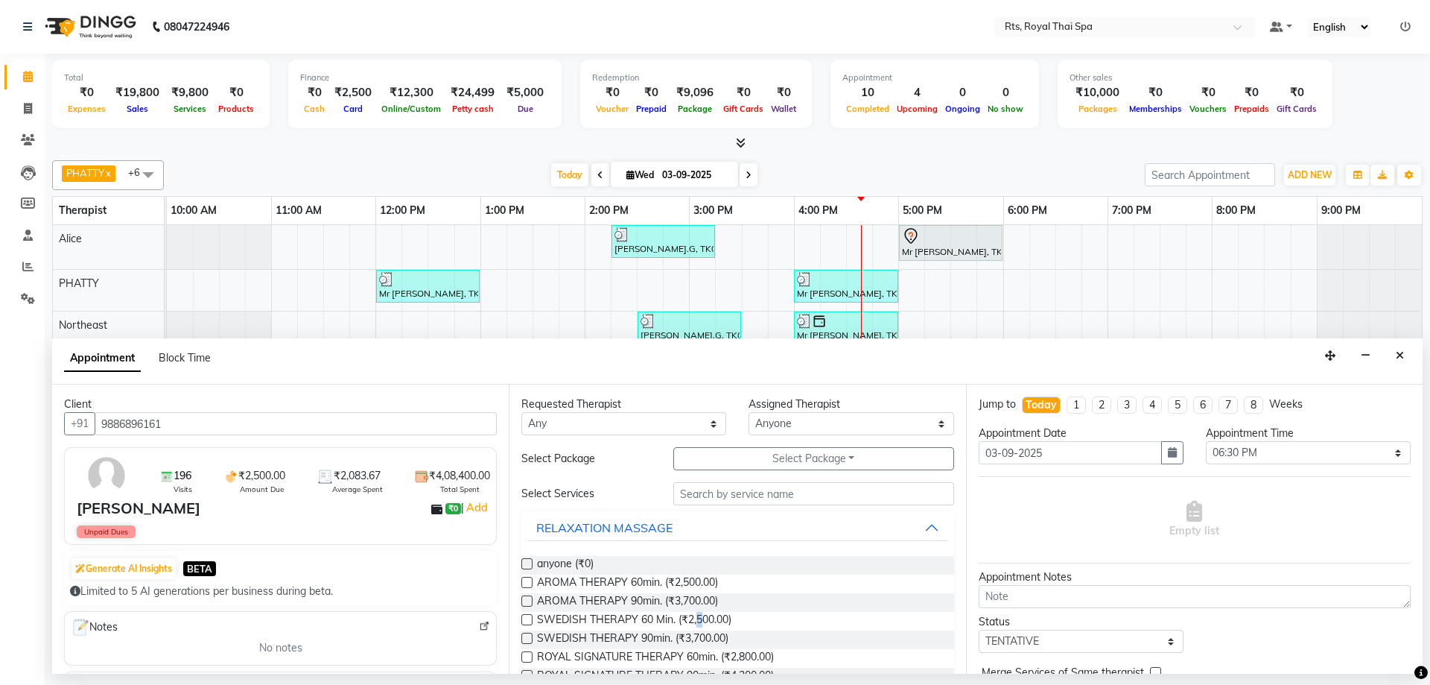
drag, startPoint x: 698, startPoint y: 621, endPoint x: 779, endPoint y: 621, distance: 81.2
click at [702, 621] on span "SWEDISH THERAPY 60 Min. (₹2,500.00)" at bounding box center [634, 621] width 194 height 19
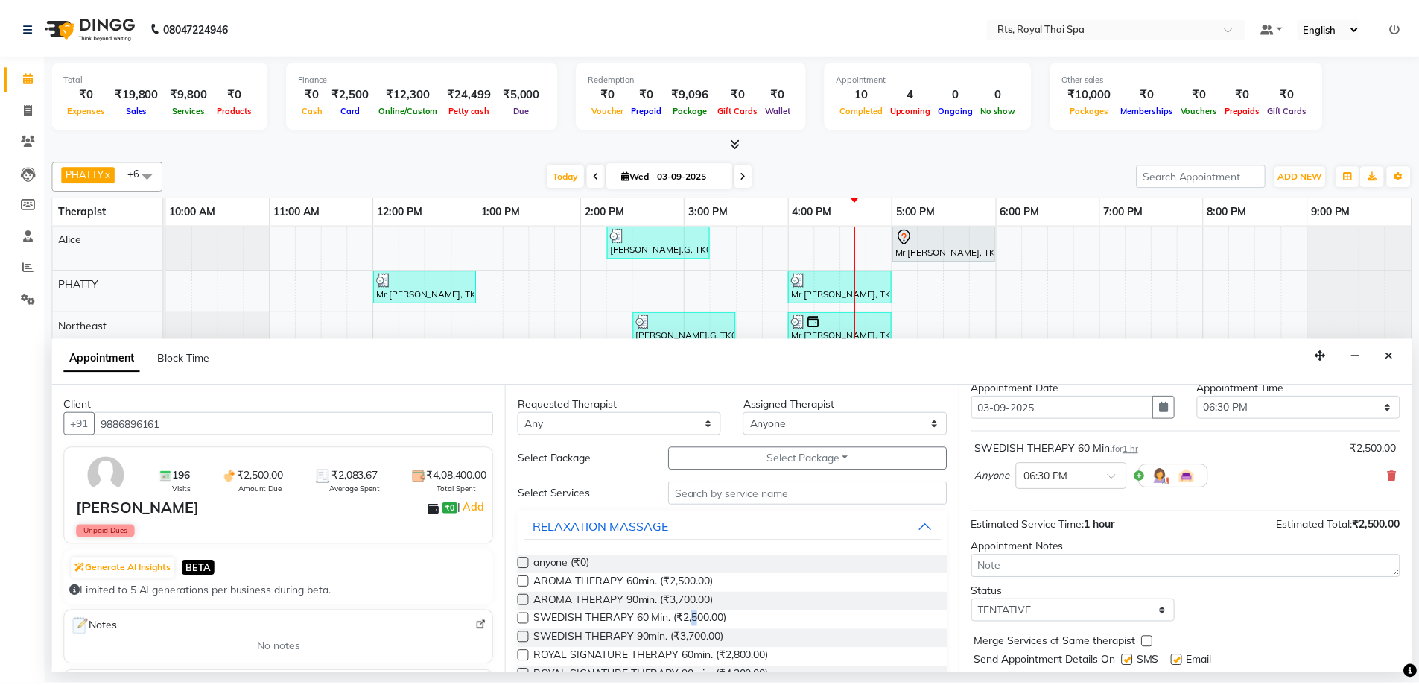
scroll to position [89, 0]
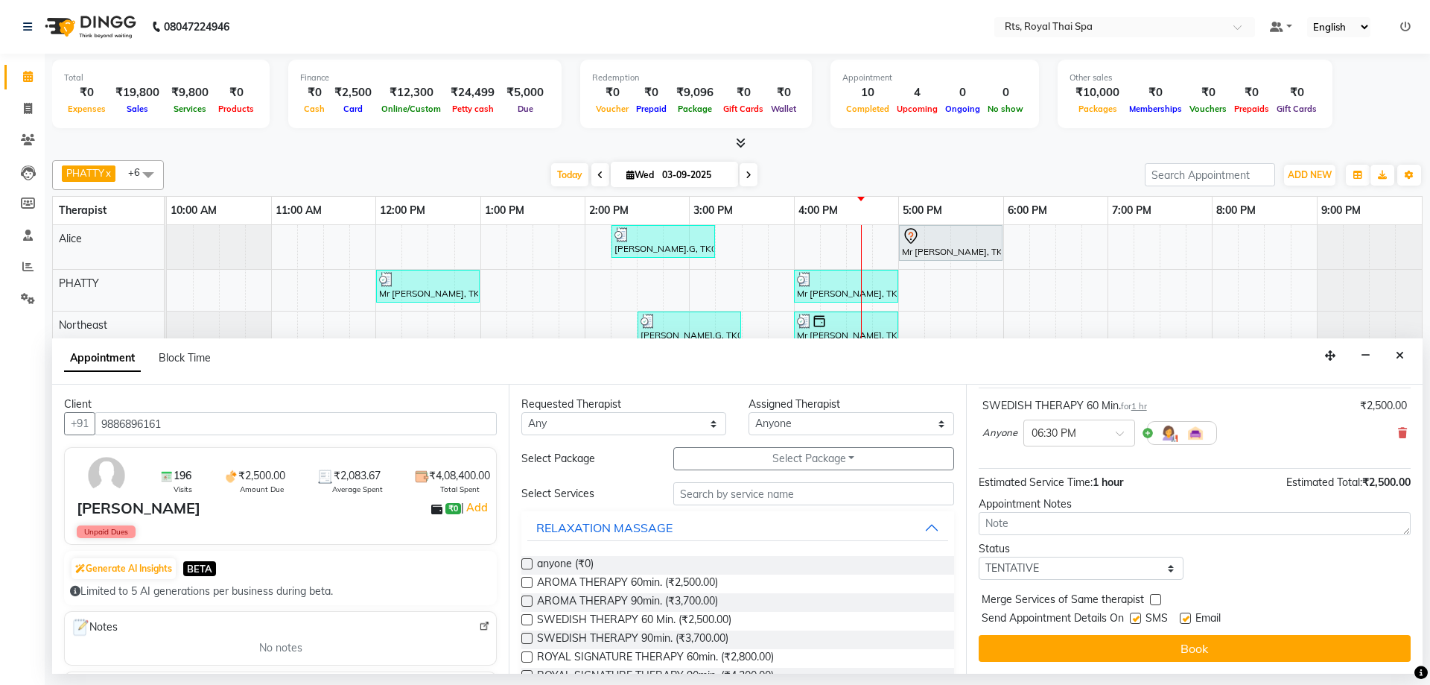
click at [1135, 616] on label at bounding box center [1135, 617] width 11 height 11
click at [1135, 616] on input "checkbox" at bounding box center [1135, 620] width 10 height 10
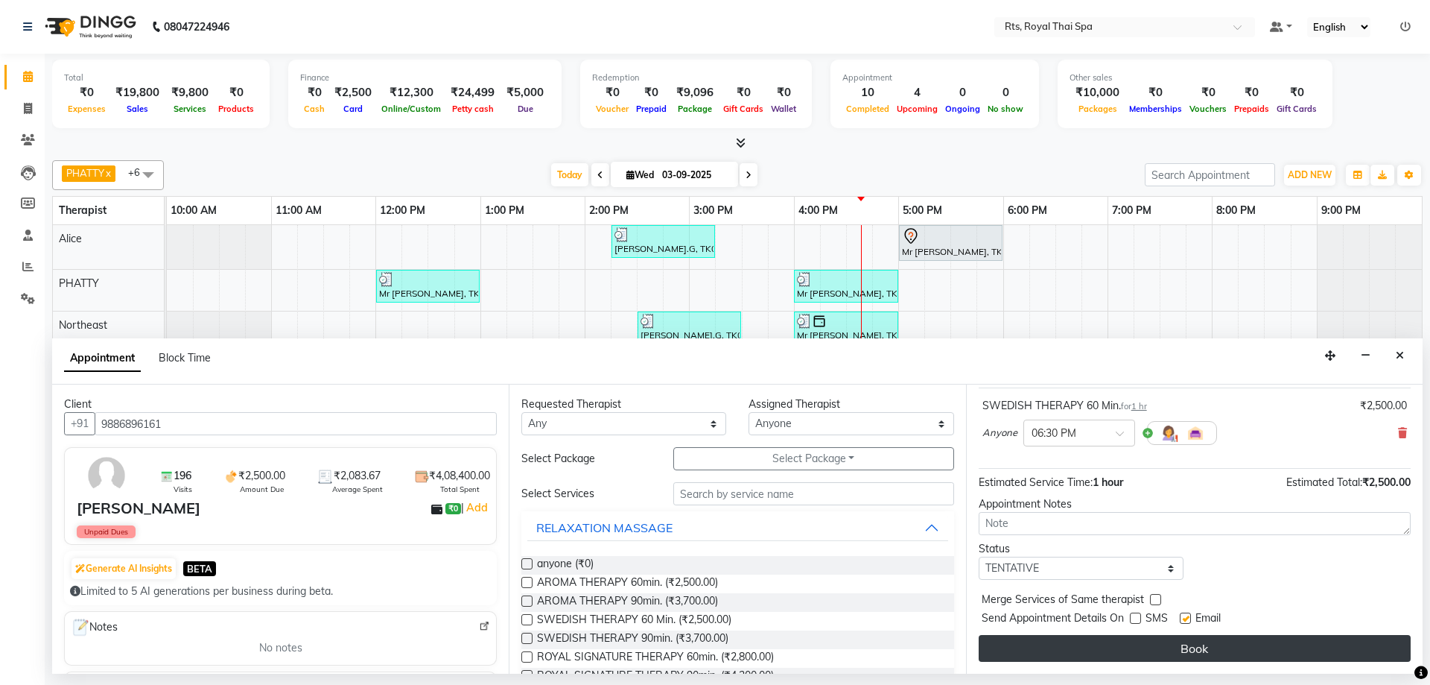
click at [1135, 650] on button "Book" at bounding box center [1195, 648] width 432 height 27
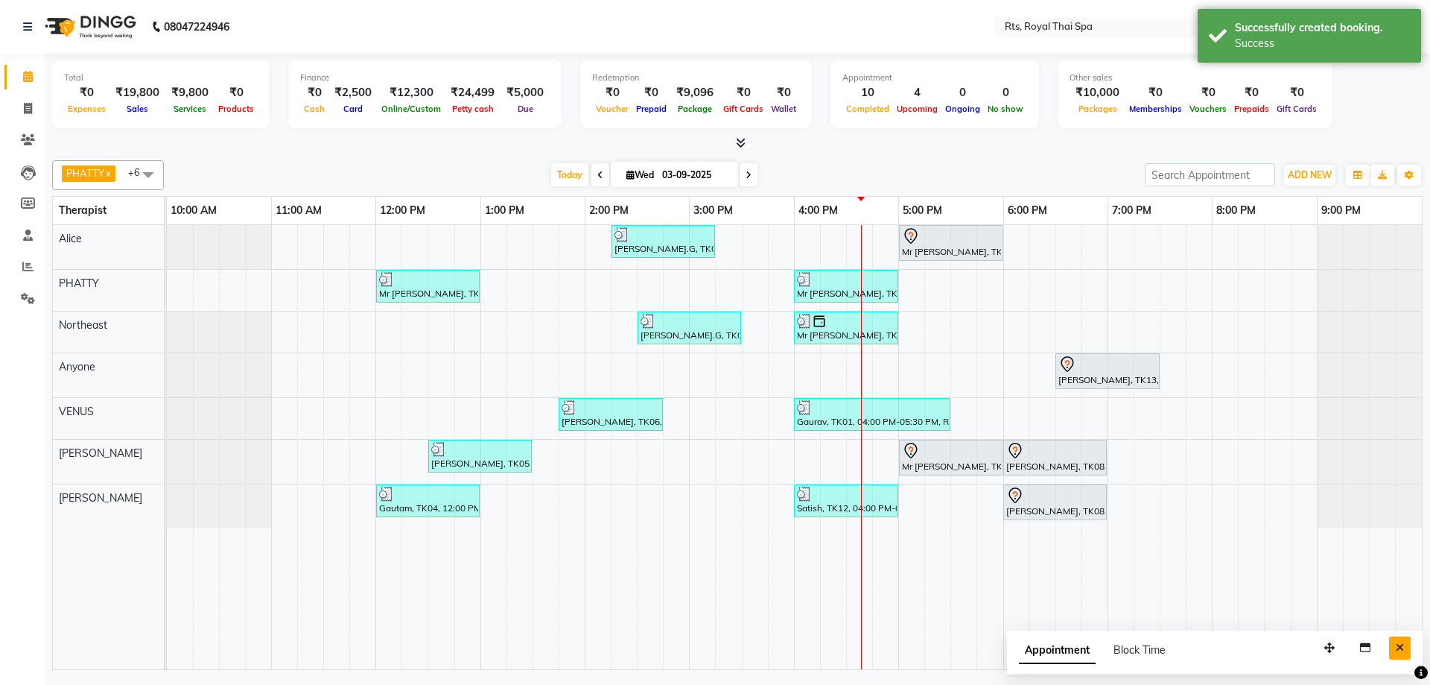
click at [1397, 650] on icon "Close" at bounding box center [1400, 647] width 8 height 10
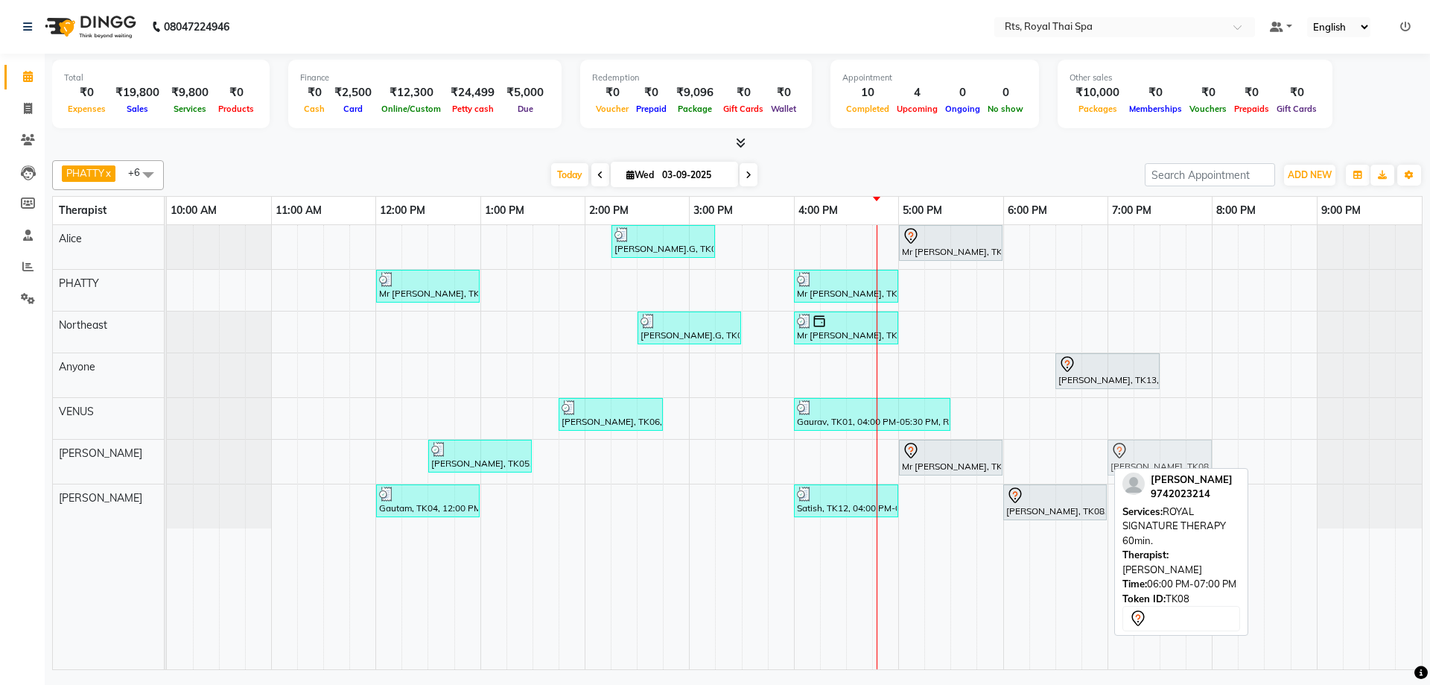
drag, startPoint x: 1021, startPoint y: 457, endPoint x: 1114, endPoint y: 464, distance: 94.1
click at [167, 464] on div "[PERSON_NAME], TK05, 12:30 PM-01:30 PM, SWEDISH THERAPY 60 Min. Mr VP, TK02, 05…" at bounding box center [167, 462] width 0 height 44
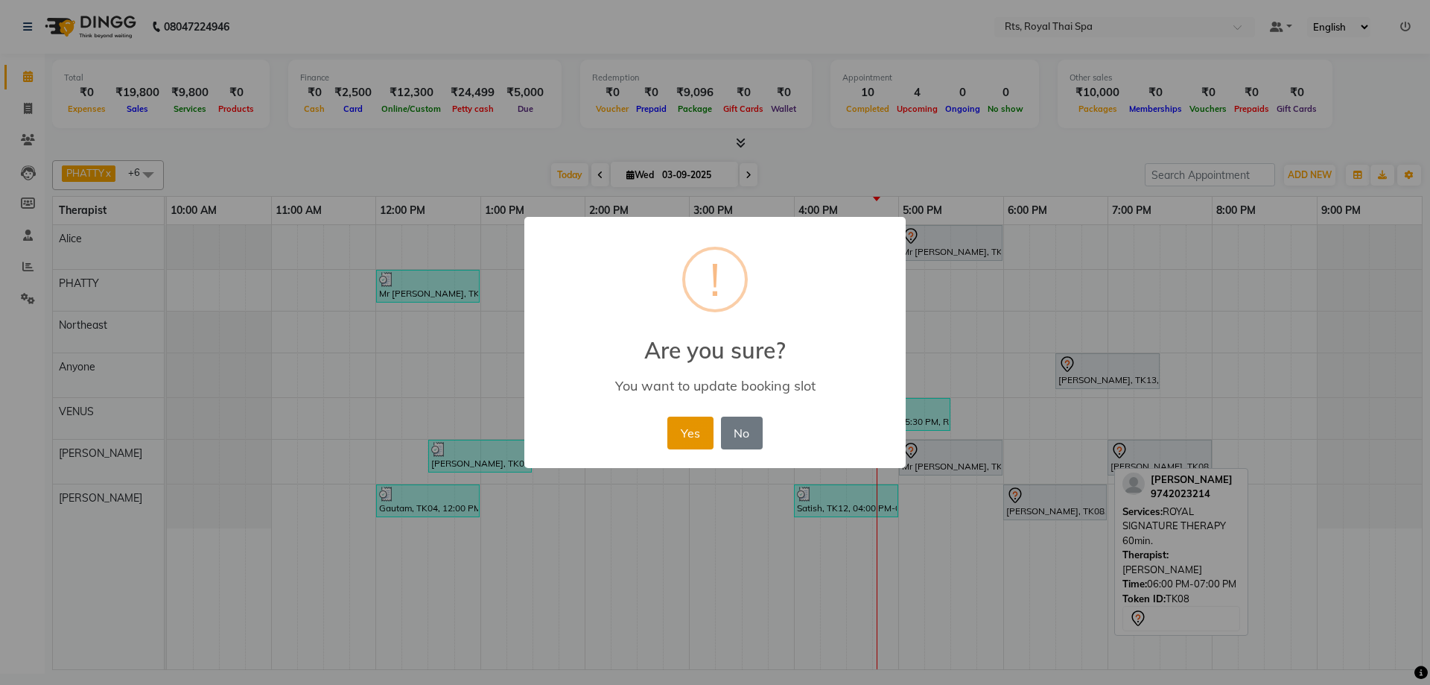
click at [698, 435] on button "Yes" at bounding box center [689, 432] width 45 height 33
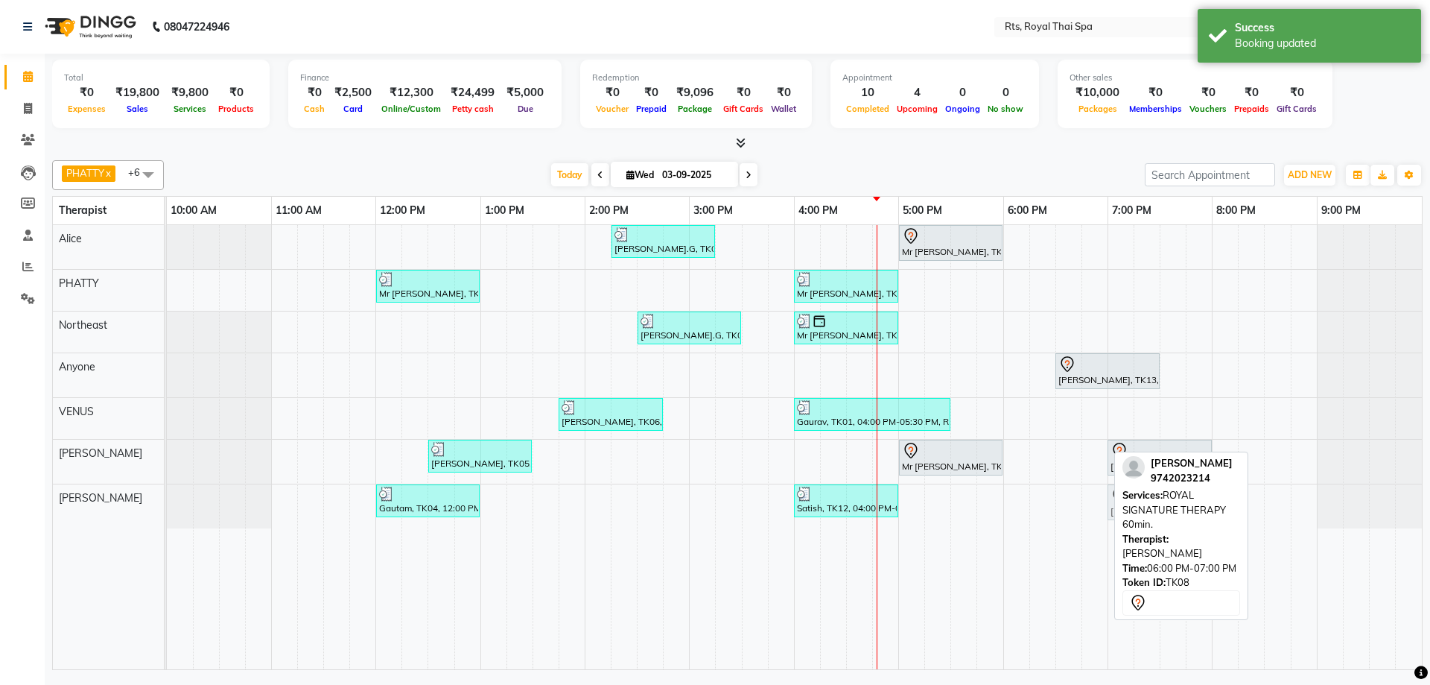
drag, startPoint x: 1022, startPoint y: 503, endPoint x: 1129, endPoint y: 502, distance: 106.5
click at [1129, 502] on div "PHATTY x VENUS x Anyone x [PERSON_NAME] x [PERSON_NAME] x Northeast x [PERSON_N…" at bounding box center [737, 411] width 1371 height 515
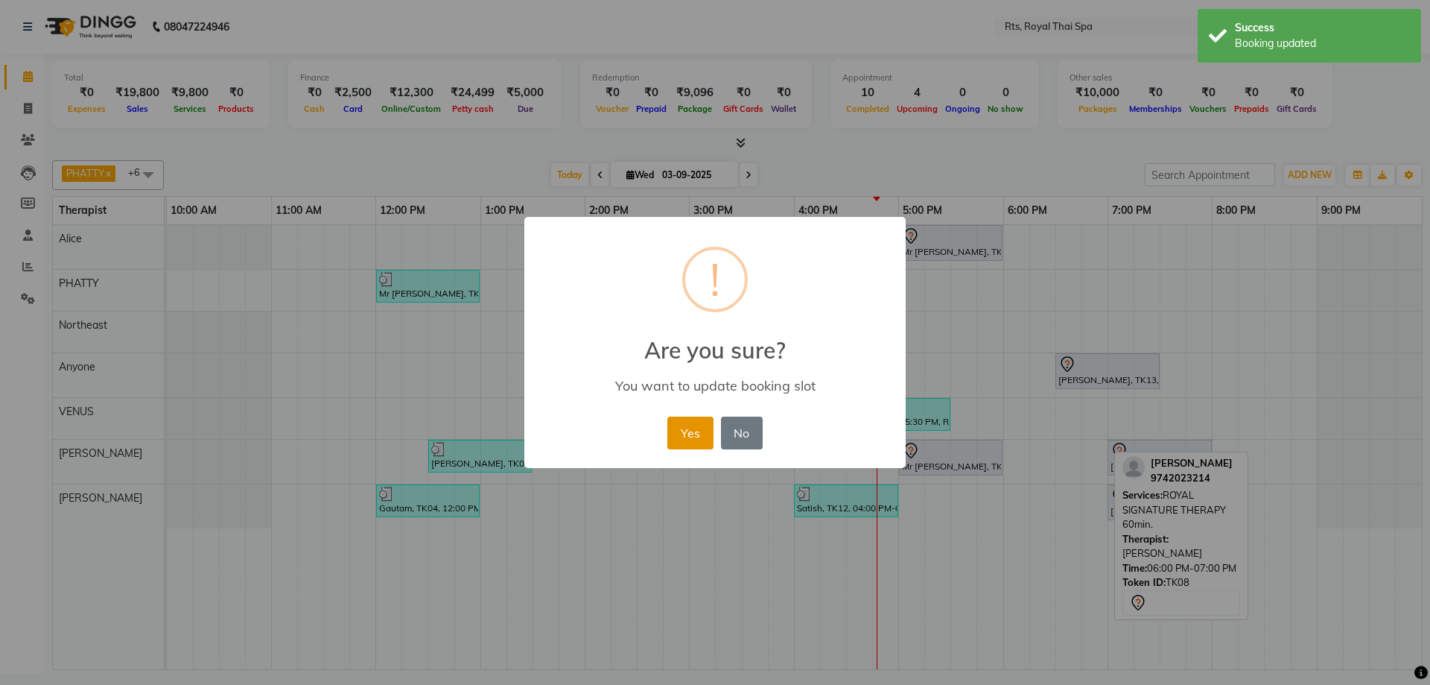
click at [705, 427] on button "Yes" at bounding box center [689, 432] width 45 height 33
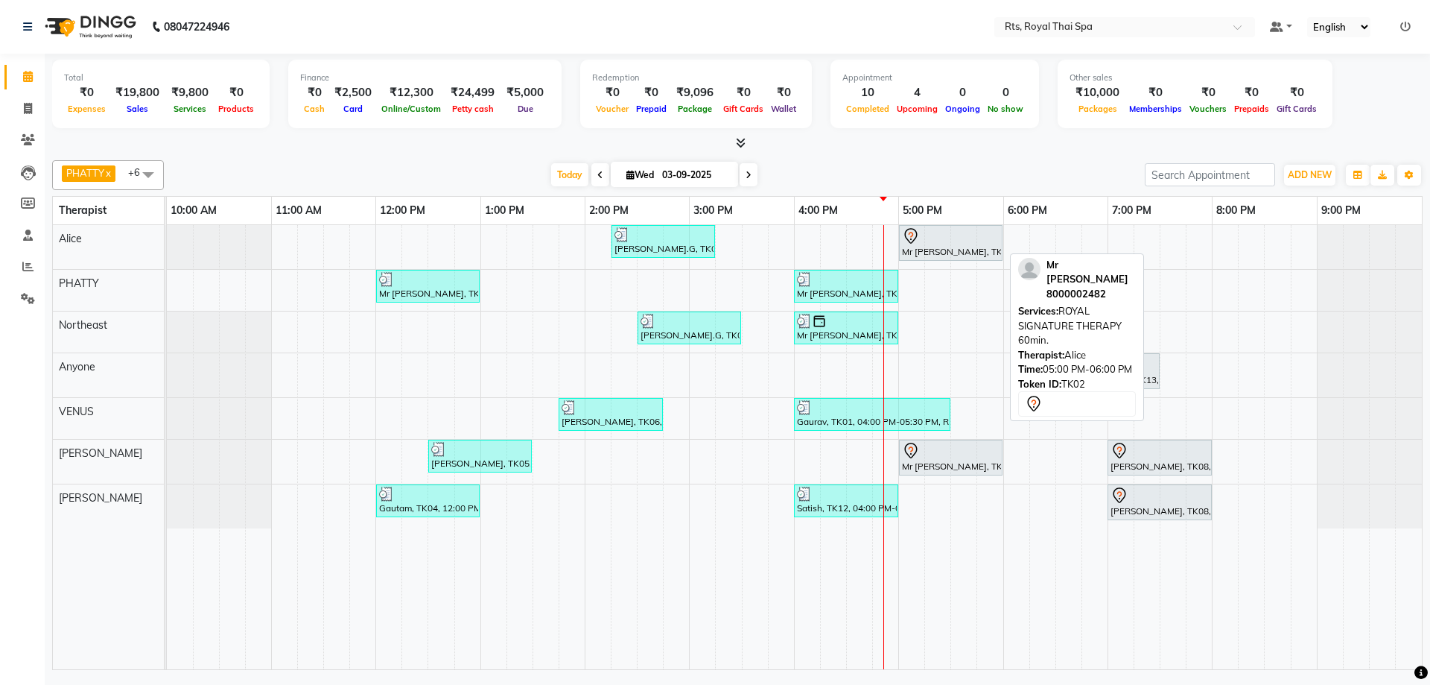
click at [930, 244] on div "Mr [PERSON_NAME], TK02, 05:00 PM-06:00 PM, ROYAL SIGNATURE THERAPY 60min." at bounding box center [951, 242] width 101 height 31
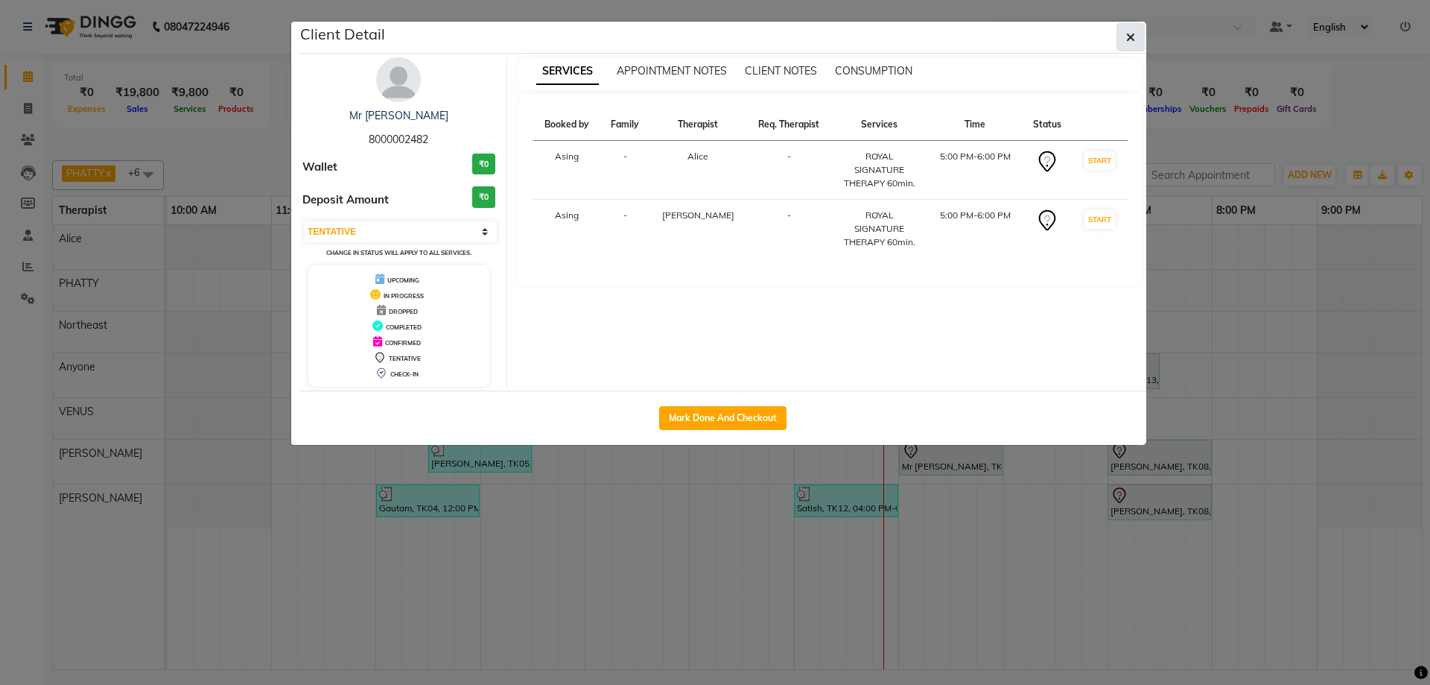
click at [1135, 45] on button "button" at bounding box center [1131, 37] width 28 height 28
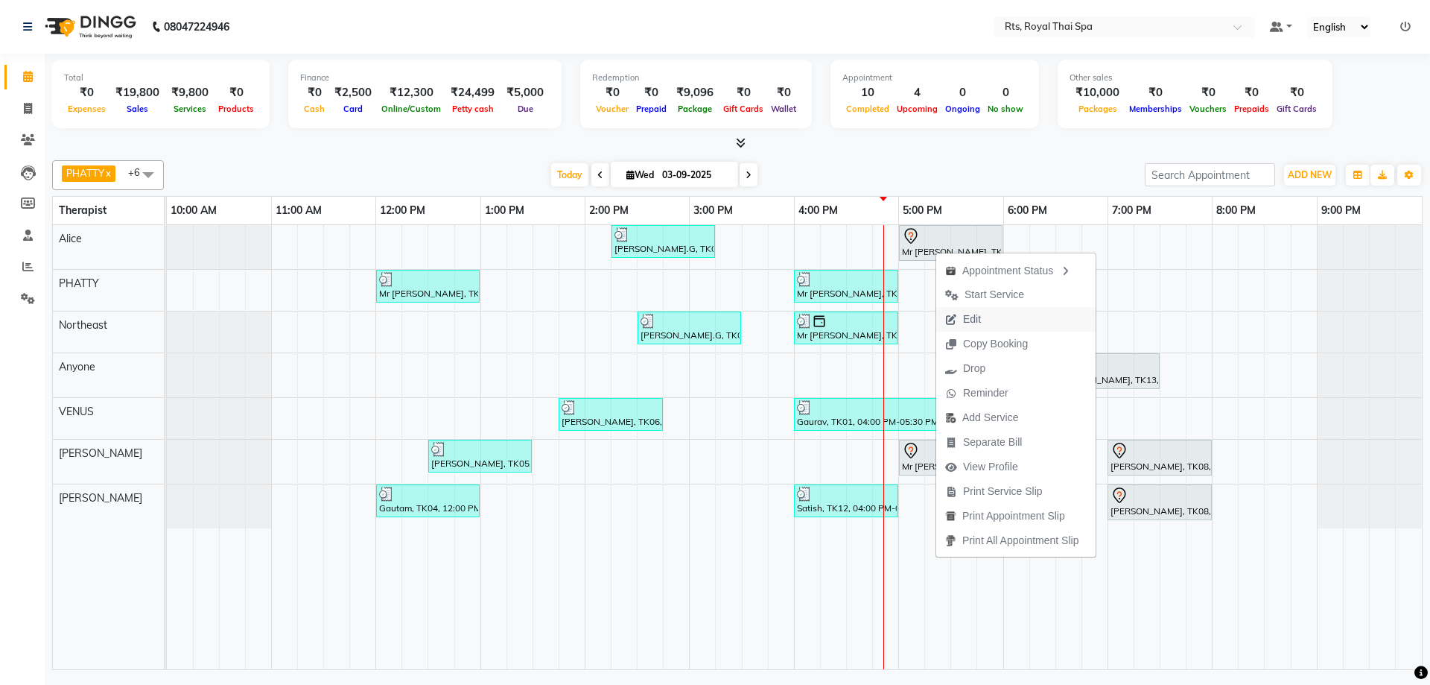
click at [967, 323] on span "Edit" at bounding box center [972, 319] width 18 height 16
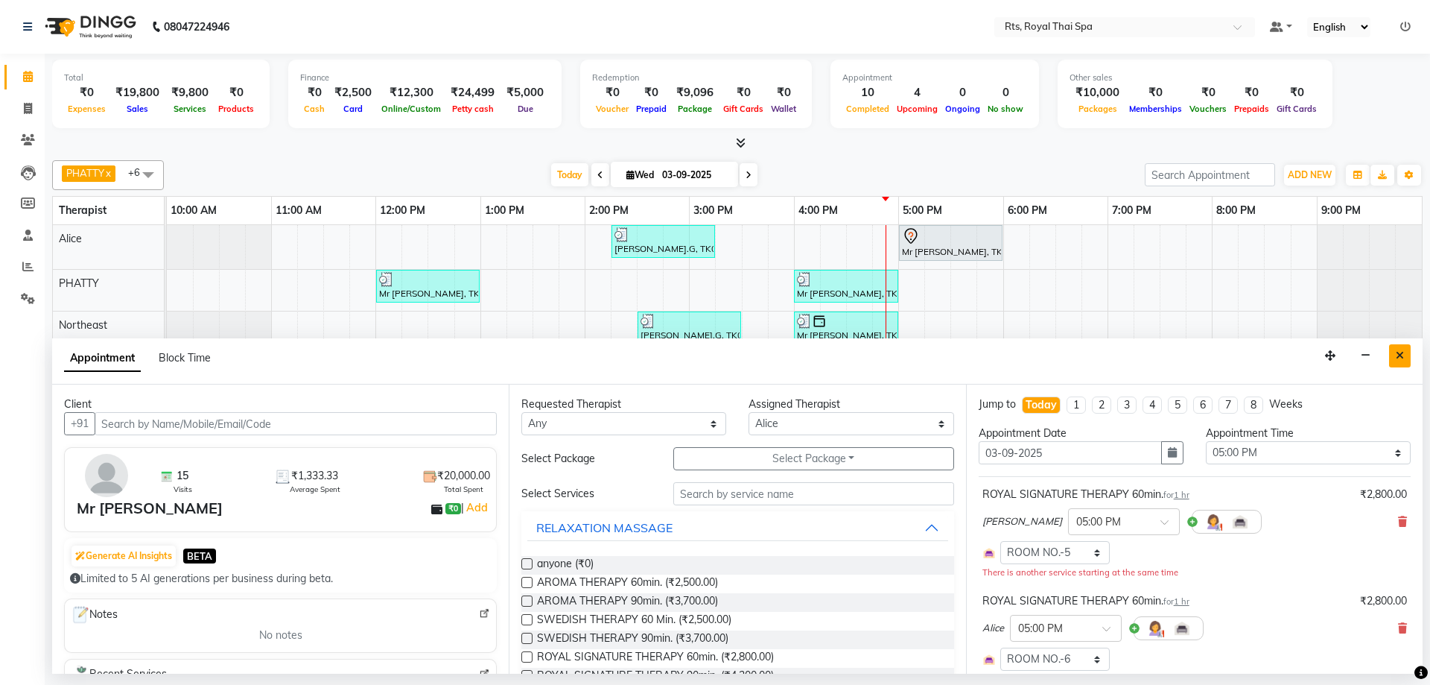
click at [1405, 355] on button "Close" at bounding box center [1400, 355] width 22 height 23
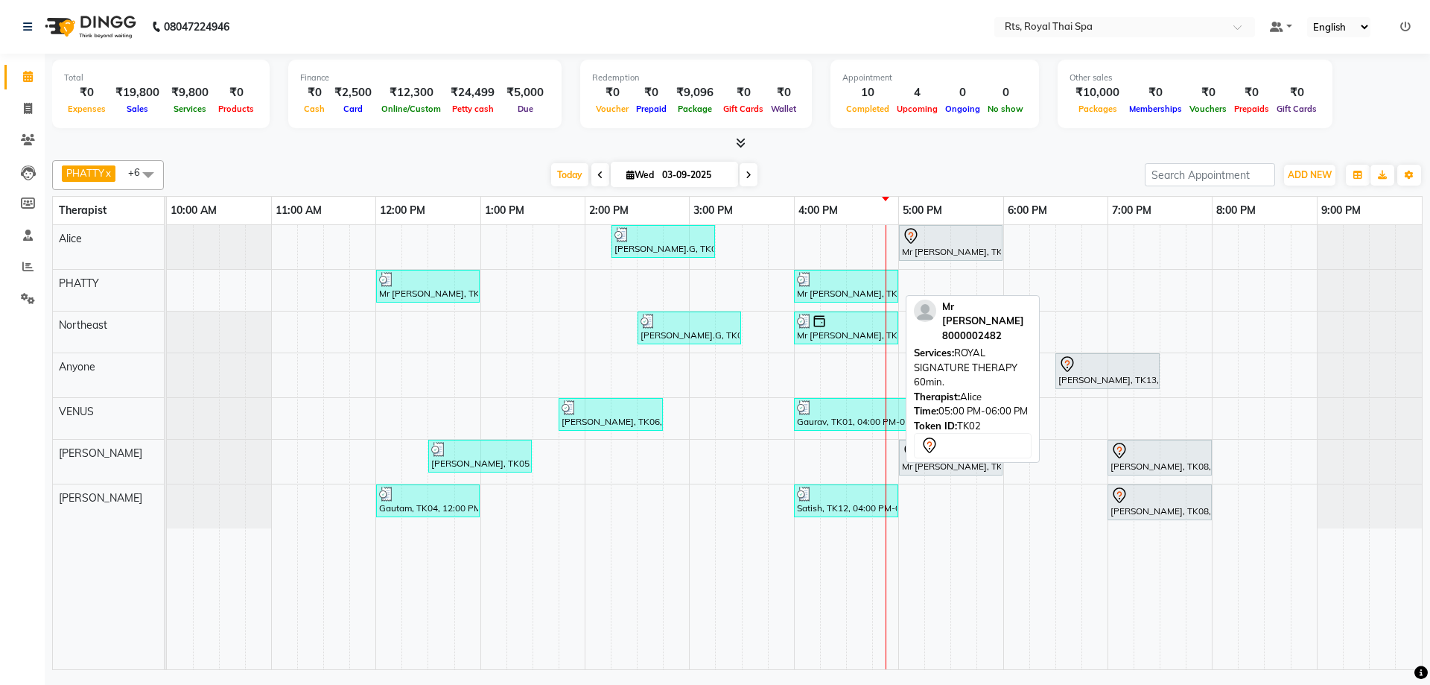
click at [914, 241] on icon at bounding box center [911, 236] width 18 height 18
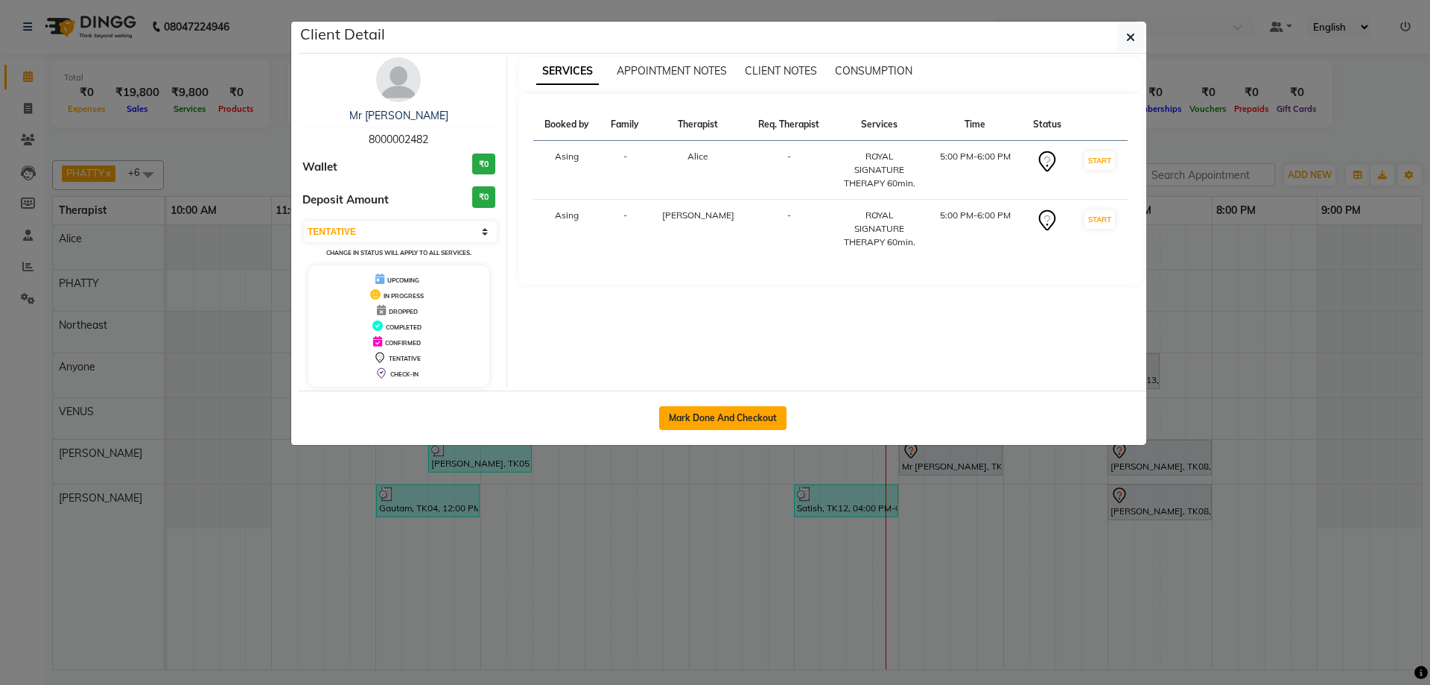
click at [742, 424] on button "Mark Done And Checkout" at bounding box center [722, 418] width 127 height 24
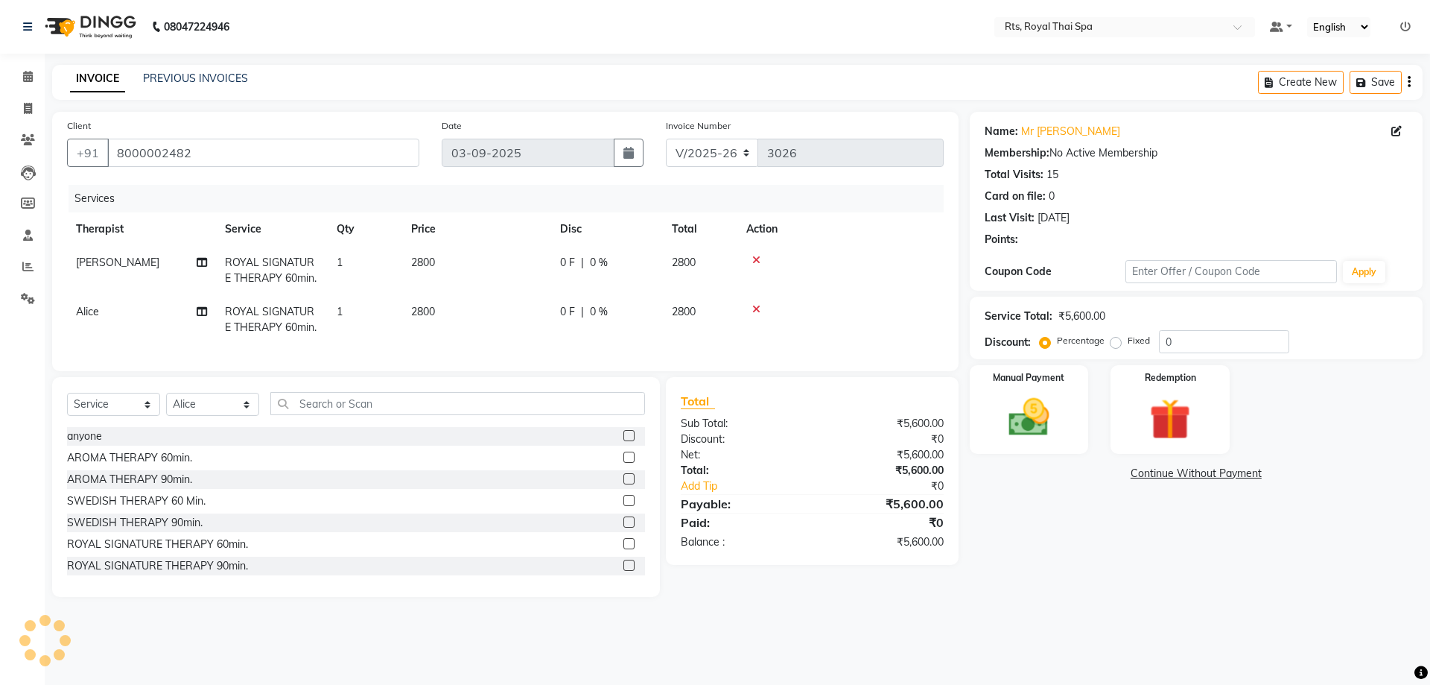
click at [1198, 424] on img at bounding box center [1170, 418] width 67 height 51
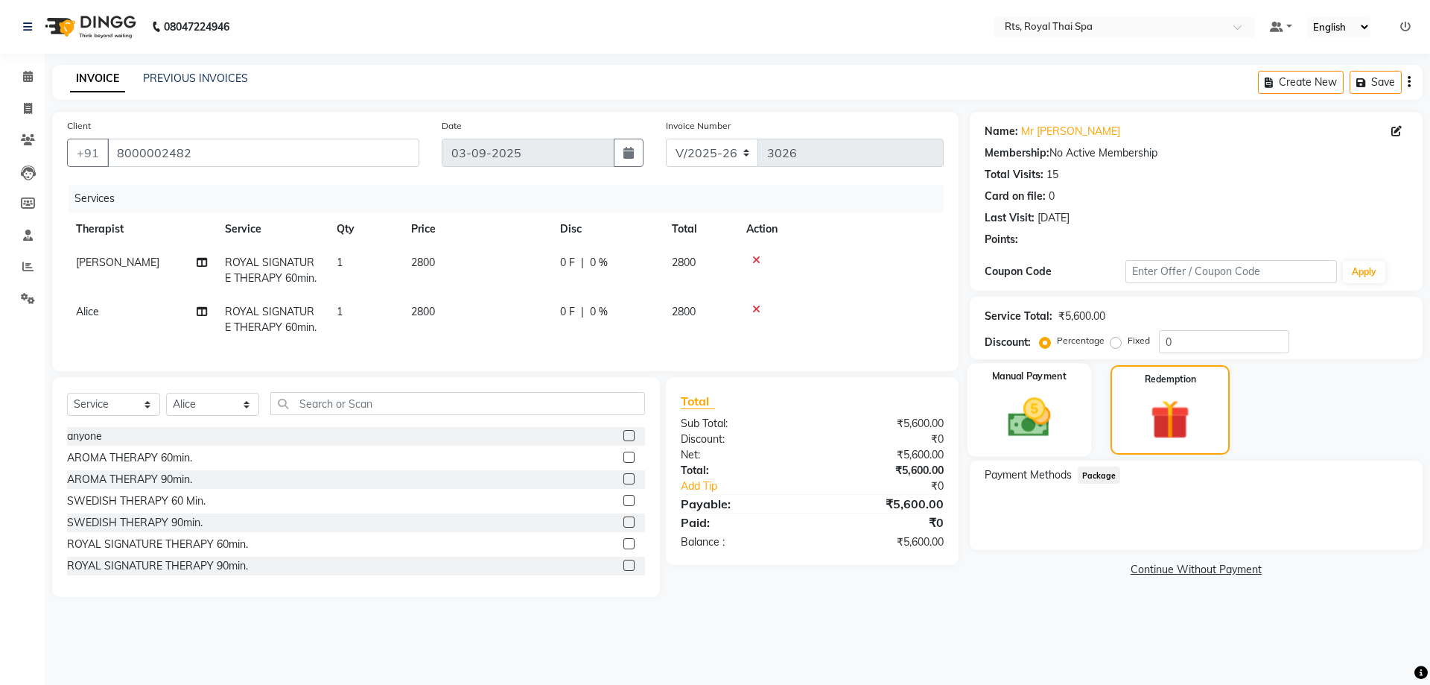
click at [1065, 428] on div "Manual Payment" at bounding box center [1029, 410] width 124 height 93
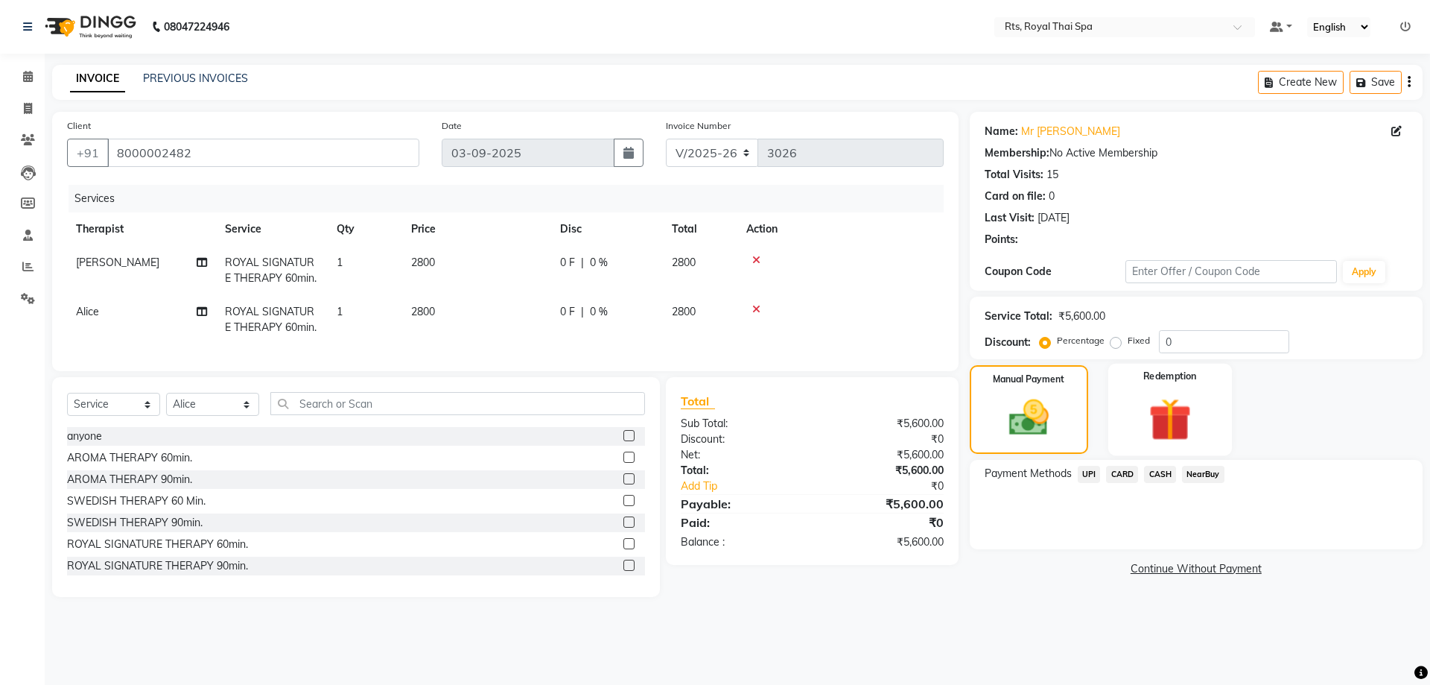
click at [1193, 438] on img at bounding box center [1169, 419] width 69 height 53
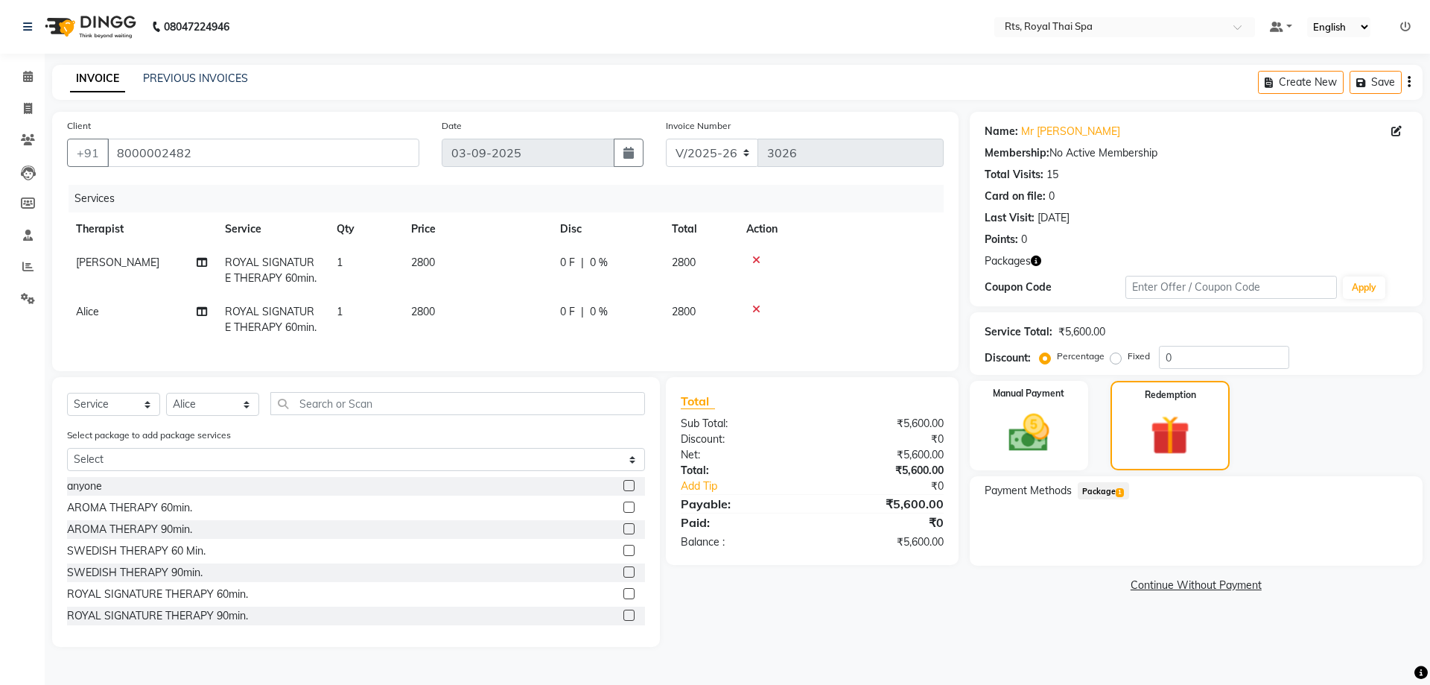
click at [1123, 495] on span "1" at bounding box center [1120, 492] width 8 height 9
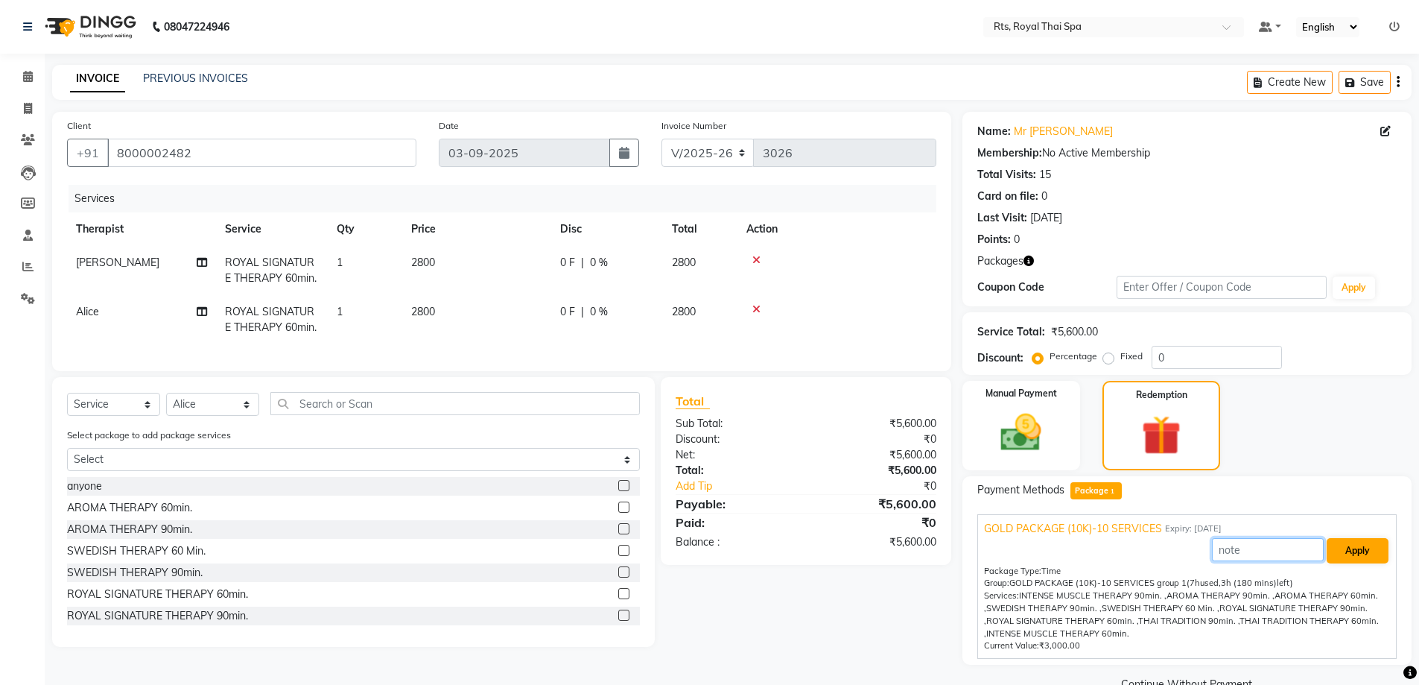
drag, startPoint x: 1322, startPoint y: 539, endPoint x: 1336, endPoint y: 548, distance: 16.1
click at [1325, 542] on div "Apply" at bounding box center [1187, 550] width 406 height 28
click at [1336, 548] on button "Apply" at bounding box center [1358, 550] width 62 height 25
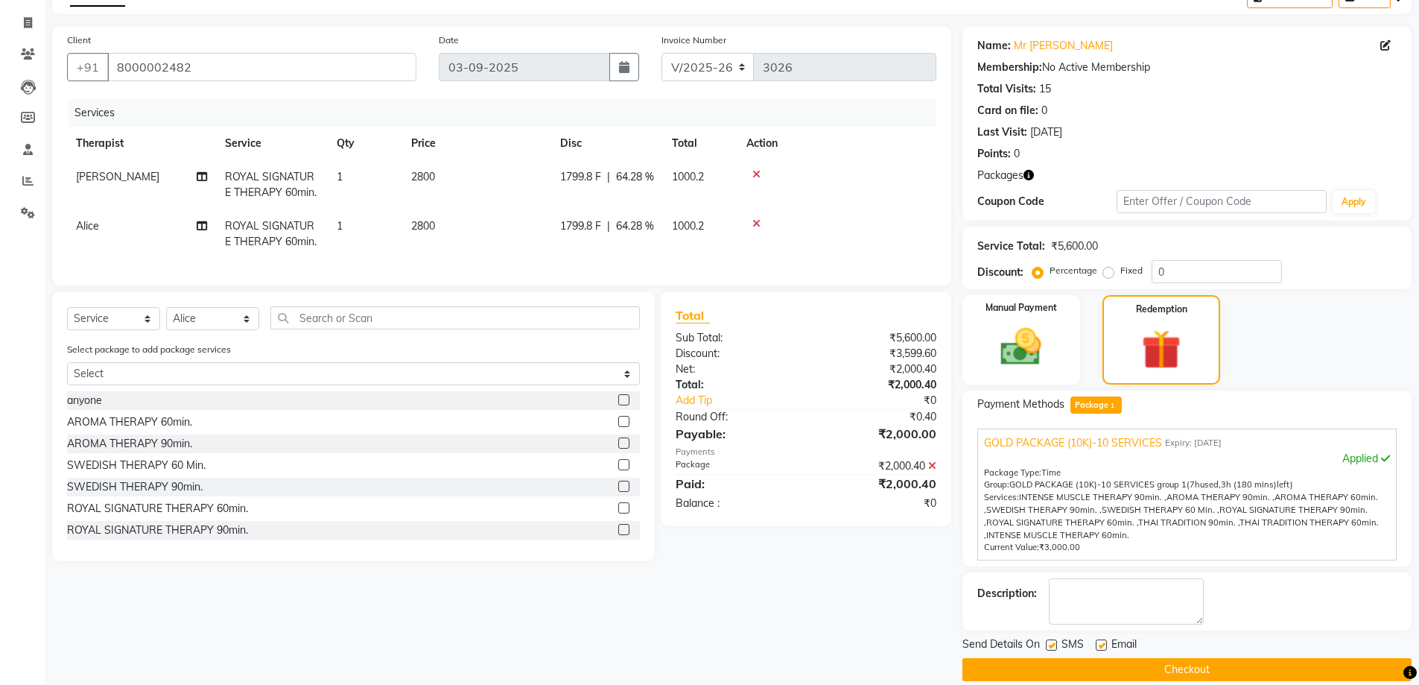
scroll to position [104, 0]
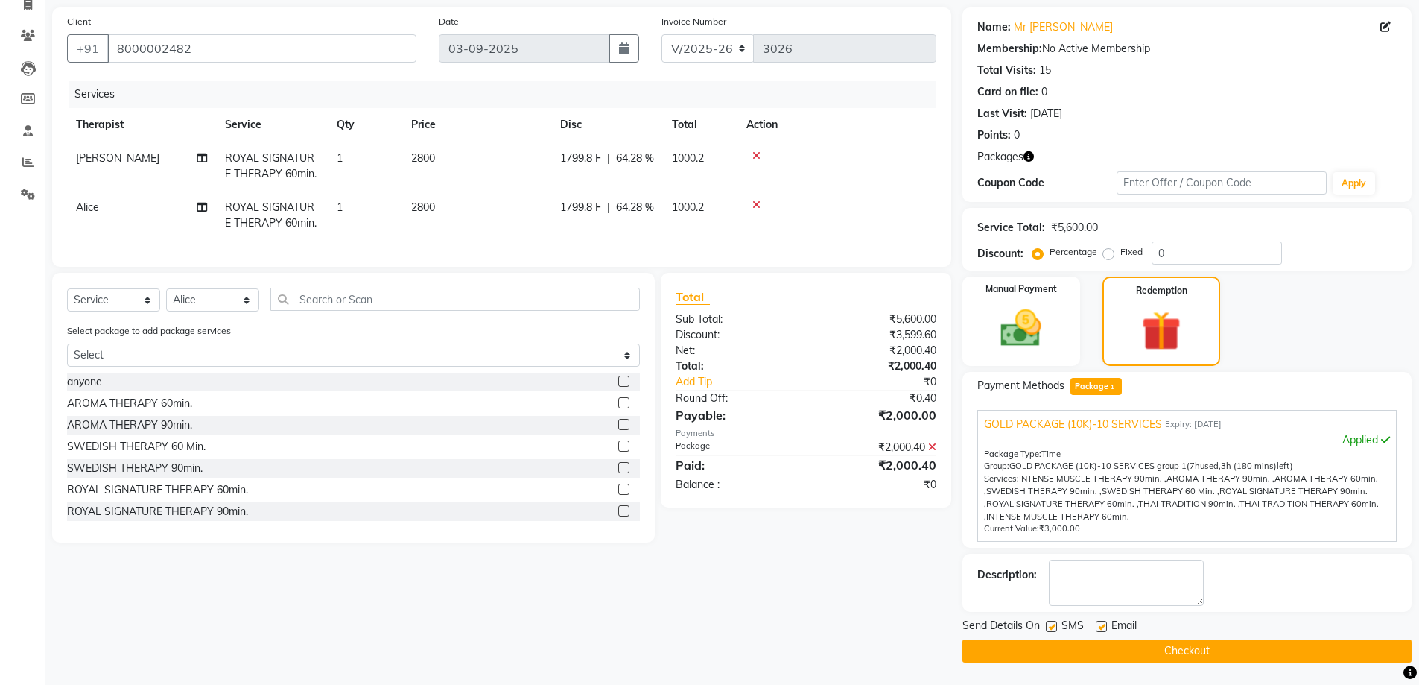
click at [1053, 625] on label at bounding box center [1051, 626] width 11 height 11
click at [1053, 625] on input "checkbox" at bounding box center [1051, 627] width 10 height 10
click at [1079, 647] on button "Checkout" at bounding box center [1186, 650] width 449 height 23
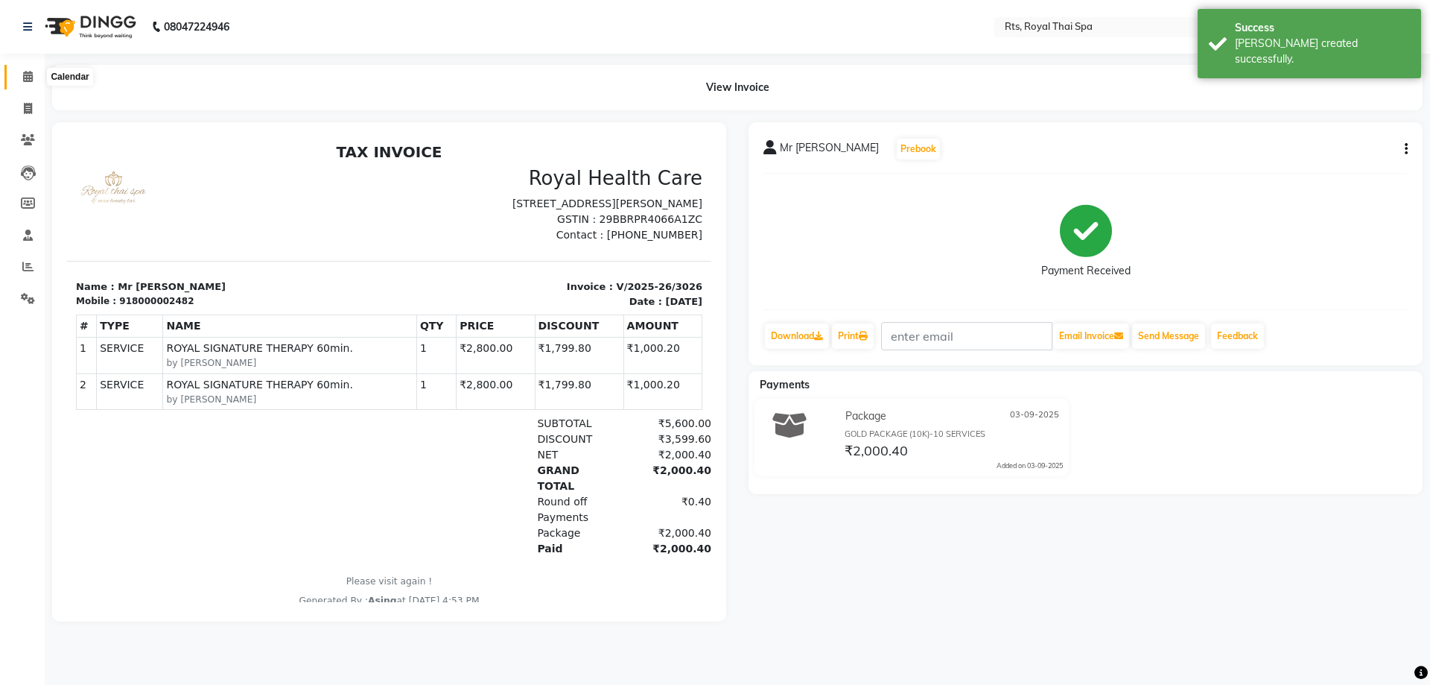
click at [24, 74] on icon at bounding box center [28, 76] width 10 height 11
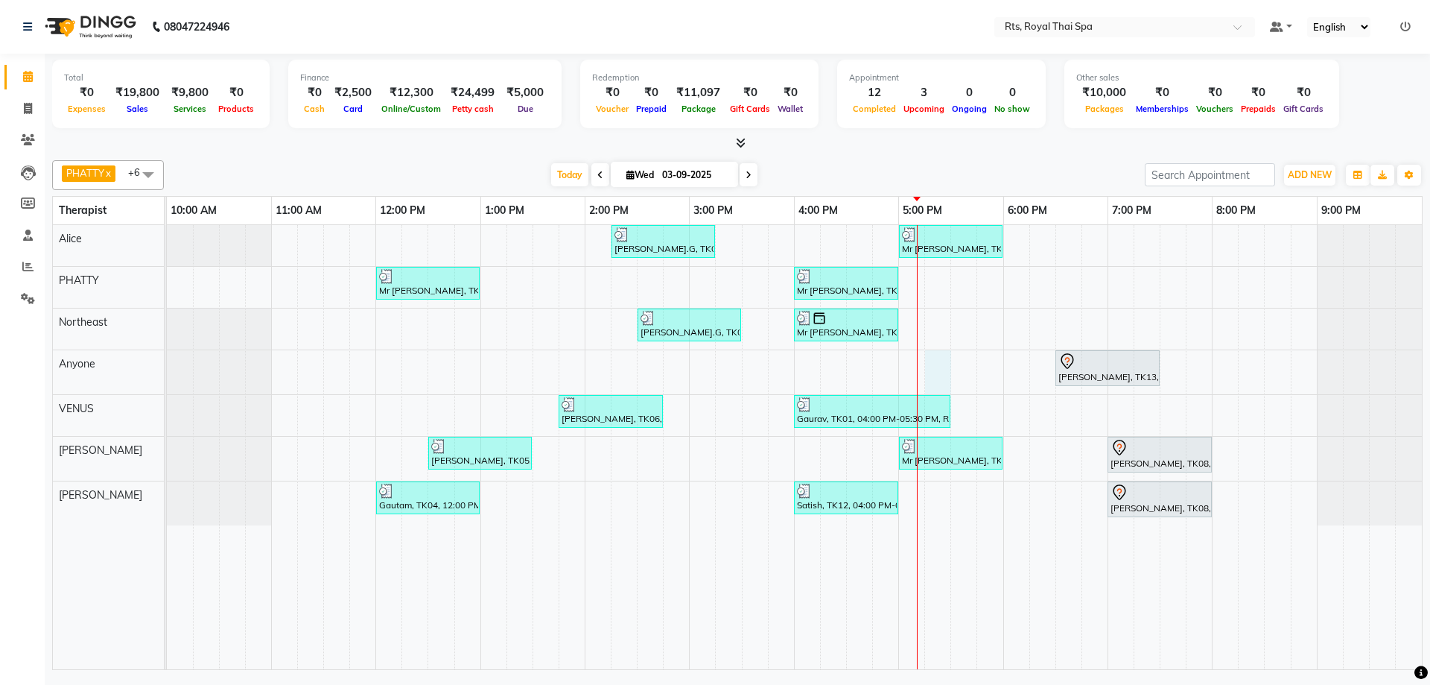
click at [933, 369] on div "[PERSON_NAME].G, TK07, 02:15 PM-03:15 PM, ROYAL SIGNATURE THERAPY 60min. Mr VP,…" at bounding box center [794, 447] width 1255 height 444
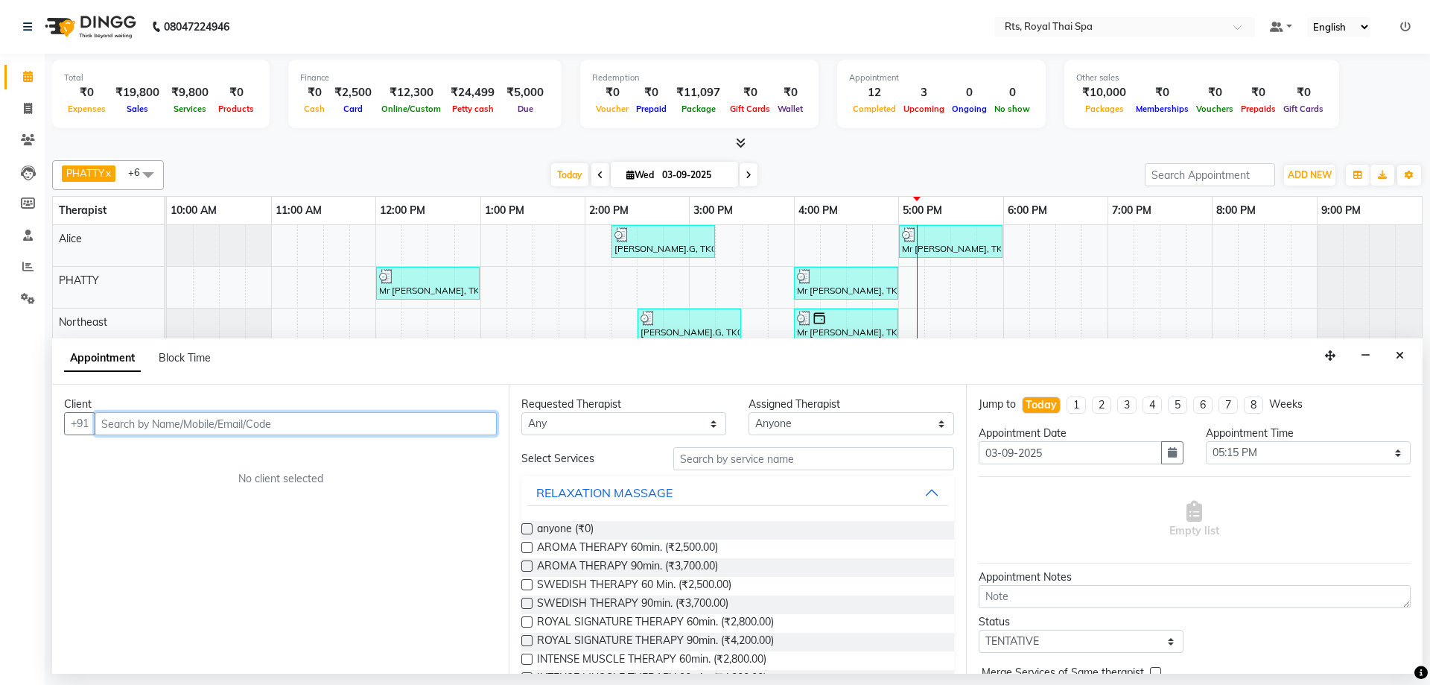
click at [346, 416] on input "text" at bounding box center [296, 423] width 402 height 23
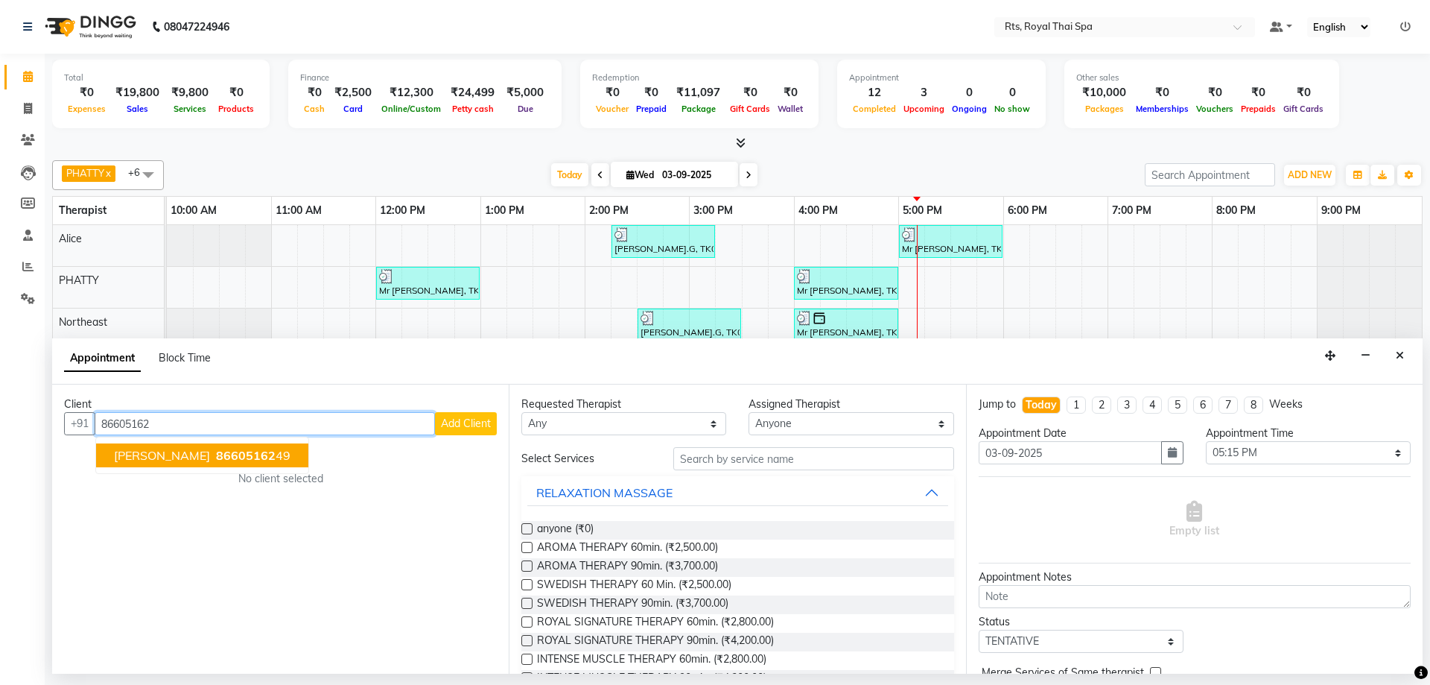
drag, startPoint x: 212, startPoint y: 451, endPoint x: 234, endPoint y: 475, distance: 32.7
click at [216, 449] on span "86605162" at bounding box center [246, 455] width 60 height 15
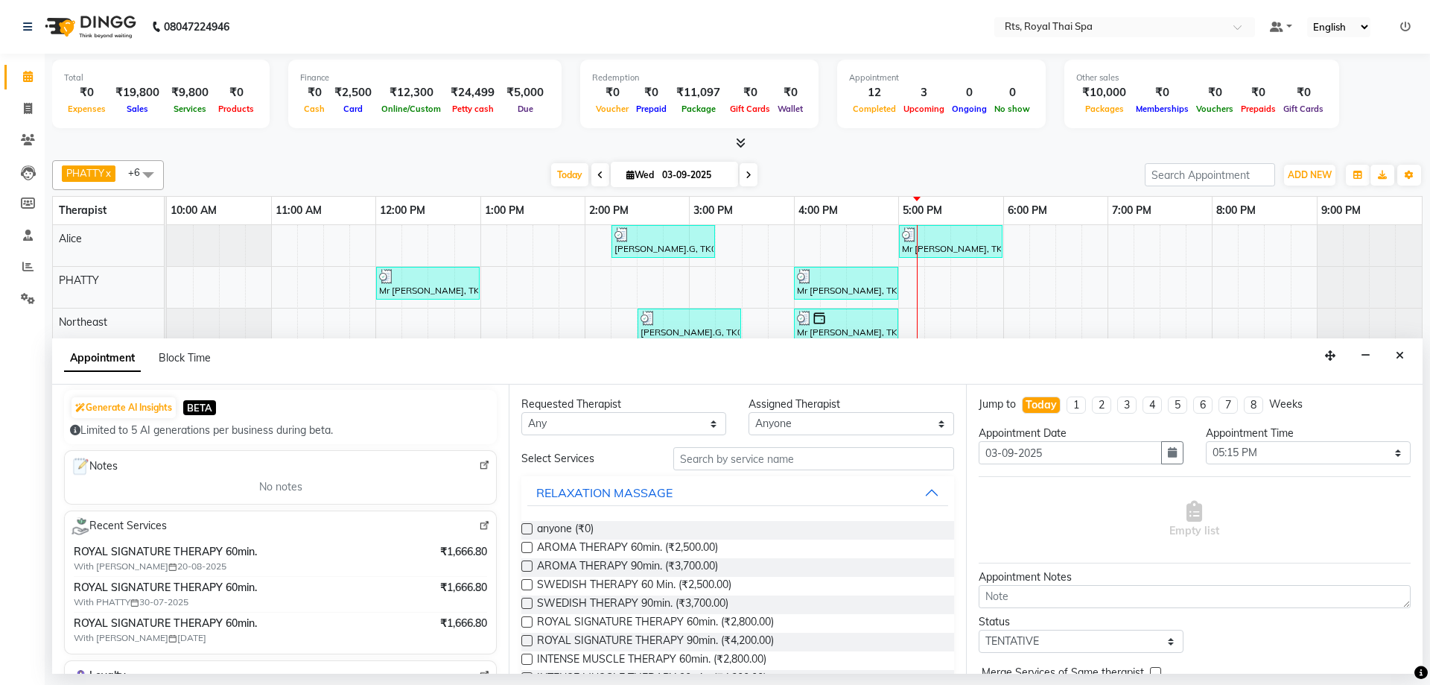
scroll to position [149, 0]
click at [718, 624] on span "ROYAL SIGNATURE THERAPY 60min. (₹2,800.00)" at bounding box center [655, 623] width 237 height 19
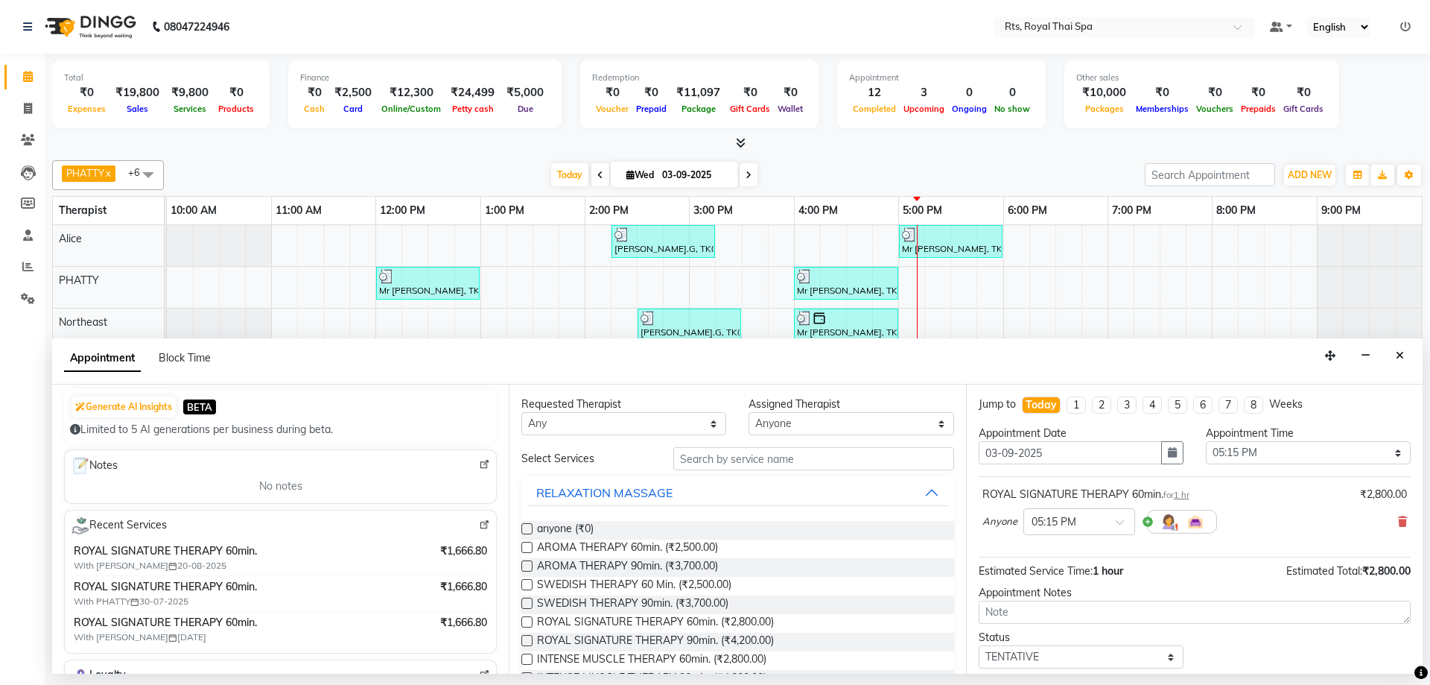
scroll to position [89, 0]
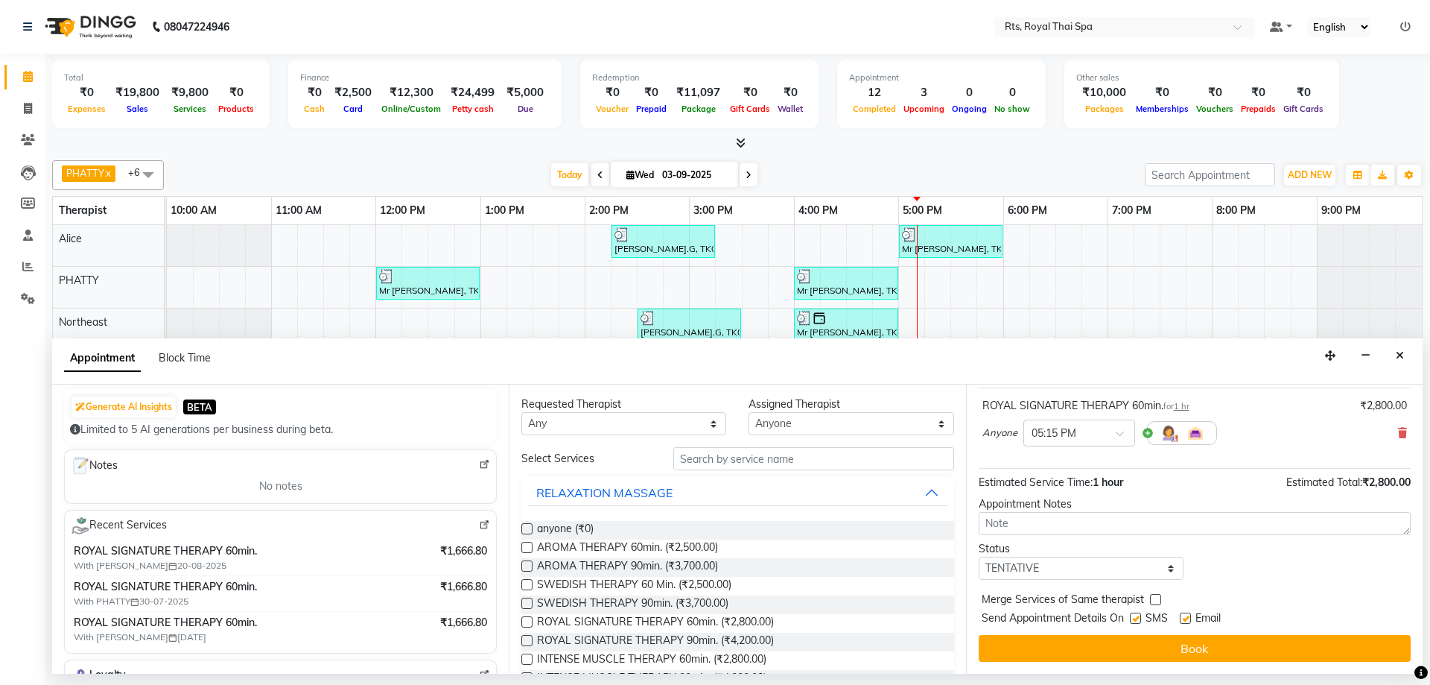
click at [1139, 621] on label at bounding box center [1135, 617] width 11 height 11
click at [1139, 621] on input "checkbox" at bounding box center [1135, 620] width 10 height 10
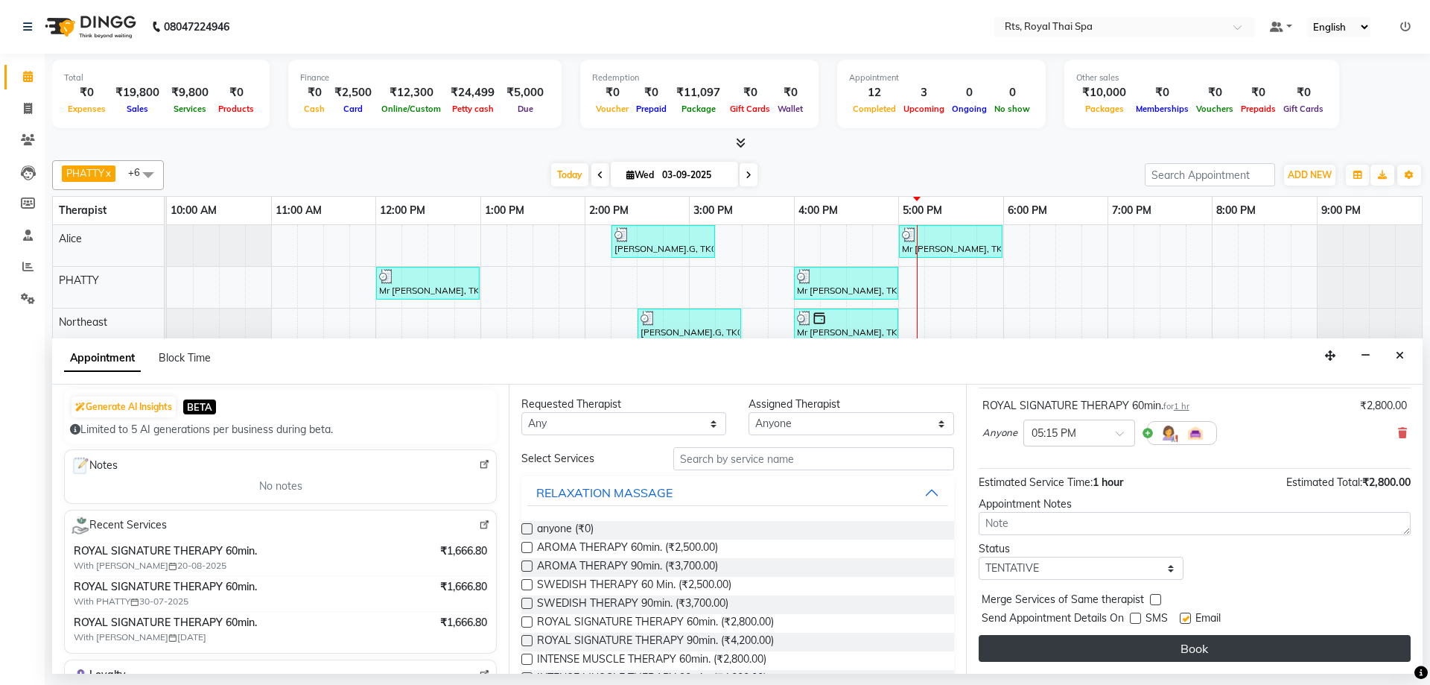
click at [1139, 640] on button "Book" at bounding box center [1195, 648] width 432 height 27
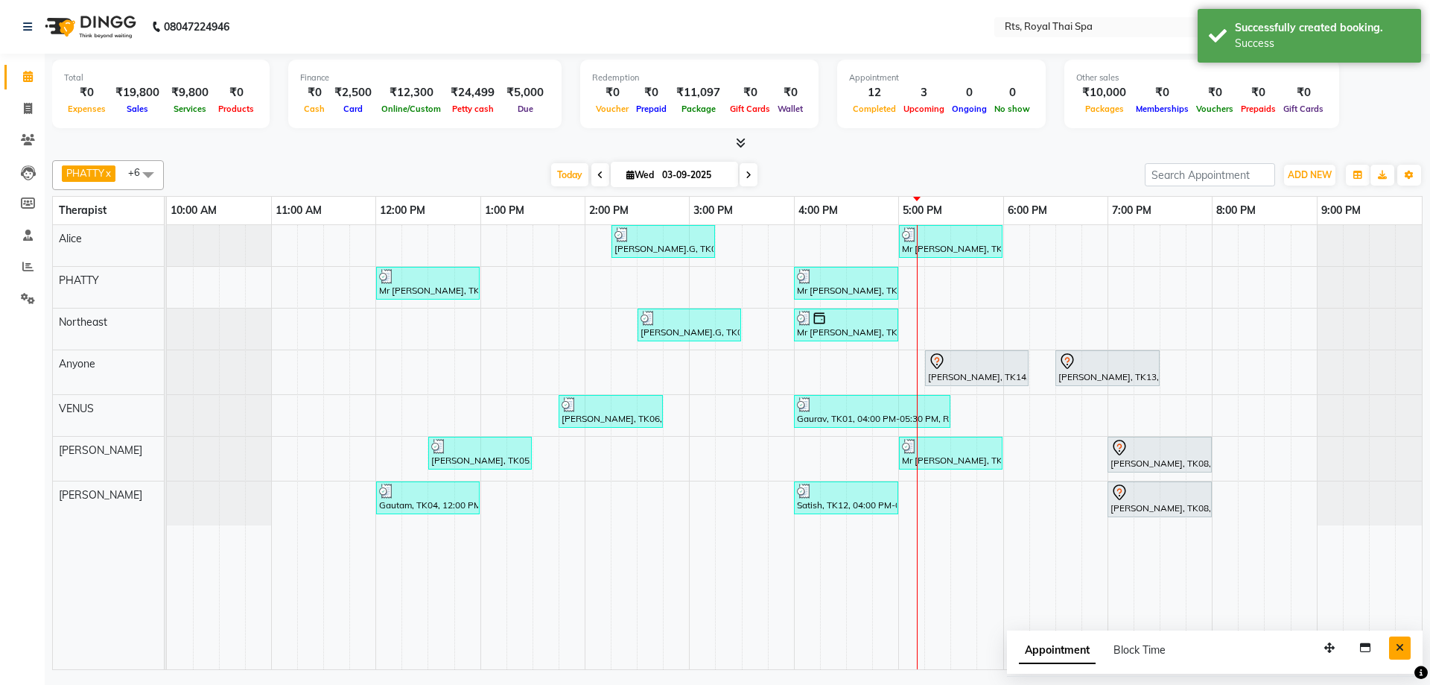
click at [1400, 650] on icon "Close" at bounding box center [1400, 647] width 8 height 10
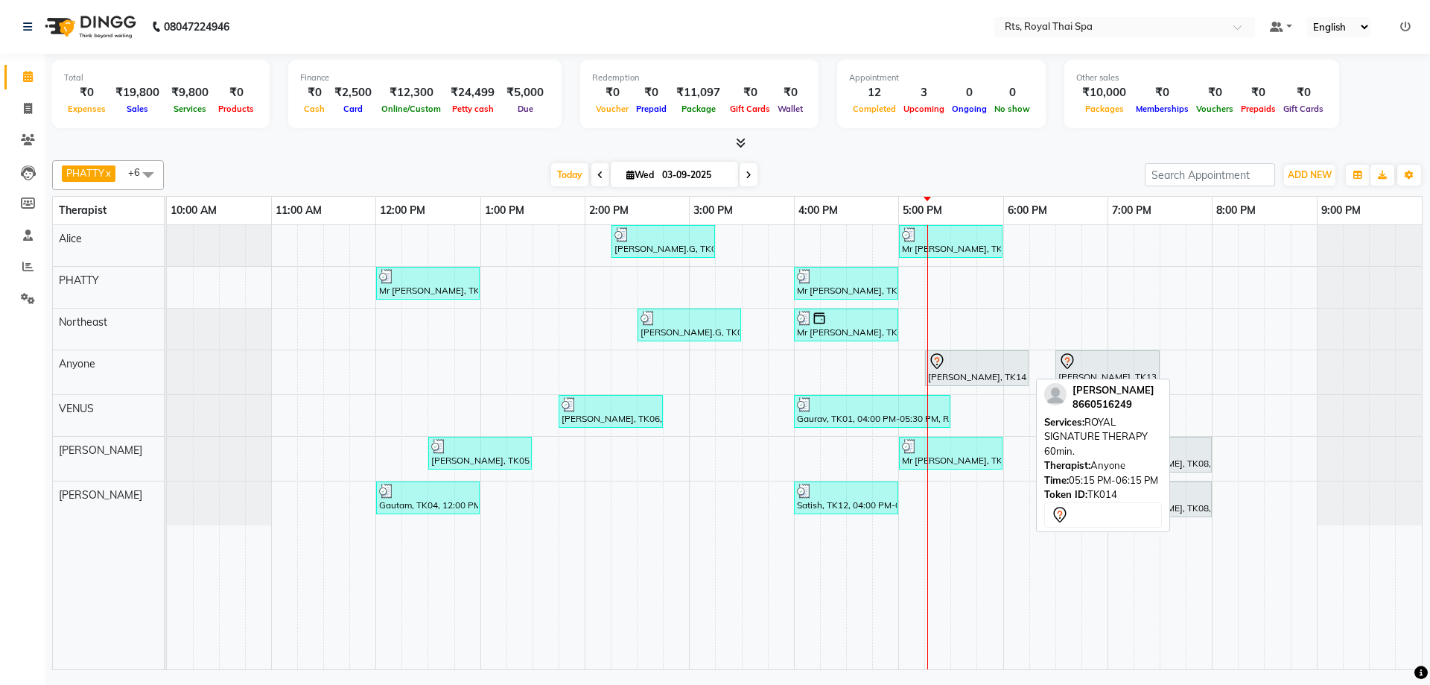
click at [969, 373] on div "[PERSON_NAME], TK14, 05:15 PM-06:15 PM, ROYAL SIGNATURE THERAPY 60min." at bounding box center [977, 367] width 101 height 31
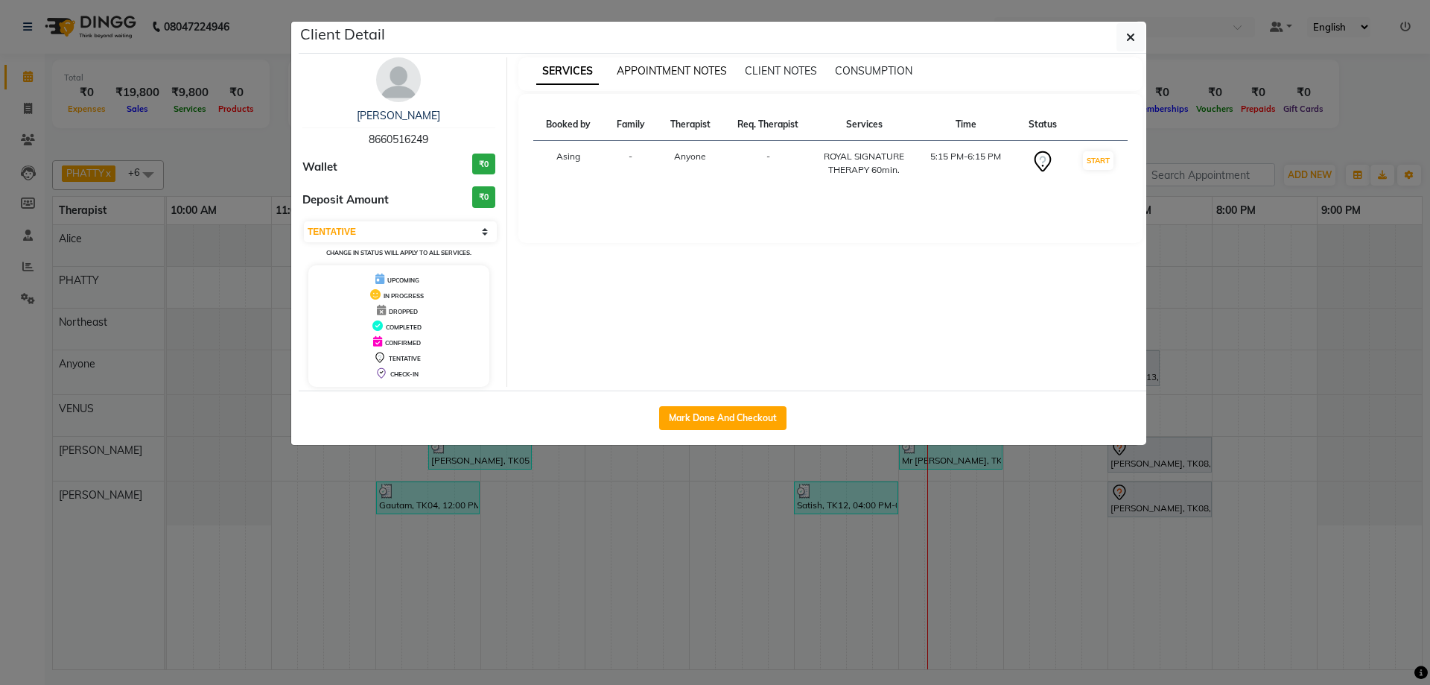
click at [678, 71] on span "APPOINTMENT NOTES" at bounding box center [672, 70] width 110 height 13
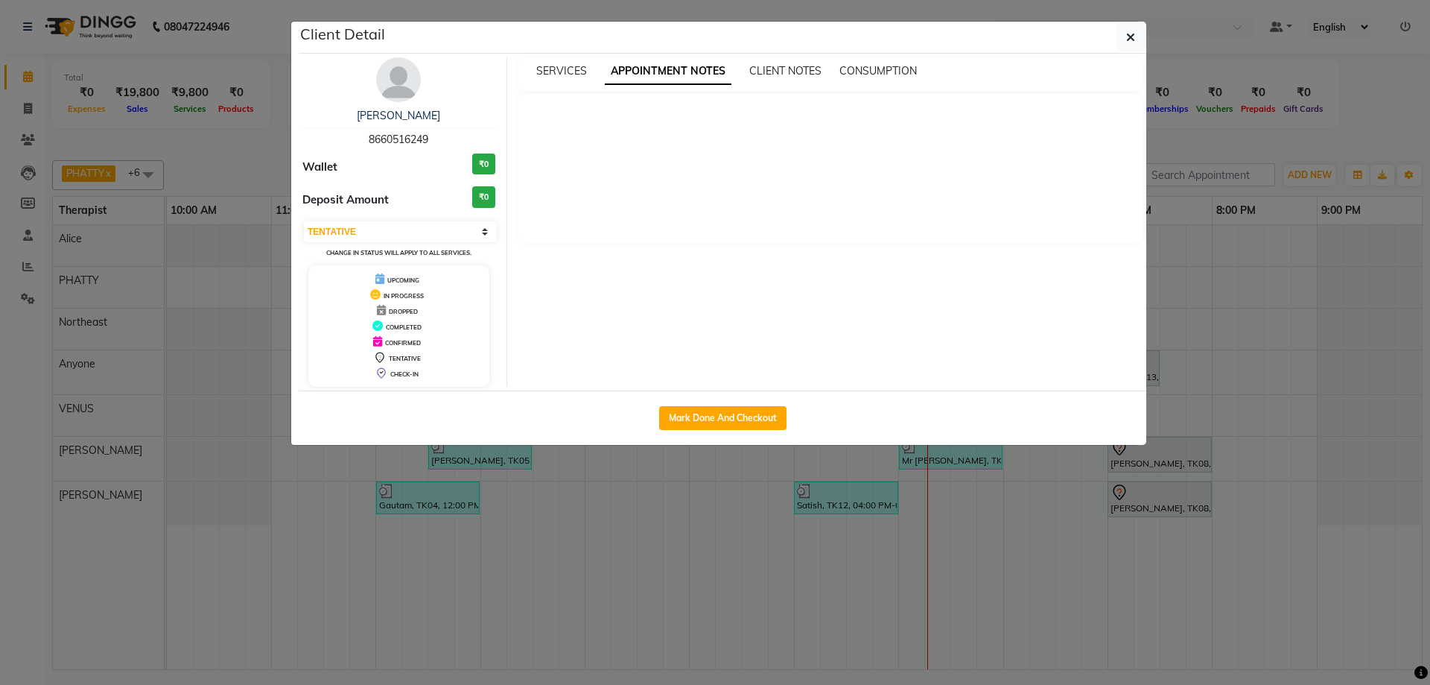
drag, startPoint x: 337, startPoint y: 140, endPoint x: 462, endPoint y: 139, distance: 125.1
click at [462, 139] on div "[PERSON_NAME] 8660516249" at bounding box center [398, 127] width 193 height 39
copy span "8660516249"
drag, startPoint x: 1149, startPoint y: 39, endPoint x: 1135, endPoint y: 39, distance: 13.4
click at [1146, 39] on ngb-modal-window "Client Detail [PERSON_NAME] 8660516249 Wallet ₹0 Deposit Amount ₹0 Select IN SE…" at bounding box center [715, 342] width 1430 height 685
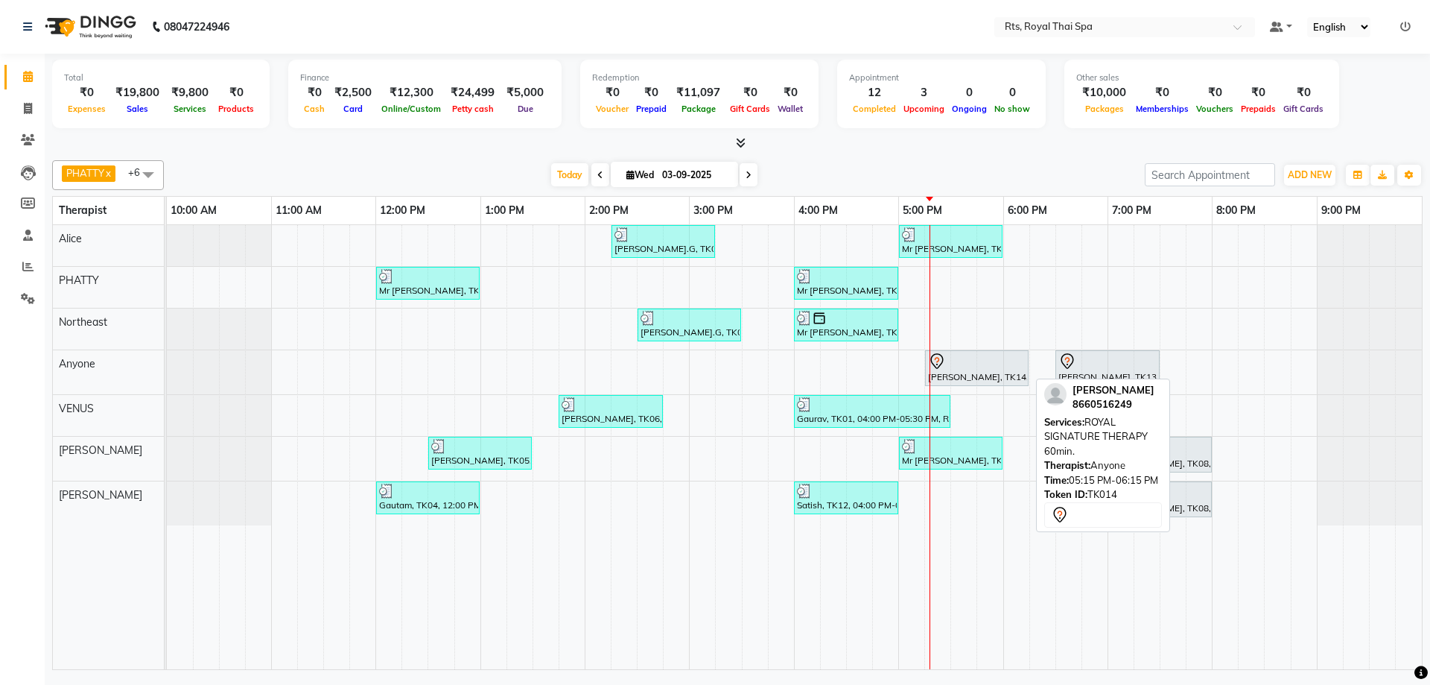
click at [951, 375] on div "[PERSON_NAME], TK14, 05:15 PM-06:15 PM, ROYAL SIGNATURE THERAPY 60min." at bounding box center [977, 367] width 101 height 31
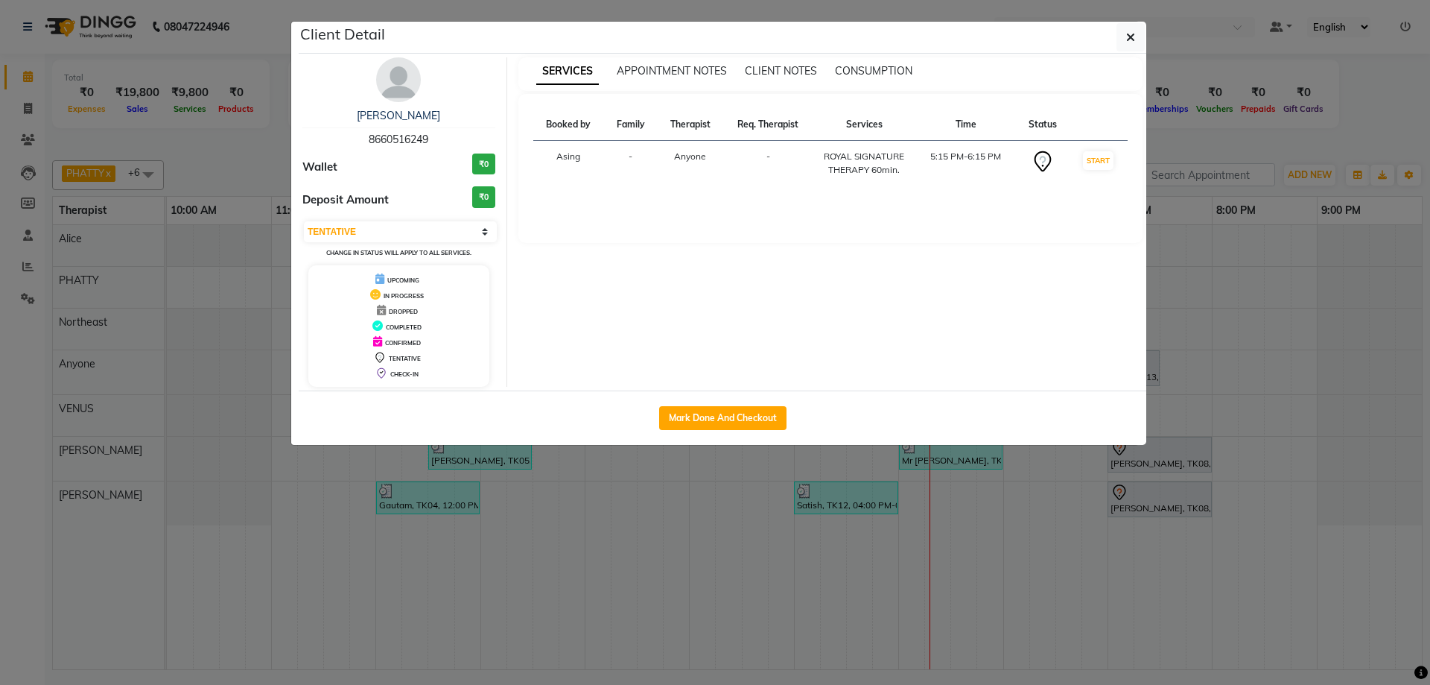
click at [388, 78] on img at bounding box center [398, 79] width 45 height 45
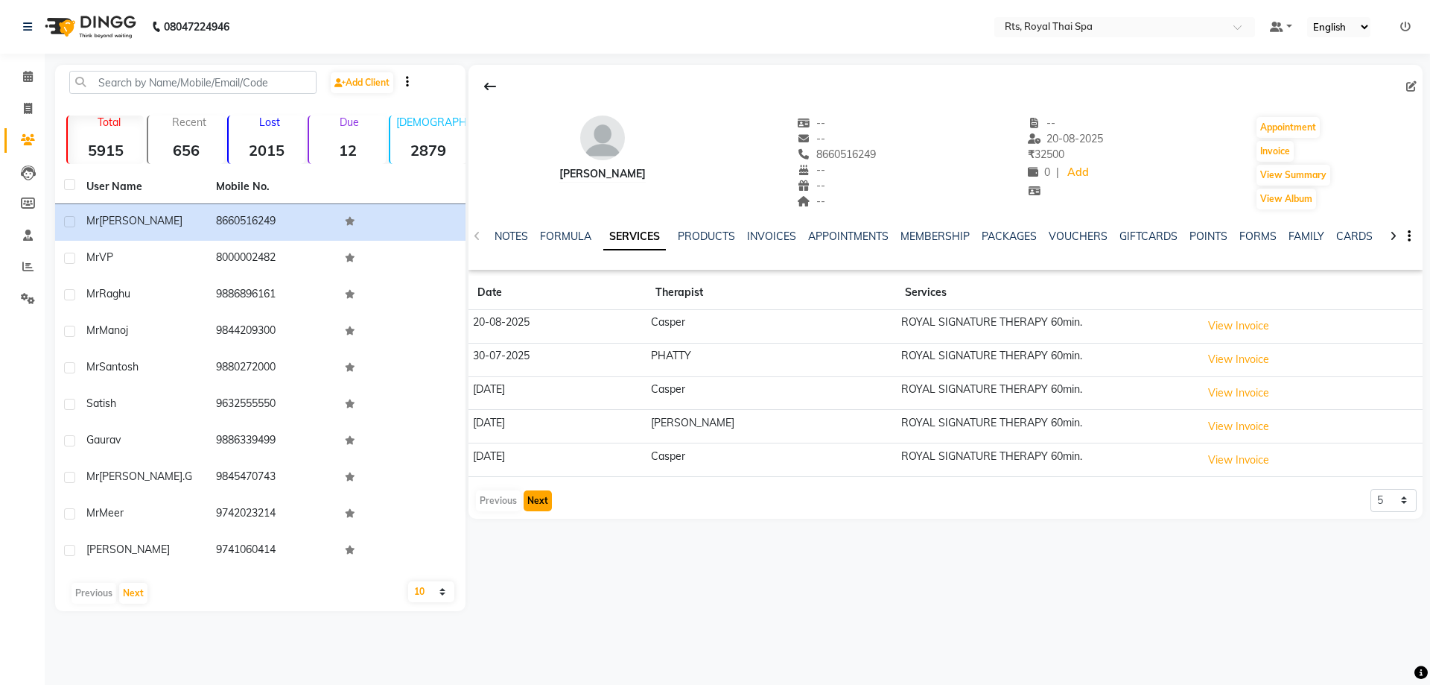
click at [544, 499] on button "Next" at bounding box center [538, 500] width 28 height 21
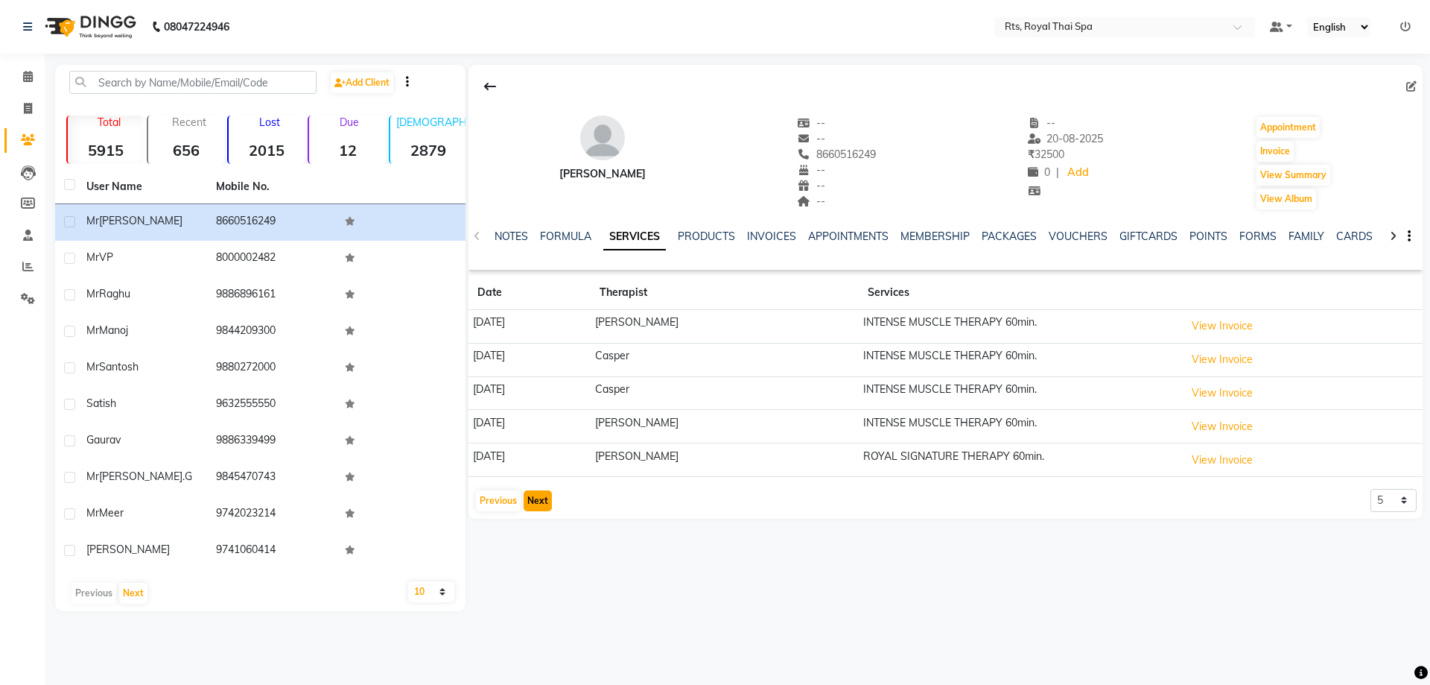
click at [544, 499] on button "Next" at bounding box center [538, 500] width 28 height 21
click at [504, 499] on button "Previous" at bounding box center [498, 500] width 45 height 21
click at [22, 74] on span at bounding box center [28, 77] width 26 height 17
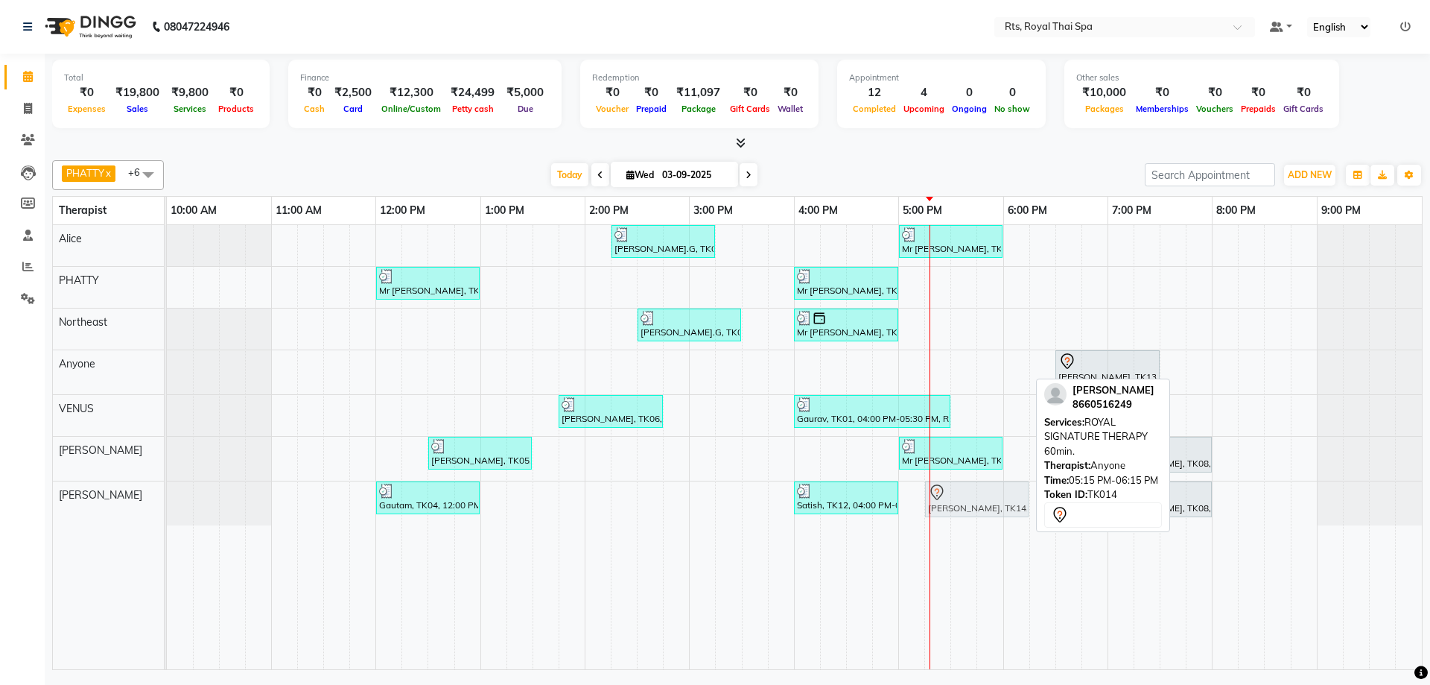
drag, startPoint x: 950, startPoint y: 373, endPoint x: 965, endPoint y: 489, distance: 116.5
click at [959, 512] on tbody "[PERSON_NAME].G, TK07, 02:15 PM-03:15 PM, ROYAL SIGNATURE THERAPY 60min. Mr VP,…" at bounding box center [794, 375] width 1255 height 300
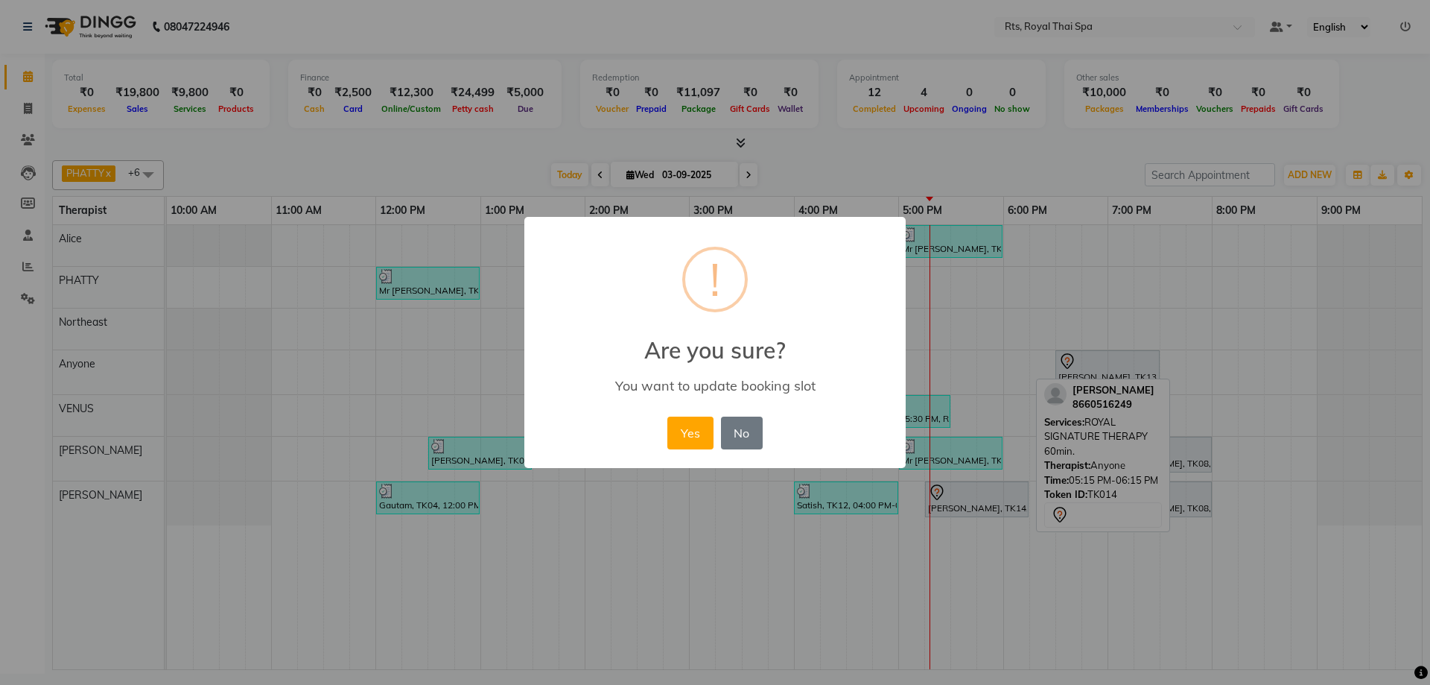
click at [696, 445] on button "Yes" at bounding box center [689, 432] width 45 height 33
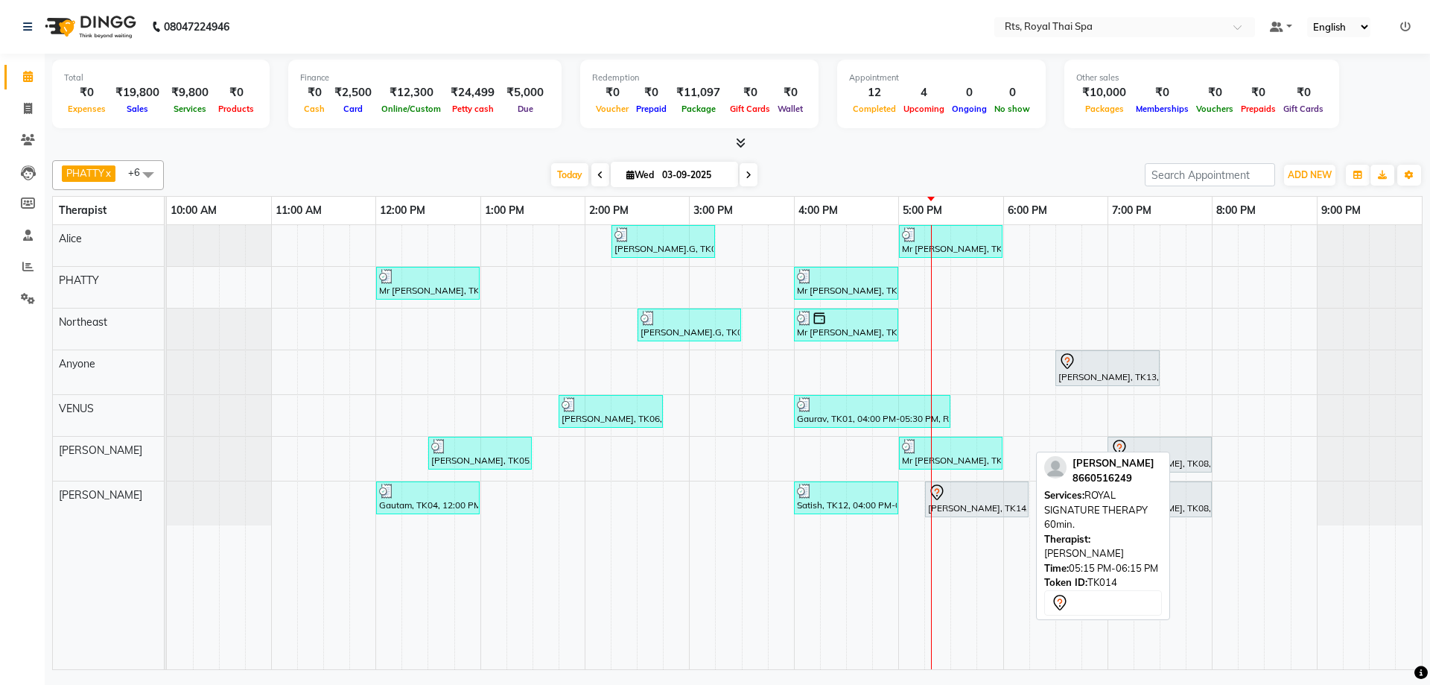
click at [948, 501] on div "[PERSON_NAME], TK14, 05:15 PM-06:15 PM, ROYAL SIGNATURE THERAPY 60min." at bounding box center [977, 498] width 101 height 31
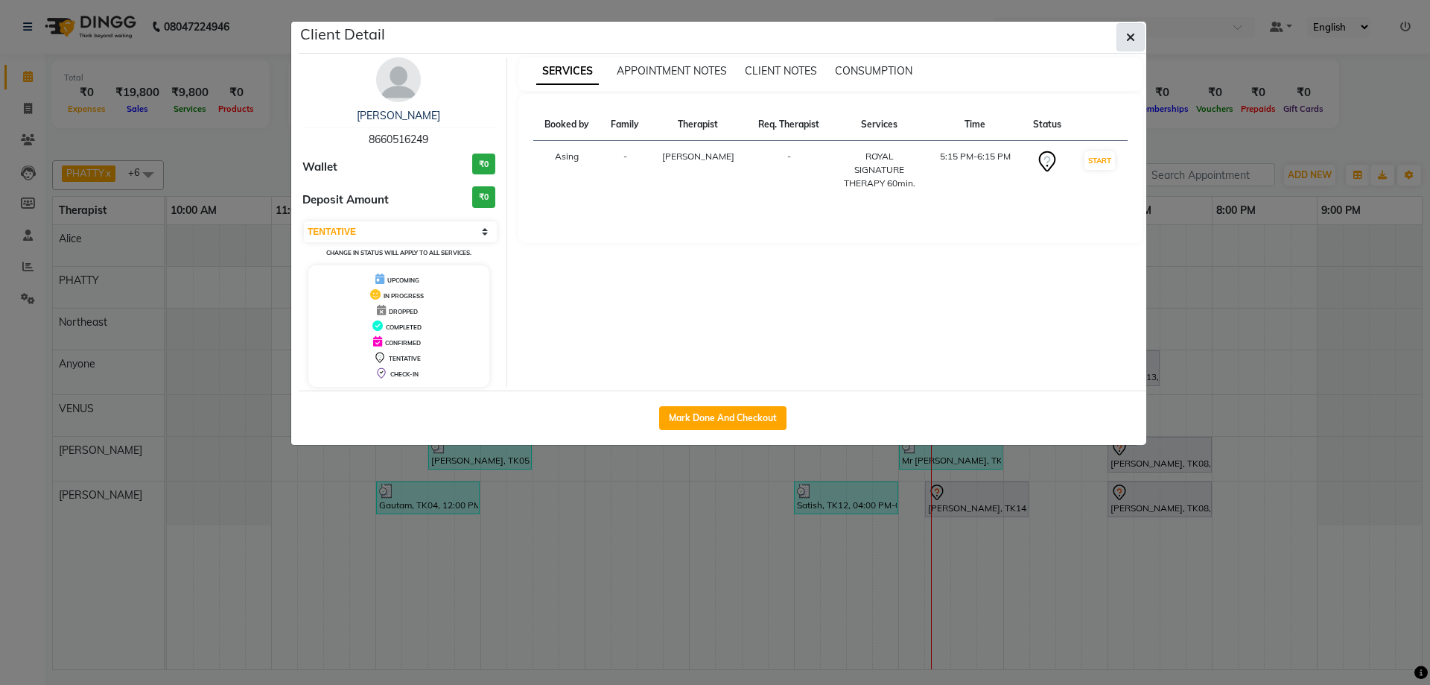
click at [1123, 41] on button "button" at bounding box center [1131, 37] width 28 height 28
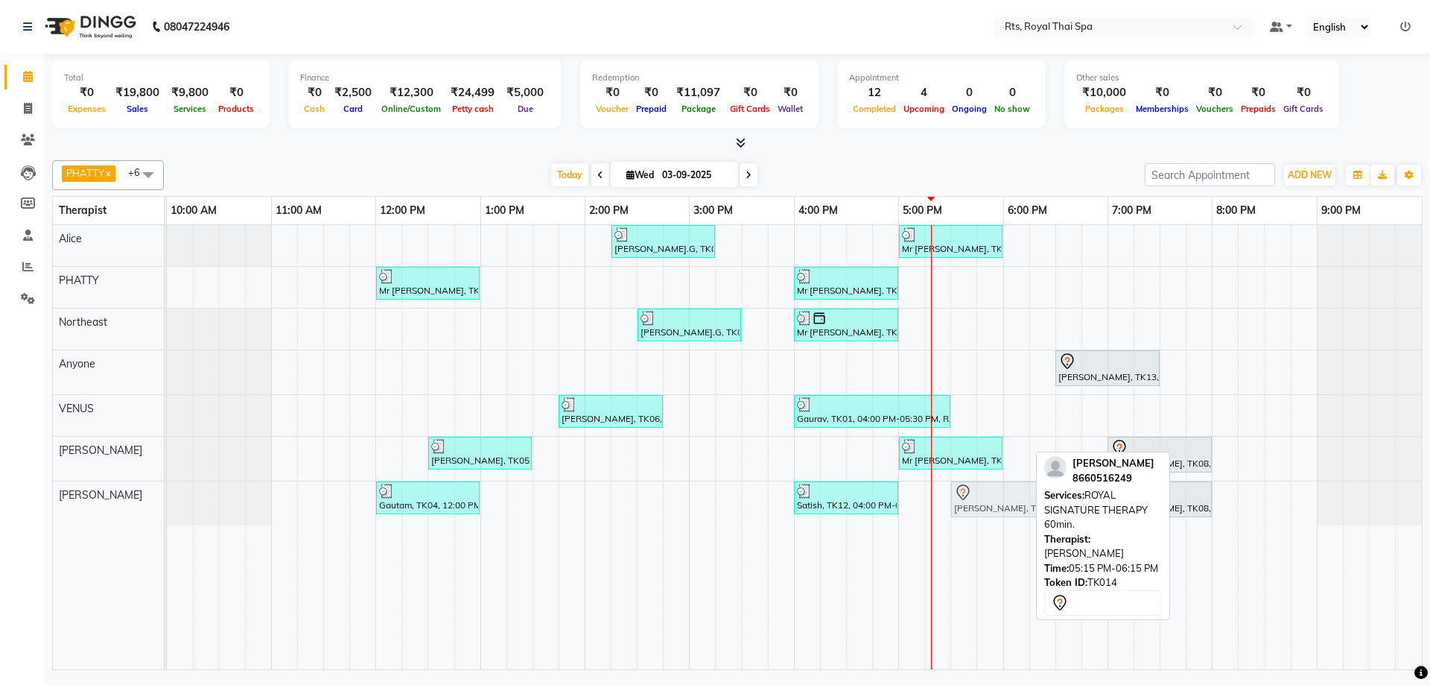
drag, startPoint x: 965, startPoint y: 502, endPoint x: 991, endPoint y: 497, distance: 27.3
click at [167, 497] on div "Gautam, TK04, 12:00 PM-01:00 PM, THAI TRADITION THERAPY 60min. Satish, TK12, 04…" at bounding box center [167, 503] width 0 height 44
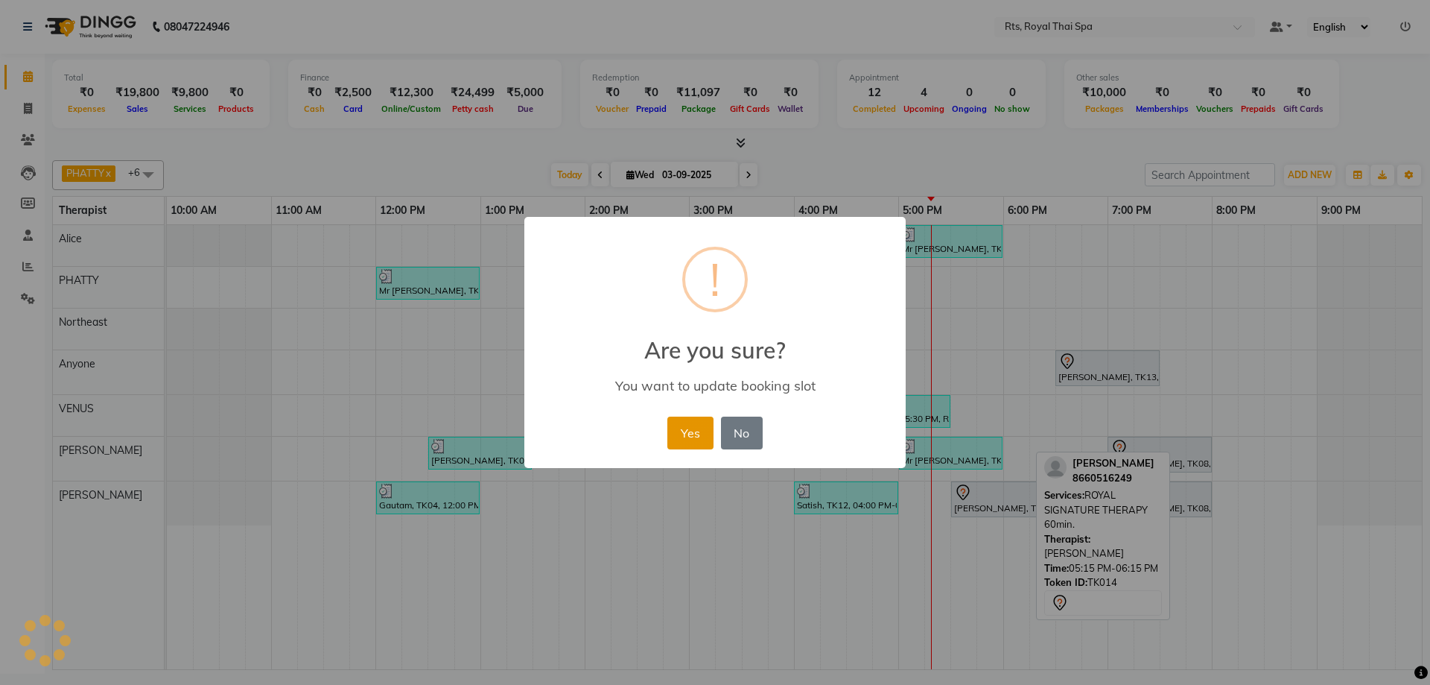
click at [698, 430] on button "Yes" at bounding box center [689, 432] width 45 height 33
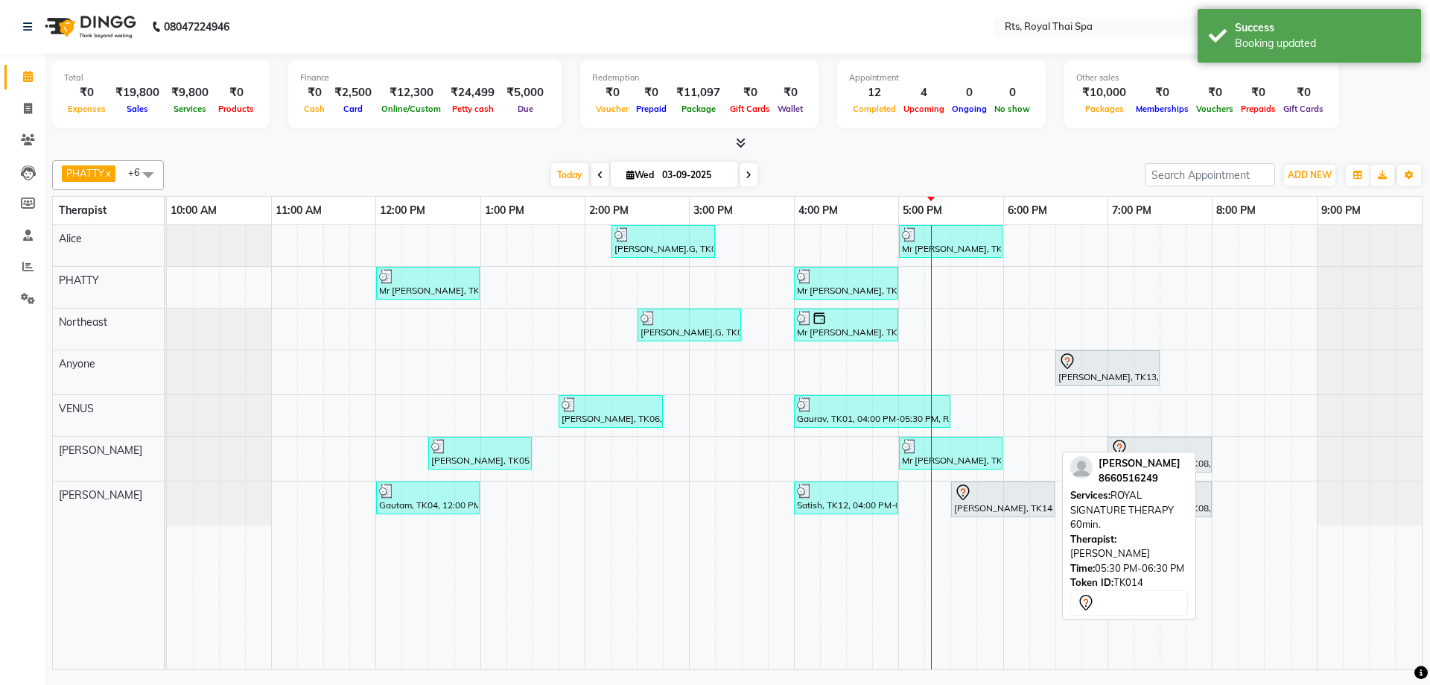
click at [983, 507] on div "[PERSON_NAME], TK14, 05:30 PM-06:30 PM, ROYAL SIGNATURE THERAPY 60min." at bounding box center [1003, 498] width 101 height 31
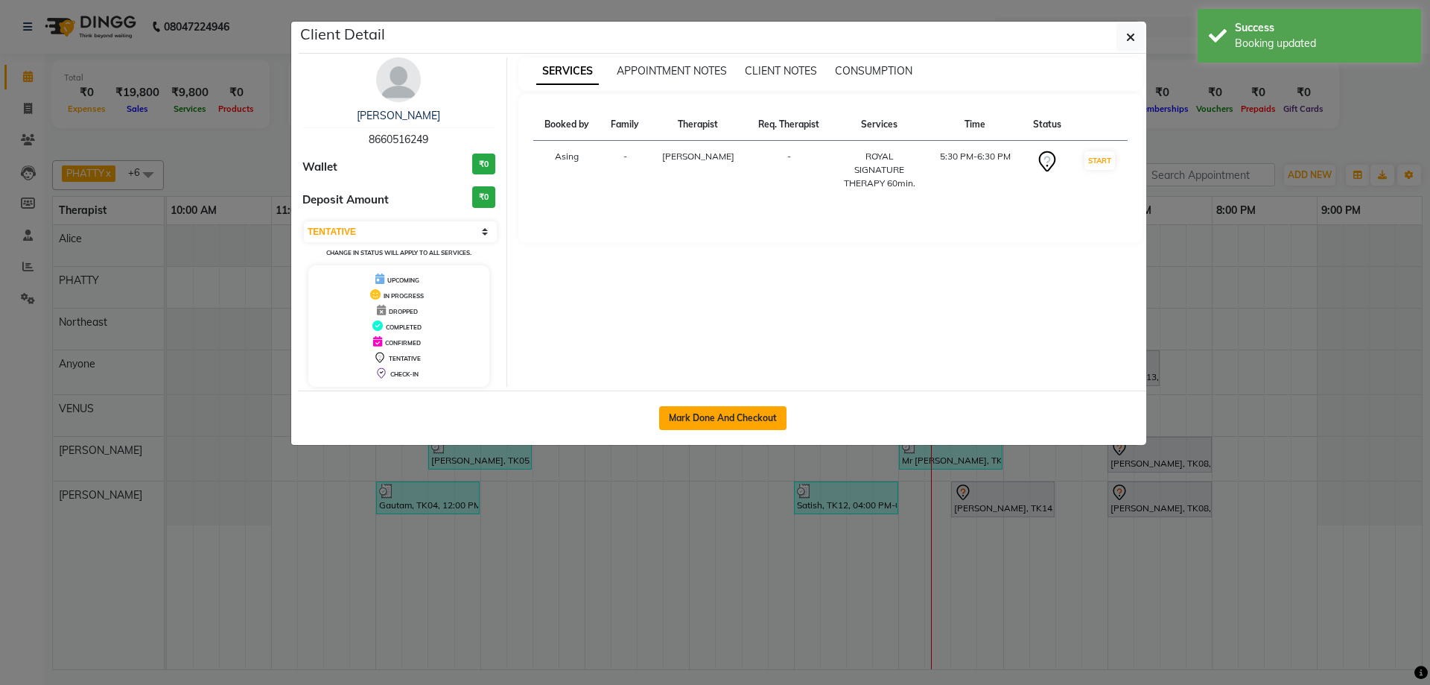
click at [739, 417] on button "Mark Done And Checkout" at bounding box center [722, 418] width 127 height 24
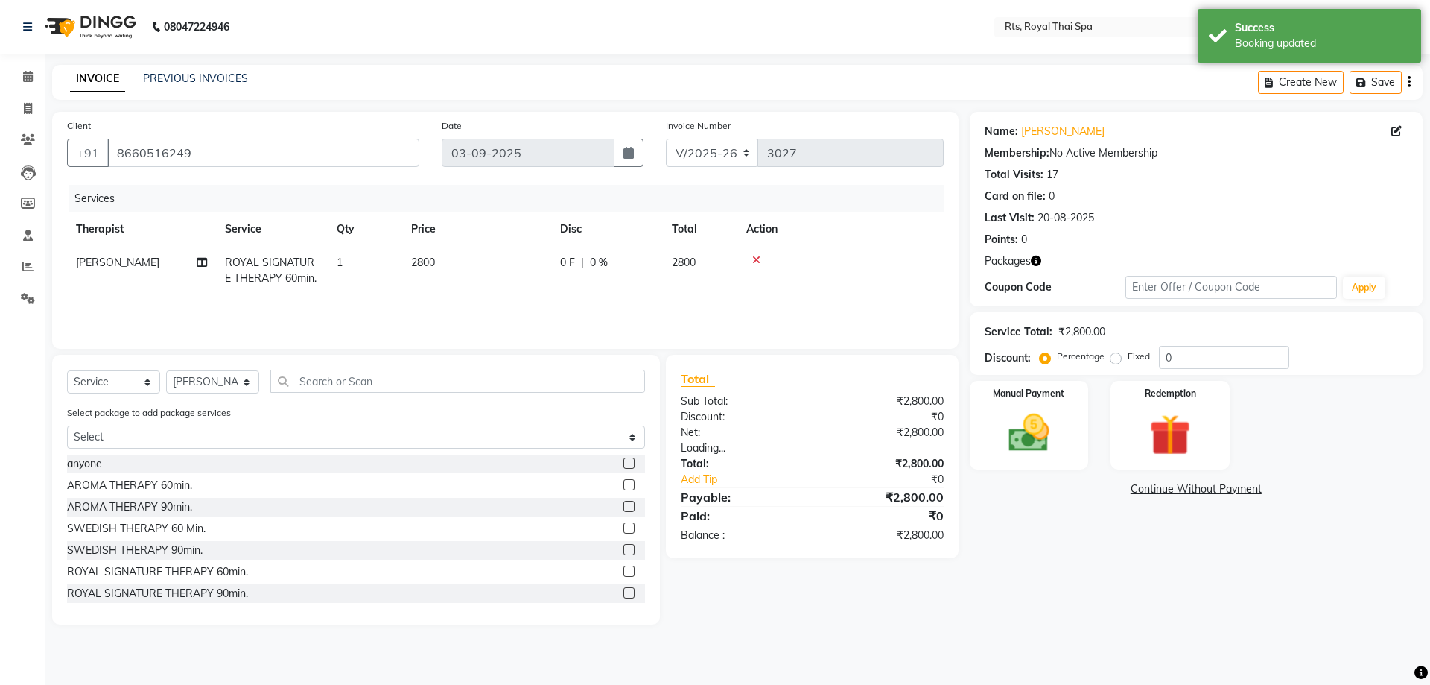
click at [755, 260] on icon at bounding box center [756, 260] width 8 height 10
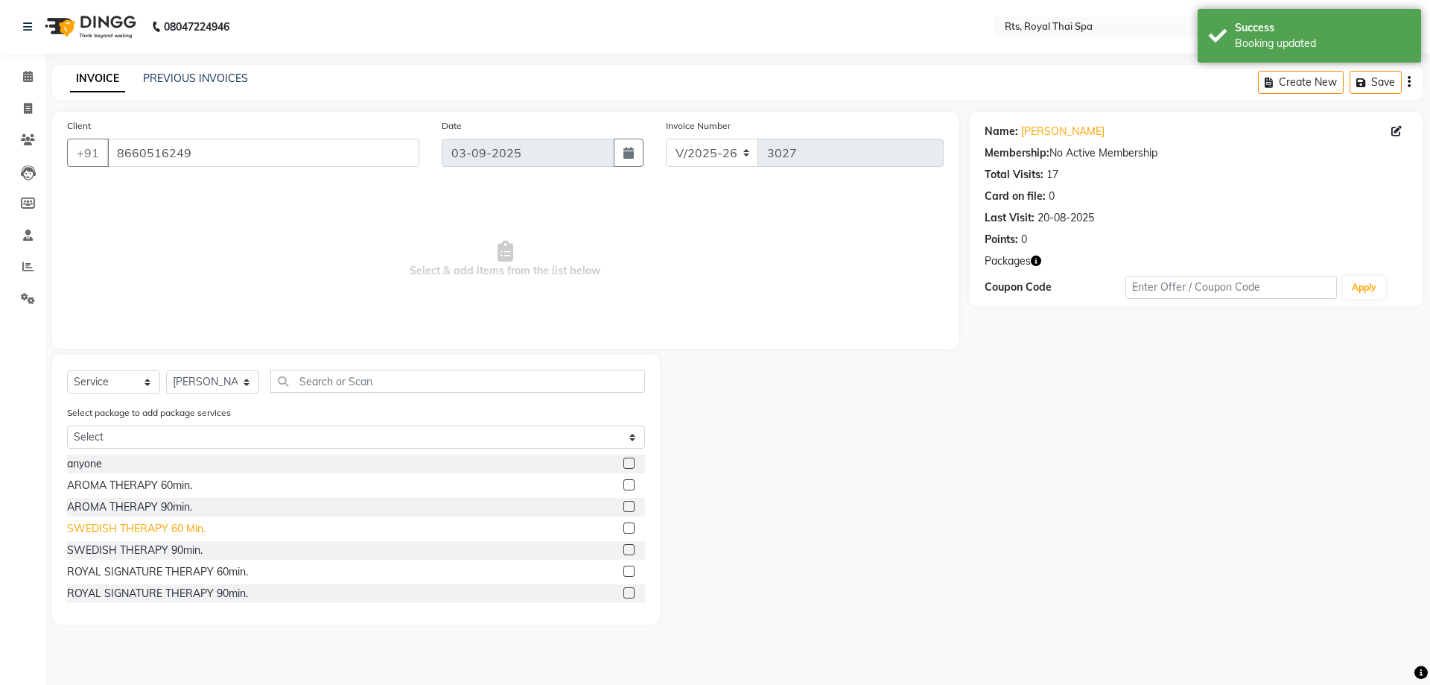
click at [185, 527] on div "SWEDISH THERAPY 60 Min." at bounding box center [136, 529] width 139 height 16
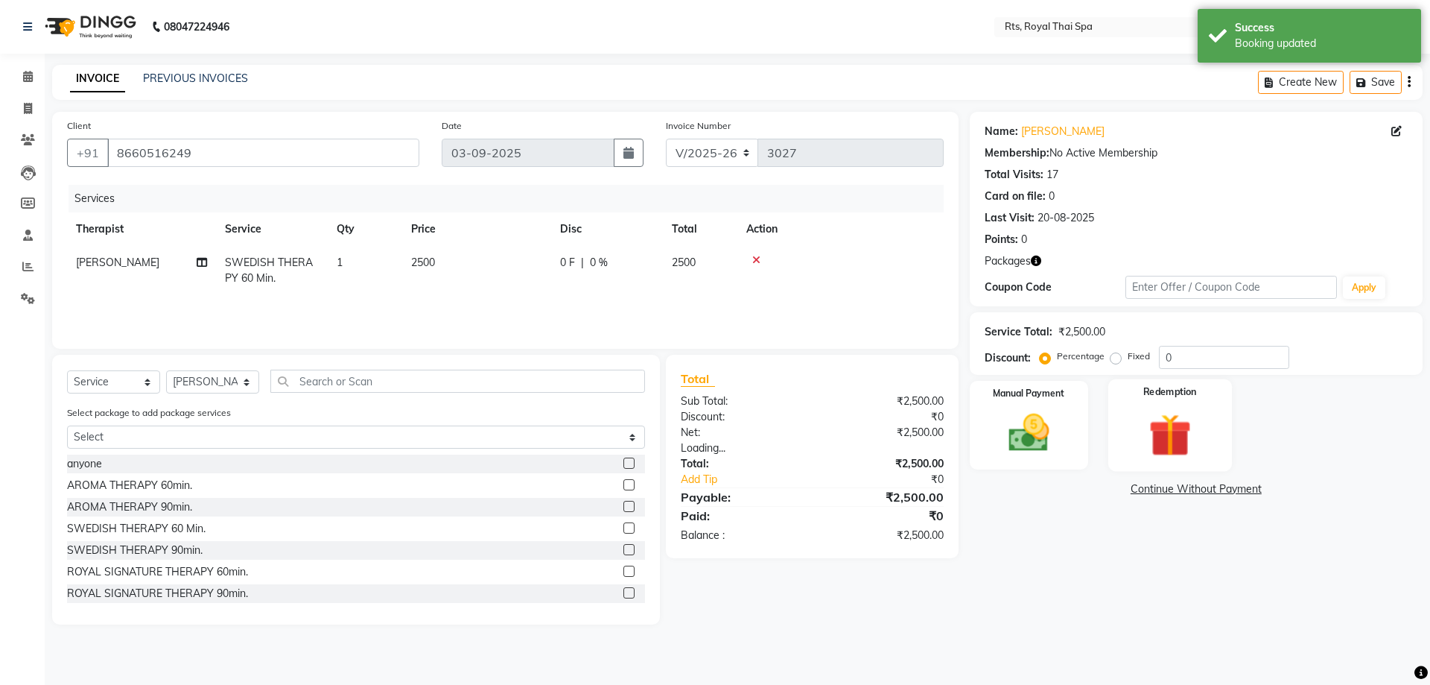
click at [1159, 434] on img at bounding box center [1169, 434] width 69 height 53
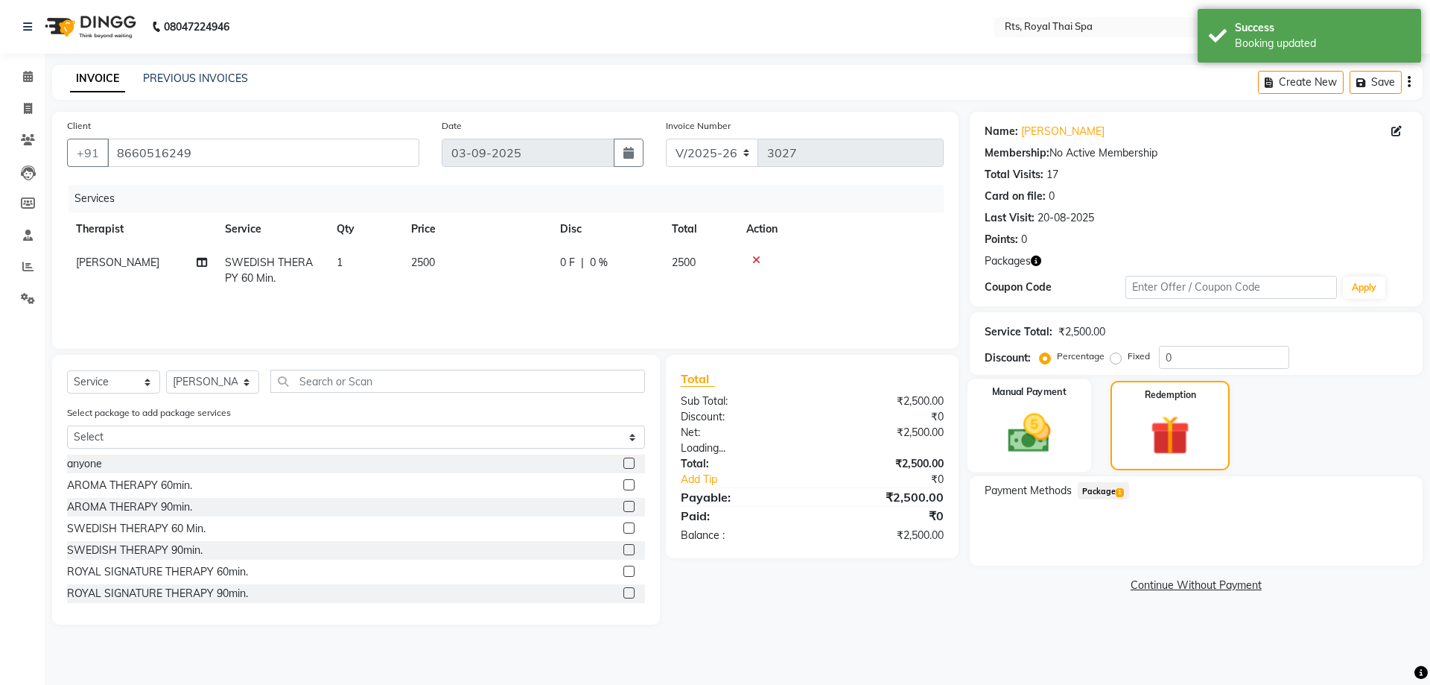
click at [1059, 443] on img at bounding box center [1028, 432] width 69 height 49
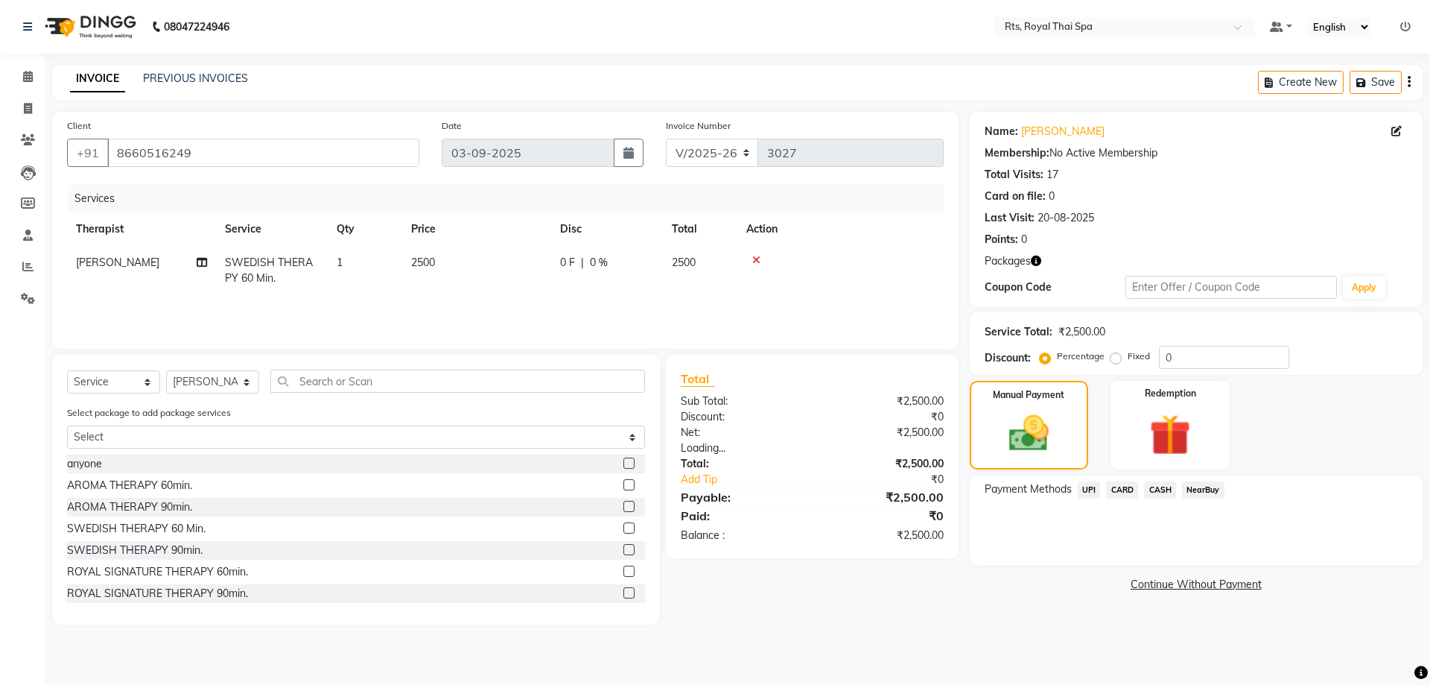
click at [1159, 489] on span "CASH" at bounding box center [1160, 489] width 32 height 17
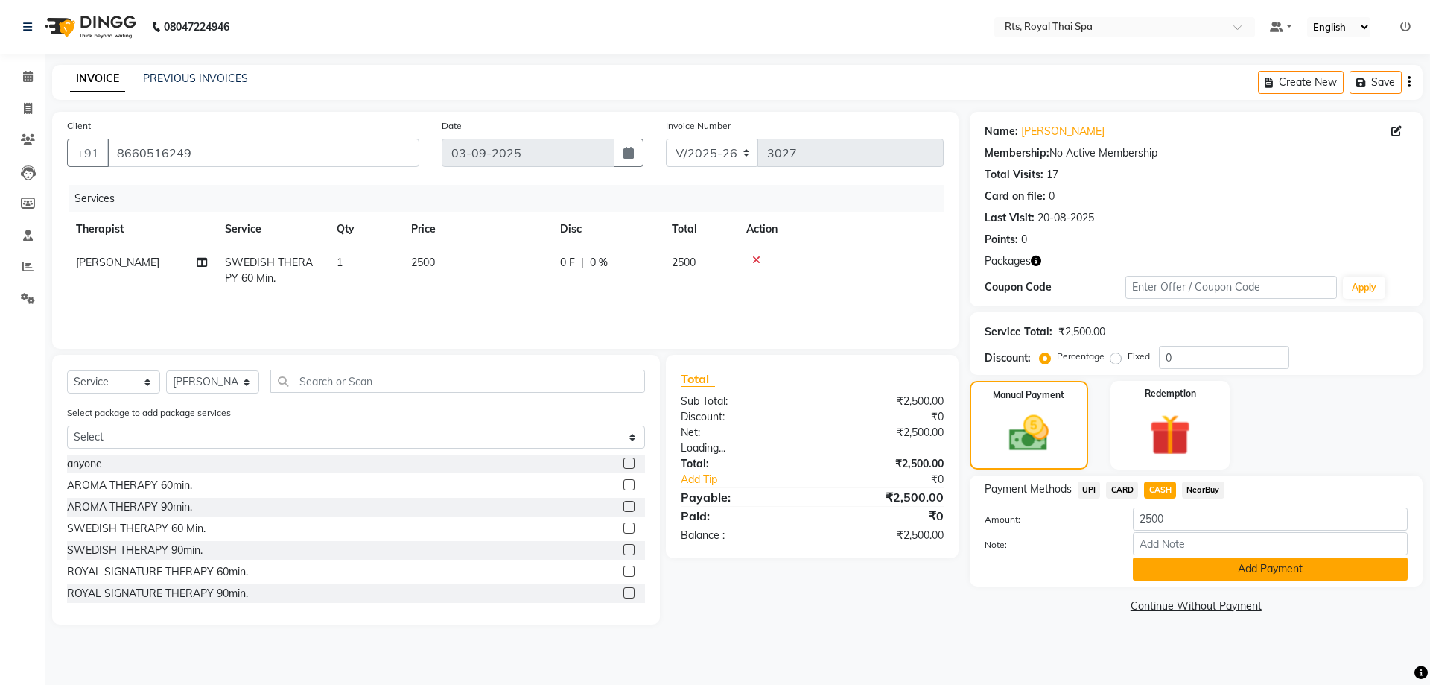
click at [1166, 565] on button "Add Payment" at bounding box center [1270, 568] width 275 height 23
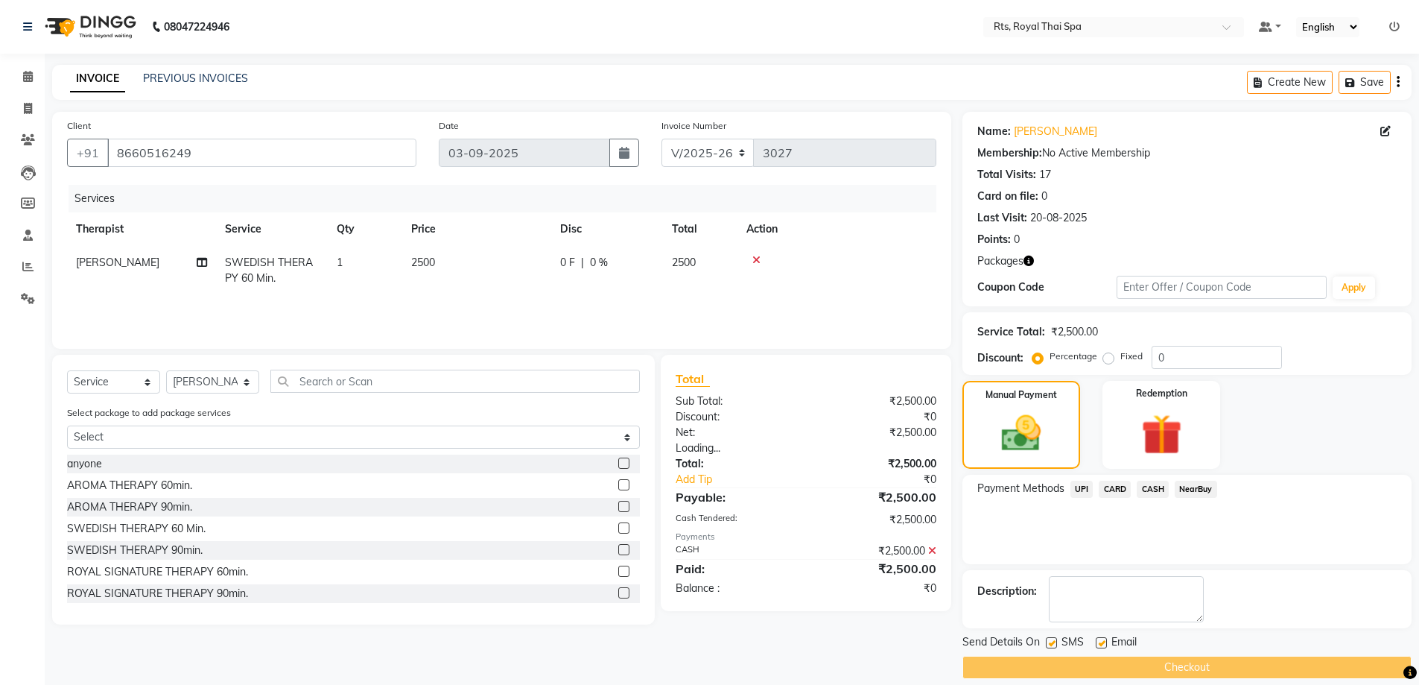
click at [1054, 643] on label at bounding box center [1051, 642] width 11 height 11
click at [1054, 643] on input "checkbox" at bounding box center [1051, 643] width 10 height 10
click at [1064, 663] on div "Checkout" at bounding box center [1186, 667] width 449 height 23
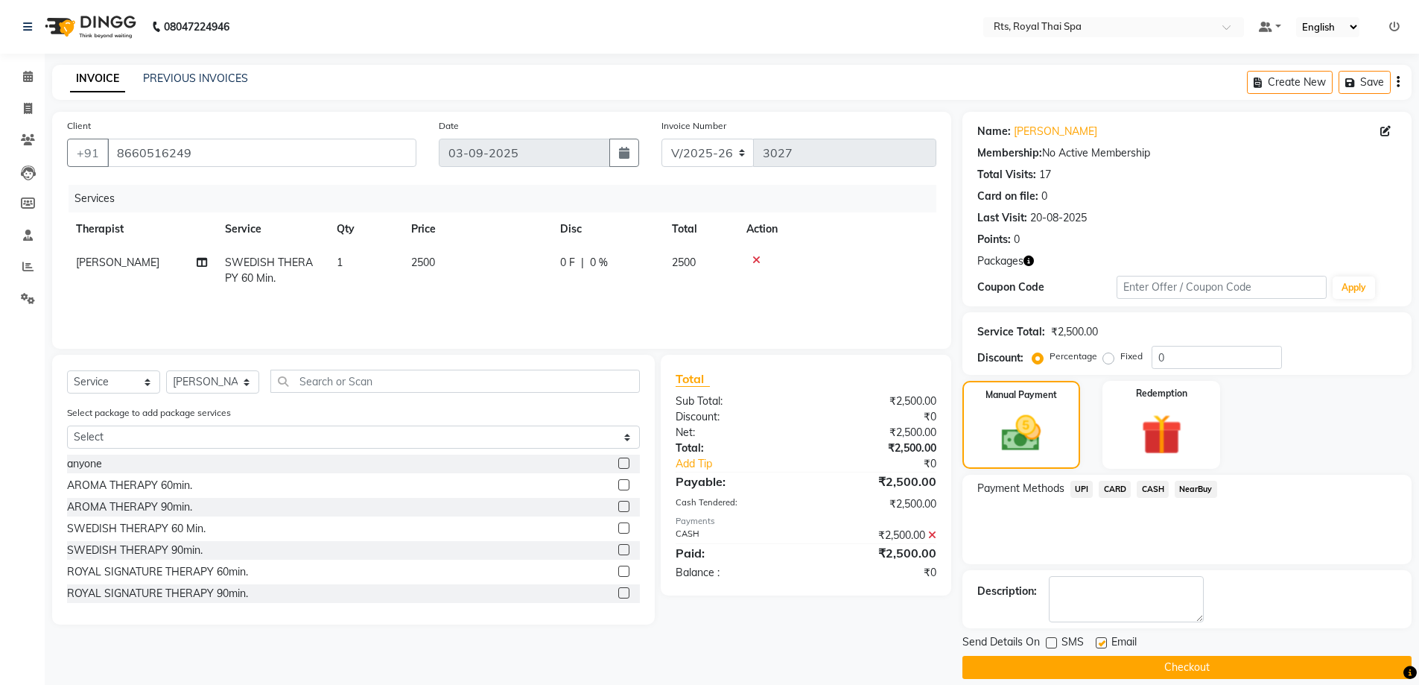
click at [1120, 661] on button "Checkout" at bounding box center [1186, 667] width 449 height 23
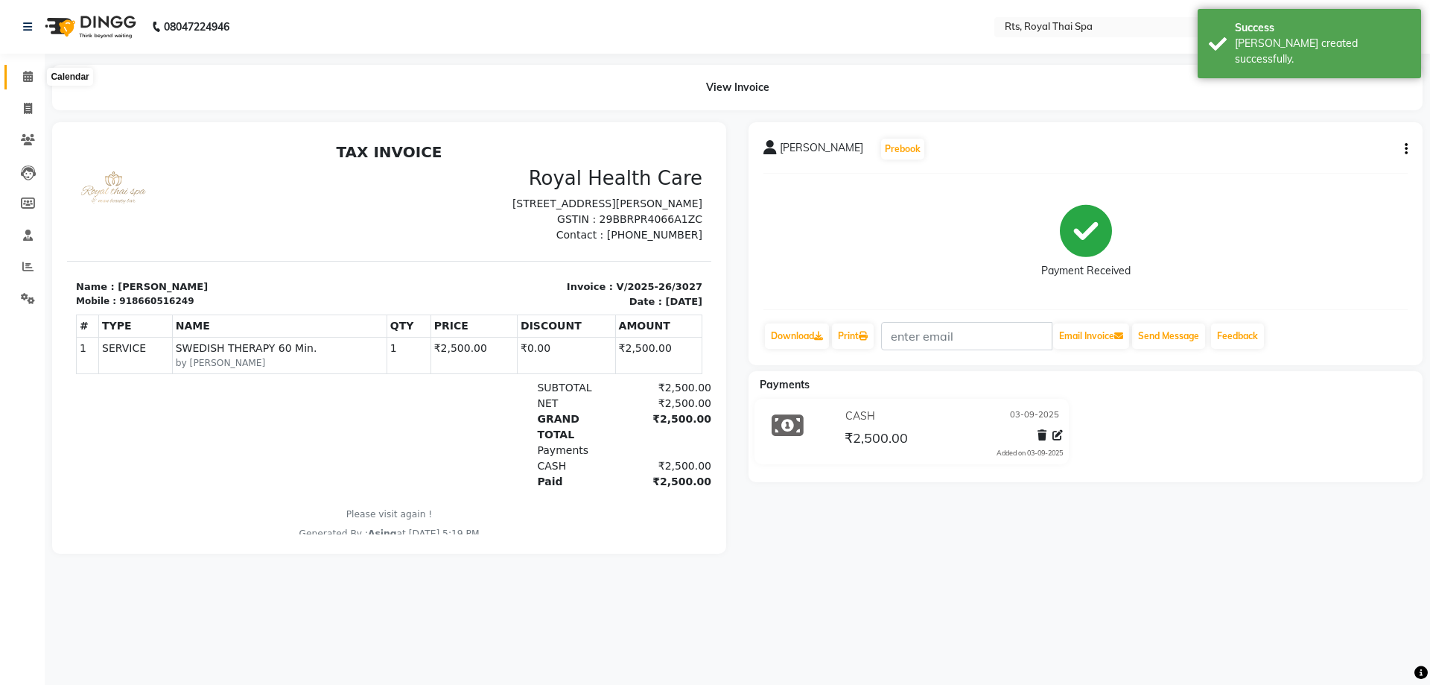
click at [21, 71] on span at bounding box center [28, 77] width 26 height 17
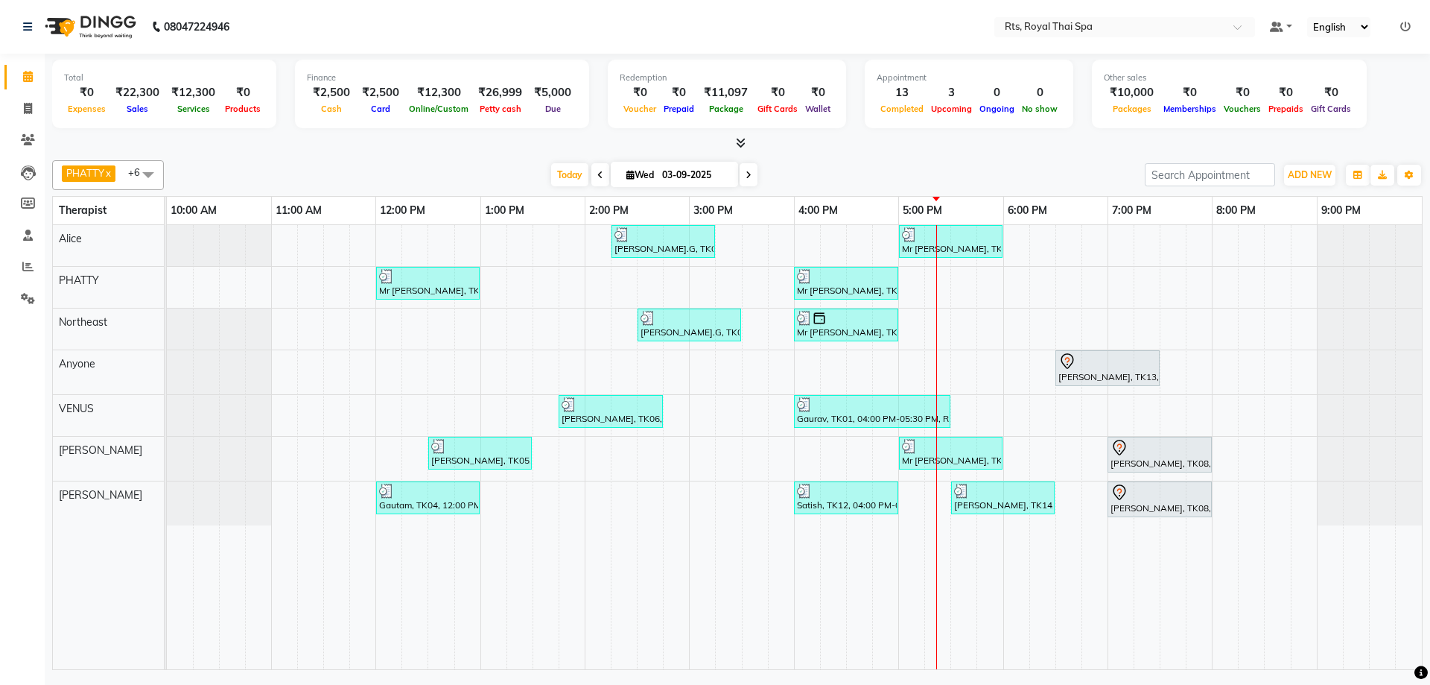
click at [997, 367] on div "[PERSON_NAME].G, TK07, 02:15 PM-03:15 PM, ROYAL SIGNATURE THERAPY 60min. Mr VP,…" at bounding box center [794, 447] width 1255 height 444
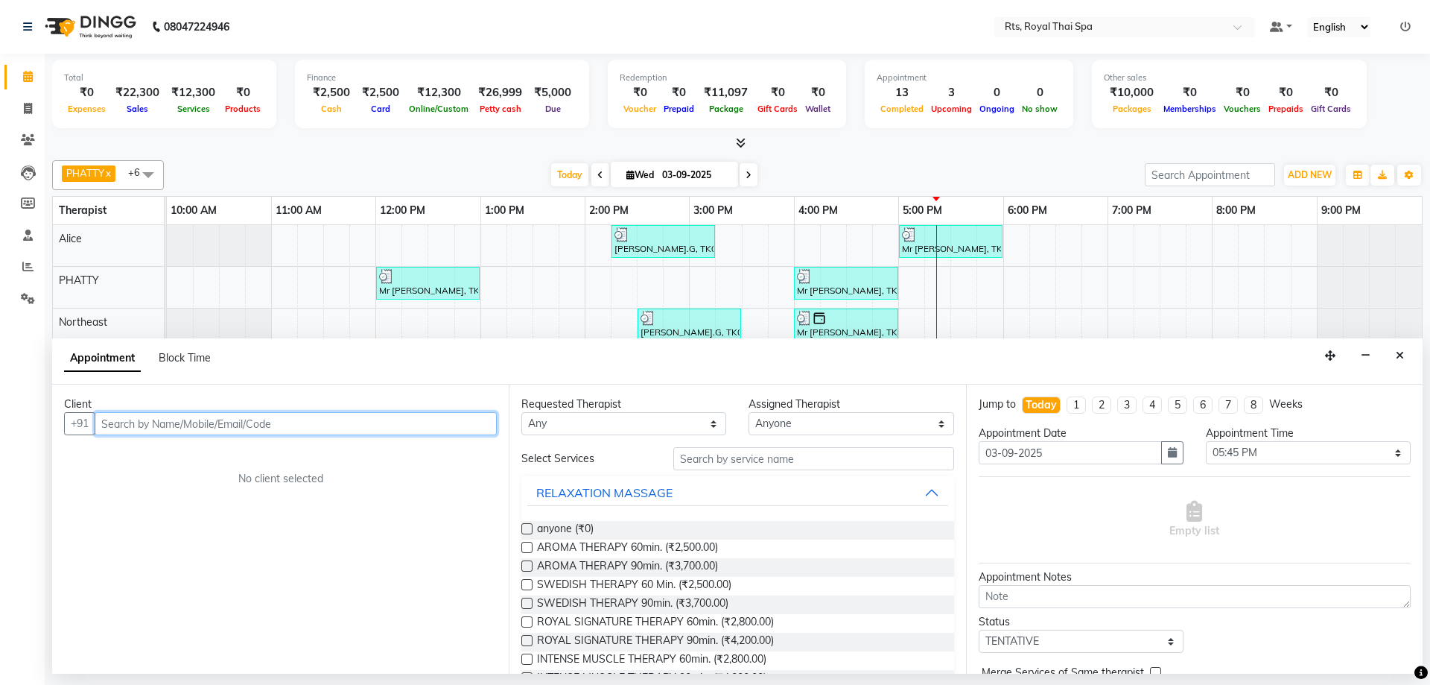
drag, startPoint x: 414, startPoint y: 420, endPoint x: 406, endPoint y: 423, distance: 8.7
click at [413, 420] on input "text" at bounding box center [296, 423] width 402 height 23
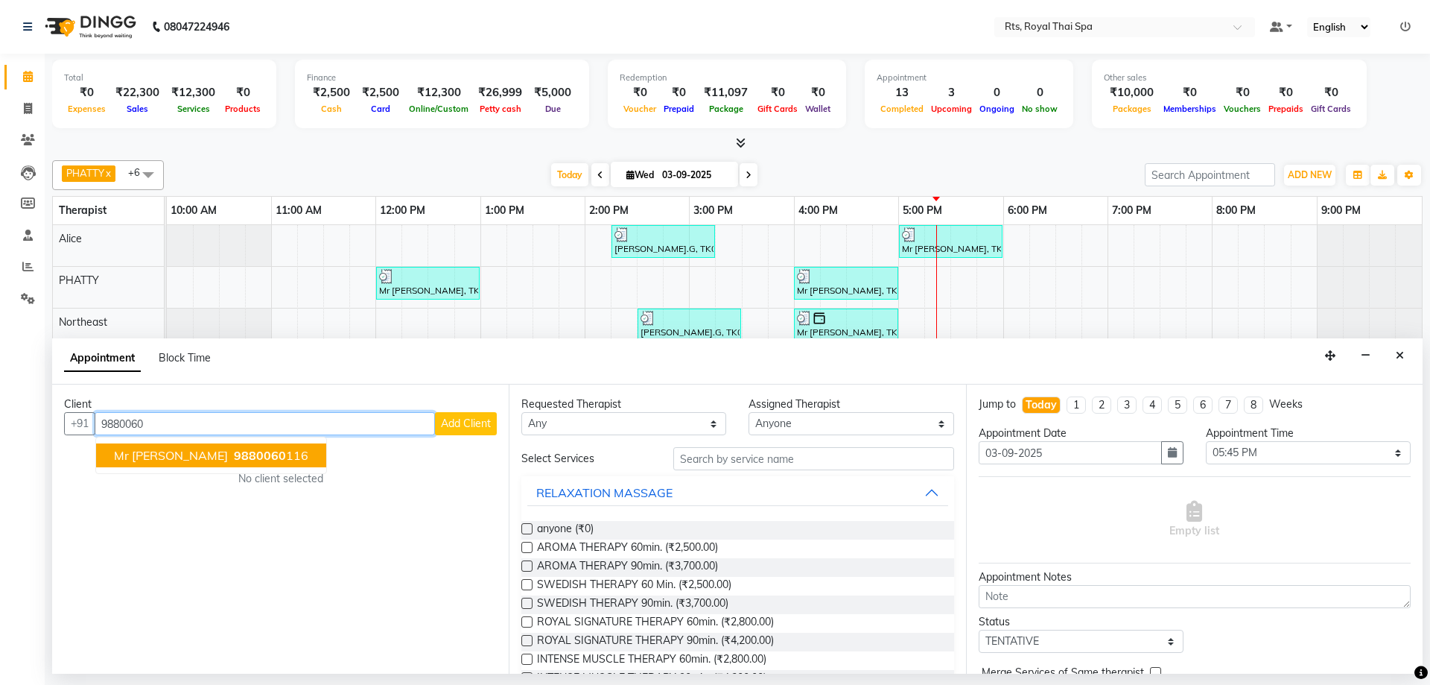
click at [248, 462] on button "Mr [PERSON_NAME] 9880060 116" at bounding box center [211, 455] width 230 height 24
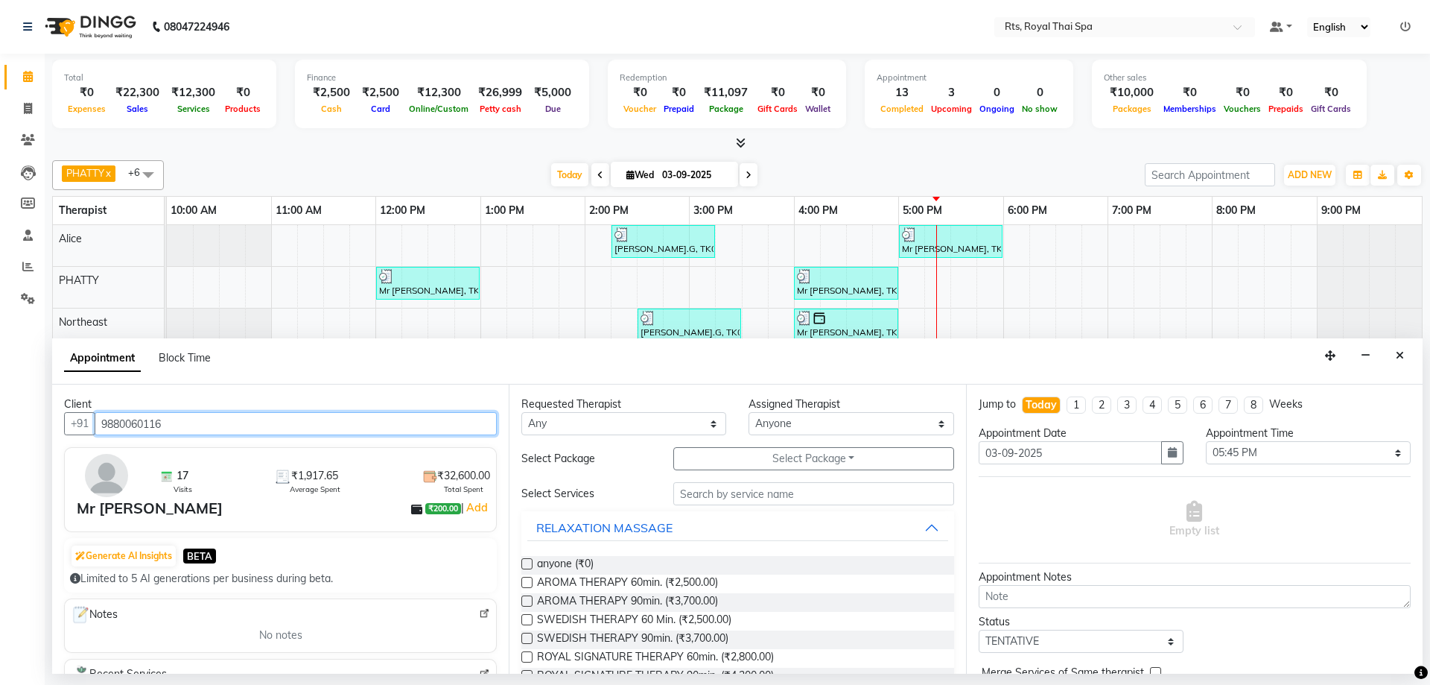
drag, startPoint x: 214, startPoint y: 428, endPoint x: 101, endPoint y: 409, distance: 114.0
click at [101, 409] on div "Client +91 9880060116 17 Visits ₹1,917.65 Average Spent ₹32,600.00 Total Spent …" at bounding box center [280, 528] width 457 height 289
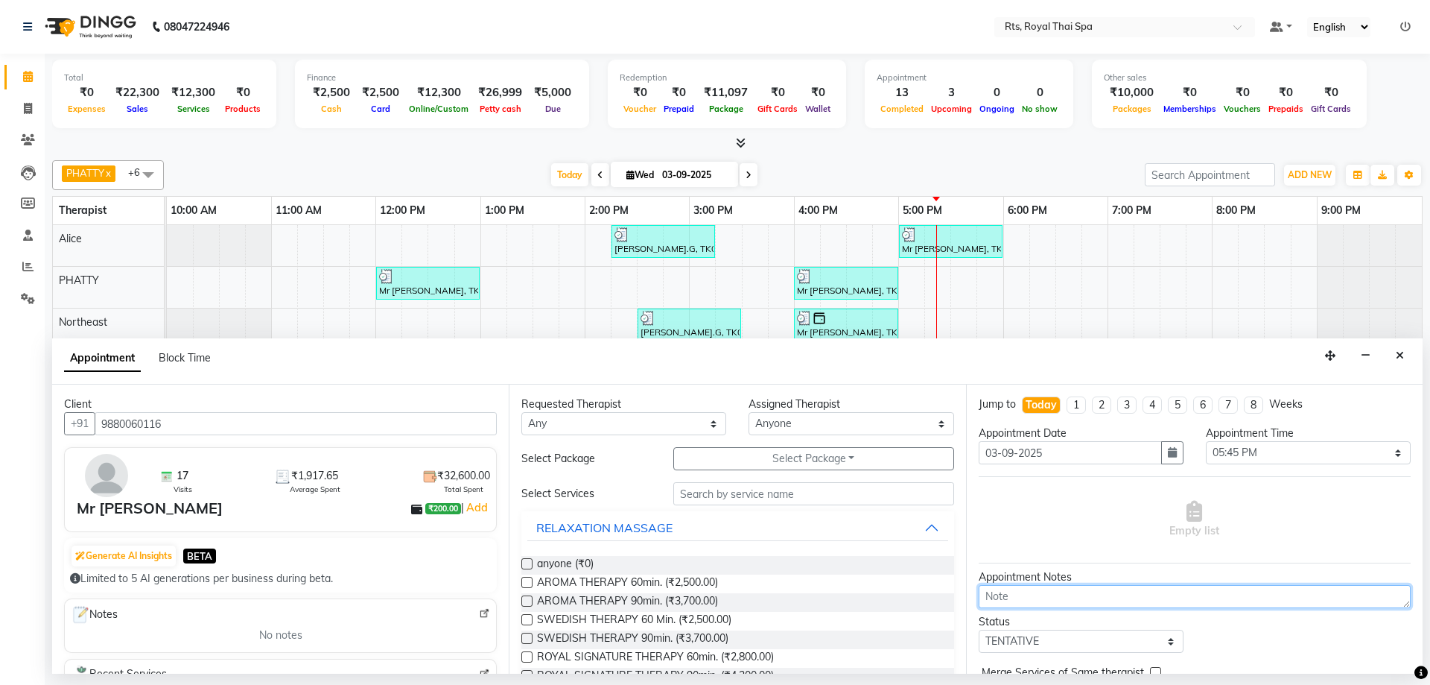
click at [1024, 588] on textarea at bounding box center [1195, 596] width 432 height 23
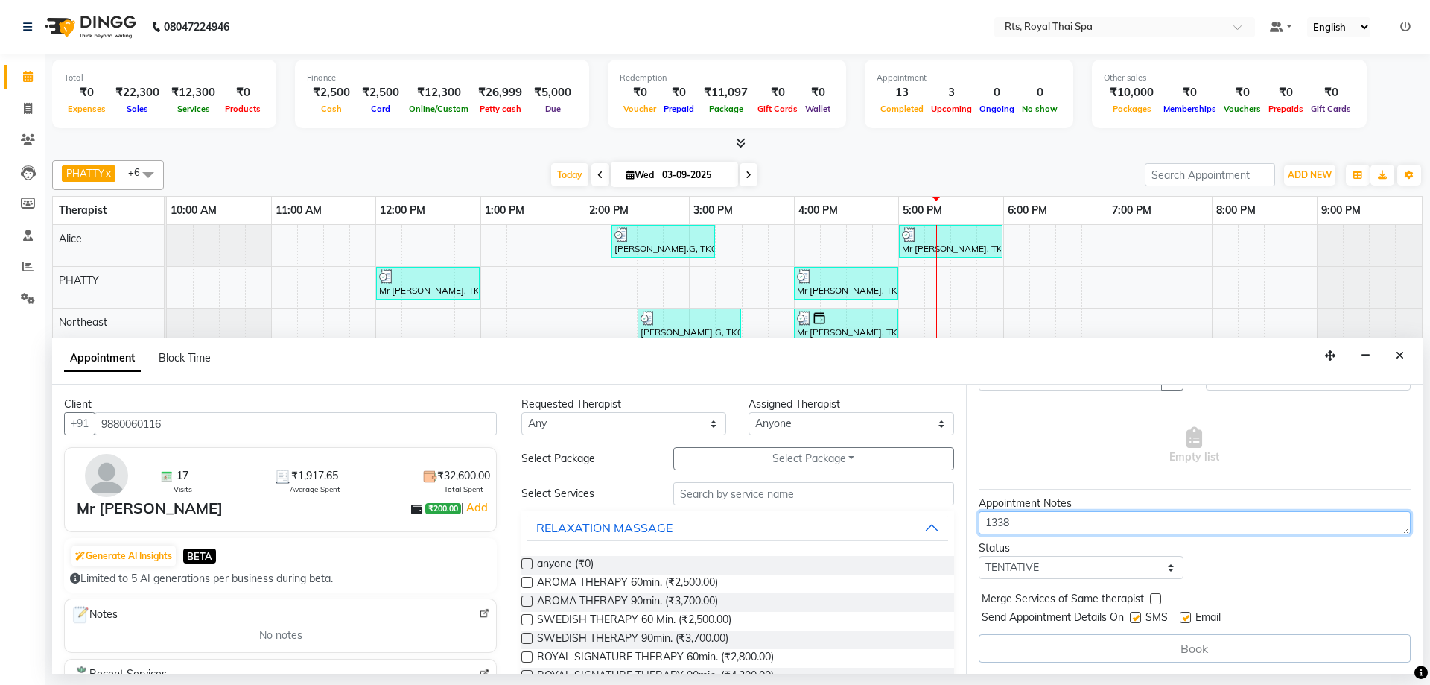
scroll to position [74, 0]
drag, startPoint x: 712, startPoint y: 654, endPoint x: 866, endPoint y: 644, distance: 154.5
click at [718, 653] on span "ROYAL SIGNATURE THERAPY 60min. (₹2,800.00)" at bounding box center [655, 658] width 237 height 19
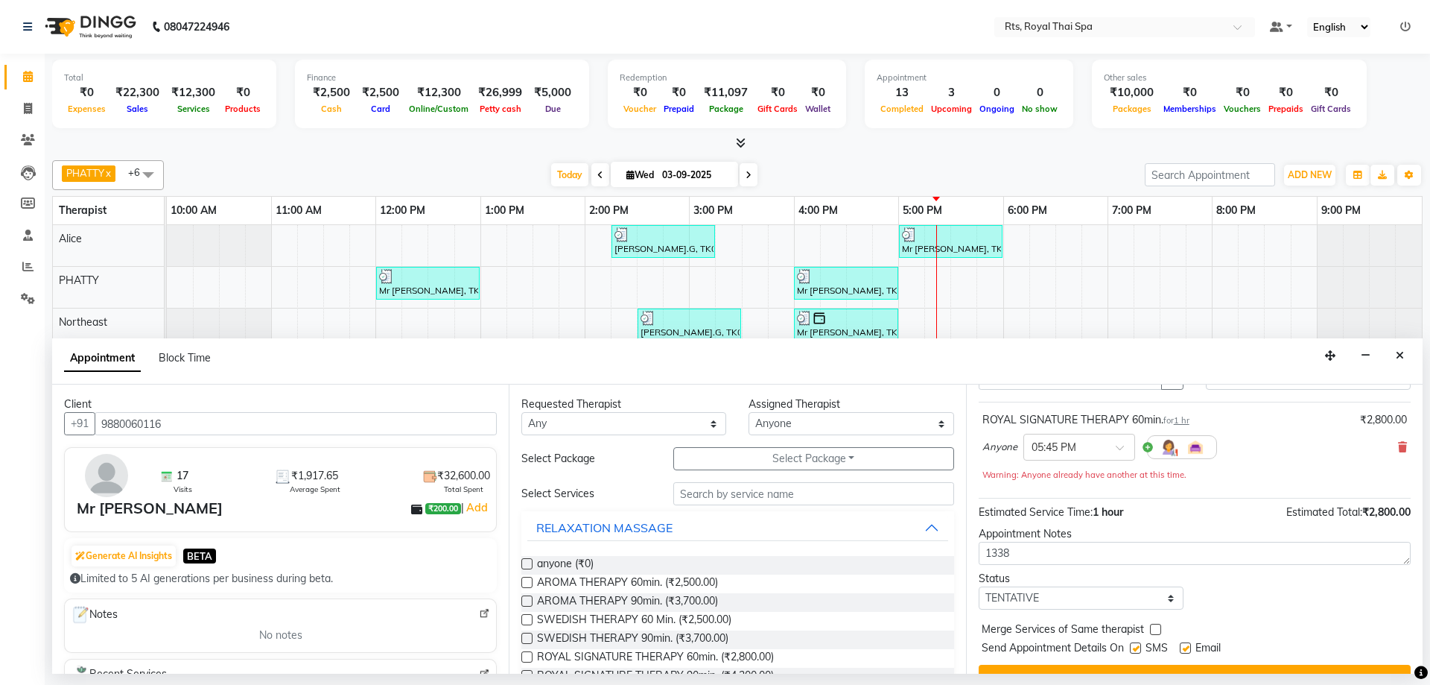
click at [1138, 649] on label at bounding box center [1135, 647] width 11 height 11
click at [1138, 649] on input "checkbox" at bounding box center [1135, 649] width 10 height 10
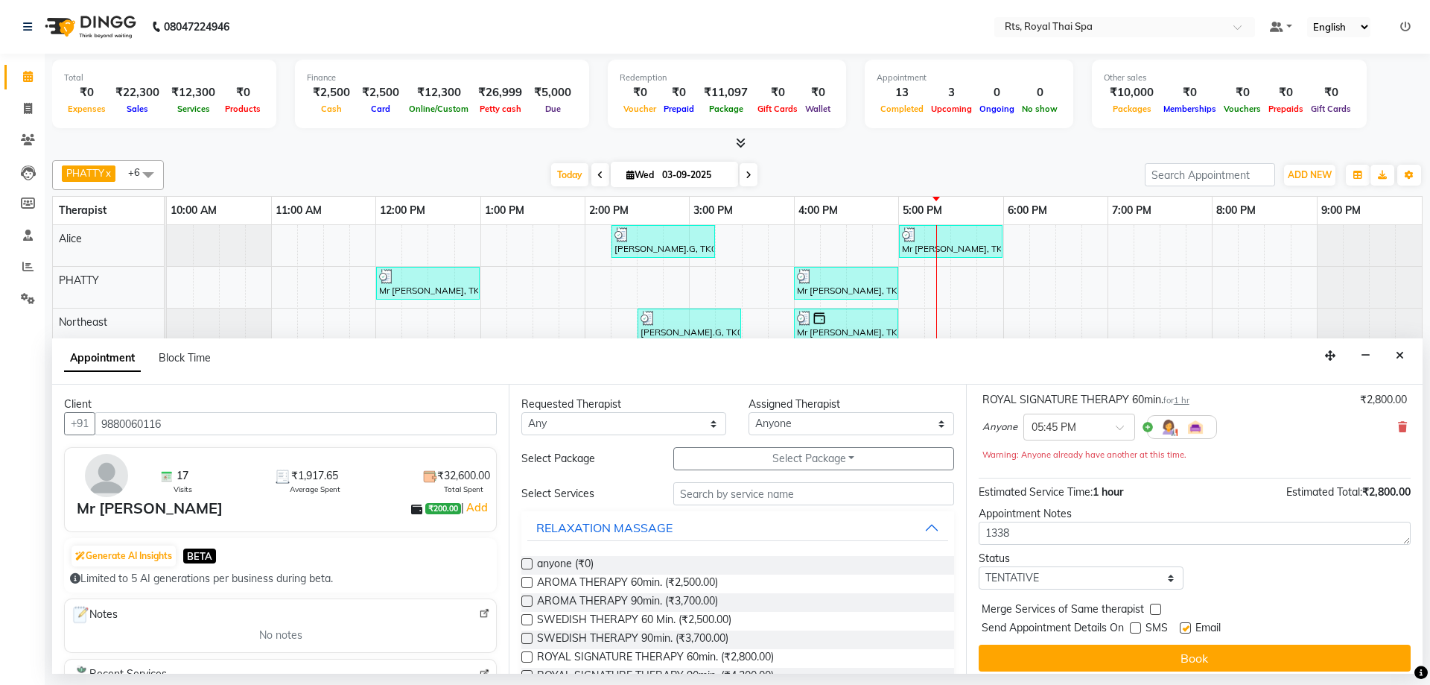
scroll to position [104, 0]
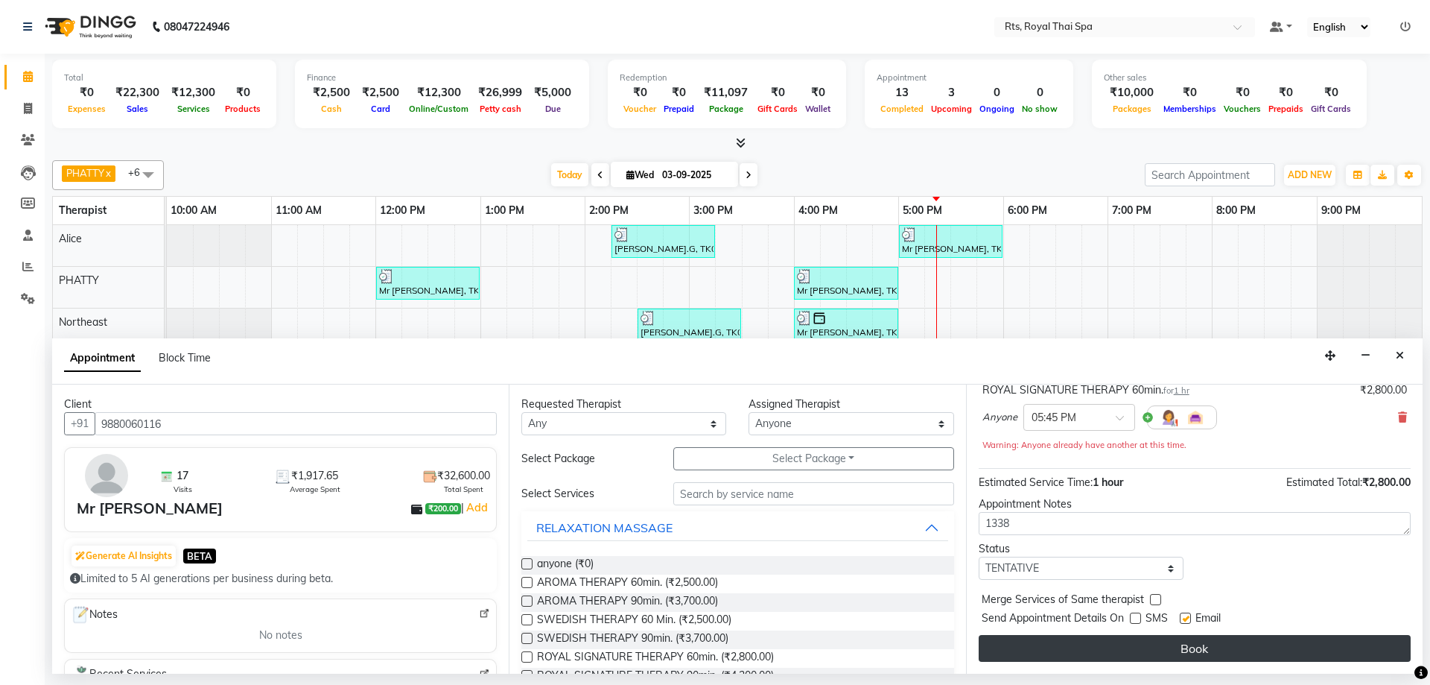
click at [1165, 647] on button "Book" at bounding box center [1195, 648] width 432 height 27
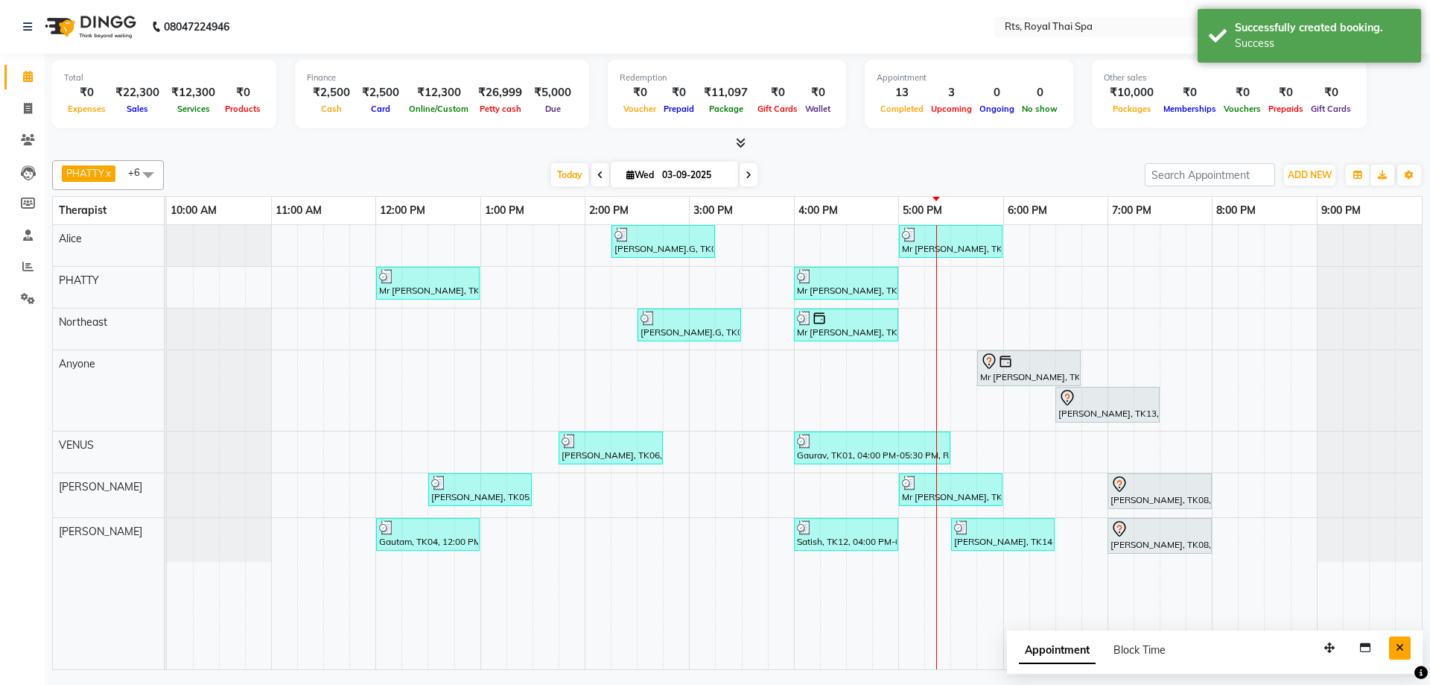
click at [1405, 652] on button "Close" at bounding box center [1400, 647] width 22 height 23
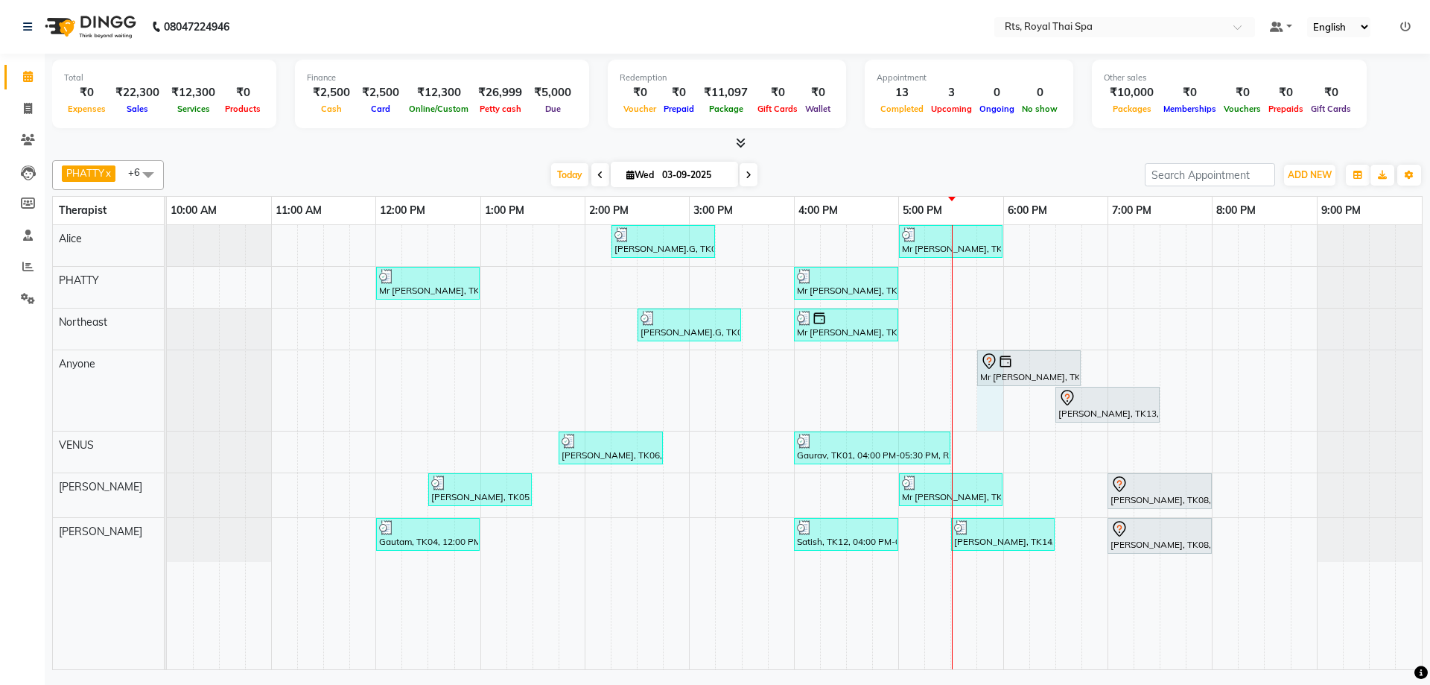
click at [981, 407] on div "[PERSON_NAME].G, TK07, 02:15 PM-03:15 PM, ROYAL SIGNATURE THERAPY 60min. Mr VP,…" at bounding box center [794, 447] width 1255 height 444
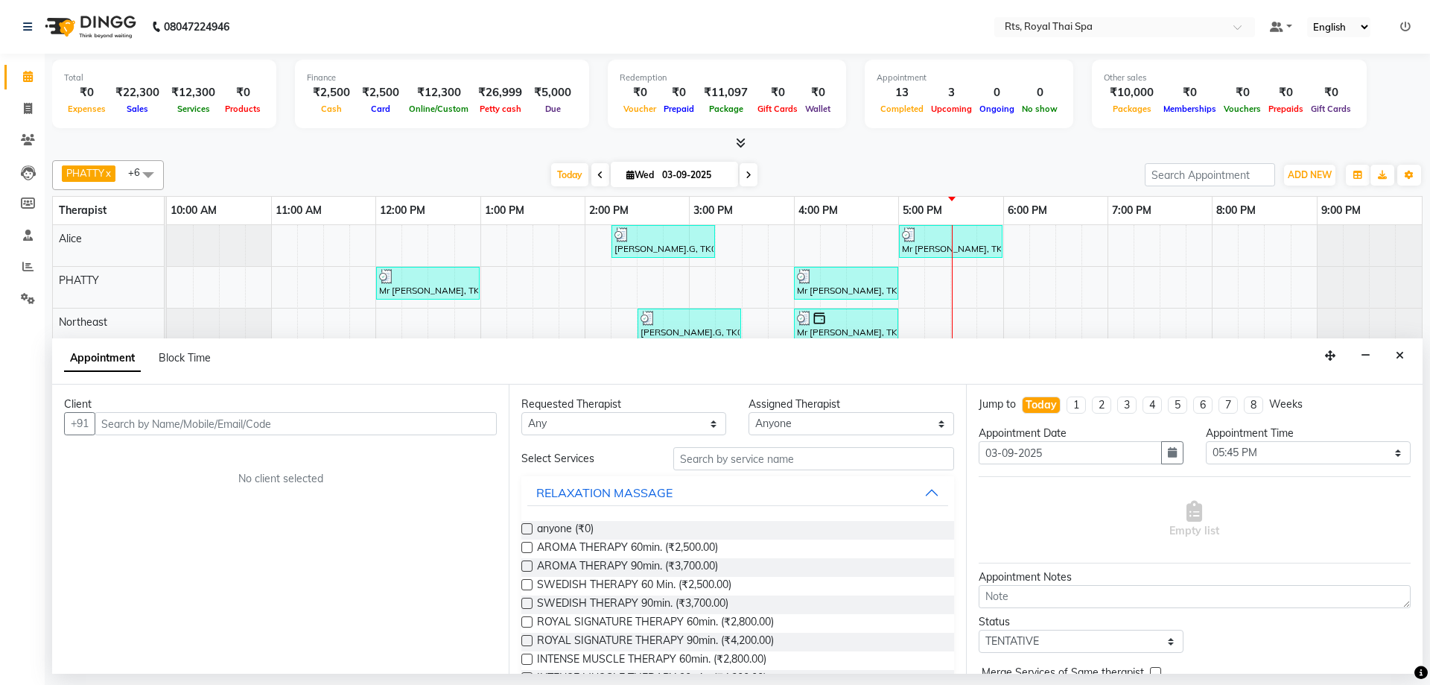
click at [365, 431] on input "text" at bounding box center [296, 423] width 402 height 23
click at [464, 423] on span "Add Client" at bounding box center [466, 422] width 50 height 13
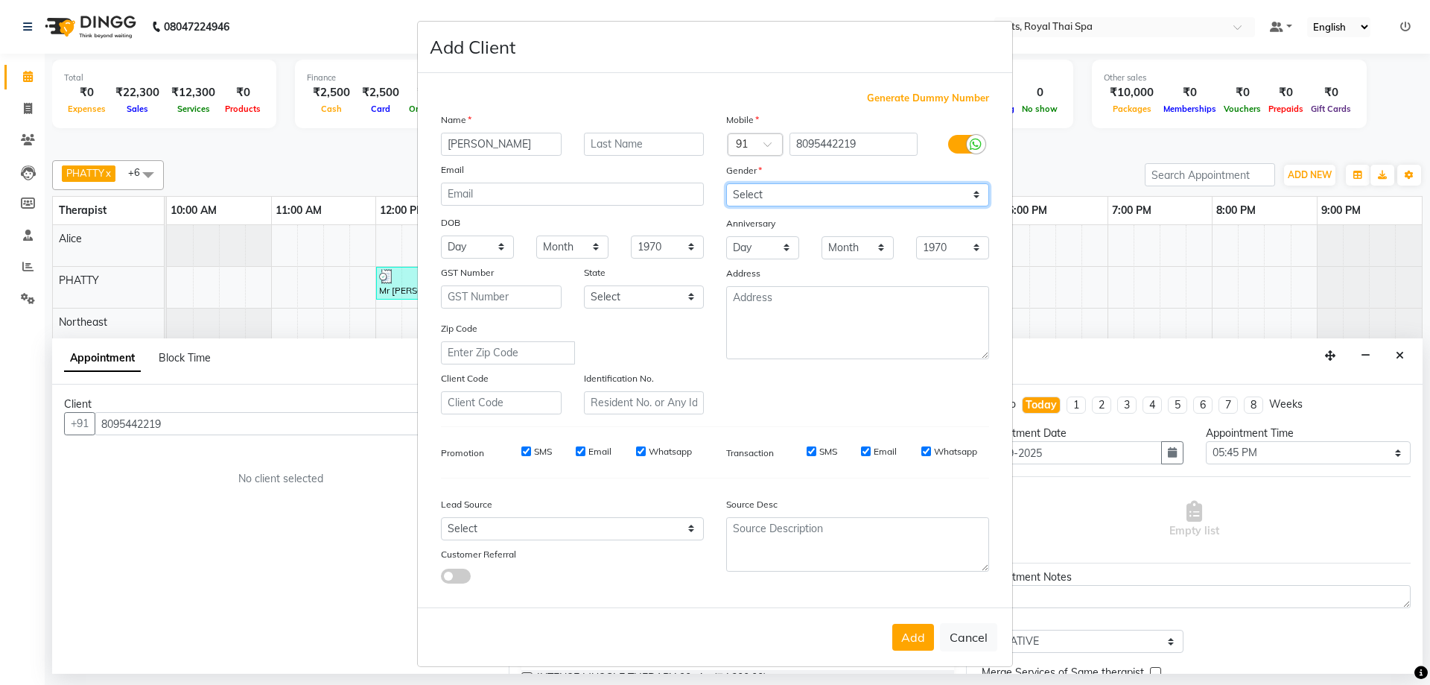
click at [798, 199] on select "Select [DEMOGRAPHIC_DATA] [DEMOGRAPHIC_DATA] Other Prefer Not To Say" at bounding box center [857, 194] width 263 height 23
click at [726, 183] on select "Select [DEMOGRAPHIC_DATA] [DEMOGRAPHIC_DATA] Other Prefer Not To Say" at bounding box center [857, 194] width 263 height 23
click at [636, 452] on input "Whatsapp" at bounding box center [641, 451] width 10 height 10
click at [576, 453] on input "Email" at bounding box center [581, 451] width 10 height 10
click at [521, 451] on input "SMS" at bounding box center [526, 451] width 10 height 10
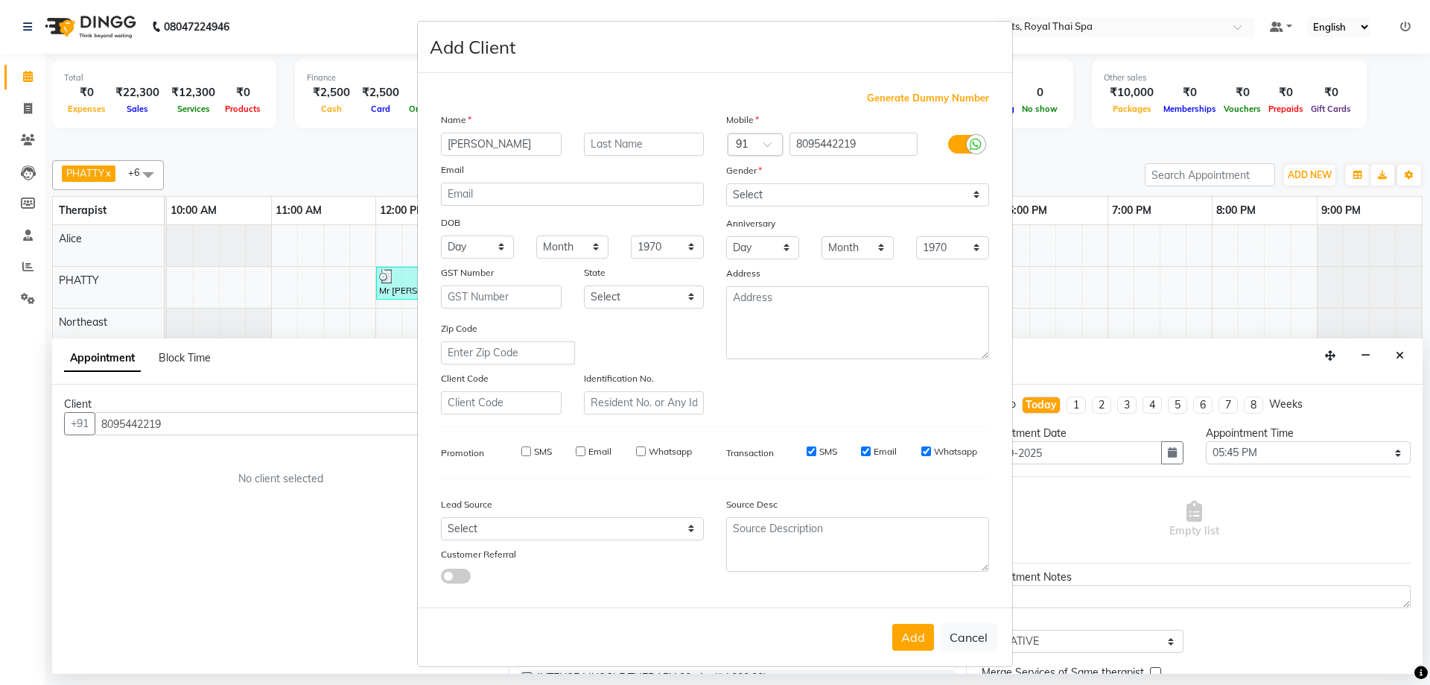
click at [807, 449] on input "SMS" at bounding box center [812, 451] width 10 height 10
click at [868, 451] on div "Email" at bounding box center [879, 451] width 36 height 13
click at [863, 451] on input "Email" at bounding box center [866, 451] width 10 height 10
click at [923, 449] on input "Whatsapp" at bounding box center [926, 451] width 10 height 10
click at [918, 650] on div "Add Cancel" at bounding box center [715, 636] width 594 height 59
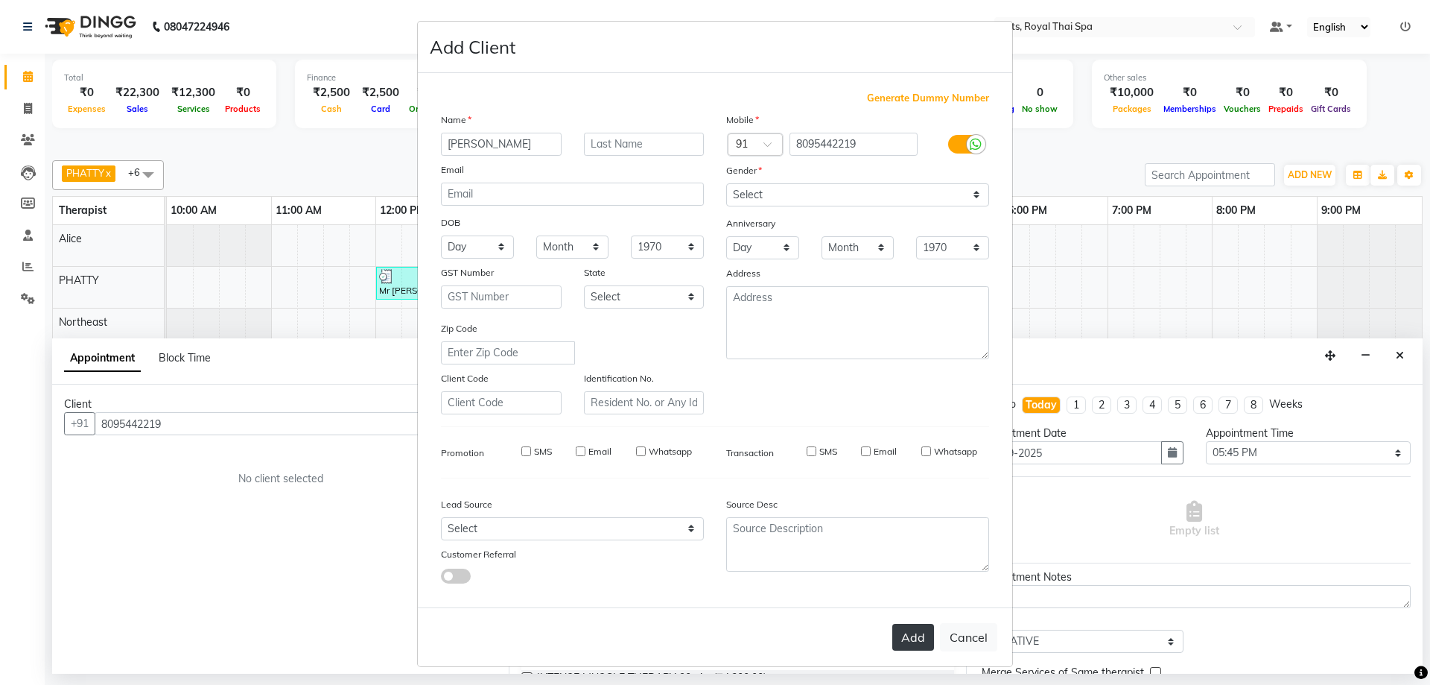
click at [916, 642] on button "Add" at bounding box center [913, 637] width 42 height 27
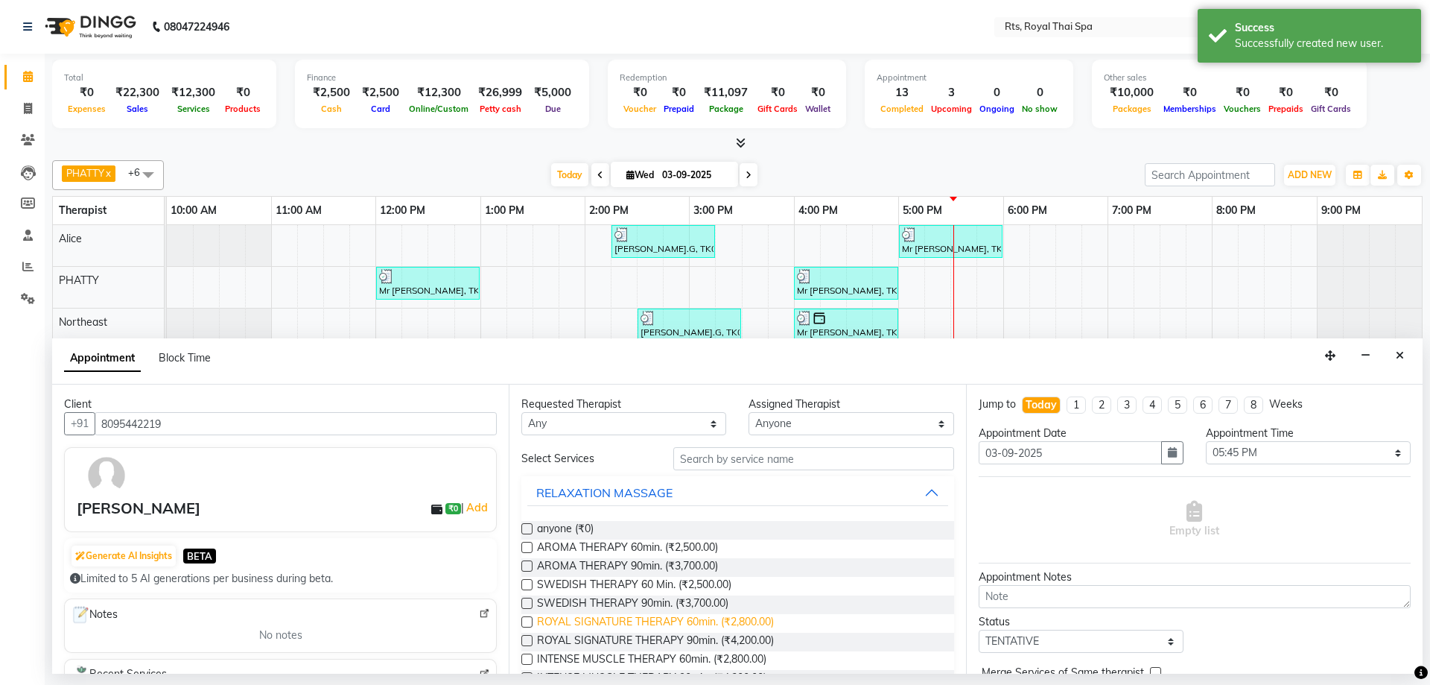
scroll to position [142, 0]
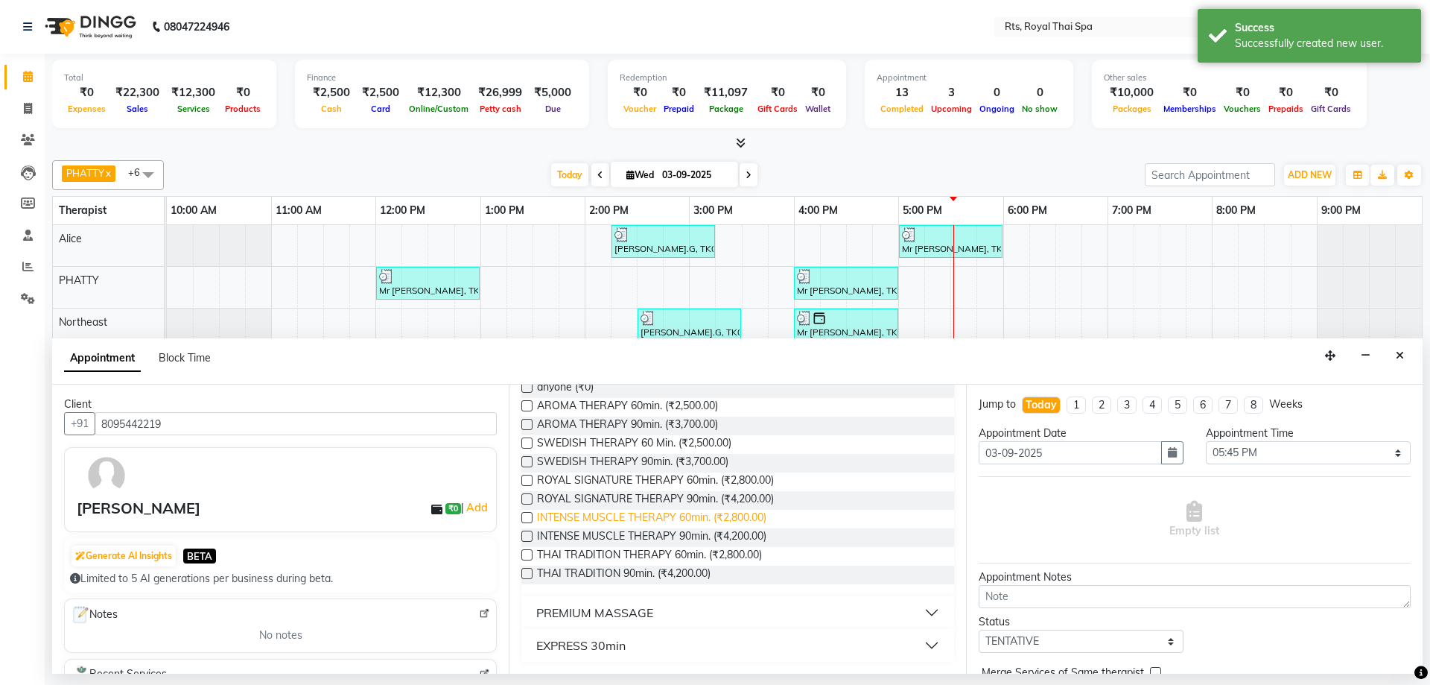
click at [732, 516] on span "INTENSE MUSCLE THERAPY 60min. (₹2,800.00)" at bounding box center [651, 519] width 229 height 19
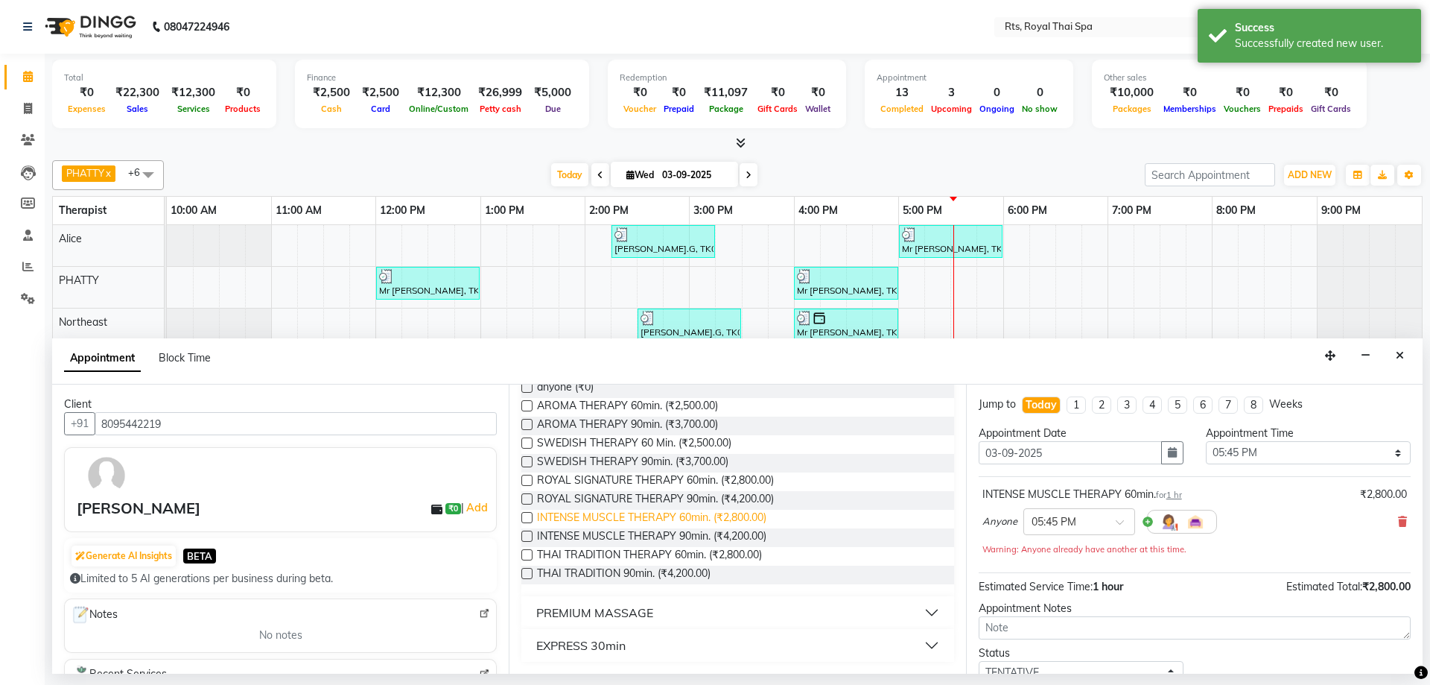
click at [732, 516] on span "INTENSE MUSCLE THERAPY 60min. (₹2,800.00)" at bounding box center [651, 519] width 229 height 19
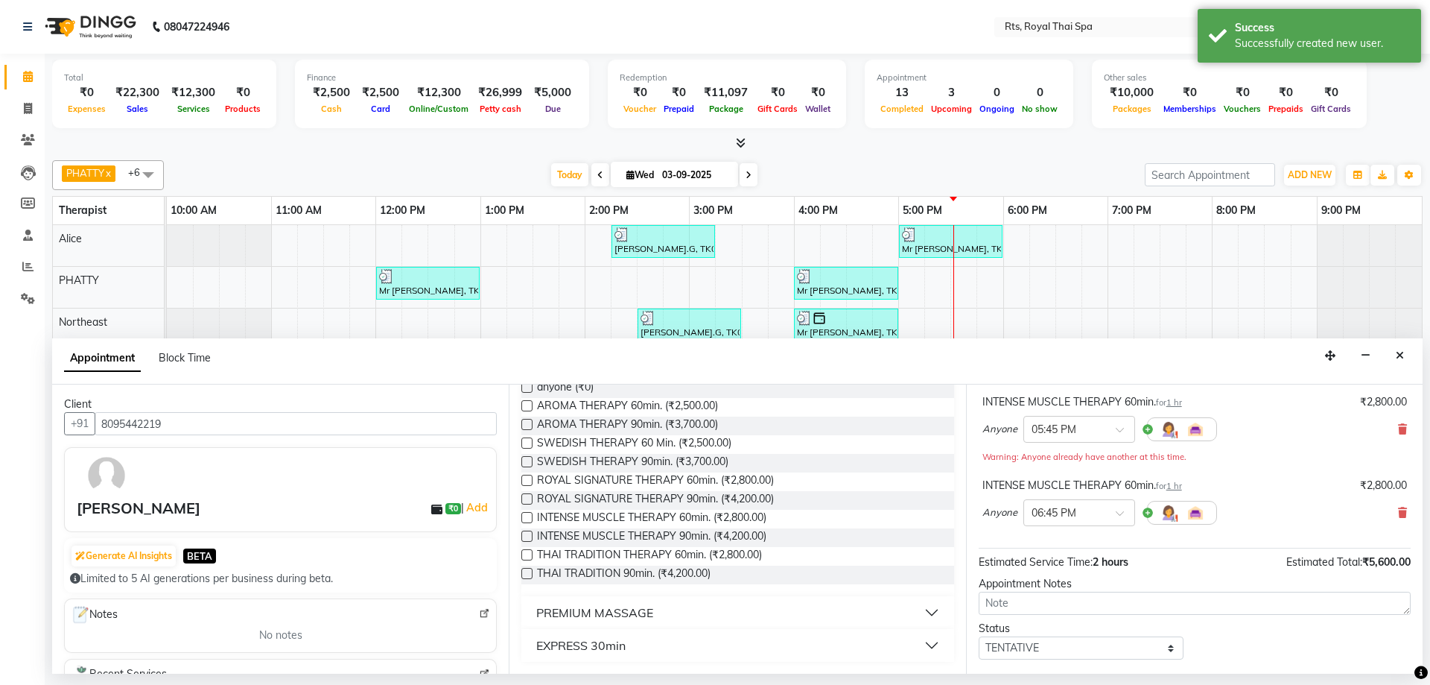
scroll to position [172, 0]
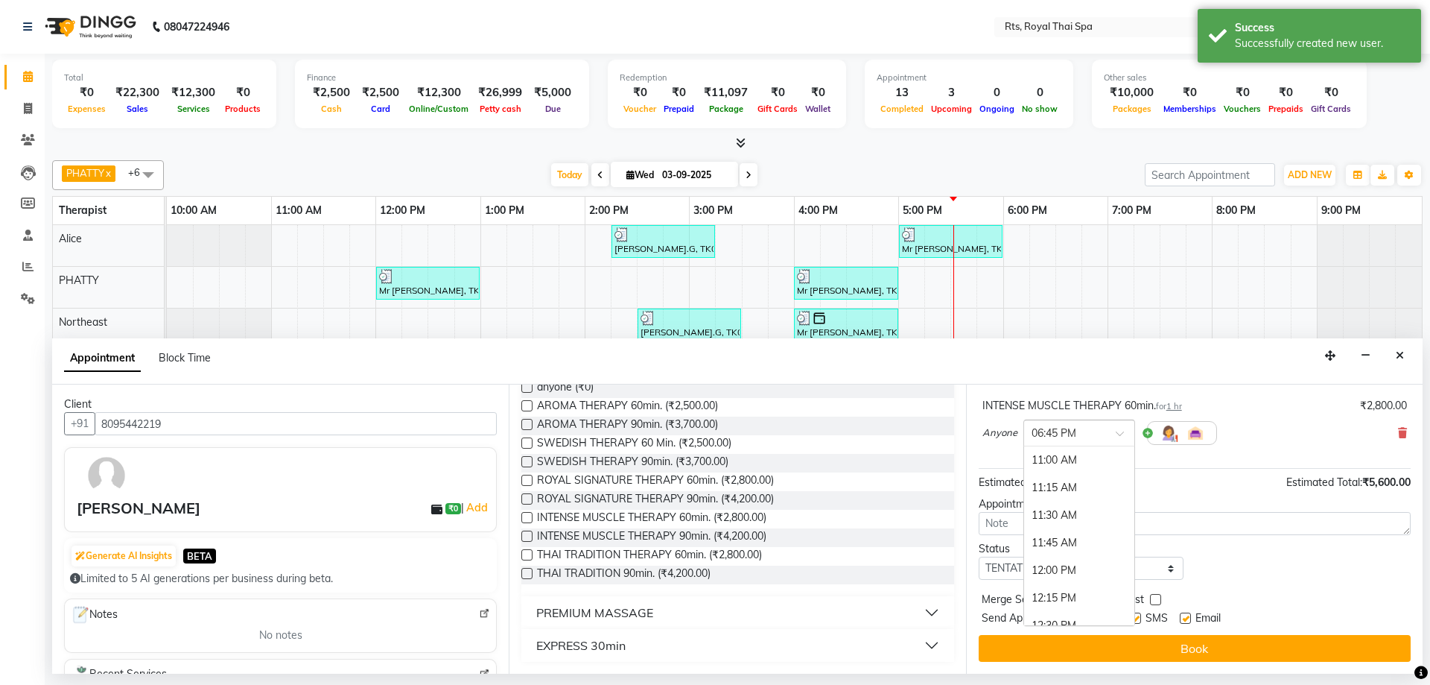
click at [1098, 434] on div at bounding box center [1079, 432] width 110 height 16
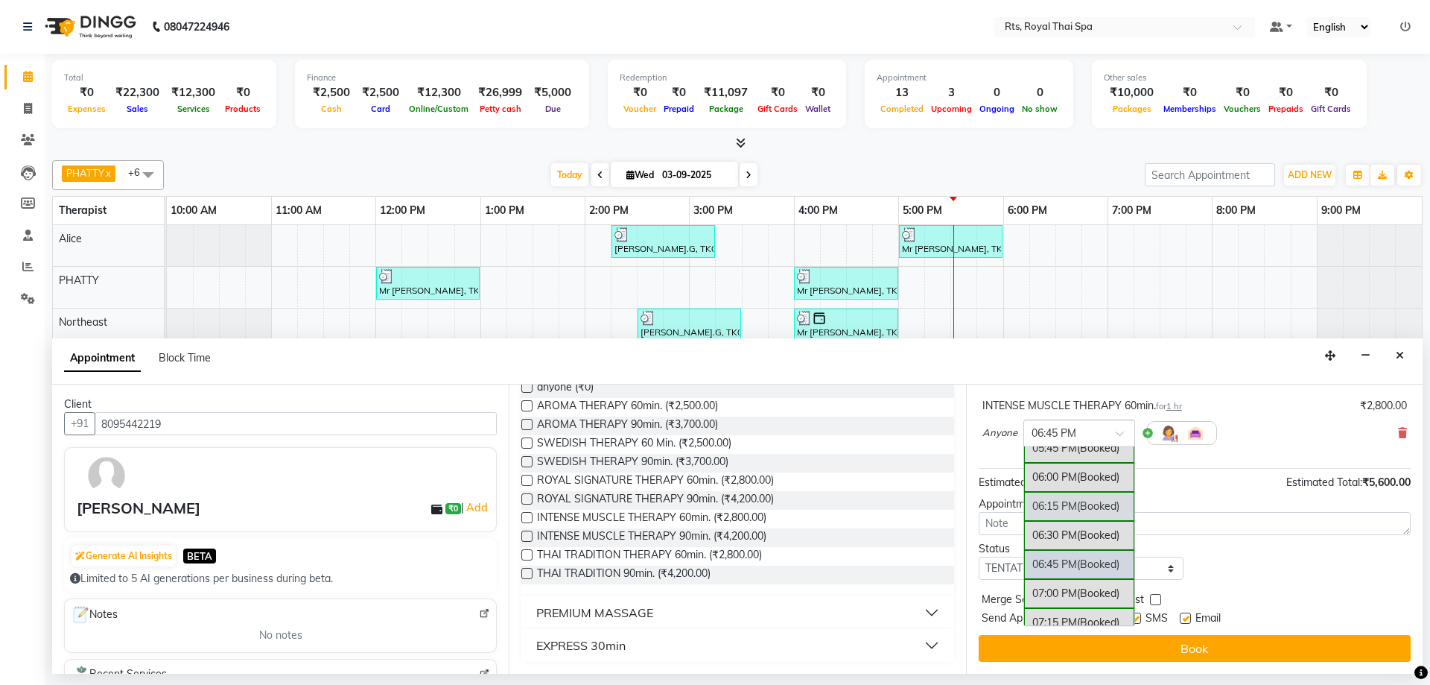
scroll to position [711, 0]
click at [1076, 471] on div "05:30 PM" at bounding box center [1079, 465] width 110 height 28
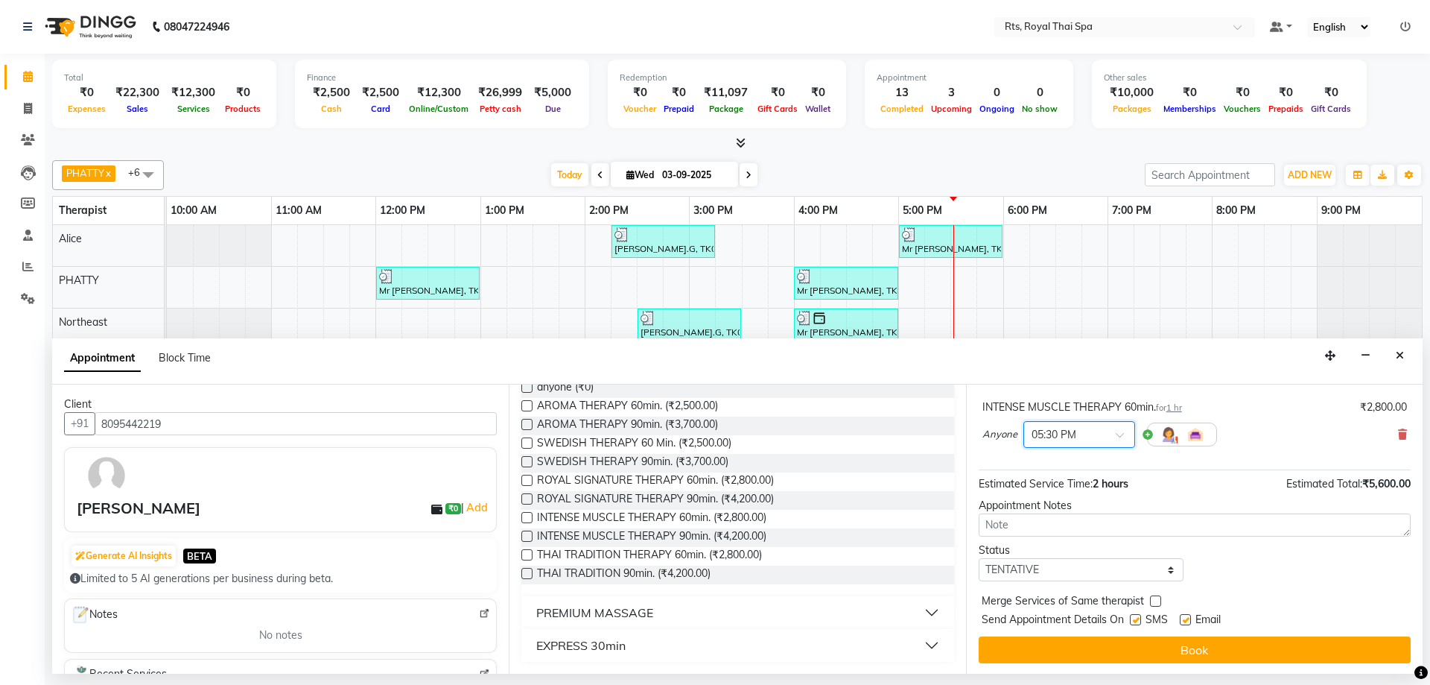
scroll to position [172, 0]
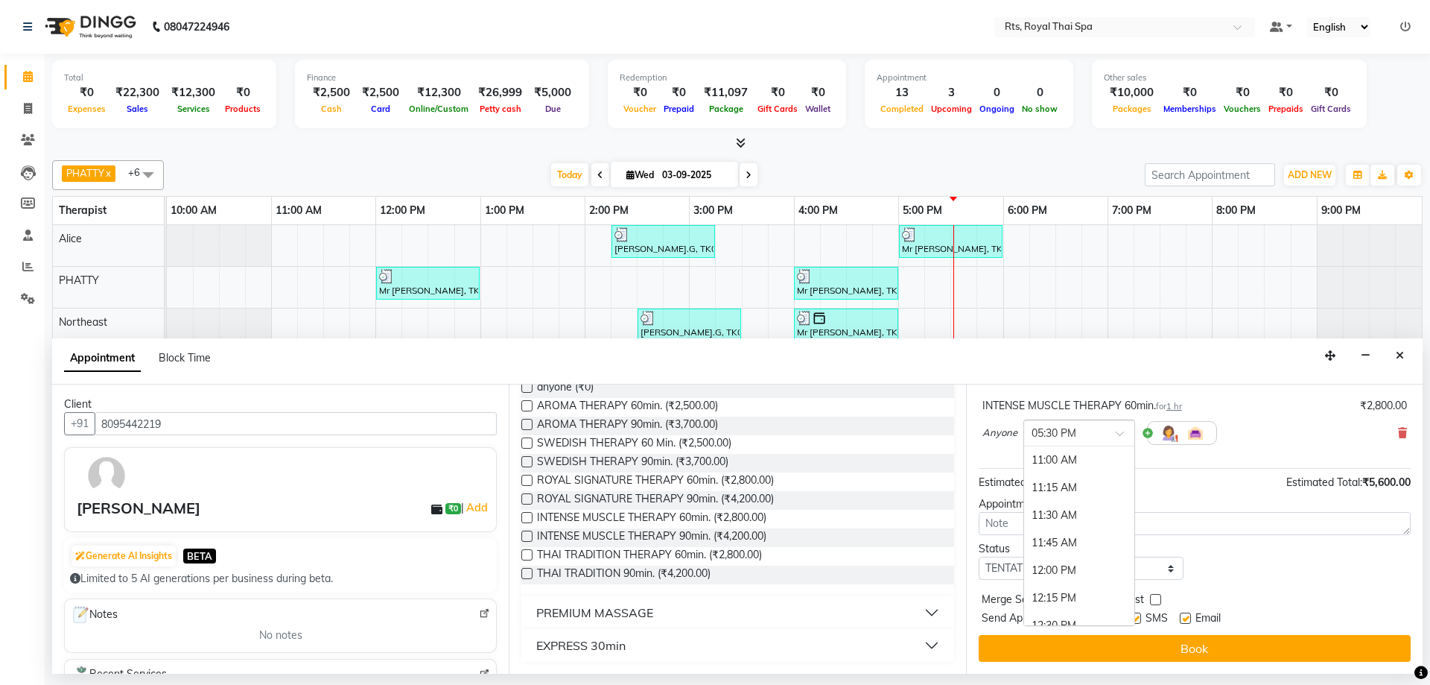
click at [1091, 433] on input "text" at bounding box center [1065, 432] width 66 height 16
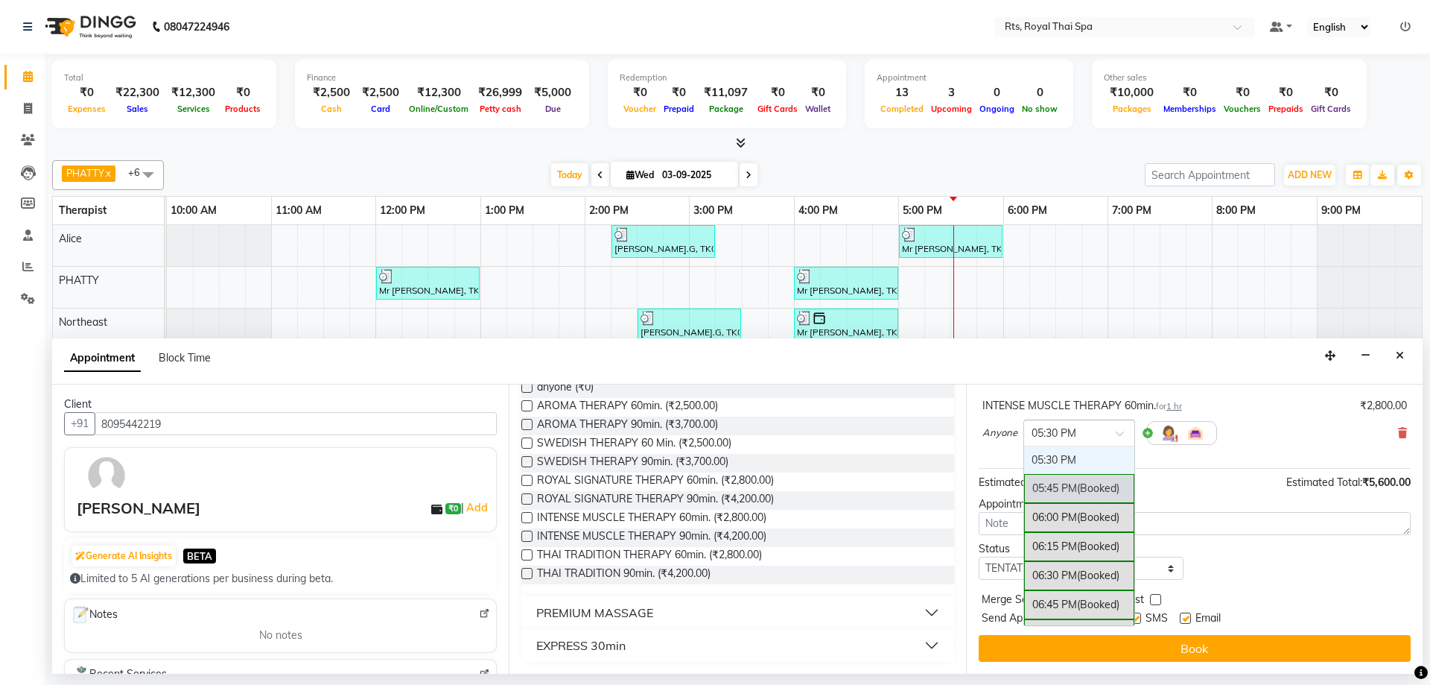
click at [1064, 489] on div "05:45 PM (Booked)" at bounding box center [1079, 488] width 110 height 29
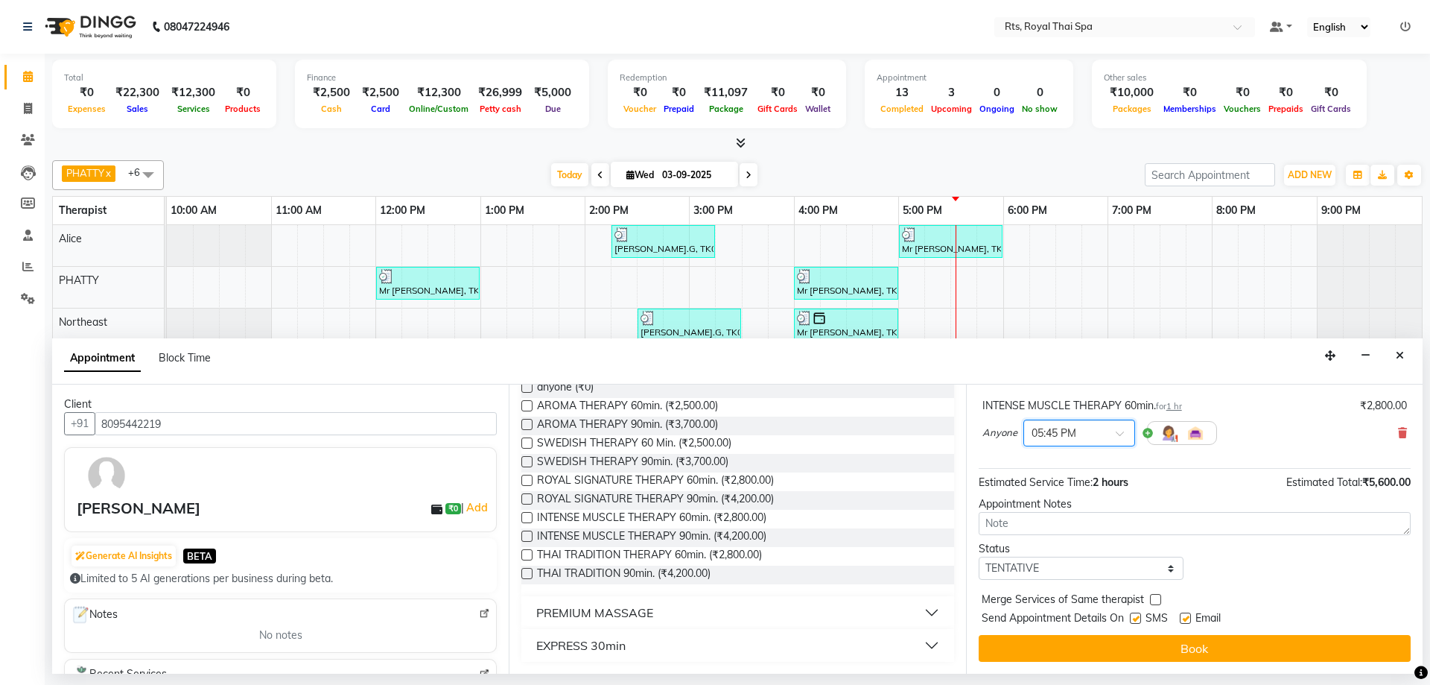
click at [1138, 620] on label at bounding box center [1135, 617] width 11 height 11
click at [1138, 620] on input "checkbox" at bounding box center [1135, 620] width 10 height 10
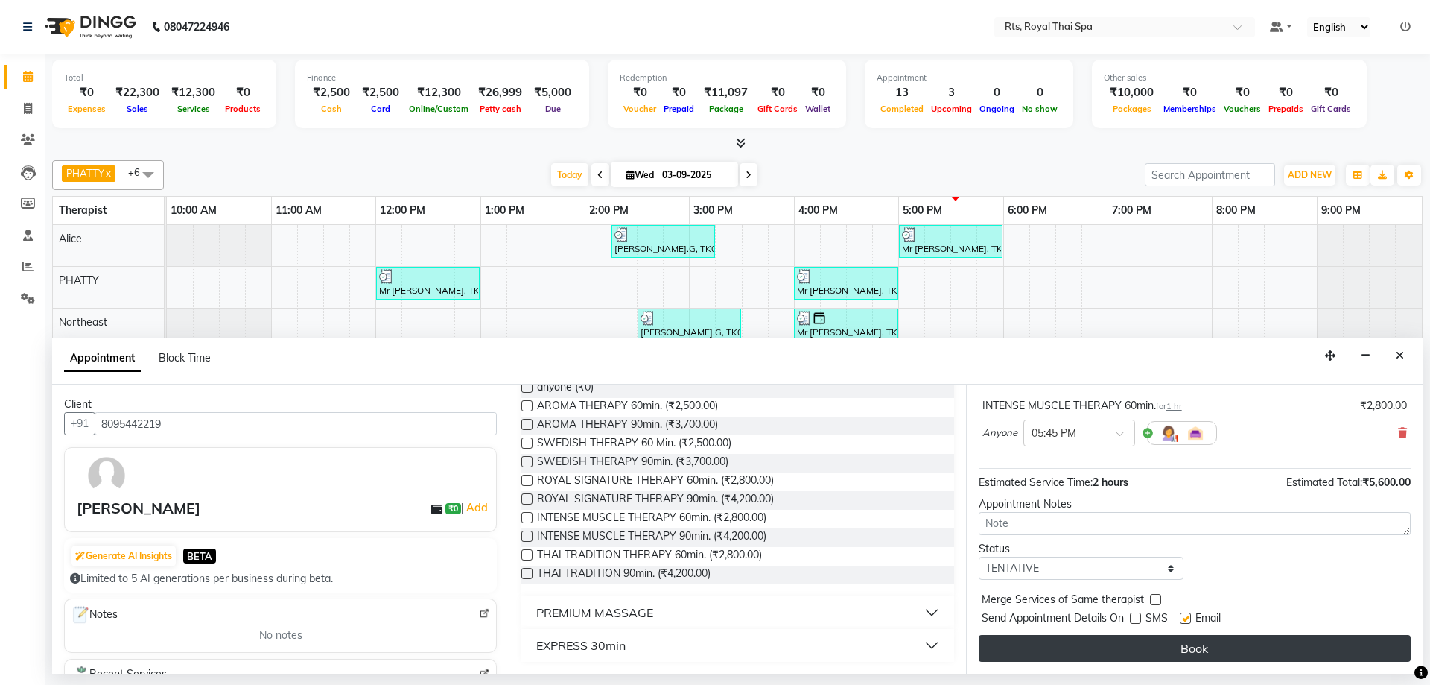
click at [1139, 647] on button "Book" at bounding box center [1195, 648] width 432 height 27
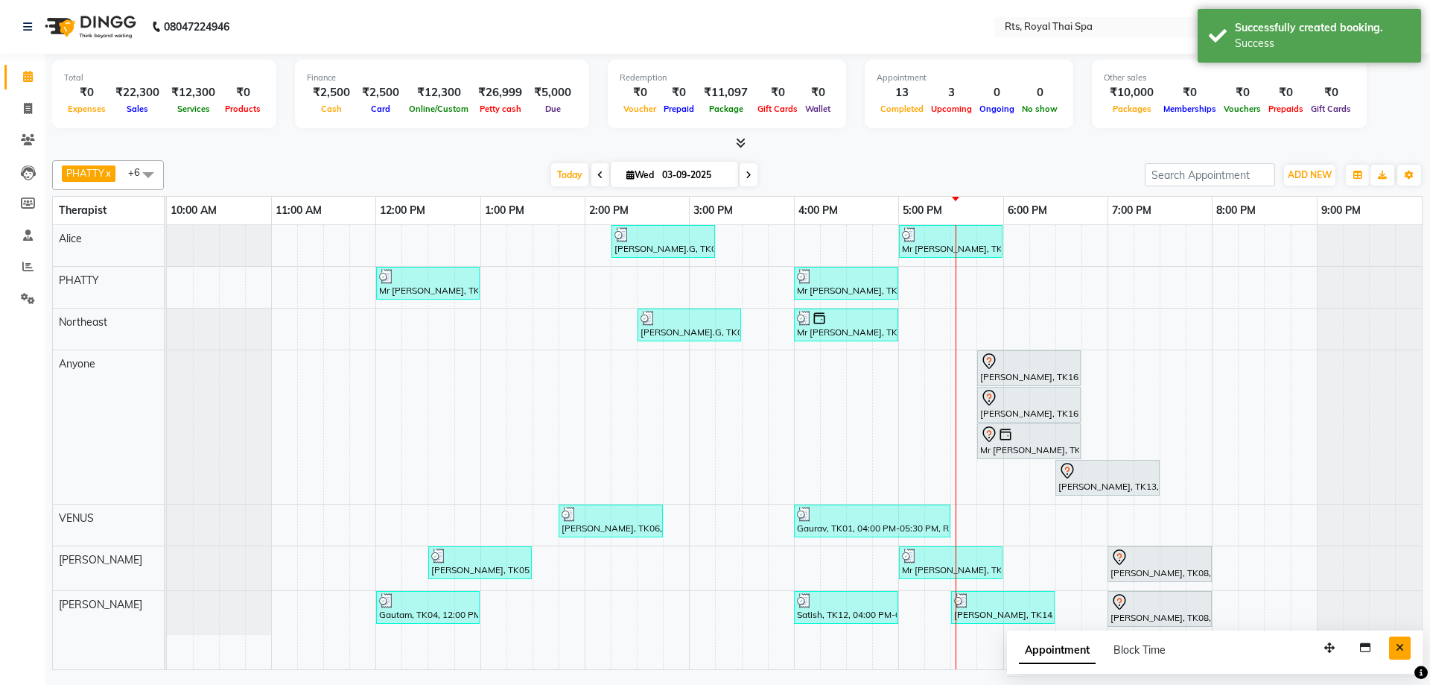
click at [1398, 648] on icon "Close" at bounding box center [1400, 647] width 8 height 10
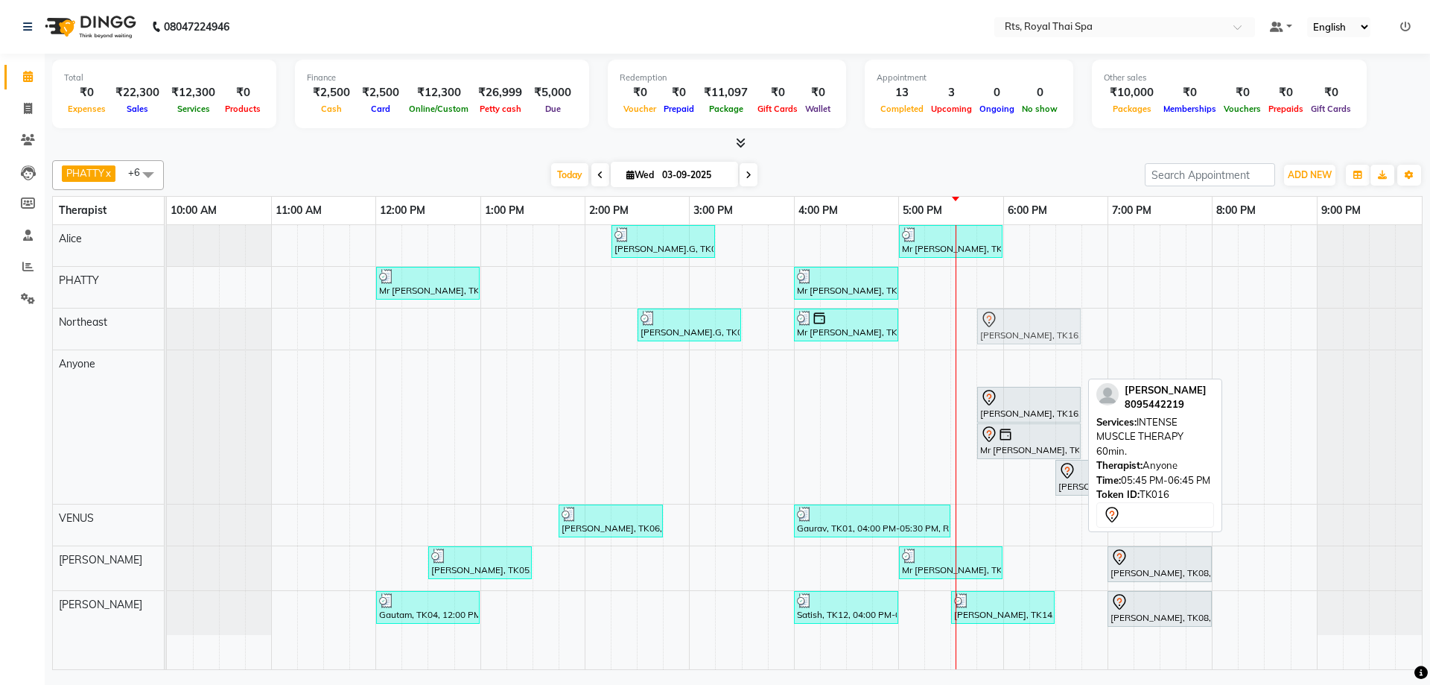
drag, startPoint x: 1000, startPoint y: 370, endPoint x: 994, endPoint y: 341, distance: 29.8
click at [994, 341] on tbody "[PERSON_NAME].G, TK07, 02:15 PM-03:15 PM, ROYAL SIGNATURE THERAPY 60min. Mr VP,…" at bounding box center [794, 430] width 1255 height 410
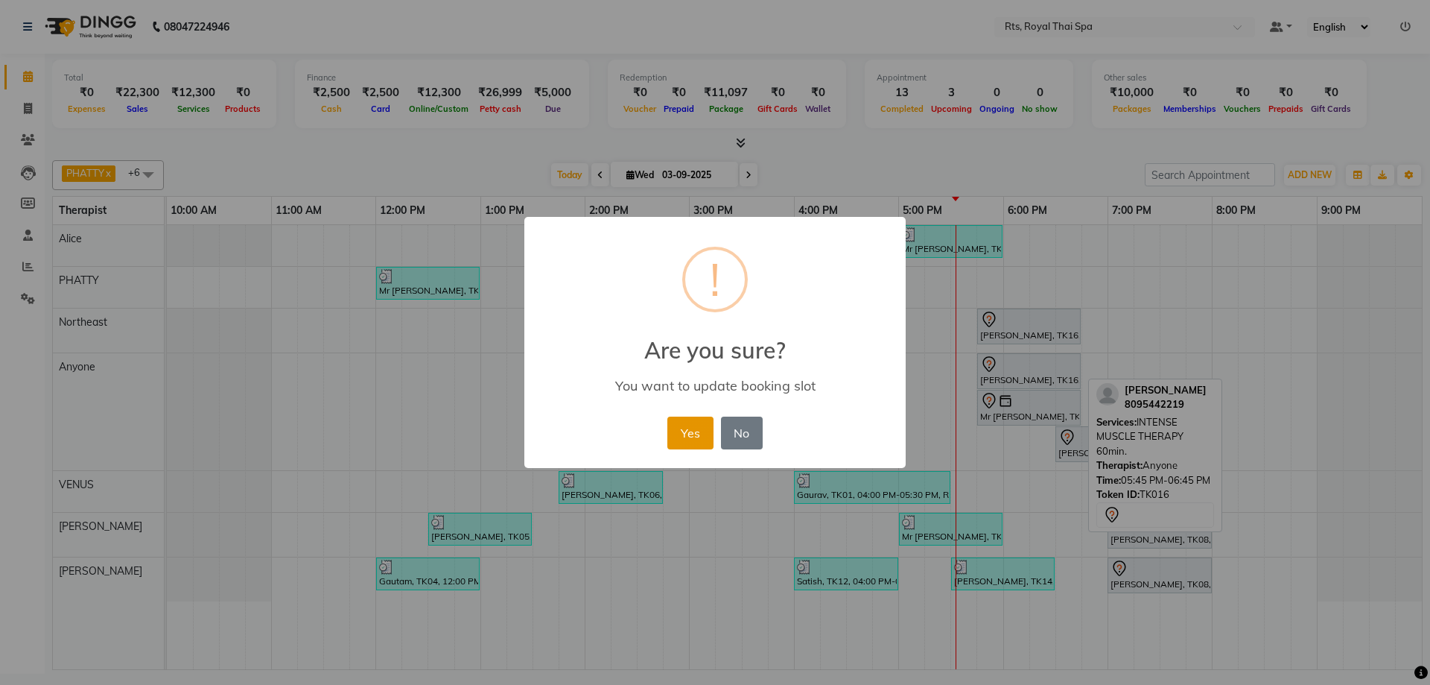
click at [707, 431] on button "Yes" at bounding box center [689, 432] width 45 height 33
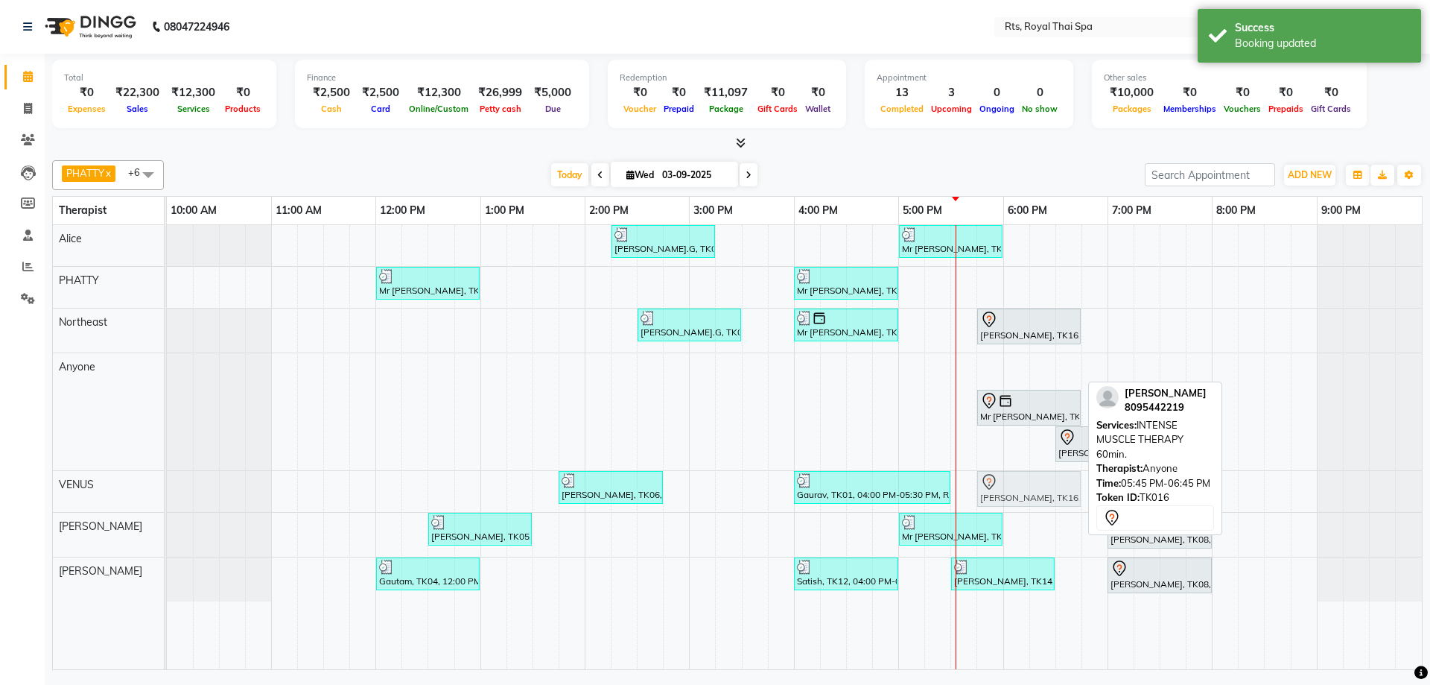
drag, startPoint x: 991, startPoint y: 378, endPoint x: 983, endPoint y: 494, distance: 116.4
click at [983, 494] on tbody "[PERSON_NAME].G, TK07, 02:15 PM-03:15 PM, ROYAL SIGNATURE THERAPY 60min. Mr VP,…" at bounding box center [794, 413] width 1255 height 376
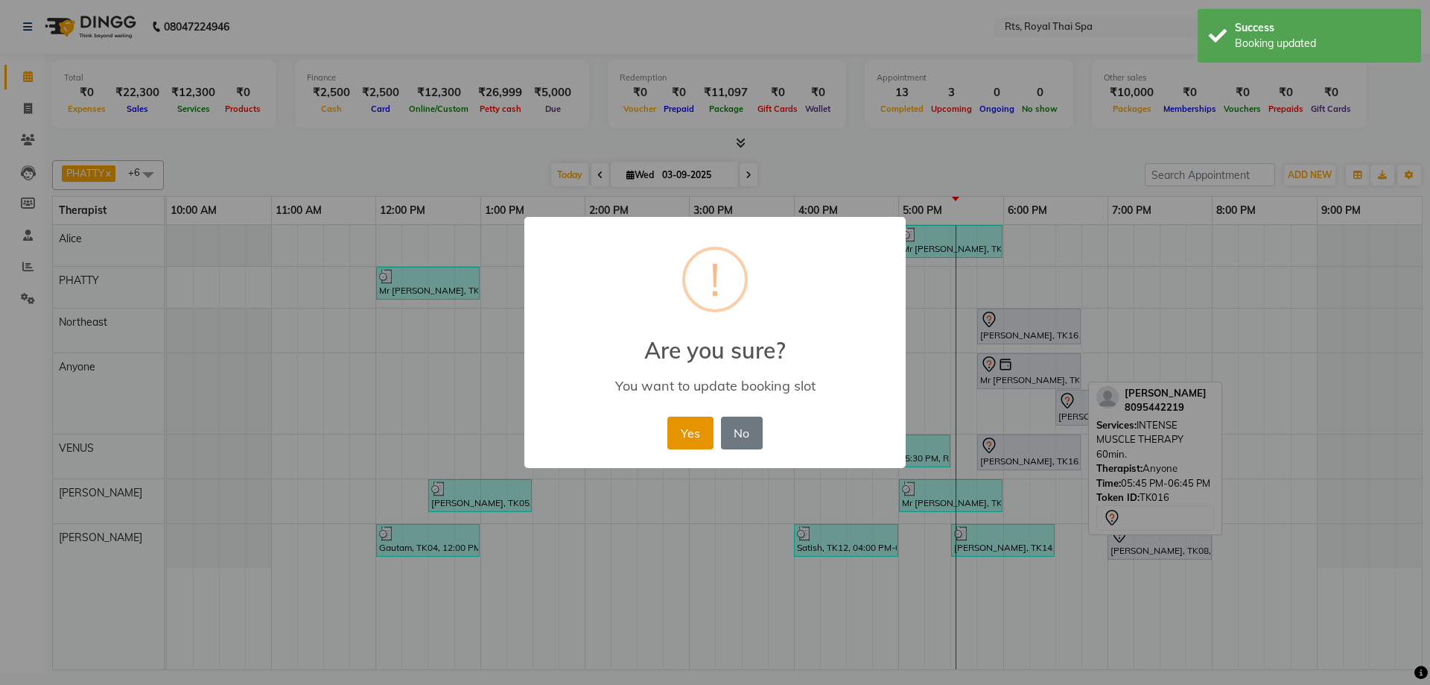
click at [671, 430] on button "Yes" at bounding box center [689, 432] width 45 height 33
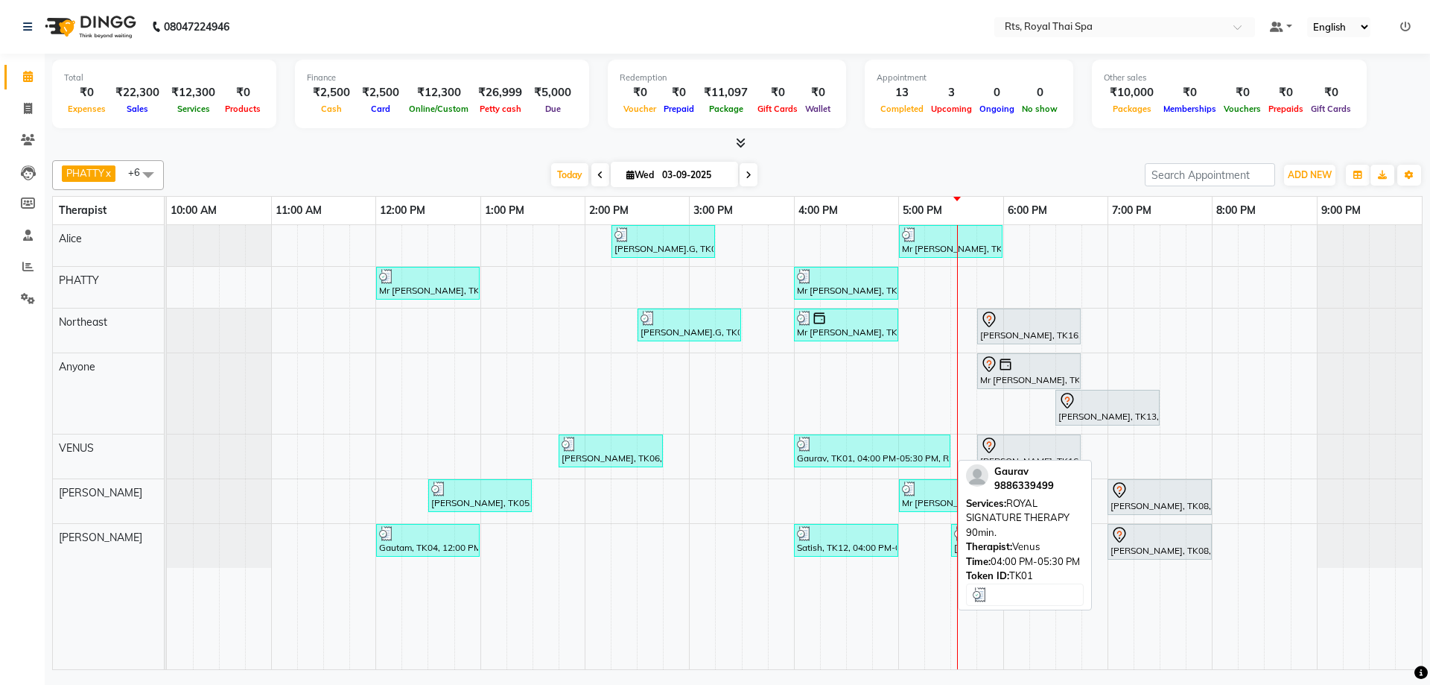
click at [881, 447] on div at bounding box center [872, 444] width 150 height 15
click at [877, 448] on div at bounding box center [872, 444] width 150 height 15
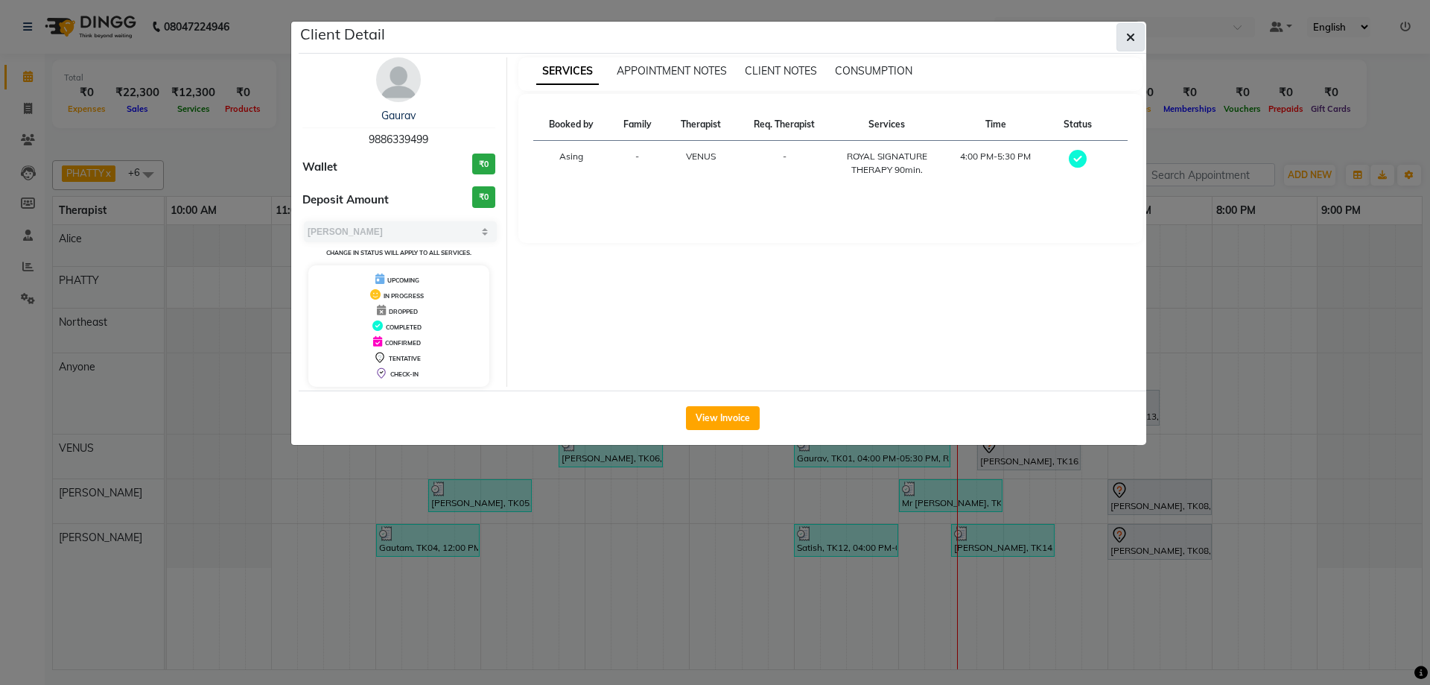
click at [1127, 41] on icon "button" at bounding box center [1130, 37] width 9 height 12
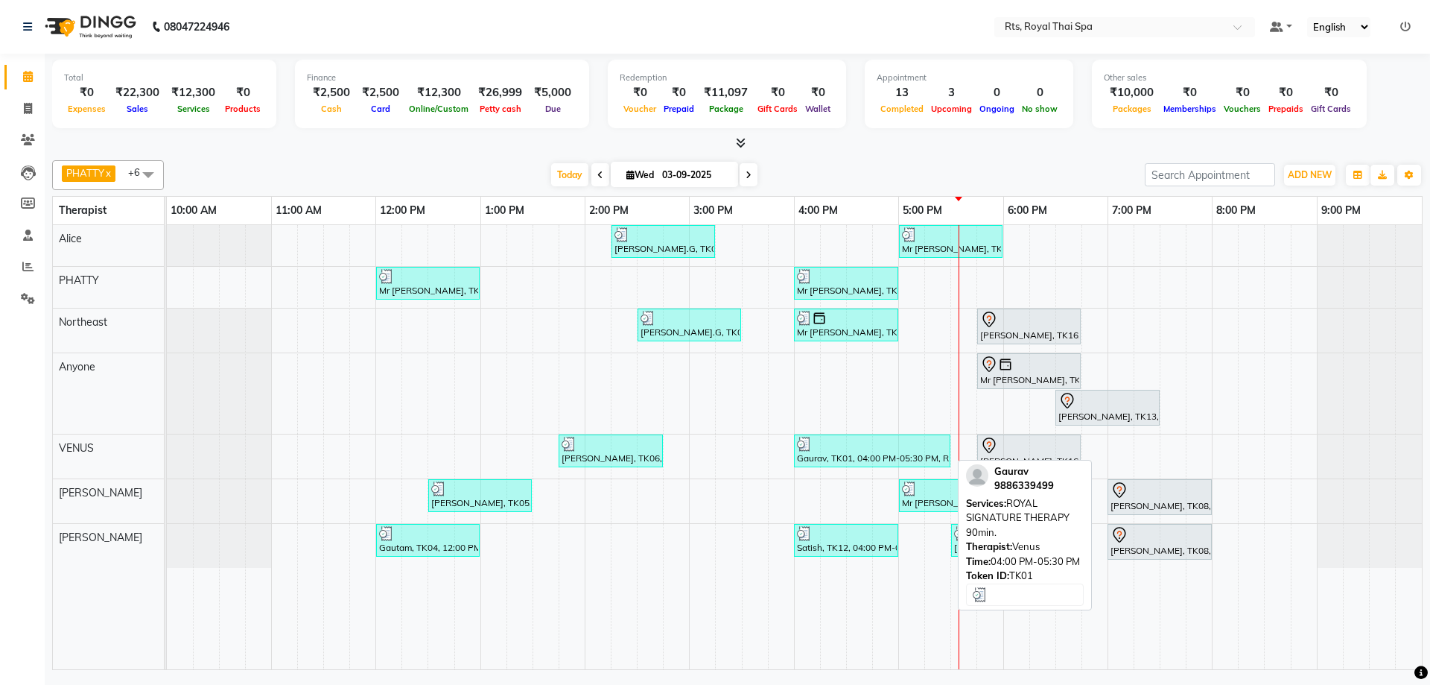
click at [845, 457] on div "Gaurav, TK01, 04:00 PM-05:30 PM, ROYAL SIGNATURE THERAPY 90min." at bounding box center [872, 451] width 153 height 28
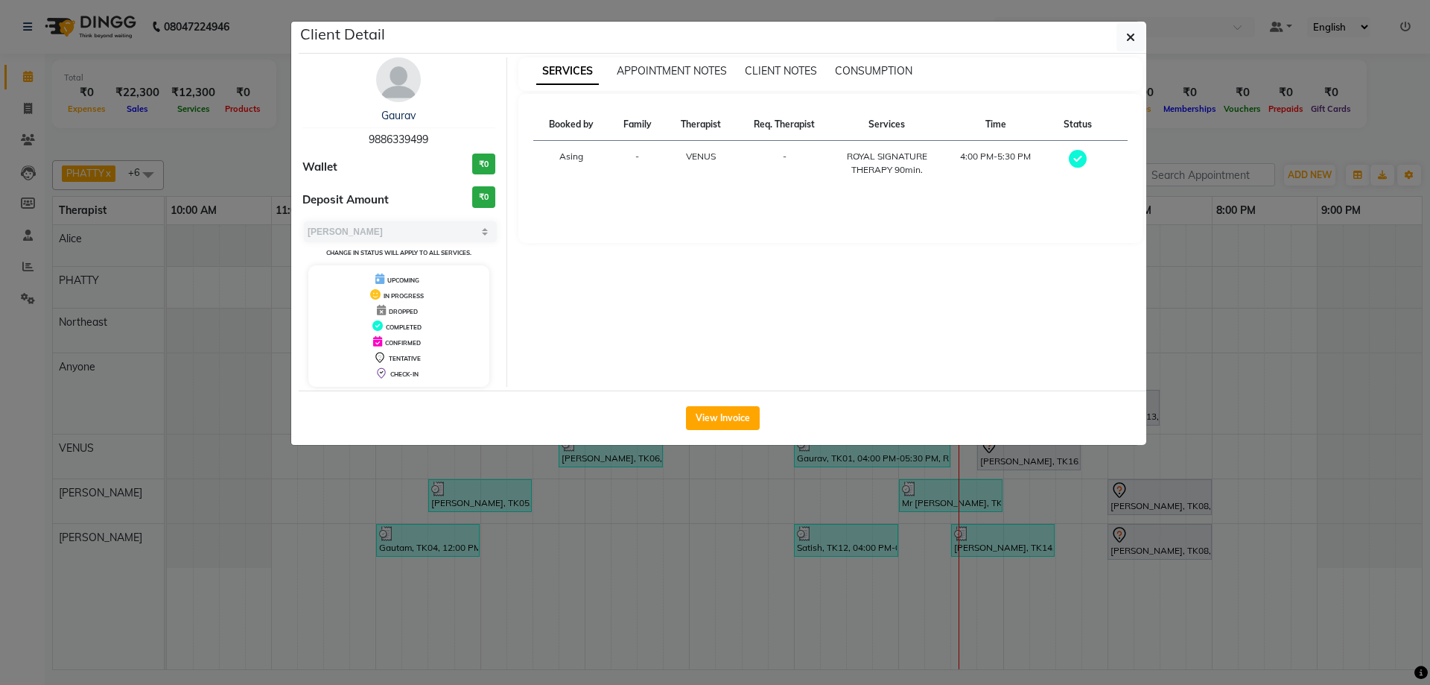
drag, startPoint x: 355, startPoint y: 142, endPoint x: 453, endPoint y: 142, distance: 97.6
click at [453, 142] on div "Gaurav 9886339499" at bounding box center [398, 127] width 193 height 39
click at [1139, 37] on button "button" at bounding box center [1131, 37] width 28 height 28
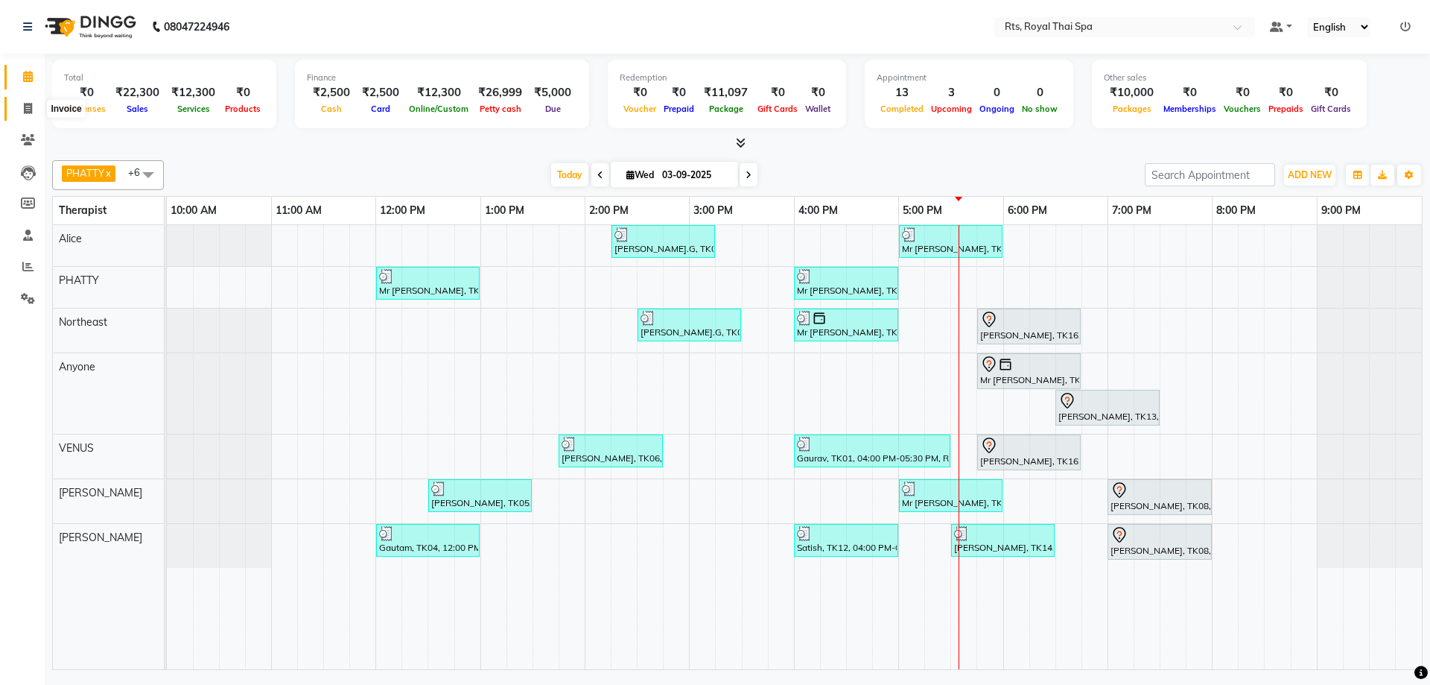
click at [22, 111] on span at bounding box center [28, 109] width 26 height 17
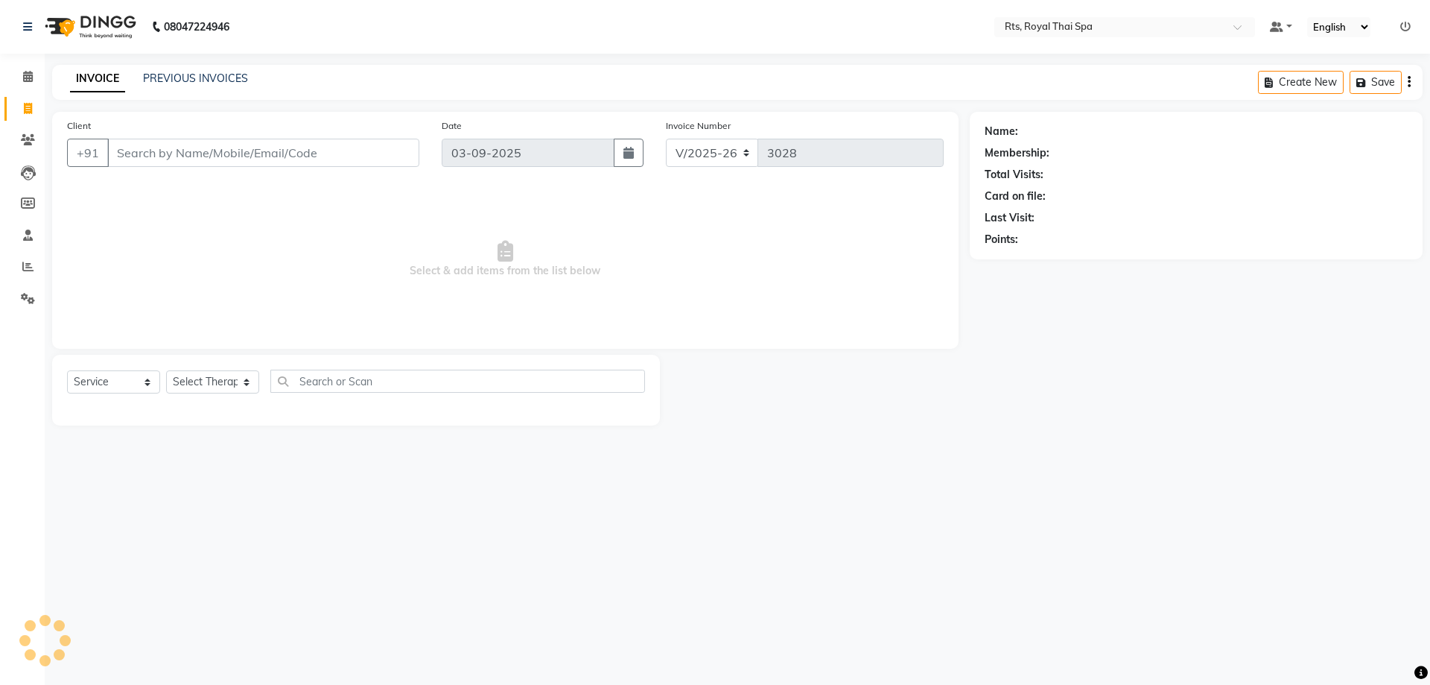
click at [169, 155] on input "Client" at bounding box center [263, 153] width 312 height 28
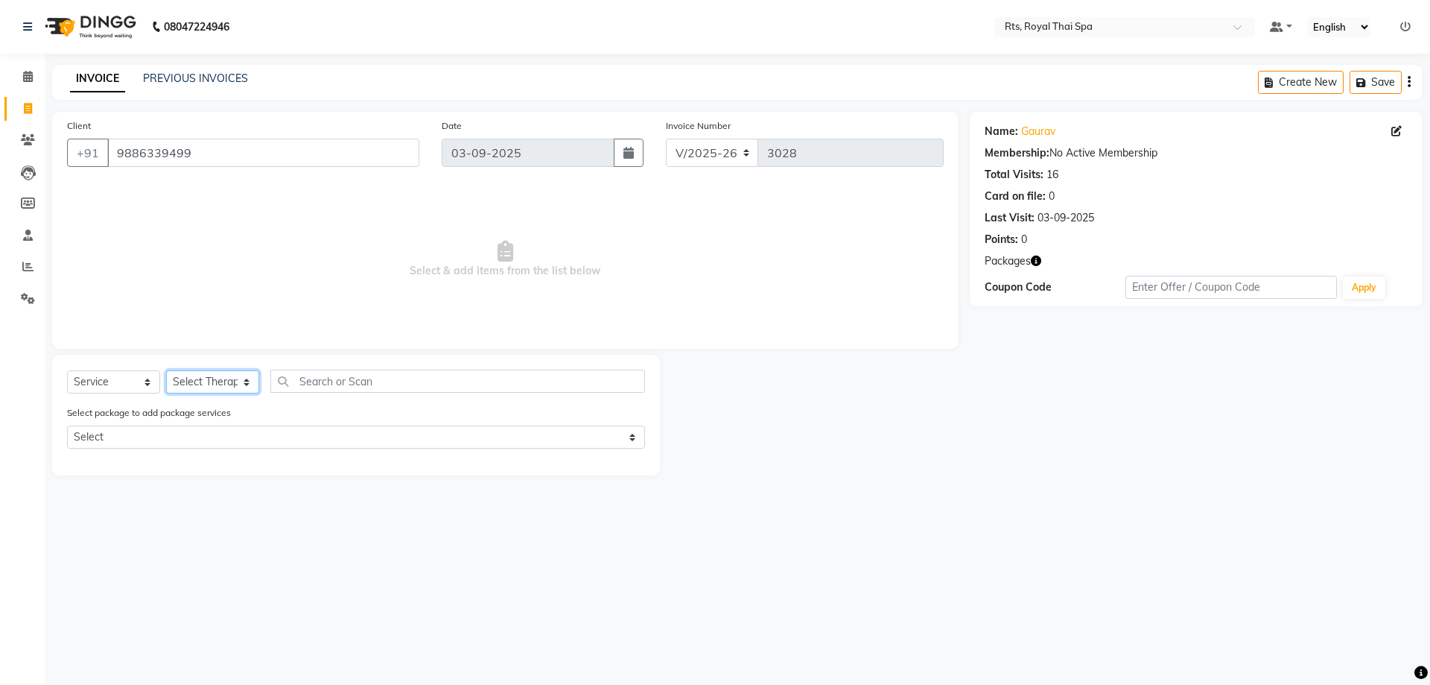
click at [203, 383] on select "Select Therapist [PERSON_NAME] APPLE N ASEM [PERSON_NAME] [PERSON_NAME] [PERSON…" at bounding box center [212, 381] width 93 height 23
click at [166, 370] on select "Select Therapist [PERSON_NAME] APPLE N ASEM [PERSON_NAME] [PERSON_NAME] [PERSON…" at bounding box center [212, 381] width 93 height 23
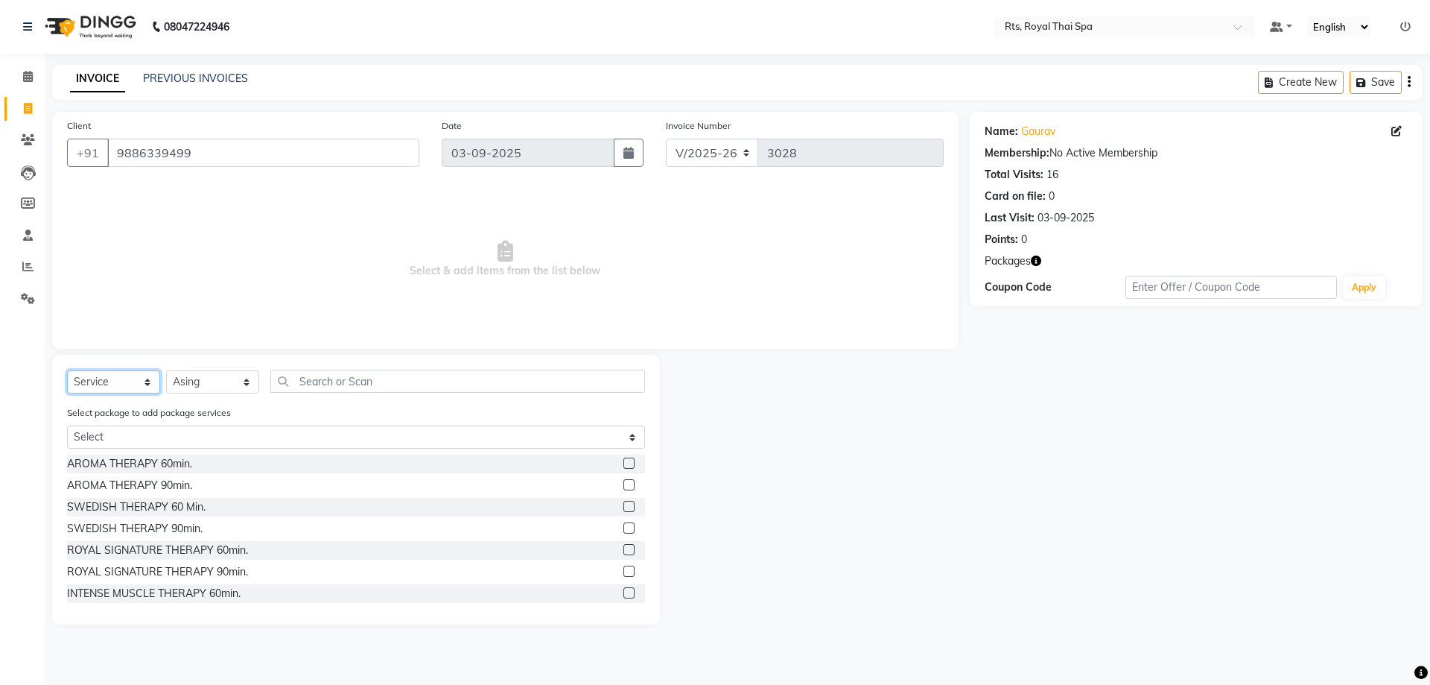
click at [116, 381] on select "Select Service Product Membership Package Voucher Prepaid Gift Card" at bounding box center [113, 381] width 93 height 23
click at [67, 370] on select "Select Service Product Membership Package Voucher Prepaid Gift Card" at bounding box center [113, 381] width 93 height 23
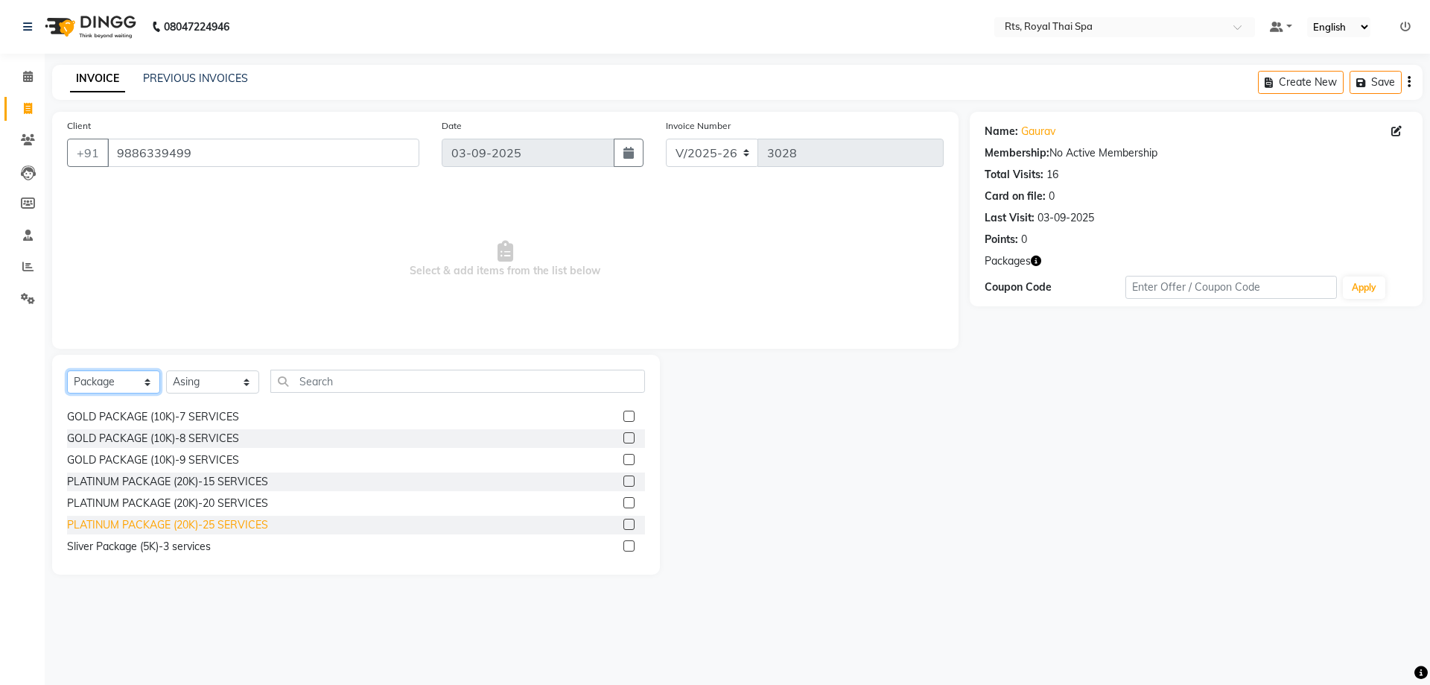
scroll to position [24, 0]
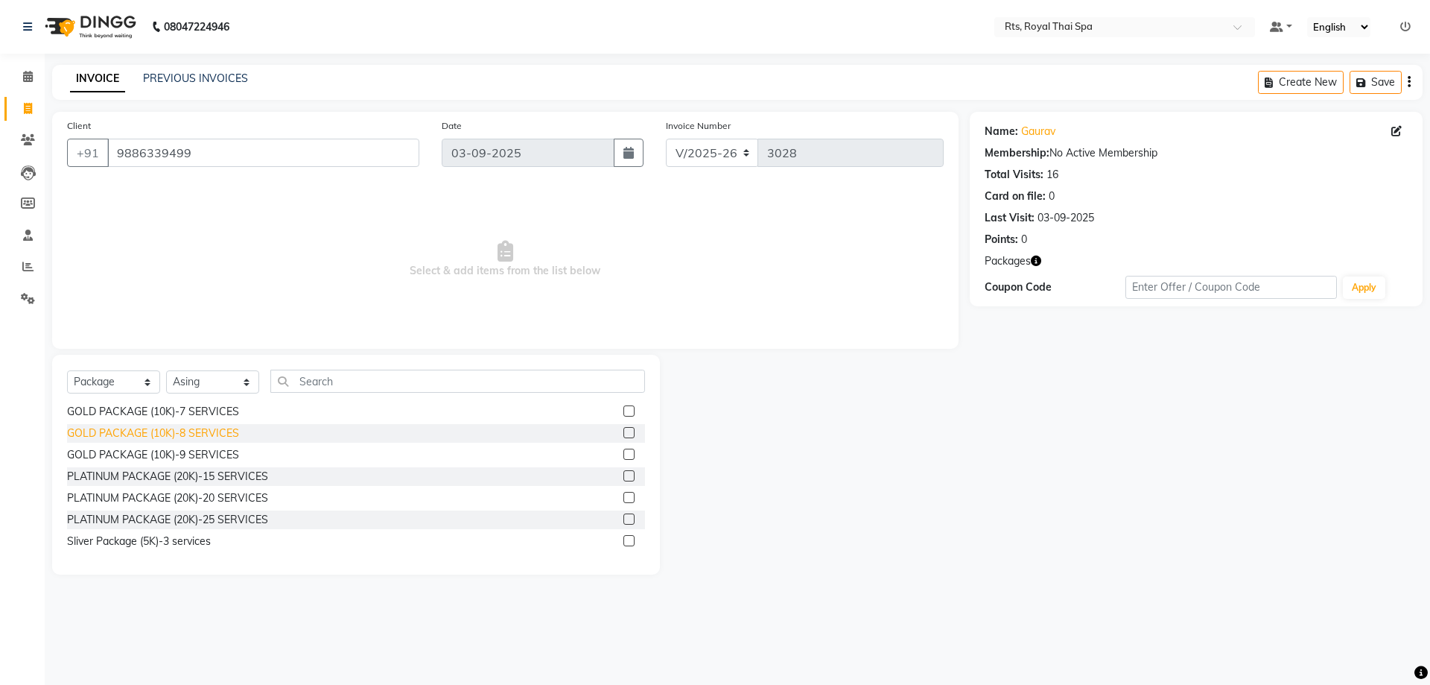
click at [215, 428] on div "GOLD PACKAGE (10K)-8 SERVICES" at bounding box center [153, 433] width 172 height 16
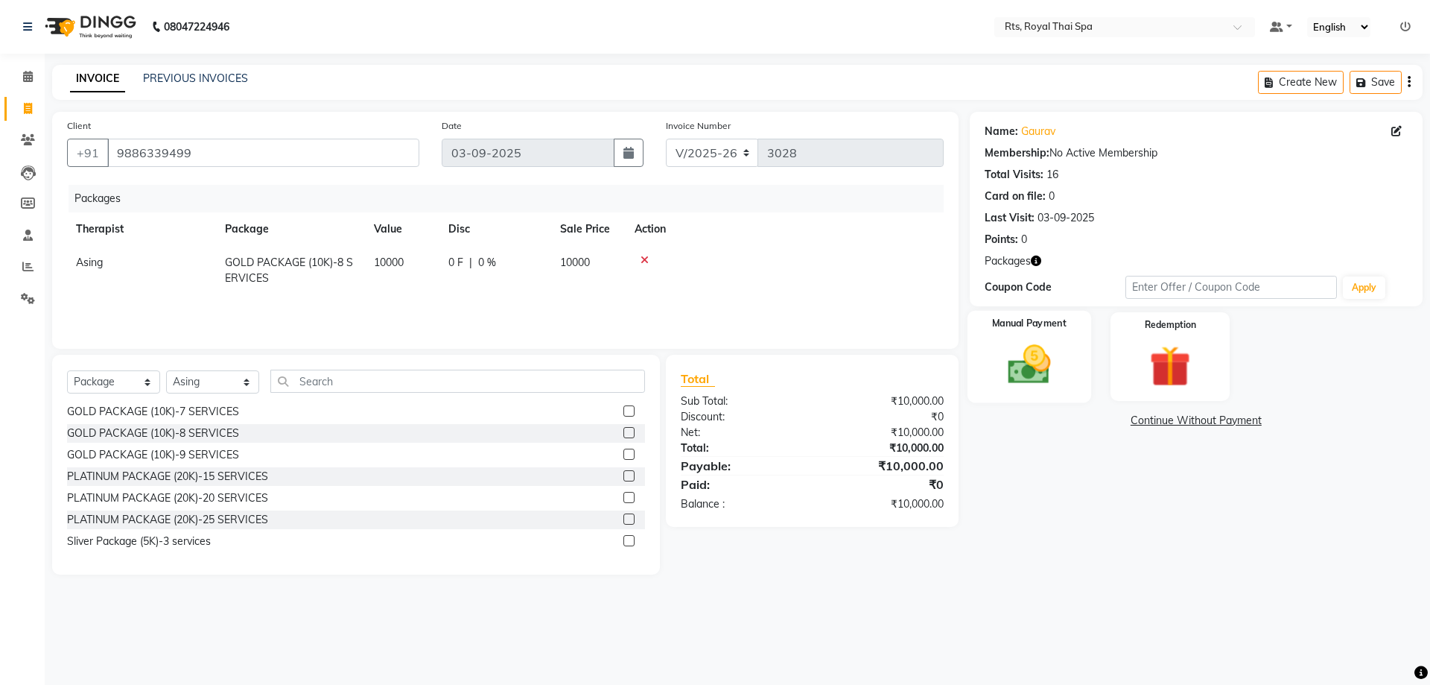
click at [1051, 366] on img at bounding box center [1028, 364] width 69 height 49
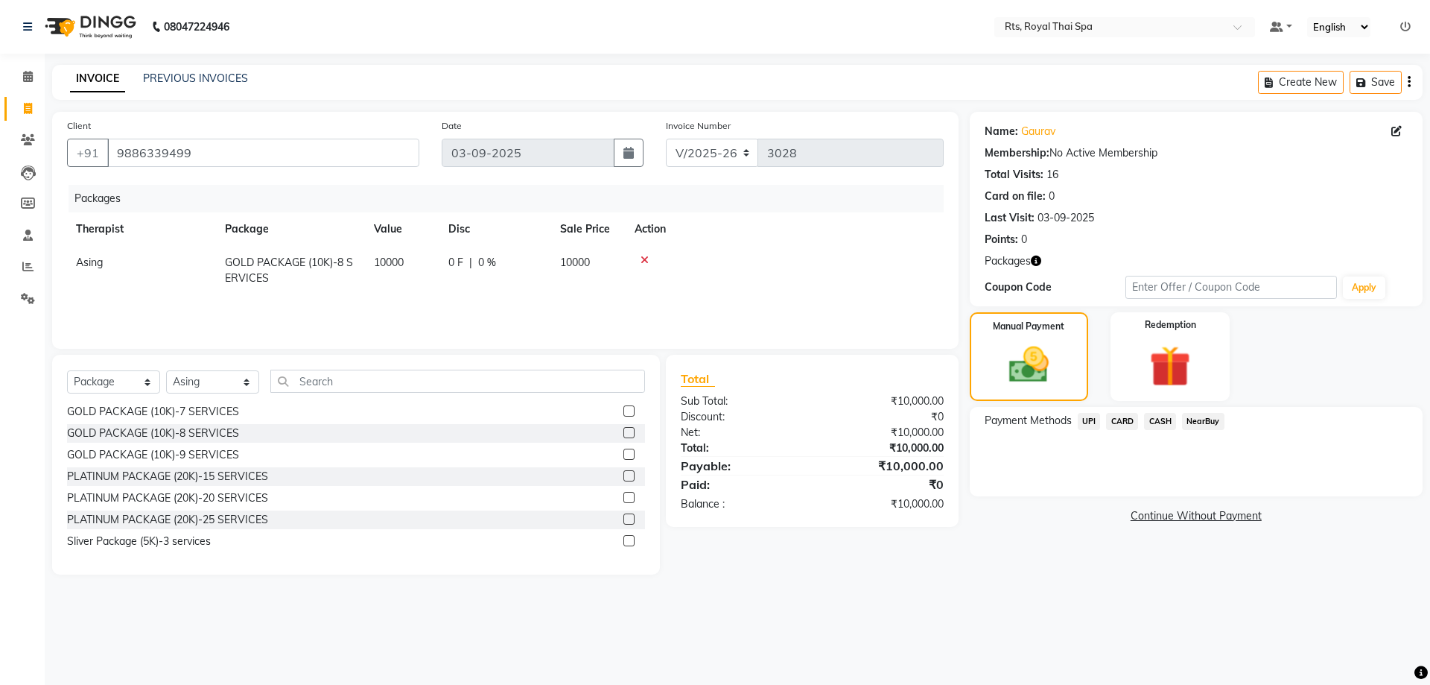
click at [1123, 422] on span "CARD" at bounding box center [1122, 421] width 32 height 17
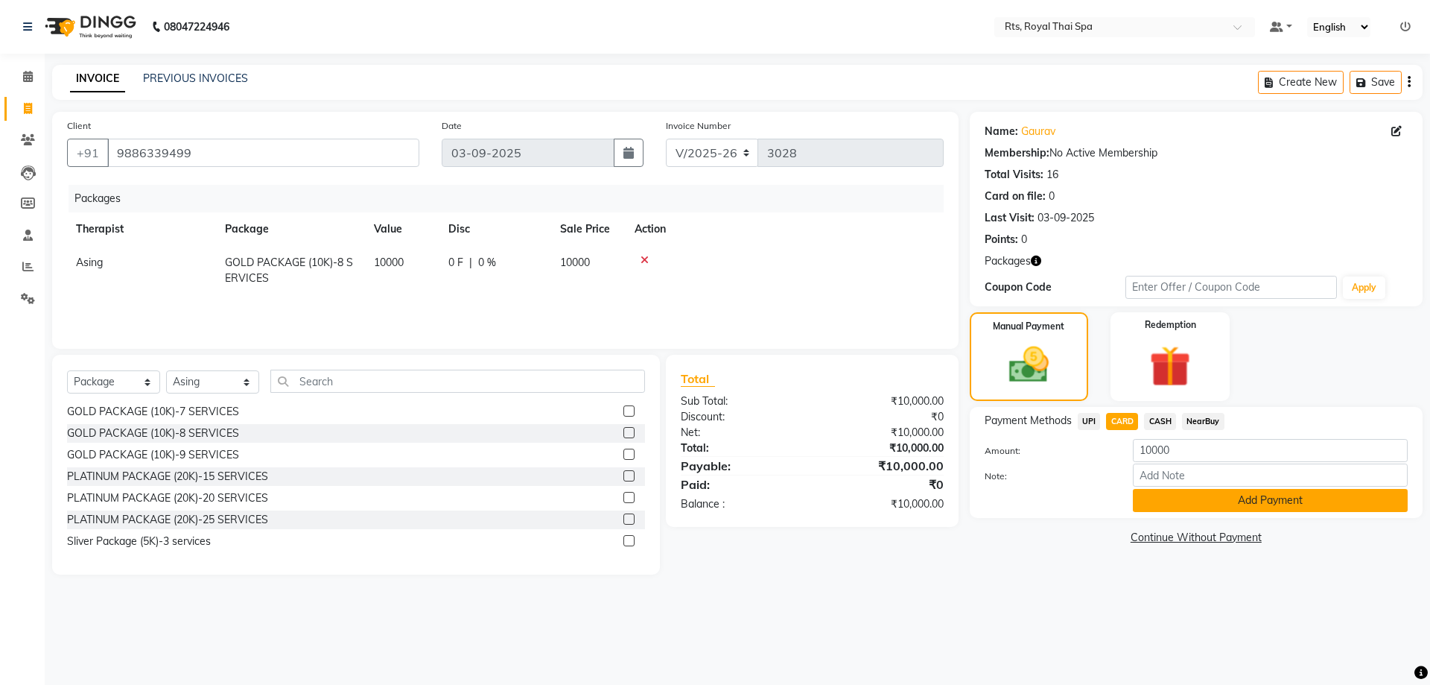
click at [1172, 505] on button "Add Payment" at bounding box center [1270, 500] width 275 height 23
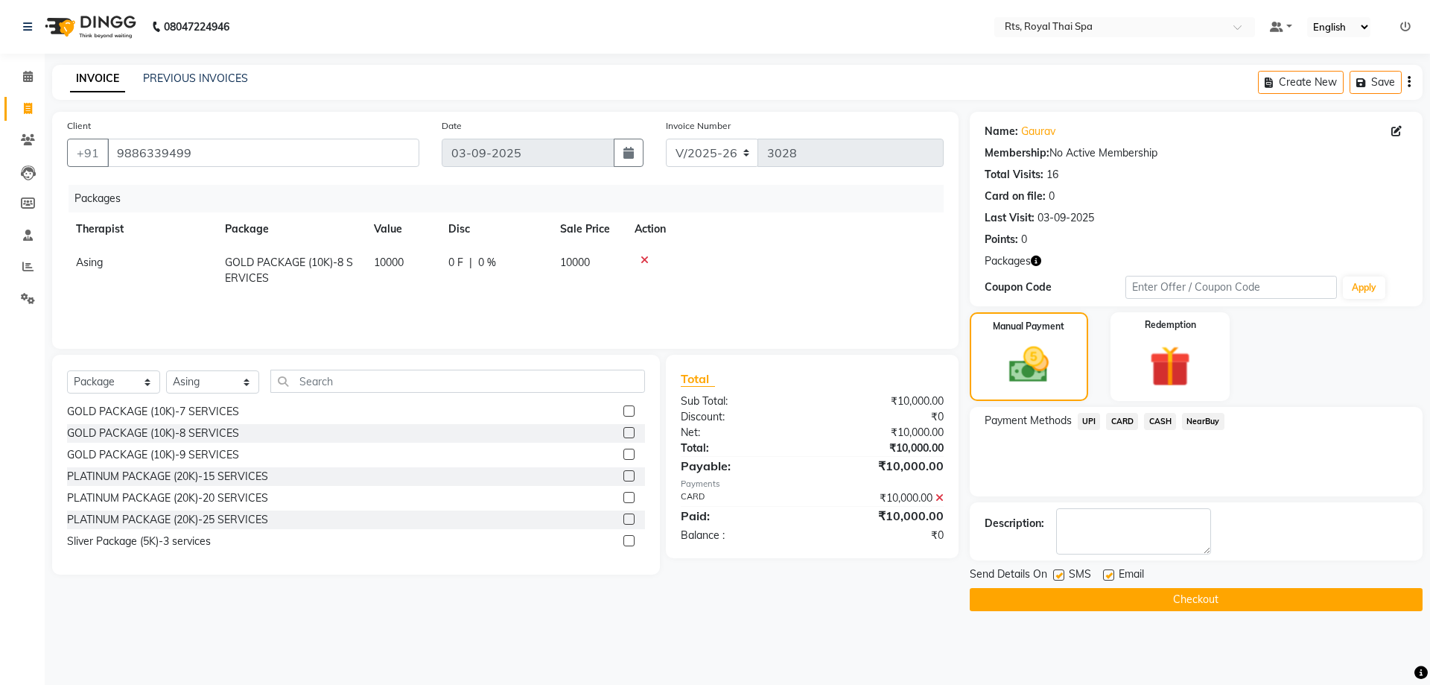
click at [1061, 579] on label at bounding box center [1058, 574] width 11 height 11
click at [1061, 579] on input "checkbox" at bounding box center [1058, 576] width 10 height 10
click at [1061, 588] on button "Checkout" at bounding box center [1196, 599] width 453 height 23
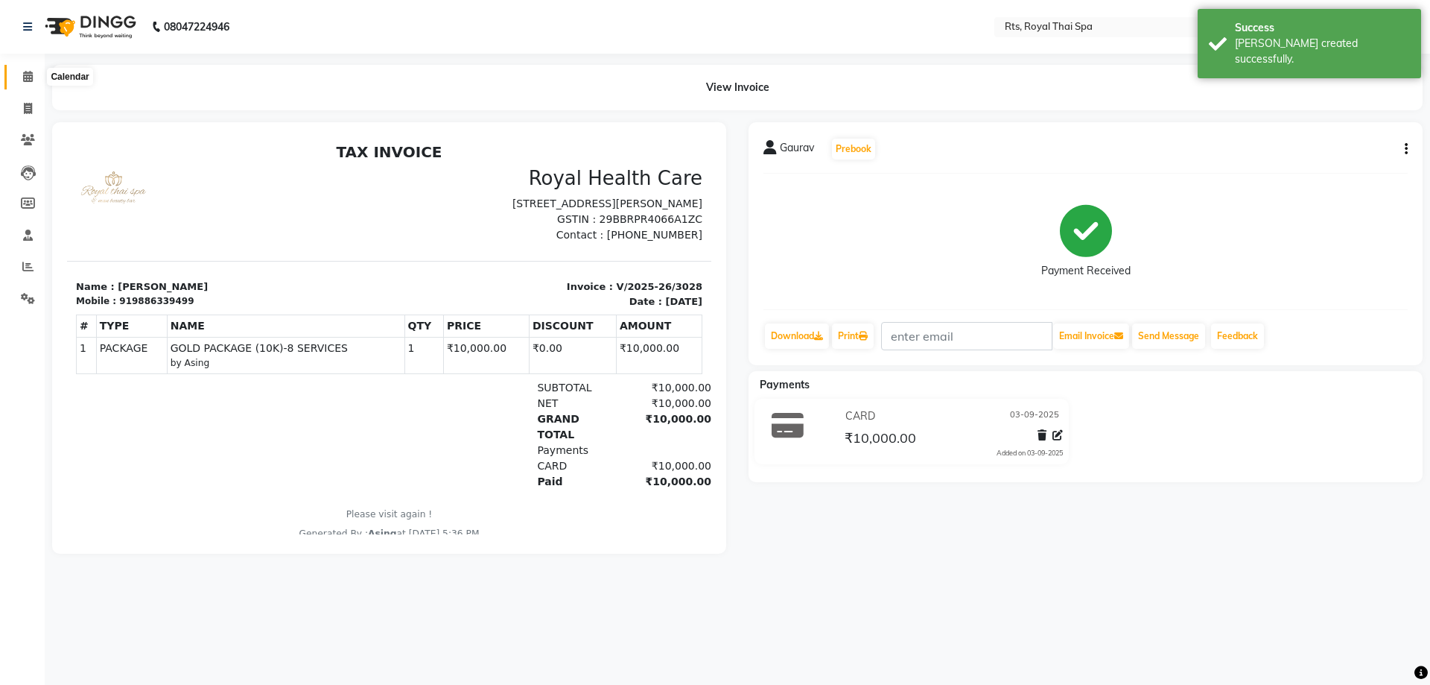
click at [23, 76] on icon at bounding box center [28, 76] width 10 height 11
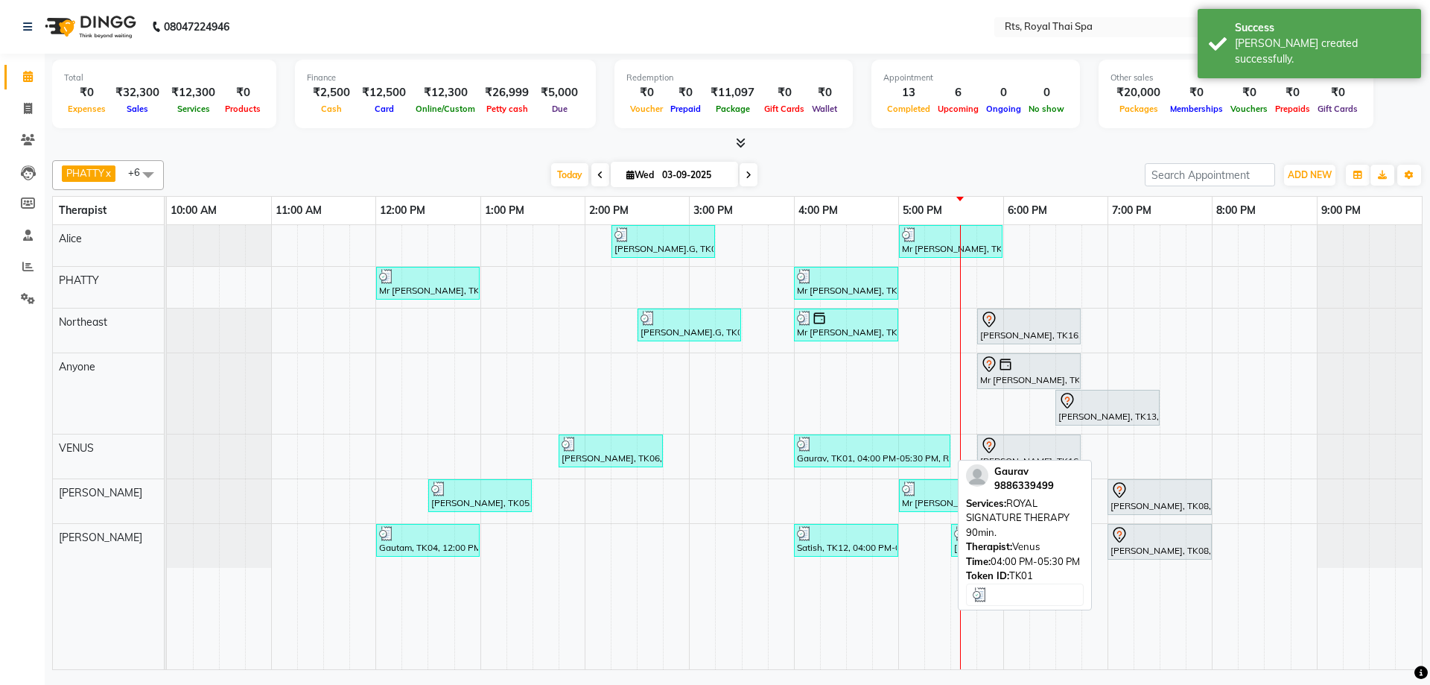
click at [905, 461] on div "Gaurav, TK01, 04:00 PM-05:30 PM, ROYAL SIGNATURE THERAPY 90min." at bounding box center [872, 451] width 153 height 28
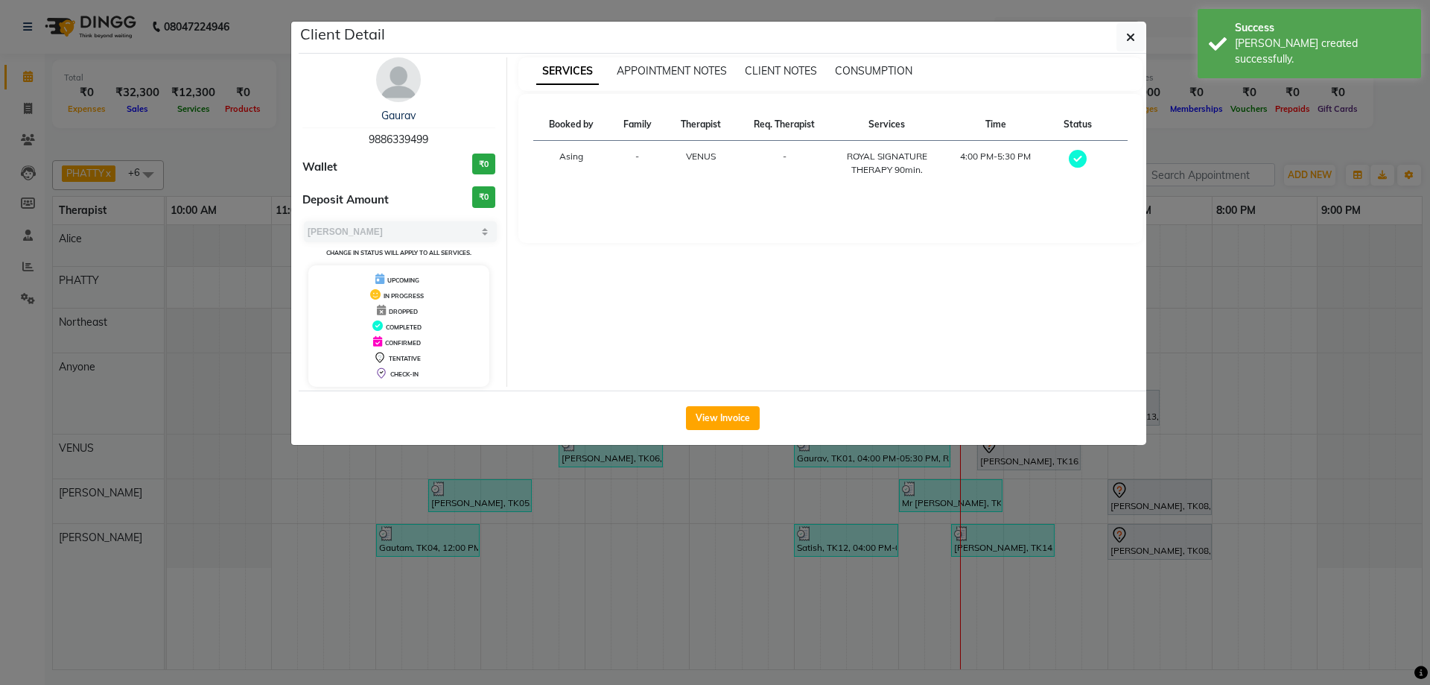
drag, startPoint x: 365, startPoint y: 139, endPoint x: 497, endPoint y: 136, distance: 131.9
click at [497, 136] on div "Gaurav 9886339499 Wallet ₹0 Deposit Amount ₹0 Select MARK DONE UPCOMING Change …" at bounding box center [399, 221] width 216 height 329
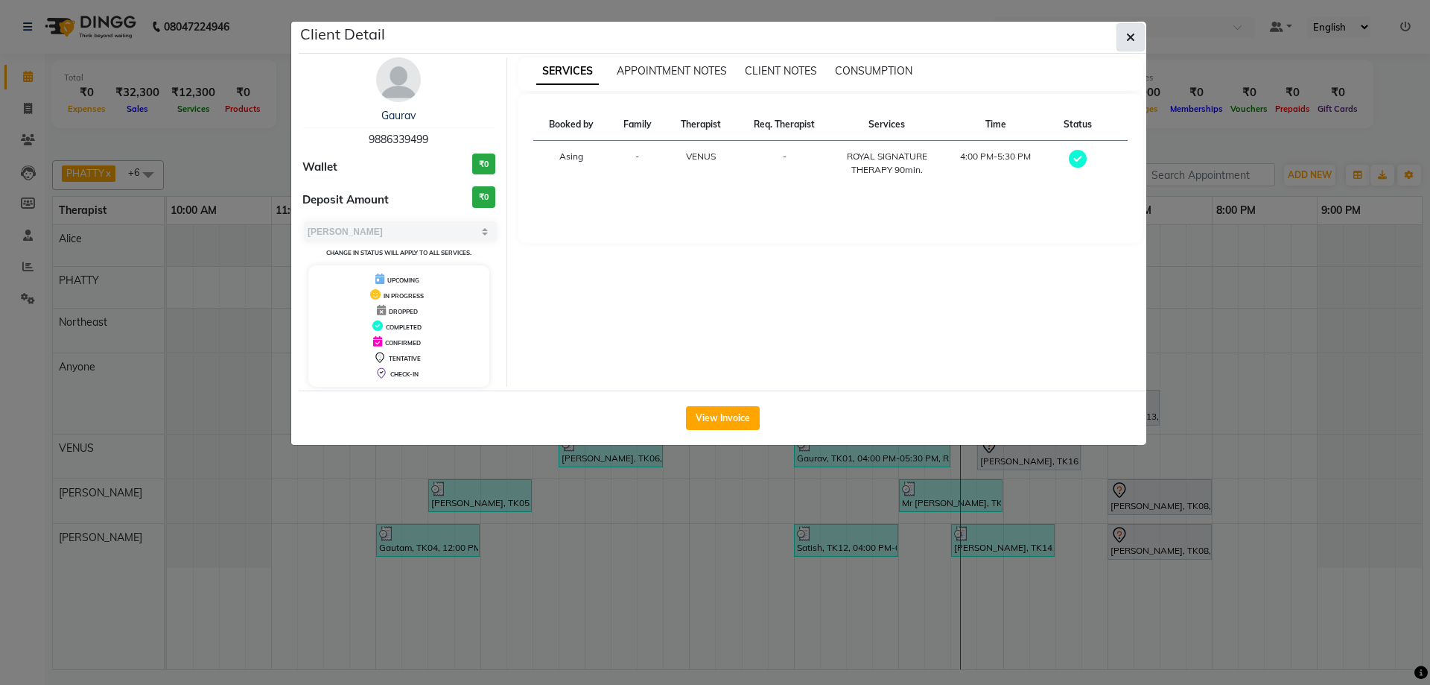
click at [1129, 42] on icon "button" at bounding box center [1130, 37] width 9 height 12
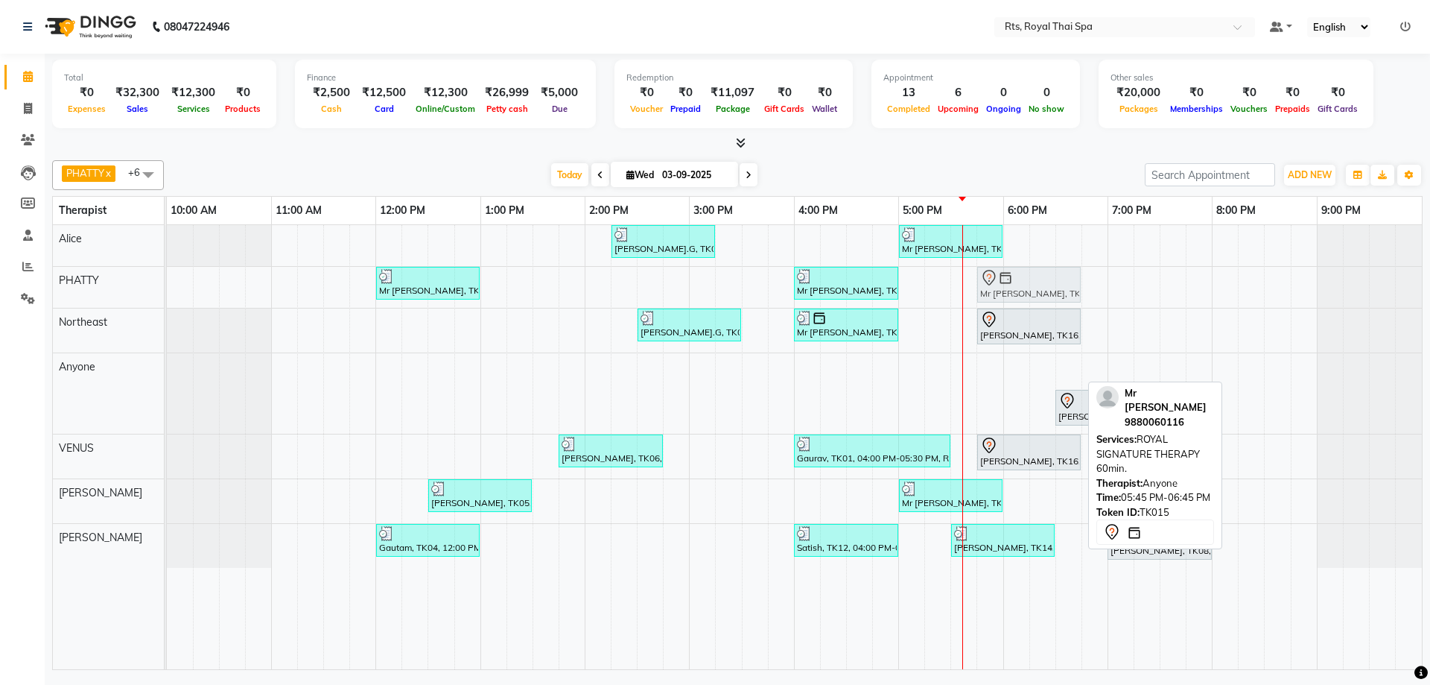
drag, startPoint x: 1005, startPoint y: 376, endPoint x: 1004, endPoint y: 298, distance: 78.2
click at [1004, 298] on tbody "[PERSON_NAME].G, TK07, 02:15 PM-03:15 PM, ROYAL SIGNATURE THERAPY 60min. Mr VP,…" at bounding box center [794, 396] width 1255 height 343
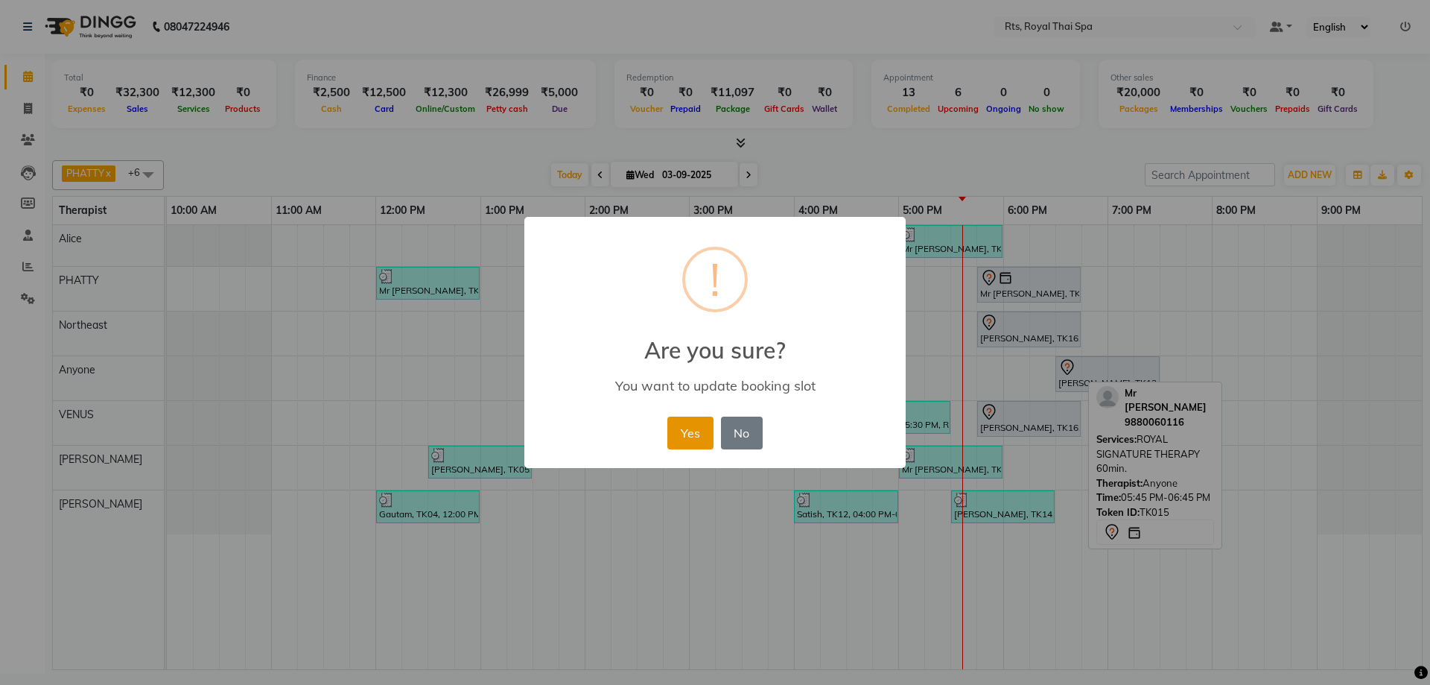
click at [689, 428] on button "Yes" at bounding box center [689, 432] width 45 height 33
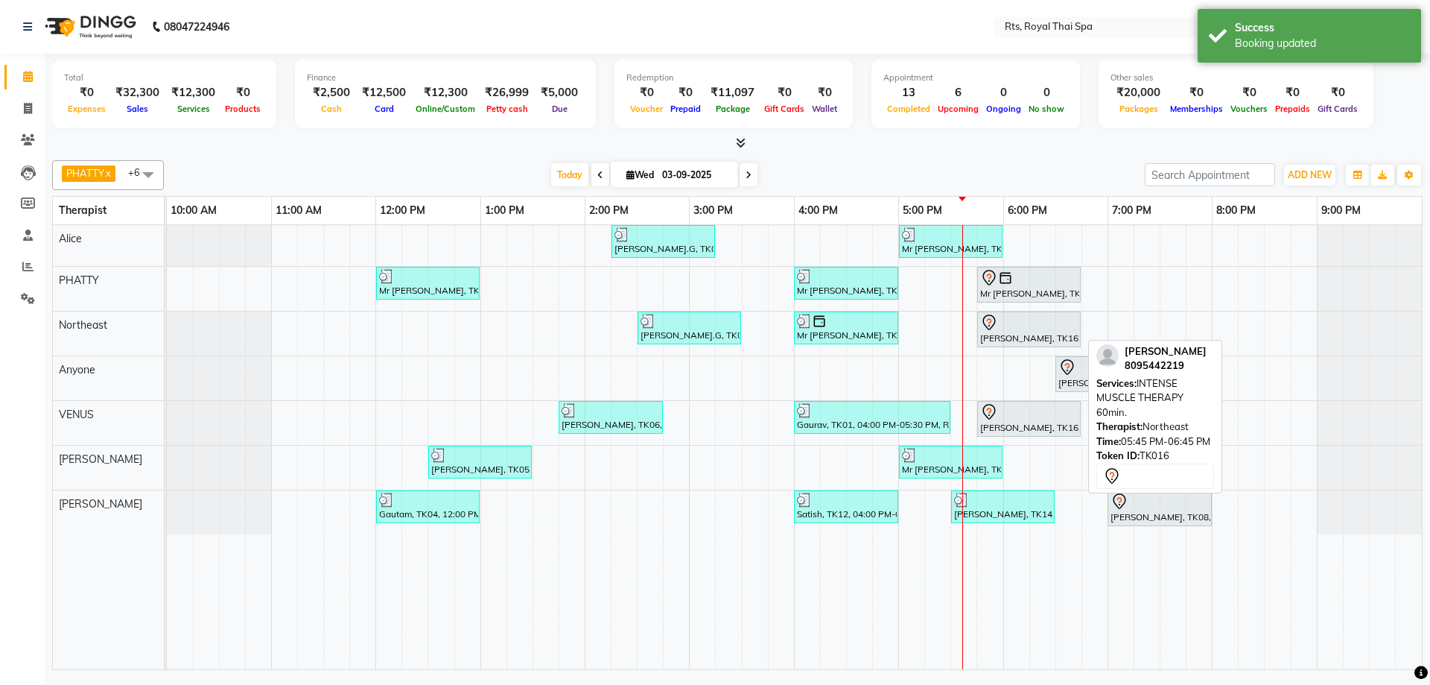
click at [994, 333] on div "[PERSON_NAME], TK16, 05:45 PM-06:45 PM, INTENSE MUSCLE THERAPY 60min." at bounding box center [1029, 329] width 101 height 31
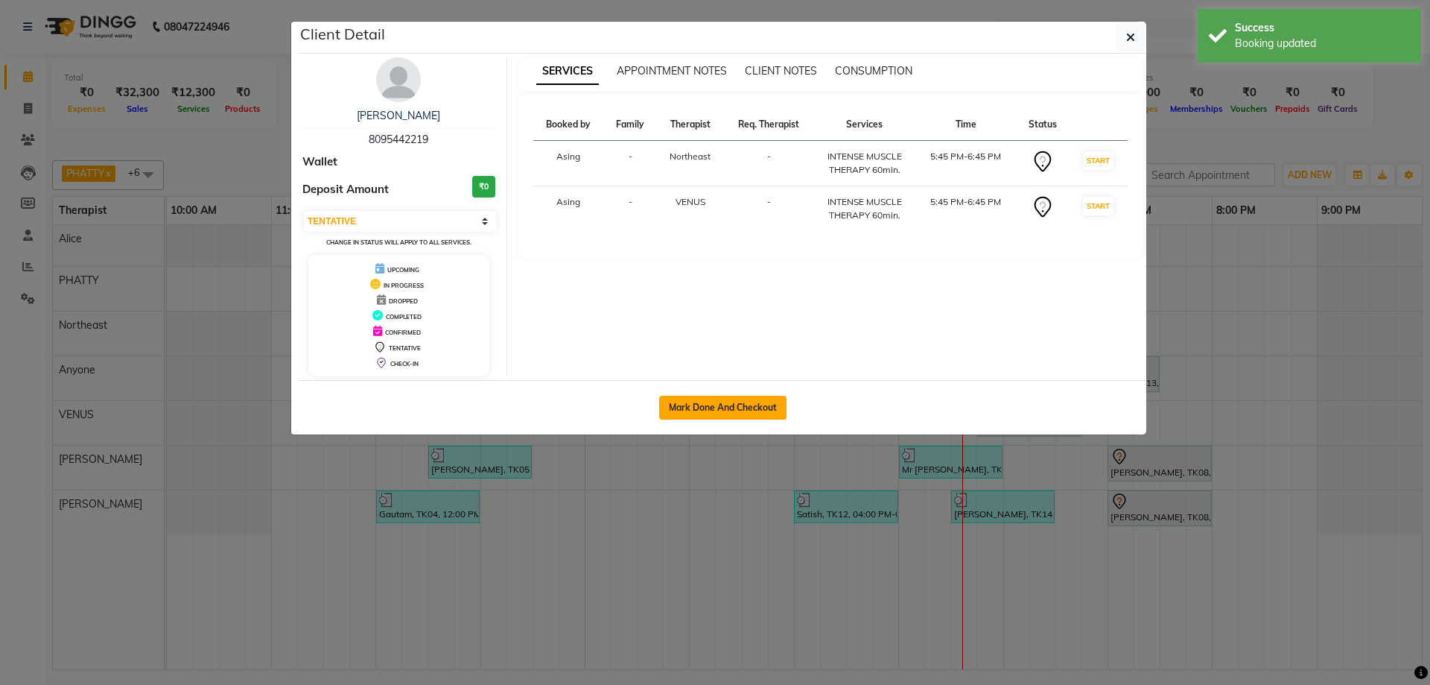
click at [735, 397] on button "Mark Done And Checkout" at bounding box center [722, 408] width 127 height 24
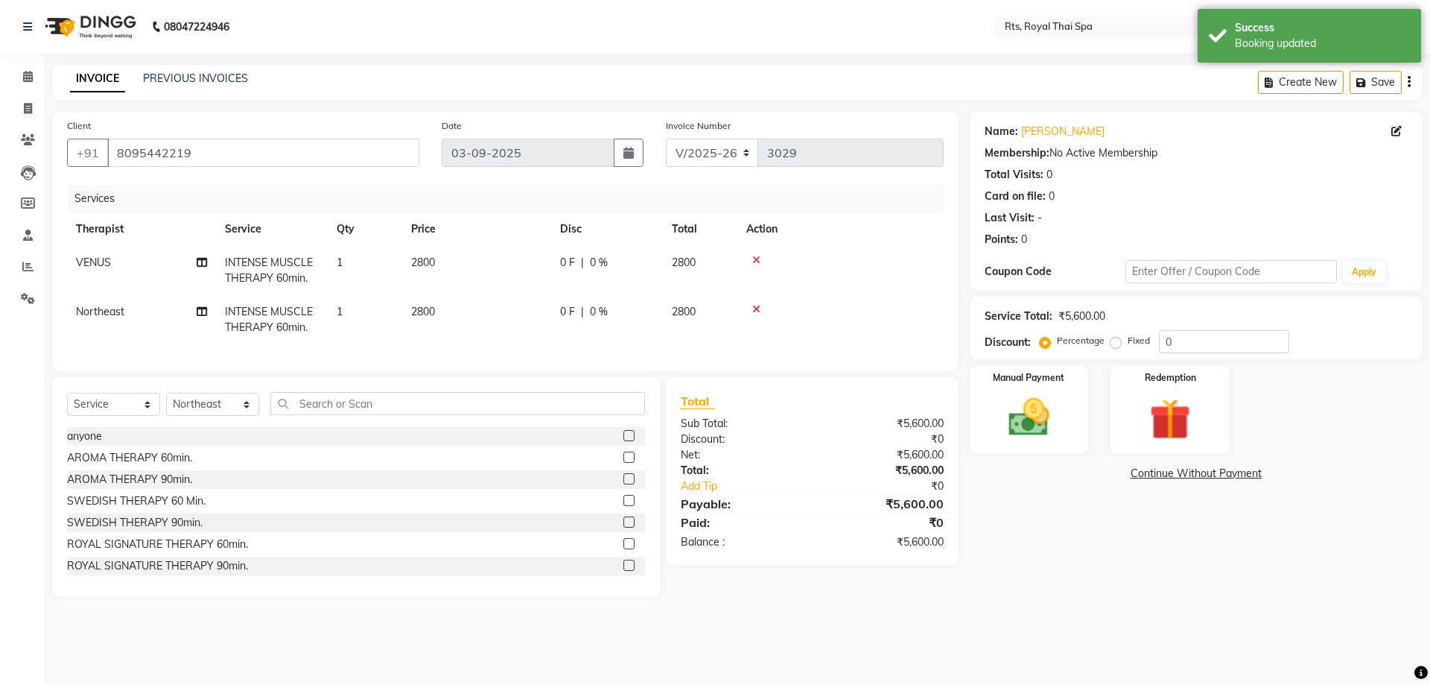
click at [1128, 342] on label "Fixed" at bounding box center [1139, 340] width 22 height 13
click at [1114, 342] on input "Fixed" at bounding box center [1119, 340] width 10 height 10
drag, startPoint x: 1181, startPoint y: 343, endPoint x: 1069, endPoint y: 340, distance: 112.5
click at [1069, 340] on div "Percentage Fixed 0" at bounding box center [1166, 341] width 247 height 23
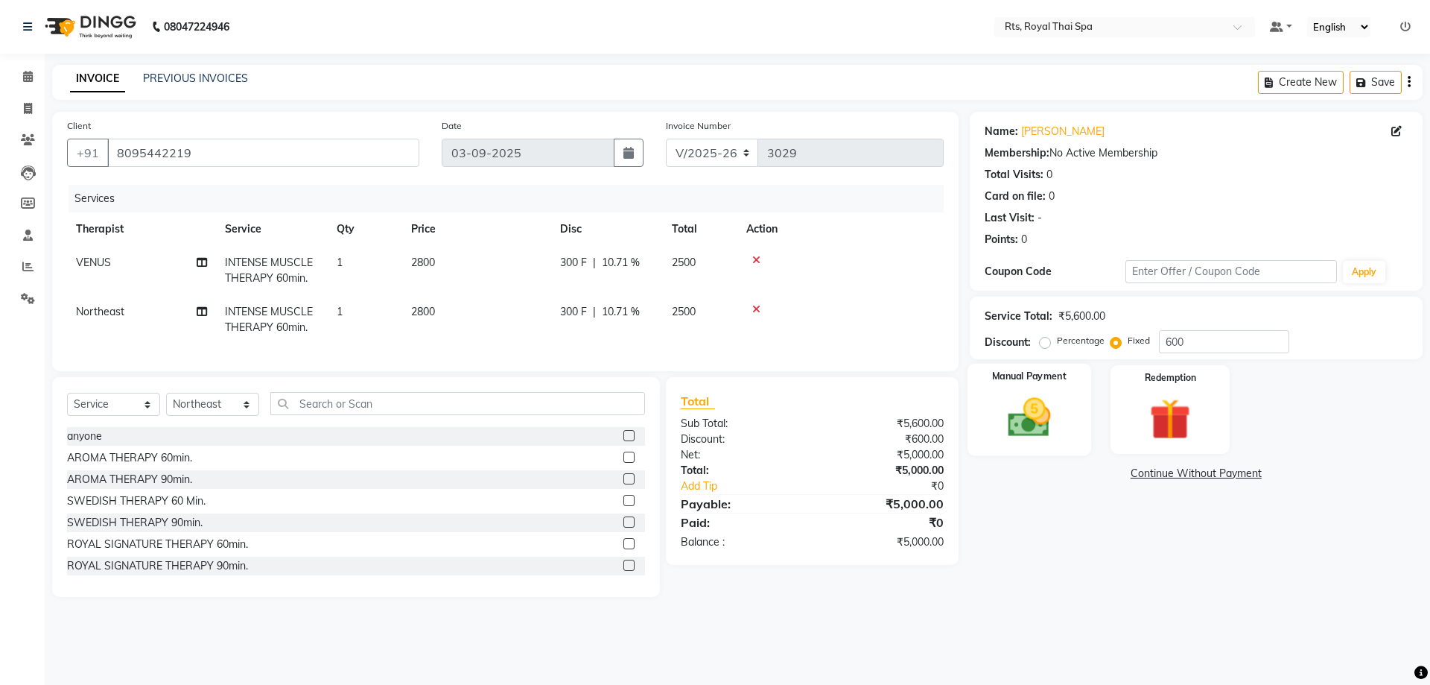
click at [1032, 416] on img at bounding box center [1028, 417] width 69 height 49
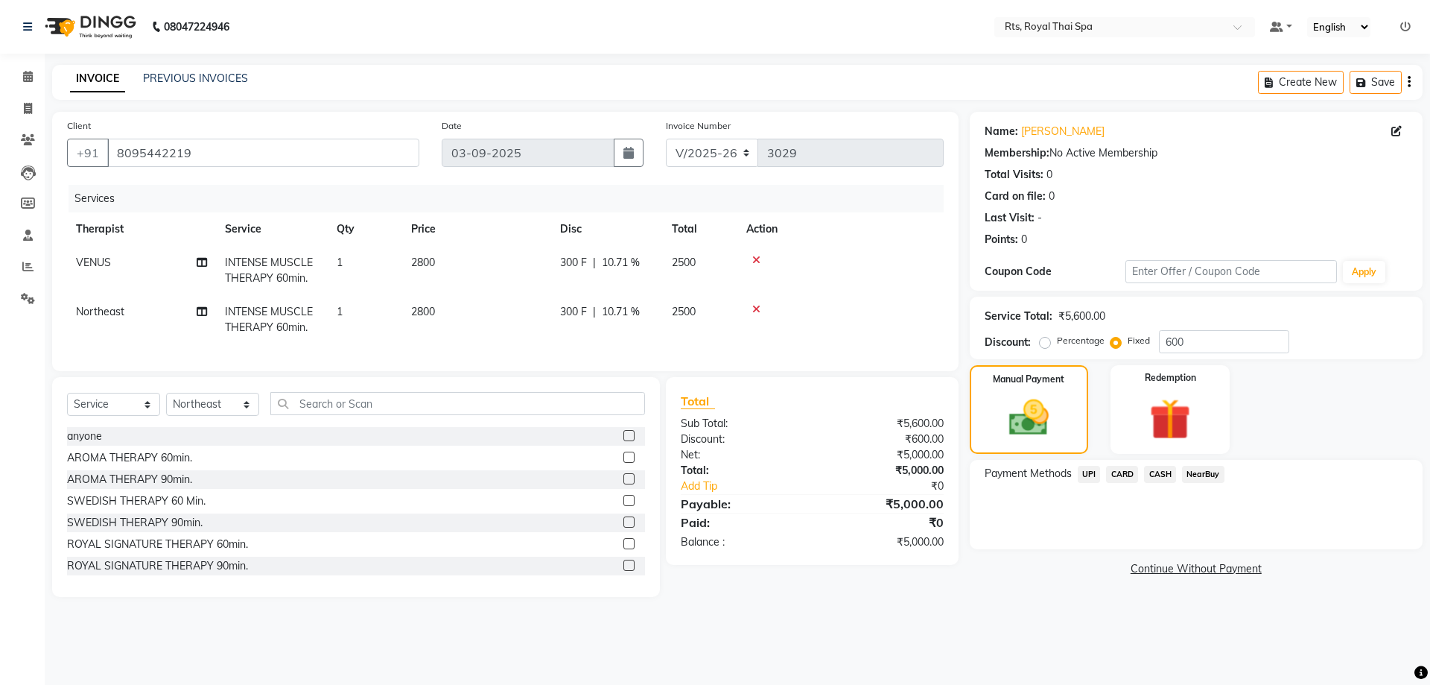
click at [1089, 473] on span "UPI" at bounding box center [1089, 474] width 23 height 17
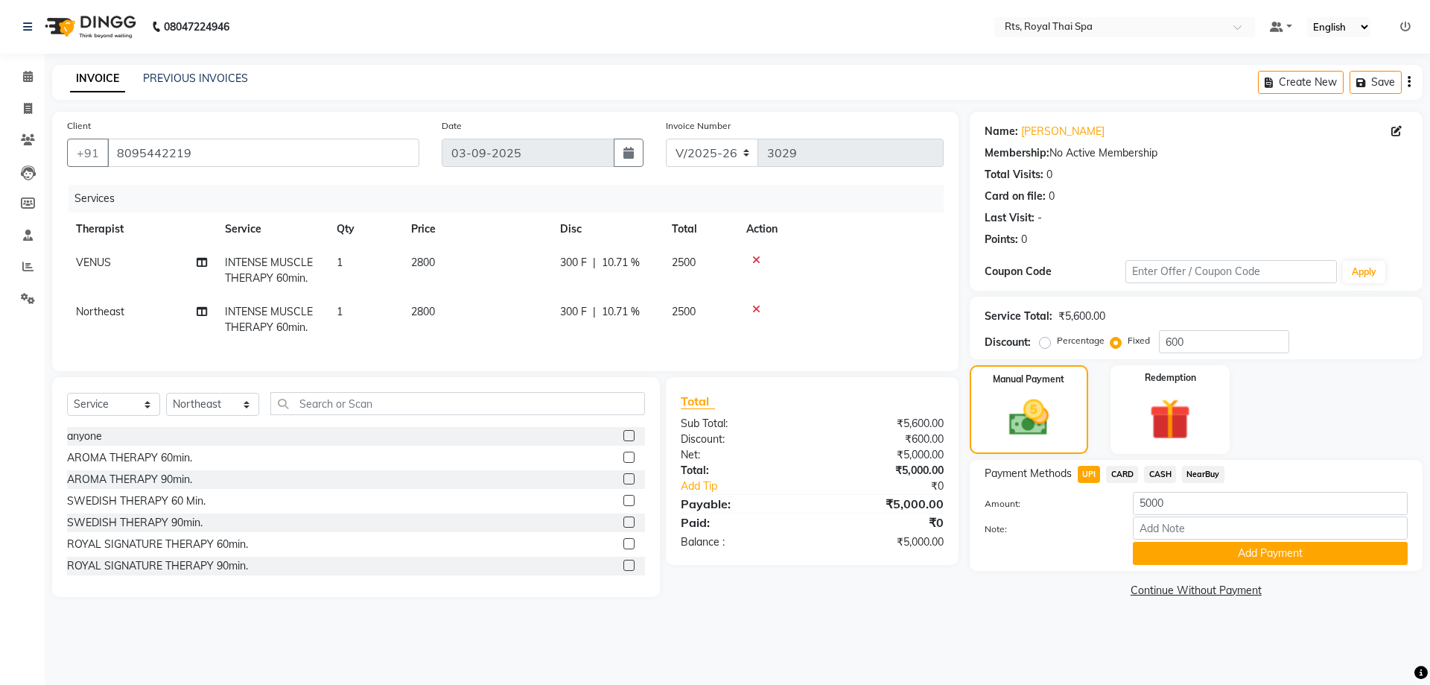
click at [1183, 550] on button "Add Payment" at bounding box center [1270, 553] width 275 height 23
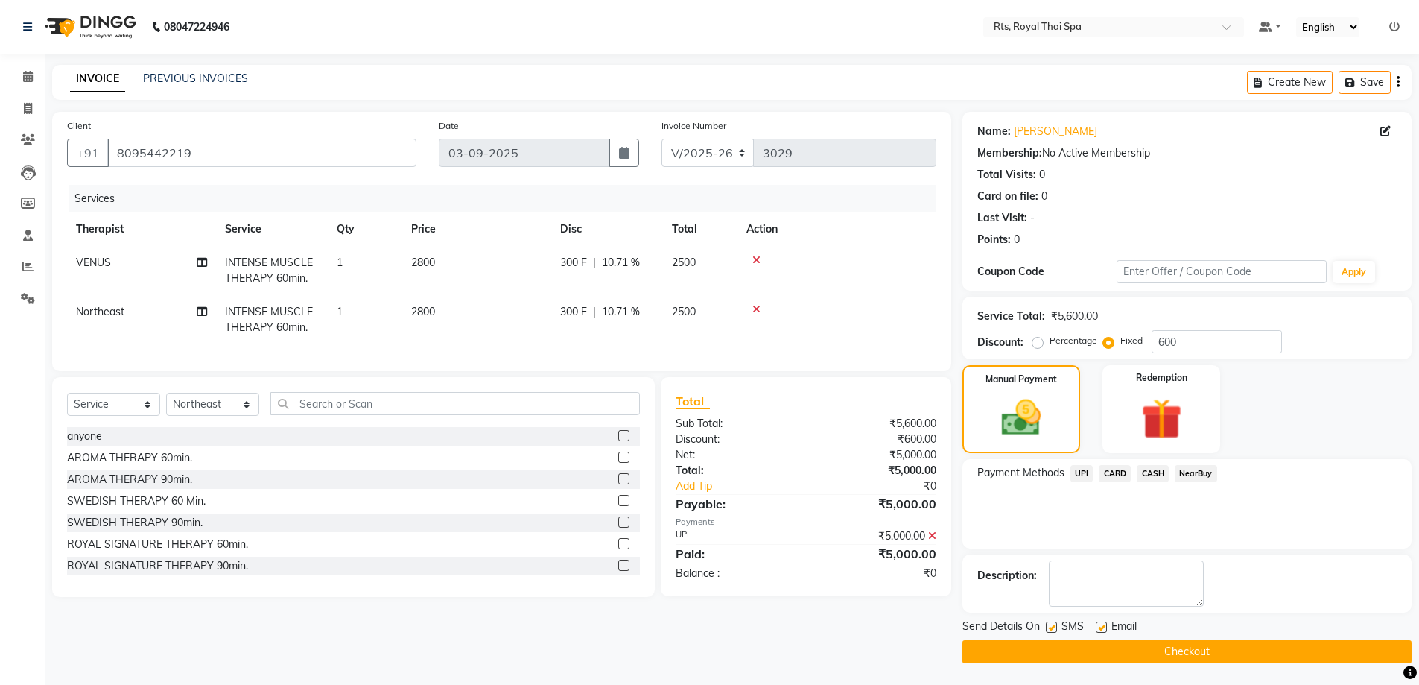
click at [1049, 628] on label at bounding box center [1051, 626] width 11 height 11
click at [1049, 628] on input "checkbox" at bounding box center [1051, 628] width 10 height 10
drag, startPoint x: 1056, startPoint y: 647, endPoint x: 1040, endPoint y: 653, distance: 16.7
click at [1054, 650] on button "Checkout" at bounding box center [1186, 651] width 449 height 23
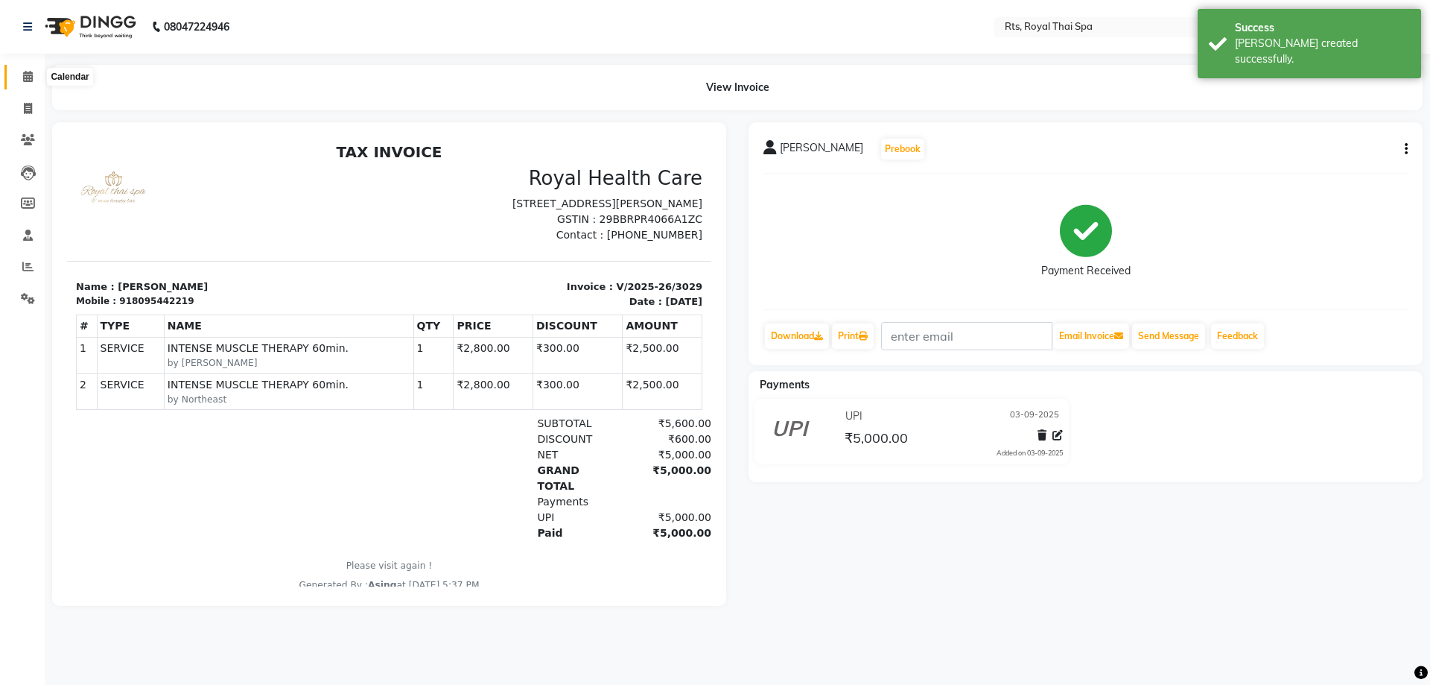
click at [25, 75] on icon at bounding box center [28, 76] width 10 height 11
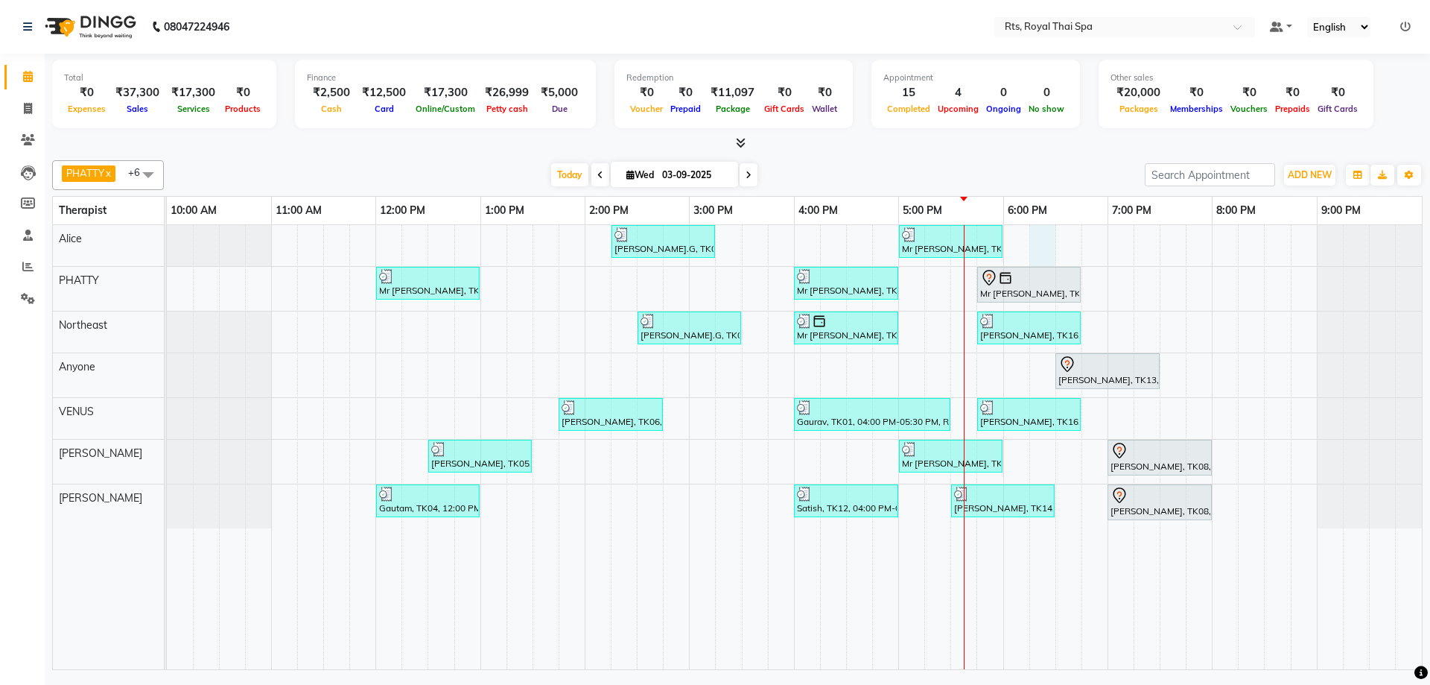
click at [1049, 245] on div "[PERSON_NAME].G, TK07, 02:15 PM-03:15 PM, ROYAL SIGNATURE THERAPY 60min. Mr VP,…" at bounding box center [794, 447] width 1255 height 444
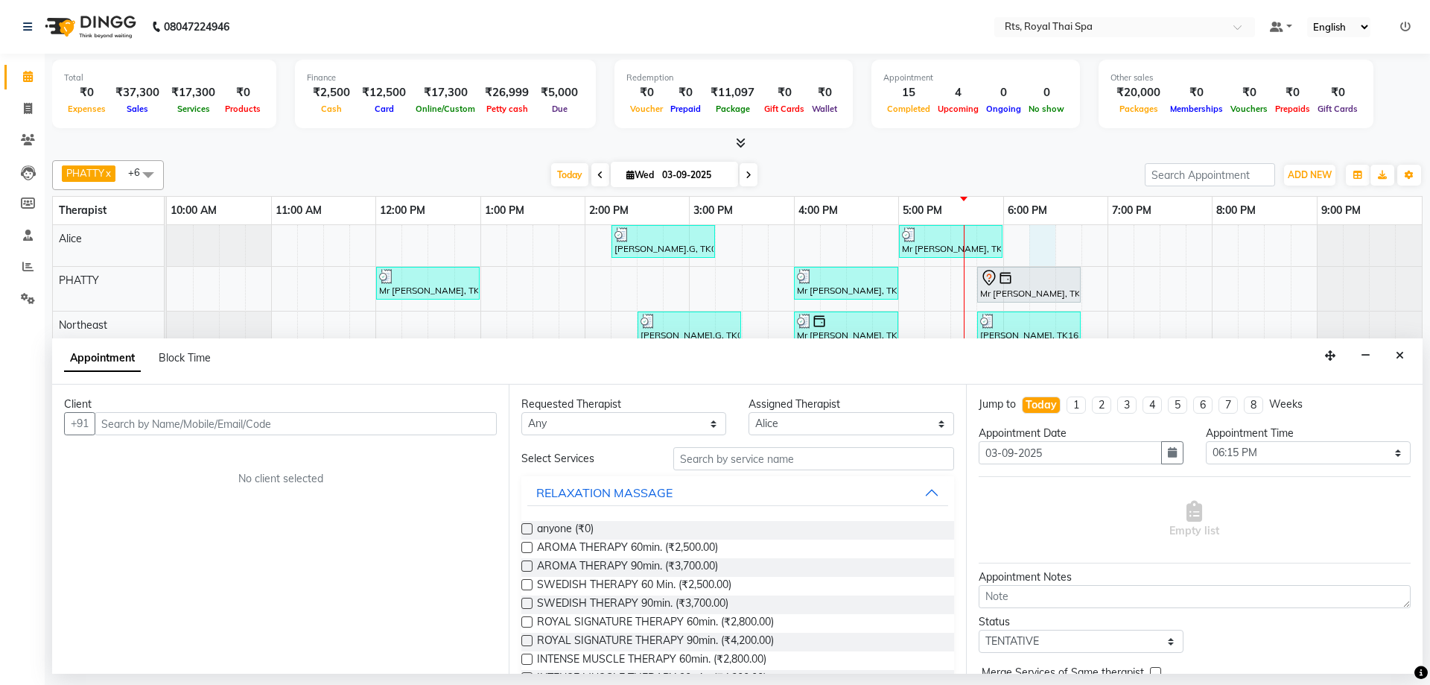
click at [391, 421] on input "text" at bounding box center [296, 423] width 402 height 23
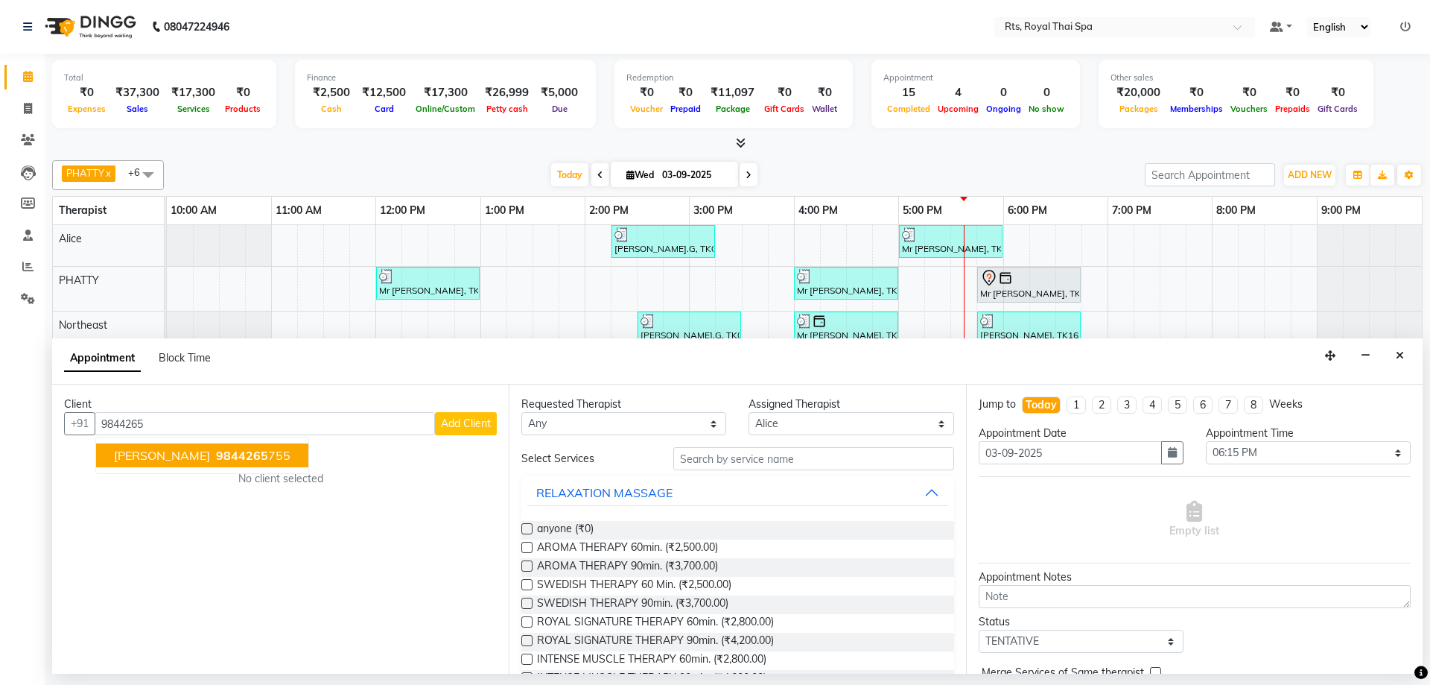
click at [216, 456] on span "9844265" at bounding box center [242, 455] width 52 height 15
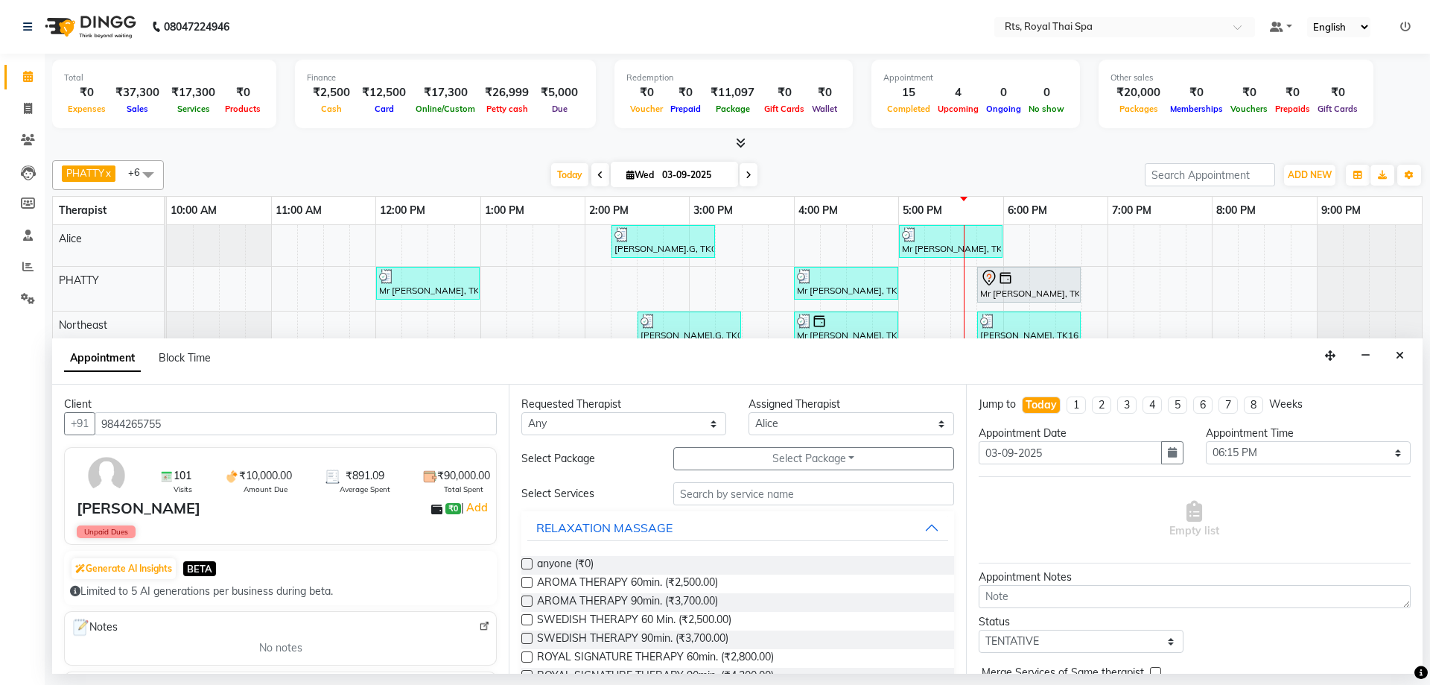
drag, startPoint x: 204, startPoint y: 419, endPoint x: 80, endPoint y: 396, distance: 125.8
click at [81, 395] on div "Client +91 9844265755 101 Visits ₹10,000.00 Amount Due ₹891.09 Average Spent ₹9…" at bounding box center [280, 528] width 457 height 289
click at [1123, 598] on textarea at bounding box center [1195, 596] width 432 height 23
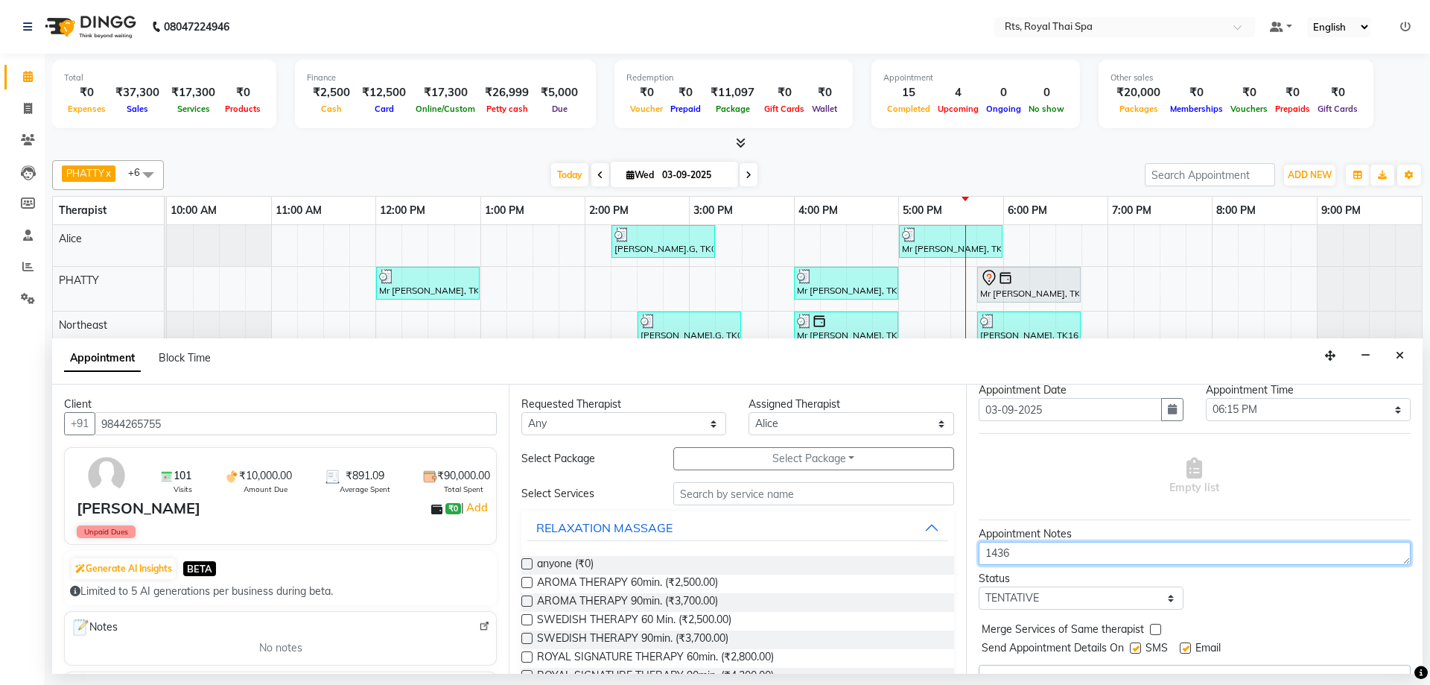
scroll to position [74, 0]
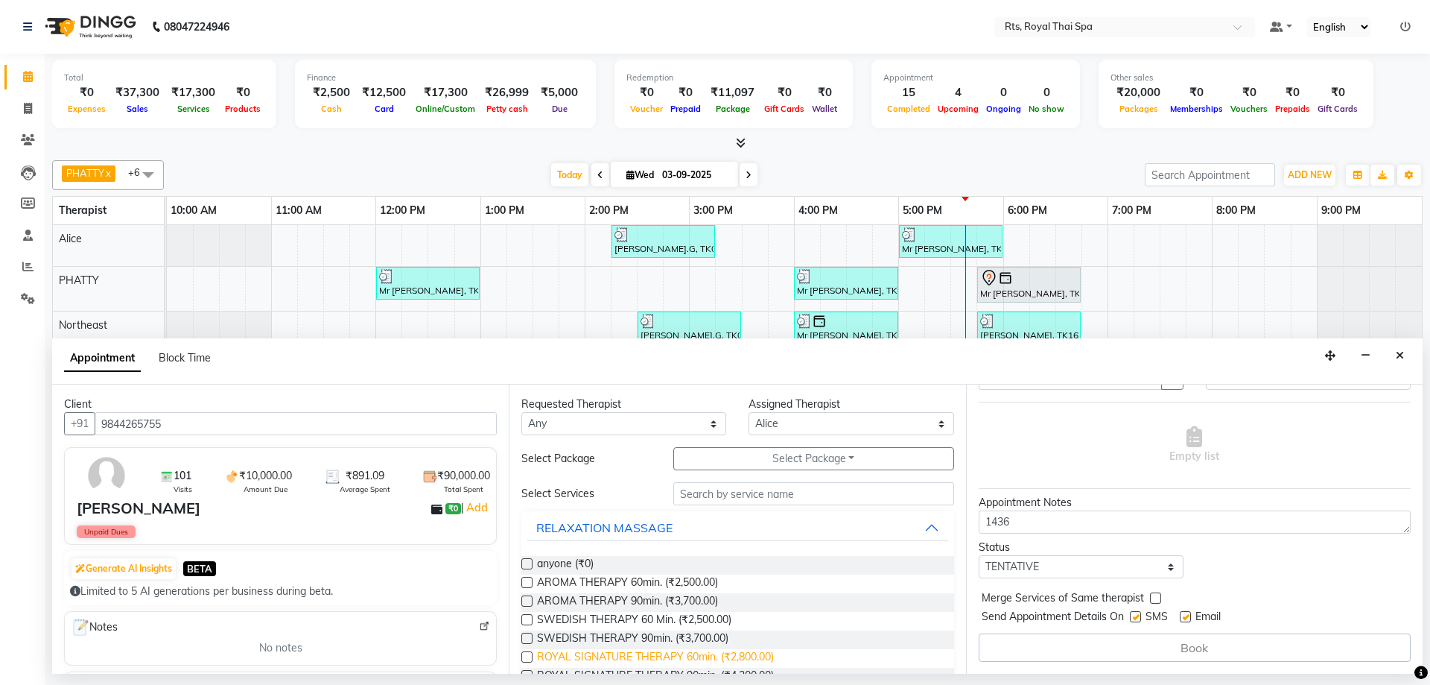
drag, startPoint x: 698, startPoint y: 655, endPoint x: 892, endPoint y: 649, distance: 194.5
click at [701, 655] on span "ROYAL SIGNATURE THERAPY 60min. (₹2,800.00)" at bounding box center [655, 658] width 237 height 19
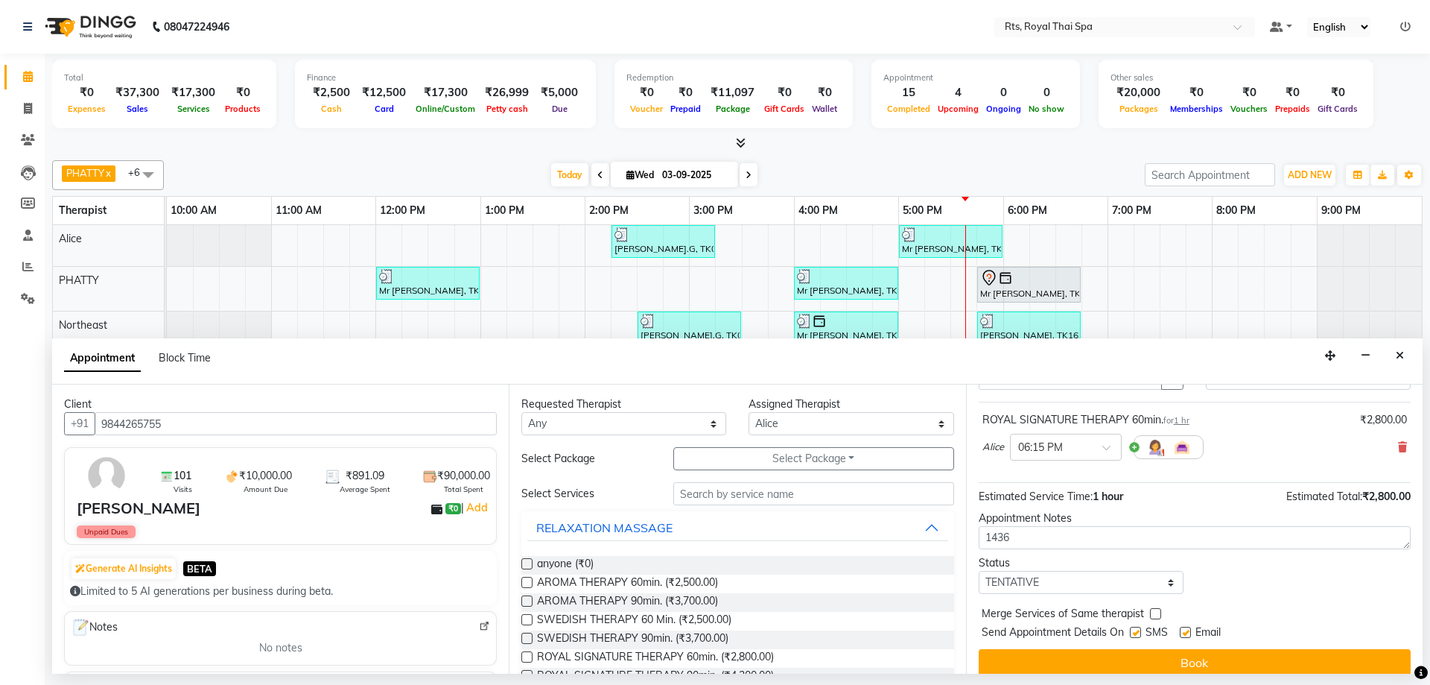
click at [1135, 633] on label at bounding box center [1135, 631] width 11 height 11
click at [1135, 633] on input "checkbox" at bounding box center [1135, 634] width 10 height 10
click at [1144, 656] on button "Book" at bounding box center [1195, 662] width 432 height 27
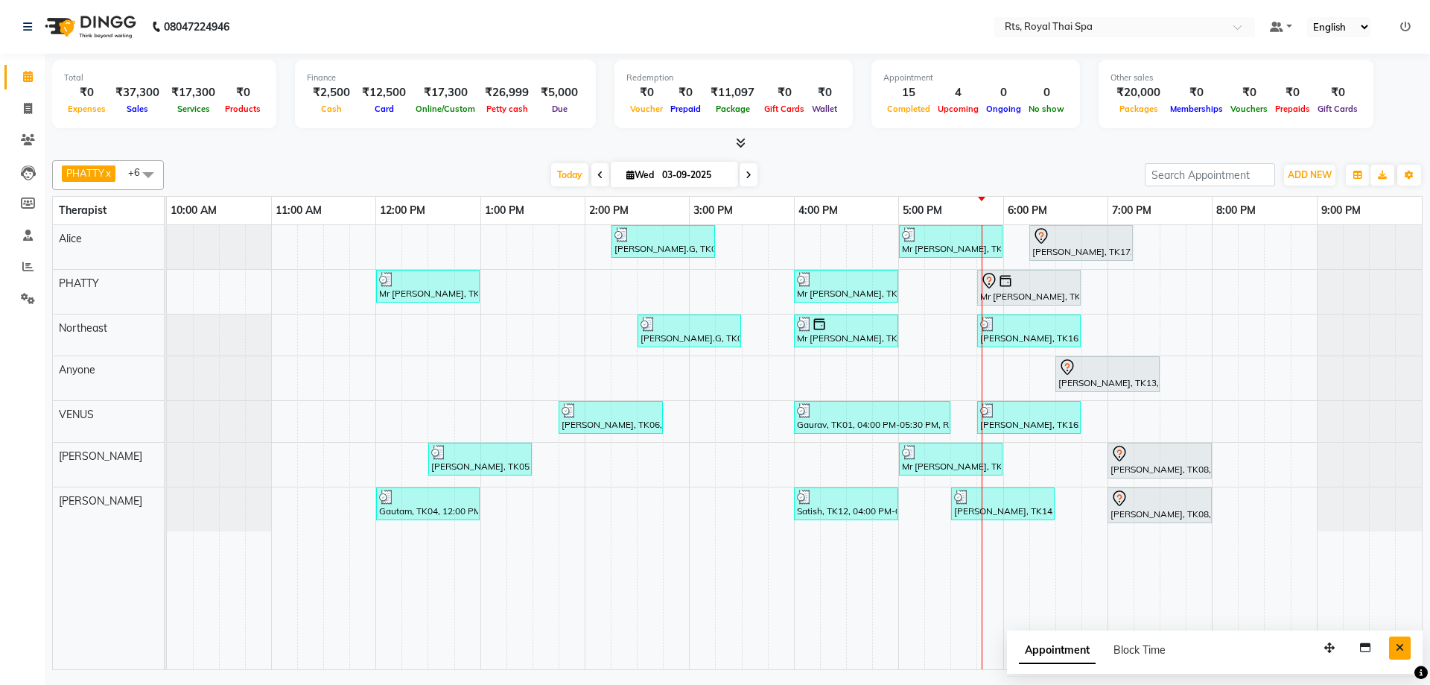
click at [1395, 650] on button "Close" at bounding box center [1400, 647] width 22 height 23
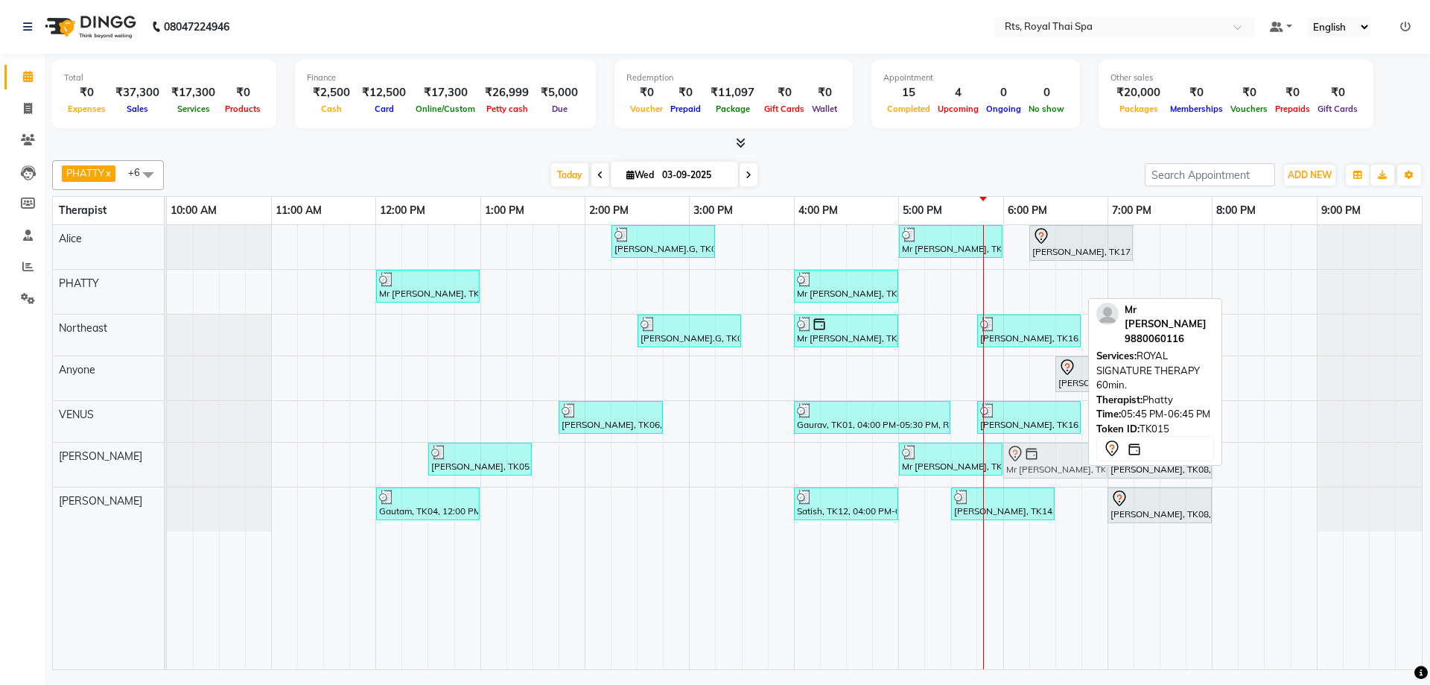
drag, startPoint x: 1004, startPoint y: 291, endPoint x: 1023, endPoint y: 448, distance: 158.3
click at [1023, 464] on tbody "[PERSON_NAME].G, TK07, 02:15 PM-03:15 PM, ROYAL SIGNATURE THERAPY 60min. Mr VP,…" at bounding box center [794, 378] width 1255 height 306
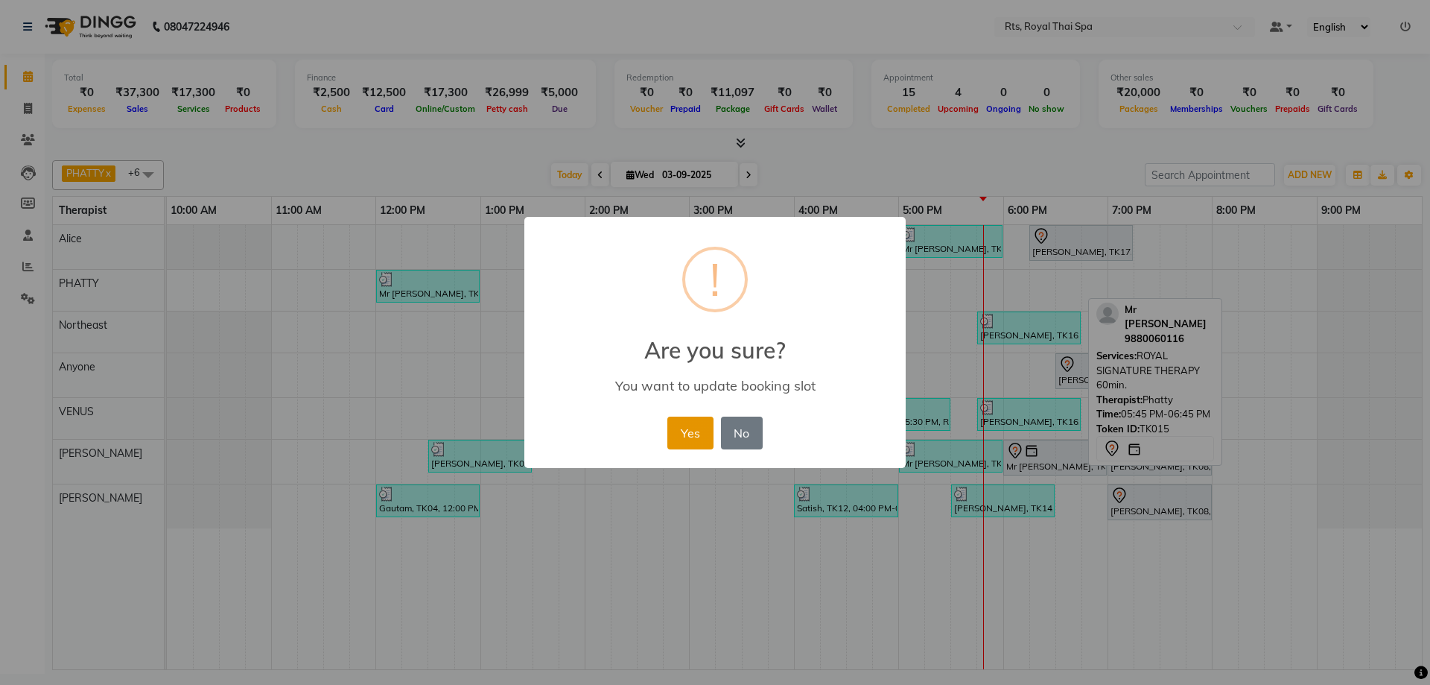
click at [694, 434] on button "Yes" at bounding box center [689, 432] width 45 height 33
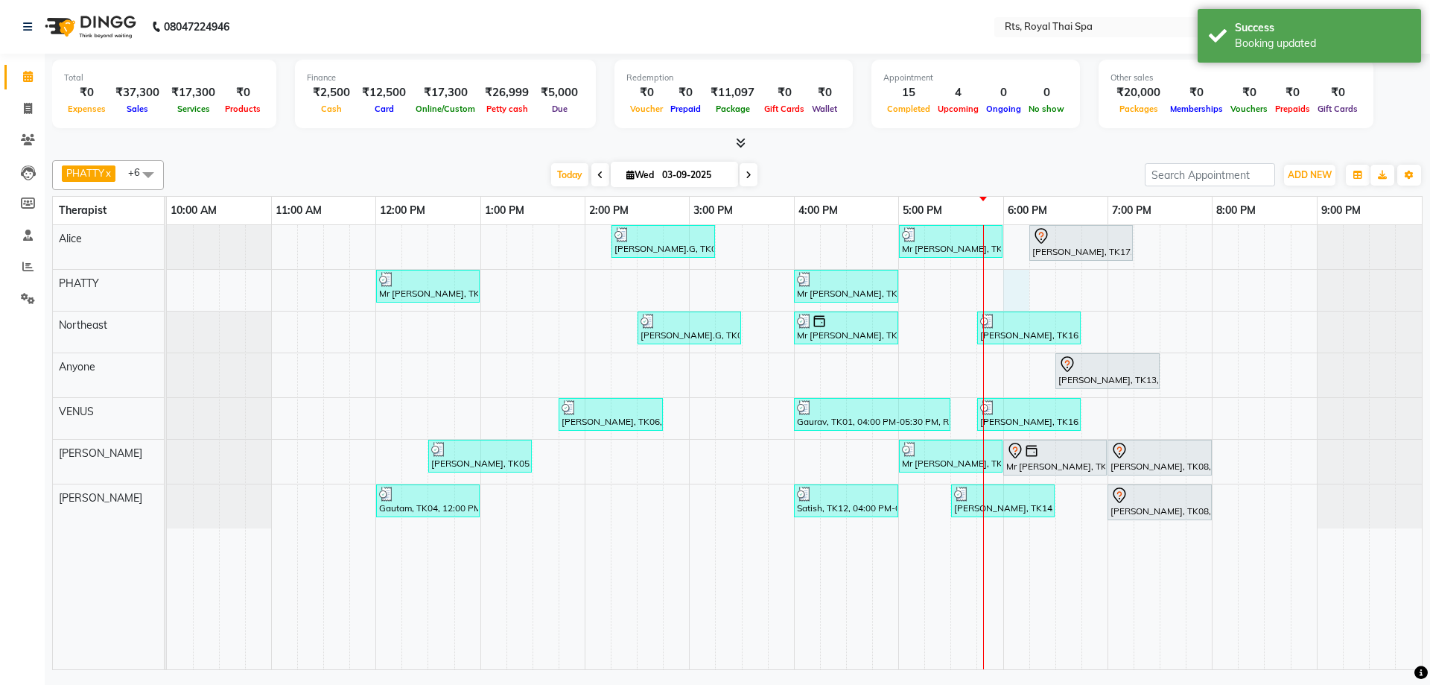
click at [1012, 295] on div "[PERSON_NAME].G, TK07, 02:15 PM-03:15 PM, ROYAL SIGNATURE THERAPY 60min. Mr VP,…" at bounding box center [794, 447] width 1255 height 444
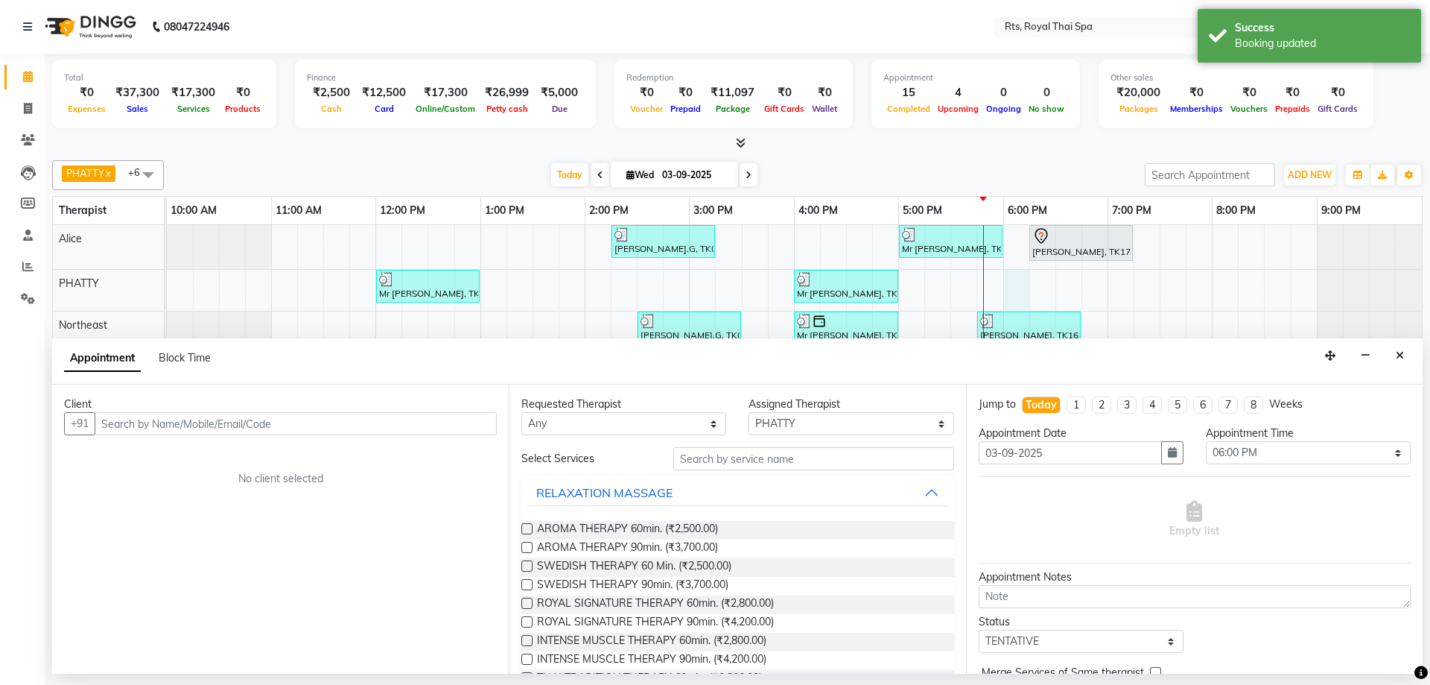
click at [399, 421] on input "text" at bounding box center [296, 423] width 402 height 23
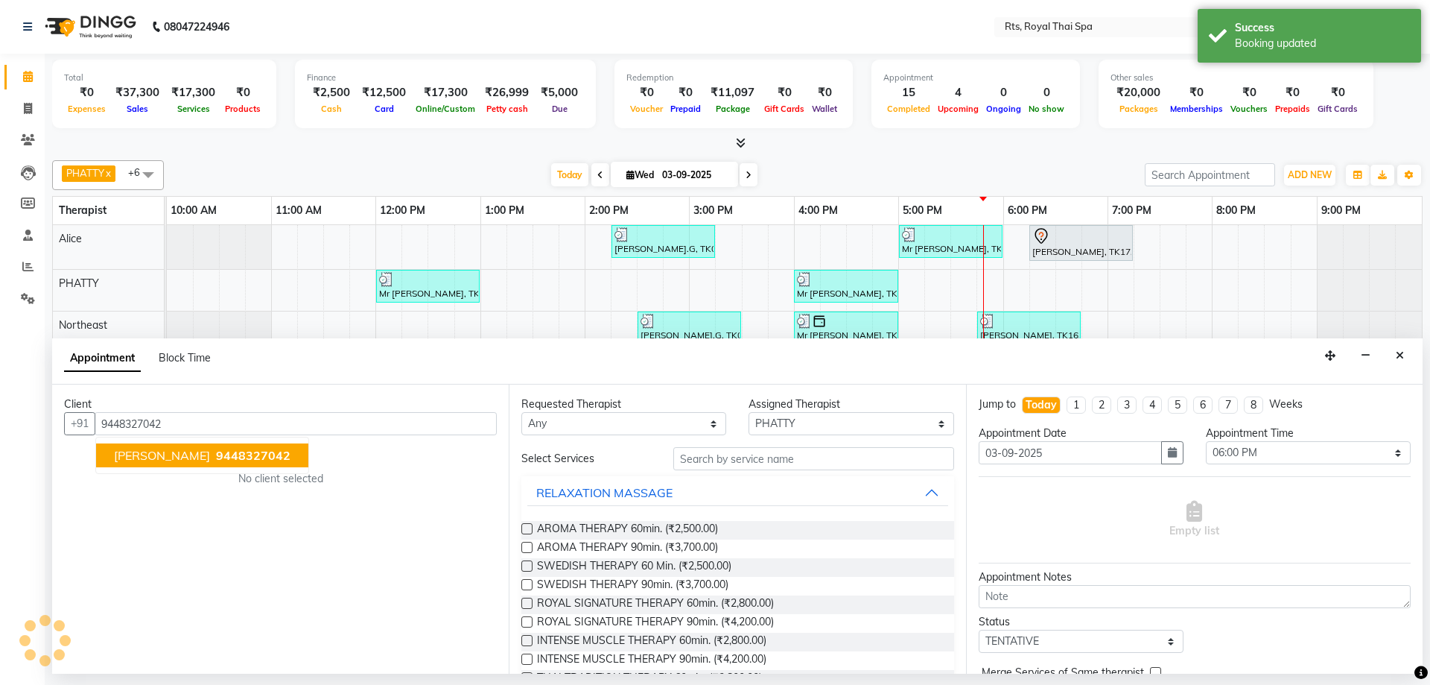
click at [229, 454] on span "9448327042" at bounding box center [253, 455] width 74 height 15
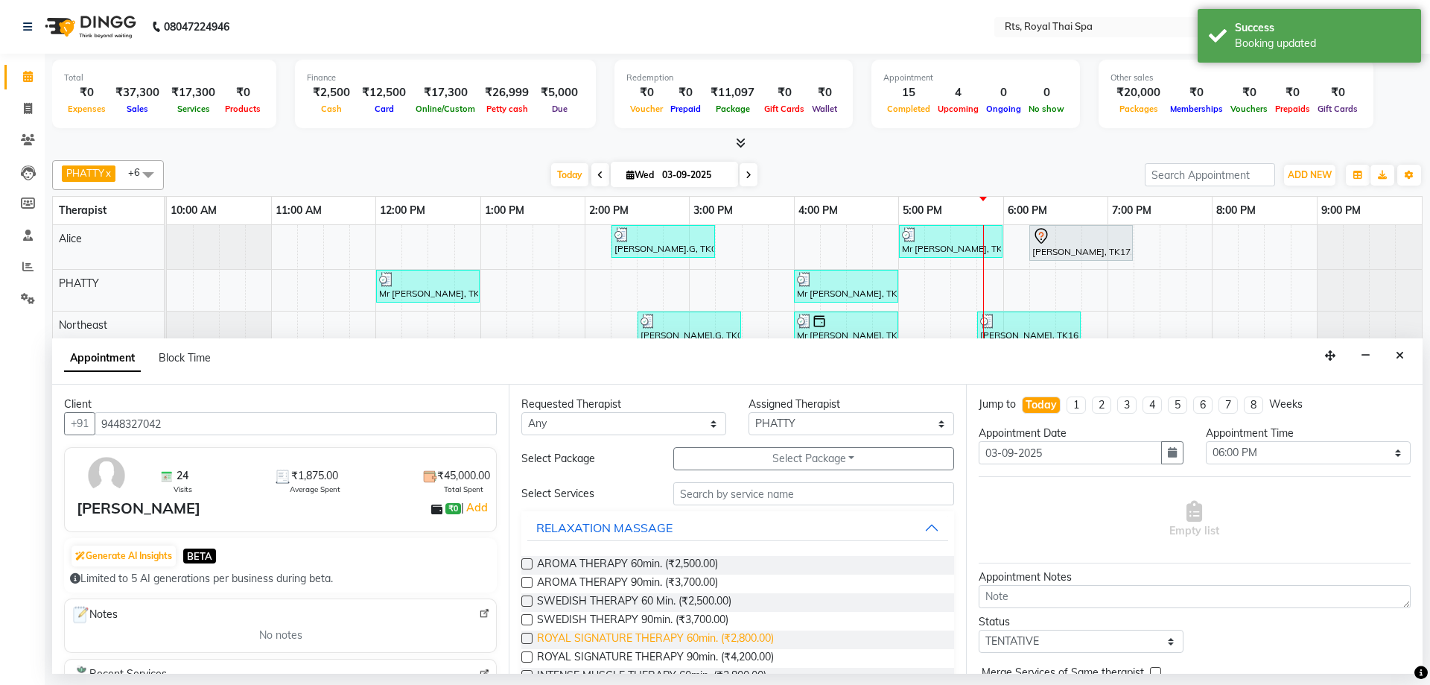
click at [712, 642] on span "ROYAL SIGNATURE THERAPY 60min. (₹2,800.00)" at bounding box center [655, 639] width 237 height 19
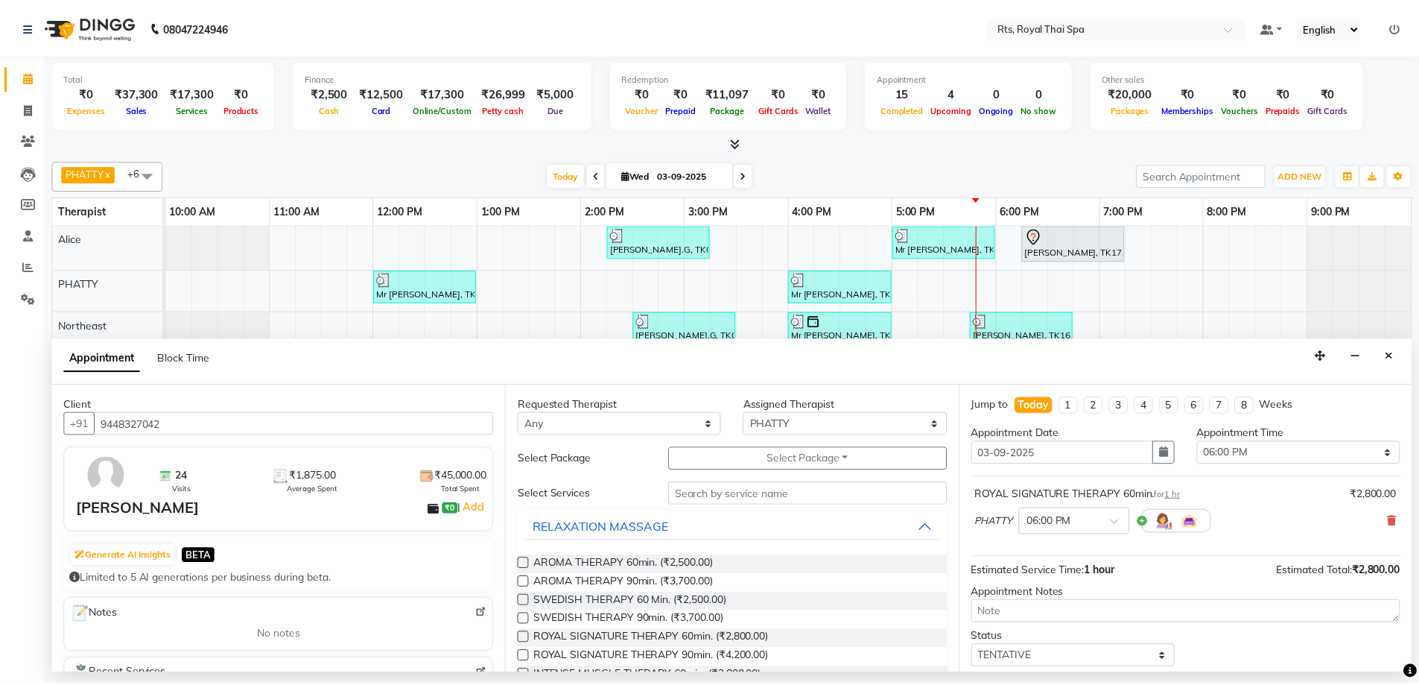
scroll to position [89, 0]
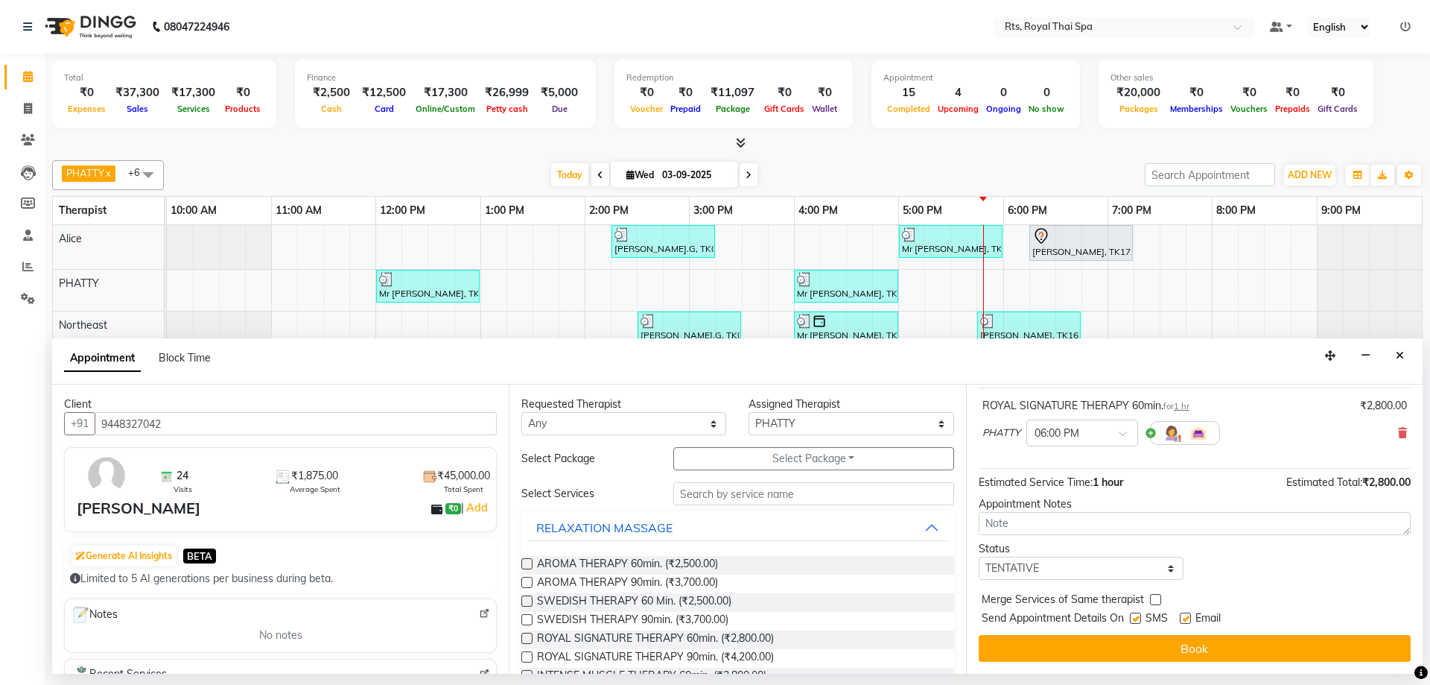
click at [1135, 621] on label at bounding box center [1135, 617] width 11 height 11
click at [1135, 621] on input "checkbox" at bounding box center [1135, 620] width 10 height 10
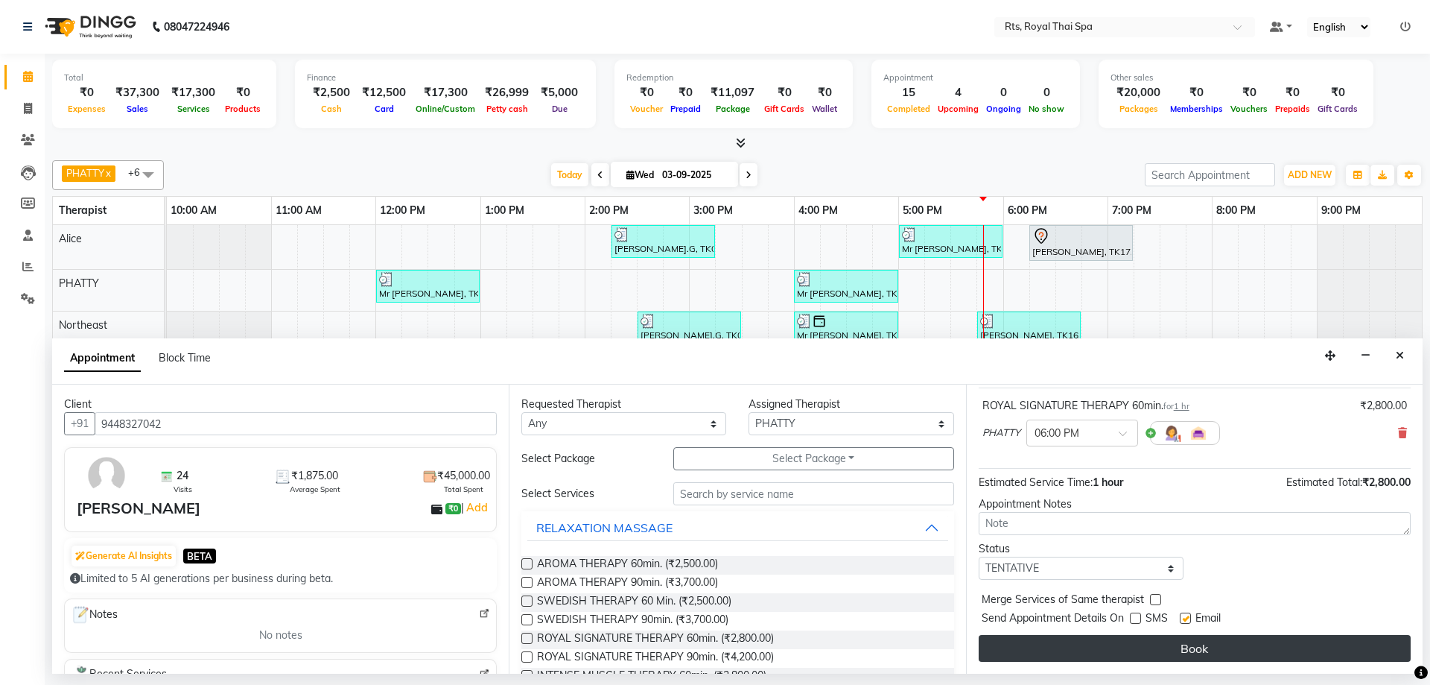
click at [1134, 642] on button "Book" at bounding box center [1195, 648] width 432 height 27
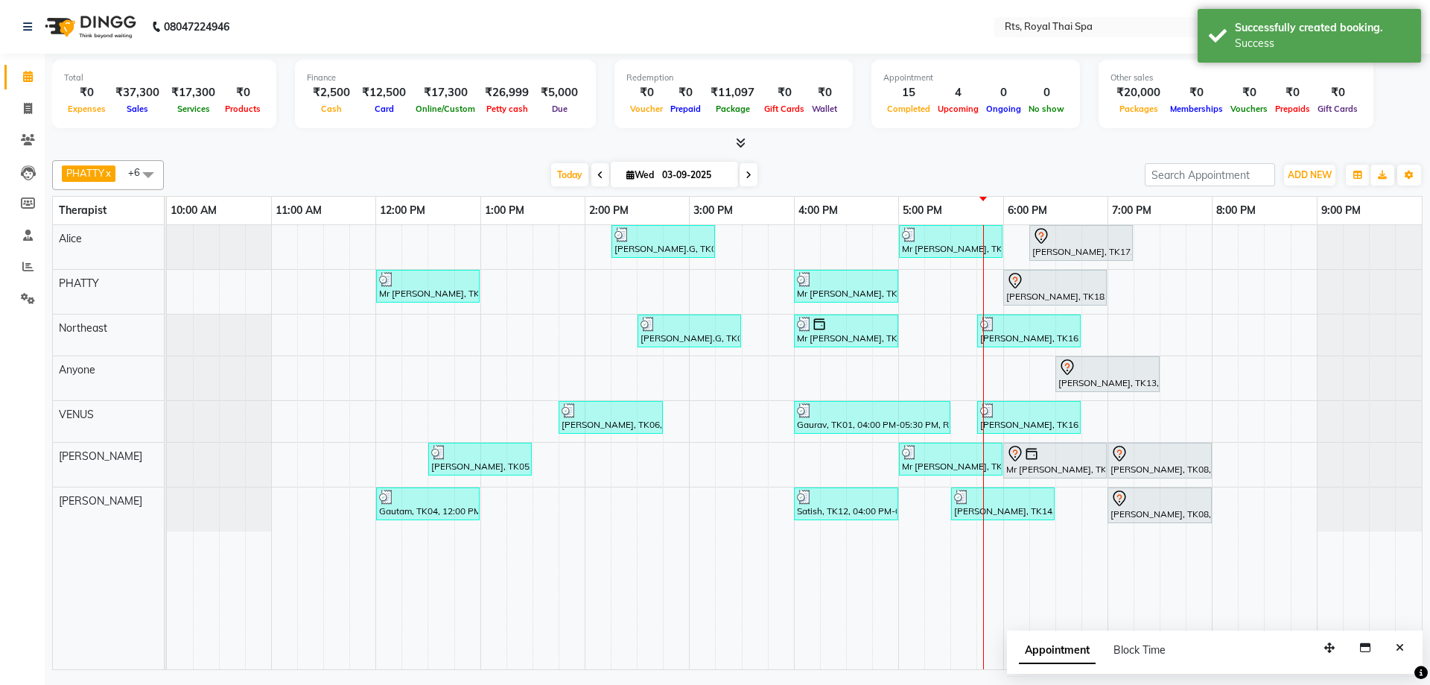
drag, startPoint x: 1402, startPoint y: 650, endPoint x: 1394, endPoint y: 650, distance: 8.2
click at [1394, 650] on button "Close" at bounding box center [1400, 647] width 22 height 23
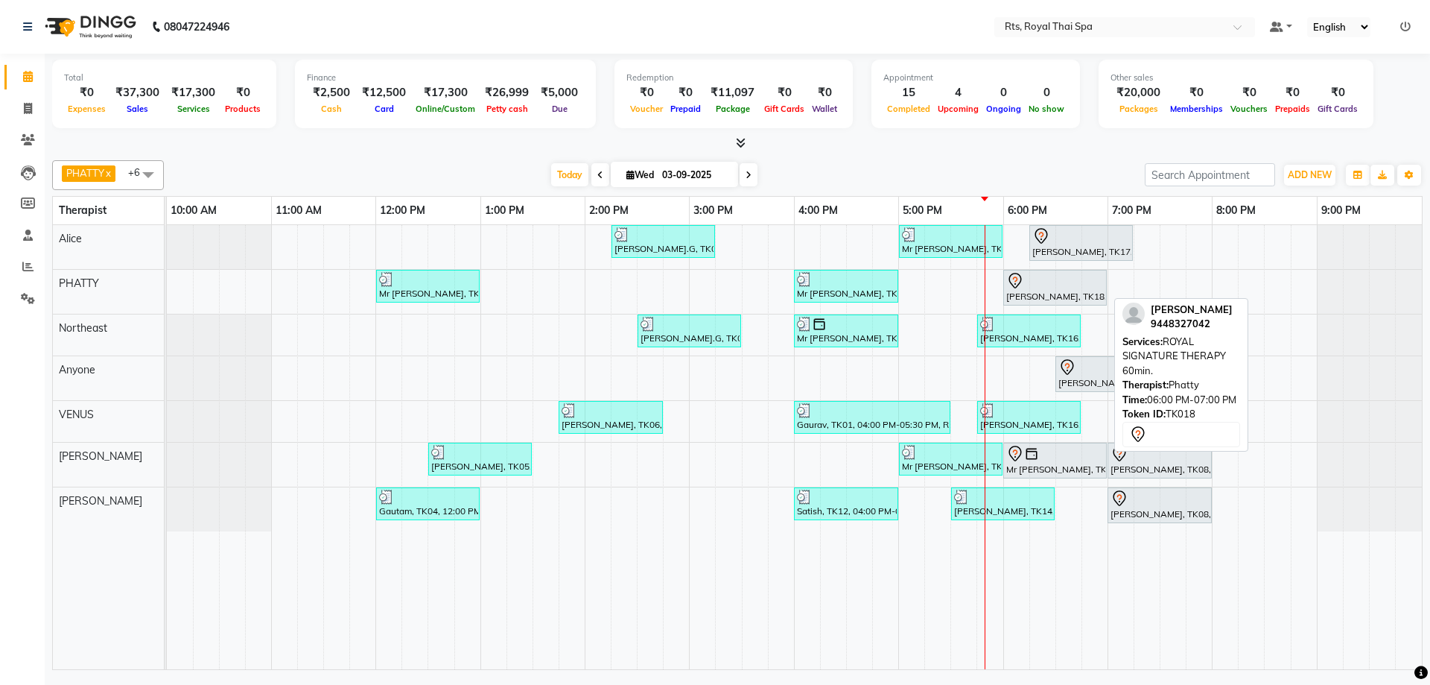
click at [1032, 289] on div "[PERSON_NAME], TK18, 06:00 PM-07:00 PM, ROYAL SIGNATURE THERAPY 60min." at bounding box center [1055, 287] width 101 height 31
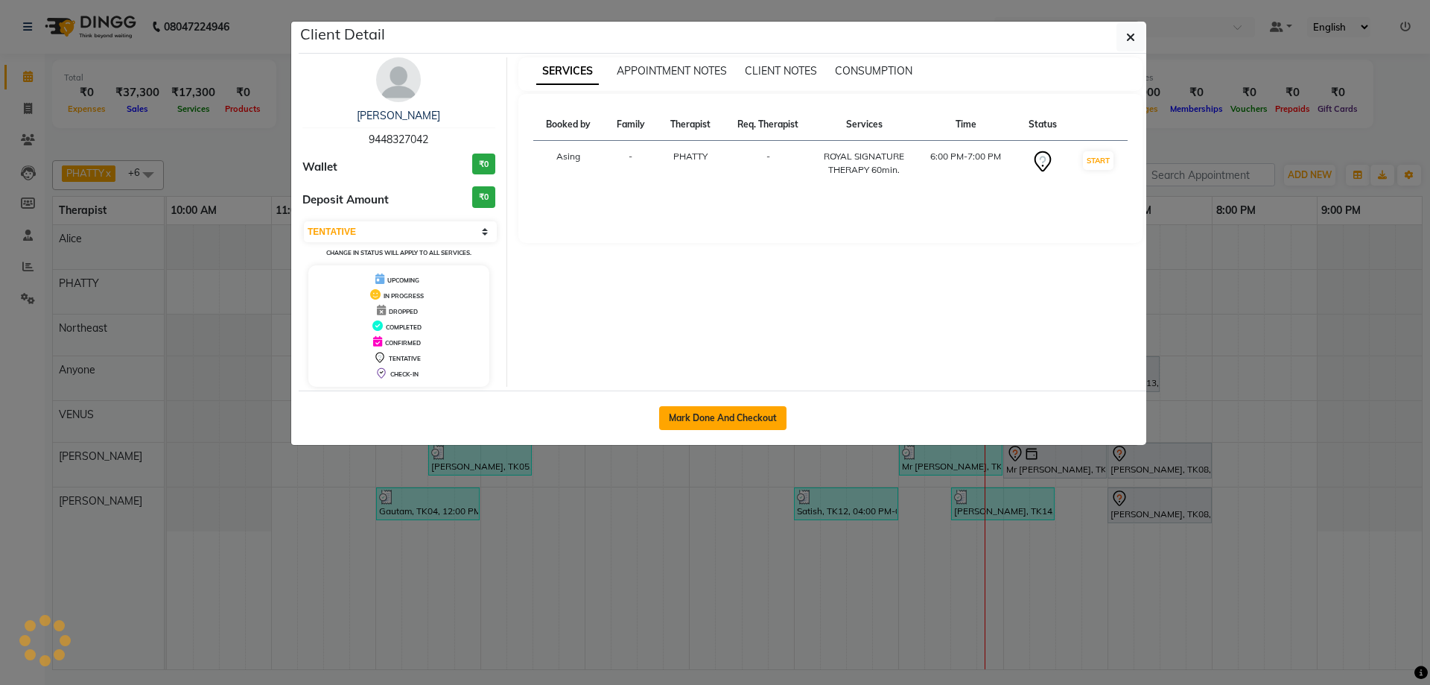
click at [715, 416] on button "Mark Done And Checkout" at bounding box center [722, 418] width 127 height 24
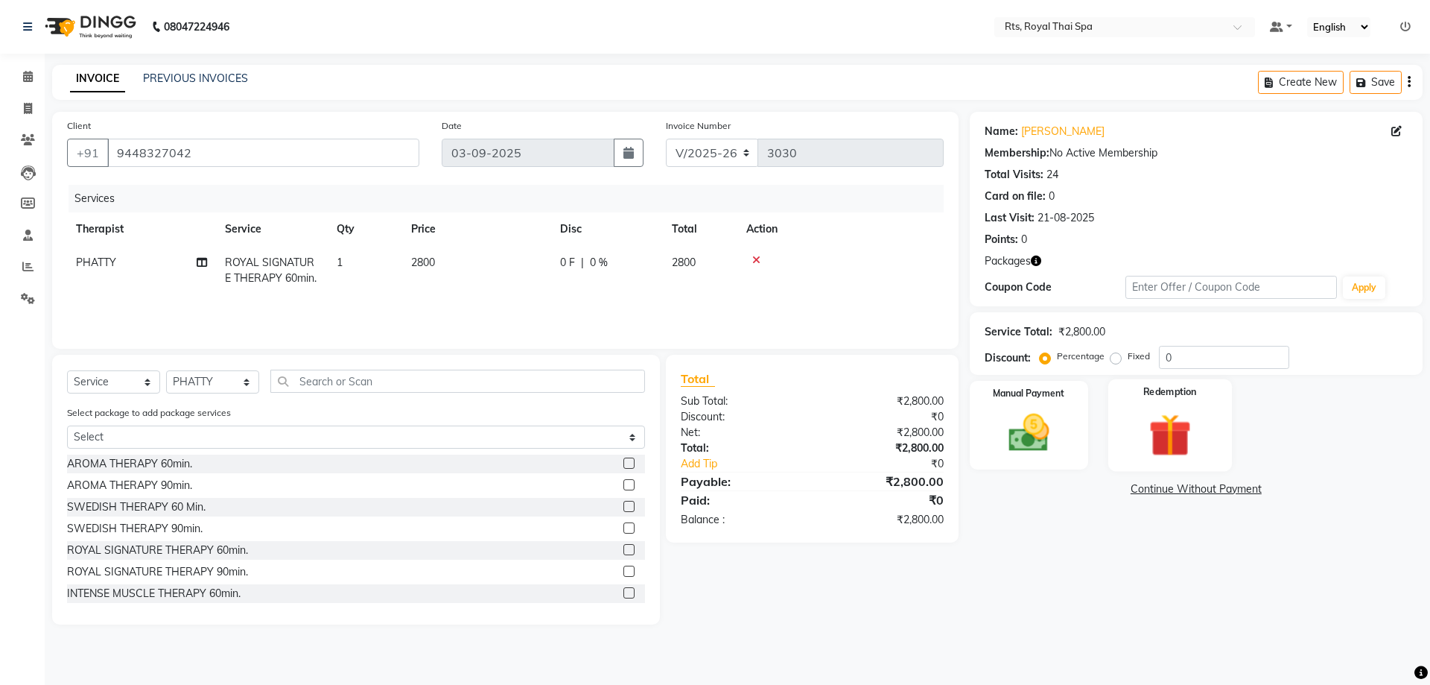
click at [1147, 416] on img at bounding box center [1169, 434] width 69 height 53
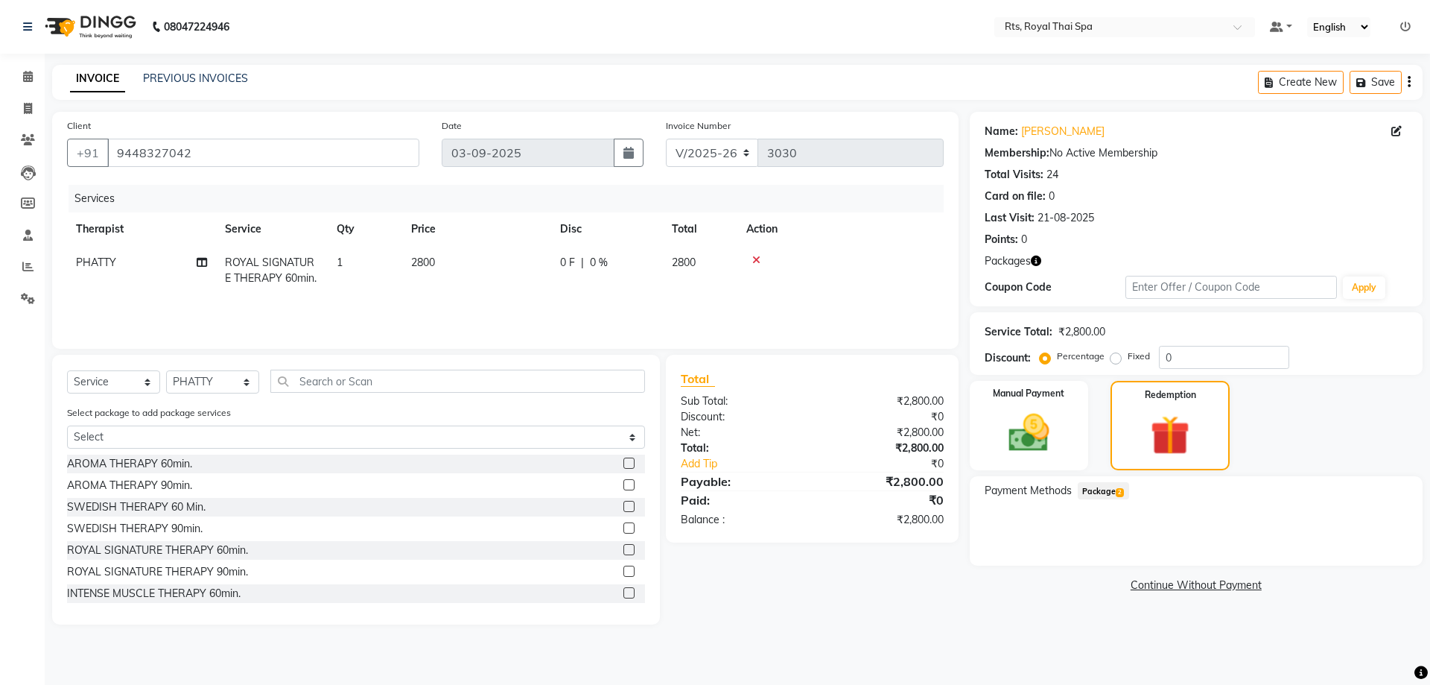
click at [1100, 492] on span "Package 2" at bounding box center [1103, 490] width 51 height 17
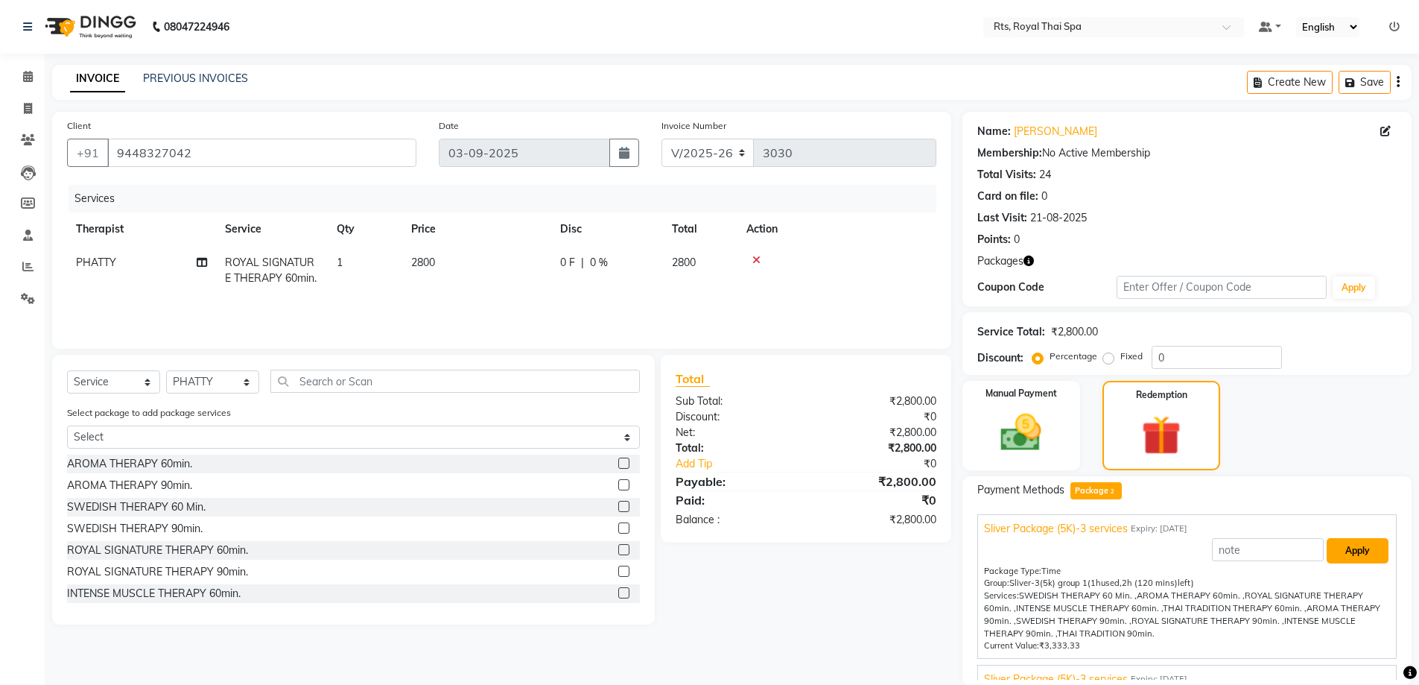
click at [1332, 540] on button "Apply" at bounding box center [1358, 550] width 62 height 25
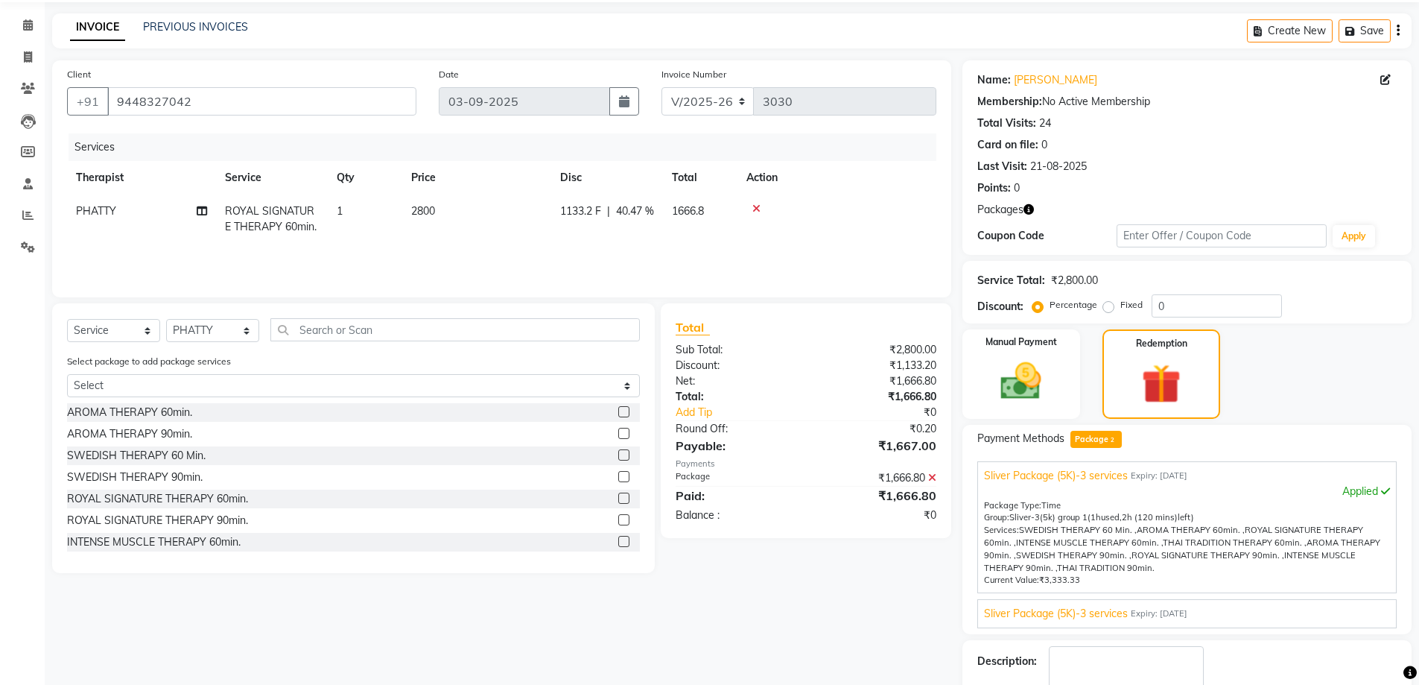
scroll to position [138, 0]
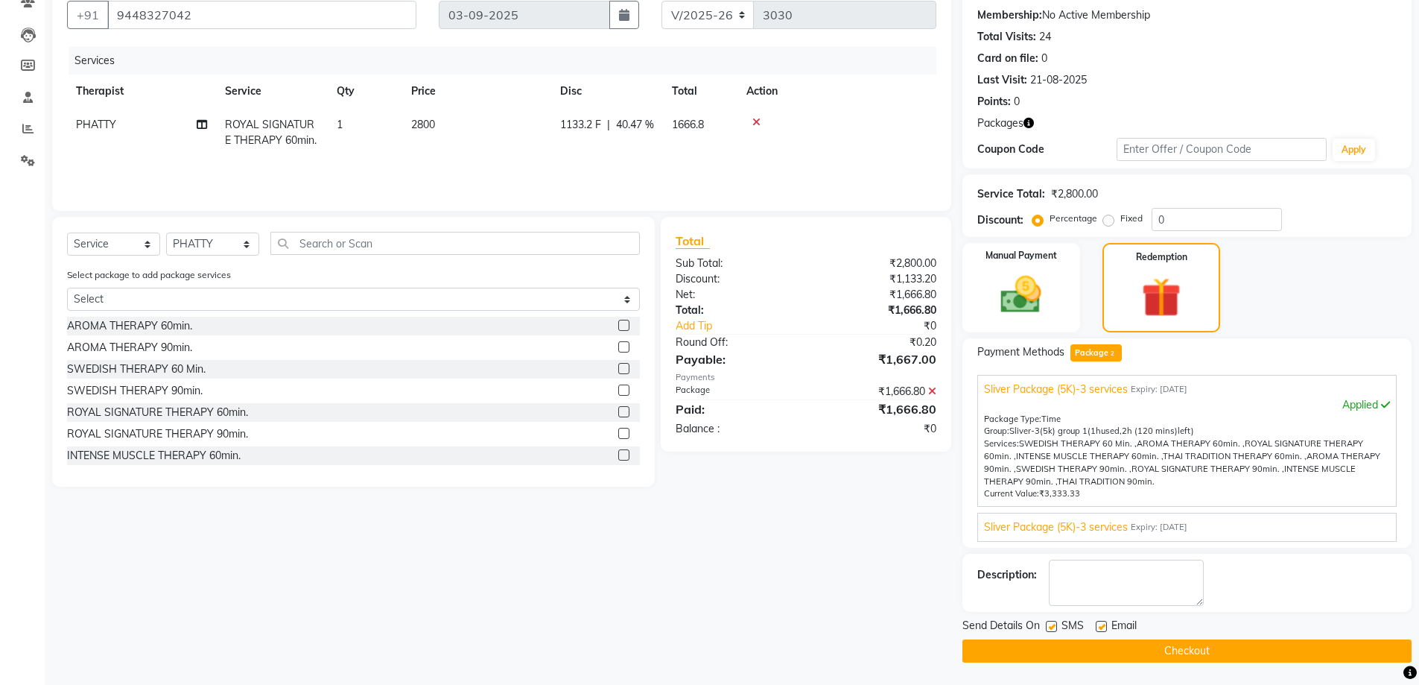
click at [1054, 629] on label at bounding box center [1051, 626] width 11 height 11
click at [1054, 629] on input "checkbox" at bounding box center [1051, 627] width 10 height 10
drag, startPoint x: 1050, startPoint y: 646, endPoint x: 600, endPoint y: 606, distance: 450.9
click at [600, 606] on div "Client [PHONE_NUMBER] Date [DATE] Invoice Number V/2025 V/[PHONE_NUMBER] Servic…" at bounding box center [732, 318] width 1382 height 688
drag, startPoint x: 602, startPoint y: 609, endPoint x: 589, endPoint y: 606, distance: 12.9
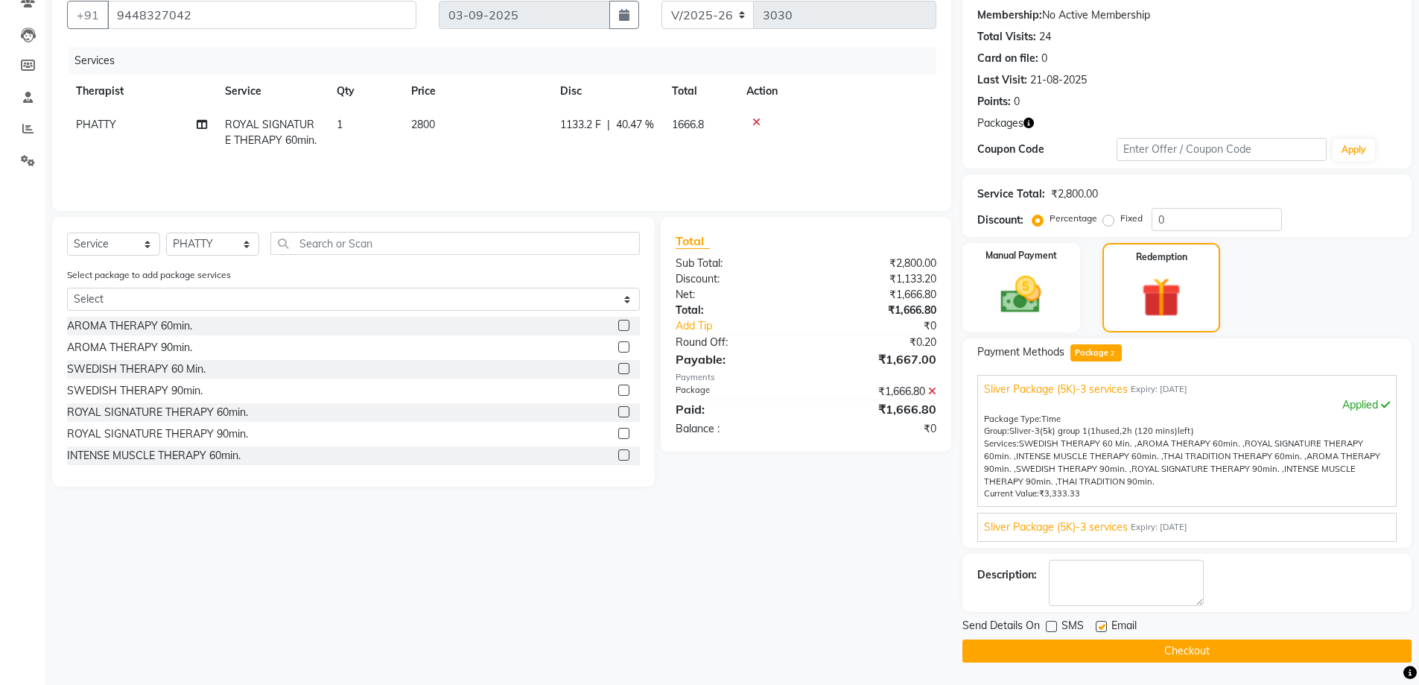
click at [595, 606] on div "Client [PHONE_NUMBER] Date [DATE] Invoice Number V/2025 V/[PHONE_NUMBER] Servic…" at bounding box center [501, 318] width 921 height 688
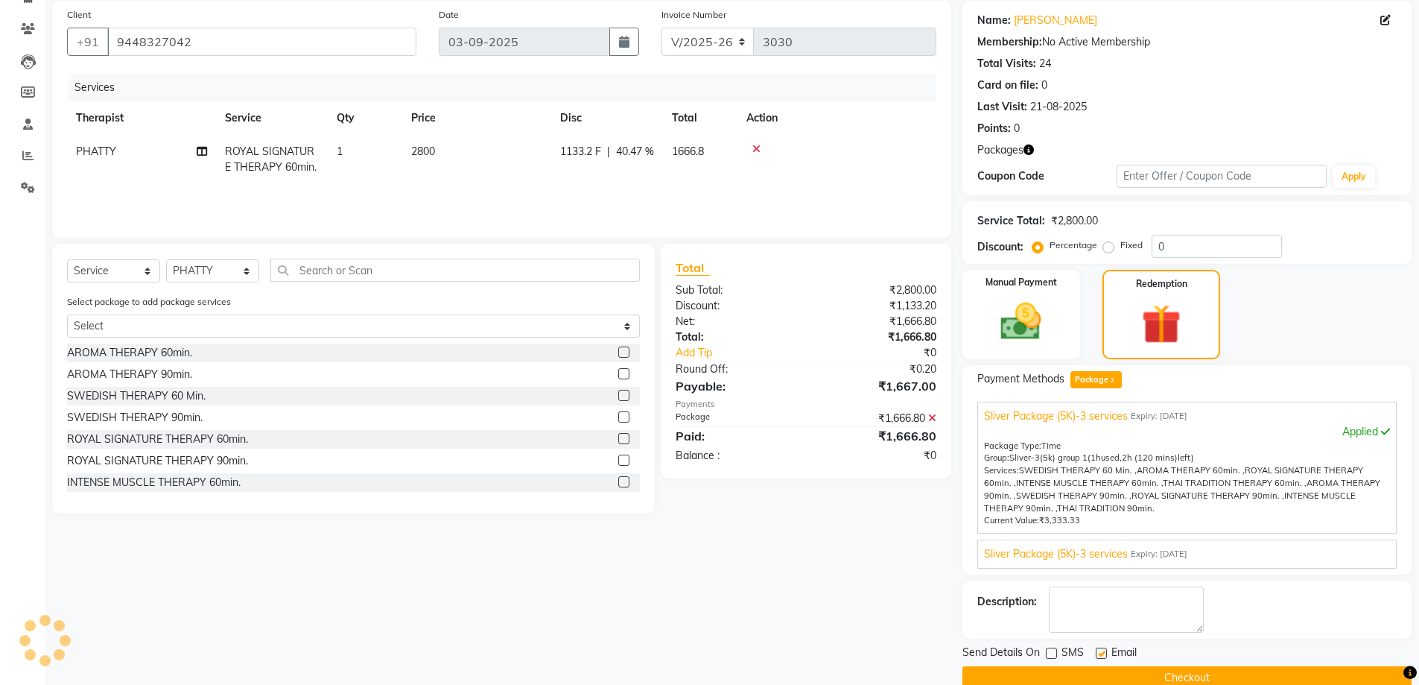
scroll to position [0, 0]
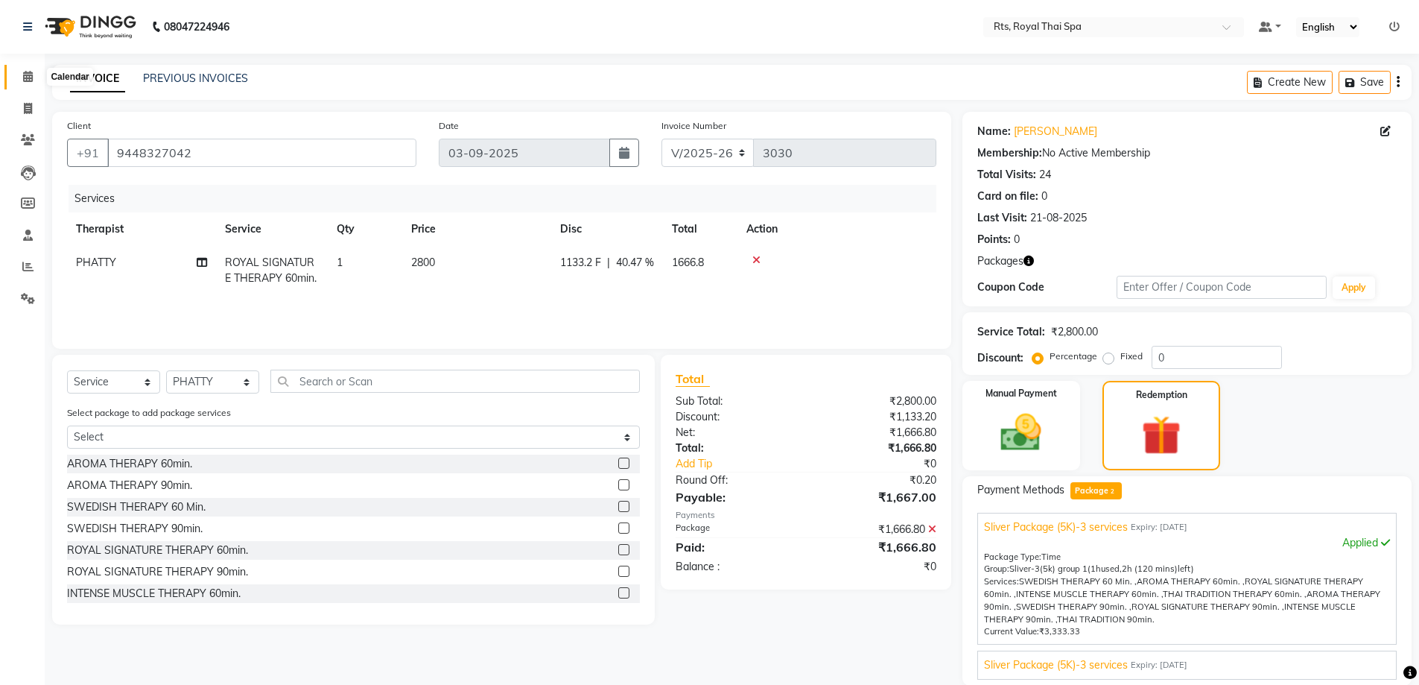
click at [31, 75] on icon at bounding box center [28, 76] width 10 height 11
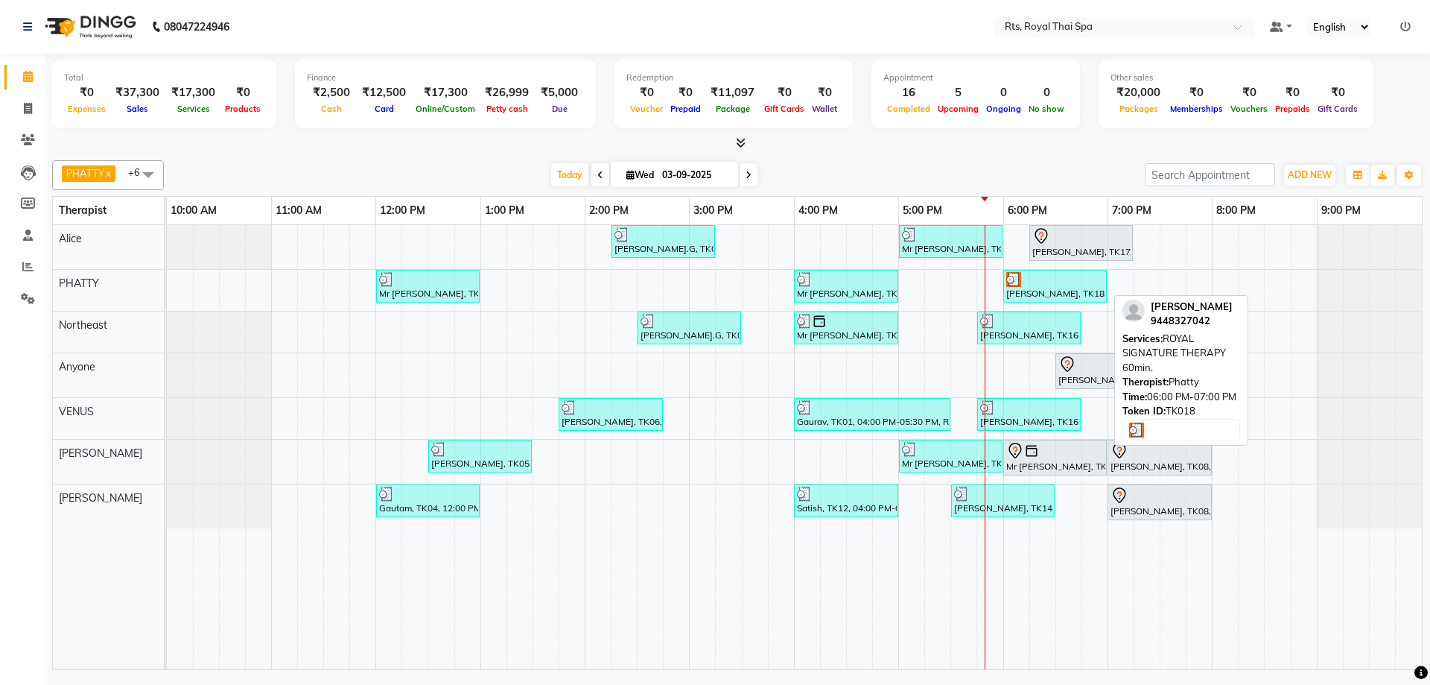
click at [1033, 289] on div "[PERSON_NAME], TK18, 06:00 PM-07:00 PM, ROYAL SIGNATURE THERAPY 60min." at bounding box center [1055, 286] width 101 height 28
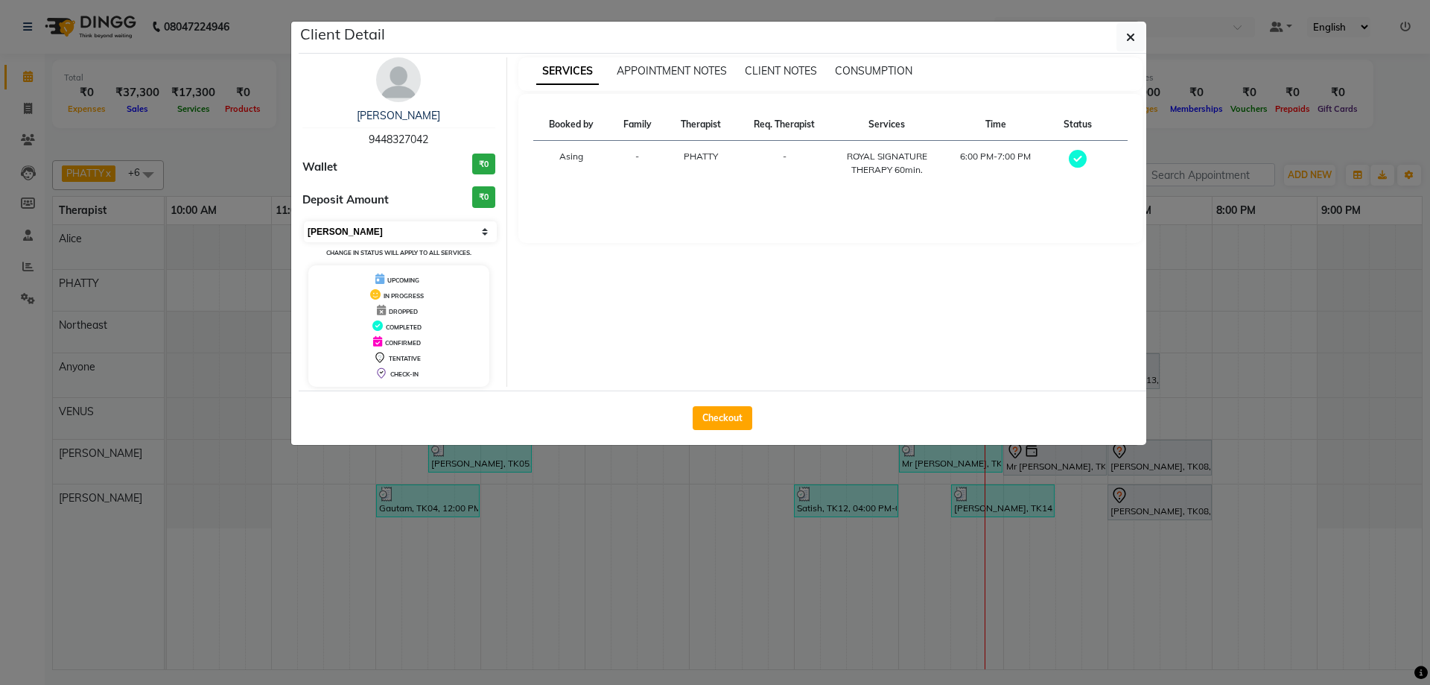
click at [367, 235] on select "Select MARK DONE UPCOMING" at bounding box center [400, 231] width 193 height 21
click at [304, 221] on select "Select MARK DONE UPCOMING" at bounding box center [400, 231] width 193 height 21
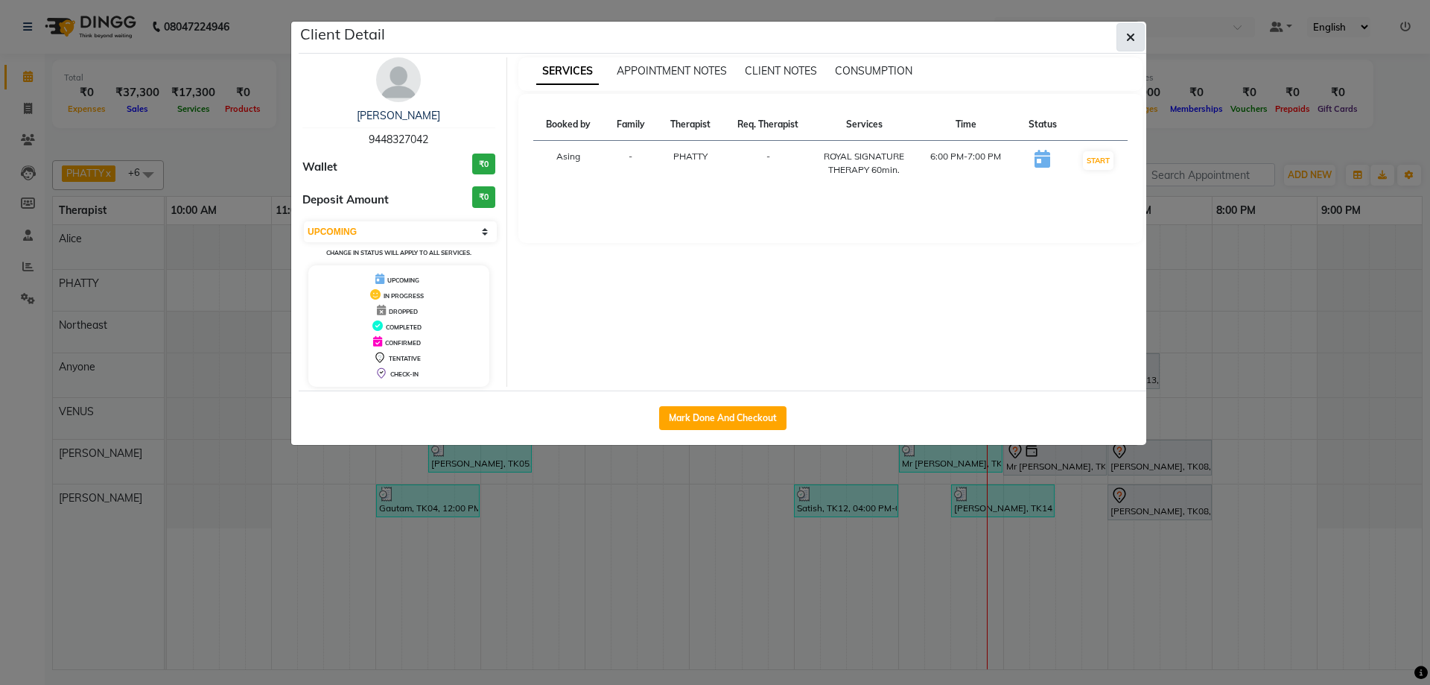
click at [1134, 41] on icon "button" at bounding box center [1130, 37] width 9 height 12
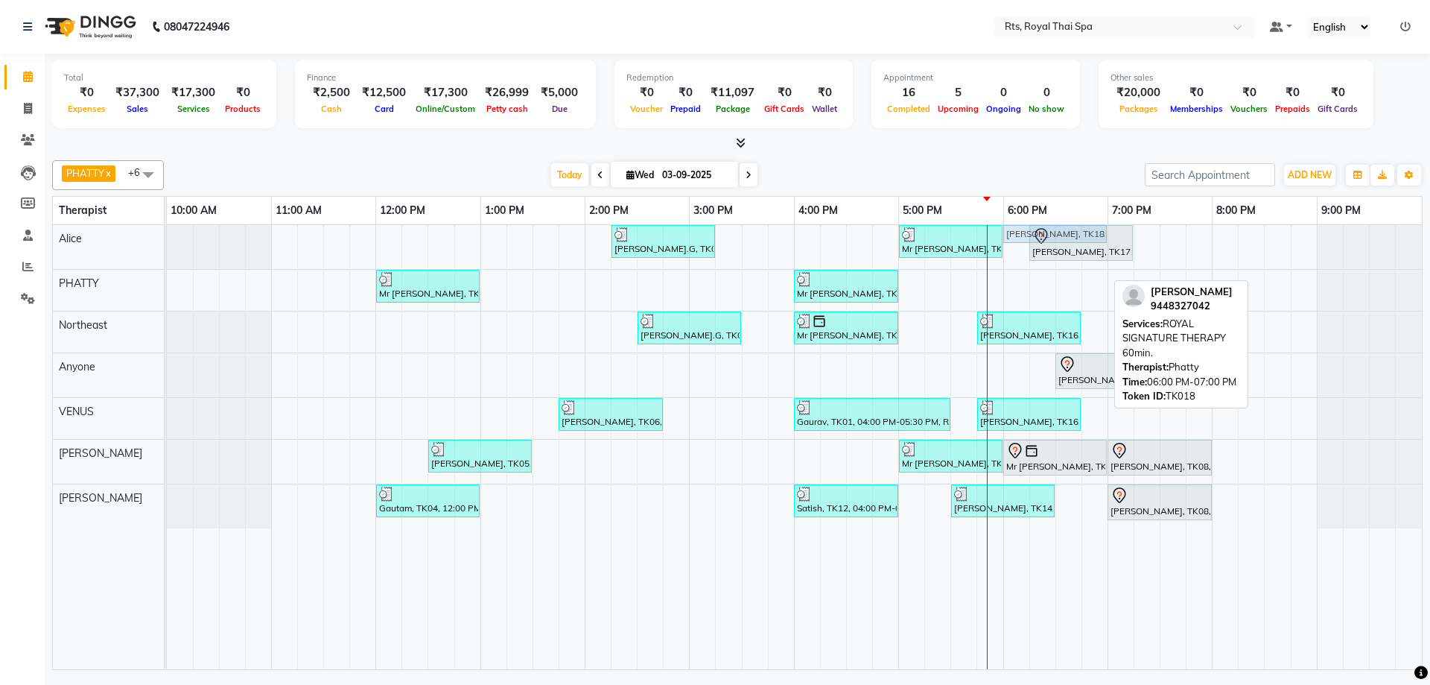
drag, startPoint x: 1021, startPoint y: 273, endPoint x: 1027, endPoint y: 258, distance: 16.3
click at [1027, 258] on div "[PERSON_NAME].G, TK07, 02:15 PM-03:15 PM, ROYAL SIGNATURE THERAPY 60min. Mr VP,…" at bounding box center [794, 447] width 1255 height 444
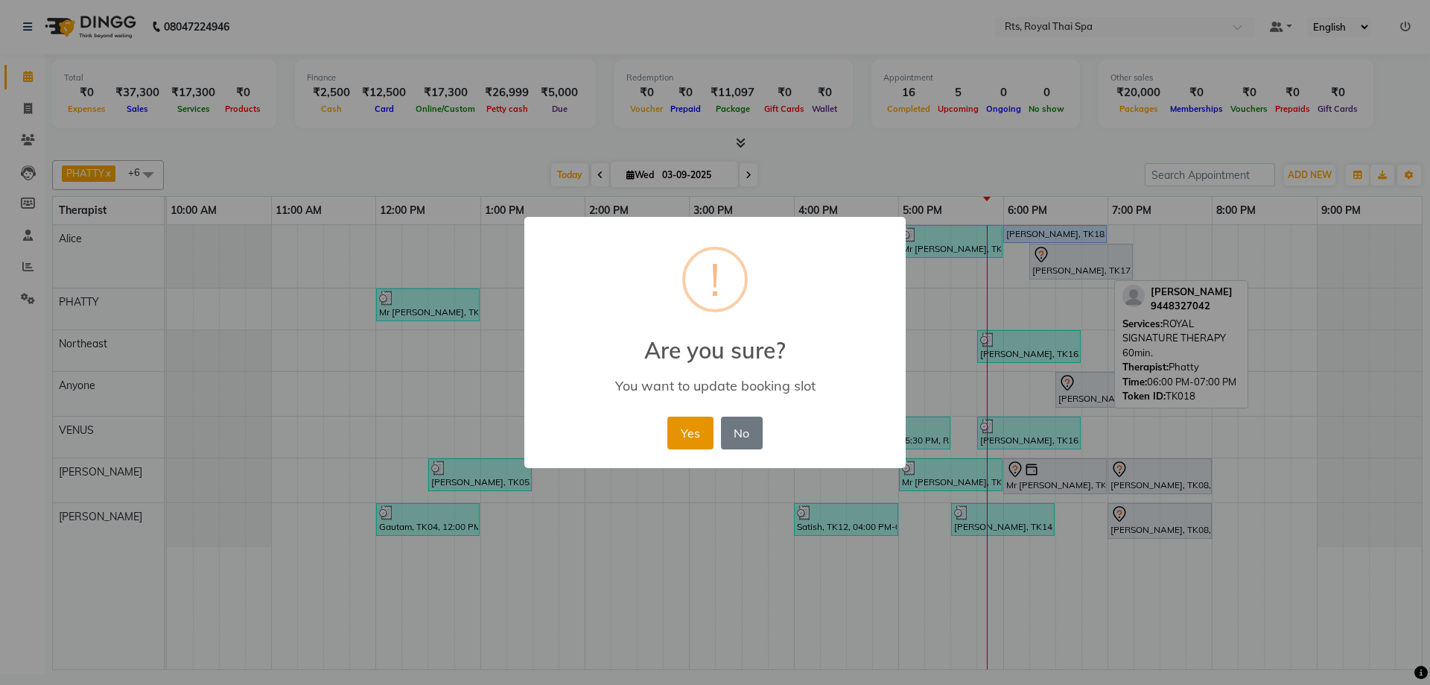
click at [677, 432] on button "Yes" at bounding box center [689, 432] width 45 height 33
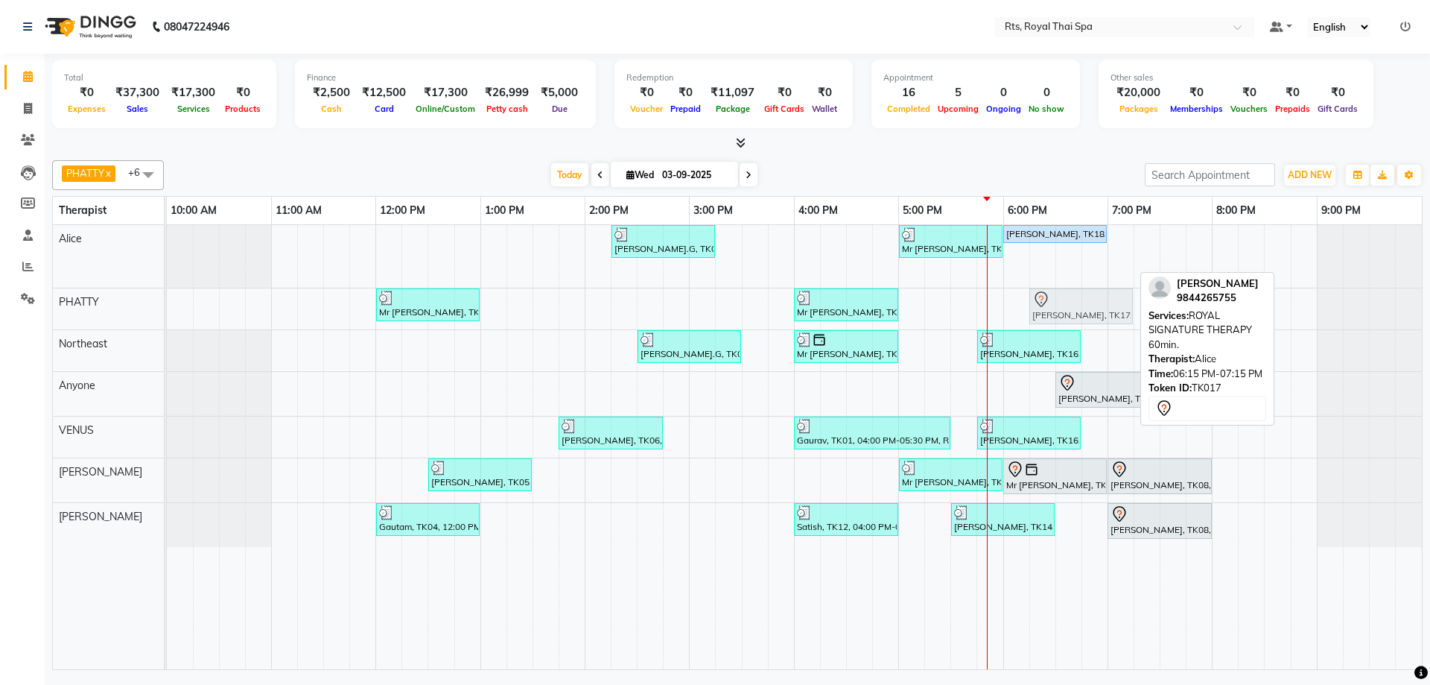
drag, startPoint x: 1041, startPoint y: 264, endPoint x: 1044, endPoint y: 314, distance: 49.3
click at [1044, 314] on tbody "[PERSON_NAME].G, TK07, 02:15 PM-03:15 PM, ROYAL SIGNATURE THERAPY 60min. Mr VP,…" at bounding box center [794, 386] width 1255 height 322
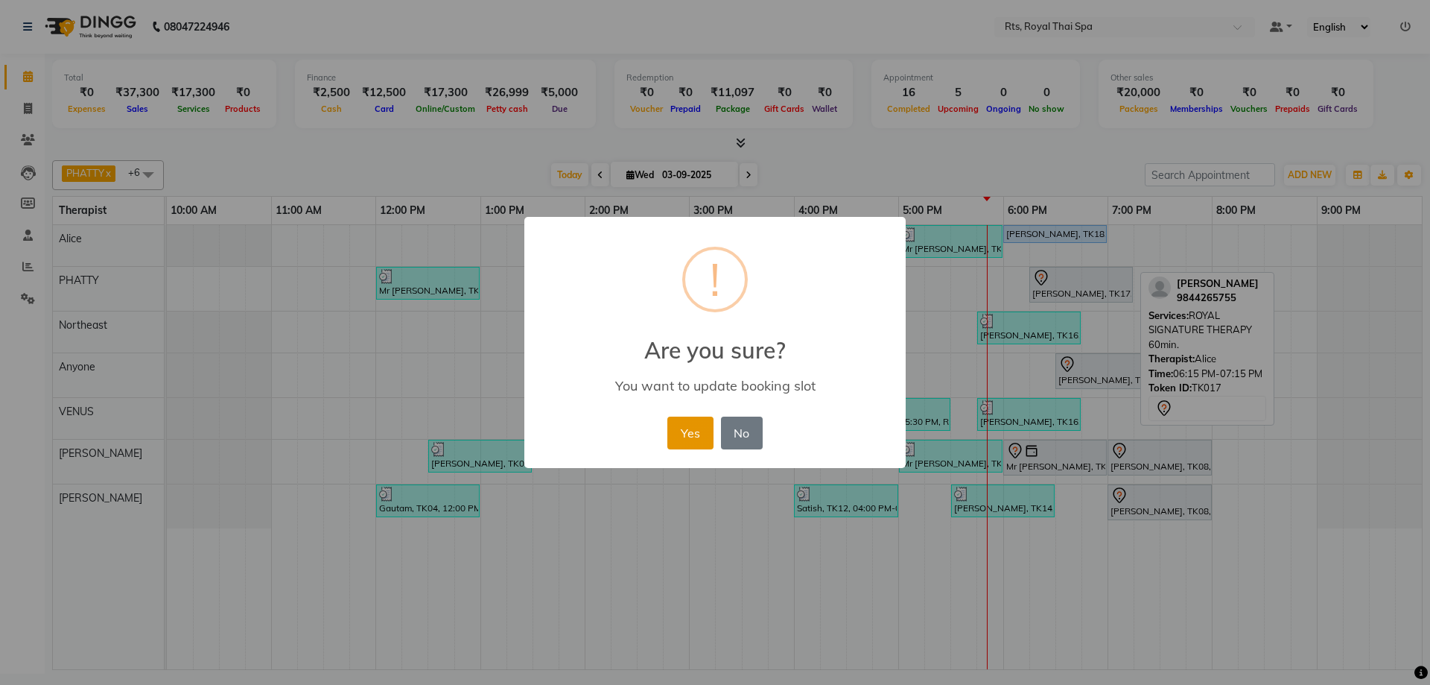
click at [702, 428] on button "Yes" at bounding box center [689, 432] width 45 height 33
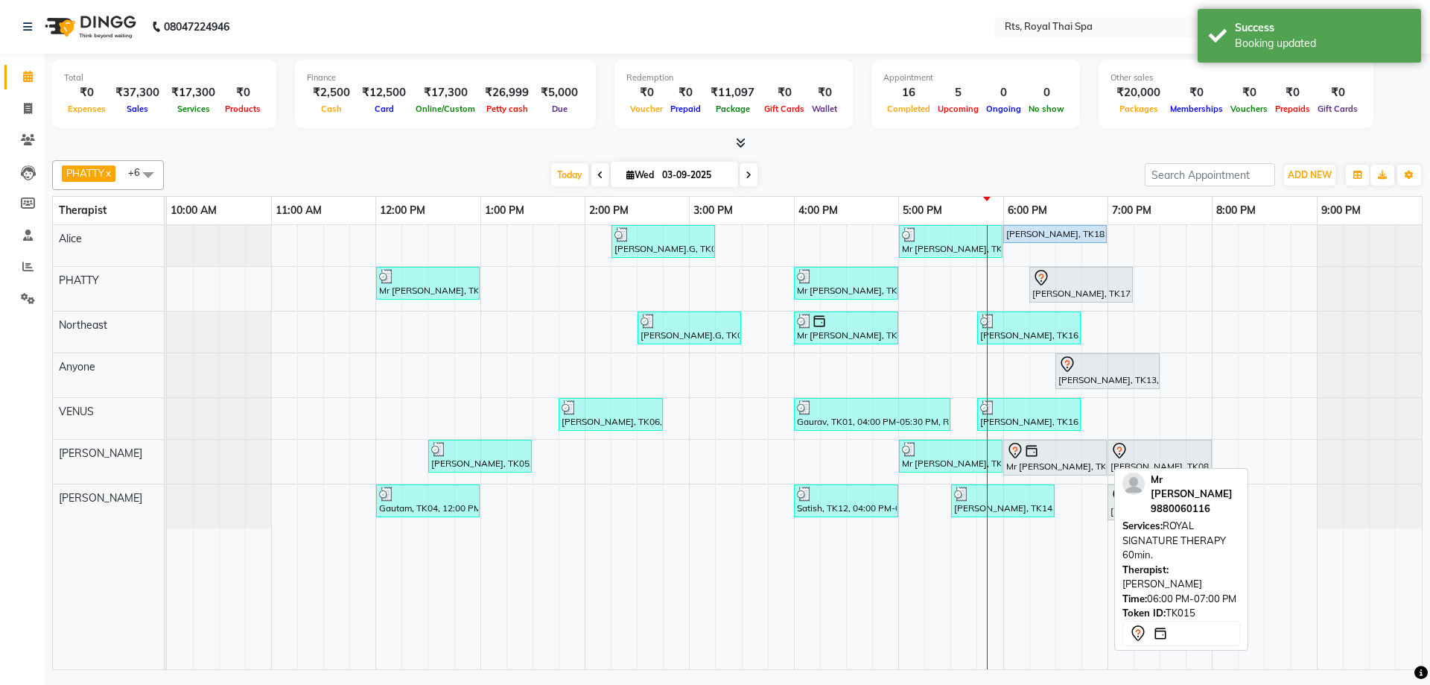
click at [1025, 462] on div "Mr [PERSON_NAME], TK15, 06:00 PM-07:00 PM, ROYAL SIGNATURE THERAPY 60min." at bounding box center [1055, 457] width 101 height 31
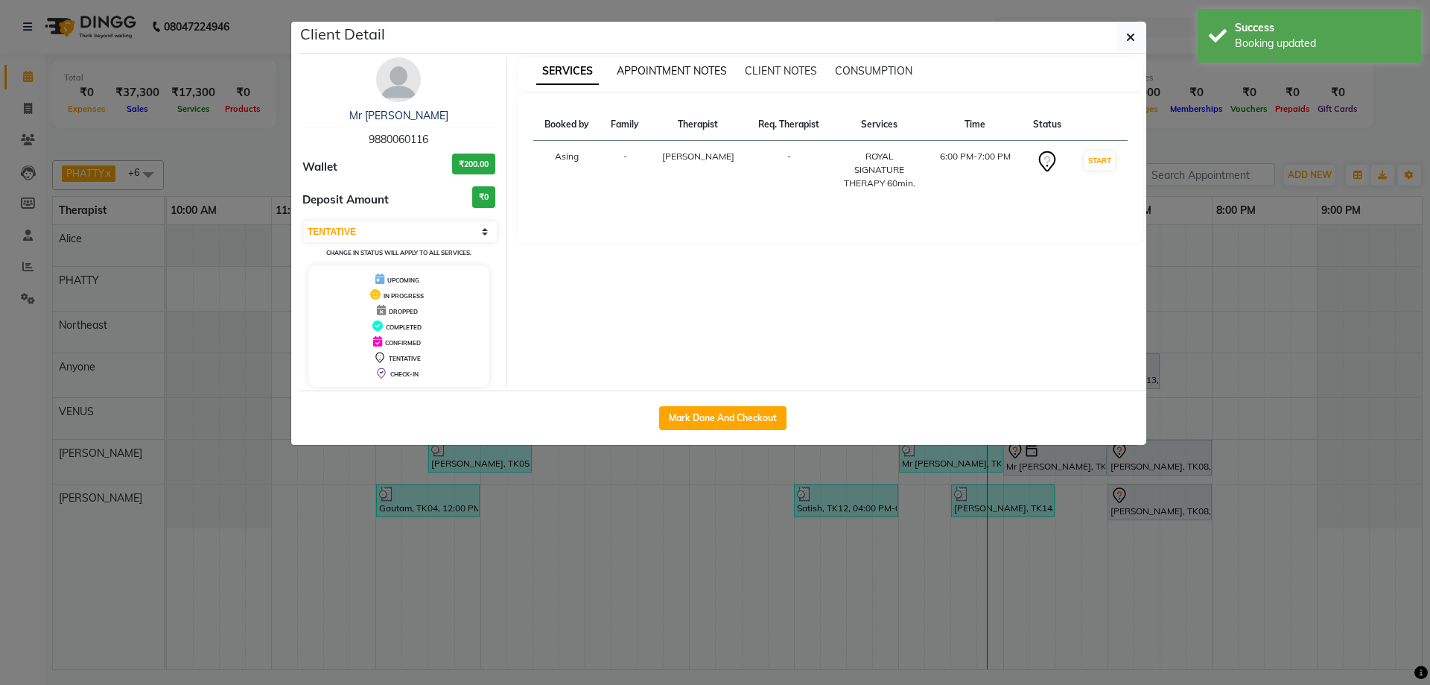
click at [714, 69] on span "APPOINTMENT NOTES" at bounding box center [672, 70] width 110 height 13
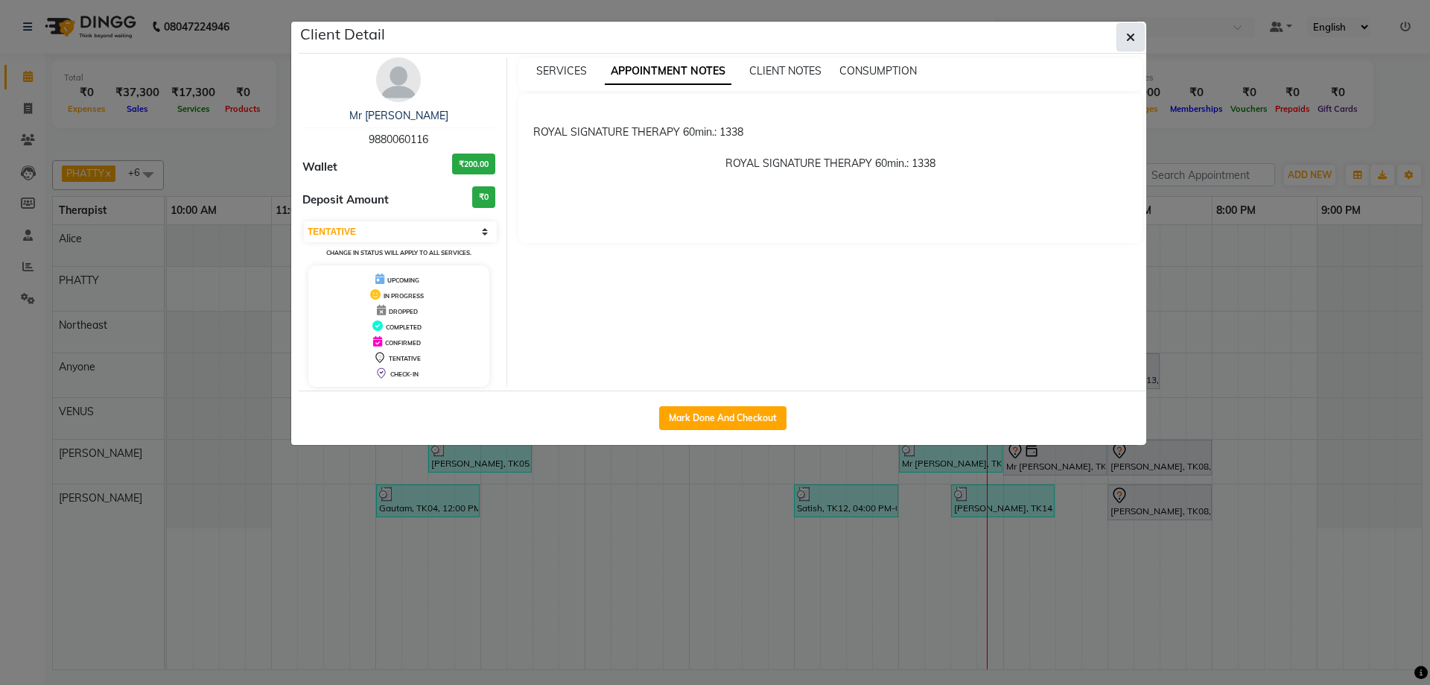
click at [1120, 39] on button "button" at bounding box center [1131, 37] width 28 height 28
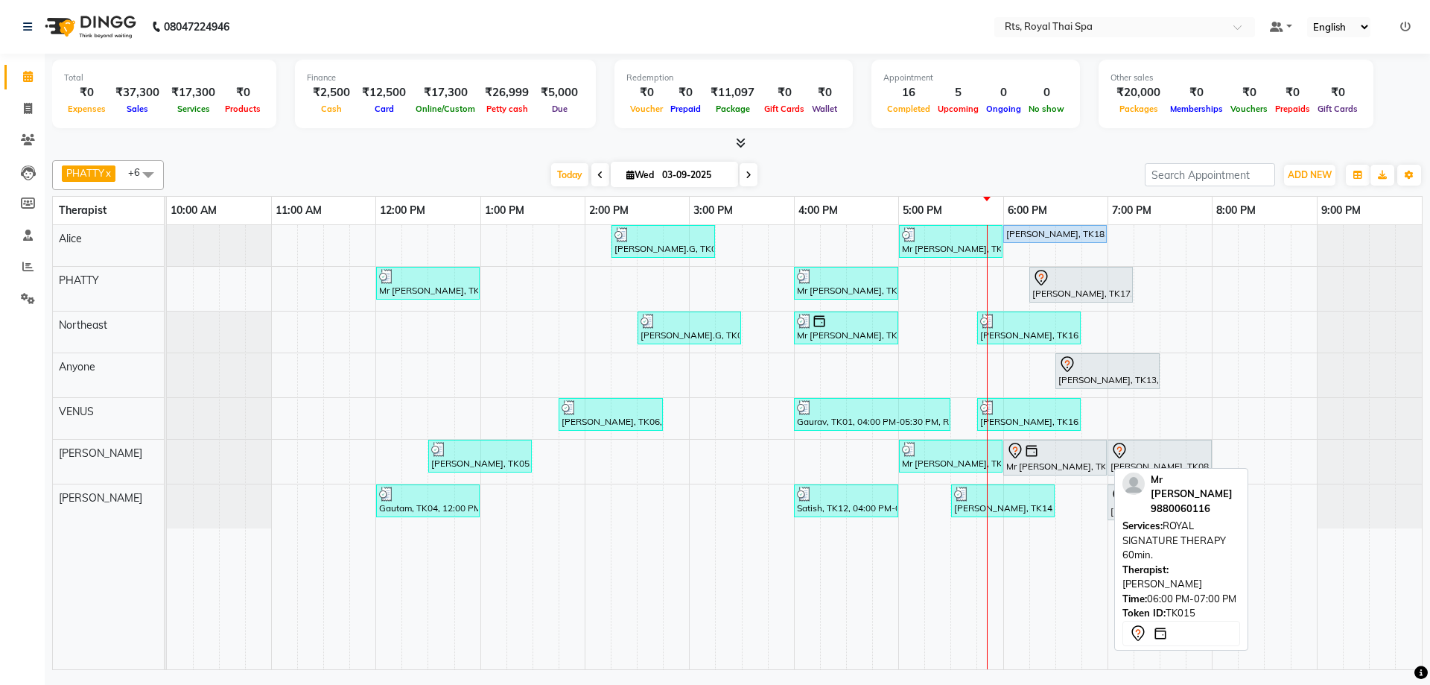
click at [1057, 462] on div "Mr [PERSON_NAME], TK15, 06:00 PM-07:00 PM, ROYAL SIGNATURE THERAPY 60min." at bounding box center [1055, 457] width 101 height 31
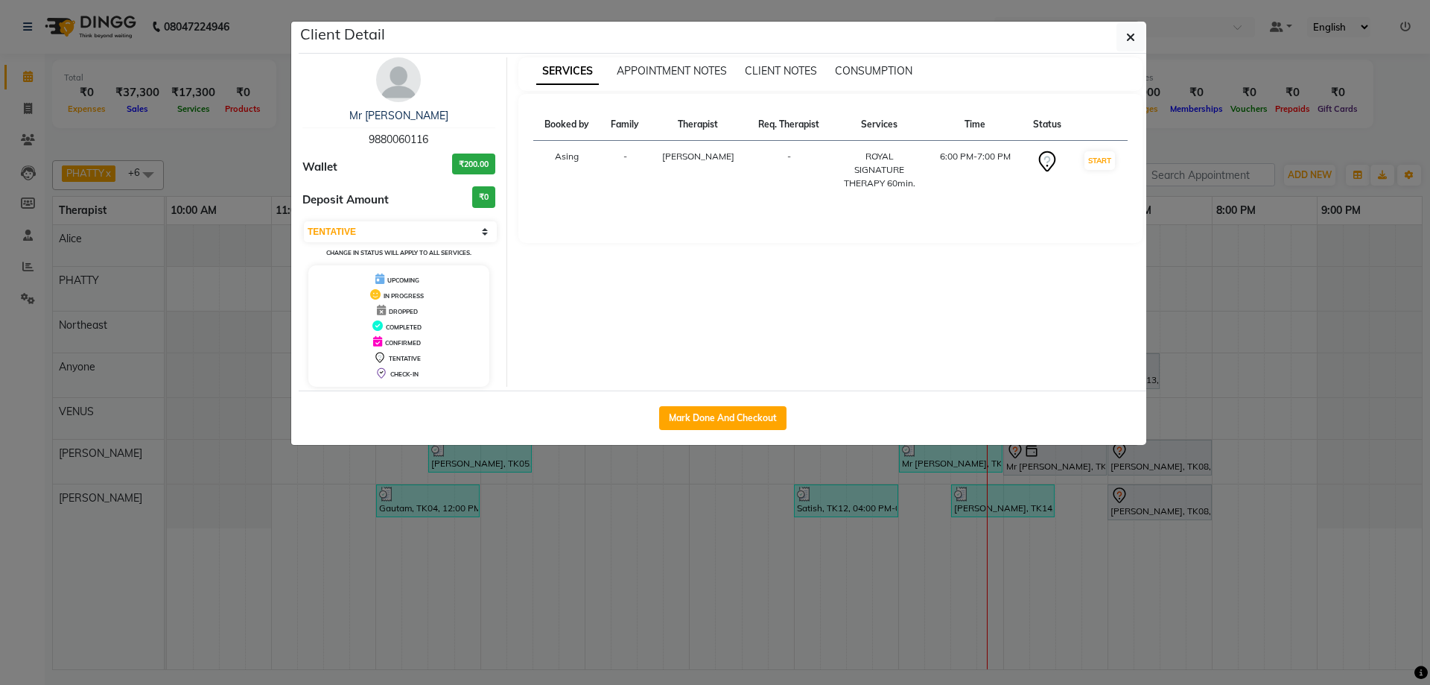
click at [1129, 39] on icon "button" at bounding box center [1130, 37] width 9 height 12
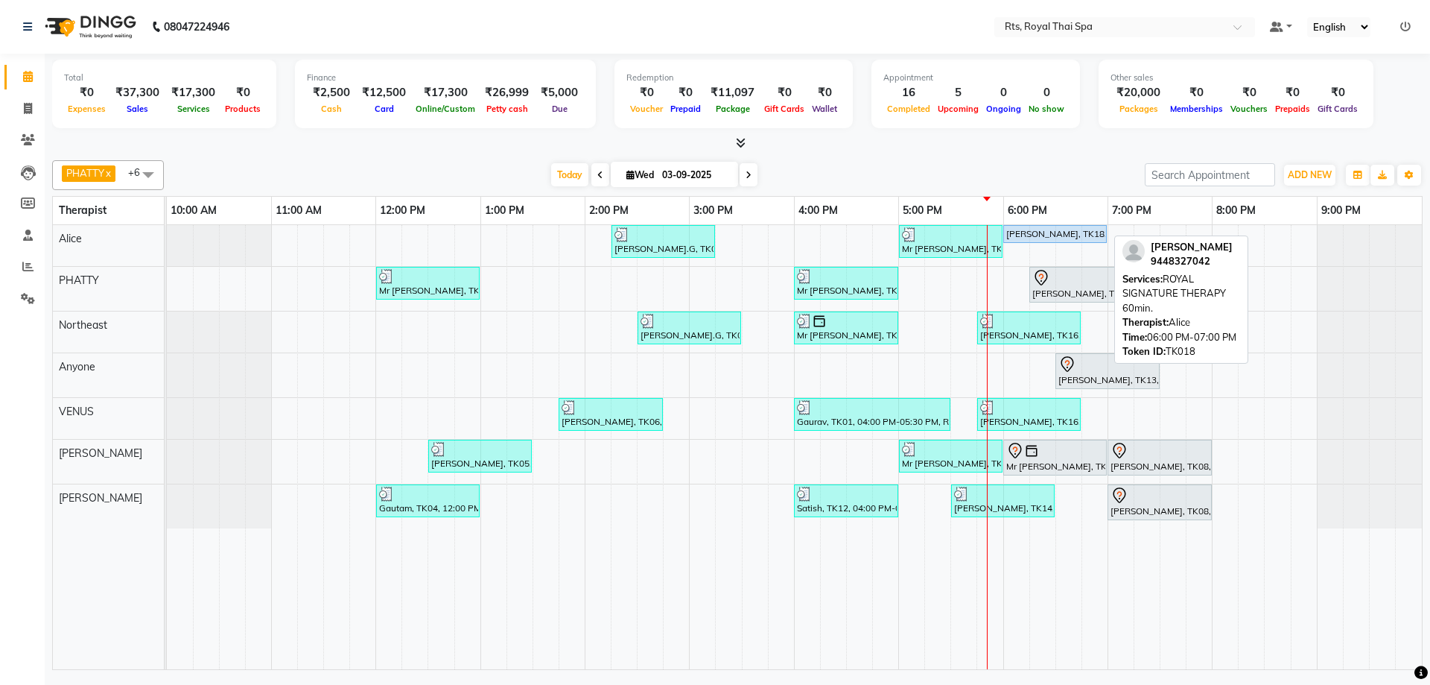
click at [1032, 238] on div "[PERSON_NAME], TK18, 06:00 PM-07:00 PM, ROYAL SIGNATURE THERAPY 60min." at bounding box center [1055, 233] width 101 height 13
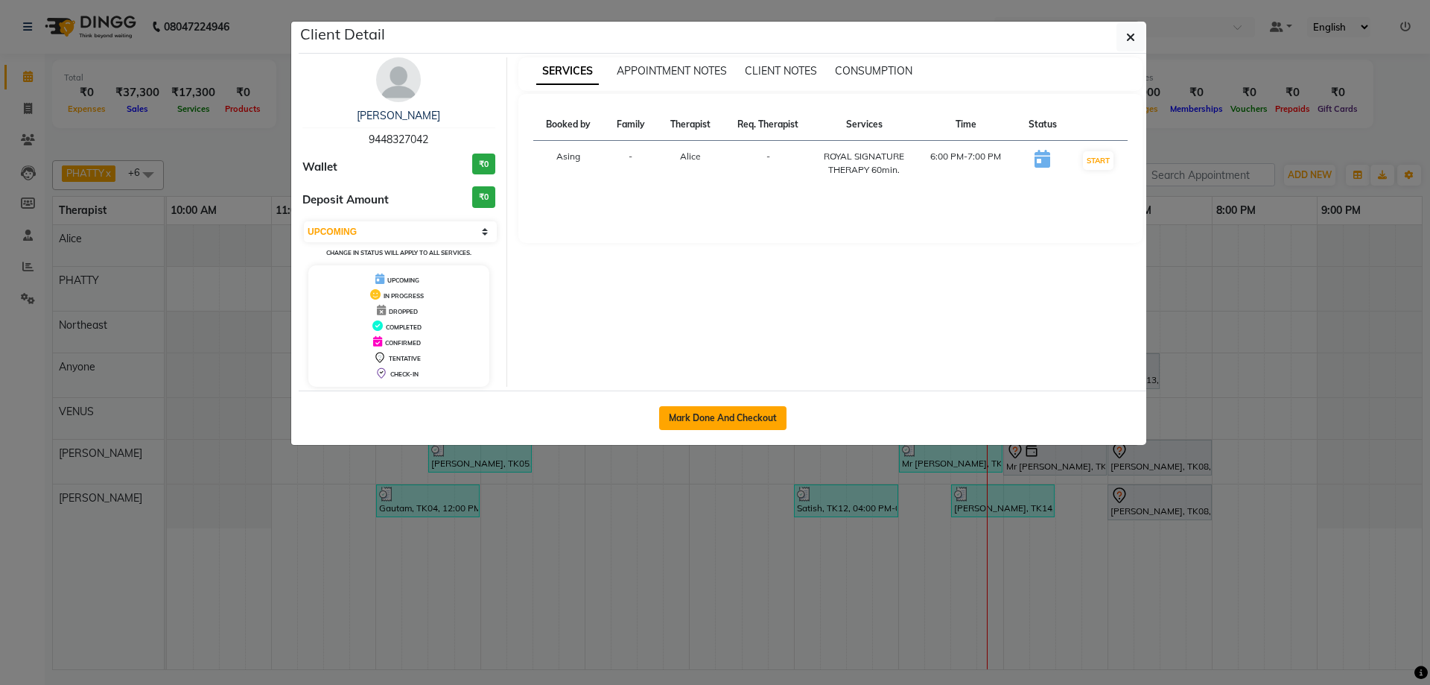
click at [761, 419] on button "Mark Done And Checkout" at bounding box center [722, 418] width 127 height 24
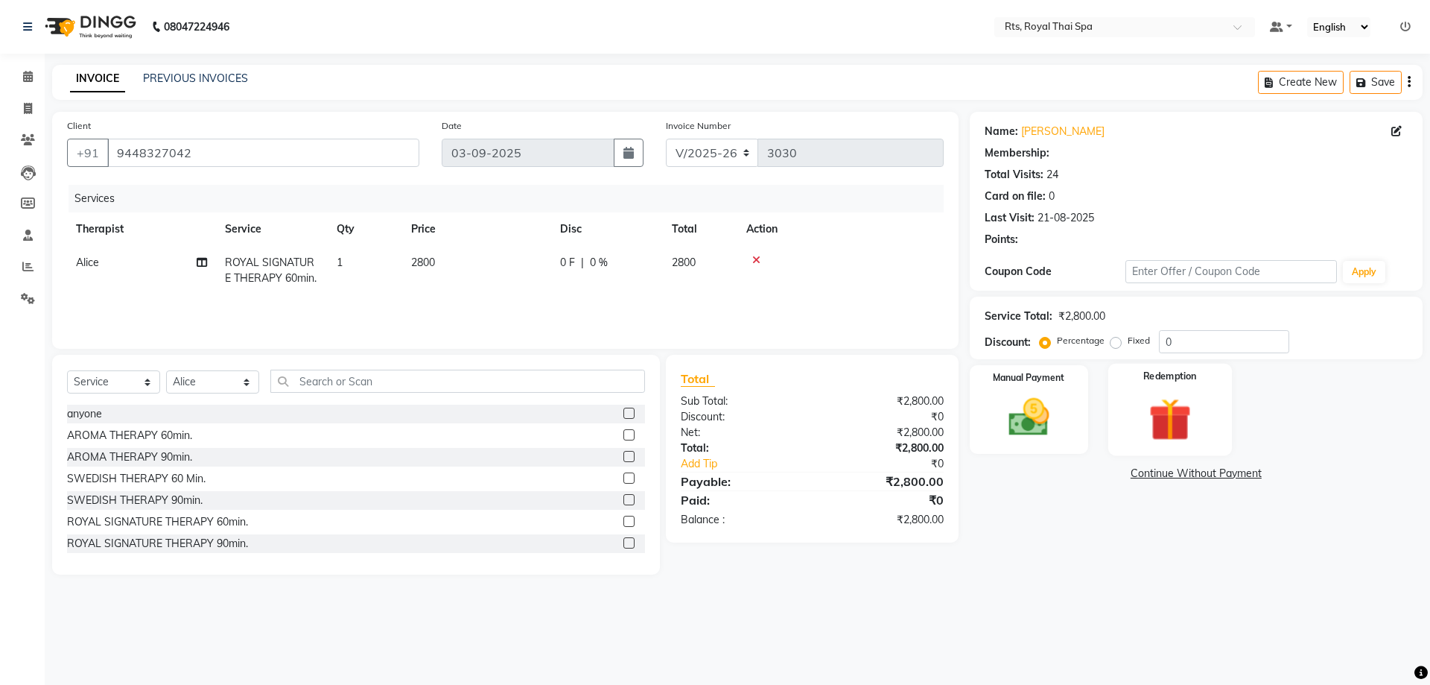
click at [1176, 407] on img at bounding box center [1169, 419] width 69 height 53
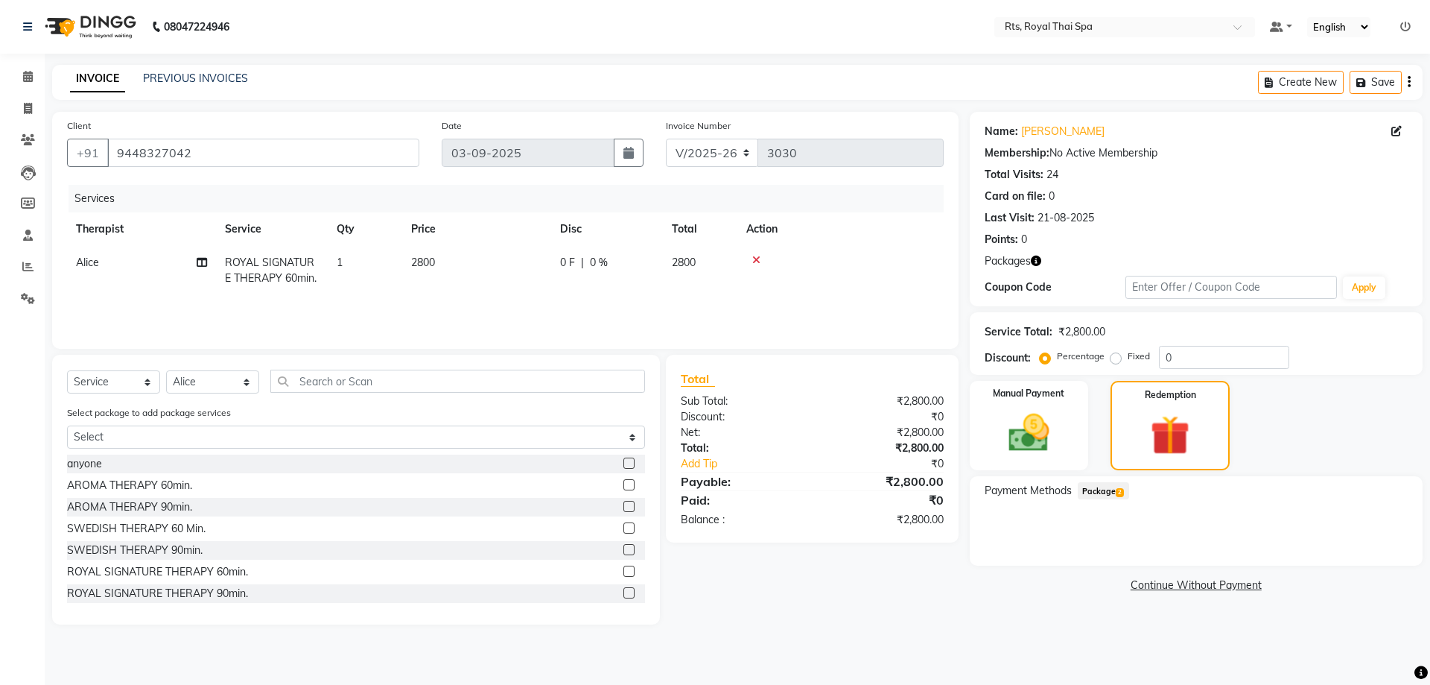
click at [1100, 497] on span "Package 2" at bounding box center [1103, 490] width 51 height 17
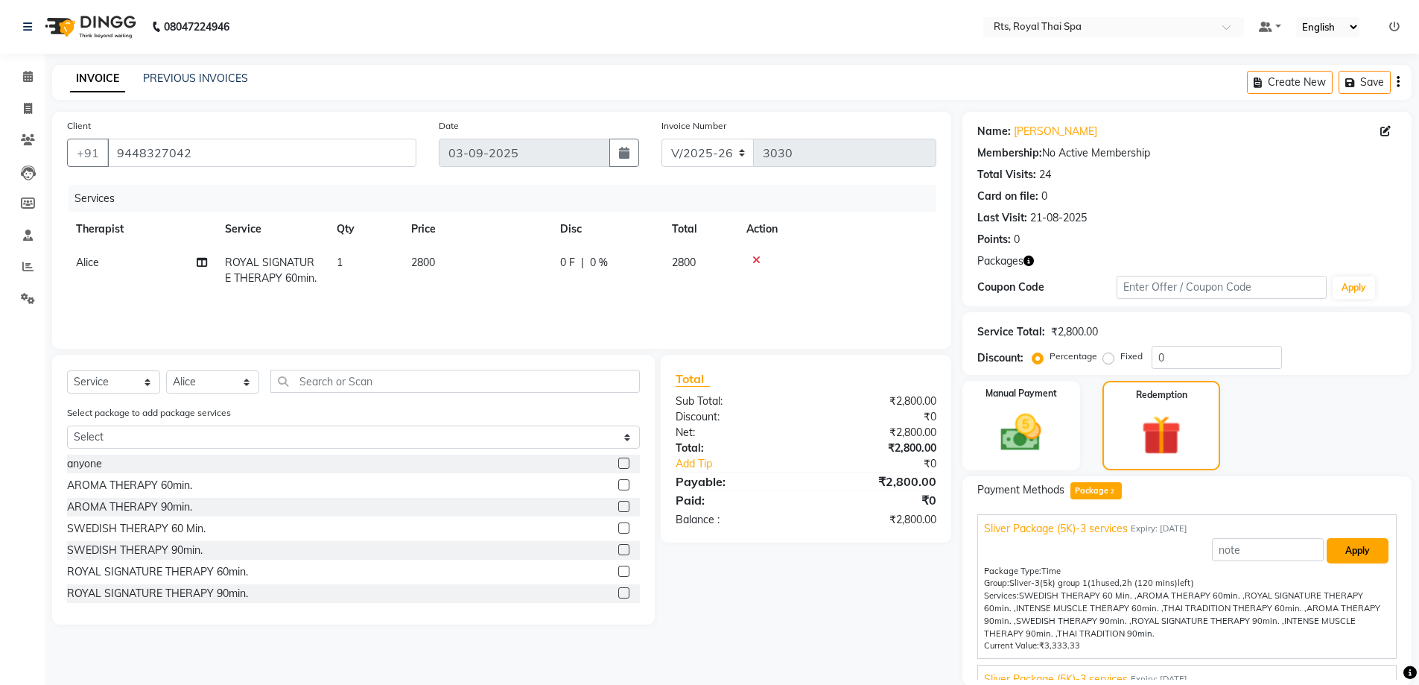
click at [1348, 562] on button "Apply" at bounding box center [1358, 550] width 62 height 25
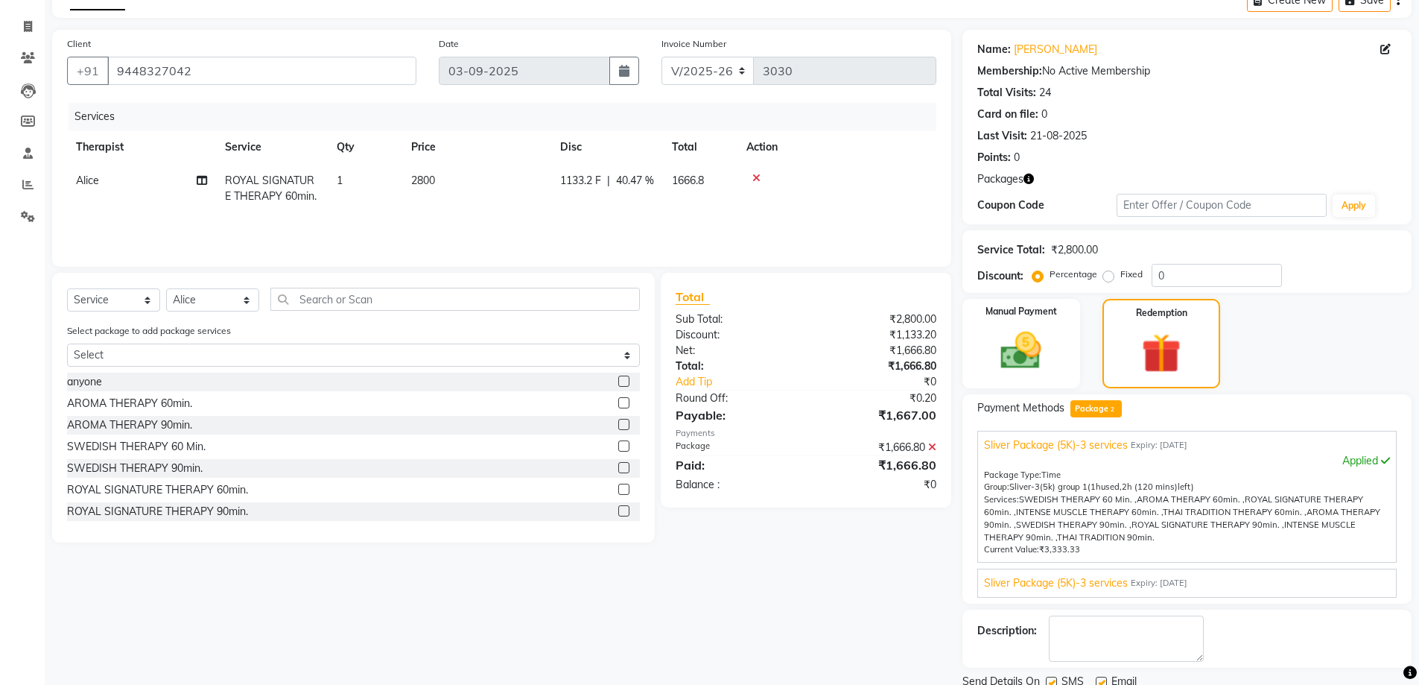
scroll to position [138, 0]
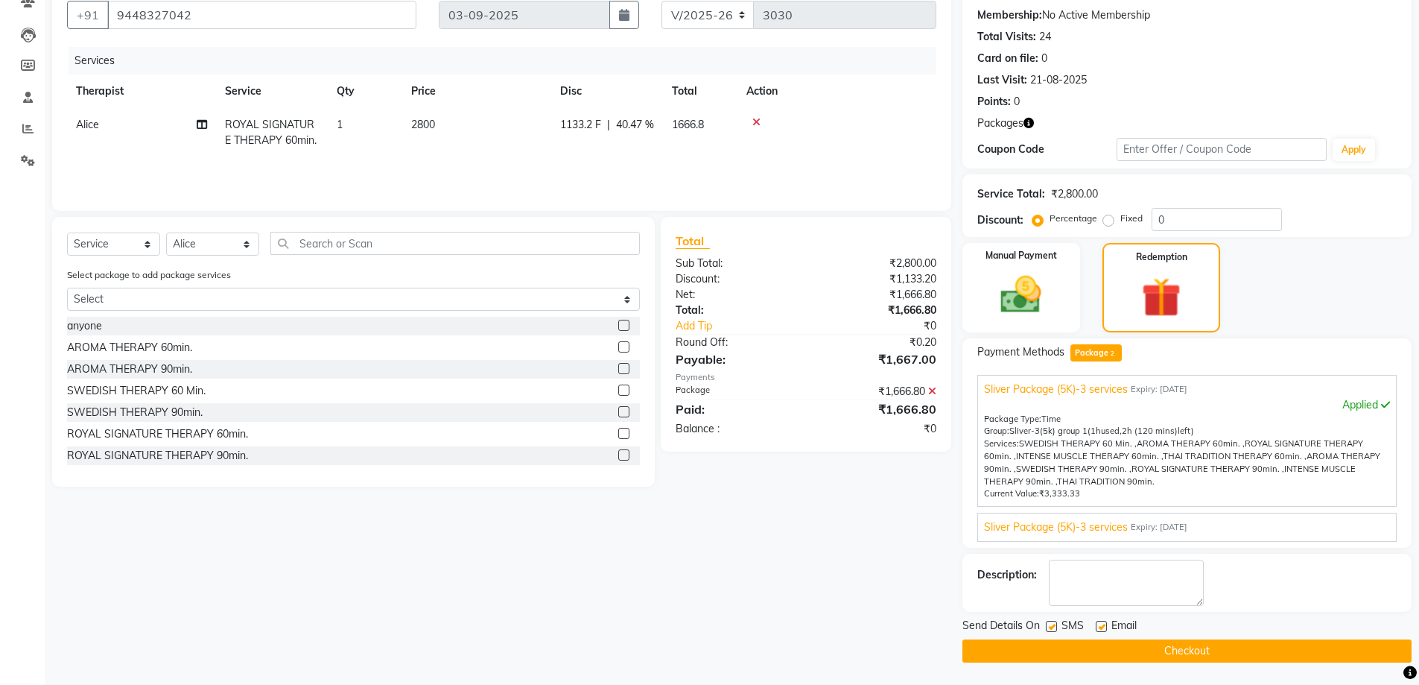
click at [1052, 629] on label at bounding box center [1051, 626] width 11 height 11
click at [1052, 629] on input "checkbox" at bounding box center [1051, 627] width 10 height 10
click at [1111, 647] on button "Checkout" at bounding box center [1186, 650] width 449 height 23
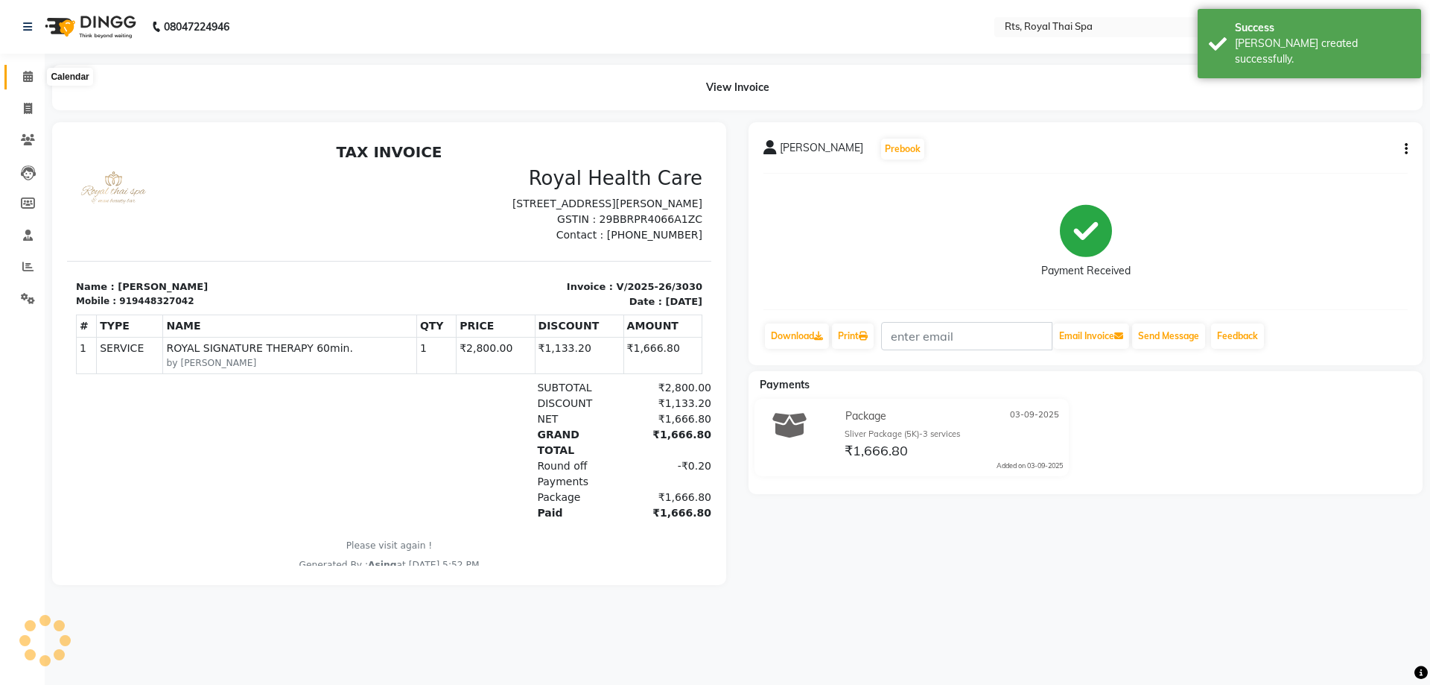
click at [24, 77] on icon at bounding box center [28, 76] width 10 height 11
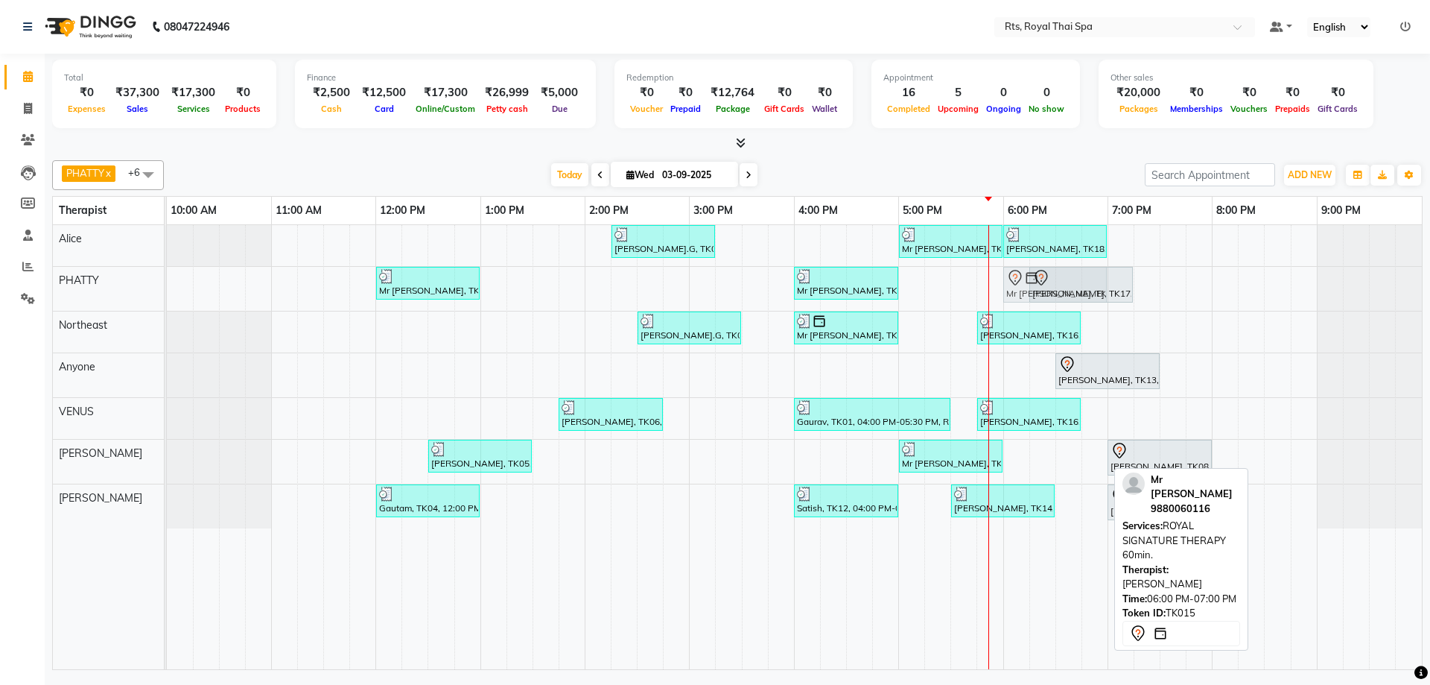
drag, startPoint x: 1038, startPoint y: 456, endPoint x: 1034, endPoint y: 288, distance: 167.7
click at [1034, 288] on tbody "[PERSON_NAME].G, TK07, 02:15 PM-03:15 PM, ROYAL SIGNATURE THERAPY 60min. Mr VP,…" at bounding box center [794, 376] width 1255 height 303
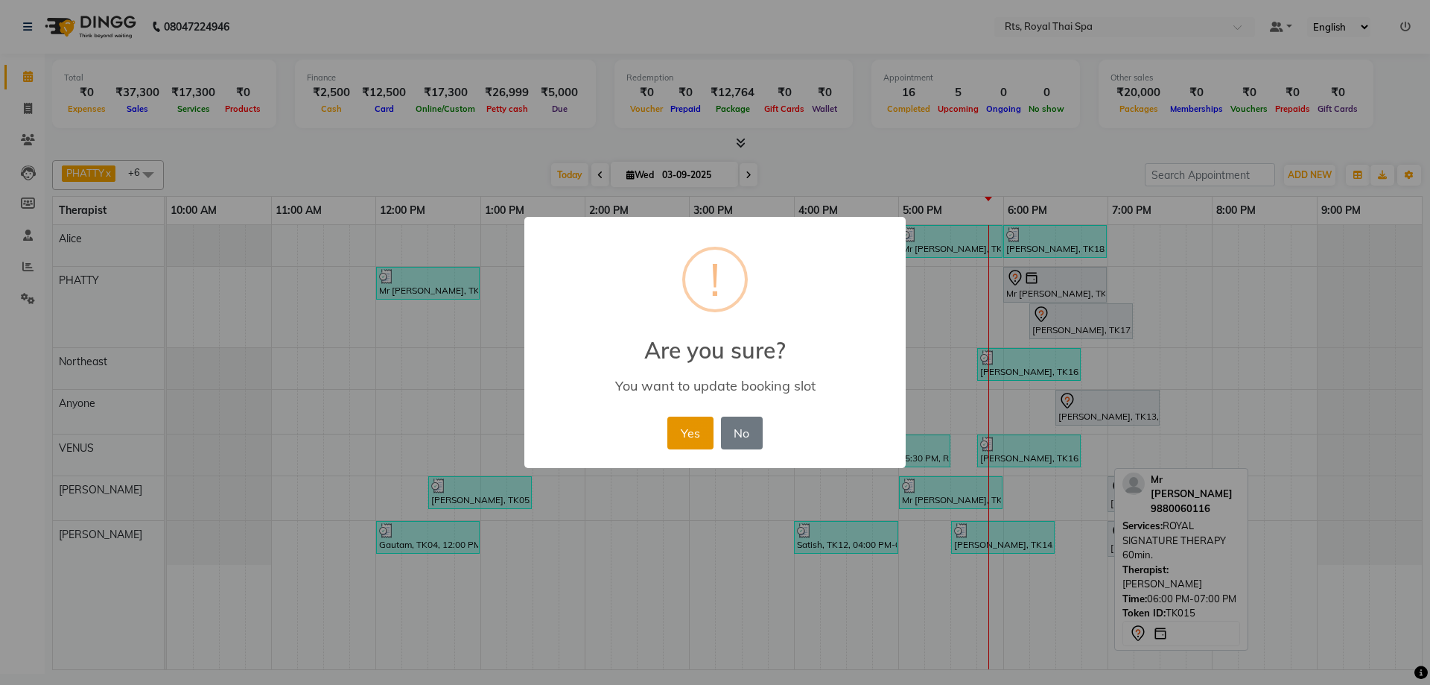
click at [699, 431] on button "Yes" at bounding box center [689, 432] width 45 height 33
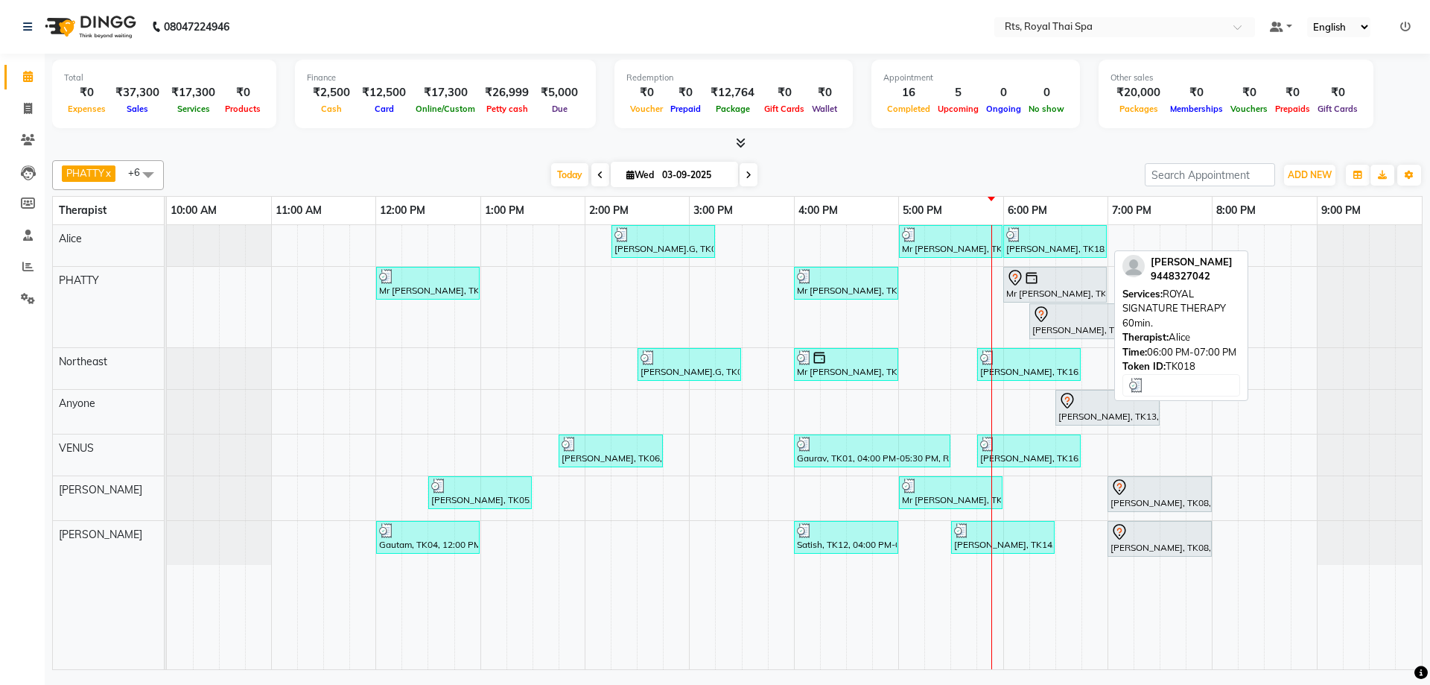
click at [1065, 243] on div "[PERSON_NAME], TK18, 06:00 PM-07:00 PM, ROYAL SIGNATURE THERAPY 60min." at bounding box center [1055, 241] width 101 height 28
click at [1065, 242] on div "[PERSON_NAME], TK18, 06:00 PM-07:00 PM, ROYAL SIGNATURE THERAPY 60min." at bounding box center [1055, 241] width 101 height 28
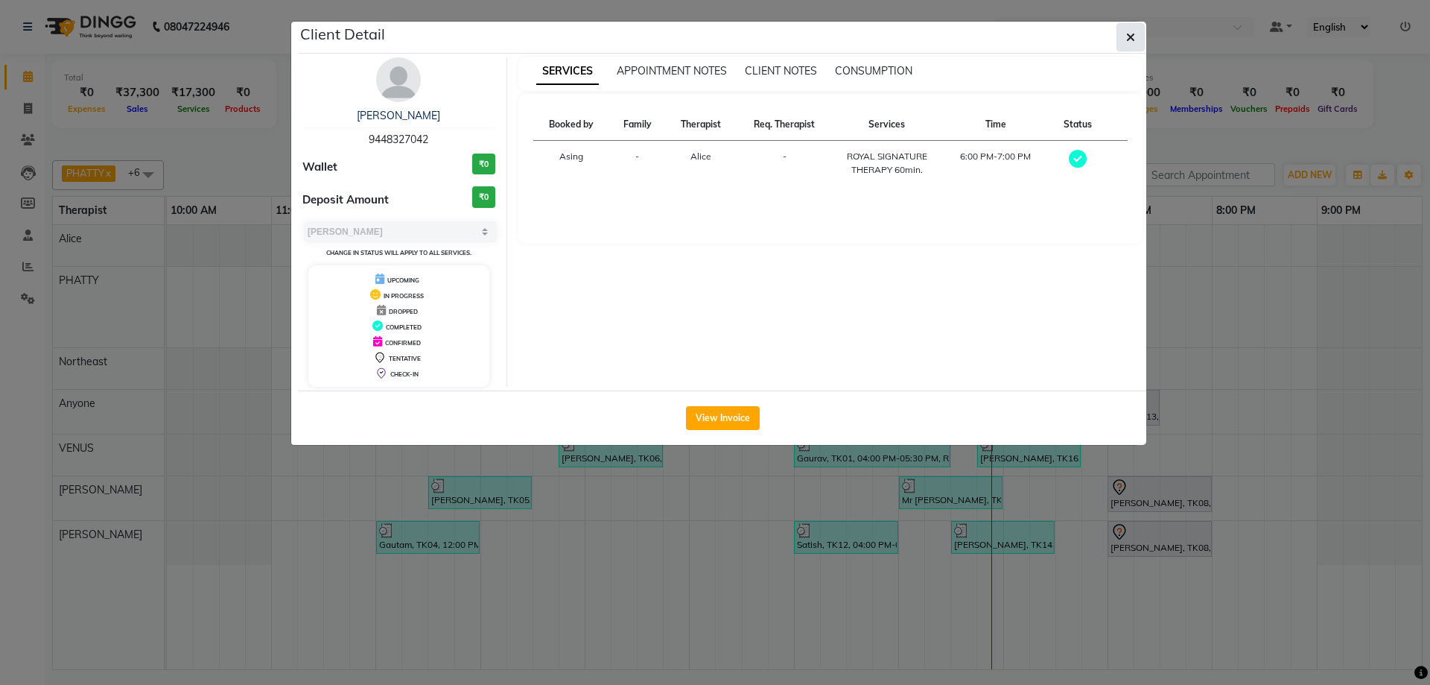
click at [1135, 39] on button "button" at bounding box center [1131, 37] width 28 height 28
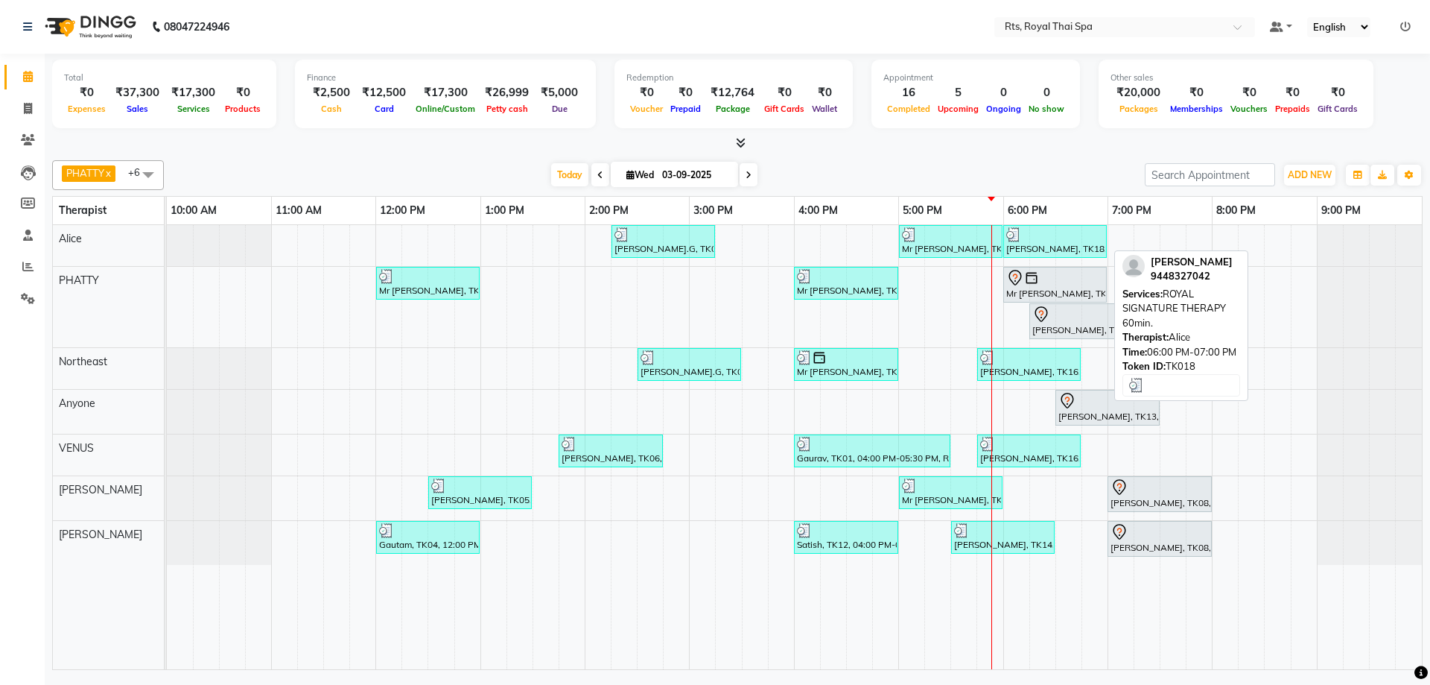
click at [1047, 251] on div "[PERSON_NAME], TK18, 06:00 PM-07:00 PM, ROYAL SIGNATURE THERAPY 60min." at bounding box center [1055, 241] width 101 height 28
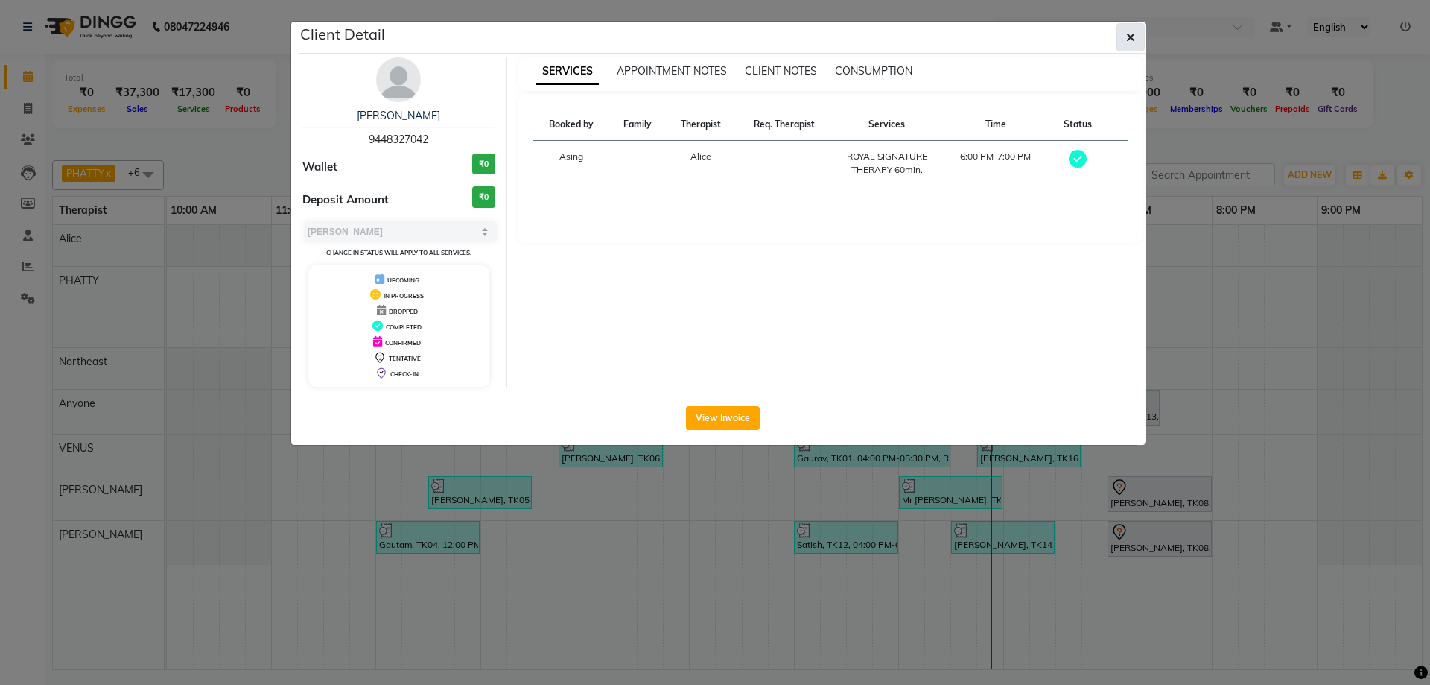
click at [1125, 36] on button "button" at bounding box center [1131, 37] width 28 height 28
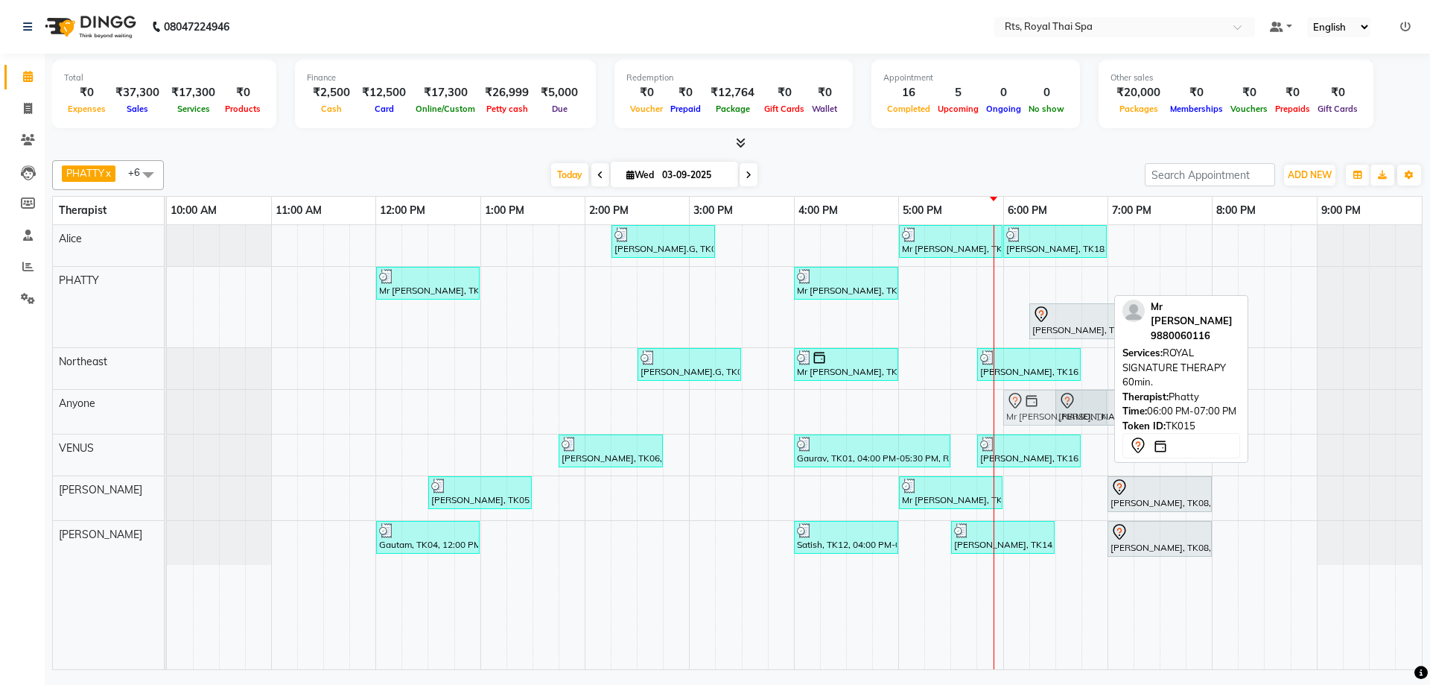
drag, startPoint x: 1029, startPoint y: 286, endPoint x: 1018, endPoint y: 410, distance: 124.1
click at [1018, 410] on tbody "[PERSON_NAME].G, TK07, 02:15 PM-03:15 PM, ROYAL SIGNATURE THERAPY 60min. Mr VP,…" at bounding box center [794, 395] width 1255 height 340
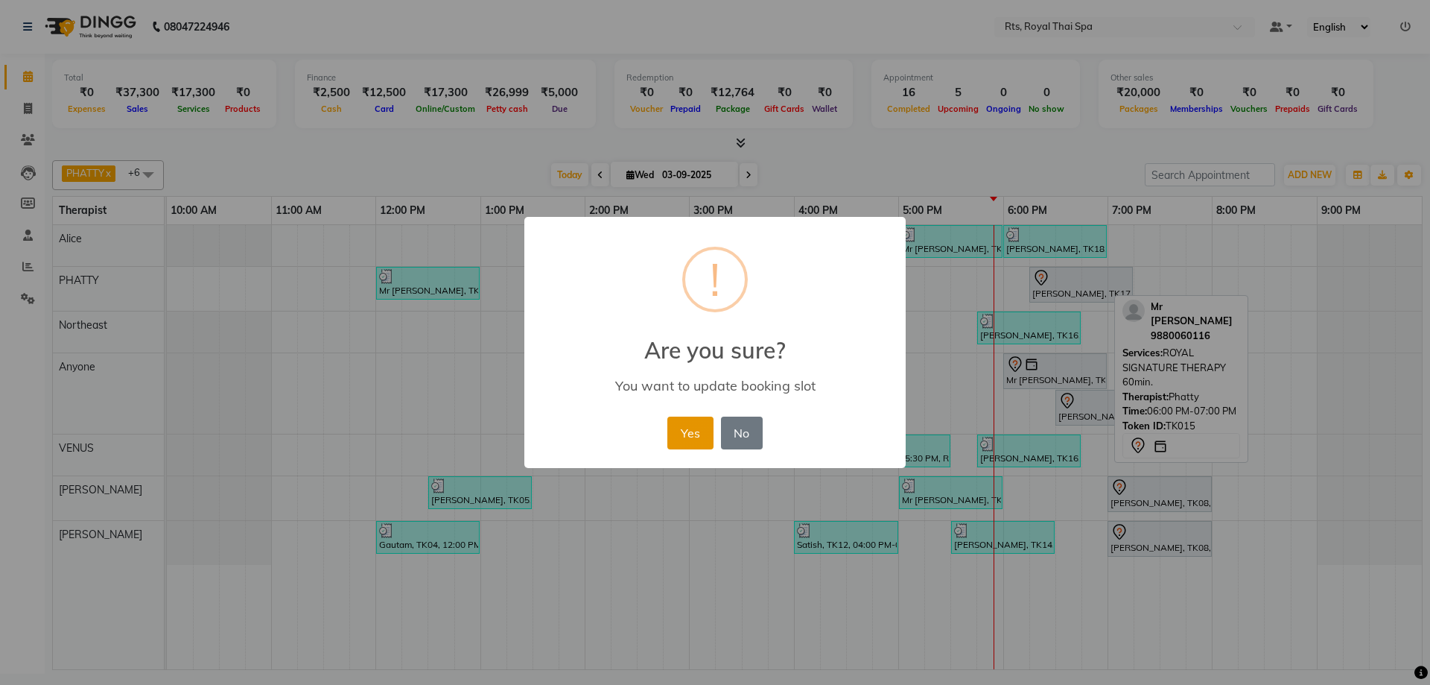
click at [680, 434] on button "Yes" at bounding box center [689, 432] width 45 height 33
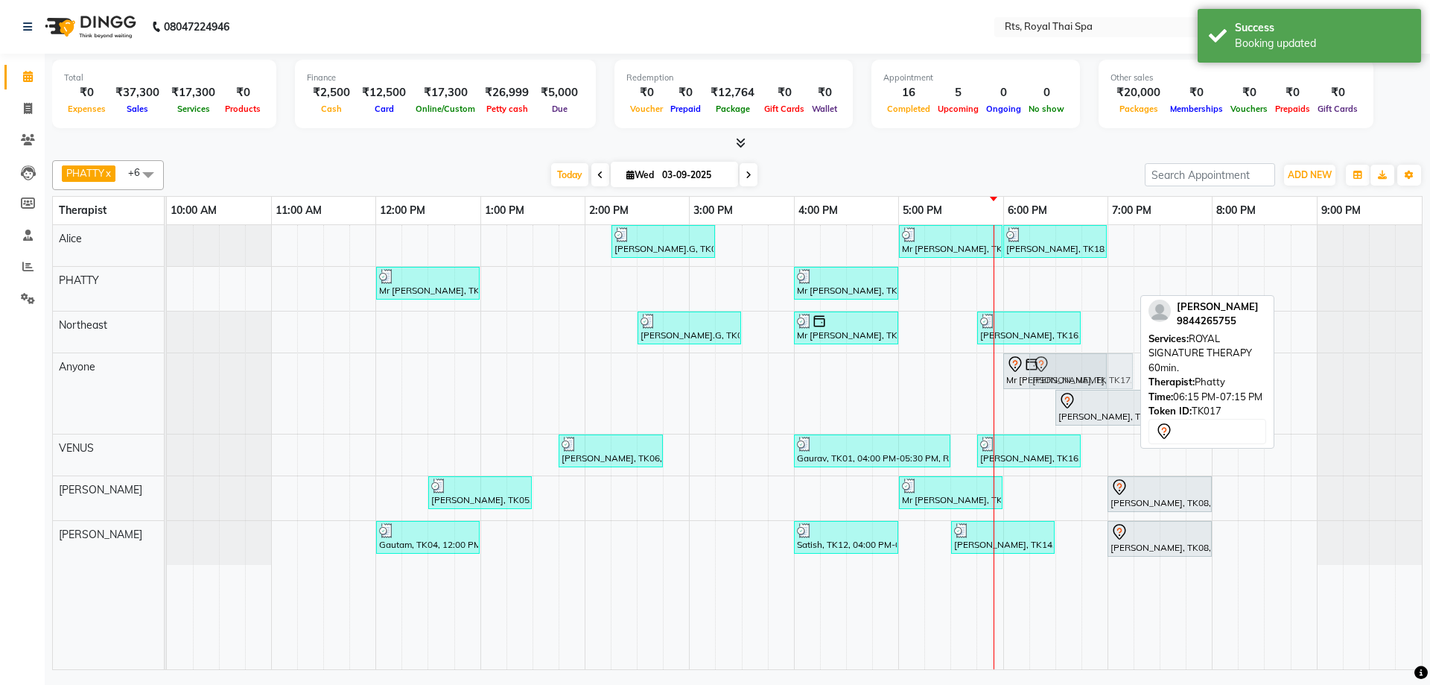
drag, startPoint x: 1048, startPoint y: 290, endPoint x: 1044, endPoint y: 393, distance: 103.6
click at [1044, 393] on div "[PERSON_NAME].G, TK07, 02:15 PM-03:15 PM, ROYAL SIGNATURE THERAPY 60min. Mr VP,…" at bounding box center [794, 447] width 1255 height 444
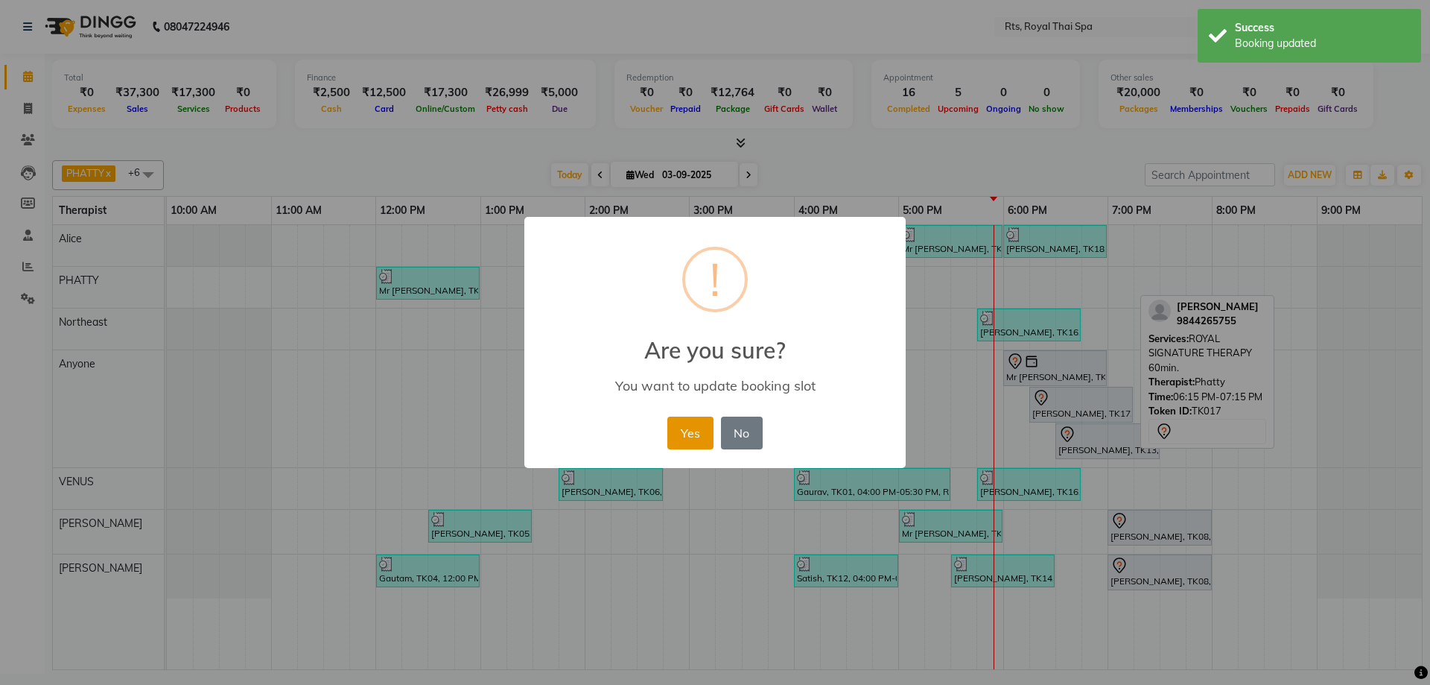
click at [684, 428] on button "Yes" at bounding box center [689, 432] width 45 height 33
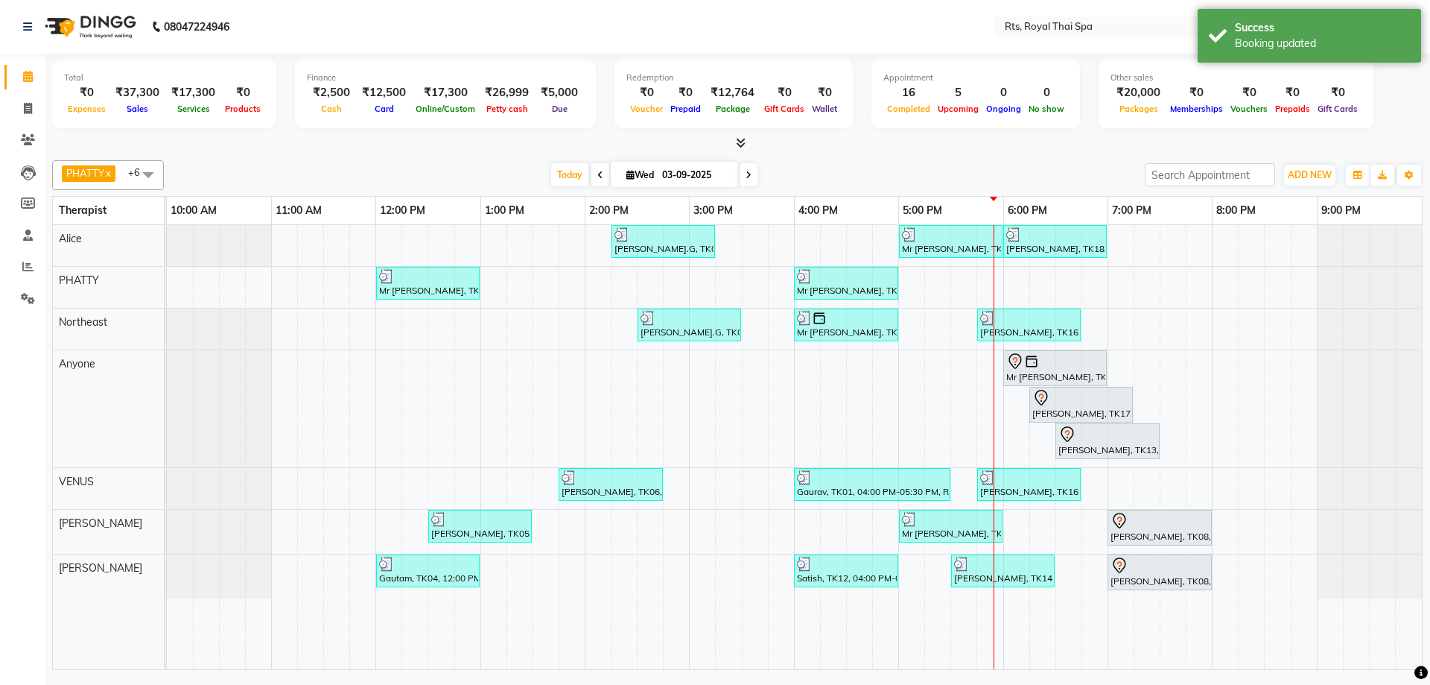
click at [1035, 253] on div "[PERSON_NAME], TK18, 06:00 PM-07:00 PM, ROYAL SIGNATURE THERAPY 60min." at bounding box center [1055, 241] width 101 height 28
click at [1039, 247] on div "[PERSON_NAME], TK18, 06:00 PM-07:00 PM, ROYAL SIGNATURE THERAPY 60min." at bounding box center [1055, 241] width 101 height 28
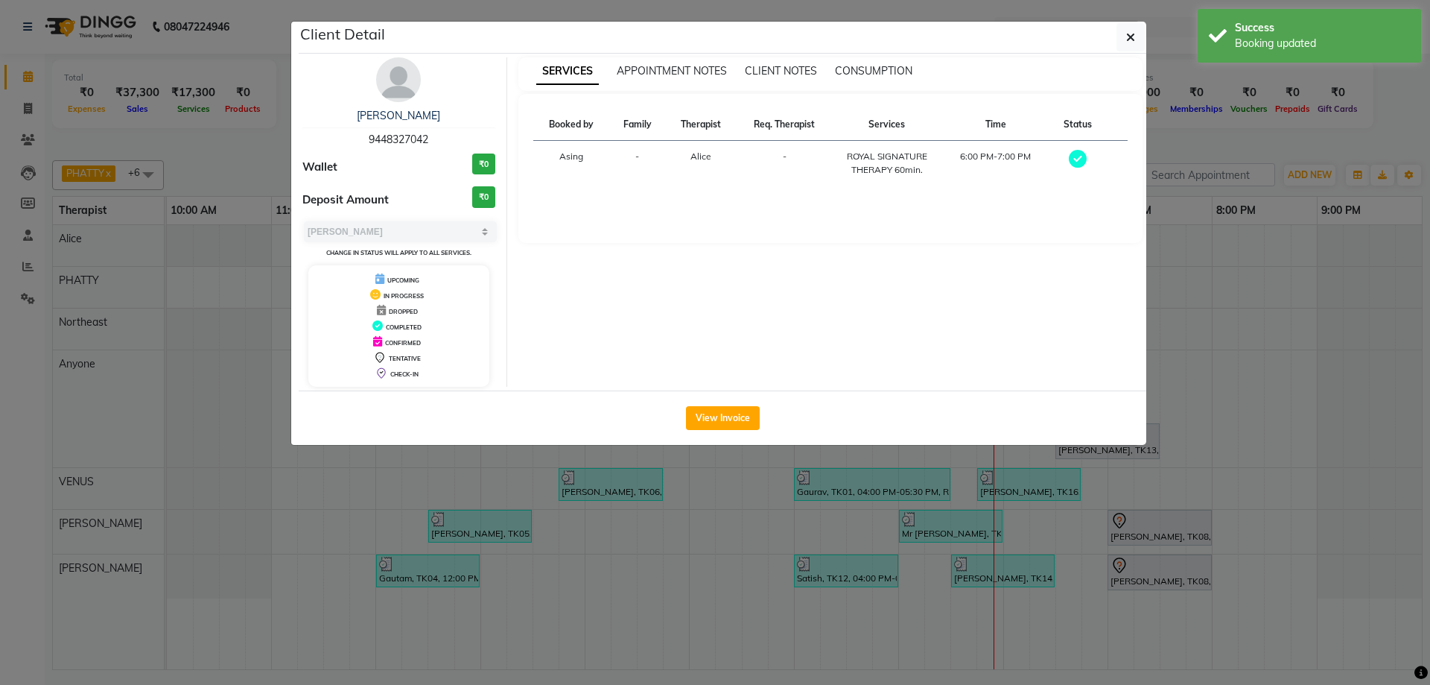
drag, startPoint x: 347, startPoint y: 140, endPoint x: 462, endPoint y: 139, distance: 114.7
click at [462, 139] on div "[PERSON_NAME] 9448327042" at bounding box center [398, 127] width 193 height 39
click at [1131, 37] on icon "button" at bounding box center [1130, 37] width 9 height 12
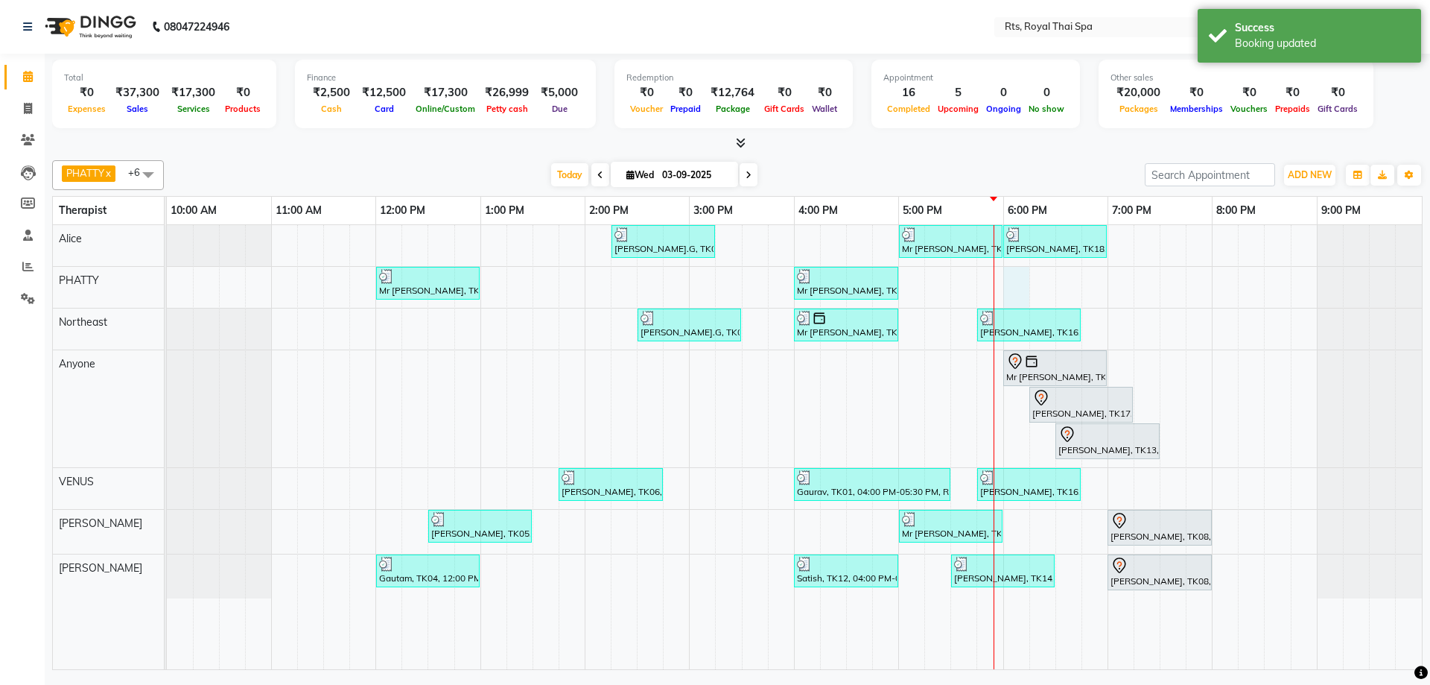
click at [1006, 285] on div "[PERSON_NAME].G, TK07, 02:15 PM-03:15 PM, ROYAL SIGNATURE THERAPY 60min. Mr VP,…" at bounding box center [794, 447] width 1255 height 444
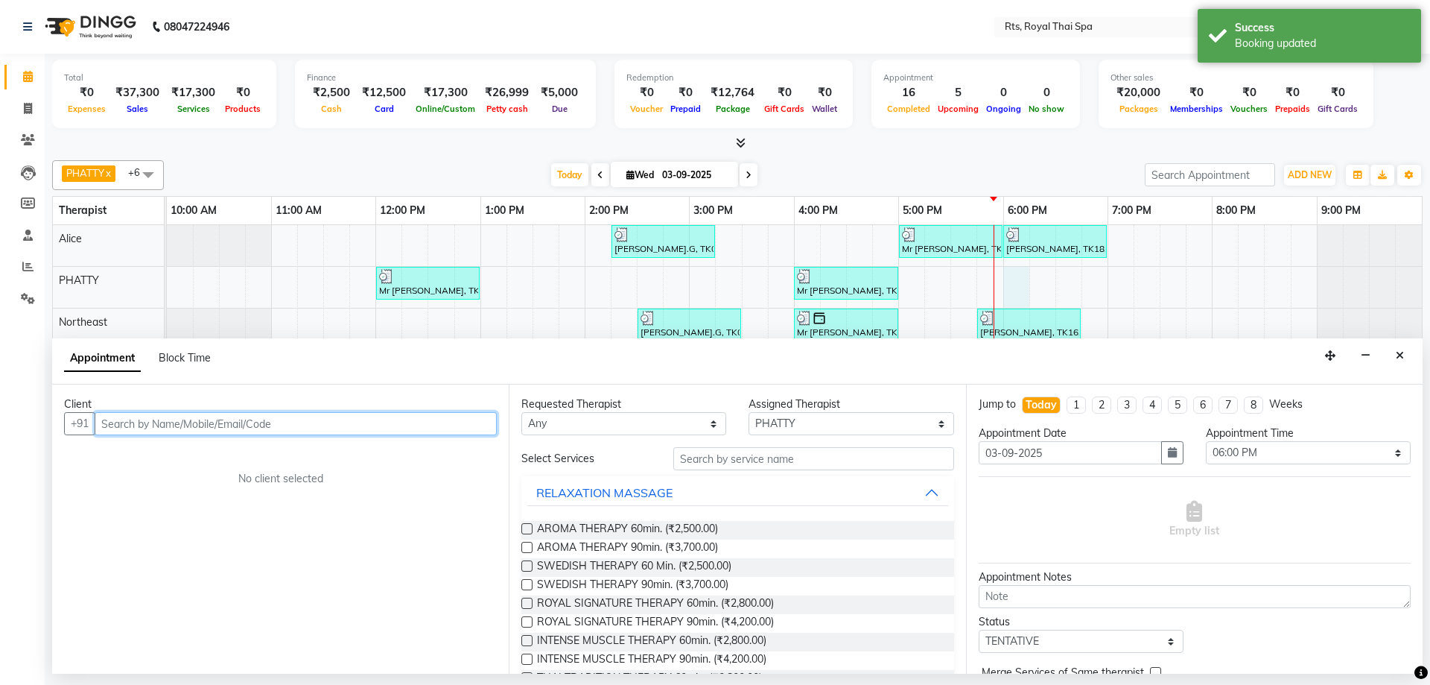
click at [350, 419] on input "text" at bounding box center [296, 423] width 402 height 23
paste input "9448327042"
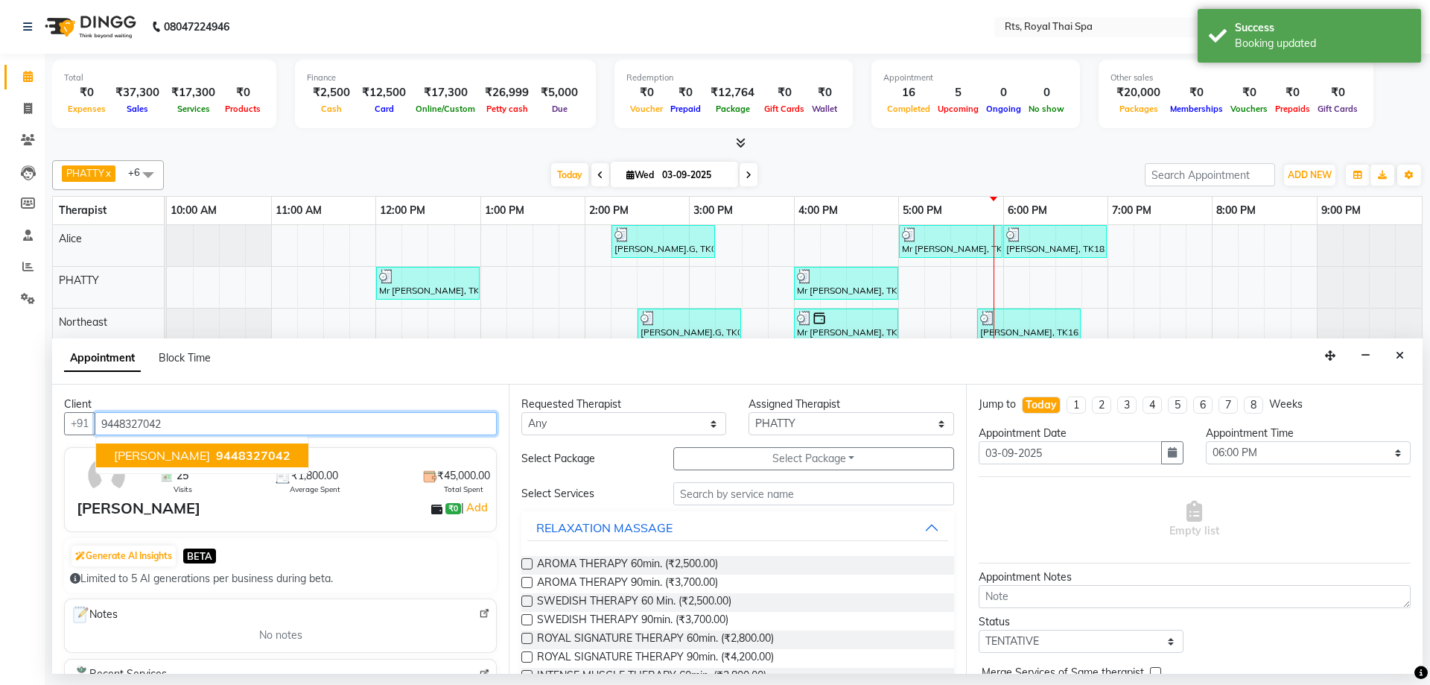
click at [216, 457] on span "9448327042" at bounding box center [253, 455] width 74 height 15
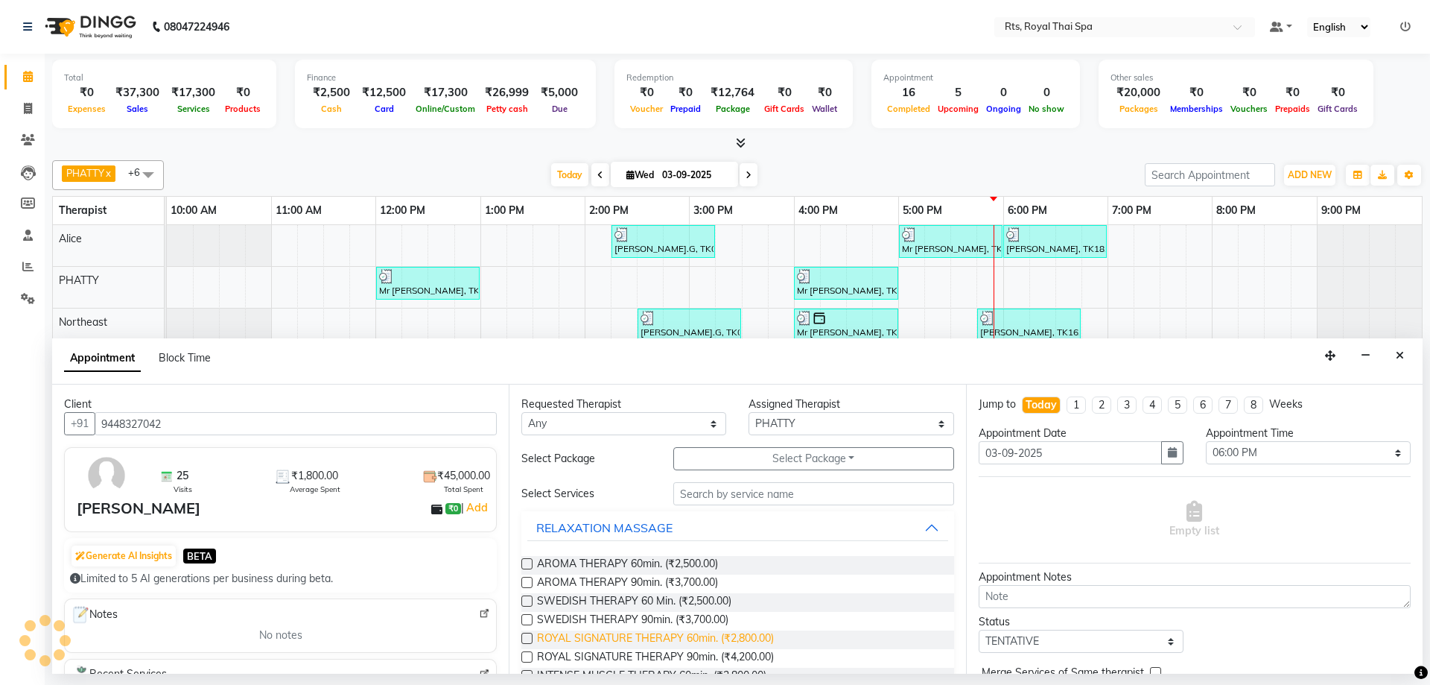
click at [743, 638] on span "ROYAL SIGNATURE THERAPY 60min. (₹2,800.00)" at bounding box center [655, 639] width 237 height 19
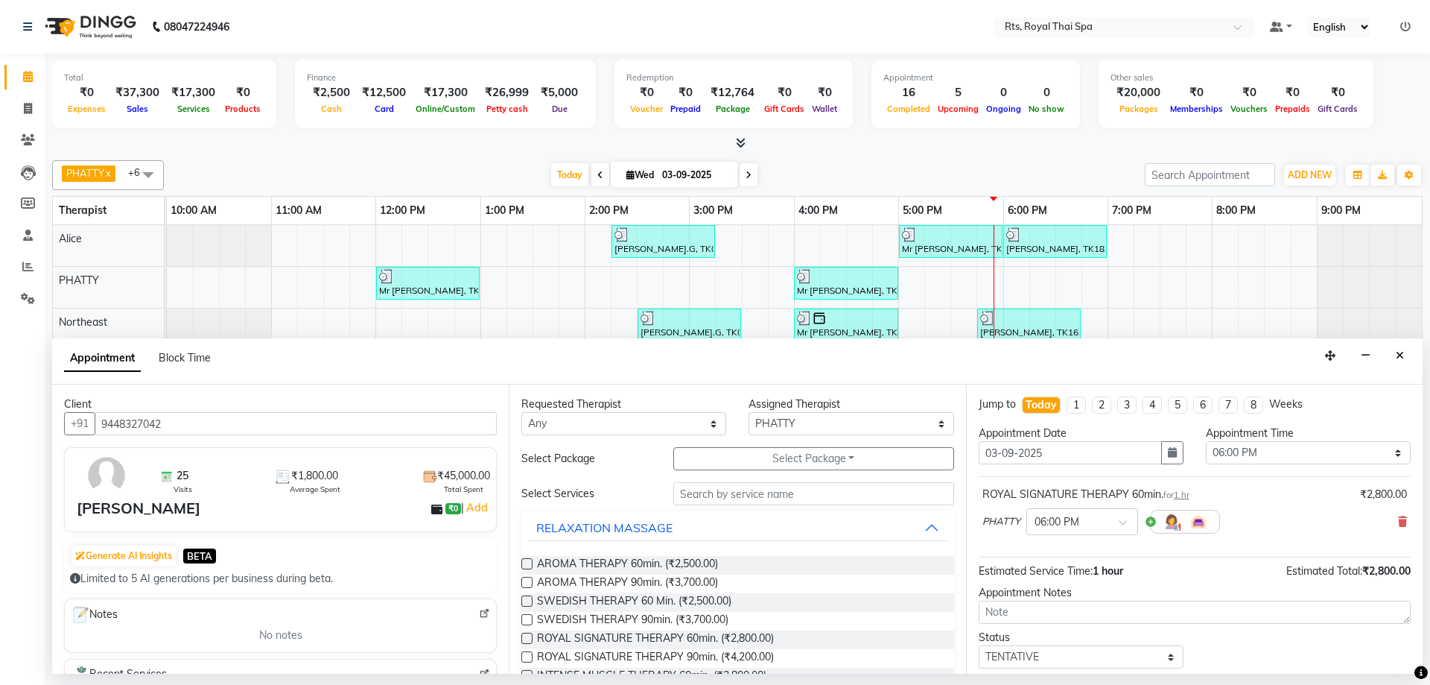
scroll to position [89, 0]
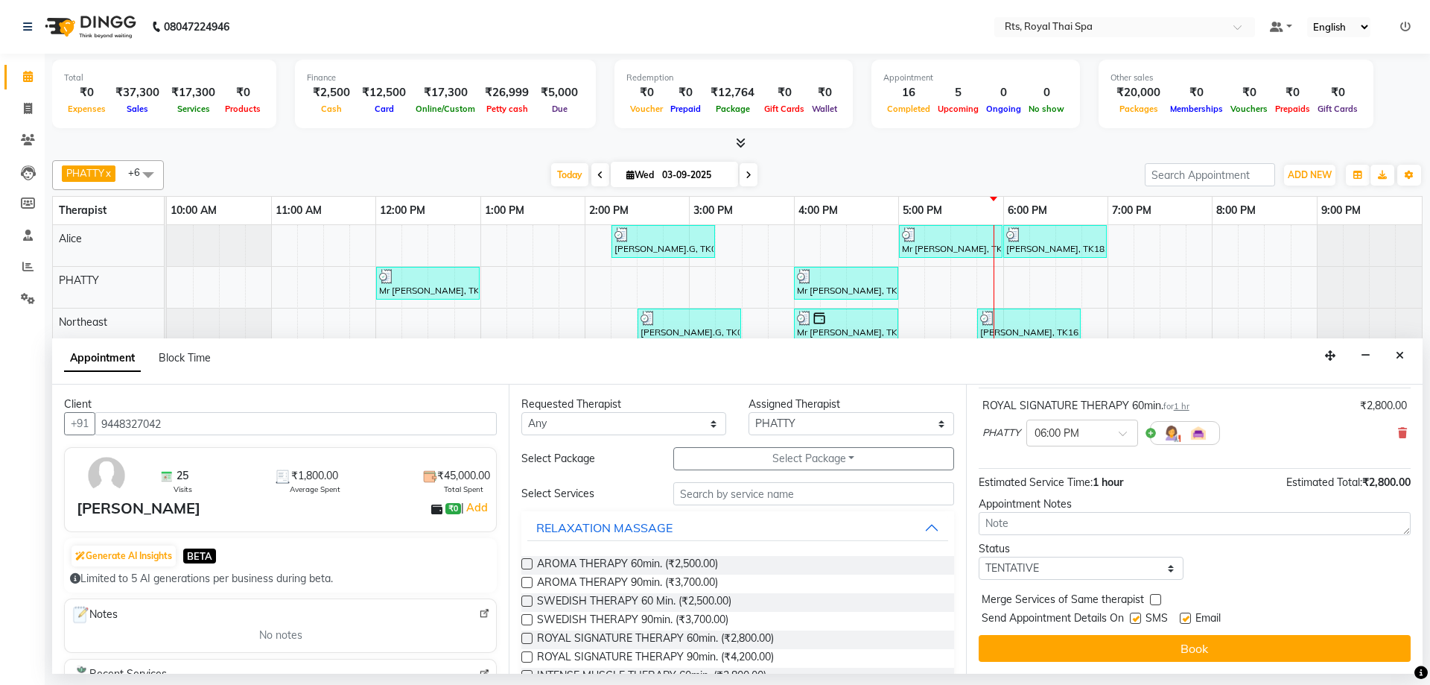
click at [1142, 618] on div "SMS" at bounding box center [1155, 619] width 50 height 19
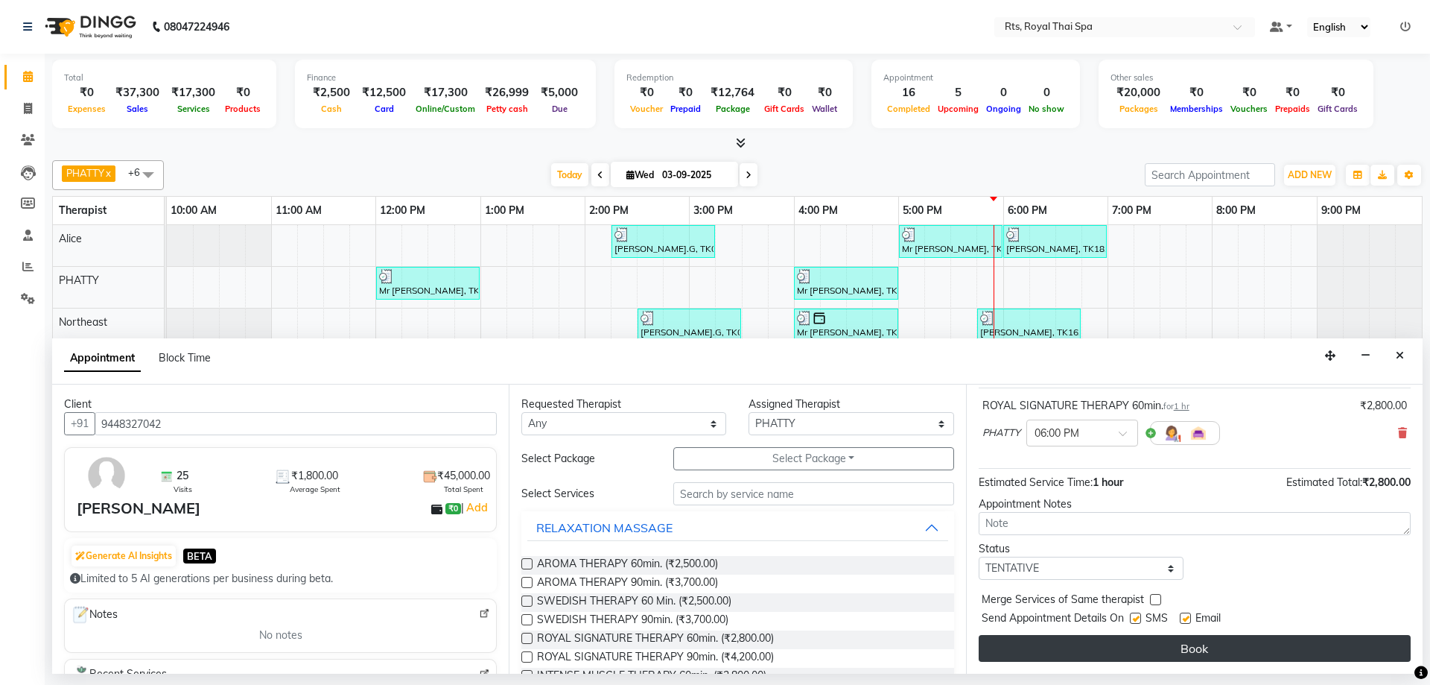
click at [1140, 639] on button "Book" at bounding box center [1195, 648] width 432 height 27
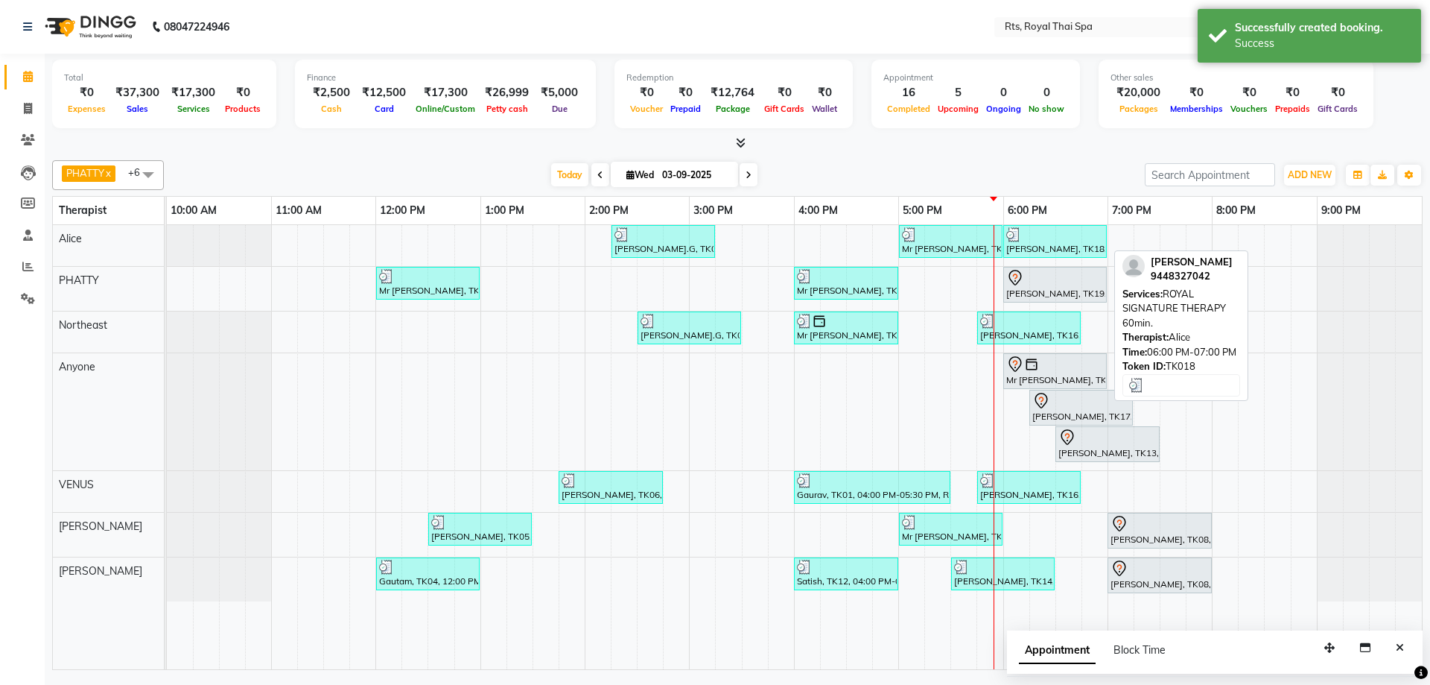
click at [1041, 238] on div at bounding box center [1055, 234] width 98 height 15
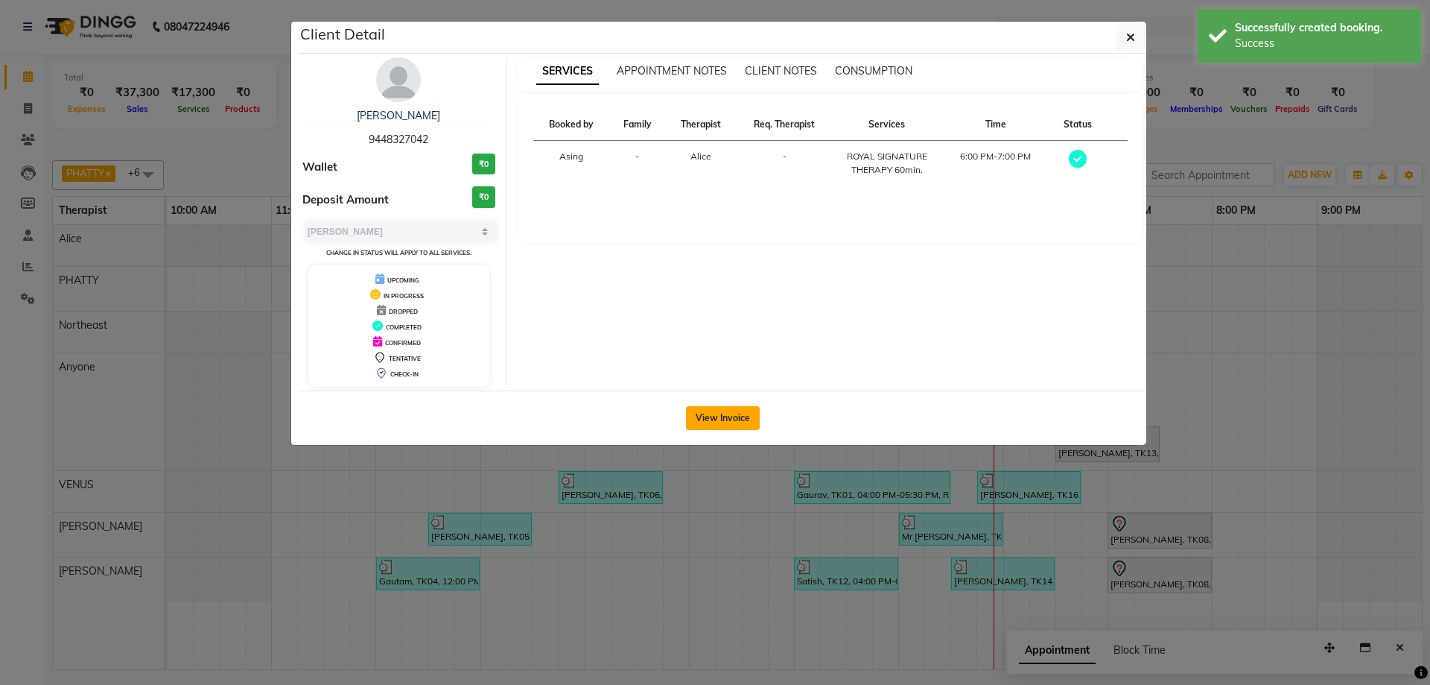
click at [706, 419] on button "View Invoice" at bounding box center [723, 418] width 74 height 24
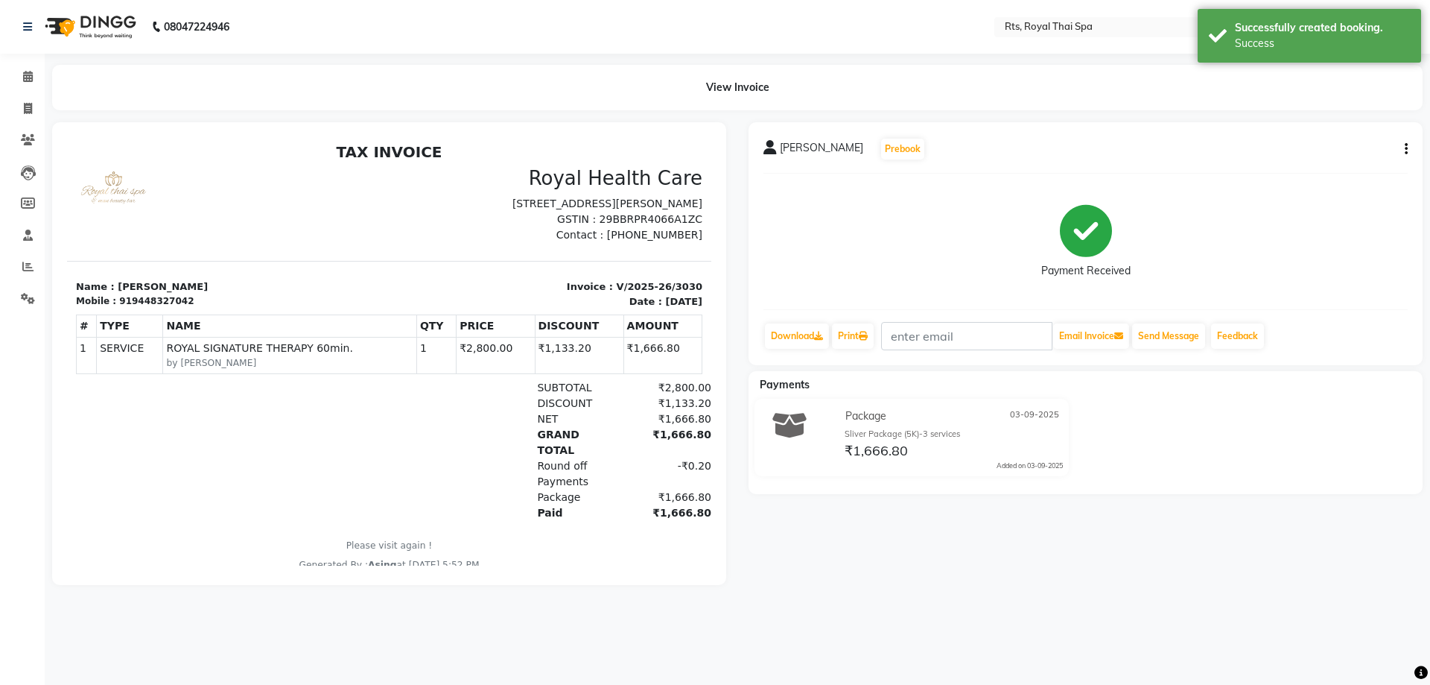
click at [1406, 149] on icon "button" at bounding box center [1406, 149] width 3 height 1
click at [1315, 122] on div "Cancel Invoice" at bounding box center [1332, 121] width 102 height 19
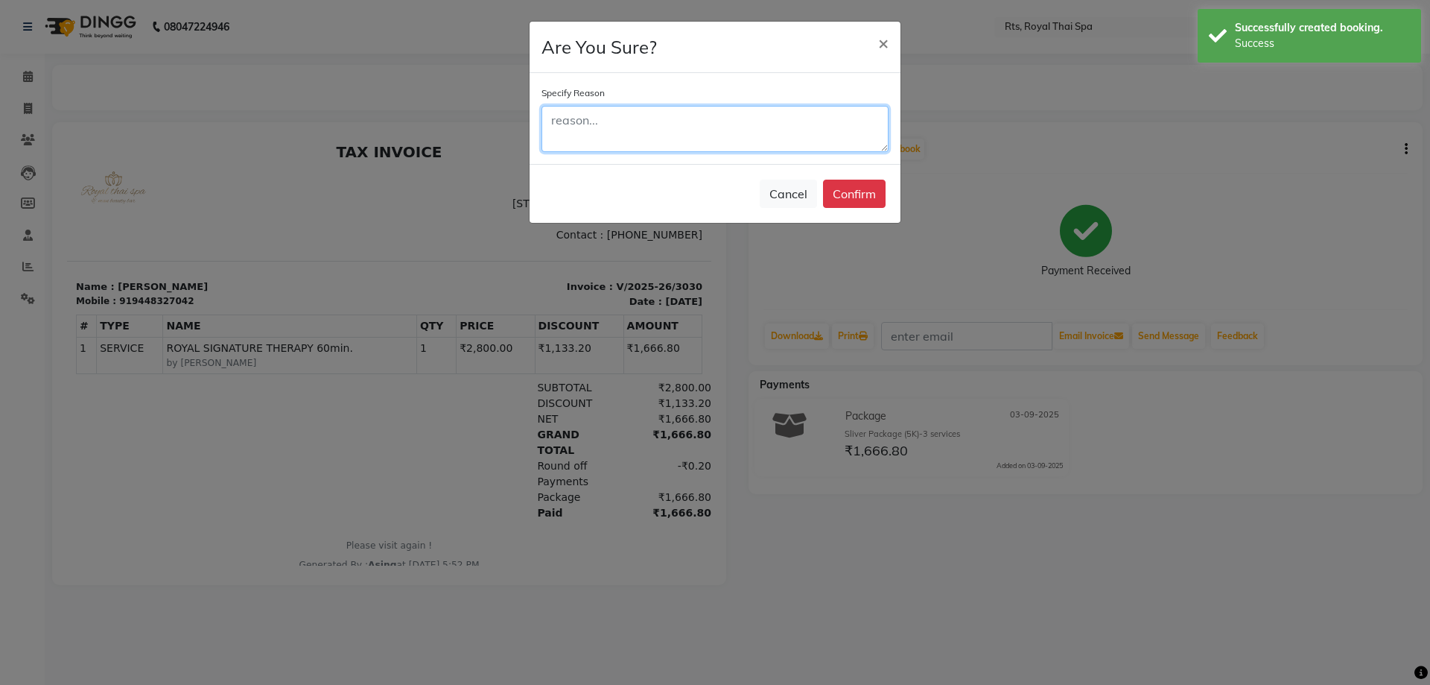
click at [694, 128] on textarea at bounding box center [715, 129] width 347 height 46
click at [844, 189] on button "Confirm" at bounding box center [854, 194] width 63 height 28
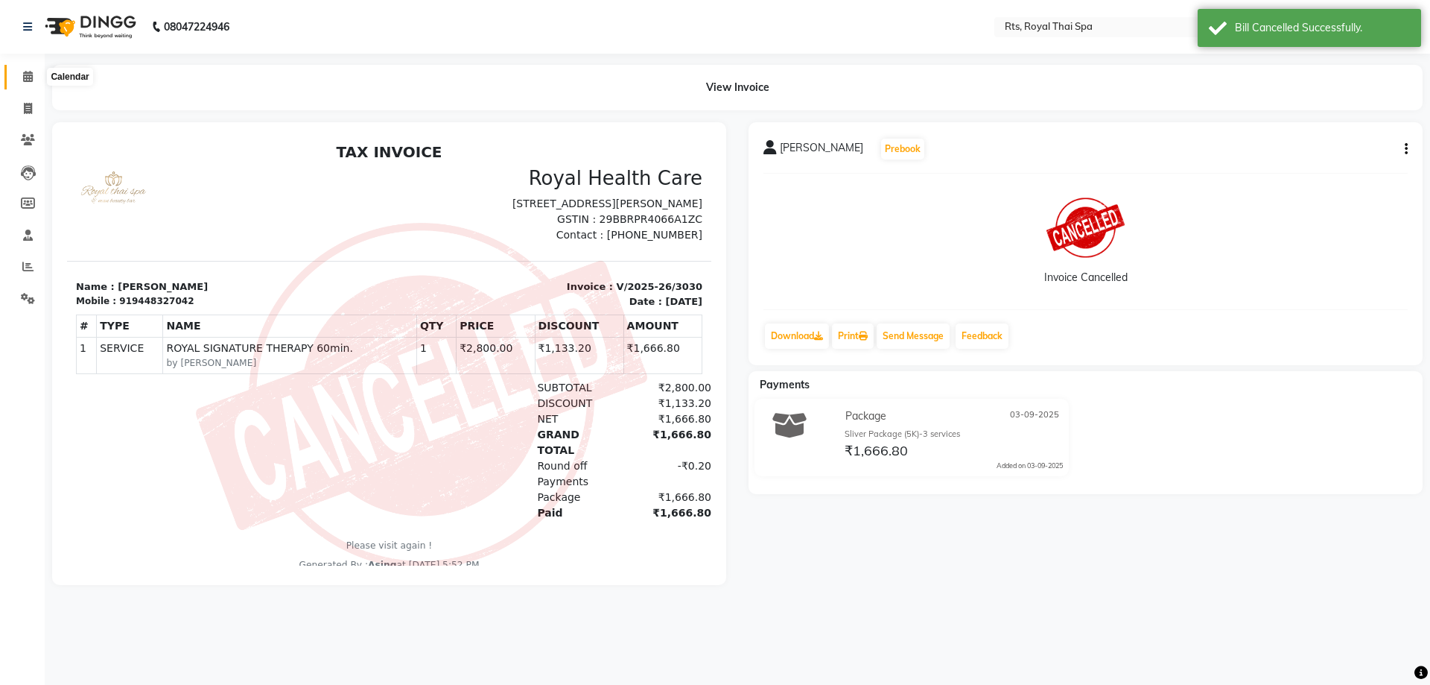
click at [25, 78] on icon at bounding box center [28, 76] width 10 height 11
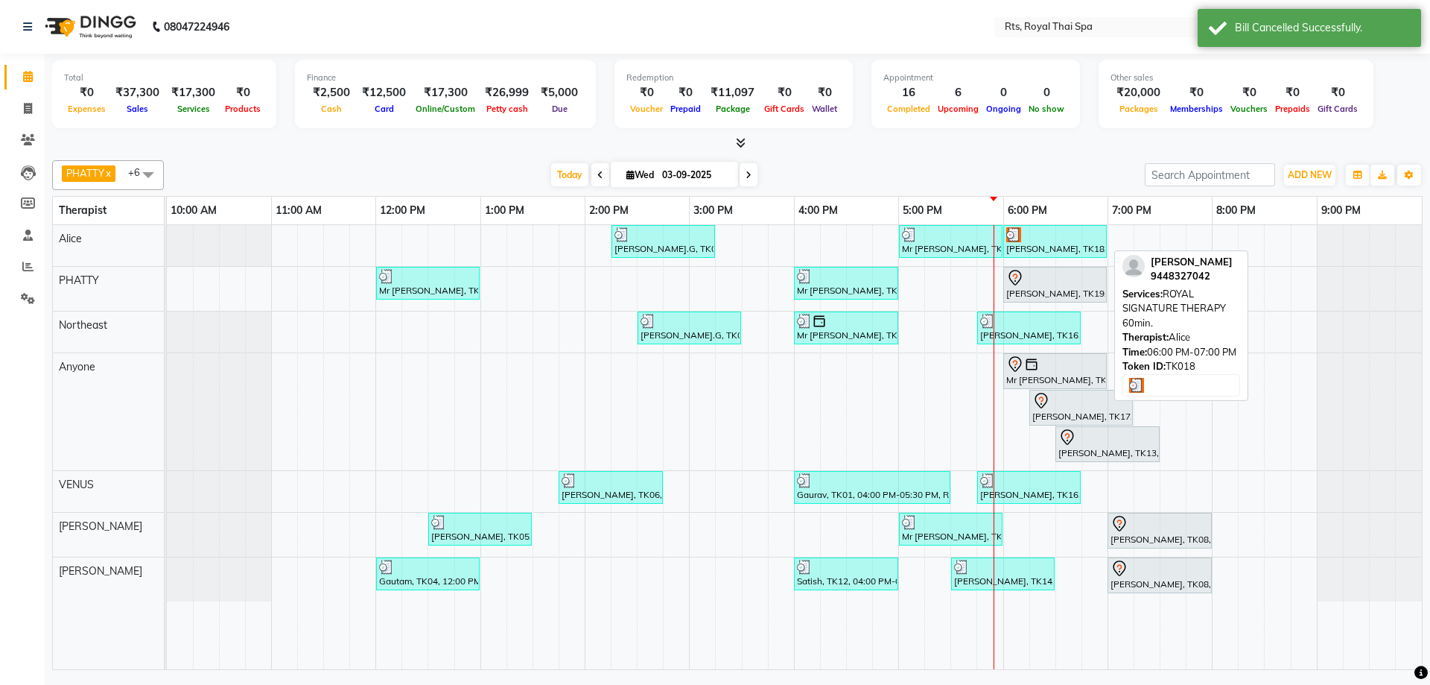
click at [1037, 244] on div "[PERSON_NAME], TK18, 06:00 PM-07:00 PM, ROYAL SIGNATURE THERAPY 60min." at bounding box center [1055, 241] width 101 height 28
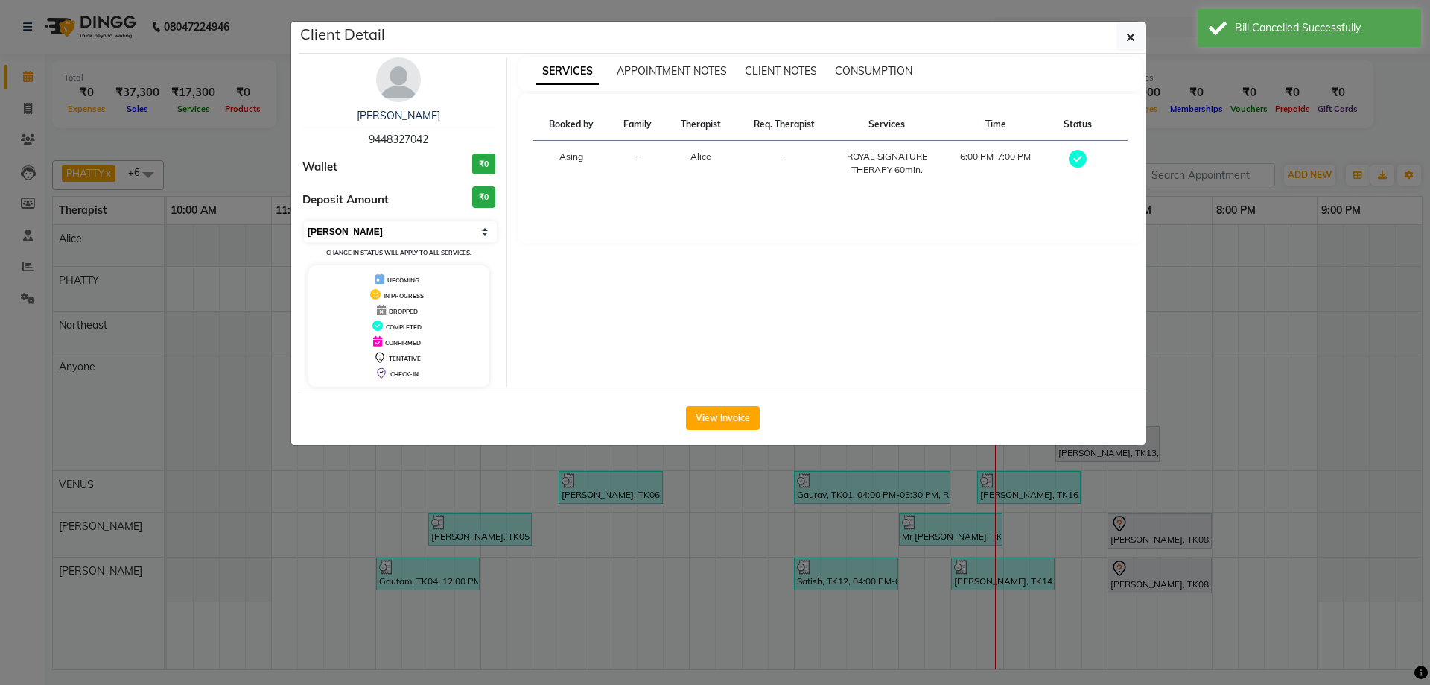
click at [365, 228] on select "Select MARK DONE UPCOMING" at bounding box center [400, 231] width 193 height 21
click at [304, 221] on select "Select MARK DONE UPCOMING" at bounding box center [400, 231] width 193 height 21
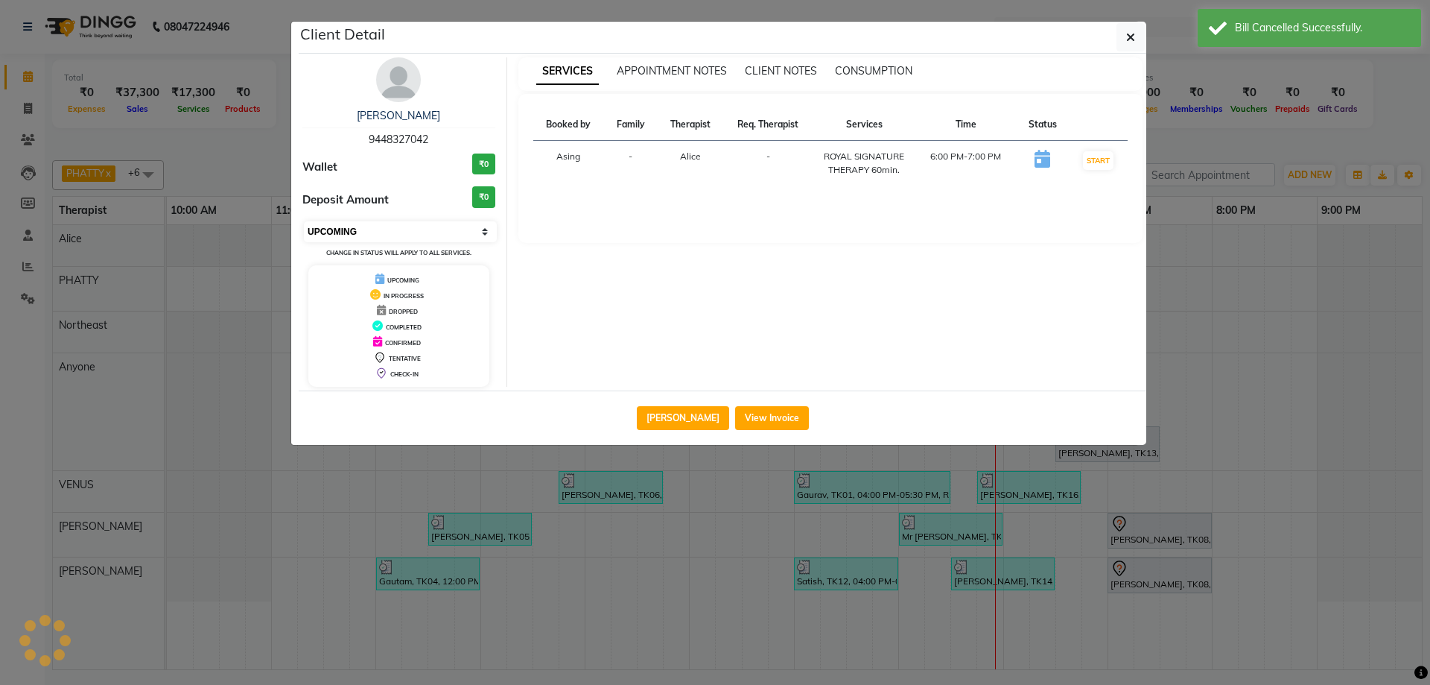
click at [400, 226] on select "Select IN SERVICE CONFIRMED TENTATIVE CHECK IN MARK DONE DROPPED UPCOMING" at bounding box center [400, 231] width 193 height 21
click at [1129, 36] on icon "button" at bounding box center [1130, 37] width 9 height 12
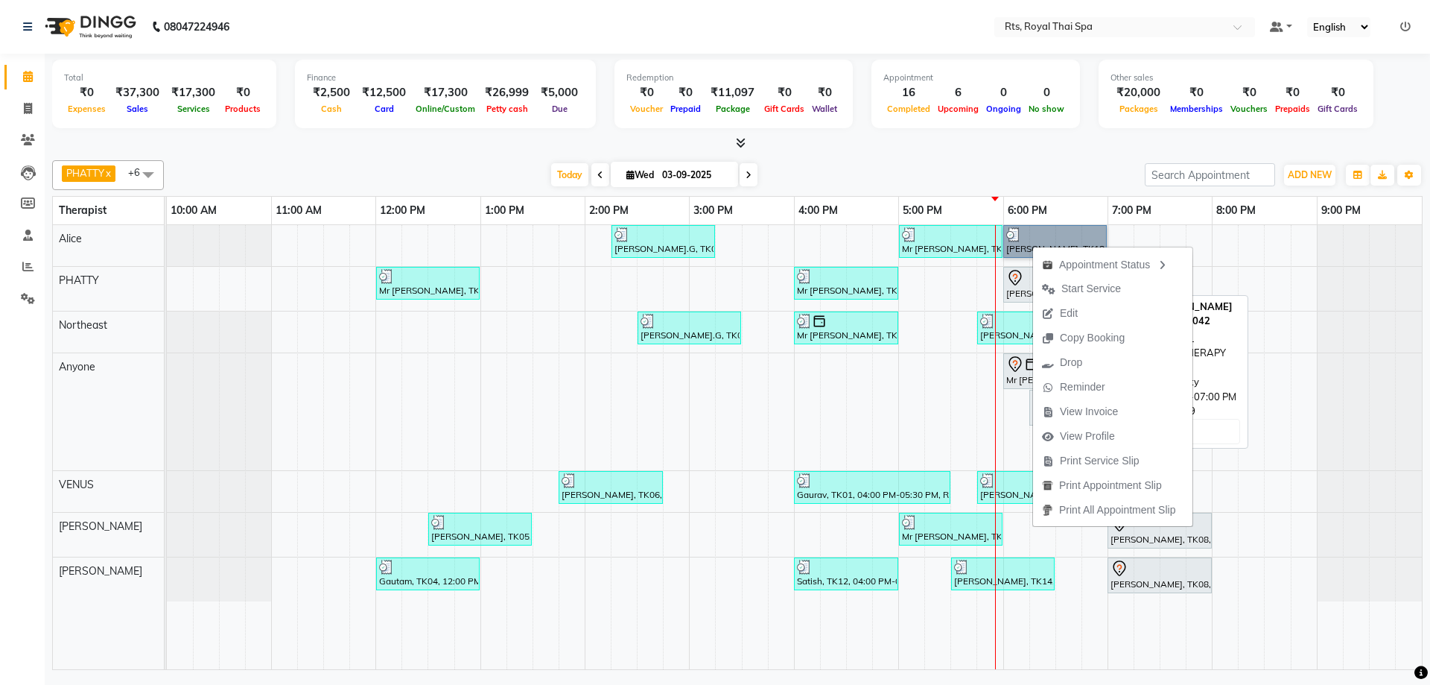
click at [1014, 286] on div "[PERSON_NAME], TK19, 06:00 PM-07:00 PM, ROYAL SIGNATURE THERAPY 60min." at bounding box center [1055, 284] width 101 height 31
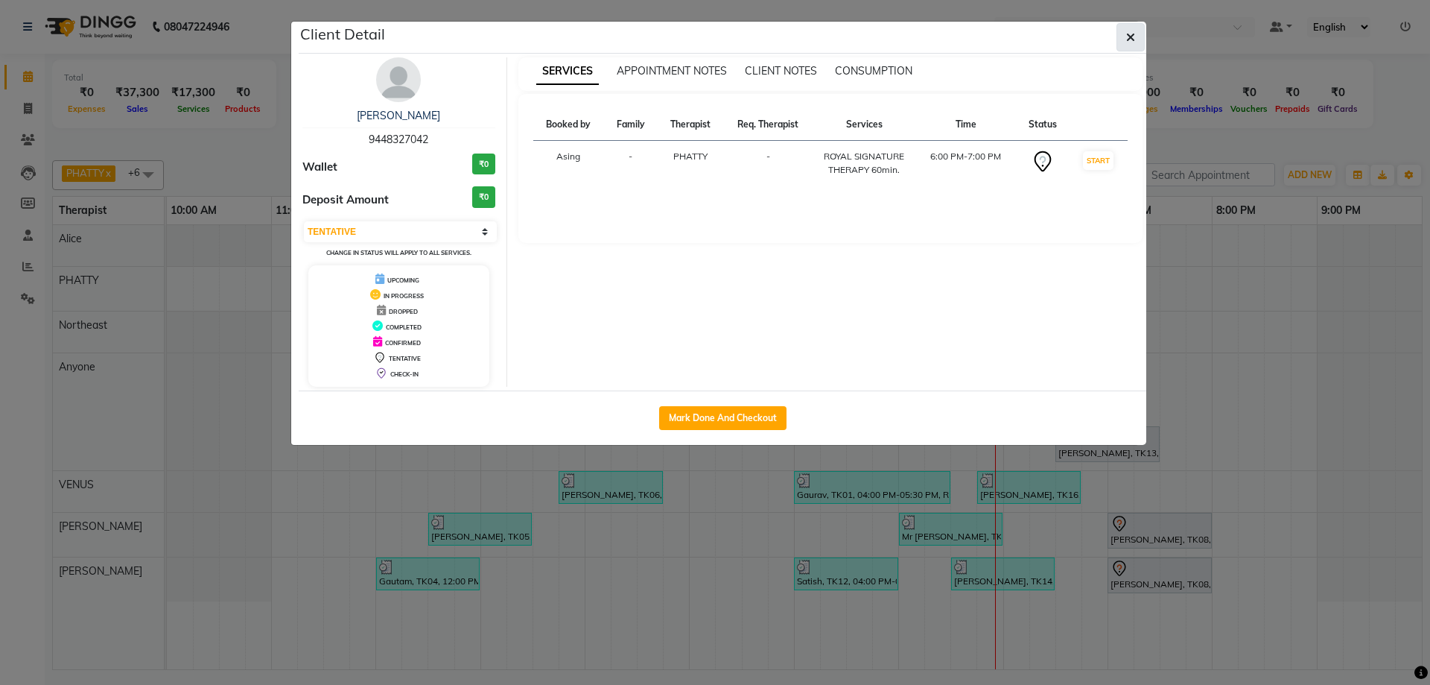
click at [1138, 42] on button "button" at bounding box center [1131, 37] width 28 height 28
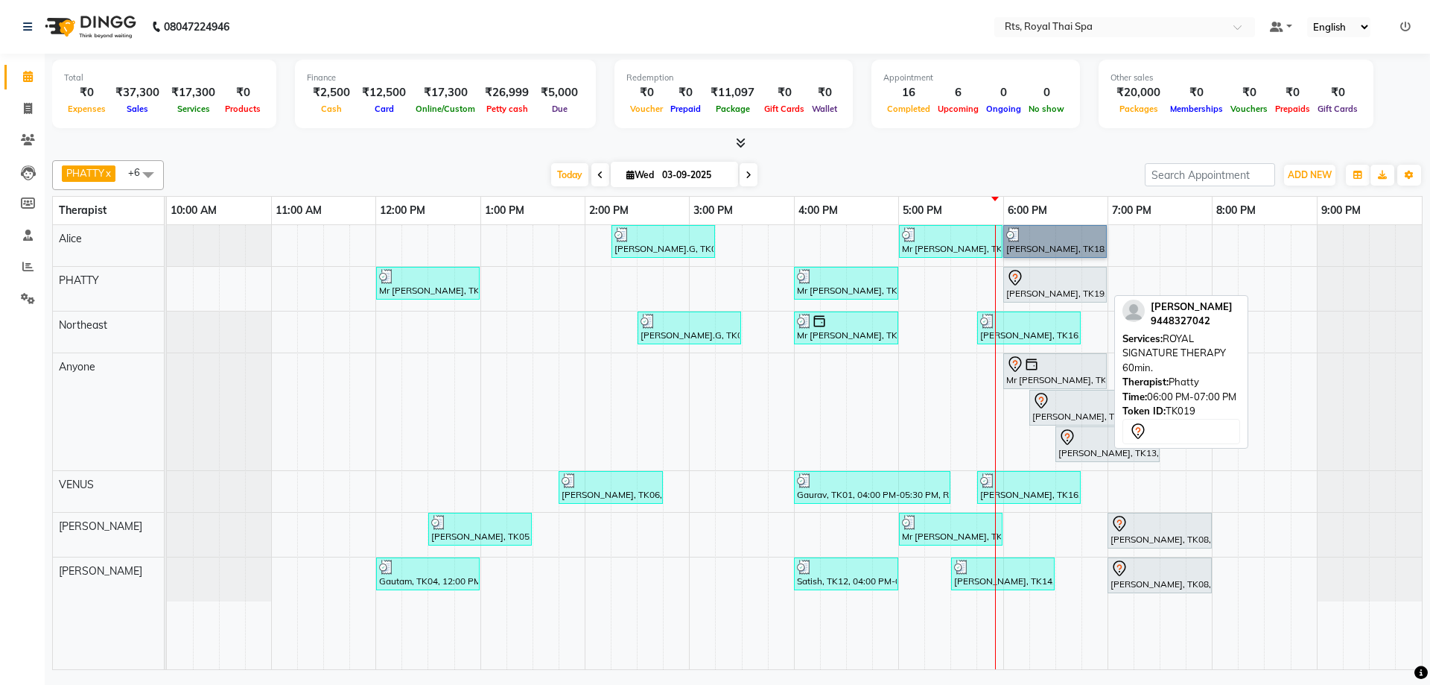
click at [1031, 280] on div at bounding box center [1055, 278] width 98 height 18
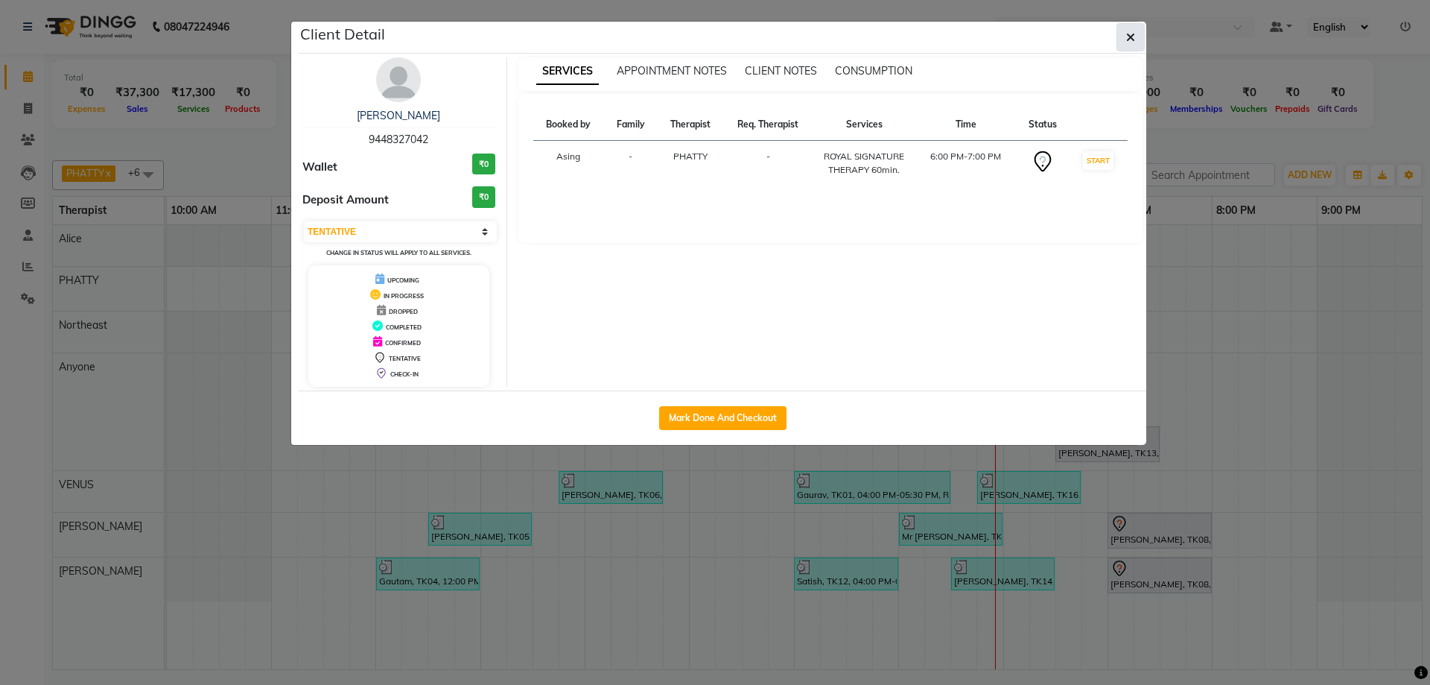
click at [1141, 38] on button "button" at bounding box center [1131, 37] width 28 height 28
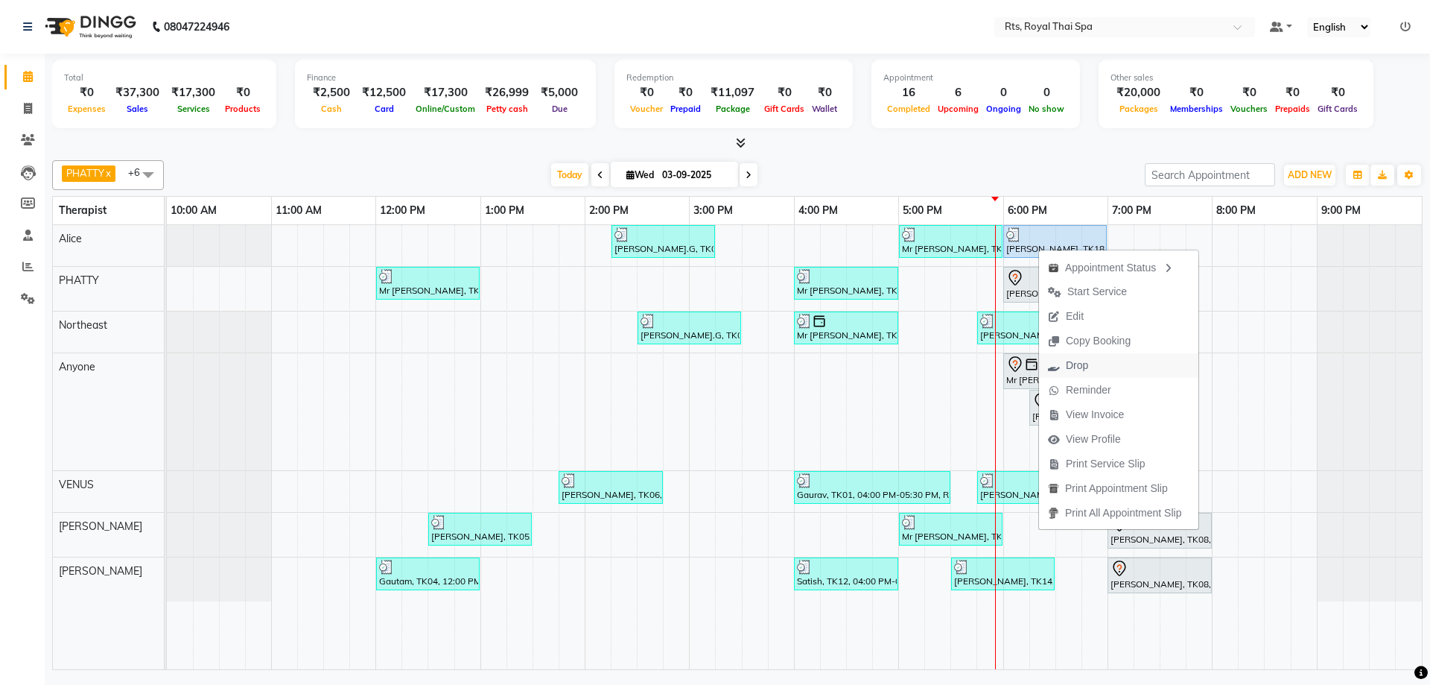
click at [1088, 366] on span "Drop" at bounding box center [1077, 366] width 22 height 16
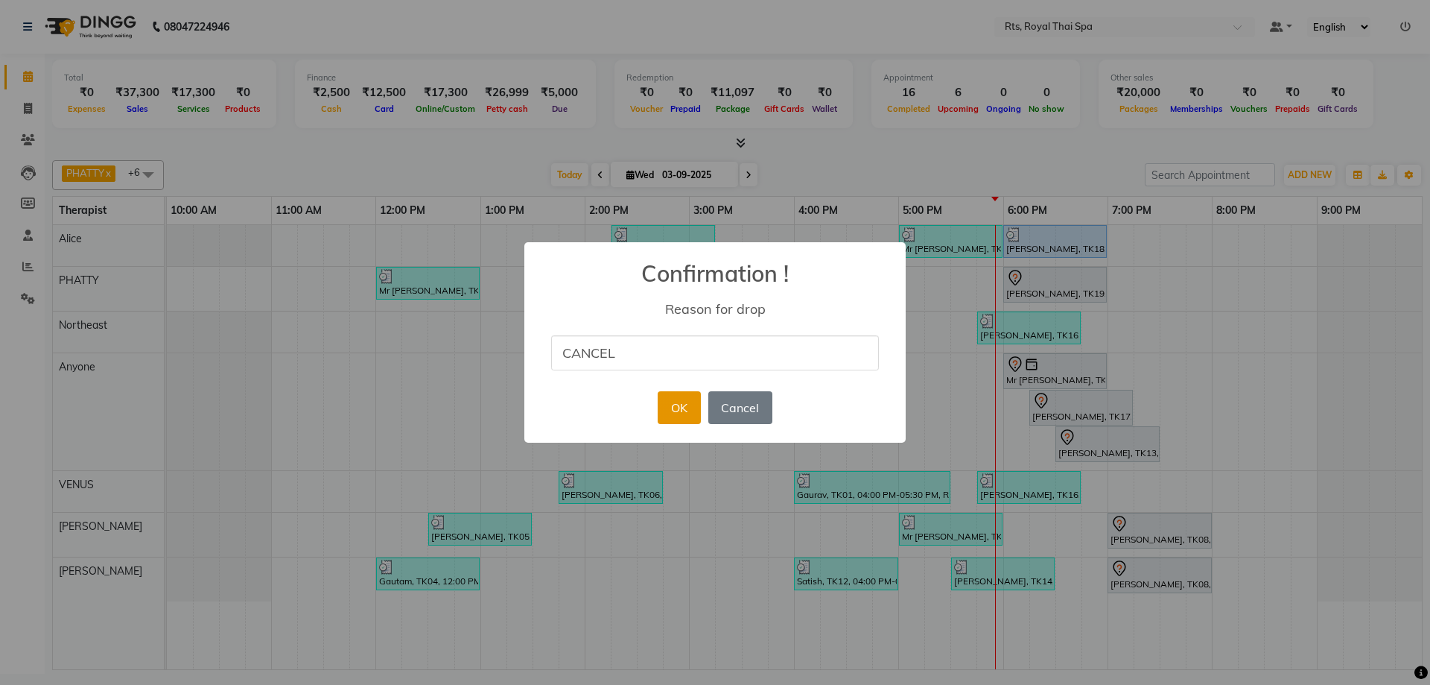
click at [689, 414] on button "OK" at bounding box center [679, 407] width 42 height 33
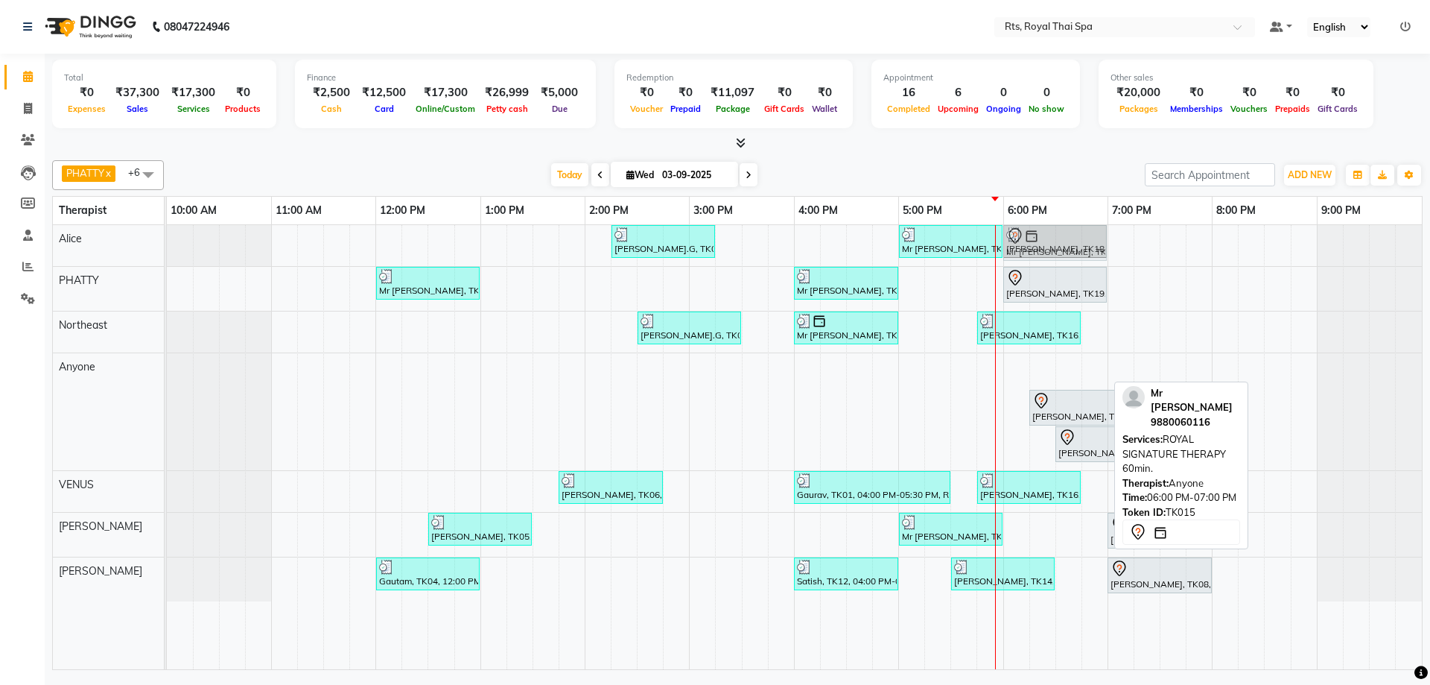
drag, startPoint x: 1026, startPoint y: 373, endPoint x: 1024, endPoint y: 252, distance: 121.4
click at [1024, 252] on tbody "[PERSON_NAME].G, TK07, 02:15 PM-03:15 PM, ROYAL SIGNATURE THERAPY 60min. Mr VP,…" at bounding box center [794, 413] width 1255 height 376
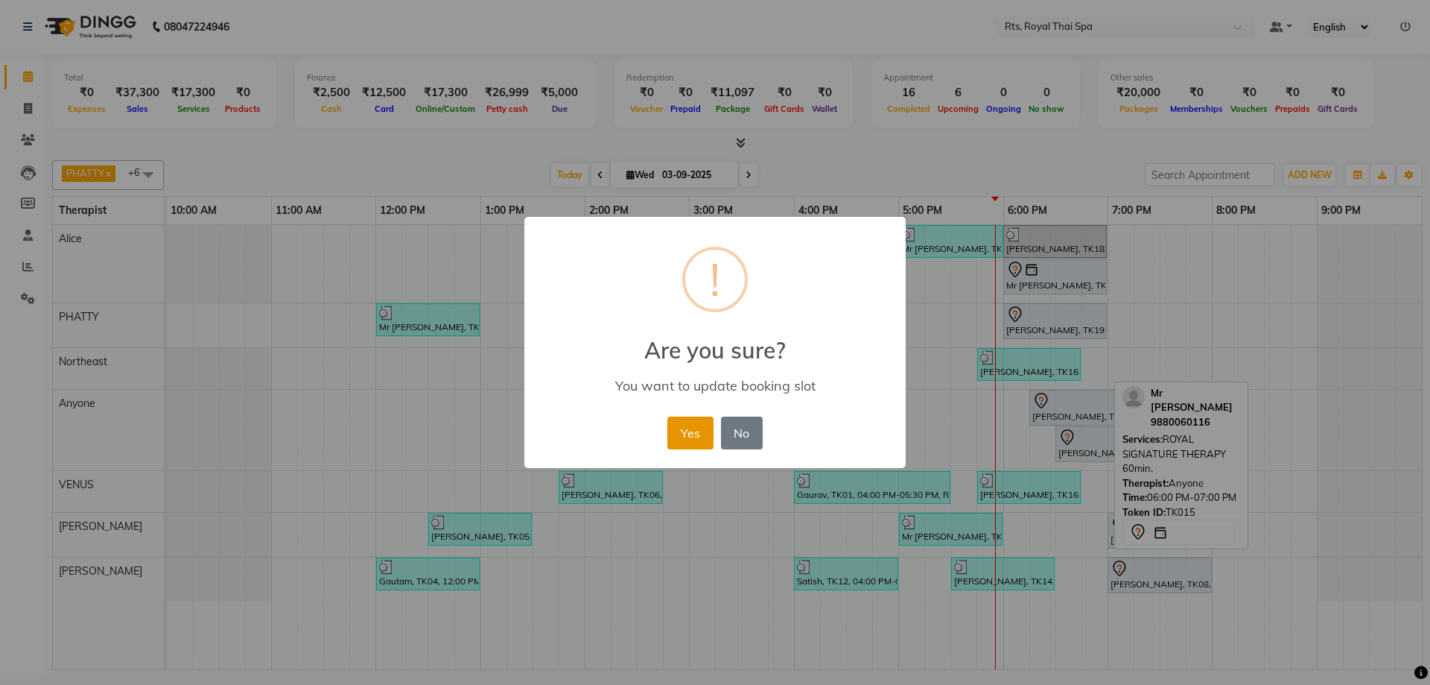
click at [709, 430] on button "Yes" at bounding box center [689, 432] width 45 height 33
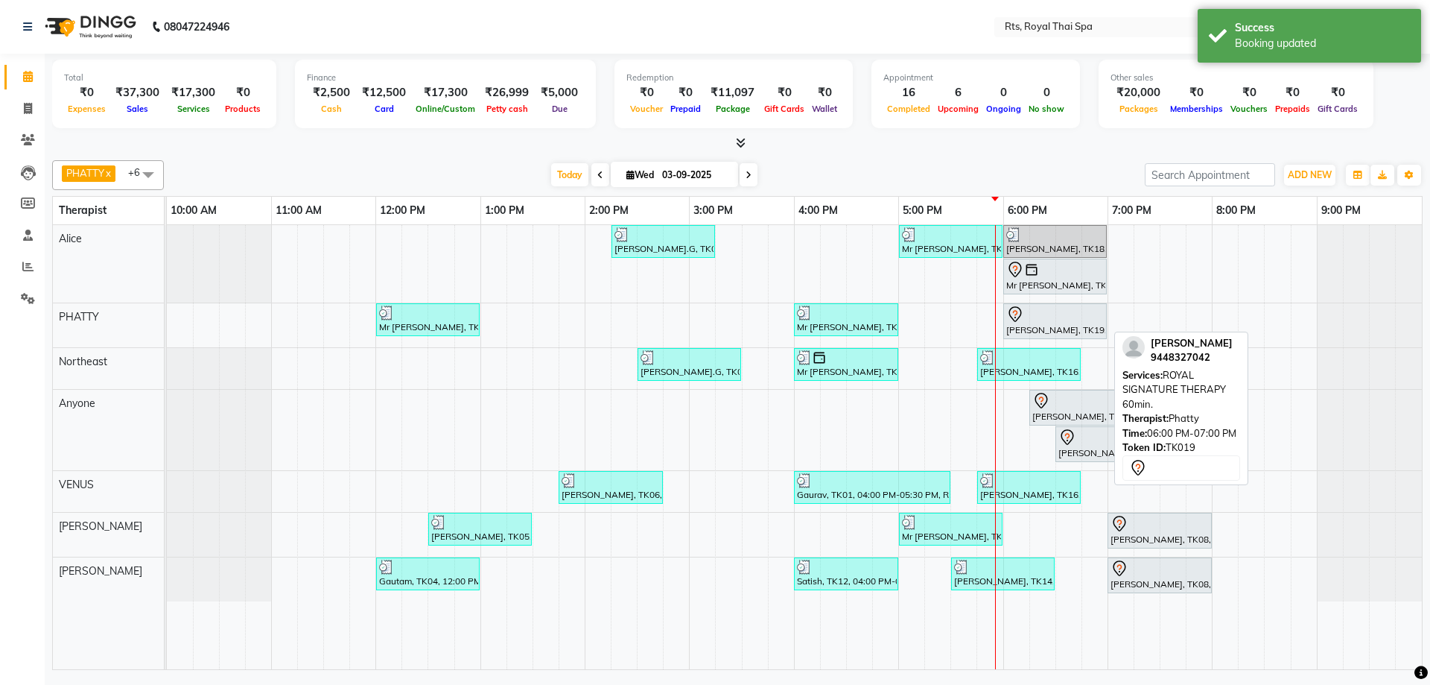
click at [1056, 328] on div "[PERSON_NAME], TK19, 06:00 PM-07:00 PM, ROYAL SIGNATURE THERAPY 60min." at bounding box center [1055, 320] width 101 height 31
click at [1054, 322] on div at bounding box center [1055, 314] width 98 height 18
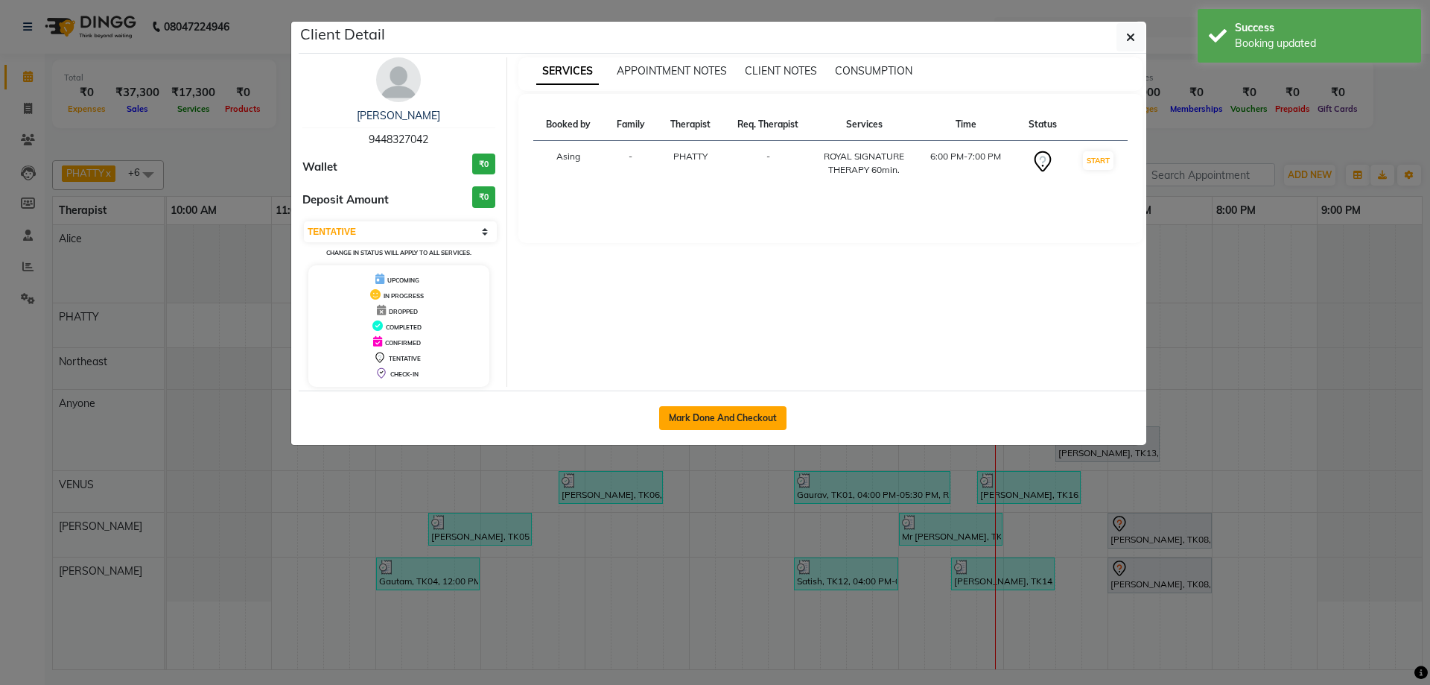
click at [723, 410] on button "Mark Done And Checkout" at bounding box center [722, 418] width 127 height 24
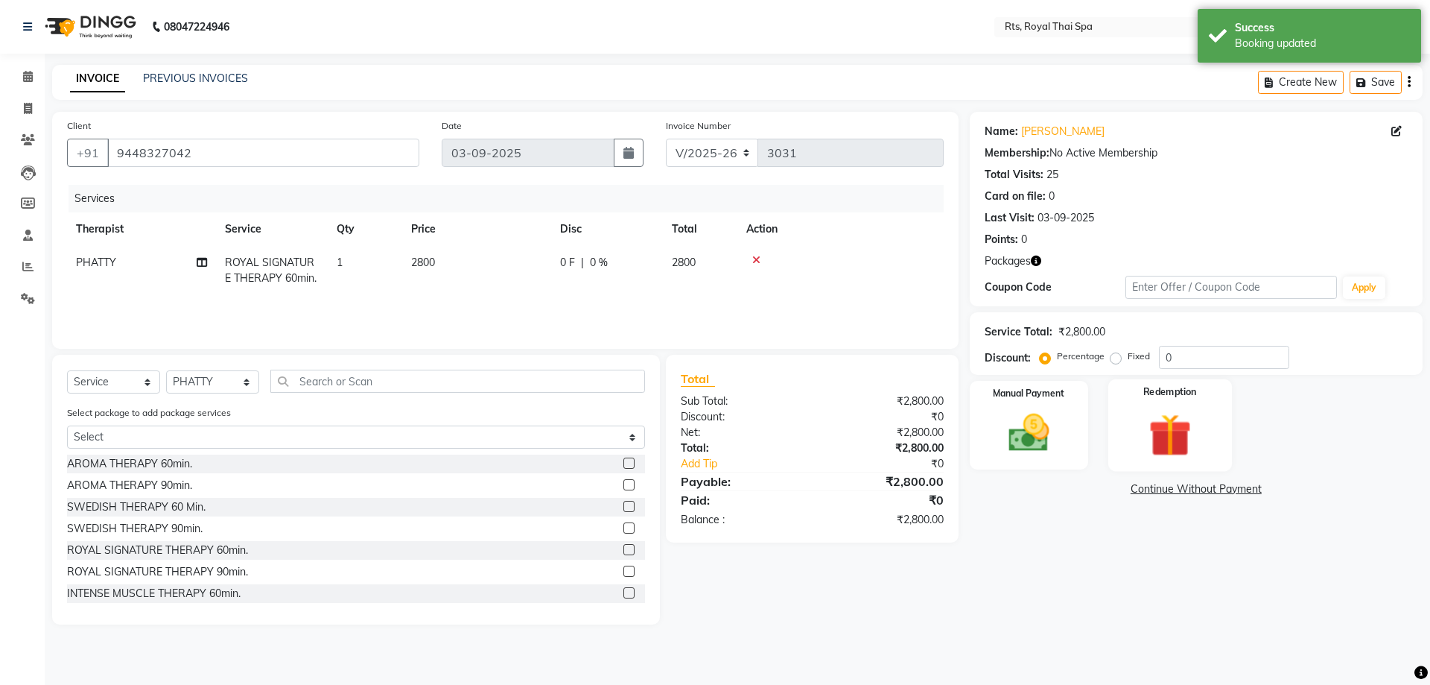
click at [1190, 439] on img at bounding box center [1169, 434] width 69 height 53
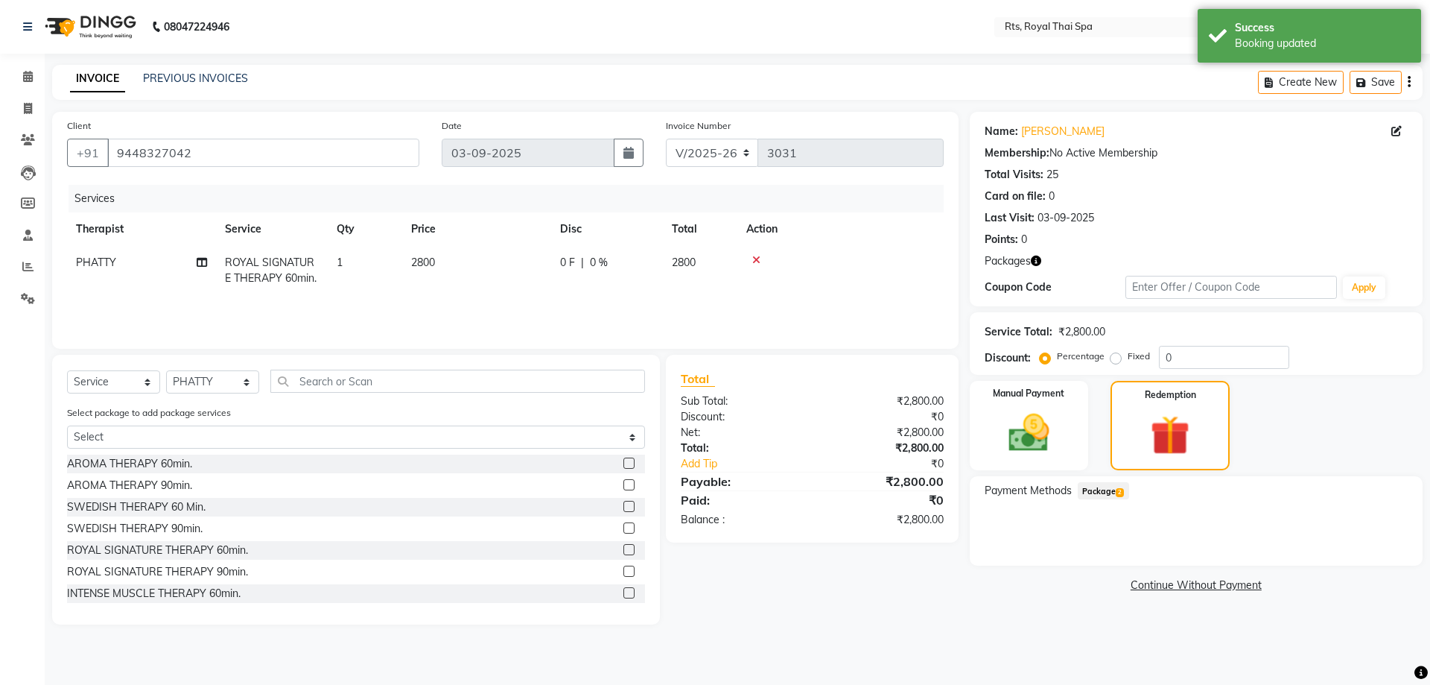
click at [1112, 491] on span "Package 2" at bounding box center [1103, 490] width 51 height 17
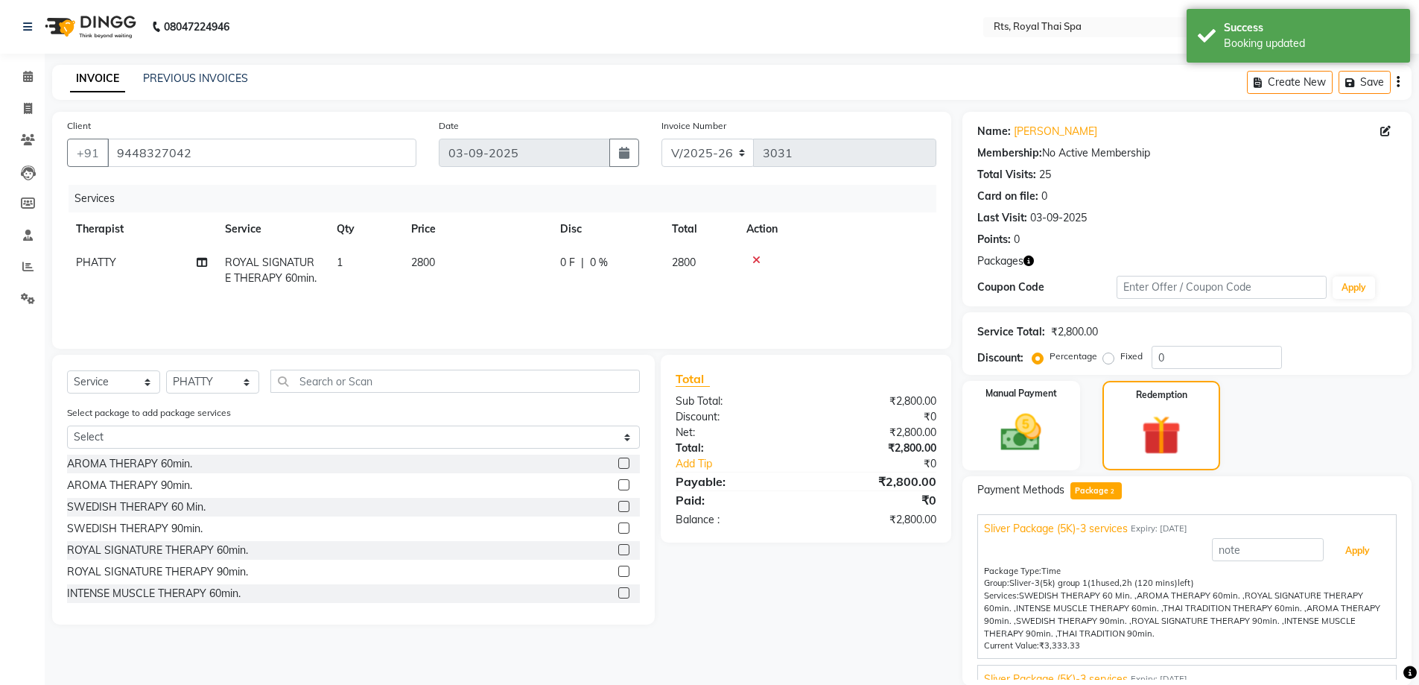
drag, startPoint x: 1342, startPoint y: 549, endPoint x: 1304, endPoint y: 570, distance: 44.0
click at [1345, 548] on button "Apply" at bounding box center [1358, 550] width 62 height 25
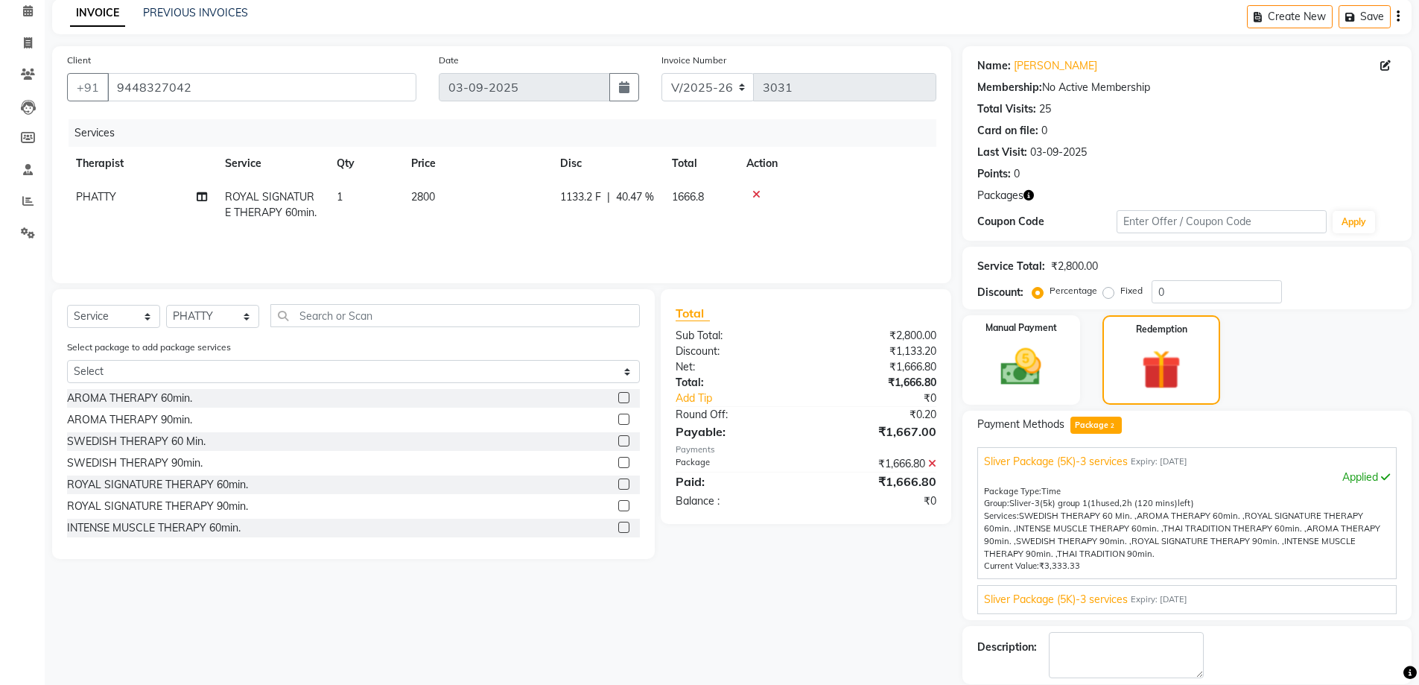
scroll to position [138, 0]
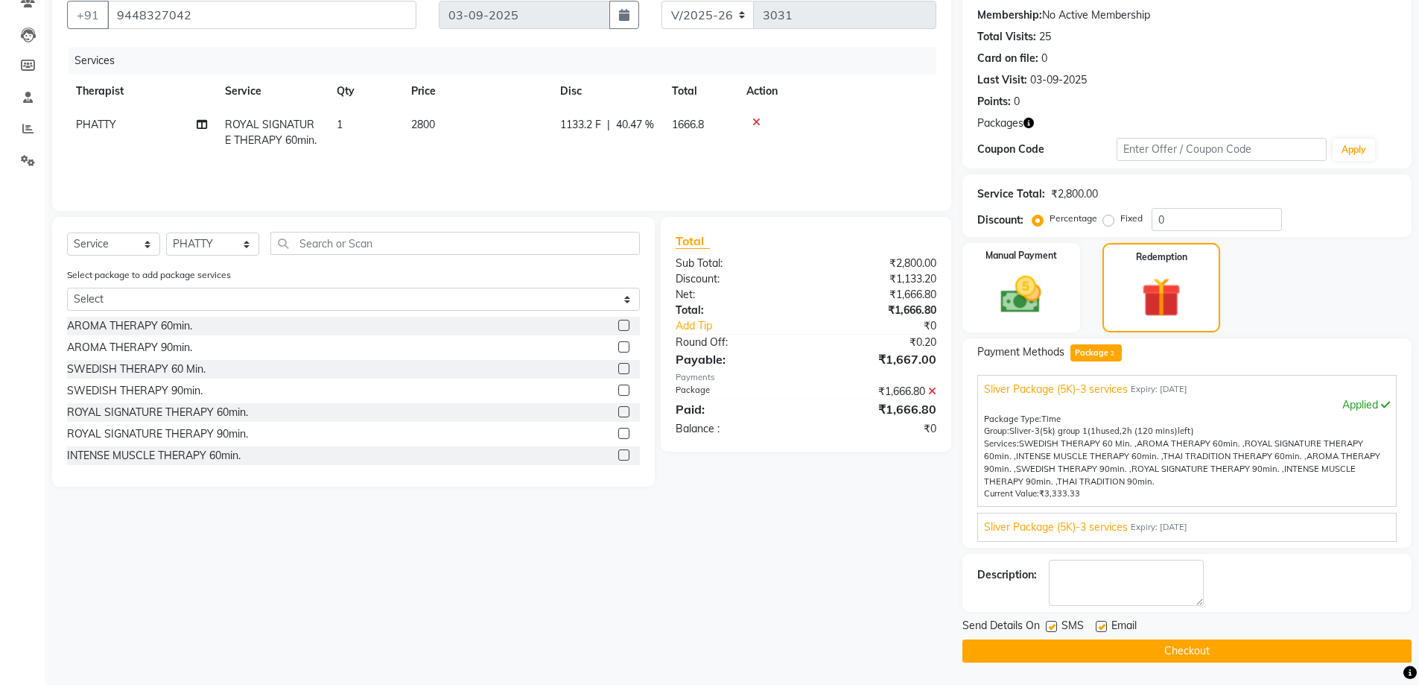
click at [1056, 626] on label at bounding box center [1051, 626] width 11 height 11
click at [1056, 626] on input "checkbox" at bounding box center [1051, 627] width 10 height 10
click at [1065, 643] on button "Checkout" at bounding box center [1186, 650] width 449 height 23
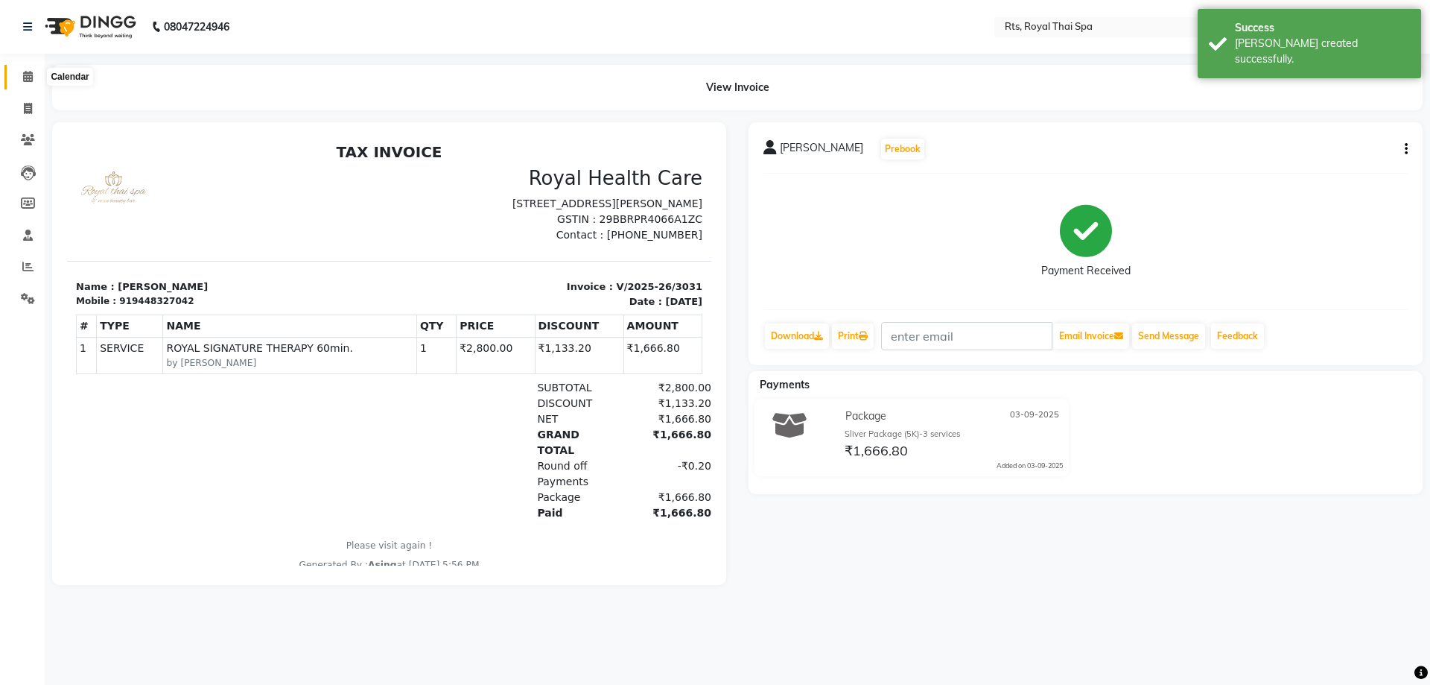
drag, startPoint x: 26, startPoint y: 72, endPoint x: 43, endPoint y: 80, distance: 19.0
click at [26, 72] on icon at bounding box center [28, 76] width 10 height 11
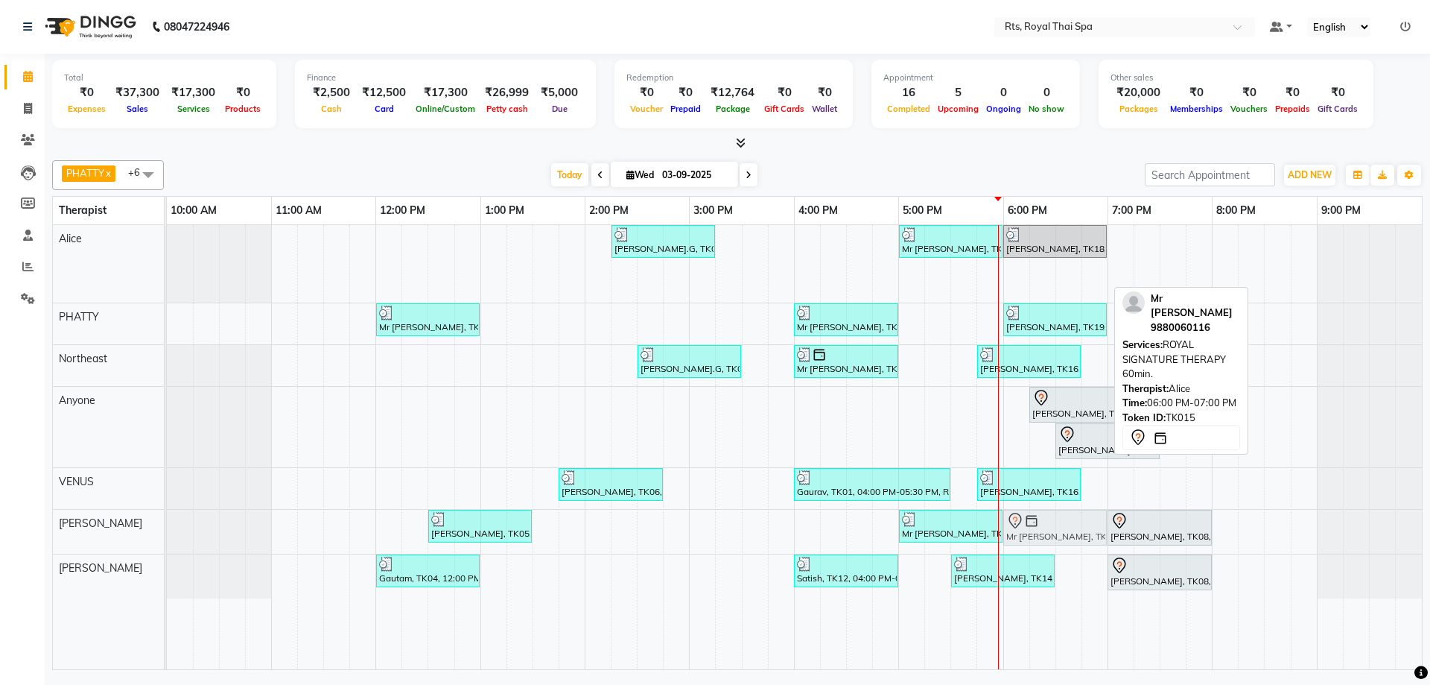
drag, startPoint x: 1022, startPoint y: 272, endPoint x: 1028, endPoint y: 538, distance: 266.0
click at [1028, 538] on tbody "[PERSON_NAME].G, TK07, 02:15 PM-03:15 PM, ROYAL SIGNATURE THERAPY 60min. Mr VP,…" at bounding box center [794, 411] width 1255 height 373
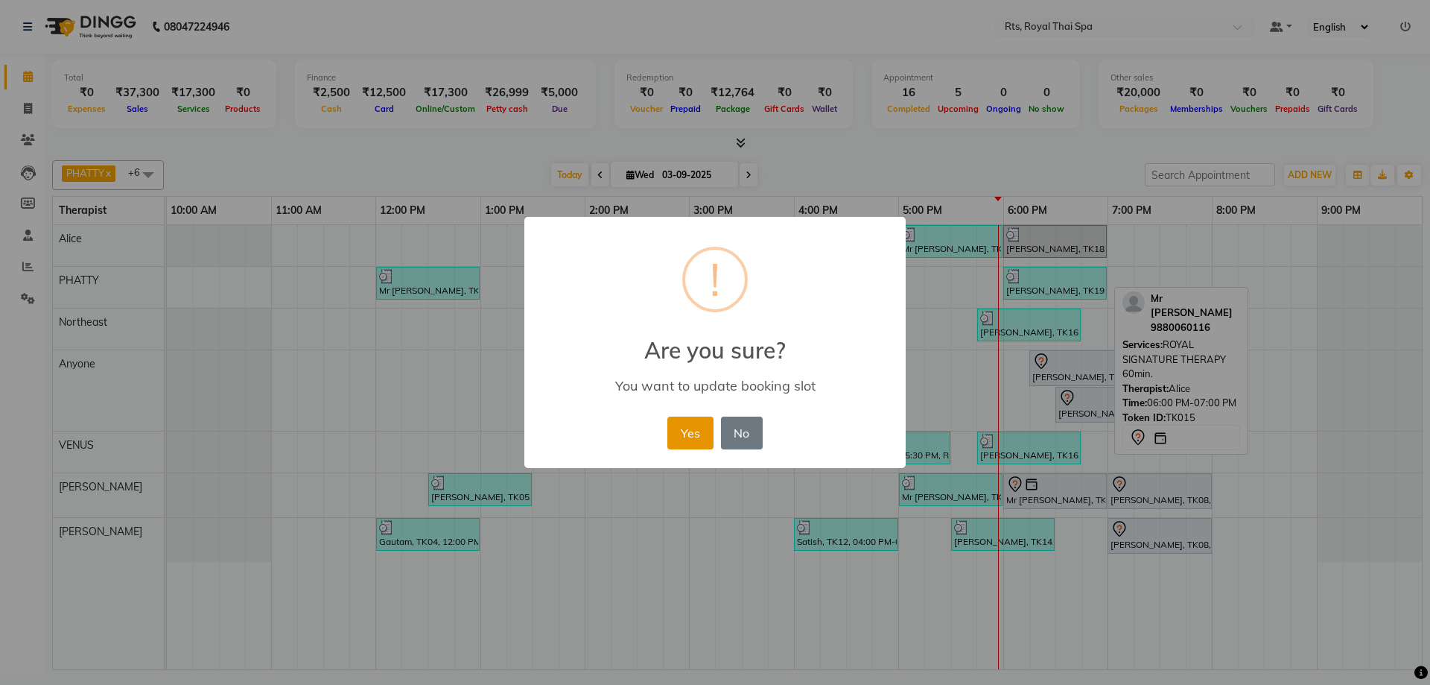
click at [699, 428] on button "Yes" at bounding box center [689, 432] width 45 height 33
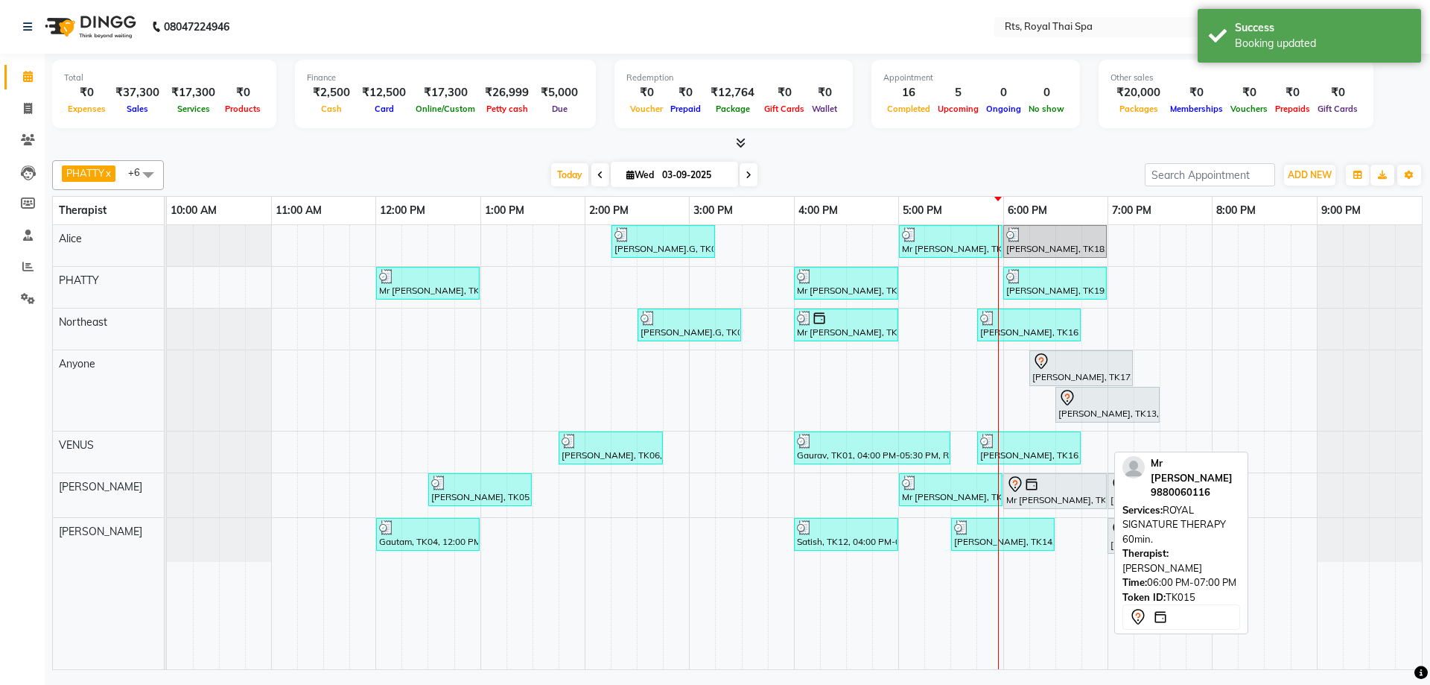
click at [1054, 485] on div at bounding box center [1055, 484] width 98 height 18
click at [1053, 486] on div at bounding box center [1055, 484] width 98 height 18
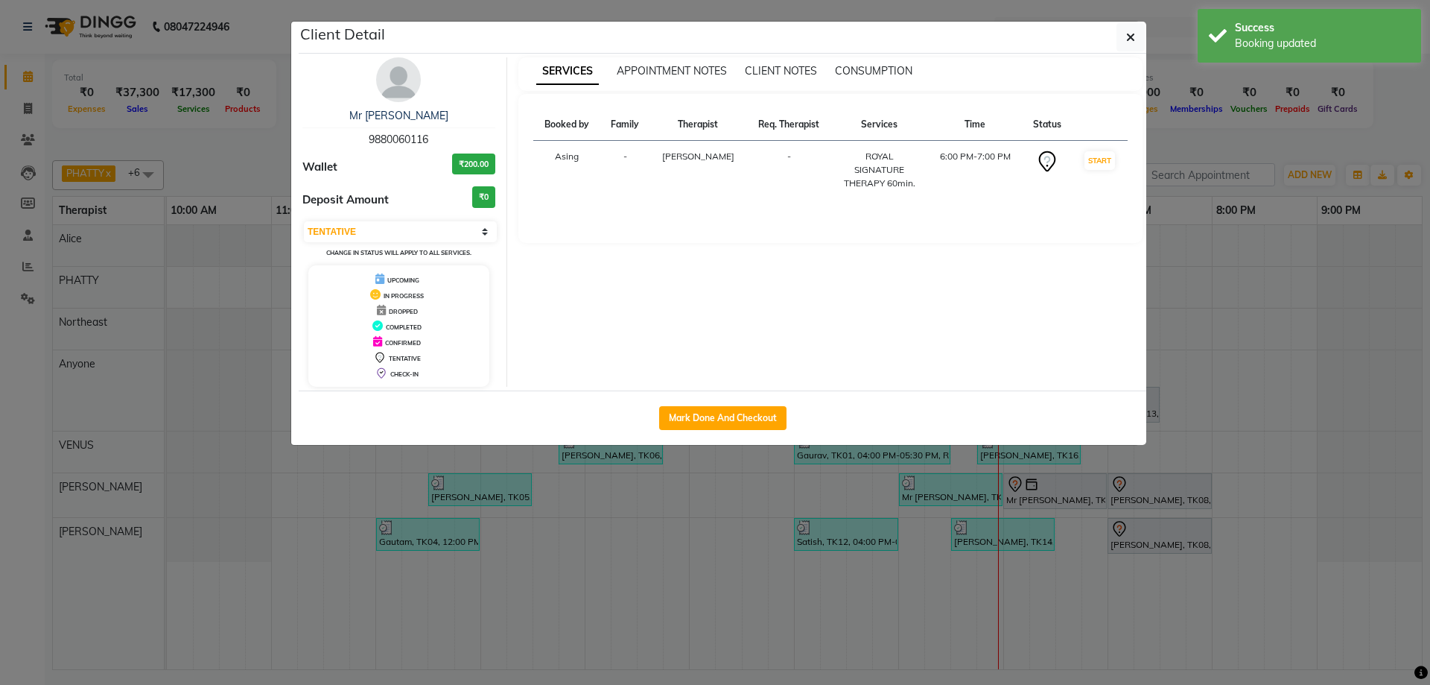
click at [391, 84] on img at bounding box center [398, 79] width 45 height 45
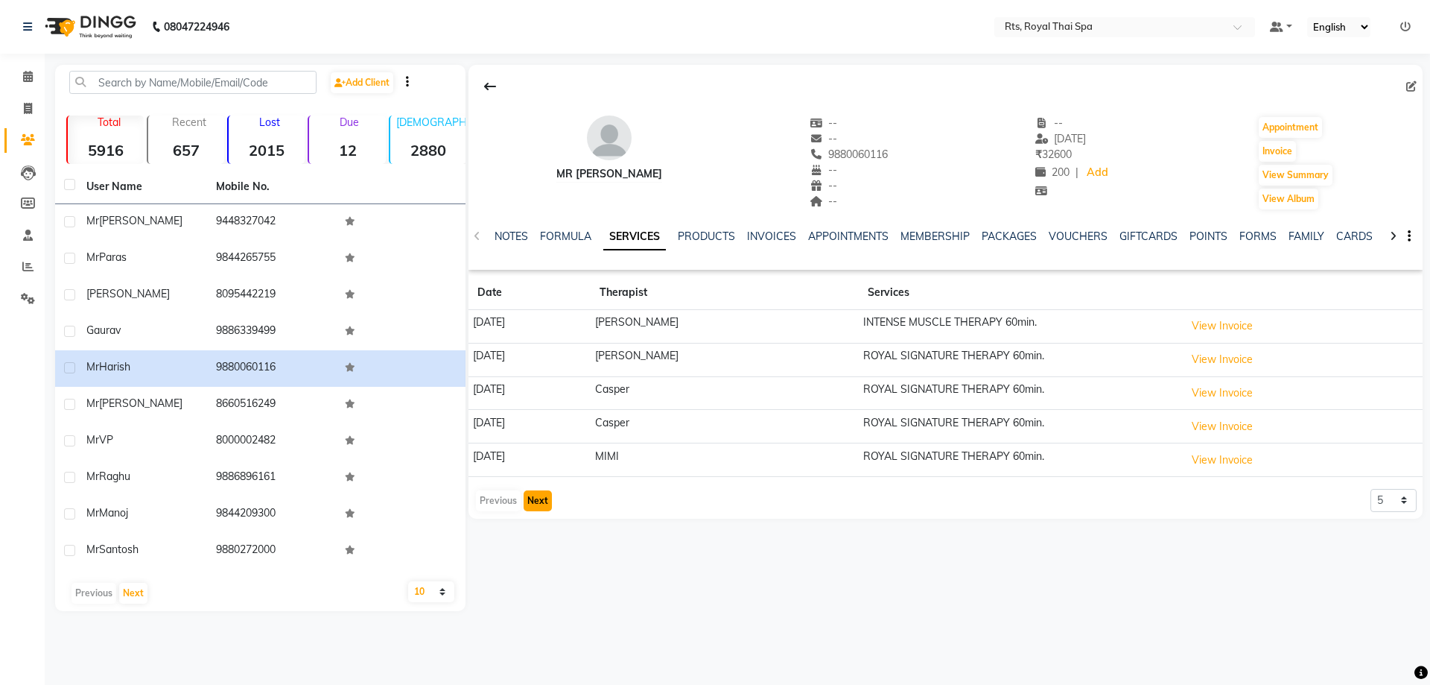
click at [545, 500] on button "Next" at bounding box center [538, 500] width 28 height 21
click at [486, 498] on button "Previous" at bounding box center [498, 500] width 45 height 21
click at [17, 67] on link "Calendar" at bounding box center [22, 77] width 36 height 25
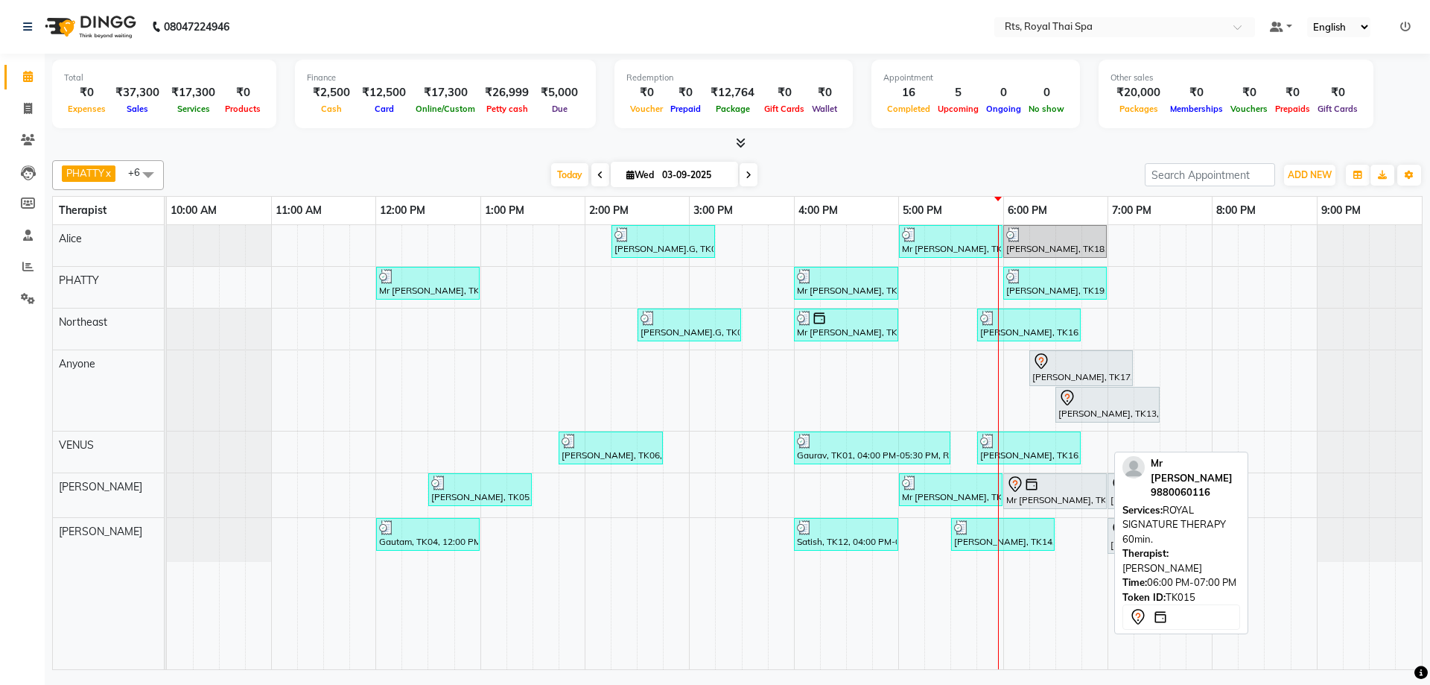
click at [1070, 497] on div "Mr [PERSON_NAME], TK15, 06:00 PM-07:00 PM, ROYAL SIGNATURE THERAPY 60min." at bounding box center [1055, 490] width 101 height 31
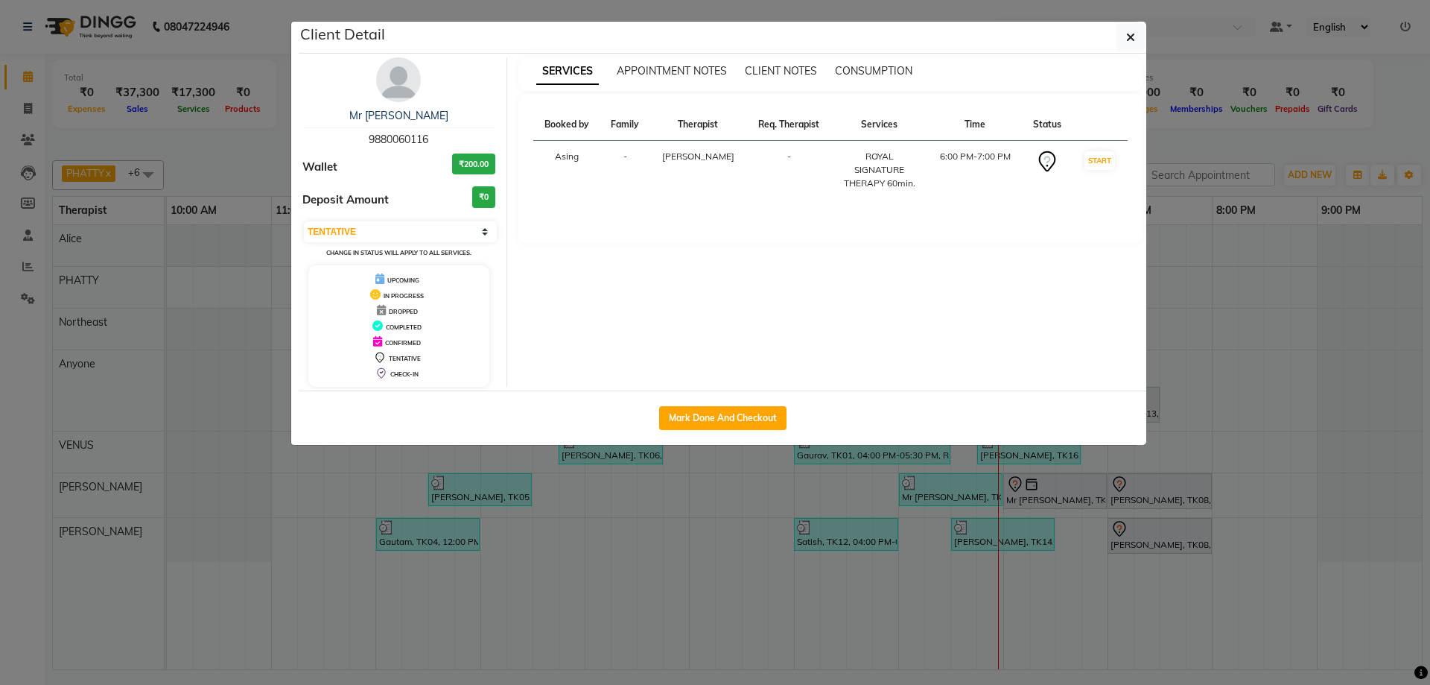
click at [390, 79] on img at bounding box center [398, 79] width 45 height 45
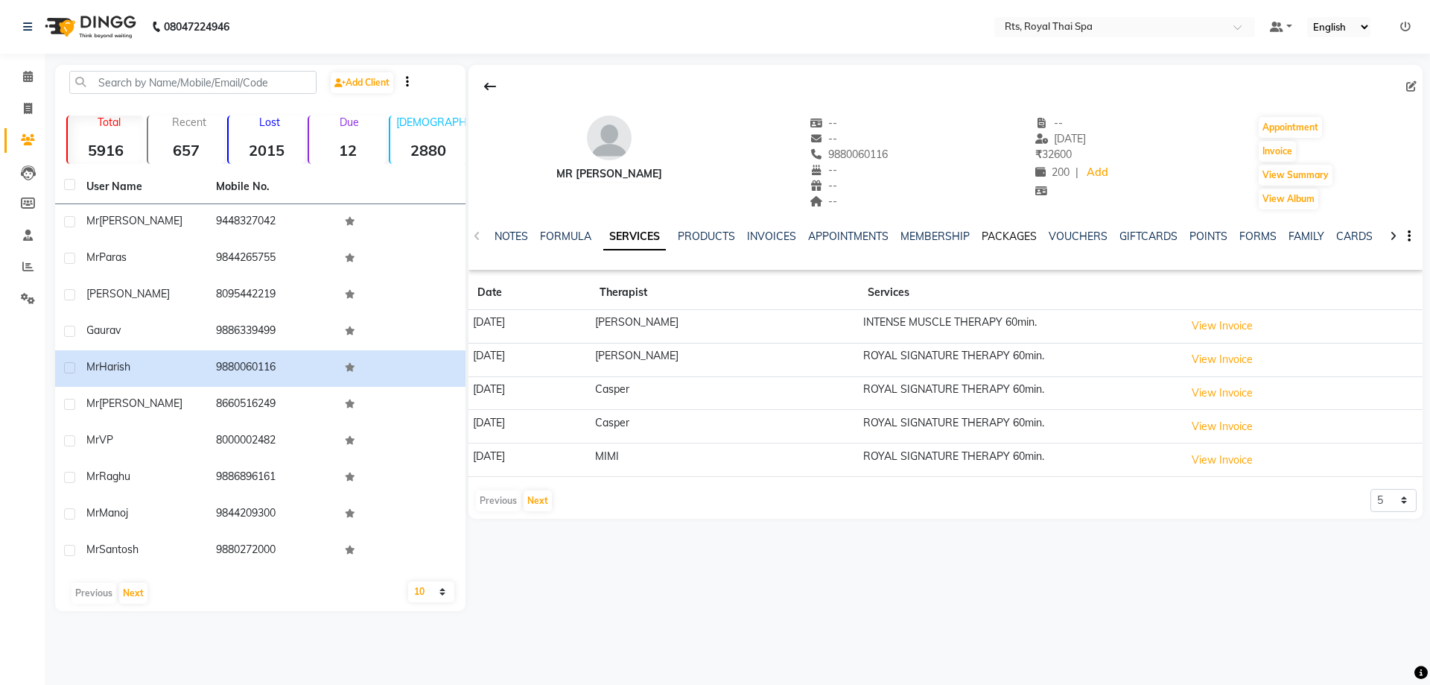
click at [1010, 237] on link "PACKAGES" at bounding box center [1009, 235] width 55 height 13
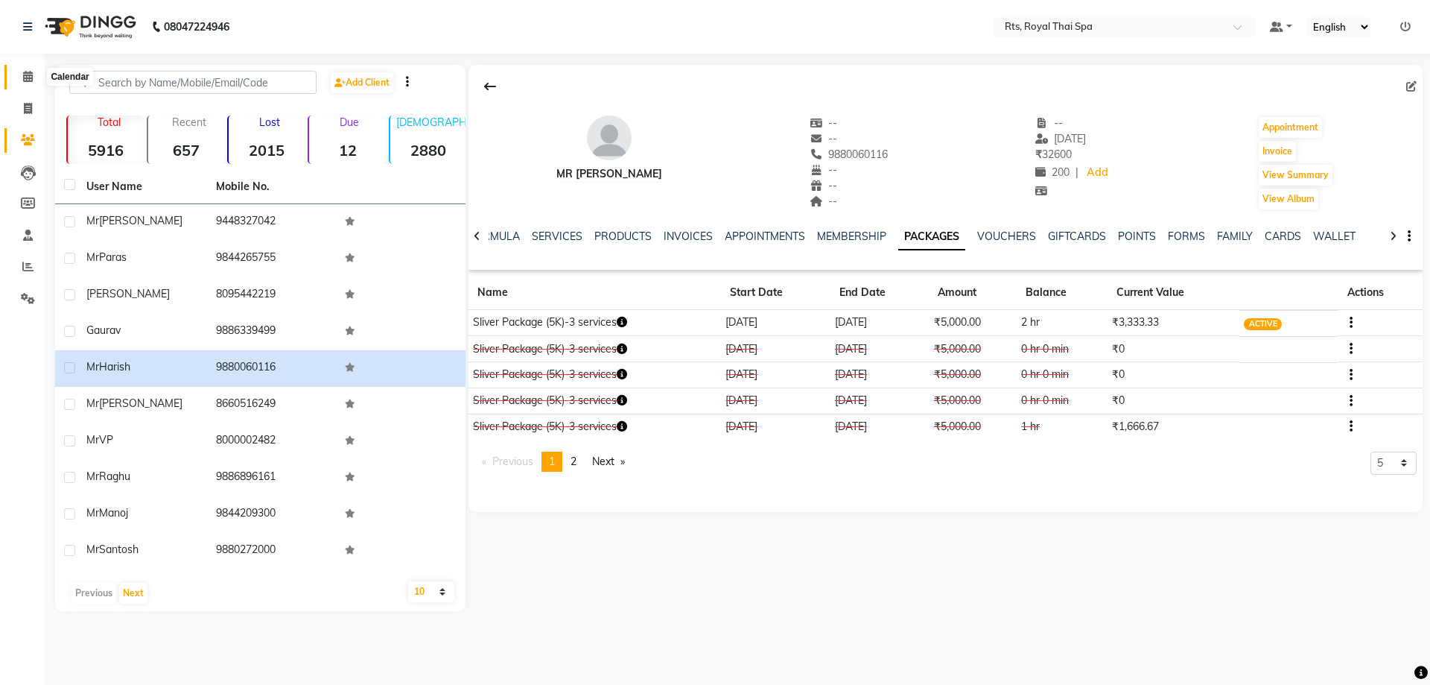
click at [23, 71] on icon at bounding box center [28, 76] width 10 height 11
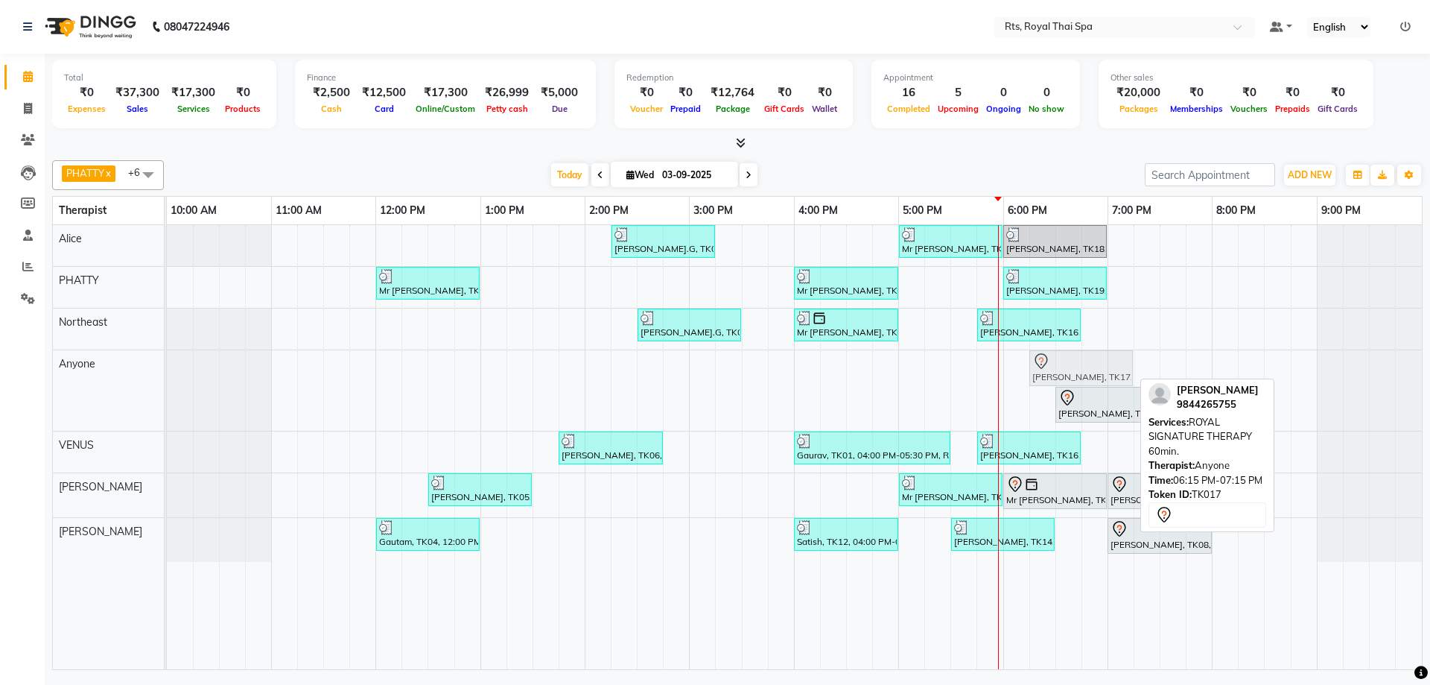
click at [167, 370] on div "[PERSON_NAME], TK17, 06:15 PM-07:15 PM, ROYAL SIGNATURE THERAPY 60min. [PERSON_…" at bounding box center [167, 390] width 0 height 80
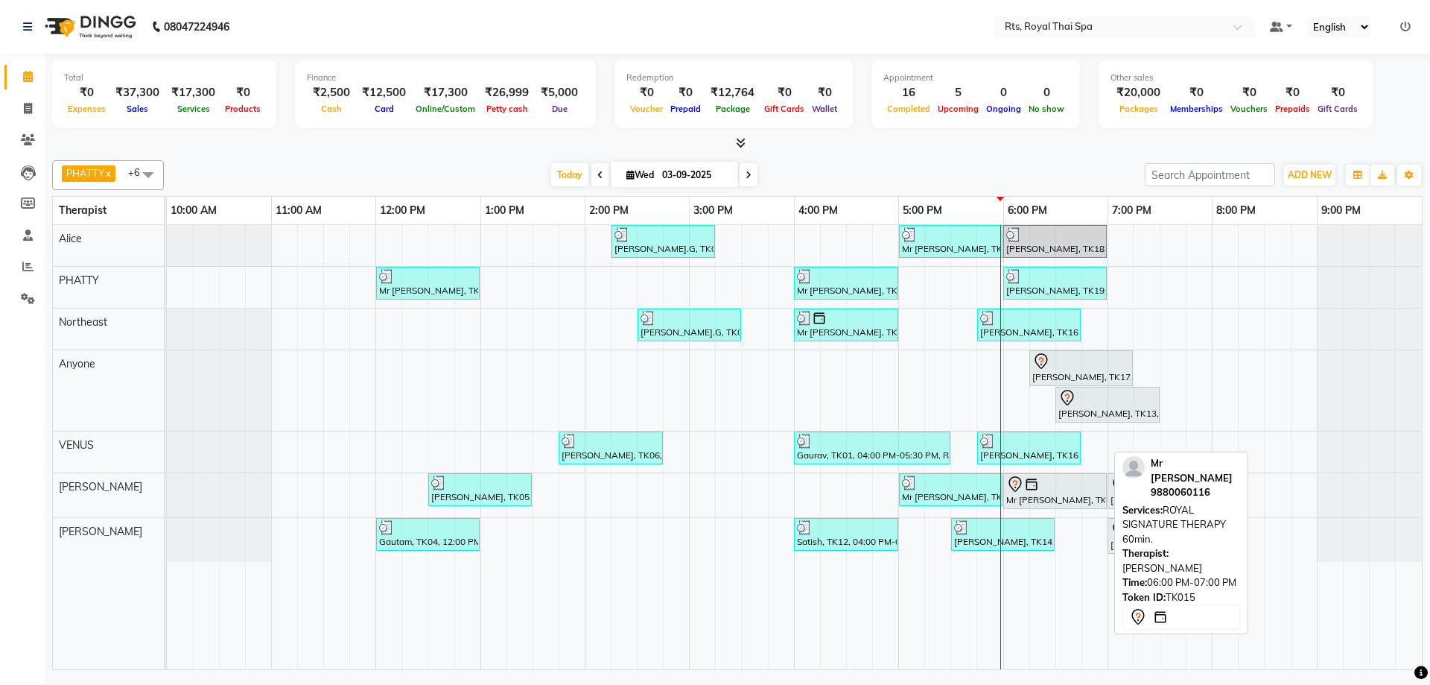
click at [1044, 493] on div "Mr [PERSON_NAME], TK15, 06:00 PM-07:00 PM, ROYAL SIGNATURE THERAPY 60min." at bounding box center [1055, 490] width 101 height 31
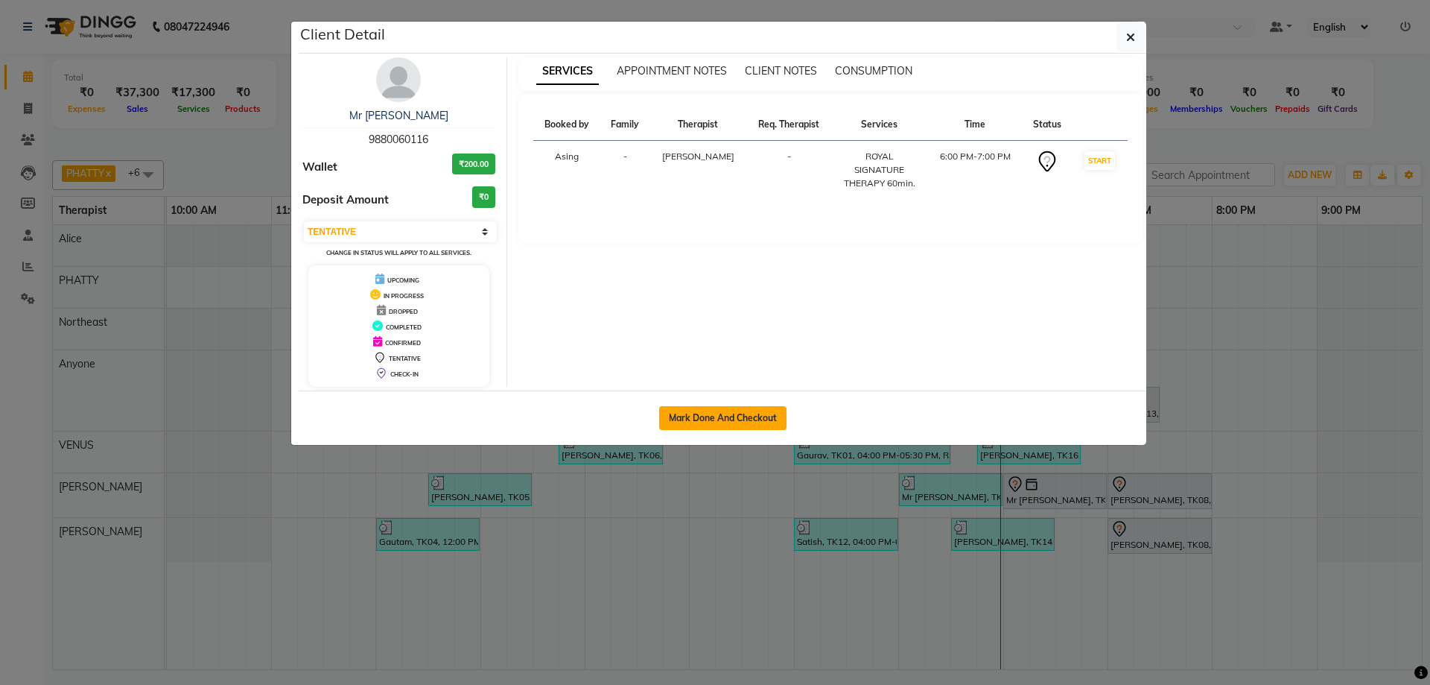
click at [749, 416] on button "Mark Done And Checkout" at bounding box center [722, 418] width 127 height 24
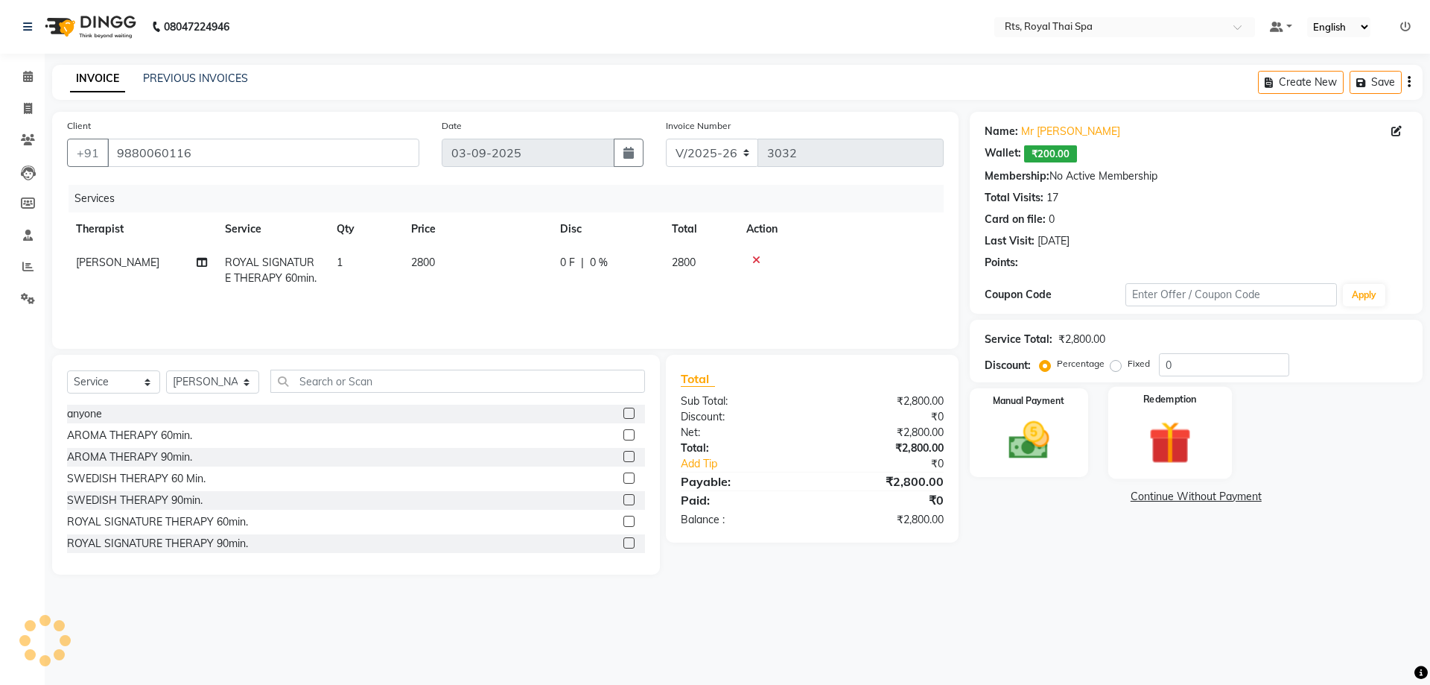
click at [1157, 435] on img at bounding box center [1169, 442] width 69 height 53
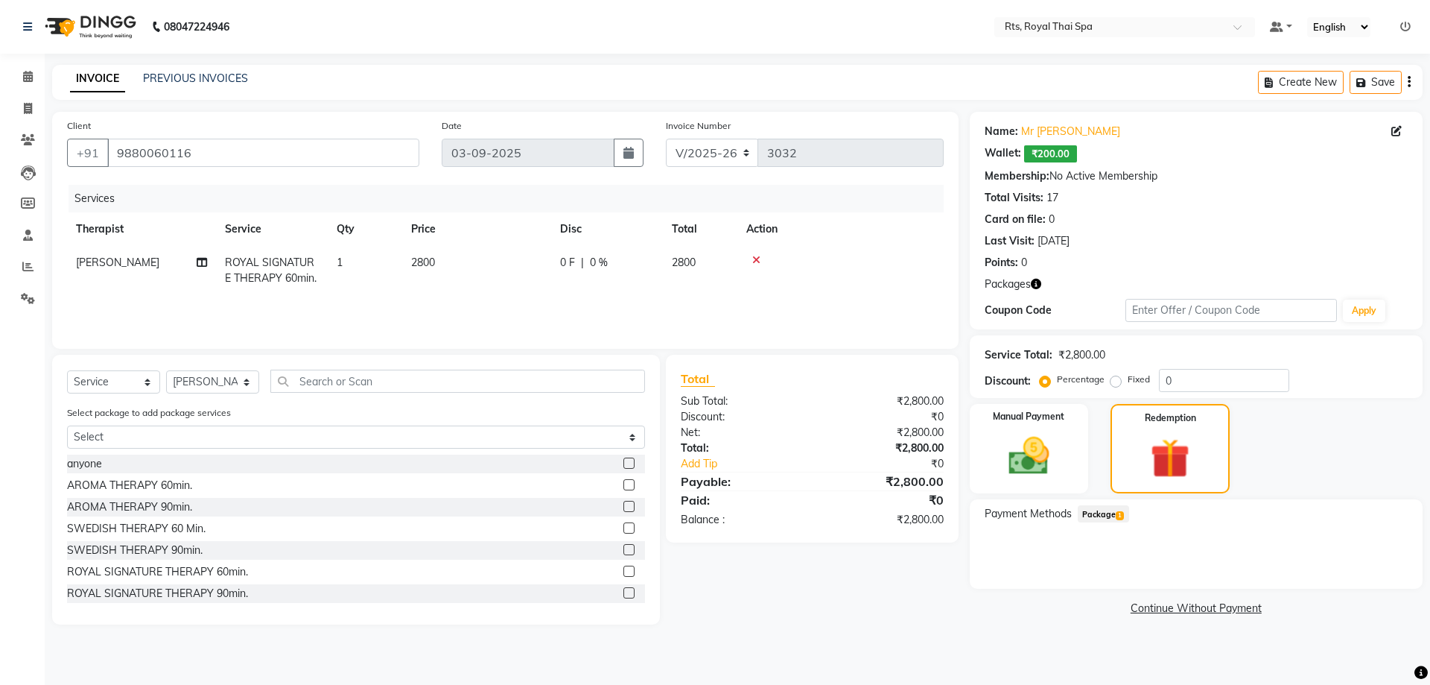
click at [1102, 508] on span "Package 1" at bounding box center [1103, 513] width 51 height 17
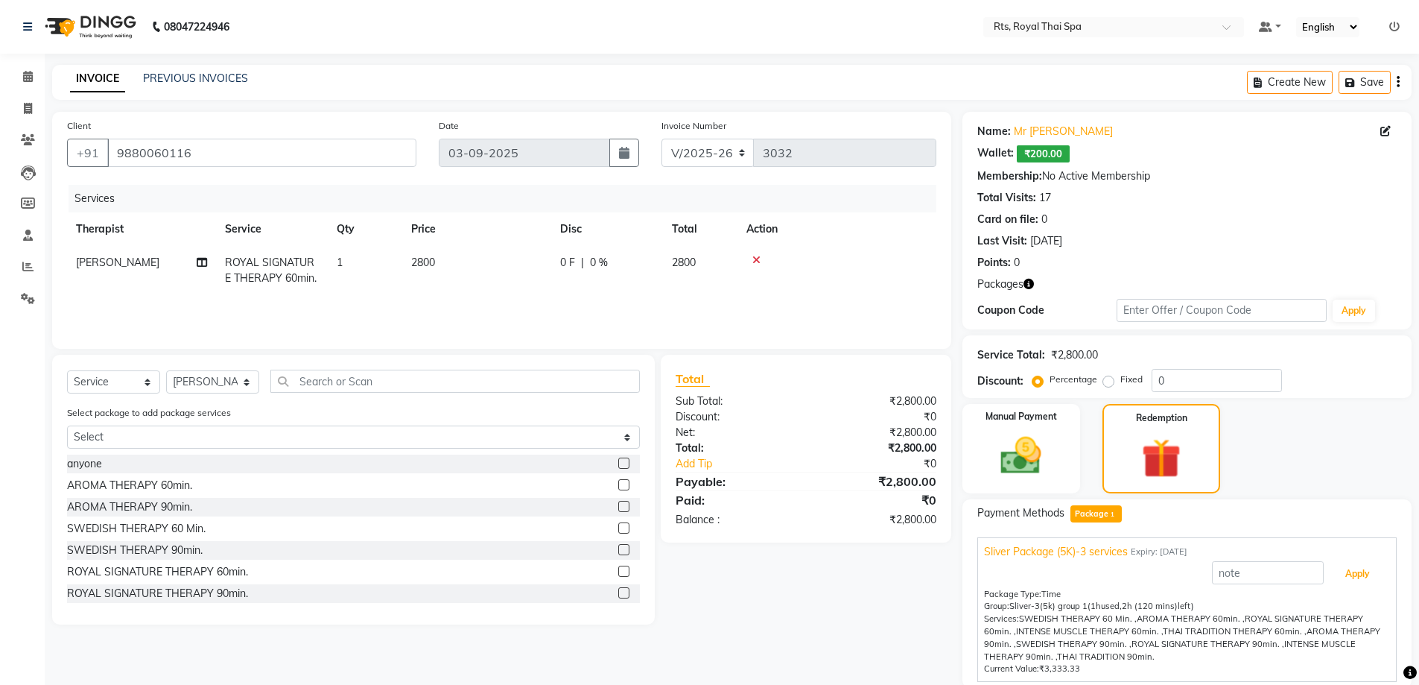
drag, startPoint x: 1357, startPoint y: 568, endPoint x: 1343, endPoint y: 577, distance: 16.5
click at [1357, 568] on button "Apply" at bounding box center [1358, 573] width 62 height 25
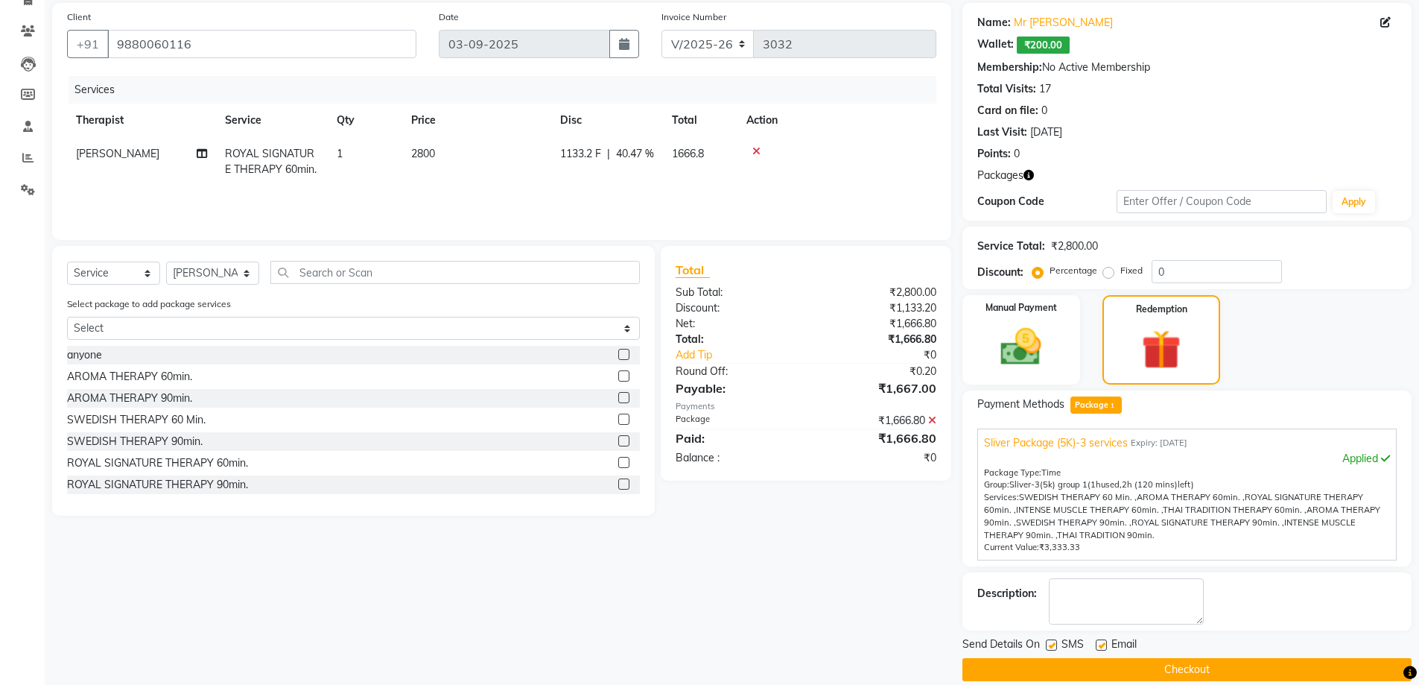
scroll to position [127, 0]
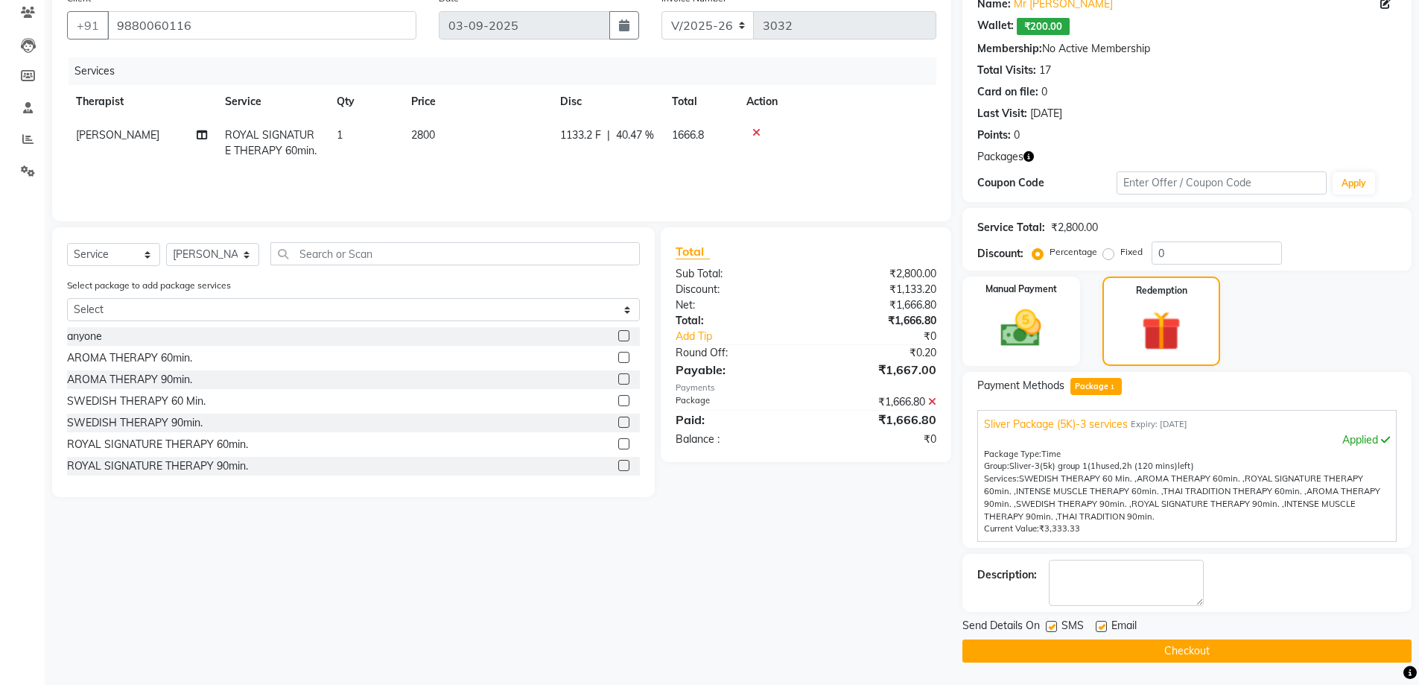
click at [1052, 629] on label at bounding box center [1051, 626] width 11 height 11
click at [1052, 629] on input "checkbox" at bounding box center [1051, 627] width 10 height 10
click at [1062, 644] on button "Checkout" at bounding box center [1186, 650] width 449 height 23
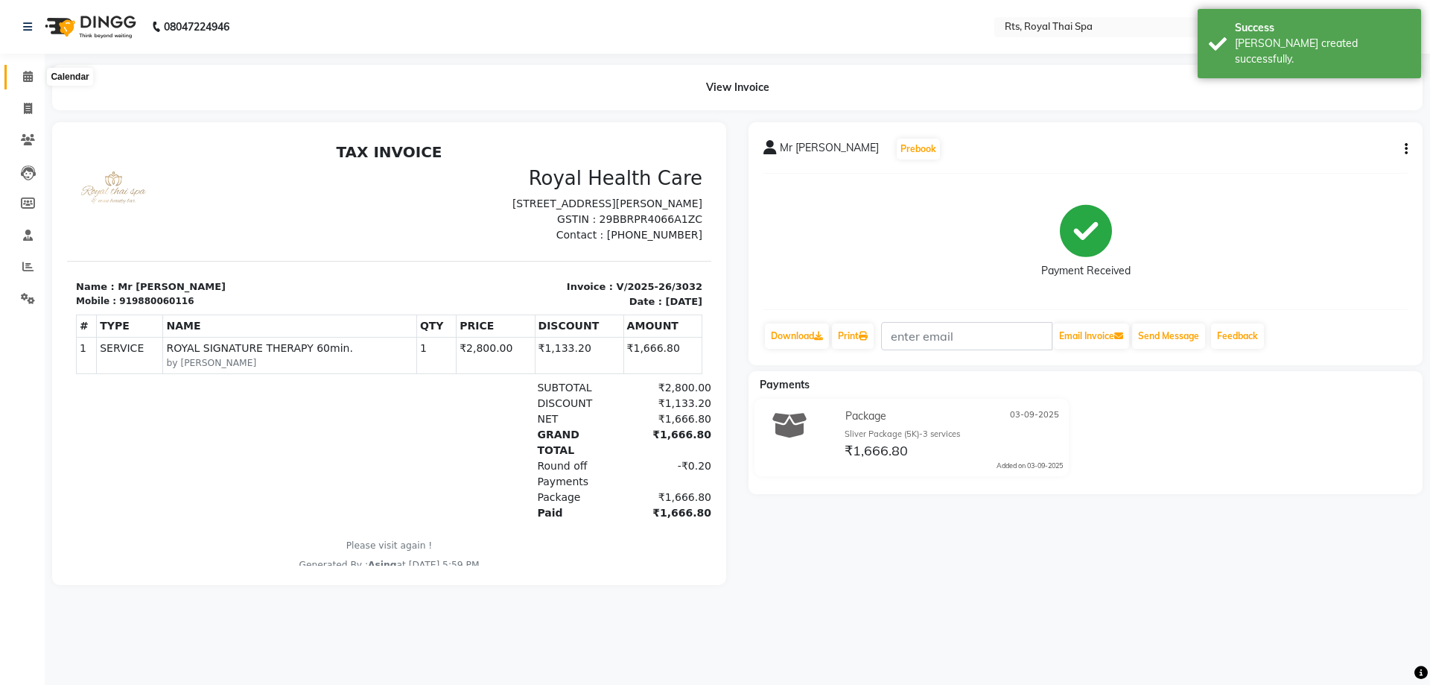
click at [16, 71] on span at bounding box center [28, 77] width 26 height 17
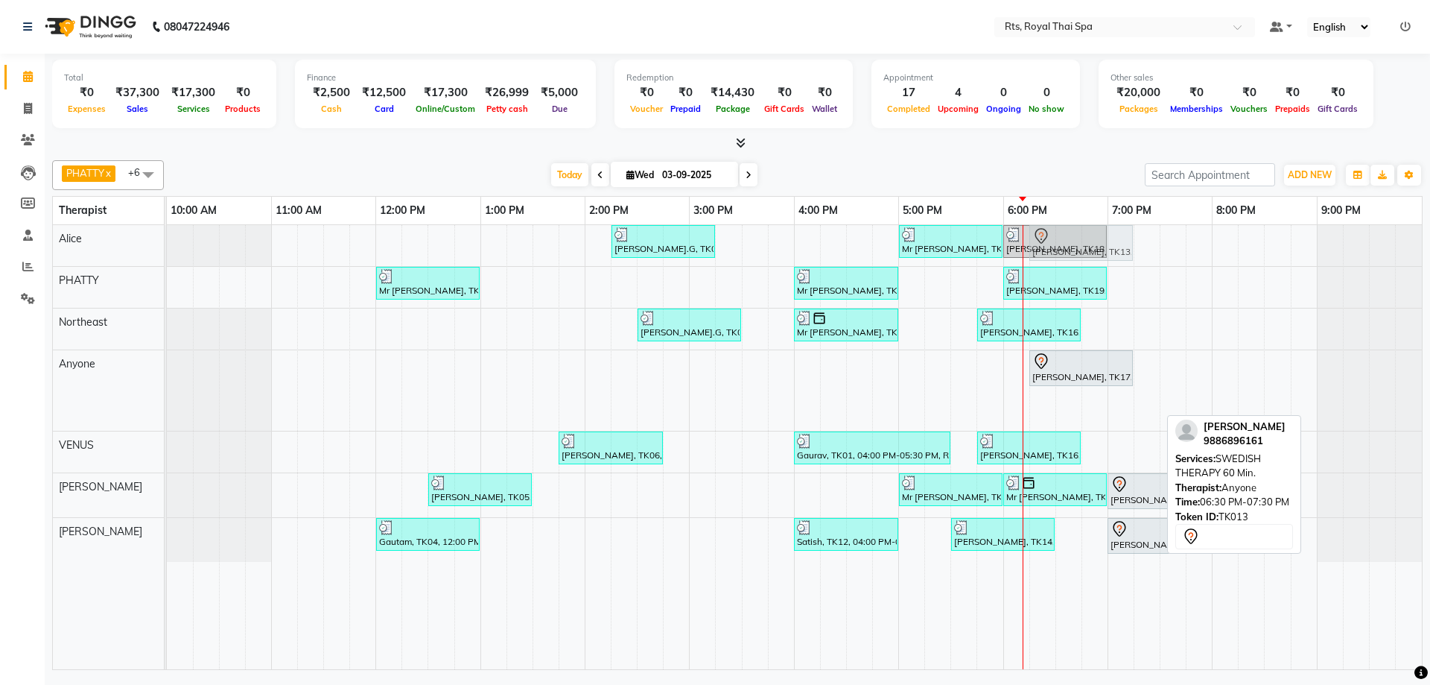
drag, startPoint x: 1088, startPoint y: 405, endPoint x: 1059, endPoint y: 238, distance: 170.1
click at [1060, 236] on tbody "Mr Harsha.G, TK07, 02:15 PM-03:15 PM, ROYAL SIGNATURE THERAPY 60min. Mr VP, TK0…" at bounding box center [794, 393] width 1255 height 337
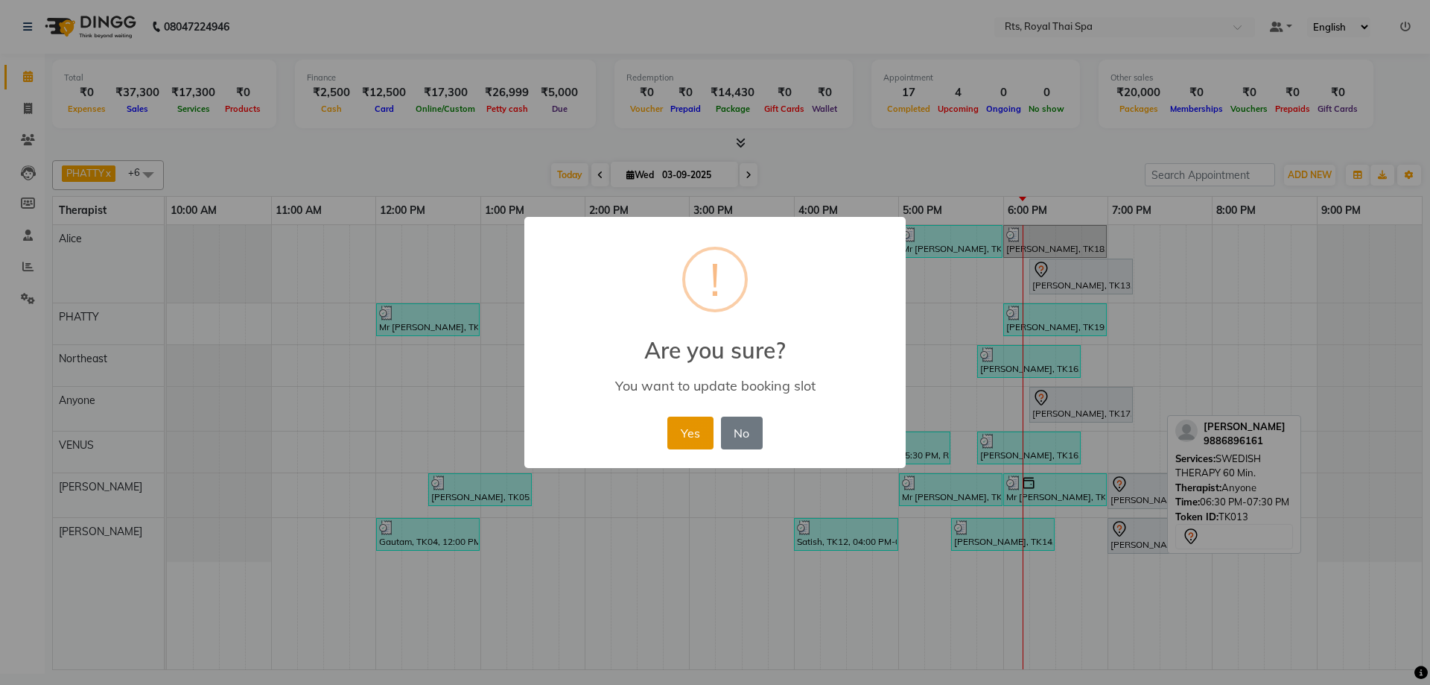
click at [689, 430] on button "Yes" at bounding box center [689, 432] width 45 height 33
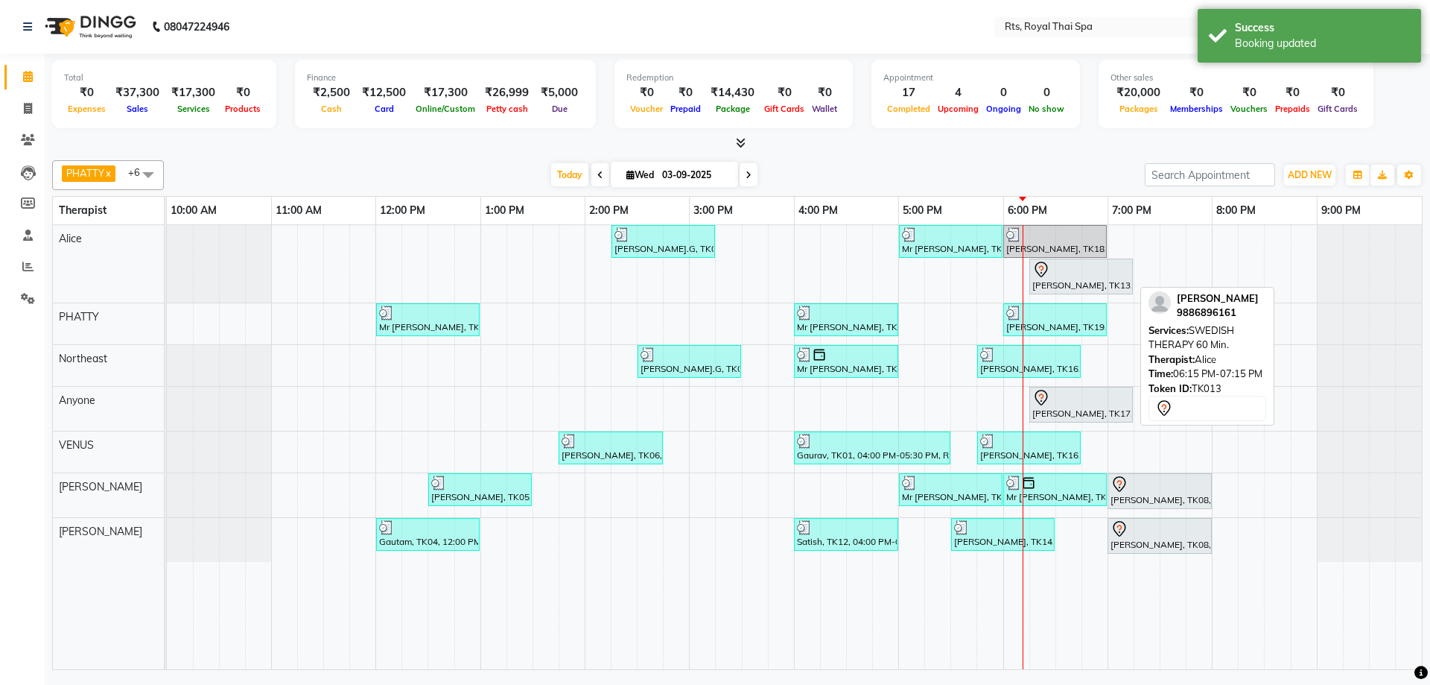
click at [1069, 279] on div "Mr Raghu, TK13, 06:15 PM-07:15 PM, SWEDISH THERAPY 60 Min." at bounding box center [1081, 276] width 101 height 31
select select "7"
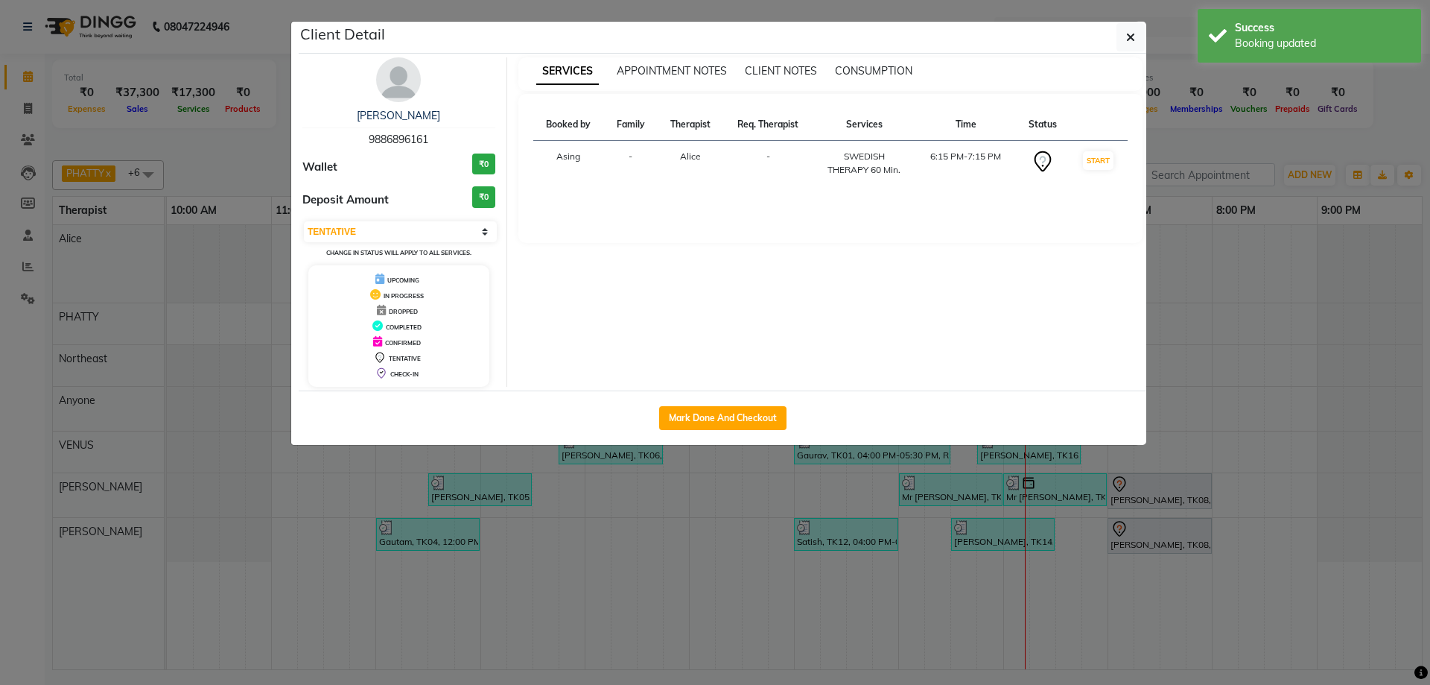
click at [400, 77] on img at bounding box center [398, 79] width 45 height 45
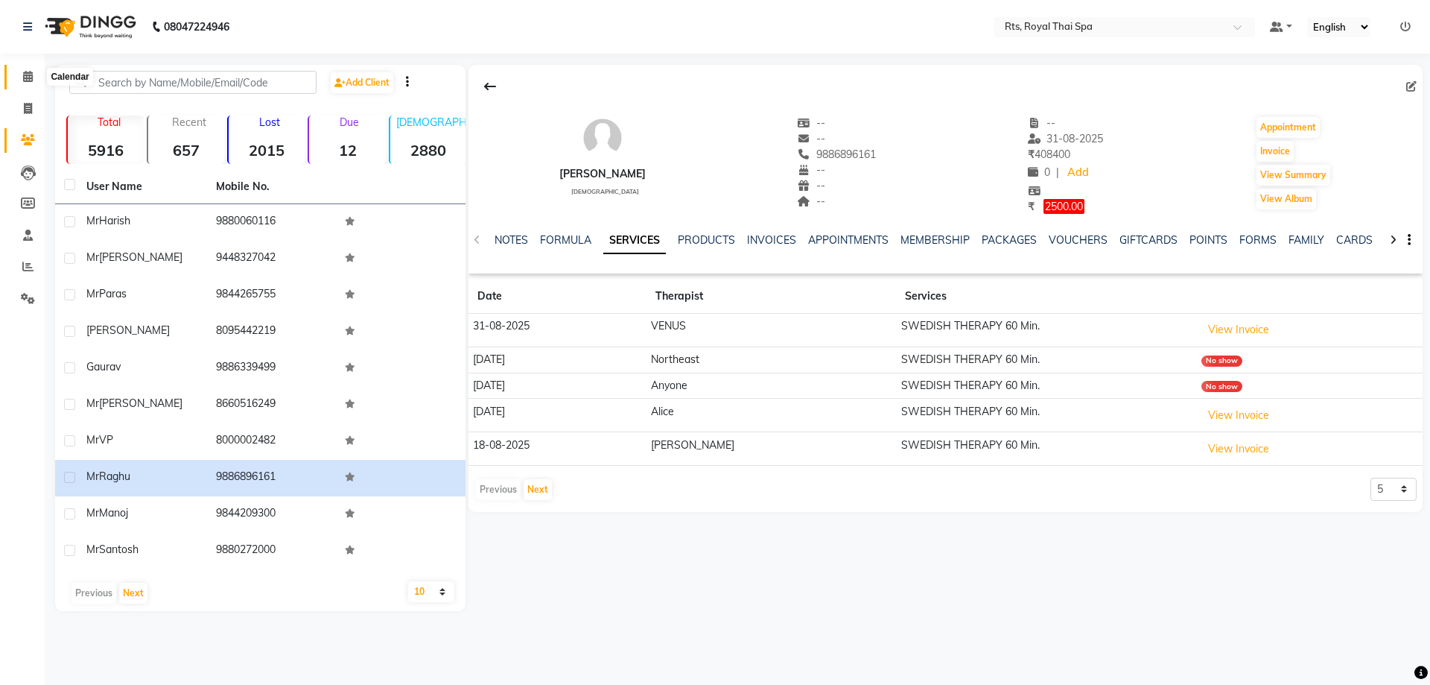
click at [34, 81] on span at bounding box center [28, 77] width 26 height 17
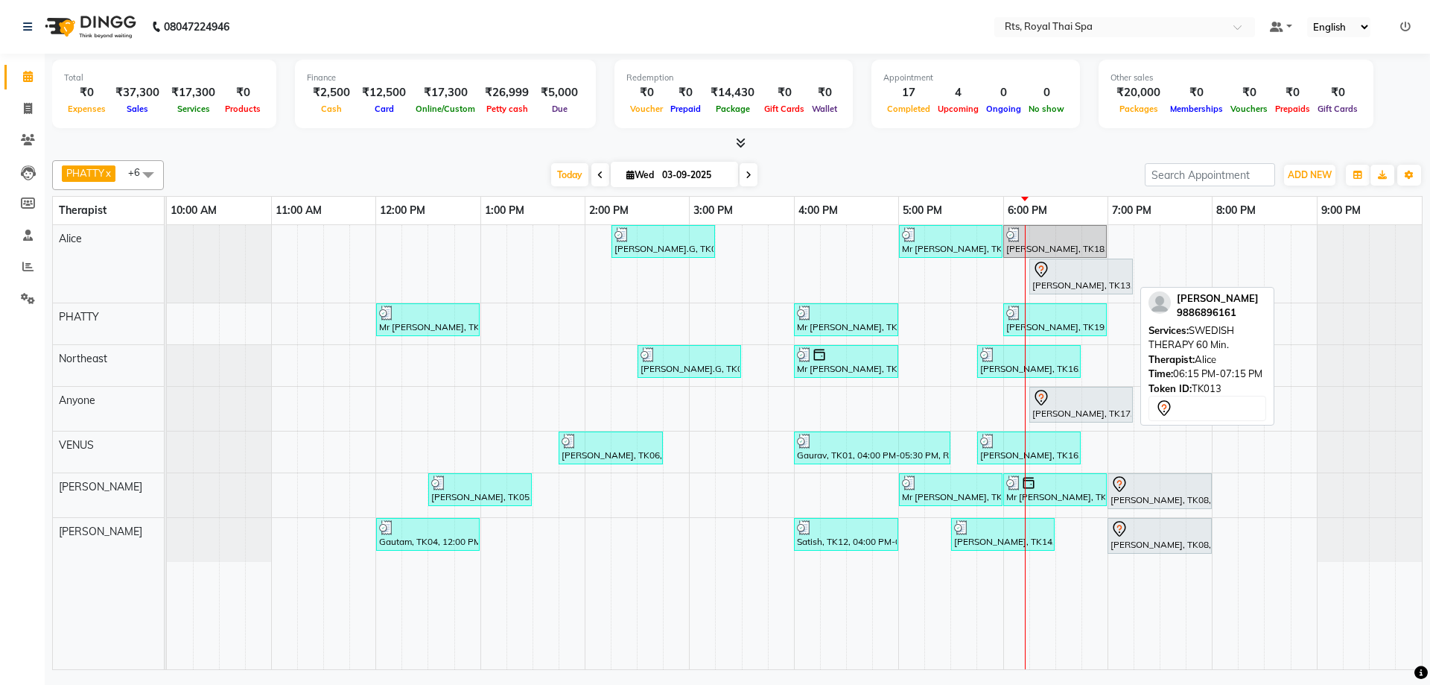
click at [1046, 278] on div "Mr Raghu, TK13, 06:15 PM-07:15 PM, SWEDISH THERAPY 60 Min." at bounding box center [1081, 276] width 101 height 31
select select "7"
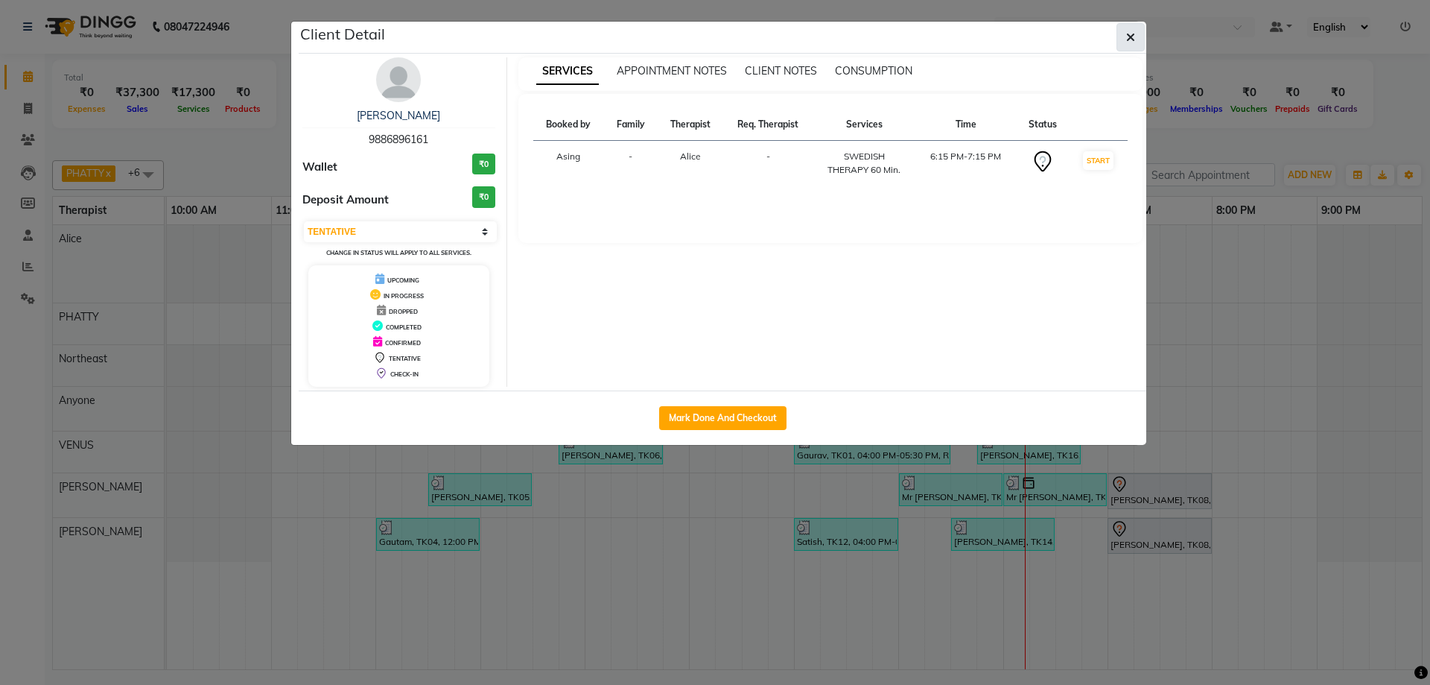
click at [1138, 34] on button "button" at bounding box center [1131, 37] width 28 height 28
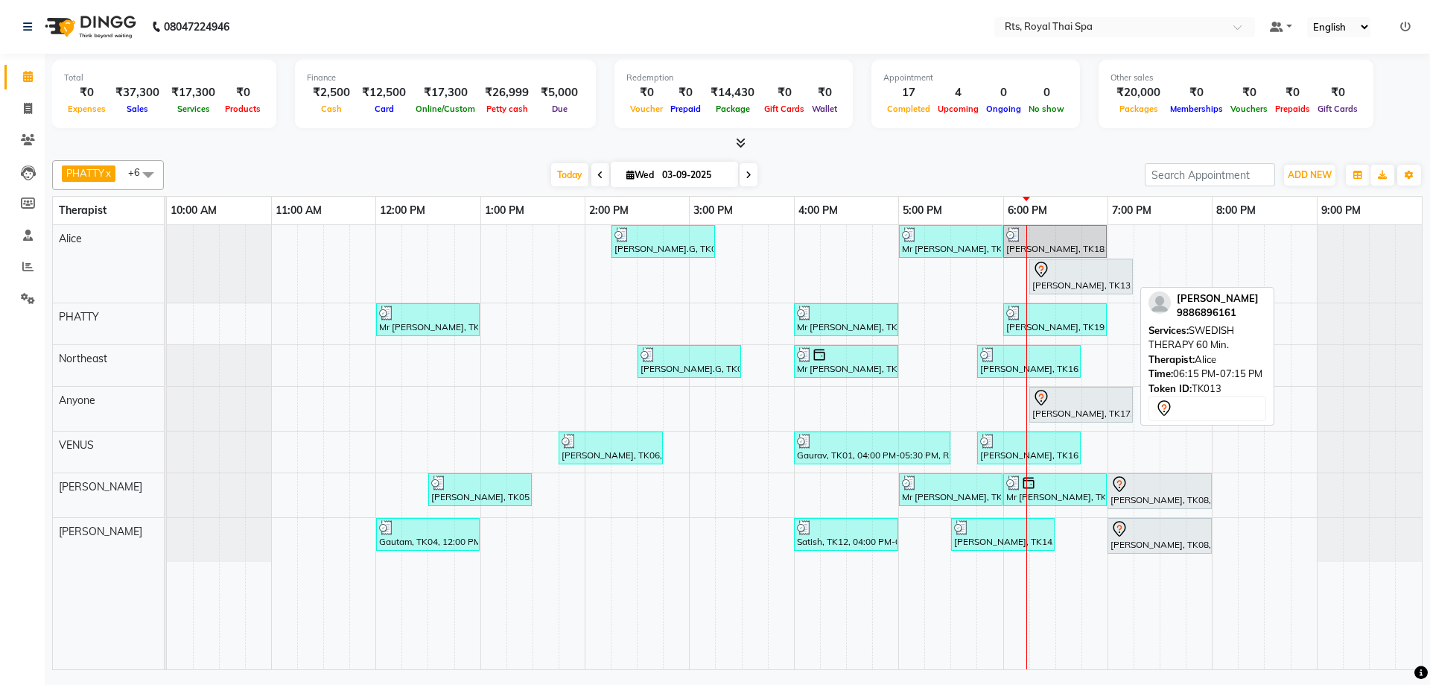
click at [1052, 274] on div at bounding box center [1081, 270] width 98 height 18
select select "7"
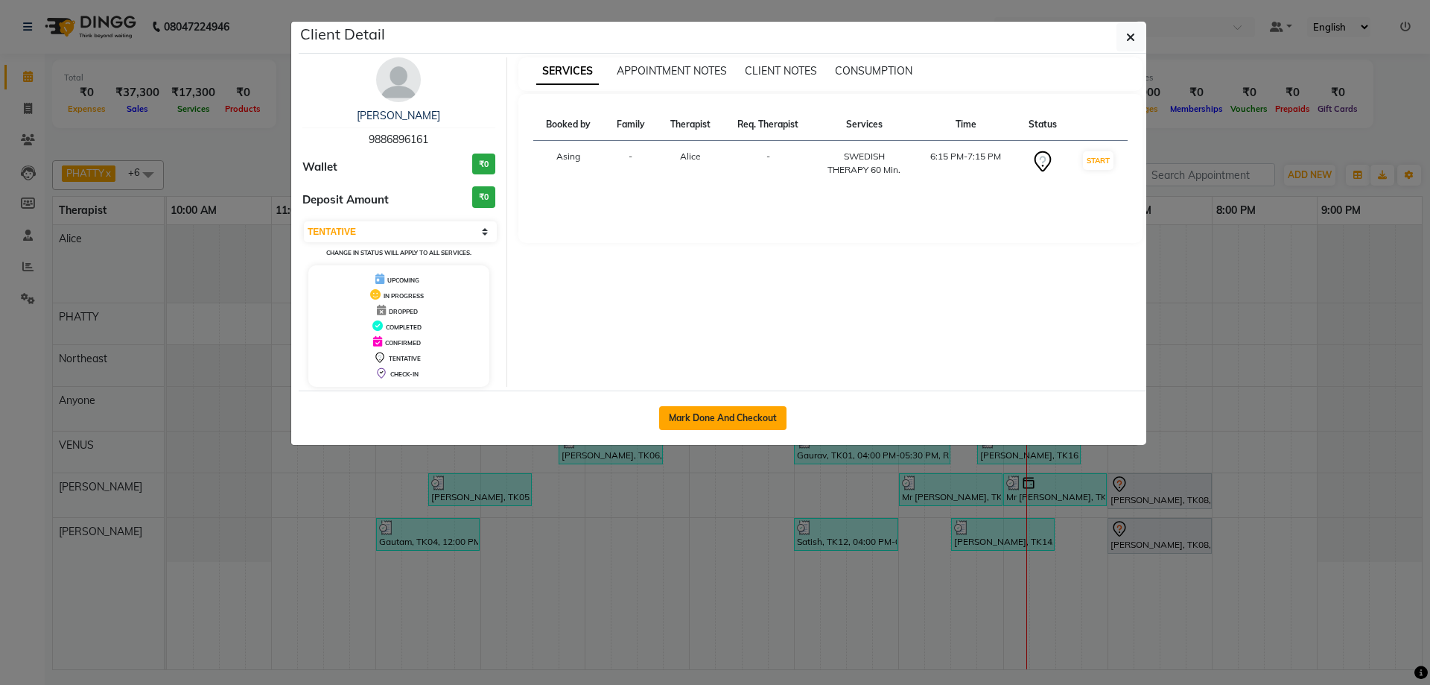
click at [744, 412] on button "Mark Done And Checkout" at bounding box center [722, 418] width 127 height 24
select select "5288"
select select "service"
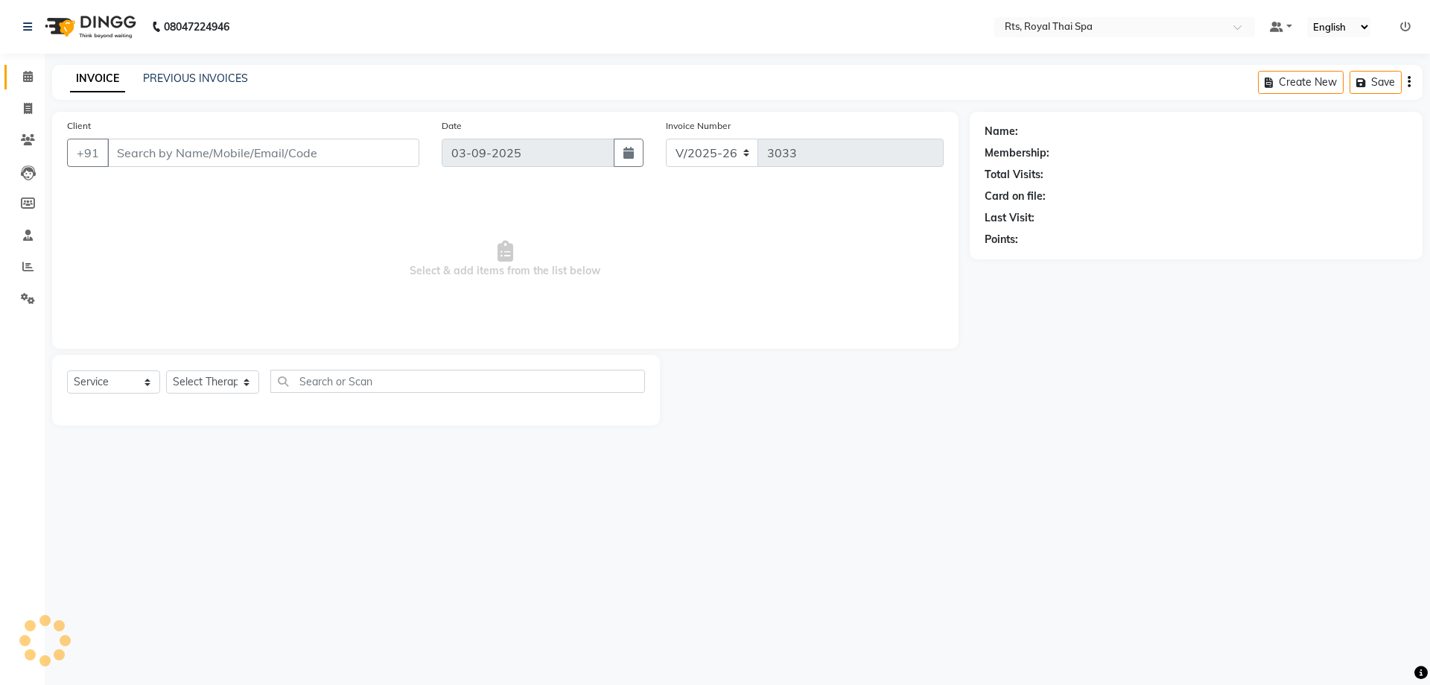
type input "9886896161"
select select "34830"
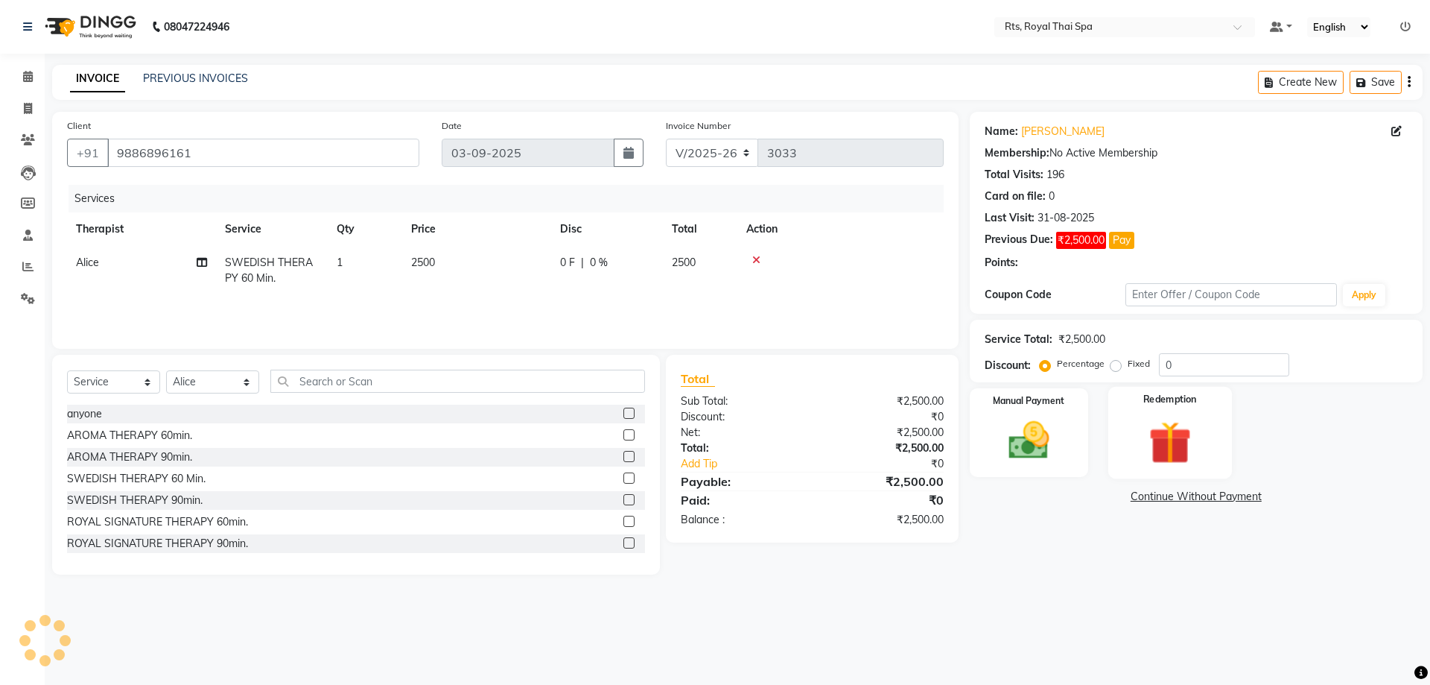
click at [1203, 430] on img at bounding box center [1169, 442] width 69 height 53
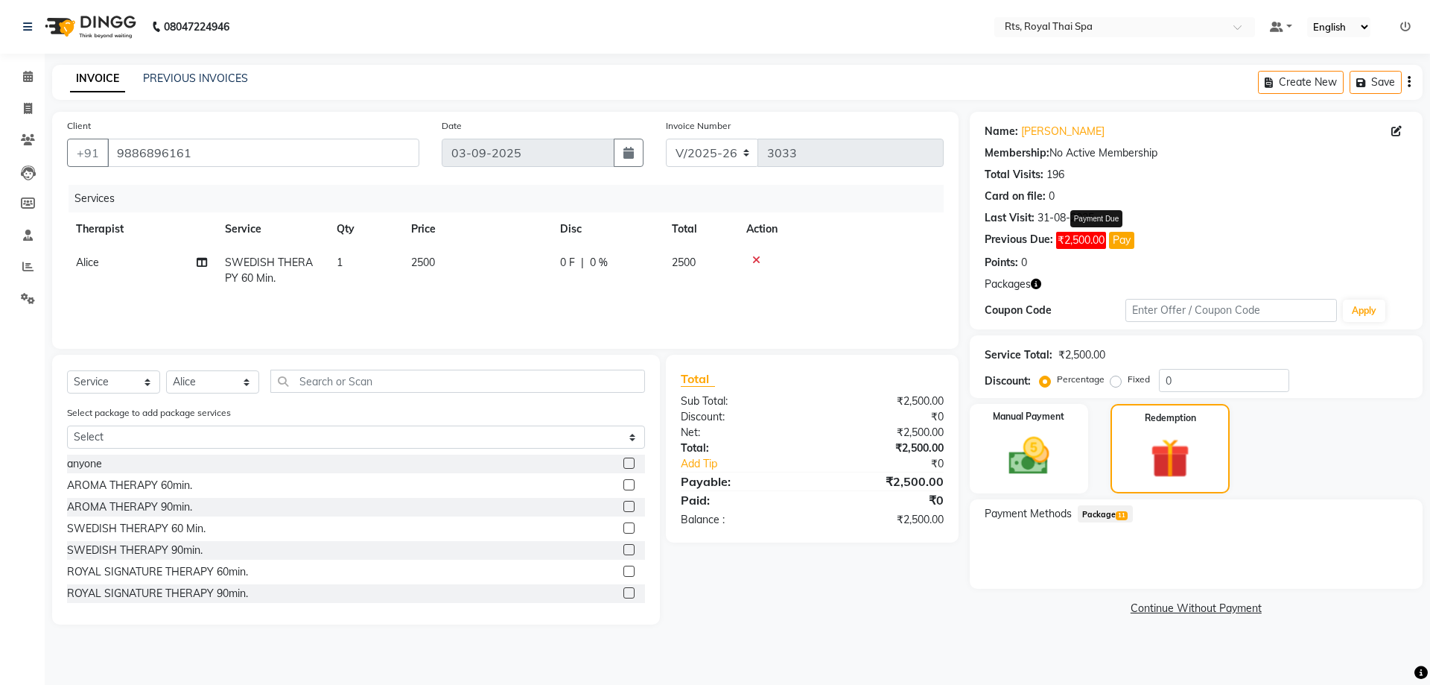
click at [1117, 237] on button "Pay" at bounding box center [1121, 240] width 25 height 17
select select "1"
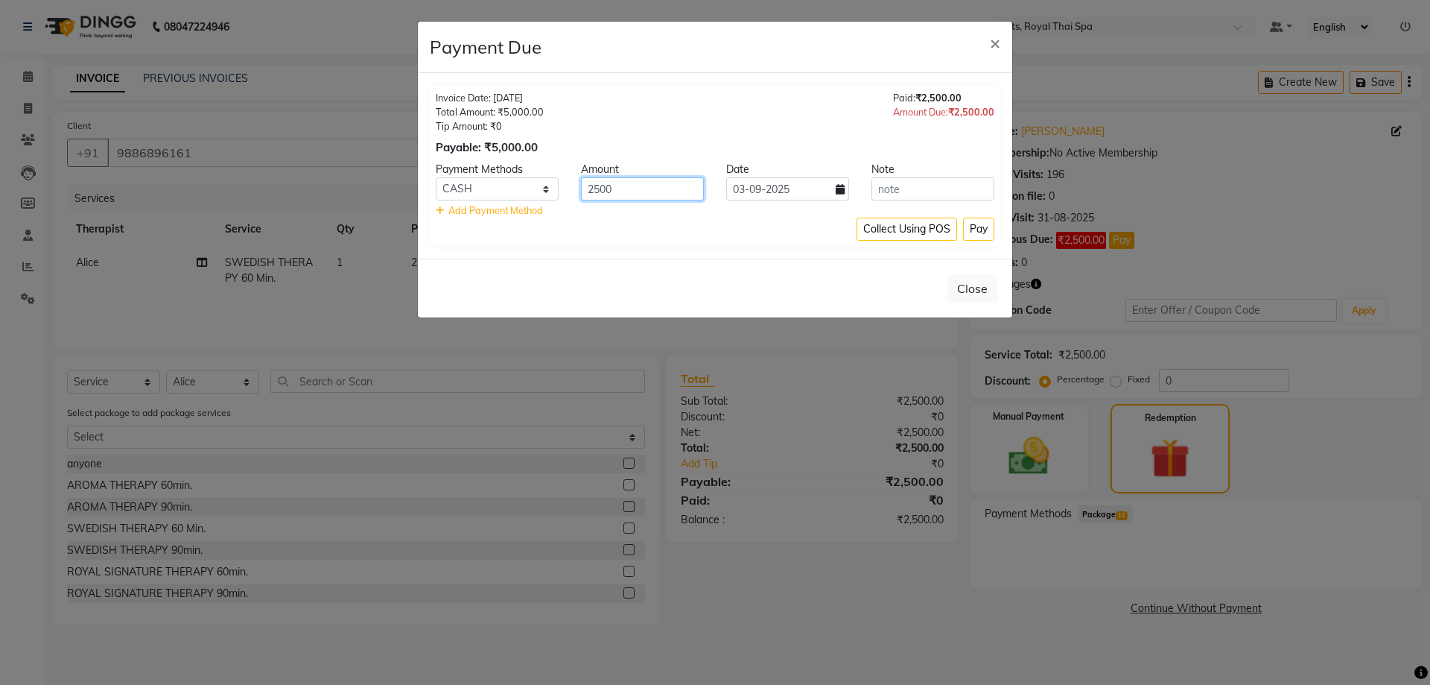
drag, startPoint x: 659, startPoint y: 185, endPoint x: 451, endPoint y: 185, distance: 207.8
click at [451, 185] on div "UPI CARD CASH NearBuy 2500 03-09-2025" at bounding box center [715, 188] width 581 height 23
type input "1000"
click at [979, 228] on button "Pay" at bounding box center [978, 229] width 31 height 23
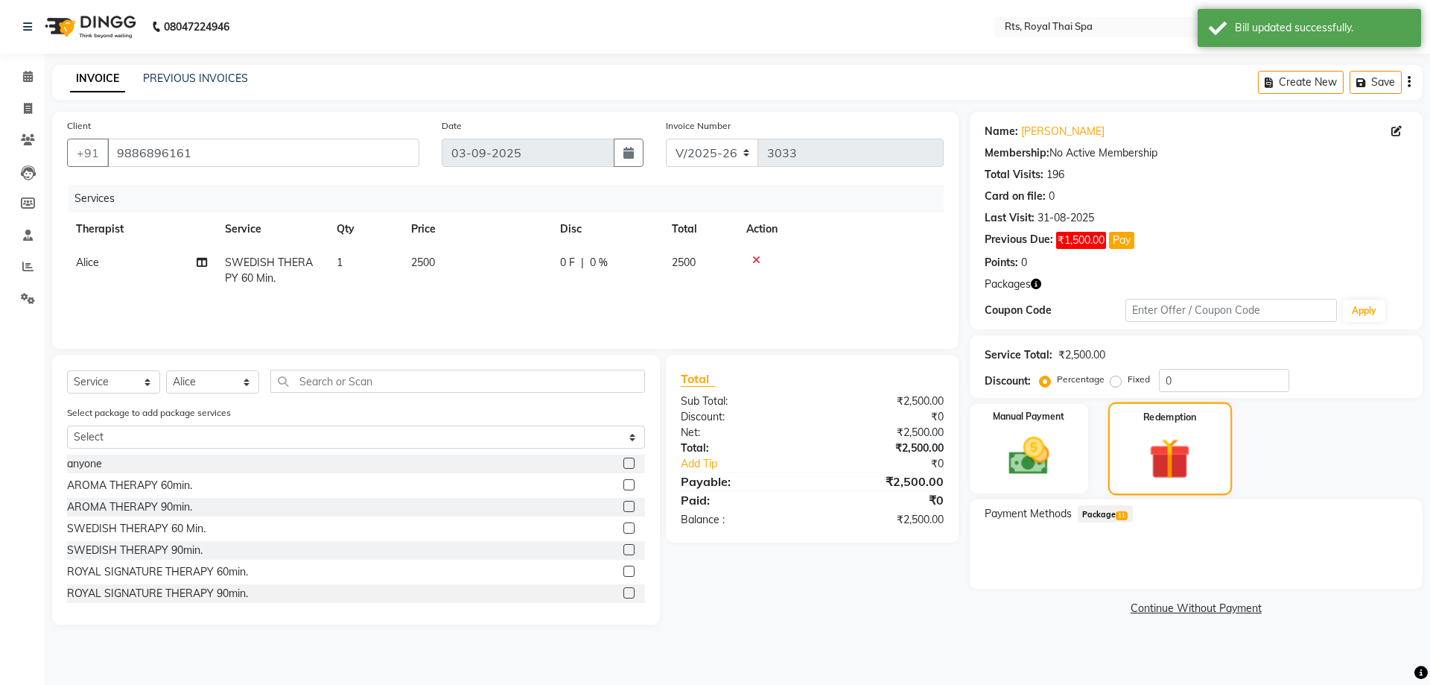
click at [1160, 463] on img at bounding box center [1170, 458] width 67 height 51
click at [1064, 467] on div "Manual Payment" at bounding box center [1029, 448] width 124 height 93
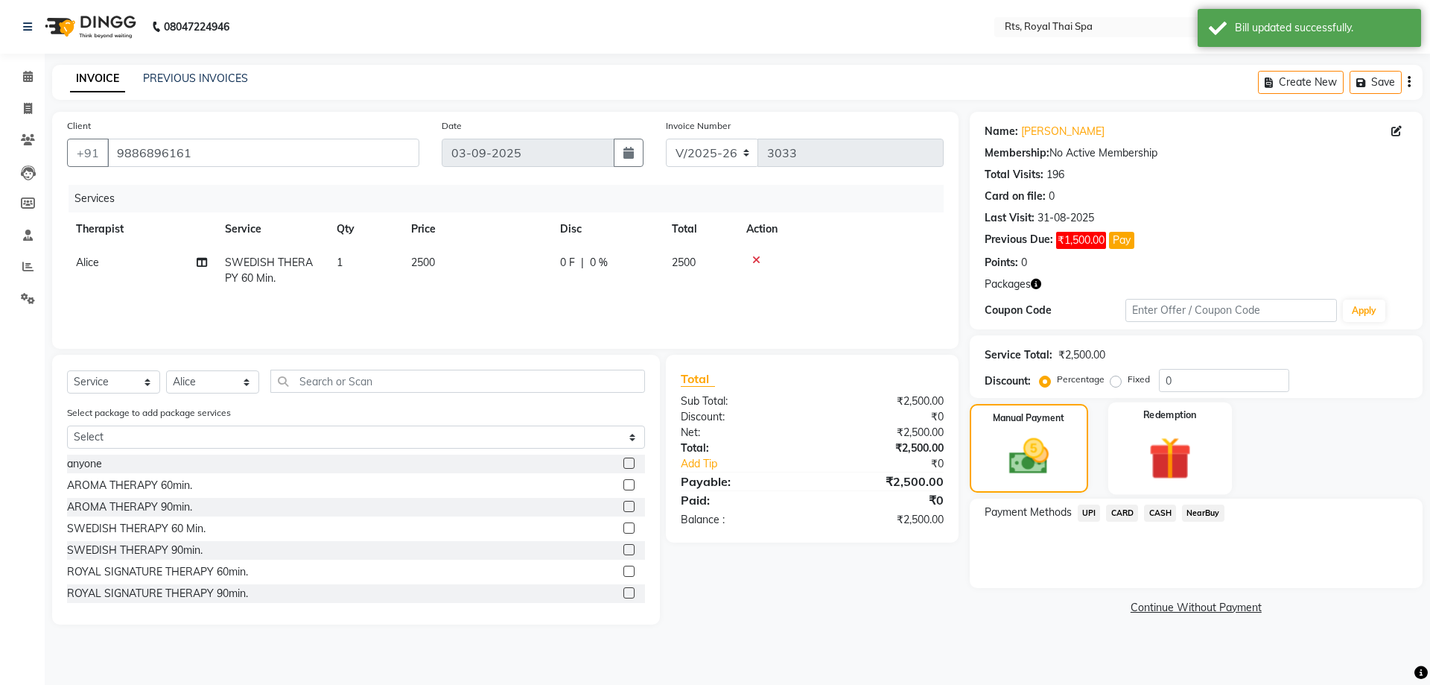
click at [1155, 475] on img at bounding box center [1169, 457] width 69 height 53
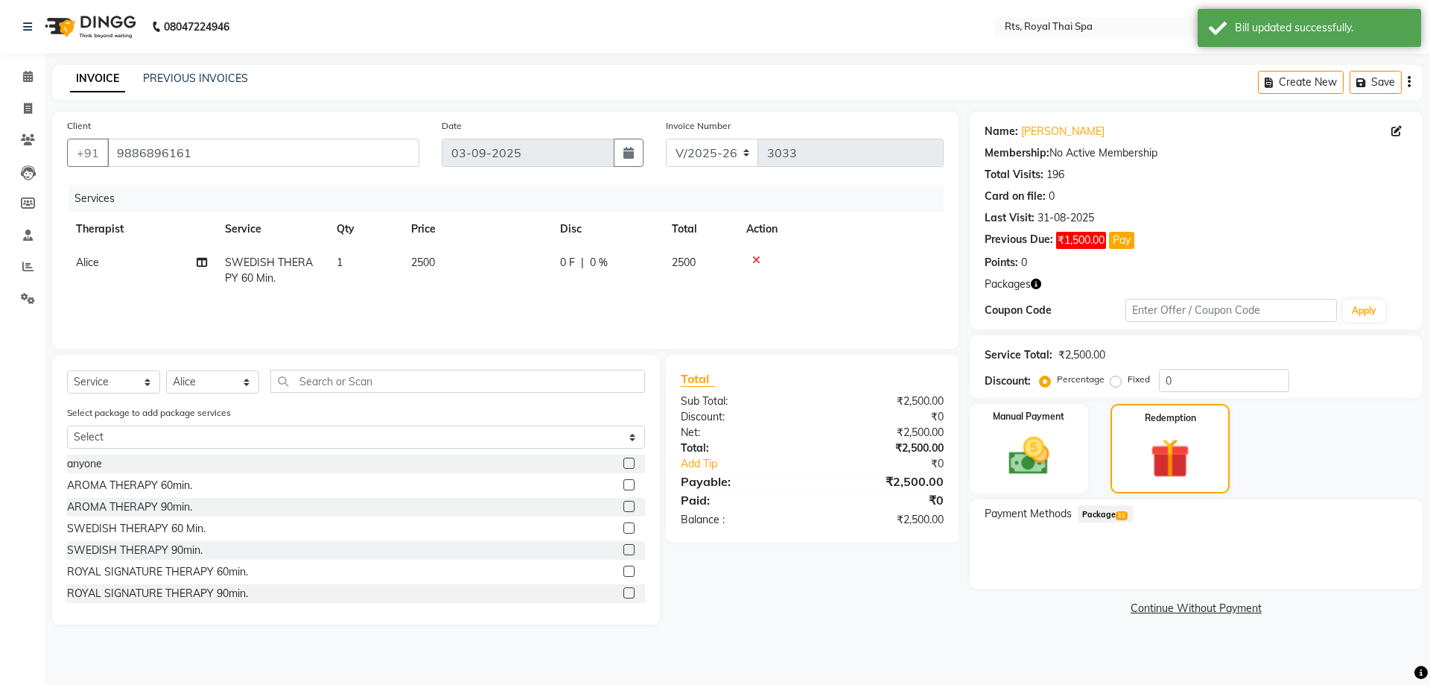
click at [1114, 509] on span "Package 11" at bounding box center [1105, 513] width 55 height 17
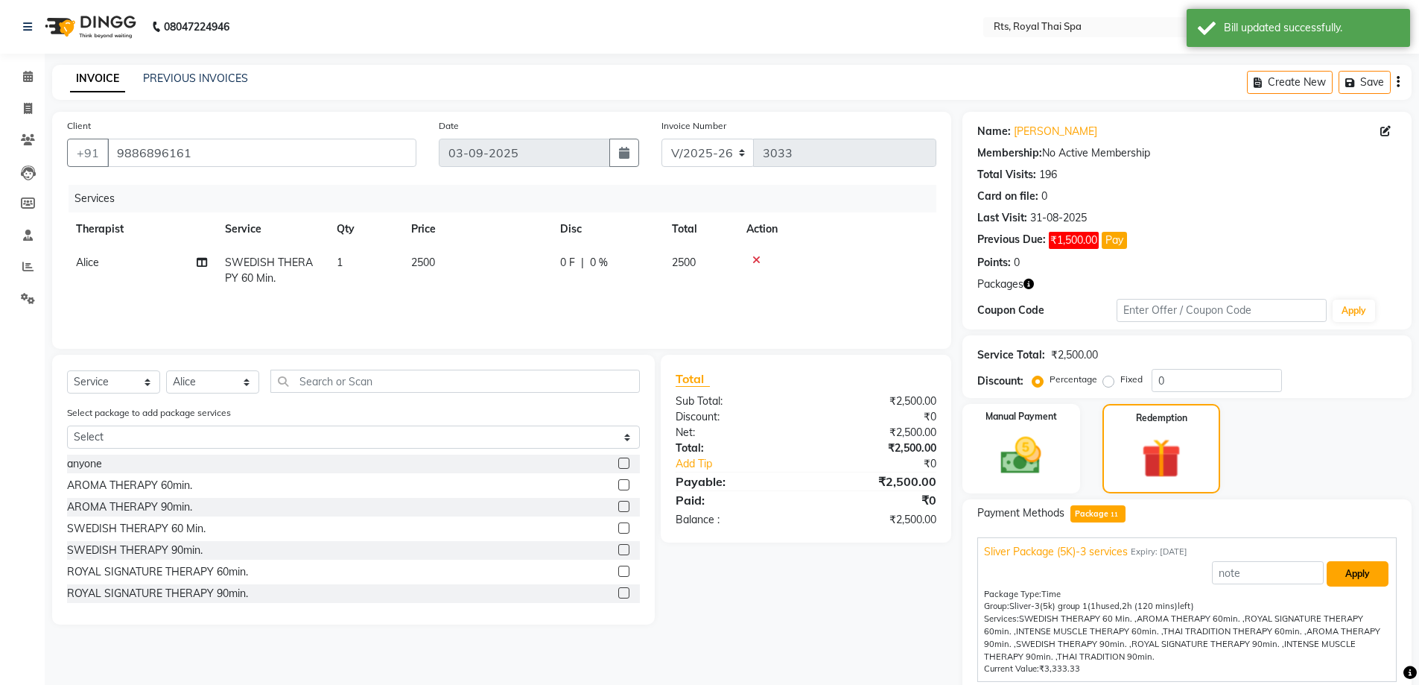
click at [1359, 583] on button "Apply" at bounding box center [1358, 573] width 62 height 25
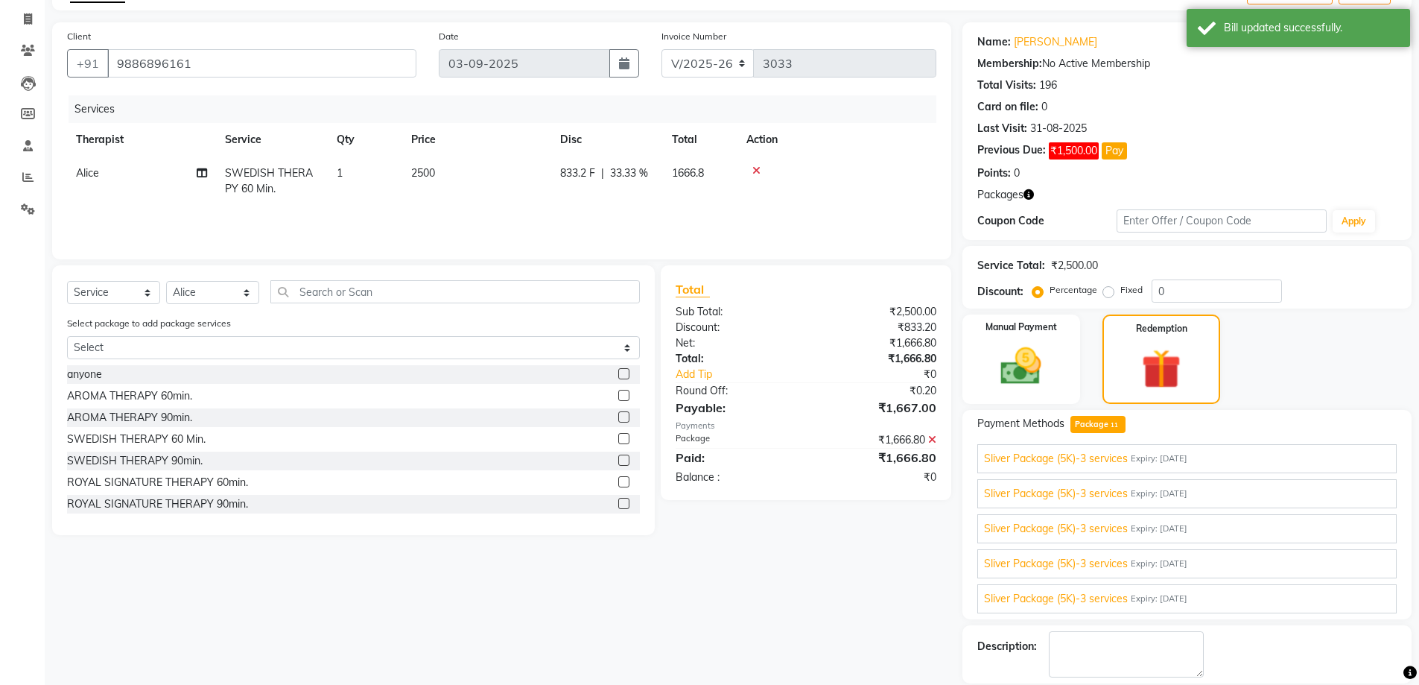
scroll to position [161, 0]
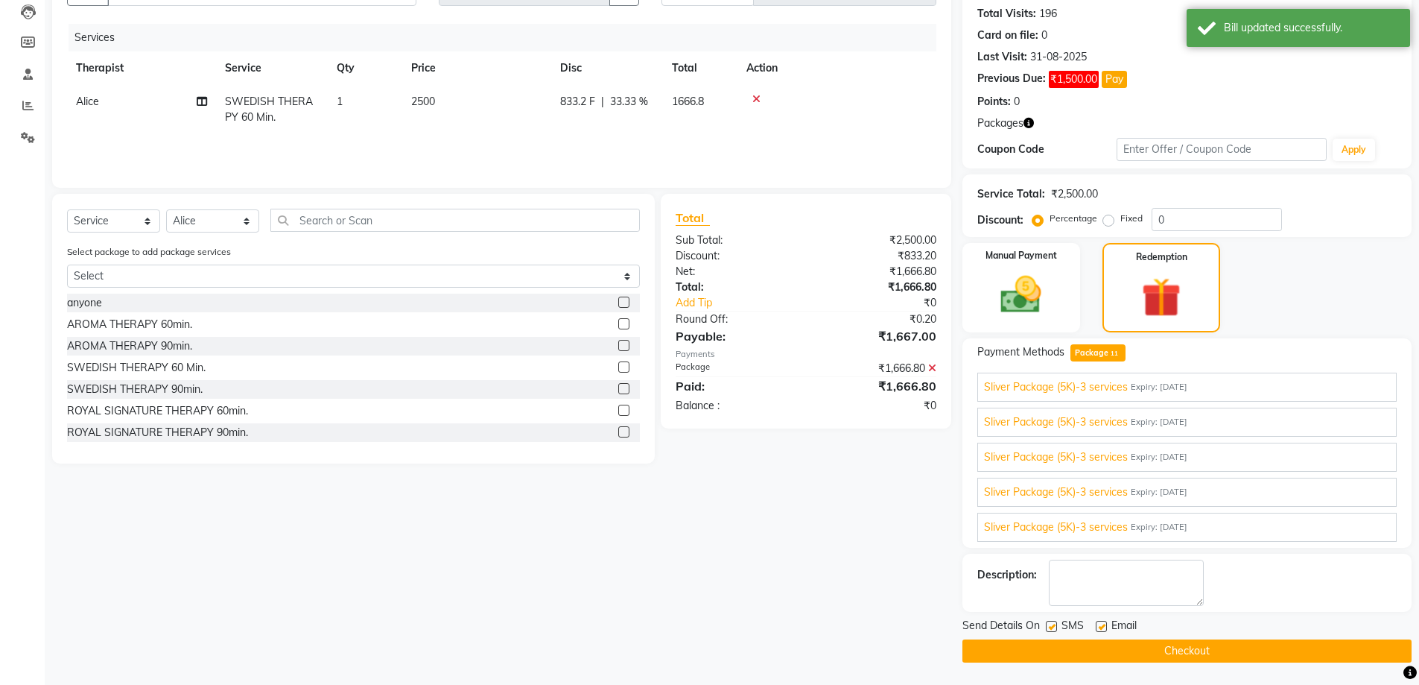
click at [1050, 625] on label at bounding box center [1051, 626] width 11 height 11
click at [1050, 625] on input "checkbox" at bounding box center [1051, 627] width 10 height 10
checkbox input "false"
click at [1062, 644] on button "Checkout" at bounding box center [1186, 650] width 449 height 23
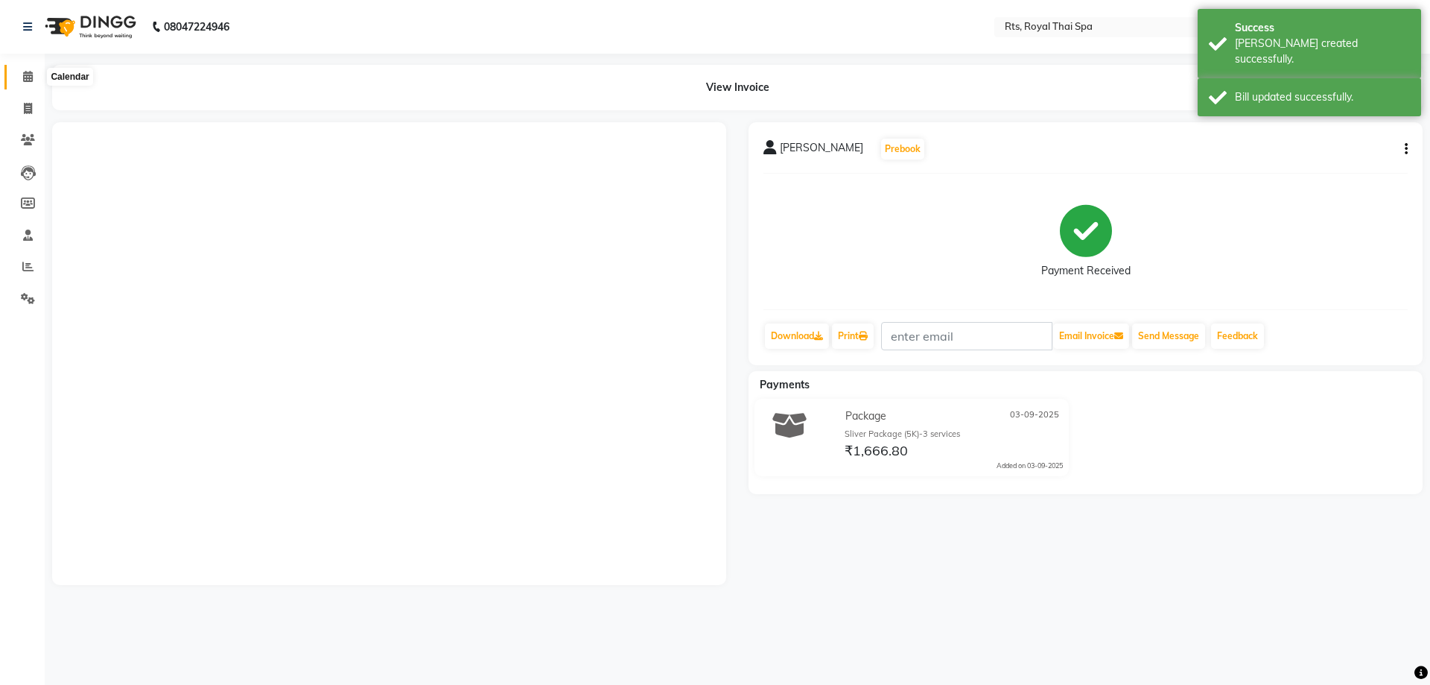
click at [22, 70] on span at bounding box center [28, 77] width 26 height 17
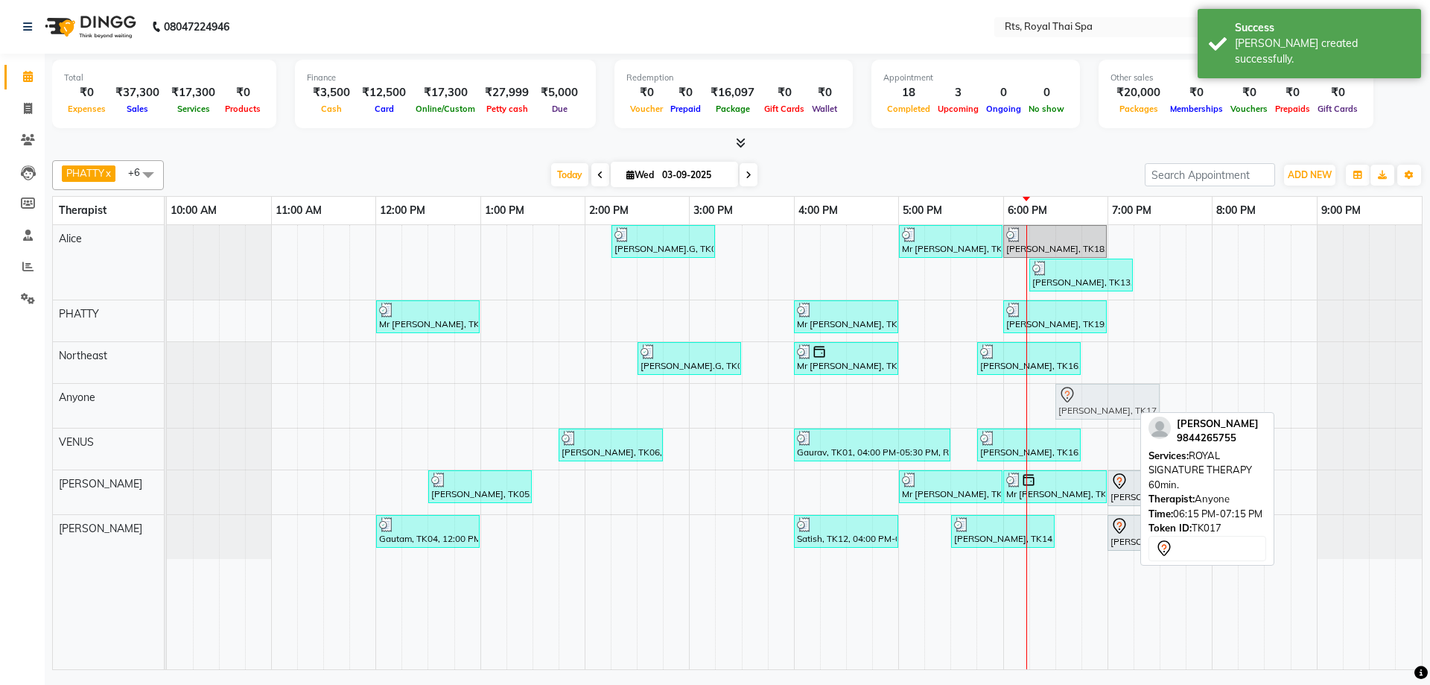
drag, startPoint x: 1041, startPoint y: 406, endPoint x: 1069, endPoint y: 407, distance: 28.3
click at [167, 407] on div "Mr Paras, TK17, 06:15 PM-07:15 PM, ROYAL SIGNATURE THERAPY 60min. Mr Paras, TK1…" at bounding box center [167, 406] width 0 height 44
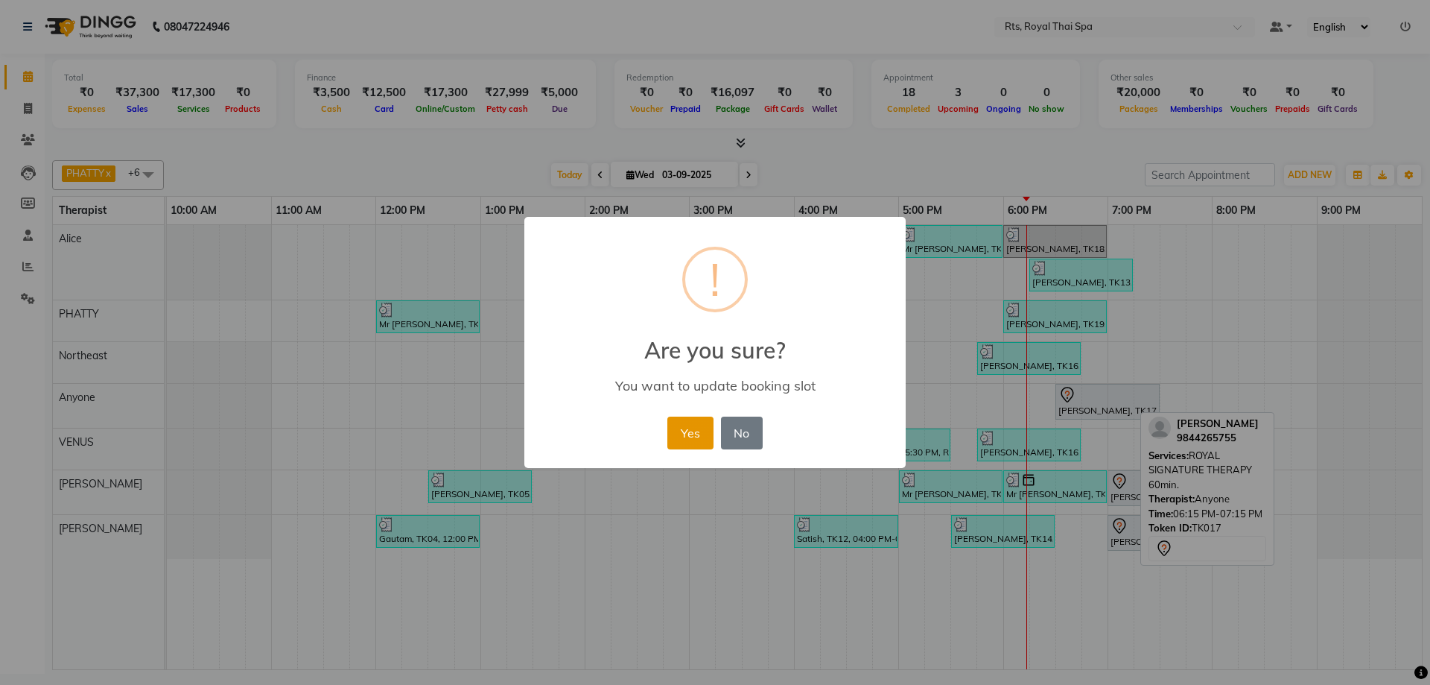
click at [675, 426] on button "Yes" at bounding box center [689, 432] width 45 height 33
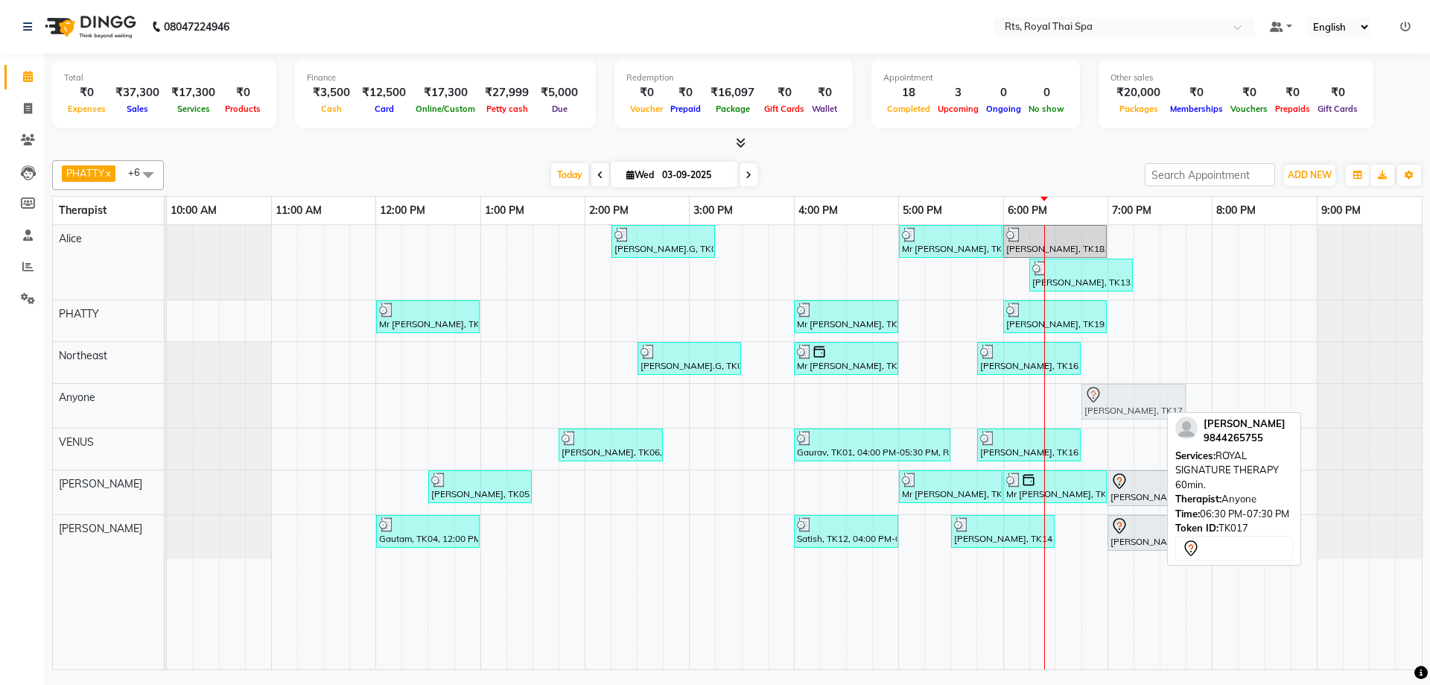
drag, startPoint x: 1070, startPoint y: 407, endPoint x: 1102, endPoint y: 404, distance: 31.5
click at [167, 404] on div "Mr Paras, TK17, 06:30 PM-07:30 PM, ROYAL SIGNATURE THERAPY 60min. Mr Paras, TK1…" at bounding box center [167, 406] width 0 height 44
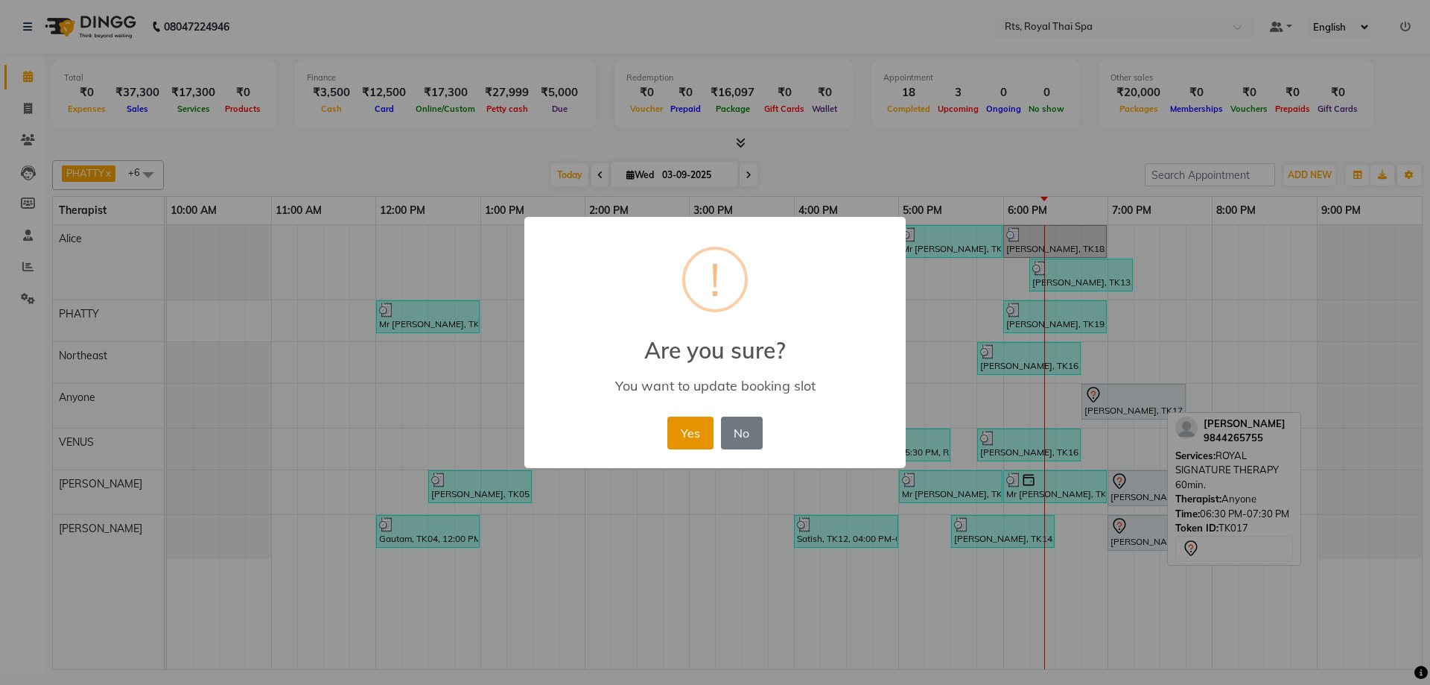
click at [685, 431] on button "Yes" at bounding box center [689, 432] width 45 height 33
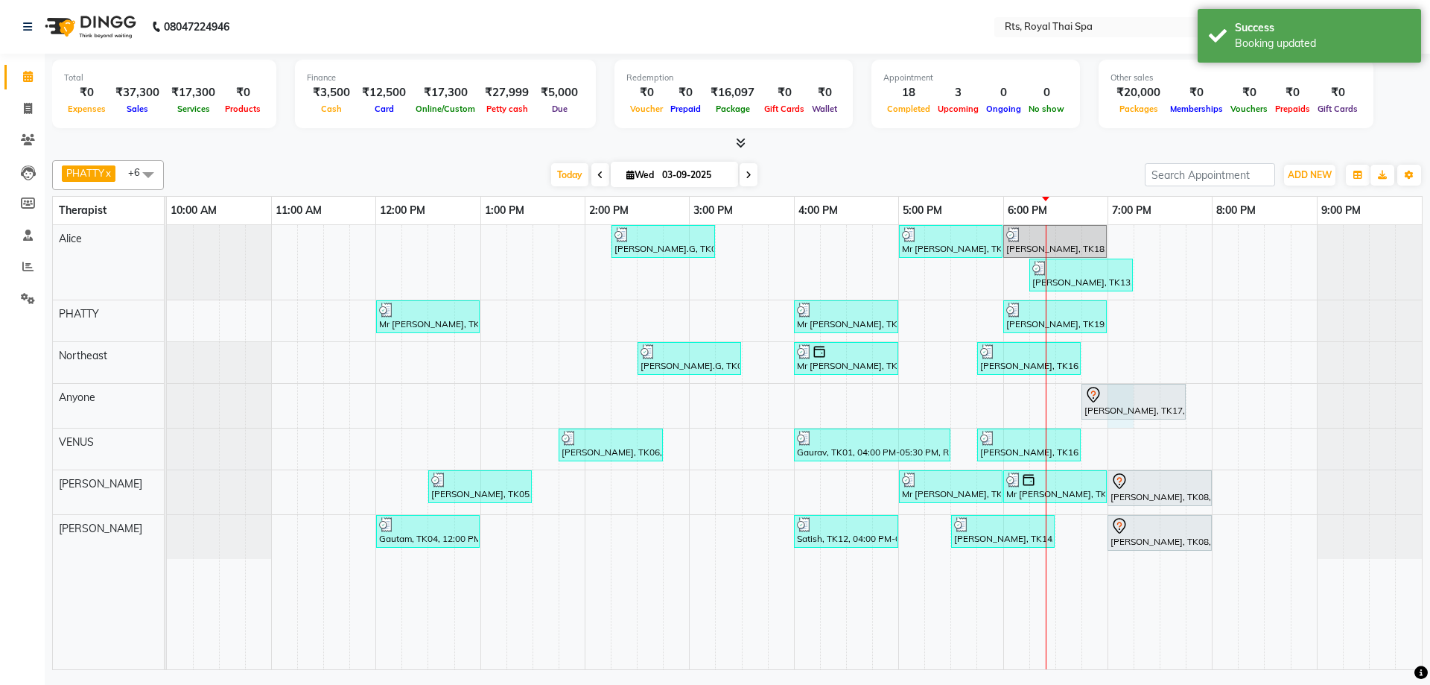
click at [1126, 423] on div "Mr Harsha.G, TK07, 02:15 PM-03:15 PM, ROYAL SIGNATURE THERAPY 60min. Mr VP, TK0…" at bounding box center [794, 447] width 1255 height 444
select select "39979"
select select "tentative"
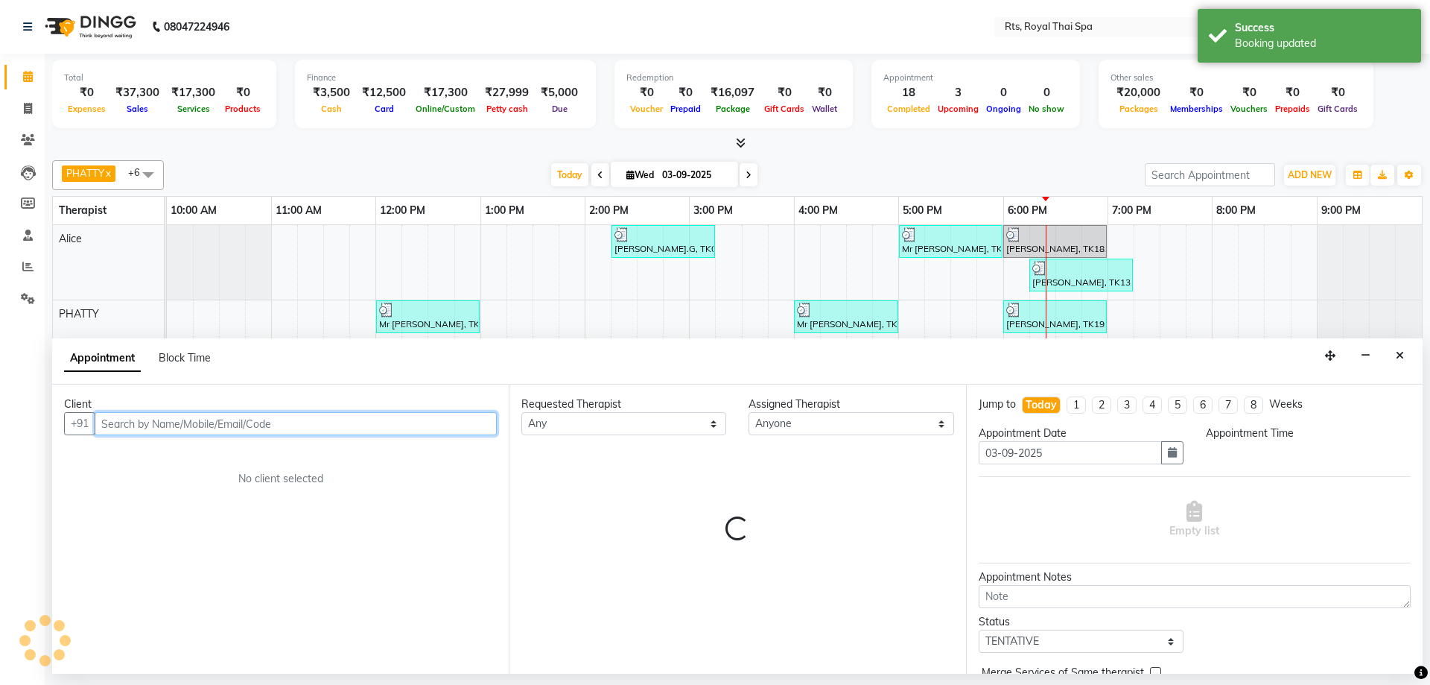
select select "1140"
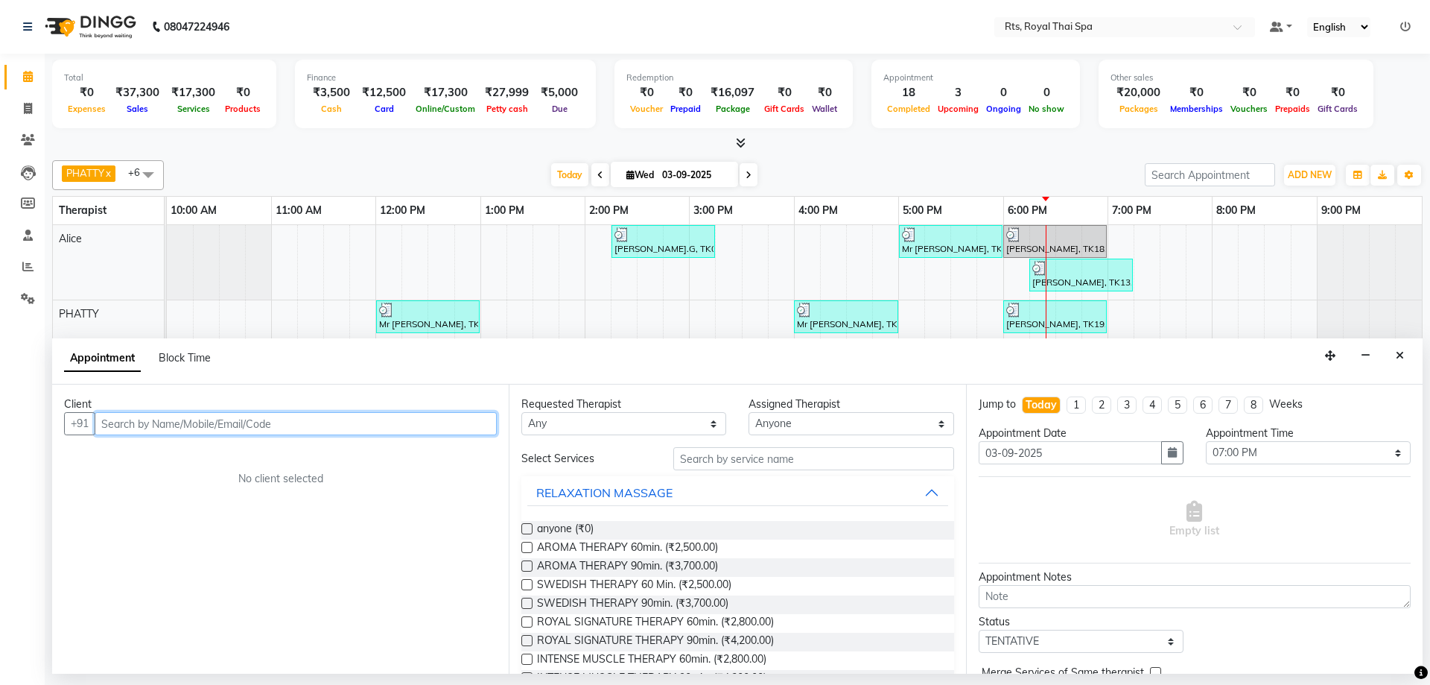
click at [299, 416] on input "text" at bounding box center [296, 423] width 402 height 23
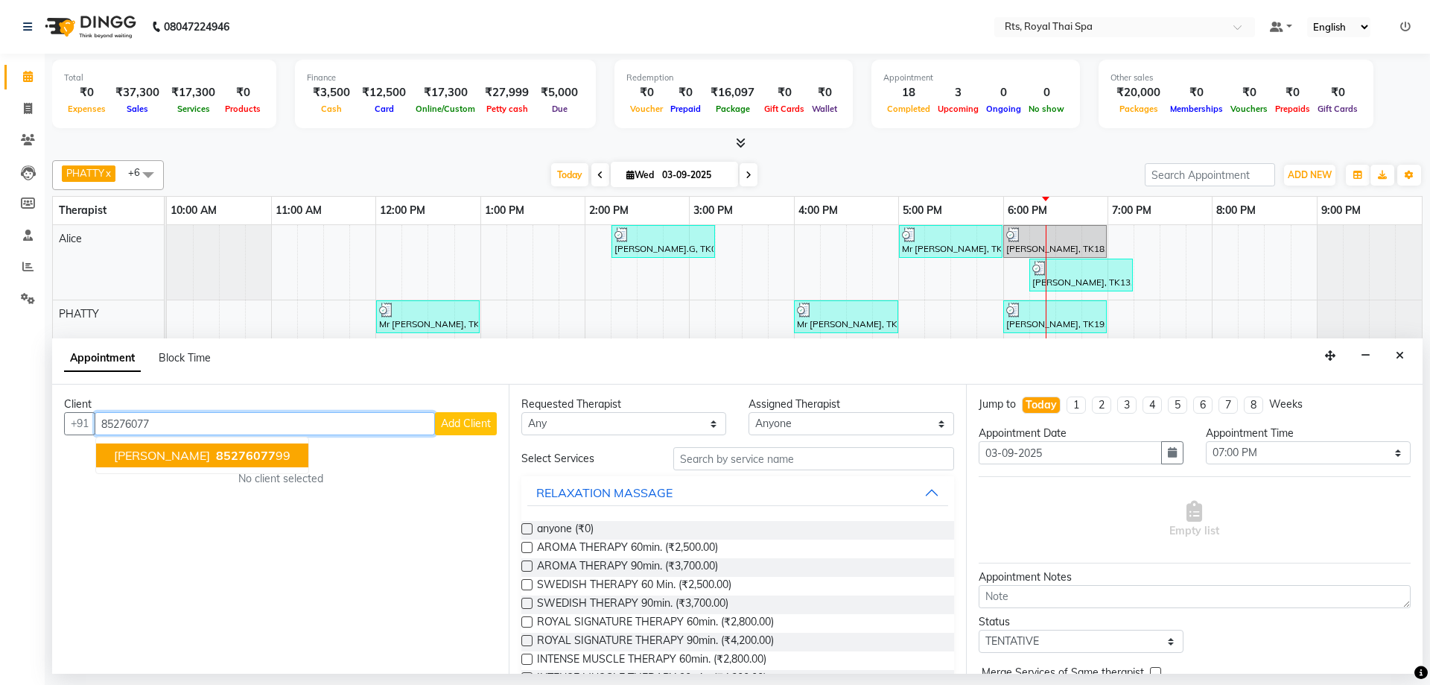
drag, startPoint x: 223, startPoint y: 455, endPoint x: 216, endPoint y: 459, distance: 8.3
click at [223, 456] on ngb-highlight "85276077 99" at bounding box center [251, 455] width 77 height 15
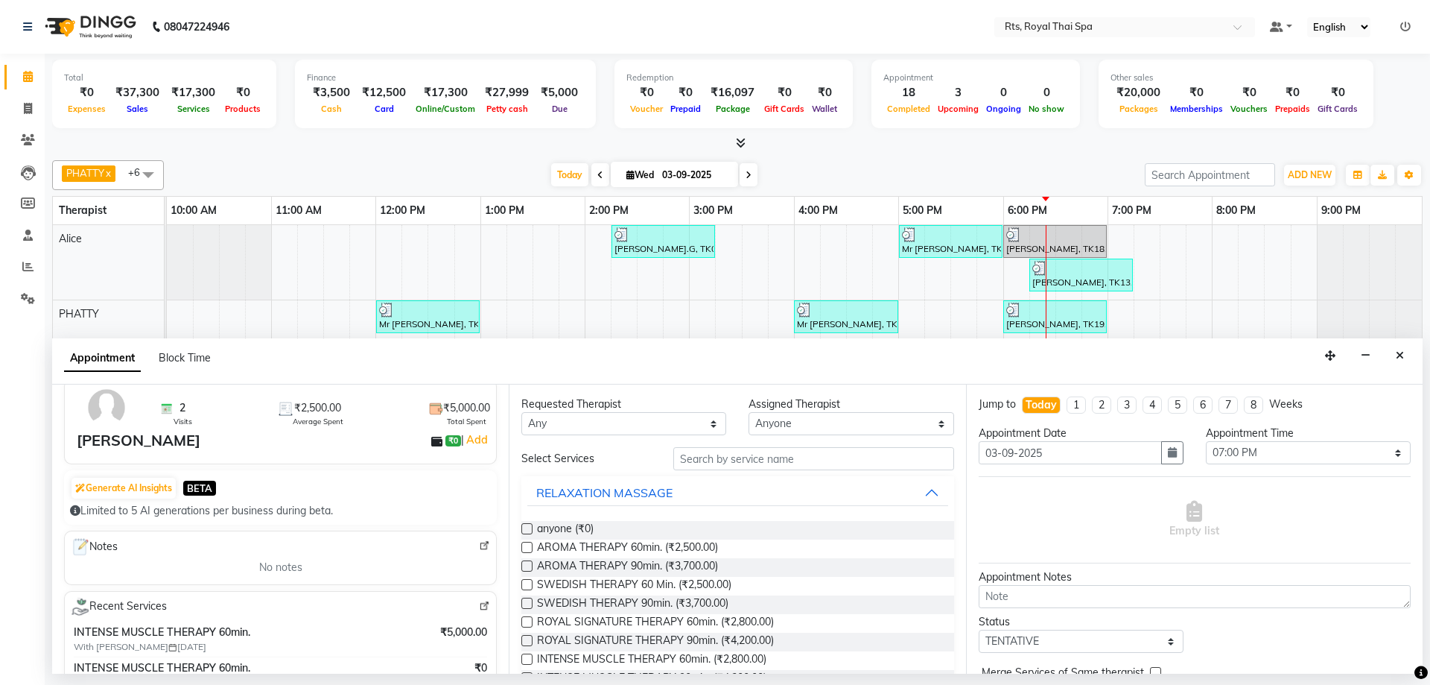
scroll to position [223, 0]
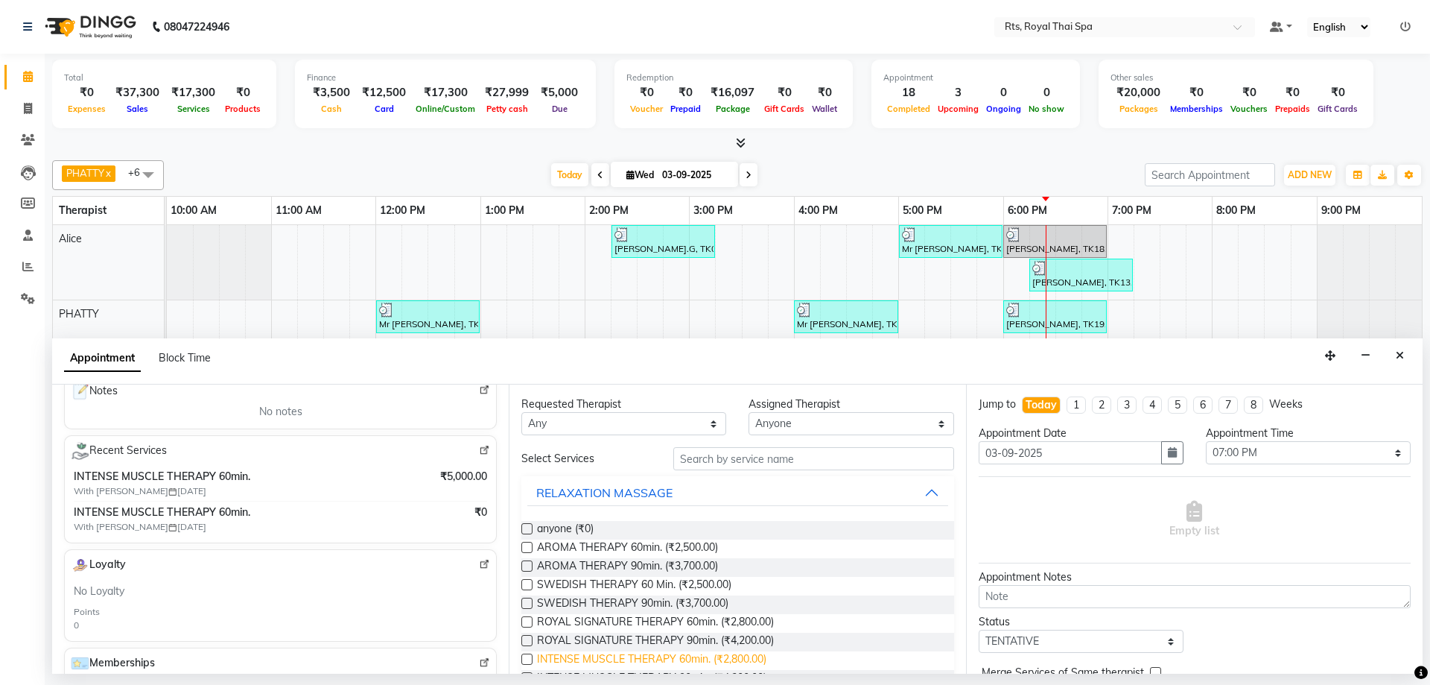
type input "8527607799"
click at [700, 653] on span "INTENSE MUSCLE THERAPY 60min. (₹2,800.00)" at bounding box center [651, 660] width 229 height 19
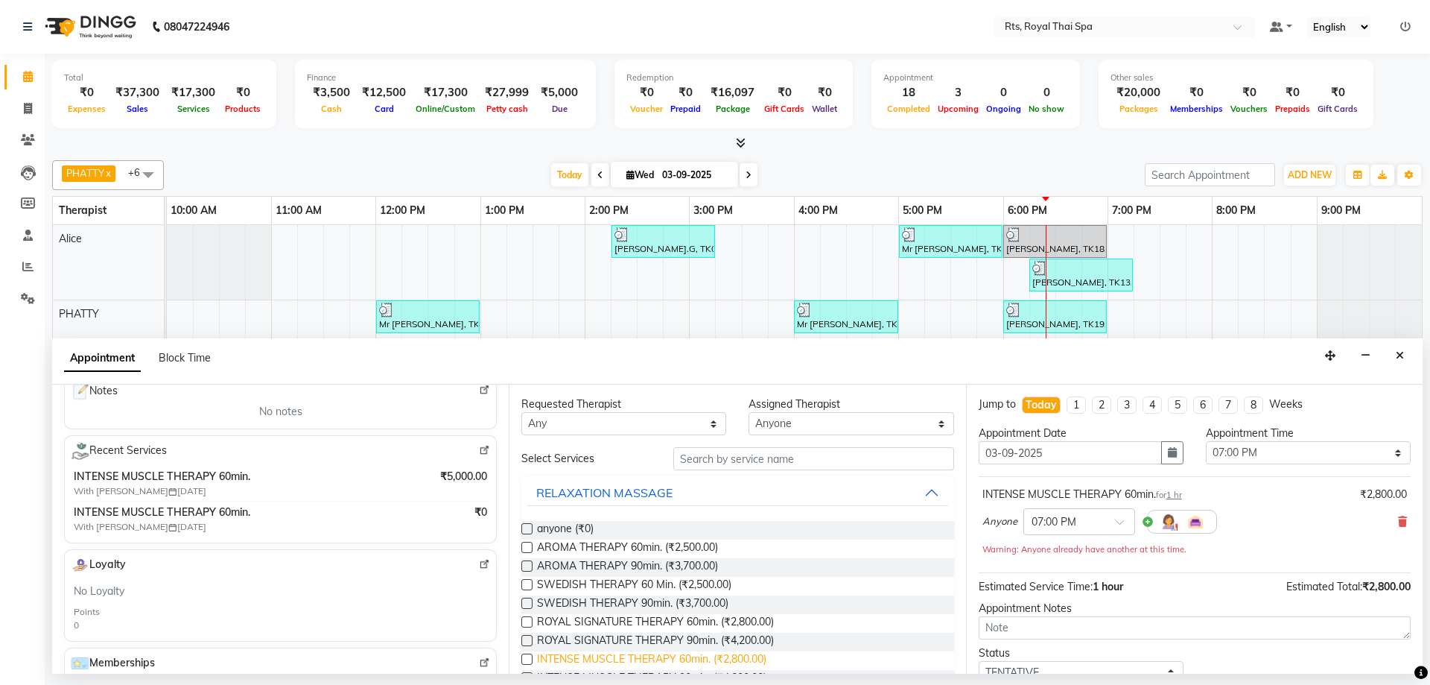
click at [702, 657] on span "INTENSE MUSCLE THERAPY 60min. (₹2,800.00)" at bounding box center [651, 660] width 229 height 19
checkbox input "false"
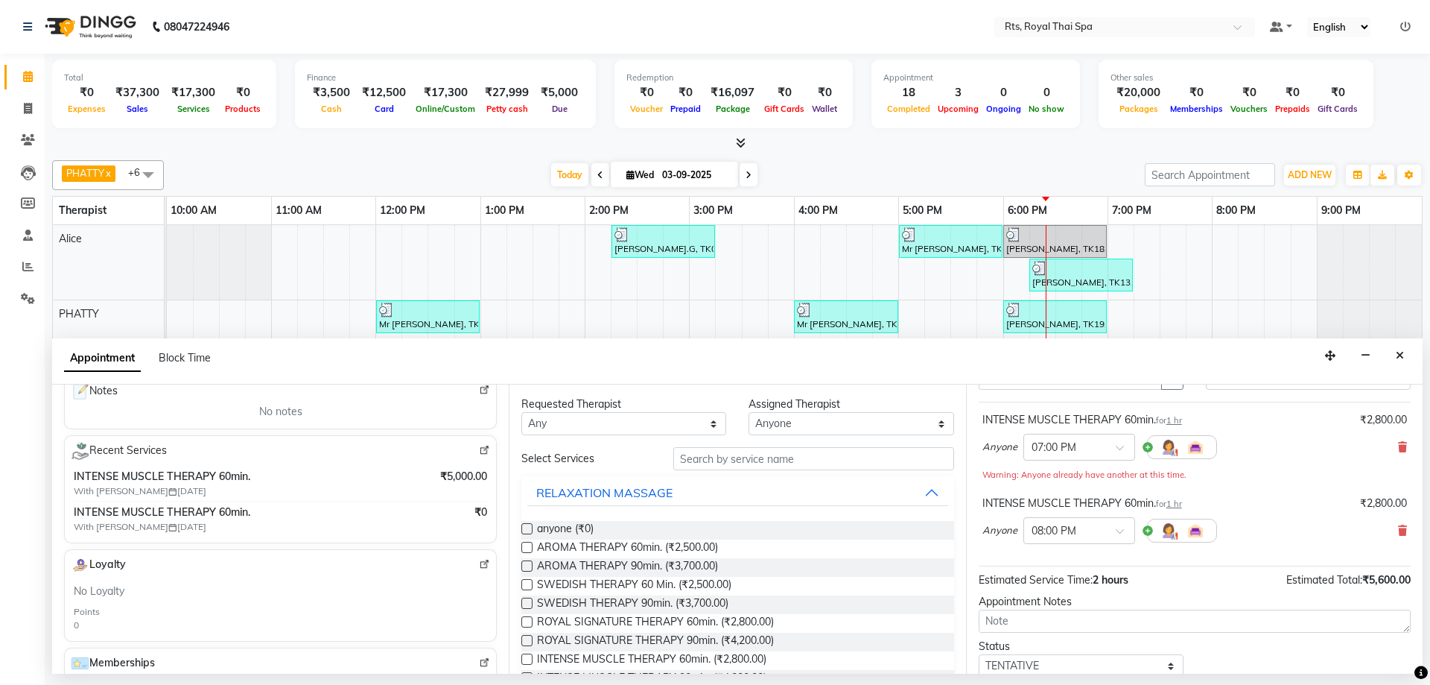
scroll to position [172, 0]
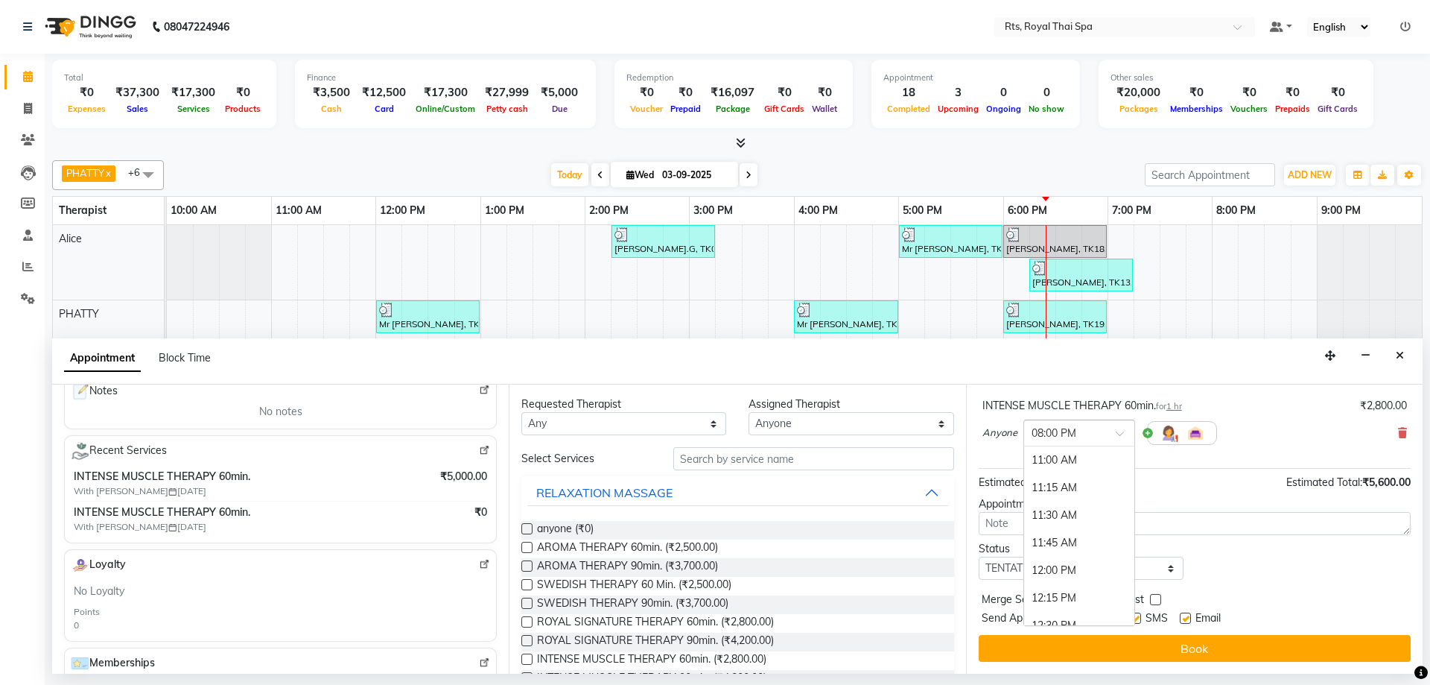
click at [1097, 430] on div at bounding box center [1079, 432] width 110 height 16
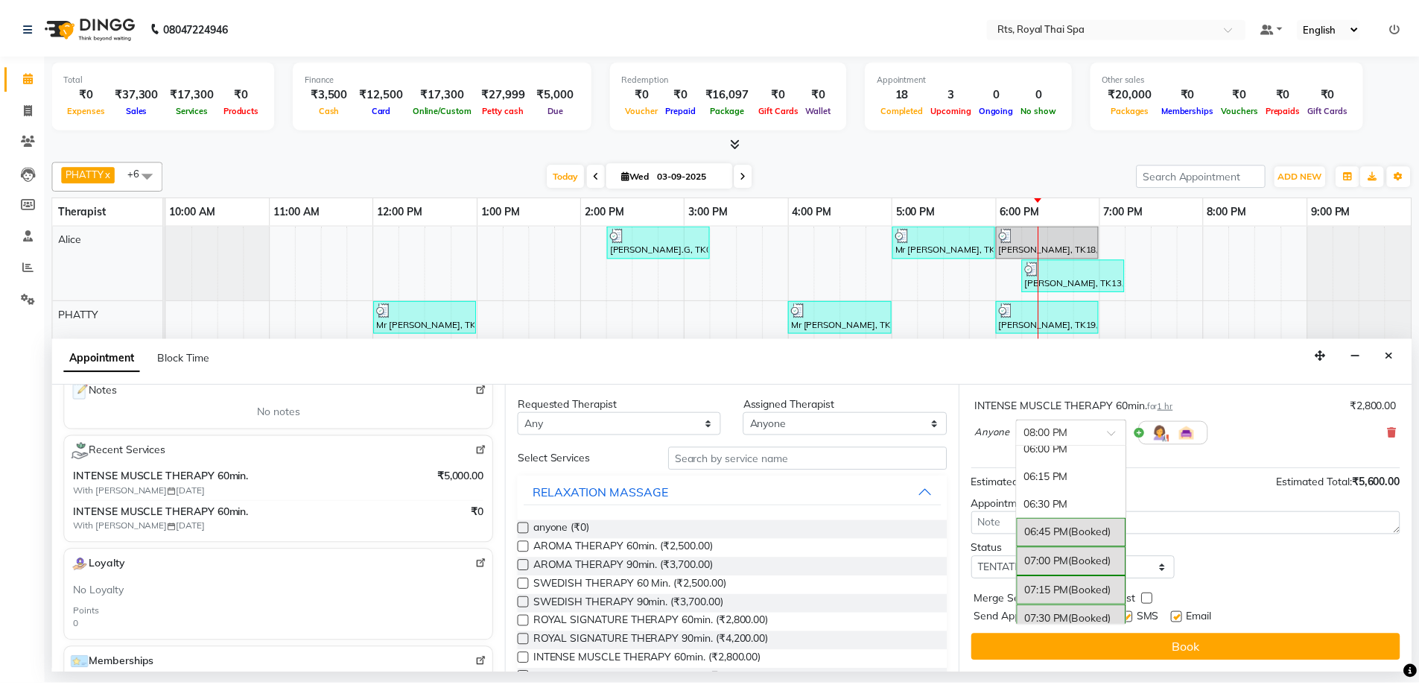
scroll to position [735, 0]
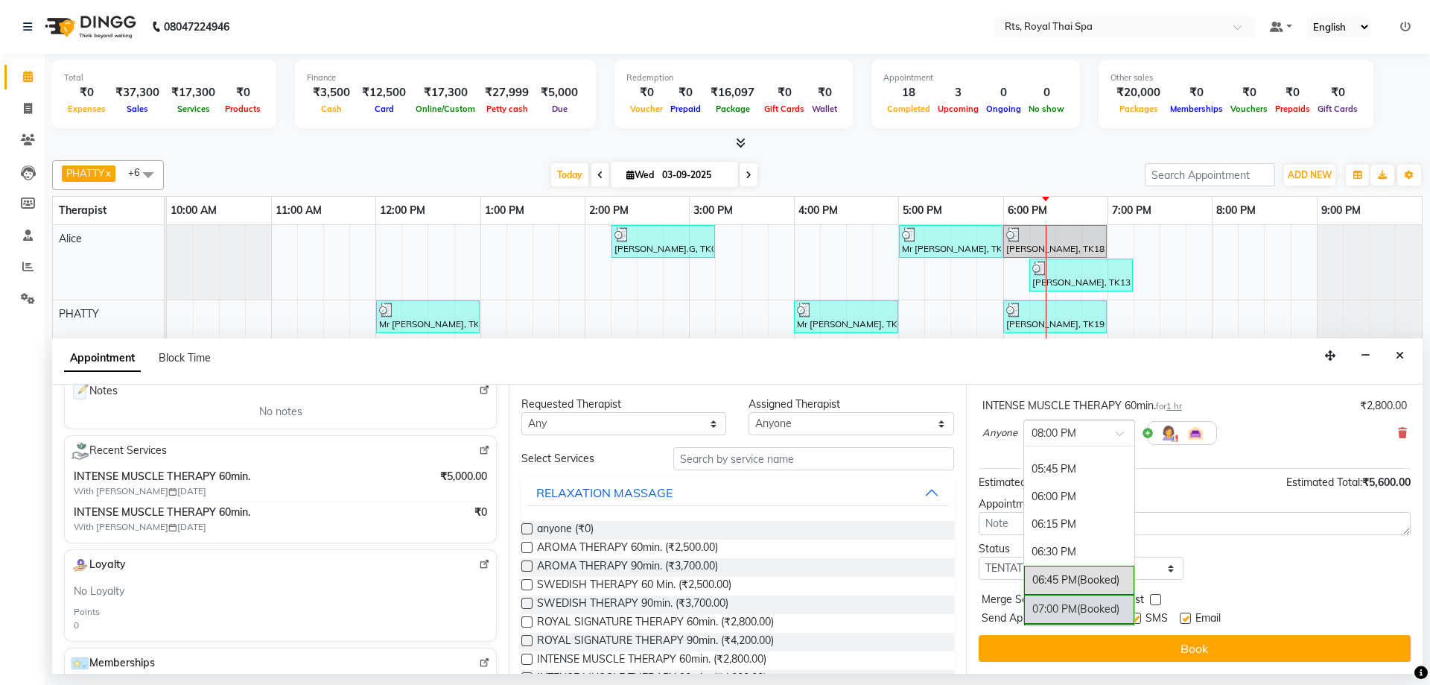
click at [1067, 609] on div "07:00 PM (Booked)" at bounding box center [1079, 608] width 110 height 29
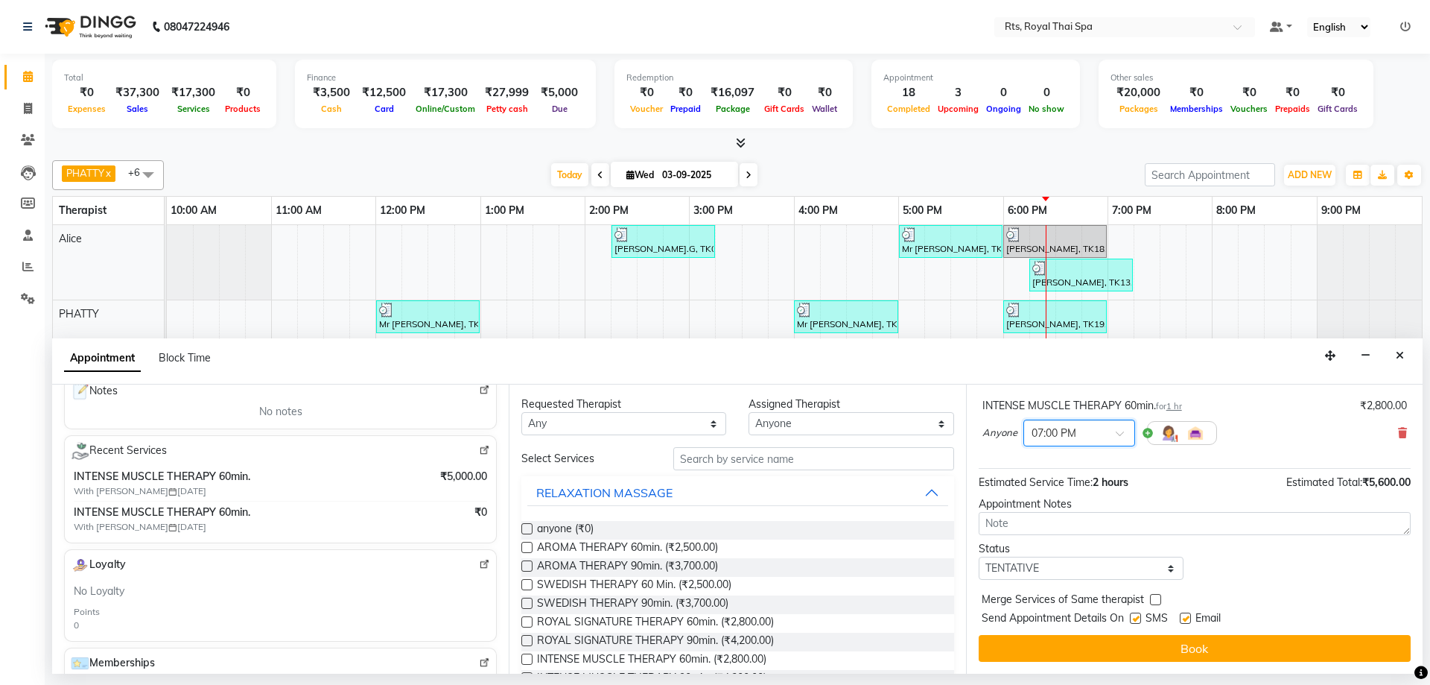
click at [1140, 617] on label at bounding box center [1135, 617] width 11 height 11
click at [1140, 617] on input "checkbox" at bounding box center [1135, 620] width 10 height 10
checkbox input "false"
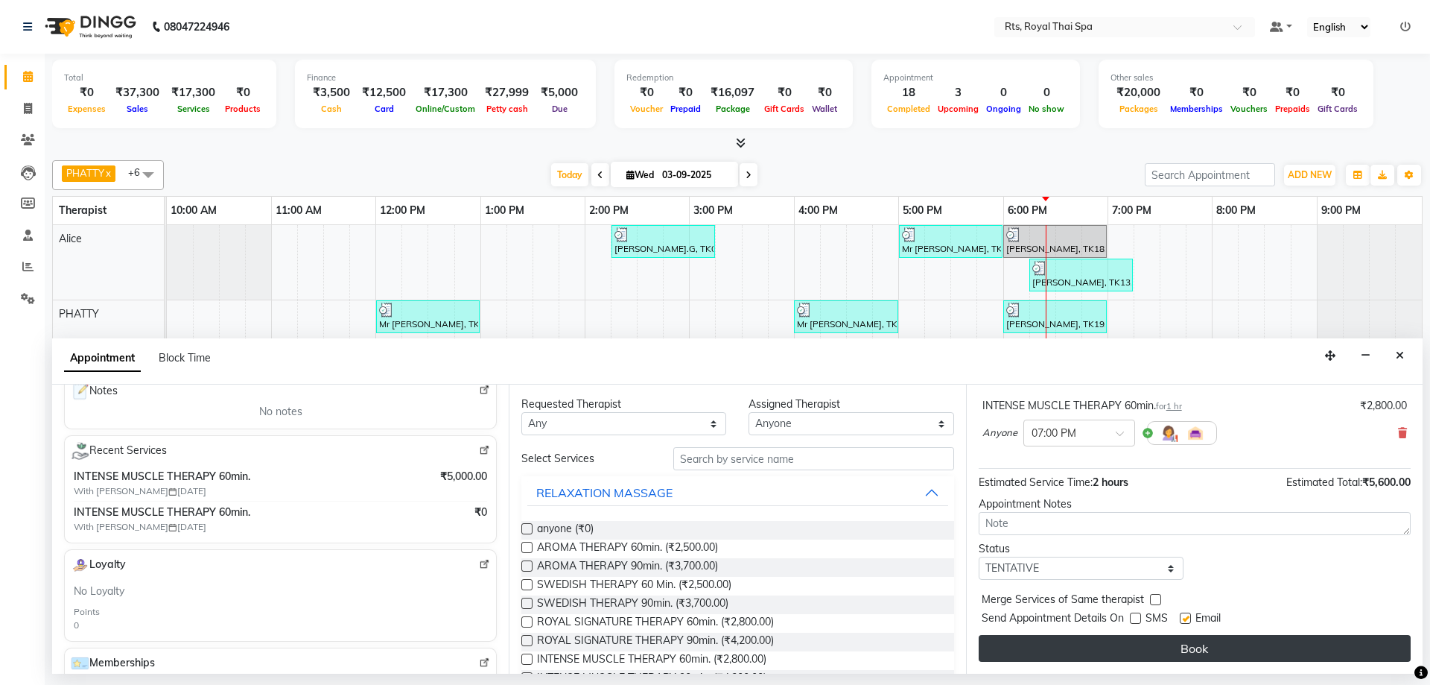
click at [1146, 646] on button "Book" at bounding box center [1195, 648] width 432 height 27
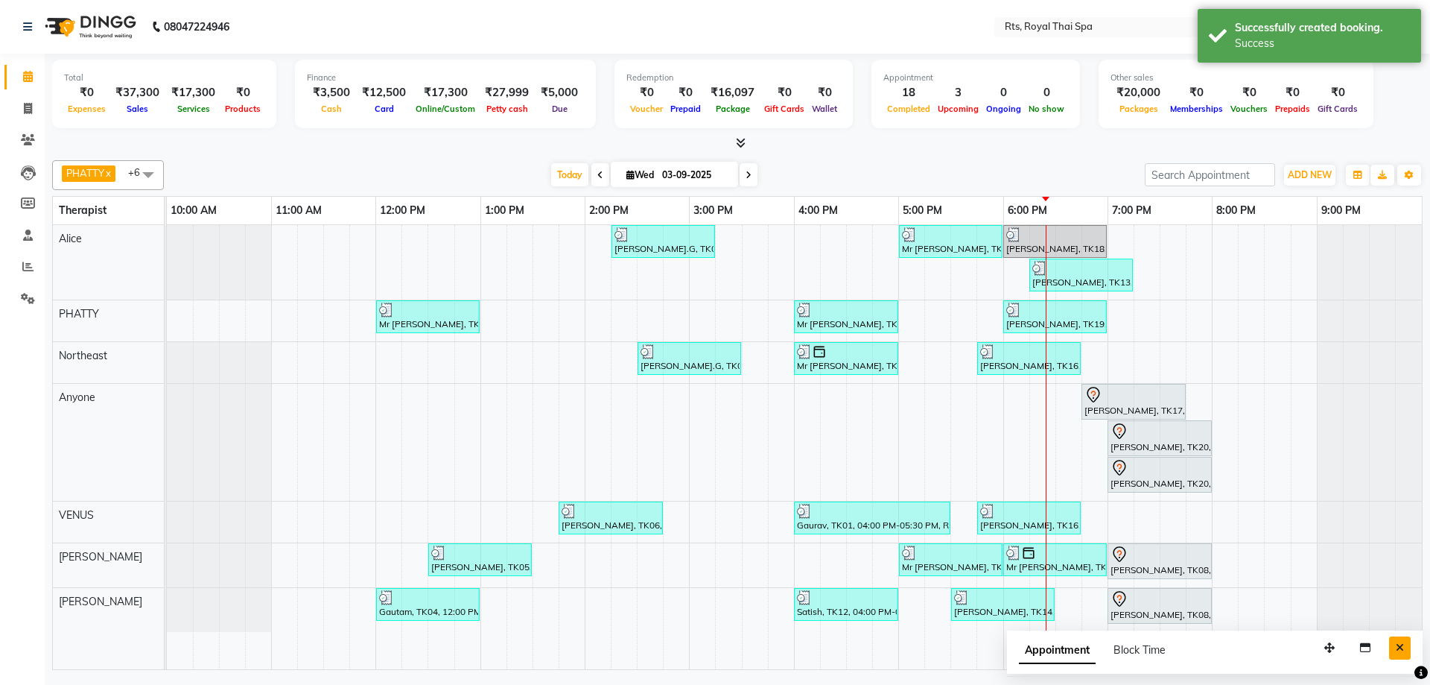
click at [1400, 650] on icon "Close" at bounding box center [1400, 647] width 8 height 10
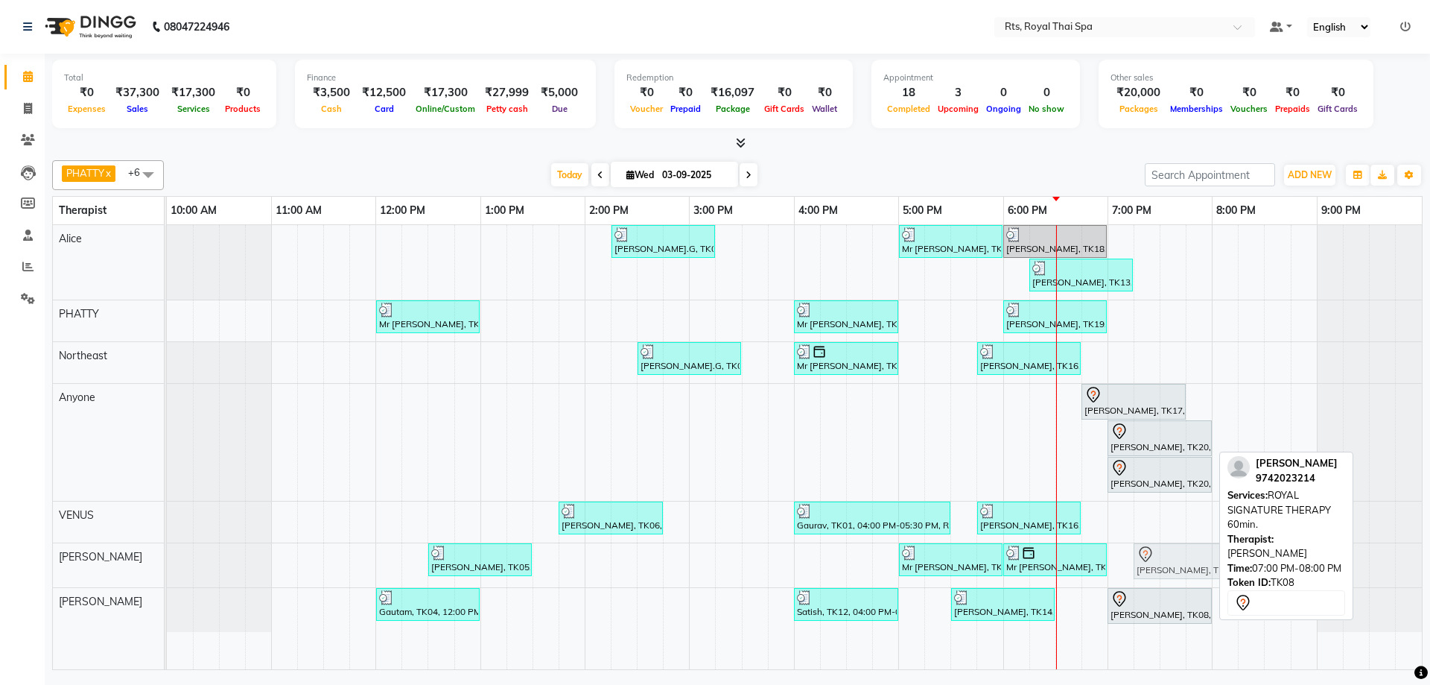
drag, startPoint x: 1133, startPoint y: 560, endPoint x: 1156, endPoint y: 559, distance: 23.1
click at [167, 559] on div "Mr Bhatia, TK05, 12:30 PM-01:30 PM, SWEDISH THERAPY 60 Min. Mr VP, TK02, 05:00 …" at bounding box center [167, 565] width 0 height 44
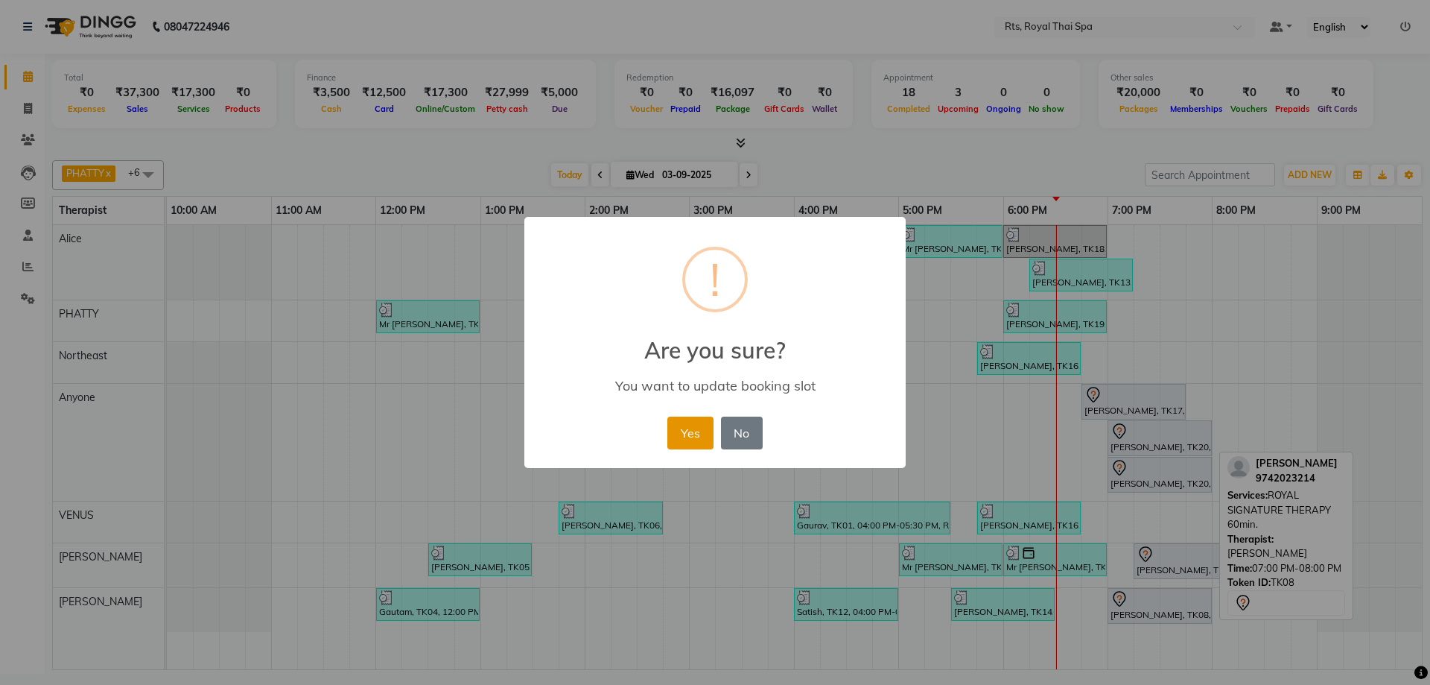
click at [691, 432] on button "Yes" at bounding box center [689, 432] width 45 height 33
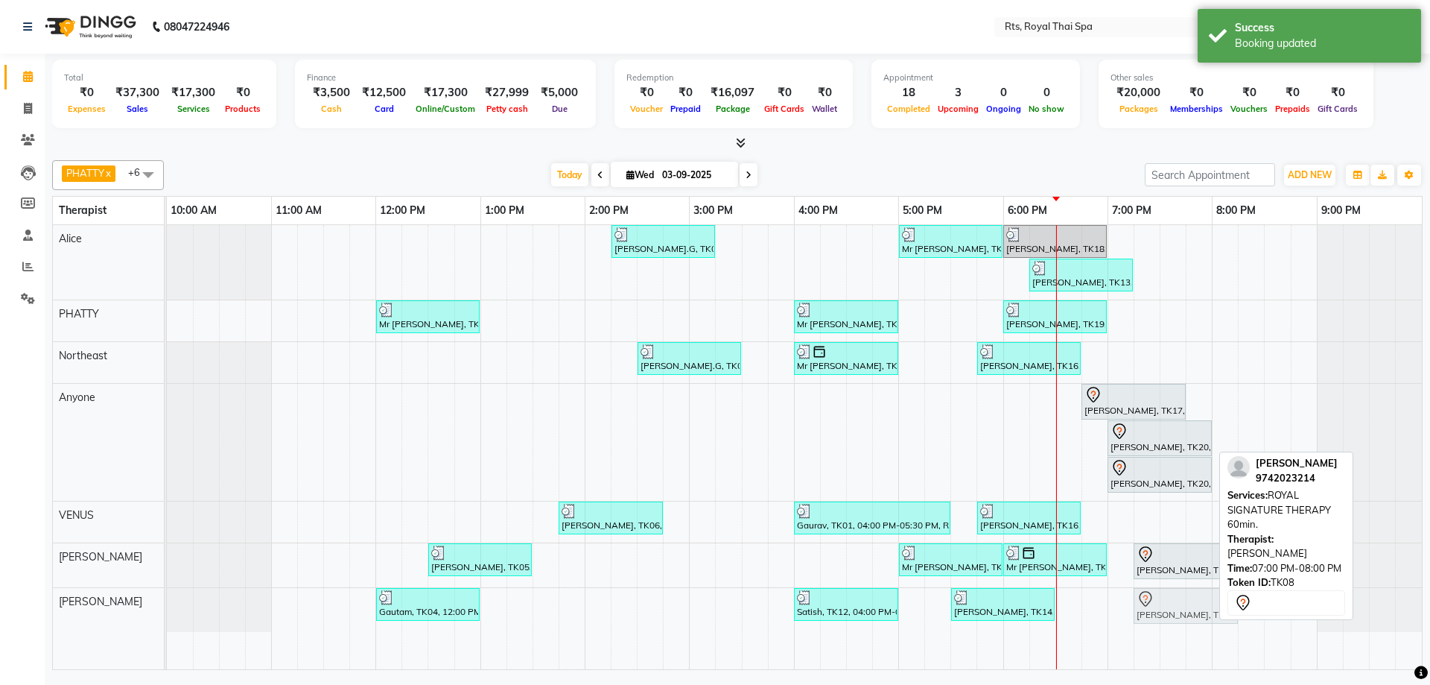
click at [167, 609] on div "Gautam, TK04, 12:00 PM-01:00 PM, THAI TRADITION THERAPY 60min. Satish, TK12, 04…" at bounding box center [167, 610] width 0 height 44
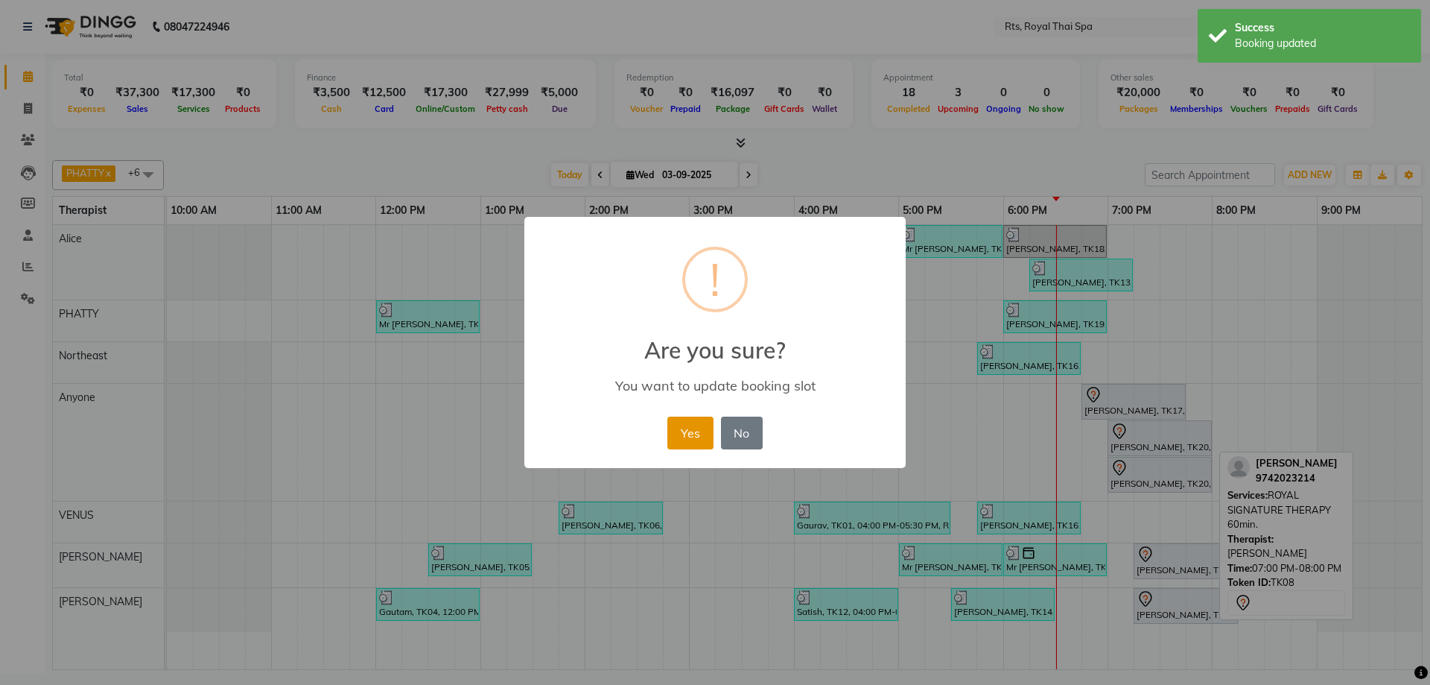
click at [689, 435] on button "Yes" at bounding box center [689, 432] width 45 height 33
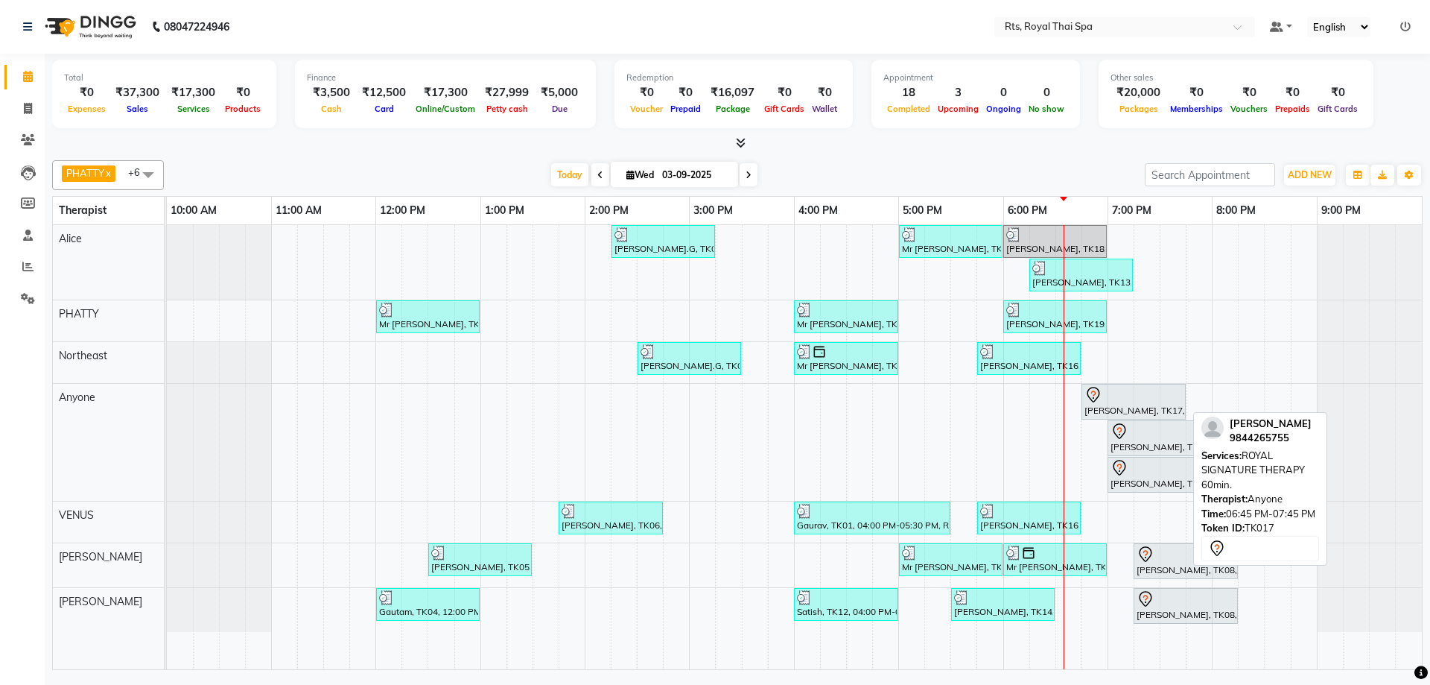
click at [1111, 404] on div "Mr Paras, TK17, 06:45 PM-07:45 PM, ROYAL SIGNATURE THERAPY 60min." at bounding box center [1133, 401] width 101 height 31
click at [1109, 403] on div "Mr Paras, TK17, 06:45 PM-07:45 PM, ROYAL SIGNATURE THERAPY 60min." at bounding box center [1133, 401] width 101 height 31
select select "7"
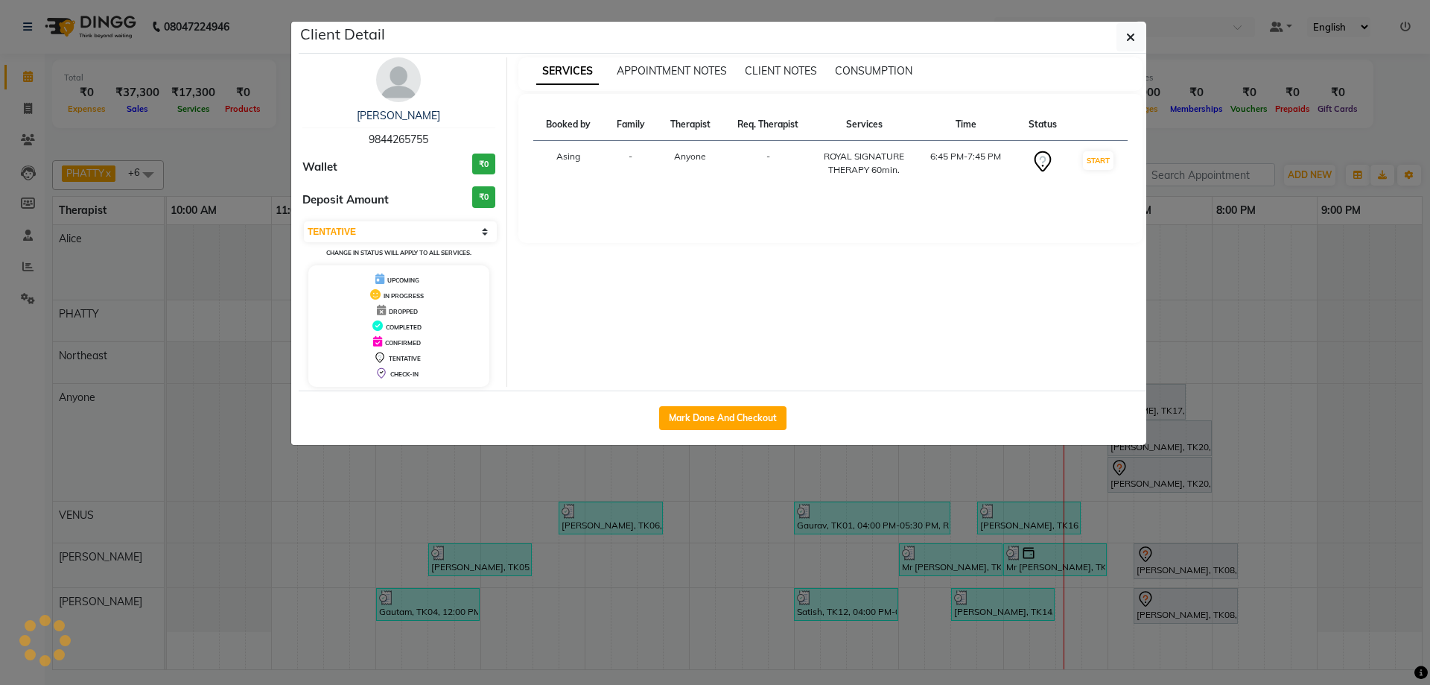
drag, startPoint x: 351, startPoint y: 138, endPoint x: 457, endPoint y: 136, distance: 105.8
click at [457, 136] on div "Mr Paras 9844265755" at bounding box center [398, 127] width 193 height 39
copy span "9844265755"
click at [1120, 39] on button "button" at bounding box center [1131, 37] width 28 height 28
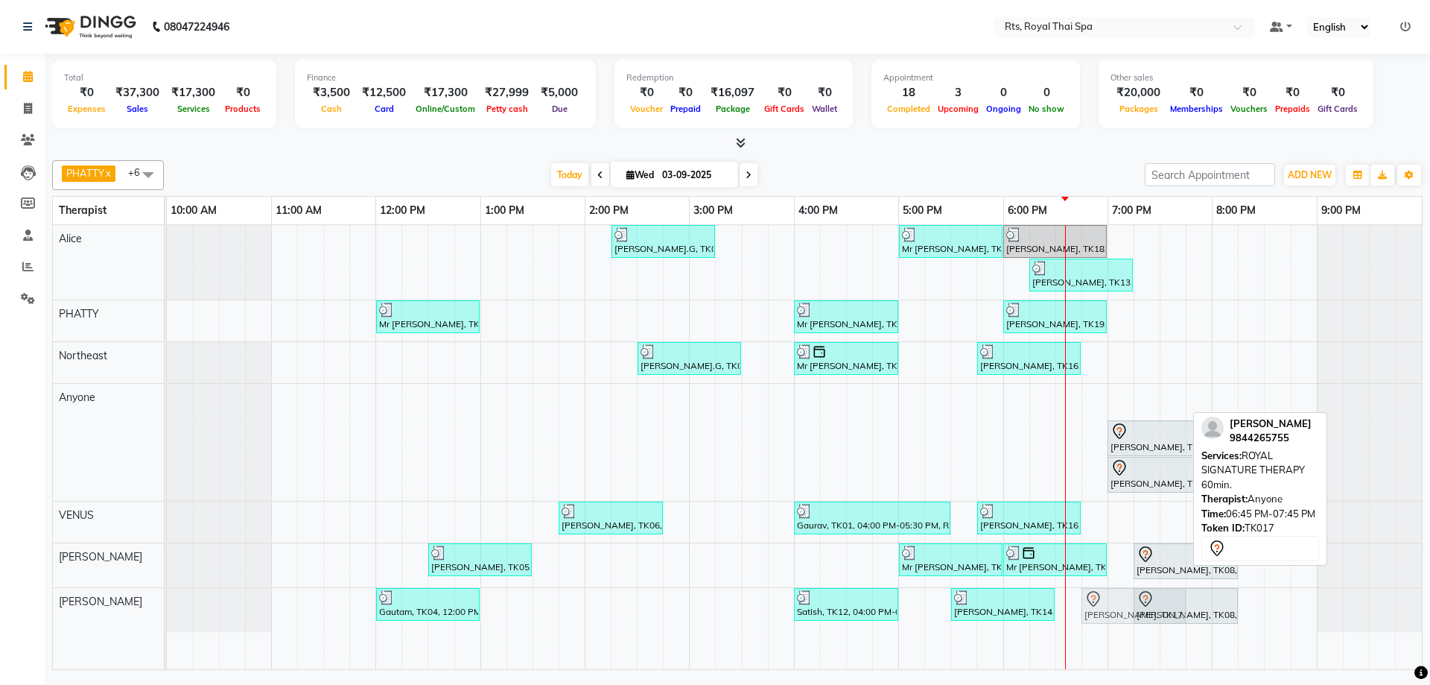
drag, startPoint x: 1089, startPoint y: 404, endPoint x: 1091, endPoint y: 611, distance: 206.3
click at [1091, 611] on tbody "Mr Harsha.G, TK07, 02:15 PM-03:15 PM, ROYAL SIGNATURE THERAPY 60min. Mr VP, TK0…" at bounding box center [794, 428] width 1255 height 407
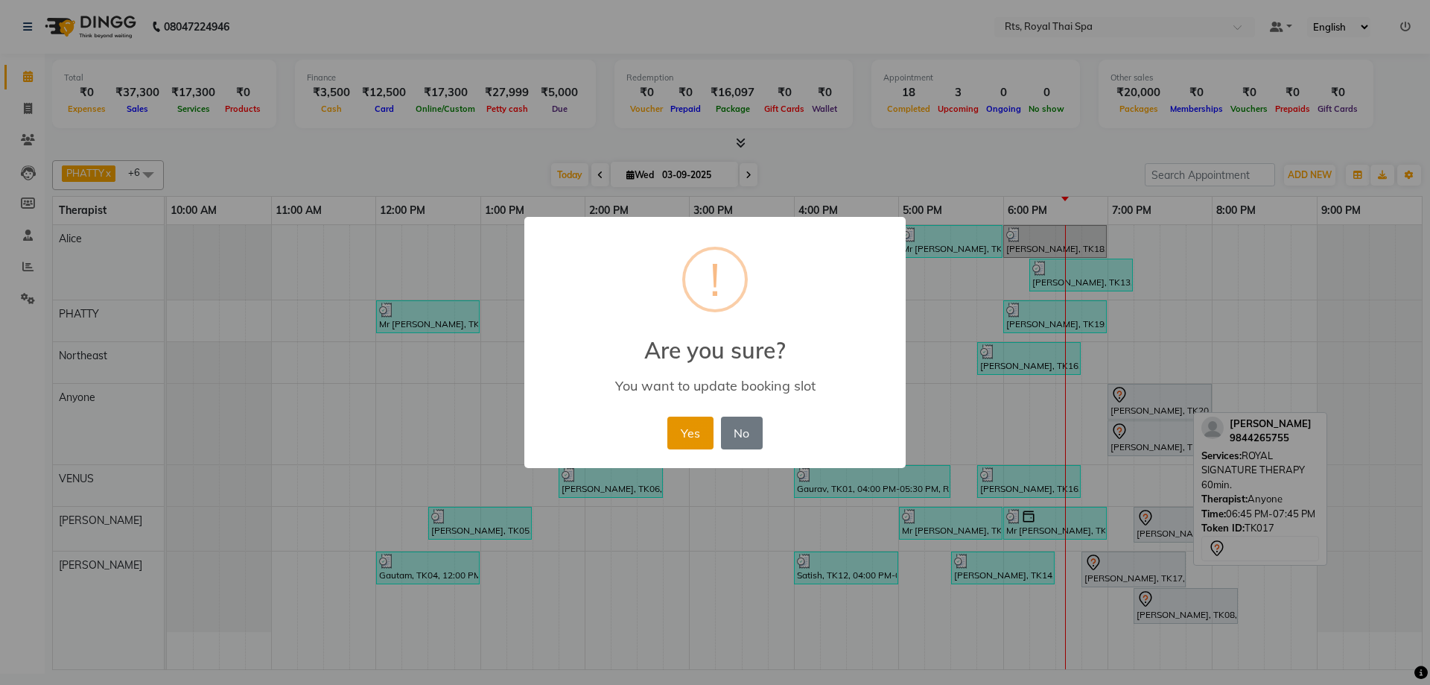
click at [699, 434] on button "Yes" at bounding box center [689, 432] width 45 height 33
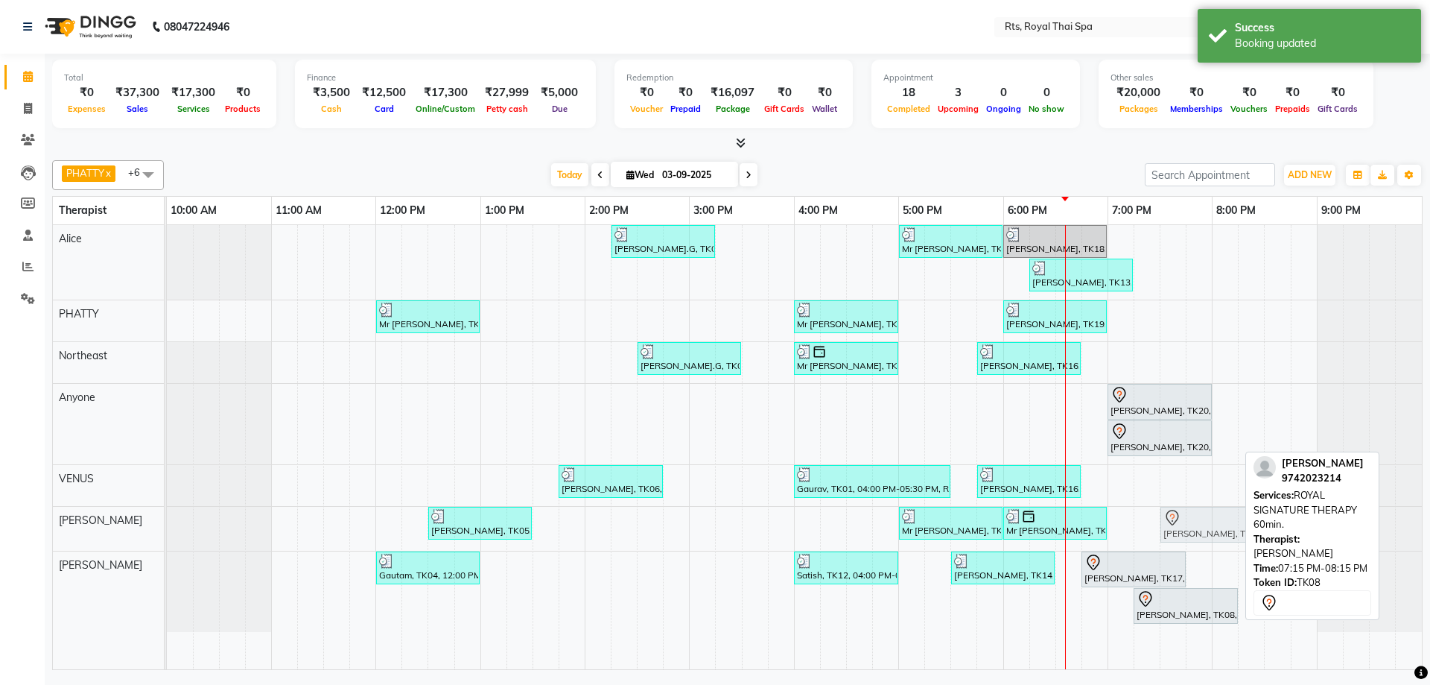
drag, startPoint x: 1149, startPoint y: 524, endPoint x: 1186, endPoint y: 524, distance: 36.5
click at [167, 524] on div "Mr Bhatia, TK05, 12:30 PM-01:30 PM, SWEDISH THERAPY 60 Min. Mr VP, TK02, 05:00 …" at bounding box center [167, 529] width 0 height 44
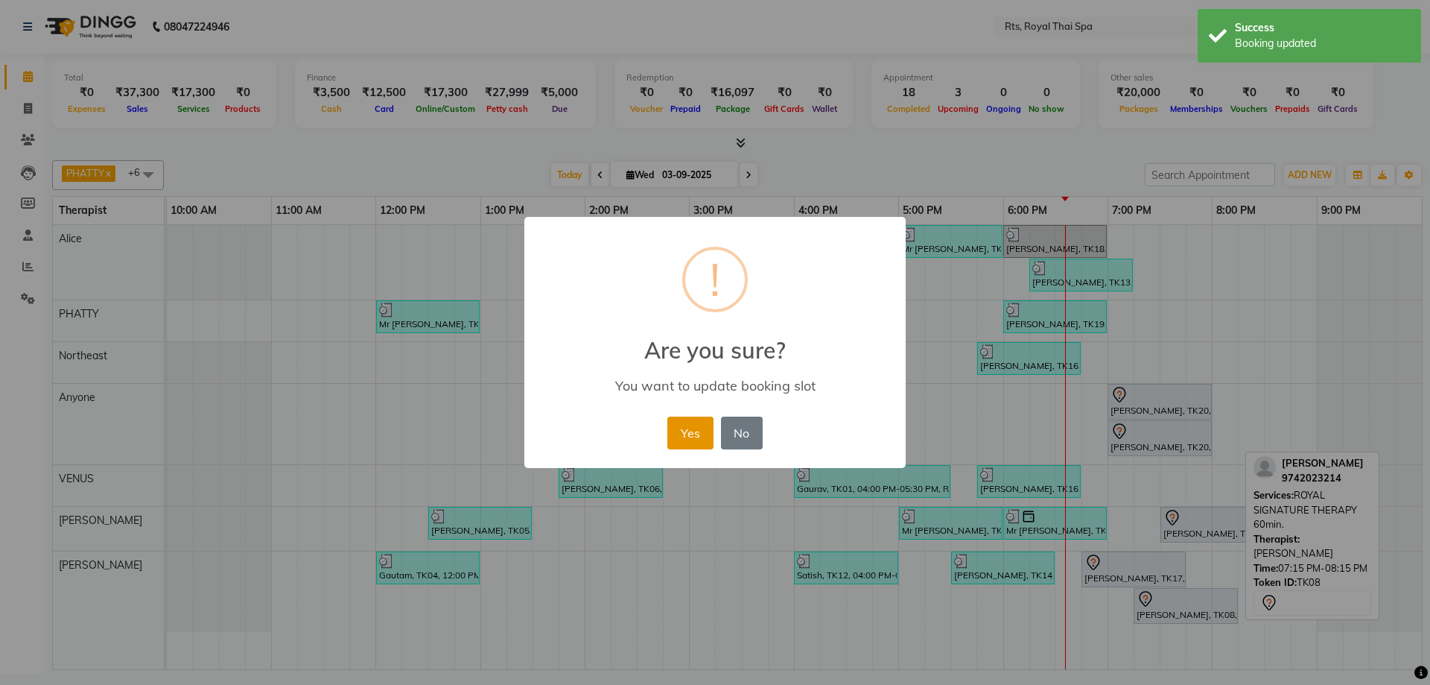
click at [690, 433] on button "Yes" at bounding box center [689, 432] width 45 height 33
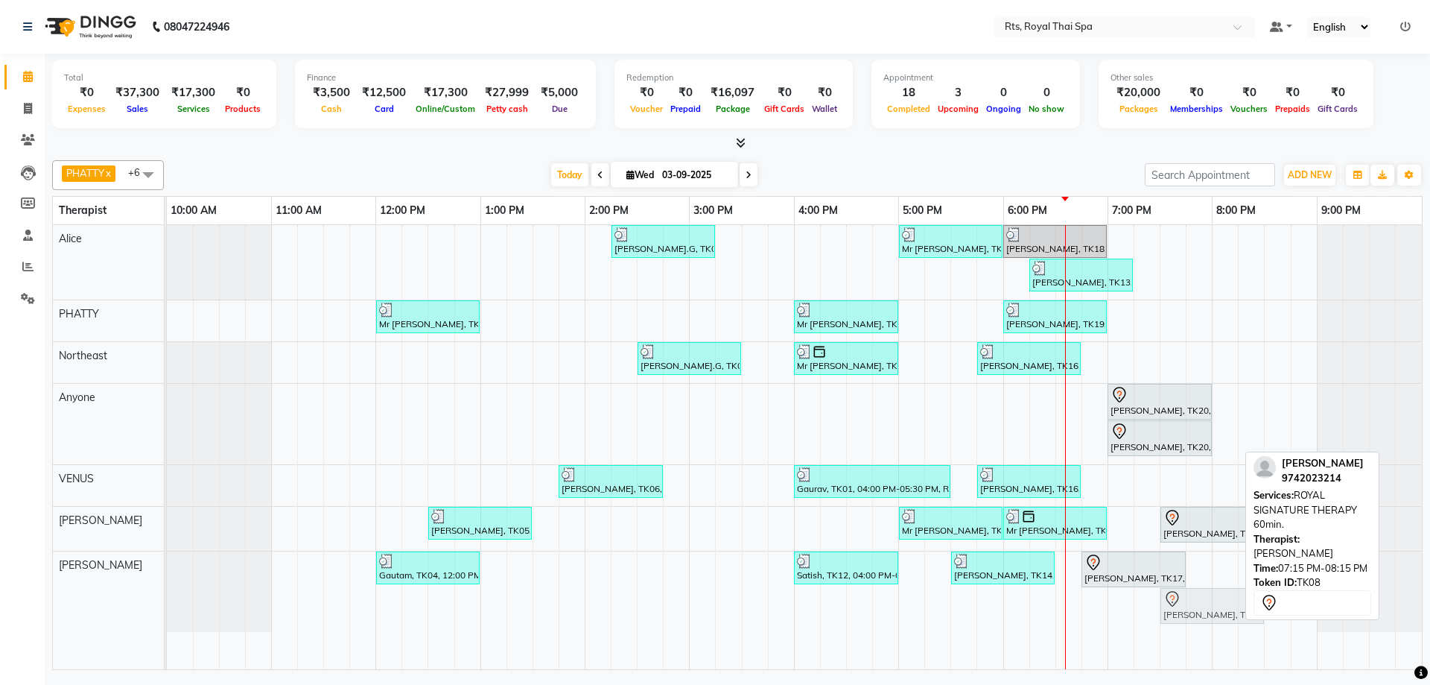
drag, startPoint x: 1158, startPoint y: 605, endPoint x: 1190, endPoint y: 594, distance: 33.7
click at [167, 594] on div "Gautam, TK04, 12:00 PM-01:00 PM, THAI TRADITION THERAPY 60min. Satish, TK12, 04…" at bounding box center [167, 591] width 0 height 80
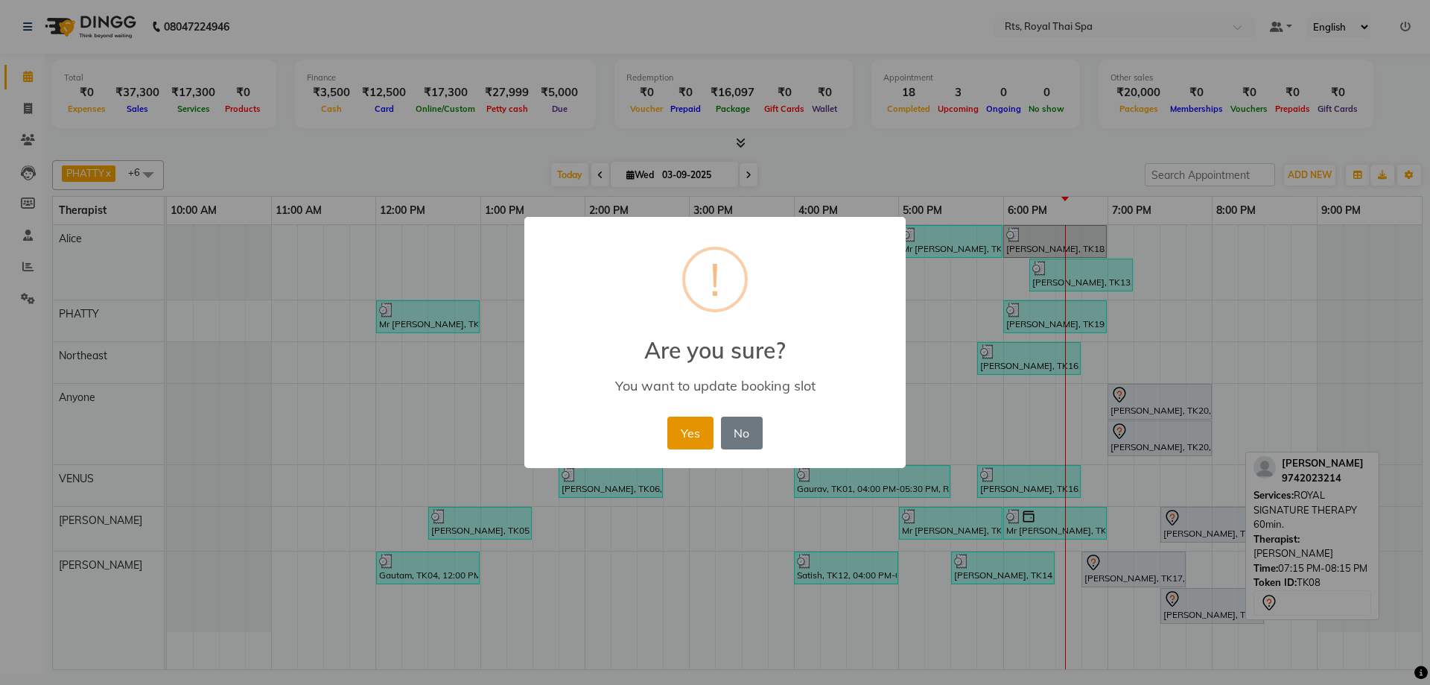
click at [677, 440] on button "Yes" at bounding box center [689, 432] width 45 height 33
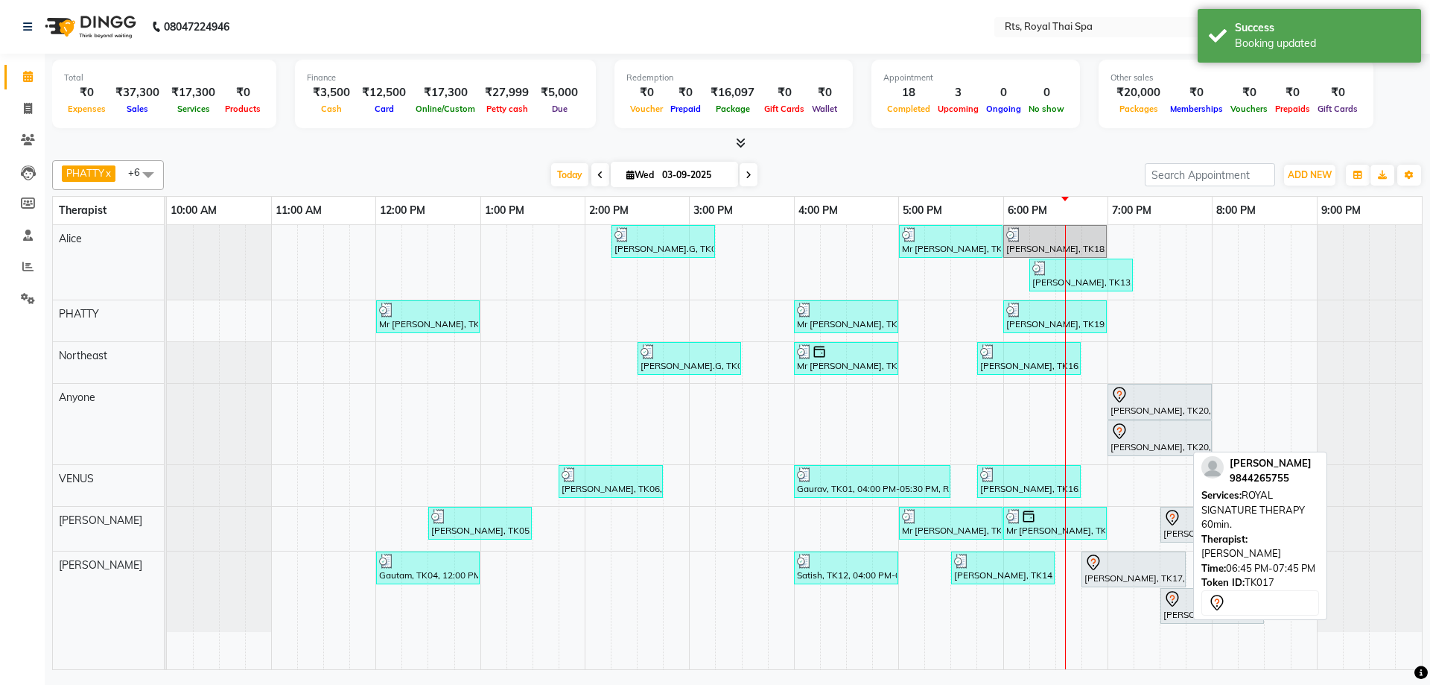
click at [1100, 574] on div "Mr Paras, TK17, 06:45 PM-07:45 PM, ROYAL SIGNATURE THERAPY 60min." at bounding box center [1133, 568] width 101 height 31
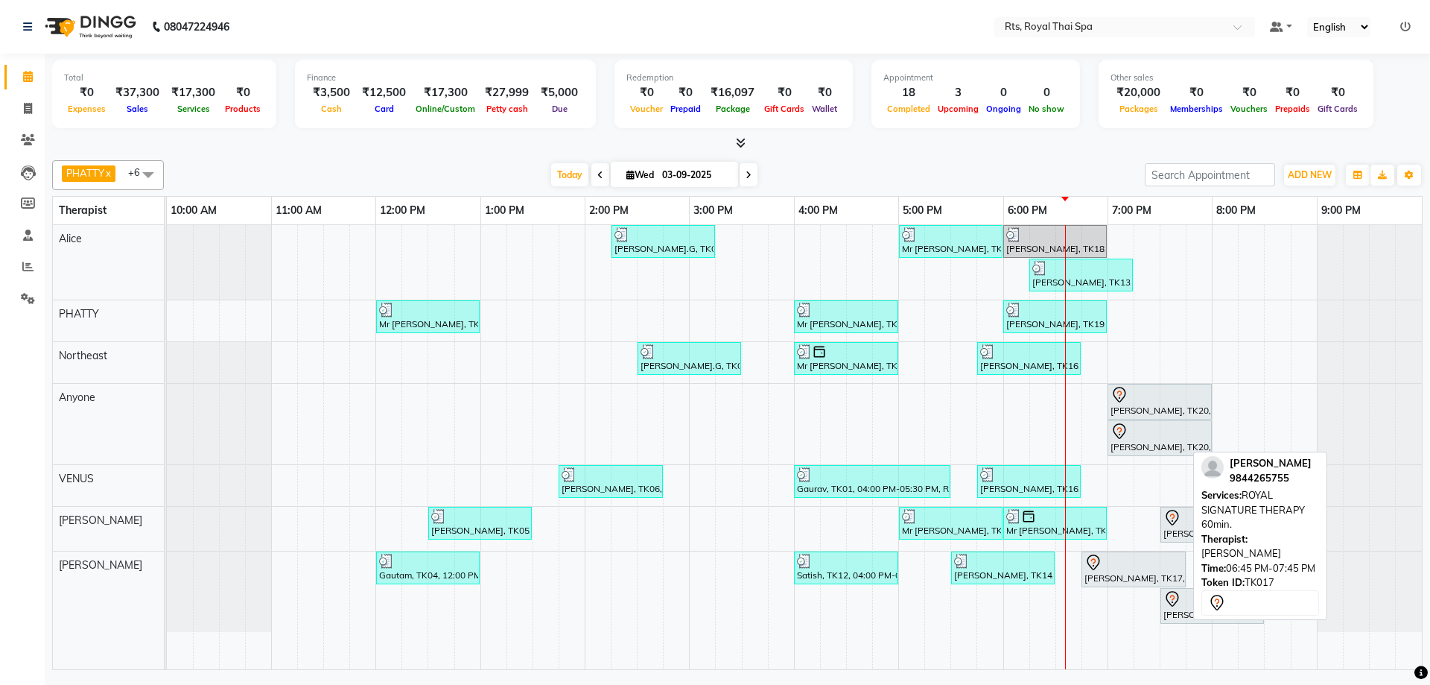
click at [1100, 574] on div "Mr Paras, TK17, 06:45 PM-07:45 PM, ROYAL SIGNATURE THERAPY 60min." at bounding box center [1133, 568] width 101 height 31
select select "7"
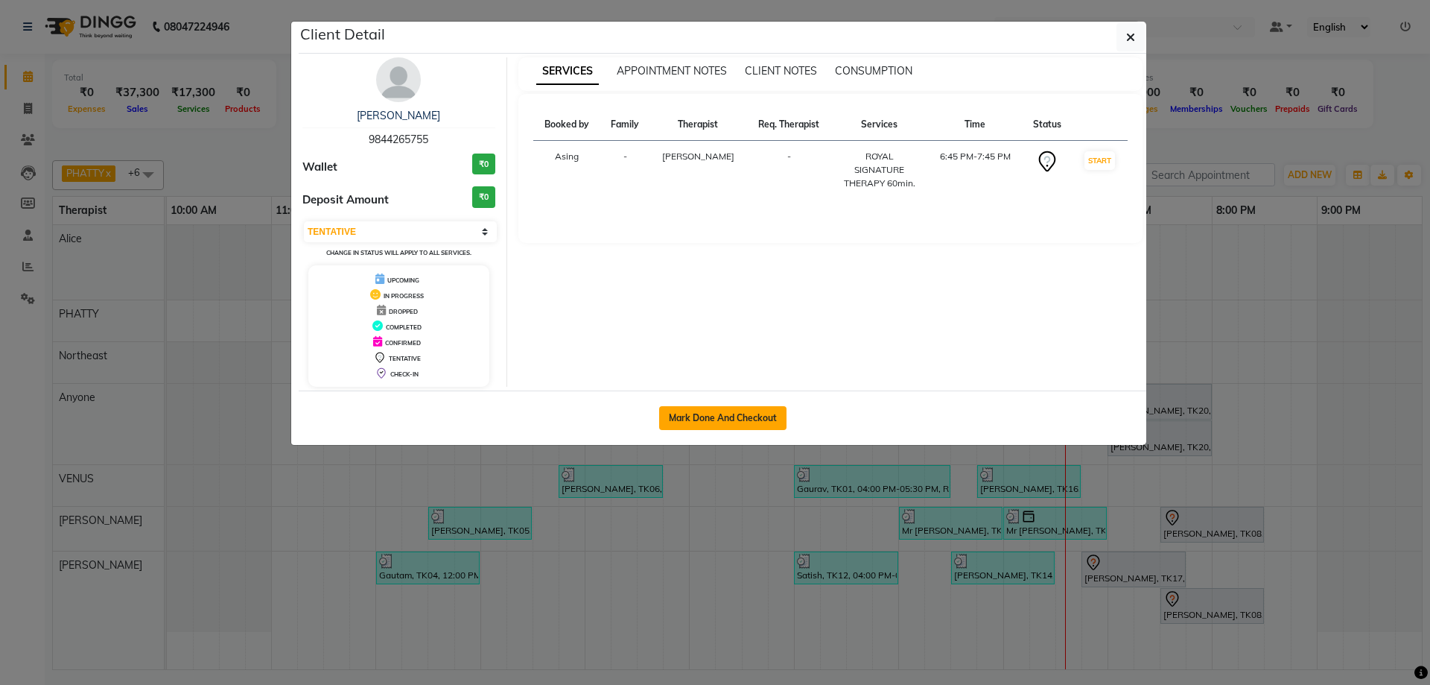
click at [752, 425] on button "Mark Done And Checkout" at bounding box center [722, 418] width 127 height 24
select select "service"
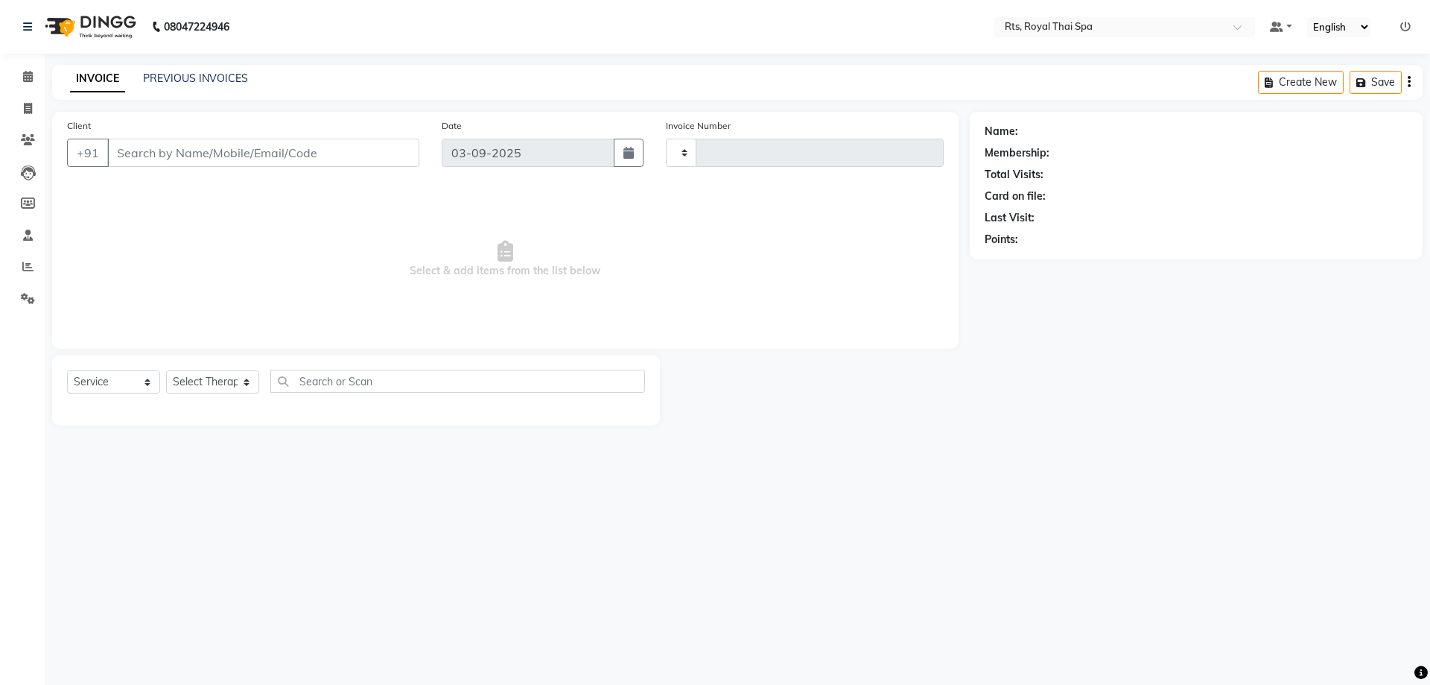
type input "3034"
select select "5288"
type input "9844265755"
select select "80881"
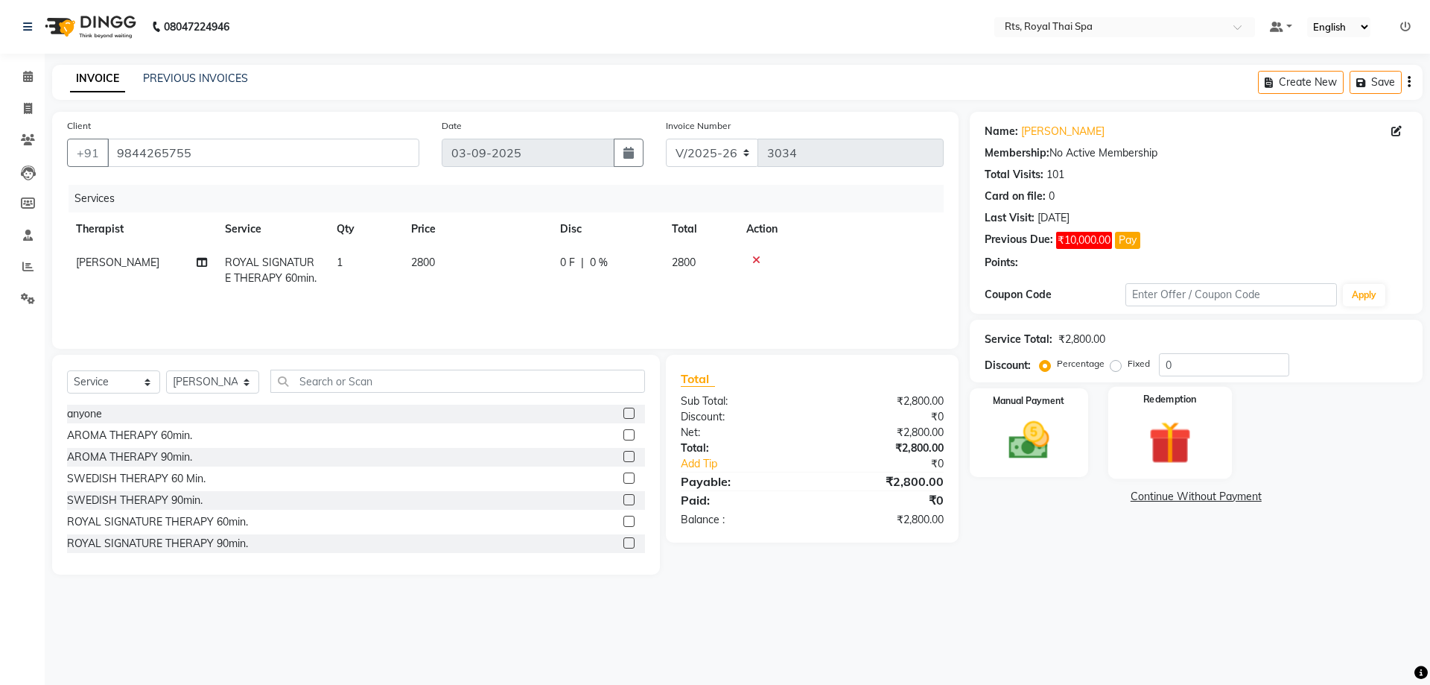
click at [1148, 433] on img at bounding box center [1169, 442] width 69 height 53
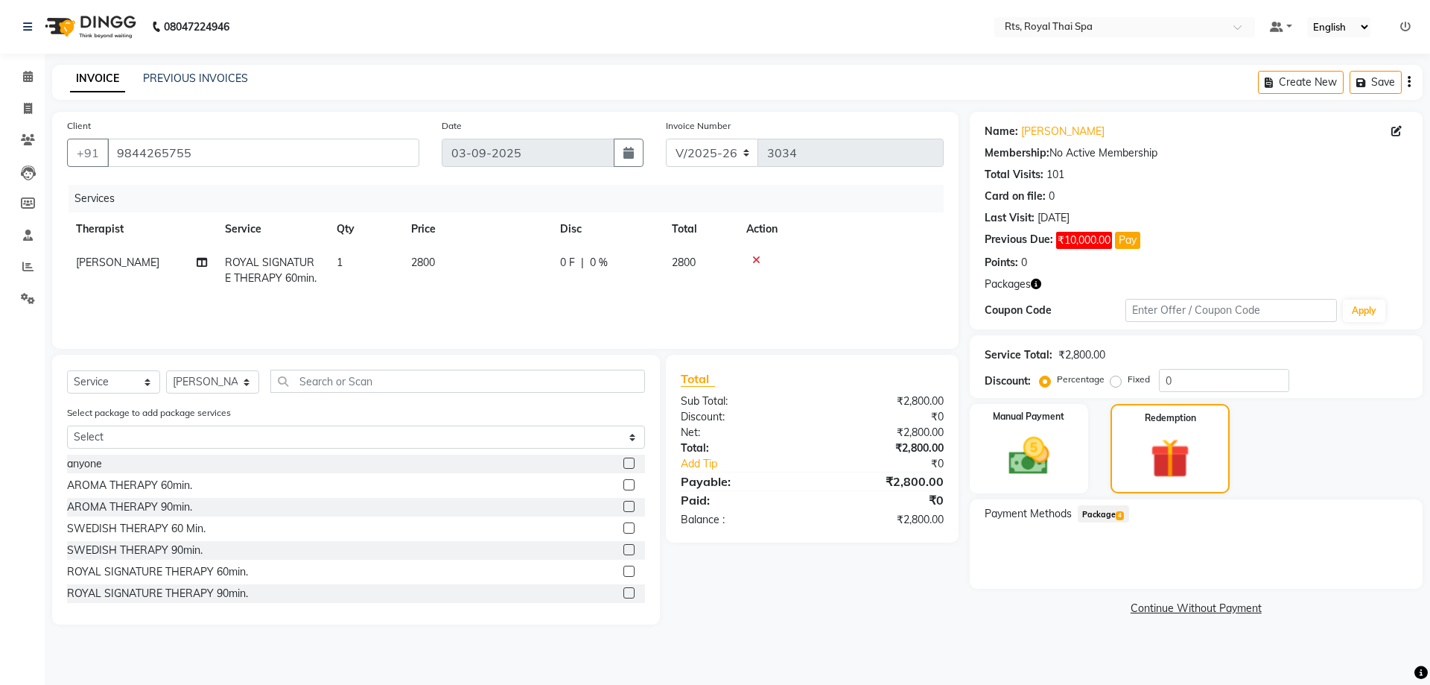
drag, startPoint x: 1117, startPoint y: 513, endPoint x: 1143, endPoint y: 513, distance: 25.3
click at [1118, 513] on span "4" at bounding box center [1120, 515] width 8 height 9
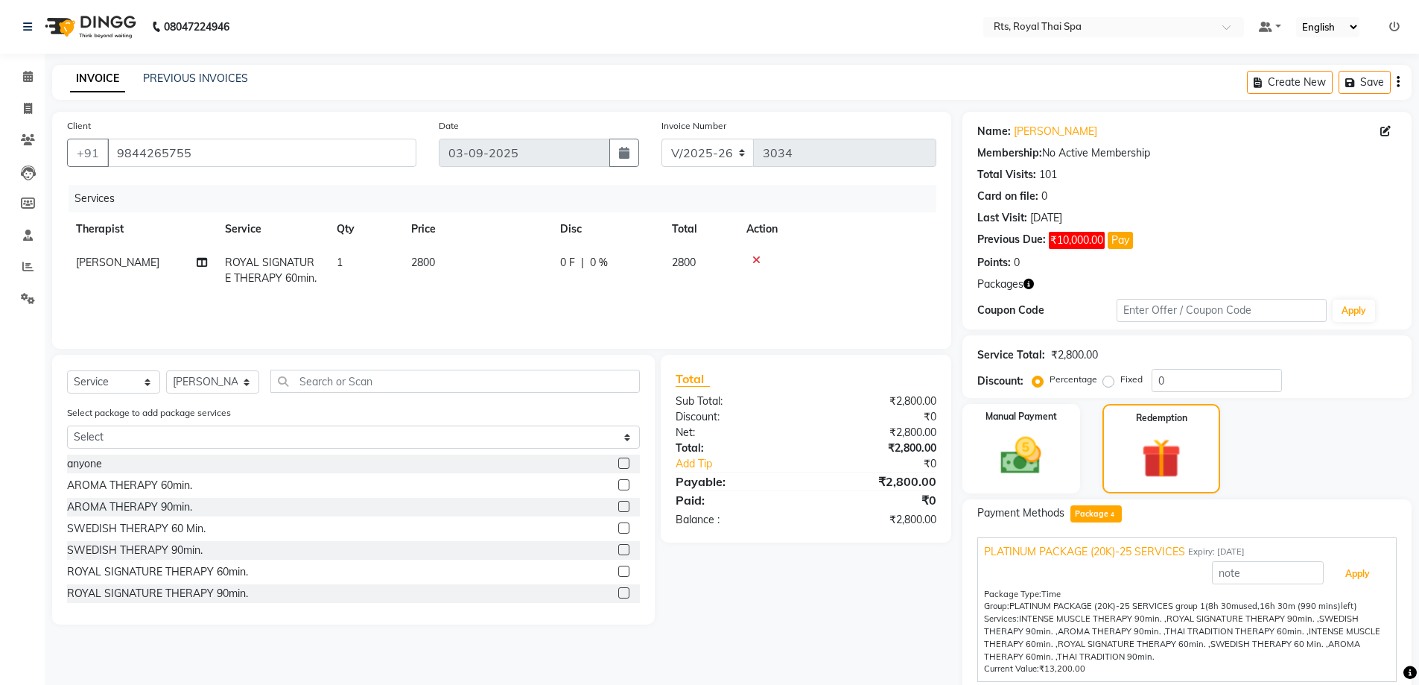
drag, startPoint x: 1343, startPoint y: 572, endPoint x: 1348, endPoint y: 588, distance: 17.0
click at [1348, 572] on button "Apply" at bounding box center [1358, 573] width 62 height 25
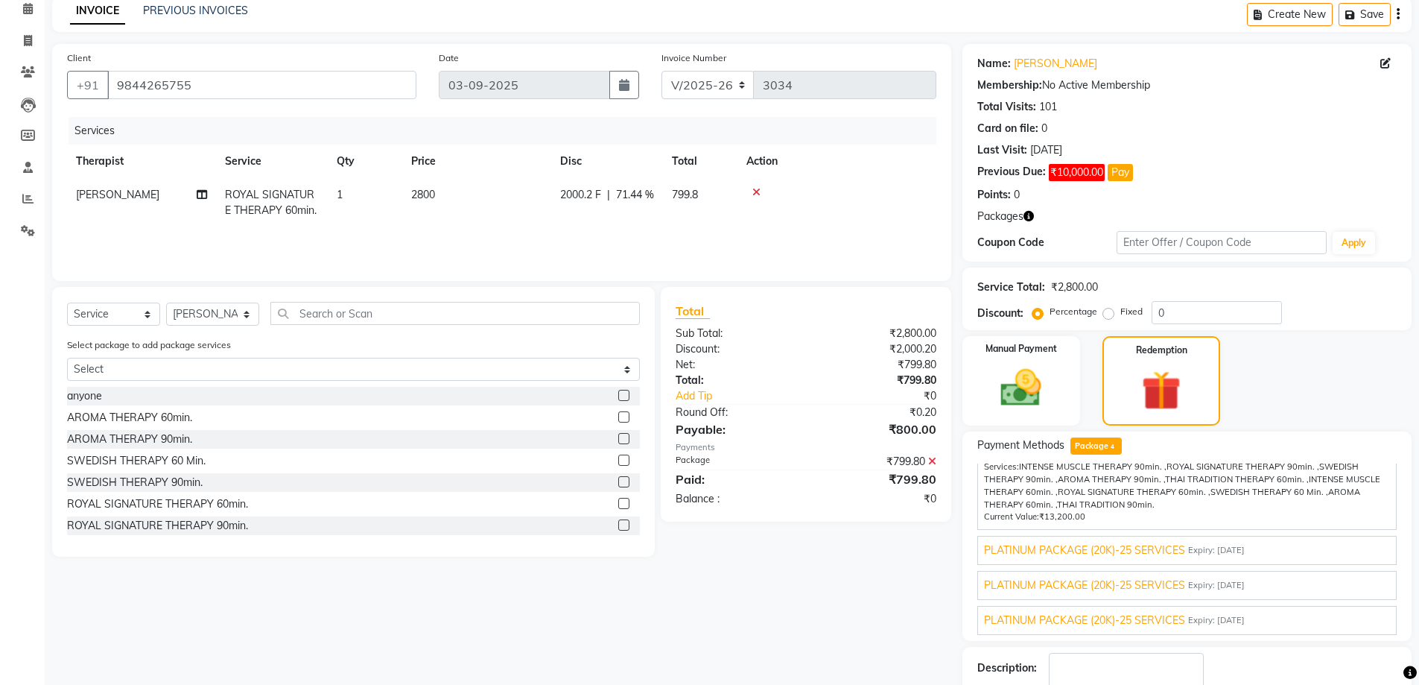
scroll to position [161, 0]
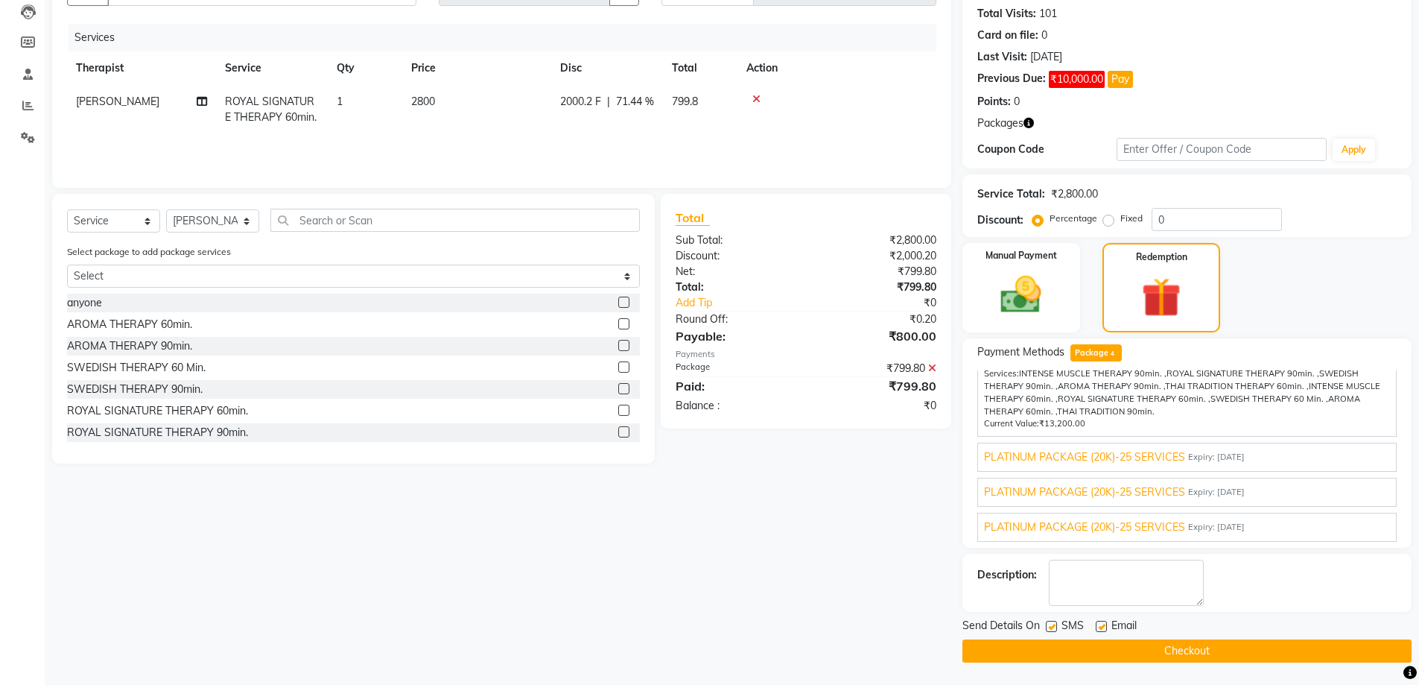
click at [1052, 627] on label at bounding box center [1051, 626] width 11 height 11
click at [1052, 627] on input "checkbox" at bounding box center [1051, 627] width 10 height 10
checkbox input "false"
click at [1052, 650] on button "Checkout" at bounding box center [1186, 650] width 449 height 23
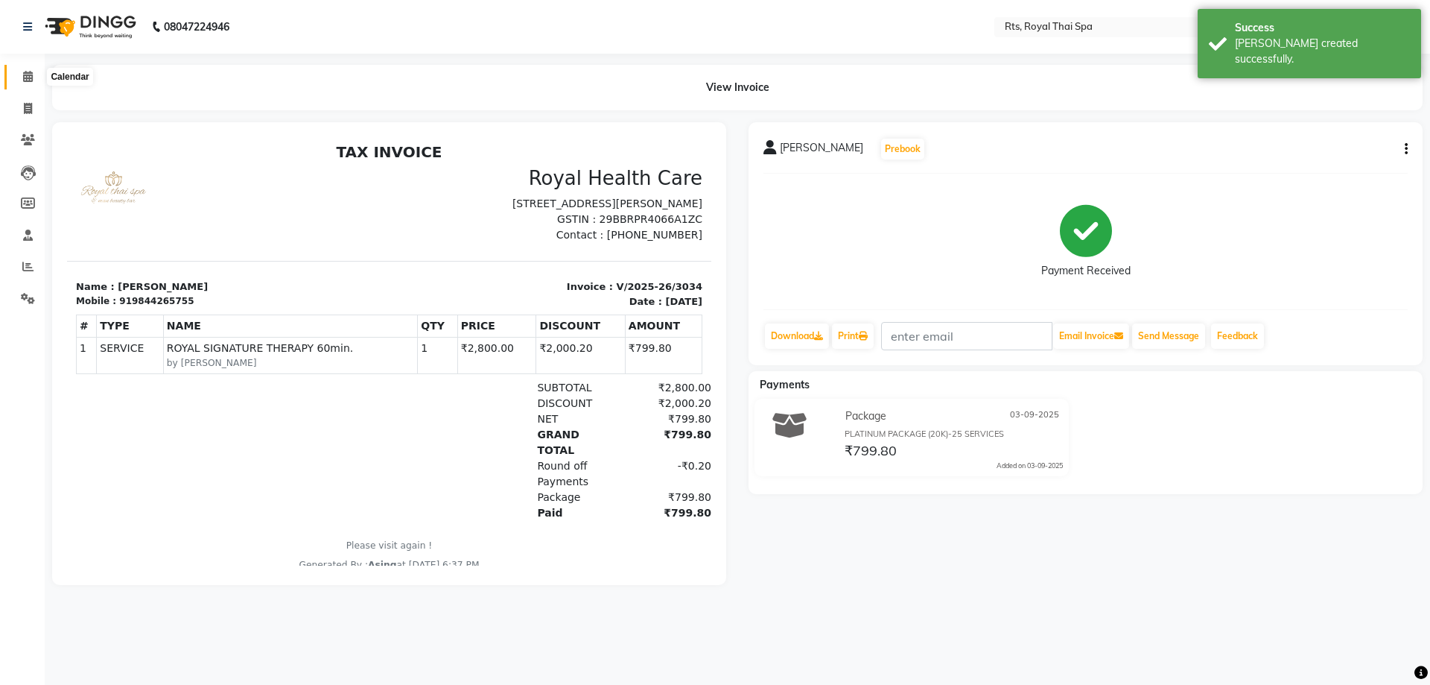
click at [25, 77] on icon at bounding box center [28, 76] width 10 height 11
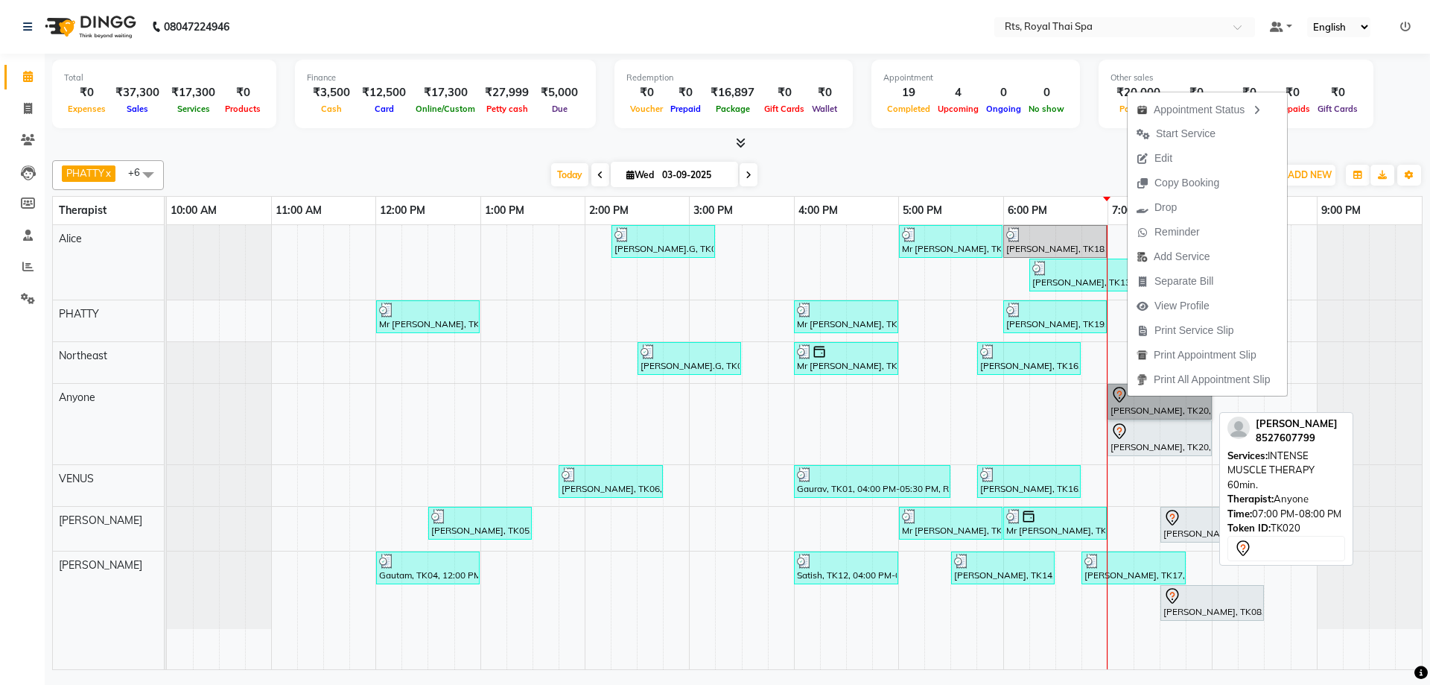
click at [1142, 419] on link "Kumar, TK20, 07:00 PM-08:00 PM, INTENSE MUSCLE THERAPY 60min." at bounding box center [1160, 402] width 104 height 36
select select "7"
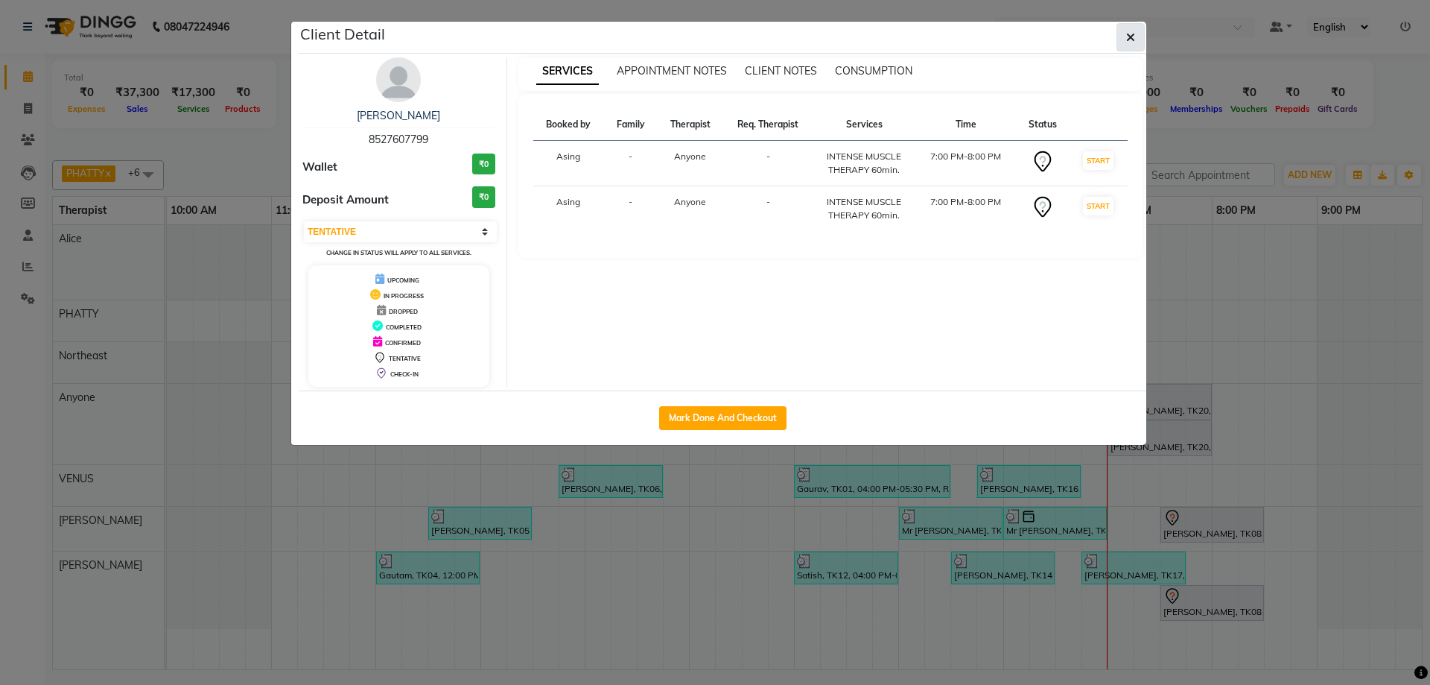
click at [1134, 28] on button "button" at bounding box center [1131, 37] width 28 height 28
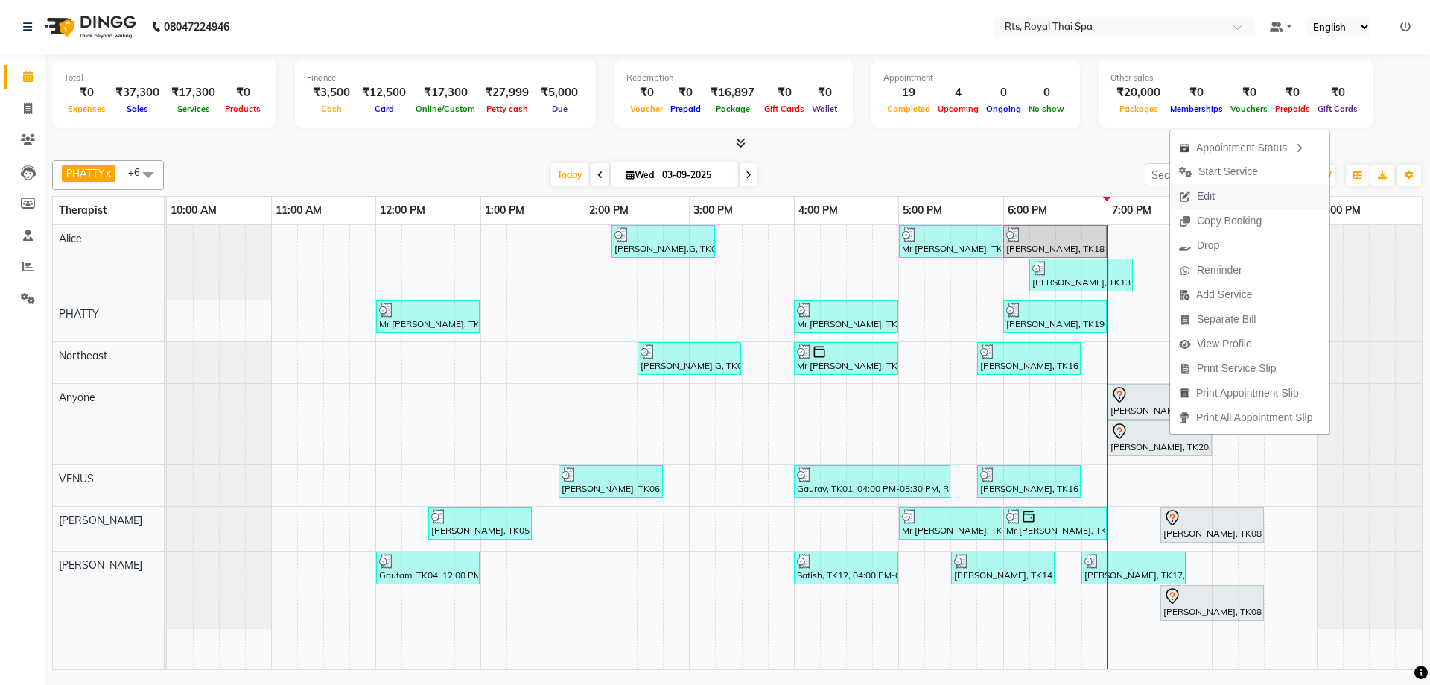
click at [1213, 200] on span "Edit" at bounding box center [1206, 196] width 18 height 16
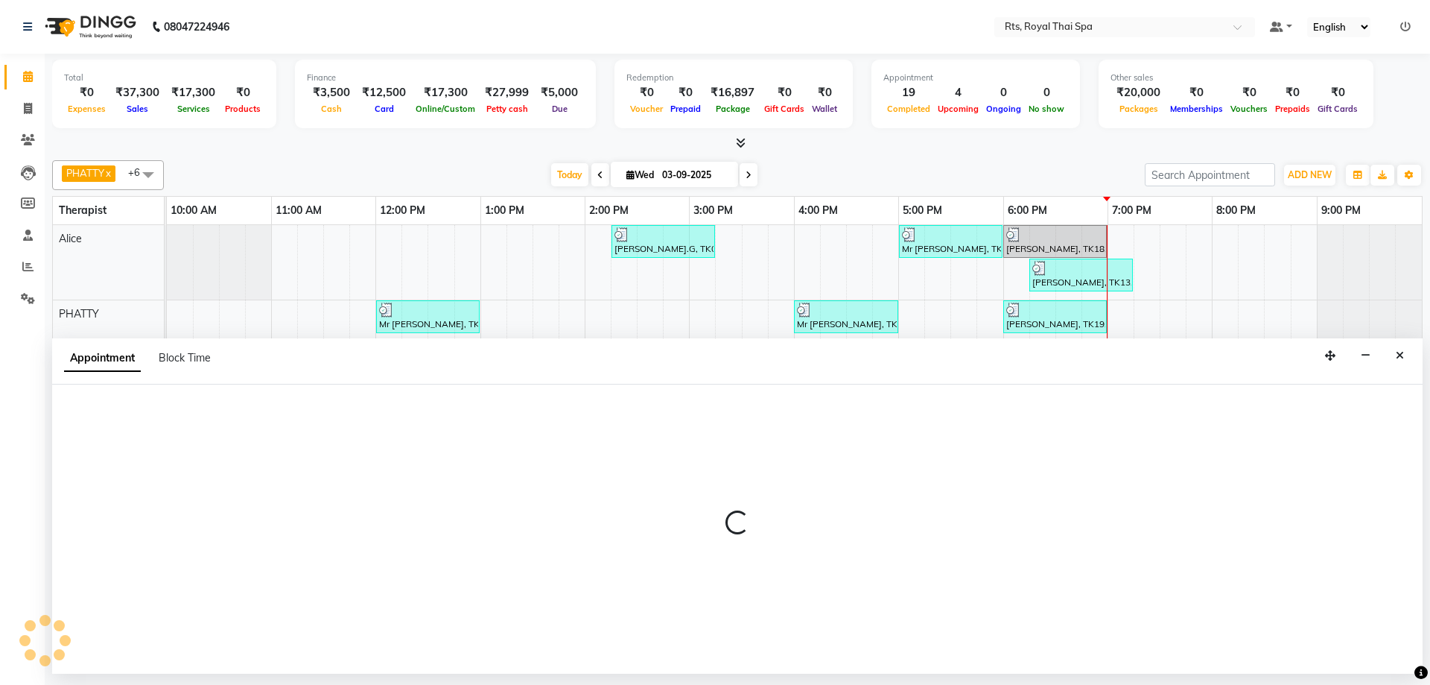
select select "tentative"
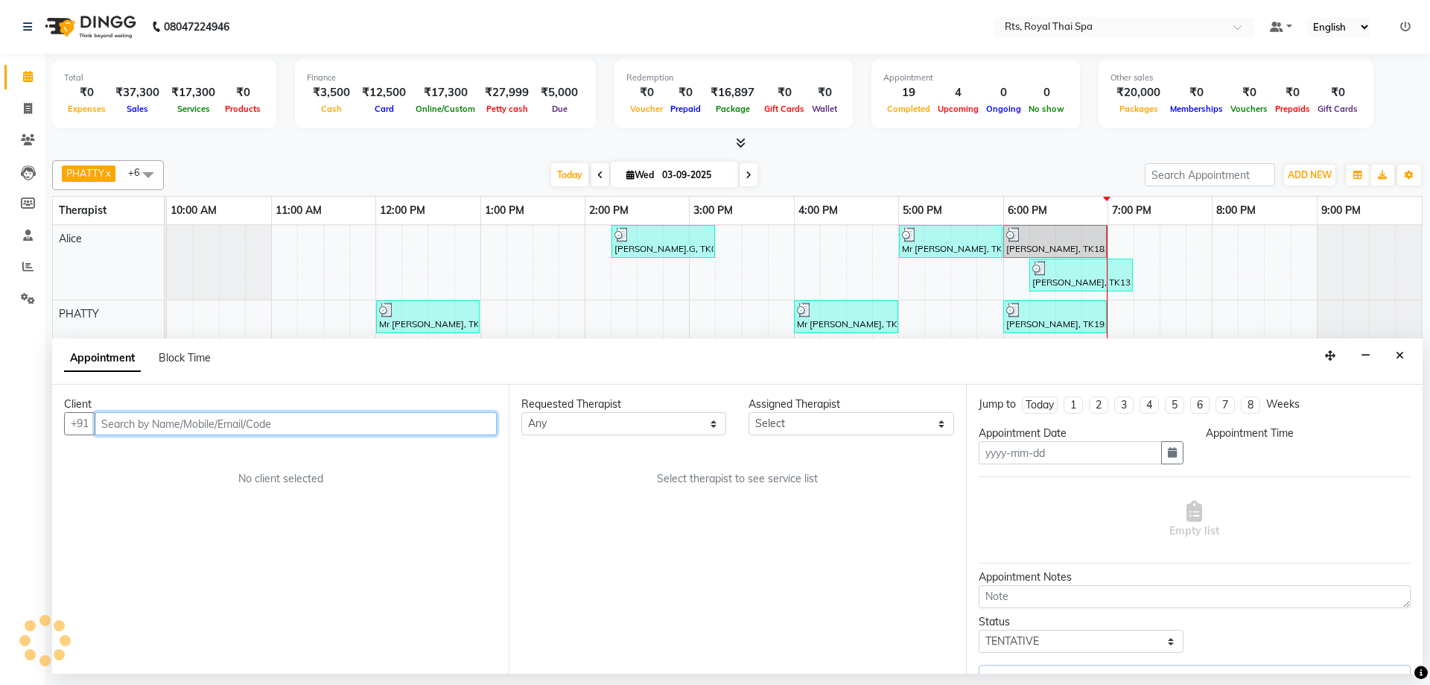
type input "03-09-2025"
select select "39979"
select select "1140"
select select "2378"
select select "2394"
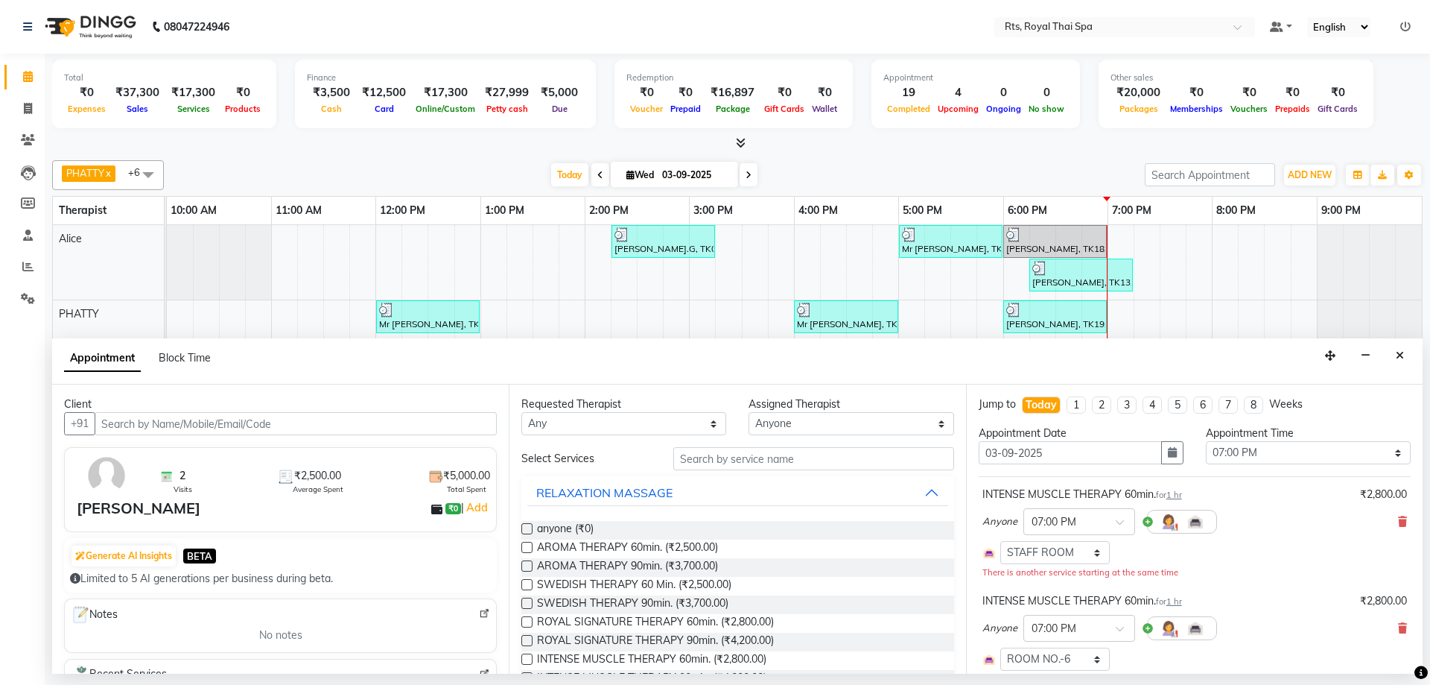
click at [1398, 527] on span at bounding box center [1402, 522] width 9 height 16
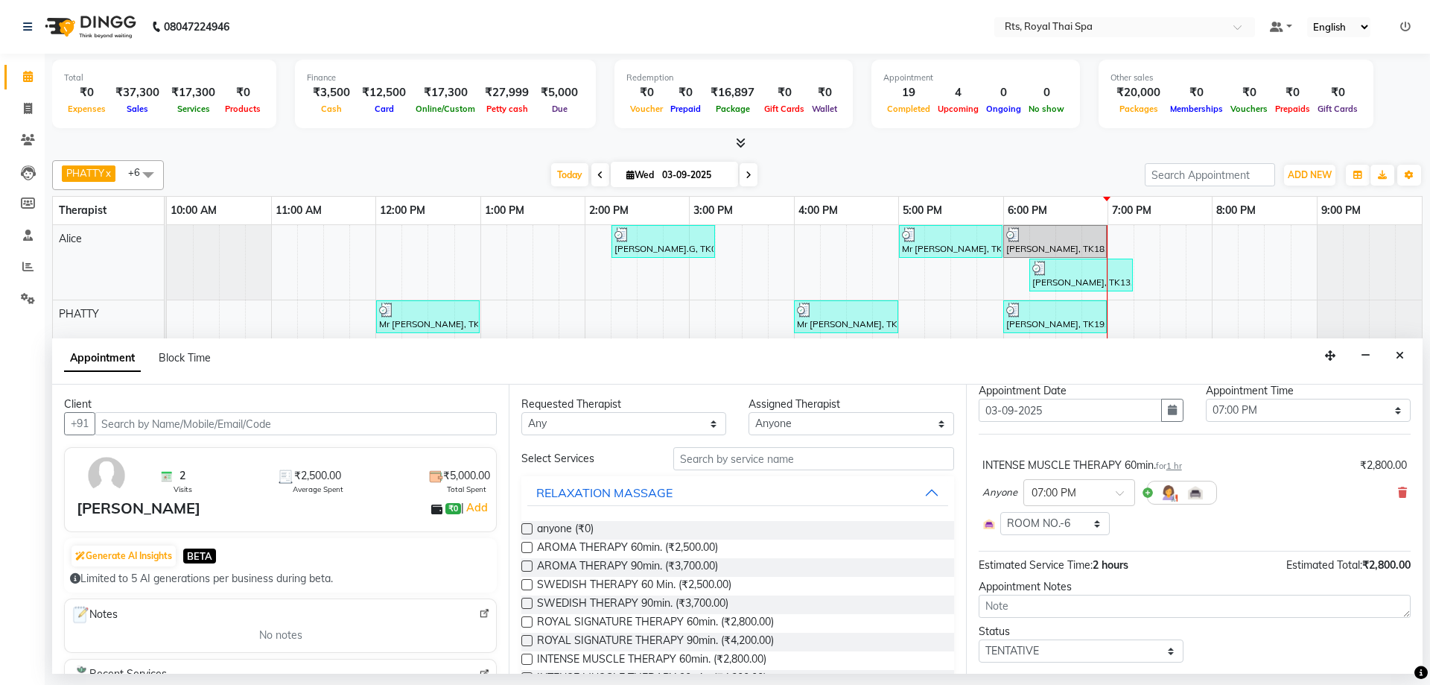
scroll to position [82, 0]
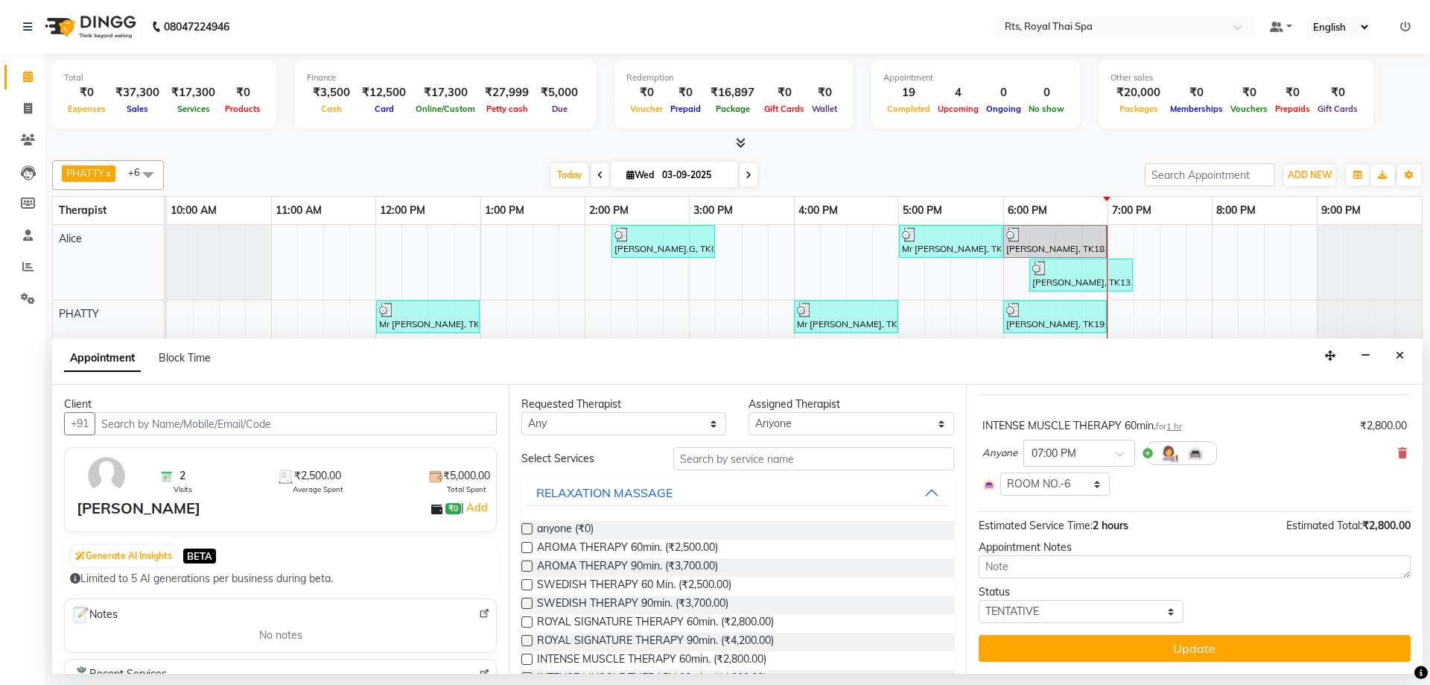
click at [1193, 648] on button "Update" at bounding box center [1195, 648] width 432 height 27
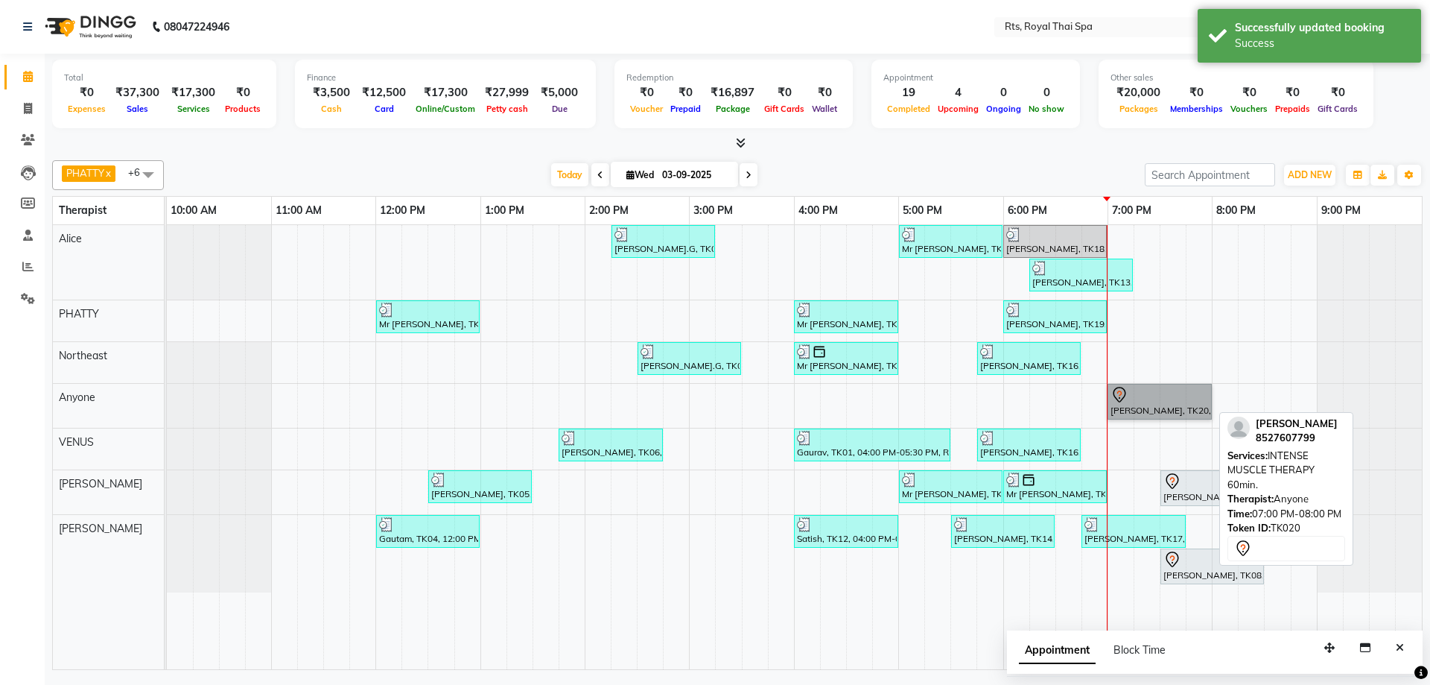
drag, startPoint x: 1152, startPoint y: 404, endPoint x: 1162, endPoint y: 399, distance: 11.7
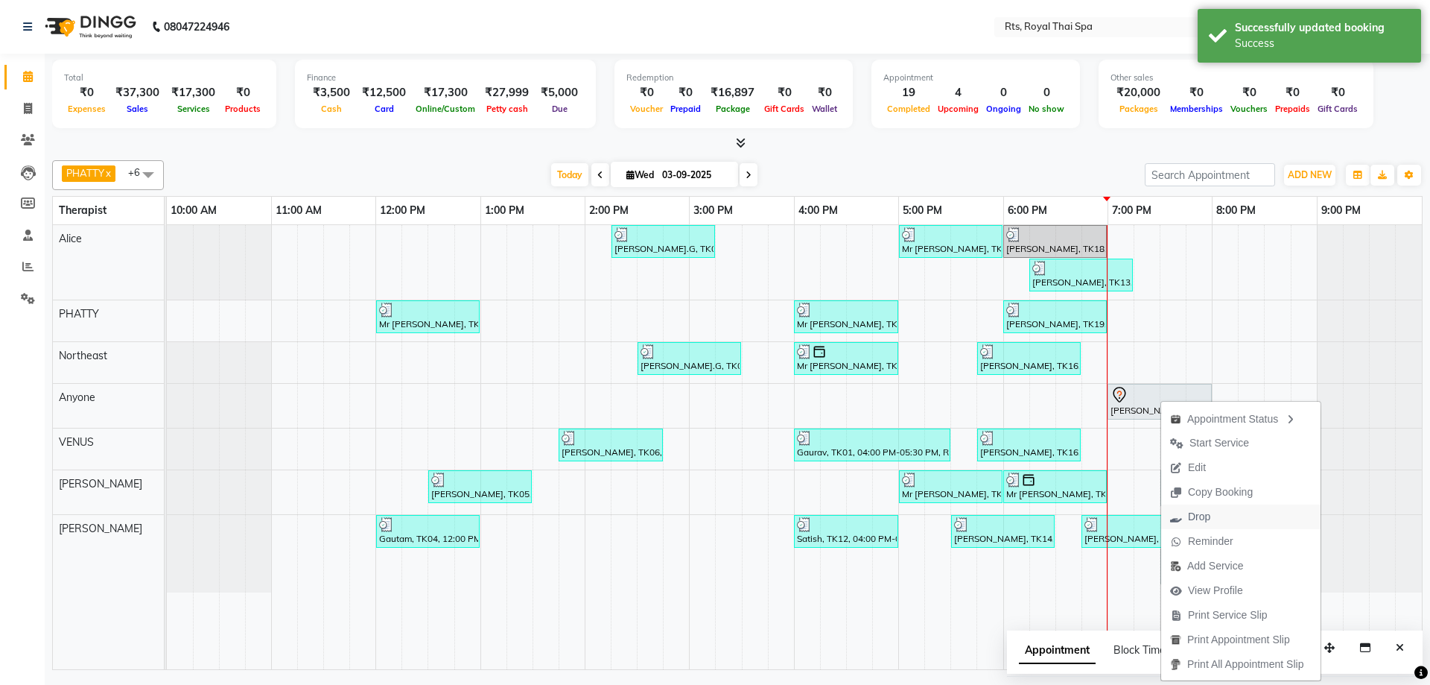
click at [1199, 519] on span "Drop" at bounding box center [1199, 517] width 22 height 16
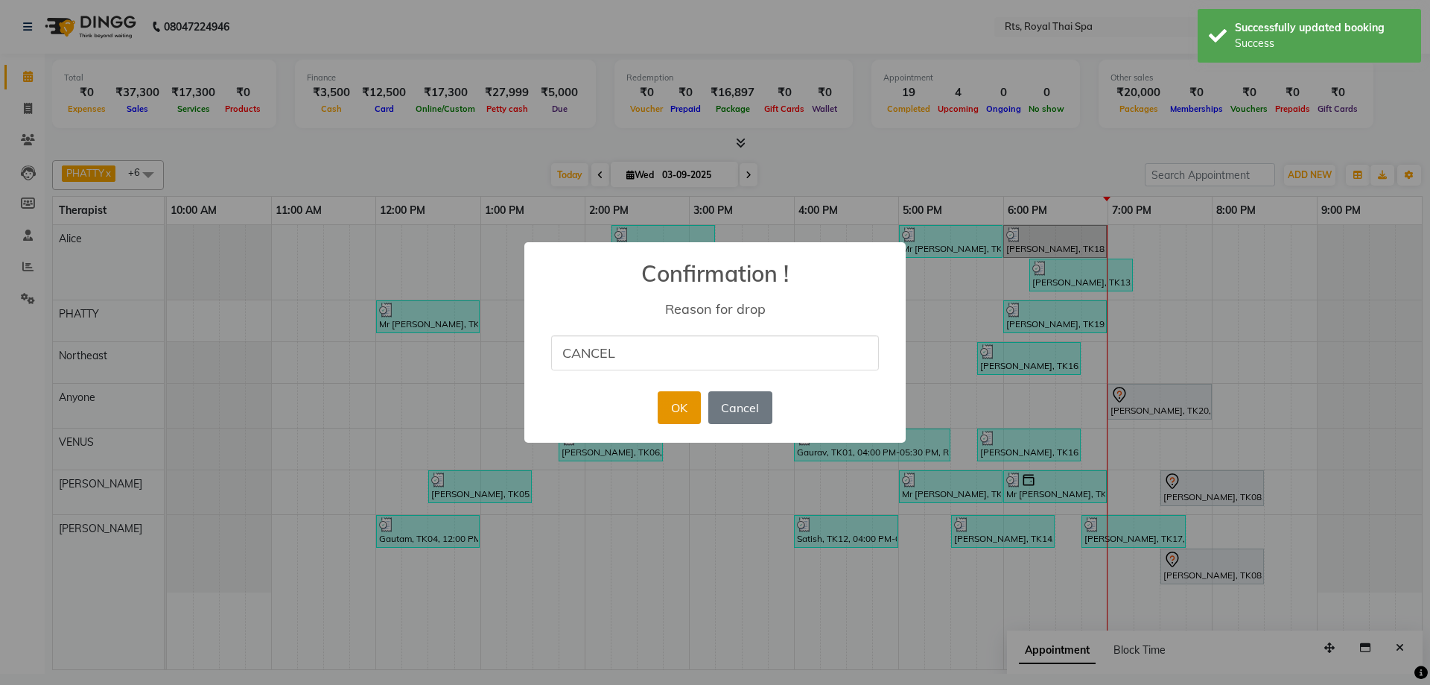
type input "CANCEL"
click at [670, 407] on button "OK" at bounding box center [679, 407] width 42 height 33
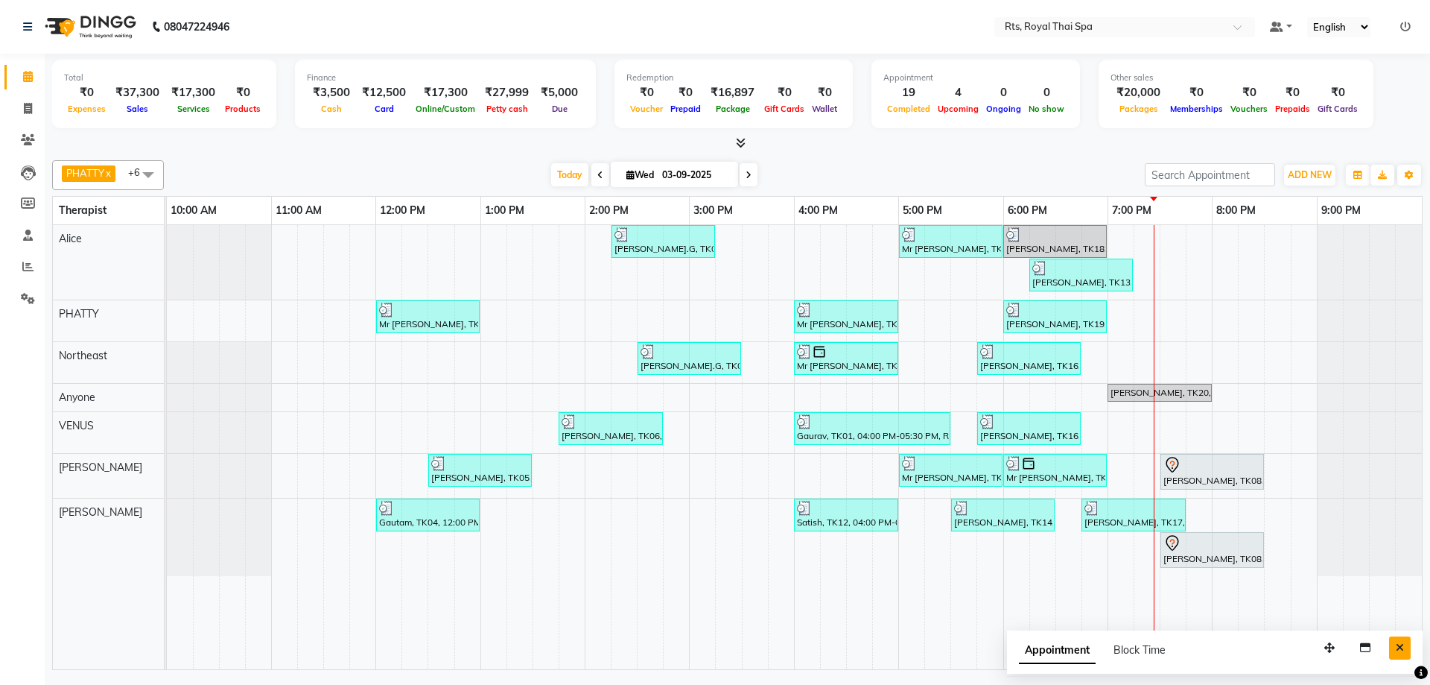
click at [1397, 647] on icon "Close" at bounding box center [1400, 647] width 8 height 10
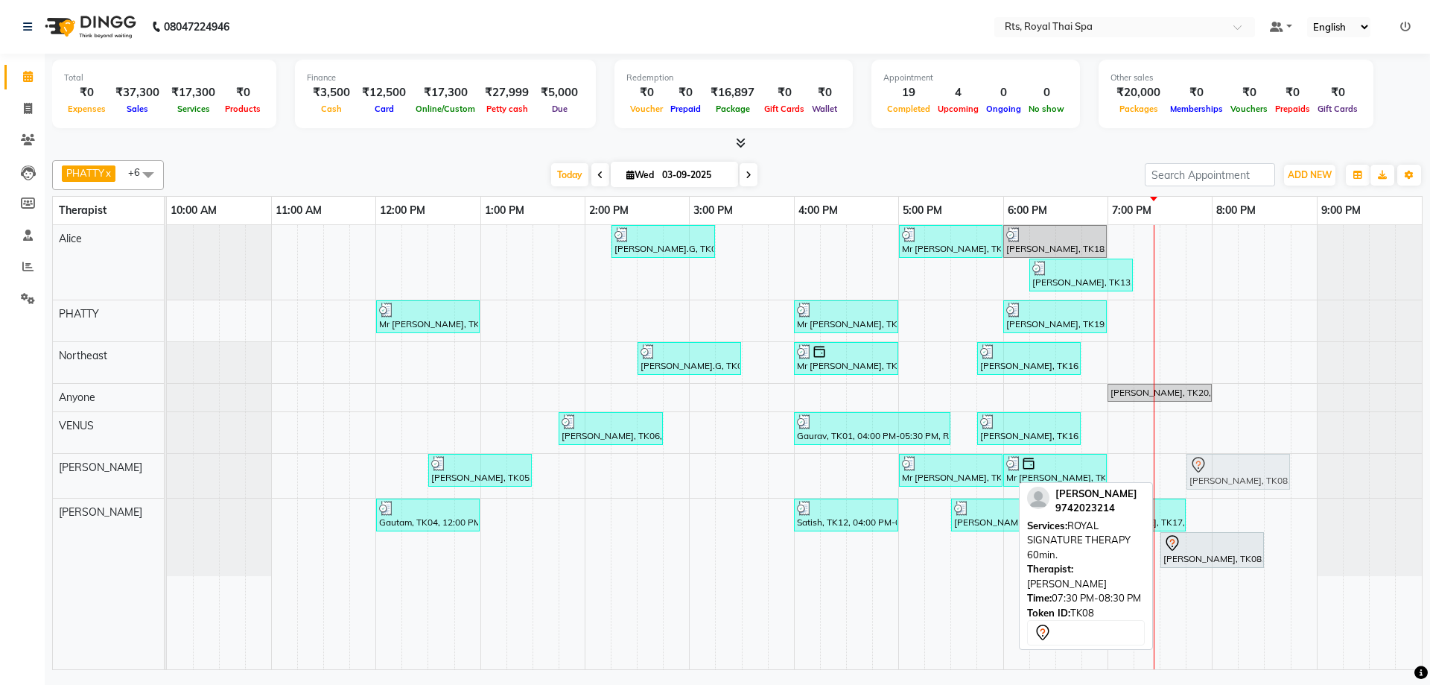
drag, startPoint x: 1195, startPoint y: 474, endPoint x: 1215, endPoint y: 472, distance: 20.2
click at [167, 472] on div "Mr Bhatia, TK05, 12:30 PM-01:30 PM, SWEDISH THERAPY 60 Min. Mr VP, TK02, 05:00 …" at bounding box center [167, 476] width 0 height 44
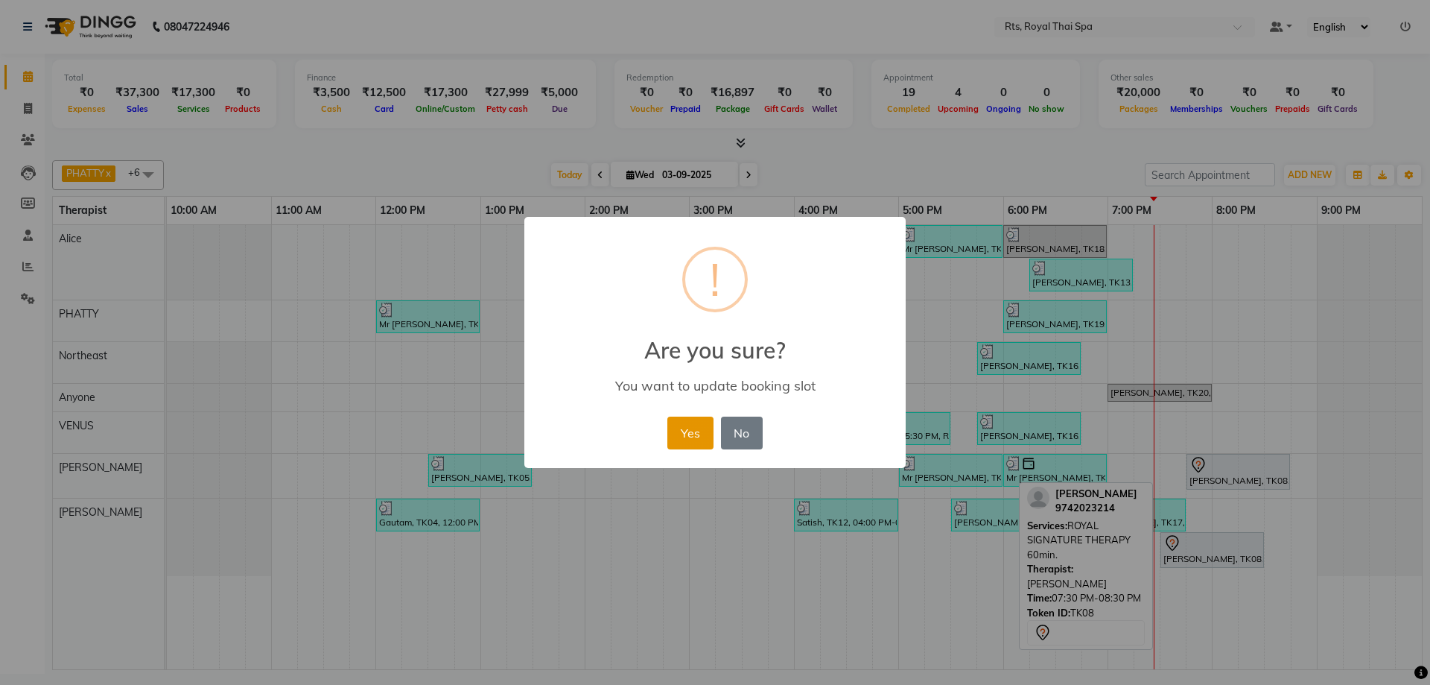
click at [701, 442] on button "Yes" at bounding box center [689, 432] width 45 height 33
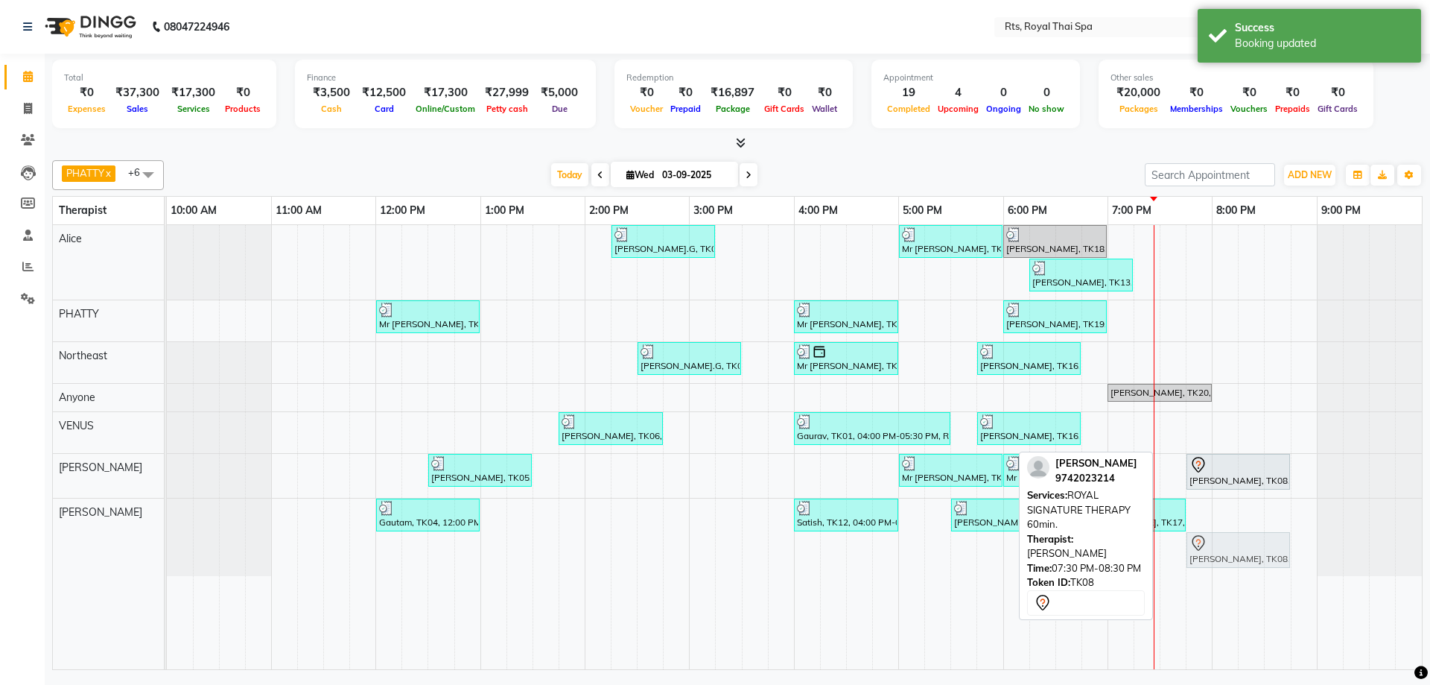
drag, startPoint x: 1175, startPoint y: 550, endPoint x: 1202, endPoint y: 544, distance: 27.5
click at [167, 544] on div "Gautam, TK04, 12:00 PM-01:00 PM, THAI TRADITION THERAPY 60min. Satish, TK12, 04…" at bounding box center [167, 536] width 0 height 77
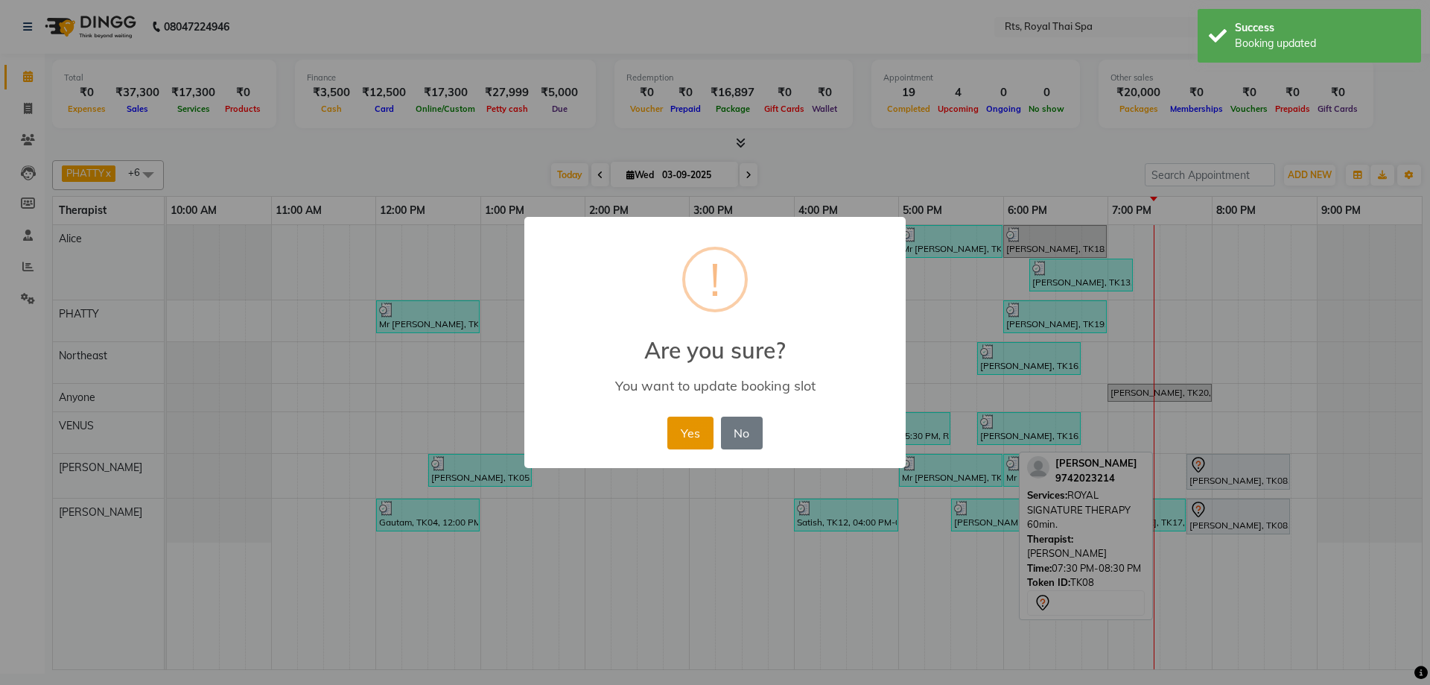
click at [690, 429] on button "Yes" at bounding box center [689, 432] width 45 height 33
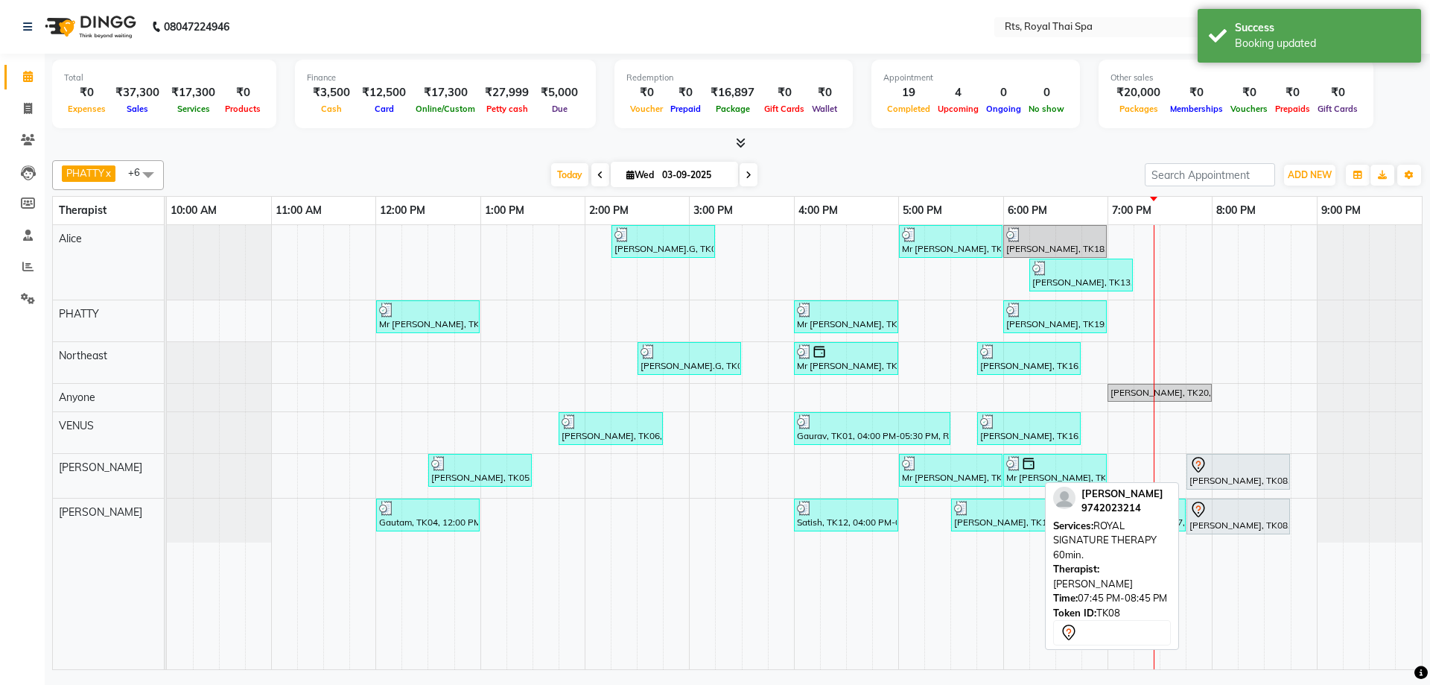
click at [1231, 466] on div at bounding box center [1239, 465] width 98 height 18
click at [1230, 466] on div at bounding box center [1239, 465] width 98 height 18
select select "7"
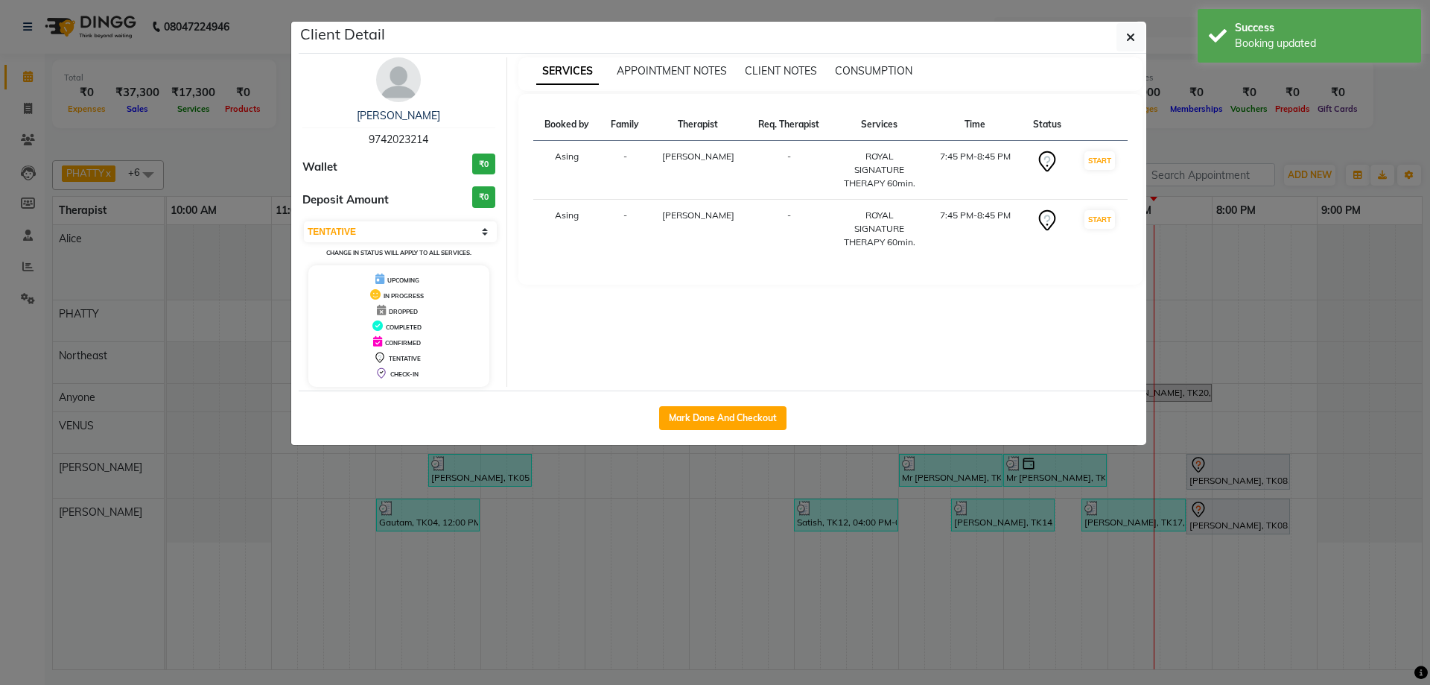
click at [405, 94] on img at bounding box center [398, 79] width 45 height 45
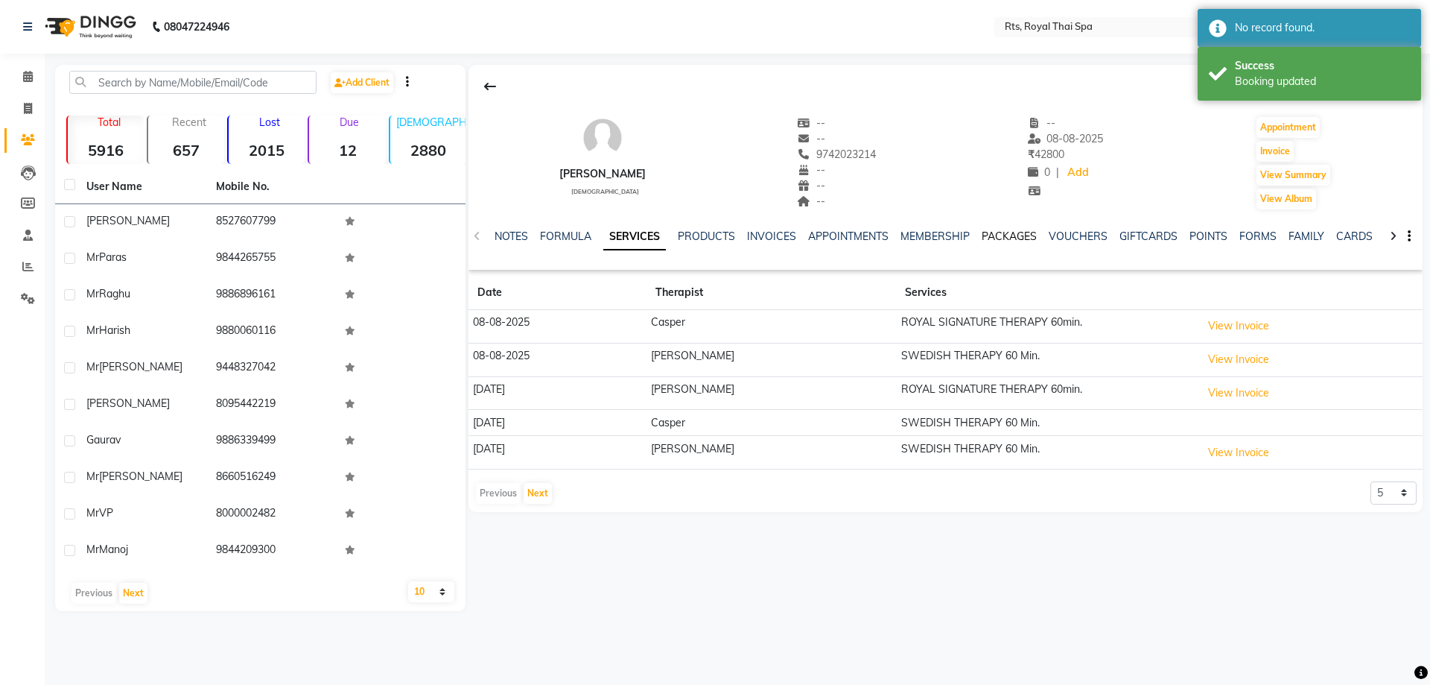
click at [1000, 239] on link "PACKAGES" at bounding box center [1009, 235] width 55 height 13
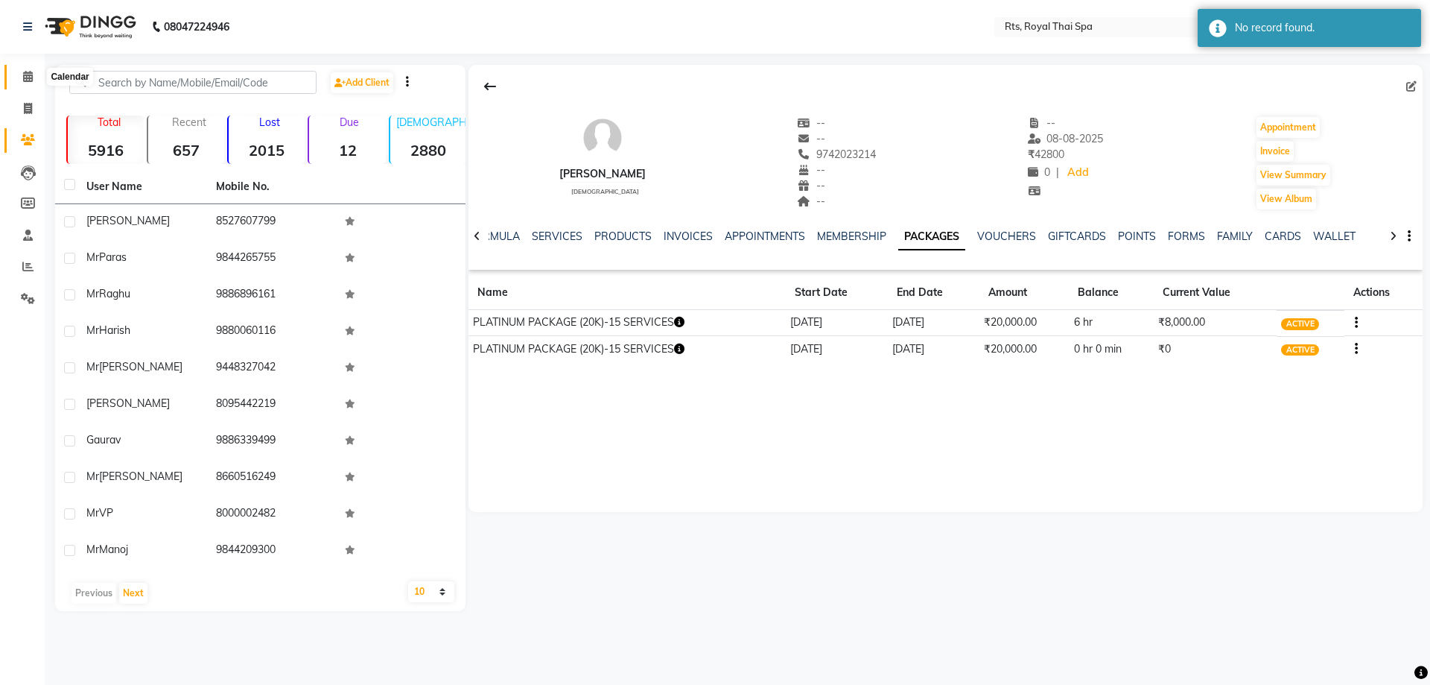
click at [30, 84] on span at bounding box center [28, 77] width 26 height 17
